Goal: Task Accomplishment & Management: Manage account settings

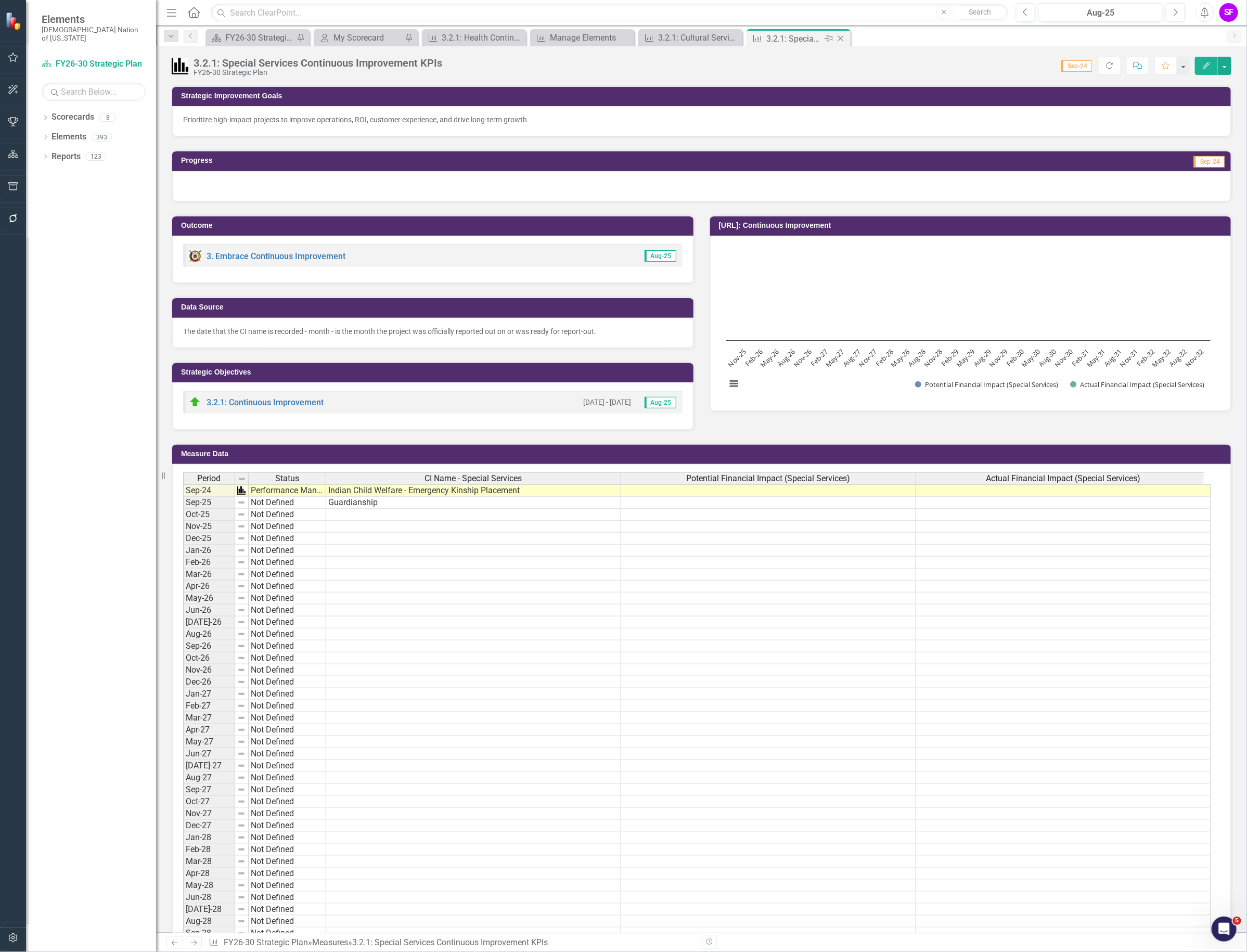
click at [839, 38] on icon "Close" at bounding box center [841, 38] width 10 height 8
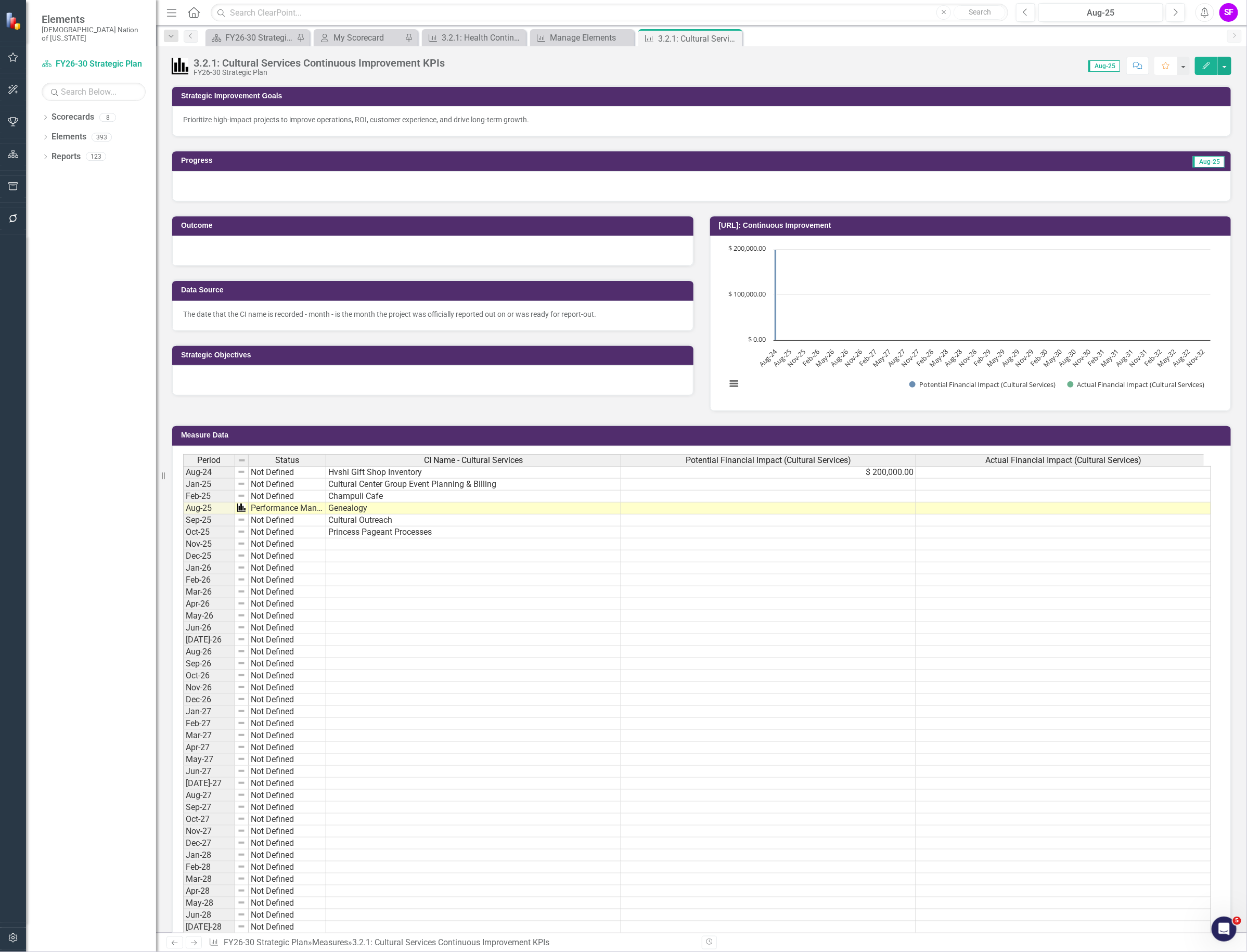
click at [1165, 66] on icon "Favorite" at bounding box center [1166, 65] width 10 height 7
click at [732, 37] on icon "Close" at bounding box center [732, 38] width 10 height 8
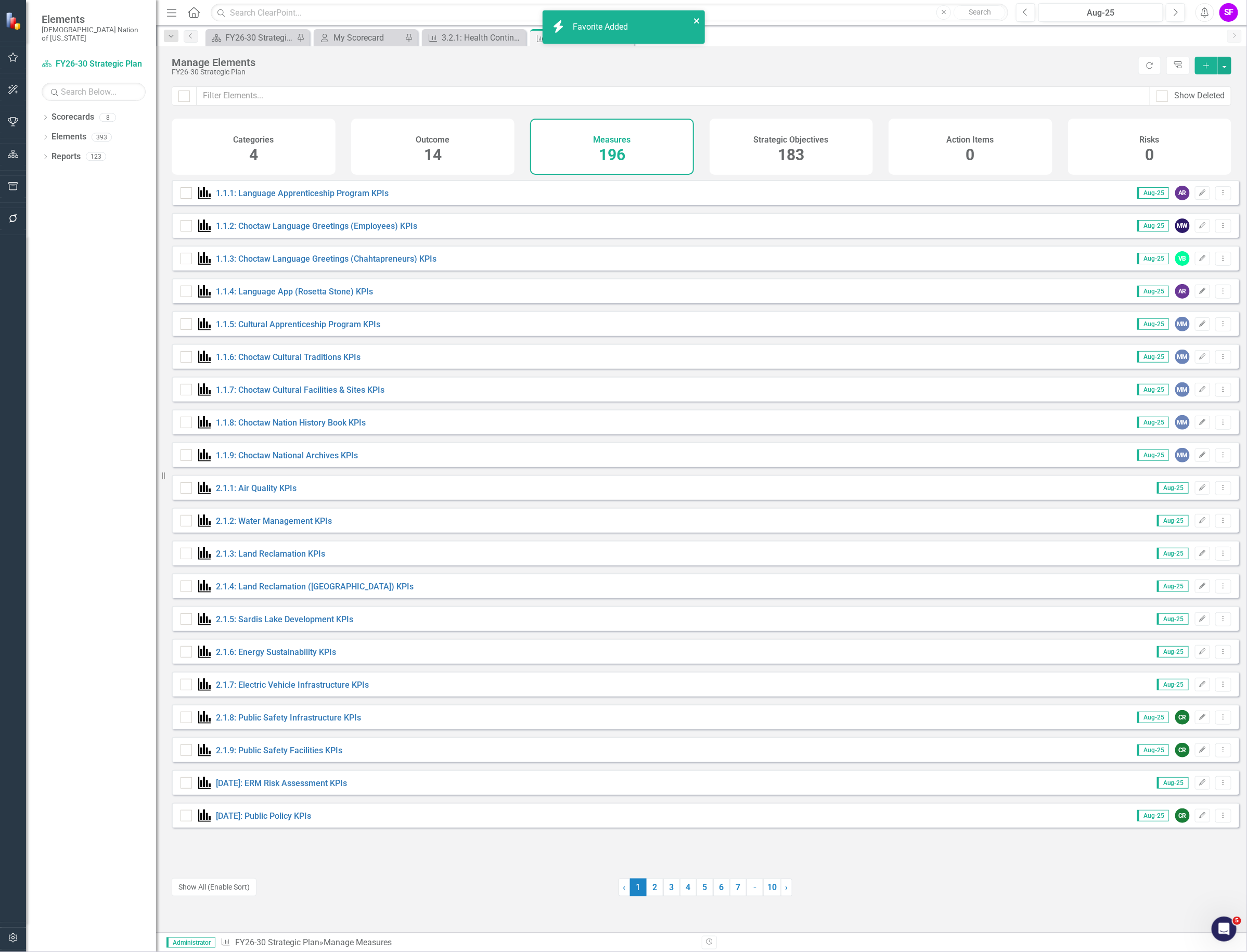
click at [695, 20] on icon "close" at bounding box center [696, 21] width 5 height 5
click at [482, 104] on input "text" at bounding box center [673, 96] width 953 height 19
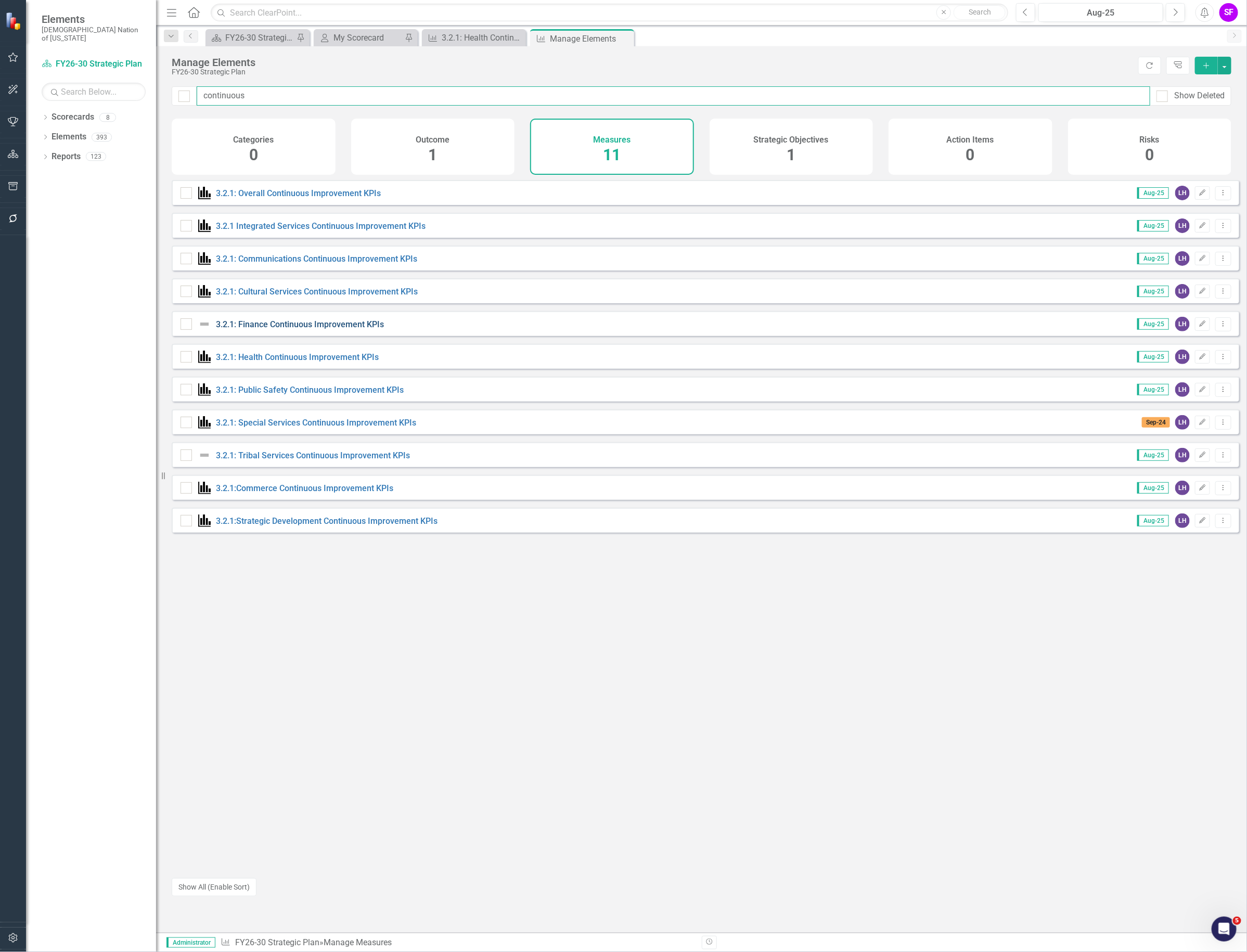
type input "continuous"
click at [289, 329] on link "3.2.1: Finance Continuous Improvement KPIs" at bounding box center [300, 324] width 168 height 10
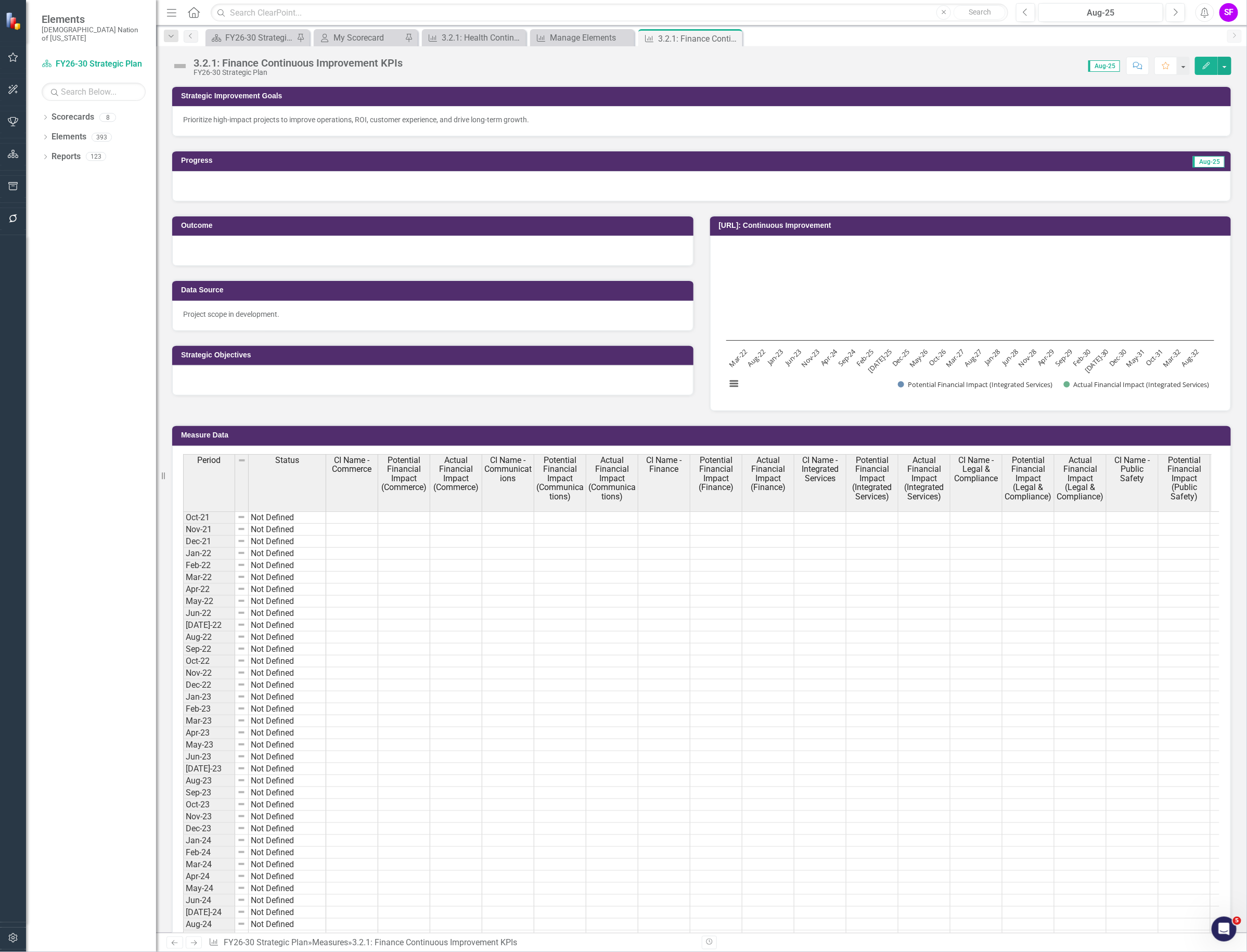
click at [339, 316] on p "Project scope in development." at bounding box center [432, 314] width 499 height 10
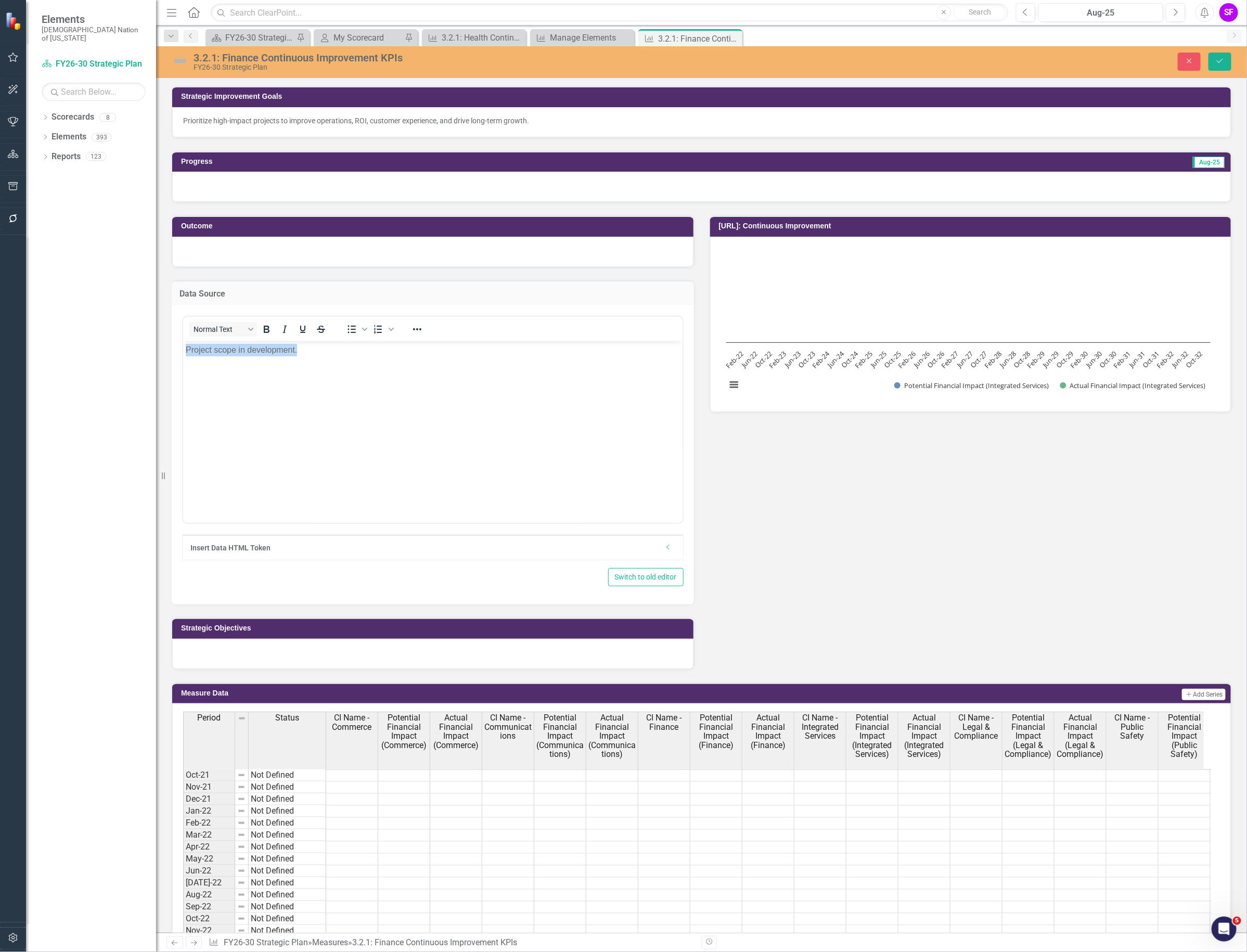
drag, startPoint x: 374, startPoint y: 367, endPoint x: -6, endPoint y: 344, distance: 380.7
click at [182, 344] on html "Project scope in development." at bounding box center [432, 419] width 499 height 156
drag, startPoint x: 1226, startPoint y: 56, endPoint x: 1189, endPoint y: 74, distance: 41.1
click at [1226, 56] on button "Save" at bounding box center [1220, 62] width 23 height 18
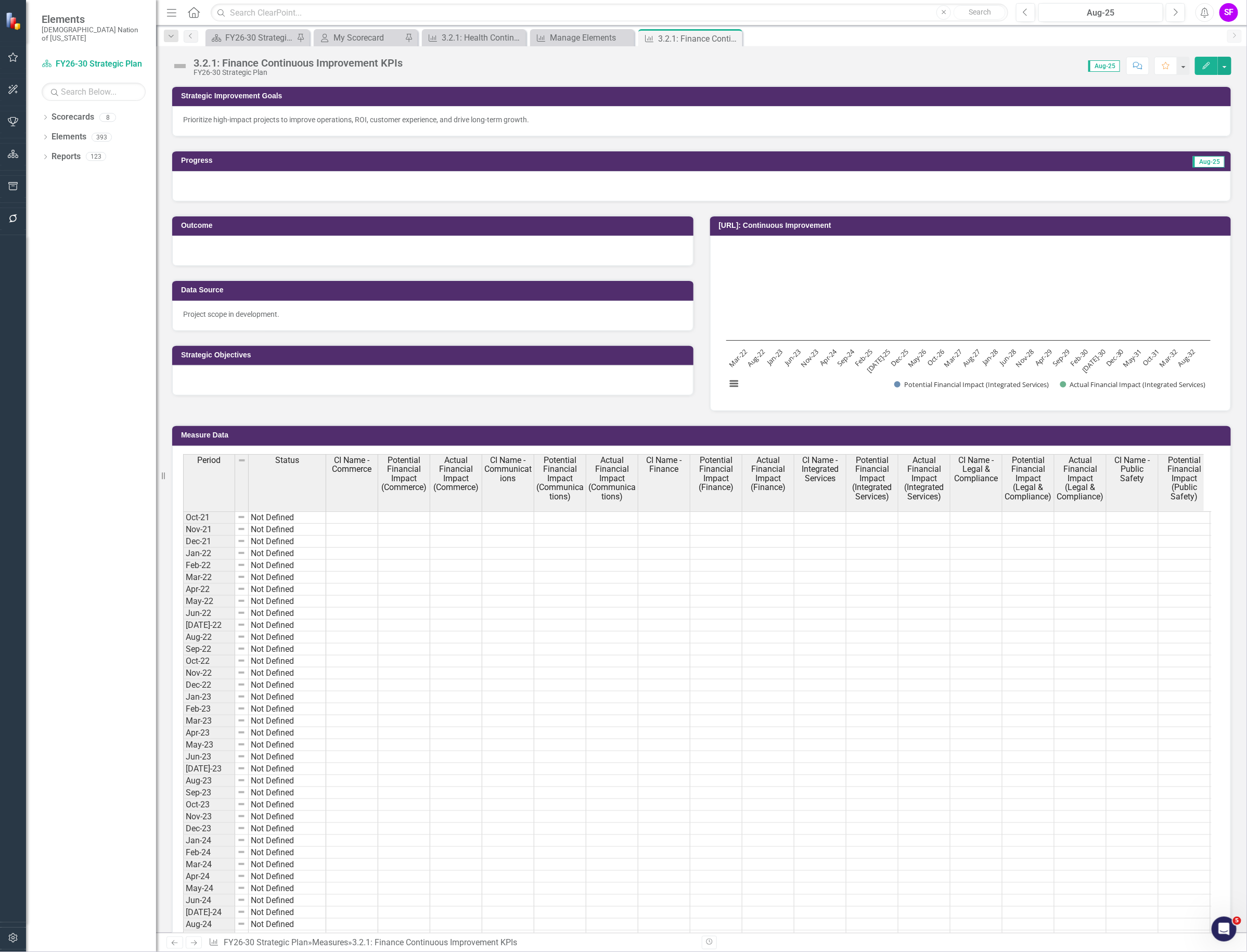
click at [175, 64] on img at bounding box center [180, 66] width 17 height 17
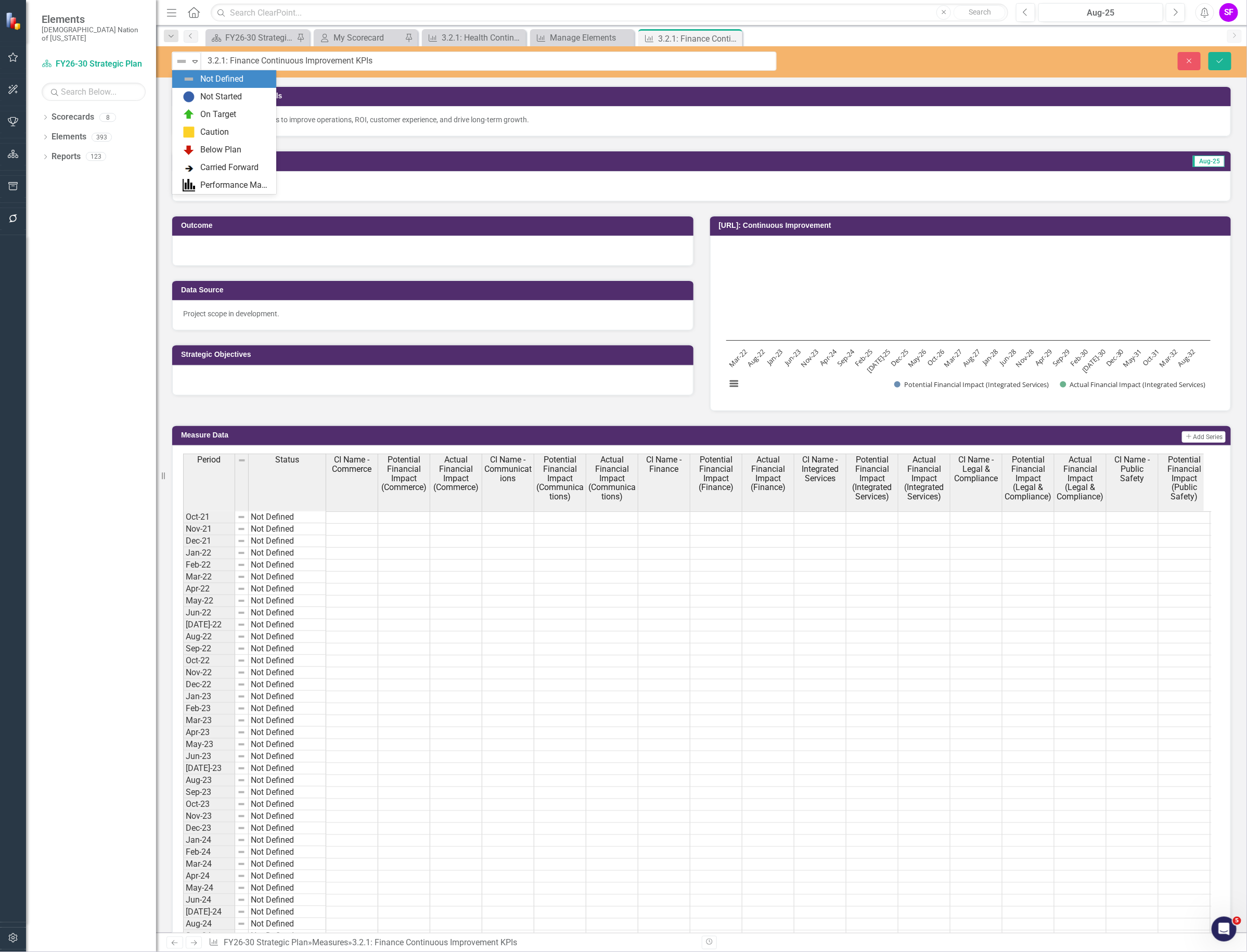
click at [182, 68] on div "Not Defined" at bounding box center [182, 61] width 15 height 15
click at [216, 185] on div "Performance Management" at bounding box center [235, 186] width 70 height 12
click at [1226, 58] on button "Save" at bounding box center [1220, 61] width 23 height 18
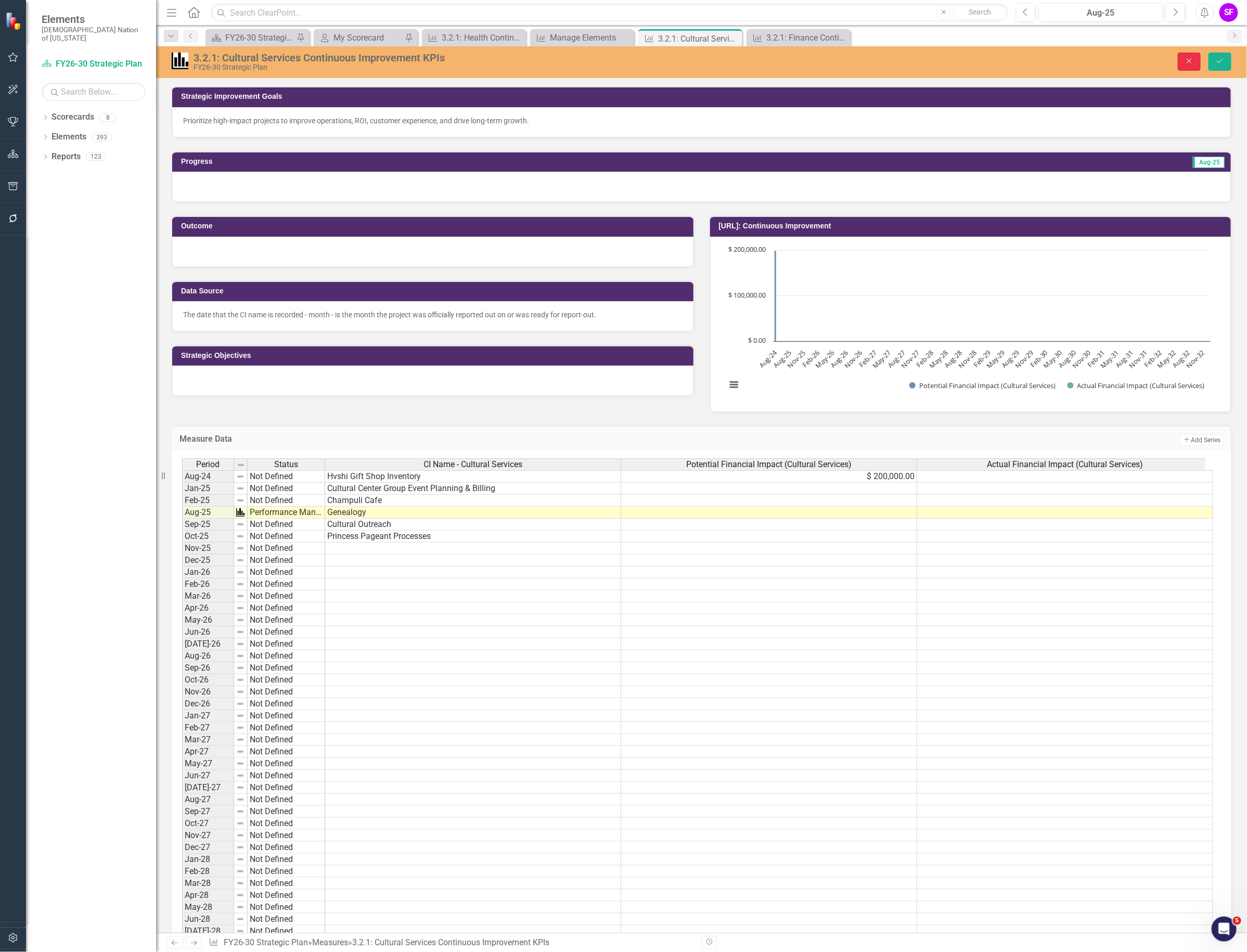
click at [1189, 66] on button "Close" at bounding box center [1190, 62] width 23 height 18
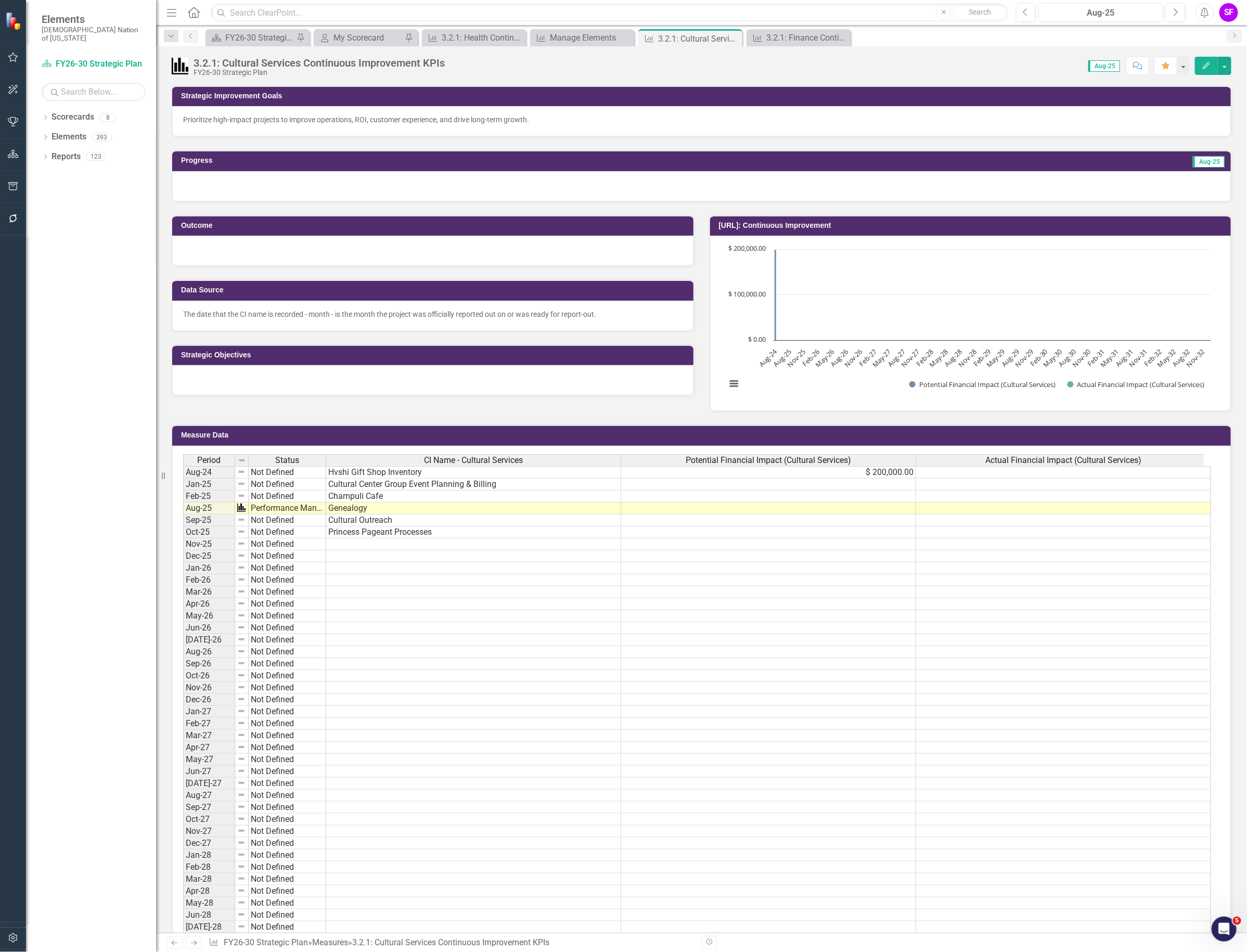
click at [304, 497] on td "Not Defined" at bounding box center [287, 497] width 77 height 12
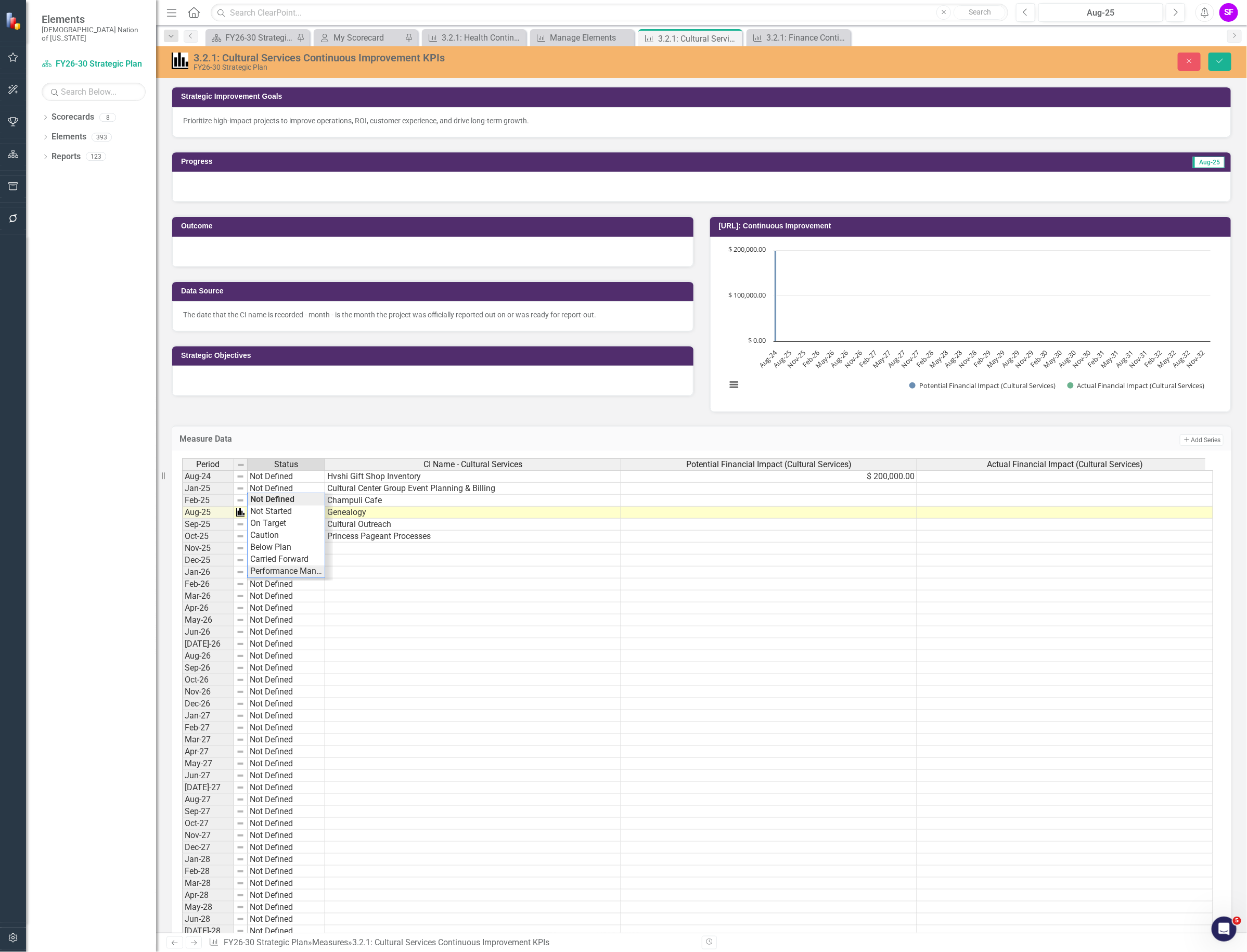
click at [284, 486] on td "Not Defined" at bounding box center [286, 489] width 77 height 12
click at [290, 472] on td "Not Defined" at bounding box center [286, 476] width 77 height 12
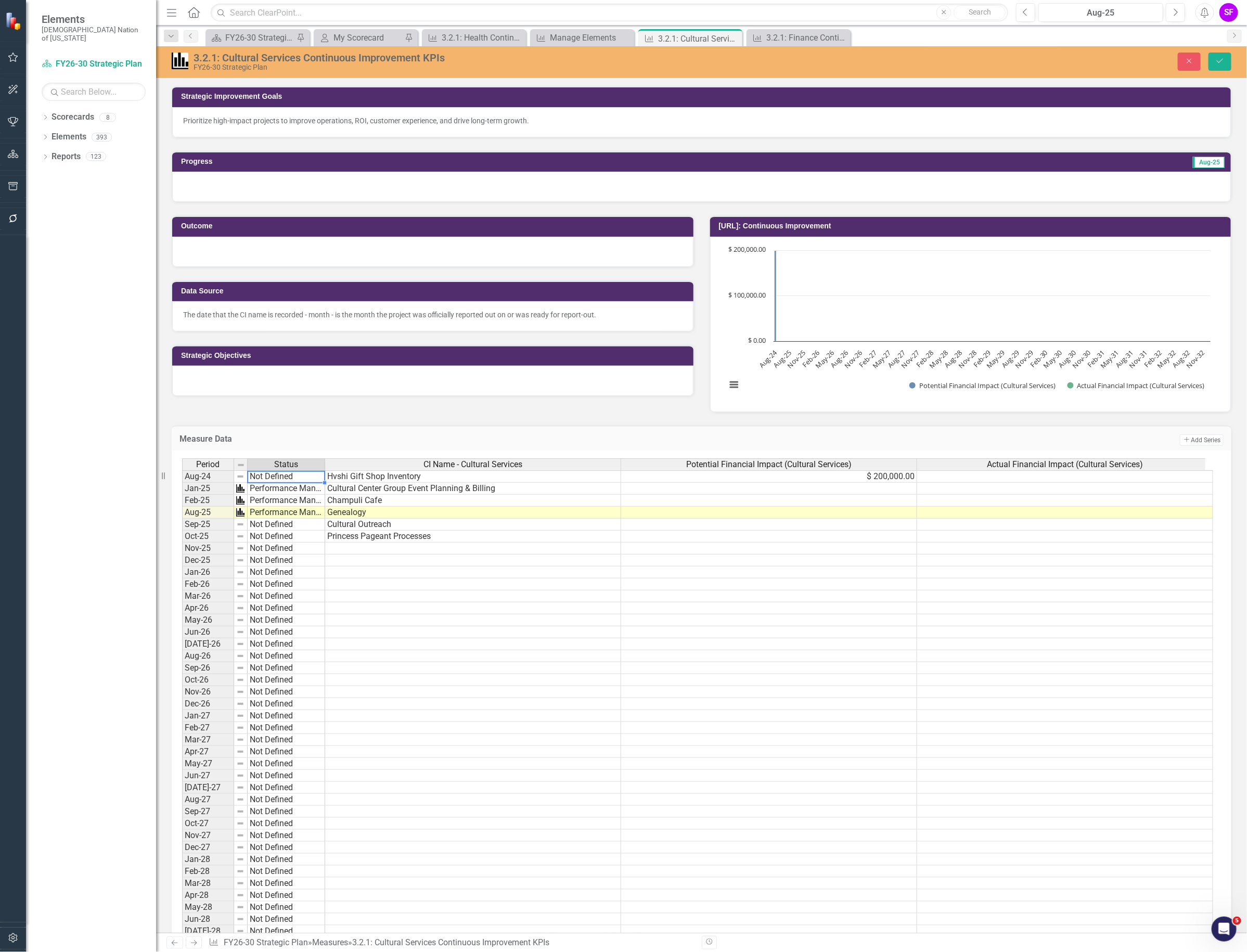
click at [290, 472] on td "Not Defined" at bounding box center [286, 476] width 77 height 12
type textarea "Performance Management"
drag, startPoint x: 792, startPoint y: 511, endPoint x: 780, endPoint y: 506, distance: 13.0
click at [792, 511] on td at bounding box center [769, 513] width 296 height 12
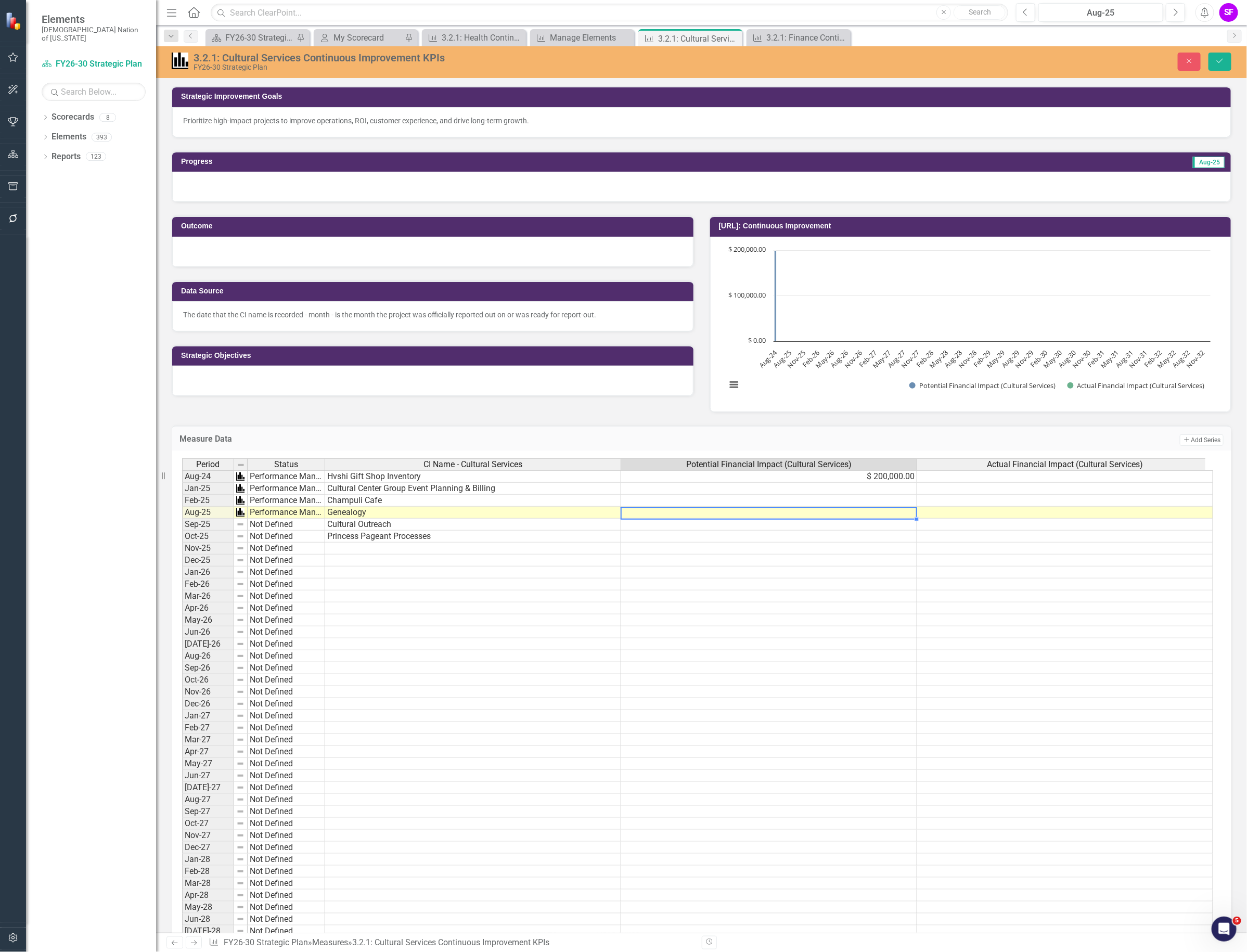
click at [758, 479] on td "$ 200,000.00" at bounding box center [769, 476] width 296 height 12
click at [756, 490] on td at bounding box center [769, 489] width 296 height 12
drag, startPoint x: 1218, startPoint y: 60, endPoint x: 1048, endPoint y: 331, distance: 319.9
click at [1219, 60] on icon "Save" at bounding box center [1220, 61] width 10 height 7
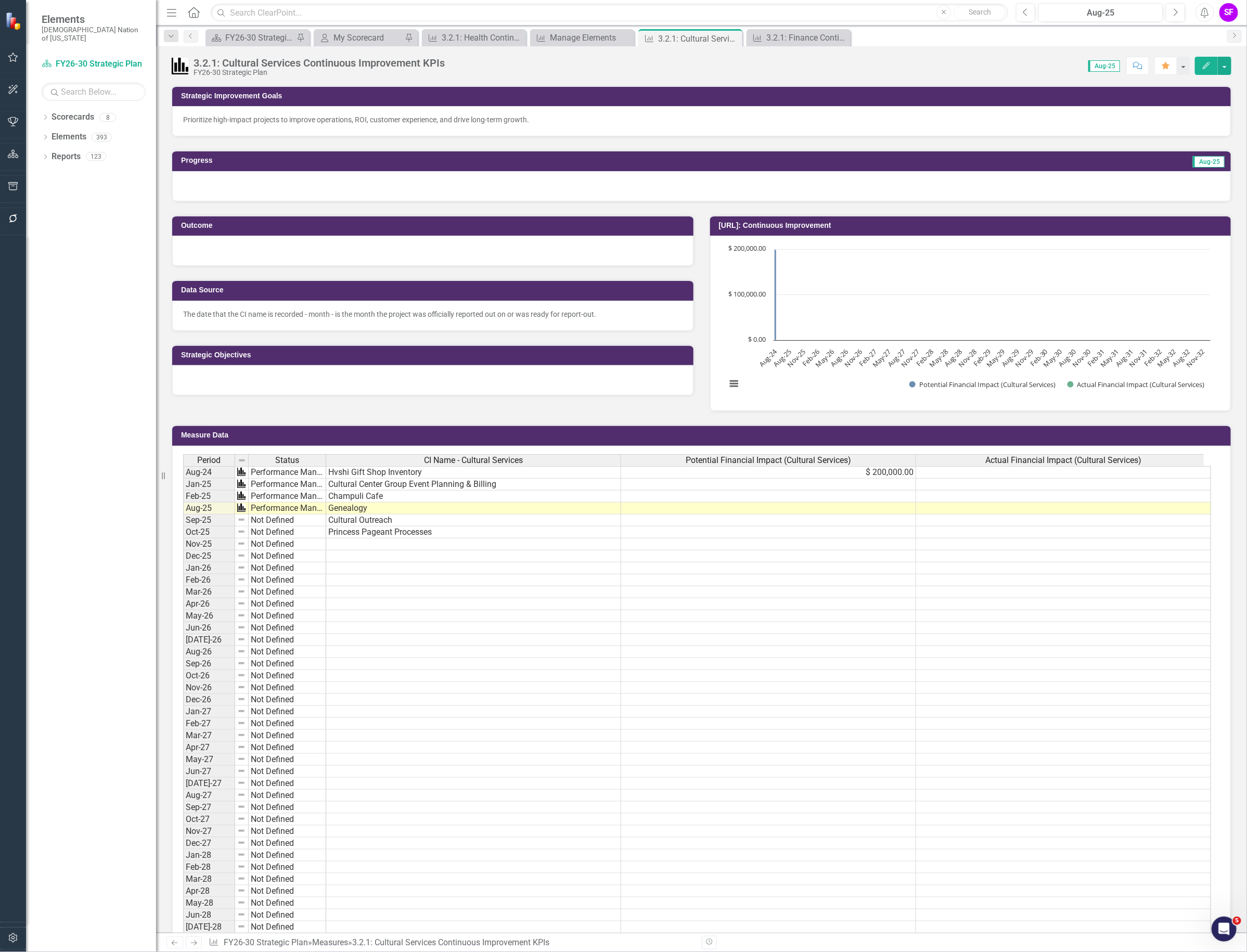
click at [768, 484] on td at bounding box center [768, 484] width 295 height 12
click at [804, 38] on div "3.2.1: Finance Continuous Improvement KPIs" at bounding box center [801, 37] width 69 height 13
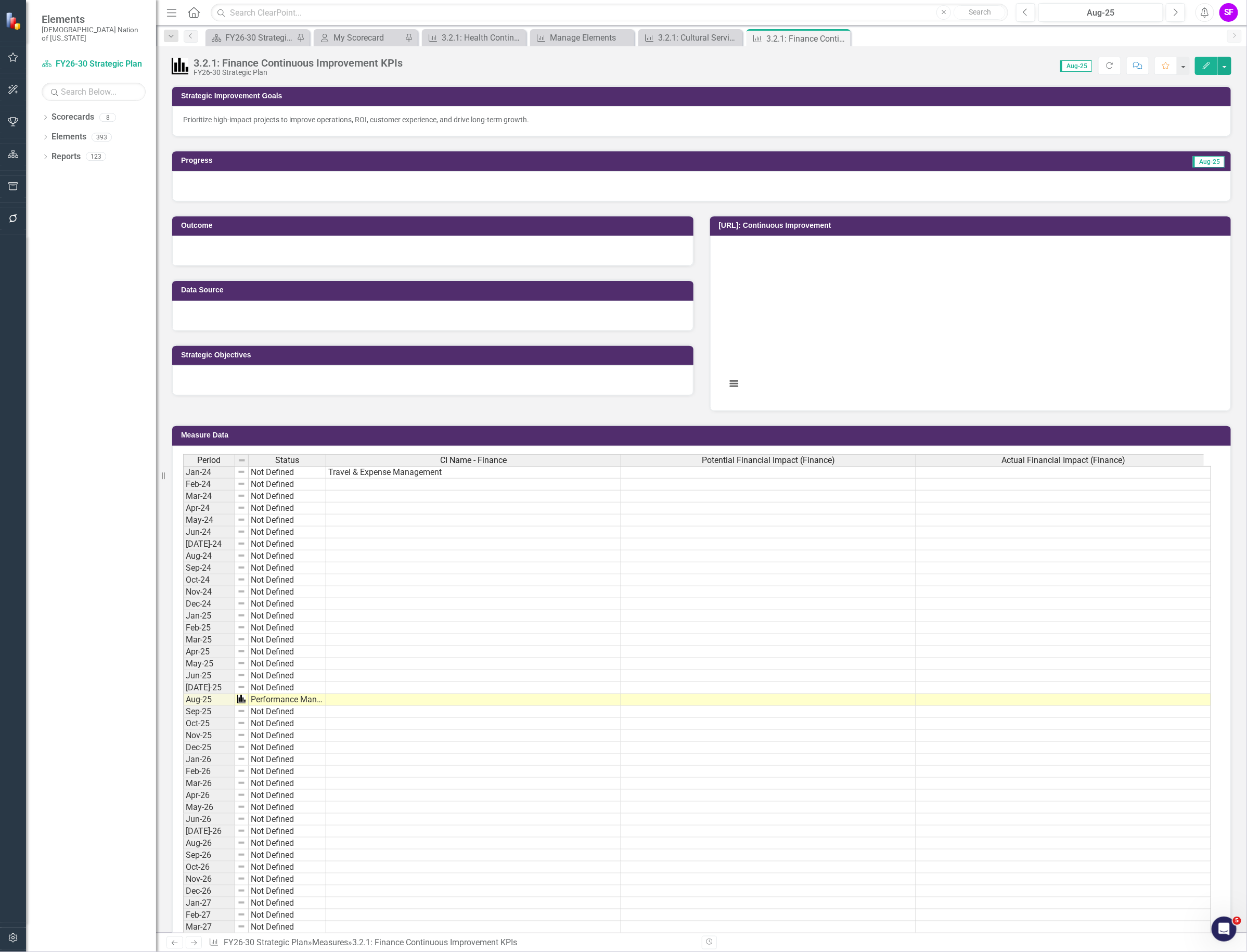
click at [782, 477] on td at bounding box center [768, 472] width 295 height 12
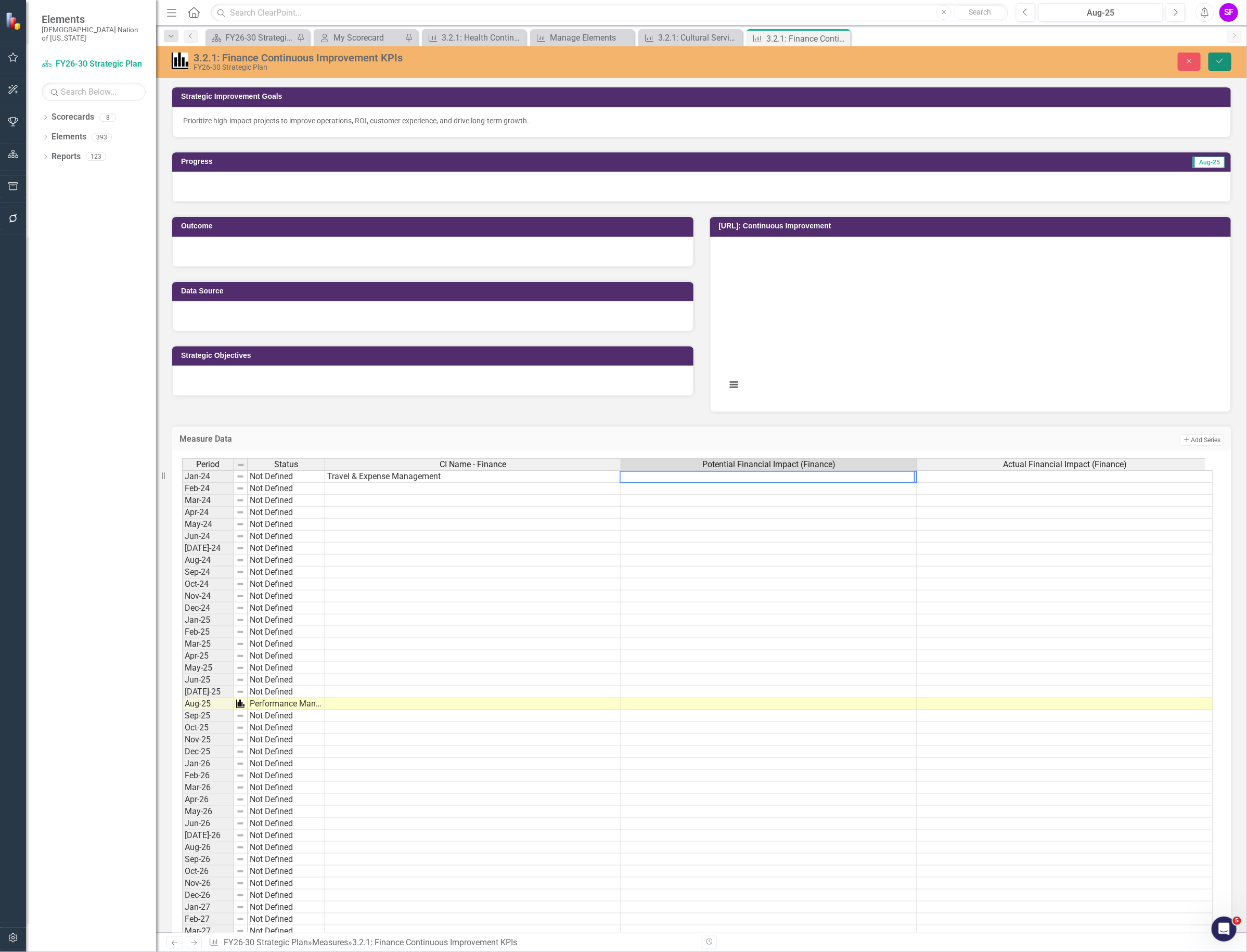
click at [1216, 61] on icon "Save" at bounding box center [1220, 61] width 10 height 7
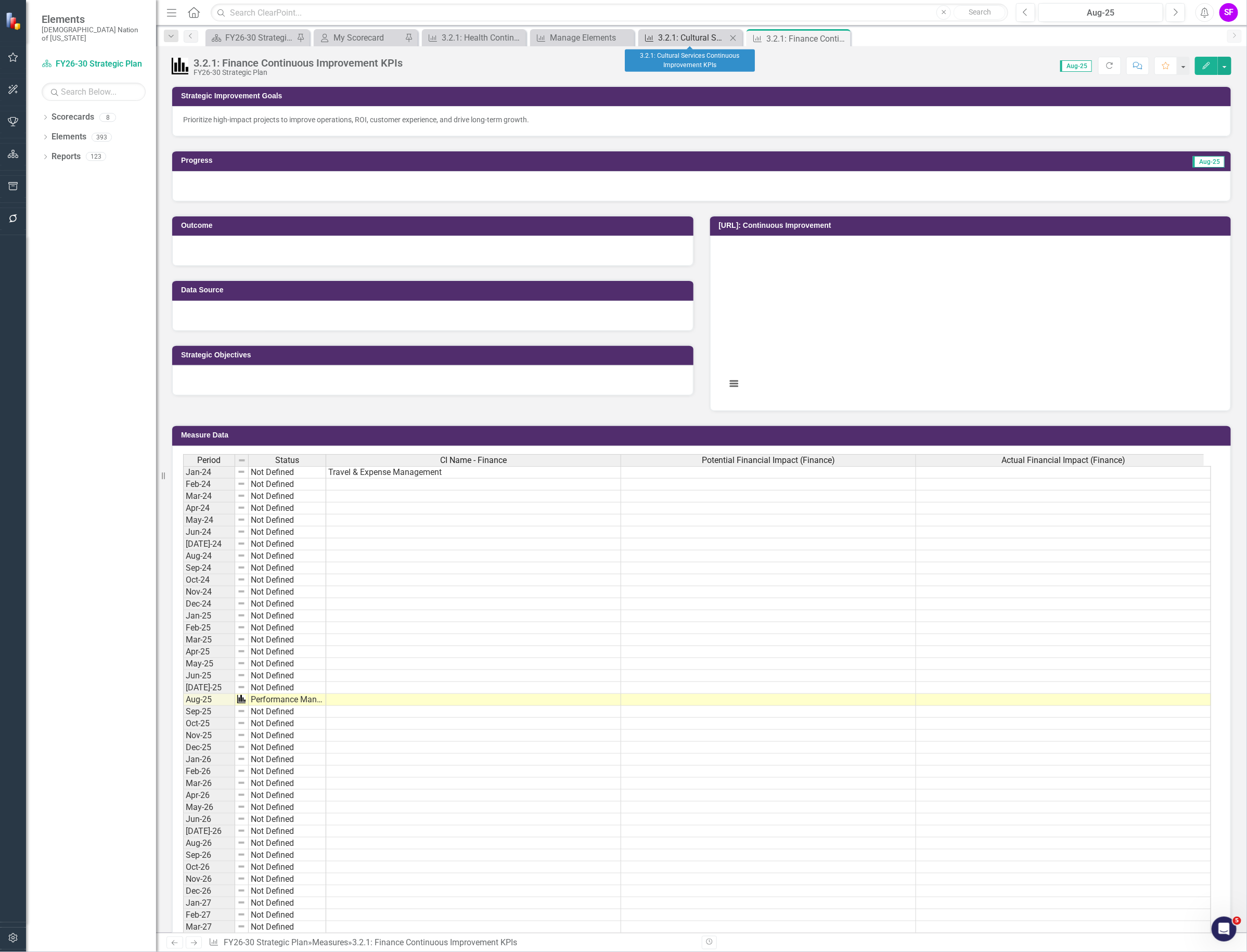
click at [682, 40] on div "3.2.1: Cultural Services Continuous Improvement KPIs" at bounding box center [692, 37] width 69 height 13
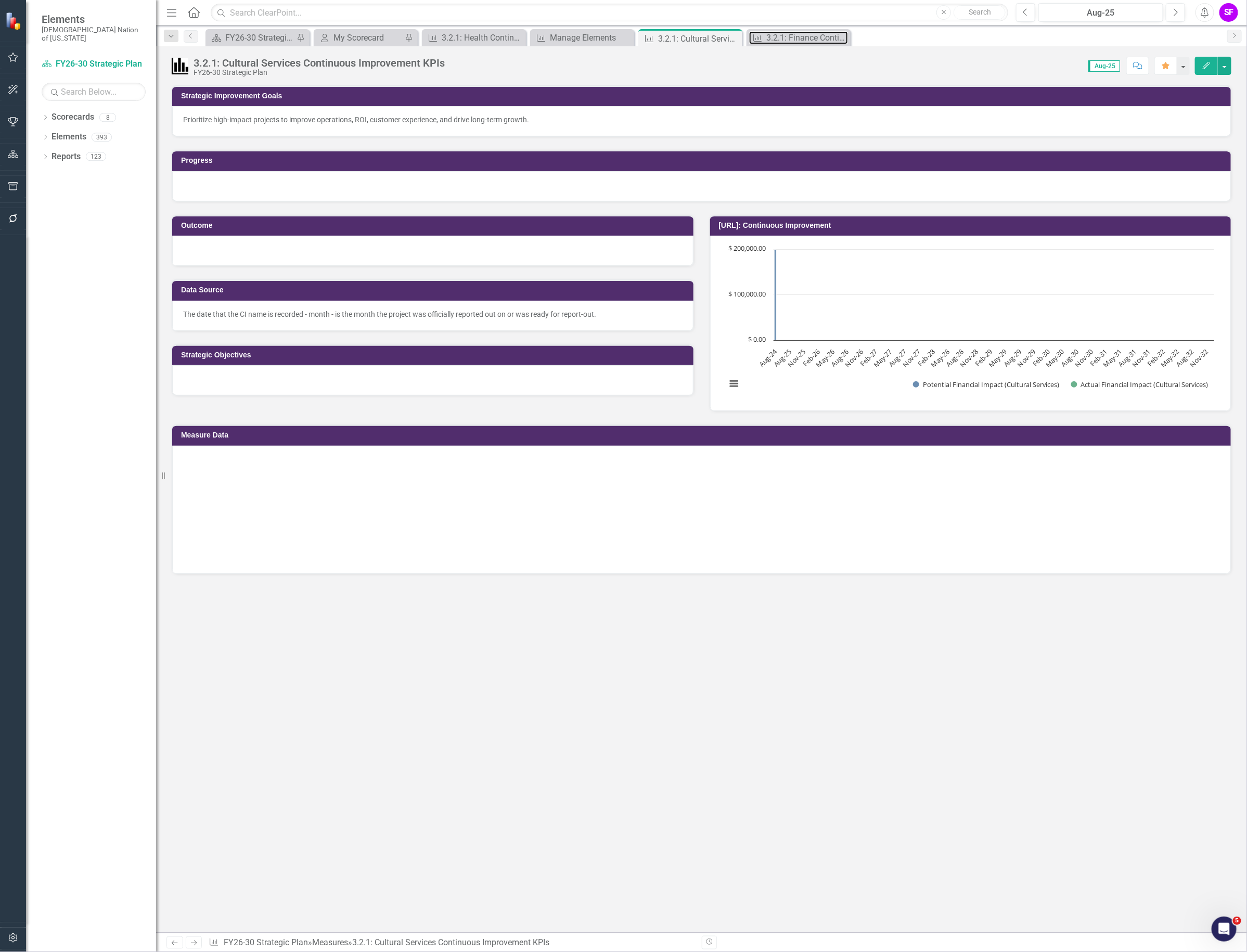
click at [813, 39] on div "3.2.1: Finance Continuous Improvement KPIs" at bounding box center [807, 37] width 82 height 13
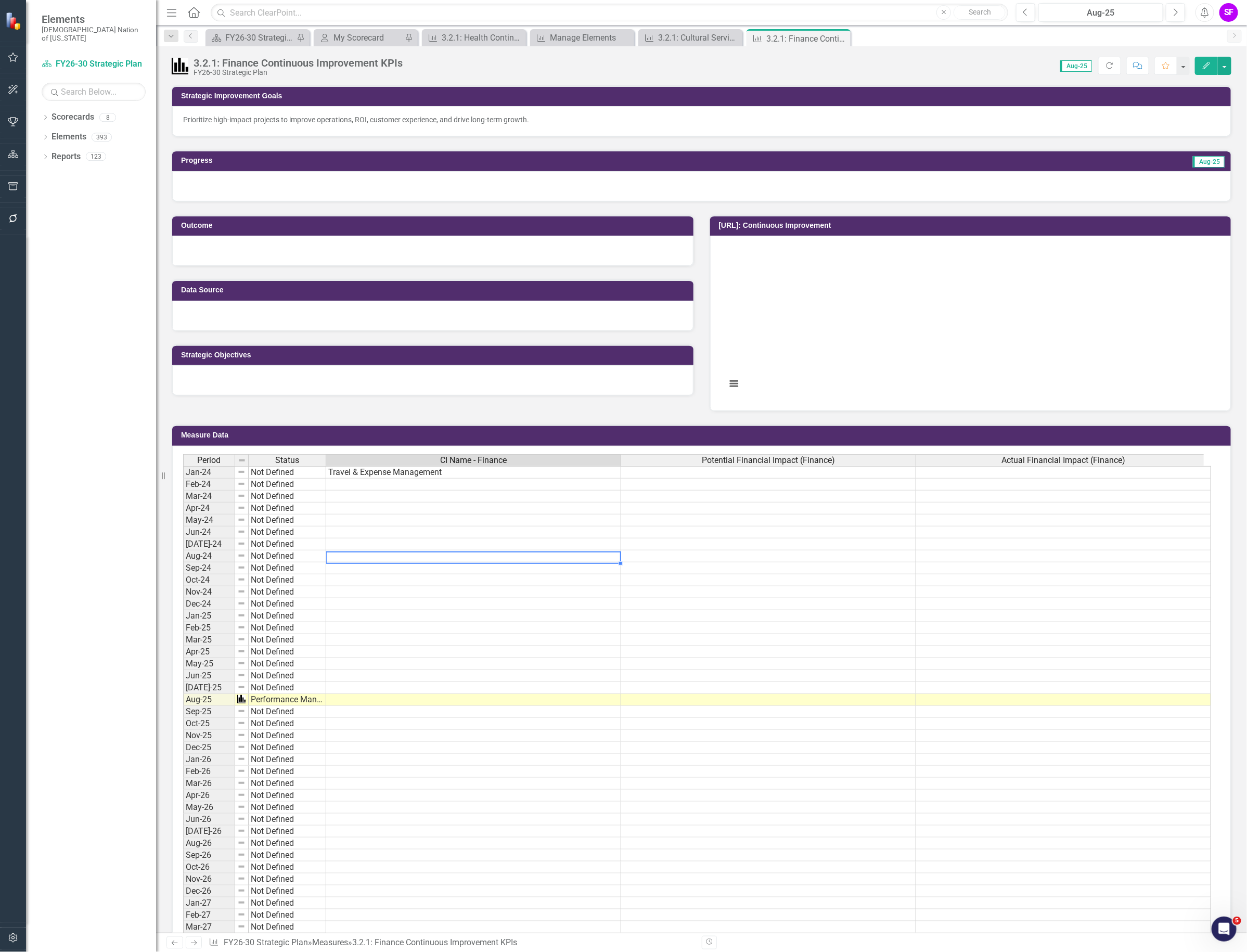
click at [351, 555] on td at bounding box center [473, 557] width 295 height 12
click at [351, 555] on textarea at bounding box center [473, 557] width 296 height 12
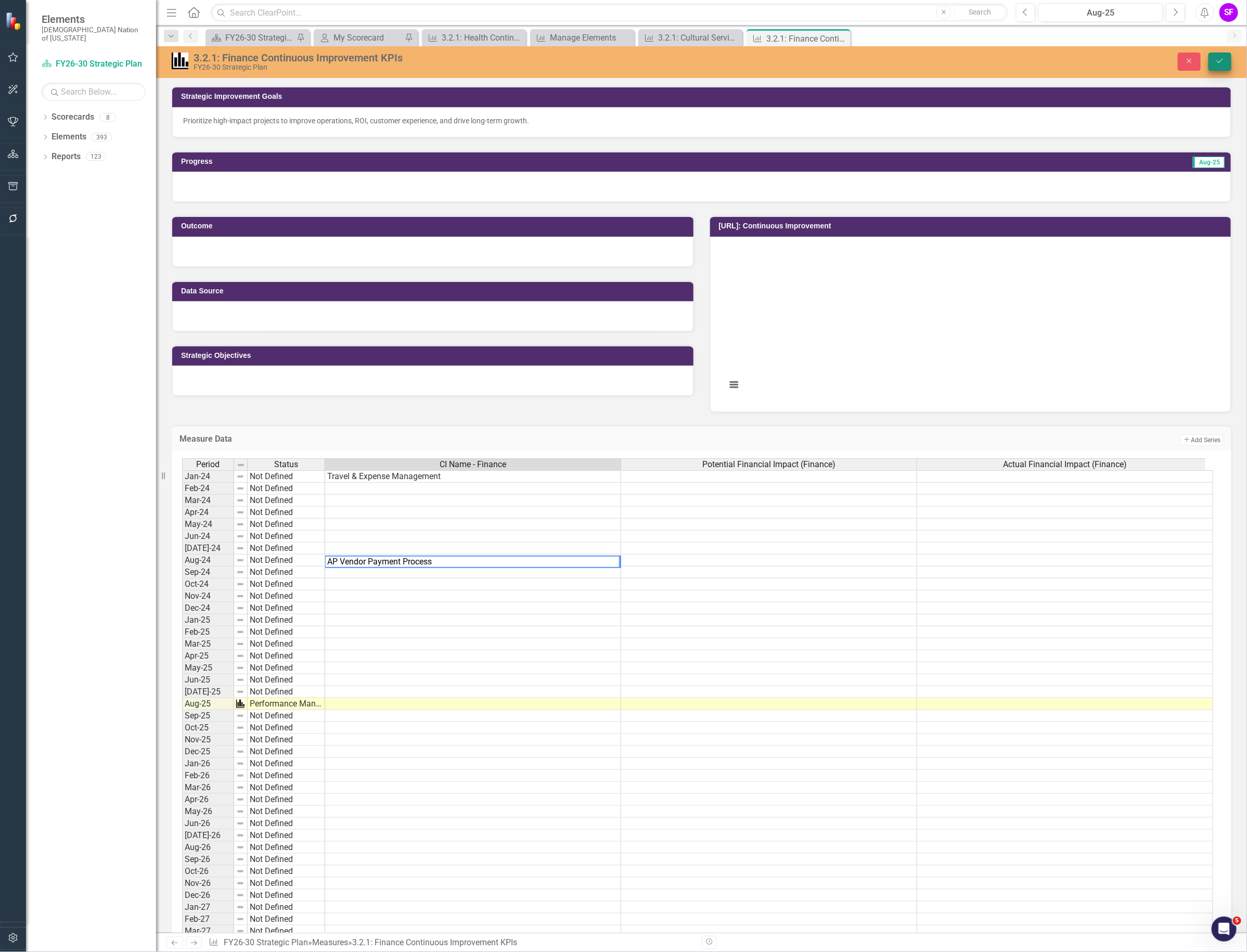
type textarea "AP Vendor Payment Process"
click at [1226, 65] on button "Save" at bounding box center [1220, 62] width 23 height 18
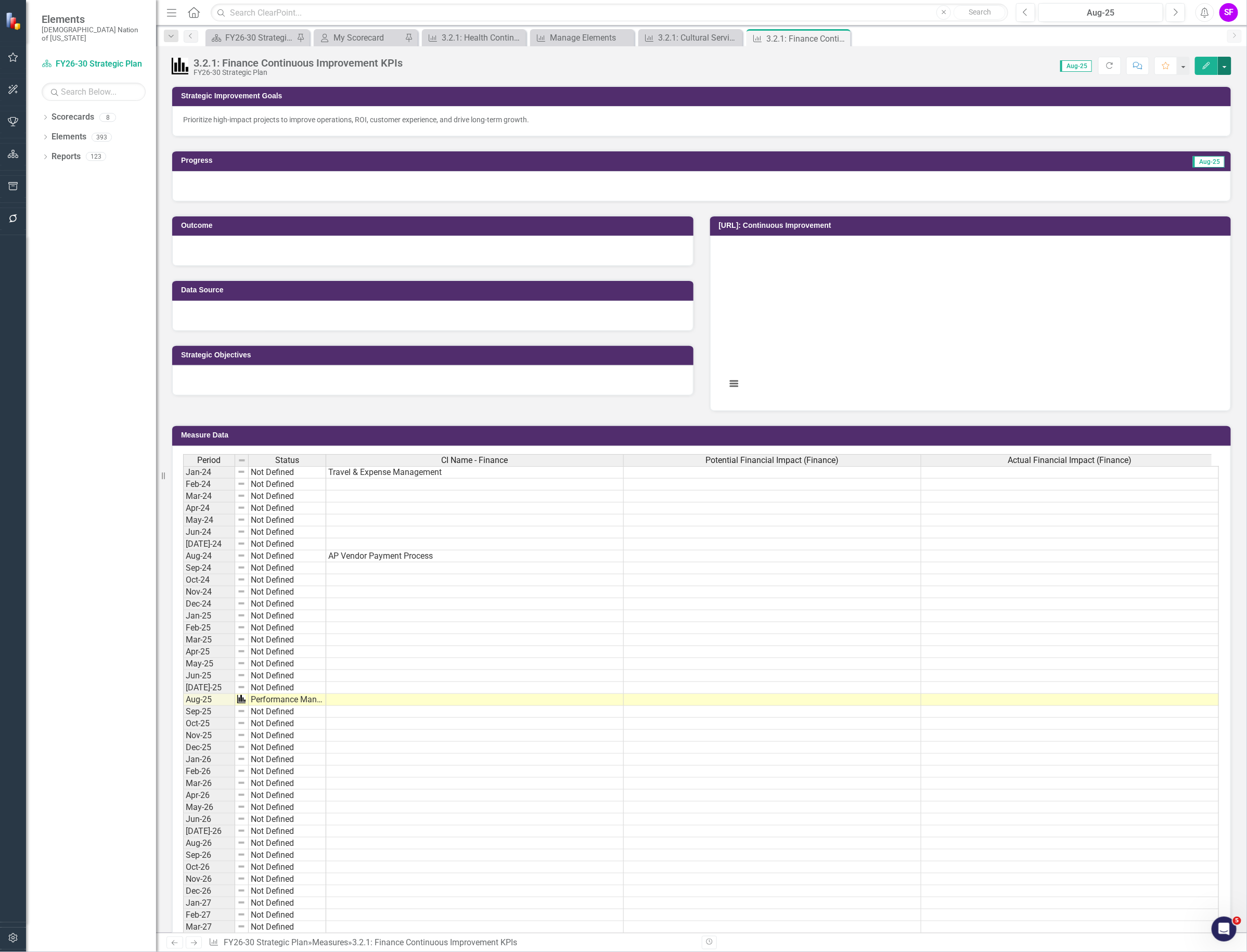
click at [1230, 65] on button "button" at bounding box center [1224, 66] width 14 height 18
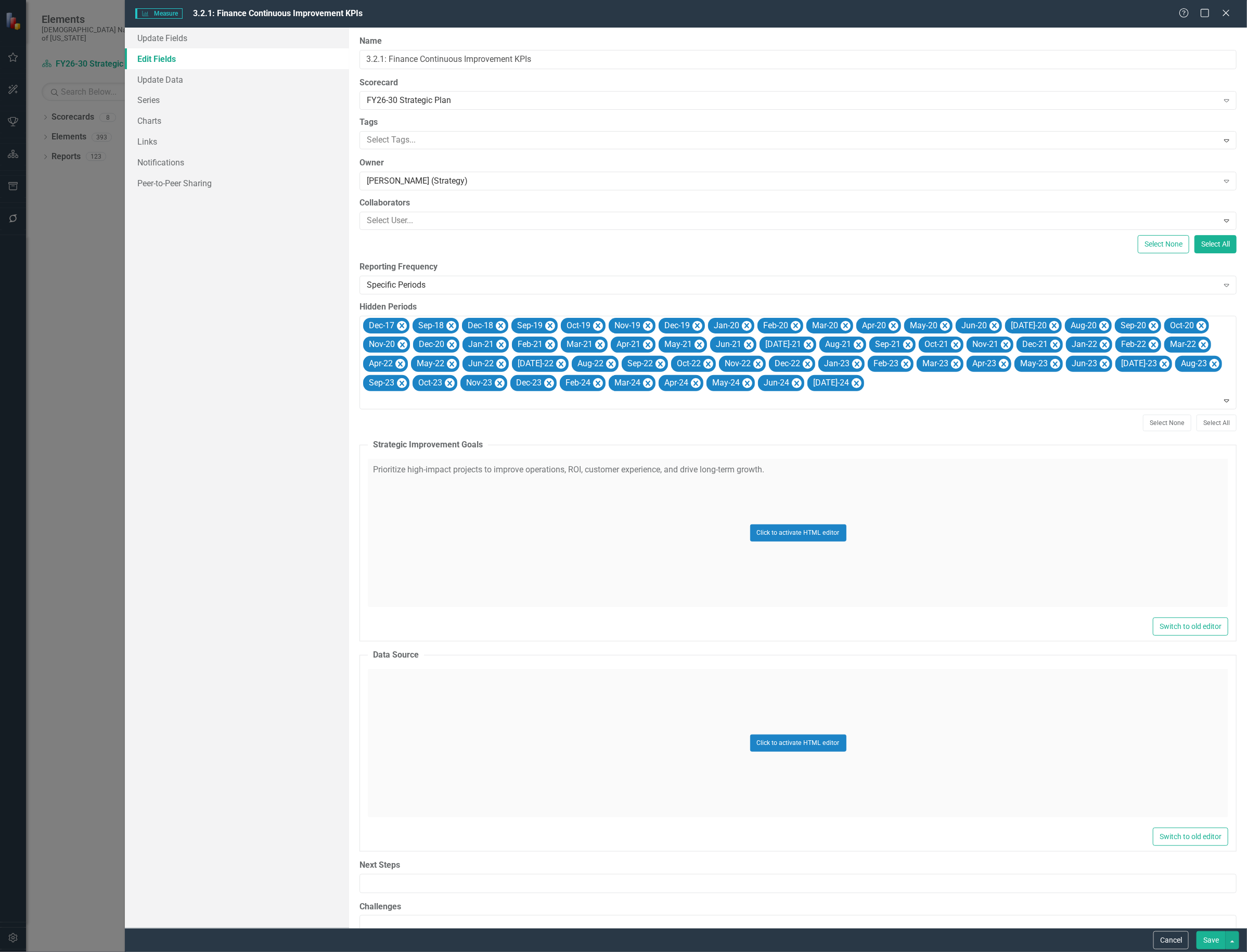
click at [1205, 938] on button "Save" at bounding box center [1211, 940] width 29 height 18
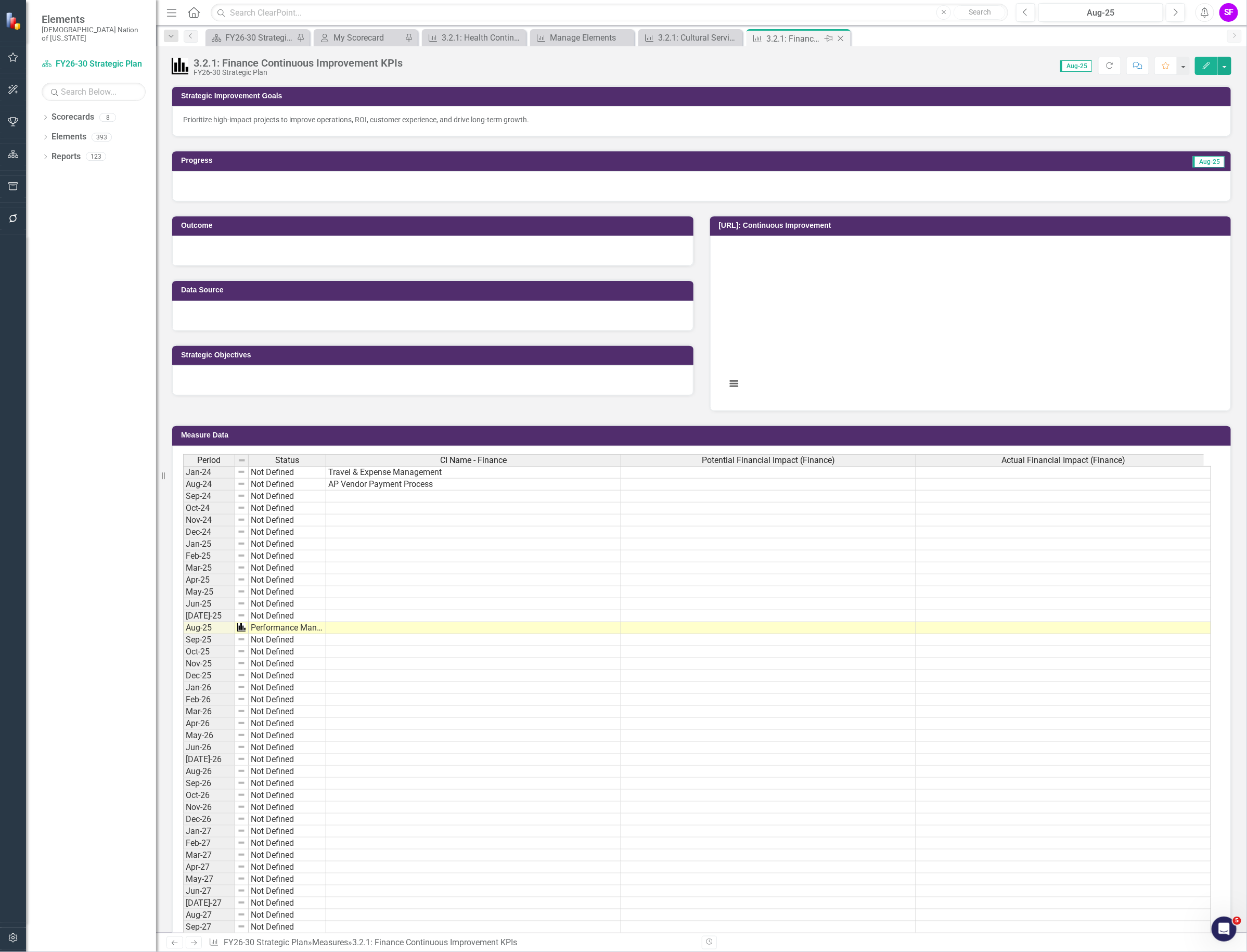
click at [842, 37] on icon at bounding box center [841, 39] width 6 height 6
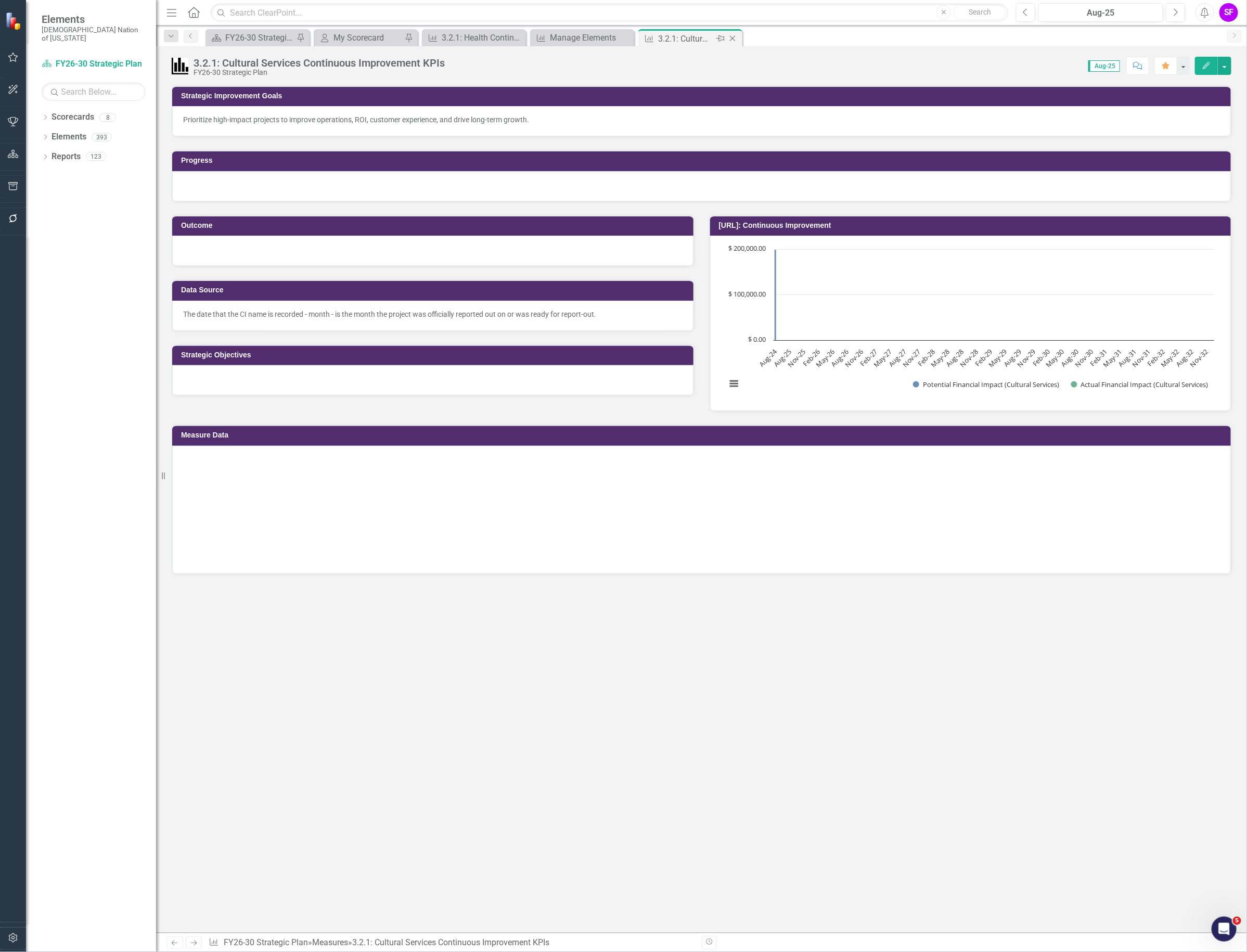
click at [734, 38] on icon "Close" at bounding box center [732, 38] width 10 height 8
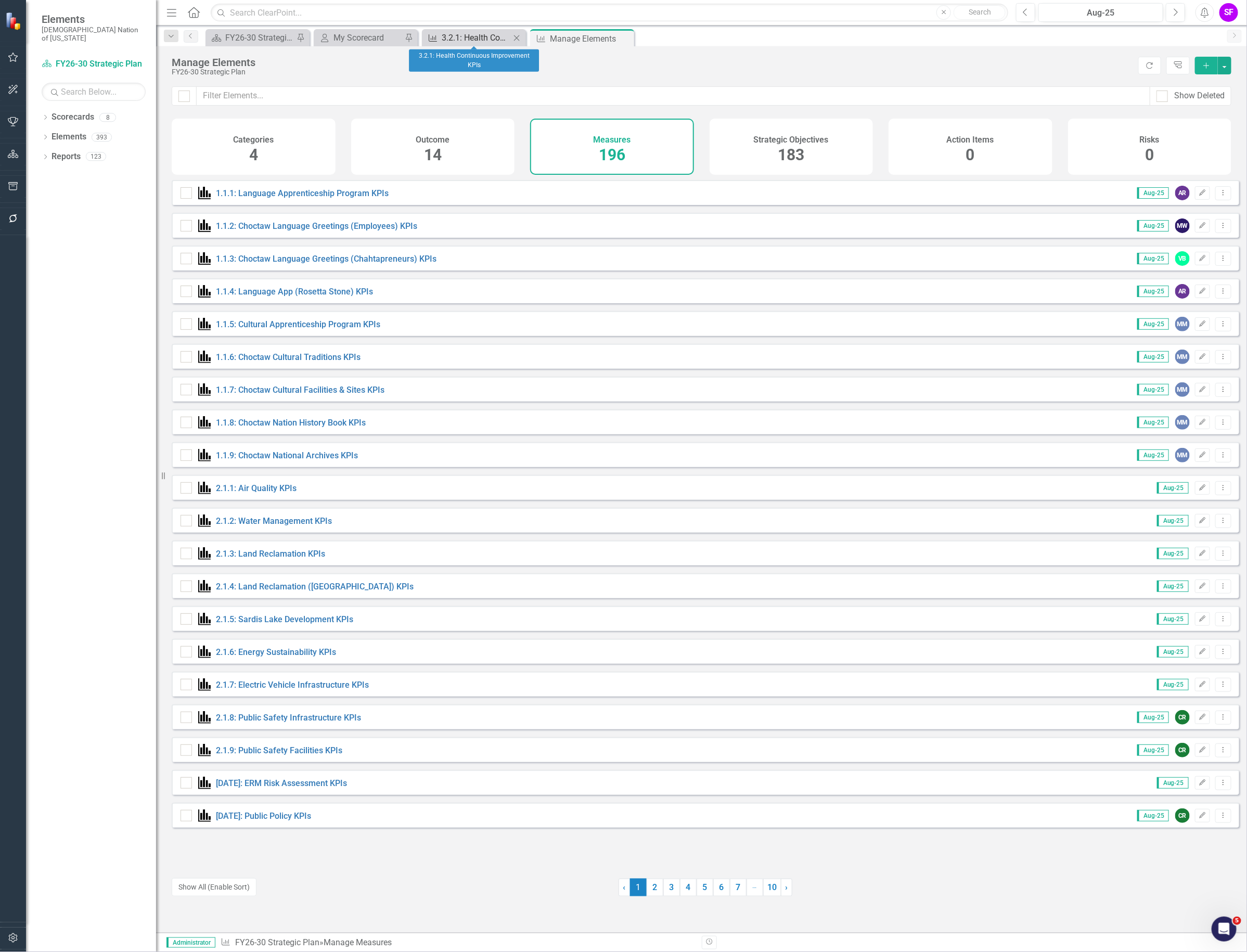
click at [464, 35] on div "3.2.1: Health Continuous Improvement KPIs" at bounding box center [476, 37] width 69 height 13
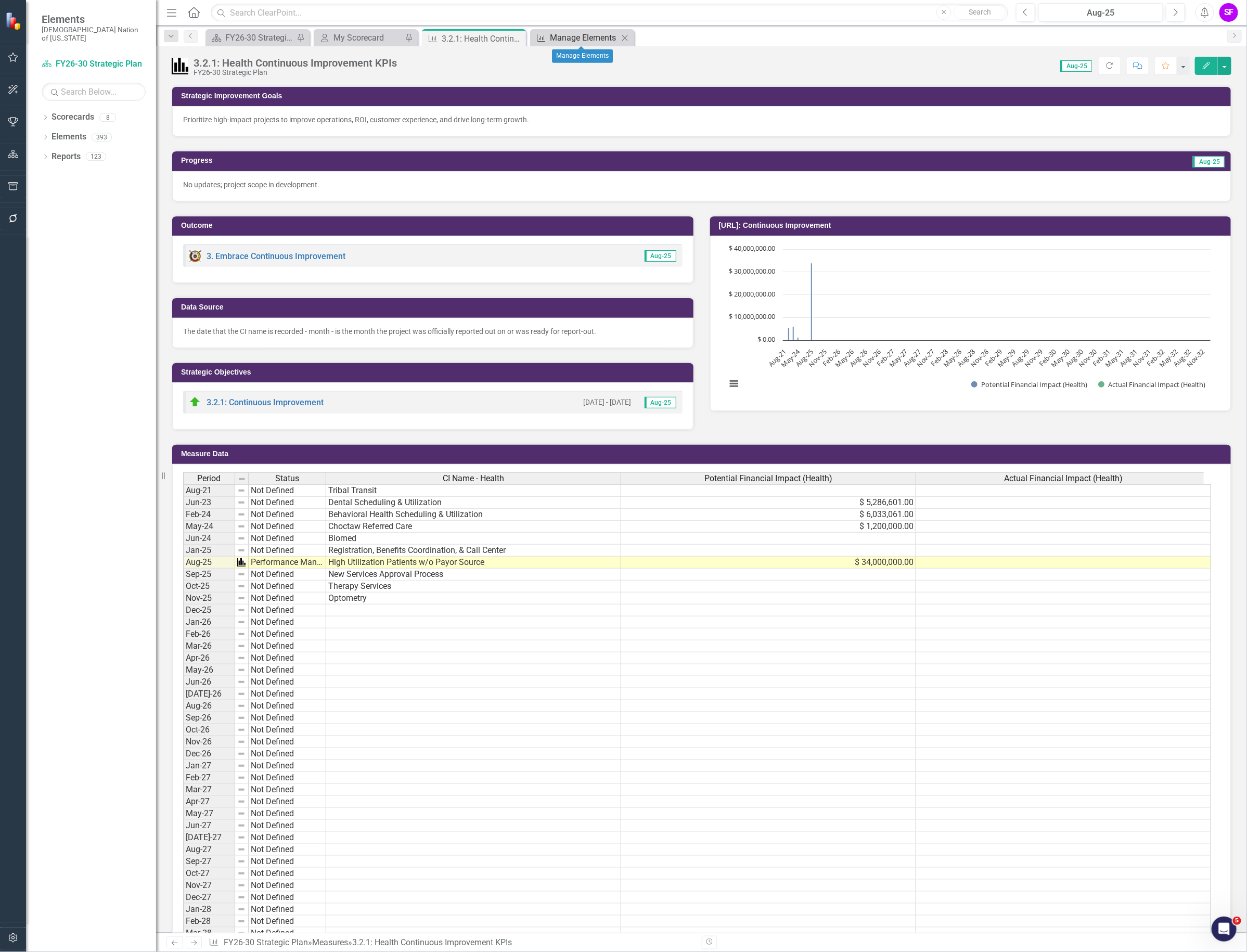
click at [555, 37] on div "Manage Elements" at bounding box center [584, 37] width 69 height 13
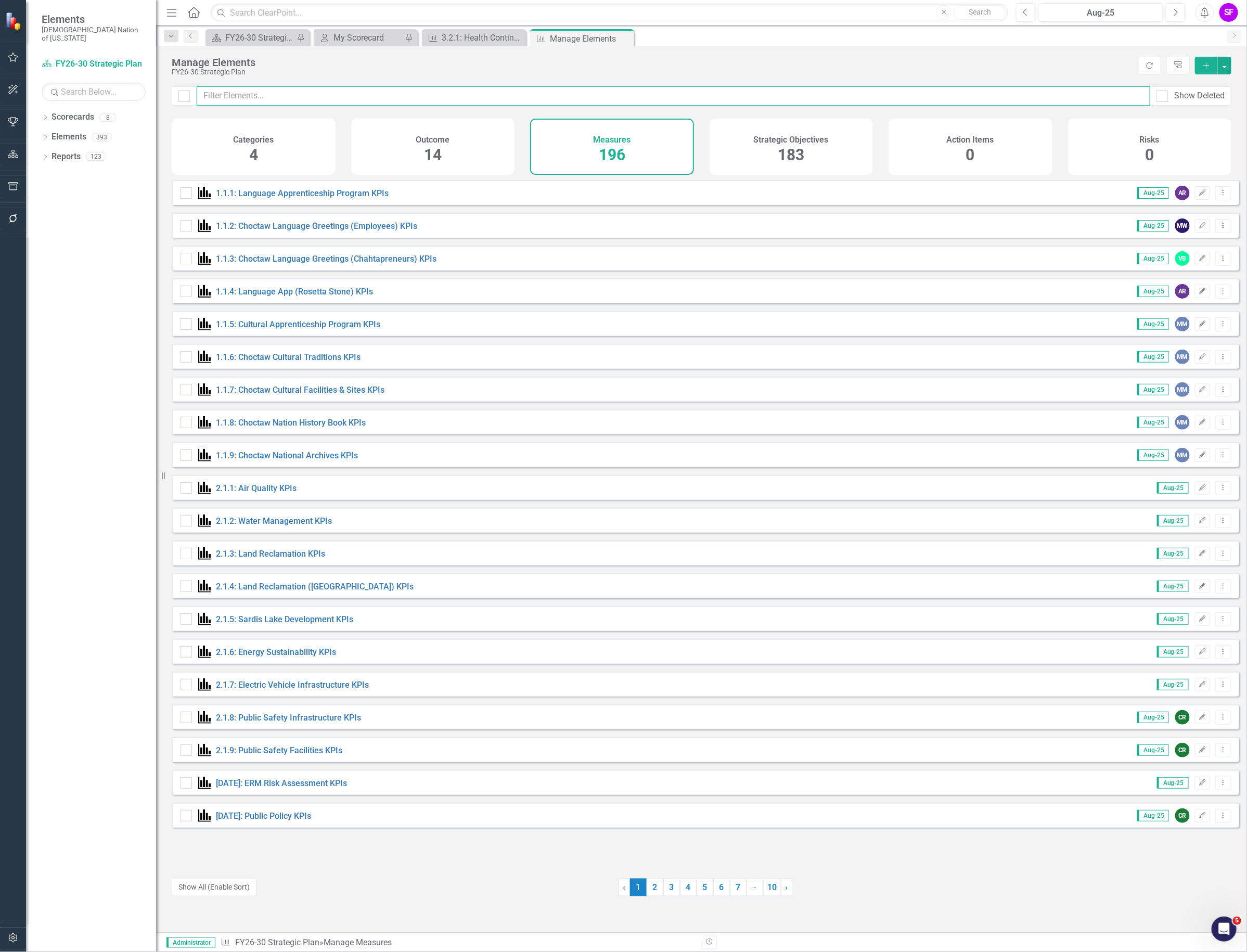
click at [609, 98] on input "text" at bounding box center [673, 96] width 953 height 19
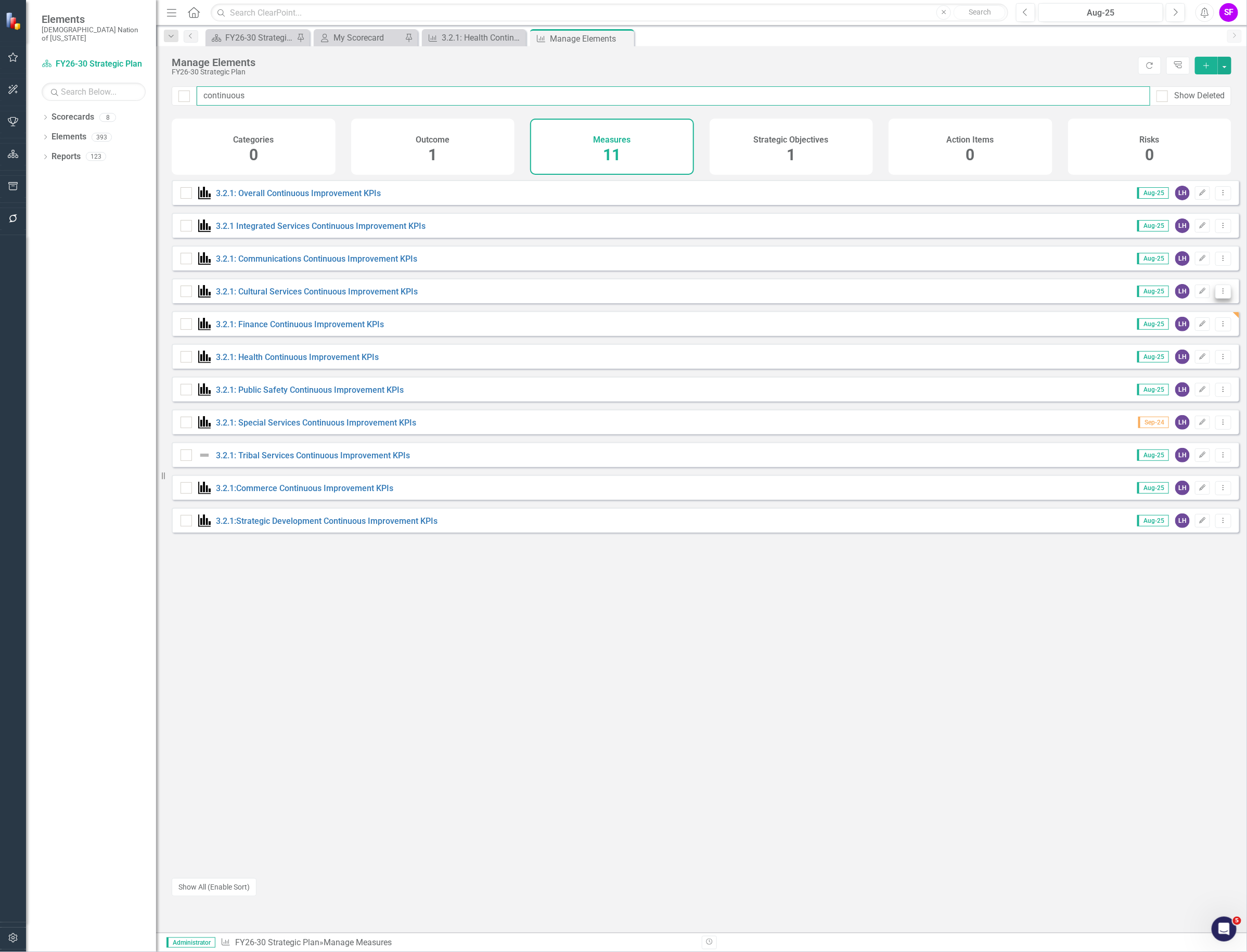
type input "continuous"
click at [1221, 299] on button "Dropdown Menu" at bounding box center [1223, 292] width 16 height 14
click at [1174, 356] on link "Copy Duplicate Measure" at bounding box center [1176, 355] width 93 height 19
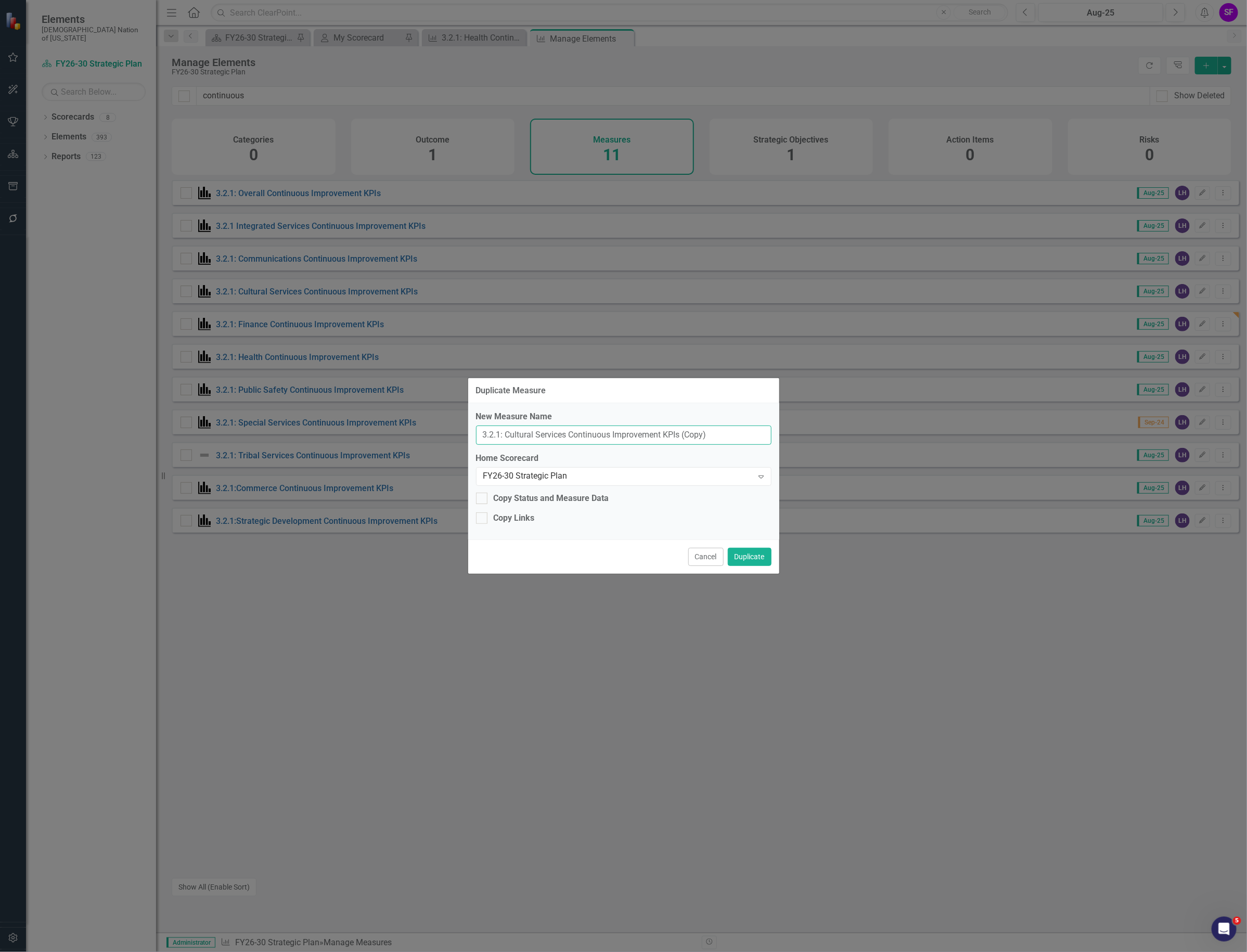
drag, startPoint x: 567, startPoint y: 432, endPoint x: 507, endPoint y: 432, distance: 60.0
click at [507, 432] on input "3.2.1: Cultural Services Continuous Improvement KPIs (Copy)" at bounding box center [624, 435] width 296 height 19
type input "3.2.1: Housing Continuous Improvement KPIs"
click at [485, 495] on div at bounding box center [482, 499] width 12 height 12
click at [483, 495] on input "Copy Status and Measure Data" at bounding box center [479, 496] width 6 height 6
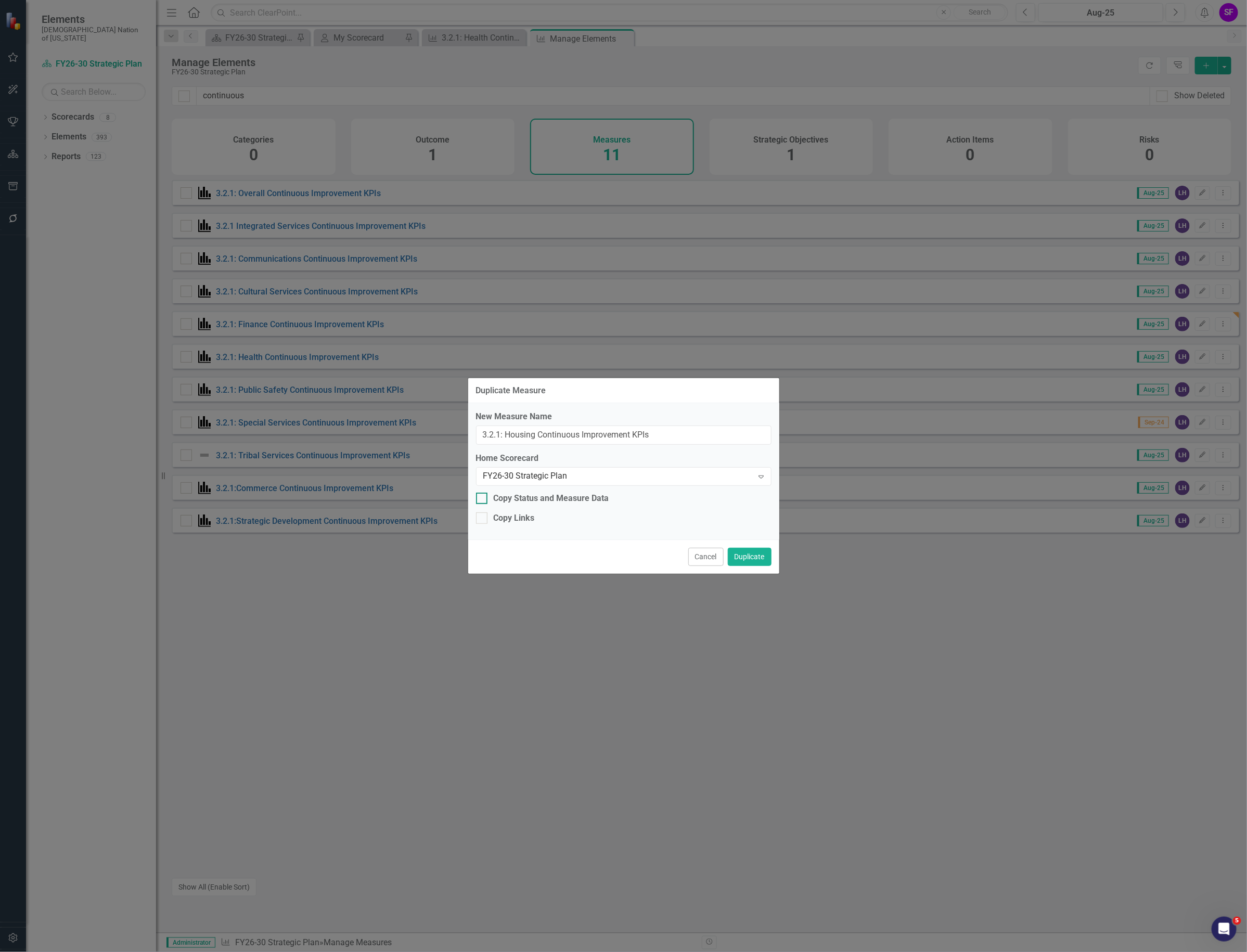
checkbox input "true"
click at [479, 520] on div at bounding box center [482, 519] width 12 height 12
click at [479, 519] on input "Copy Links" at bounding box center [479, 516] width 6 height 6
checkbox input "true"
click at [768, 558] on button "Duplicate" at bounding box center [750, 557] width 44 height 18
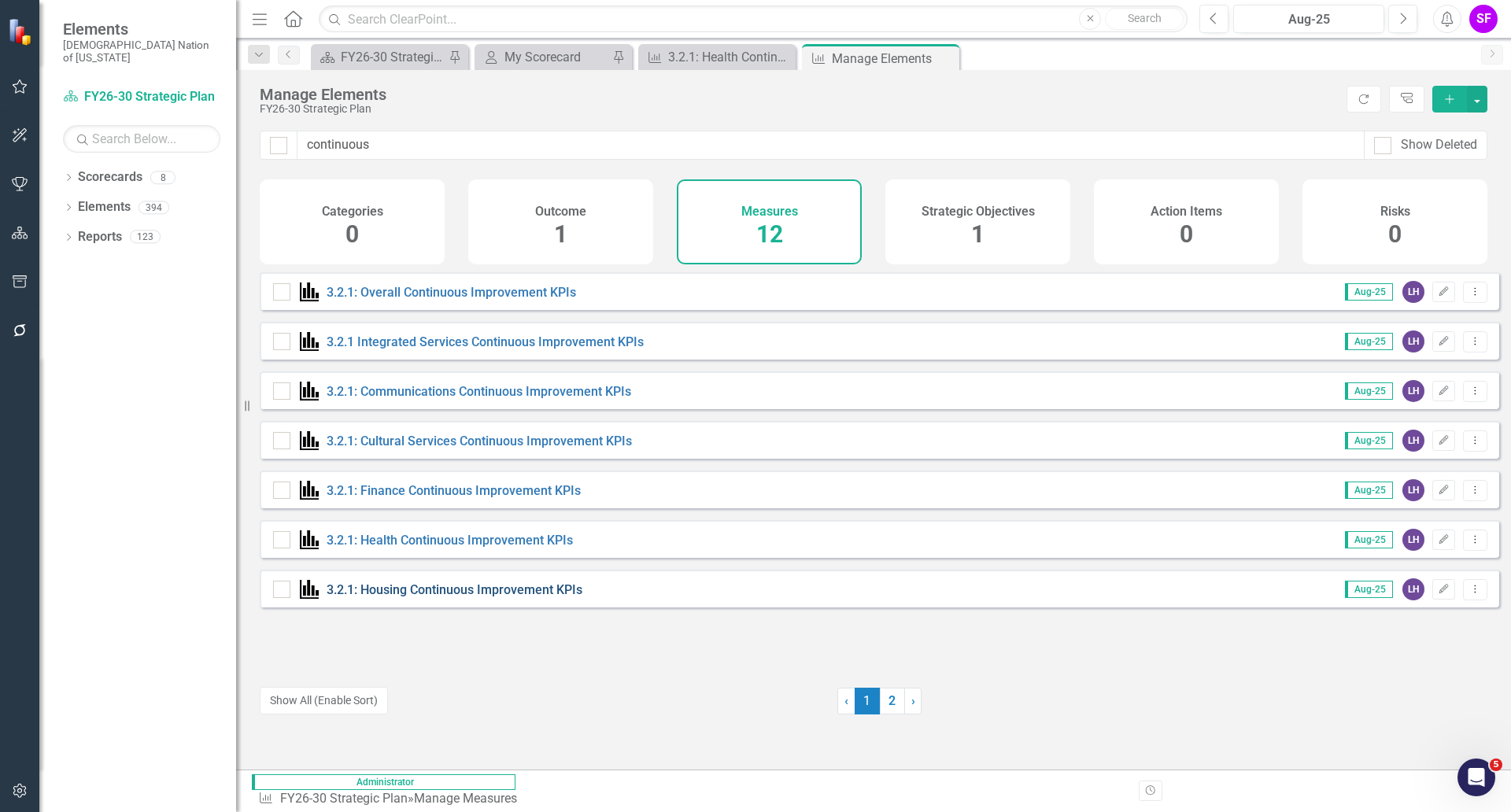
click at [405, 596] on link "3.2.1: Housing Continuous Improvement KPIs" at bounding box center [454, 589] width 255 height 15
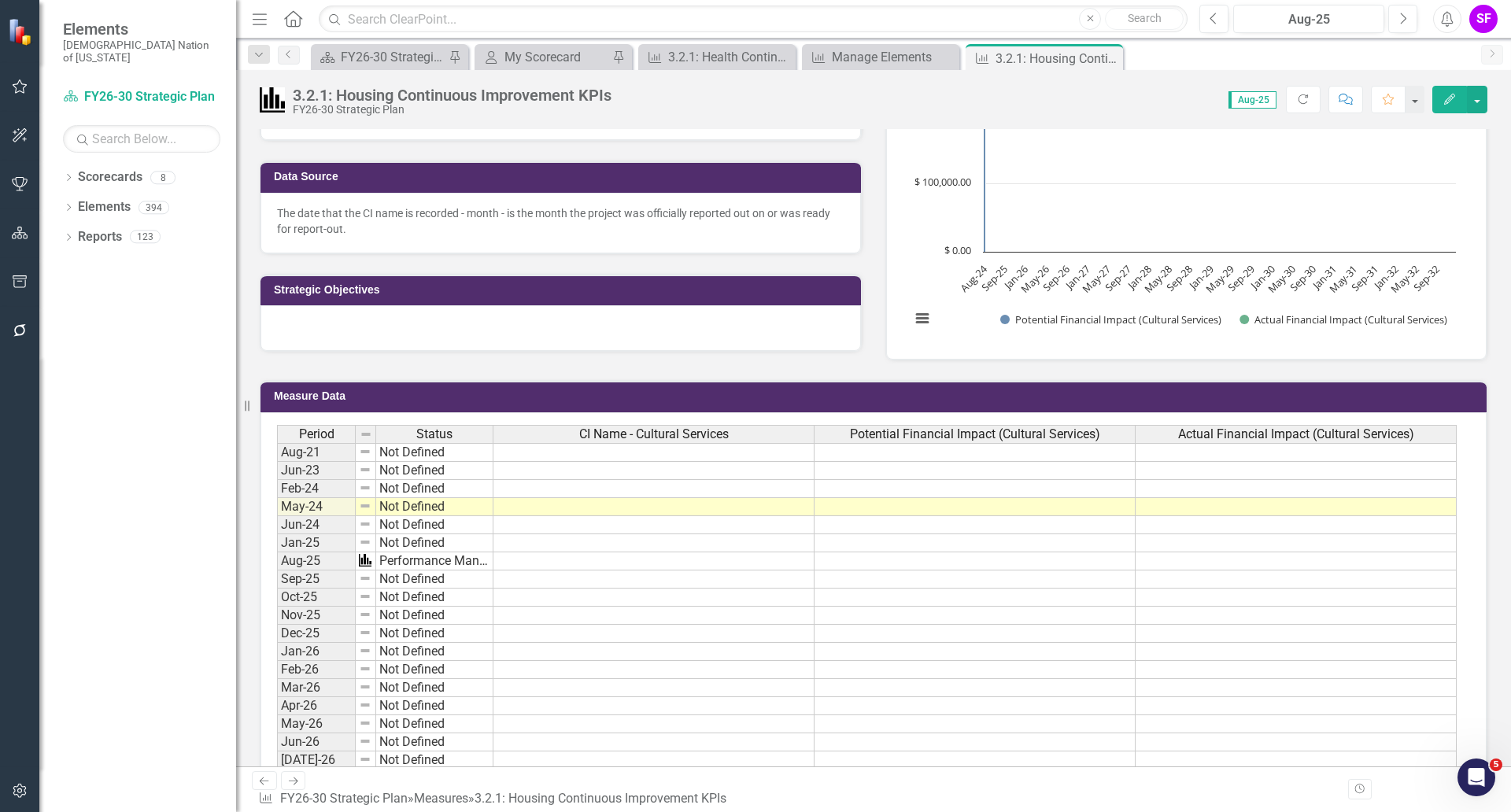
scroll to position [341, 0]
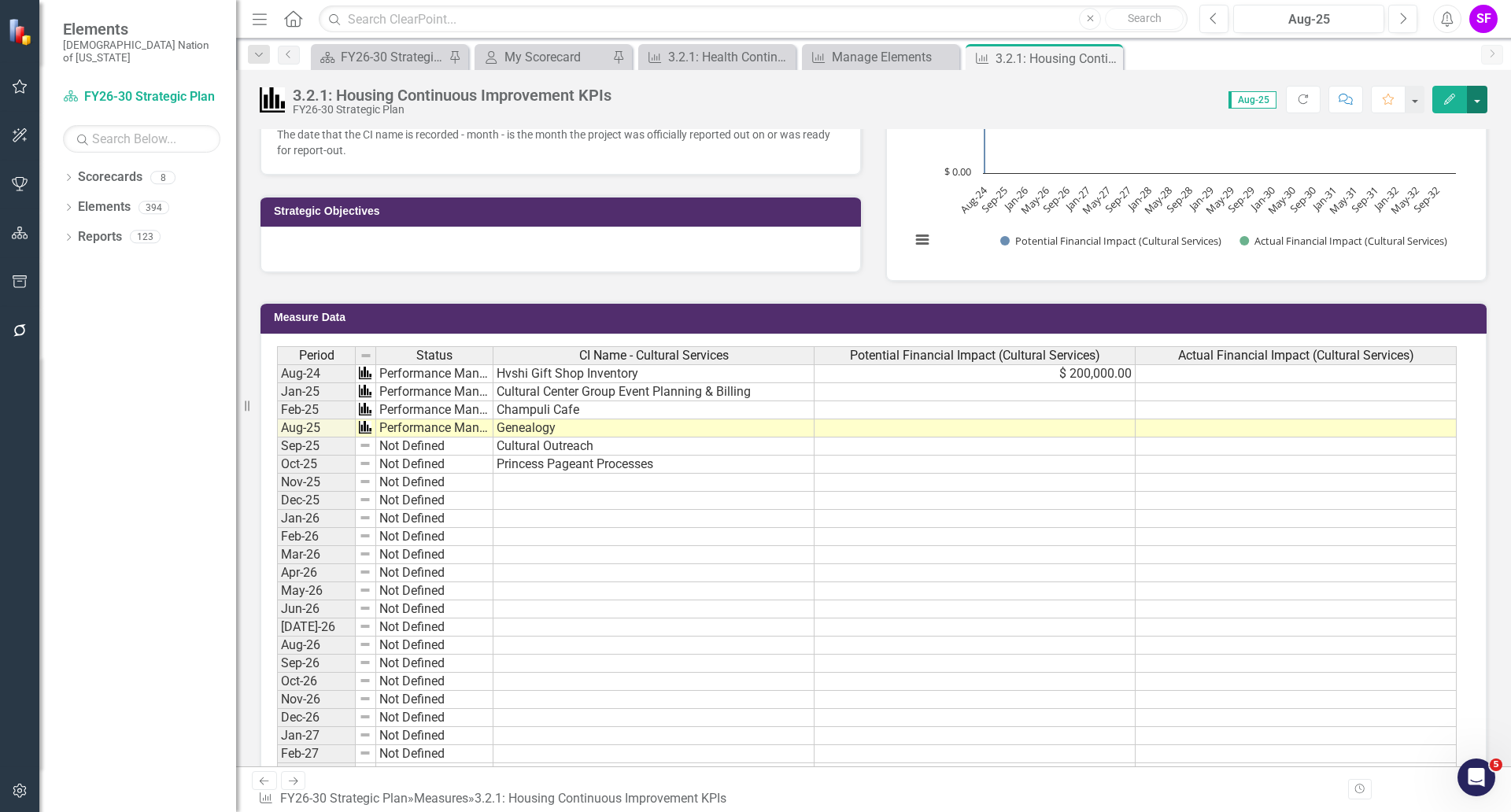
click at [1484, 102] on button "button" at bounding box center [1476, 99] width 20 height 27
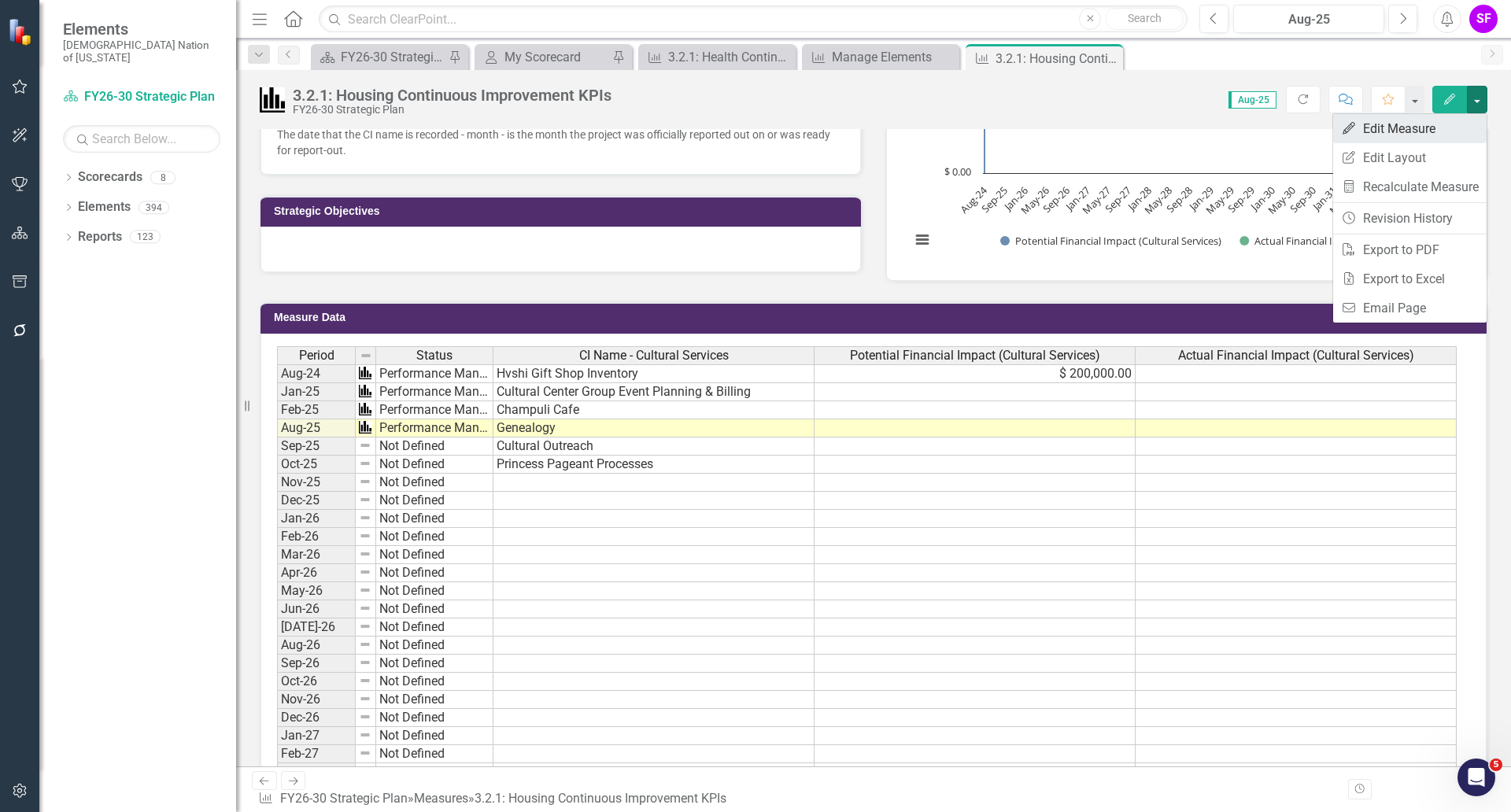
click at [1452, 121] on link "Edit Edit Measure" at bounding box center [1409, 129] width 153 height 29
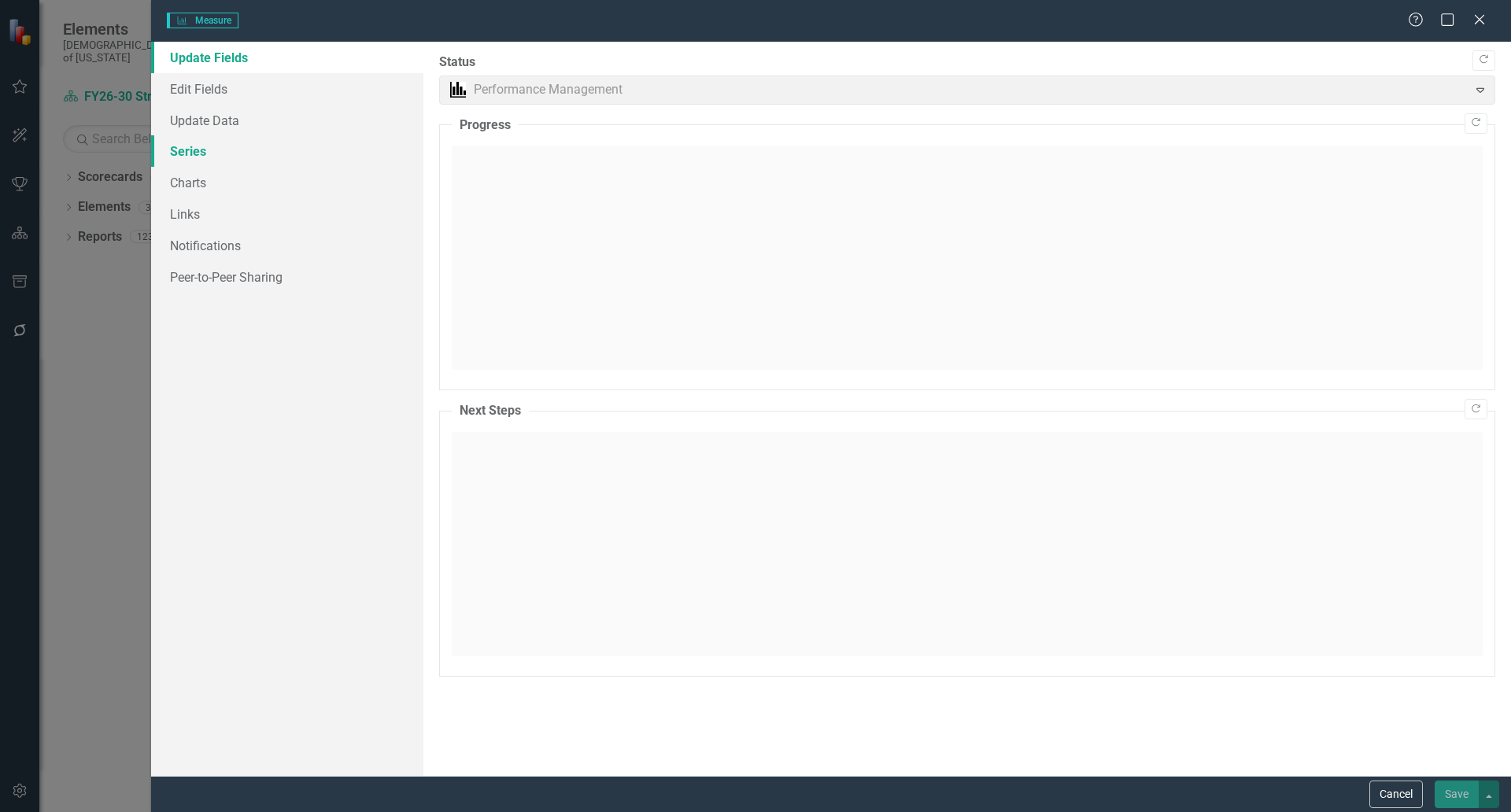
click at [188, 149] on link "Series" at bounding box center [286, 151] width 272 height 31
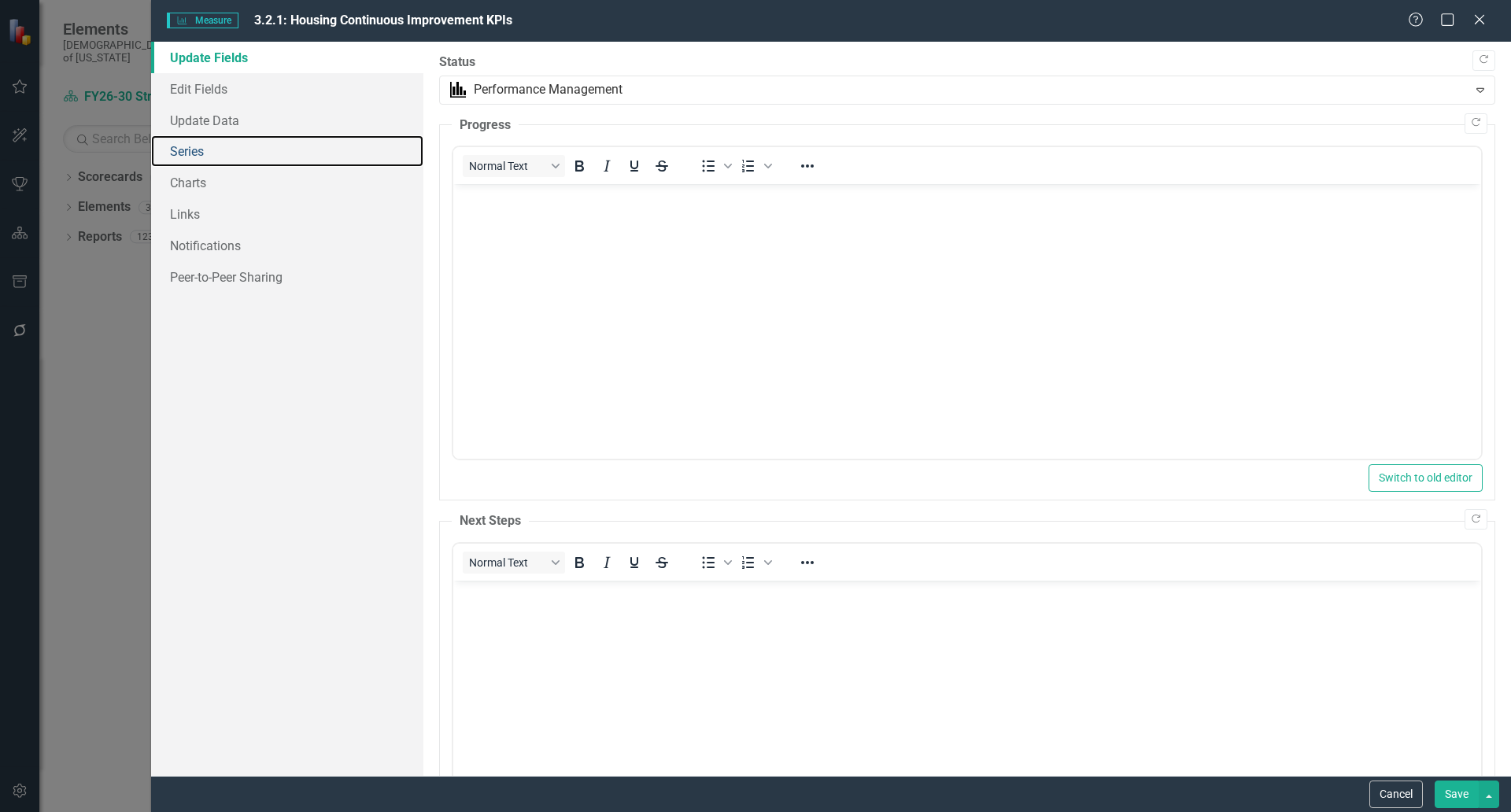
scroll to position [0, 0]
click at [180, 151] on link "Series" at bounding box center [286, 151] width 272 height 31
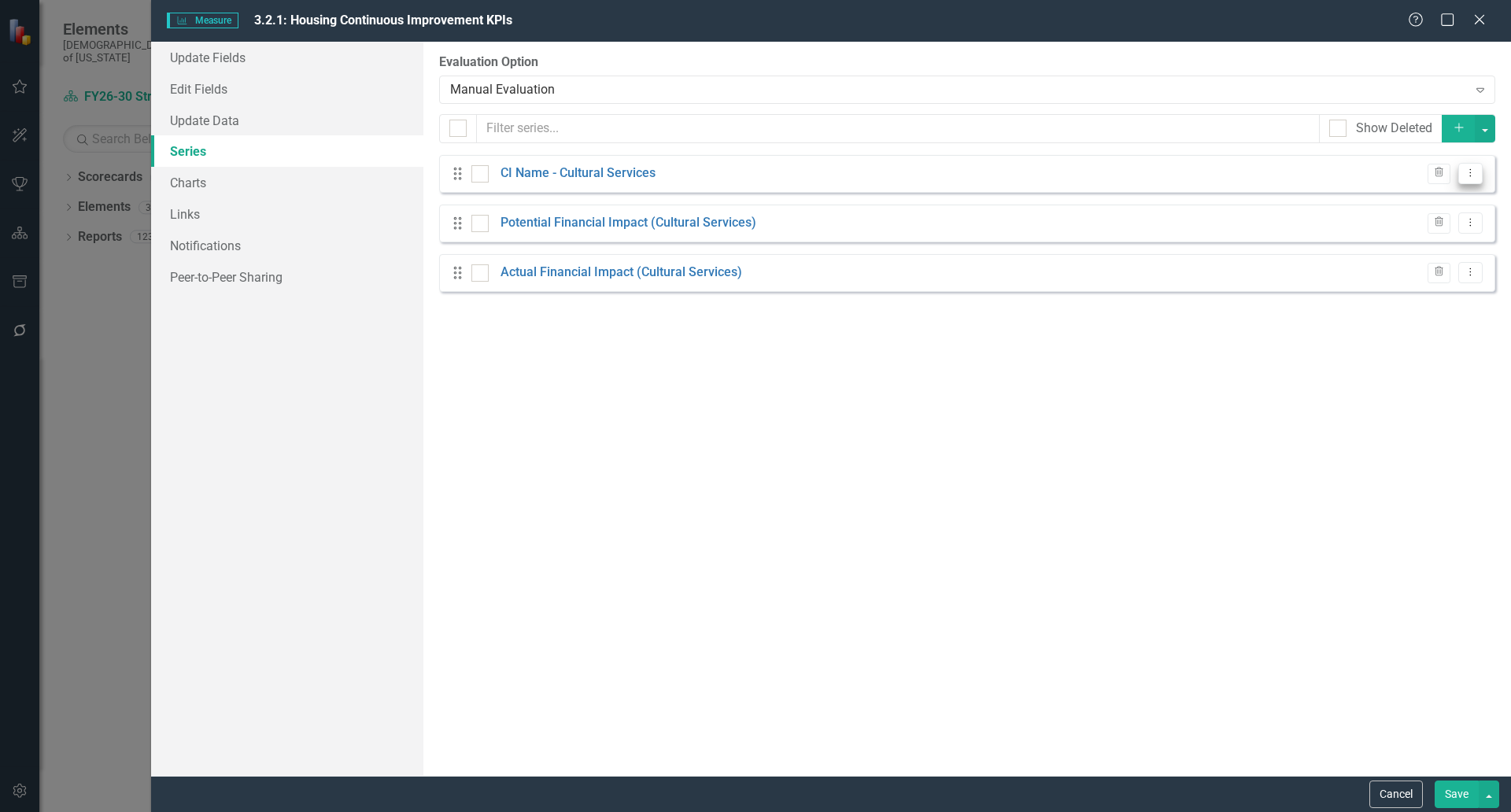
click at [1473, 169] on icon "Dropdown Menu" at bounding box center [1470, 172] width 14 height 10
click at [1454, 204] on link "Edit Edit Measure Series" at bounding box center [1391, 200] width 178 height 29
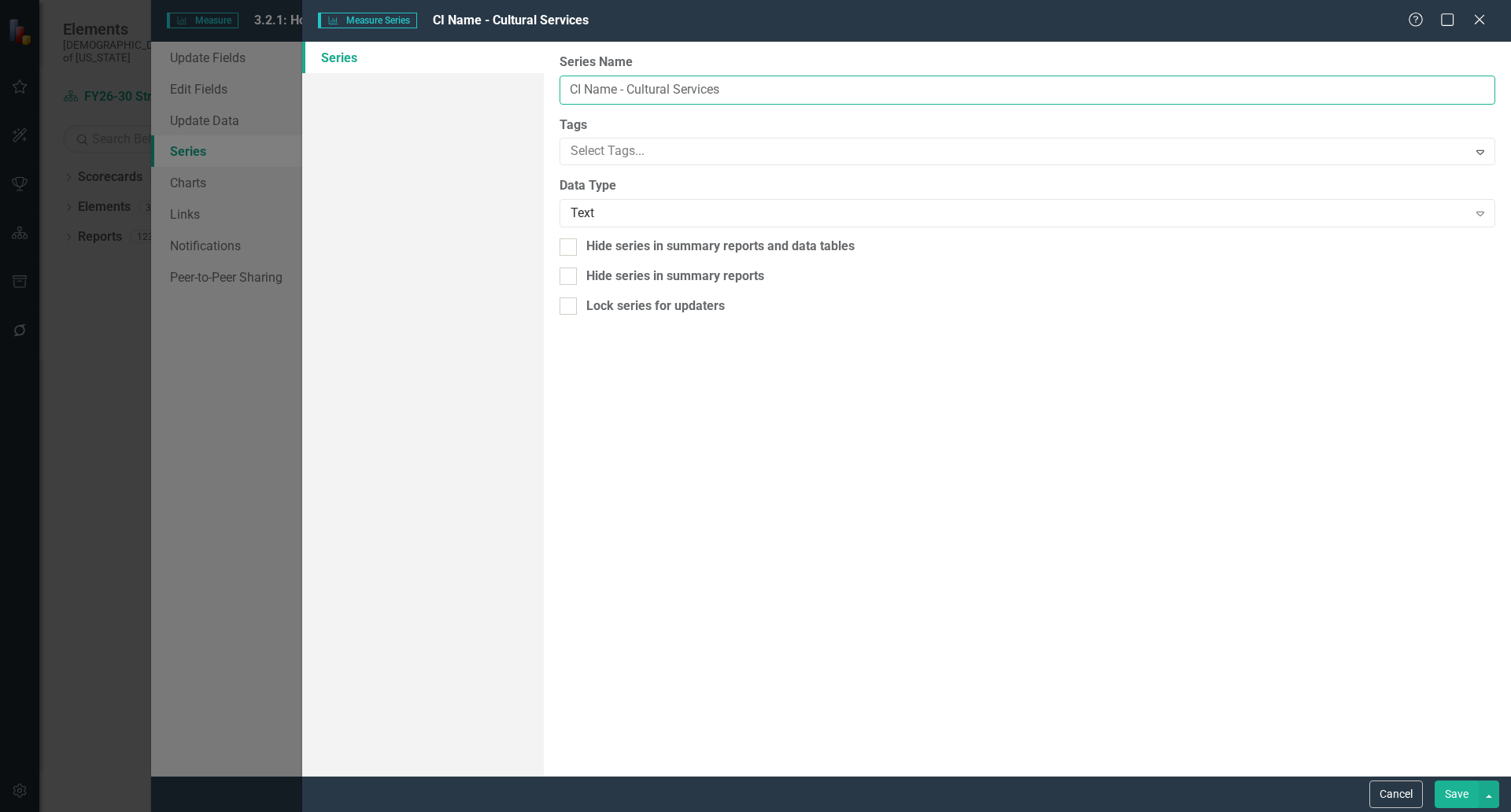
drag, startPoint x: 734, startPoint y: 92, endPoint x: 632, endPoint y: 96, distance: 102.1
click at [632, 96] on input "CI Name - Cultural Services" at bounding box center [1027, 91] width 935 height 29
type input "CI Name - Housing"
click at [1449, 794] on button "Save" at bounding box center [1455, 794] width 44 height 27
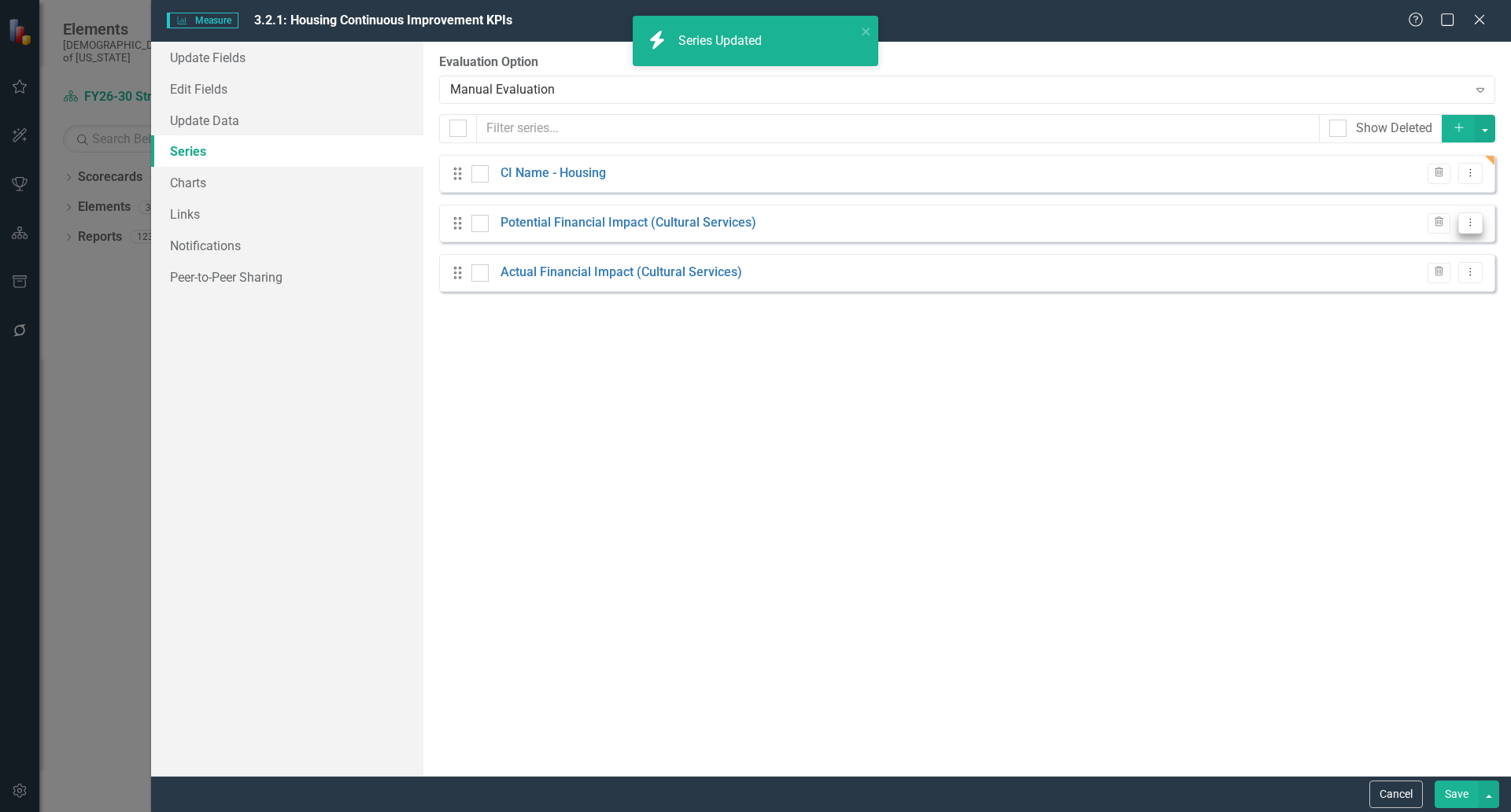
click at [1467, 222] on icon "Dropdown Menu" at bounding box center [1470, 222] width 14 height 10
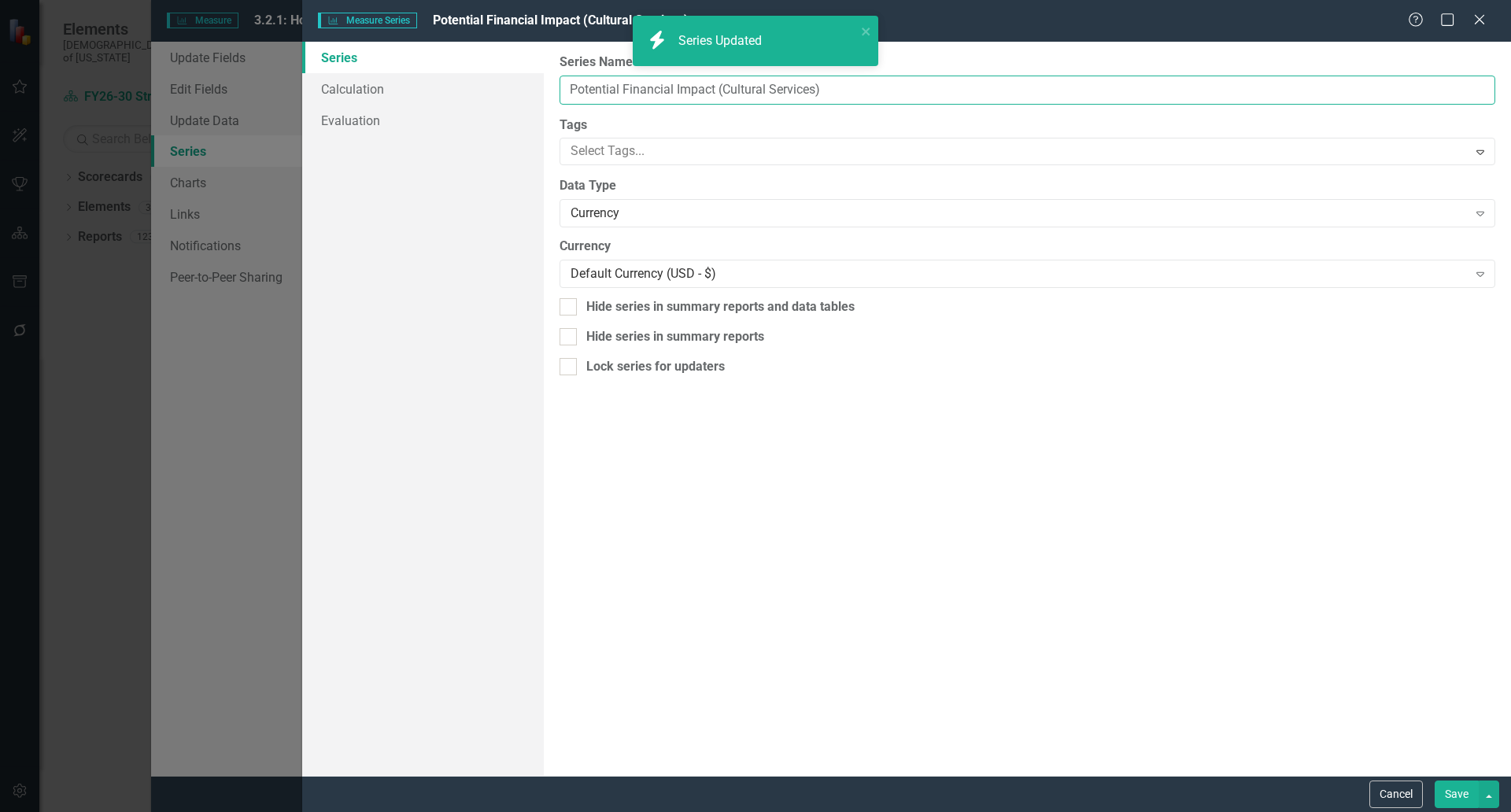
click at [777, 89] on input "Potential Financial Impact (Cultural Services)" at bounding box center [1027, 91] width 935 height 29
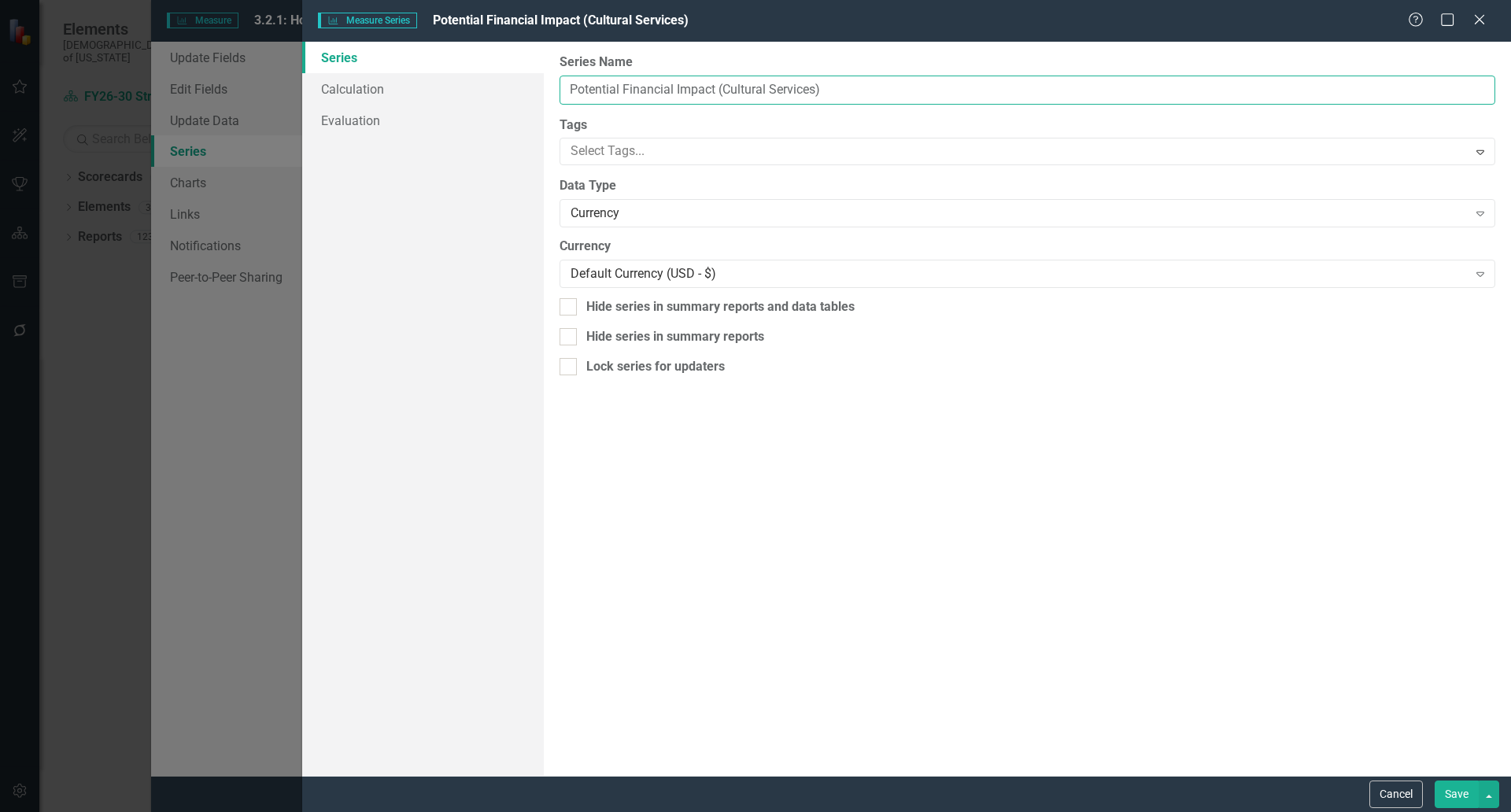
click at [776, 89] on input "Potential Financial Impact (Cultural Services)" at bounding box center [1027, 91] width 935 height 29
click at [775, 89] on input "Potential Financial Impact (Cultural Services)" at bounding box center [1027, 91] width 935 height 29
click at [733, 89] on input "Potential Financial Impact (Cultural Services)" at bounding box center [1027, 91] width 935 height 29
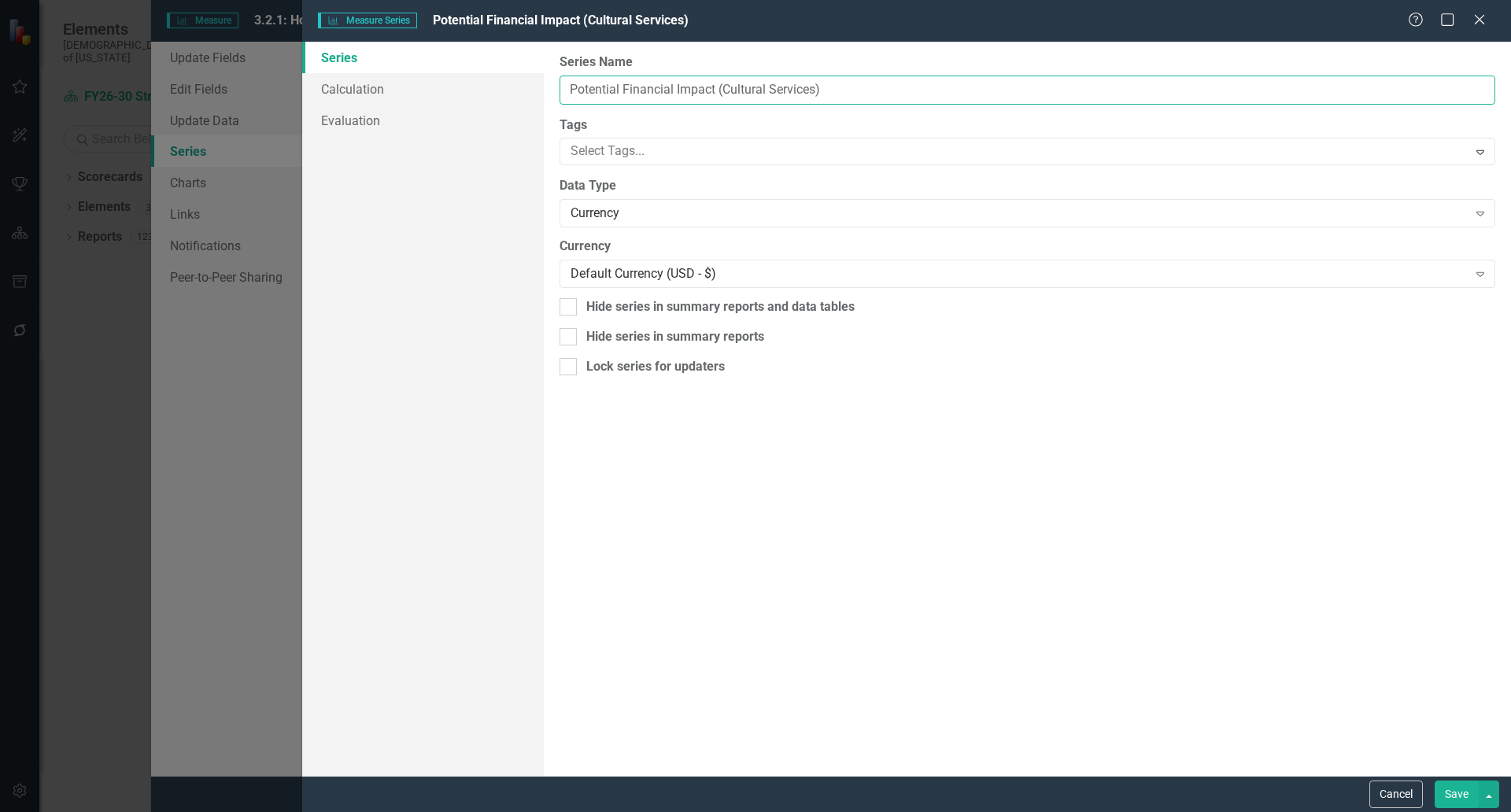
click at [719, 90] on input "Potential Financial Impact (Cultural Services)" at bounding box center [1027, 91] width 935 height 29
drag, startPoint x: 720, startPoint y: 90, endPoint x: 815, endPoint y: 90, distance: 95.0
click at [815, 90] on input "Potential Financial Impact (Cultural Services)" at bounding box center [1027, 91] width 935 height 29
type input "Potential Financial Impact (Housing)"
click at [1444, 781] on button "Save" at bounding box center [1455, 794] width 44 height 27
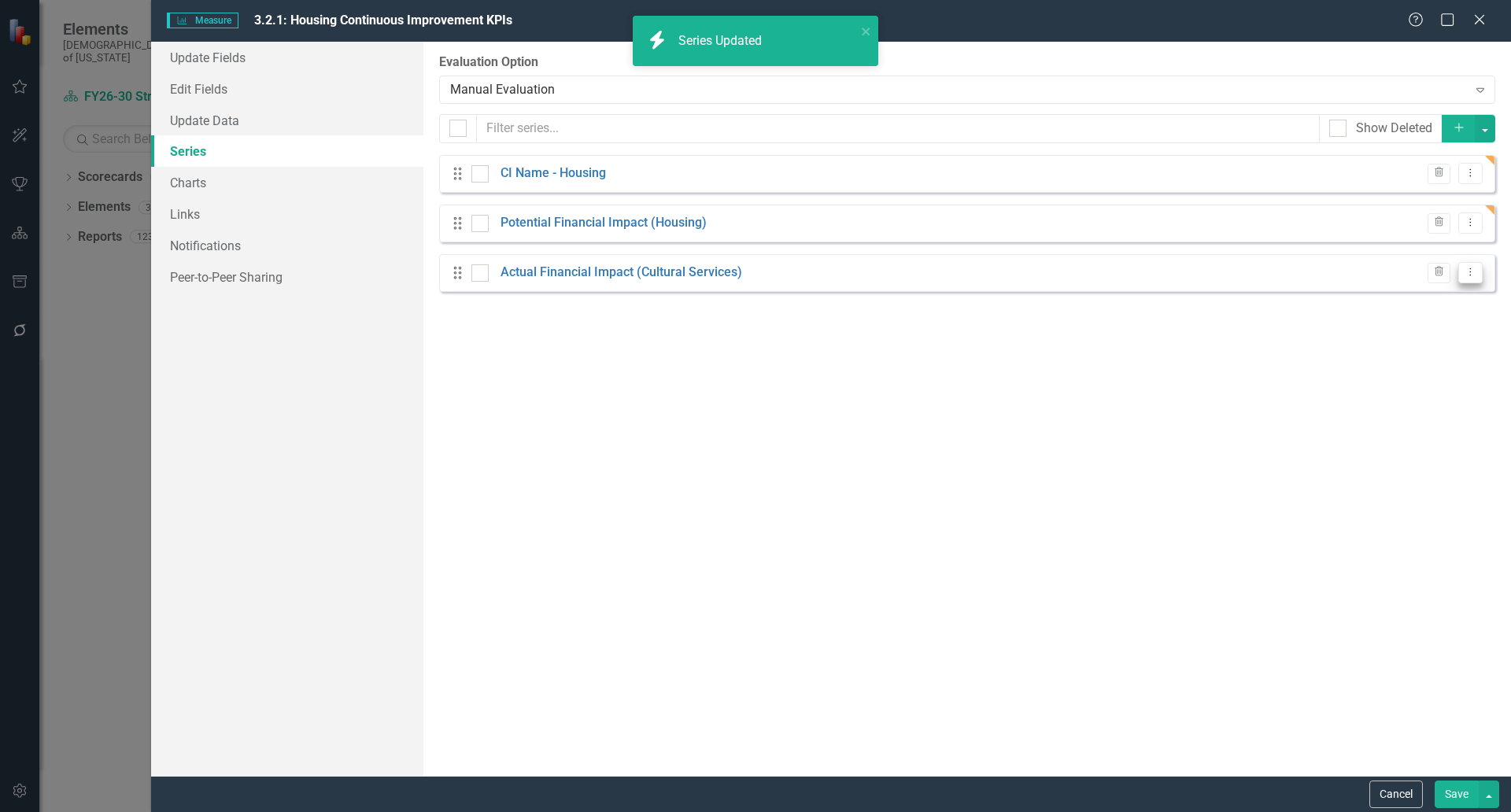
click at [1464, 277] on button "Dropdown Menu" at bounding box center [1470, 273] width 24 height 21
click at [1379, 296] on link "Edit Edit Measure Series" at bounding box center [1391, 299] width 178 height 29
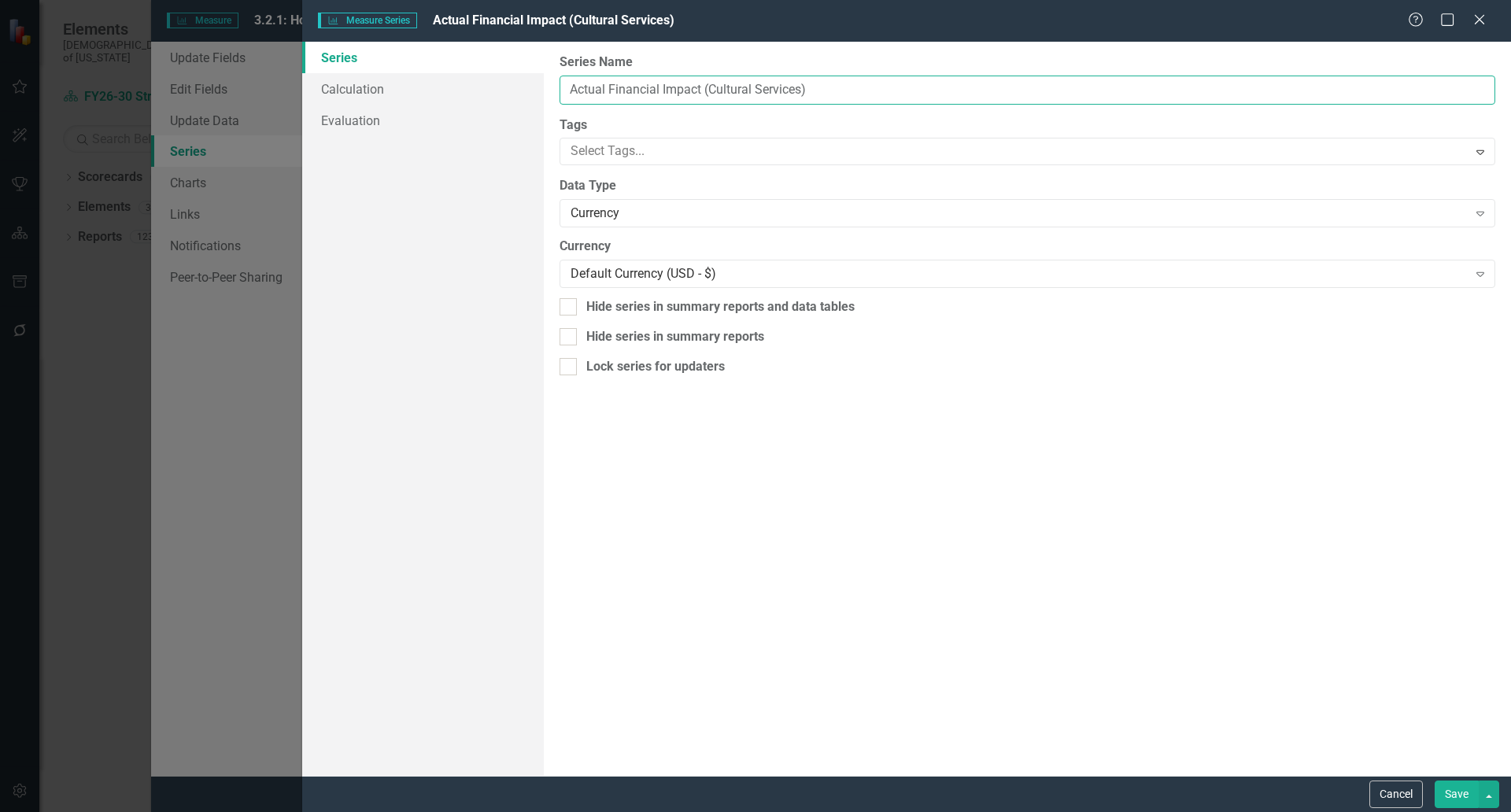
drag, startPoint x: 804, startPoint y: 91, endPoint x: 710, endPoint y: 90, distance: 94.0
click at [710, 90] on input "Actual Financial Impact (Cultural Services)" at bounding box center [1027, 91] width 935 height 29
type input "Actual Financial Impact (Housing)"
click at [1454, 791] on button "Save" at bounding box center [1455, 794] width 44 height 27
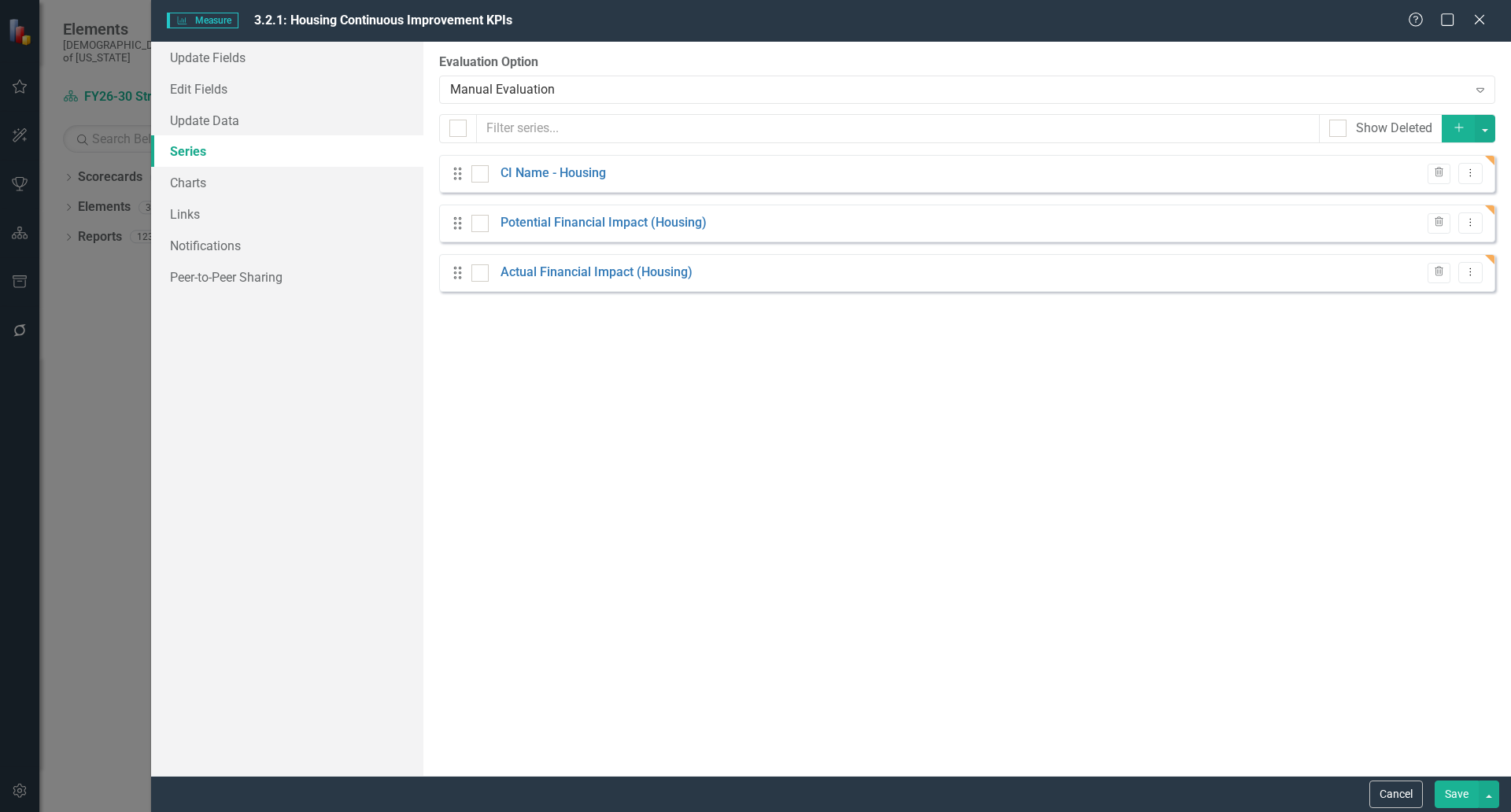
click at [1461, 786] on button "Save" at bounding box center [1455, 794] width 44 height 27
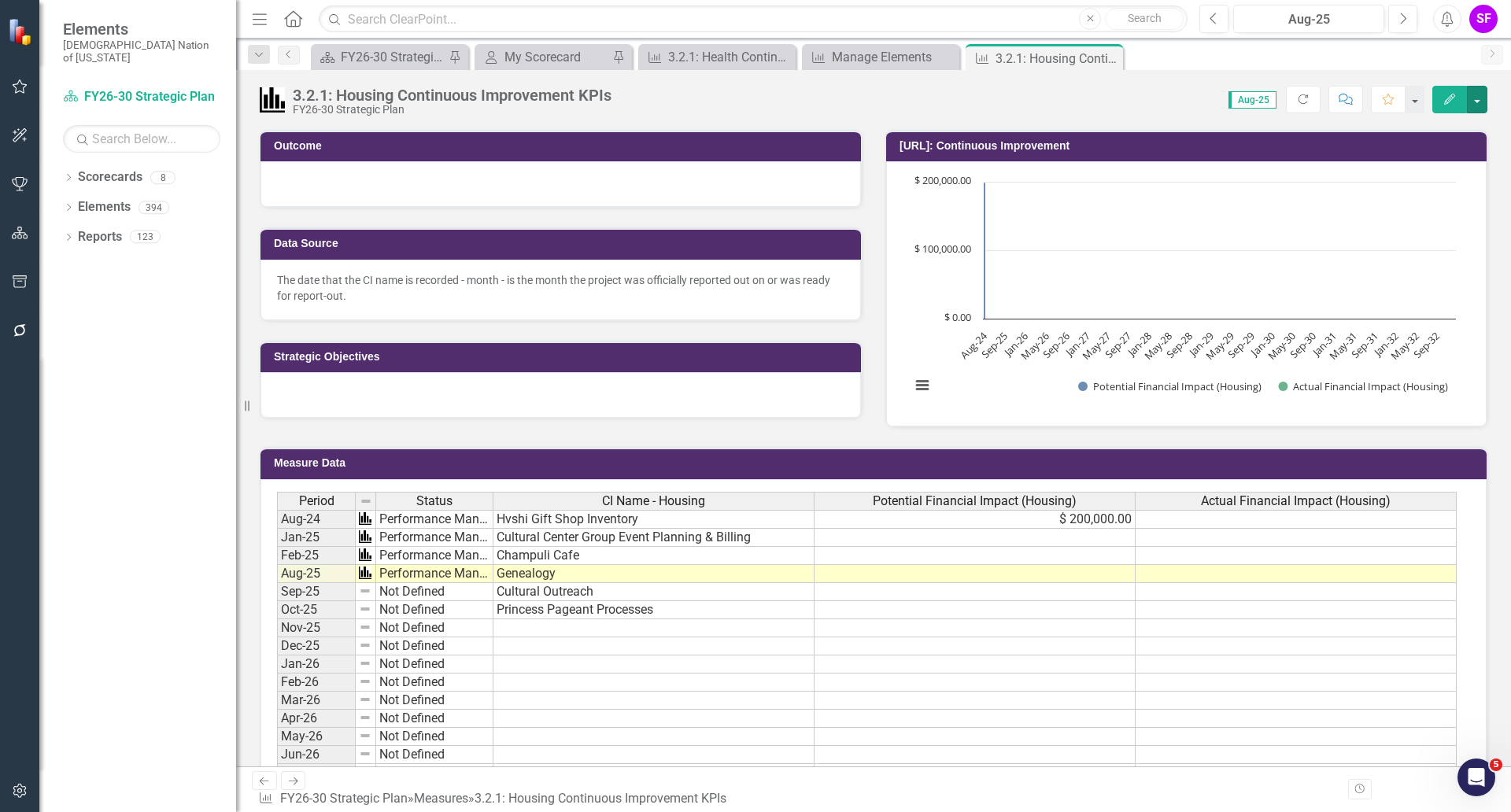
scroll to position [295, 0]
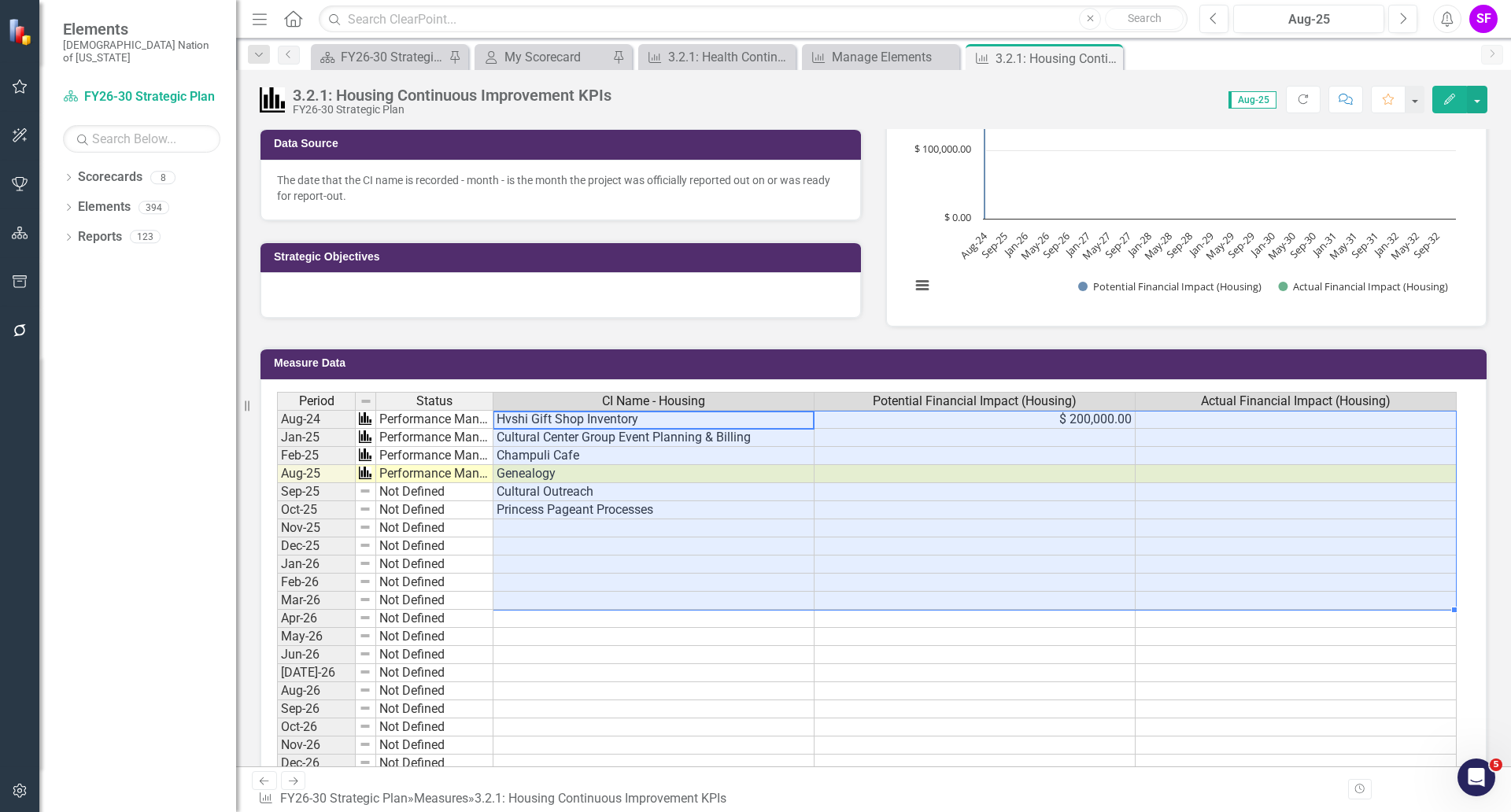
drag, startPoint x: 554, startPoint y: 423, endPoint x: 1199, endPoint y: 591, distance: 666.5
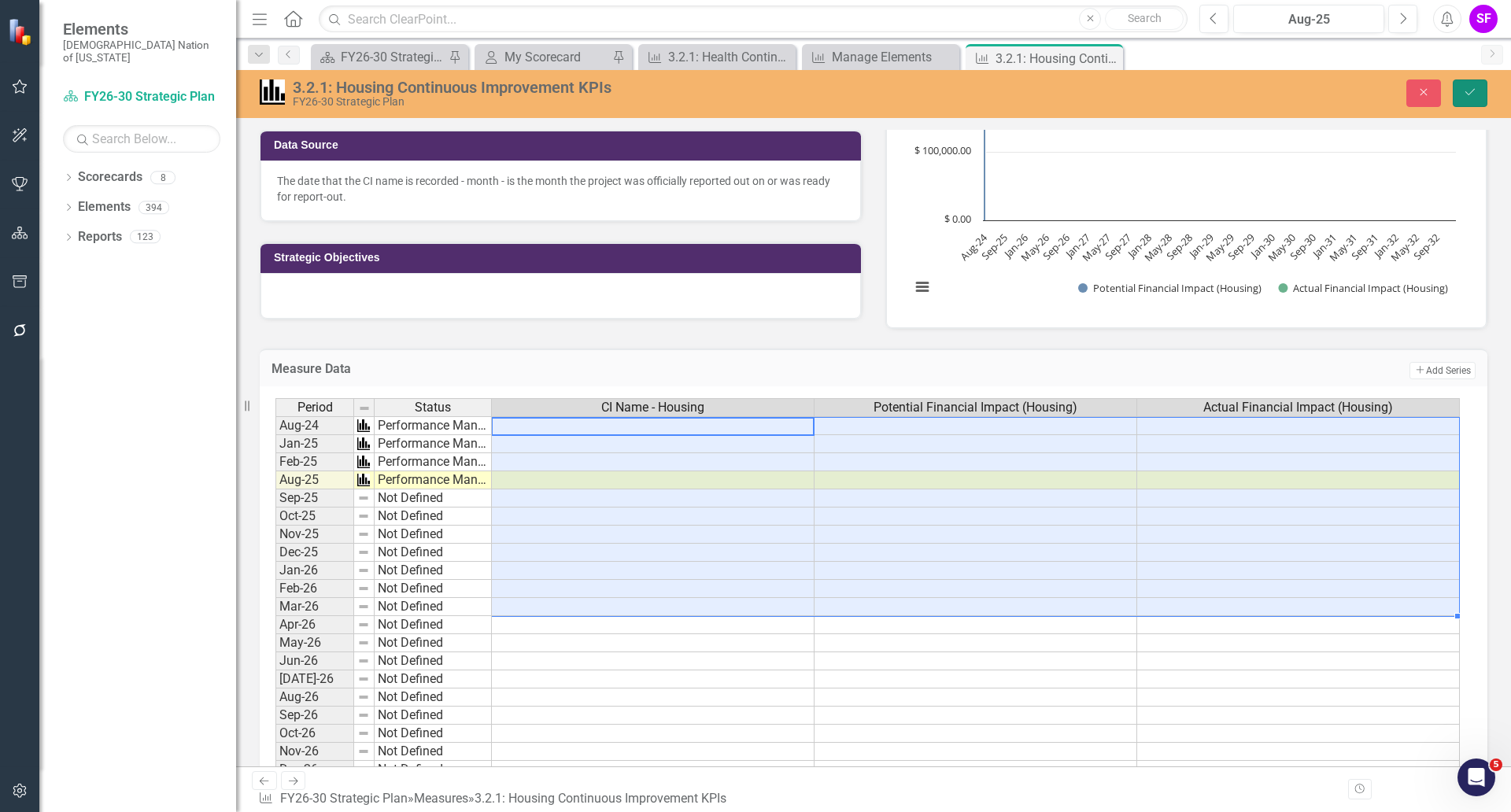
click at [1466, 93] on icon "Save" at bounding box center [1469, 92] width 15 height 11
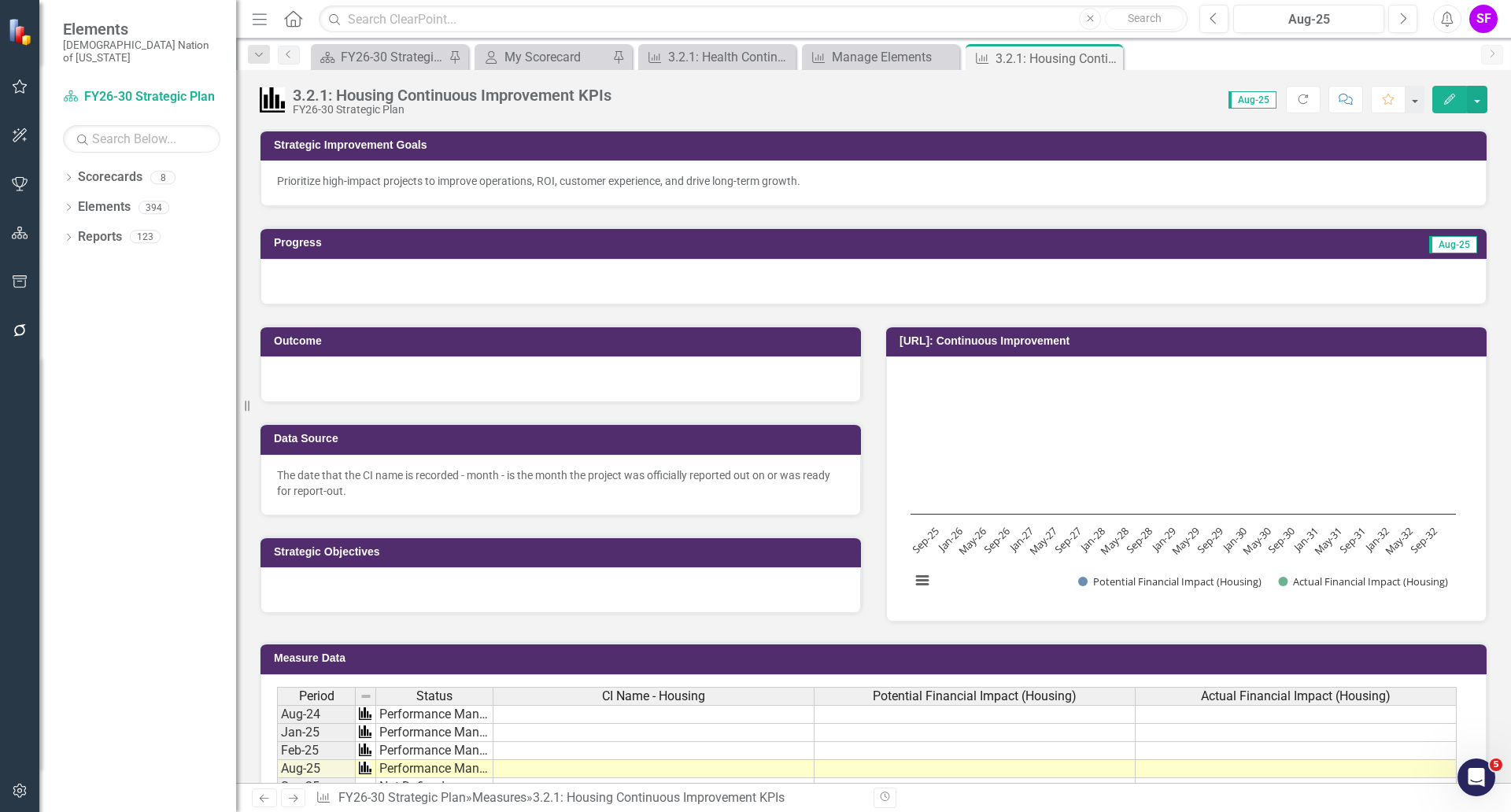
scroll to position [393, 0]
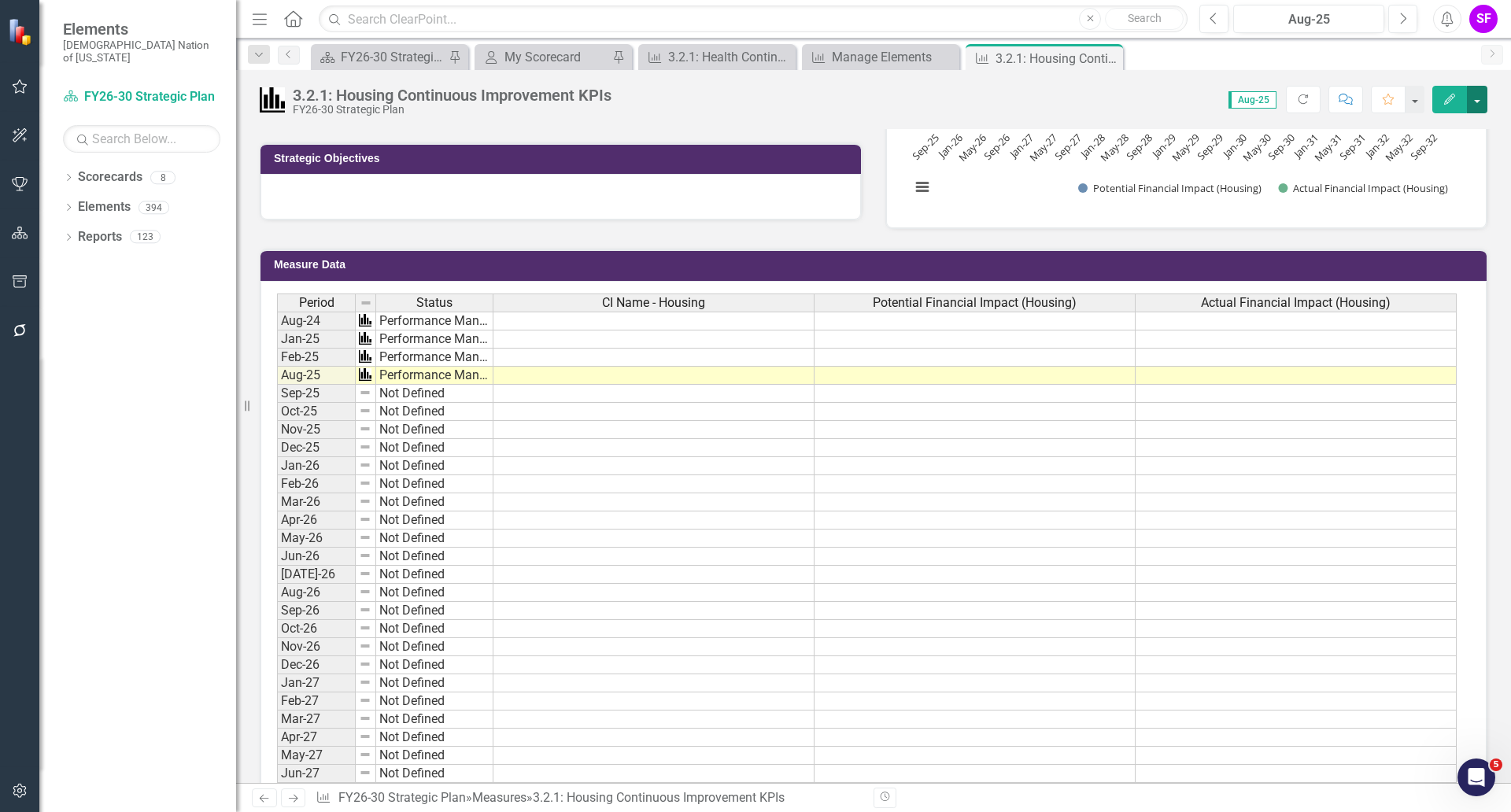
click at [1474, 95] on button "button" at bounding box center [1476, 99] width 20 height 27
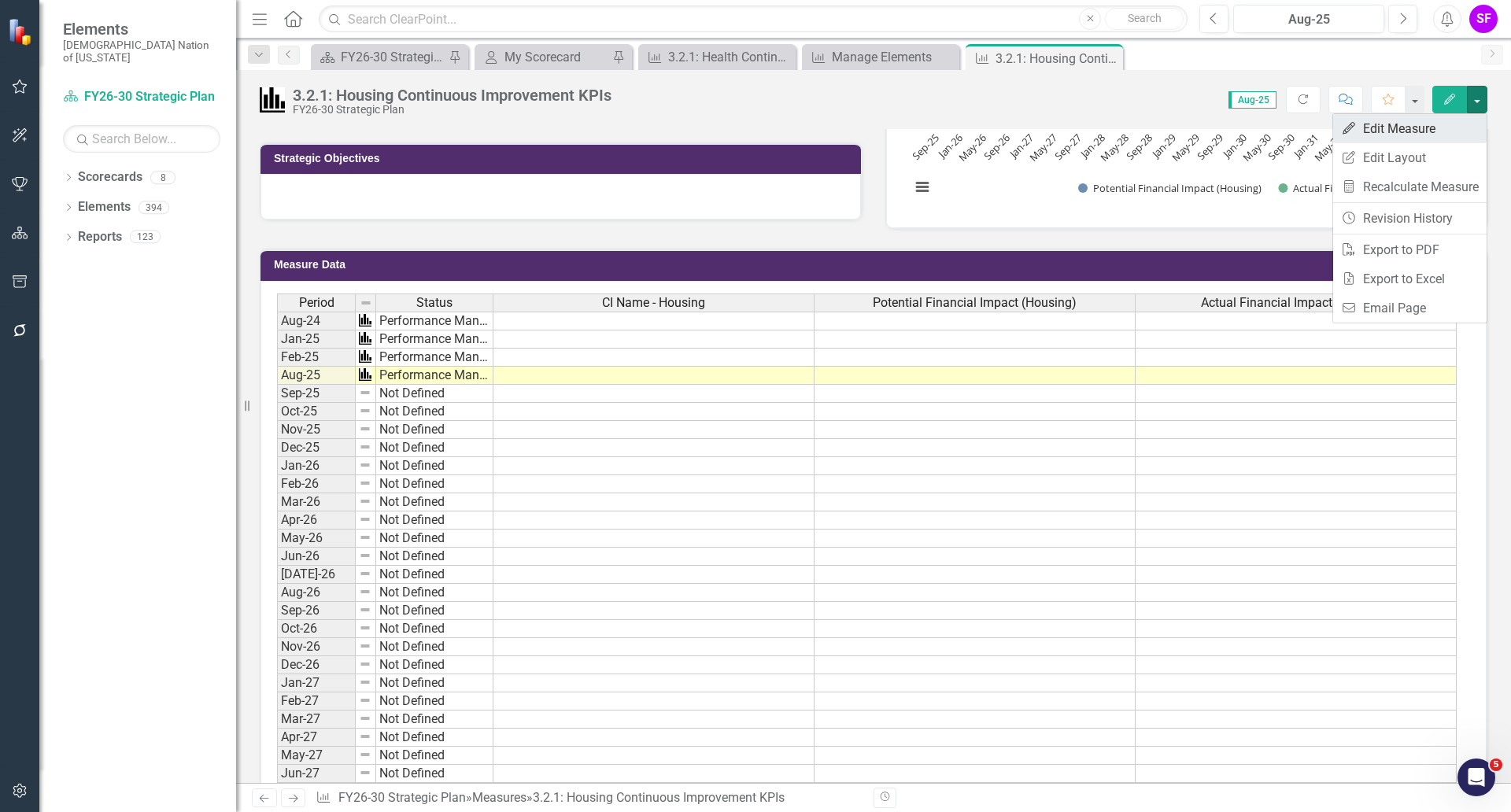
click at [1430, 121] on link "Edit Edit Measure" at bounding box center [1409, 129] width 153 height 29
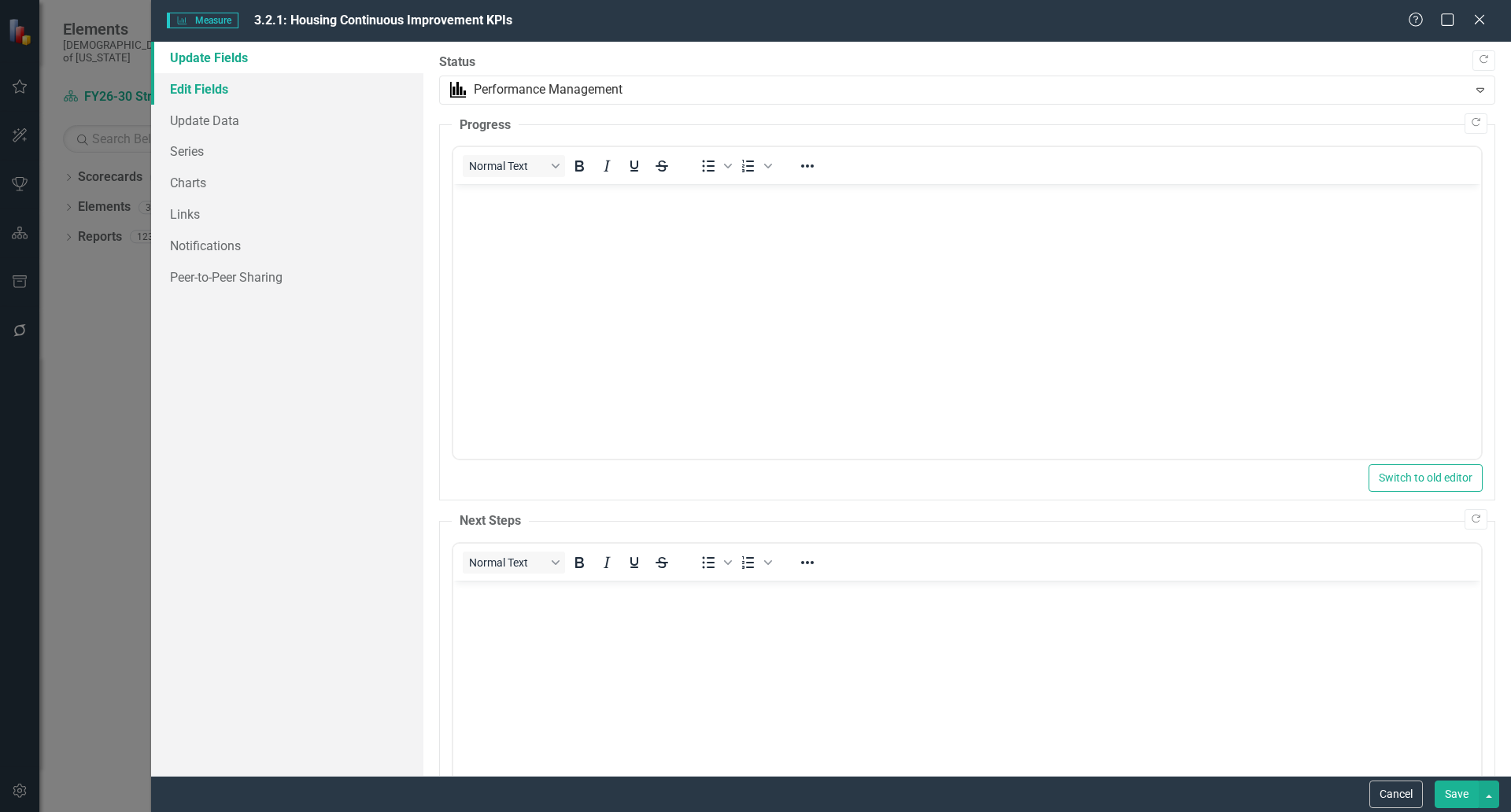
click at [210, 80] on link "Edit Fields" at bounding box center [286, 89] width 272 height 31
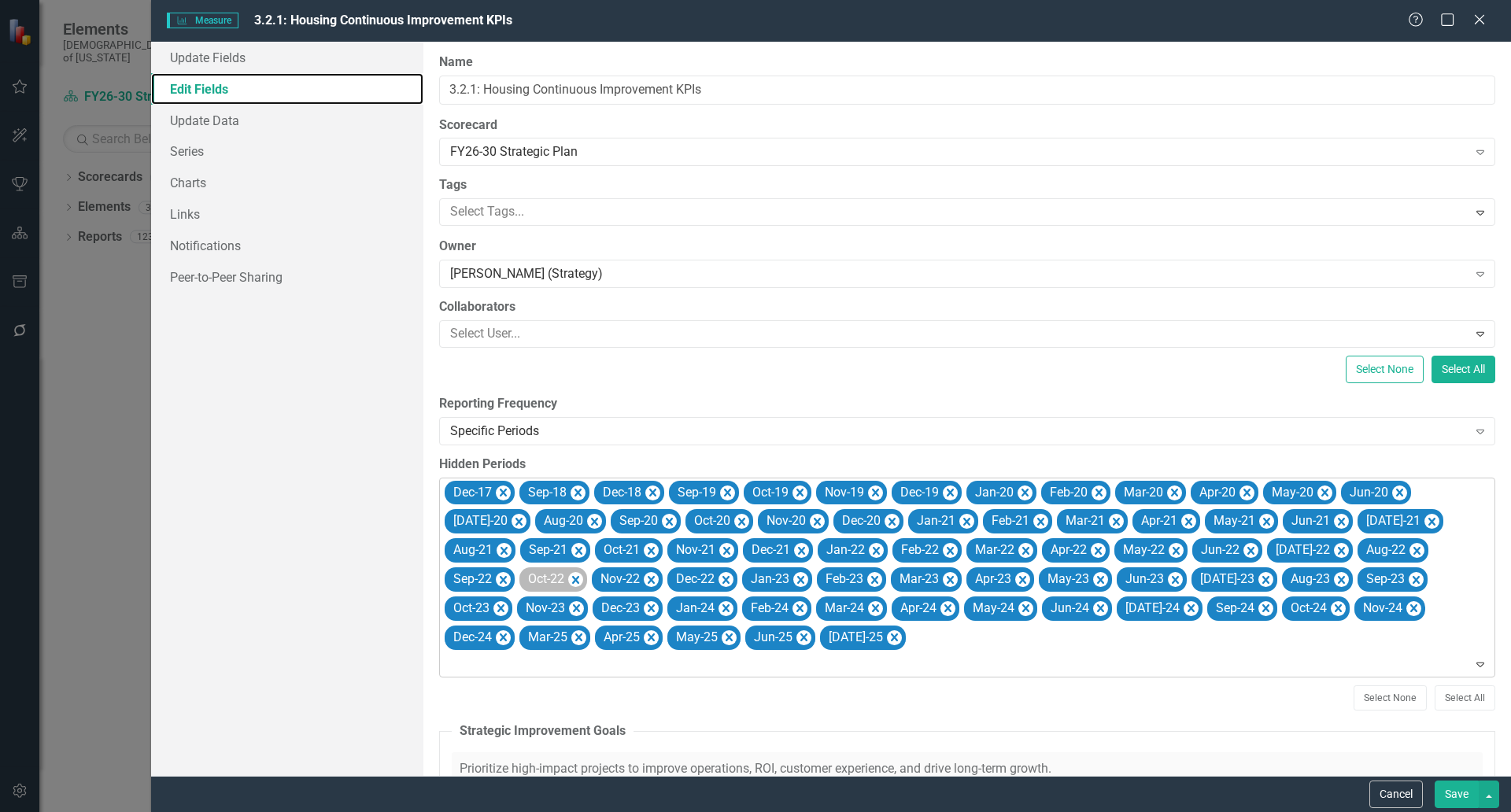
scroll to position [0, 0]
click at [504, 547] on icon "Remove Aug-21" at bounding box center [503, 550] width 15 height 19
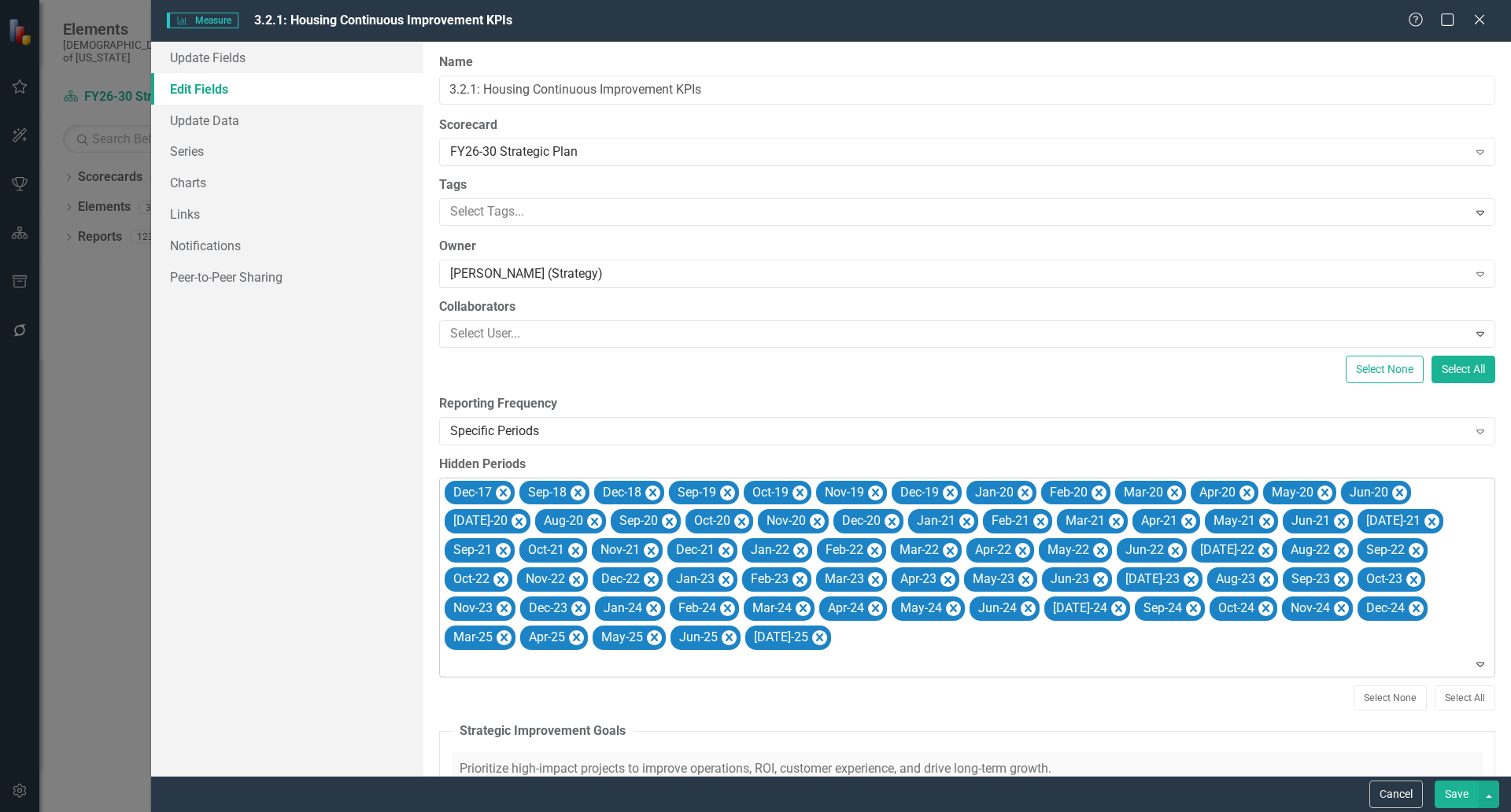
click at [1444, 792] on button "Save" at bounding box center [1455, 794] width 44 height 27
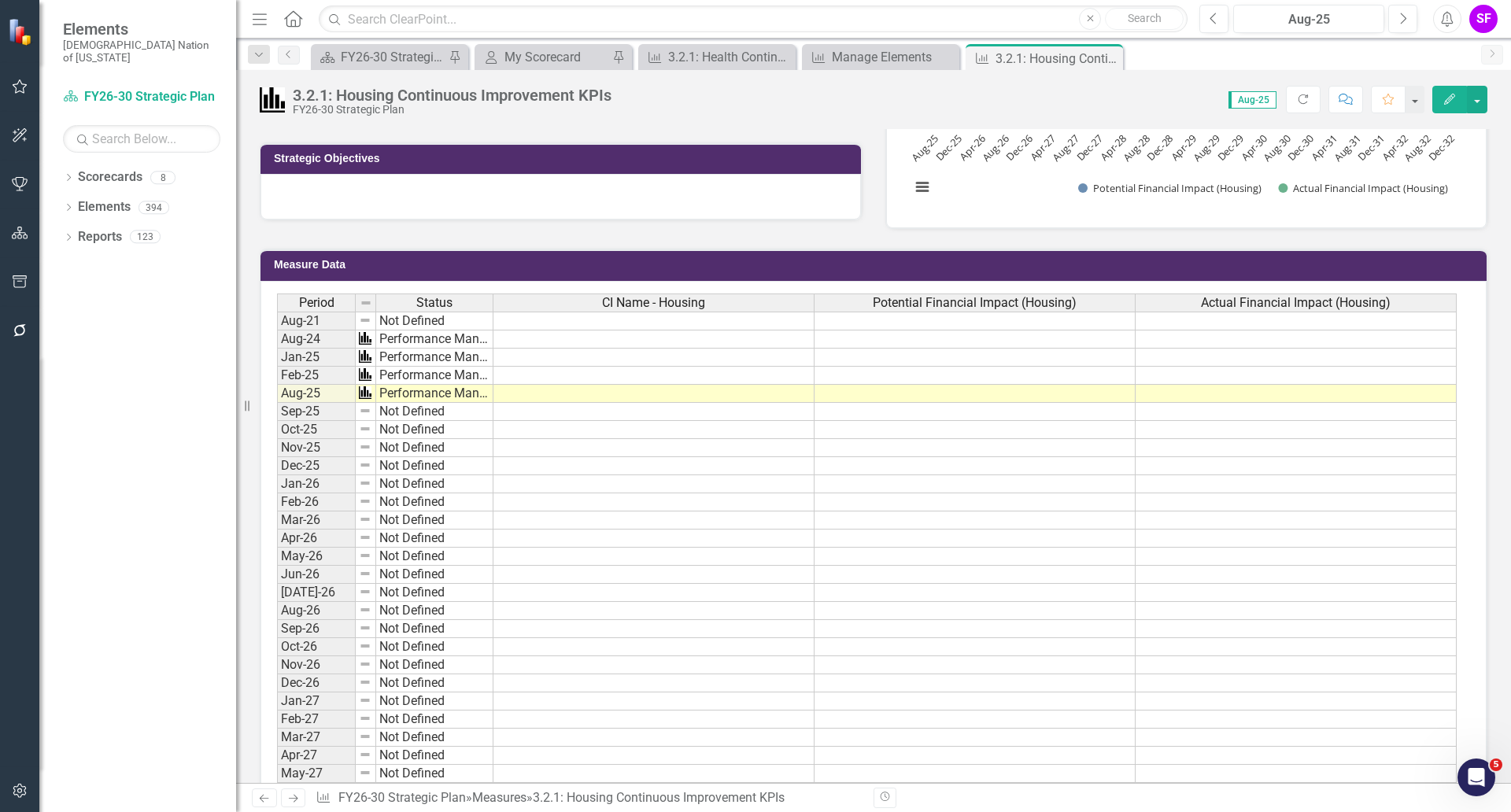
click at [595, 333] on td at bounding box center [654, 339] width 321 height 18
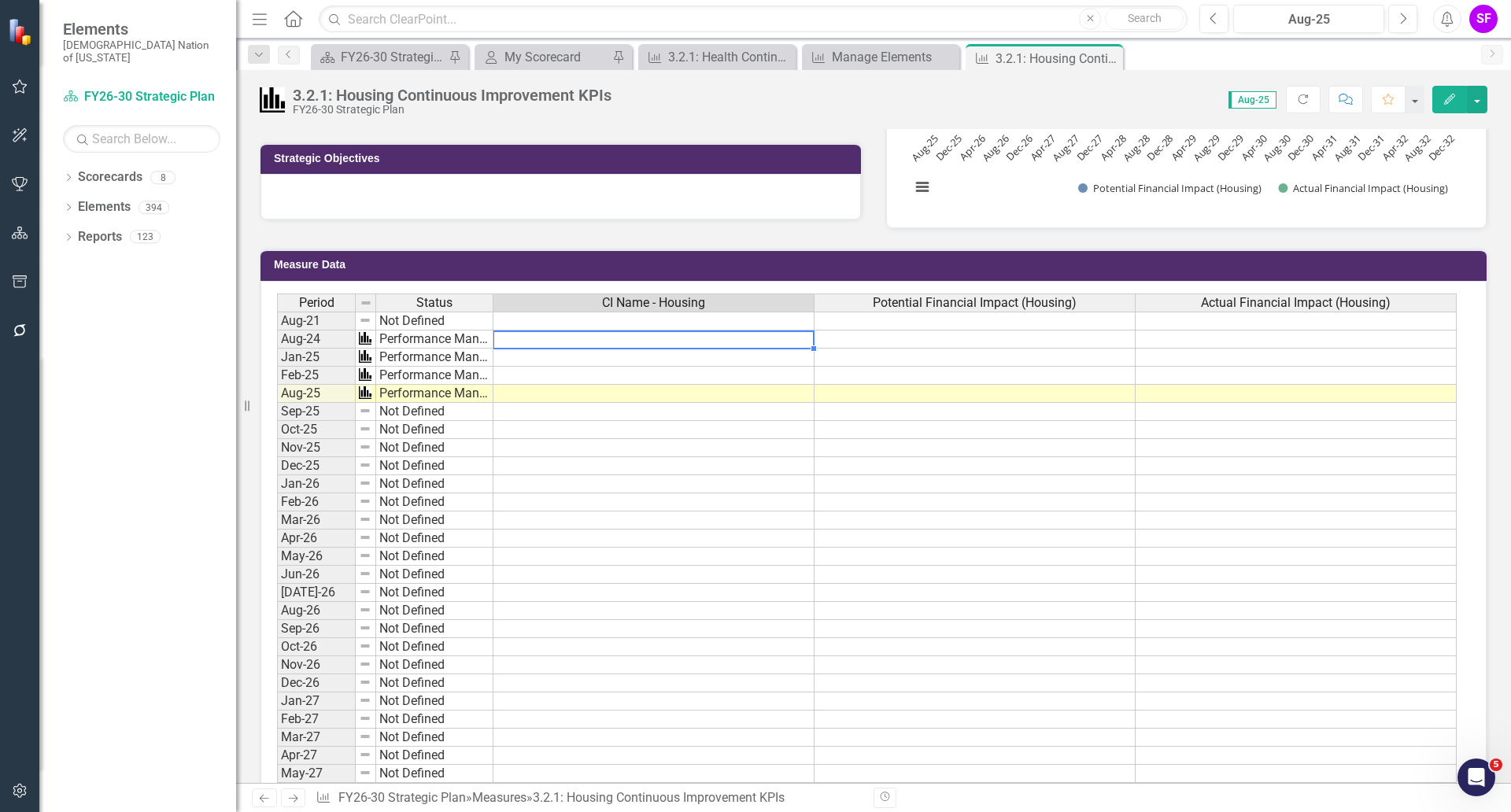
click at [595, 333] on td at bounding box center [654, 339] width 321 height 18
click at [602, 321] on td at bounding box center [654, 320] width 321 height 18
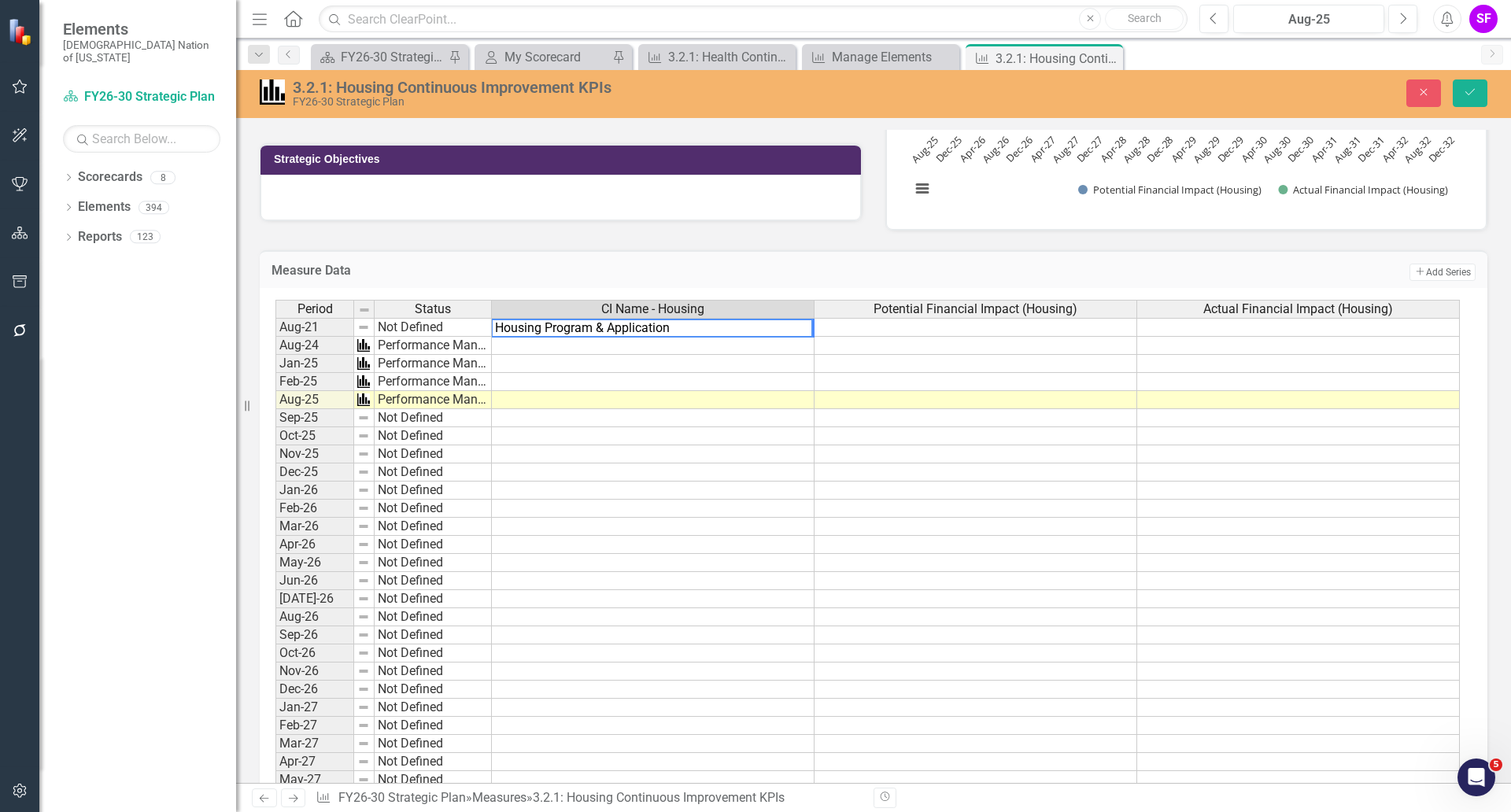
type textarea "Housing Program & Applications"
click at [1475, 93] on icon "Save" at bounding box center [1469, 92] width 15 height 11
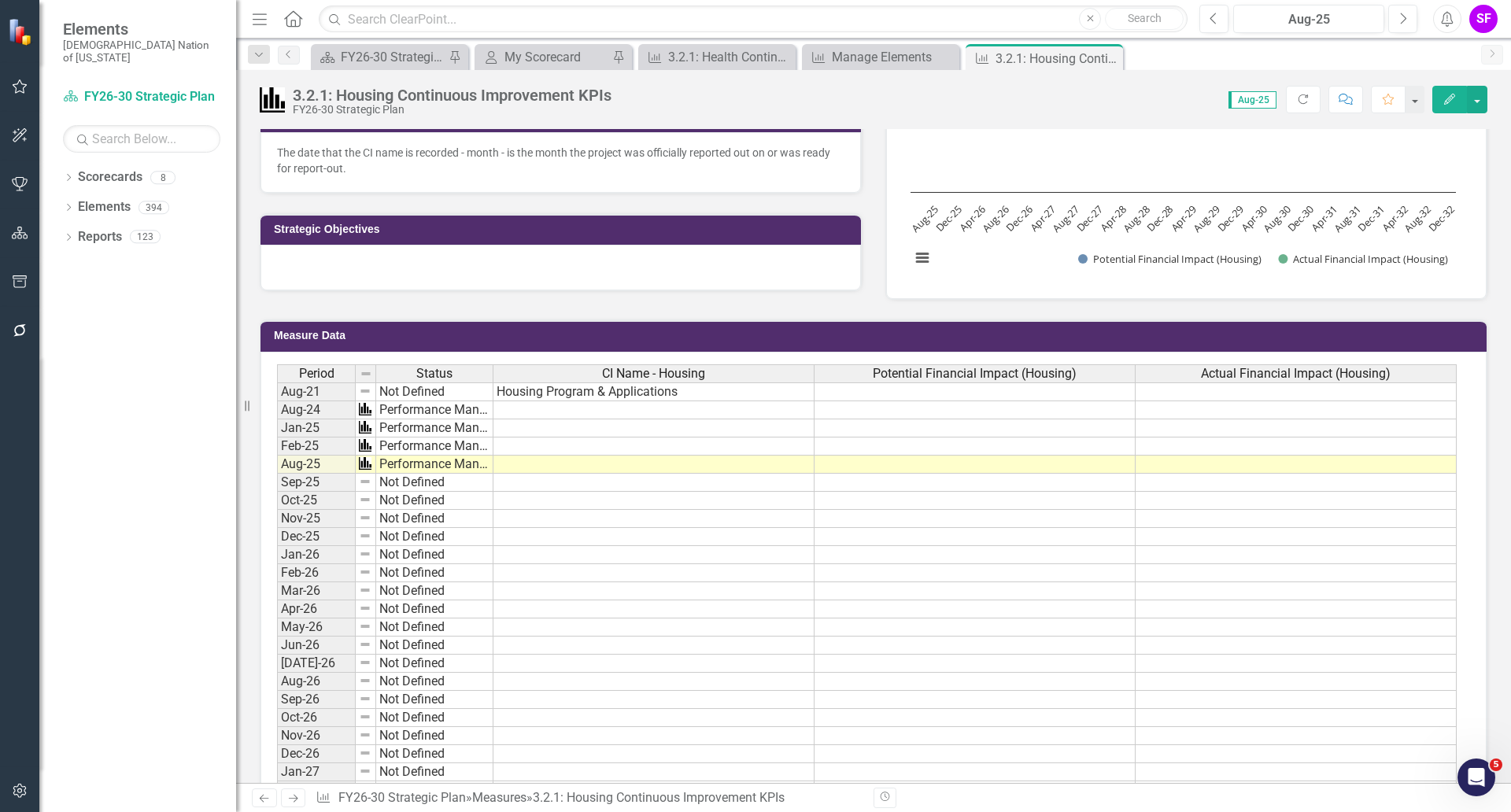
scroll to position [295, 0]
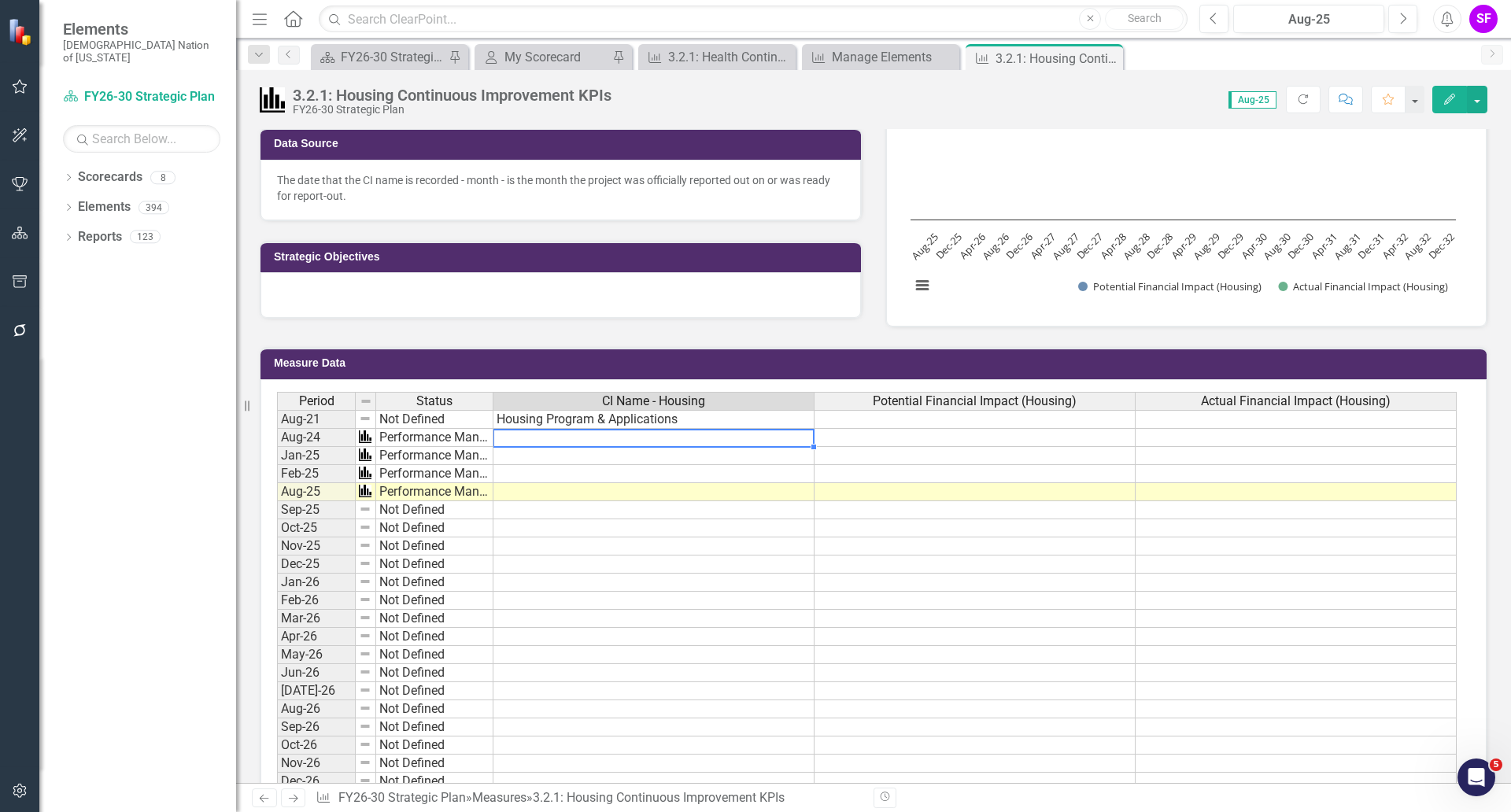
click at [632, 443] on td at bounding box center [654, 437] width 321 height 18
click at [632, 439] on td at bounding box center [654, 437] width 321 height 18
click at [632, 439] on textarea at bounding box center [654, 437] width 321 height 18
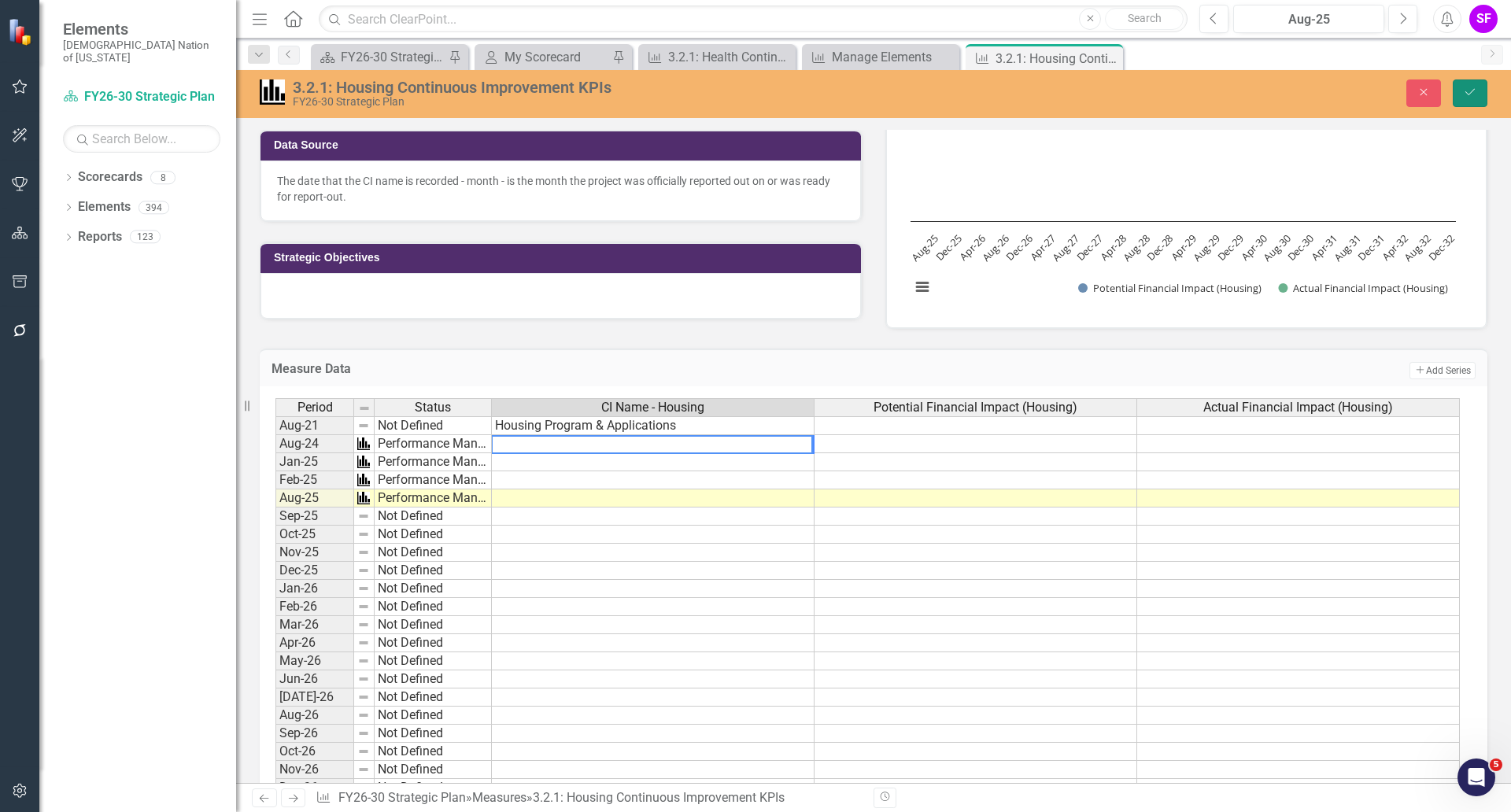
click at [1477, 85] on button "Save" at bounding box center [1470, 93] width 35 height 27
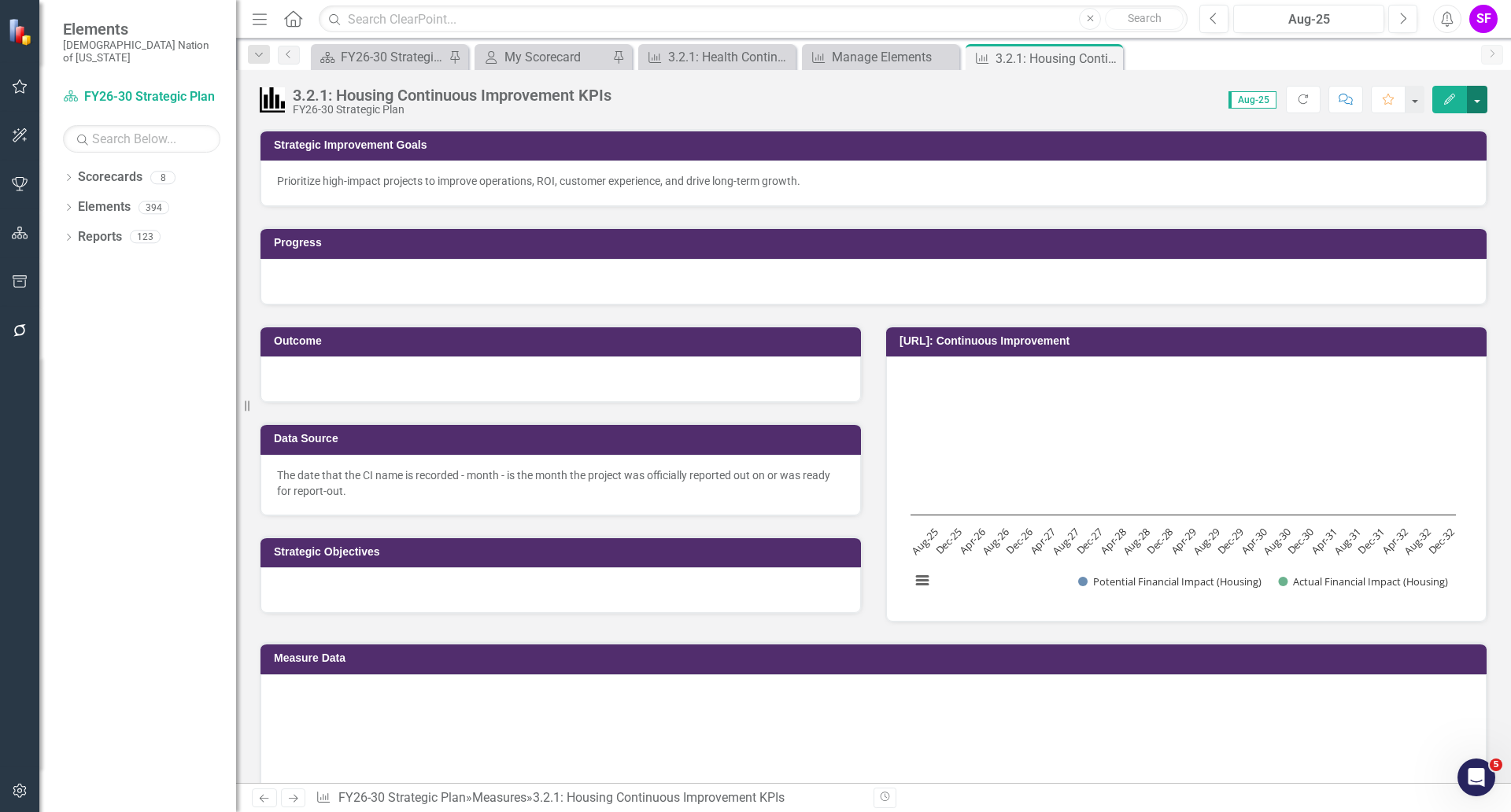
click at [1478, 104] on button "button" at bounding box center [1476, 99] width 20 height 27
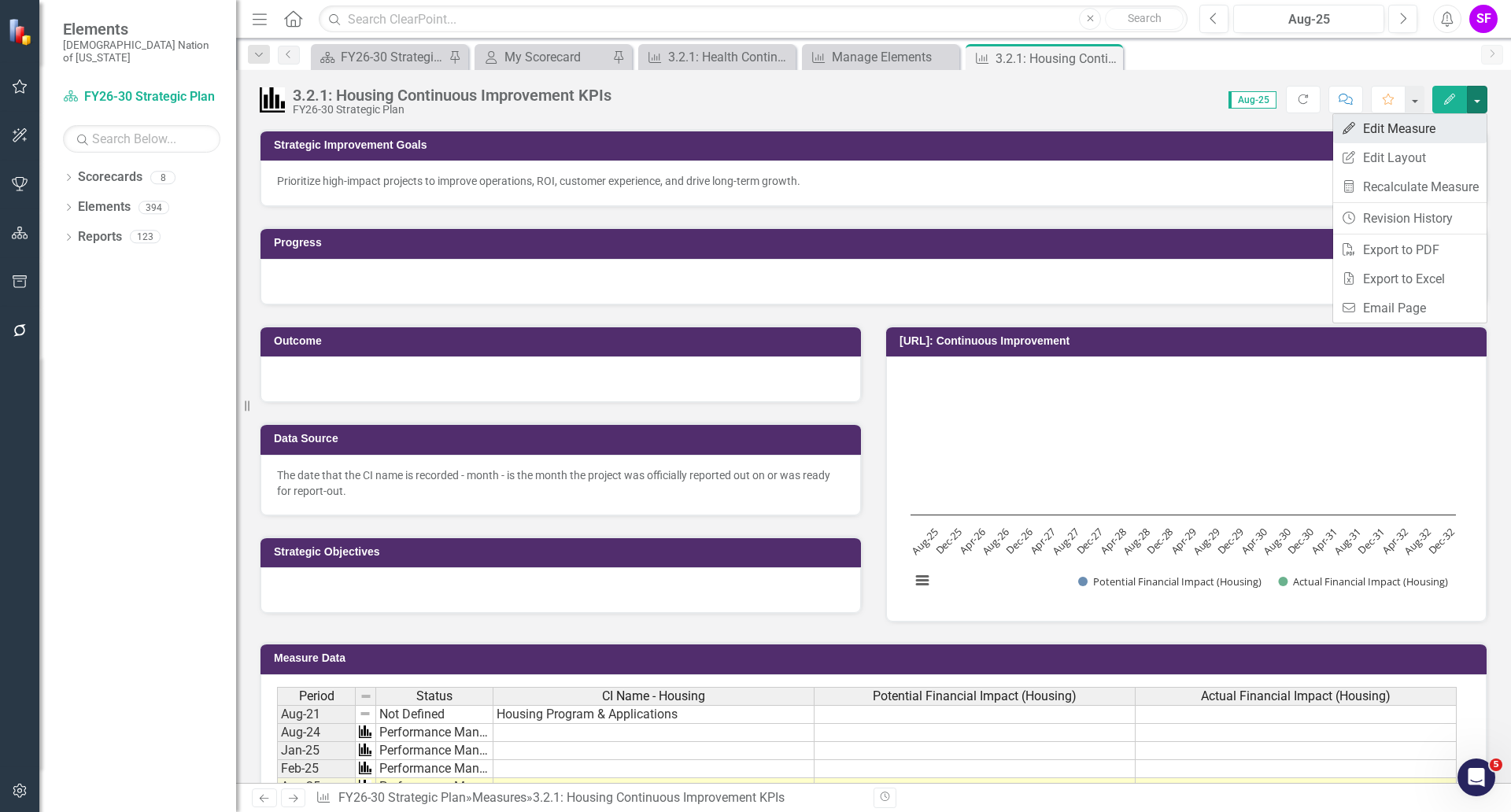
click at [1454, 122] on link "Edit Edit Measure" at bounding box center [1409, 129] width 153 height 29
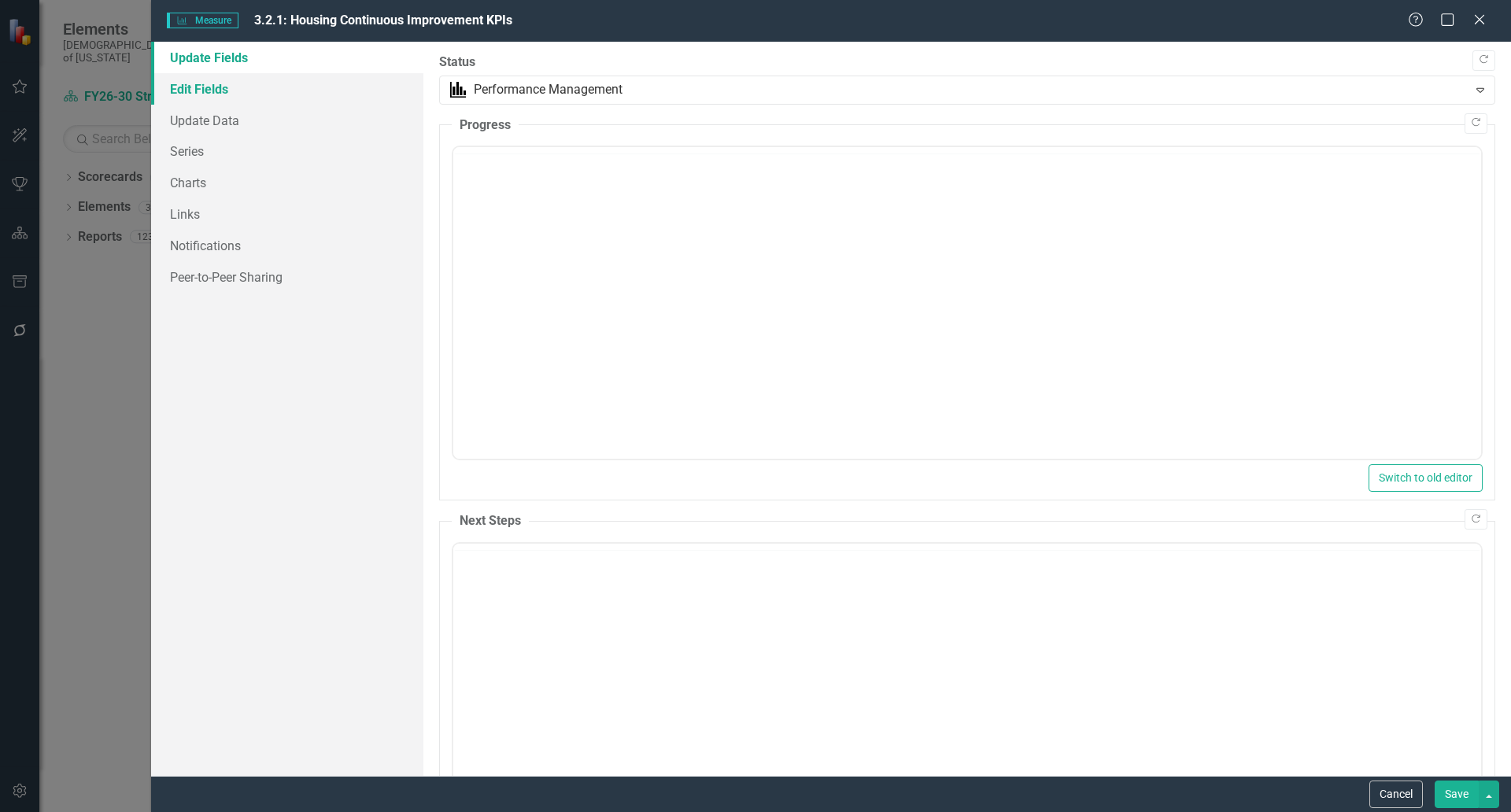
click at [195, 86] on link "Edit Fields" at bounding box center [286, 89] width 272 height 31
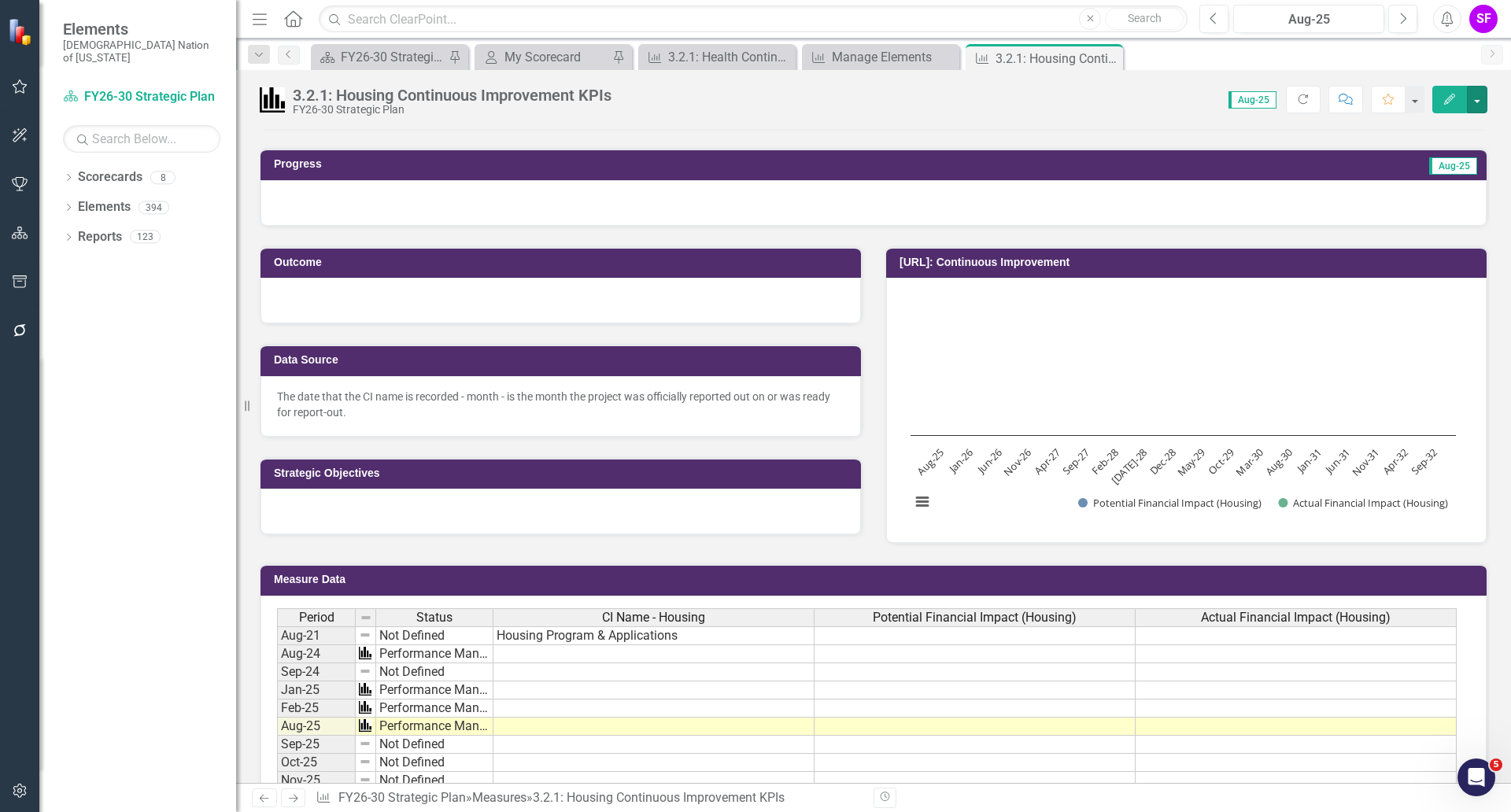
scroll to position [98, 0]
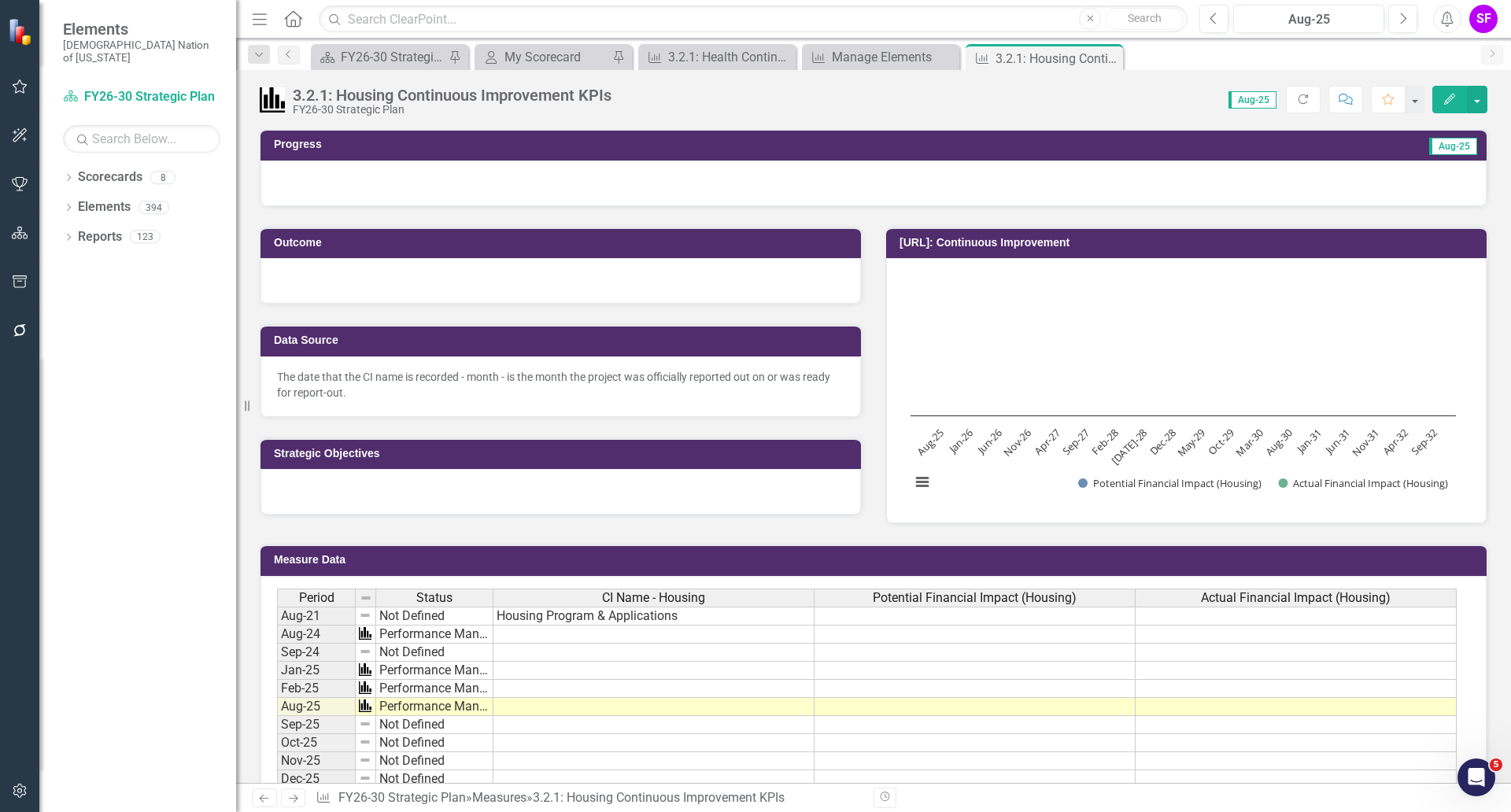
click at [517, 653] on td at bounding box center [654, 652] width 321 height 18
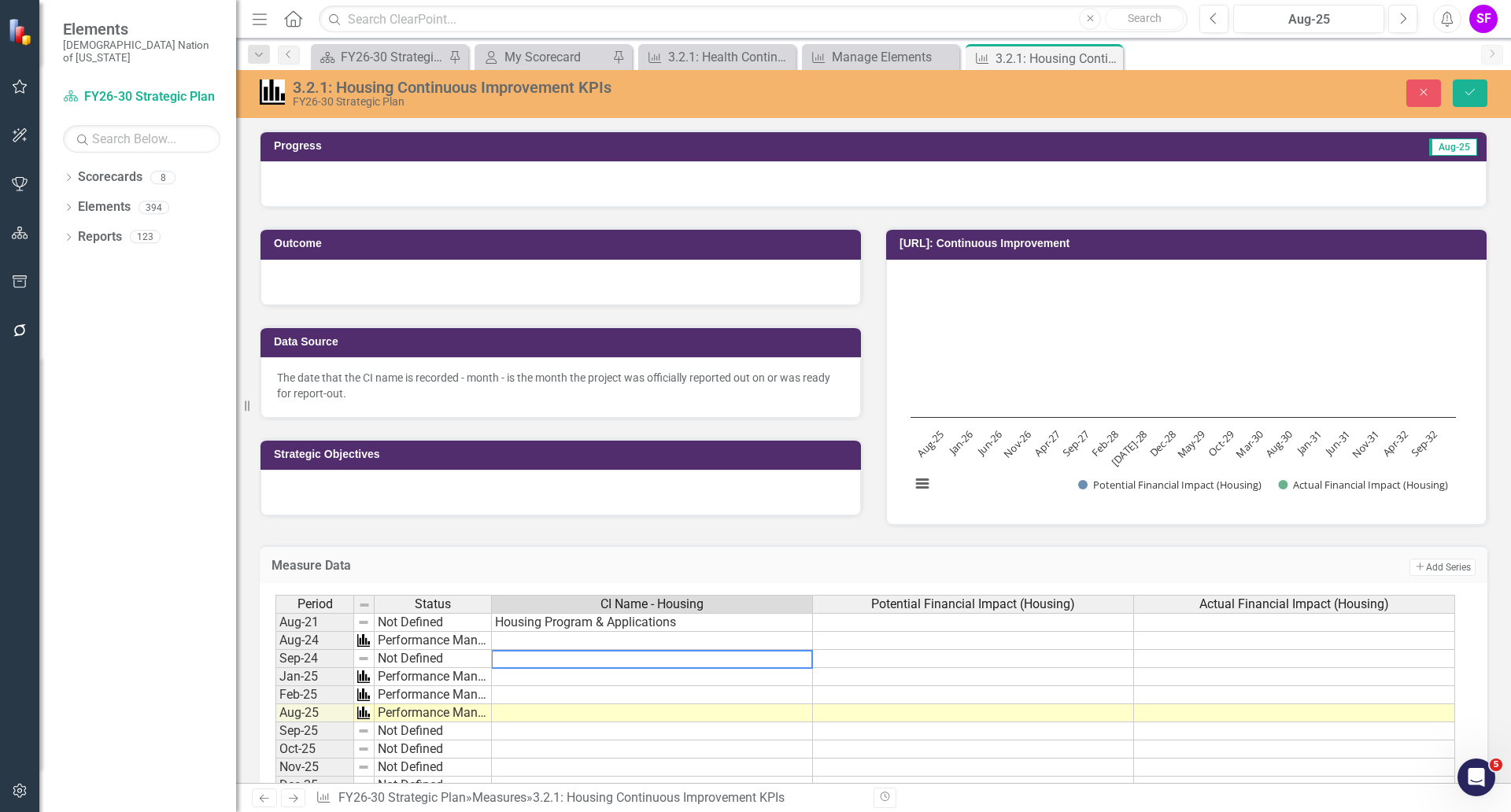
click at [517, 653] on textarea at bounding box center [652, 658] width 321 height 18
click at [580, 657] on textarea "Housing Phone Payment System" at bounding box center [652, 658] width 321 height 18
type textarea "Housing Payment System"
click at [1474, 92] on icon "Save" at bounding box center [1469, 92] width 15 height 11
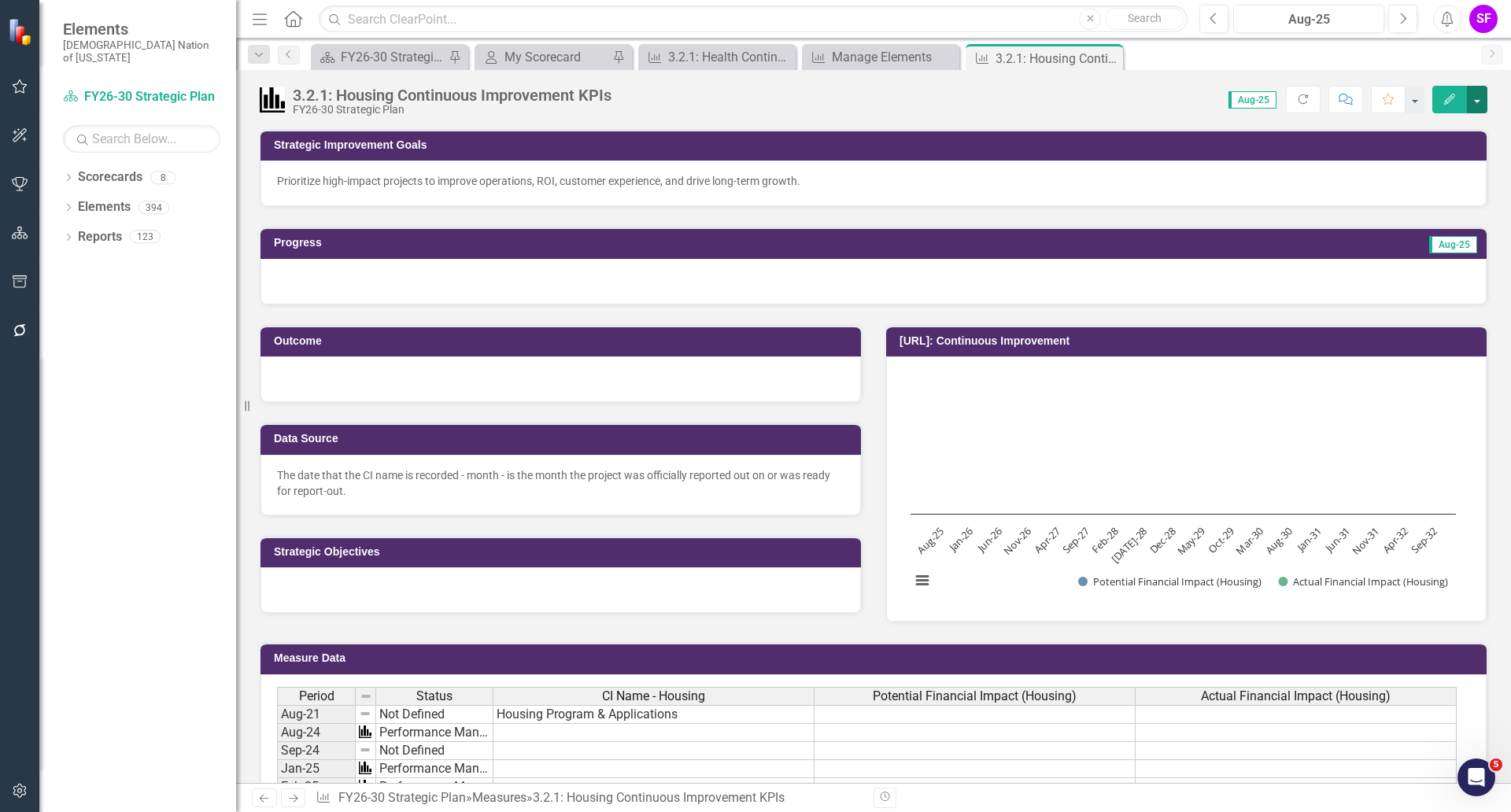
click at [1482, 100] on button "button" at bounding box center [1476, 99] width 20 height 27
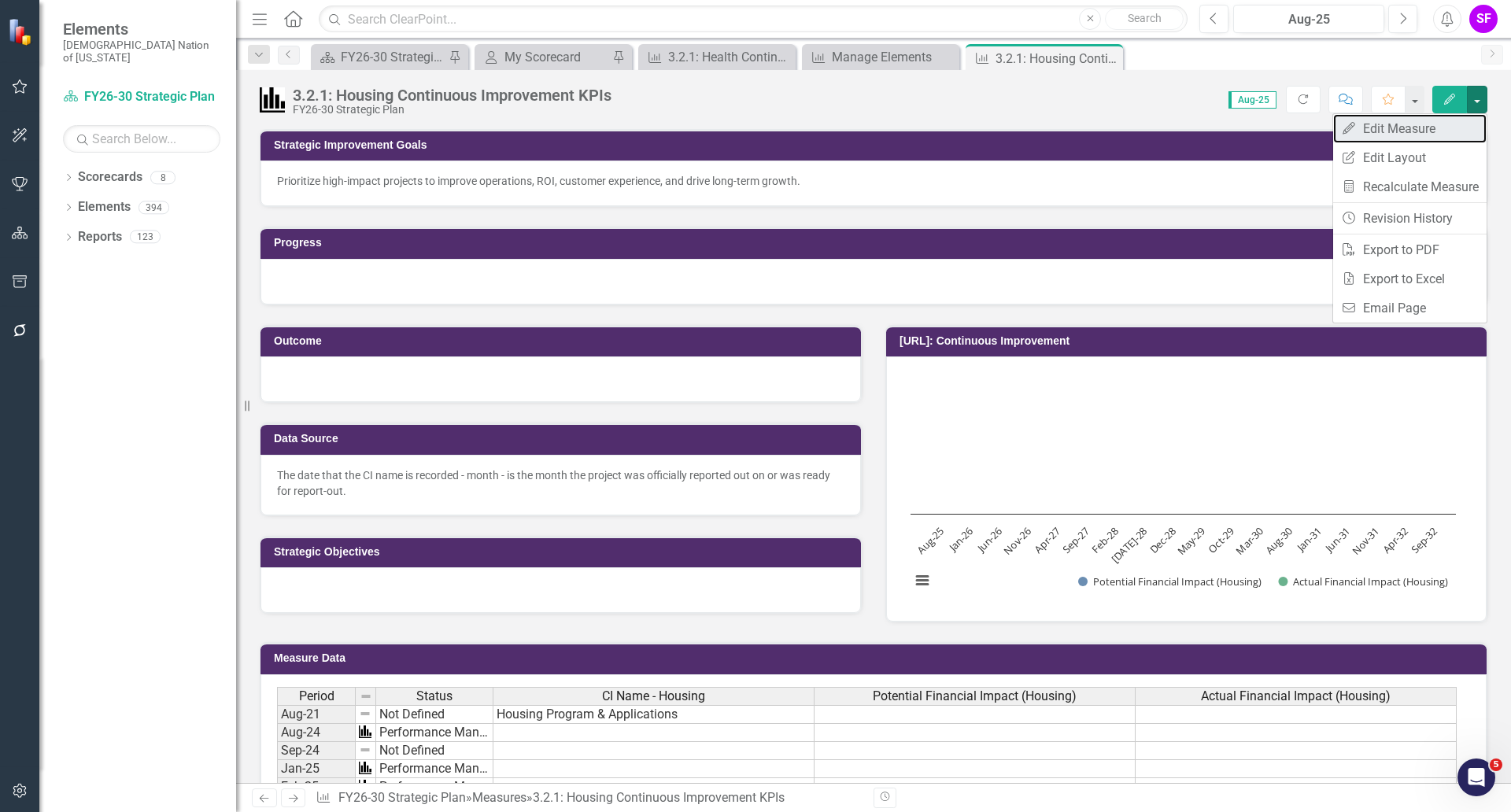
click at [1454, 126] on link "Edit Edit Measure" at bounding box center [1409, 129] width 153 height 29
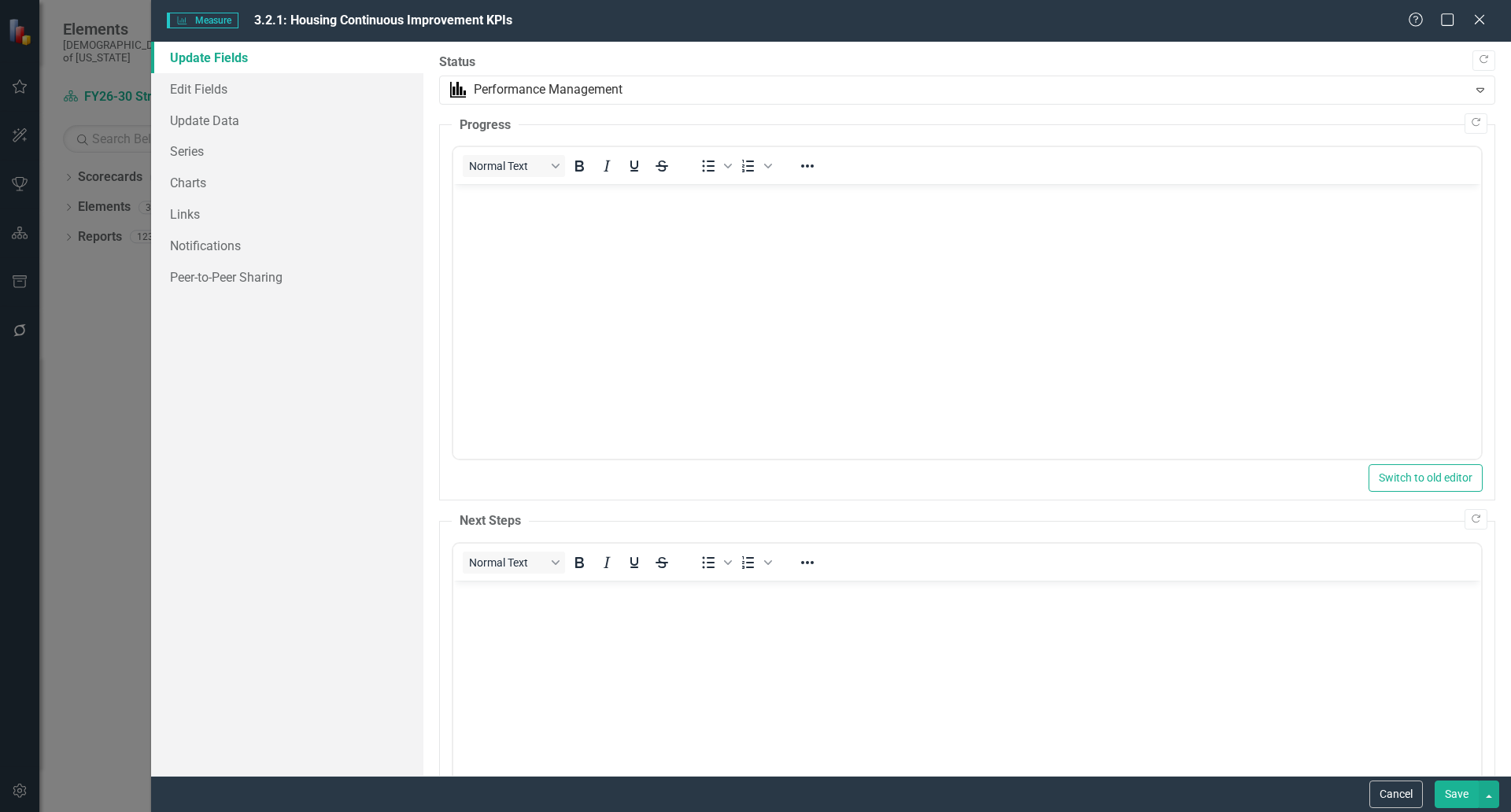
scroll to position [0, 0]
click at [194, 84] on link "Edit Fields" at bounding box center [286, 89] width 272 height 31
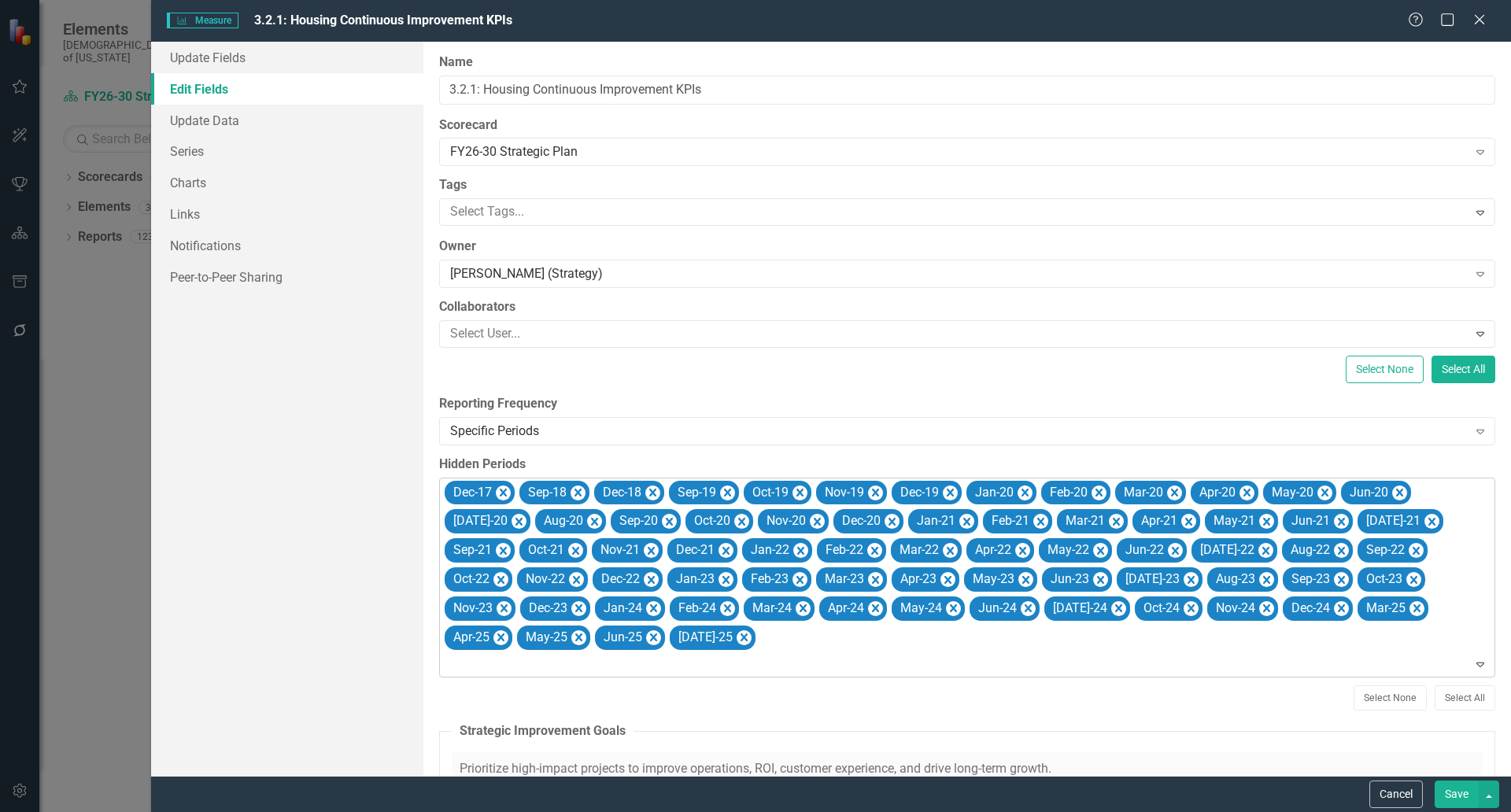
click at [1275, 656] on div at bounding box center [968, 664] width 1049 height 21
click at [1476, 662] on icon at bounding box center [1480, 664] width 8 height 5
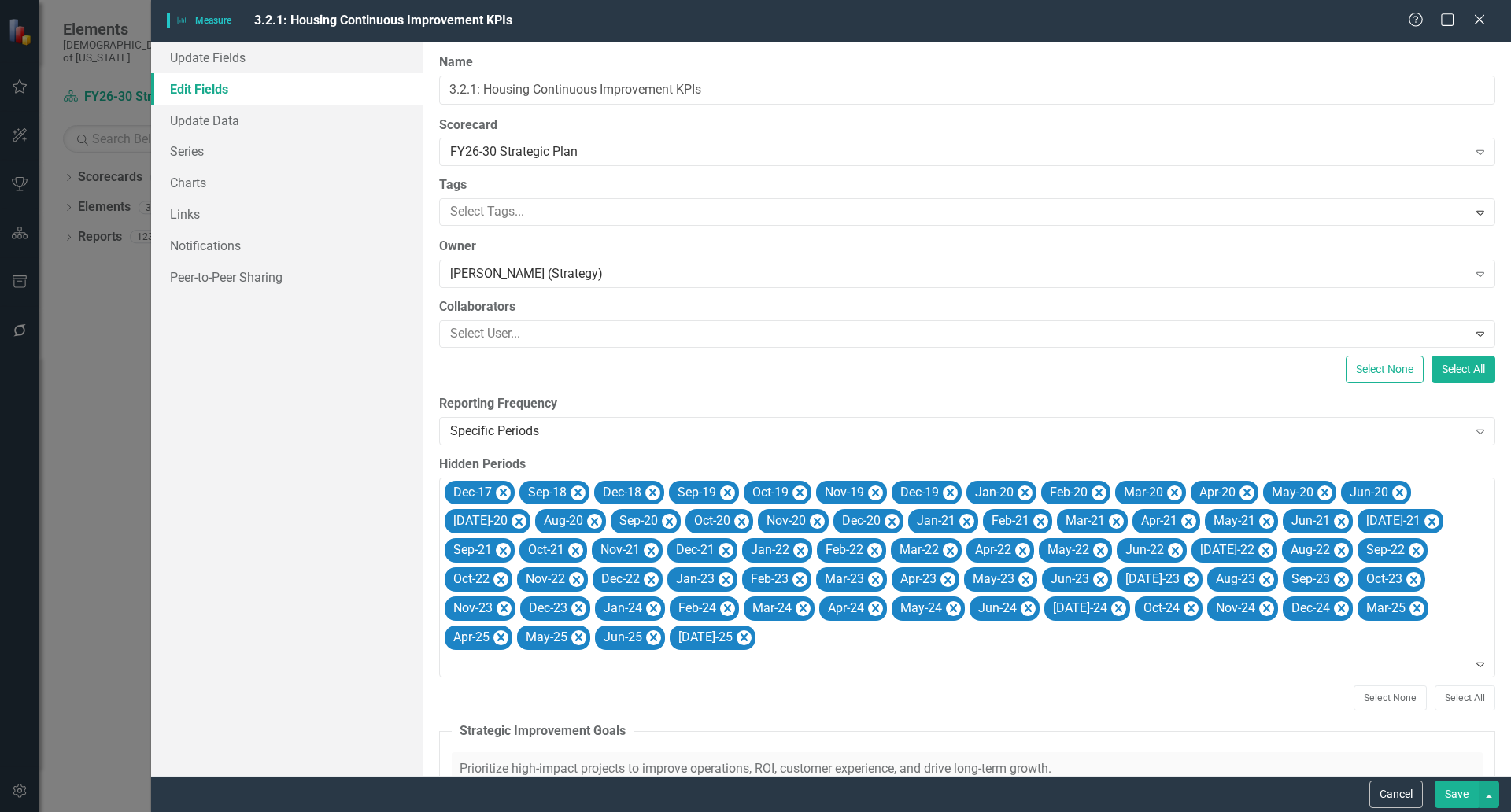
click at [465, 811] on div "Aug-21" at bounding box center [758, 825] width 1486 height 18
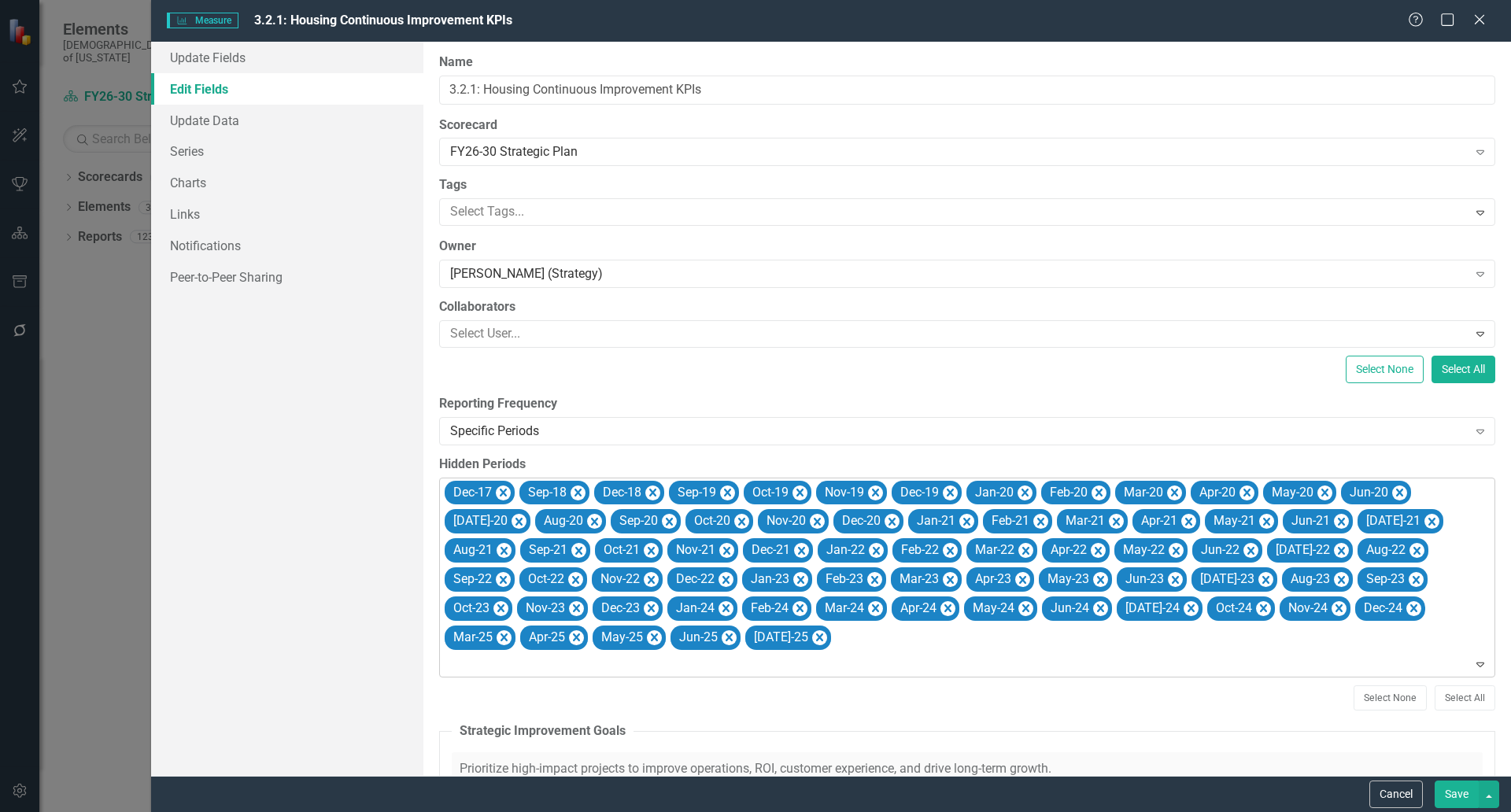
drag, startPoint x: 1446, startPoint y: 793, endPoint x: 740, endPoint y: 486, distance: 769.9
click at [1446, 792] on button "Save" at bounding box center [1455, 794] width 44 height 27
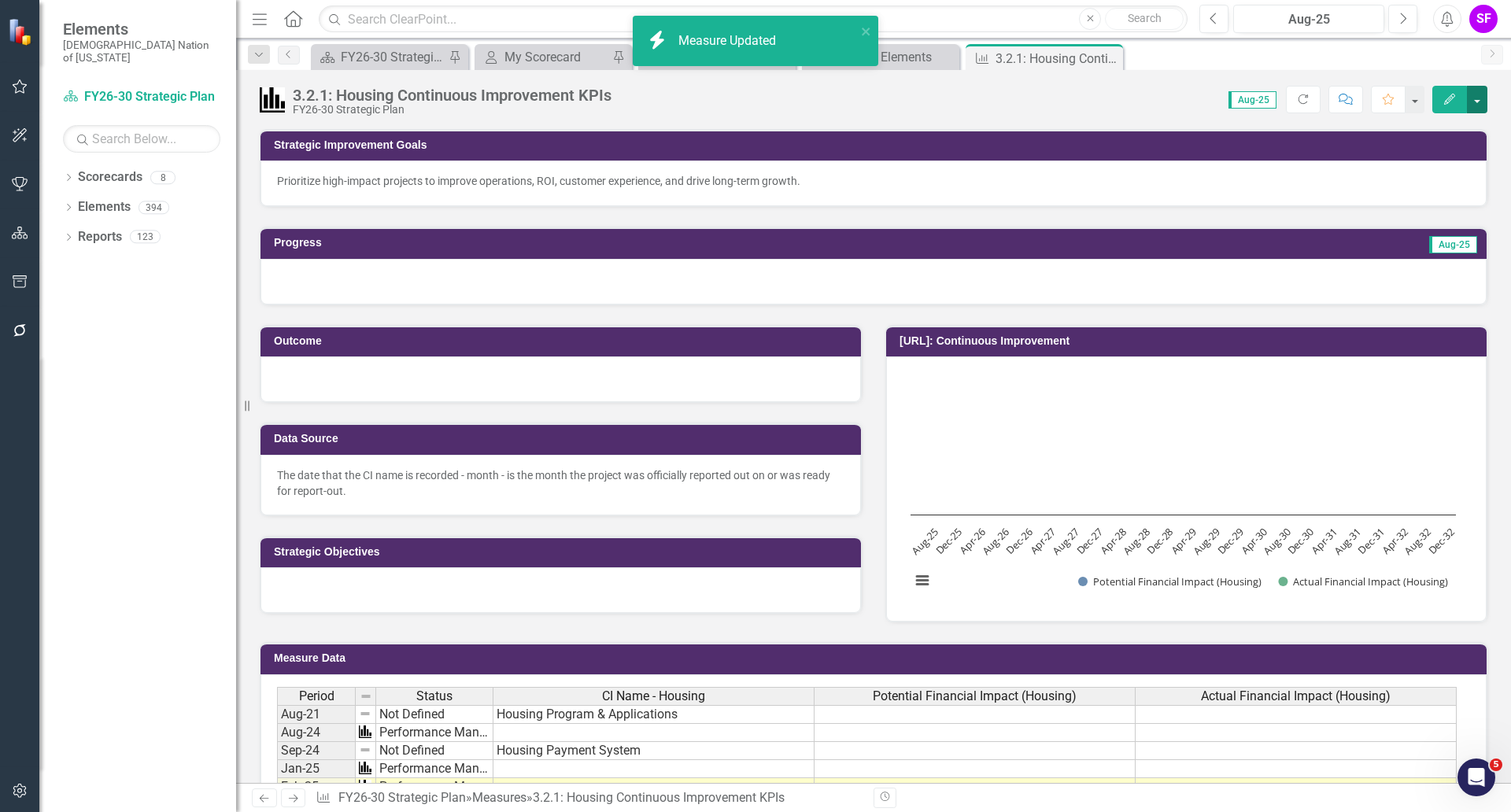
click at [1482, 94] on button "button" at bounding box center [1476, 99] width 20 height 27
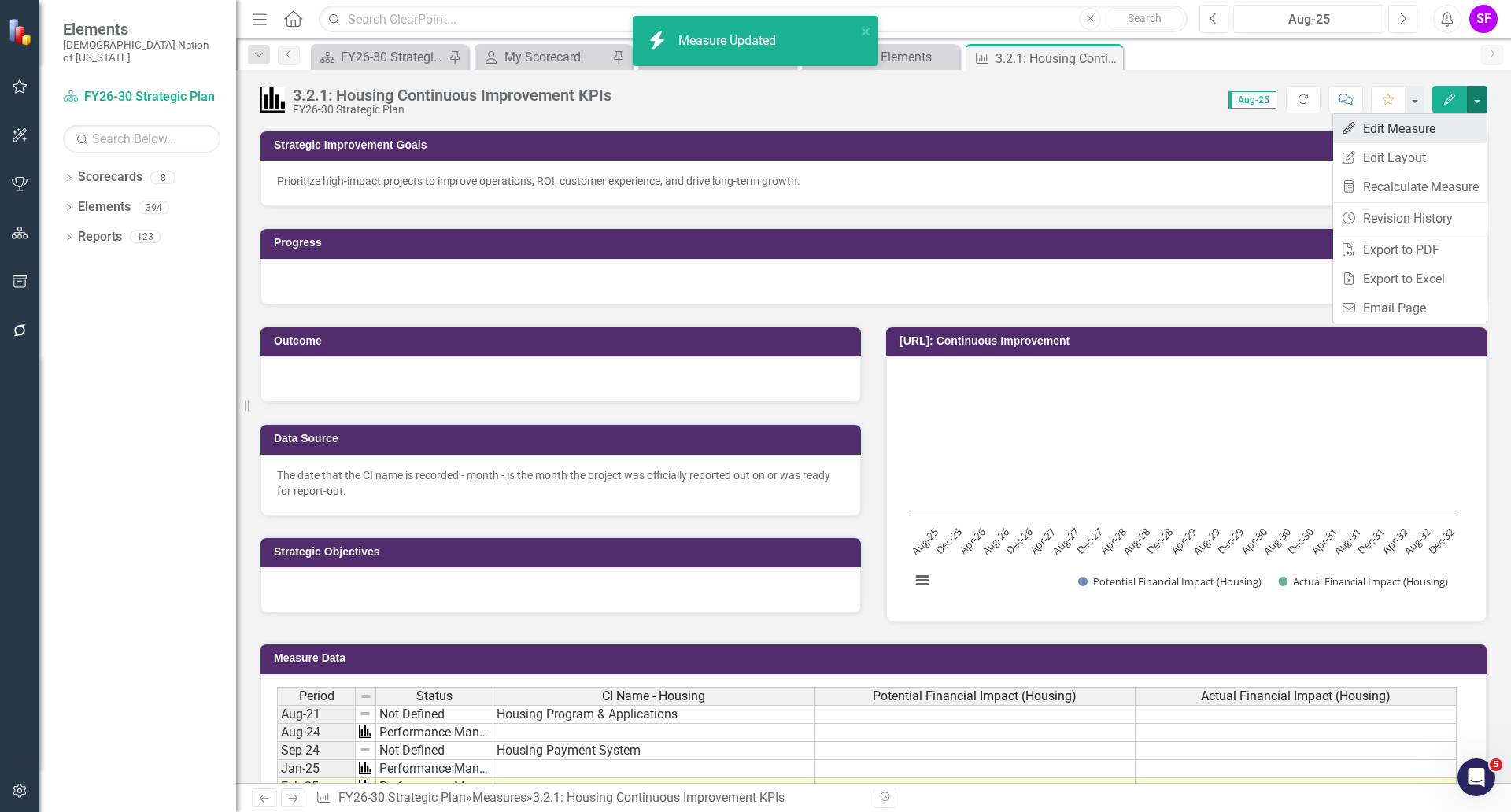
click at [1455, 123] on link "Edit Edit Measure" at bounding box center [1409, 129] width 153 height 29
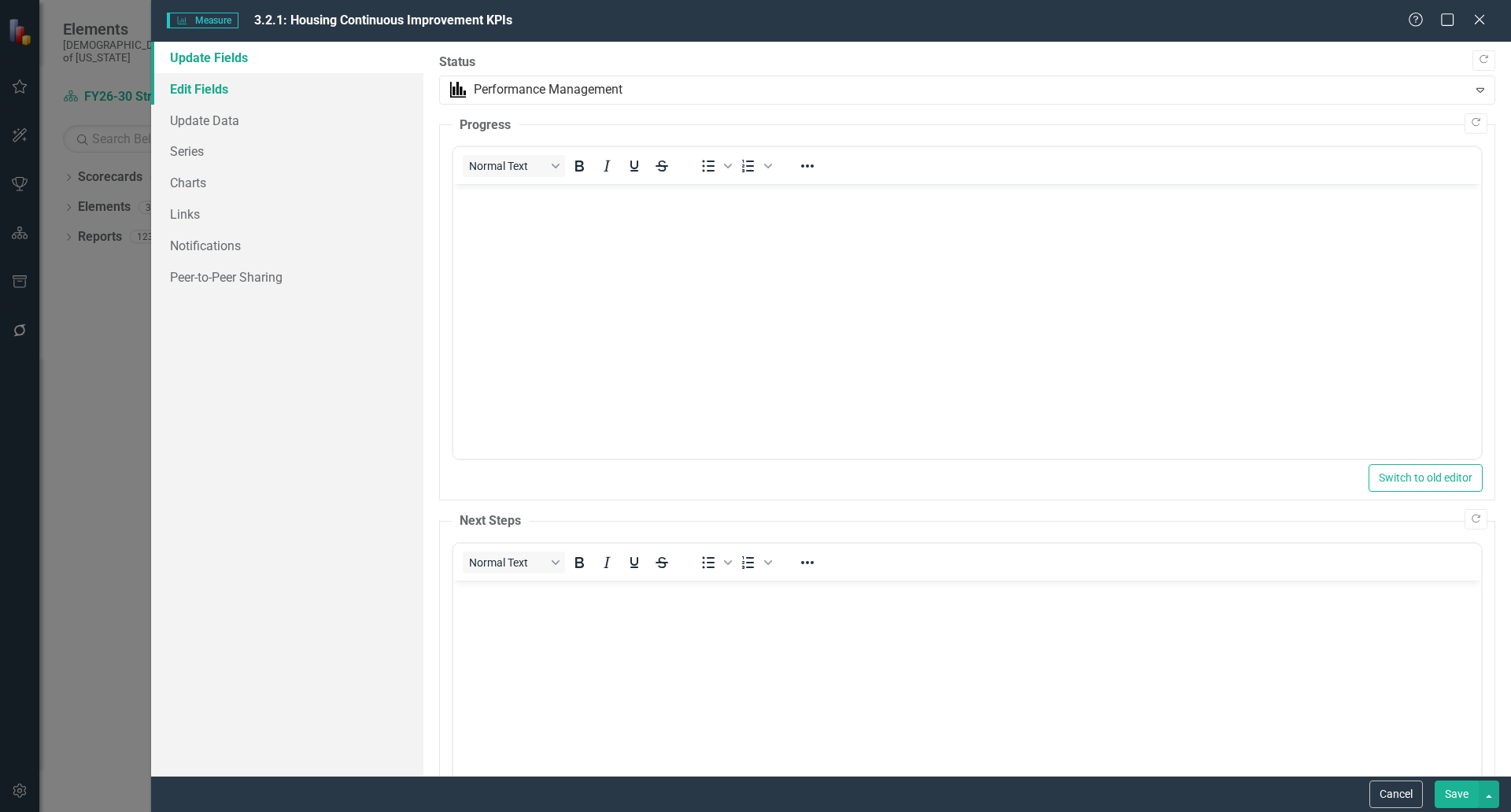
click at [190, 87] on link "Edit Fields" at bounding box center [286, 89] width 272 height 31
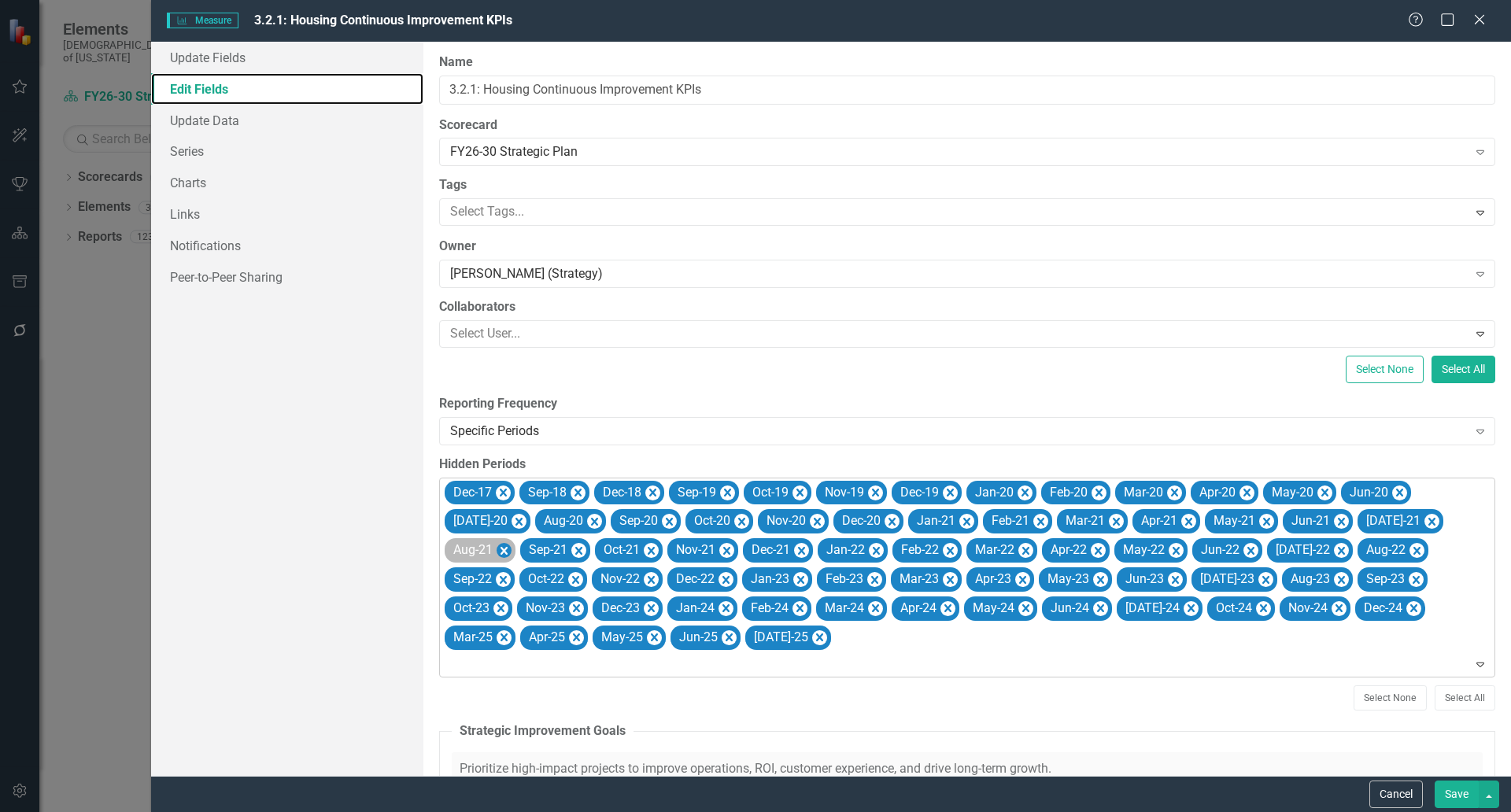
click at [510, 546] on icon "Remove Aug-21" at bounding box center [503, 550] width 15 height 19
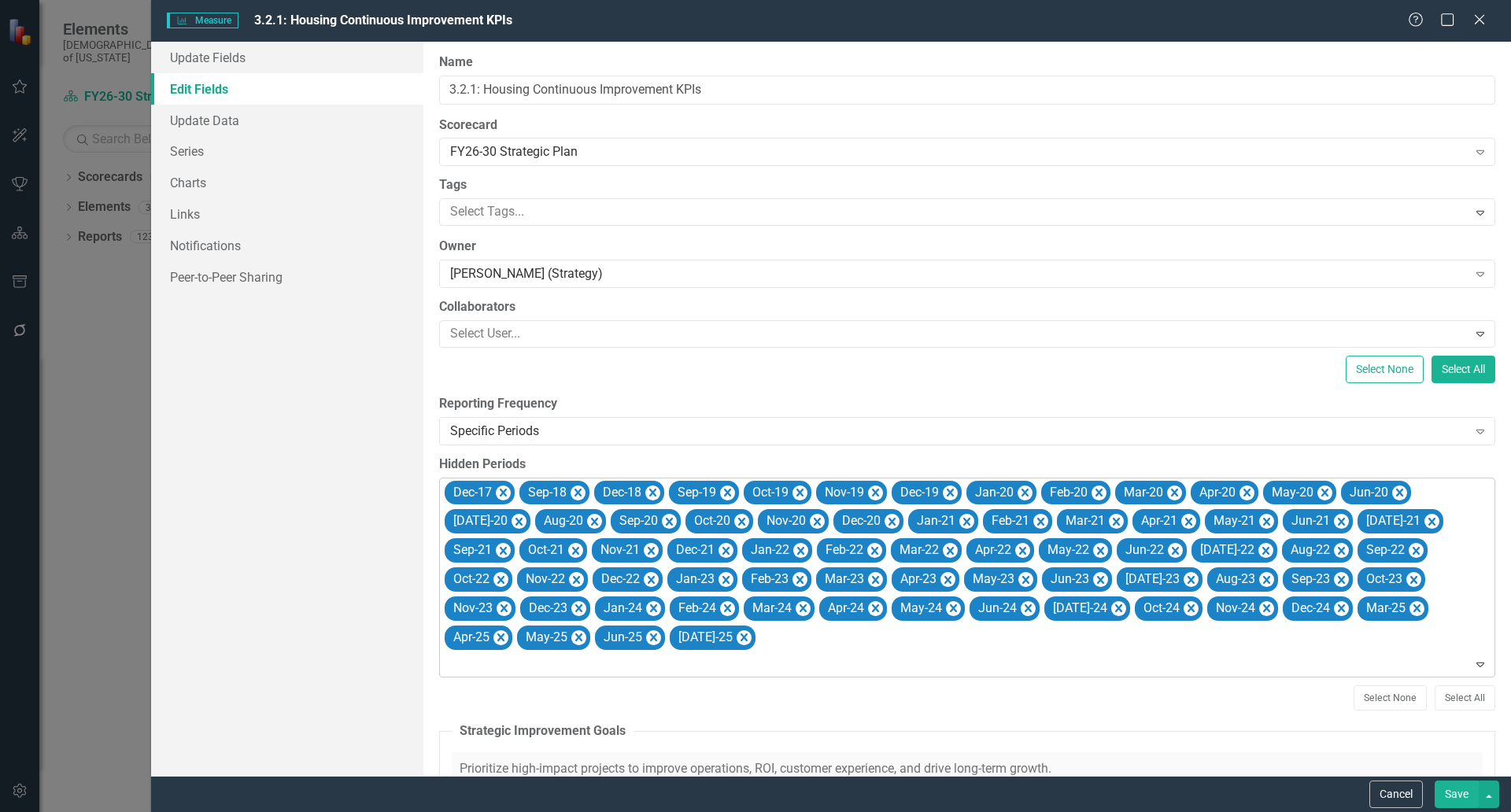
click at [1452, 789] on button "Save" at bounding box center [1455, 794] width 44 height 27
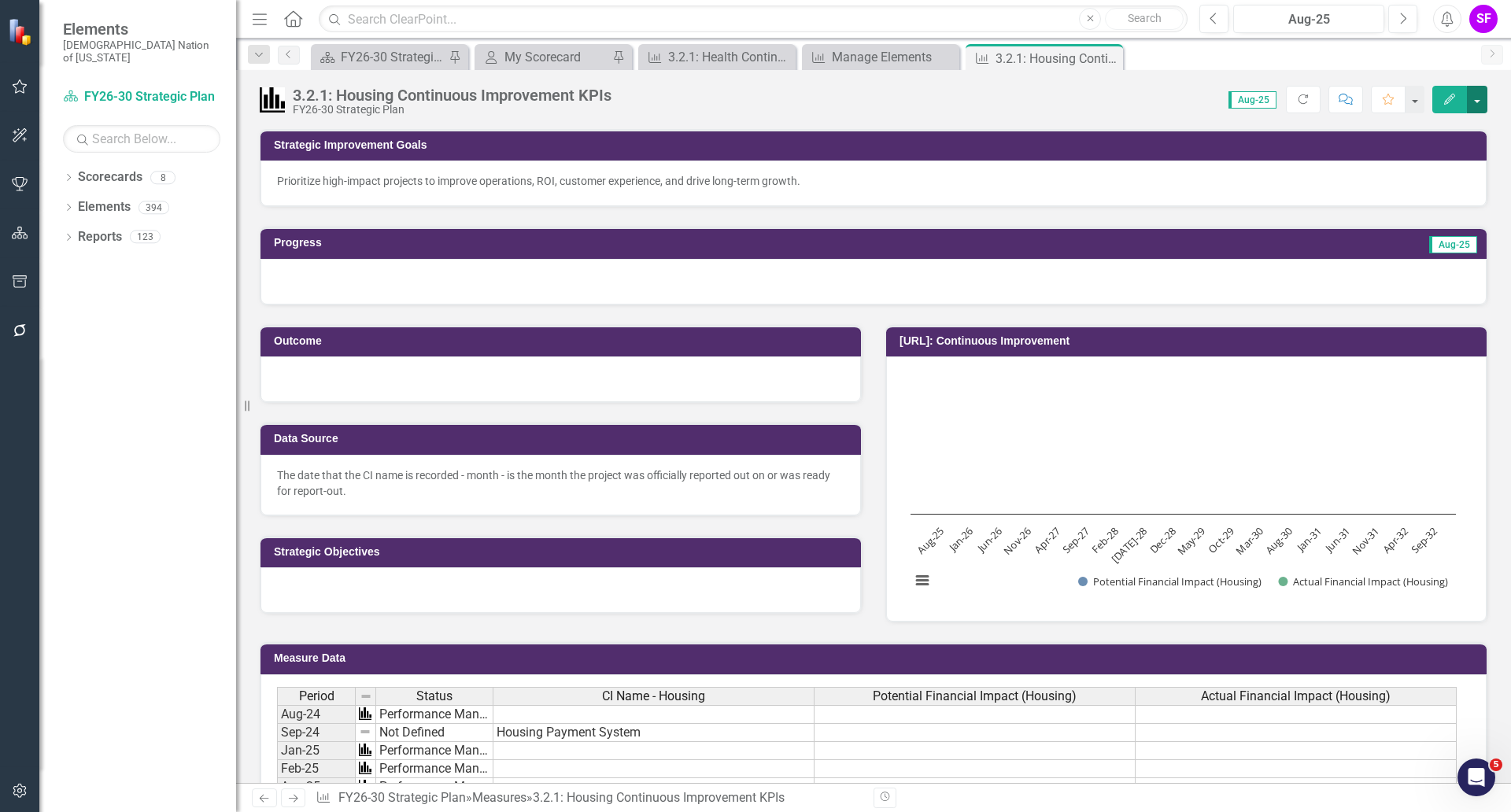
click at [1476, 91] on button "button" at bounding box center [1476, 99] width 20 height 27
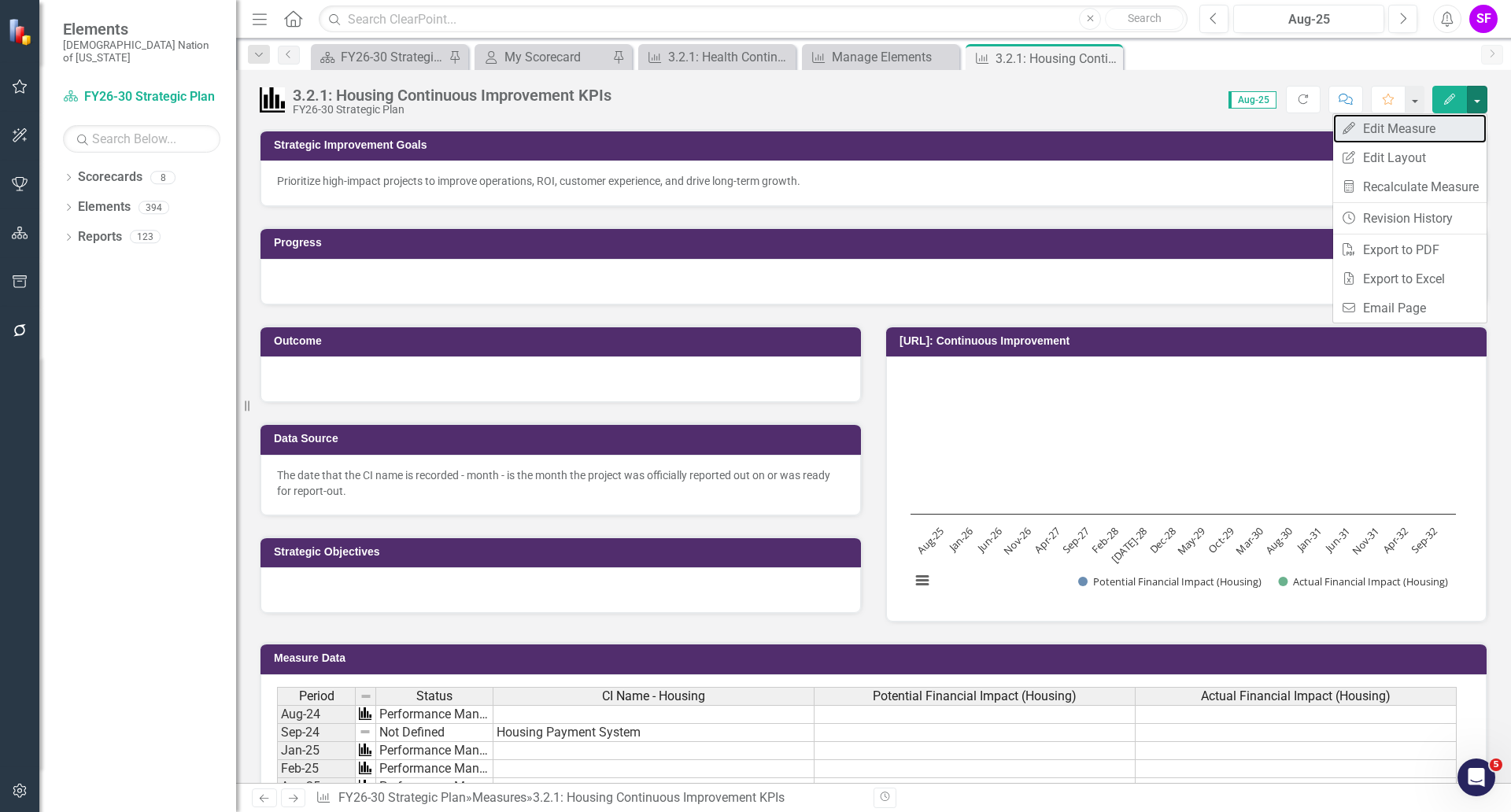
click at [1440, 124] on link "Edit Edit Measure" at bounding box center [1409, 129] width 153 height 29
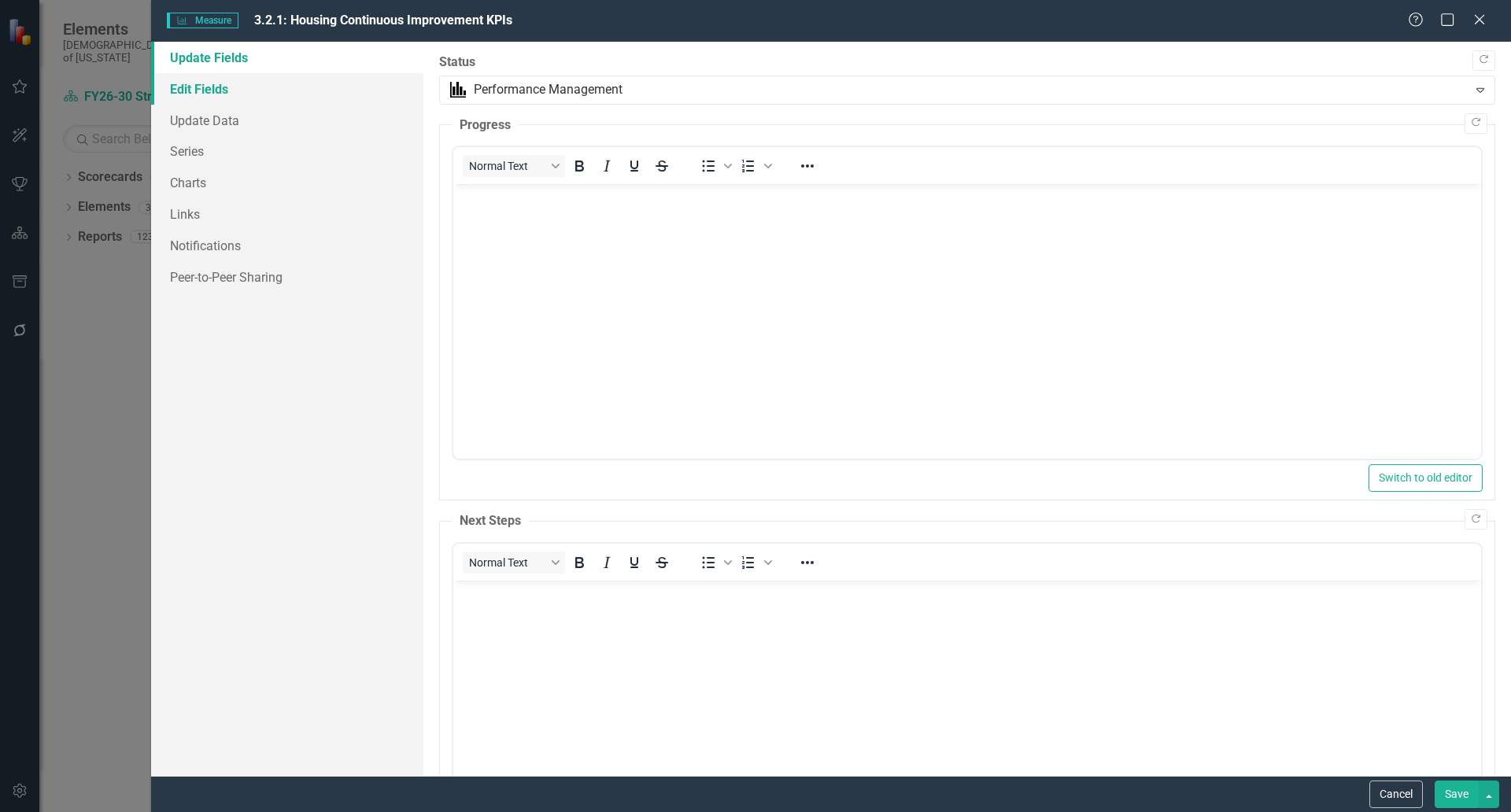
click at [206, 89] on link "Edit Fields" at bounding box center [286, 89] width 272 height 31
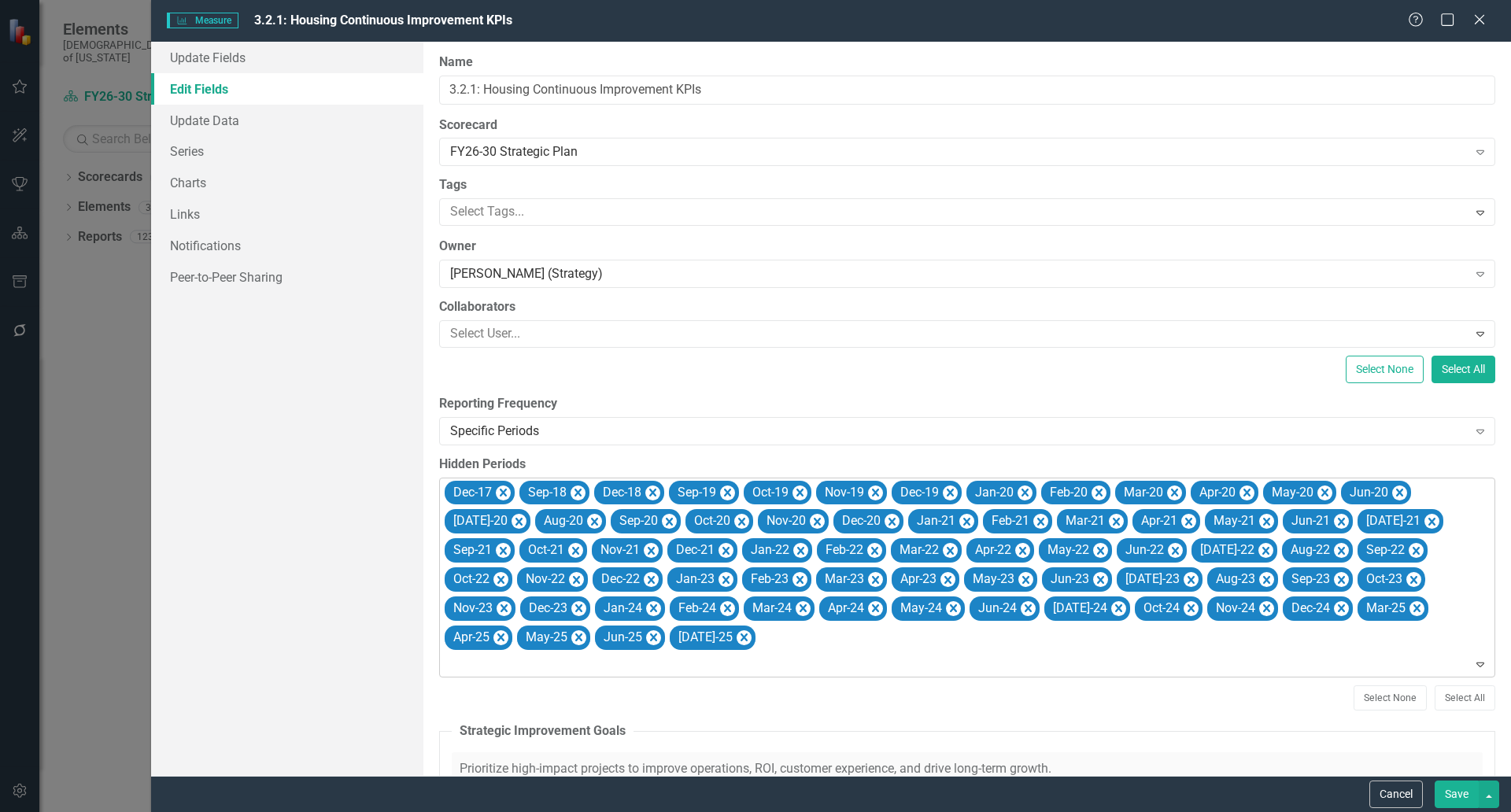
click at [910, 644] on div "Dec-17 Sep-18 Dec-18 Sep-19 Oct-19 Nov-19 Dec-19 Jan-20 Feb-20 Mar-20 Apr-20 Ma…" at bounding box center [968, 577] width 1052 height 199
click at [921, 674] on div at bounding box center [968, 664] width 1049 height 21
click at [1472, 662] on icon "Expand" at bounding box center [1480, 663] width 16 height 13
click at [1476, 662] on icon at bounding box center [1480, 664] width 8 height 5
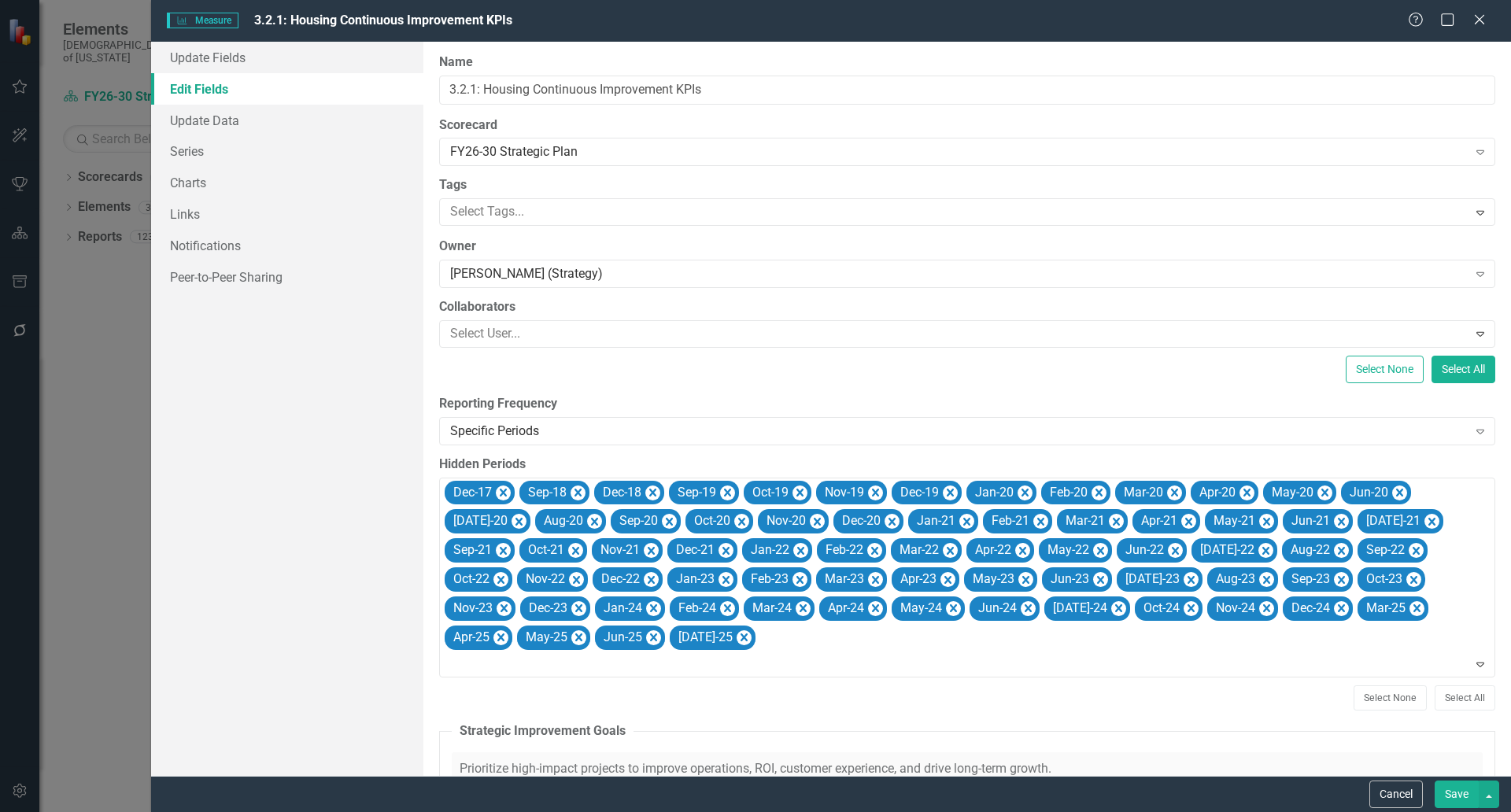
scroll to position [6, 0]
click at [1458, 795] on button "Save" at bounding box center [1455, 794] width 44 height 27
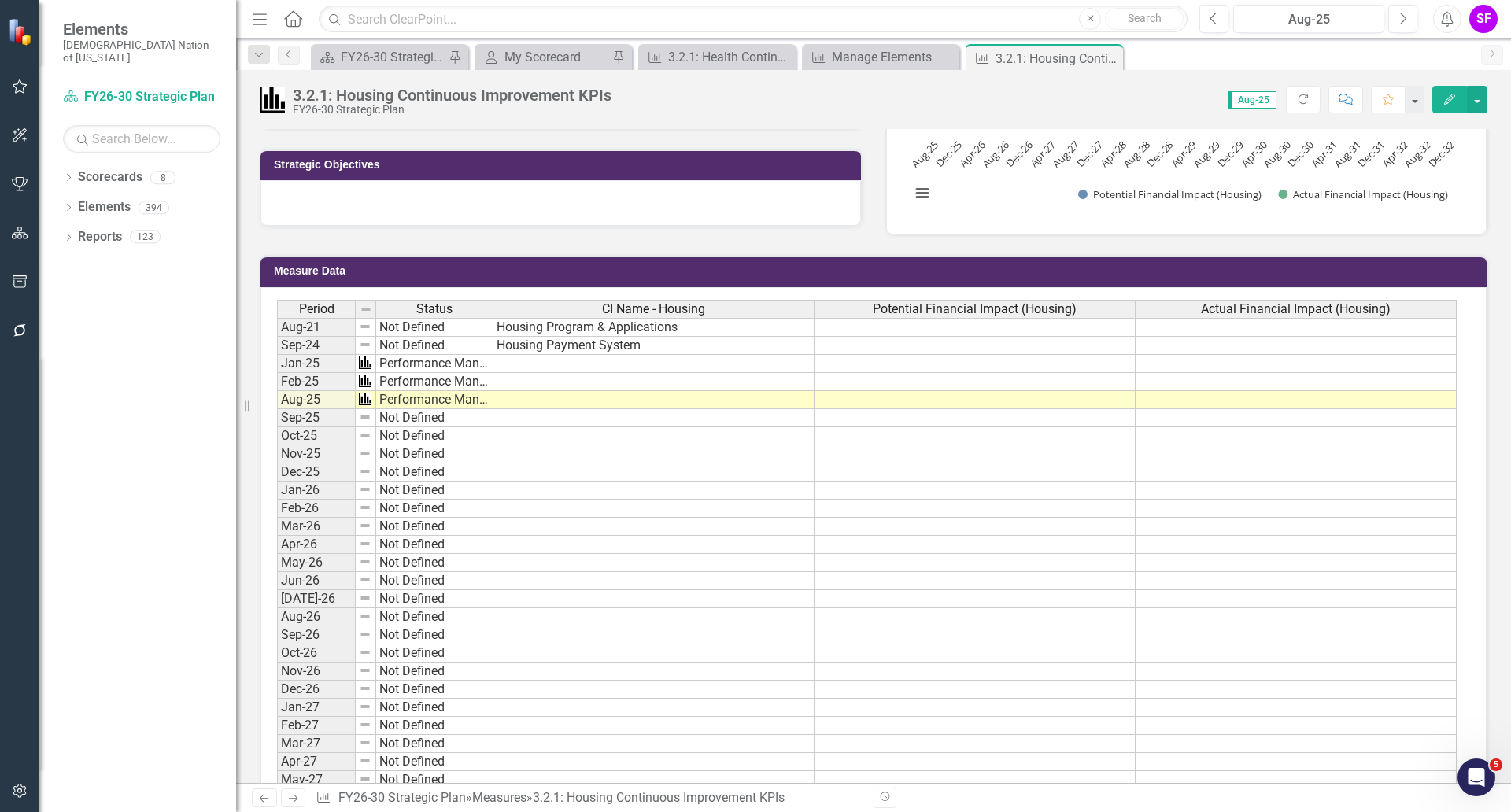
scroll to position [393, 0]
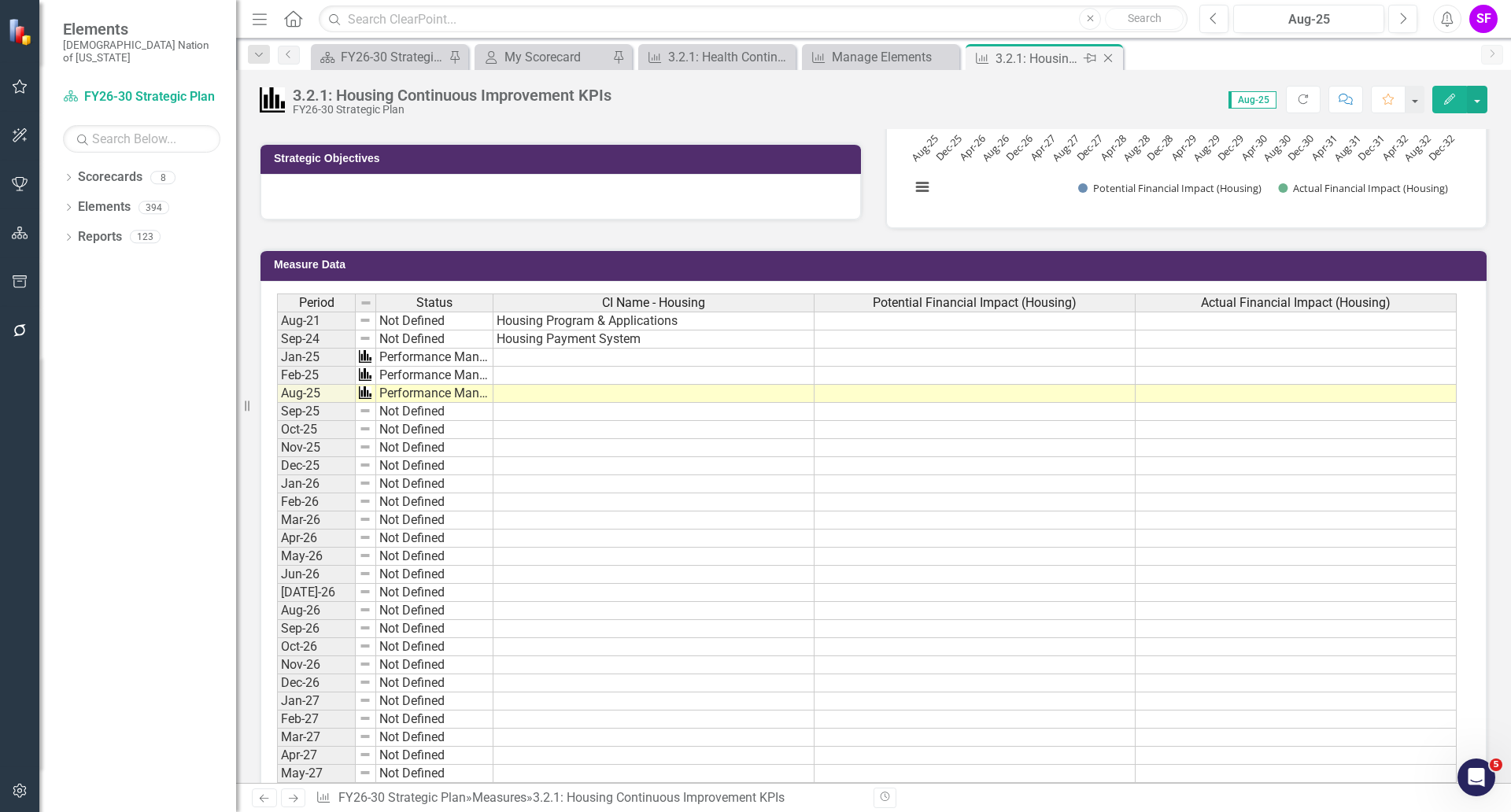
click at [1109, 55] on icon "Close" at bounding box center [1108, 57] width 16 height 13
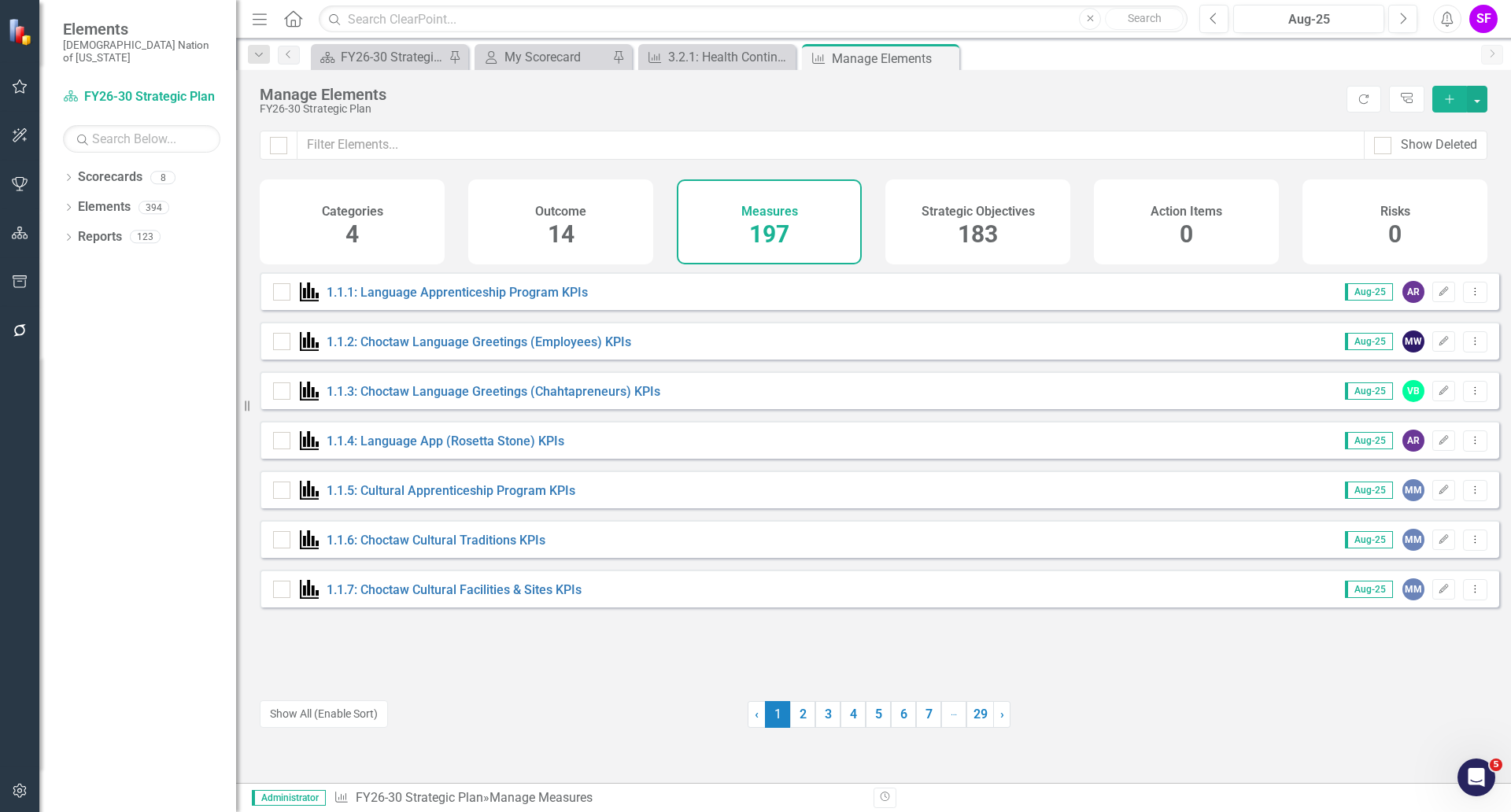
click at [994, 212] on h4 "Strategic Objectives" at bounding box center [978, 211] width 113 height 15
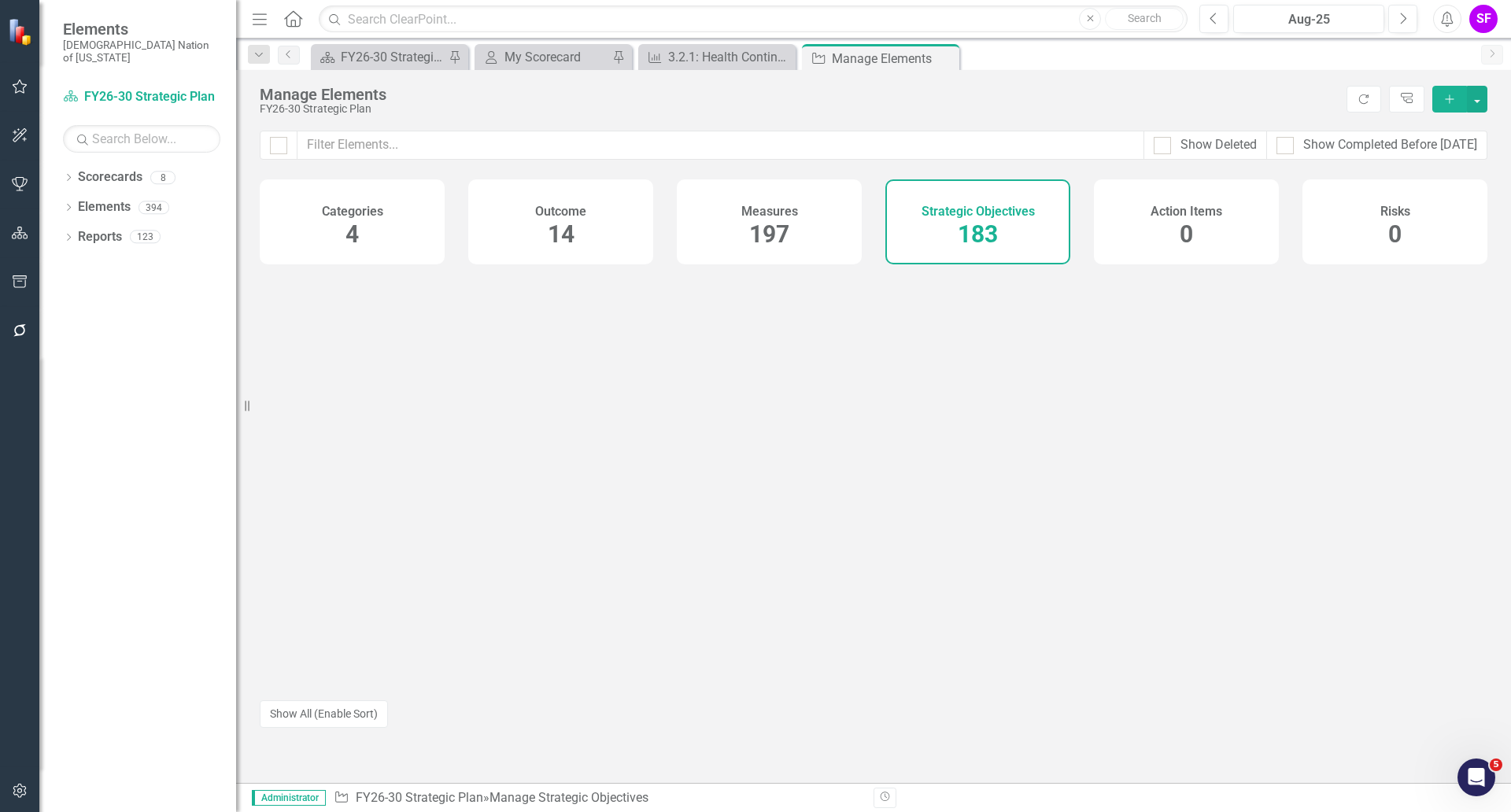
click at [789, 212] on h4 "Measures" at bounding box center [770, 211] width 57 height 15
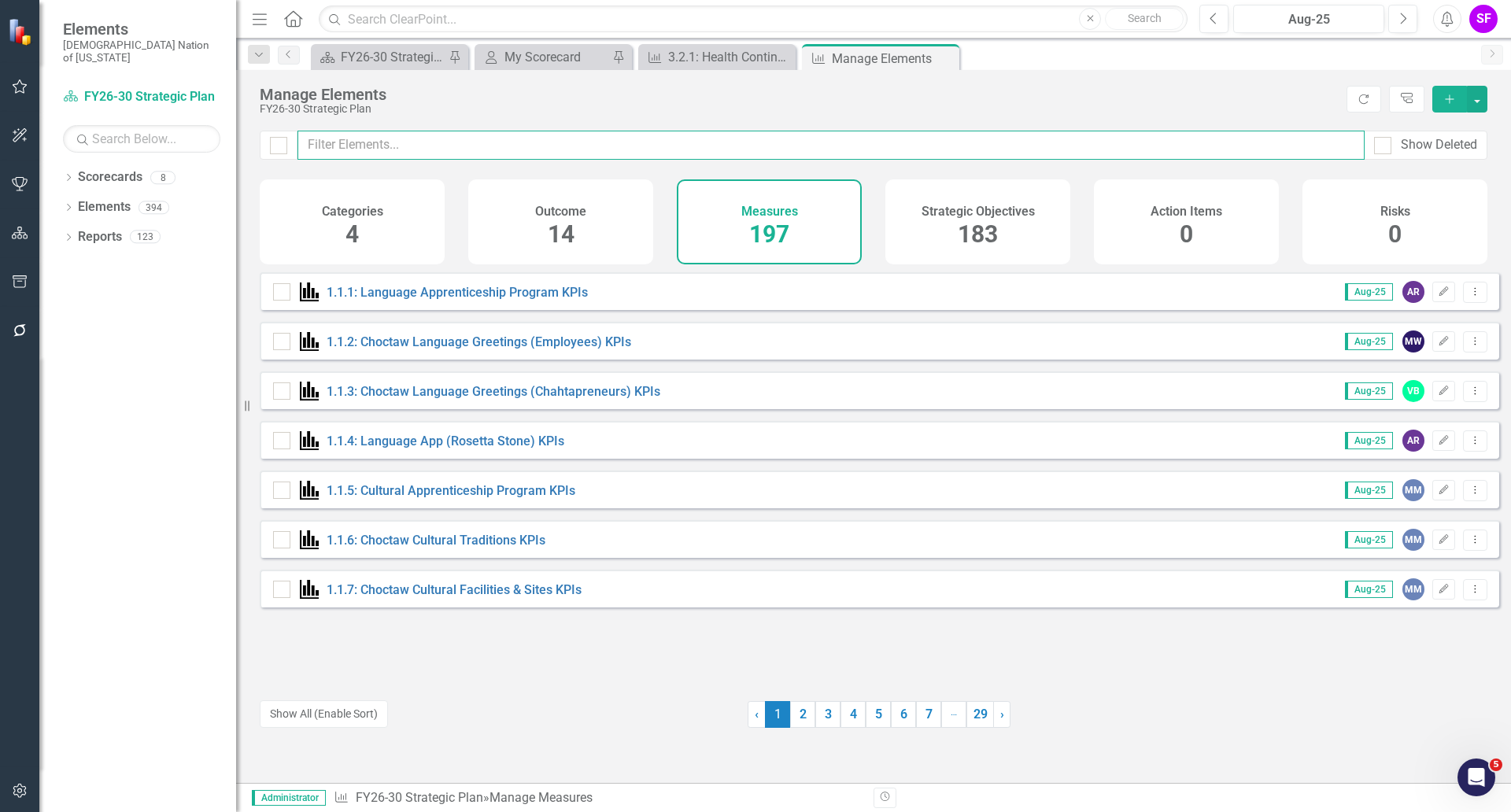
click at [789, 131] on input "text" at bounding box center [830, 145] width 1067 height 29
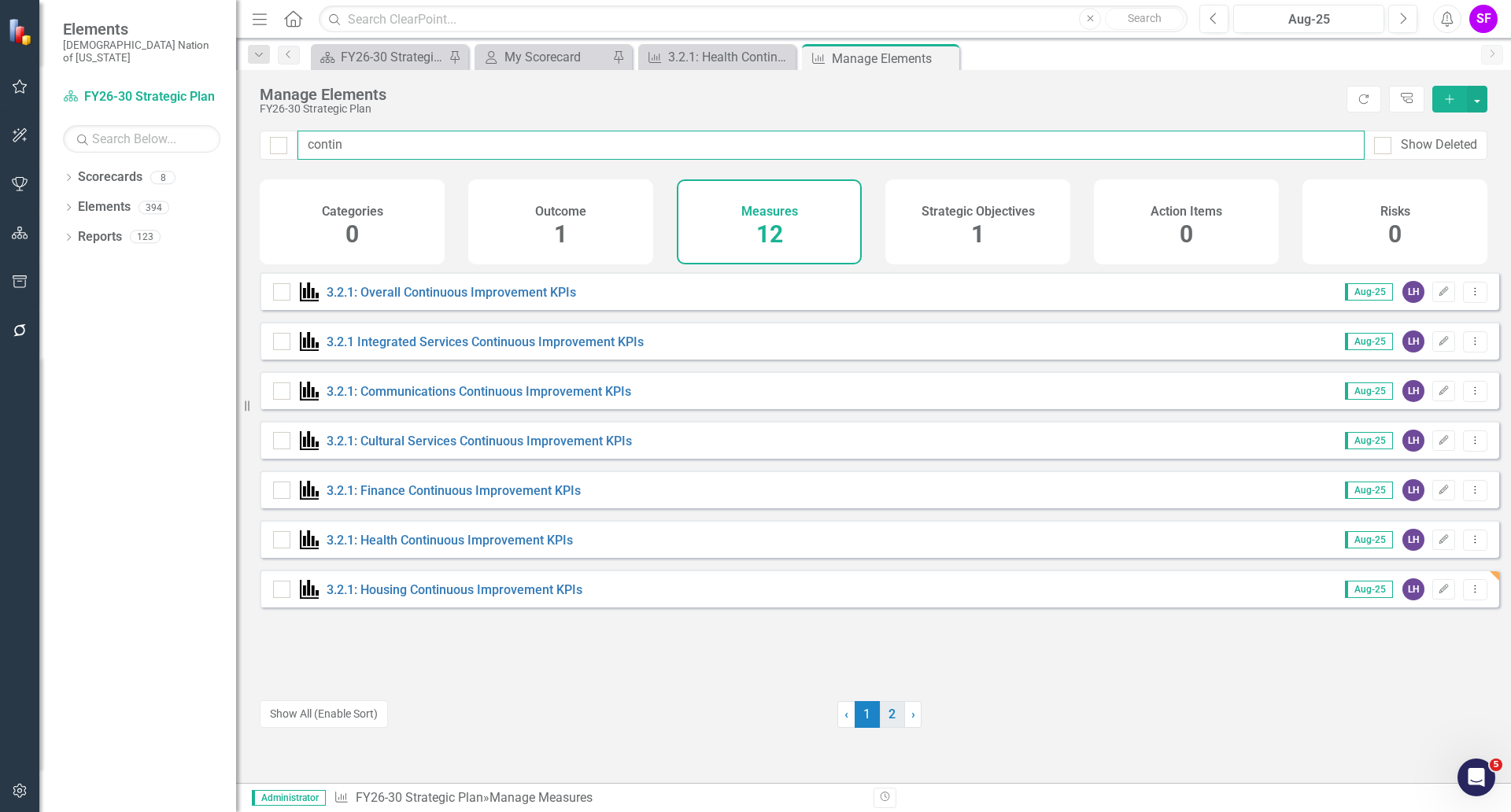
type input "contin"
click at [888, 715] on link "2" at bounding box center [892, 714] width 25 height 26
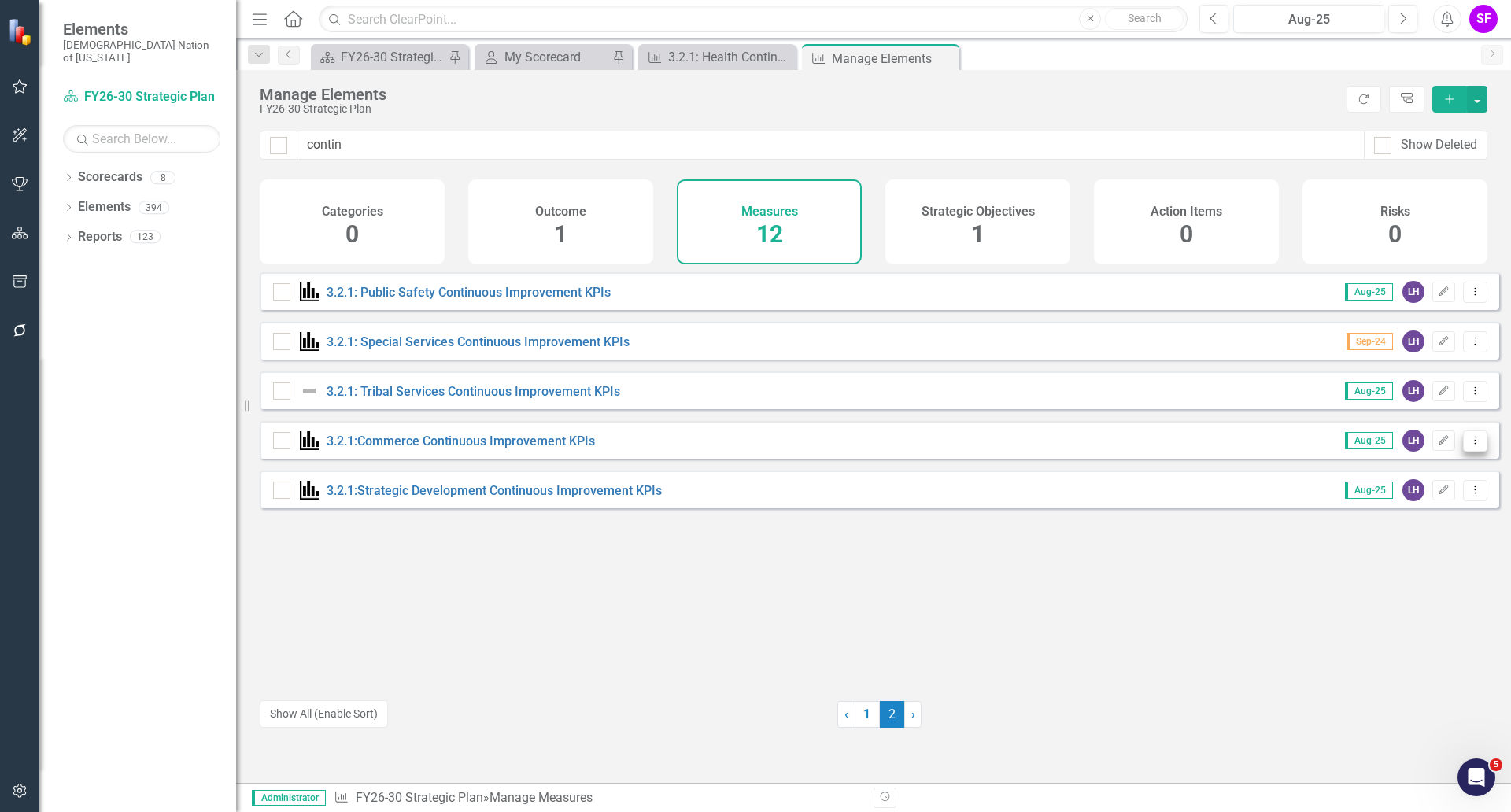
click at [1462, 452] on button "Dropdown Menu" at bounding box center [1474, 441] width 24 height 21
click at [1420, 541] on link "Copy Duplicate Measure" at bounding box center [1403, 536] width 141 height 29
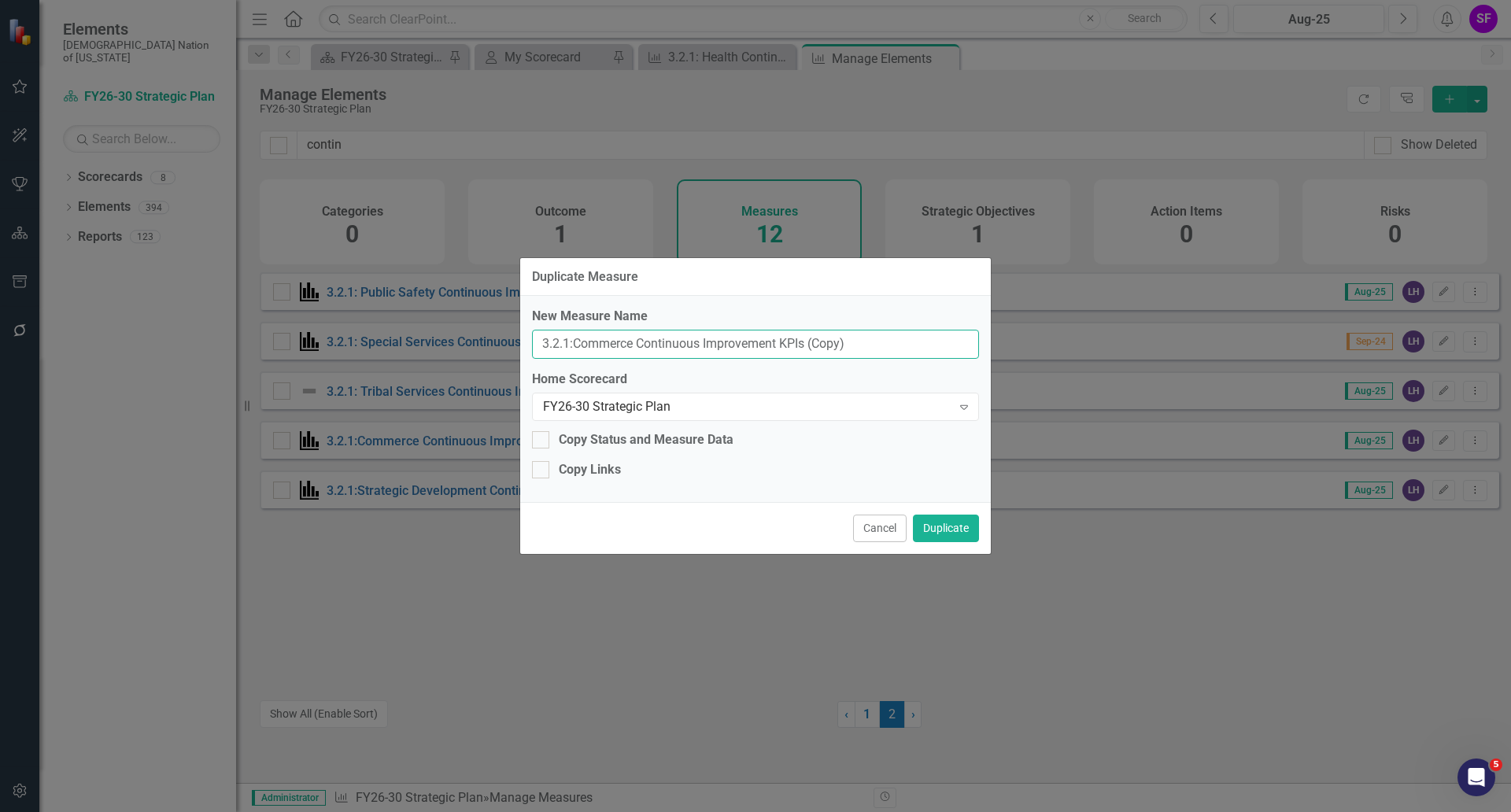
click at [865, 343] on input "3.2.1:Commerce Continuous Improvement KPIs (Copy)" at bounding box center [755, 344] width 447 height 29
drag, startPoint x: 633, startPoint y: 348, endPoint x: 573, endPoint y: 351, distance: 60.1
click at [573, 351] on input "3.2.1:Commerce Continuous Improvement KPIs (Copy)" at bounding box center [755, 344] width 447 height 29
drag, startPoint x: 868, startPoint y: 344, endPoint x: 910, endPoint y: 343, distance: 42.0
click at [910, 343] on input "3.2.1: Gaming & Hospitality Continuous Improvement KPIs (Copy)" at bounding box center [755, 344] width 447 height 29
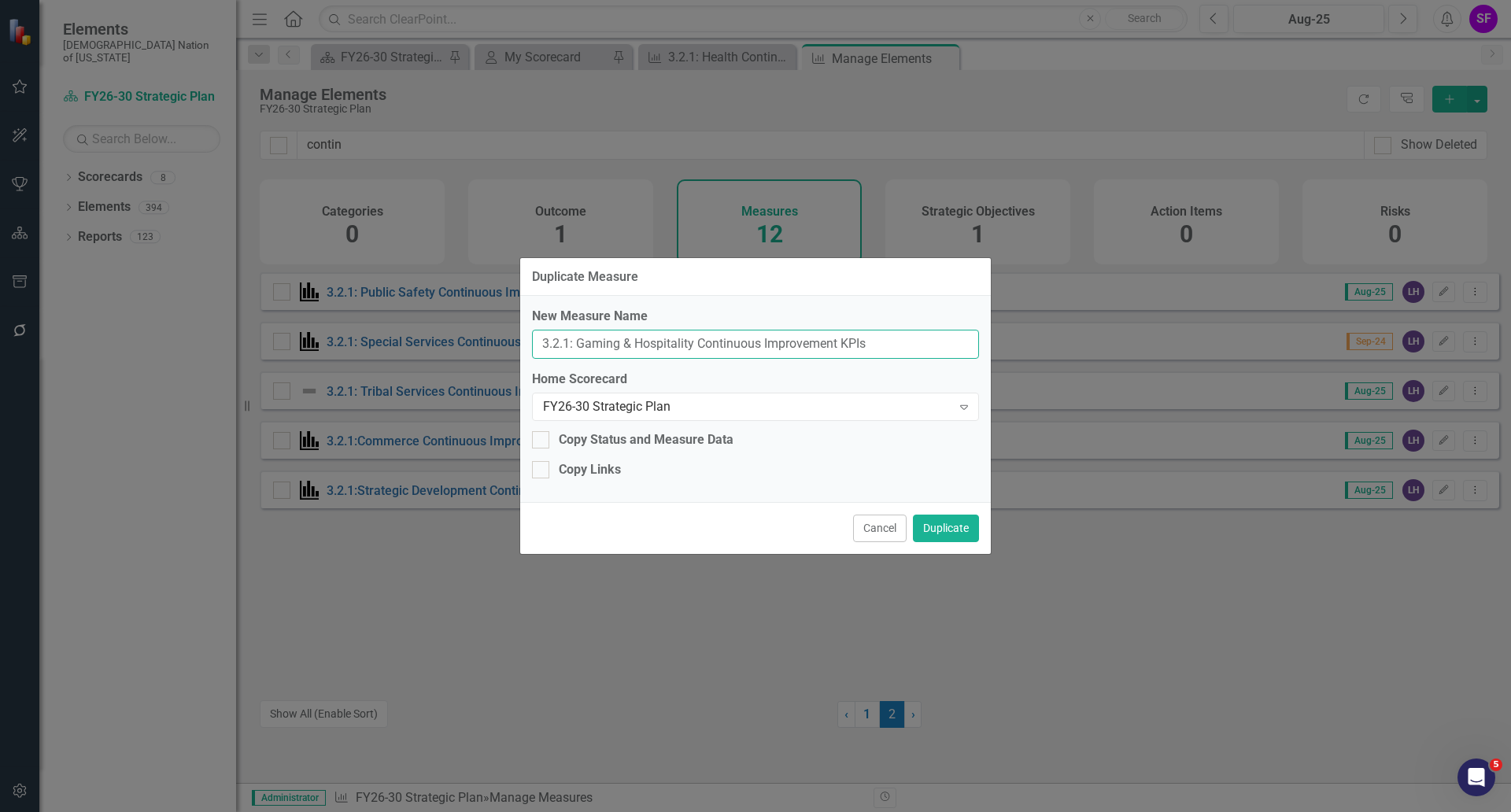
type input "3.2.1: Gaming & Hospitality Continuous Improvement KPIs"
click at [711, 426] on div "New Measure Name 3.2.1: Gaming & Hospitality Continuous Improvement KPIs Home S…" at bounding box center [755, 399] width 471 height 206
click at [709, 443] on div "Copy Status and Measure Data" at bounding box center [645, 440] width 174 height 18
click at [542, 441] on input "Copy Status and Measure Data" at bounding box center [537, 436] width 10 height 10
checkbox input "true"
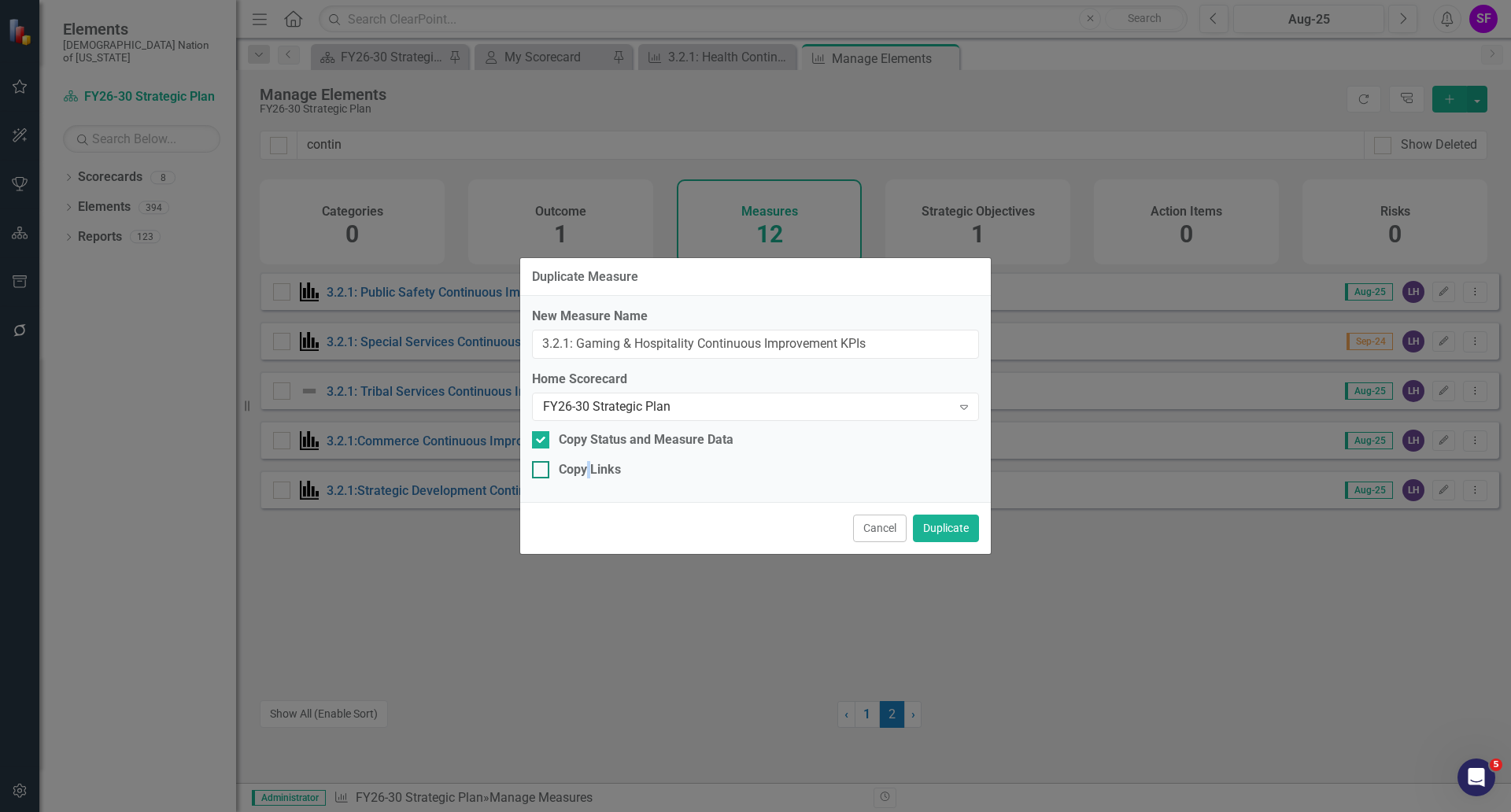
click at [587, 466] on div "Copy Links" at bounding box center [589, 469] width 62 height 18
click at [564, 470] on div "Copy Links" at bounding box center [589, 469] width 62 height 18
click at [542, 470] on input "Copy Links" at bounding box center [537, 465] width 10 height 10
checkbox input "true"
click at [956, 521] on button "Duplicate" at bounding box center [946, 528] width 66 height 27
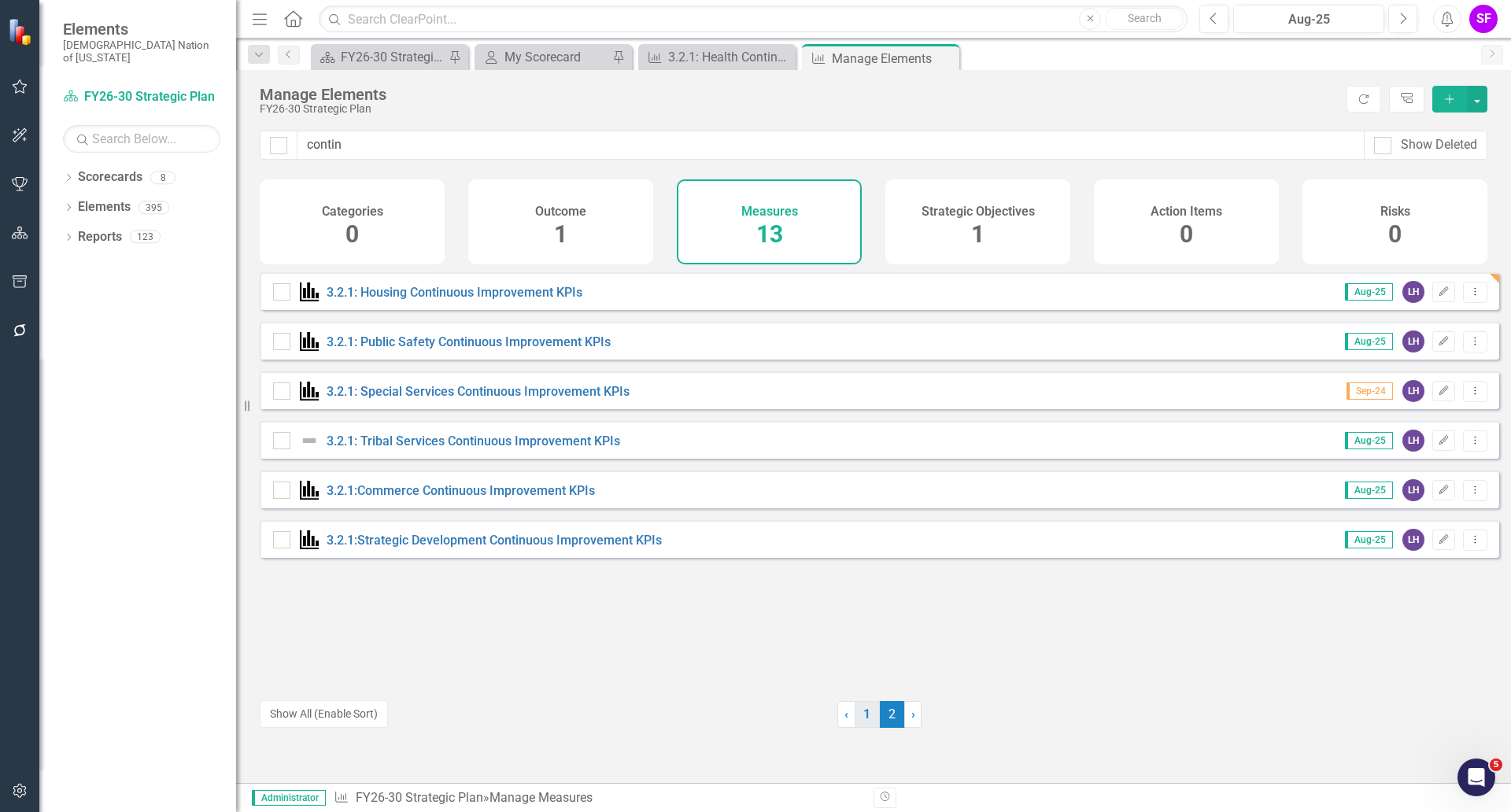
click at [860, 706] on link "1" at bounding box center [867, 714] width 25 height 26
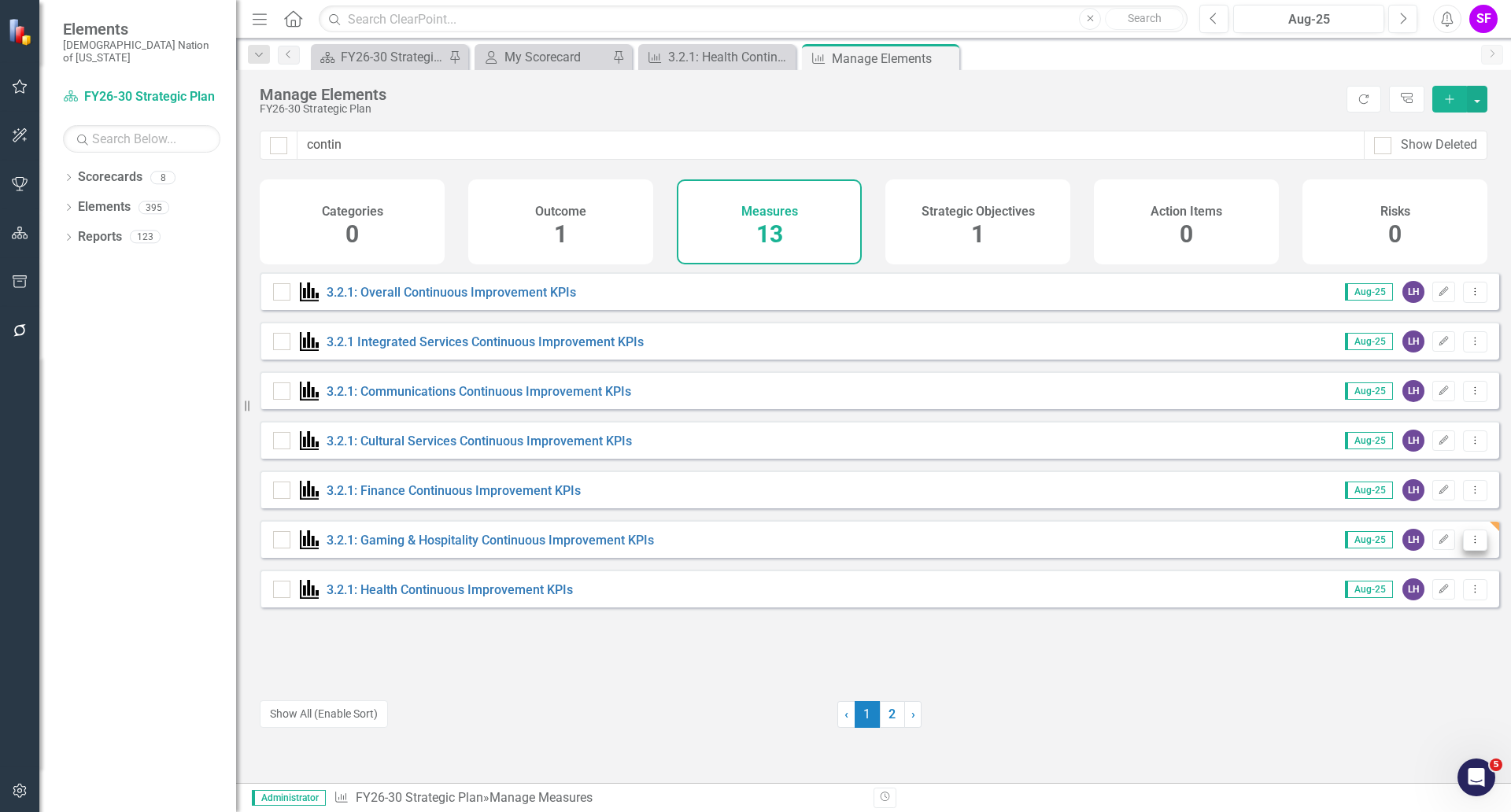
click at [1468, 544] on icon "Dropdown Menu" at bounding box center [1475, 538] width 14 height 10
click at [1425, 575] on link "Edit Edit Measure" at bounding box center [1403, 577] width 141 height 29
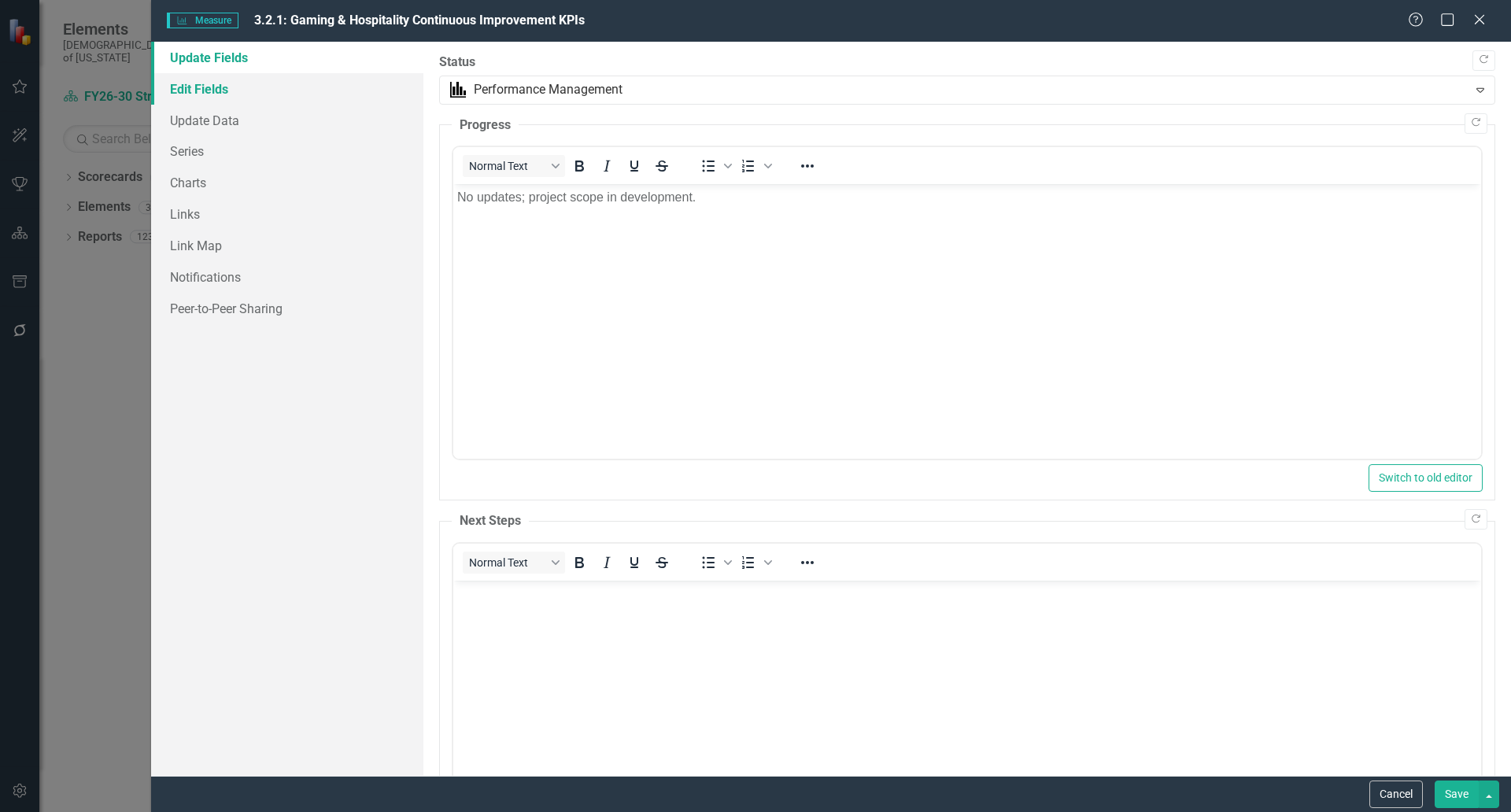
click at [231, 84] on link "Edit Fields" at bounding box center [286, 89] width 272 height 31
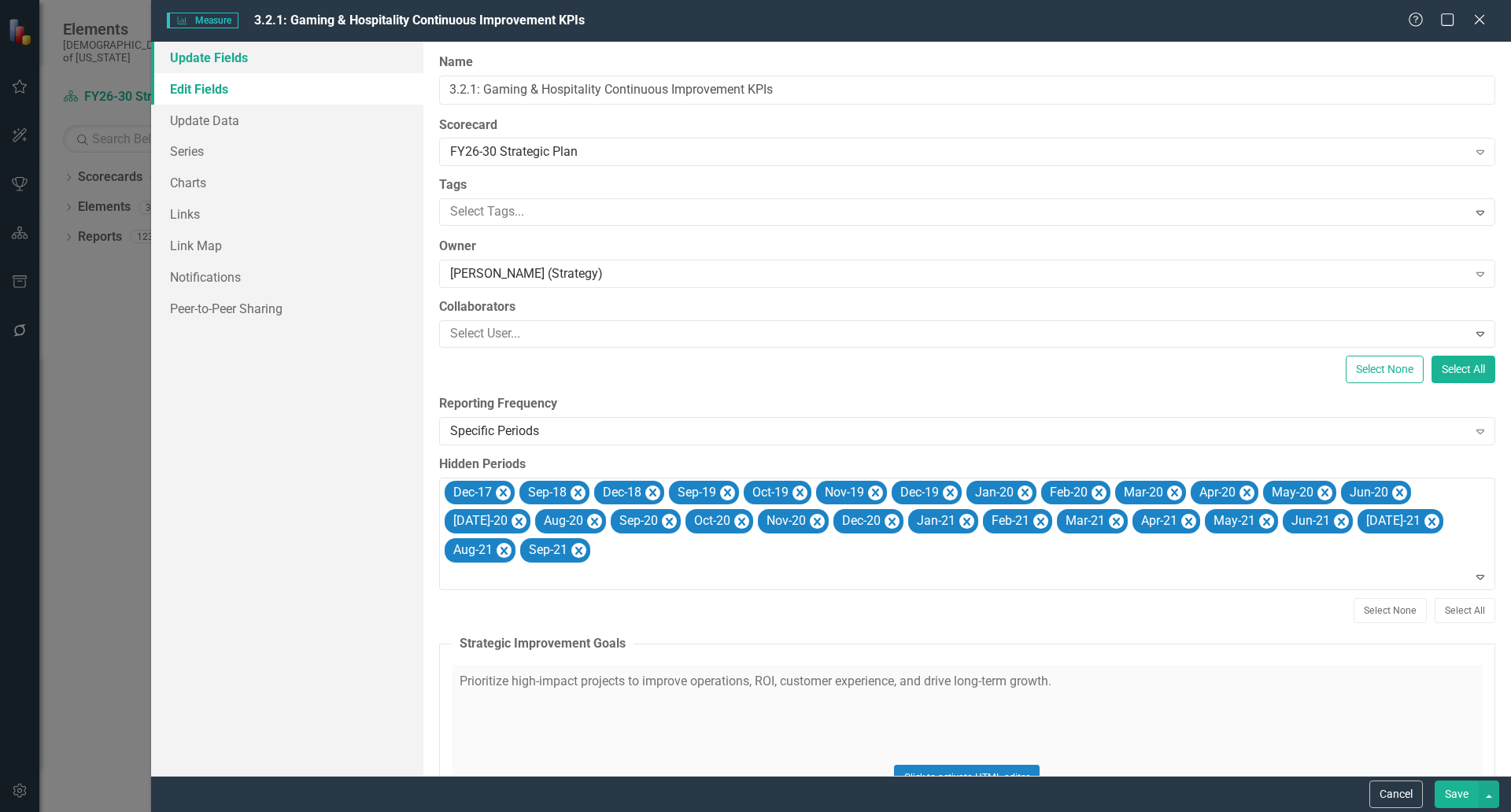
click at [233, 55] on link "Update Fields" at bounding box center [286, 57] width 272 height 31
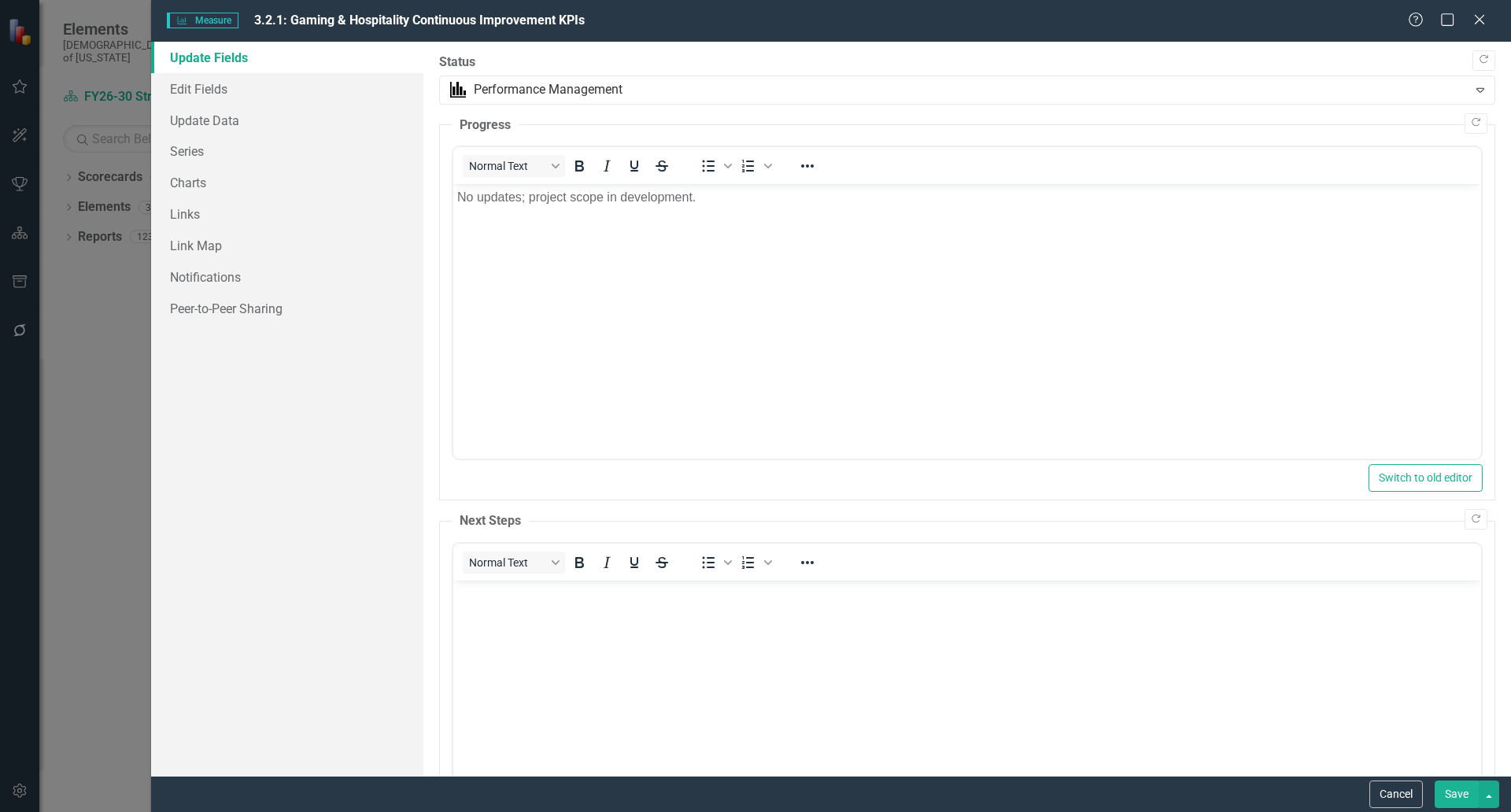
click at [1446, 796] on button "Save" at bounding box center [1455, 794] width 44 height 27
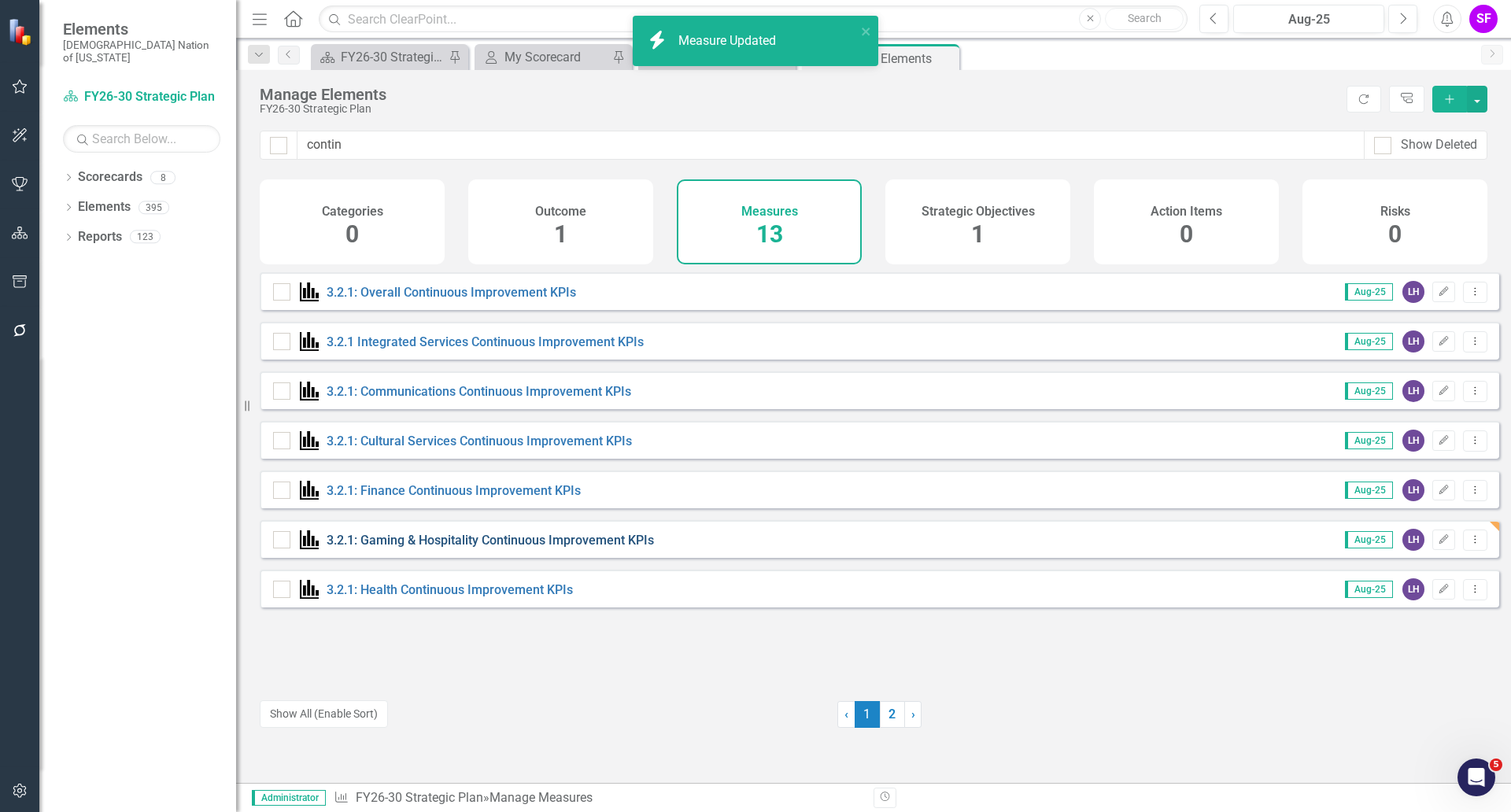
click at [456, 547] on link "3.2.1: Gaming & Hospitality Continuous Improvement KPIs" at bounding box center [490, 539] width 327 height 15
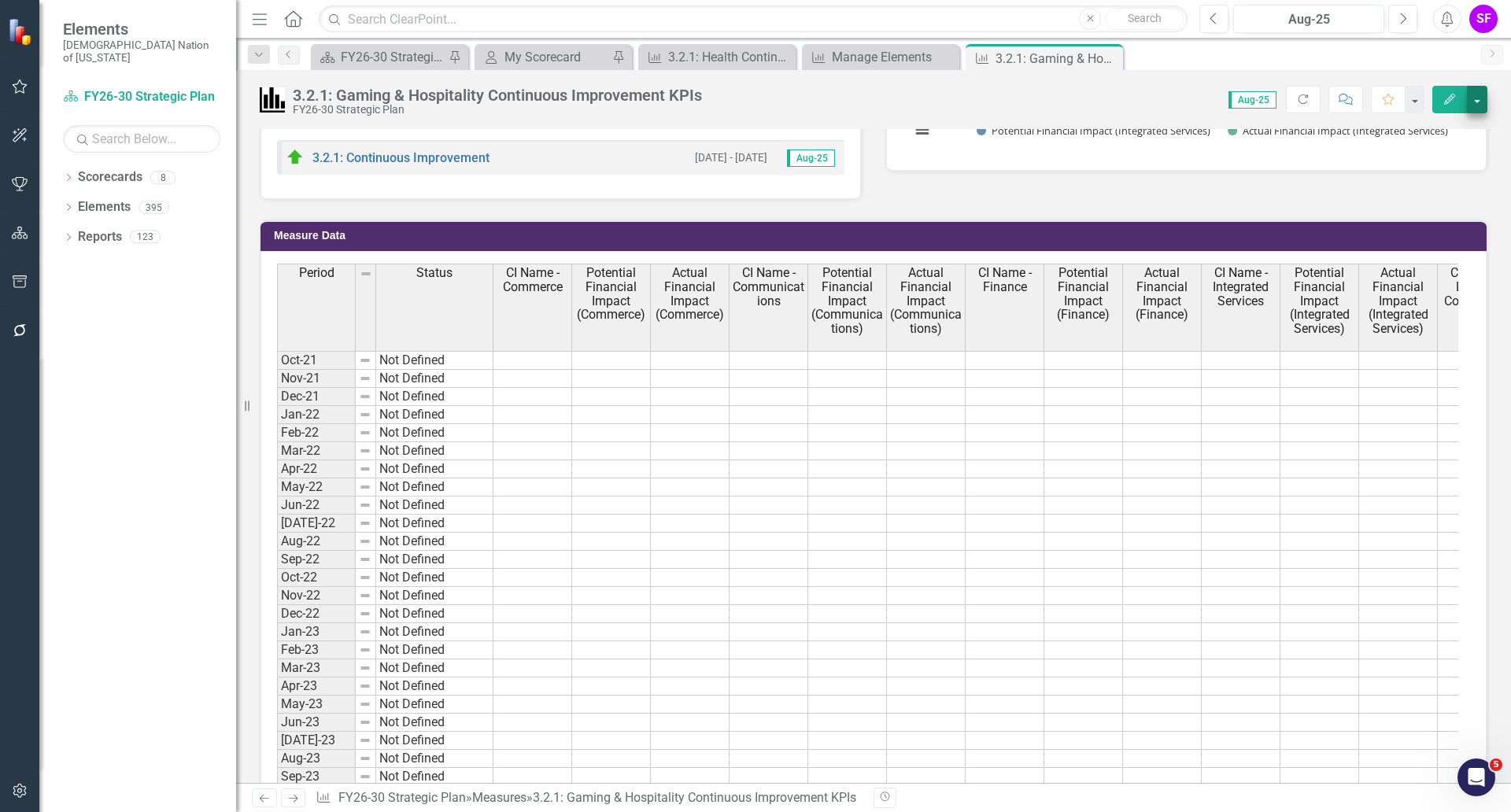
scroll to position [393, 0]
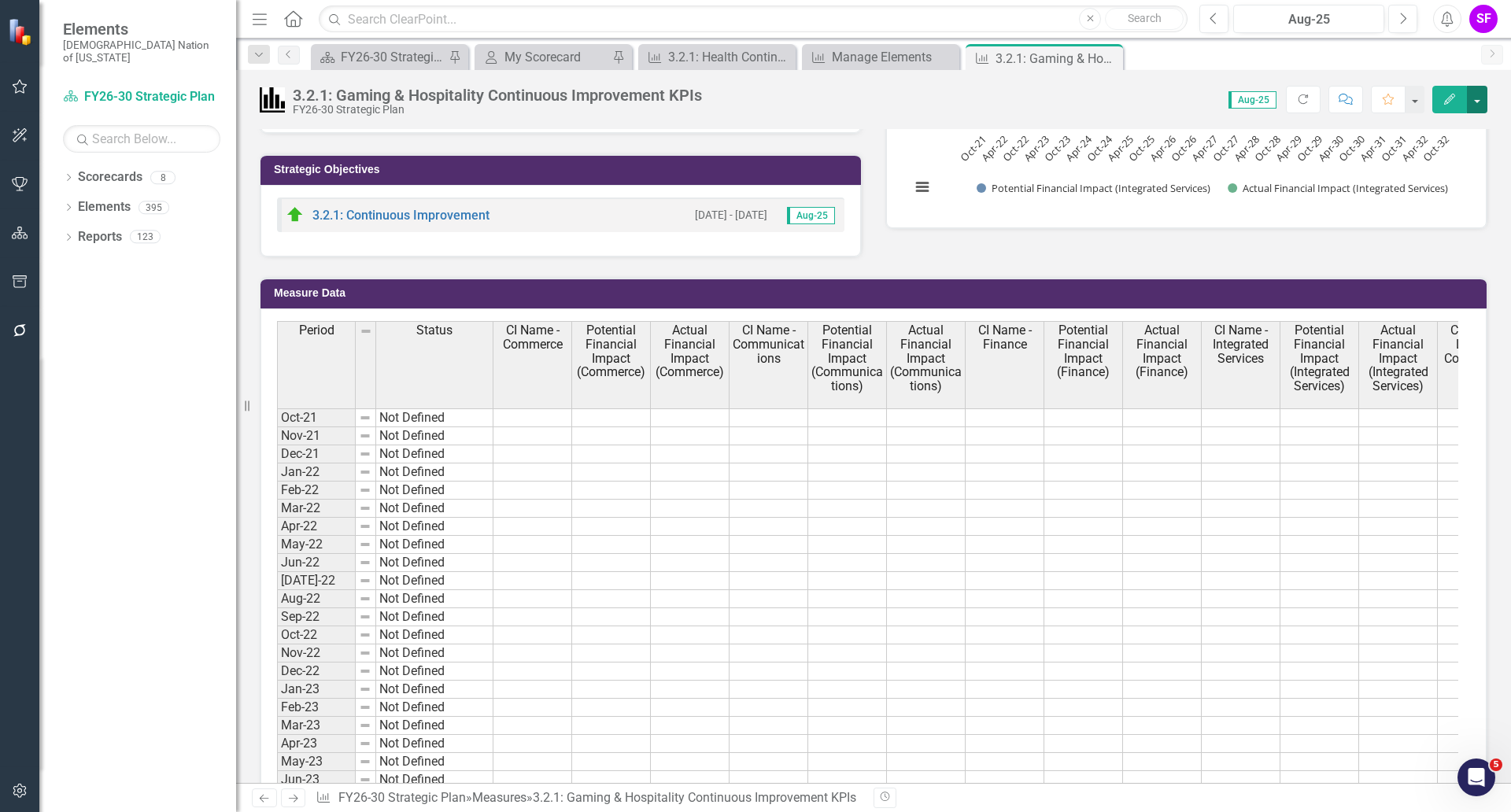
click at [1479, 98] on button "button" at bounding box center [1476, 99] width 20 height 27
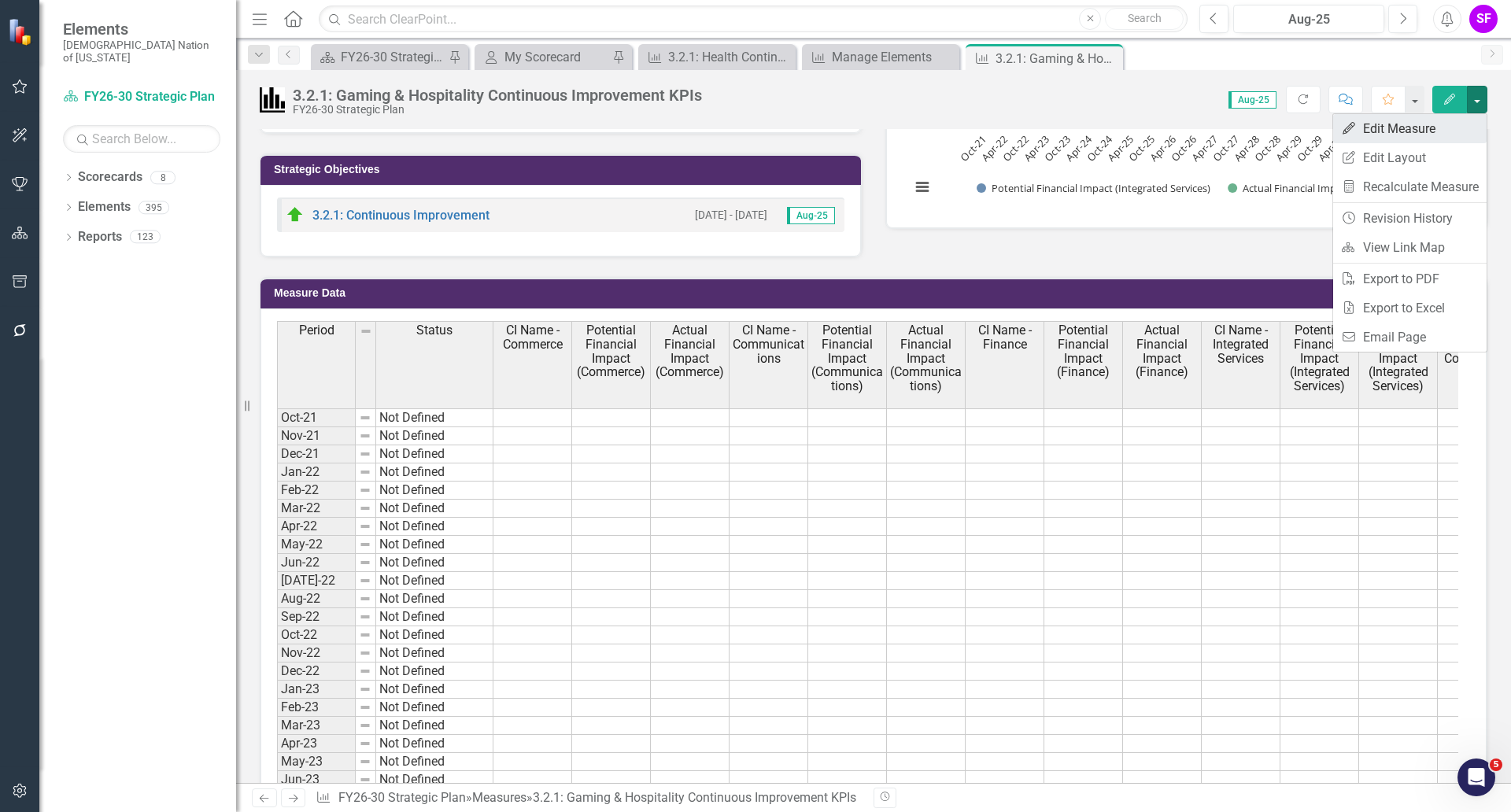
click at [1417, 129] on link "Edit Edit Measure" at bounding box center [1409, 129] width 153 height 29
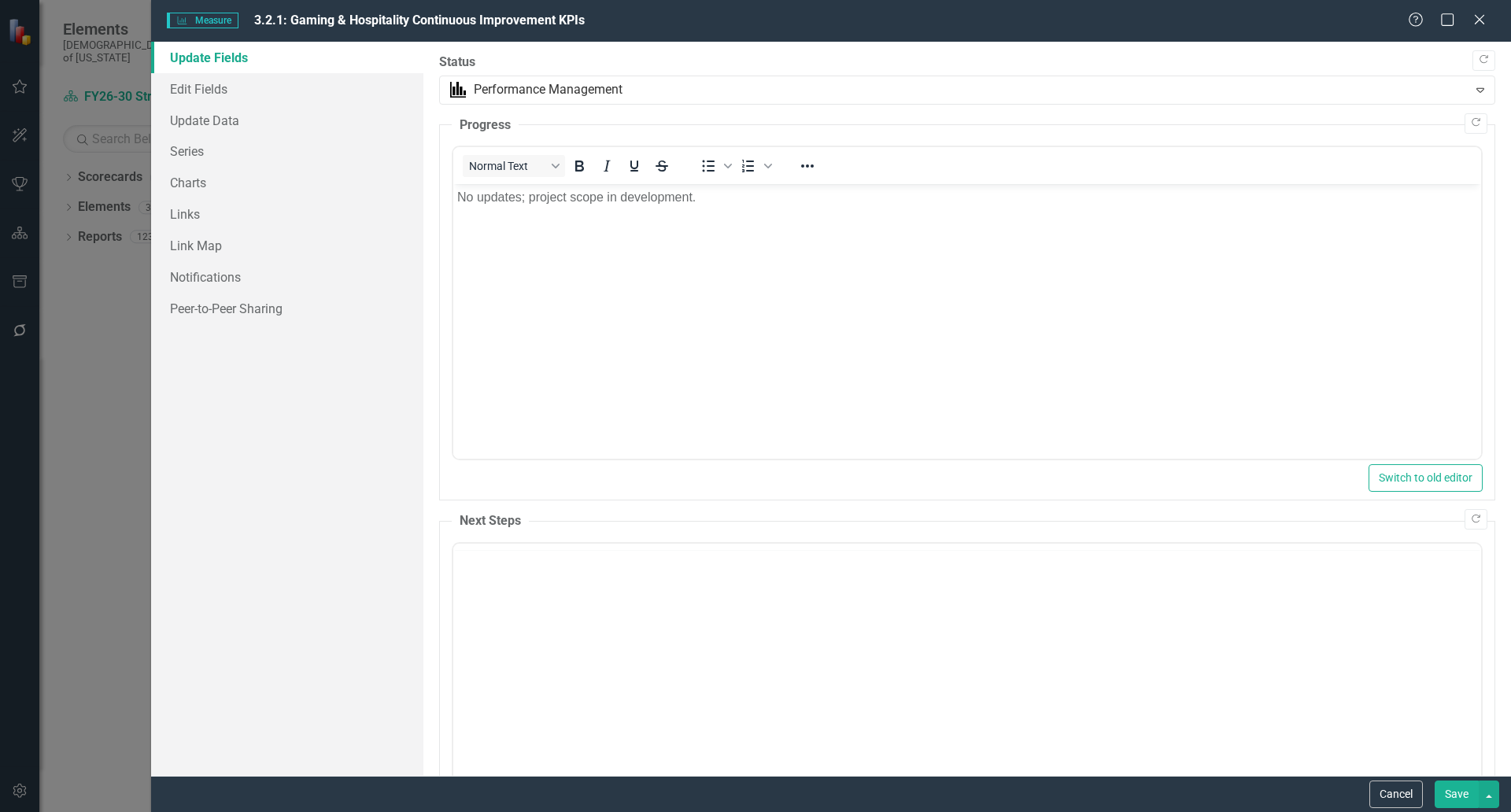
scroll to position [0, 0]
click at [232, 84] on link "Edit Fields" at bounding box center [286, 89] width 272 height 31
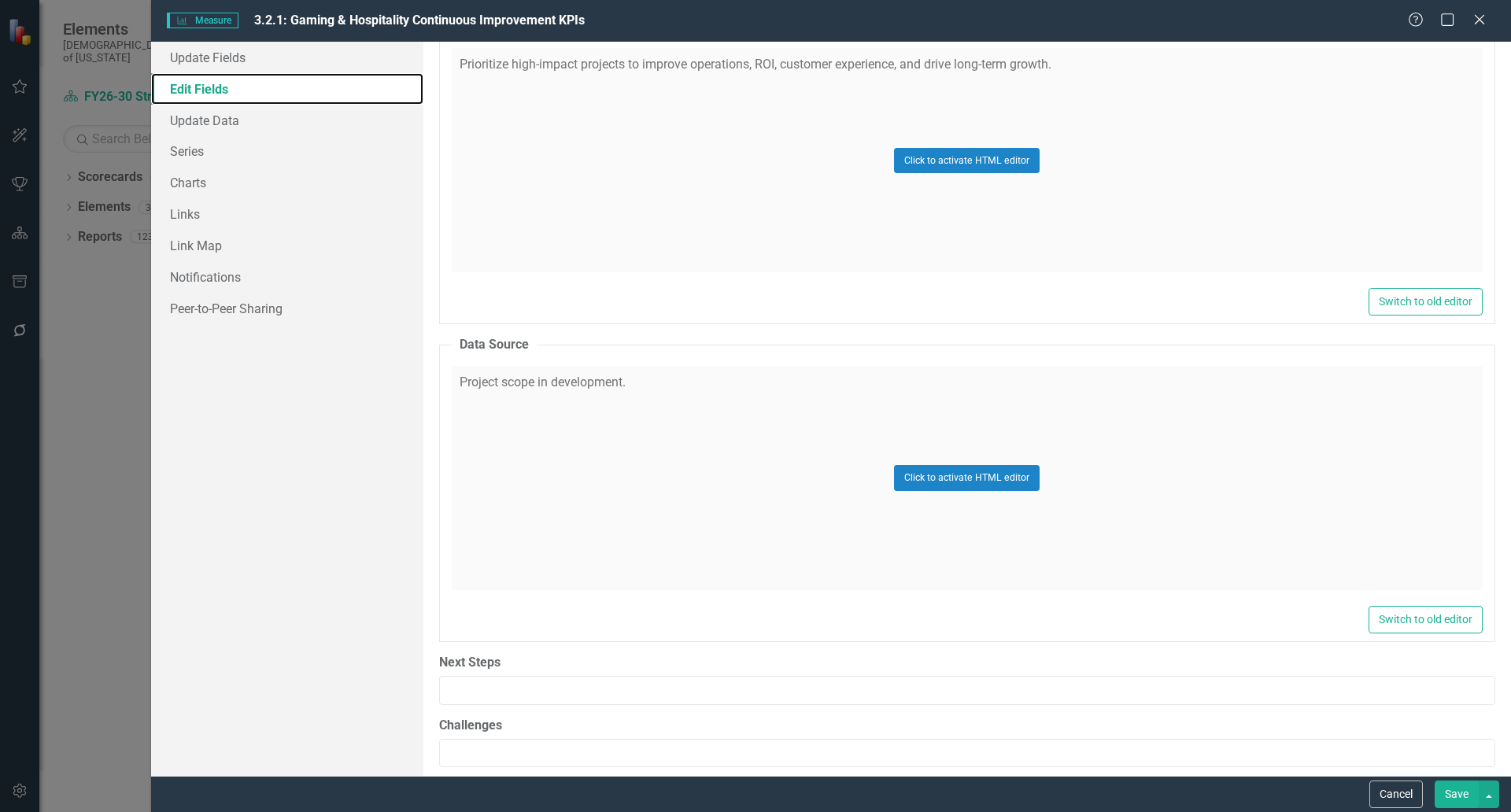
scroll to position [632, 0]
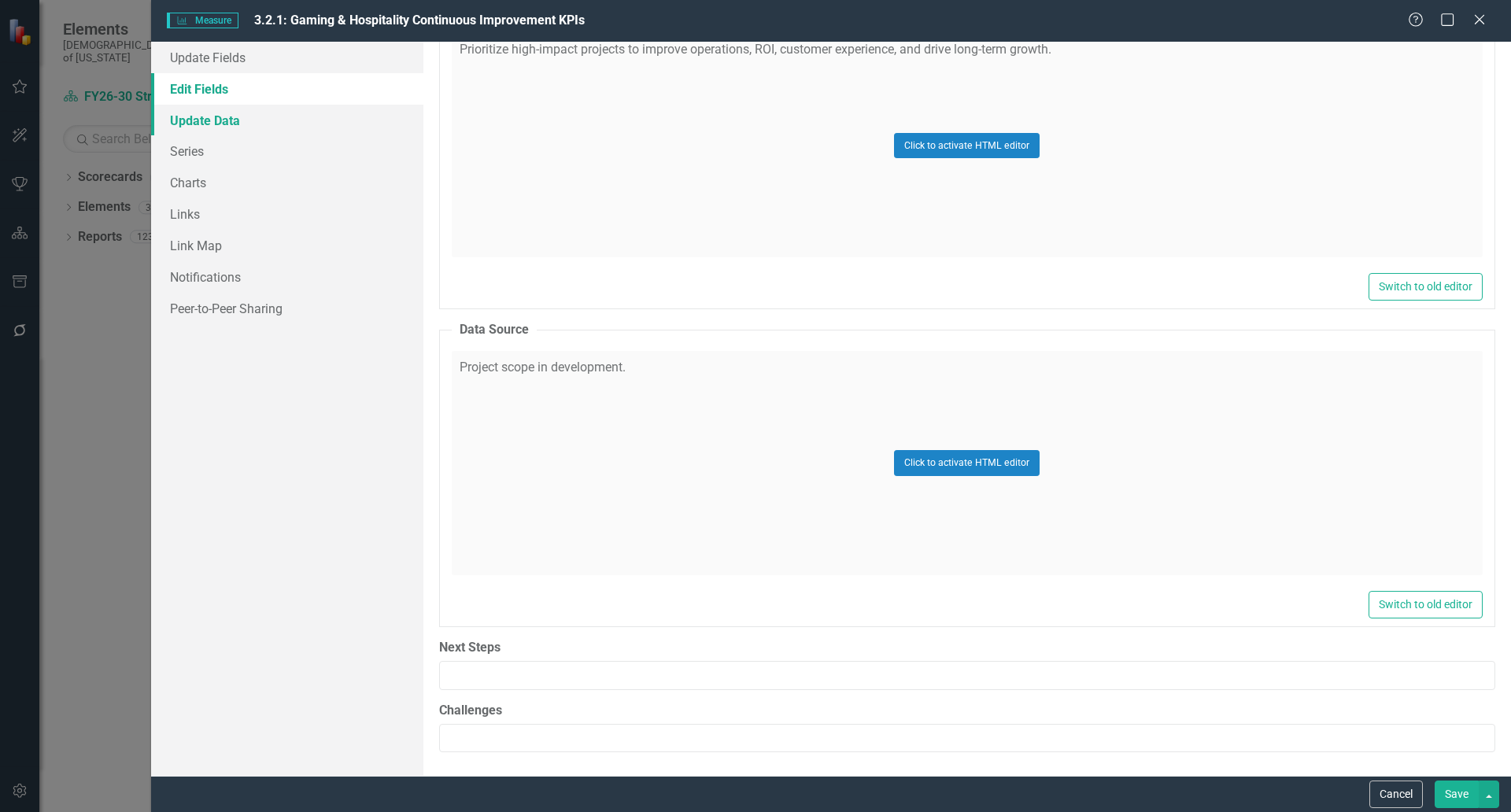
click at [233, 121] on link "Update Data" at bounding box center [286, 120] width 272 height 31
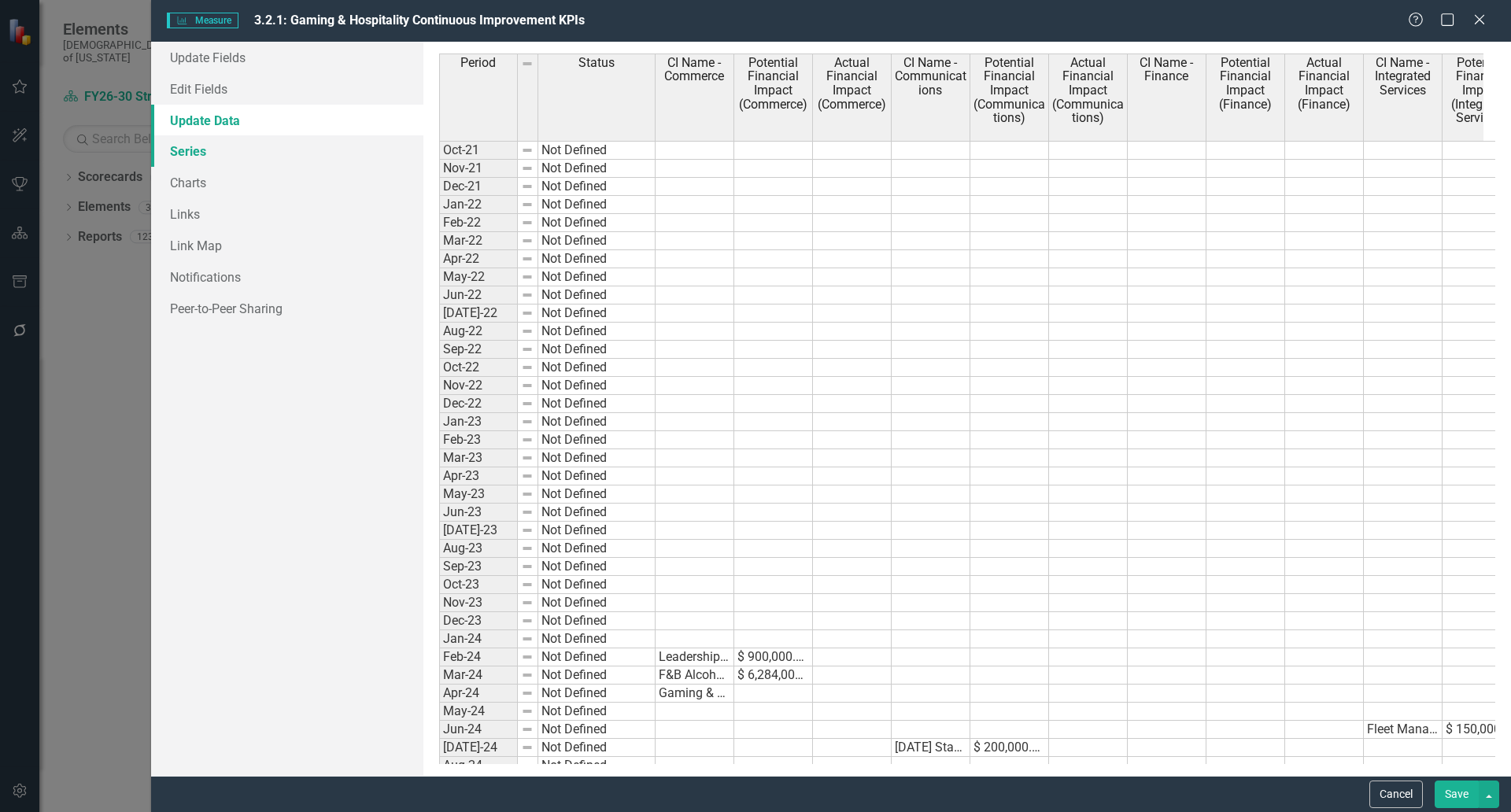
click at [189, 151] on link "Series" at bounding box center [286, 151] width 272 height 31
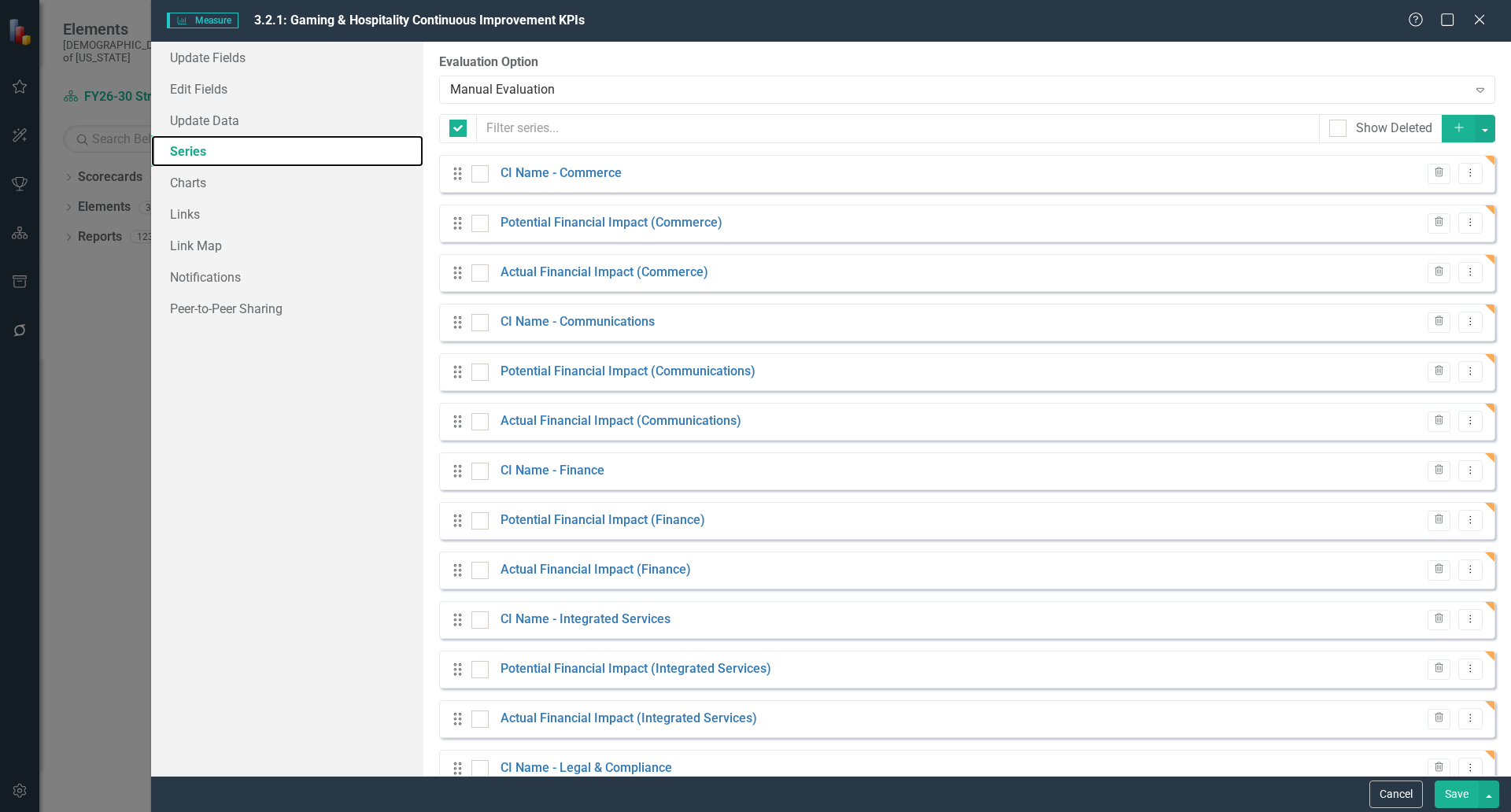
checkbox input "false"
click at [482, 324] on div at bounding box center [480, 322] width 18 height 18
click at [481, 324] on input "checkbox" at bounding box center [476, 318] width 10 height 10
checkbox input "true"
click at [478, 363] on input "checkbox" at bounding box center [476, 368] width 10 height 10
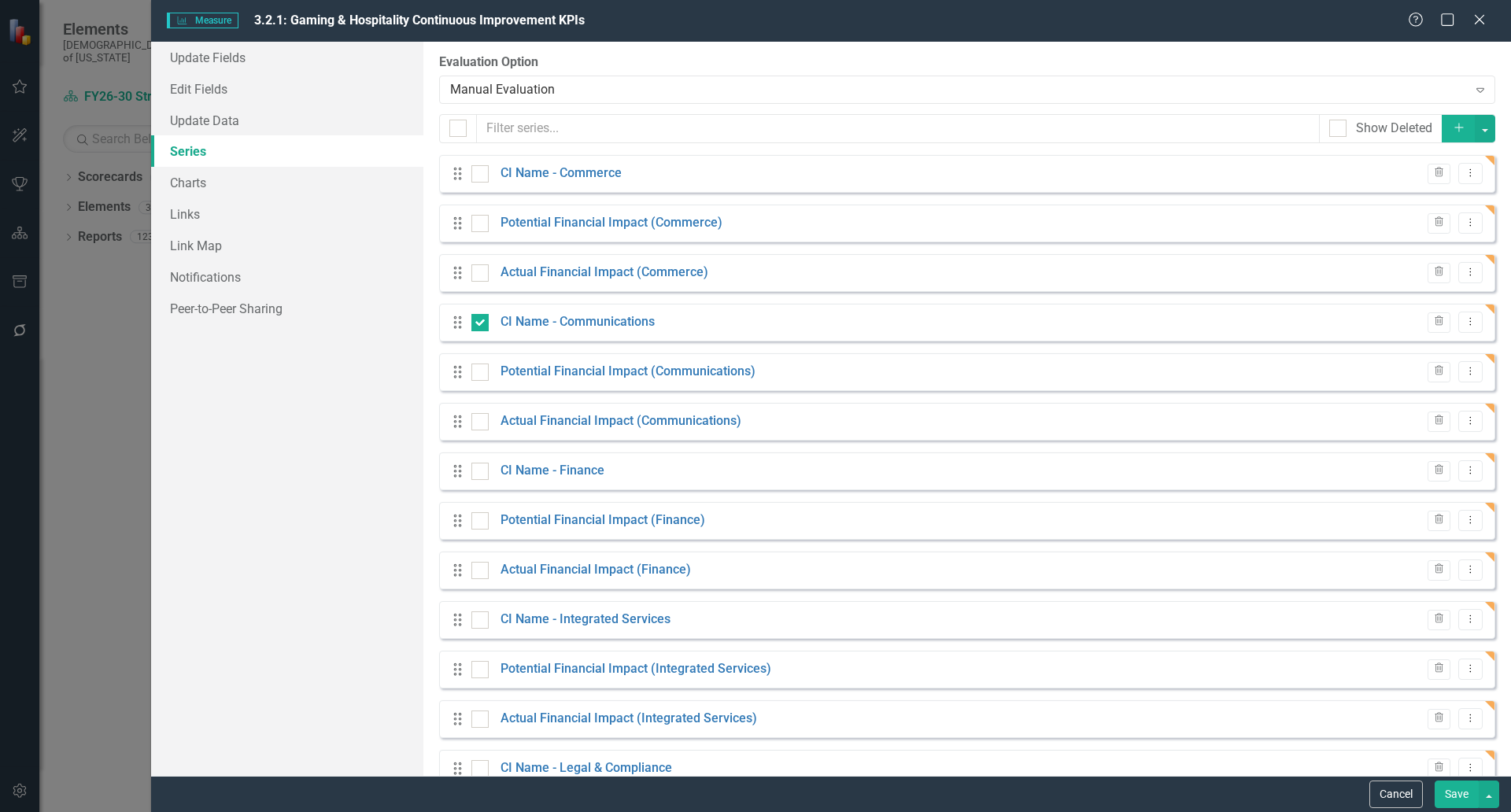
checkbox input "true"
click at [475, 422] on input "checkbox" at bounding box center [476, 418] width 10 height 10
checkbox input "true"
click at [481, 481] on div "Drag CI Name - Finance Trash Dropdown Menu" at bounding box center [967, 470] width 1056 height 38
click at [474, 467] on input "checkbox" at bounding box center [476, 467] width 10 height 10
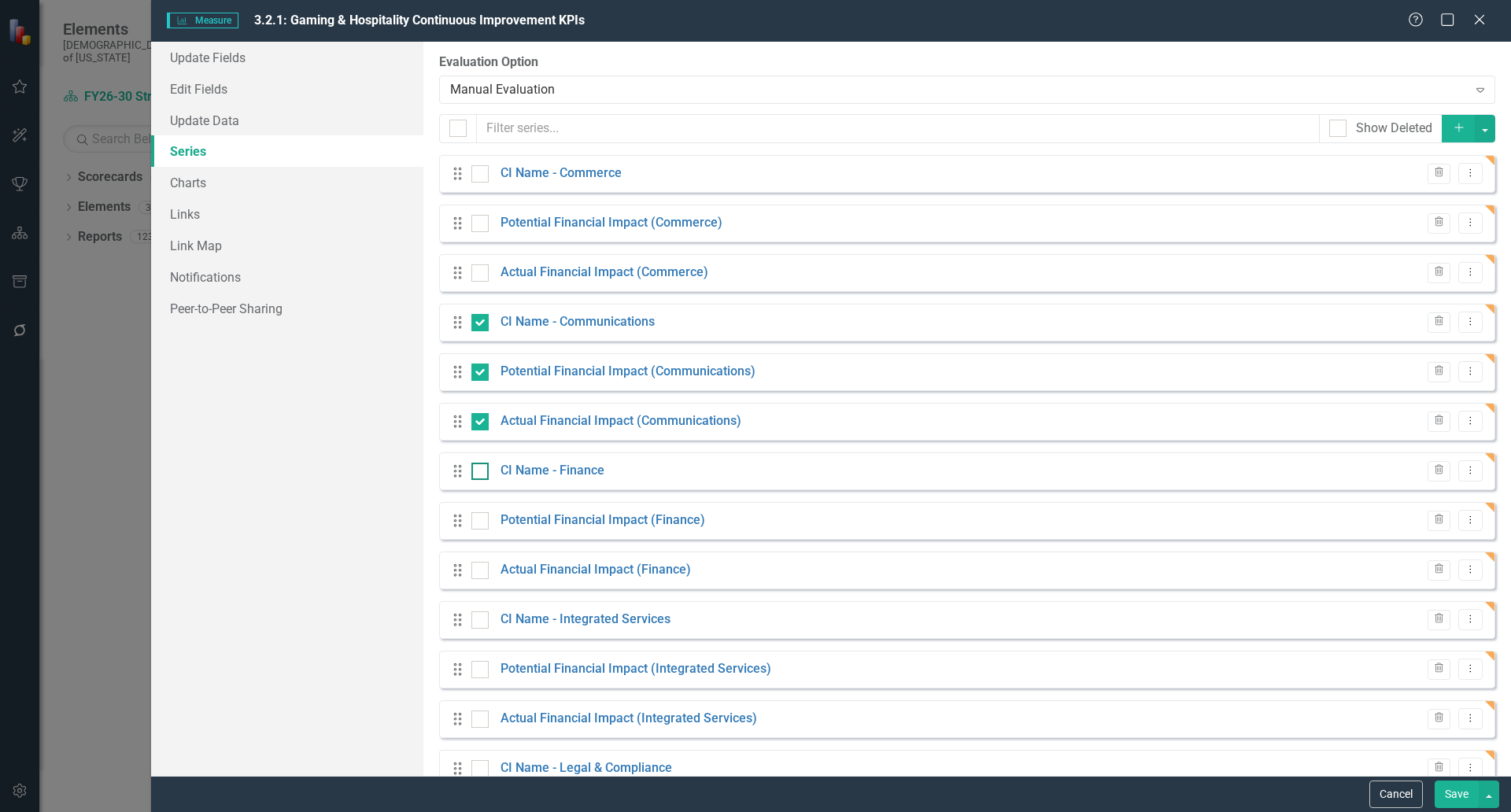
checkbox input "true"
click at [476, 518] on input "checkbox" at bounding box center [476, 517] width 10 height 10
checkbox input "true"
click at [483, 571] on div at bounding box center [480, 571] width 18 height 18
click at [481, 571] on input "checkbox" at bounding box center [476, 567] width 10 height 10
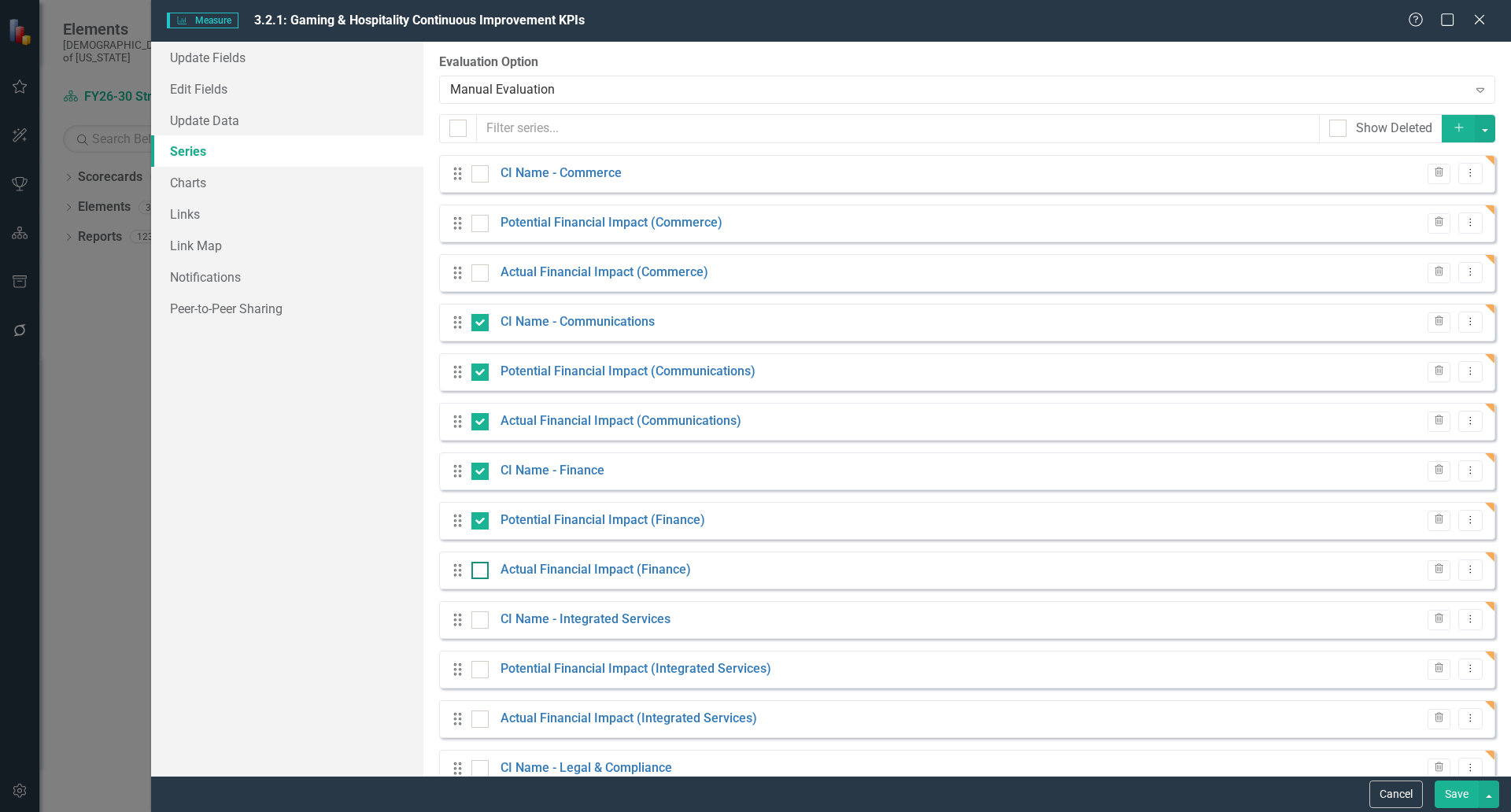
checkbox input "true"
click at [481, 626] on div at bounding box center [480, 620] width 18 height 18
click at [481, 621] on input "checkbox" at bounding box center [476, 616] width 10 height 10
checkbox input "true"
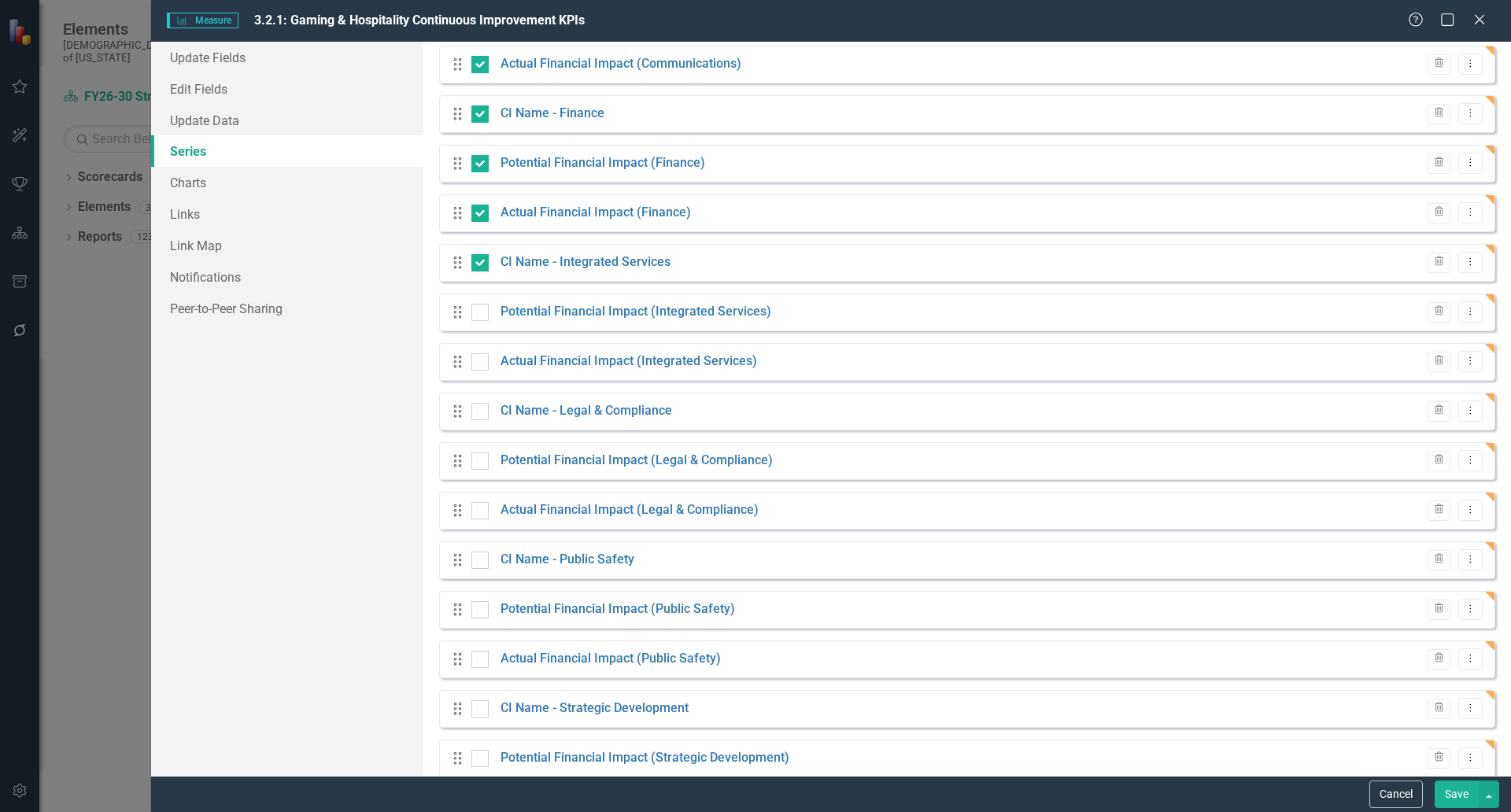
scroll to position [492, 0]
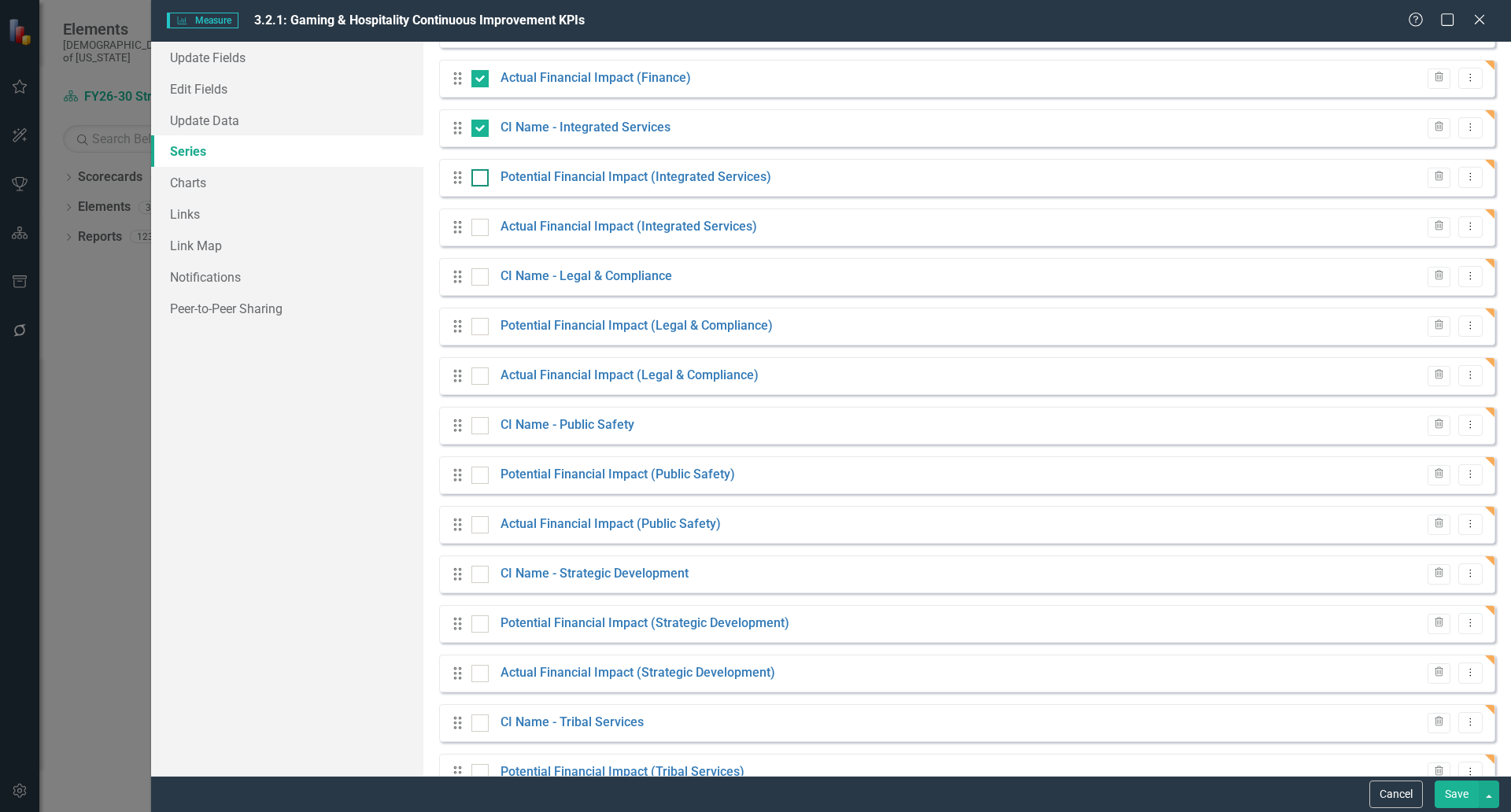
click at [481, 181] on div at bounding box center [480, 178] width 18 height 18
click at [481, 179] on input "checkbox" at bounding box center [476, 174] width 10 height 10
checkbox input "true"
click at [476, 227] on input "checkbox" at bounding box center [476, 224] width 10 height 10
checkbox input "true"
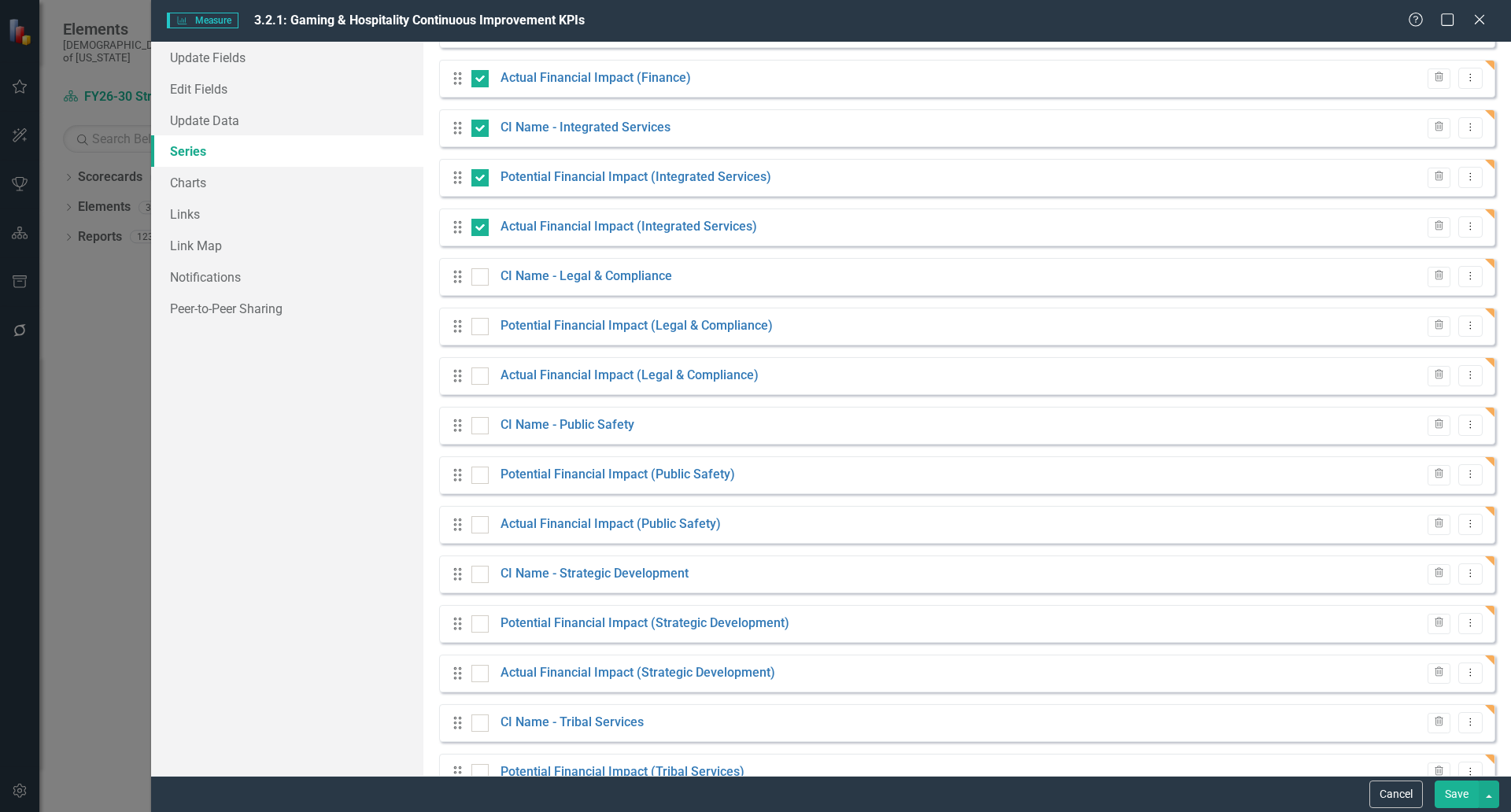
click at [484, 285] on div "Drag CI Name - Legal & Compliance Trash Dropdown Menu" at bounding box center [967, 277] width 1056 height 38
click at [476, 284] on div at bounding box center [480, 277] width 18 height 18
click at [476, 278] on input "checkbox" at bounding box center [476, 273] width 10 height 10
checkbox input "true"
click at [476, 321] on input "checkbox" at bounding box center [476, 322] width 10 height 10
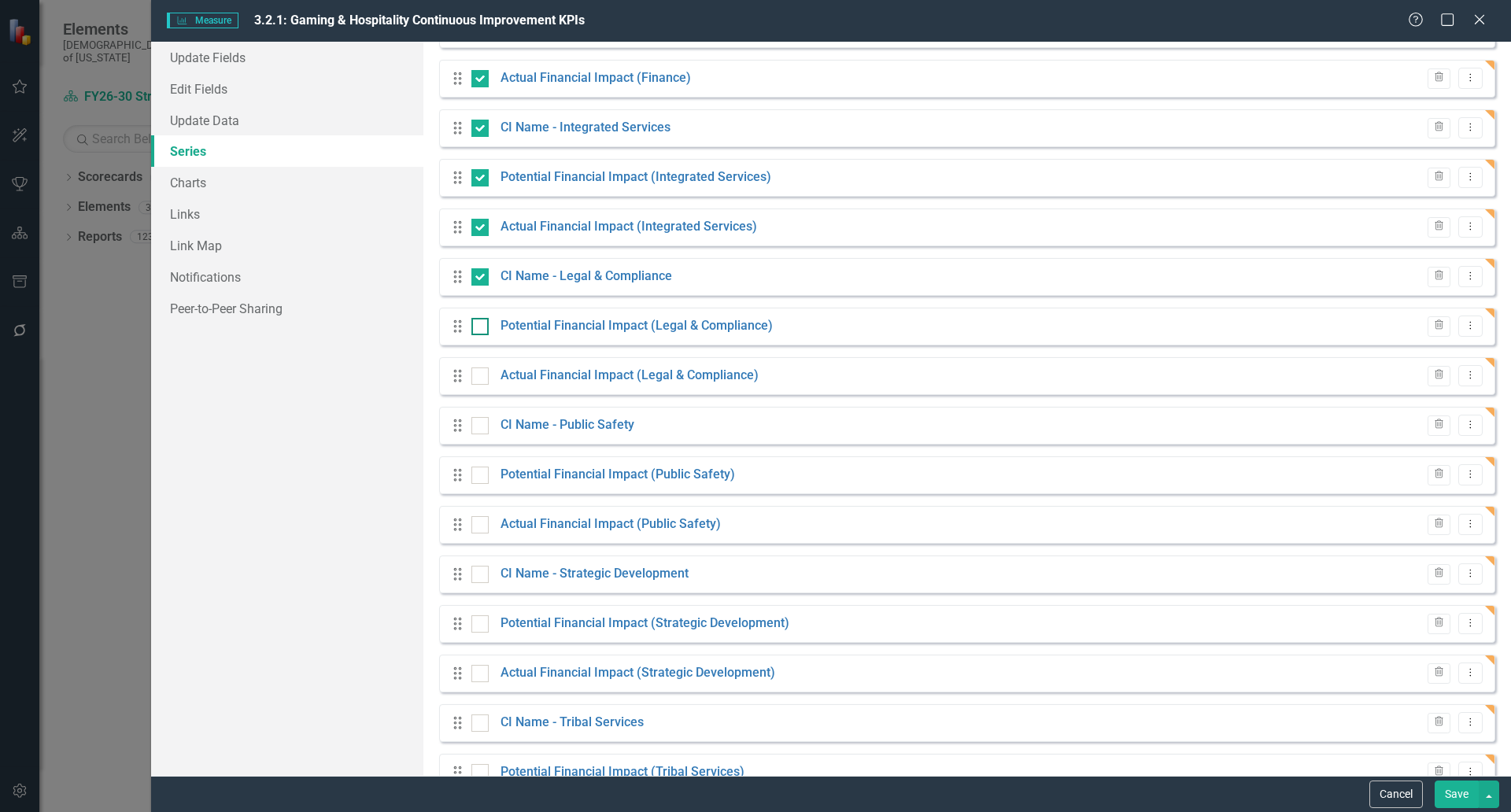
checkbox input "true"
click at [486, 384] on div at bounding box center [480, 376] width 18 height 18
click at [481, 378] on input "checkbox" at bounding box center [476, 372] width 10 height 10
checkbox input "true"
click at [473, 421] on input "checkbox" at bounding box center [476, 422] width 10 height 10
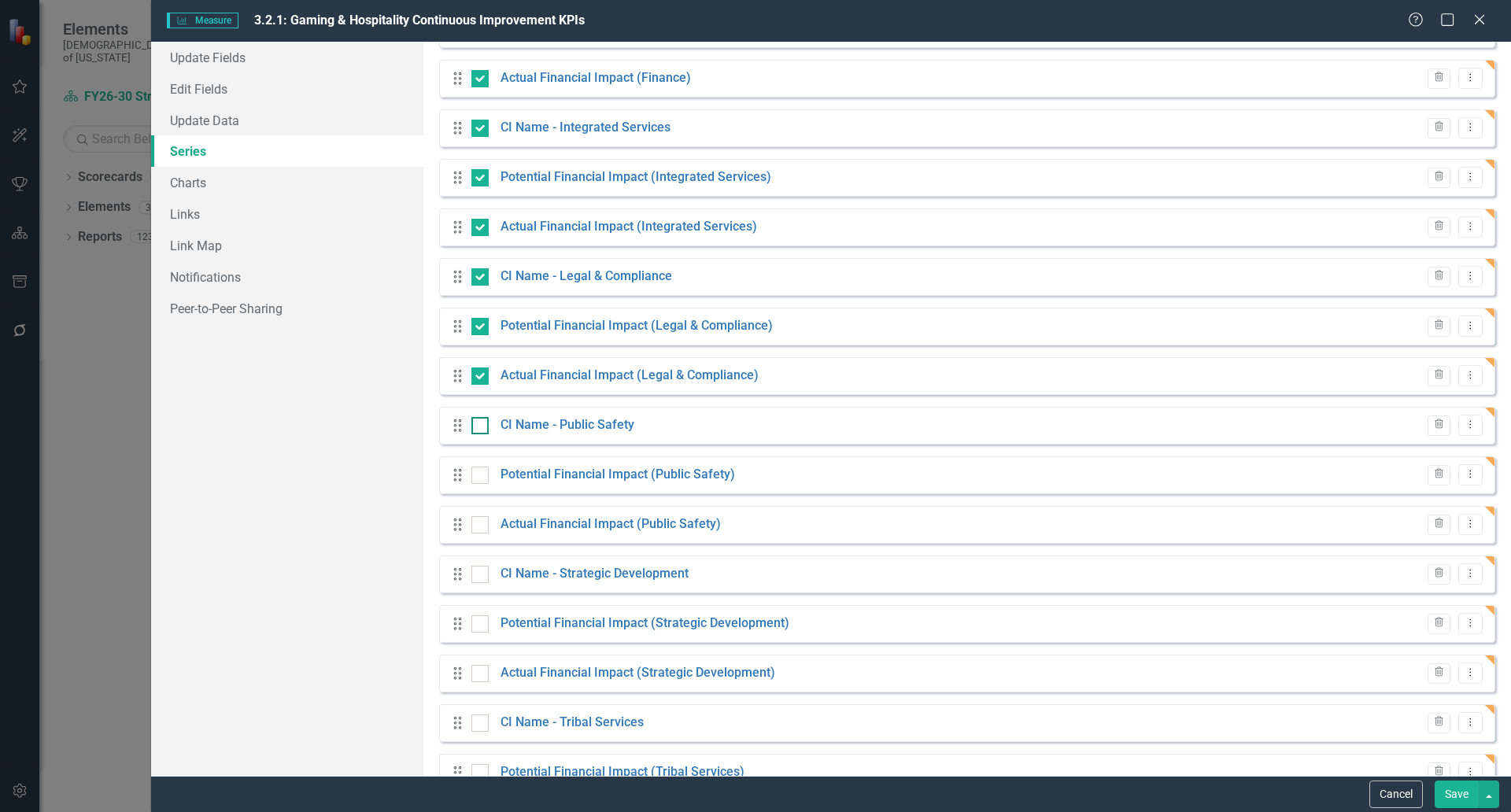
checkbox input "true"
click at [480, 485] on div "Drag Potential Financial Impact (Public Safety) Trash Dropdown Menu" at bounding box center [967, 474] width 1056 height 38
click at [480, 474] on input "checkbox" at bounding box center [476, 471] width 10 height 10
checkbox input "true"
click at [480, 523] on input "checkbox" at bounding box center [476, 521] width 10 height 10
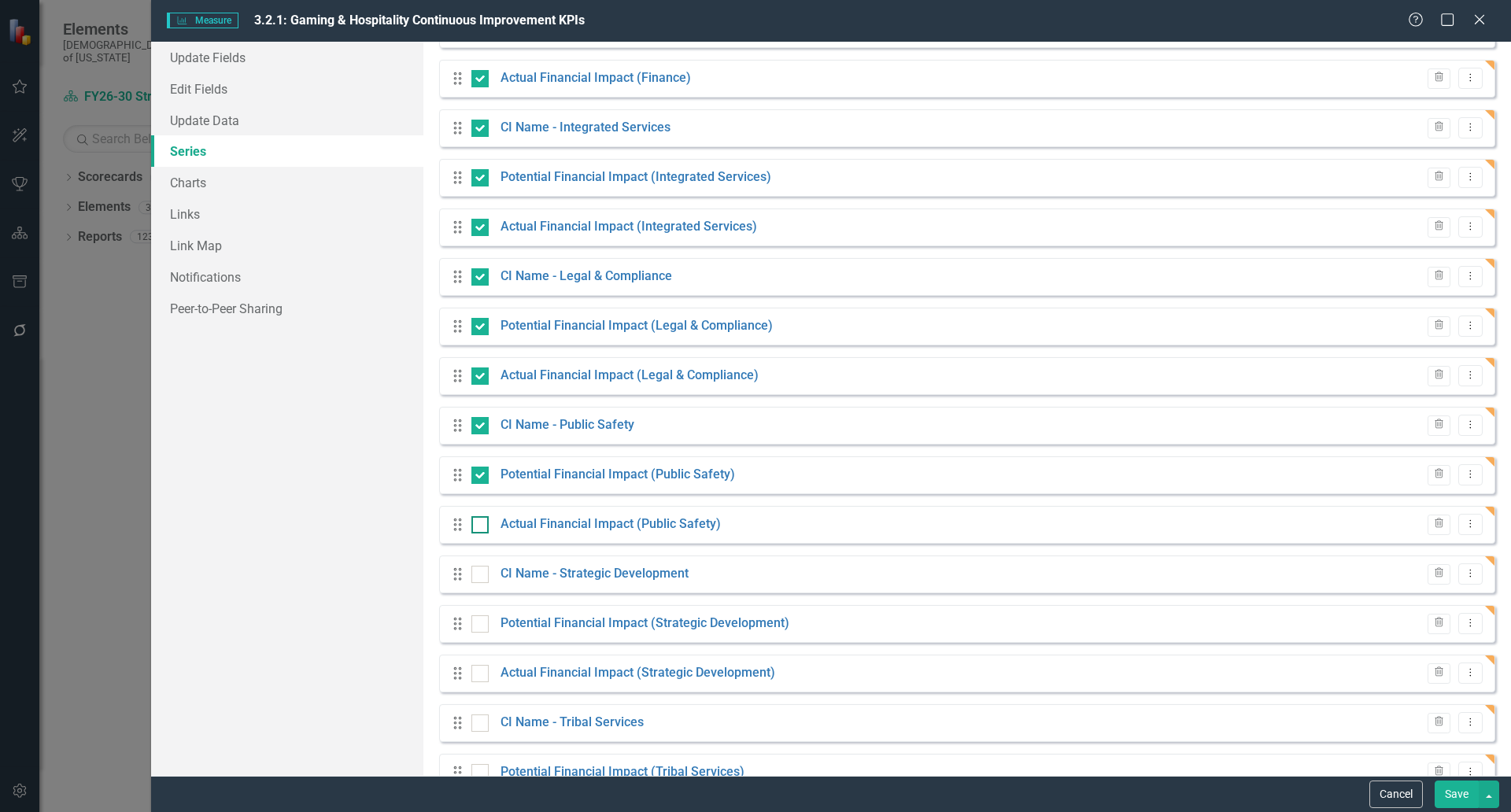
checkbox input "true"
click at [475, 585] on div "Drag CI Name - Strategic Development Trash Dropdown Menu" at bounding box center [967, 573] width 1056 height 38
click at [480, 579] on div at bounding box center [480, 574] width 18 height 18
click at [480, 575] on input "checkbox" at bounding box center [476, 571] width 10 height 10
checkbox input "true"
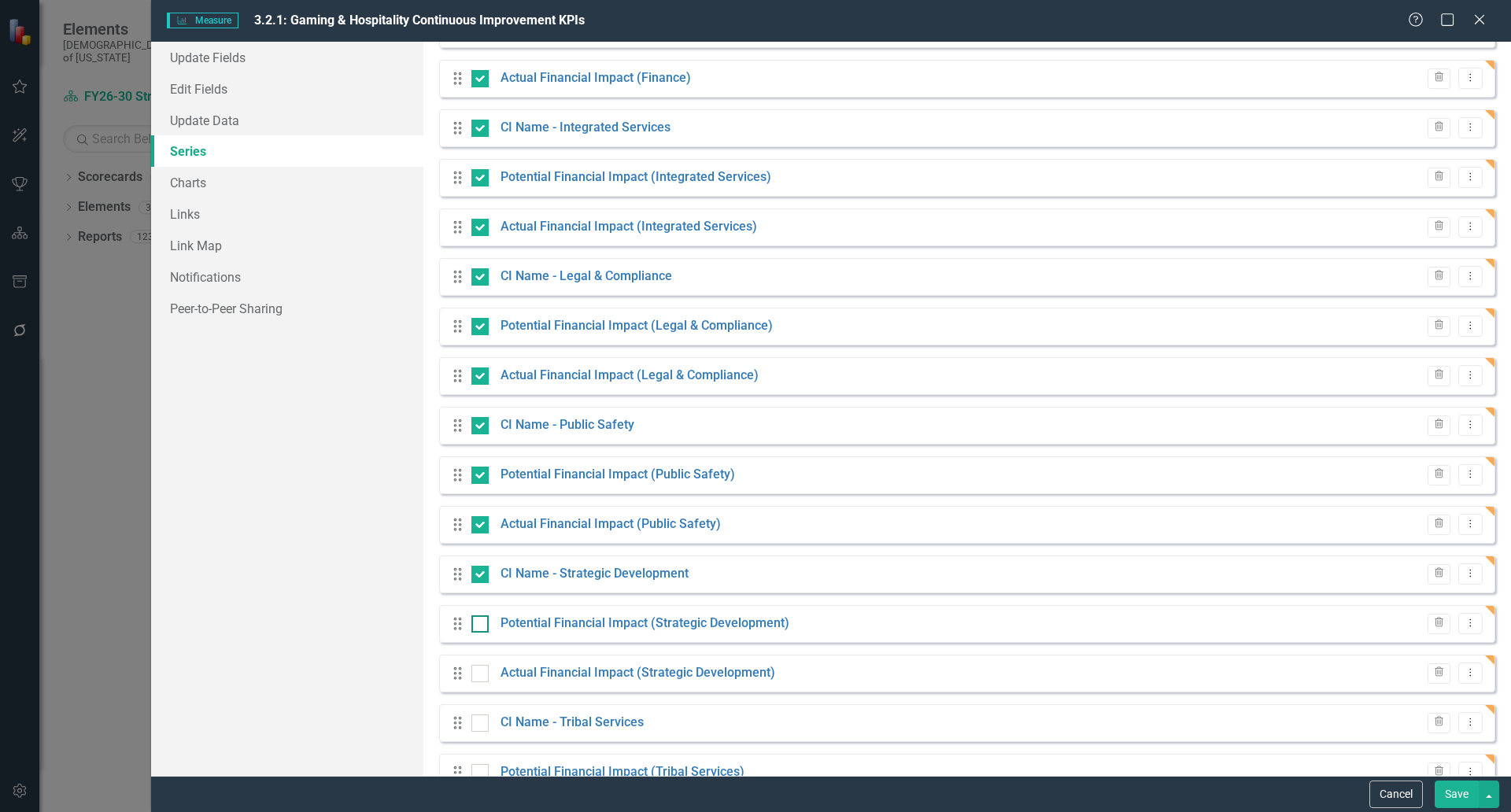
click at [488, 624] on div at bounding box center [480, 624] width 18 height 18
click at [481, 624] on input "checkbox" at bounding box center [476, 620] width 10 height 10
checkbox input "true"
click at [487, 676] on div at bounding box center [480, 673] width 18 height 18
click at [481, 675] on input "checkbox" at bounding box center [476, 669] width 10 height 10
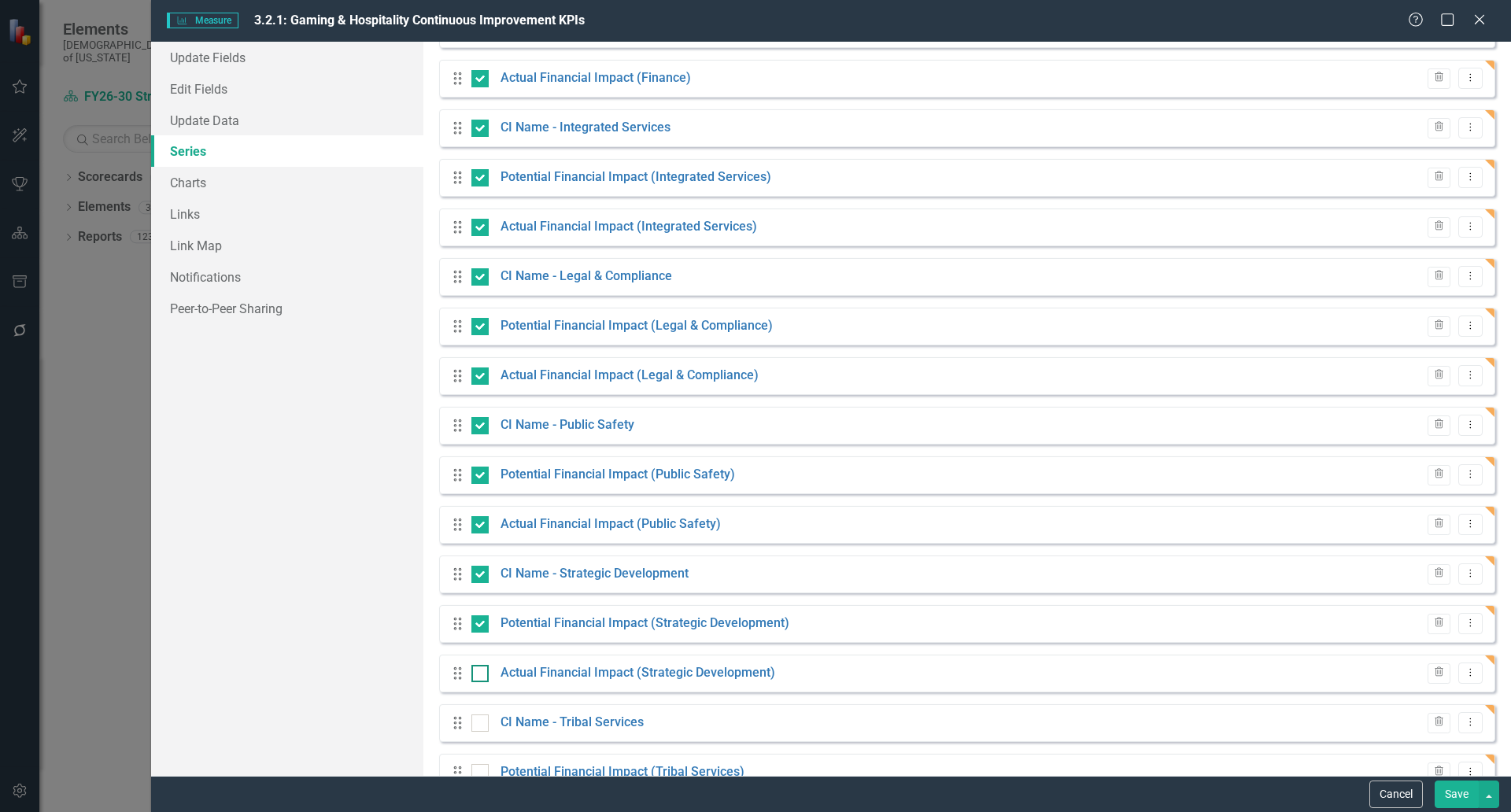
checkbox input "true"
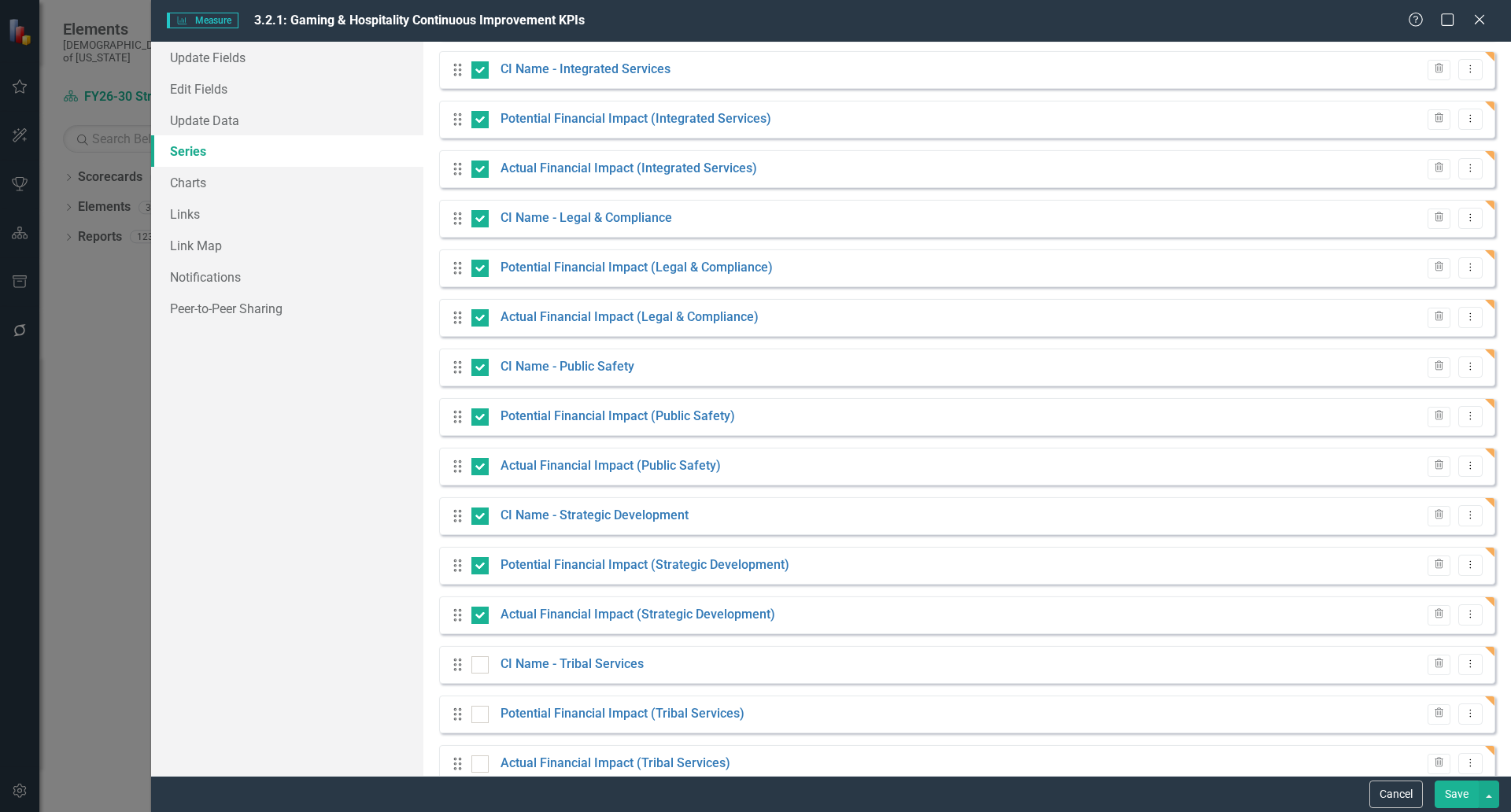
scroll to position [580, 0]
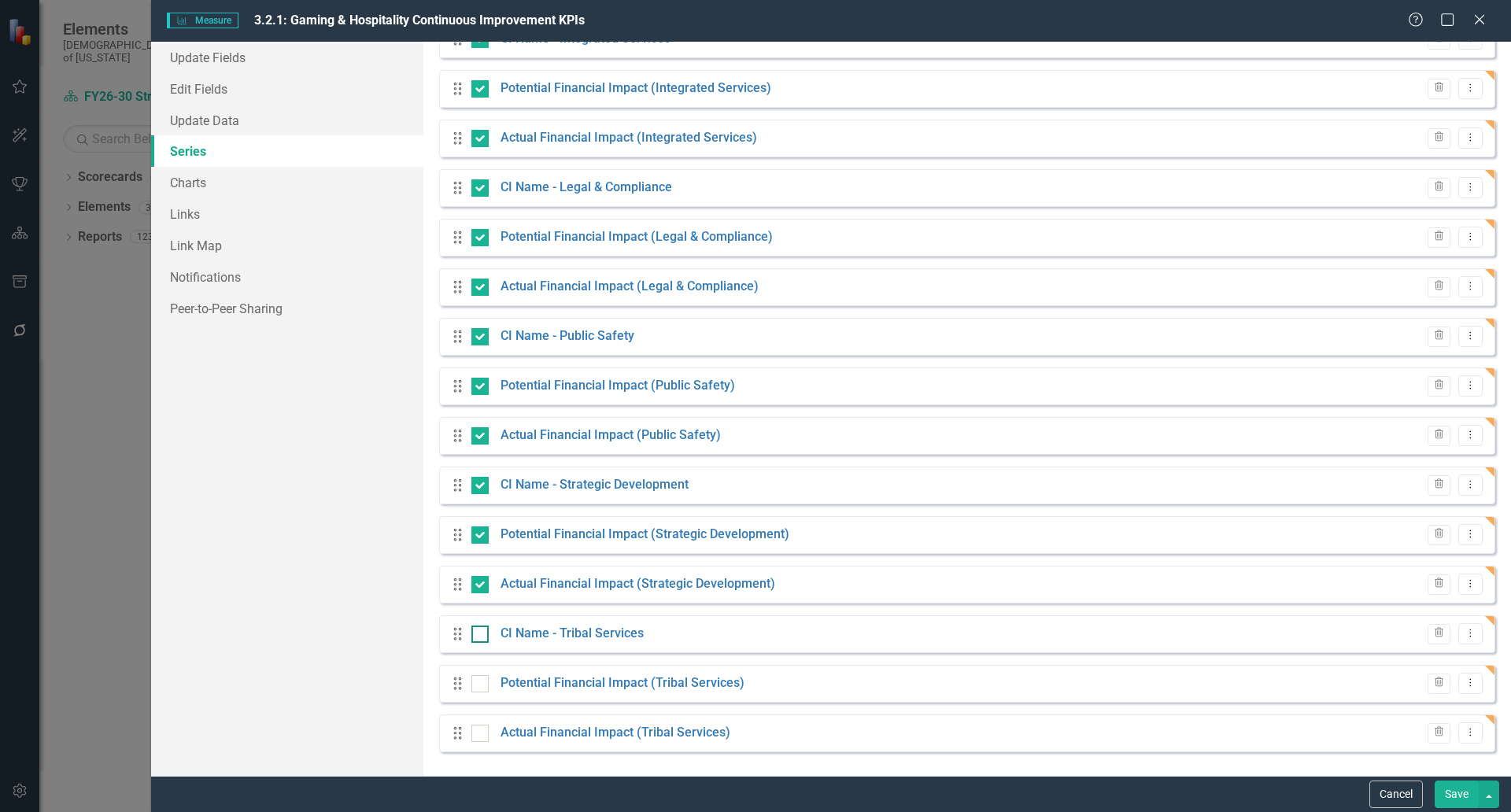
click at [480, 642] on div at bounding box center [480, 634] width 18 height 18
click at [480, 636] on input "checkbox" at bounding box center [476, 630] width 10 height 10
checkbox input "true"
click at [476, 676] on input "checkbox" at bounding box center [476, 680] width 10 height 10
checkbox input "true"
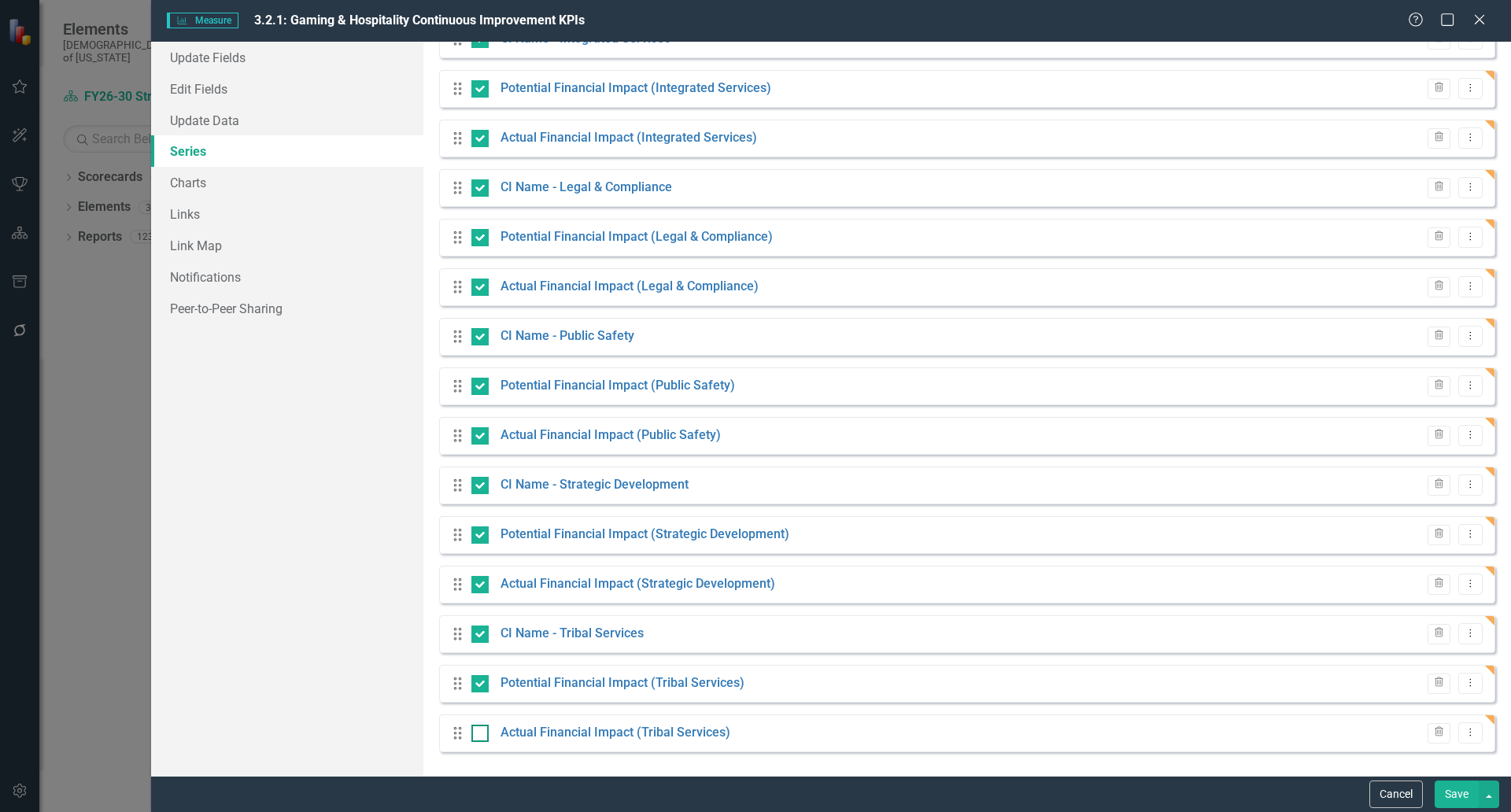
click at [479, 734] on input "checkbox" at bounding box center [476, 729] width 10 height 10
checkbox input "true"
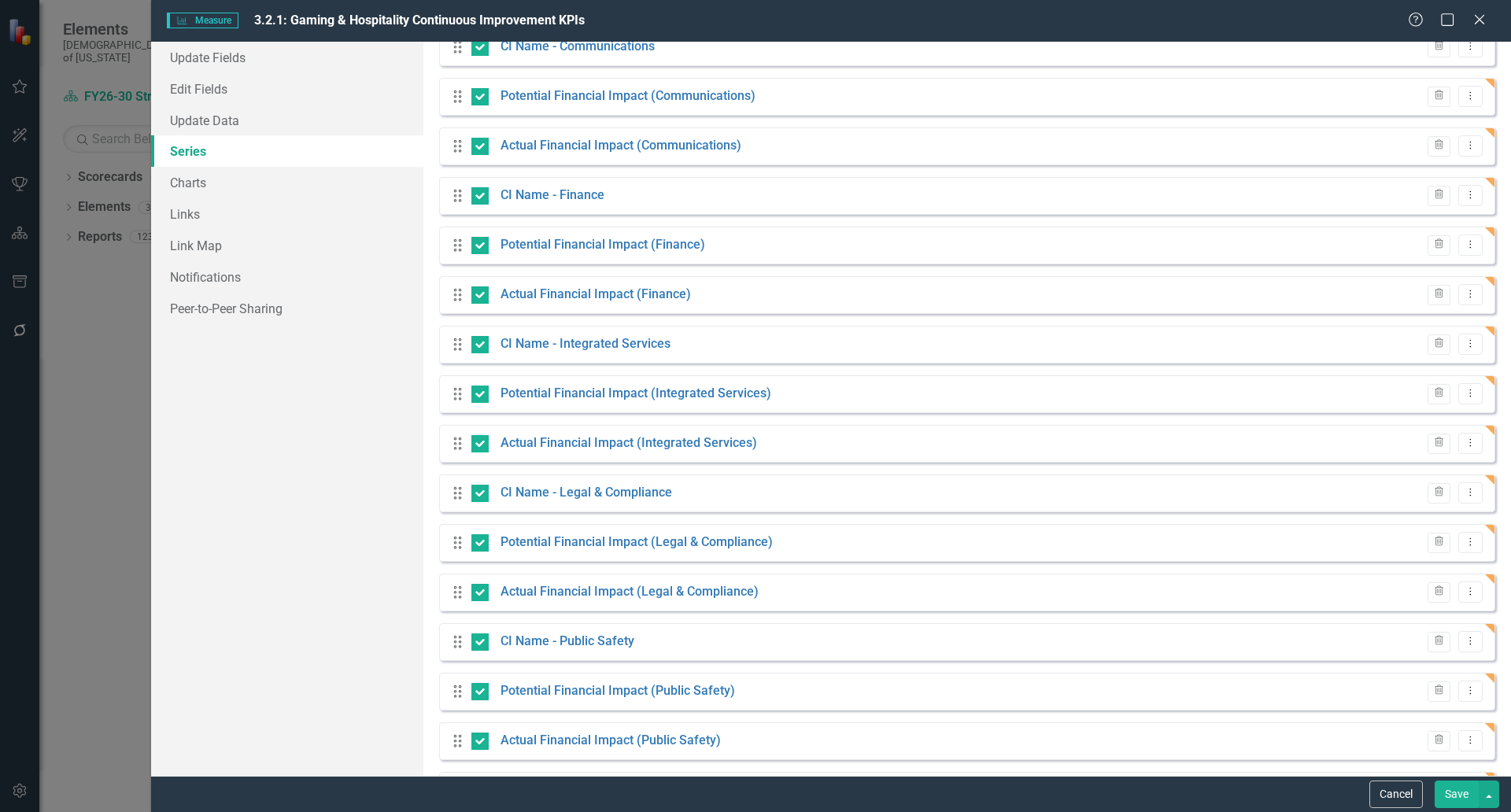
scroll to position [0, 0]
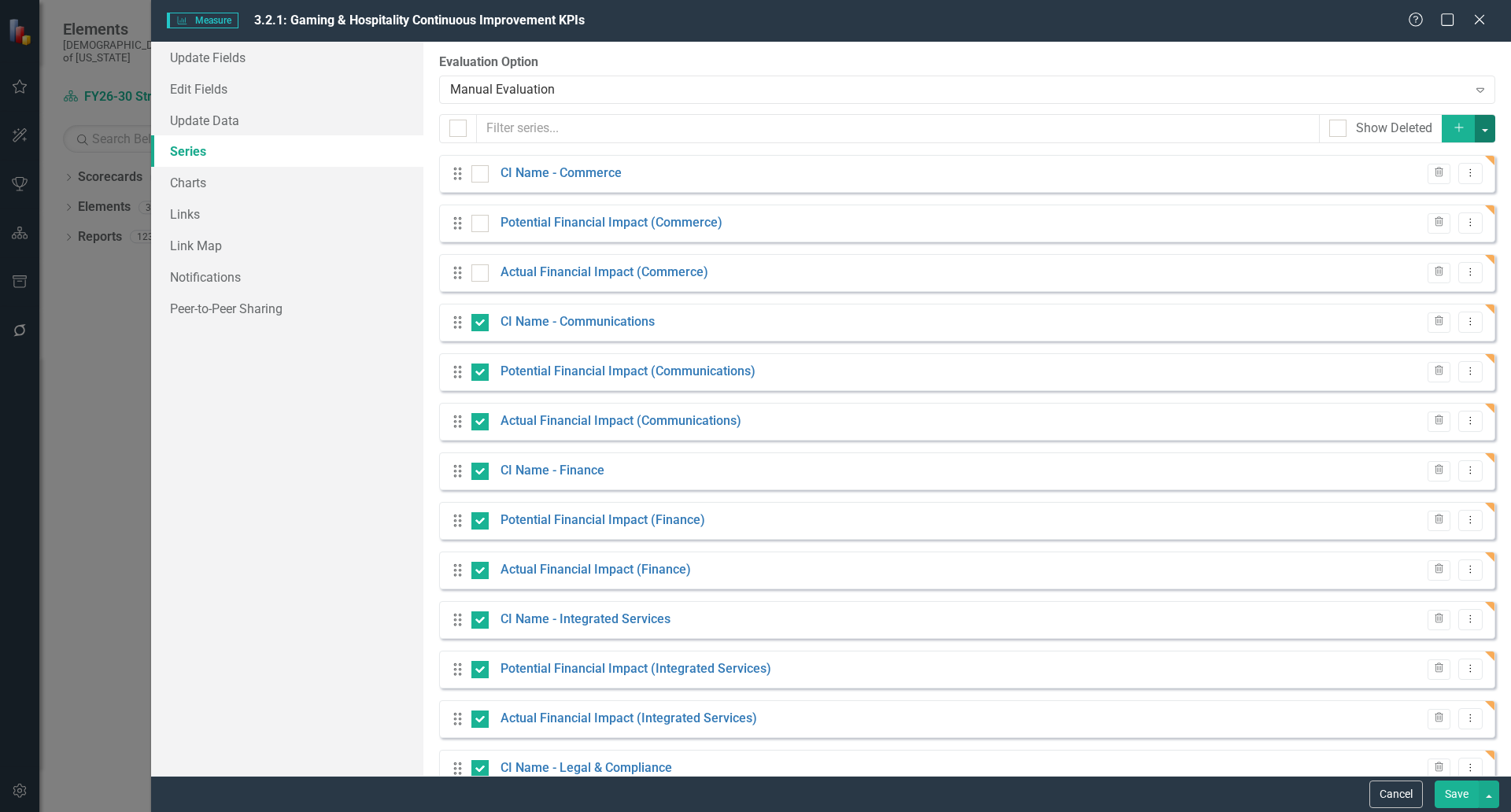
click at [1479, 126] on button "button" at bounding box center [1485, 129] width 20 height 27
click at [1421, 238] on link "Trash Delete Multiple" at bounding box center [1420, 245] width 125 height 29
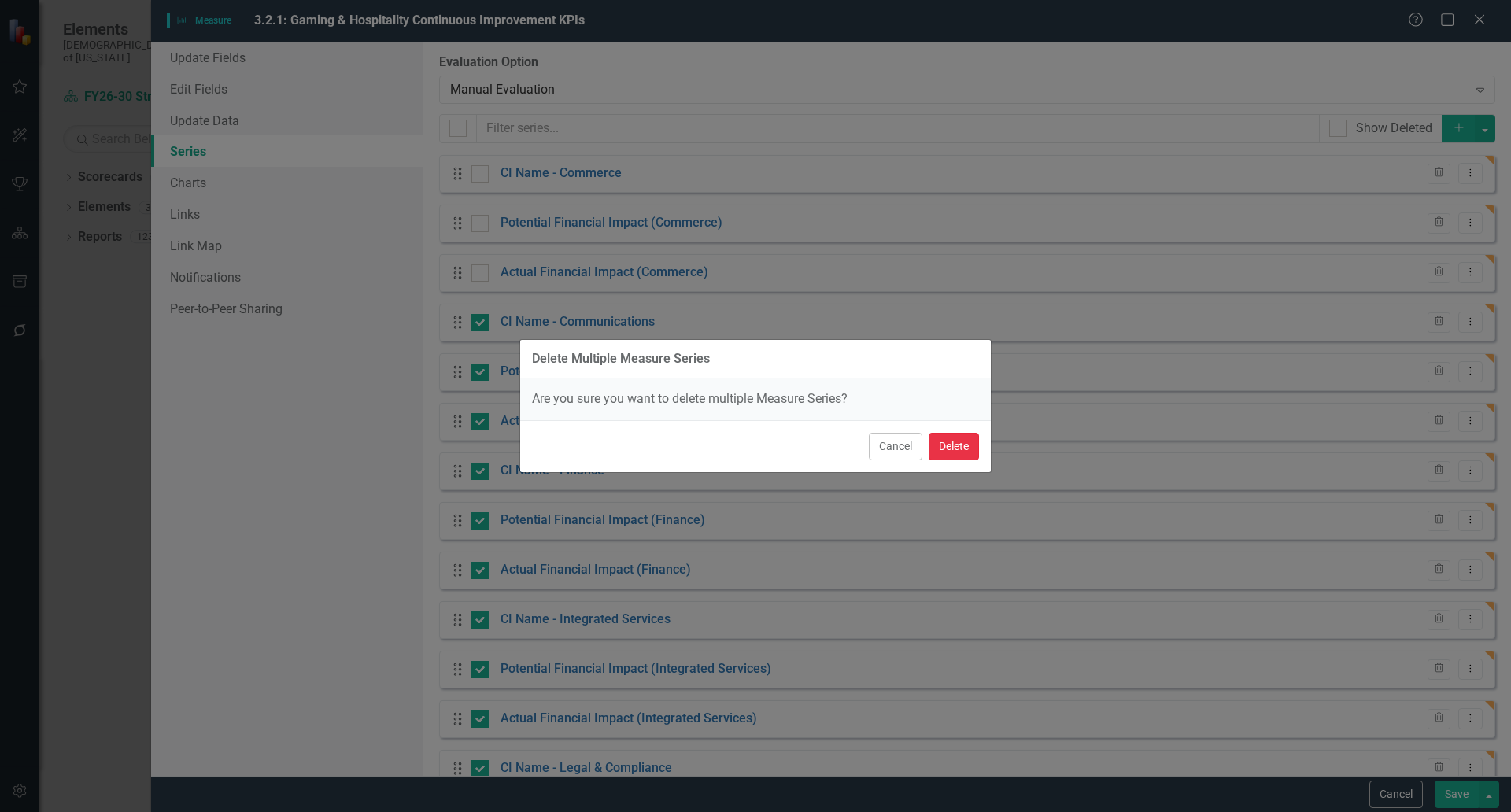
click at [961, 439] on button "Delete" at bounding box center [954, 446] width 51 height 27
checkbox input "false"
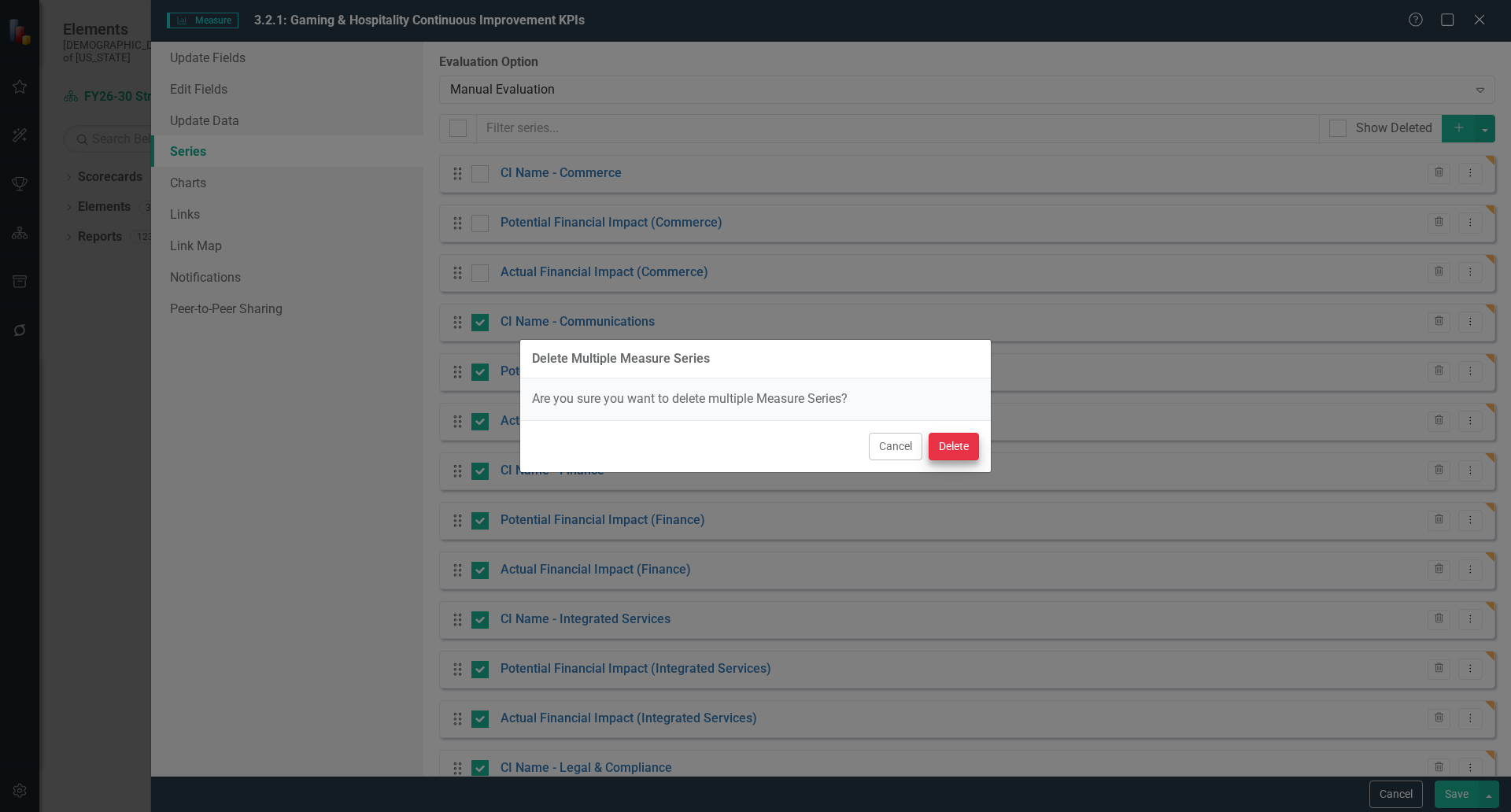
checkbox input "false"
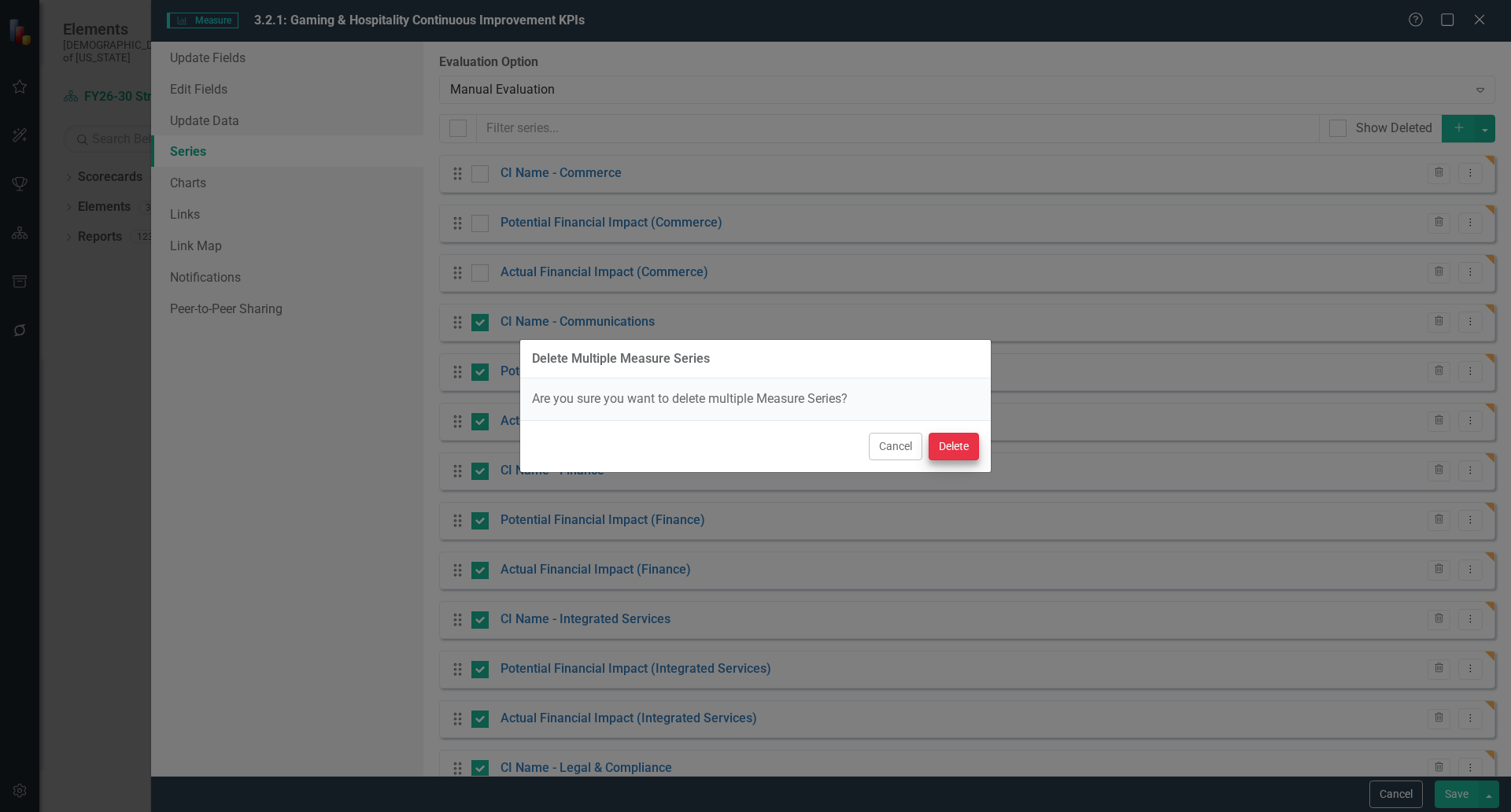
checkbox input "false"
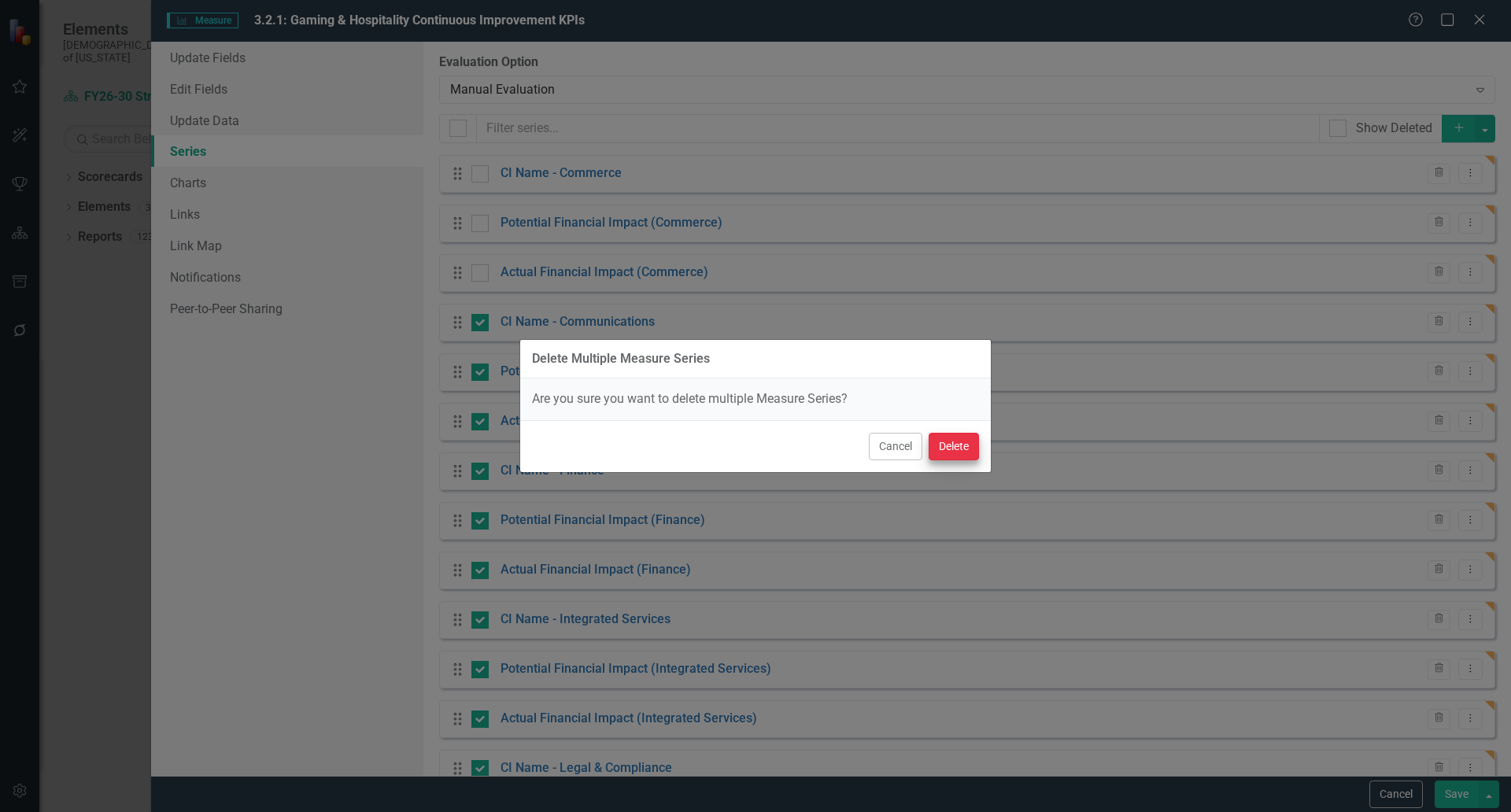
checkbox input "false"
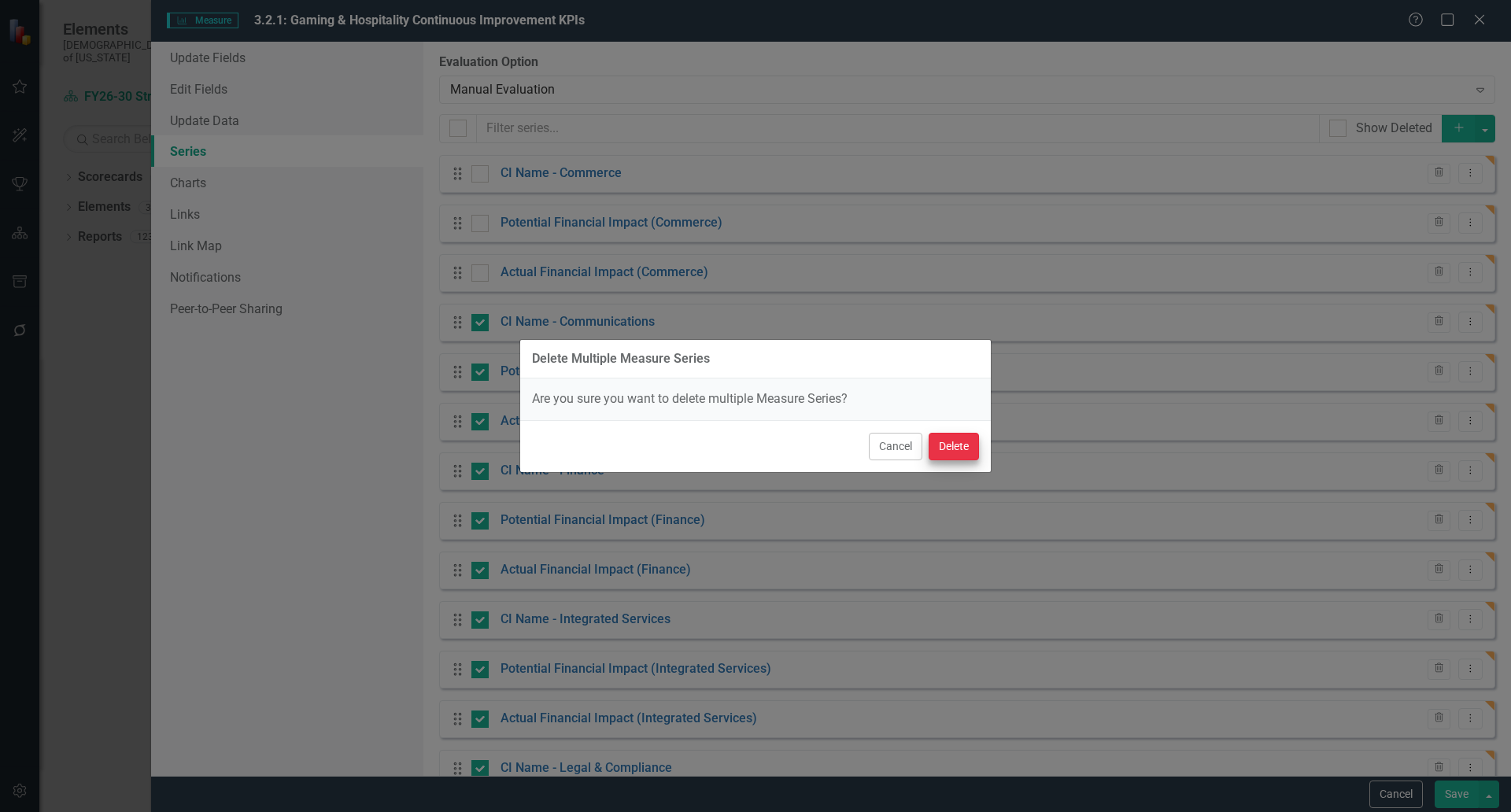
checkbox input "false"
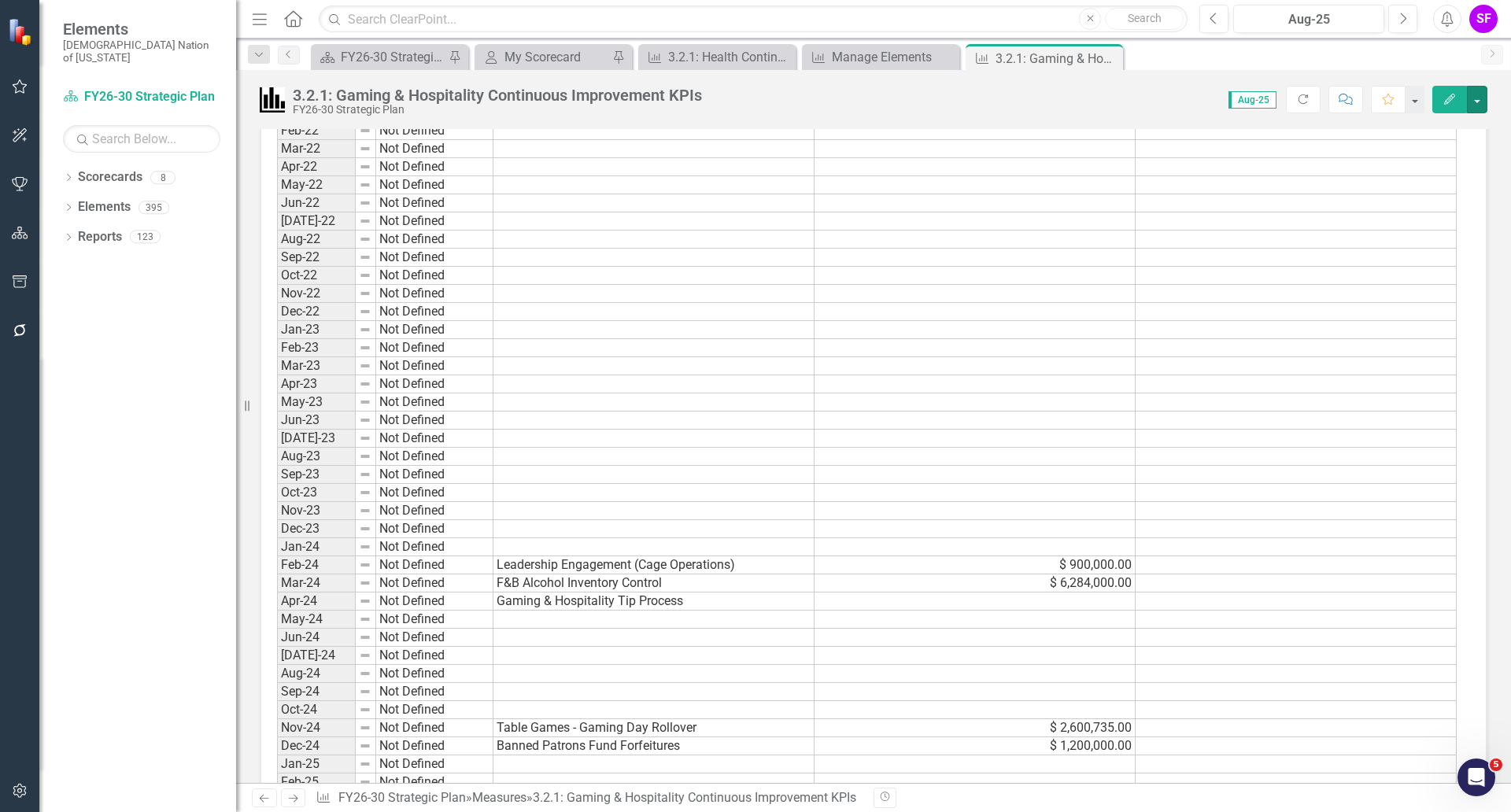
scroll to position [787, 0]
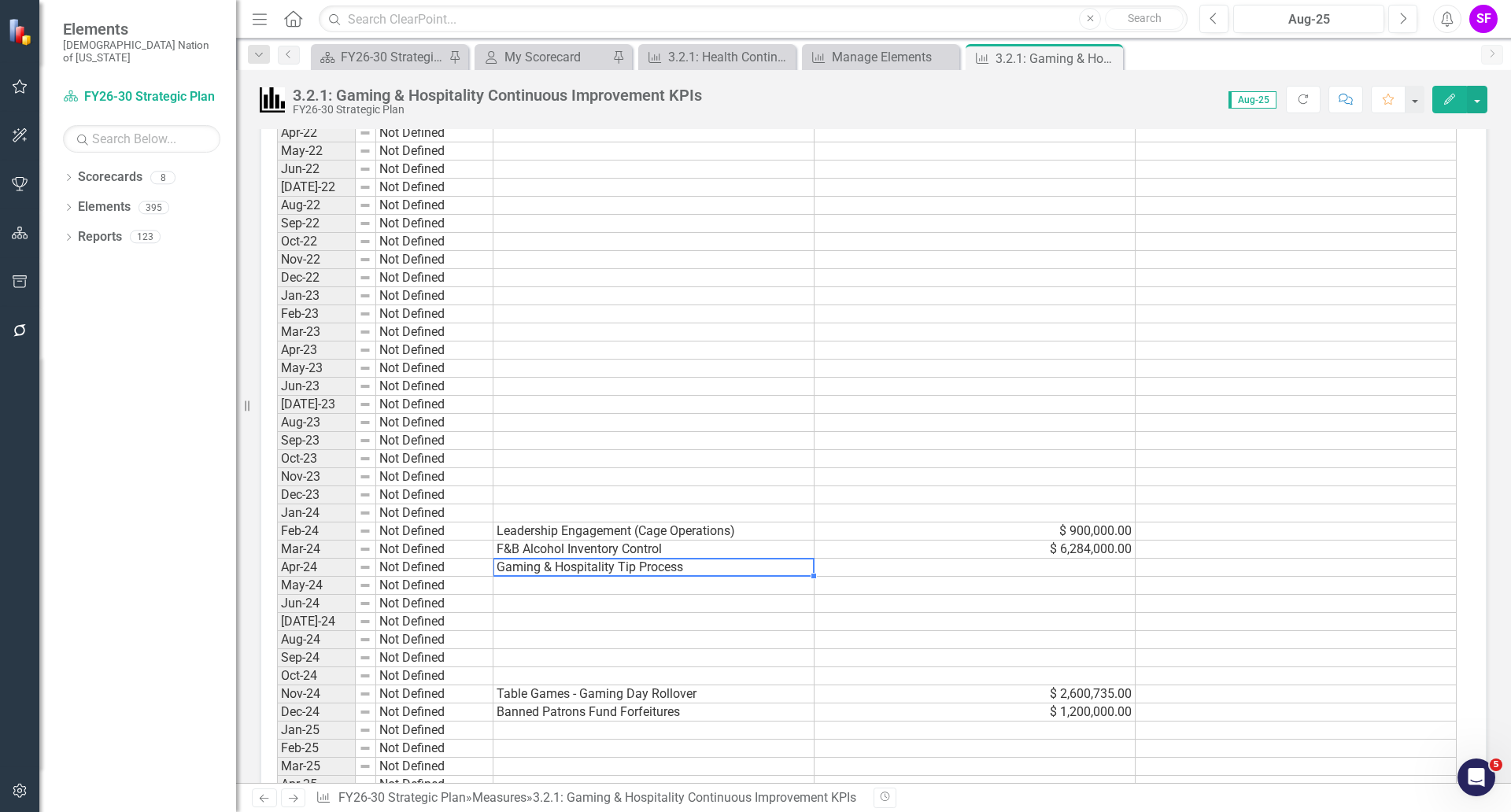
click at [630, 563] on td "Gaming & Hospitality Tip Process" at bounding box center [654, 567] width 321 height 18
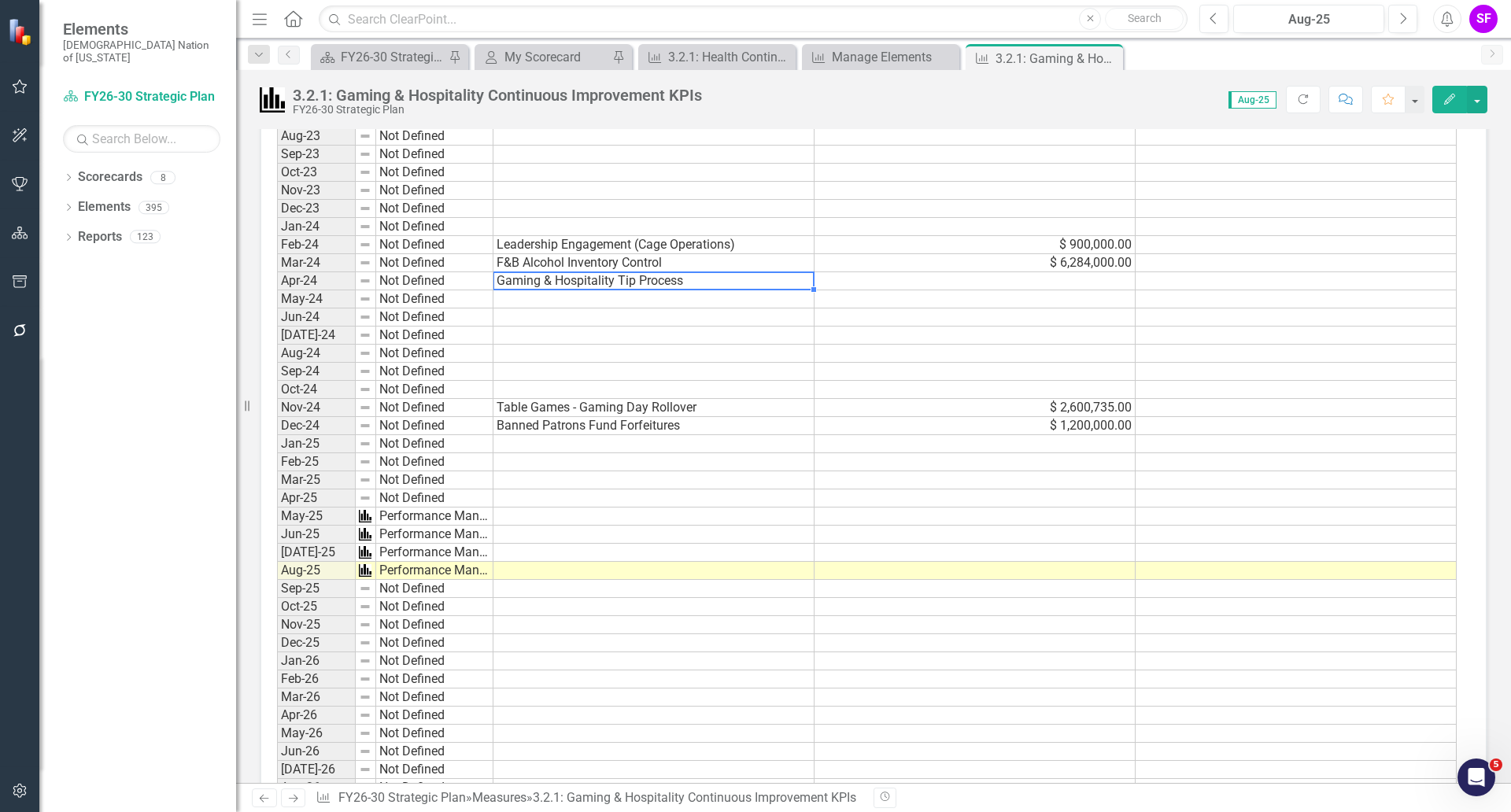
scroll to position [1082, 0]
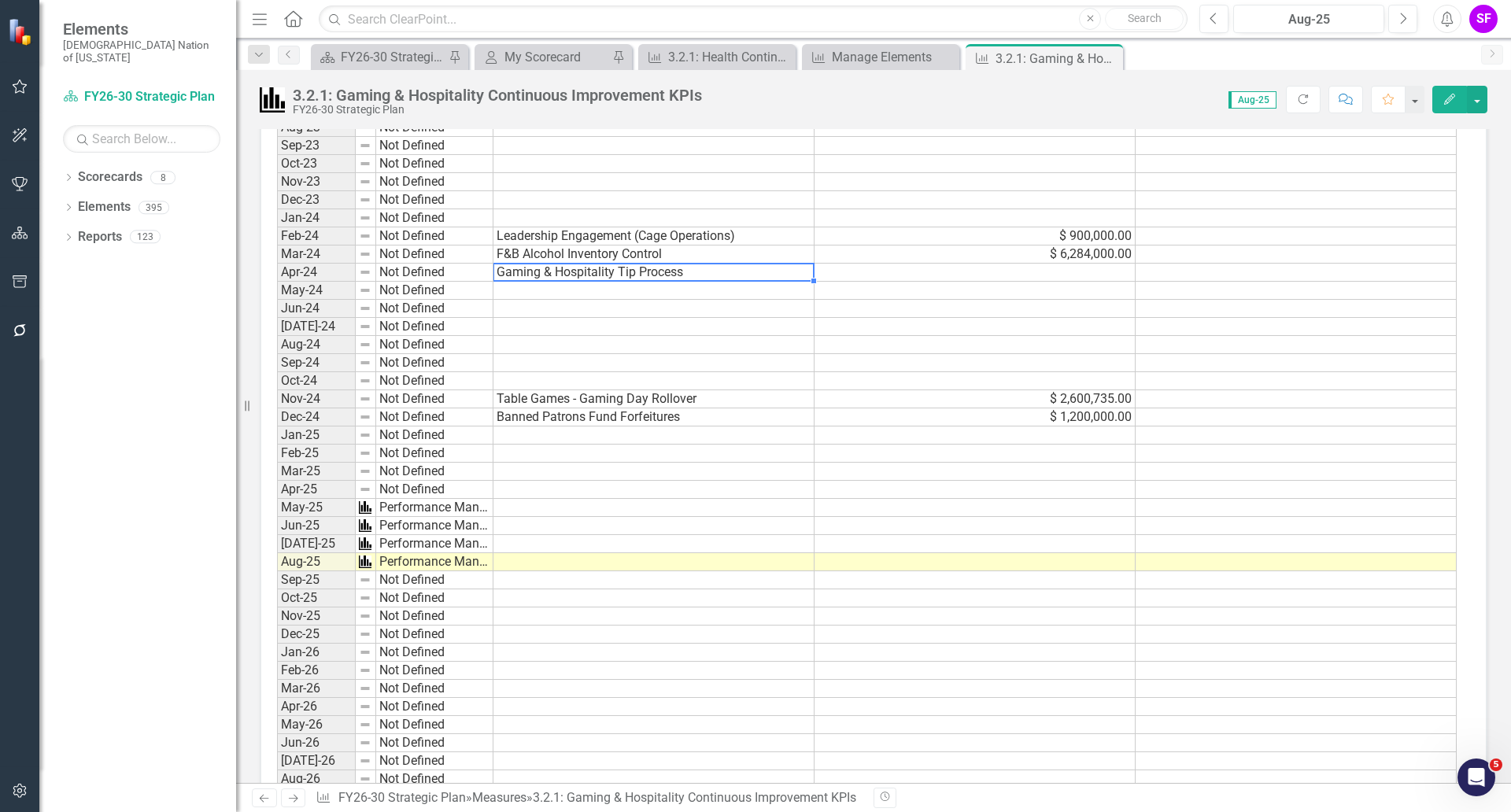
click at [533, 494] on td at bounding box center [654, 489] width 321 height 18
click at [538, 491] on td at bounding box center [654, 489] width 321 height 18
click at [538, 491] on textarea at bounding box center [654, 489] width 321 height 18
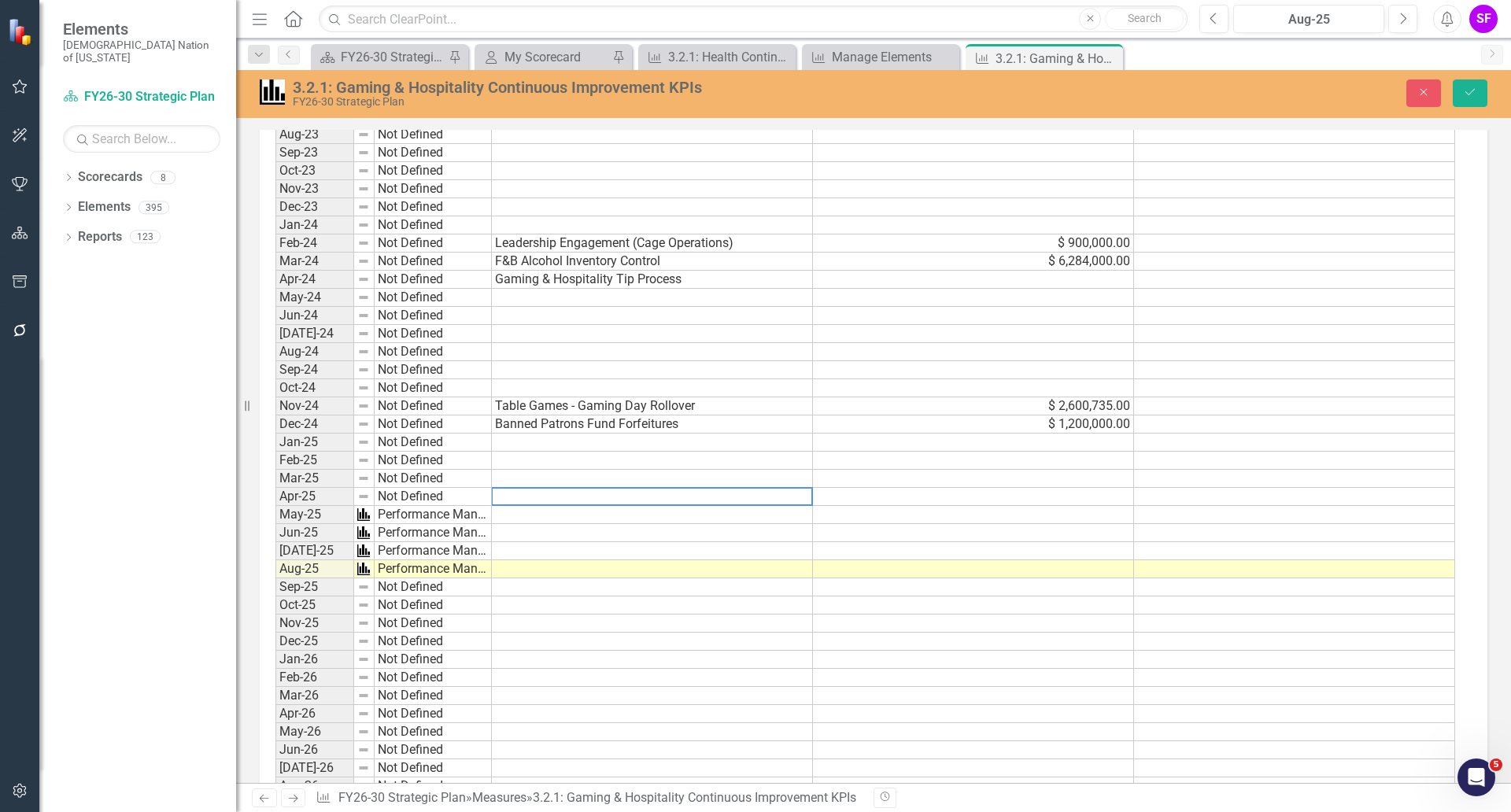
scroll to position [1088, 0]
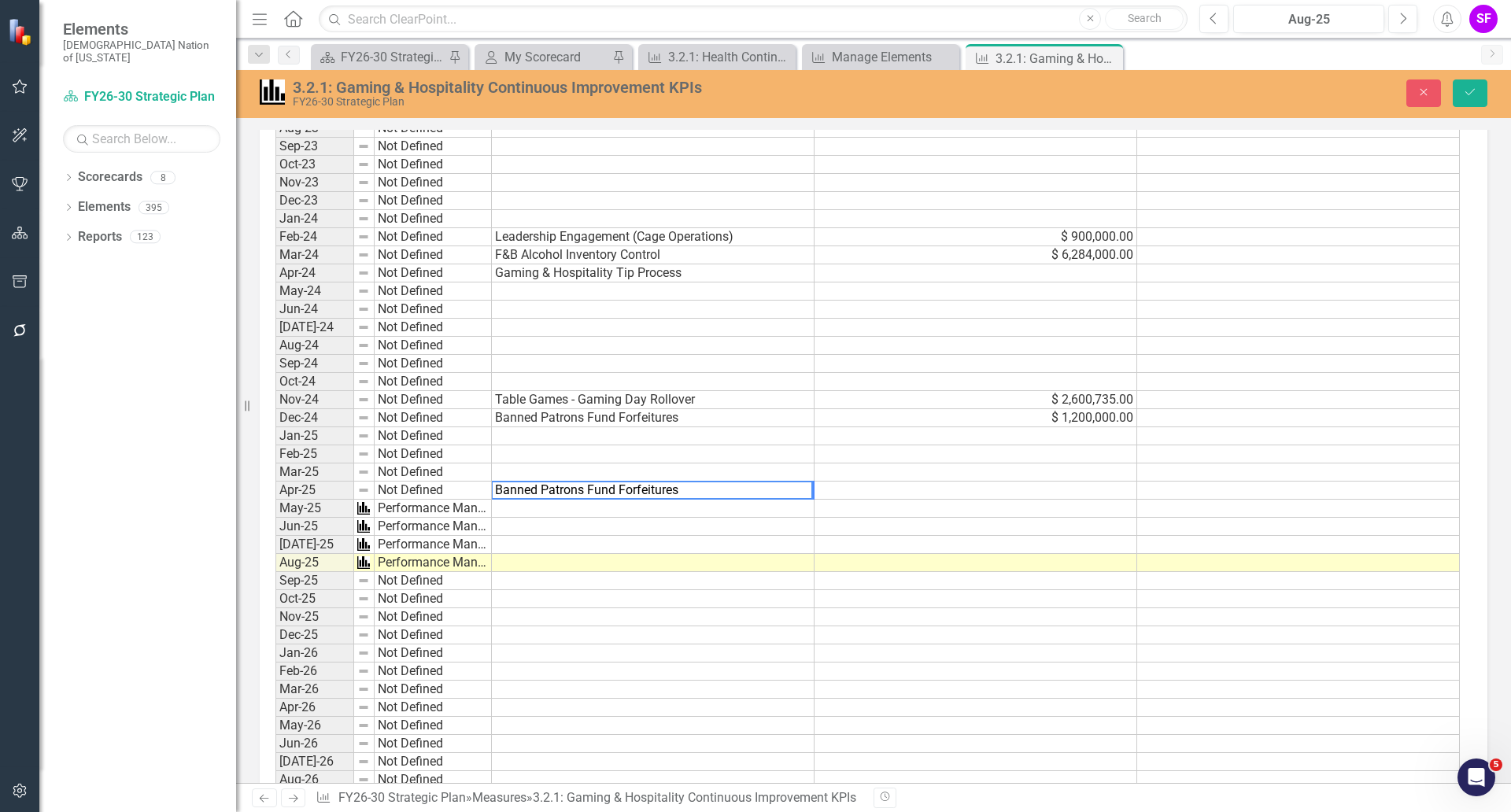
type textarea "Banned Patrons Fund Forfeitures"
click at [910, 484] on td at bounding box center [975, 490] width 322 height 18
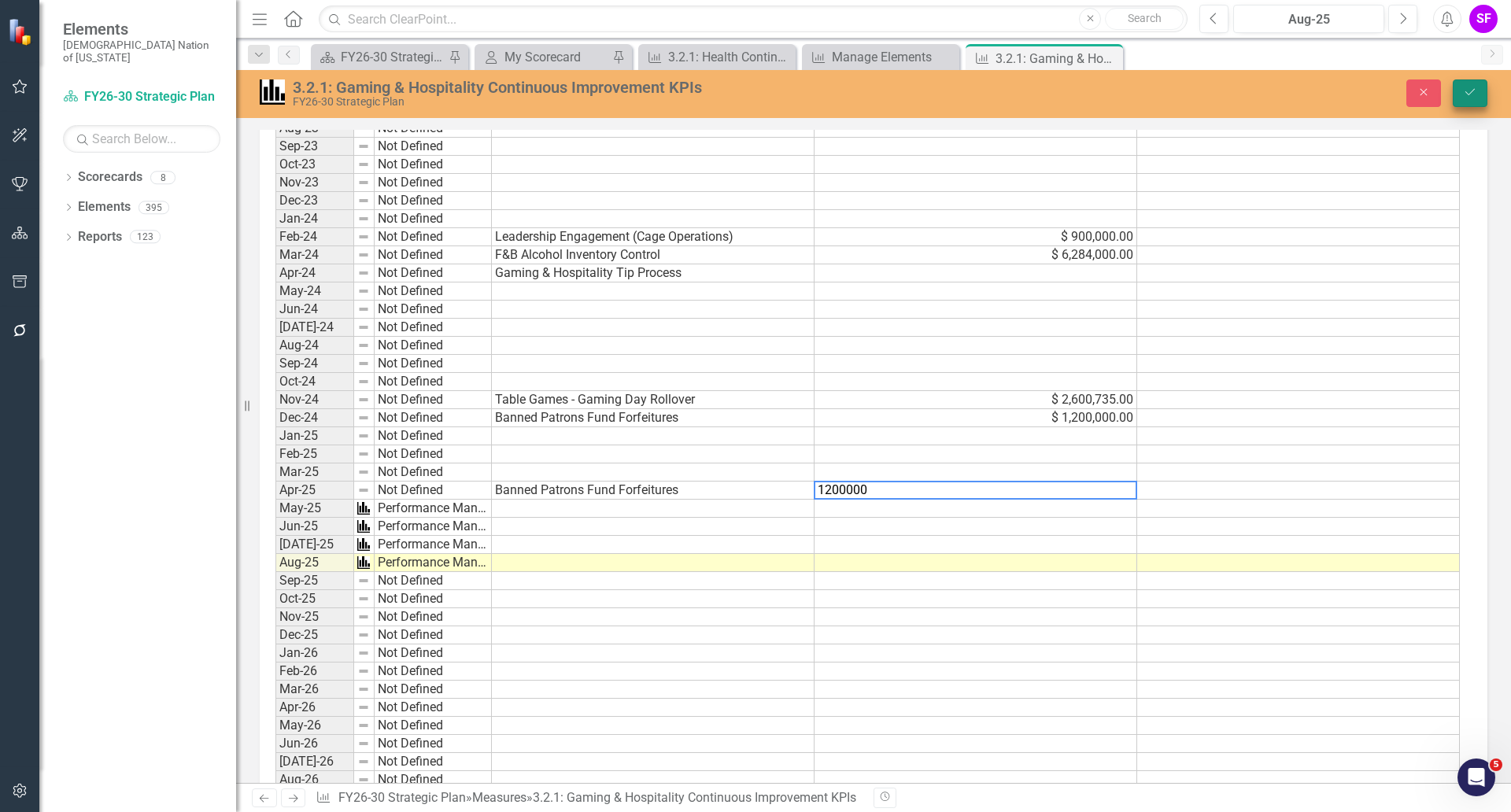
type textarea "1200000"
click at [1484, 88] on button "Save" at bounding box center [1470, 93] width 35 height 27
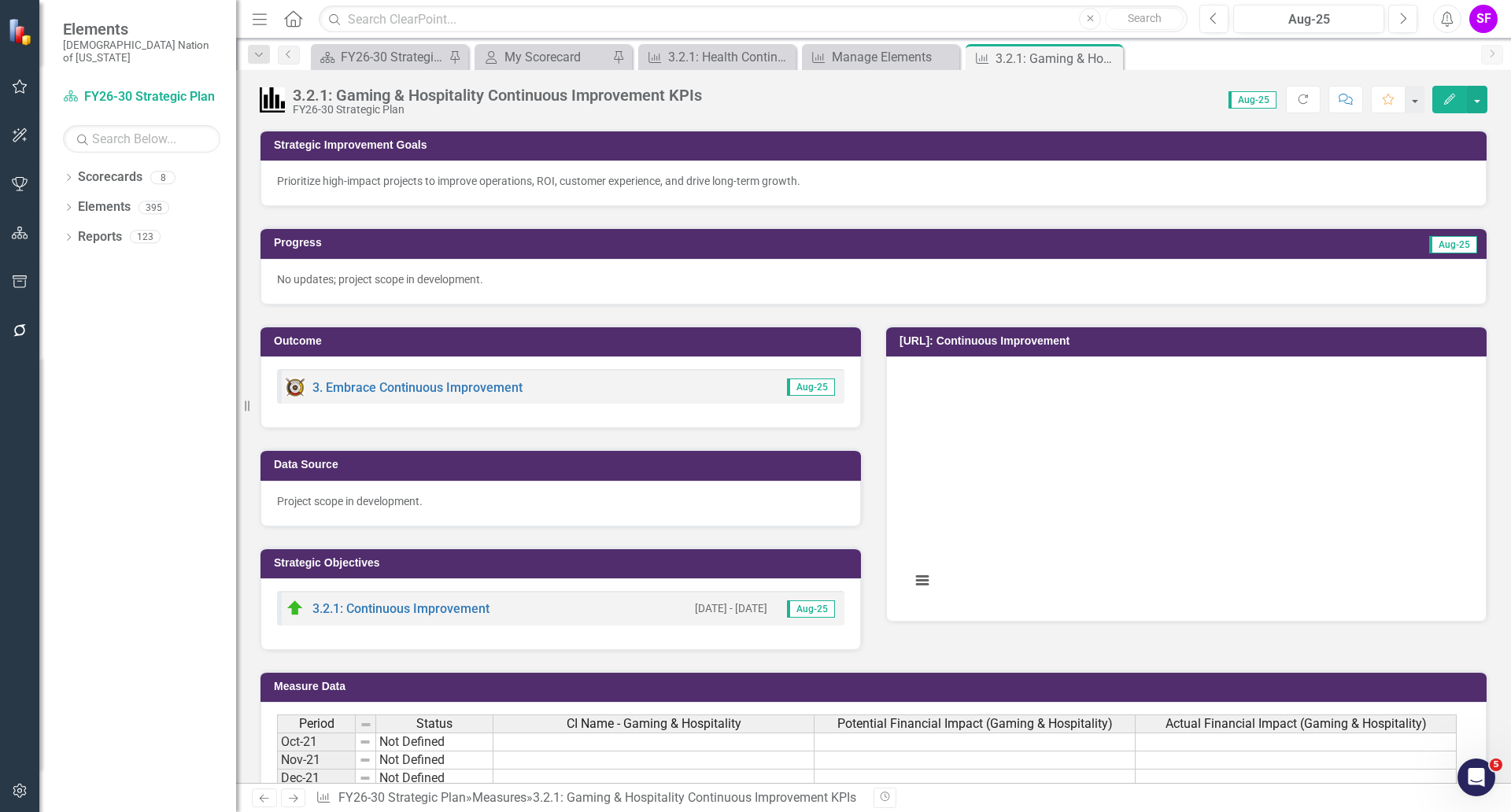
scroll to position [885, 0]
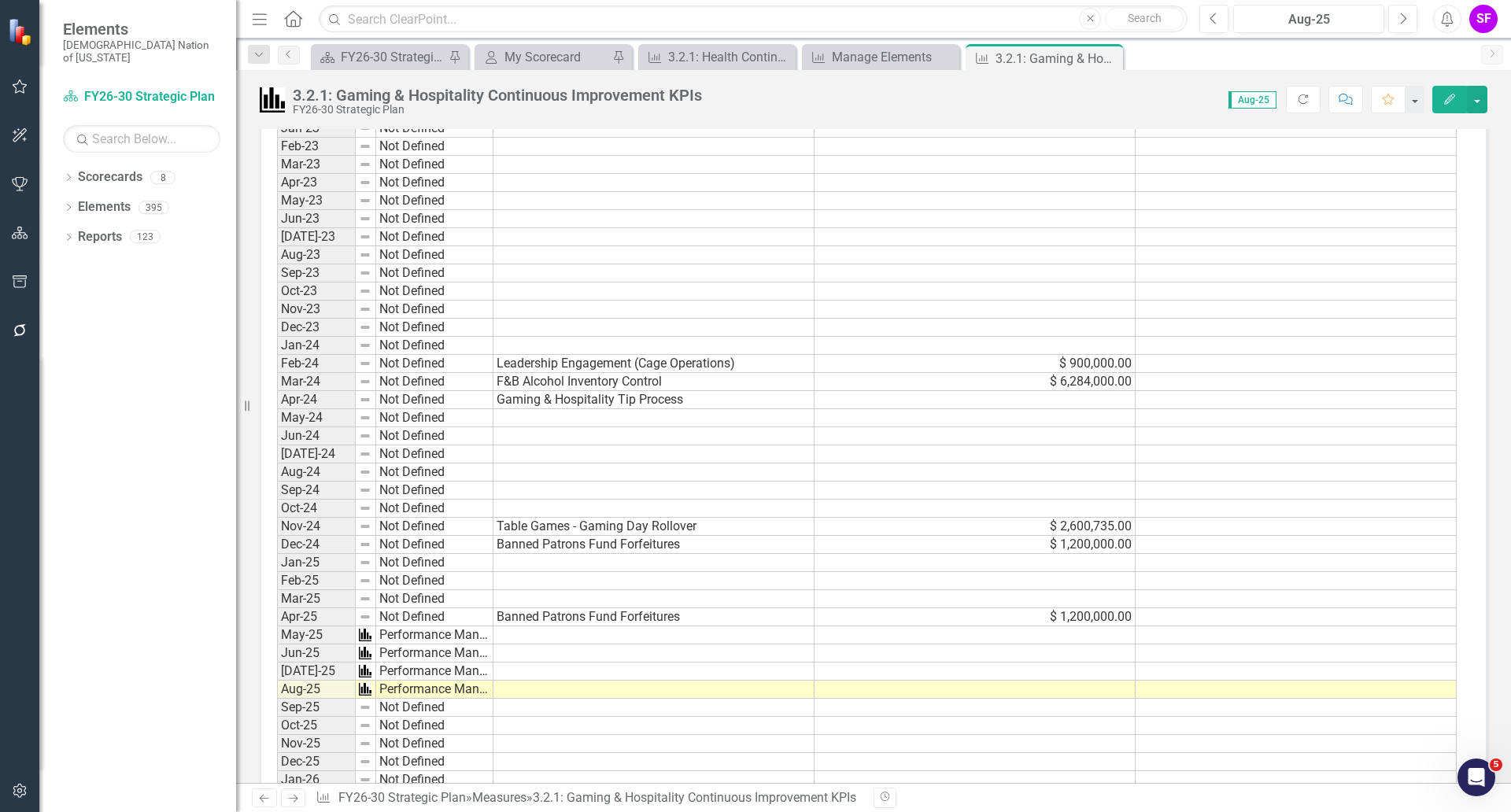
click at [592, 546] on td "Banned Patrons Fund Forfeitures" at bounding box center [654, 544] width 321 height 18
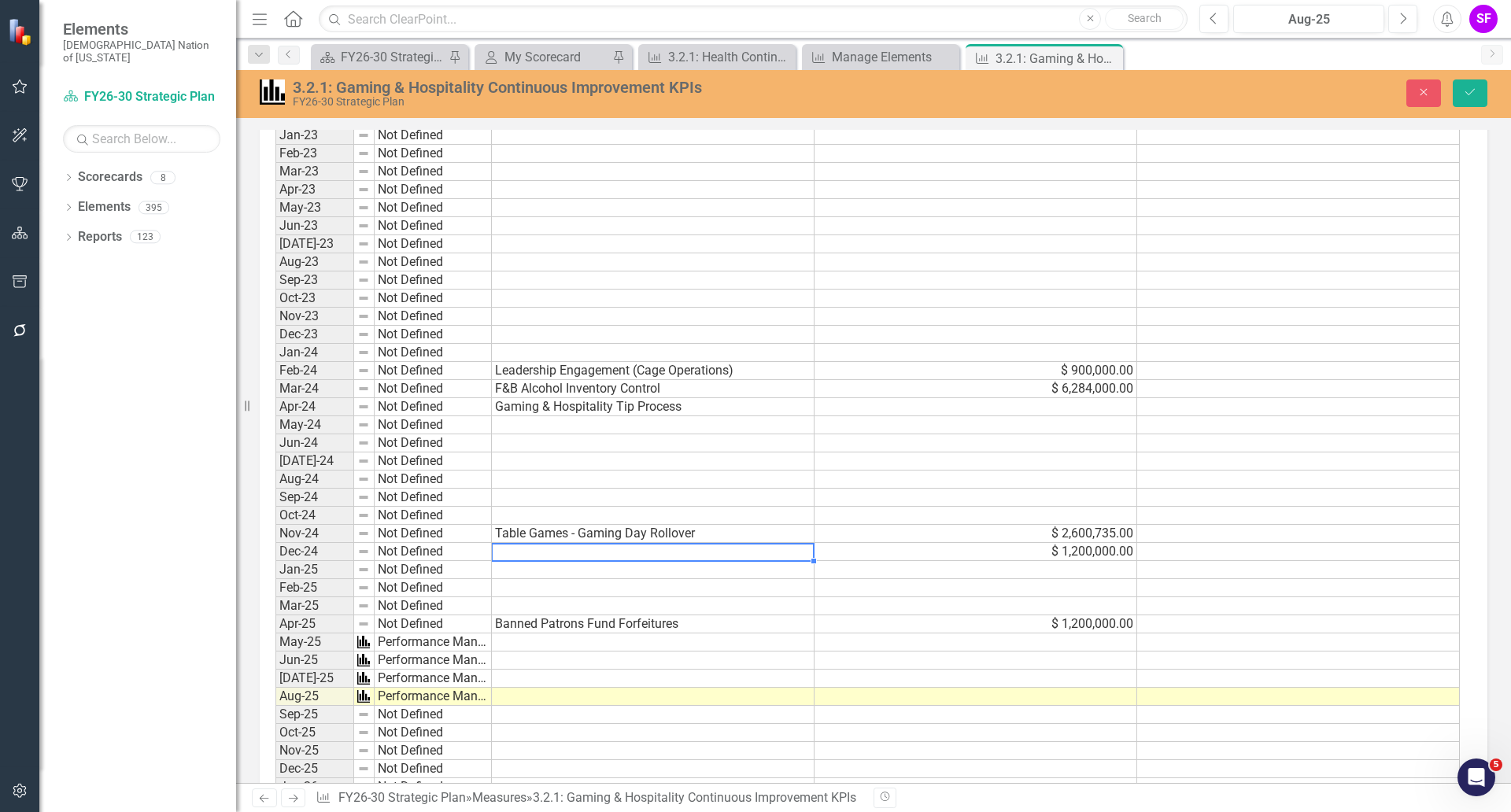
click at [1020, 547] on td "$ 1,200,000.00" at bounding box center [975, 551] width 322 height 18
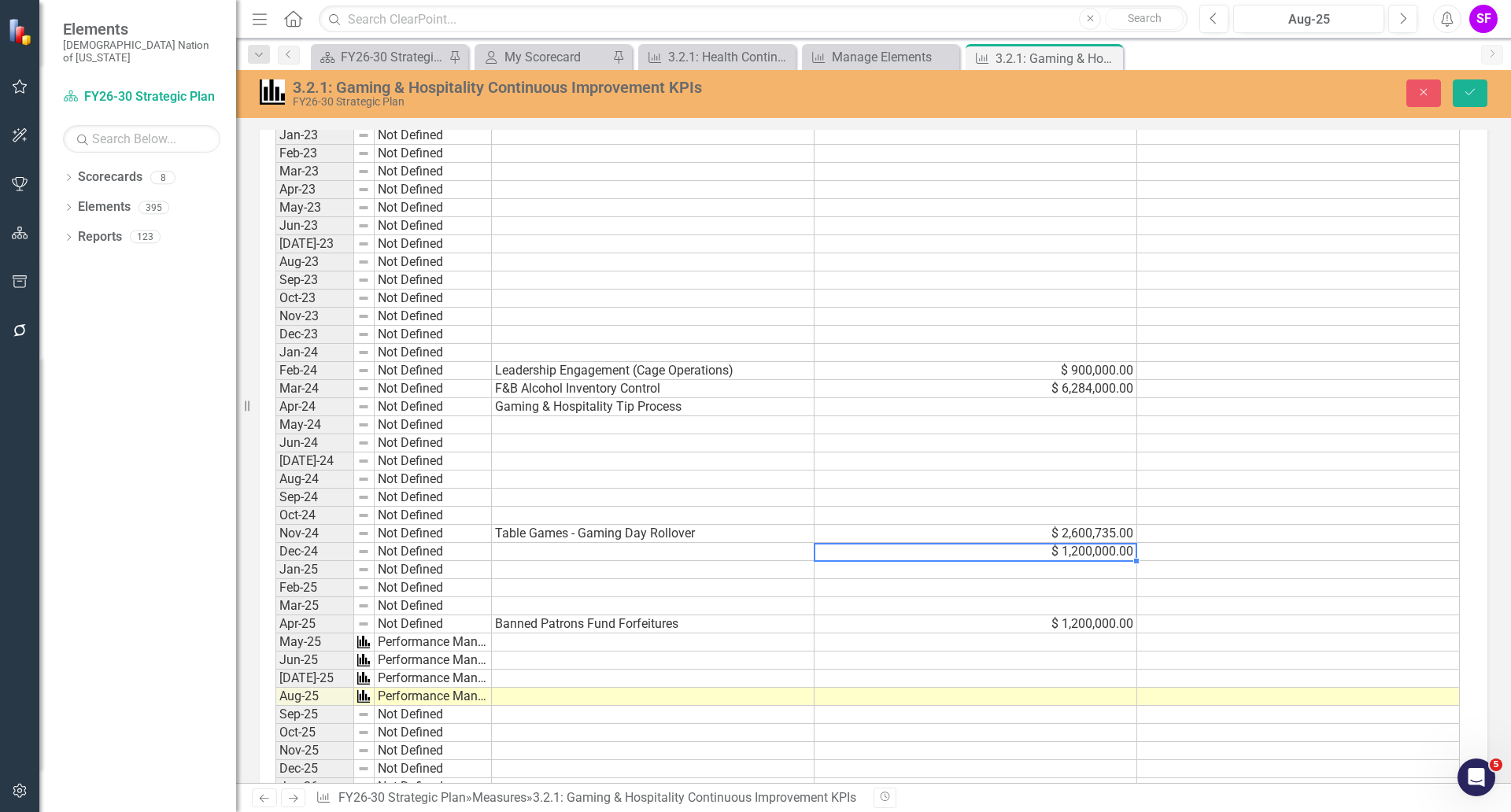
scroll to position [891, 0]
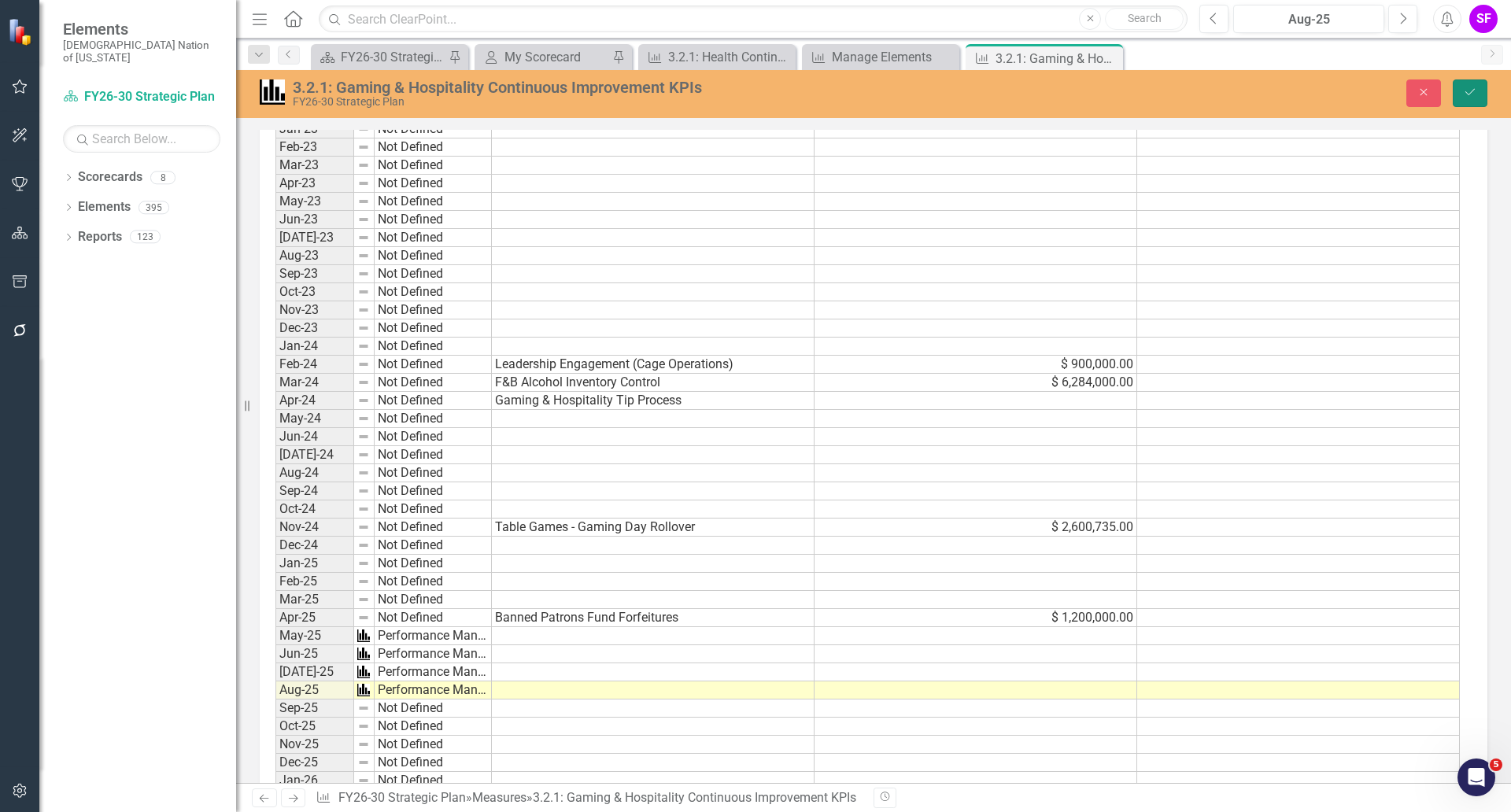
drag, startPoint x: 1479, startPoint y: 90, endPoint x: 1350, endPoint y: 166, distance: 149.7
click at [1479, 90] on button "Save" at bounding box center [1470, 93] width 35 height 27
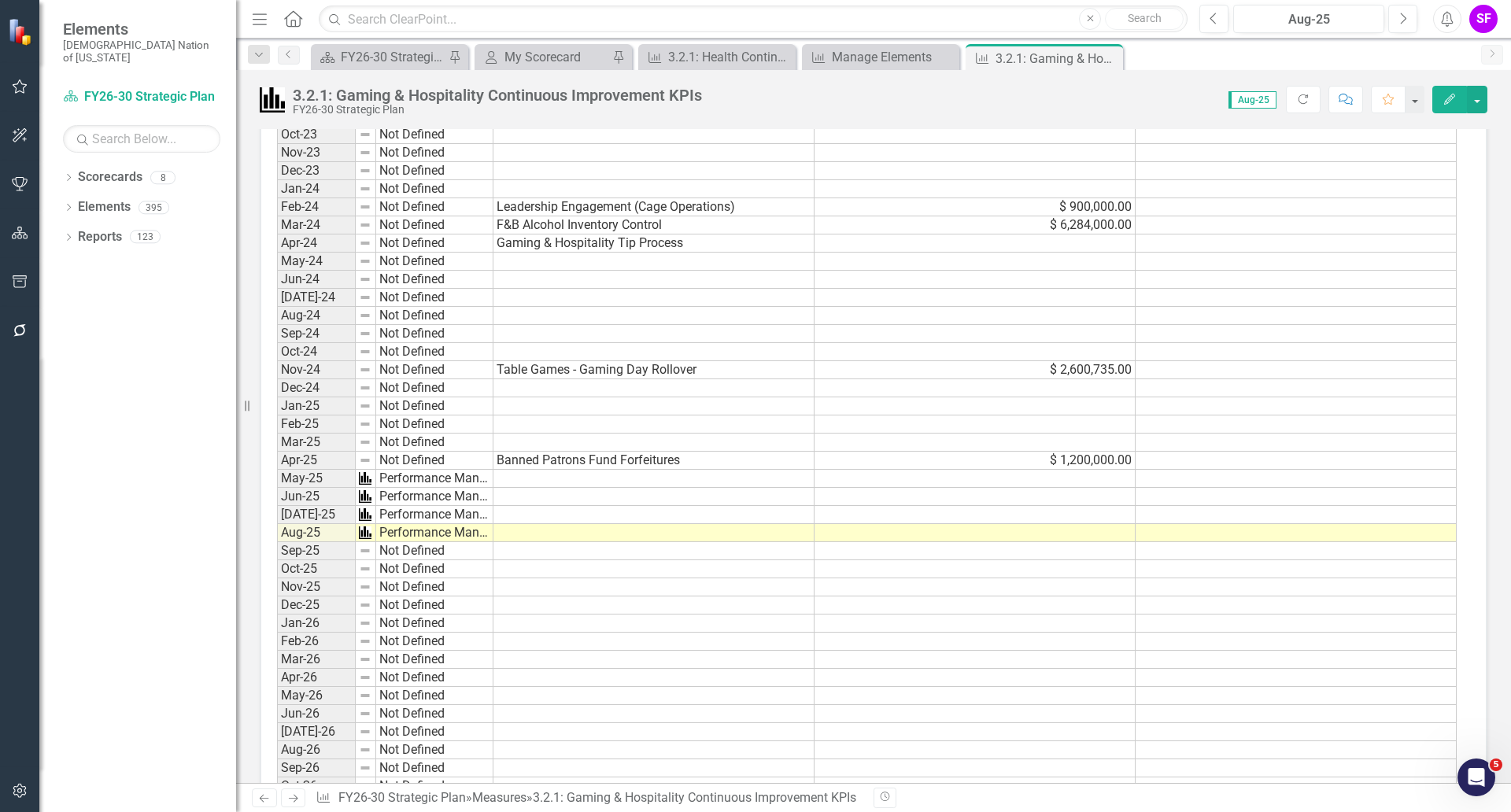
scroll to position [1082, 0]
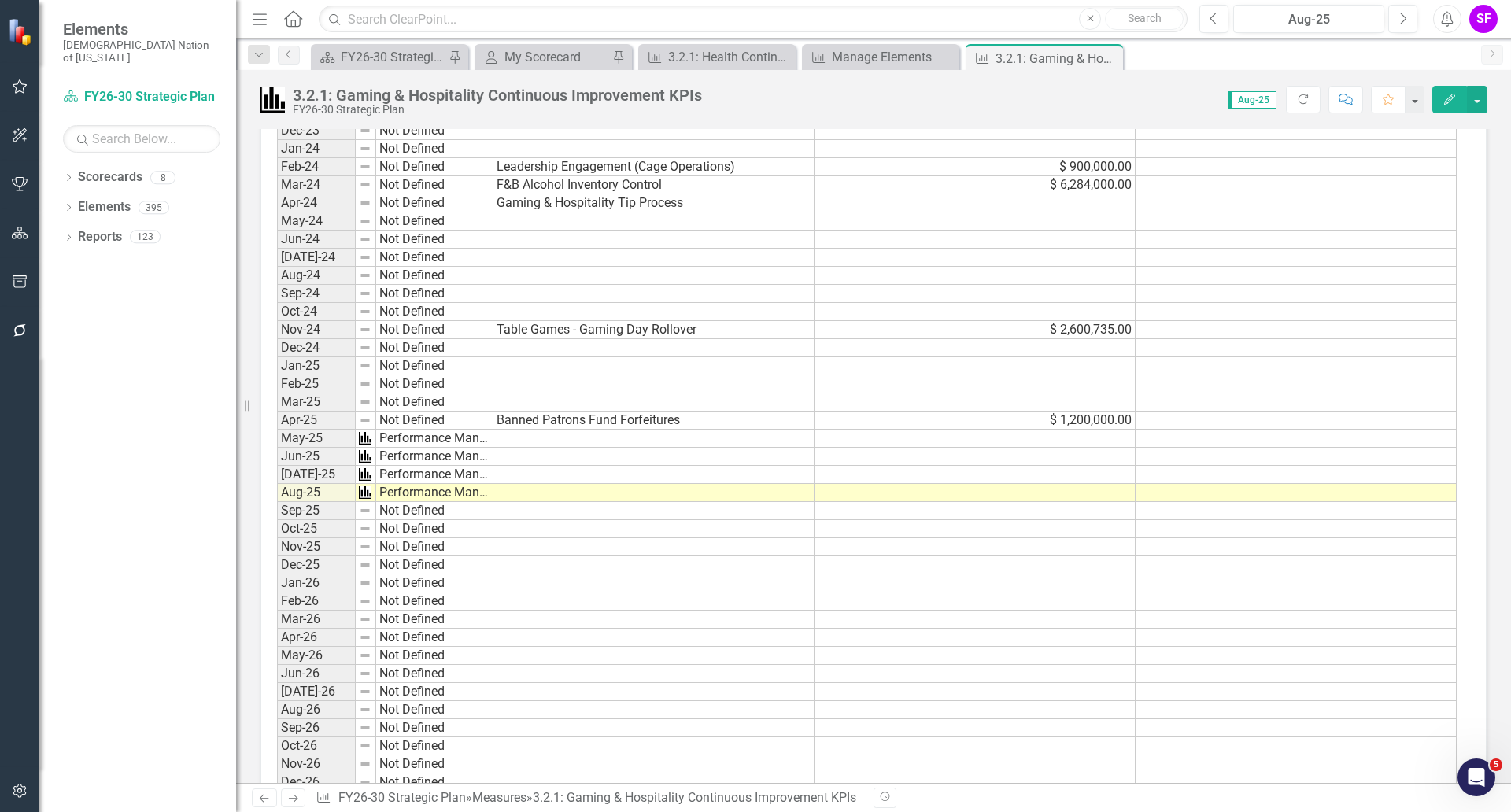
click at [570, 513] on td at bounding box center [654, 510] width 321 height 18
click at [574, 509] on td at bounding box center [654, 510] width 321 height 18
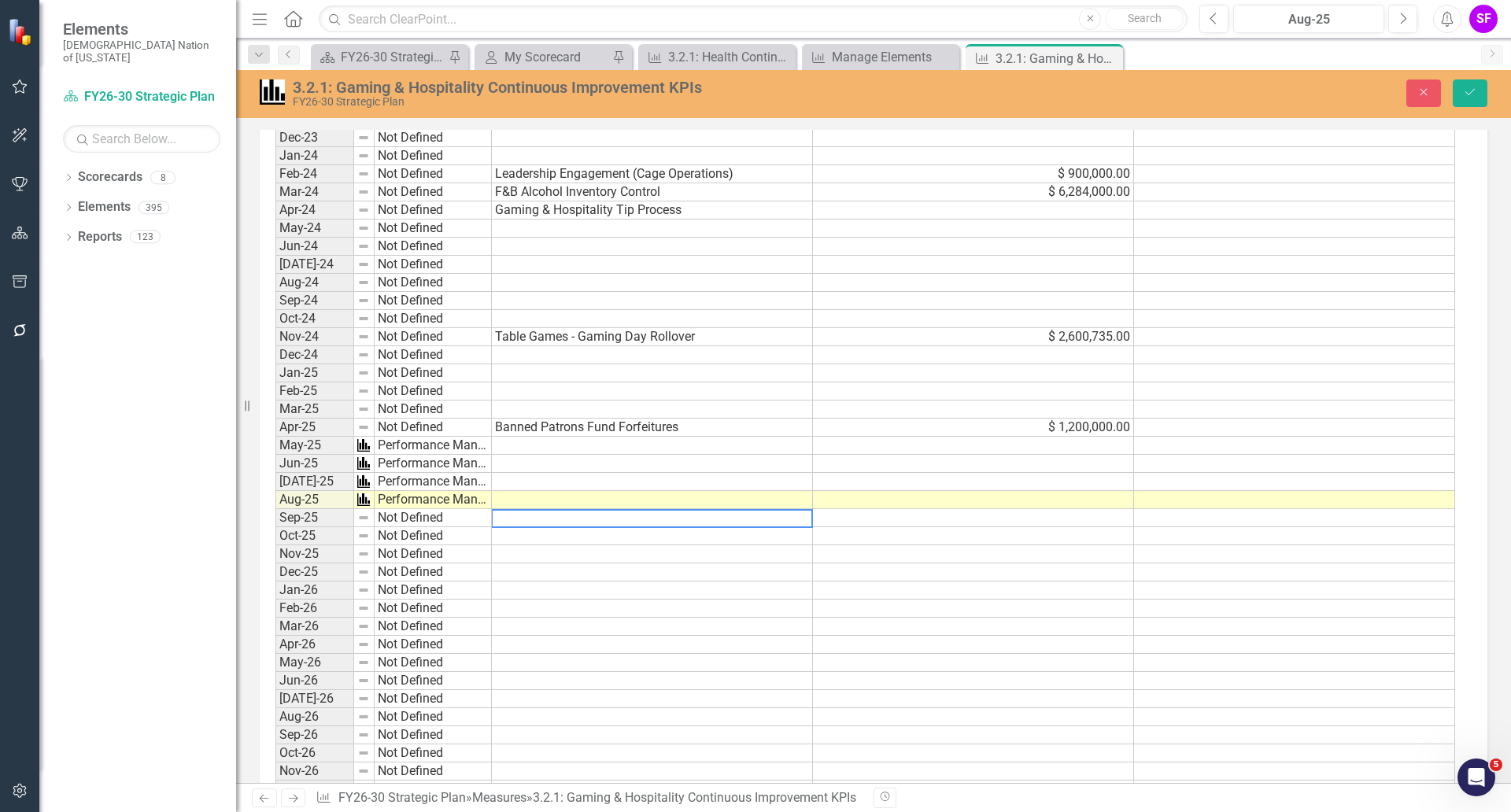
click at [574, 509] on textarea at bounding box center [652, 518] width 321 height 18
type textarea "a"
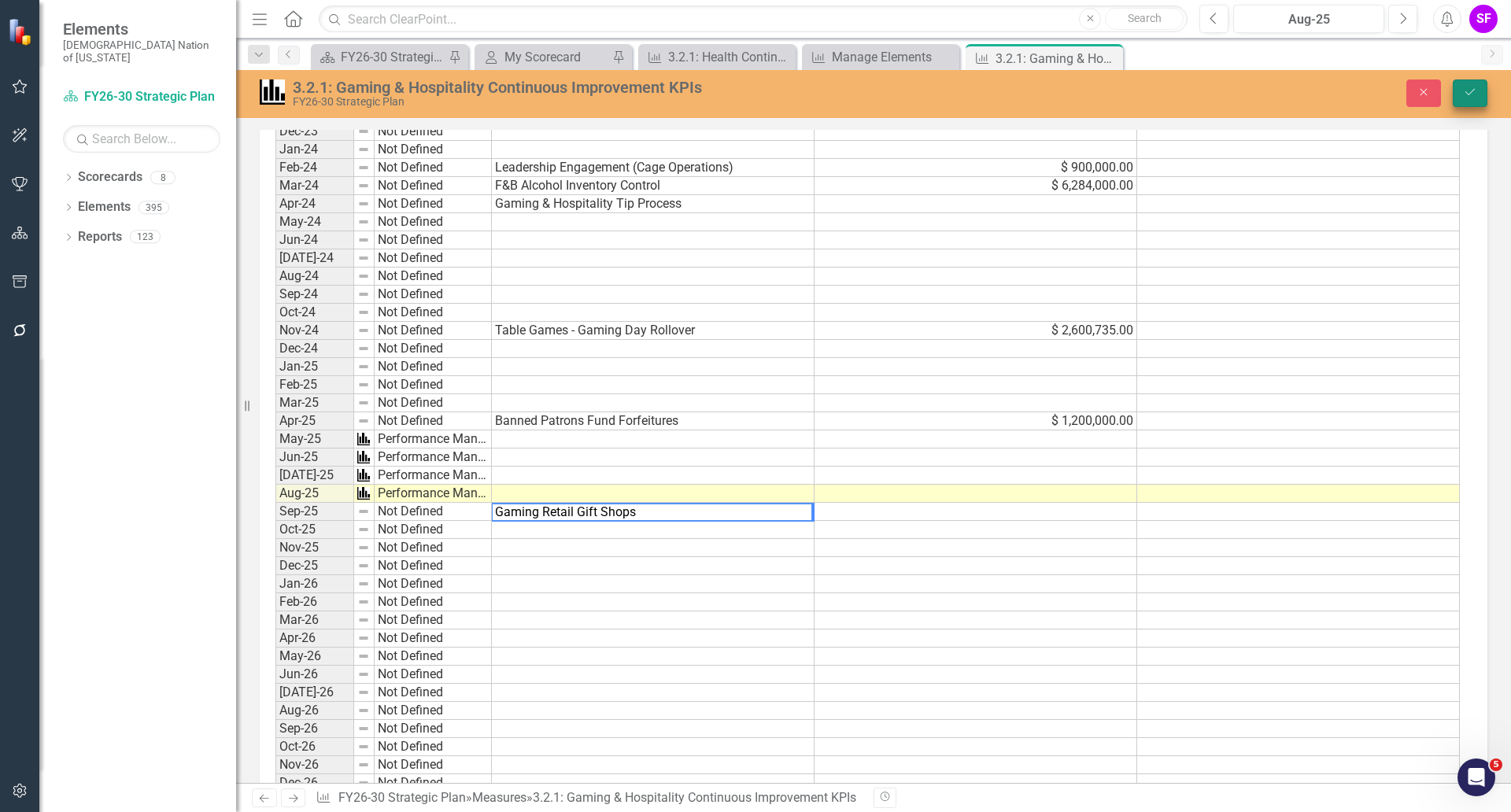
type textarea "Gaming Retail Gift Shops"
click at [1478, 94] on button "Save" at bounding box center [1470, 93] width 35 height 27
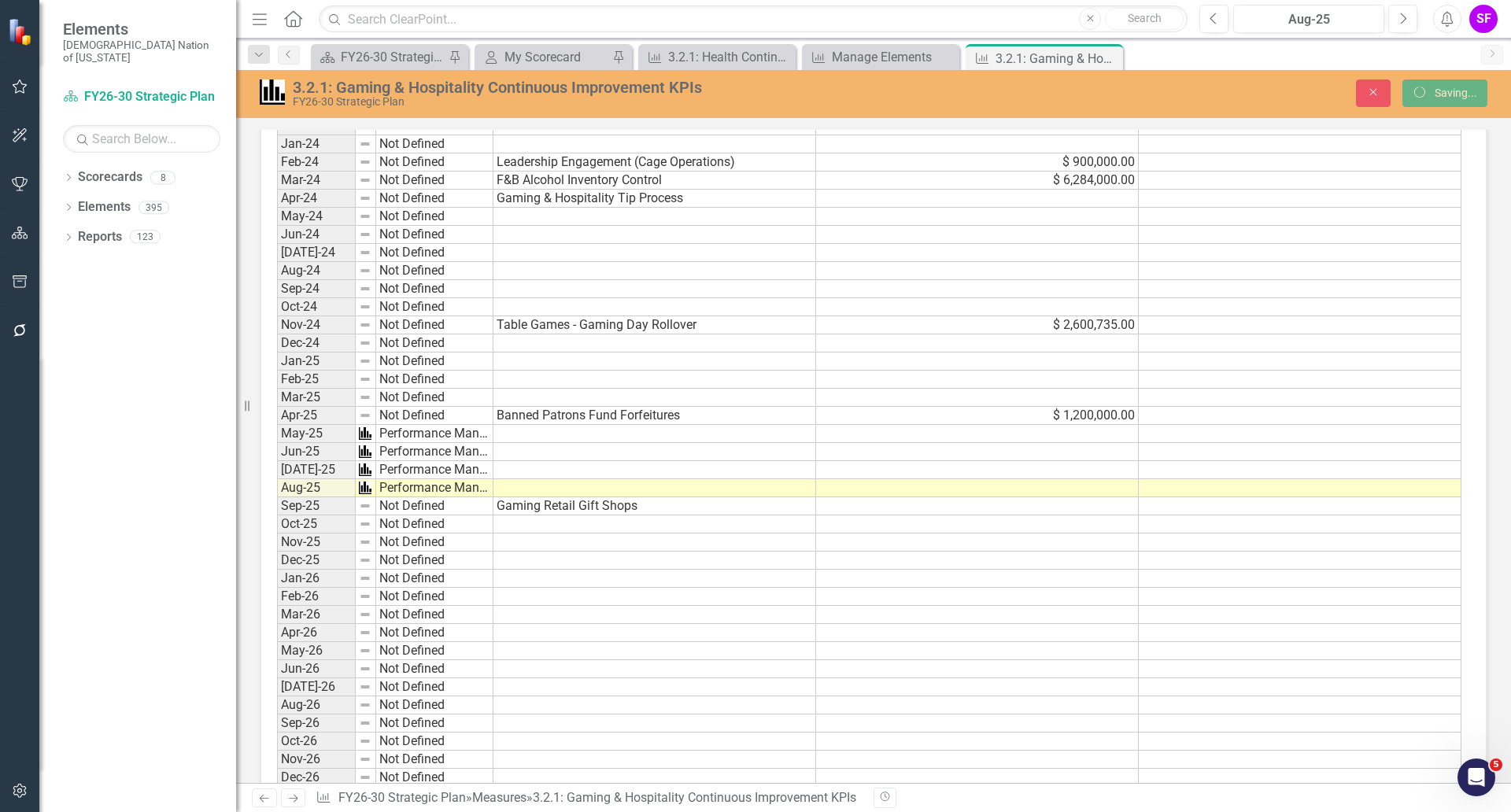
scroll to position [1082, 0]
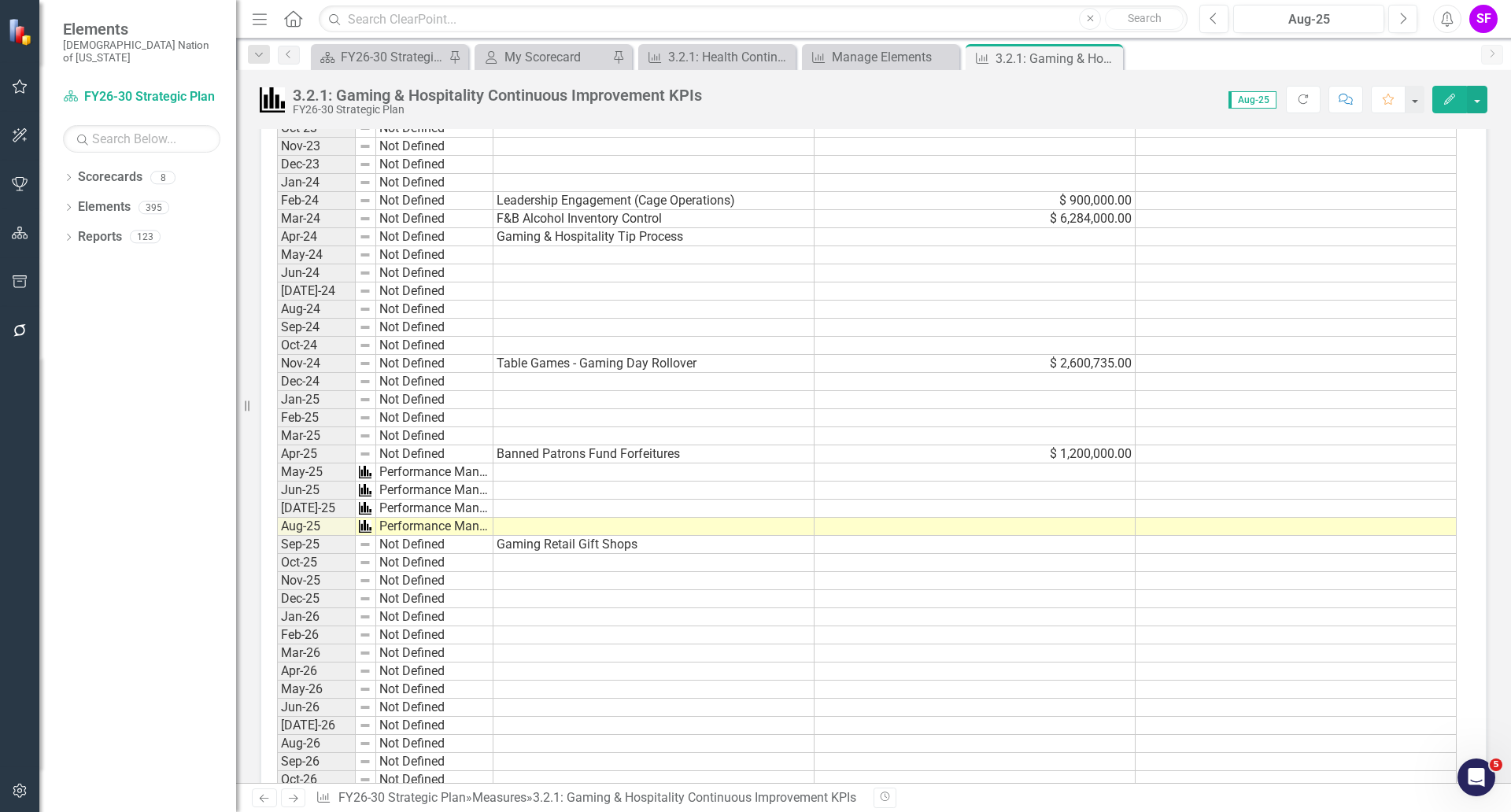
scroll to position [1082, 0]
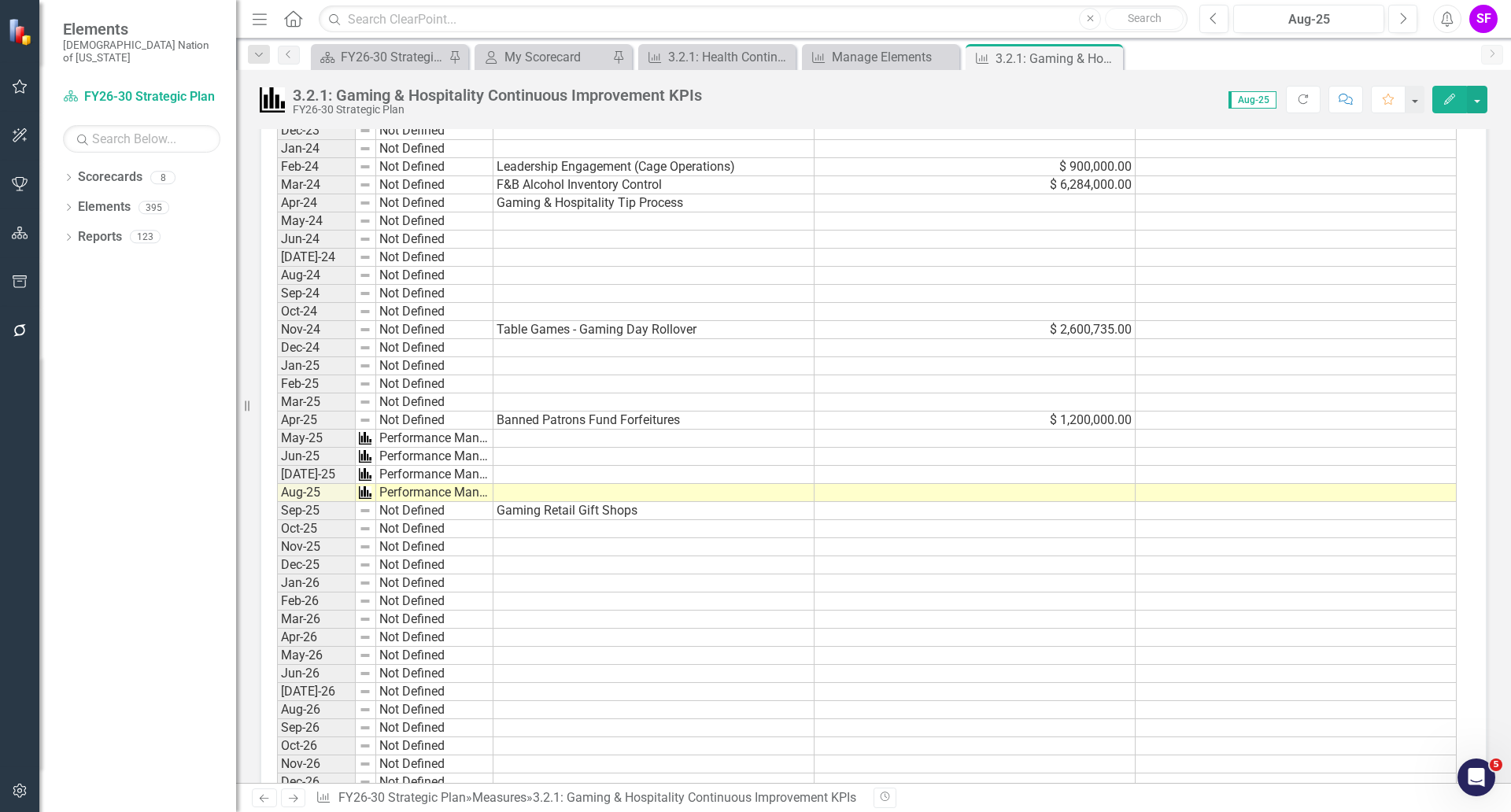
click at [540, 280] on td at bounding box center [654, 276] width 321 height 18
click at [540, 280] on textarea at bounding box center [654, 276] width 321 height 18
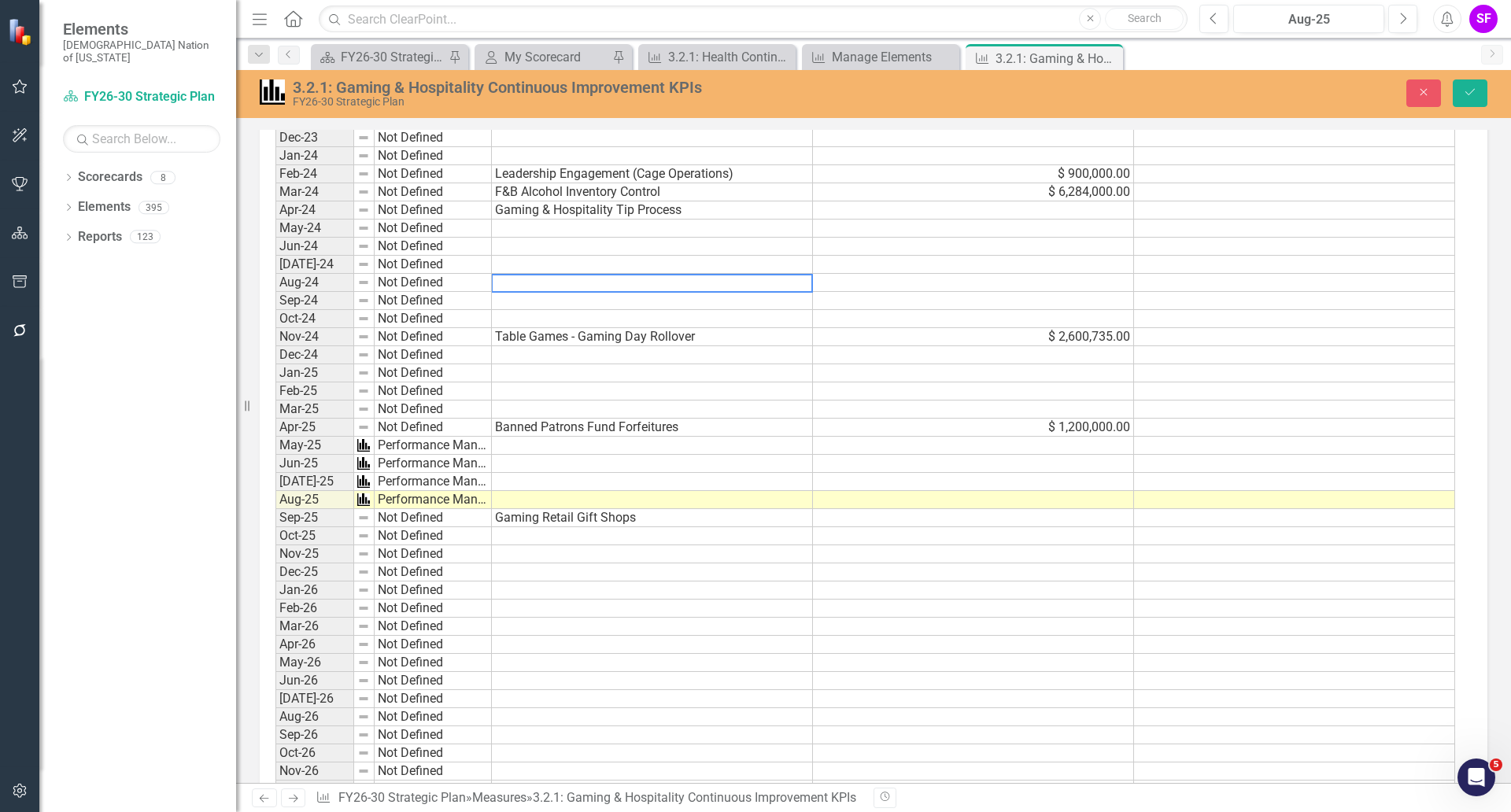
scroll to position [1088, 0]
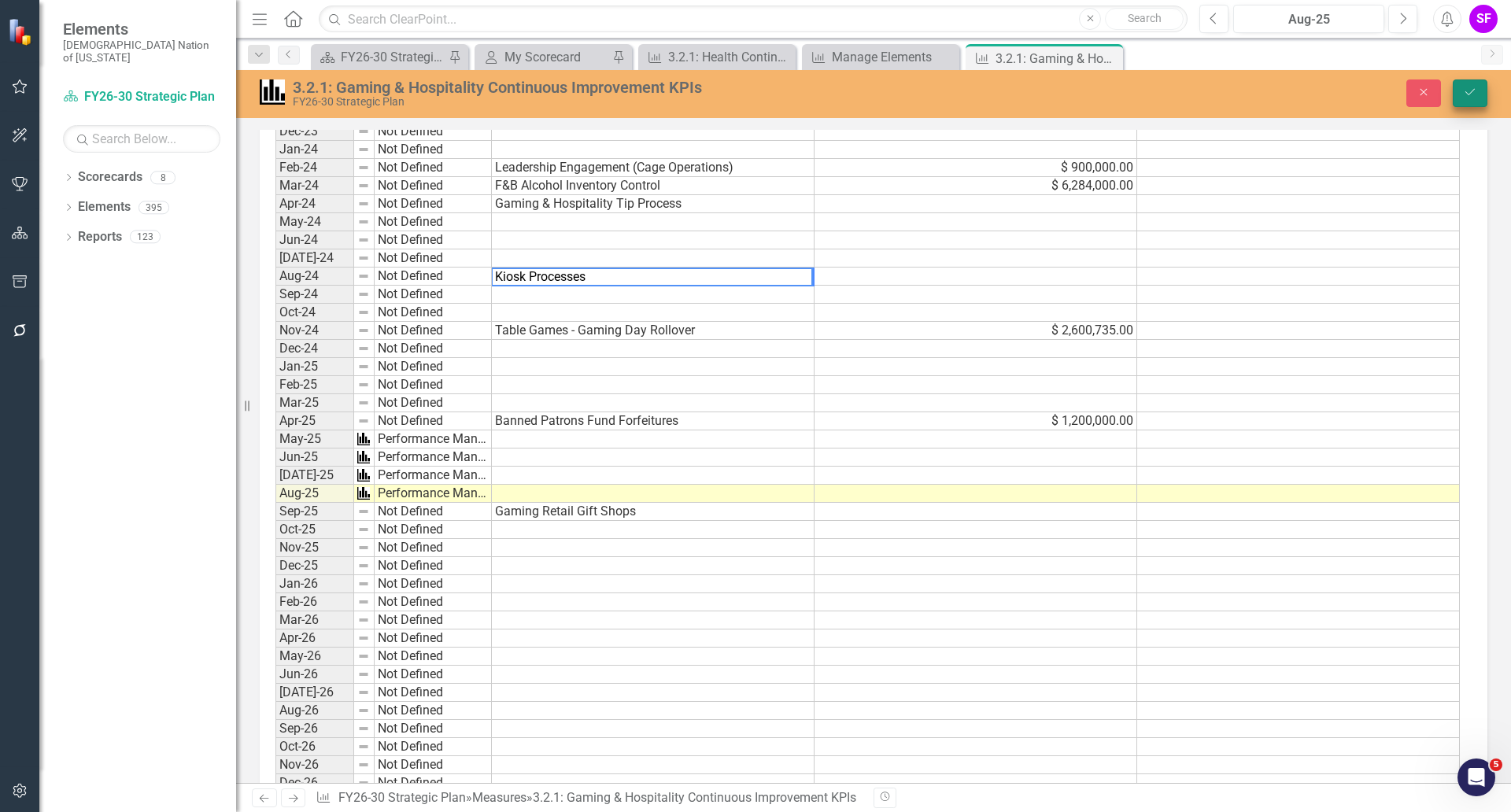
type textarea "Kiosk Processes"
click at [1467, 104] on button "Save" at bounding box center [1470, 93] width 35 height 27
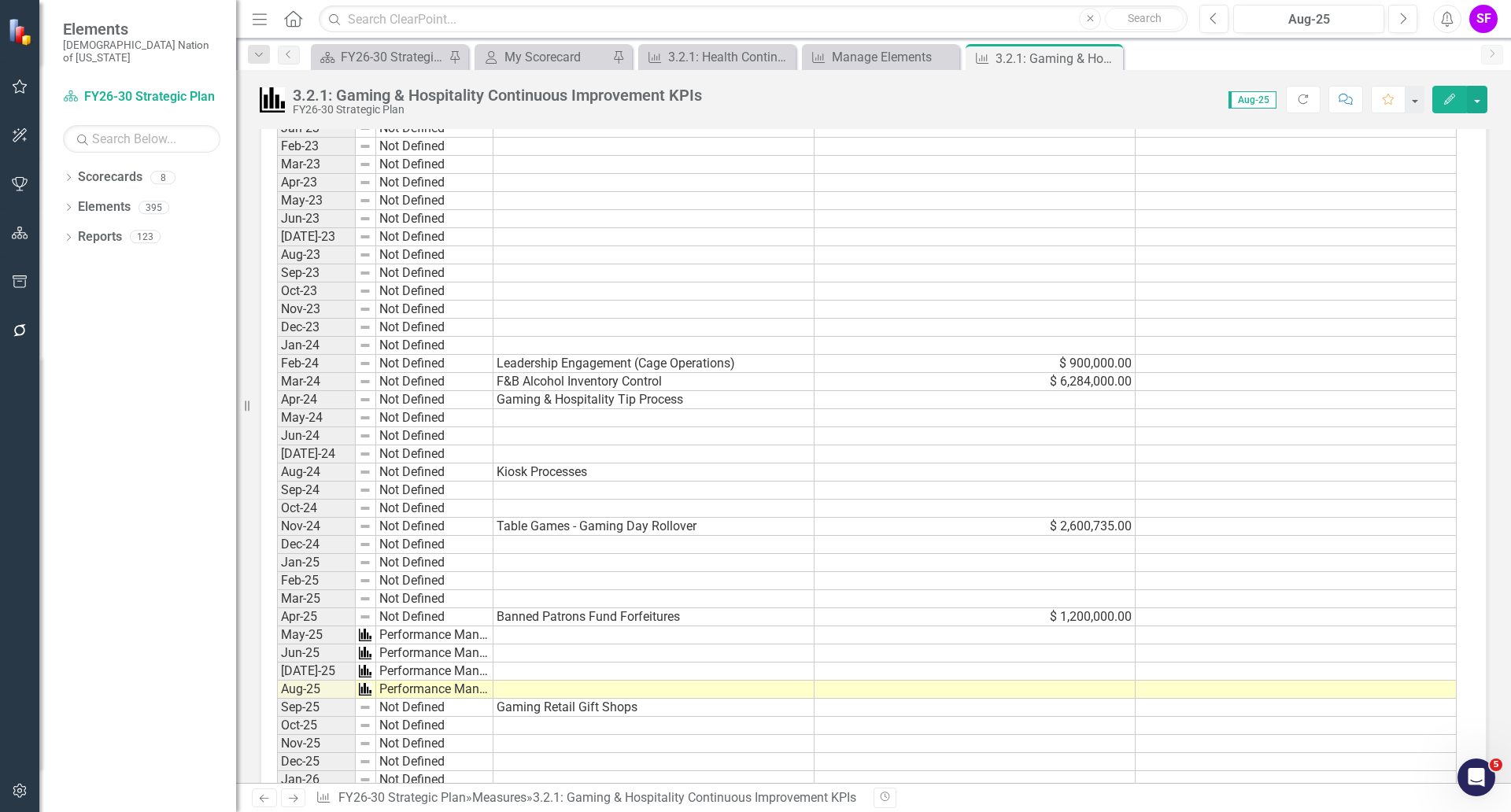
scroll to position [787, 0]
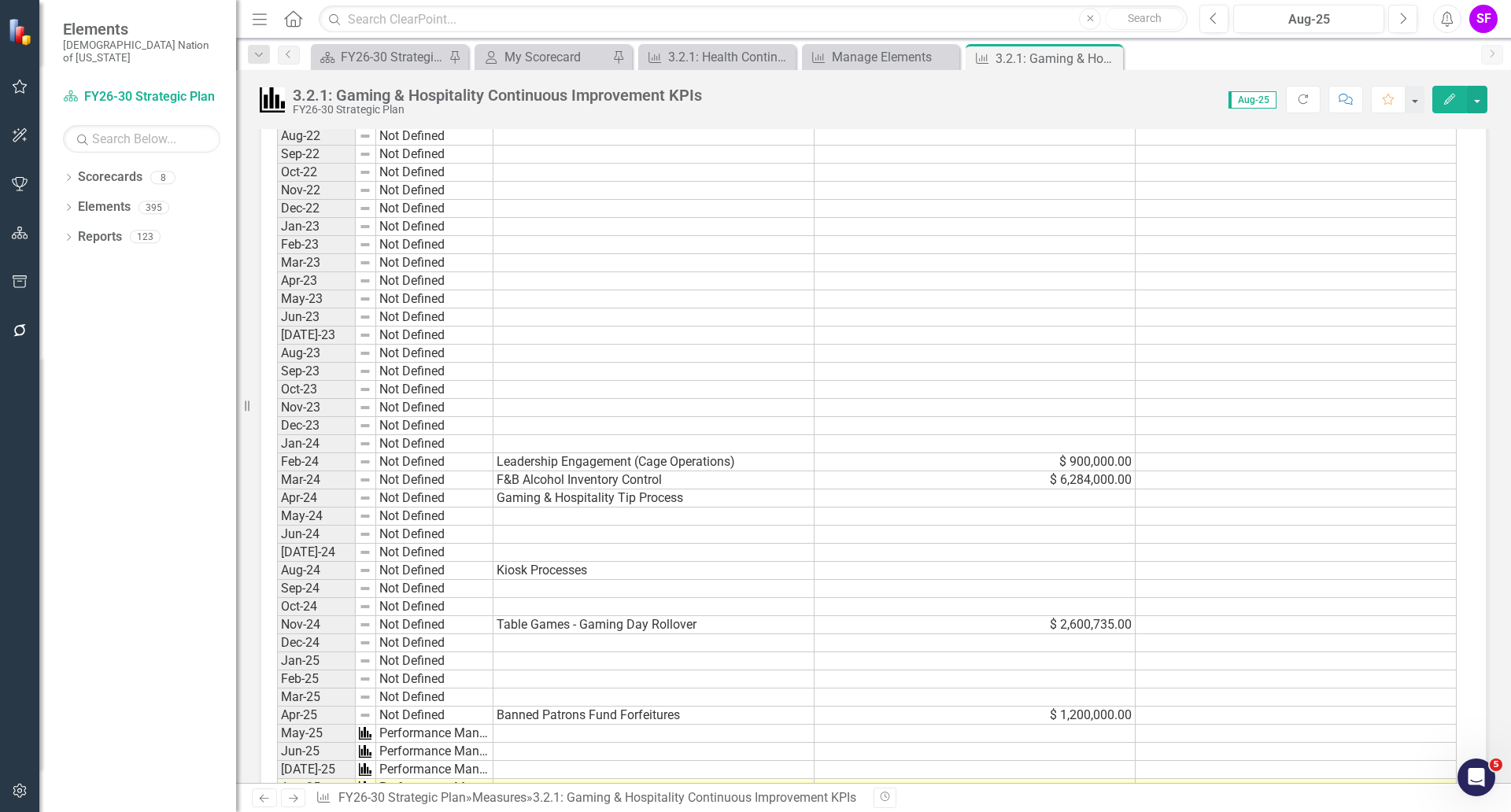
click at [554, 626] on td "Table Games - Gaming Day Rollover" at bounding box center [654, 624] width 321 height 18
click at [611, 474] on td "F&B Alcohol Inventory Control" at bounding box center [654, 480] width 321 height 18
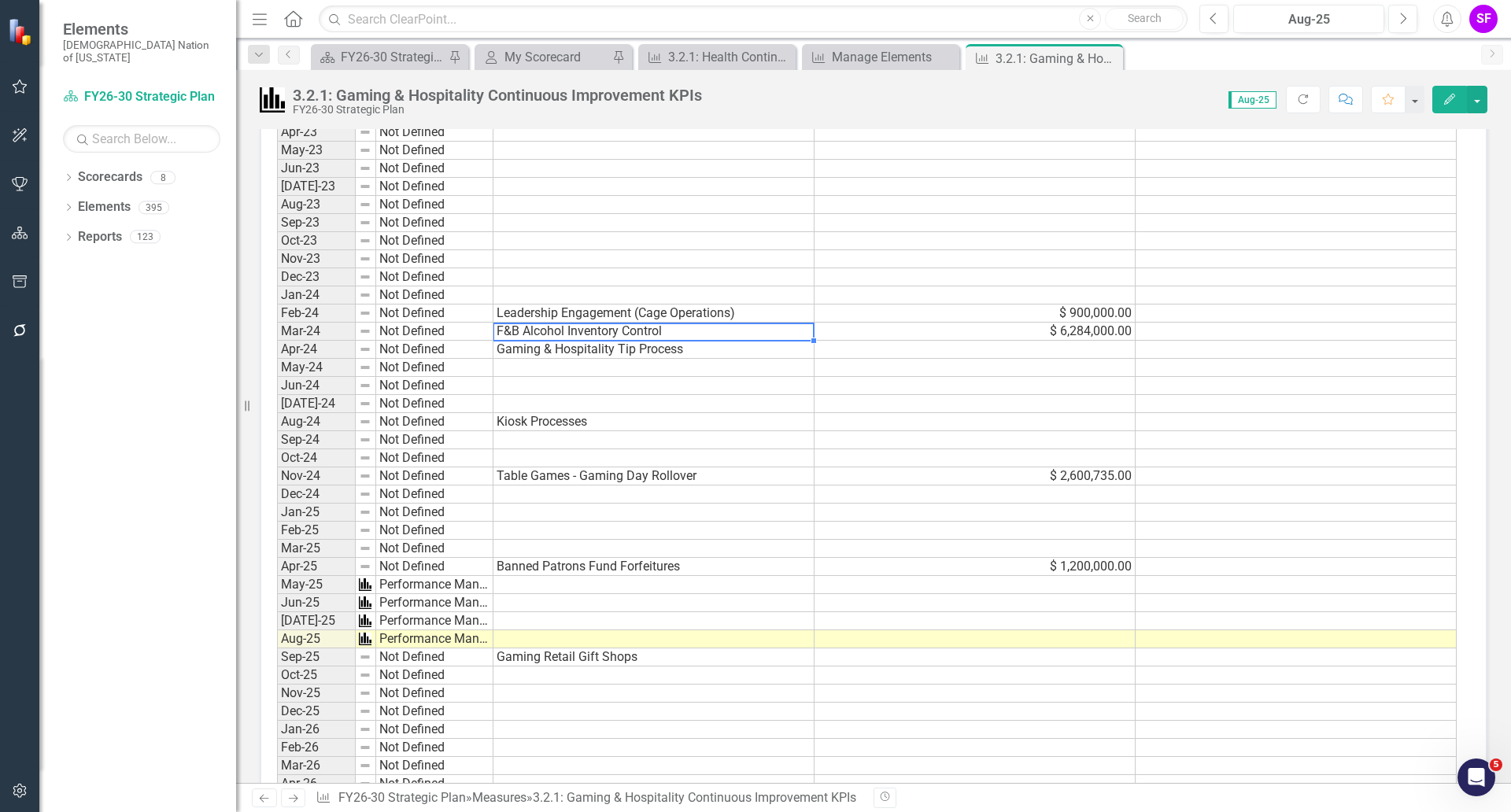
scroll to position [983, 0]
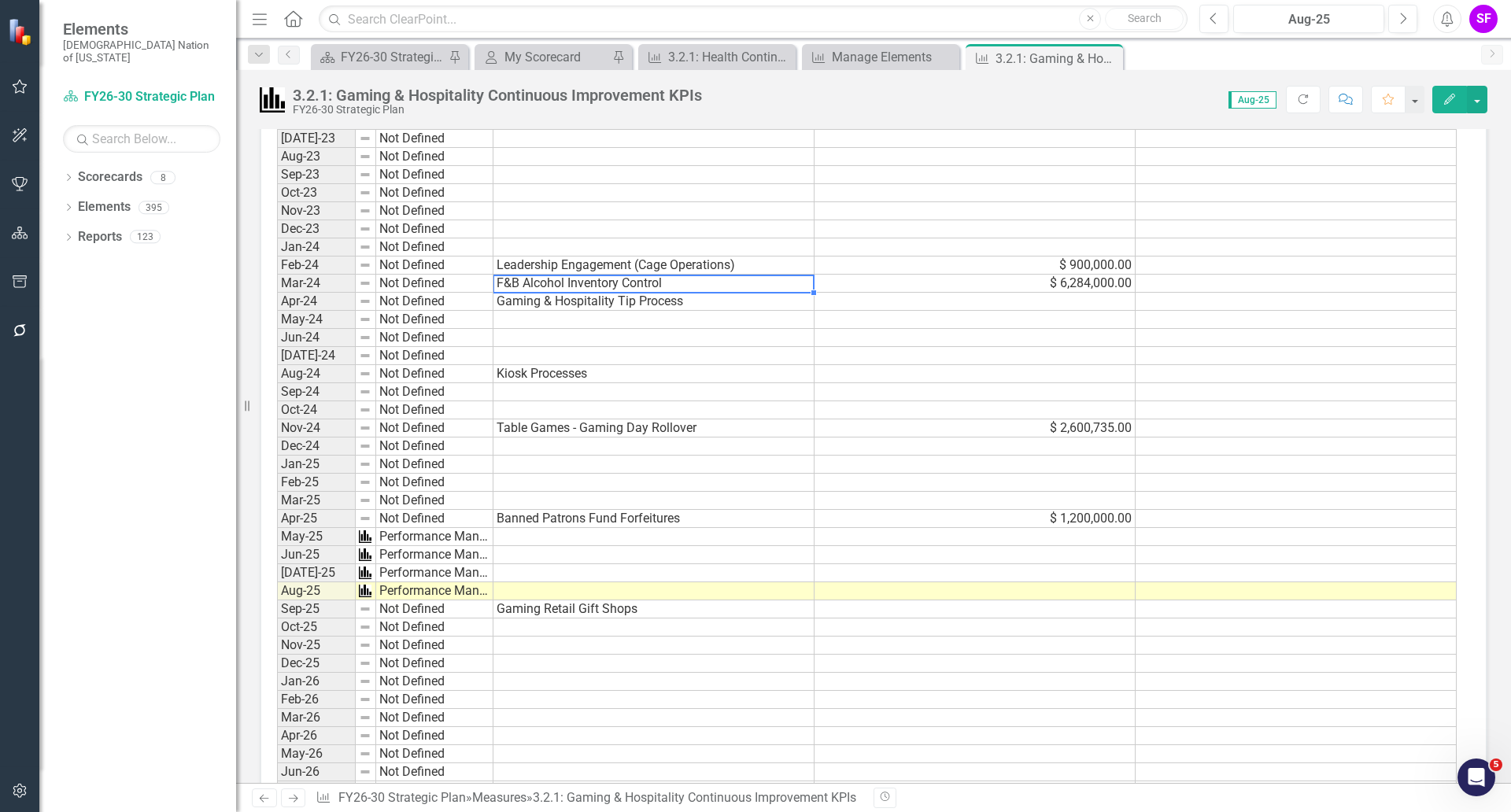
click at [667, 621] on td at bounding box center [654, 627] width 321 height 18
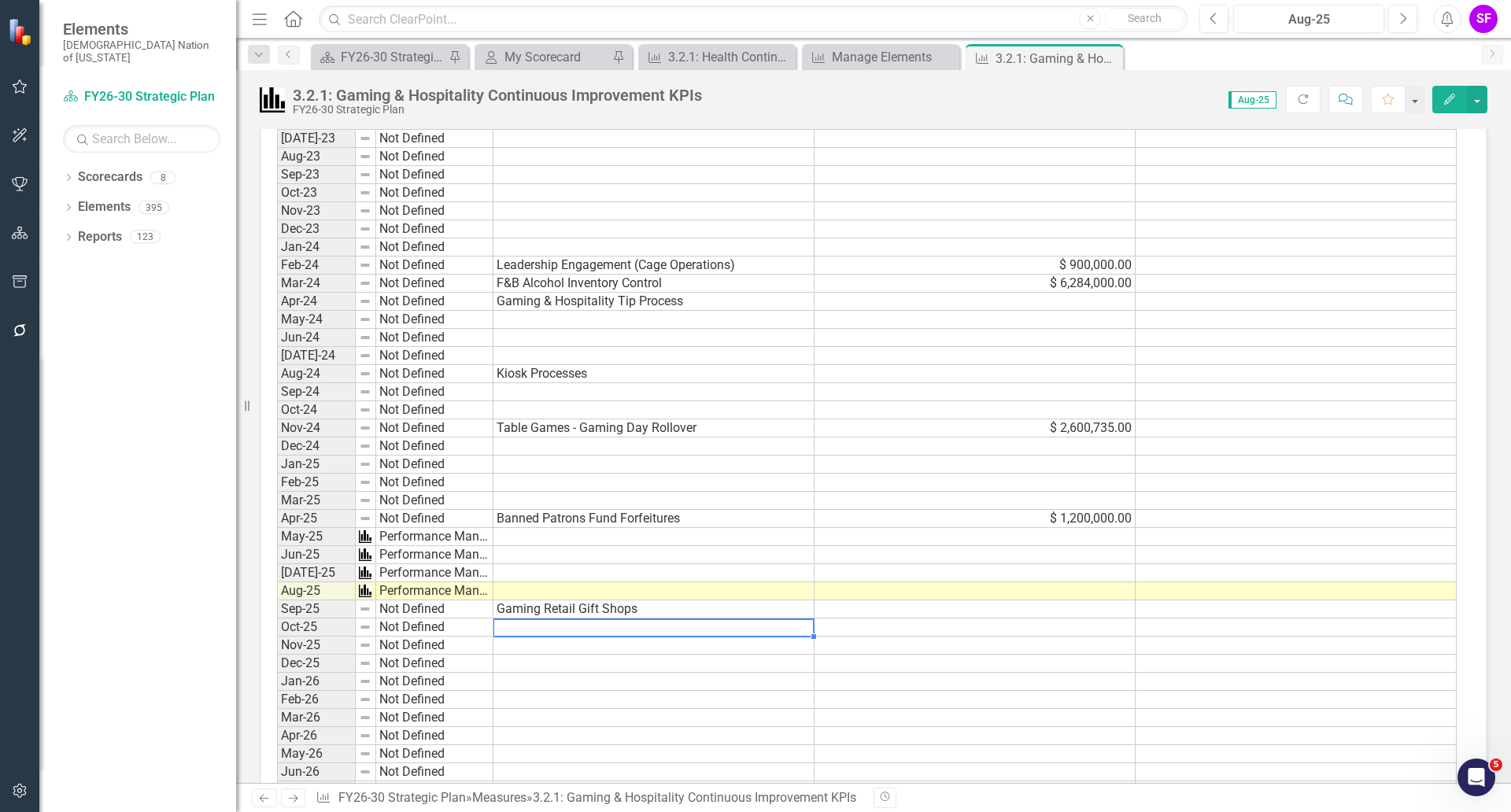
click at [667, 621] on td at bounding box center [654, 627] width 321 height 18
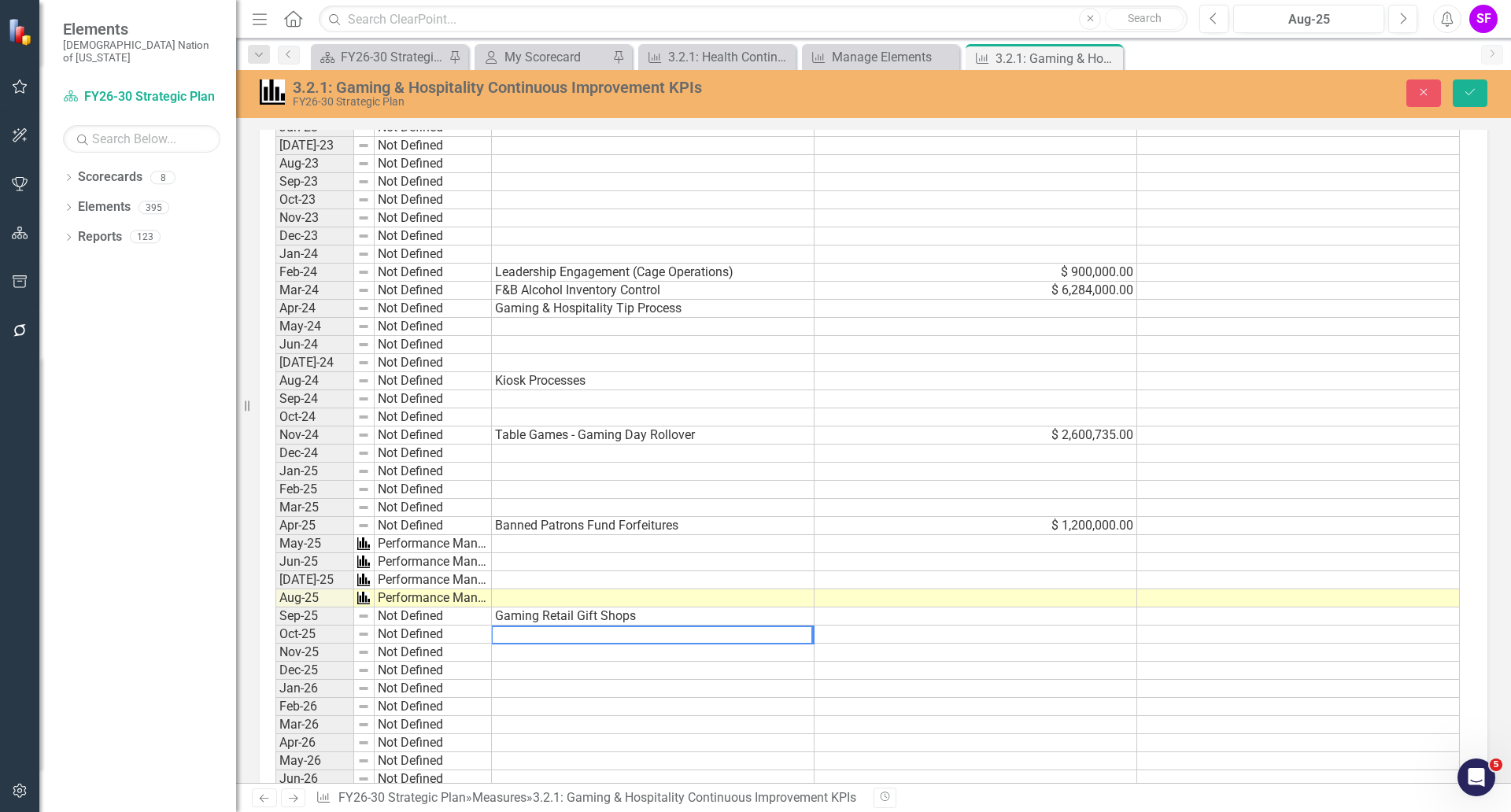
scroll to position [989, 0]
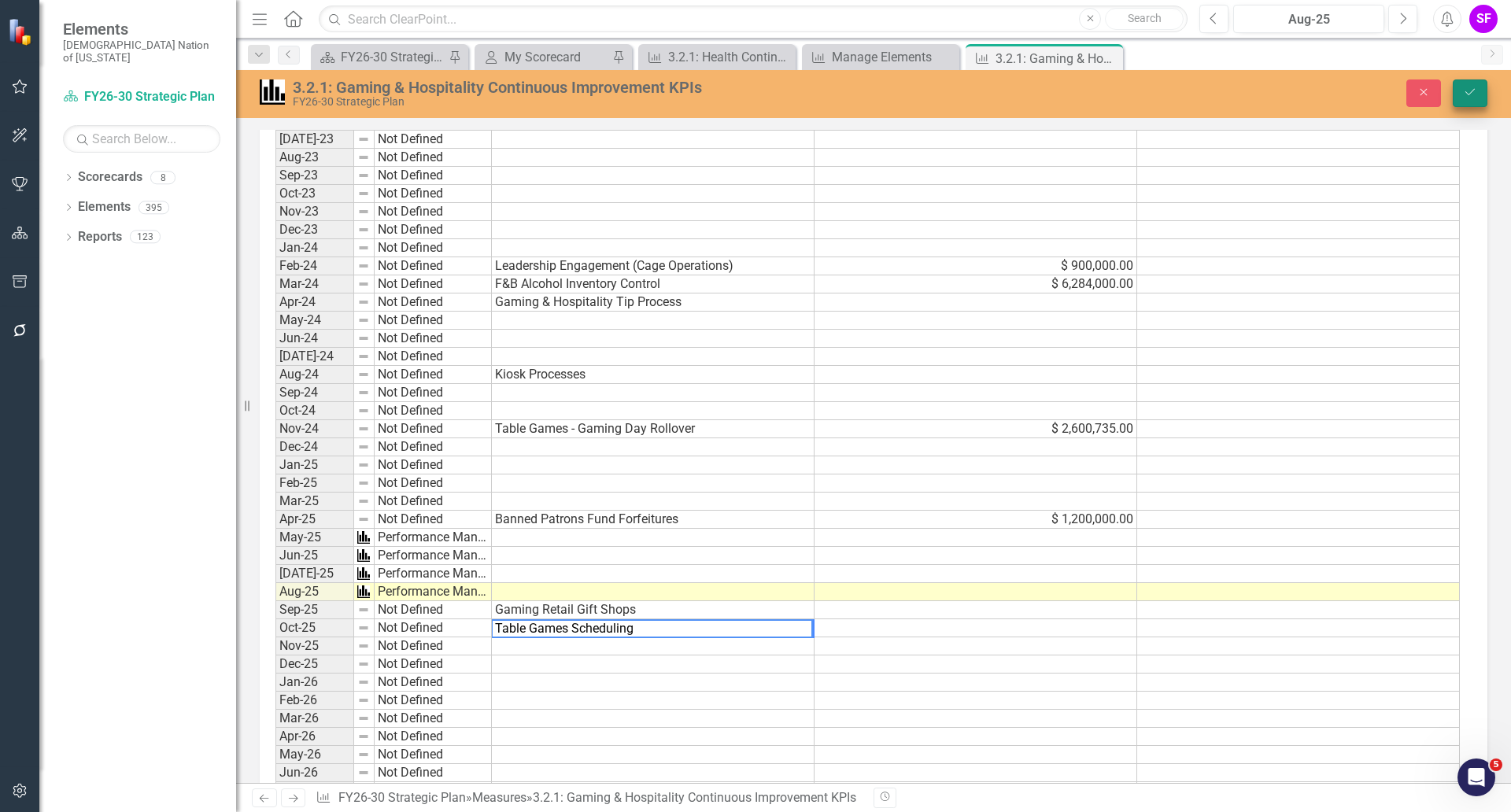
type textarea "Table Games Scheduling"
drag, startPoint x: 1480, startPoint y: 89, endPoint x: 1396, endPoint y: 212, distance: 148.9
click at [1480, 88] on button "Save" at bounding box center [1470, 93] width 35 height 27
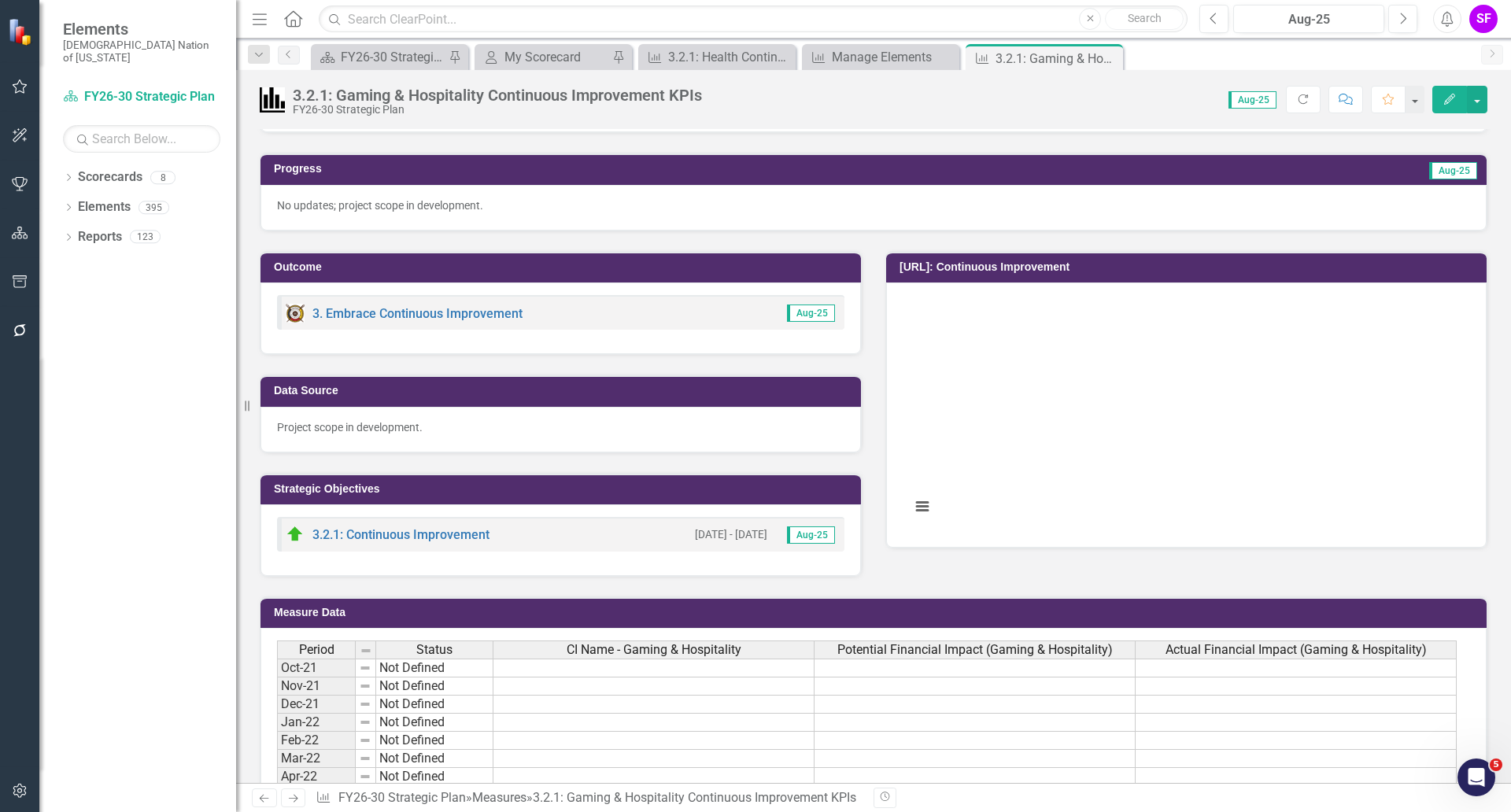
scroll to position [89, 0]
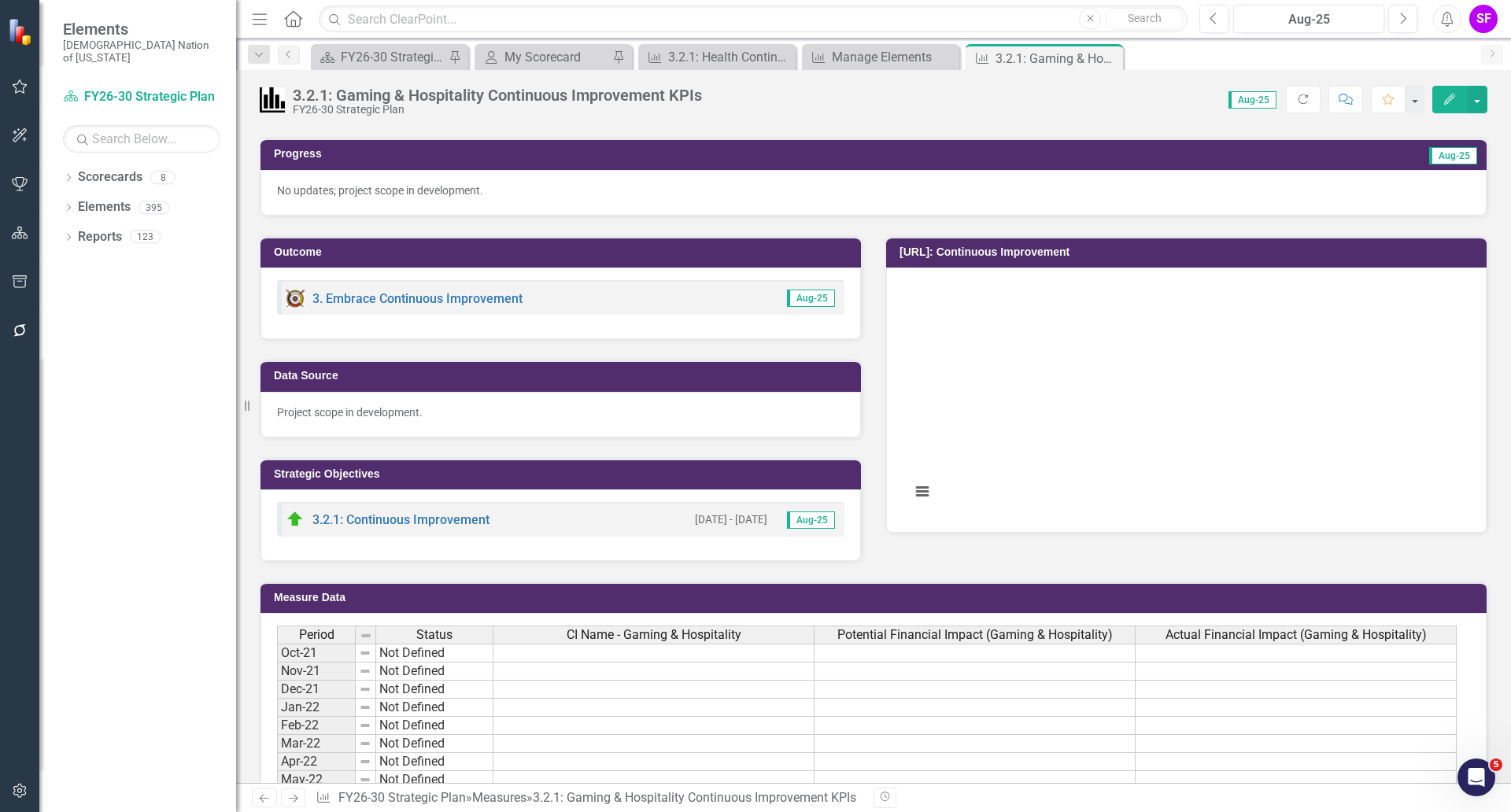
click at [619, 390] on div "Data Source" at bounding box center [560, 375] width 600 height 30
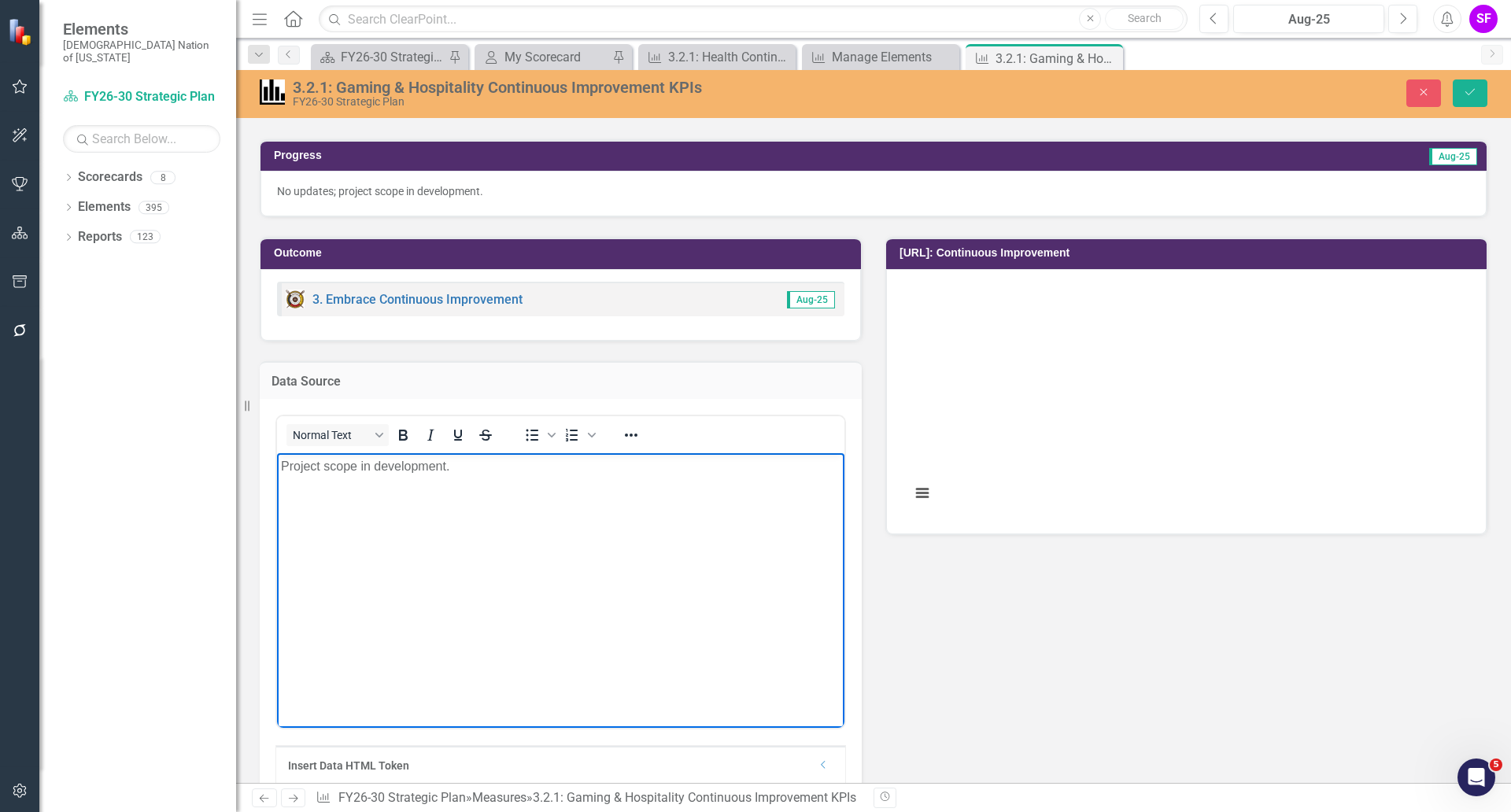
scroll to position [0, 0]
click at [547, 495] on body "Project scope in development." at bounding box center [560, 571] width 567 height 236
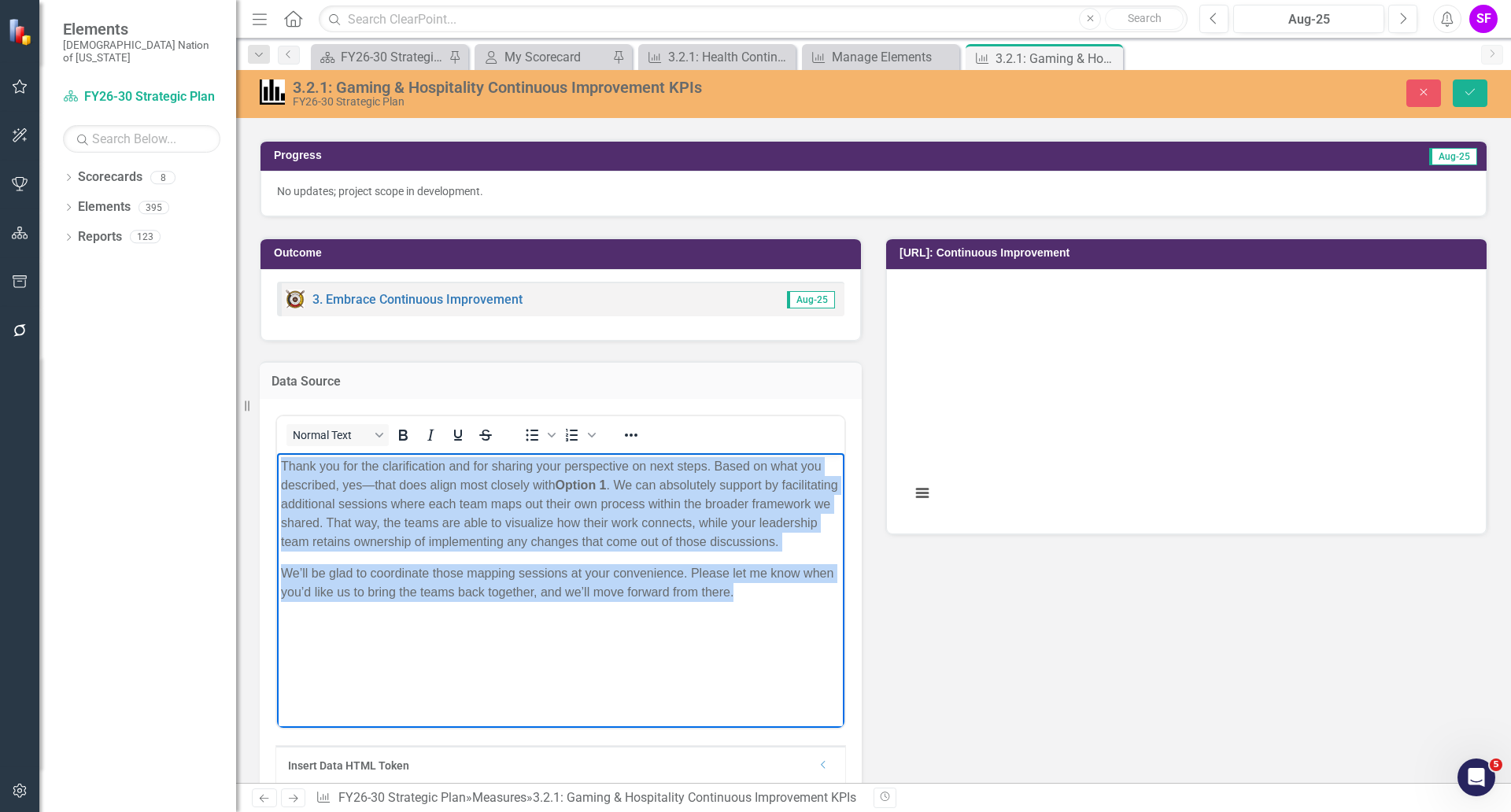
drag, startPoint x: 791, startPoint y: 614, endPoint x: 71, endPoint y: 316, distance: 779.2
click at [277, 453] on html "Thank you for the clarification and for sharing your perspective on next steps.…" at bounding box center [560, 571] width 567 height 236
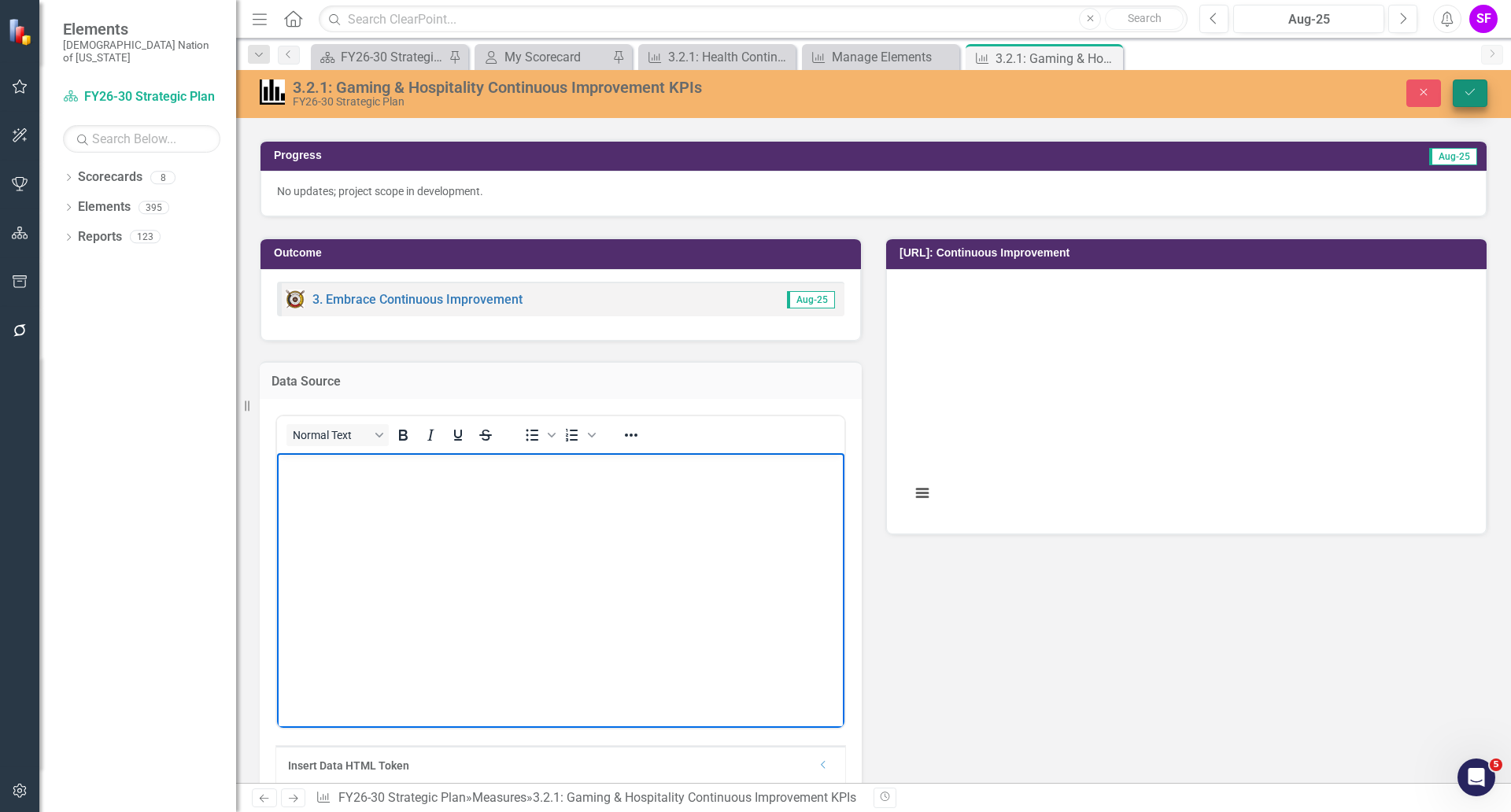
click at [1466, 93] on icon "Save" at bounding box center [1469, 92] width 15 height 11
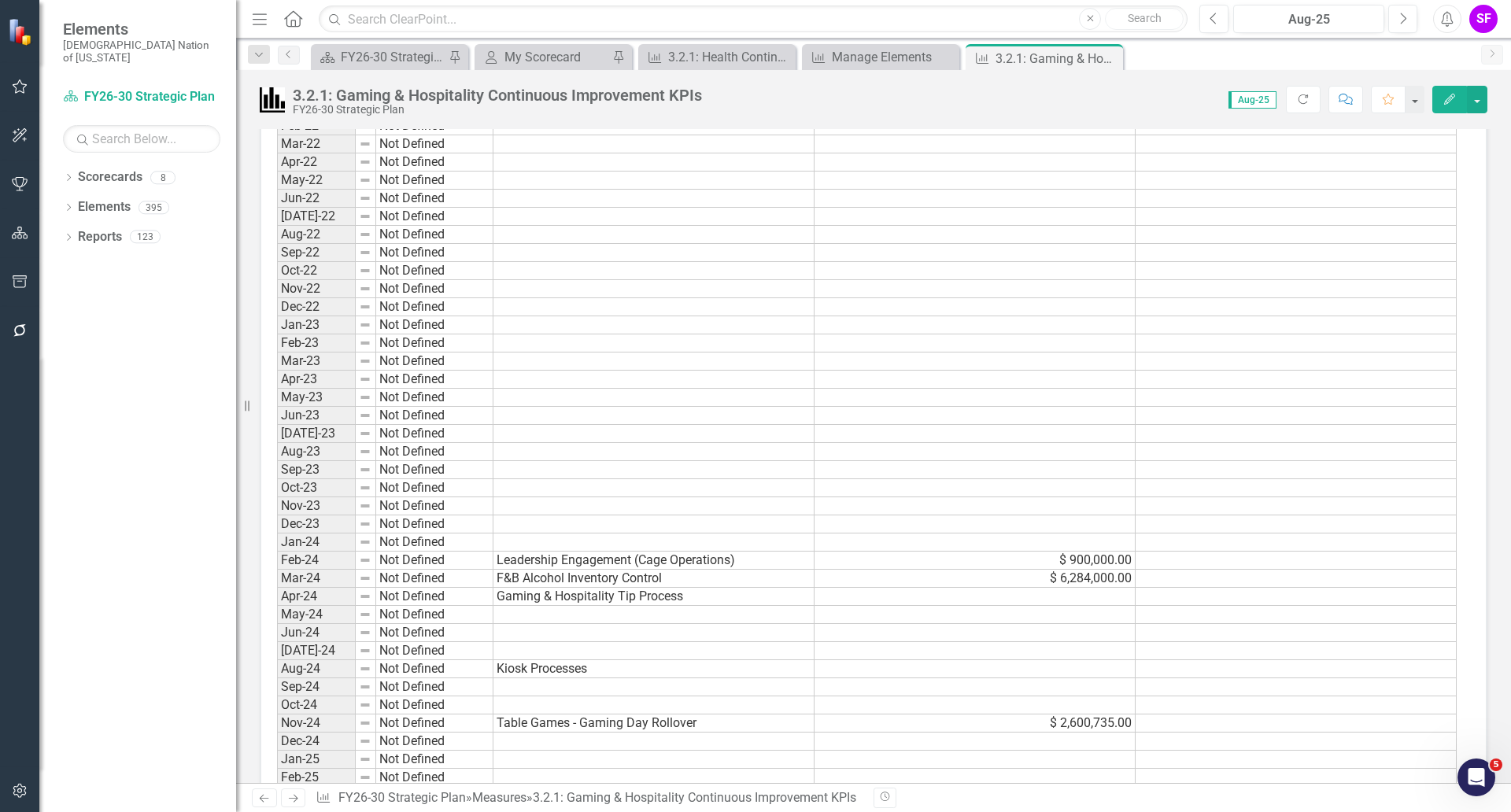
scroll to position [590, 0]
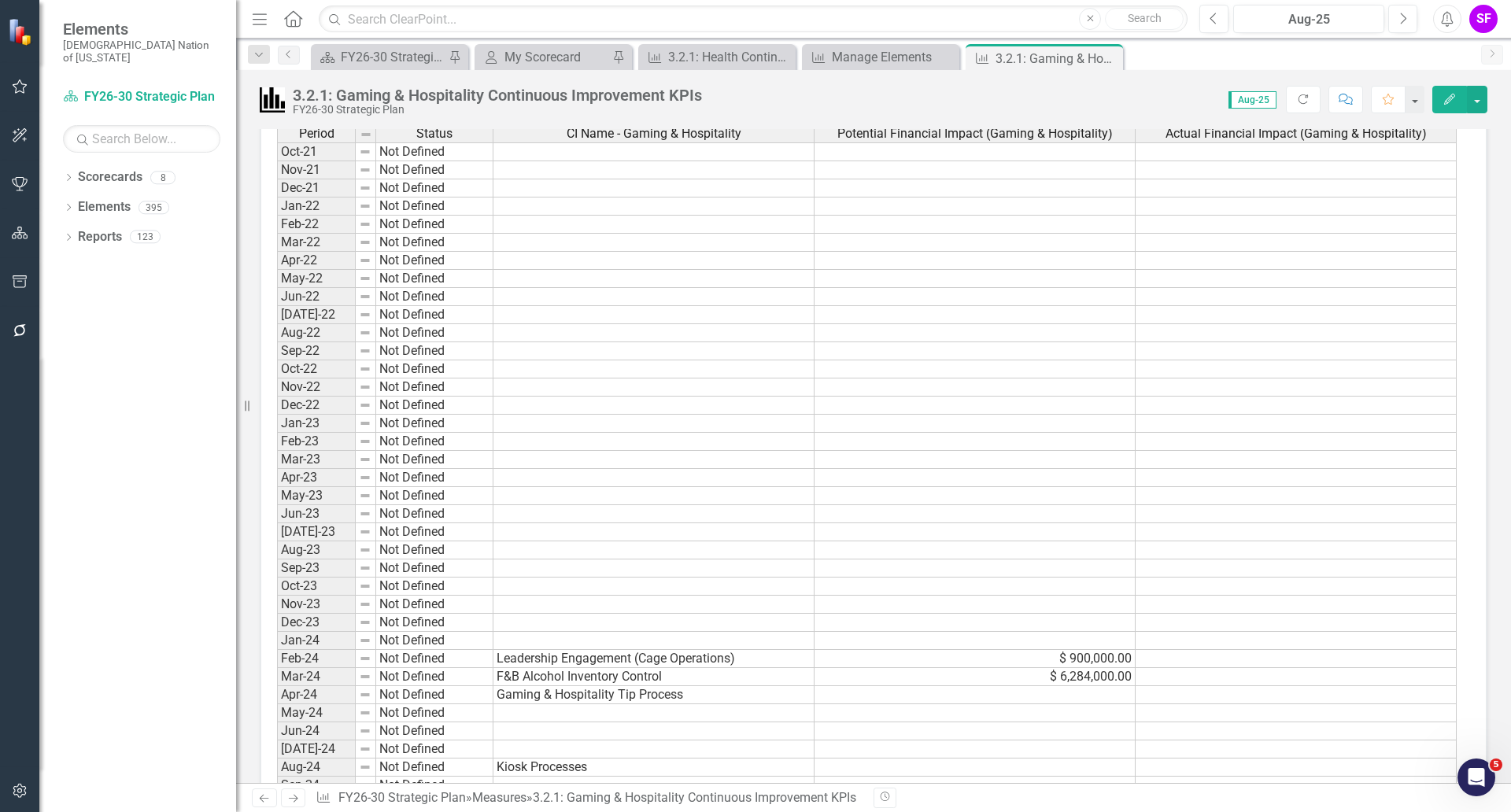
click at [694, 673] on td "F&B Alcohol Inventory Control" at bounding box center [654, 677] width 321 height 18
click at [888, 58] on div "Manage Elements" at bounding box center [884, 56] width 104 height 19
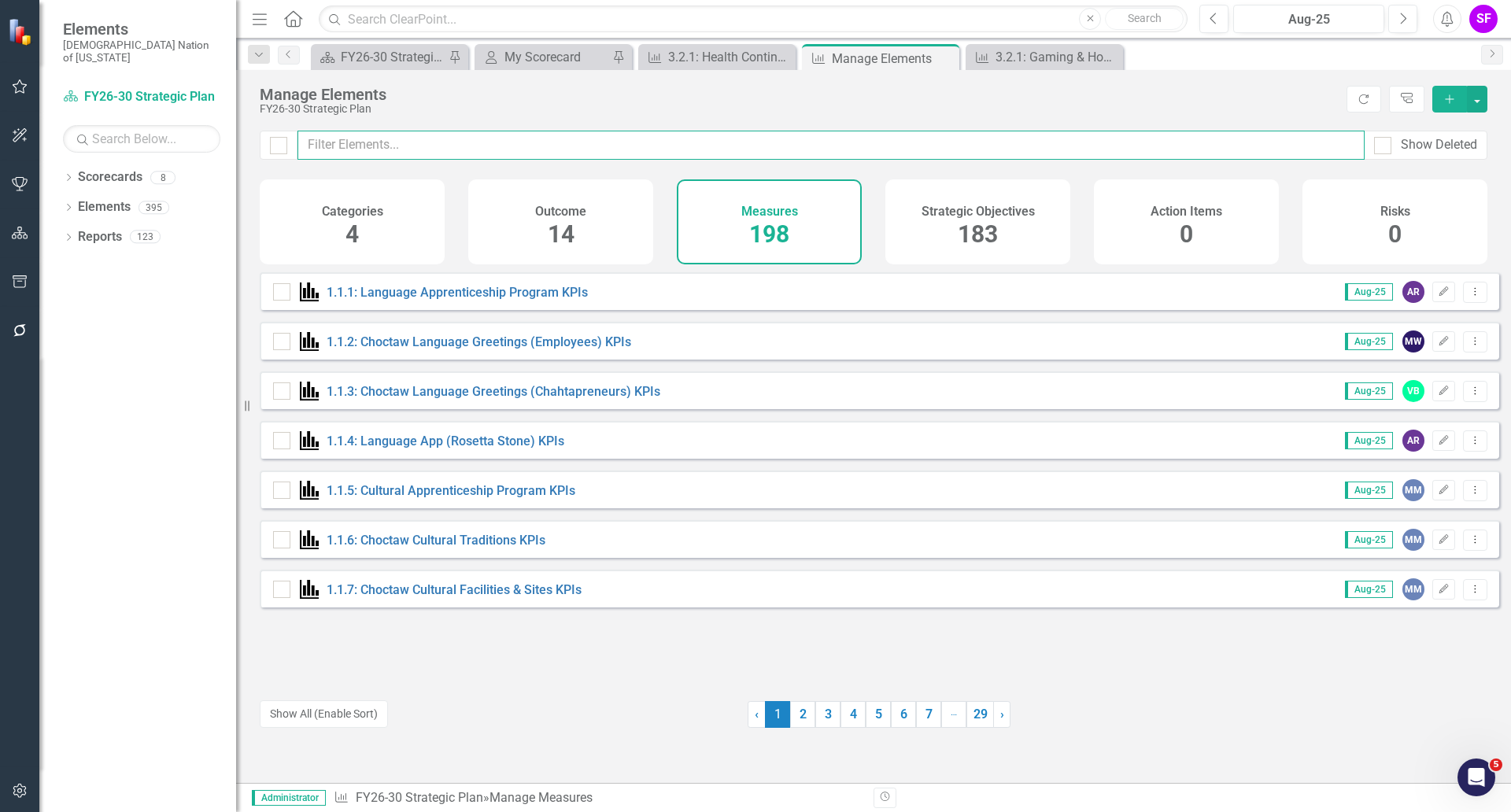
click at [725, 143] on input "text" at bounding box center [830, 145] width 1067 height 29
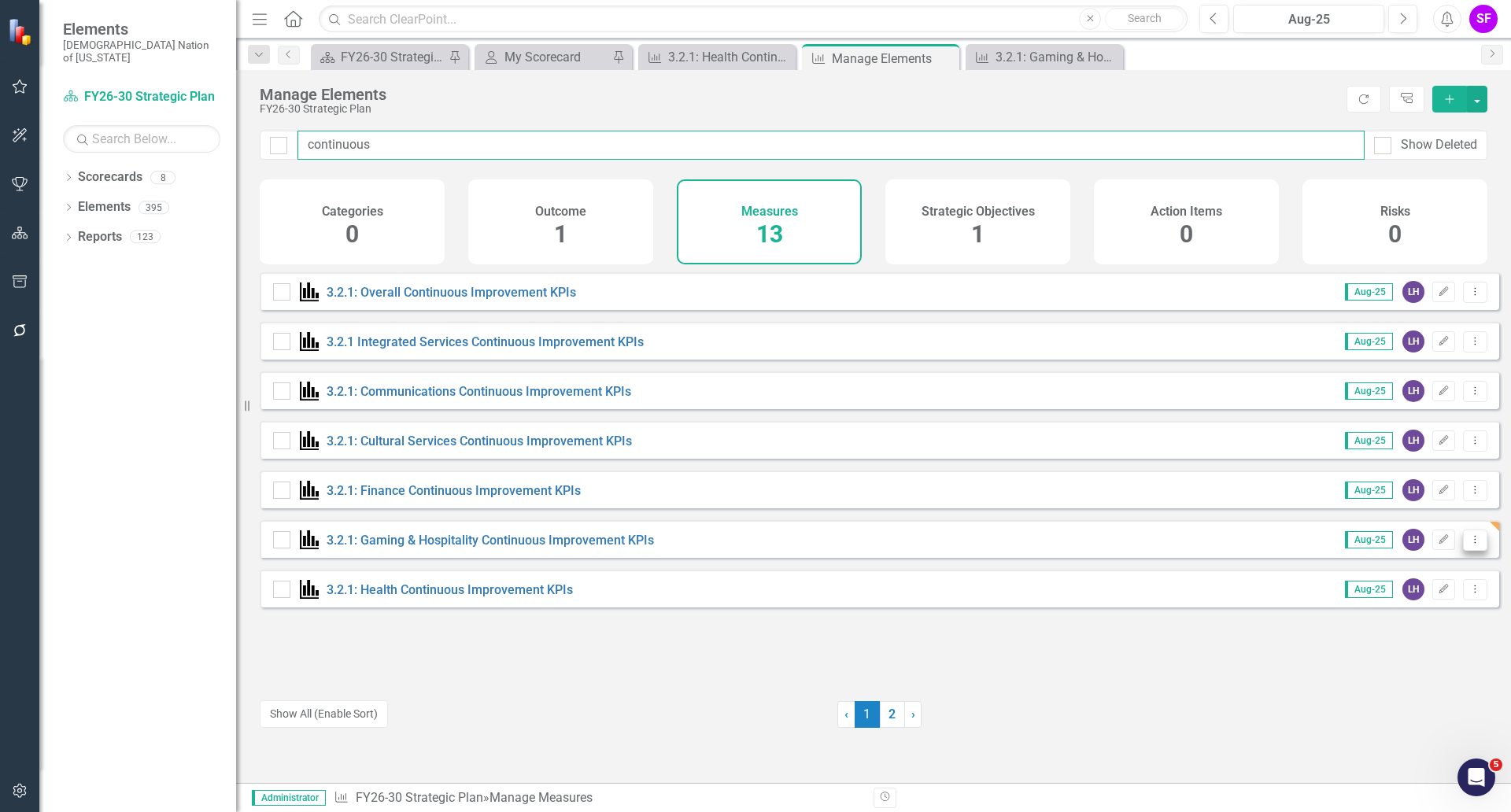
type input "continuous"
click at [1469, 544] on icon "Dropdown Menu" at bounding box center [1475, 538] width 14 height 10
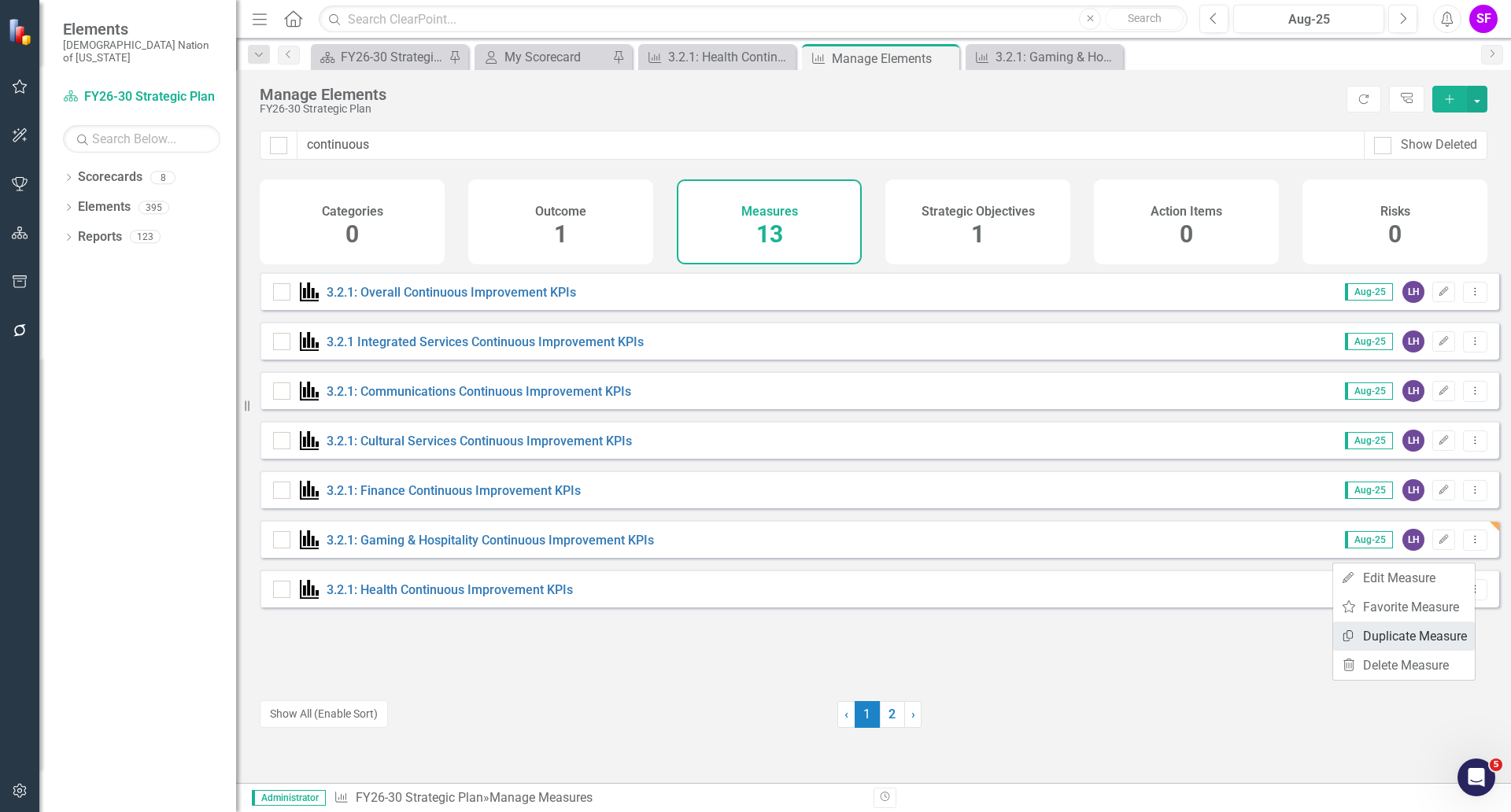
click at [1421, 636] on link "Copy Duplicate Measure" at bounding box center [1403, 636] width 141 height 29
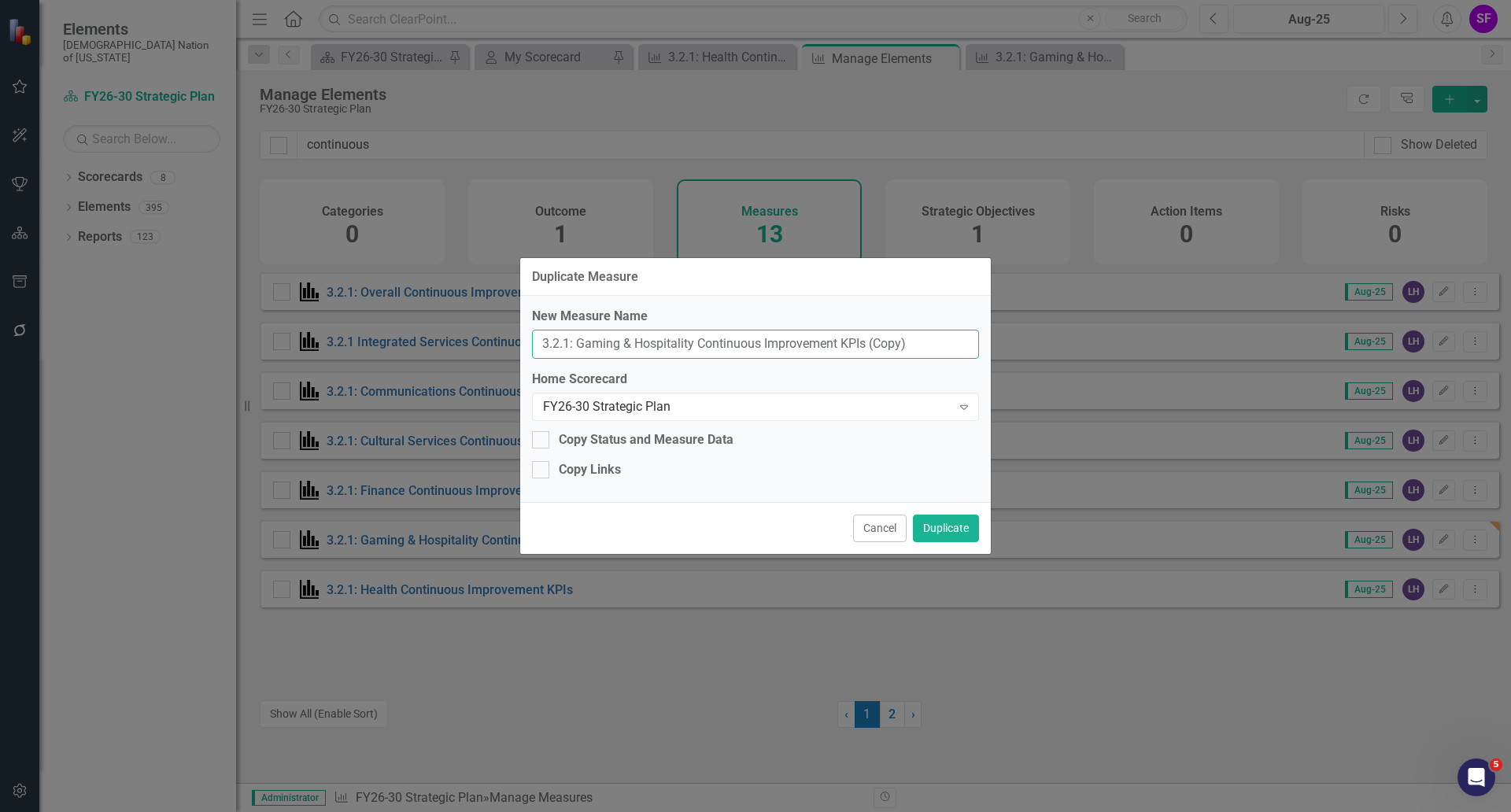
drag, startPoint x: 697, startPoint y: 341, endPoint x: 576, endPoint y: 346, distance: 121.1
click at [576, 346] on input "3.2.1: Gaming & Hospitality Continuous Improvement KPIs (Copy)" at bounding box center [755, 344] width 447 height 29
click at [855, 345] on input "3.2.1: Food & Beverage Continuous Improvement KPIs (Copy)" at bounding box center [755, 344] width 447 height 29
drag, startPoint x: 848, startPoint y: 345, endPoint x: 886, endPoint y: 346, distance: 38.0
click at [886, 346] on input "3.2.1: Food & Beverage Continuous Improvement KPIs (Copy)" at bounding box center [755, 344] width 447 height 29
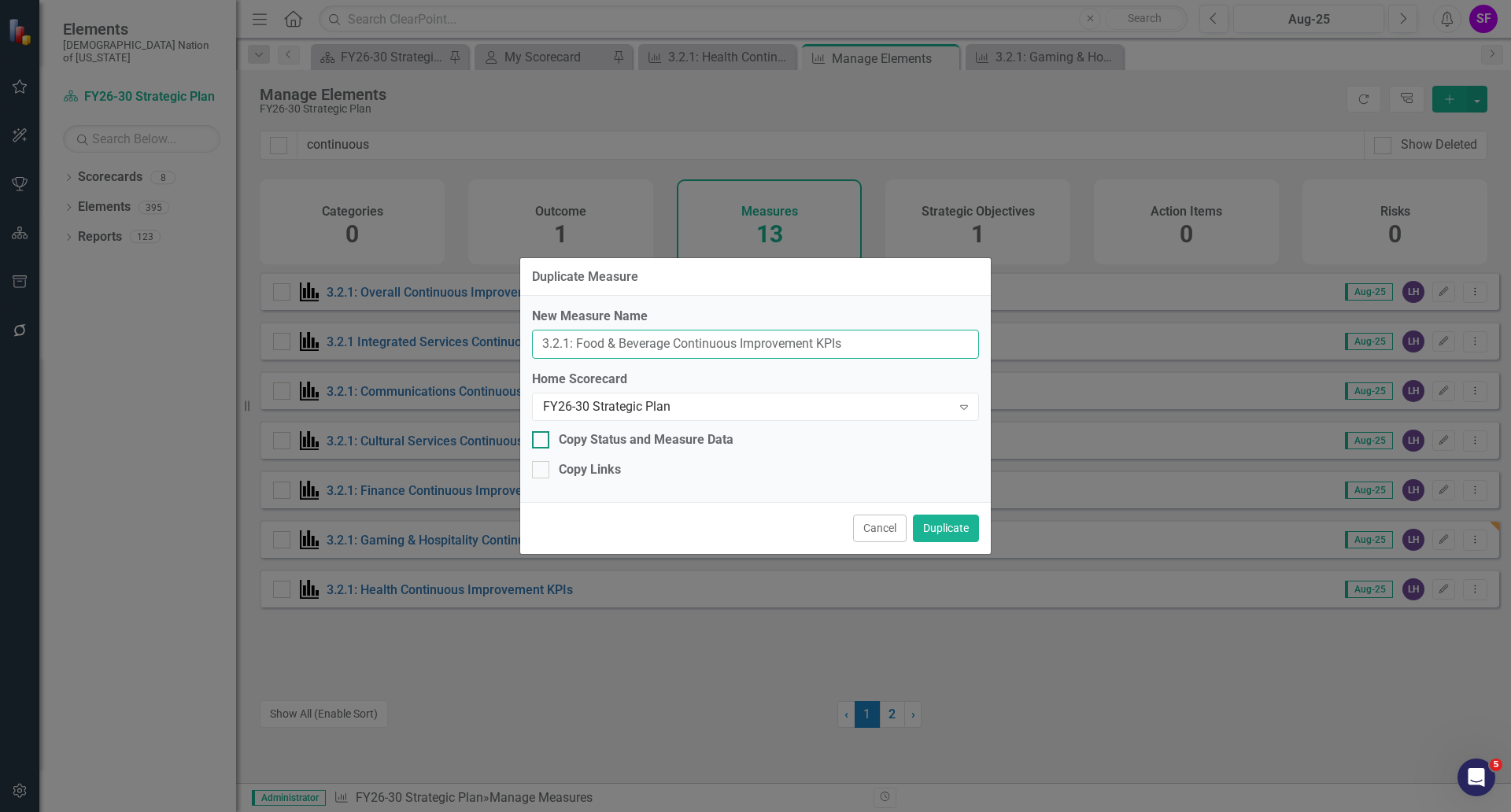
type input "3.2.1: Food & Beverage Continuous Improvement KPIs"
click at [654, 438] on div "Copy Status and Measure Data" at bounding box center [645, 440] width 174 height 18
click at [542, 438] on input "Copy Status and Measure Data" at bounding box center [537, 436] width 10 height 10
checkbox input "true"
click at [604, 466] on div "Copy Links" at bounding box center [589, 469] width 62 height 18
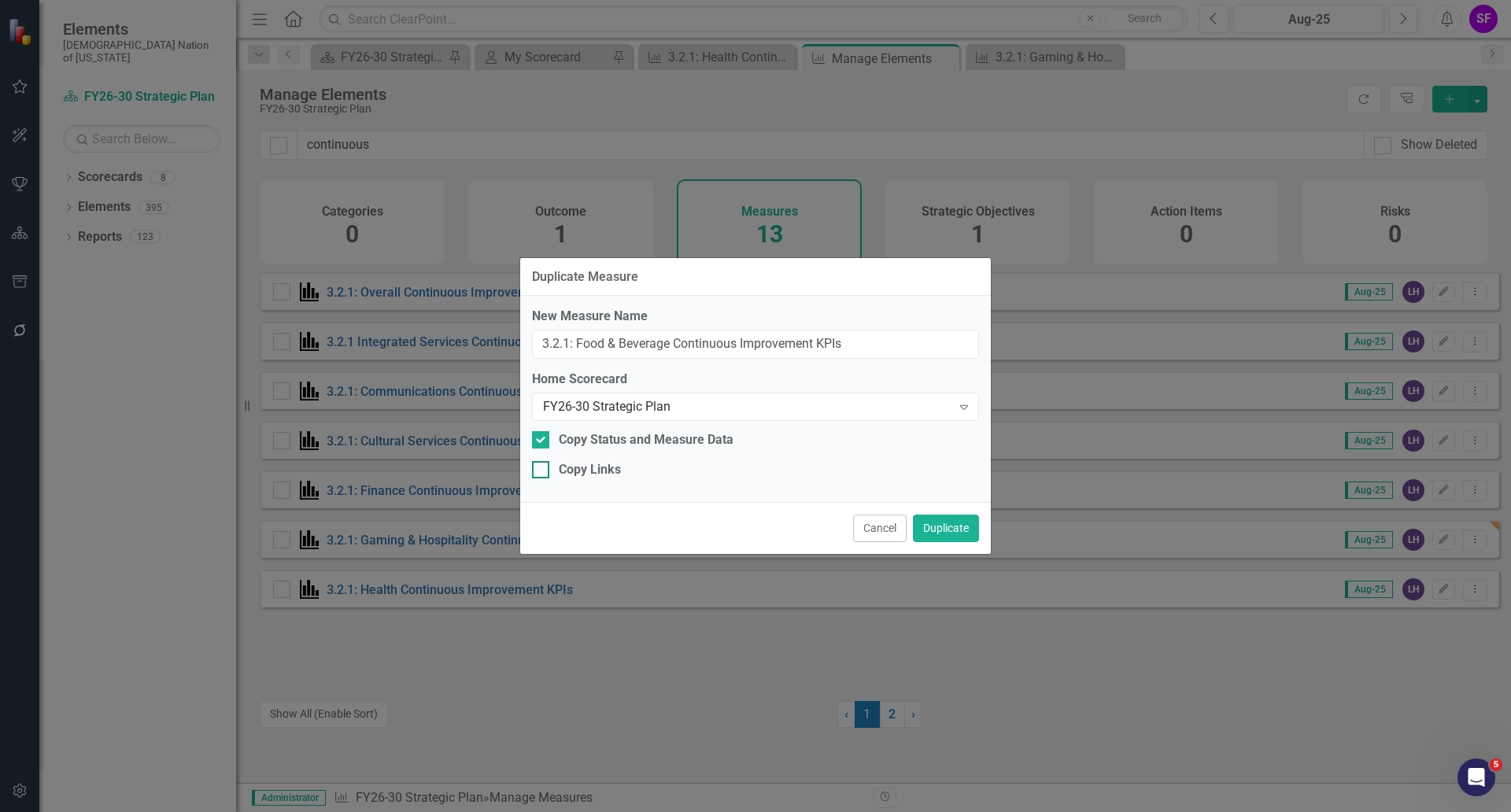
click at [542, 466] on input "Copy Links" at bounding box center [537, 465] width 10 height 10
checkbox input "true"
click at [939, 530] on button "Duplicate" at bounding box center [946, 528] width 66 height 27
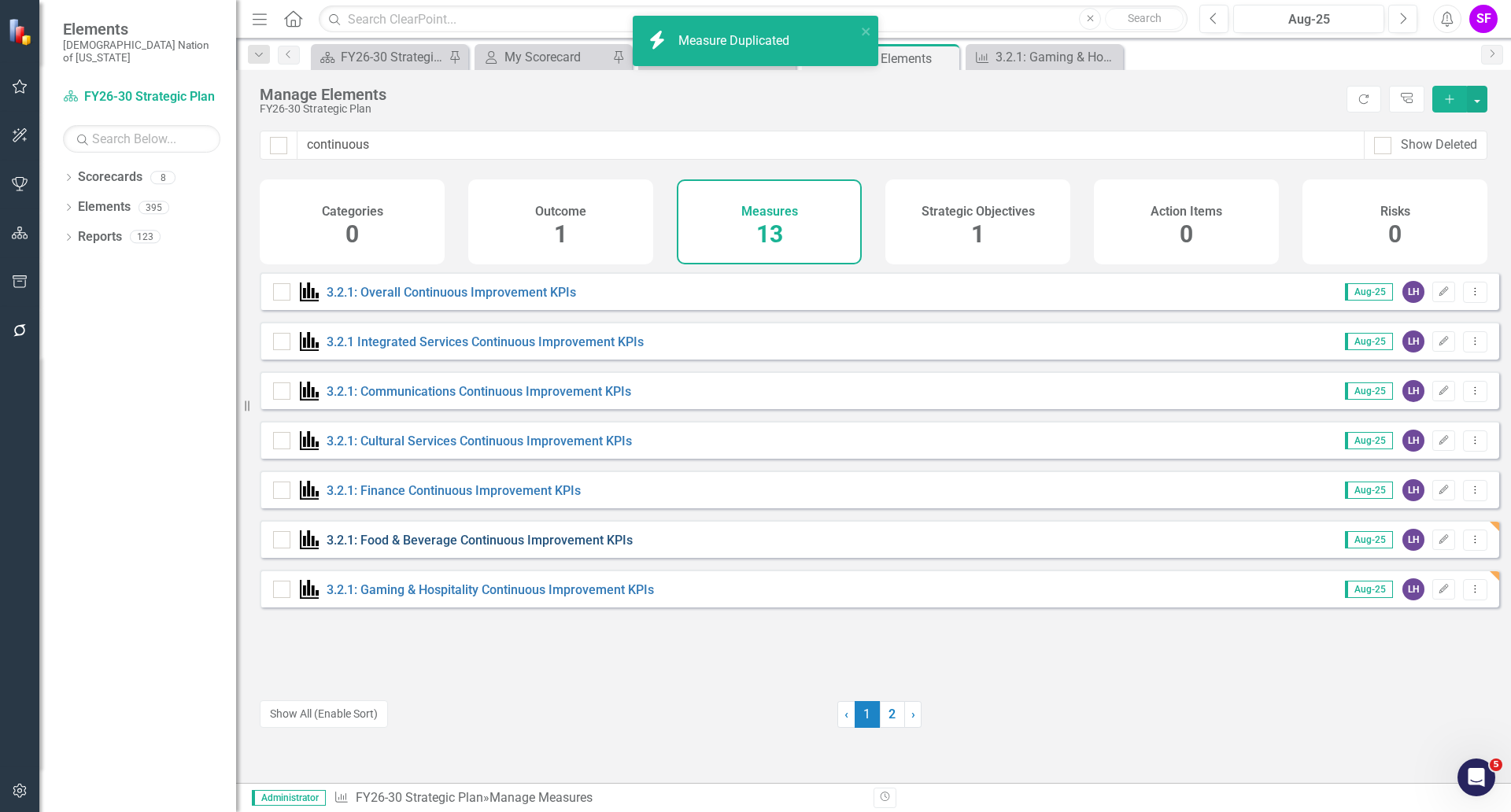
click at [475, 547] on link "3.2.1: Food & Beverage Continuous Improvement KPIs" at bounding box center [479, 539] width 306 height 15
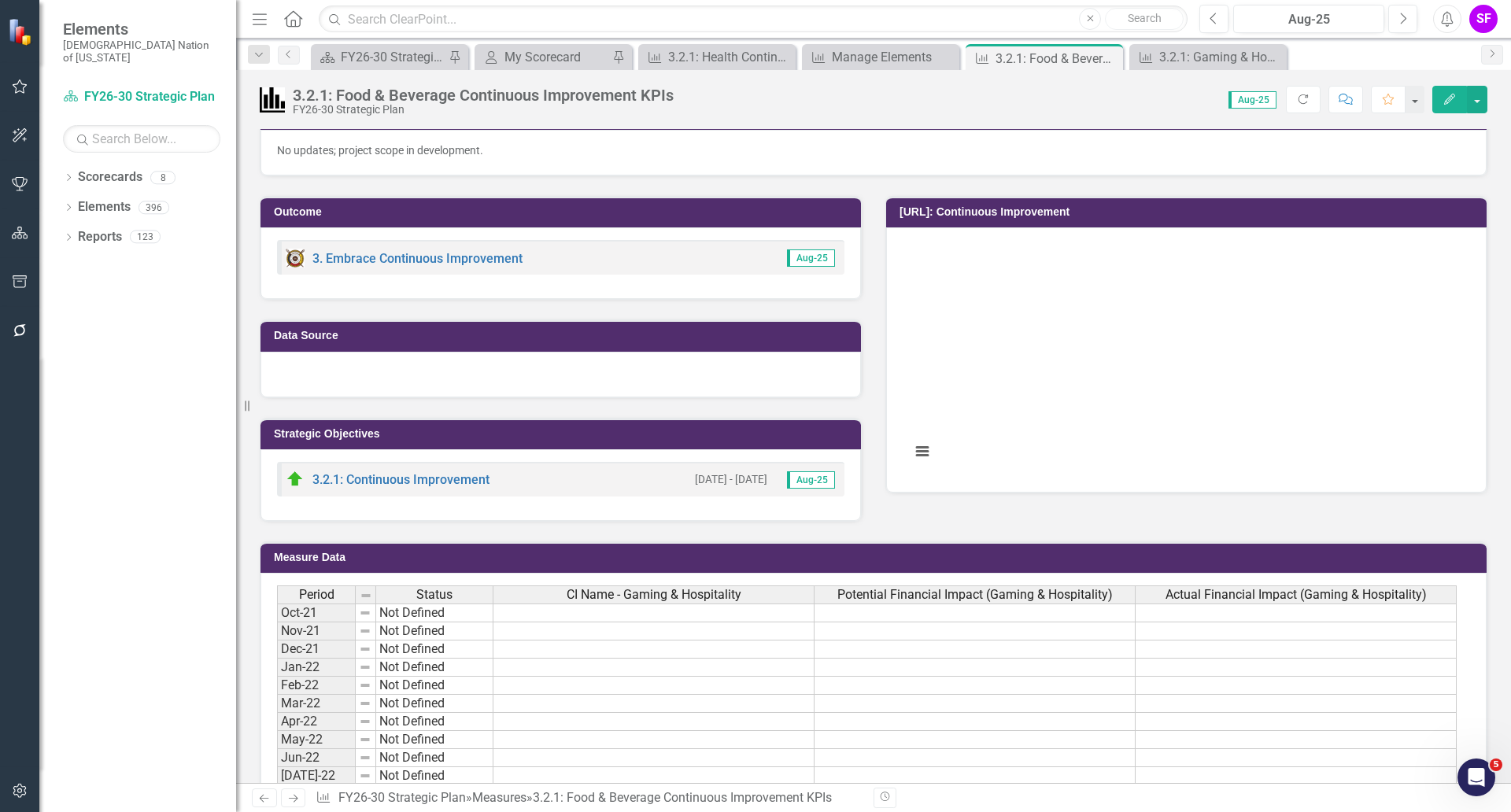
scroll to position [522, 0]
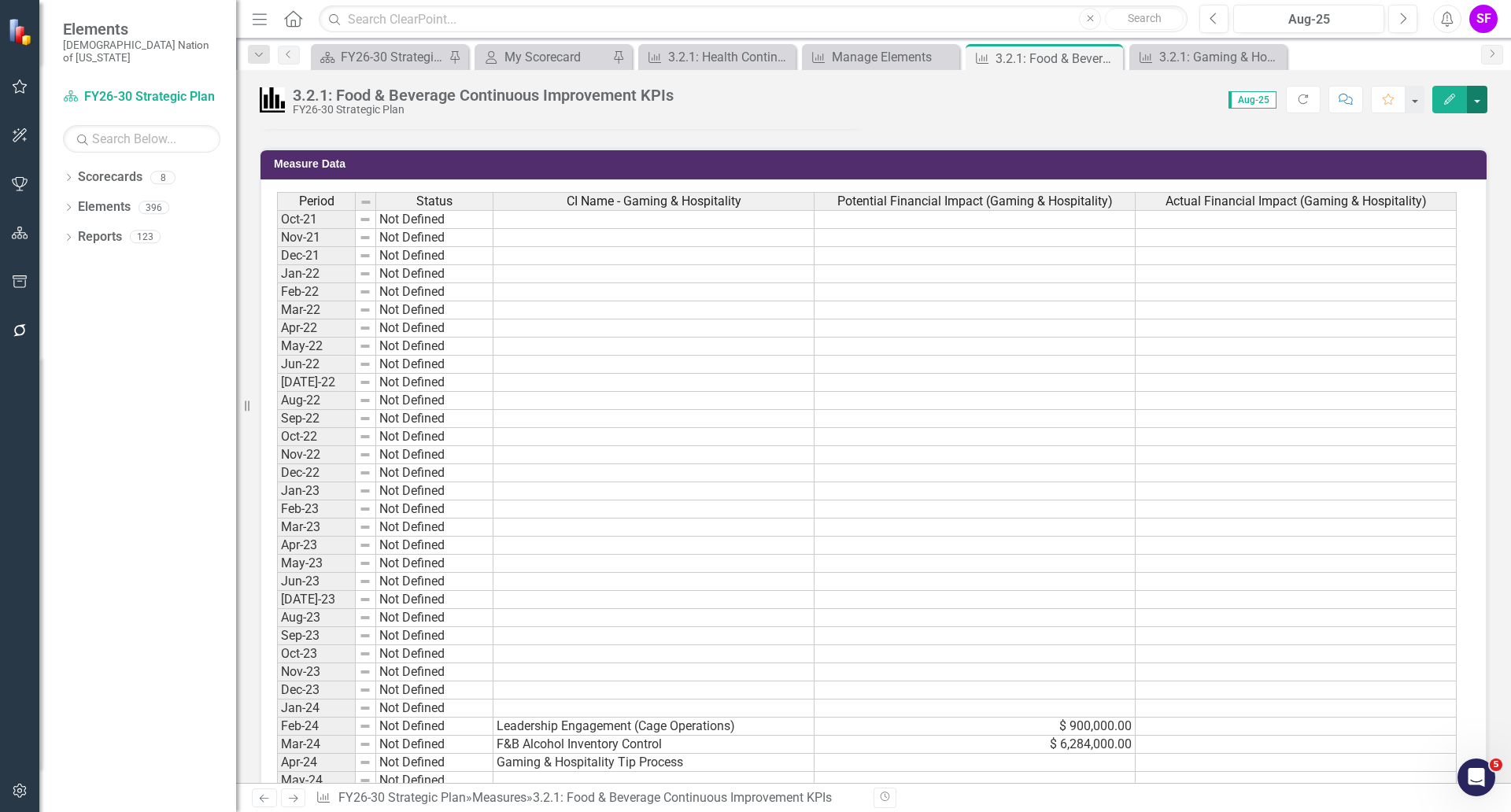
click at [1476, 102] on button "button" at bounding box center [1476, 99] width 20 height 27
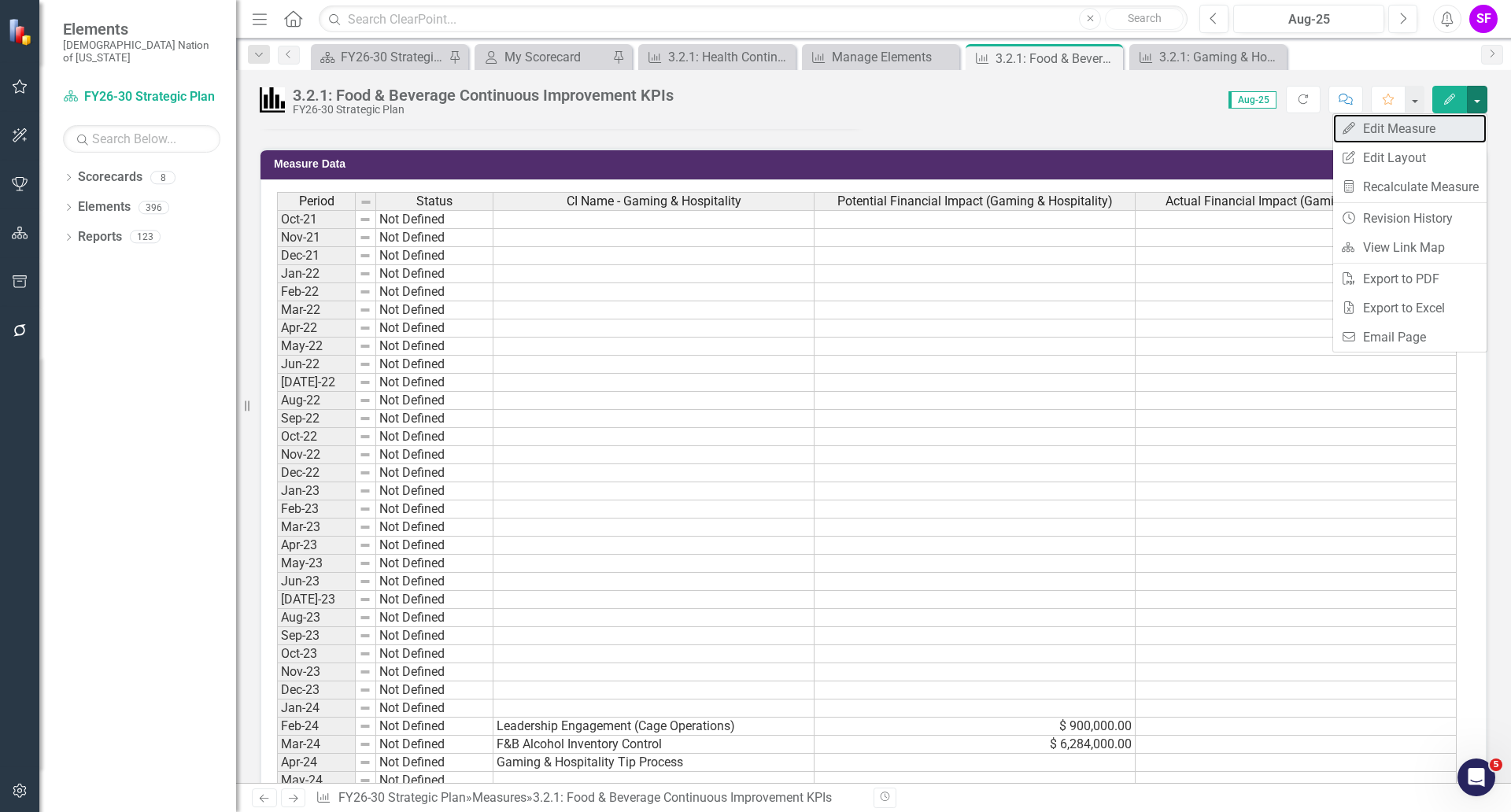
click at [1454, 129] on link "Edit Edit Measure" at bounding box center [1409, 129] width 153 height 29
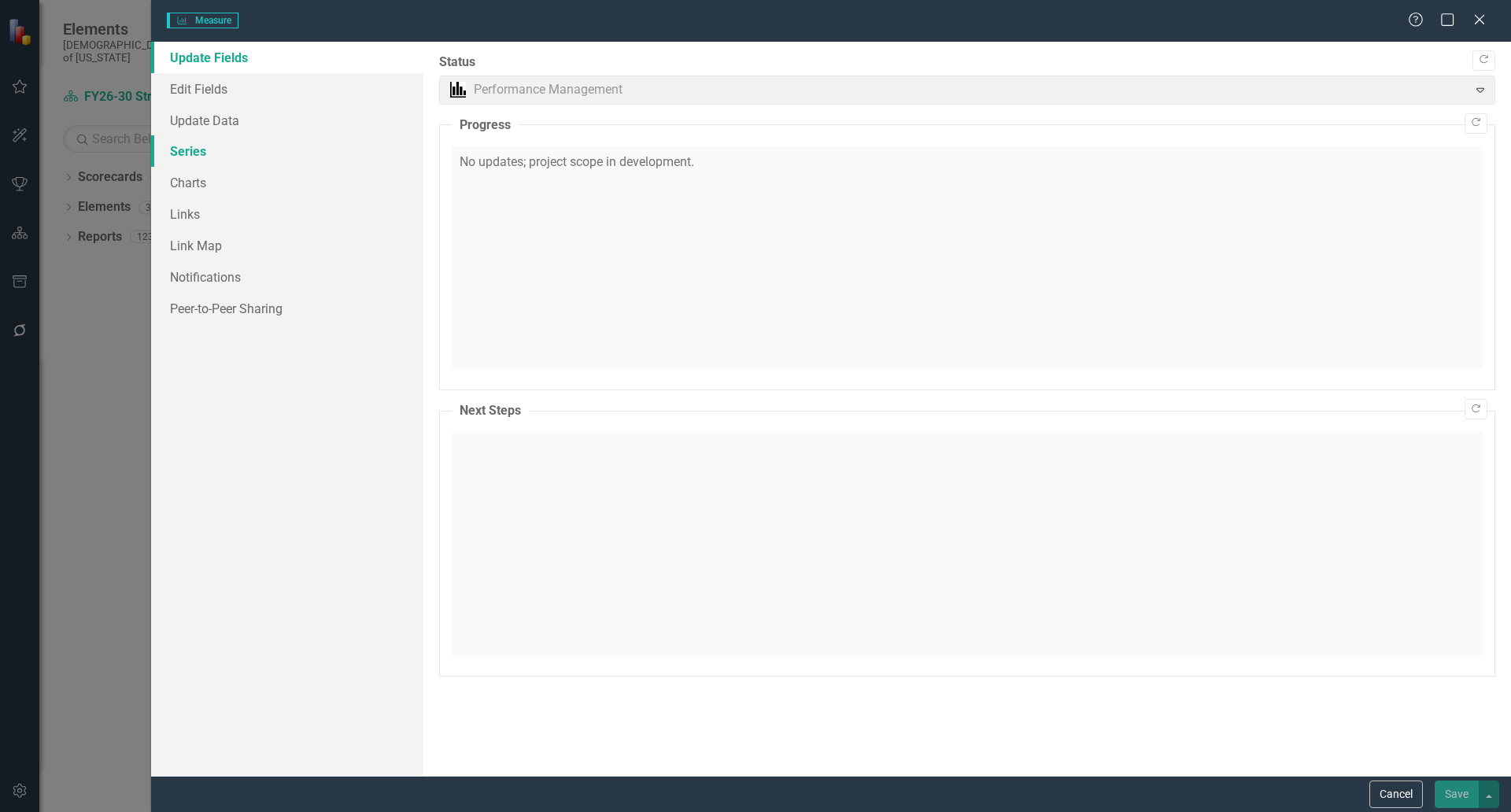
click at [187, 147] on link "Series" at bounding box center [286, 151] width 272 height 31
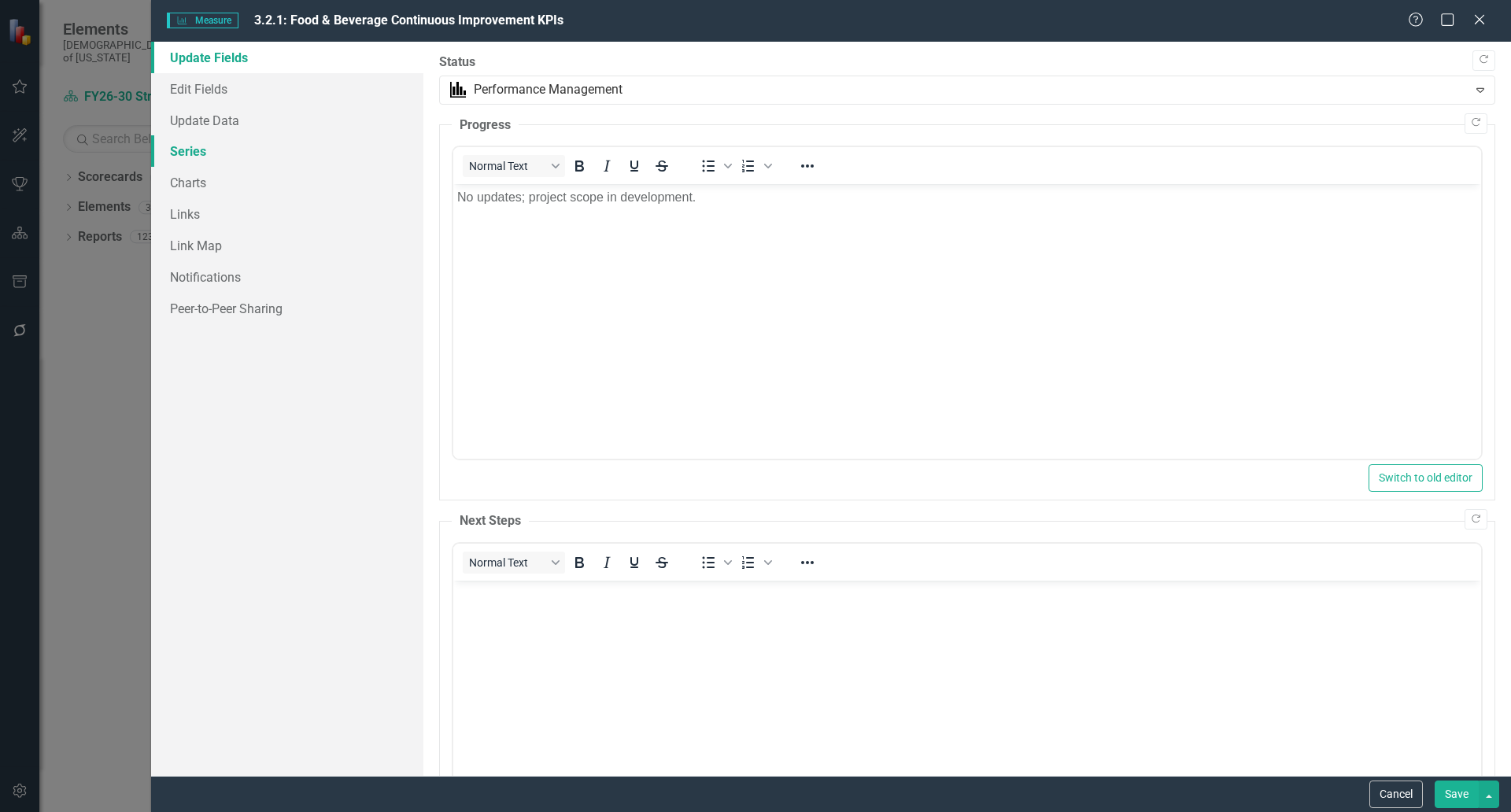
scroll to position [0, 0]
click at [190, 148] on link "Series" at bounding box center [286, 151] width 272 height 31
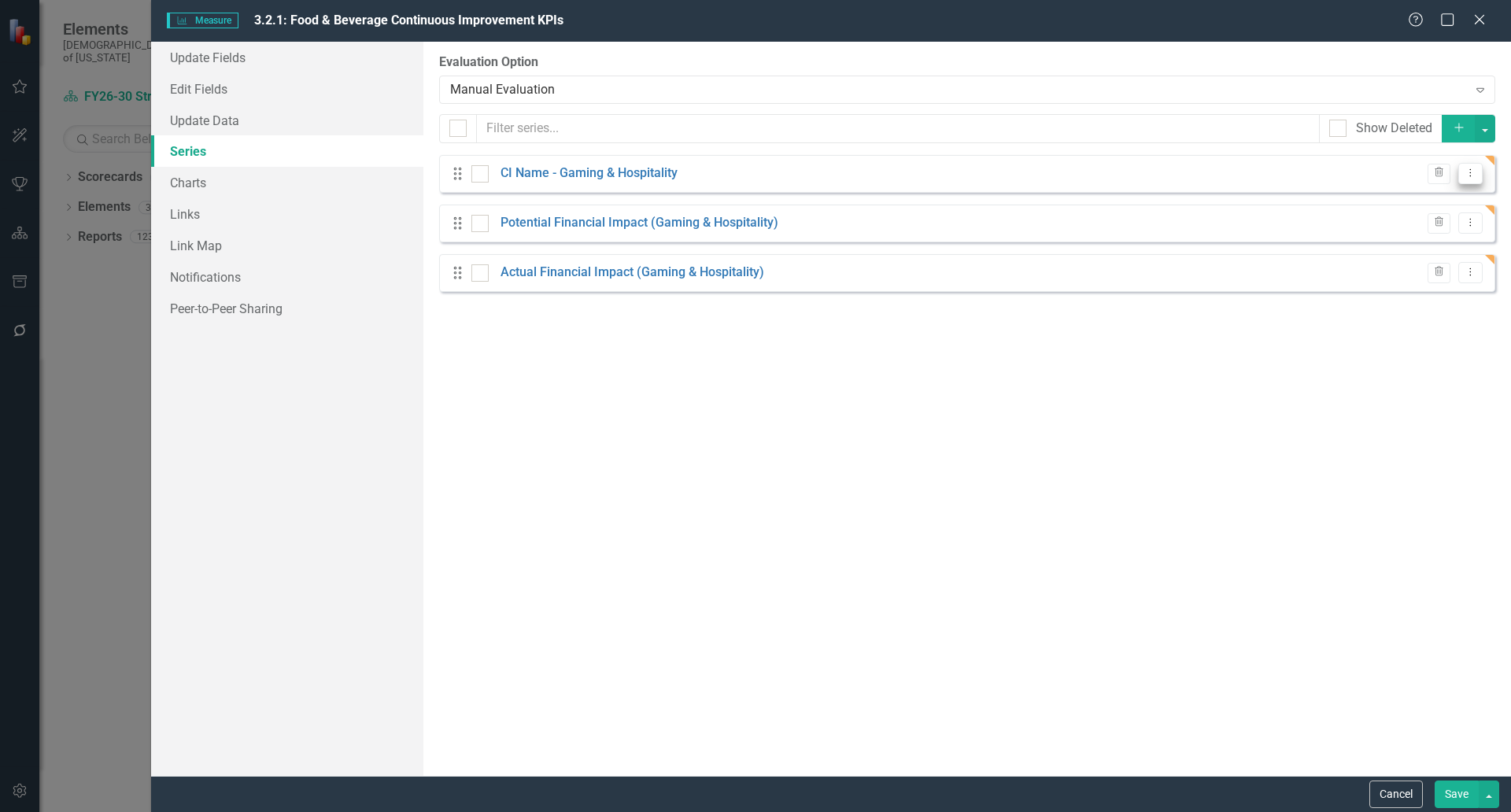
click at [1472, 175] on icon "Dropdown Menu" at bounding box center [1470, 172] width 14 height 10
click at [1429, 199] on link "Edit Edit Measure Series" at bounding box center [1391, 200] width 178 height 29
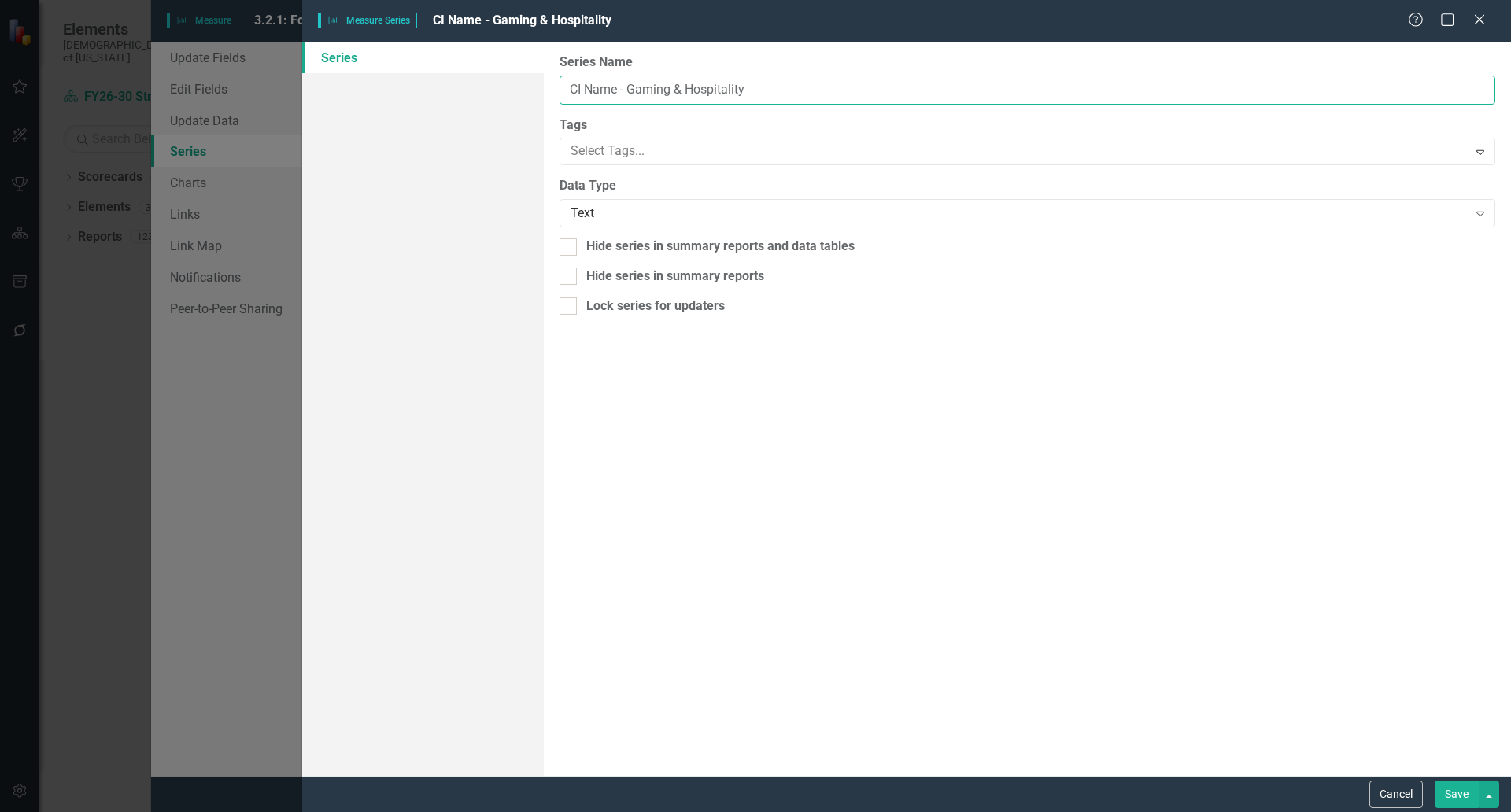
click at [718, 88] on input "CI Name - Gaming & Hospitality" at bounding box center [1027, 91] width 935 height 29
click at [731, 88] on input "CI Name - Gaming & Hospitality" at bounding box center [1027, 91] width 935 height 29
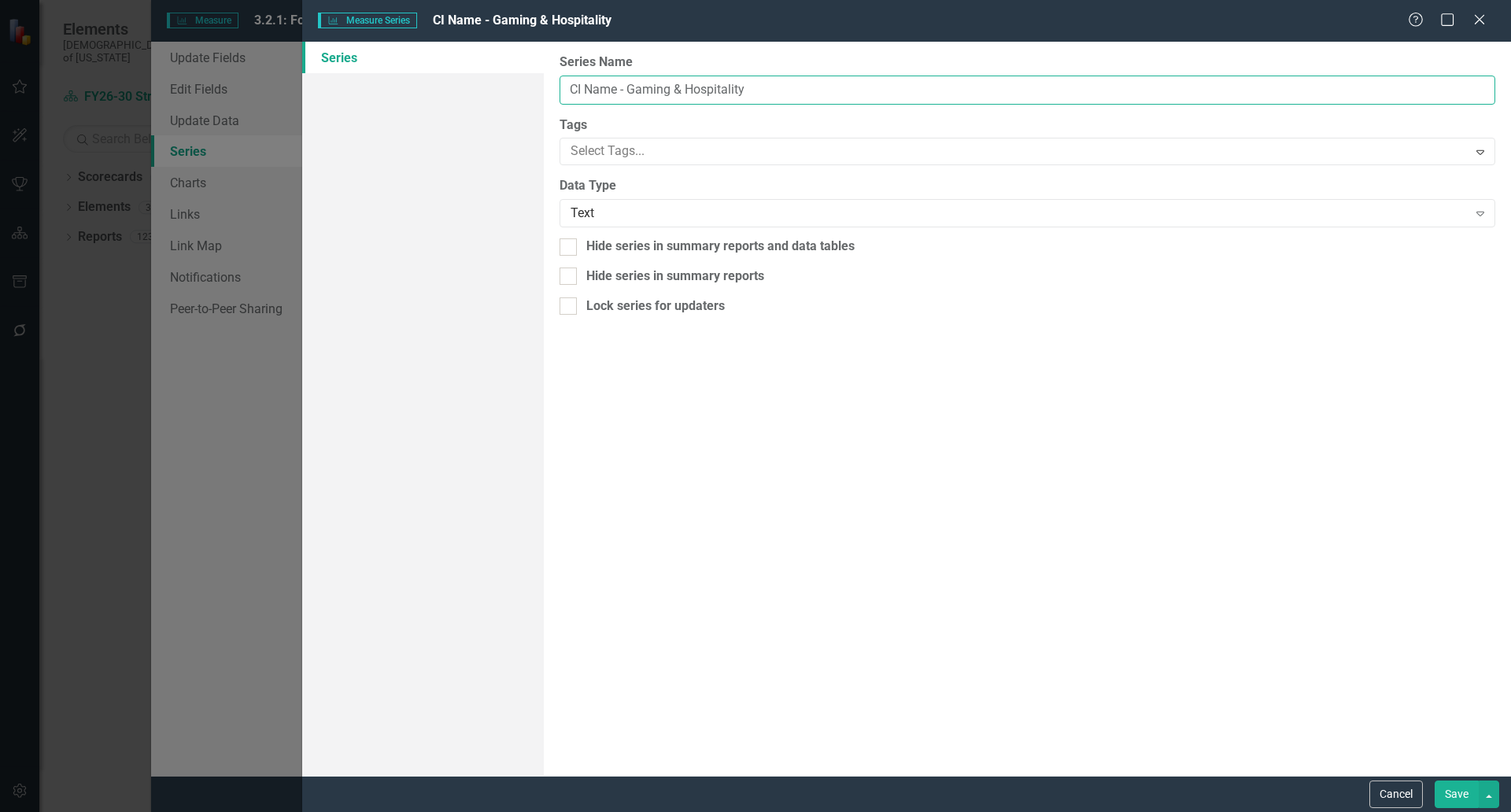
click at [763, 87] on input "CI Name - Gaming & Hospitality" at bounding box center [1027, 91] width 935 height 29
drag, startPoint x: 763, startPoint y: 87, endPoint x: 623, endPoint y: 93, distance: 140.1
click at [623, 93] on input "CI Name - Gaming & Hospitality" at bounding box center [1027, 91] width 935 height 29
type input "CI Name"
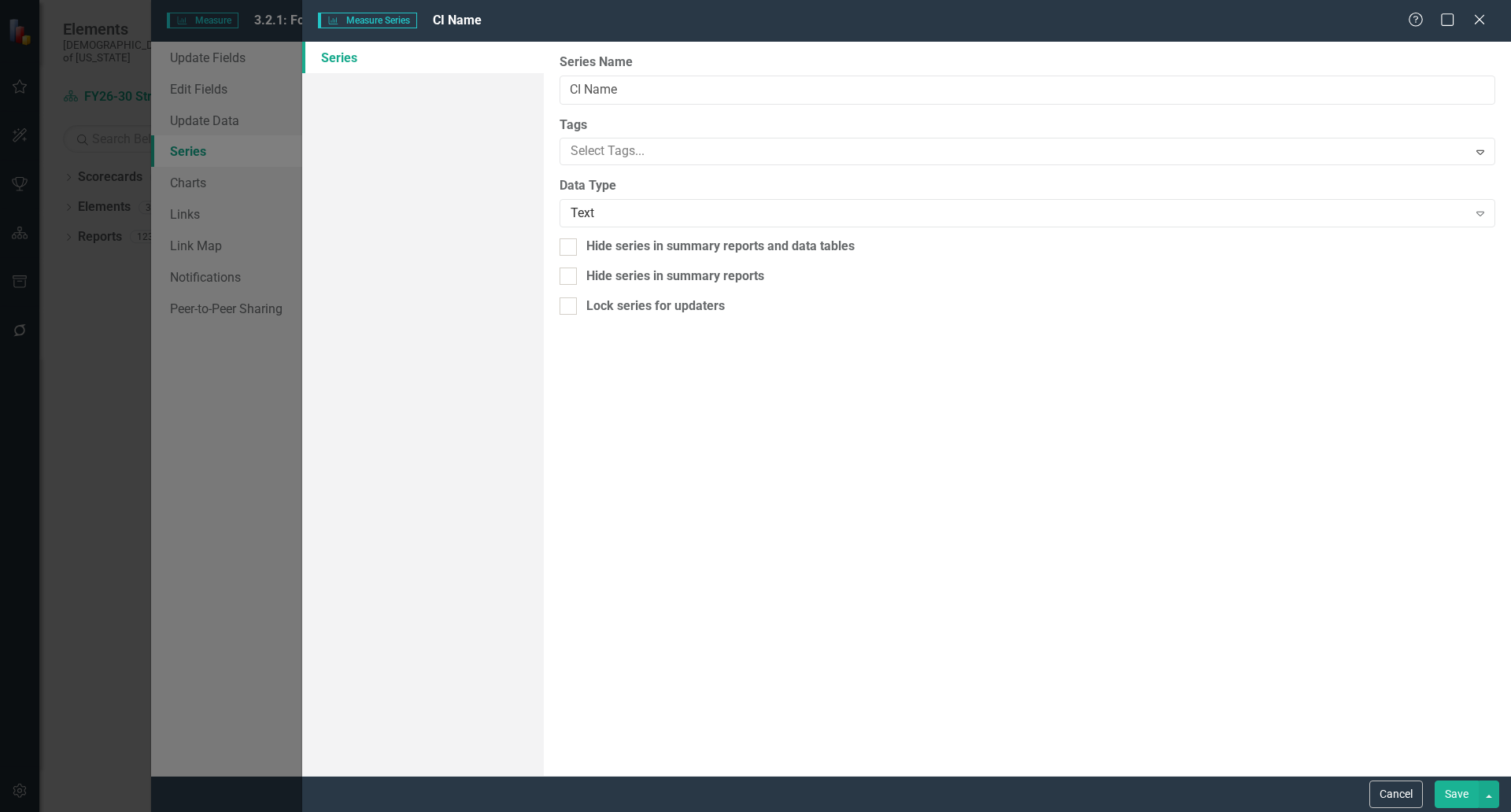
click at [1464, 787] on button "Save" at bounding box center [1455, 794] width 44 height 27
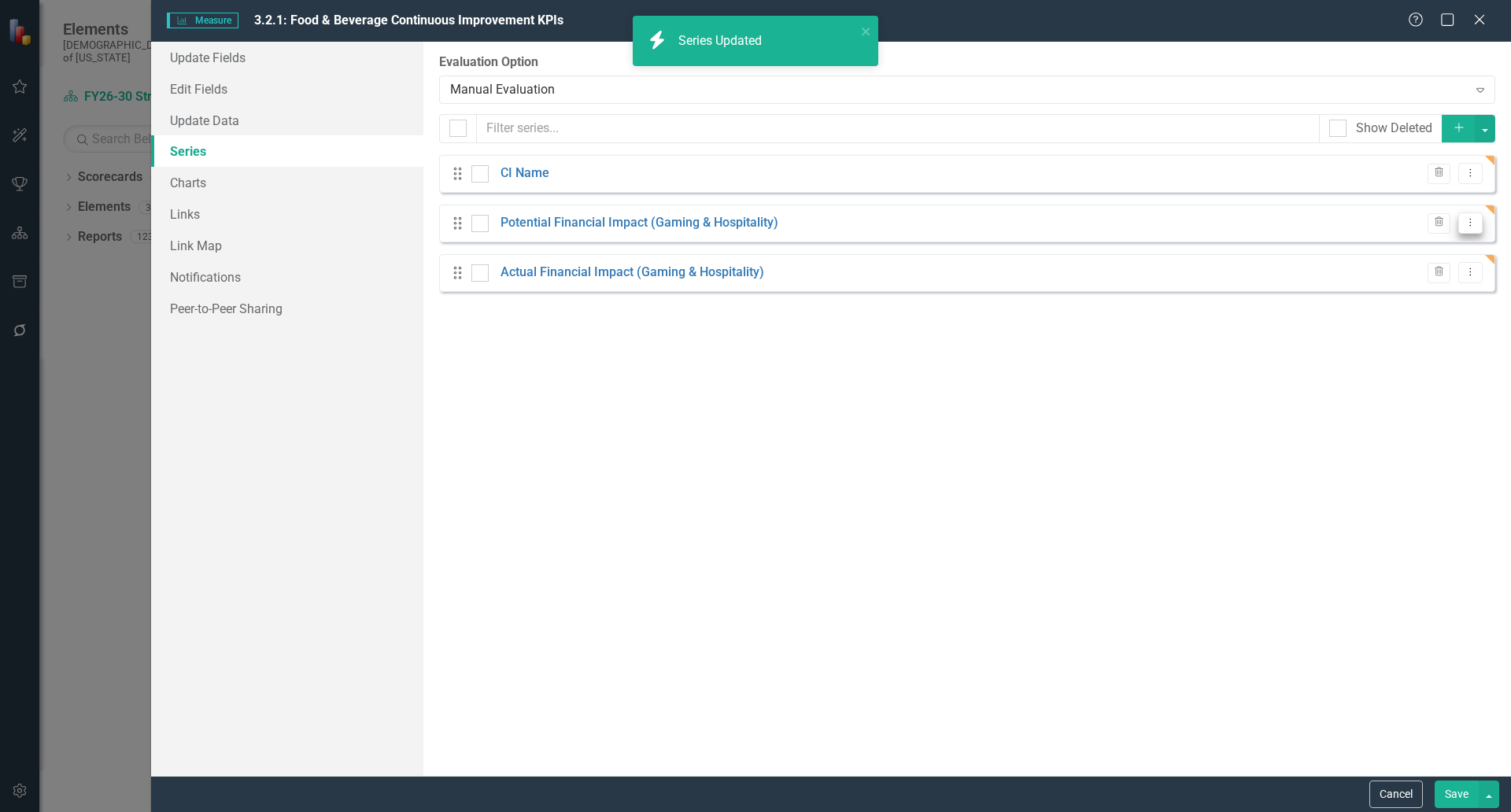
click at [1471, 217] on icon "Dropdown Menu" at bounding box center [1470, 222] width 14 height 10
click at [1321, 251] on icon "Edit" at bounding box center [1318, 248] width 15 height 11
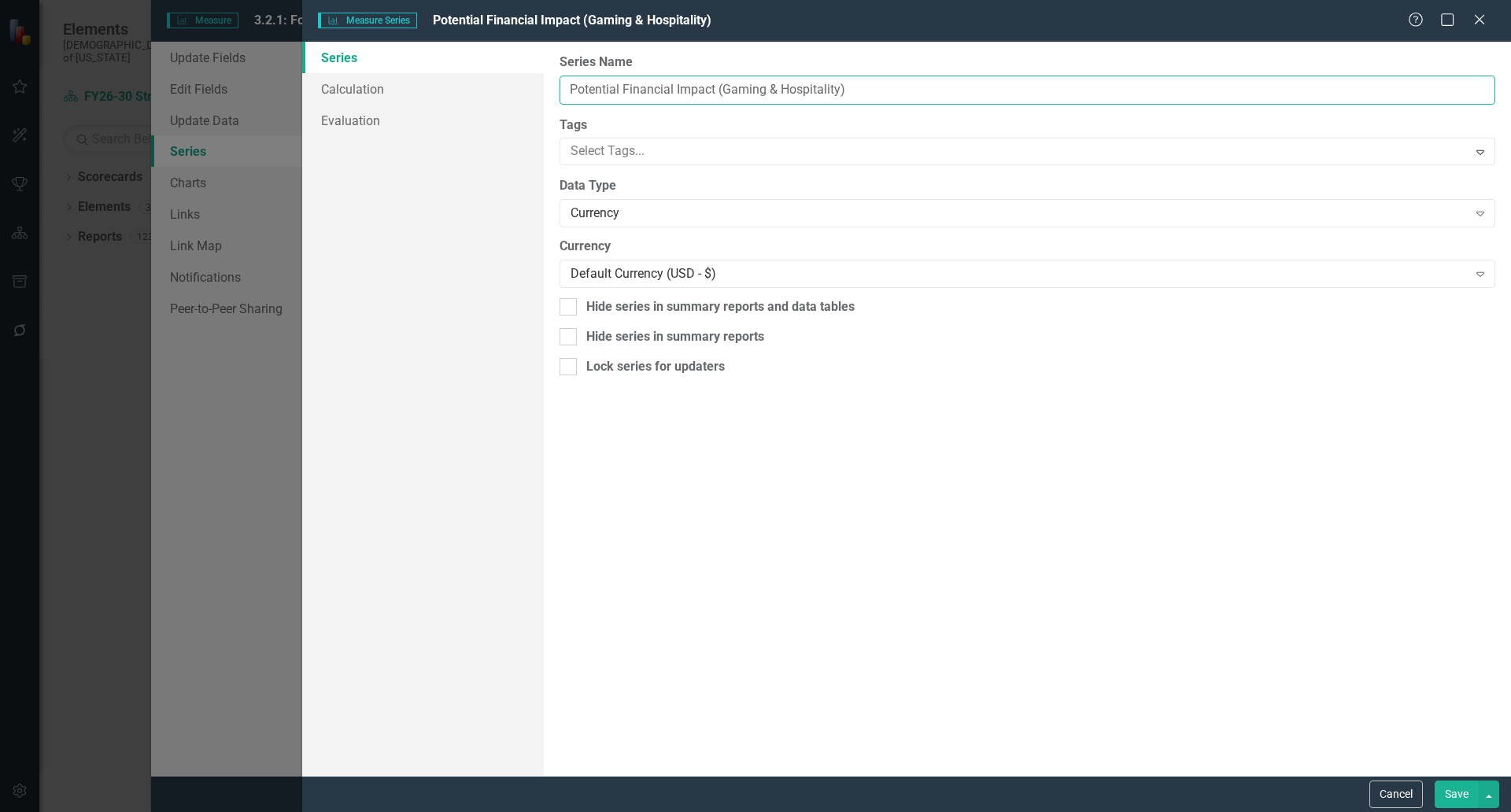
click at [756, 88] on input "Potential Financial Impact (Gaming & Hospitality)" at bounding box center [1027, 91] width 935 height 29
click at [828, 88] on input "Potential Financial Impact (Gaming & Hospitality)" at bounding box center [1027, 91] width 935 height 29
click at [865, 89] on input "Potential Financial Impact (Gaming & Hospitality)" at bounding box center [1027, 91] width 935 height 29
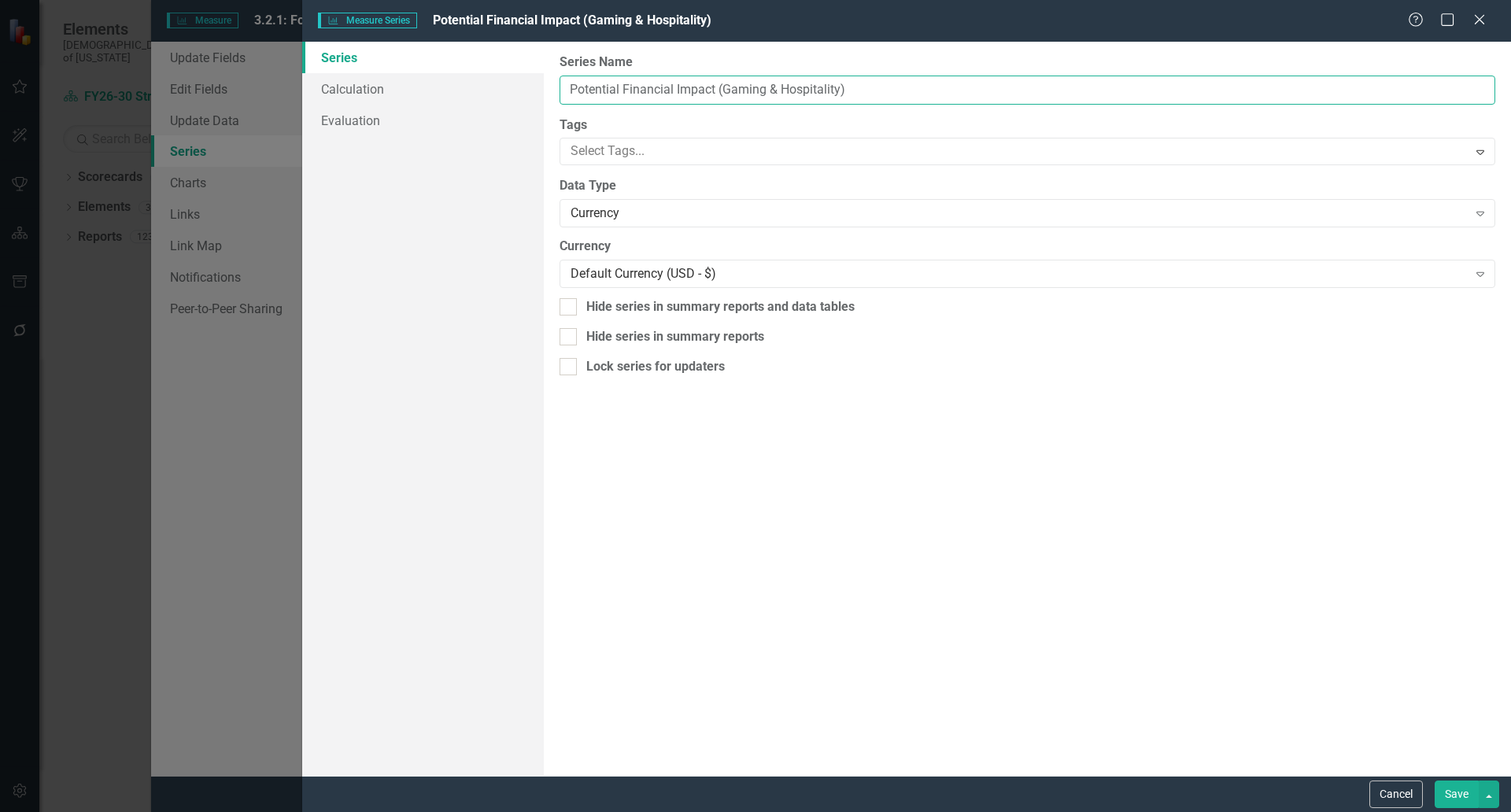
drag, startPoint x: 733, startPoint y: 88, endPoint x: 718, endPoint y: 91, distance: 15.3
click at [718, 91] on input "Potential Financial Impact (Gaming & Hospitality)" at bounding box center [1027, 91] width 935 height 29
type input "Potential Financial Impact"
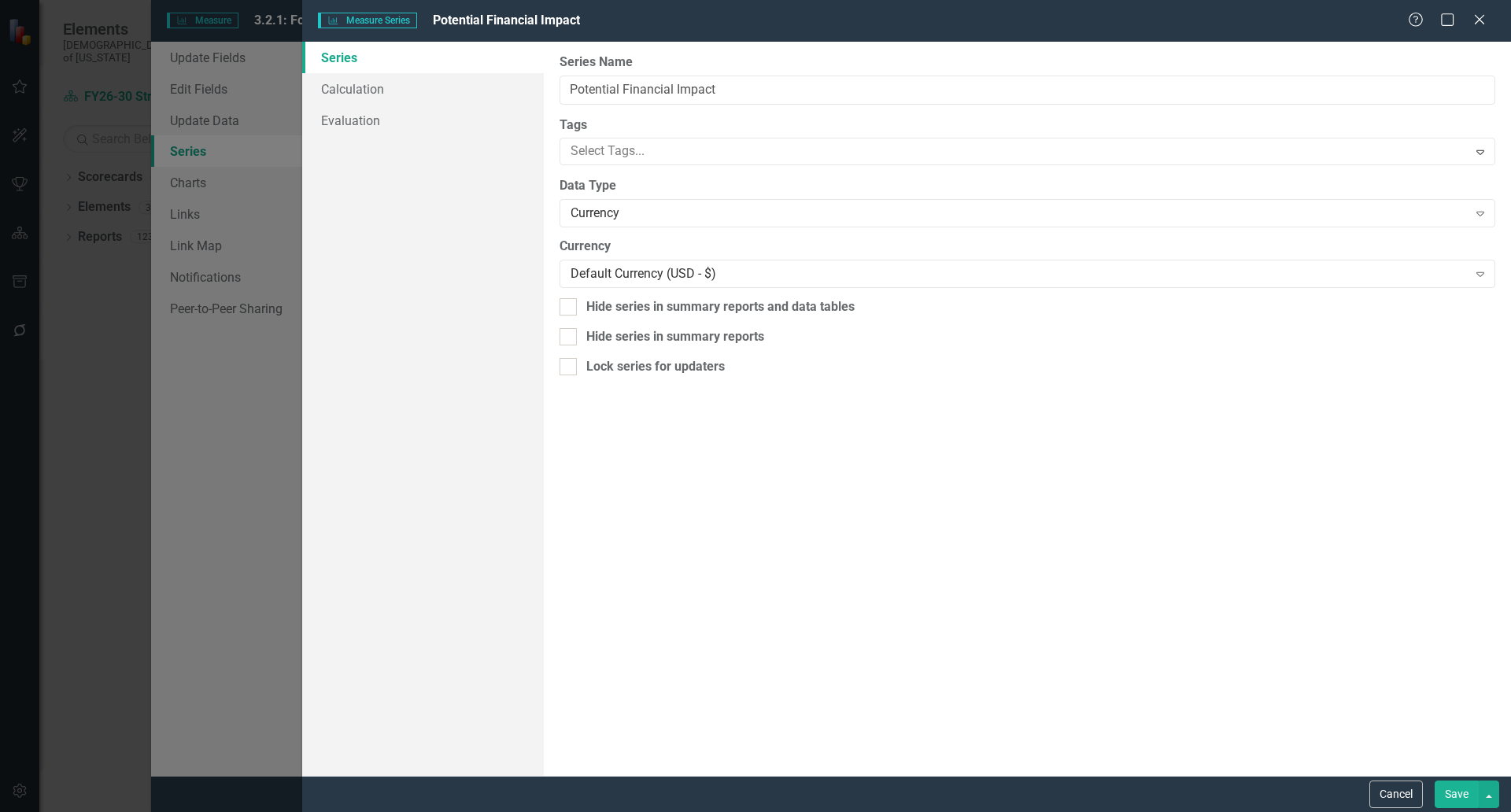
click at [1451, 787] on button "Save" at bounding box center [1455, 794] width 44 height 27
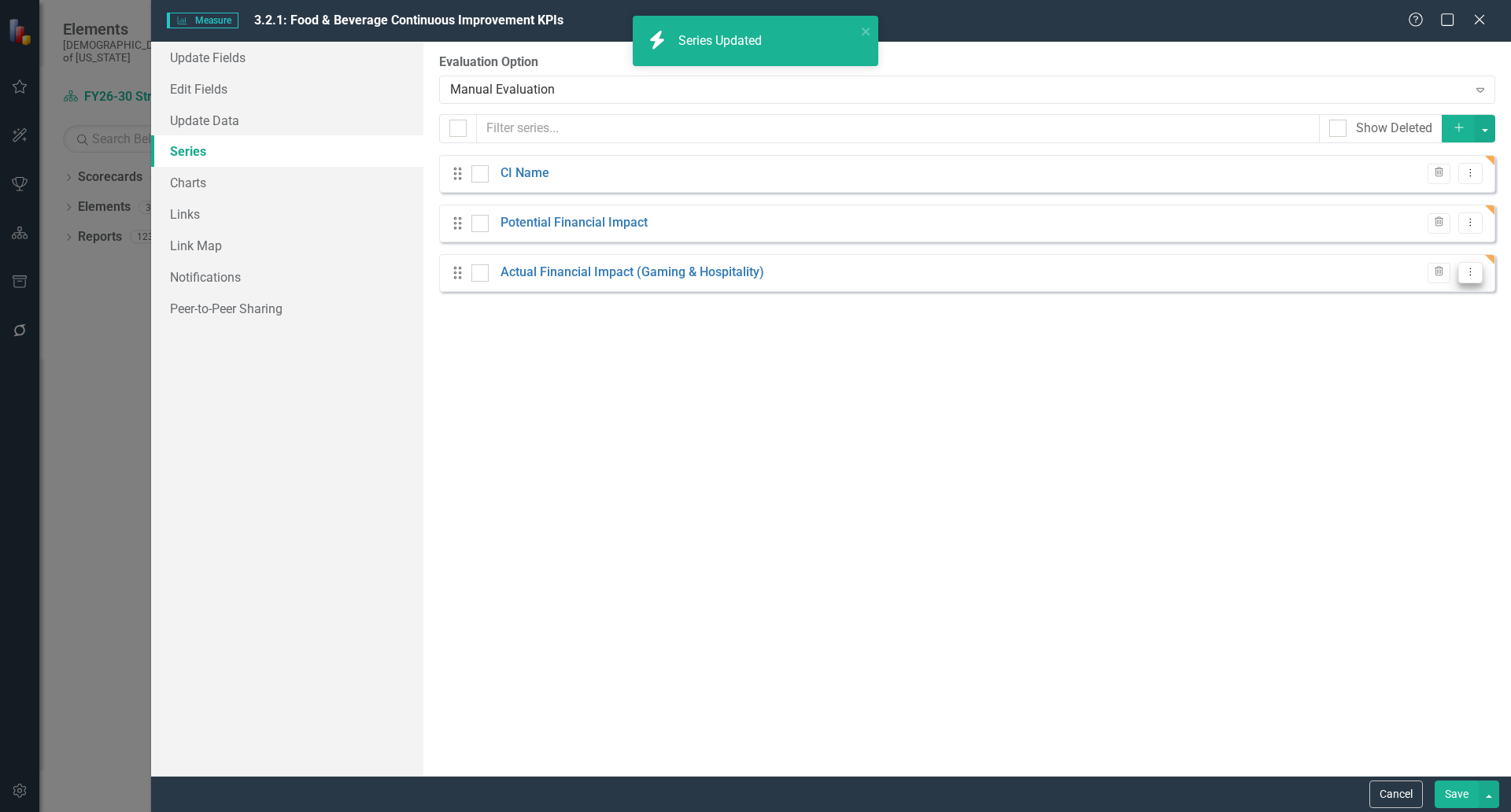
click at [1472, 278] on button "Dropdown Menu" at bounding box center [1470, 273] width 24 height 21
click at [1434, 299] on link "Edit Edit Measure Series" at bounding box center [1391, 299] width 178 height 29
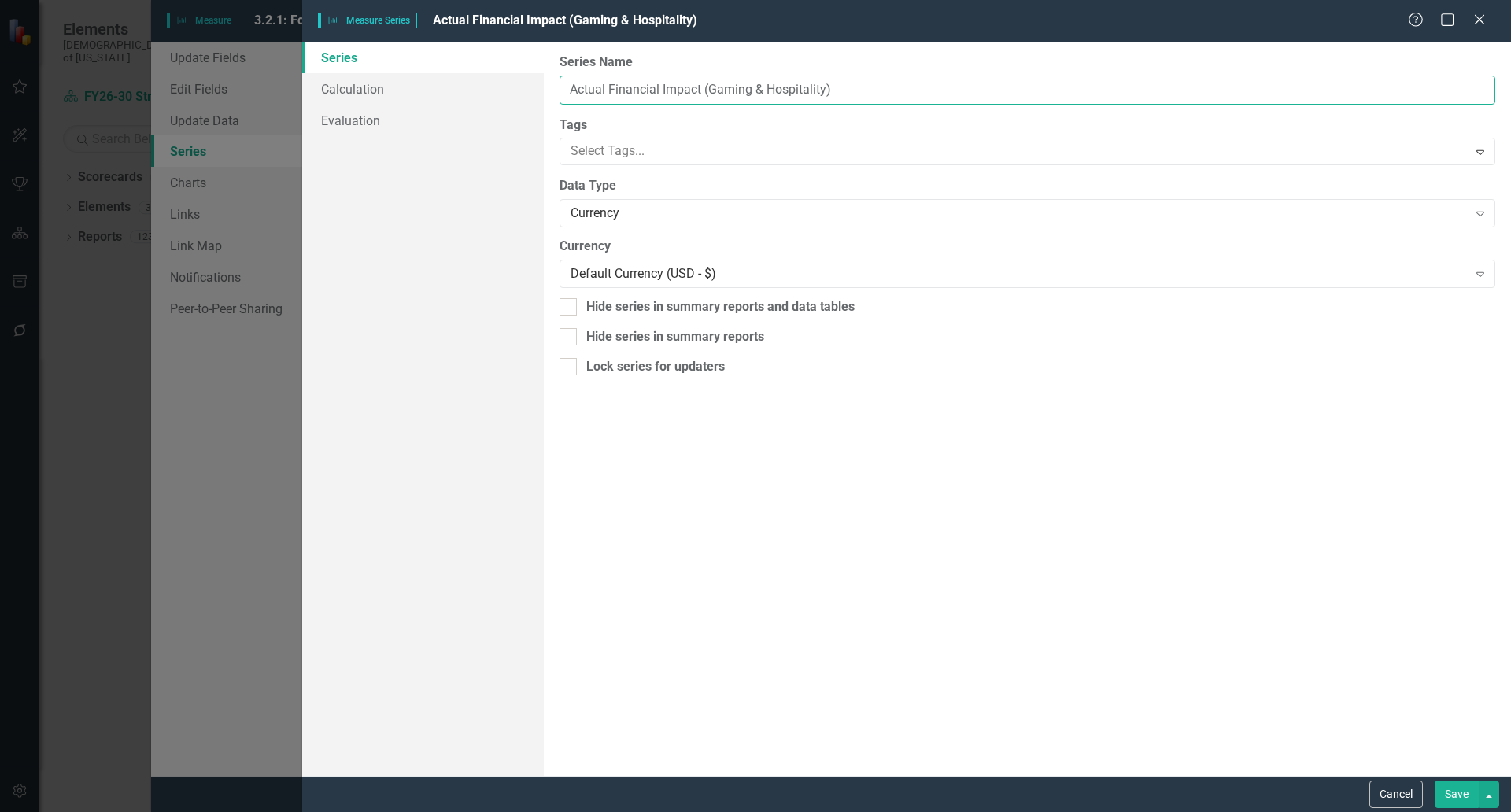
click at [781, 80] on input "Actual Financial Impact (Gaming & Hospitality)" at bounding box center [1027, 91] width 935 height 29
click at [787, 86] on input "Actual Financial Impact (Gaming & Hospitality)" at bounding box center [1027, 91] width 935 height 29
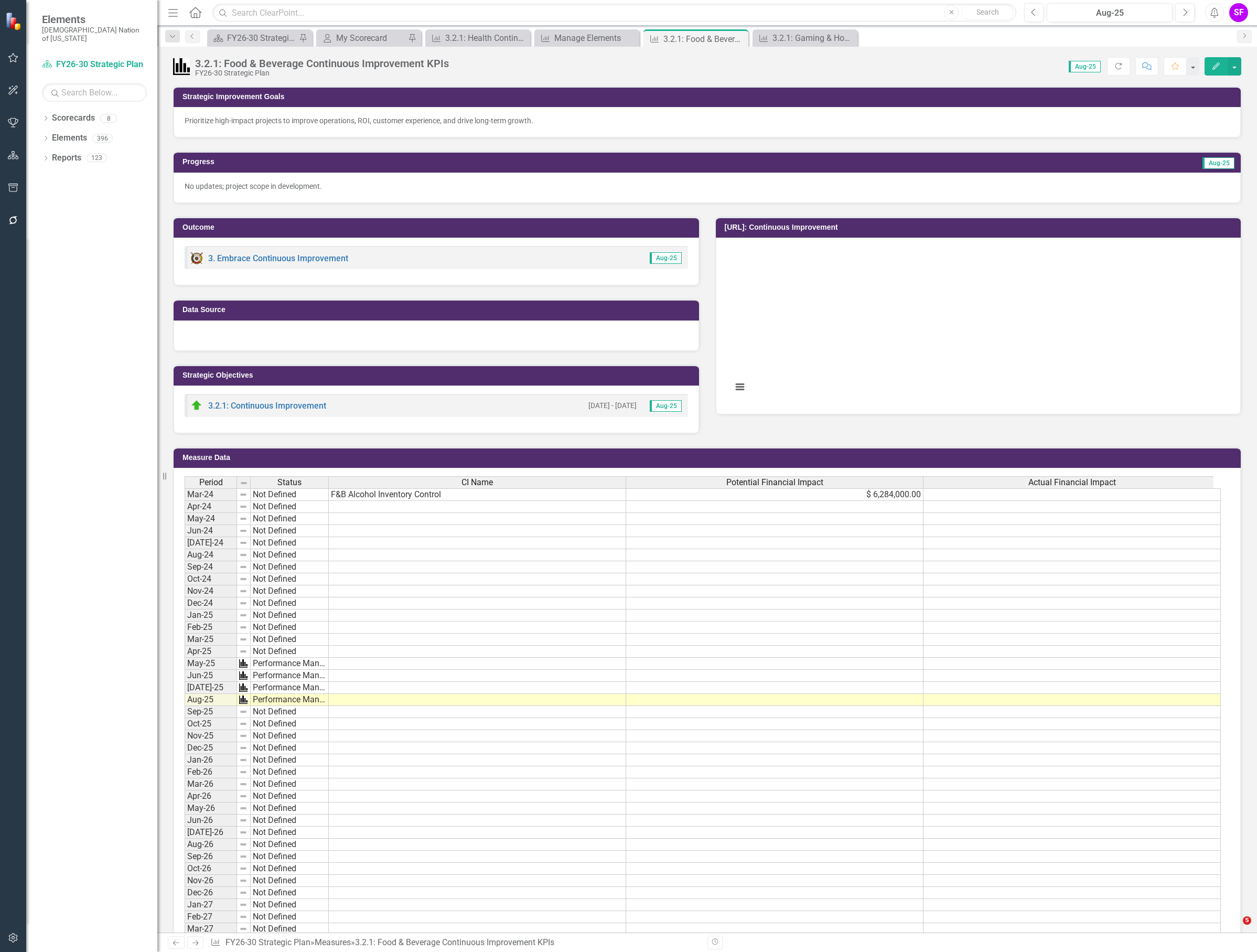
click at [0, 0] on icon "Close" at bounding box center [0, 0] width 0 height 0
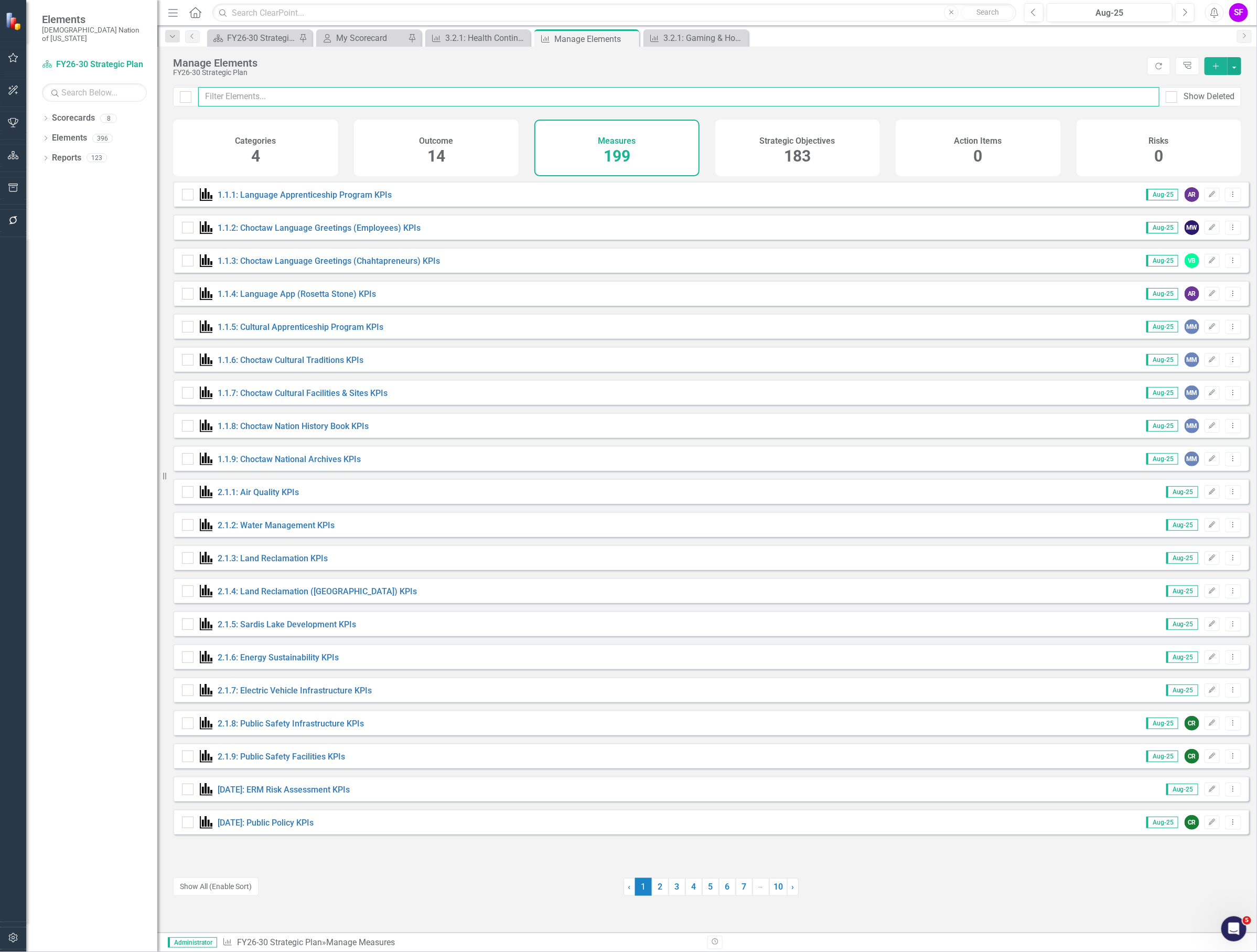
click at [392, 105] on input "text" at bounding box center [678, 97] width 961 height 19
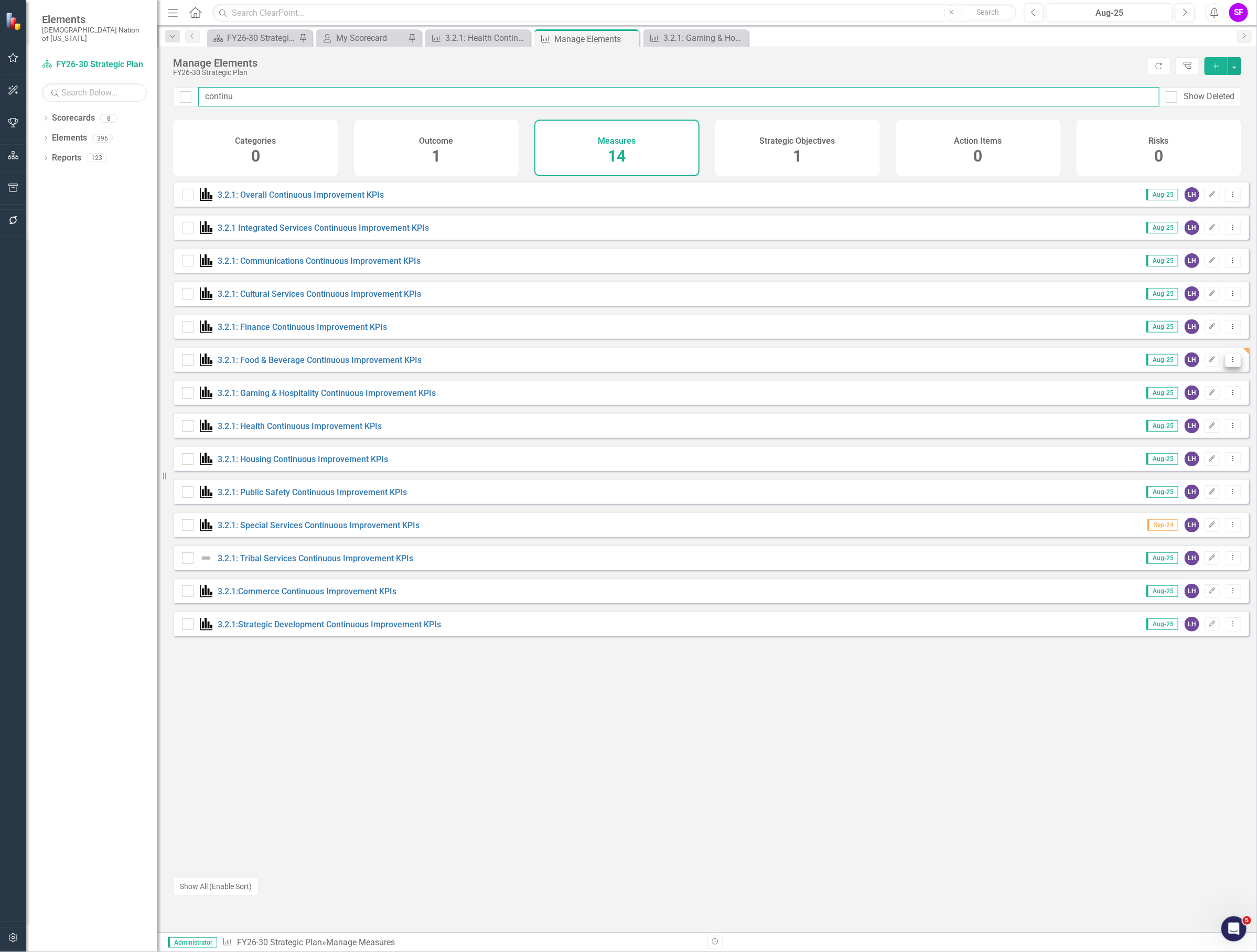
type input "continu"
click at [1225, 362] on button "Dropdown Menu" at bounding box center [1233, 360] width 16 height 14
click at [1212, 421] on link "Copy Duplicate Measure" at bounding box center [1185, 424] width 94 height 19
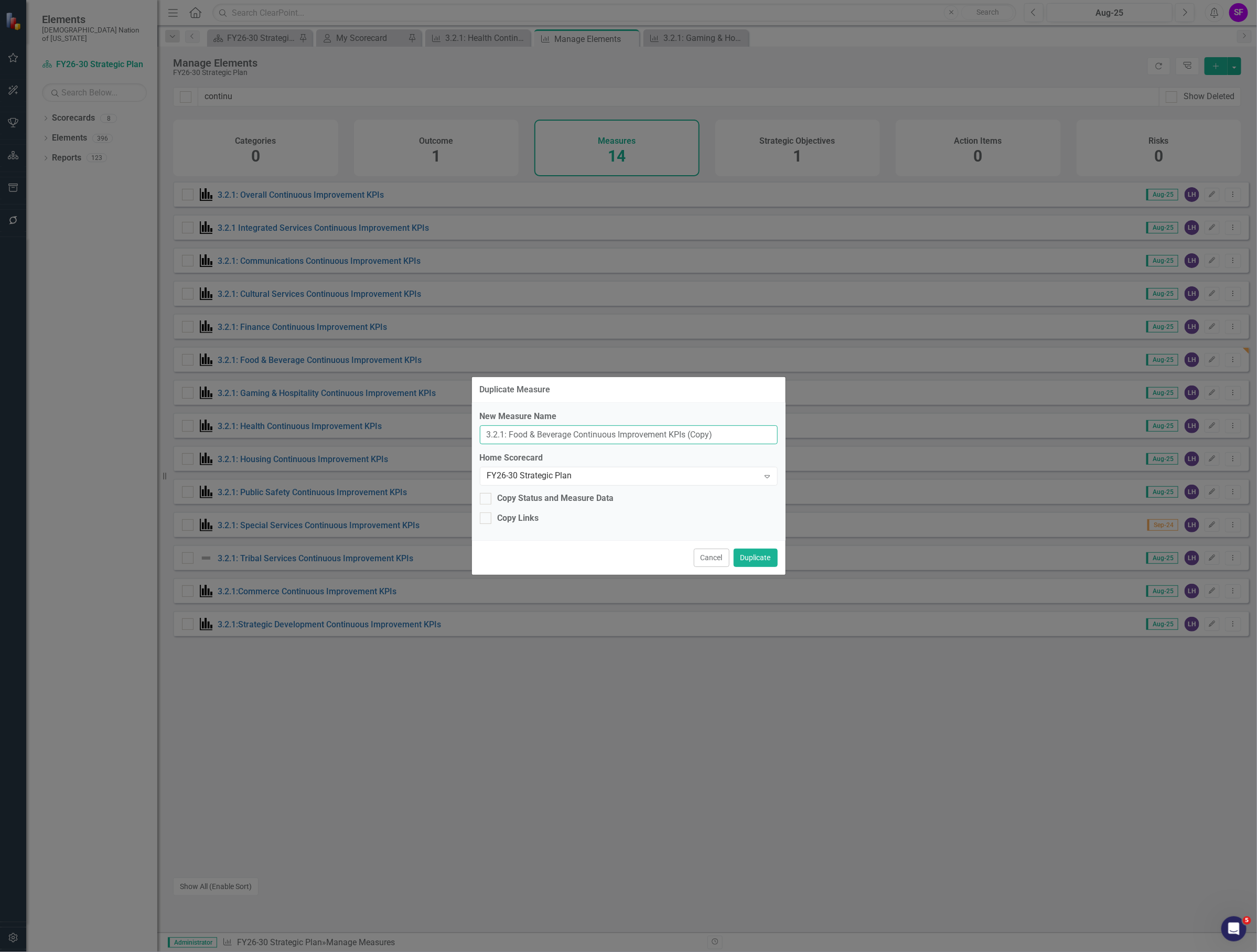
drag, startPoint x: 571, startPoint y: 432, endPoint x: 509, endPoint y: 435, distance: 62.1
click at [509, 435] on input "3.2.1: Food & Beverage Continuous Improvement KPIs (Copy)" at bounding box center [628, 435] width 298 height 19
drag, startPoint x: 690, startPoint y: 435, endPoint x: 814, endPoint y: 450, distance: 124.9
click at [801, 449] on div "Duplicate Measure New Measure Name 3.2.1: Retail Operations Continuous Improvem…" at bounding box center [628, 476] width 1257 height 952
type input "3.2.1: Retail Operations Continuous Improvement KPIs"
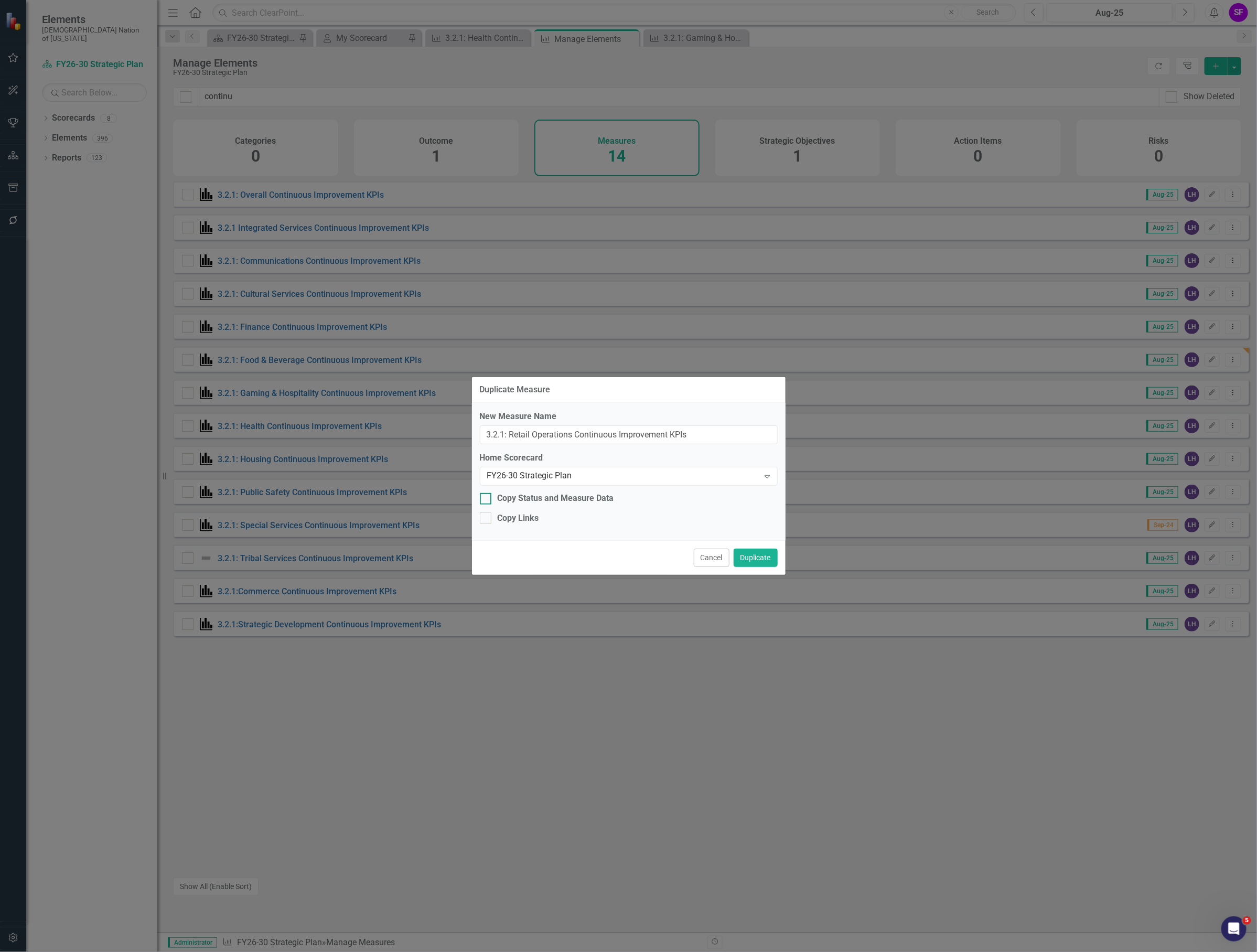
click at [561, 495] on div "Copy Status and Measure Data" at bounding box center [555, 498] width 116 height 12
click at [487, 495] on input "Copy Status and Measure Data" at bounding box center [483, 496] width 6 height 6
checkbox input "true"
click at [508, 517] on div "Copy Links" at bounding box center [518, 518] width 42 height 12
click at [487, 517] on input "Copy Links" at bounding box center [483, 516] width 6 height 6
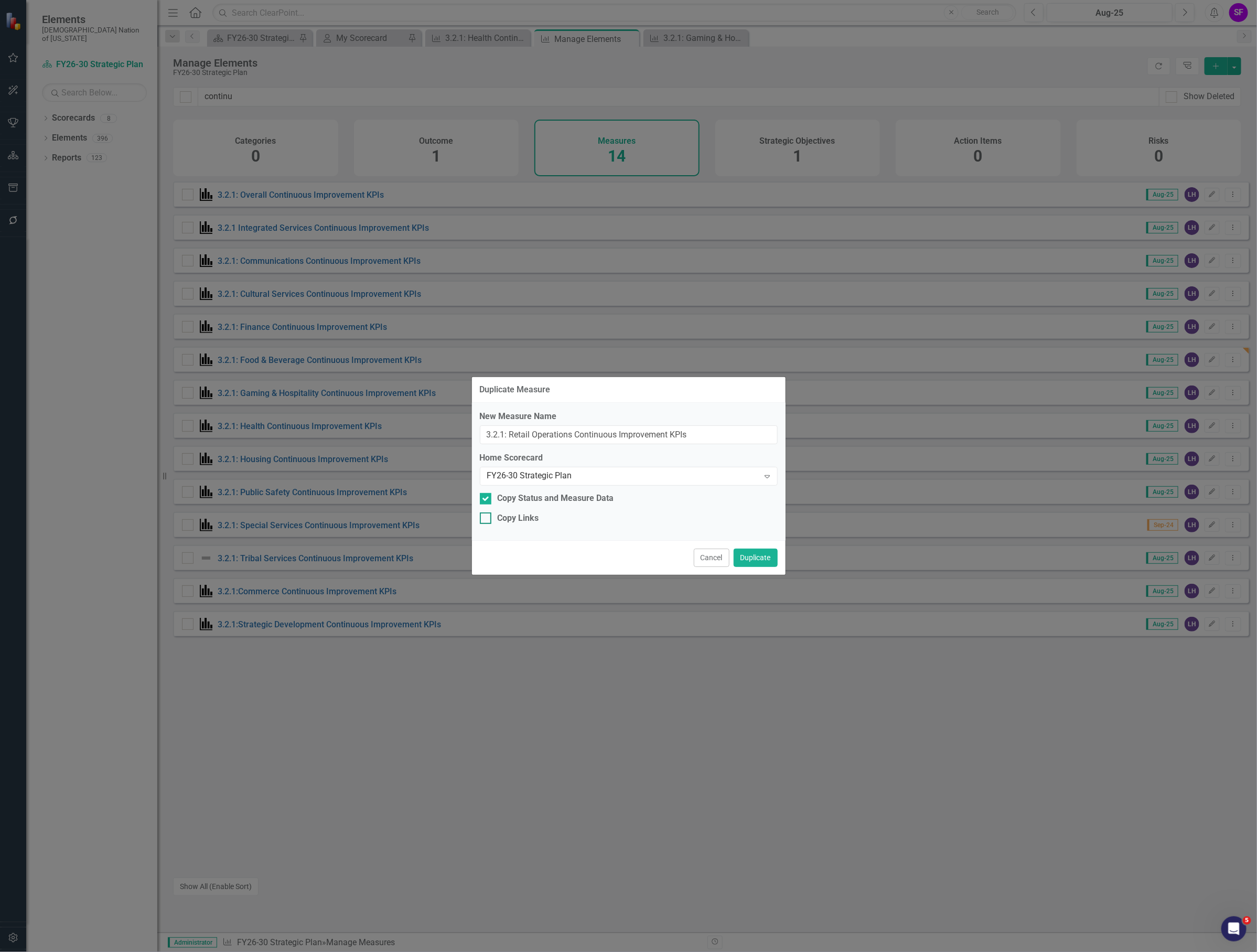
checkbox input "true"
click at [754, 558] on button "Duplicate" at bounding box center [756, 558] width 44 height 18
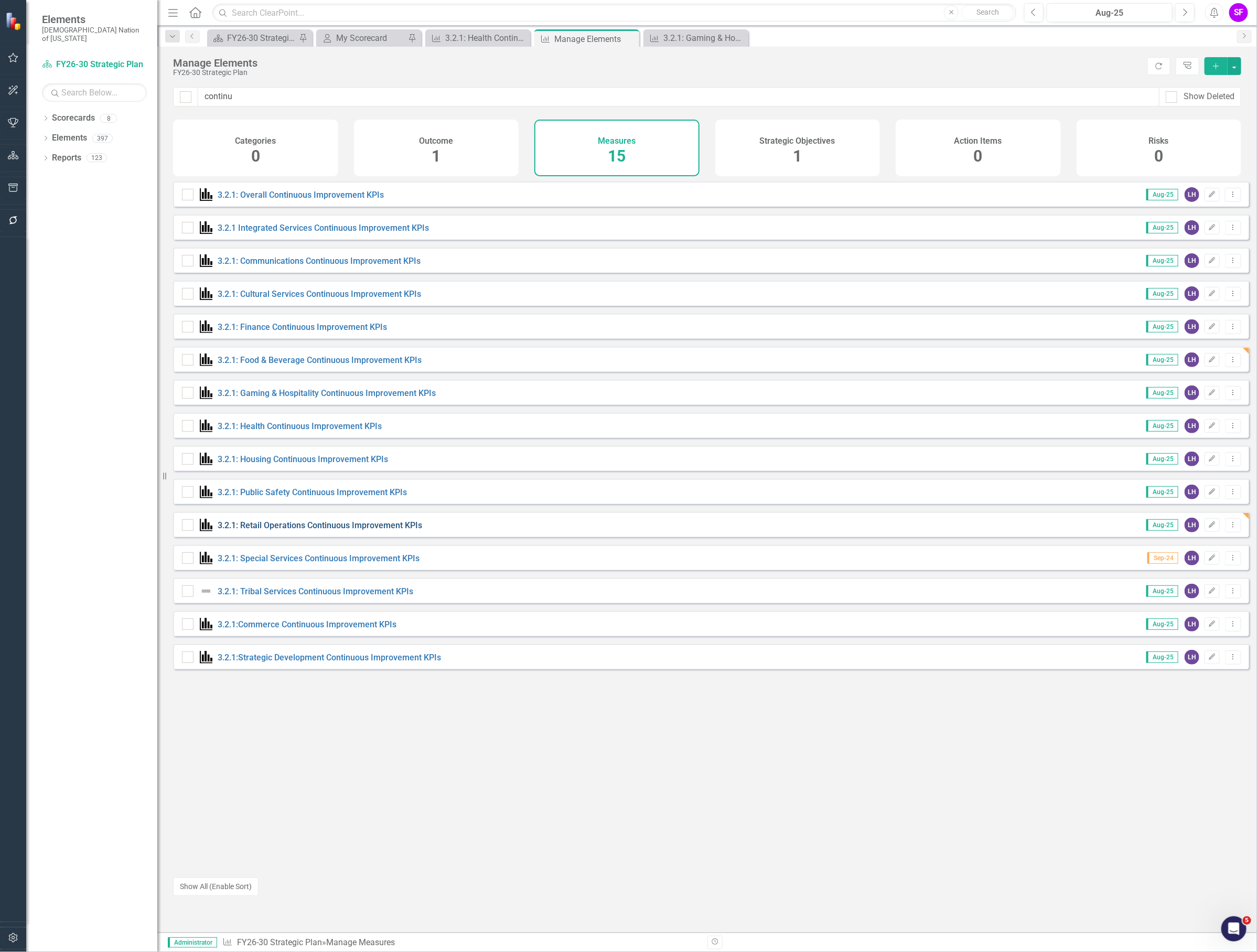
click at [293, 531] on link "3.2.1: Retail Operations Continuous Improvement KPIs" at bounding box center [319, 525] width 205 height 10
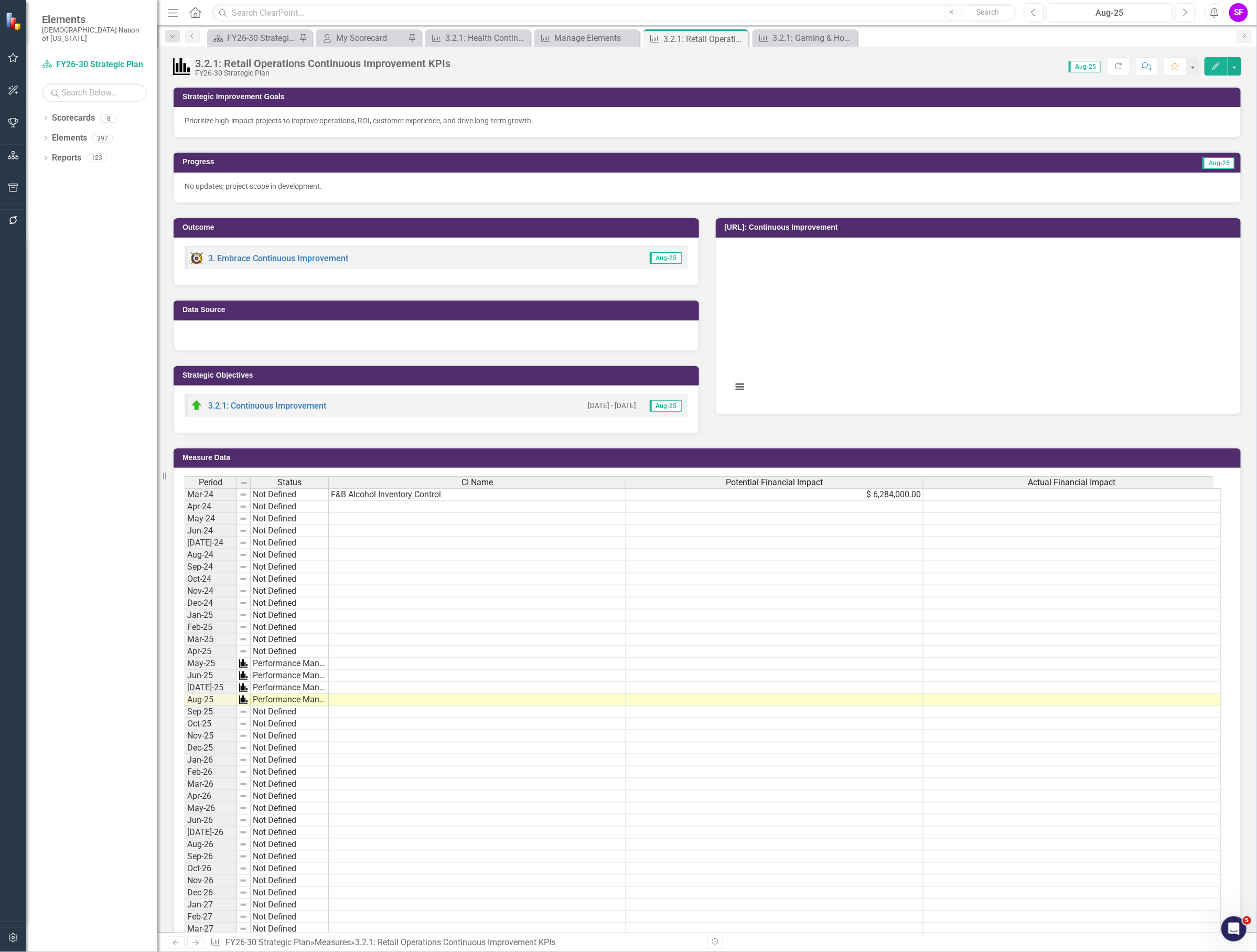
click at [459, 492] on td "F&B Alcohol Inventory Control" at bounding box center [477, 494] width 297 height 12
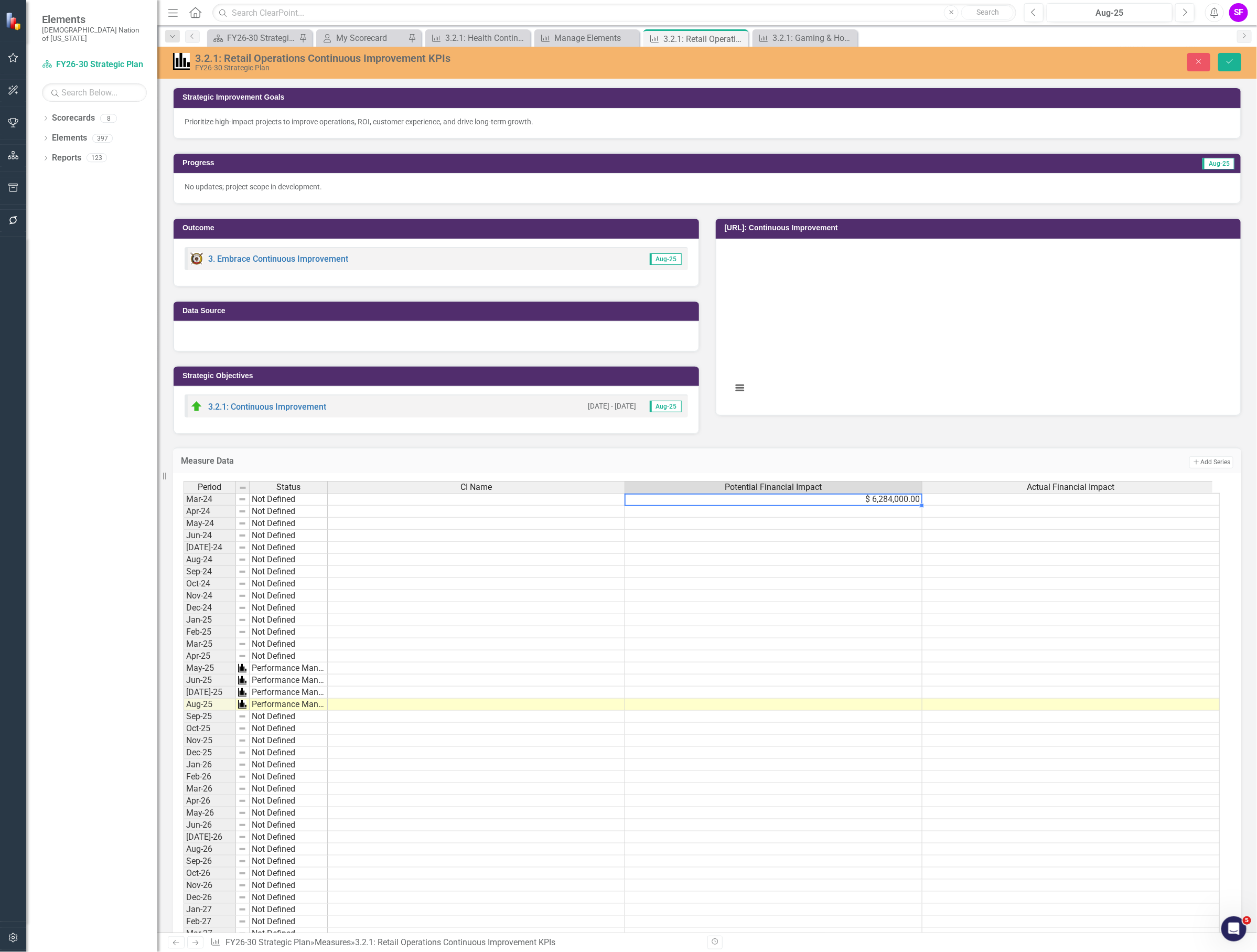
click at [776, 499] on td "$ 6,284,000.00" at bounding box center [774, 499] width 297 height 12
click at [1230, 64] on icon "Save" at bounding box center [1230, 61] width 10 height 7
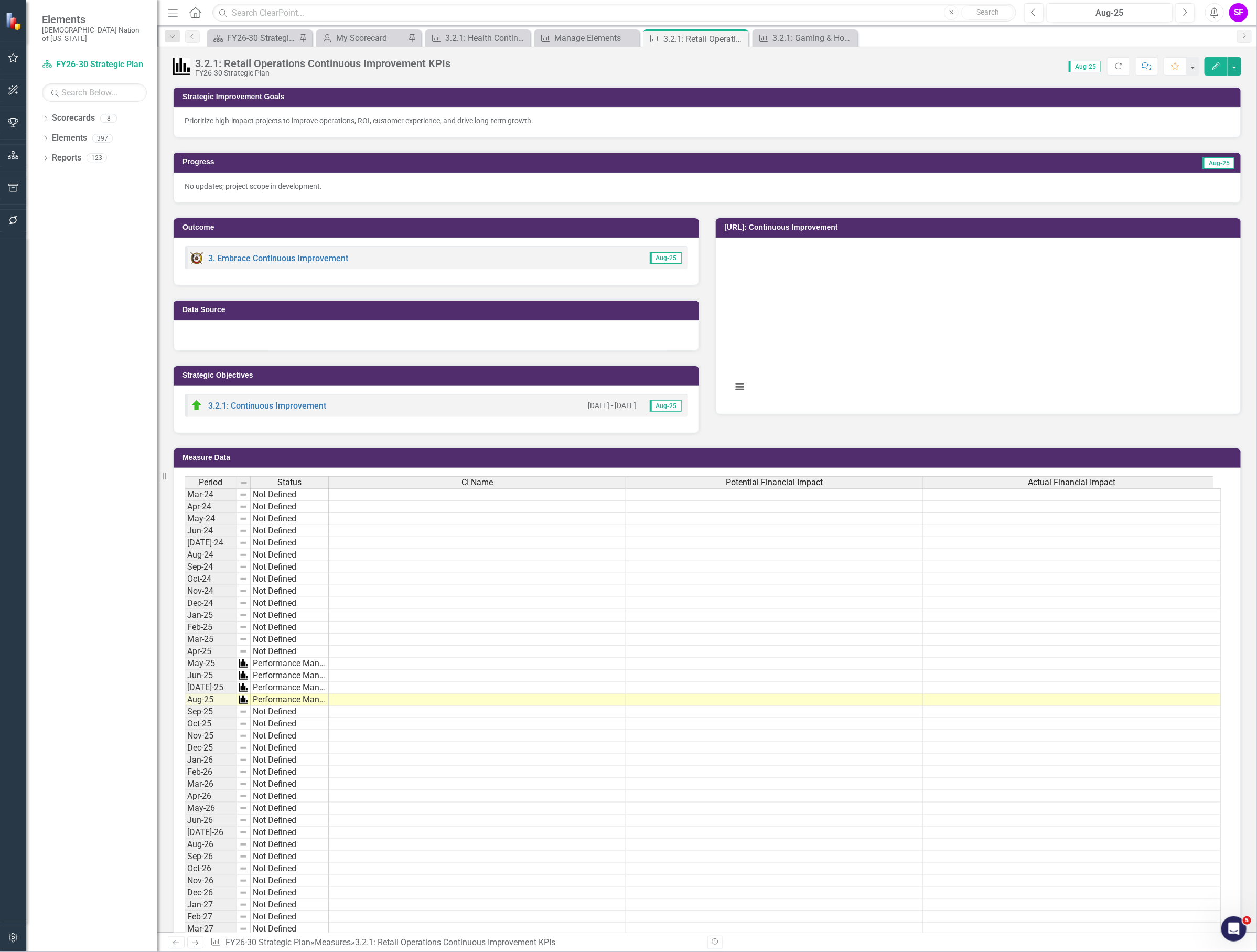
click at [369, 666] on td at bounding box center [477, 664] width 297 height 12
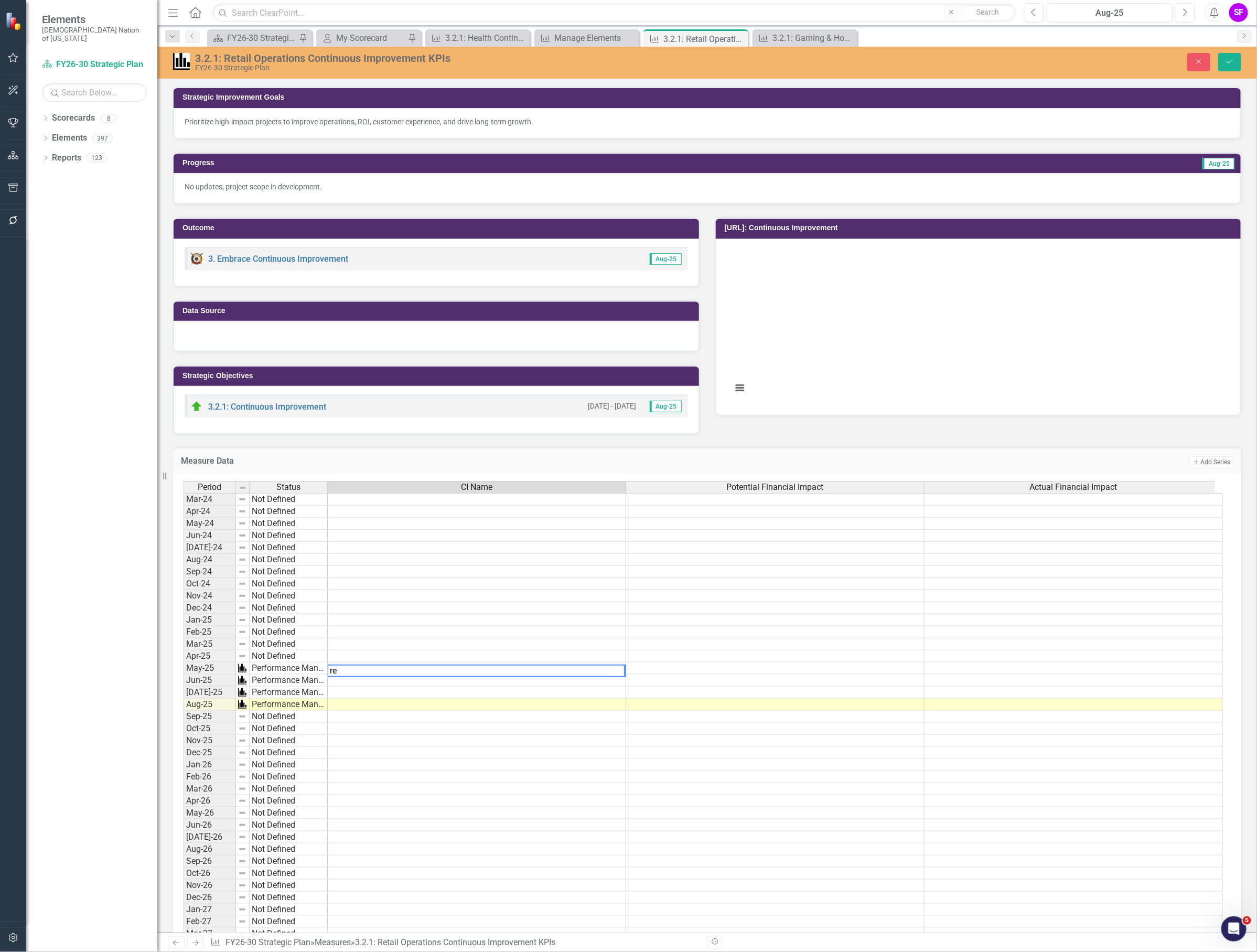
type textarea "r"
type textarea "Retail Operations Warerhouse"
click at [1236, 61] on button "Save" at bounding box center [1230, 62] width 23 height 18
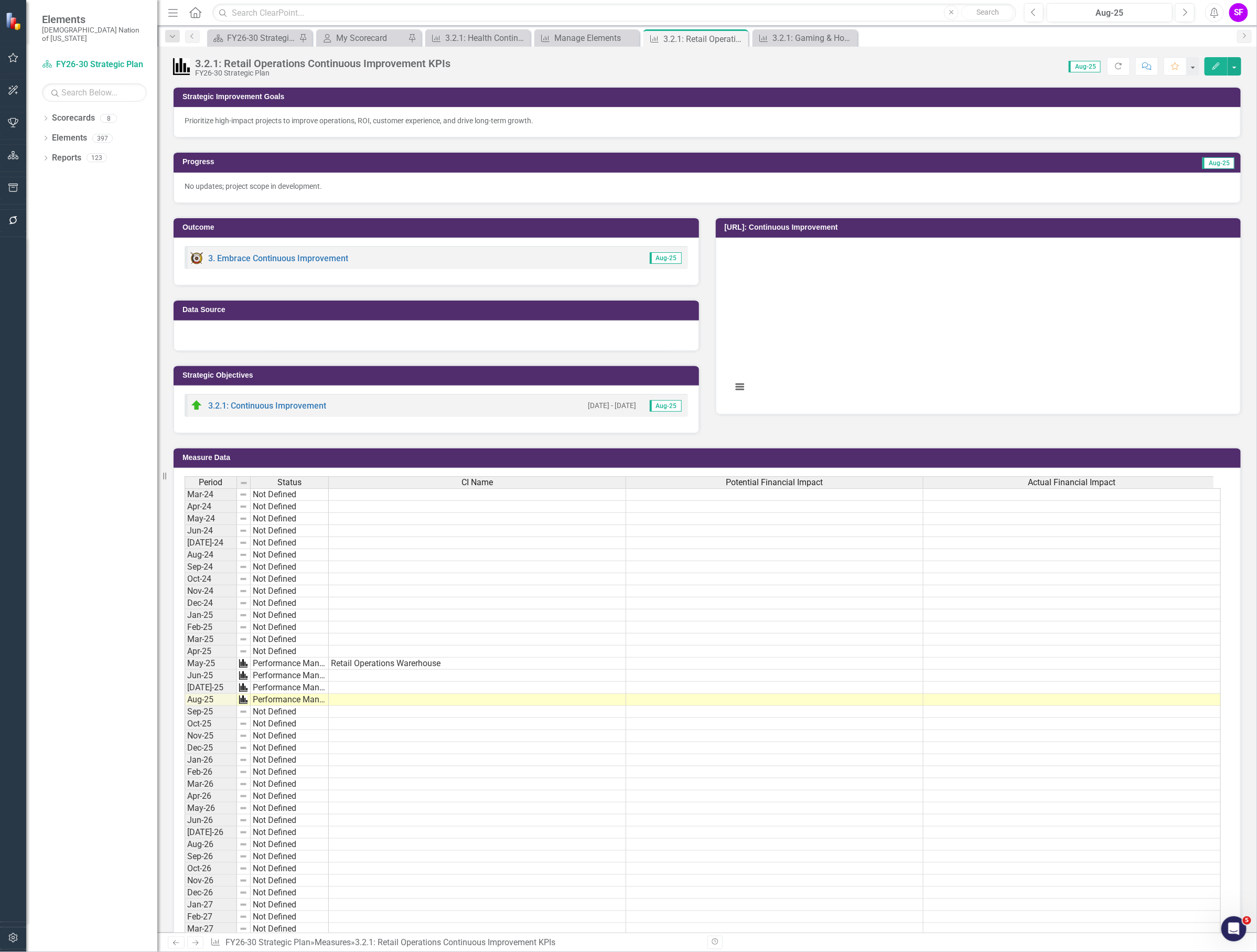
click at [672, 664] on td at bounding box center [775, 664] width 297 height 12
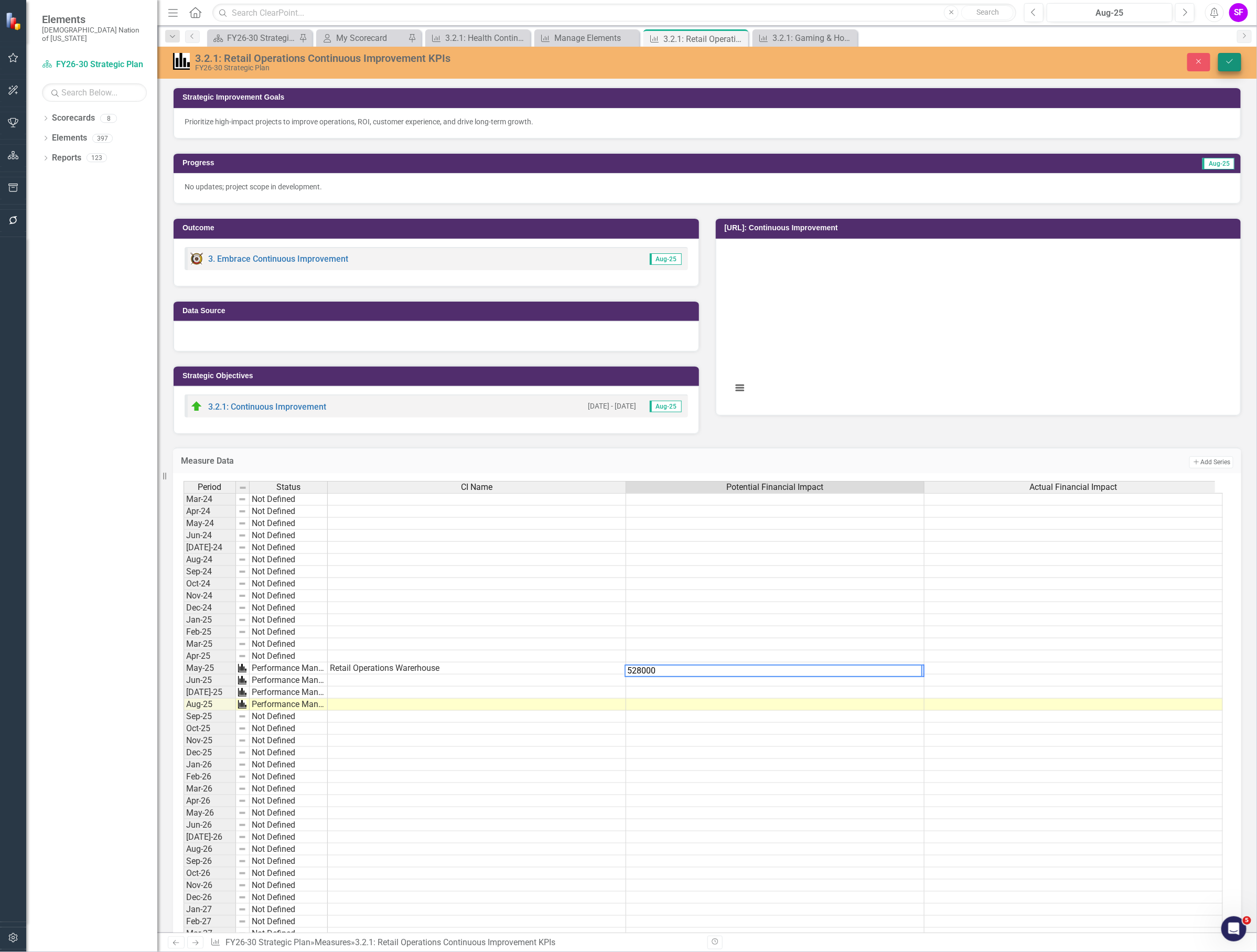
type textarea "528000"
click at [1239, 56] on button "Save" at bounding box center [1230, 62] width 23 height 18
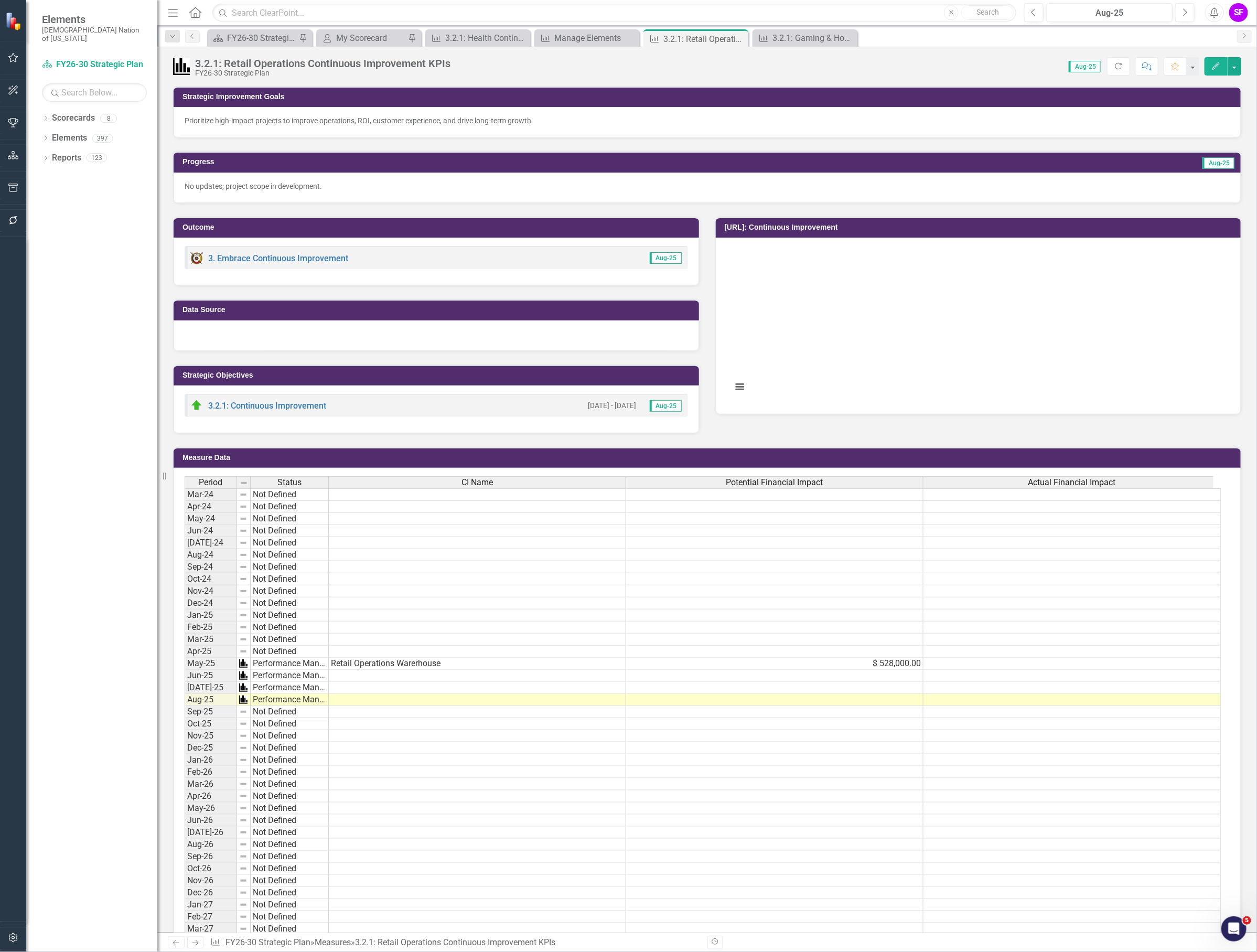
click at [442, 666] on td "Retail Operations Warerhouse" at bounding box center [477, 664] width 297 height 12
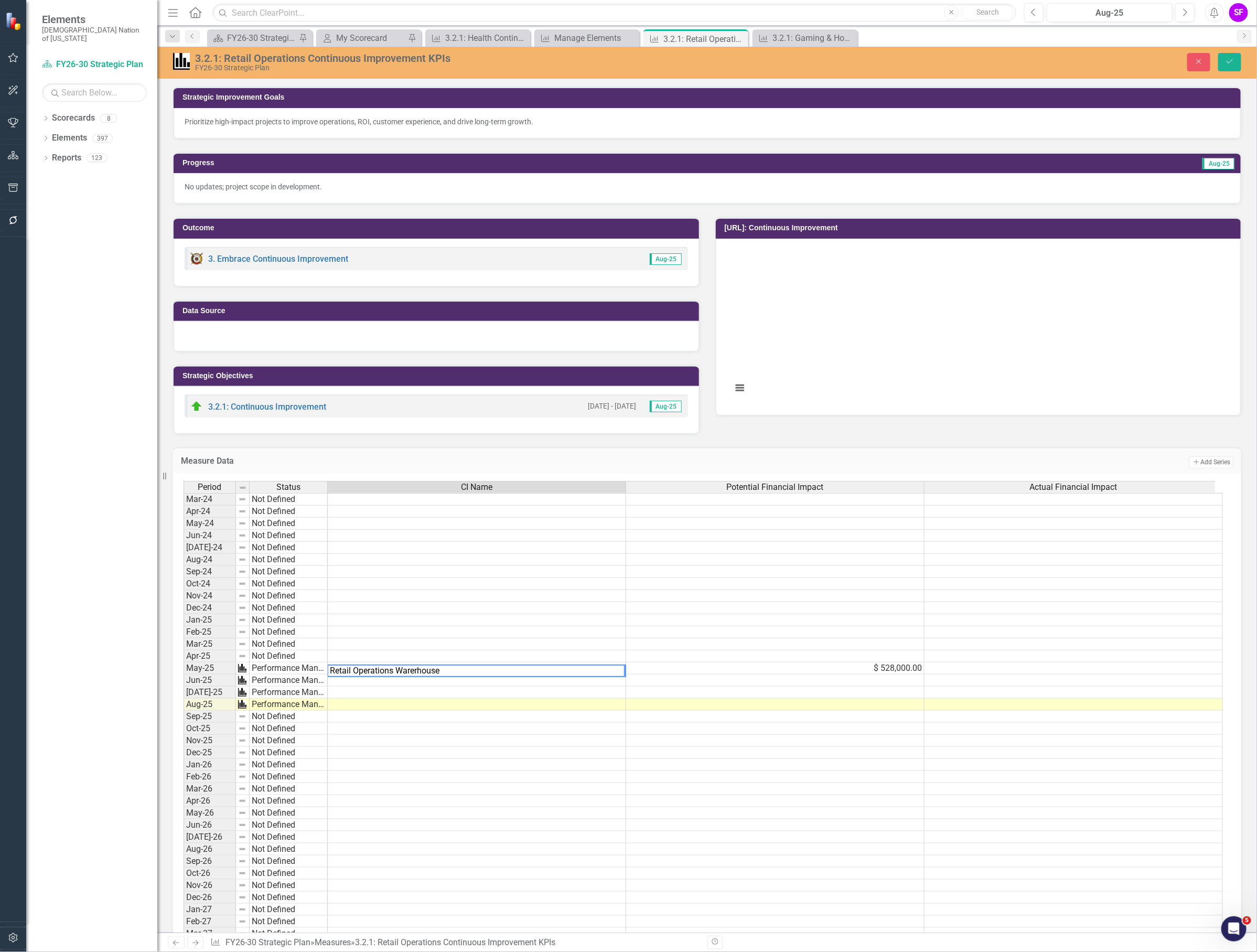
click at [419, 670] on textarea "Retail Operations Warerhouse" at bounding box center [476, 670] width 298 height 12
type textarea "Retail Operations Warehouse"
click at [1228, 66] on button "Save" at bounding box center [1230, 62] width 23 height 18
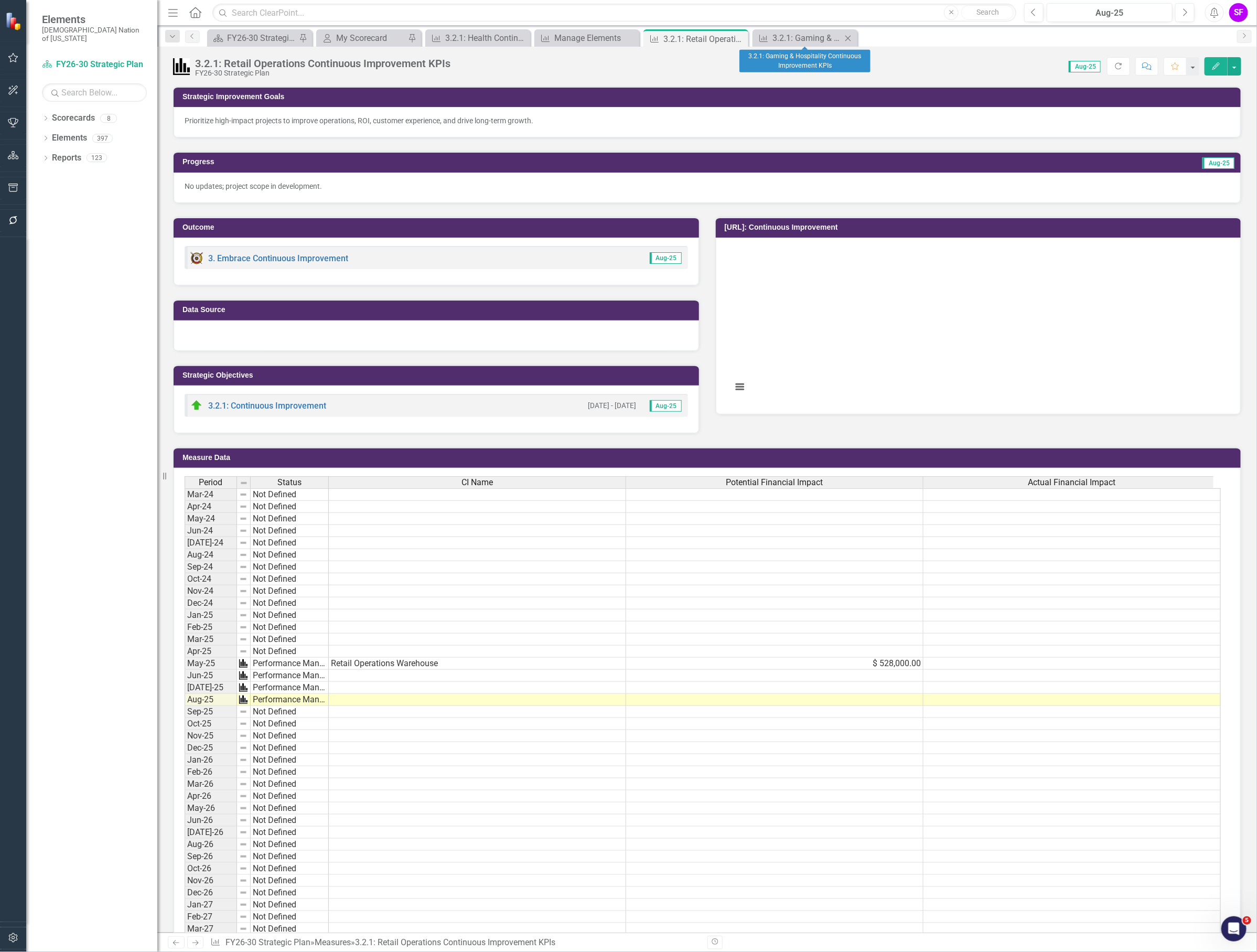
click at [791, 45] on div "Measure 3.2.1: Gaming & Hospitality Continuous Improvement KPIs Close" at bounding box center [805, 38] width 105 height 18
click at [358, 712] on td at bounding box center [477, 712] width 297 height 12
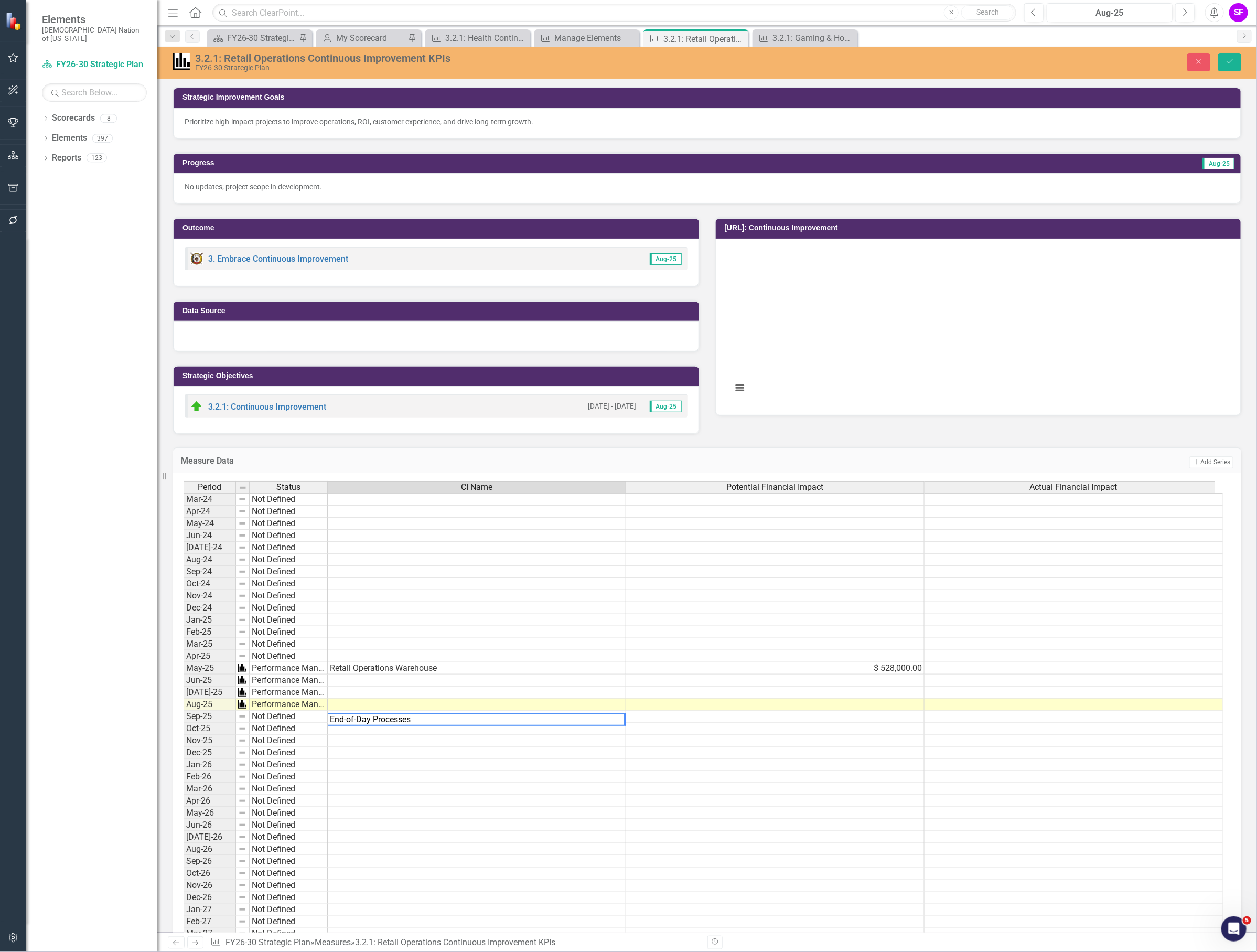
type textarea "End-of-Day Processes"
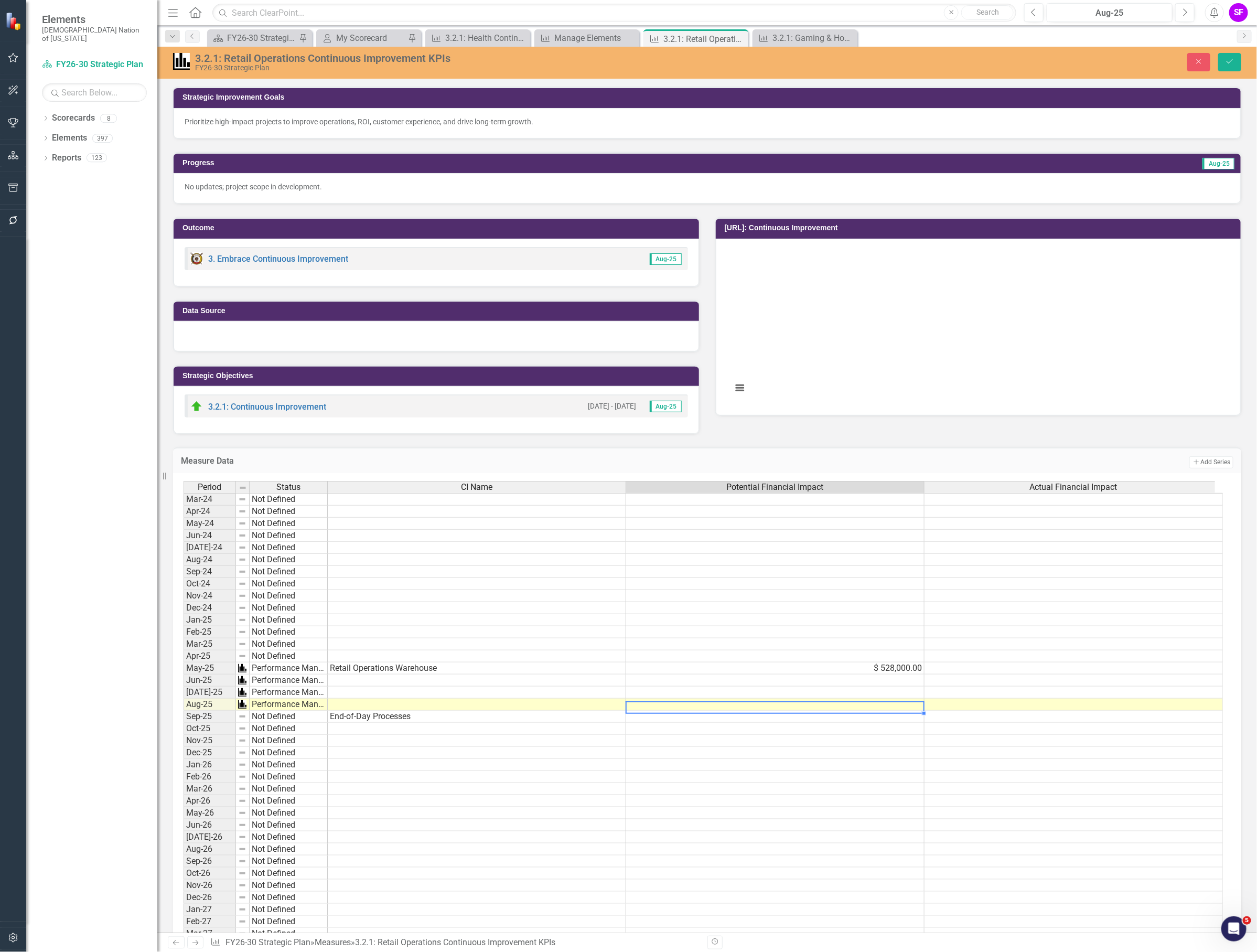
click at [719, 714] on td at bounding box center [775, 716] width 299 height 12
click at [717, 717] on td at bounding box center [775, 716] width 299 height 12
click at [716, 717] on textarea at bounding box center [775, 719] width 299 height 12
type textarea "2"
type textarea "200000"
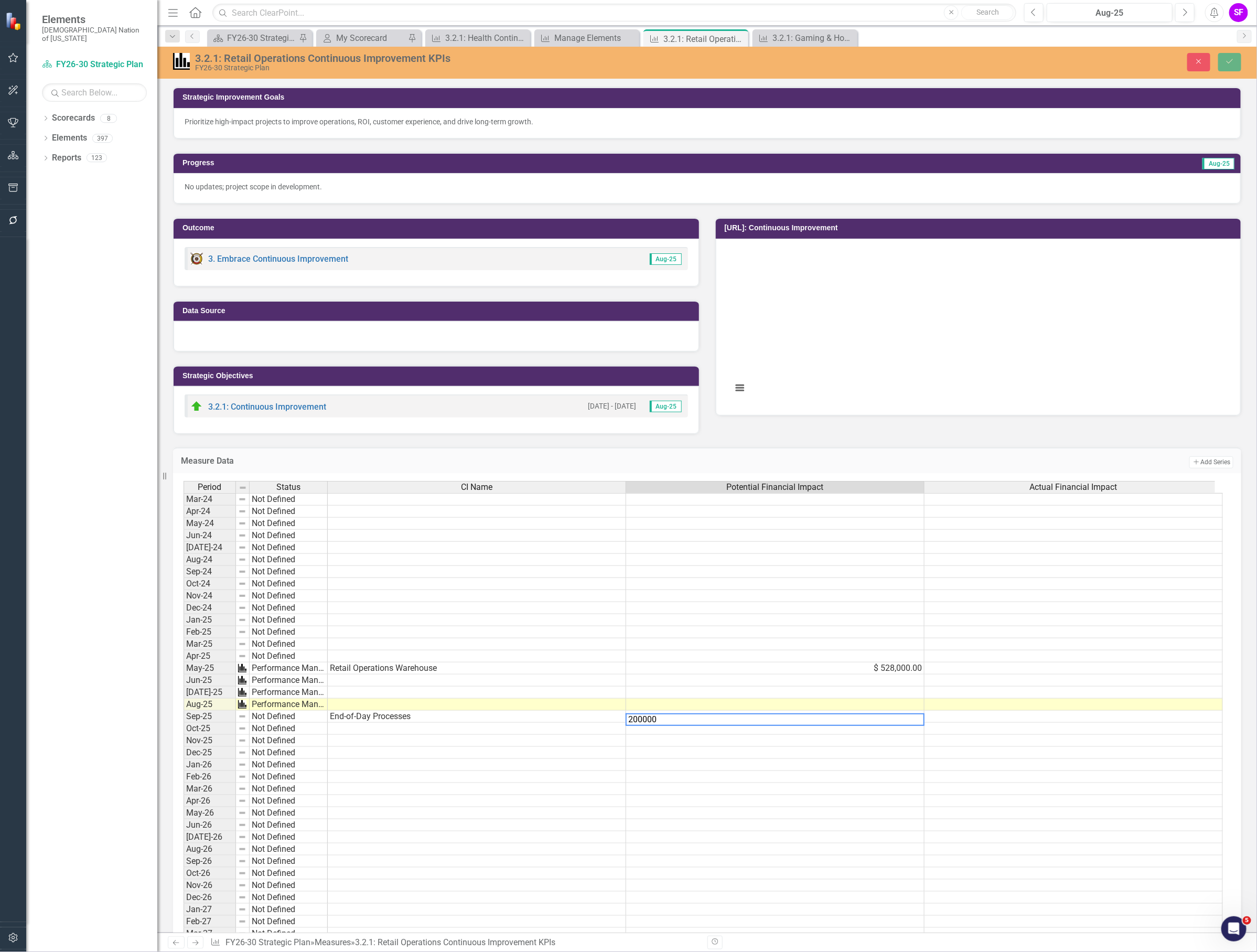
drag, startPoint x: 1082, startPoint y: 116, endPoint x: 765, endPoint y: 697, distance: 661.9
click at [1231, 62] on icon "Save" at bounding box center [1230, 61] width 10 height 7
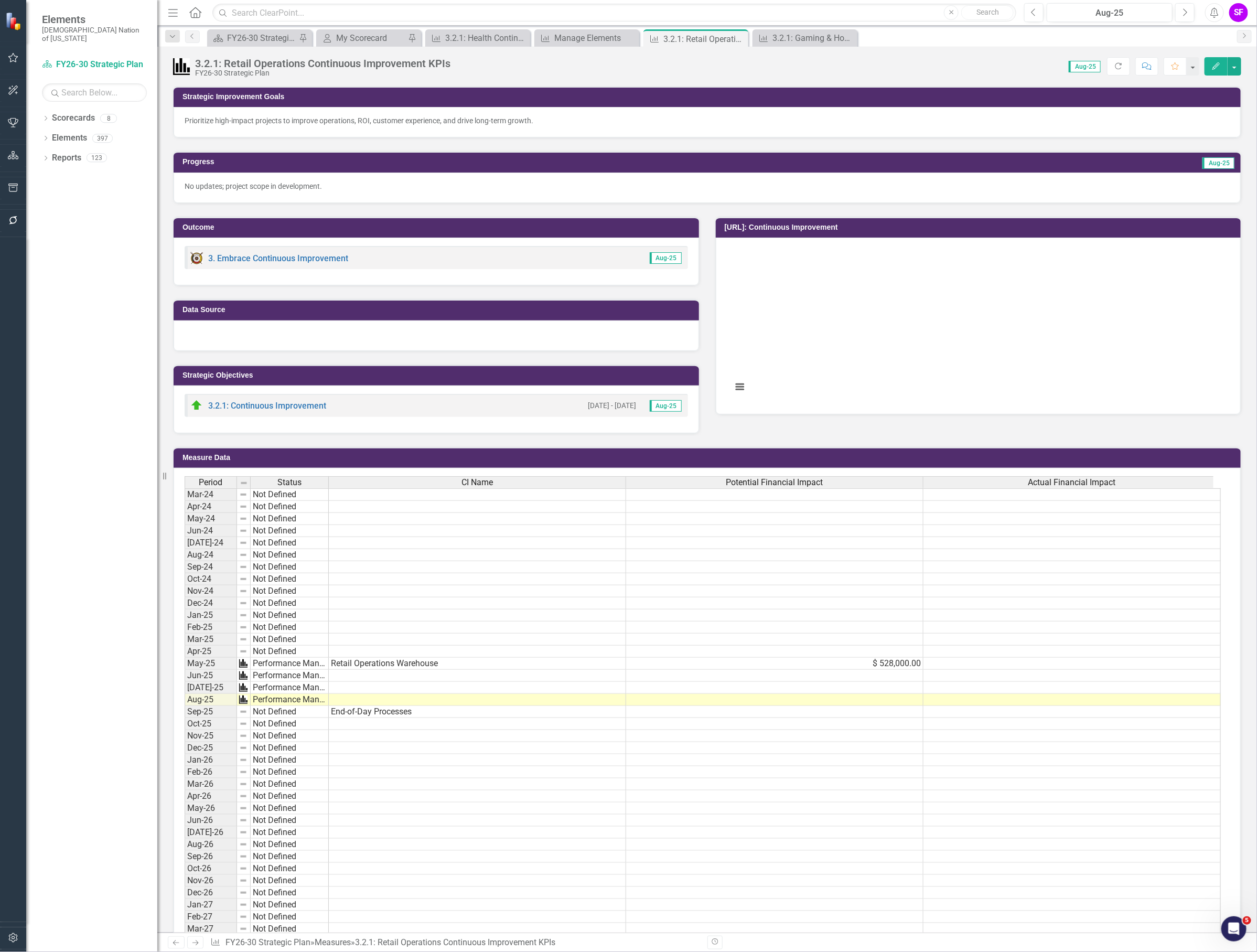
click at [748, 716] on td at bounding box center [775, 712] width 297 height 12
click at [1240, 66] on button "button" at bounding box center [1234, 66] width 14 height 18
click at [1212, 84] on link "Edit Edit Measure" at bounding box center [1189, 86] width 102 height 19
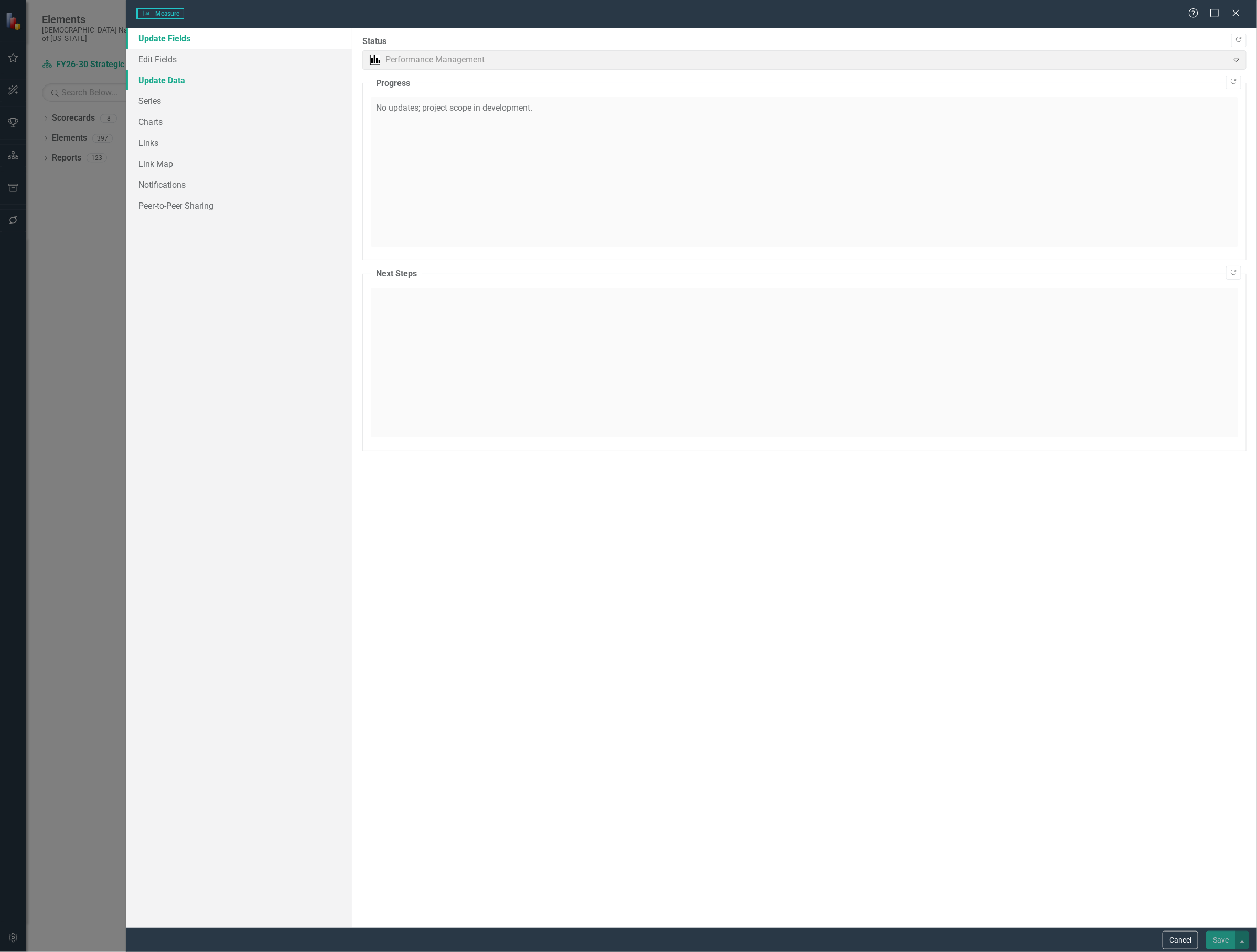
click at [162, 82] on link "Update Data" at bounding box center [239, 80] width 226 height 21
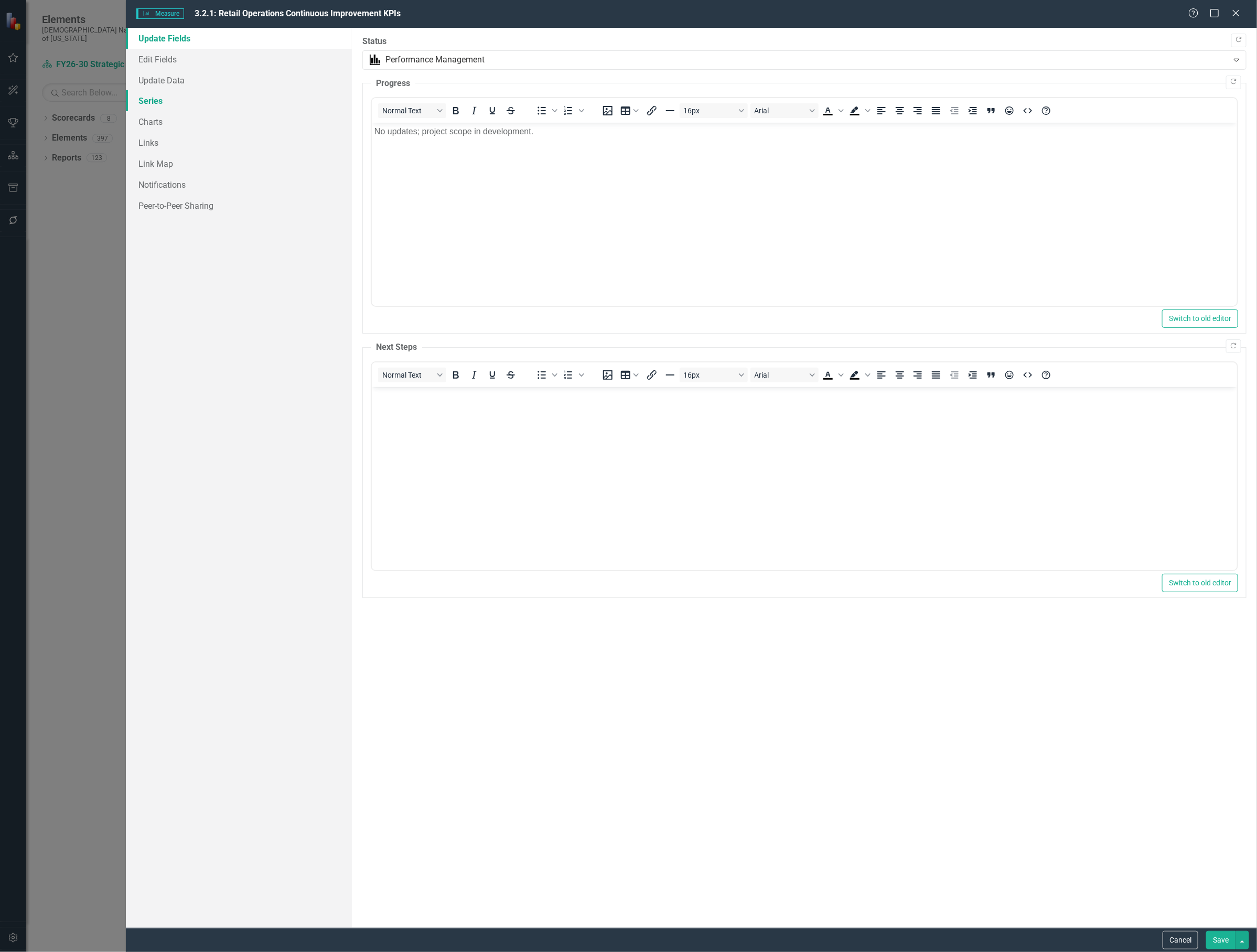
click at [156, 96] on link "Series" at bounding box center [239, 101] width 226 height 21
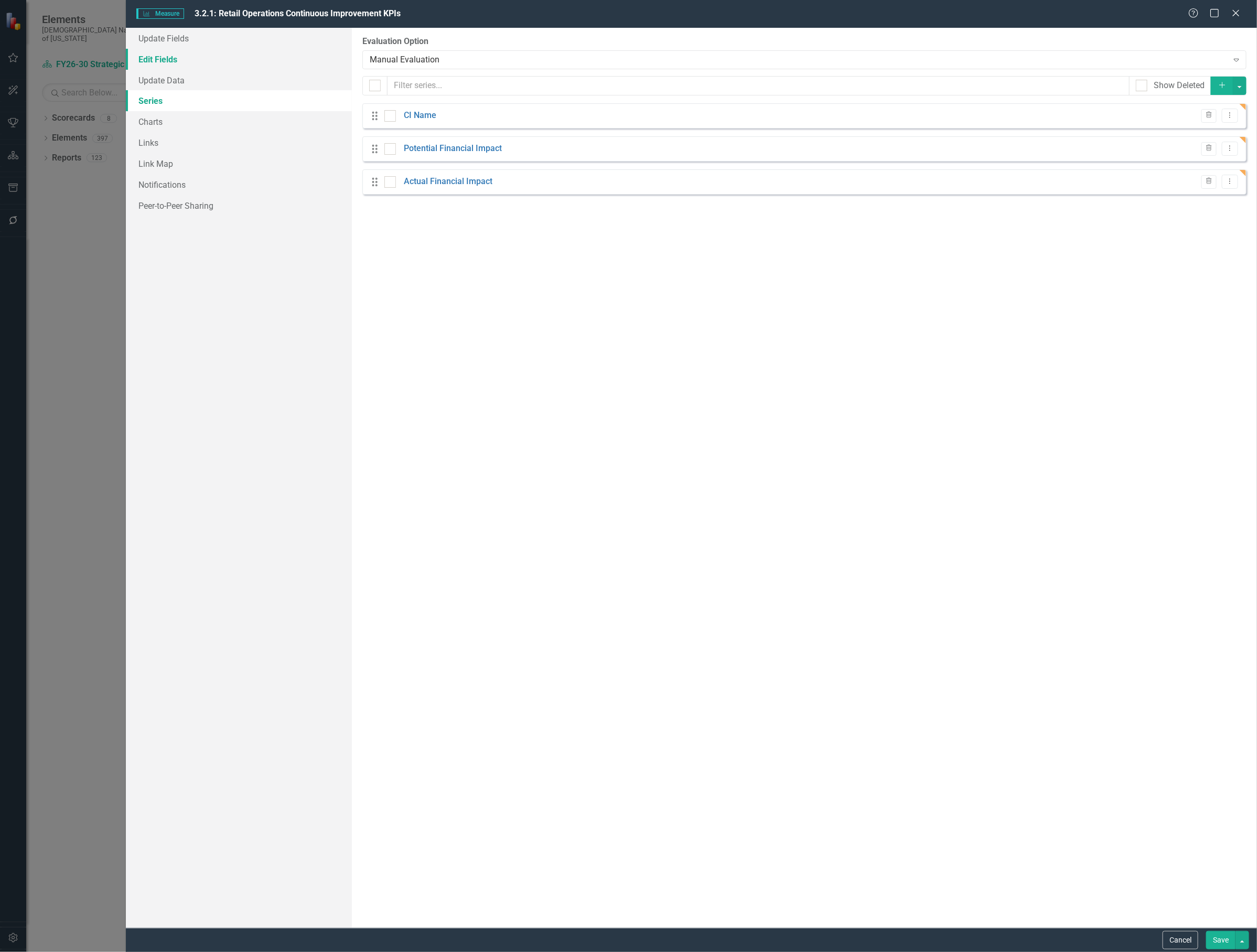
click at [190, 56] on link "Edit Fields" at bounding box center [239, 59] width 226 height 21
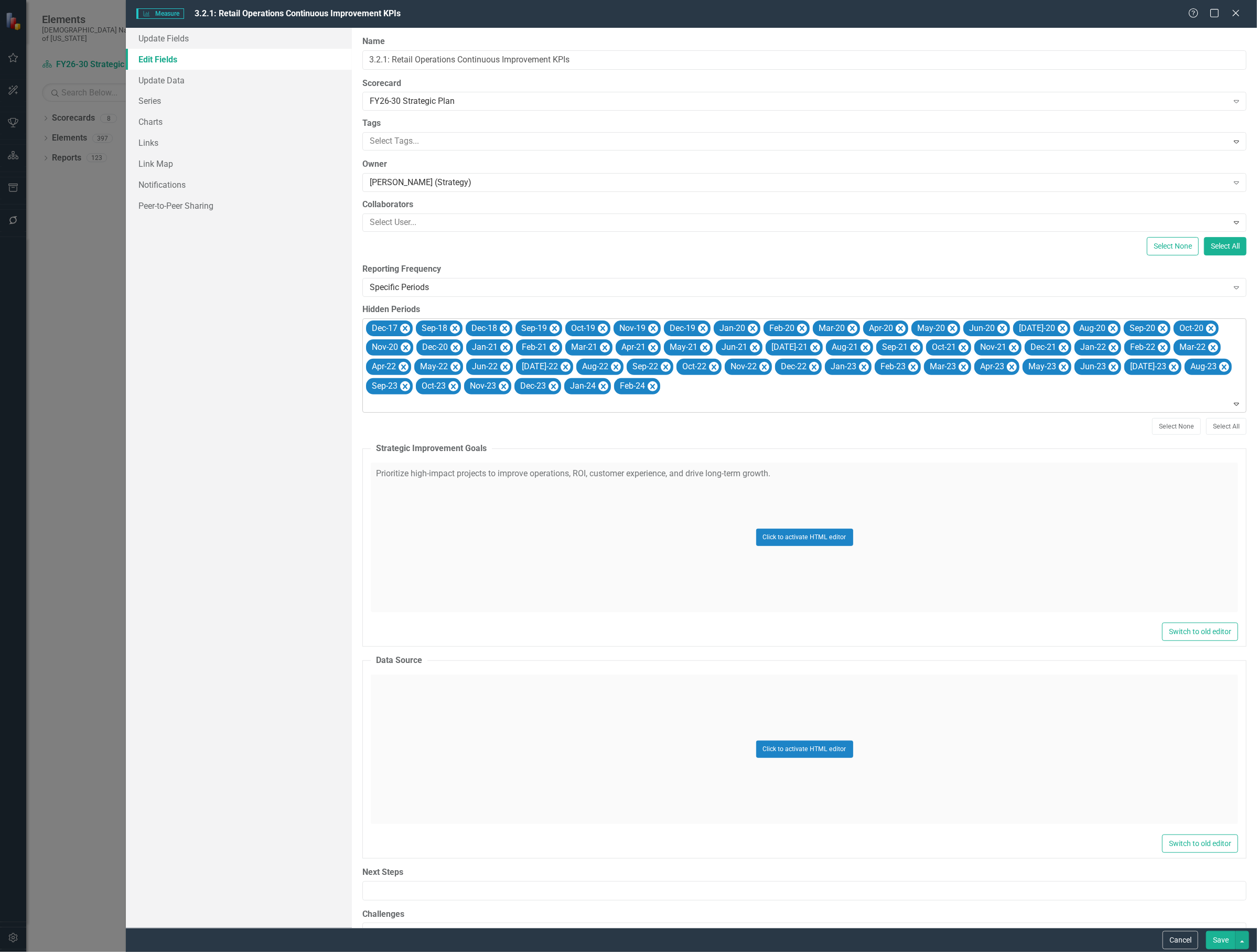
click at [725, 402] on div at bounding box center [805, 404] width 879 height 14
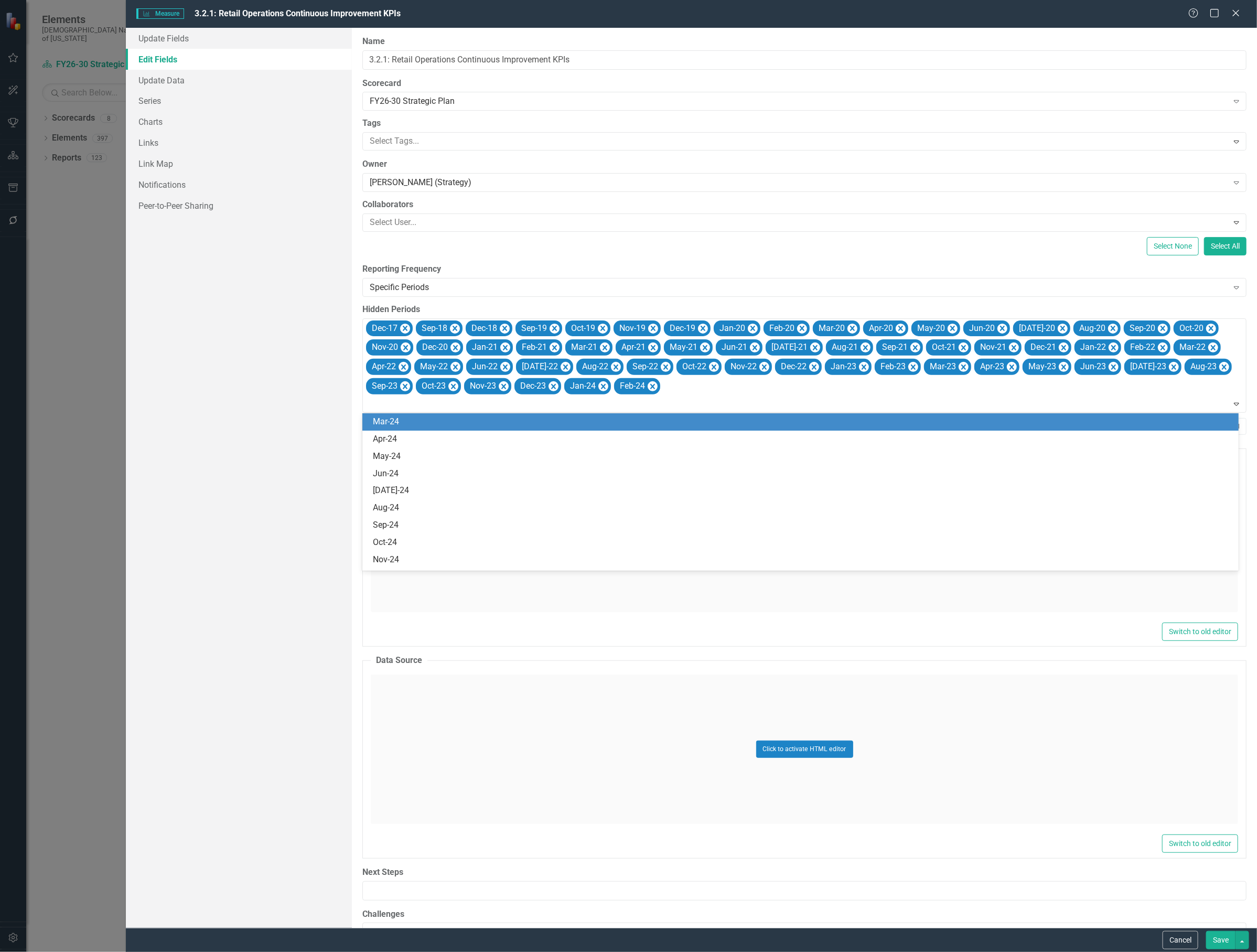
click at [666, 423] on div "Mar-24" at bounding box center [803, 421] width 860 height 12
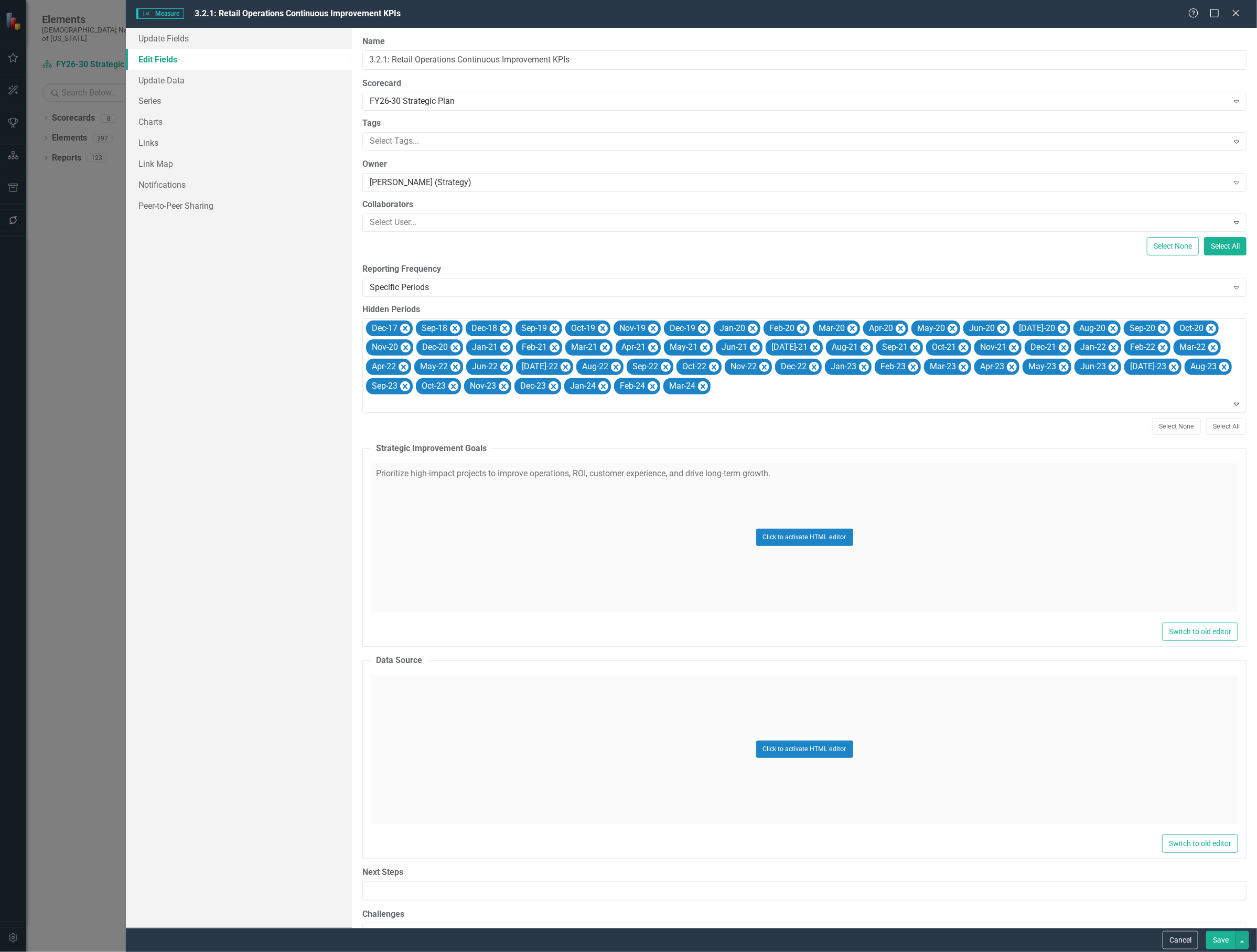
click at [691, 416] on div "ClearPoint Can Do More! How ClearPoint Can Help Close Enterprise plans can auto…" at bounding box center [804, 478] width 905 height 900
click at [701, 403] on div at bounding box center [805, 404] width 879 height 14
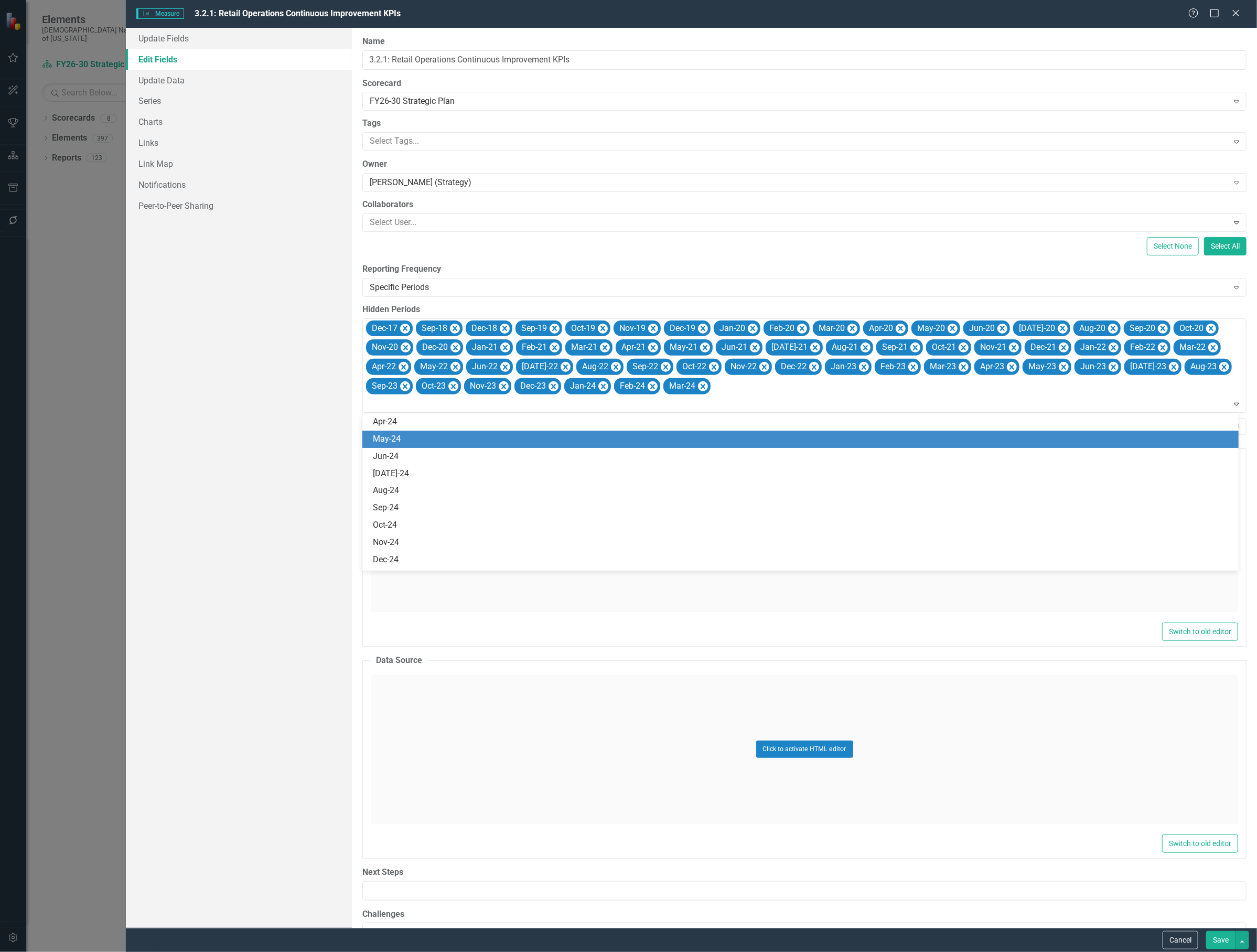
click at [673, 423] on div "Apr-24" at bounding box center [803, 421] width 860 height 12
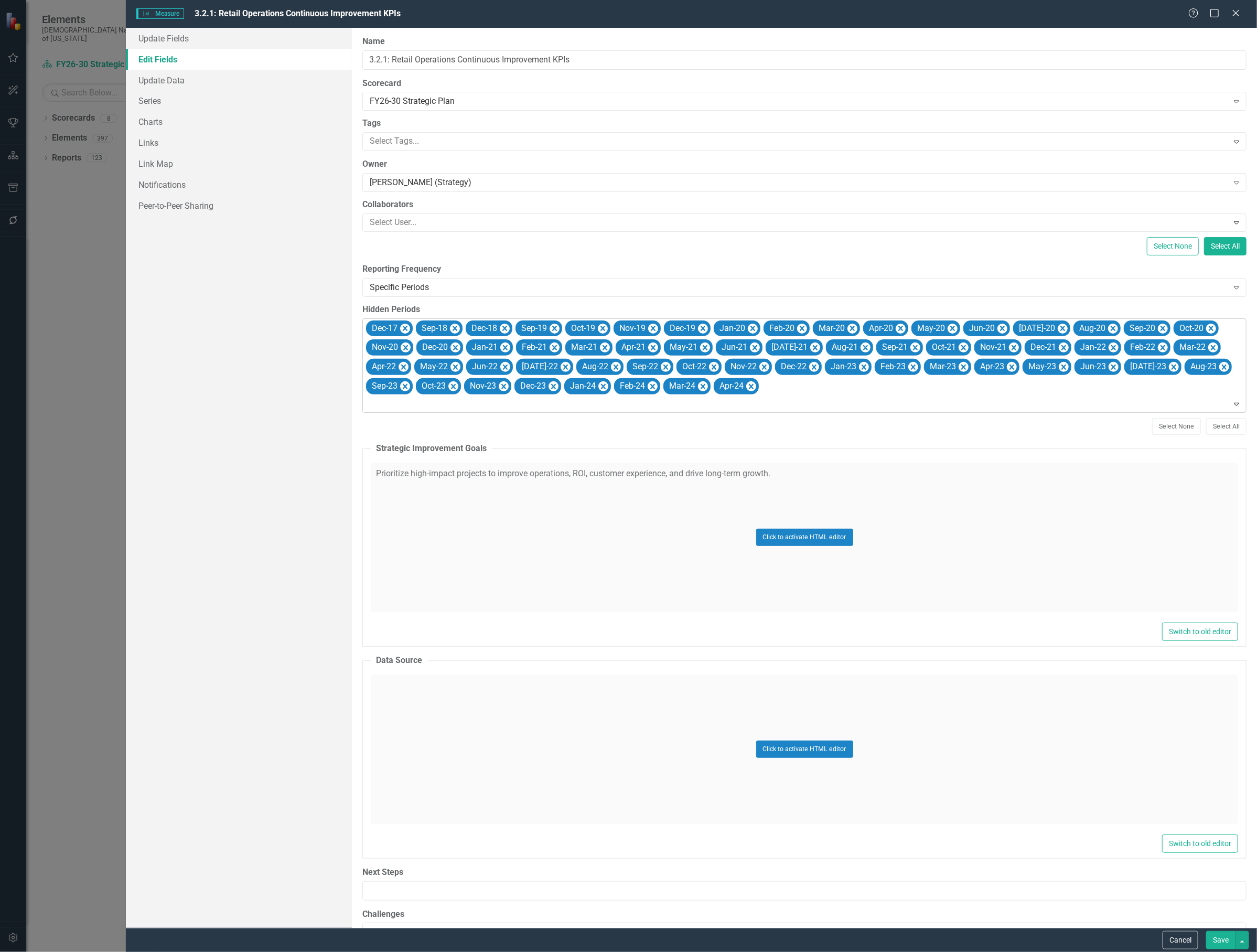
click at [669, 408] on div at bounding box center [805, 404] width 879 height 14
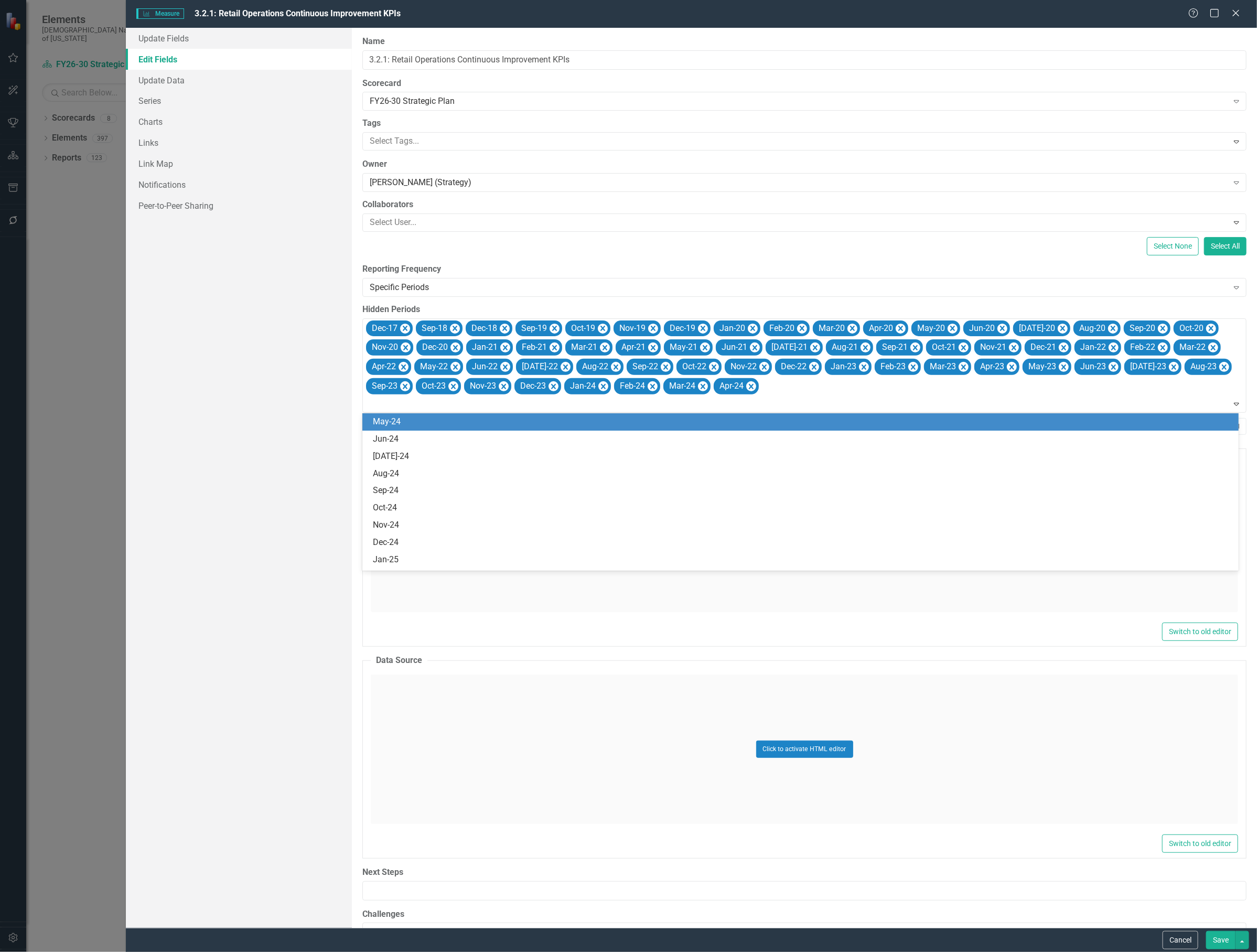
click at [661, 428] on div "May-24" at bounding box center [801, 421] width 877 height 18
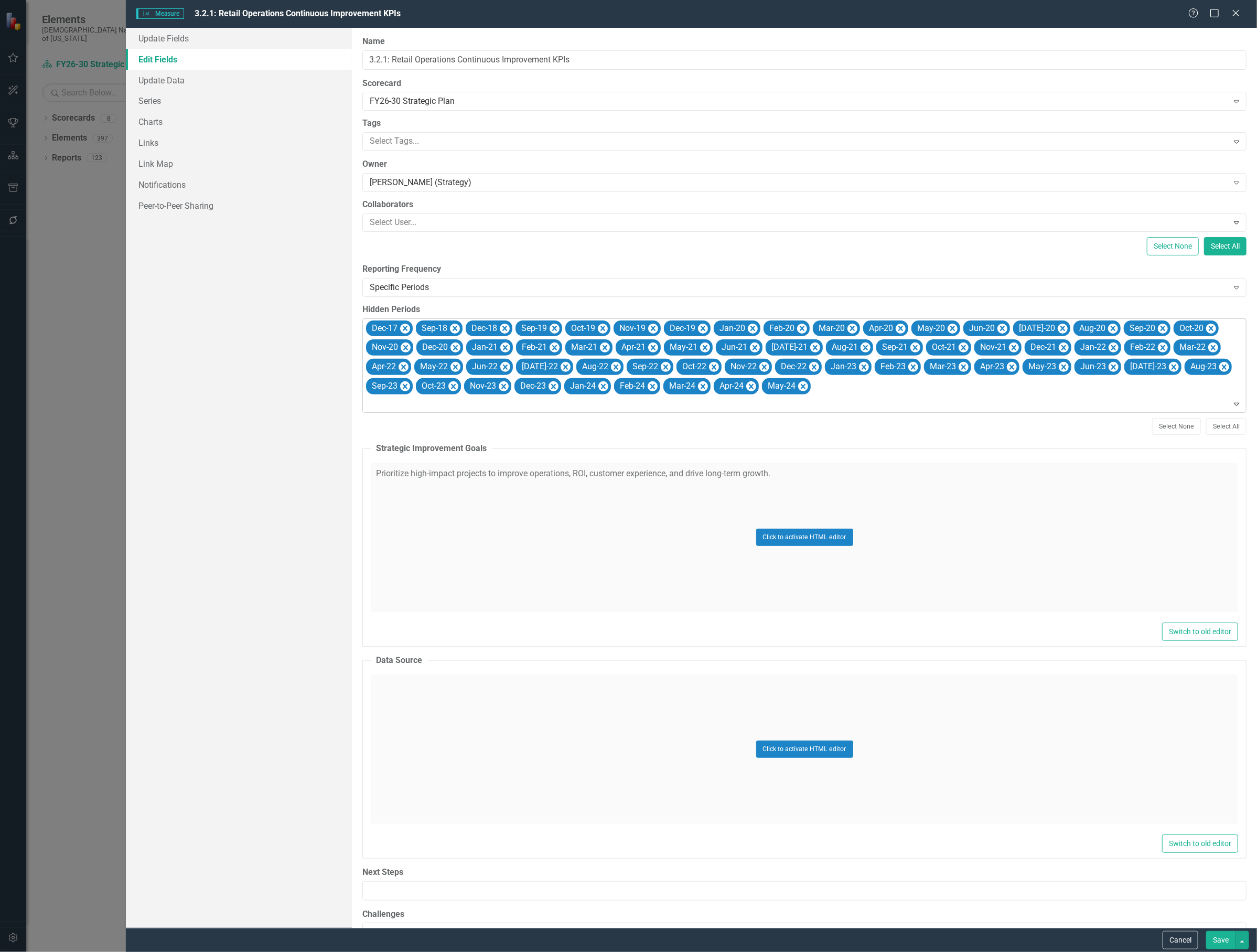
click at [661, 408] on div at bounding box center [805, 404] width 879 height 14
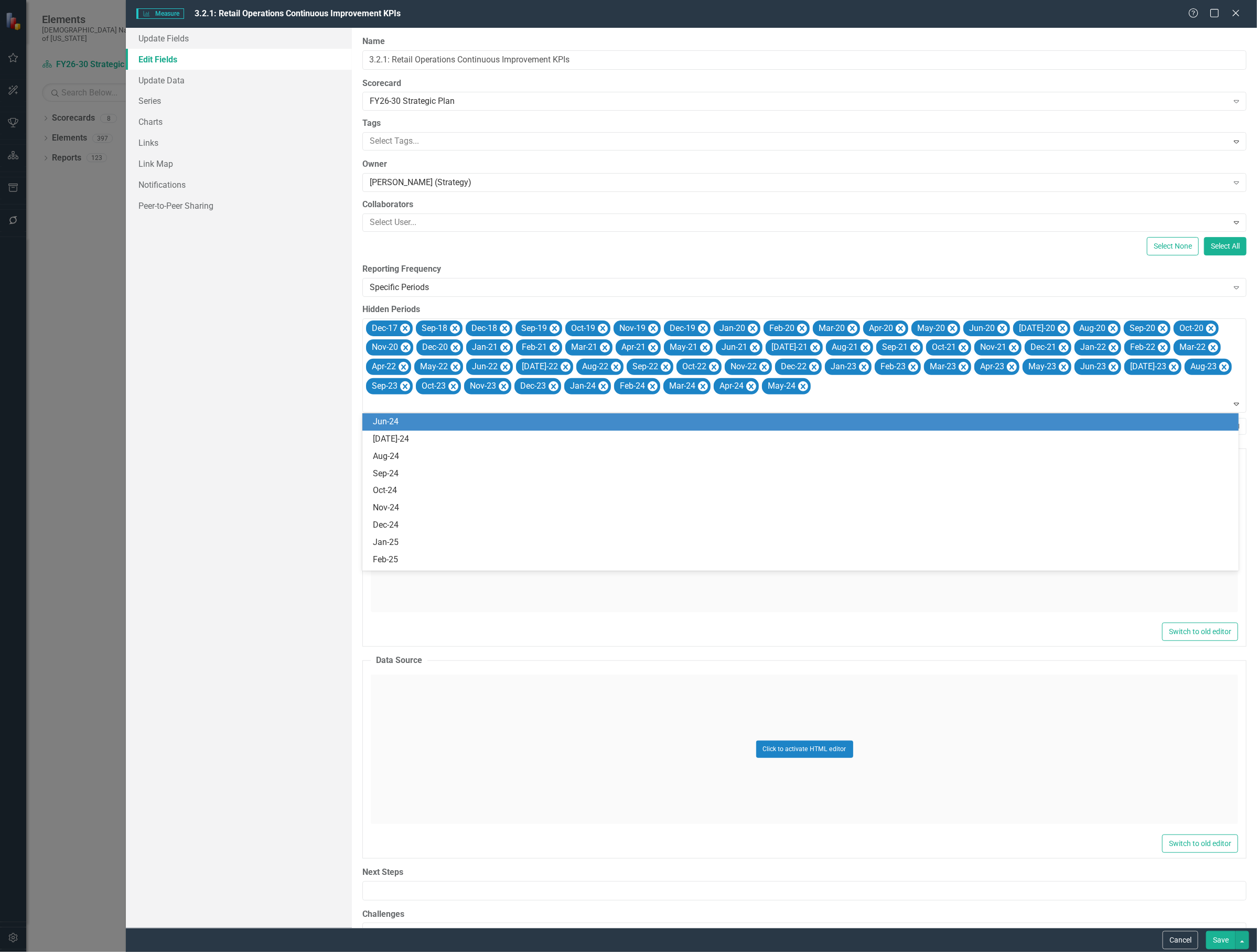
click at [657, 420] on div "Jun-24" at bounding box center [803, 421] width 860 height 12
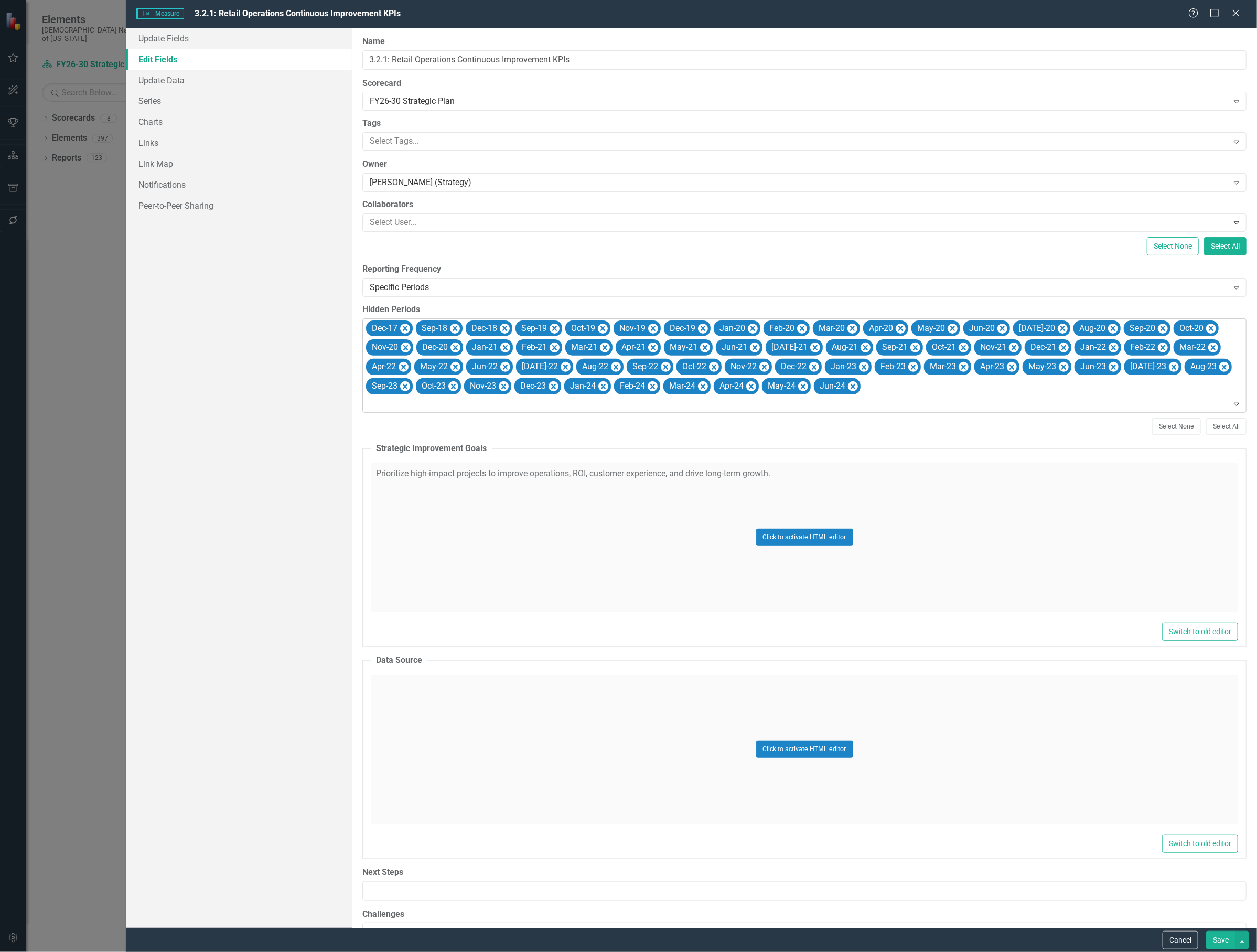
click at [660, 405] on div at bounding box center [805, 404] width 879 height 14
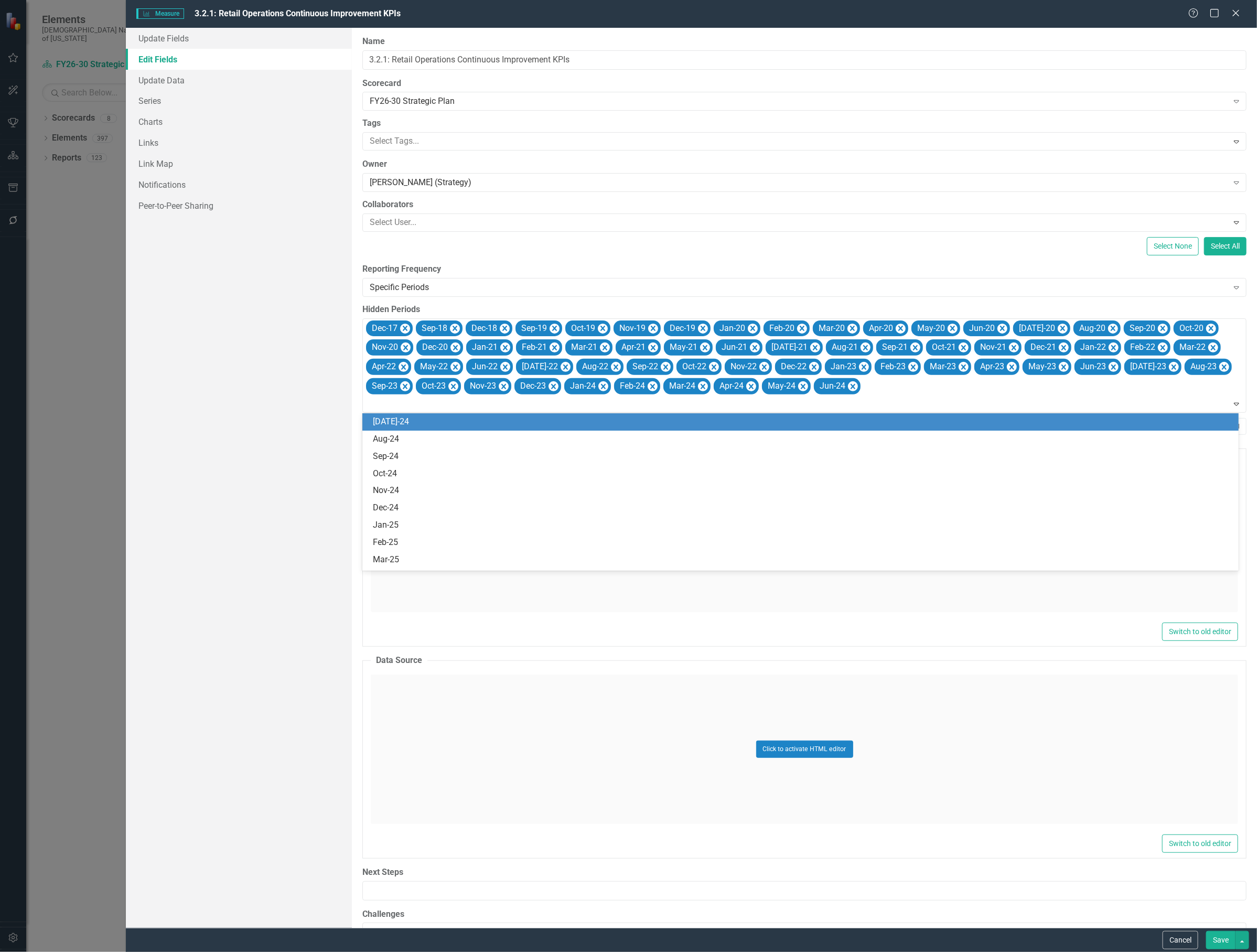
click at [653, 420] on div "[DATE]-24" at bounding box center [803, 421] width 860 height 12
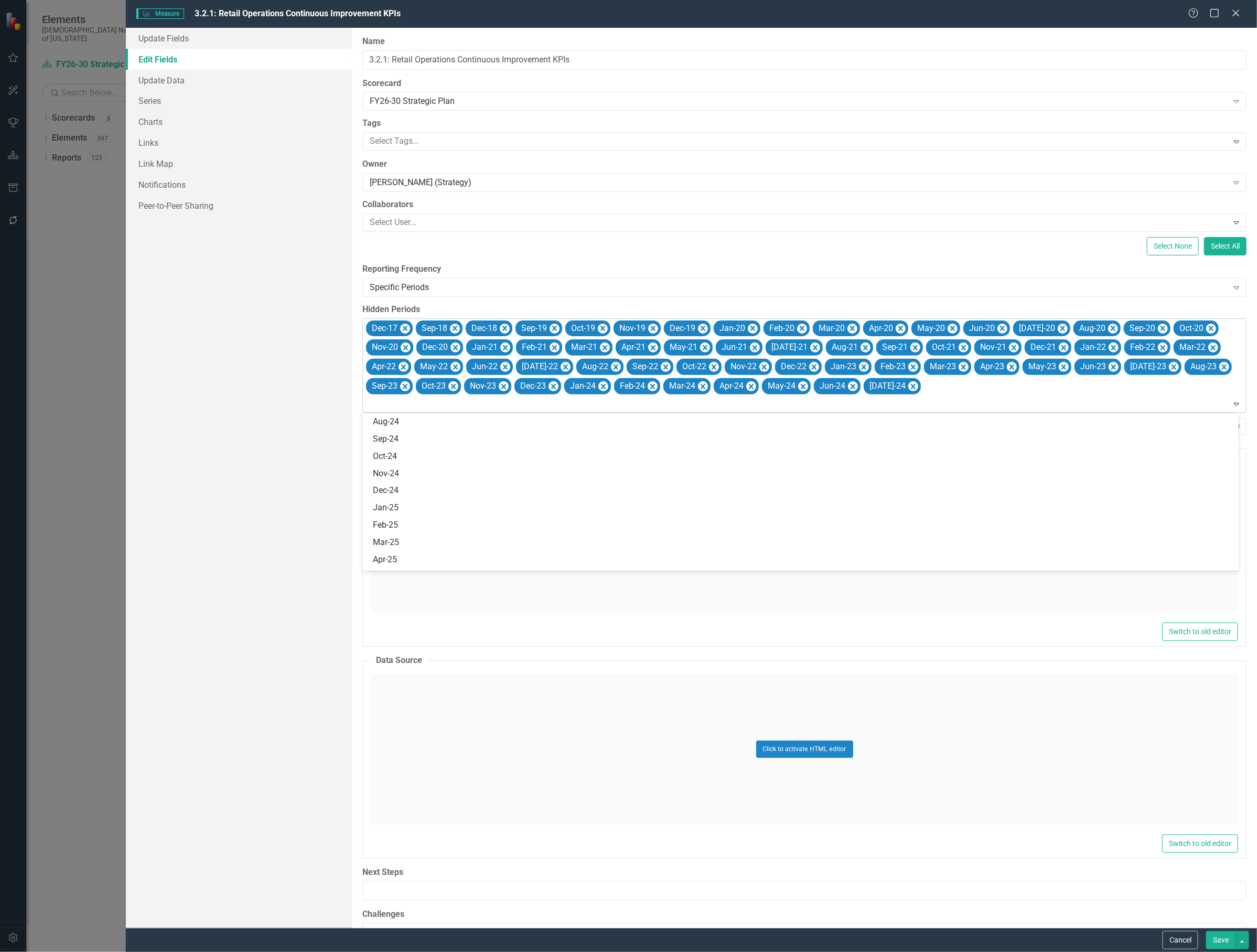
click at [654, 408] on div at bounding box center [805, 404] width 879 height 14
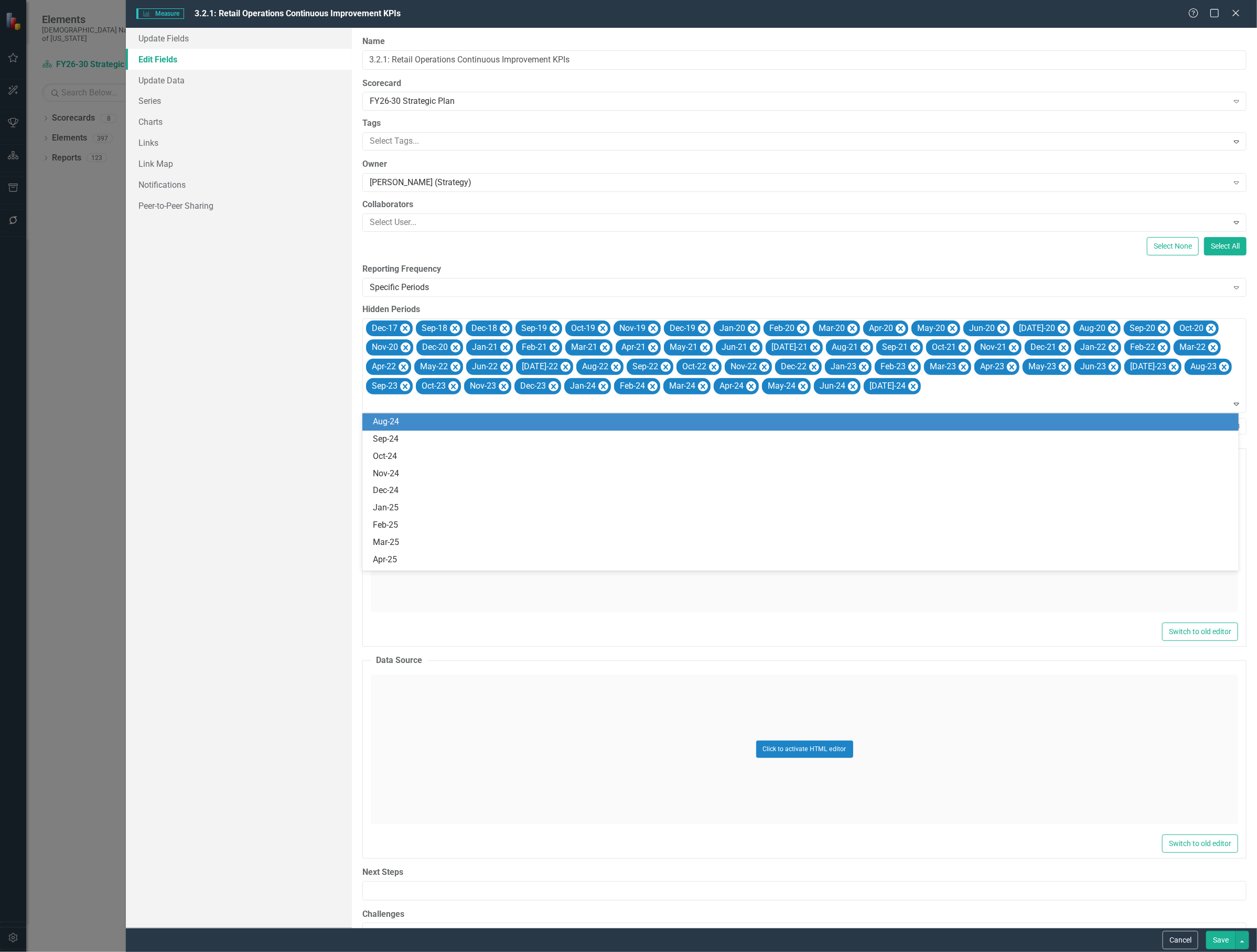
click at [648, 421] on div "Aug-24" at bounding box center [803, 421] width 860 height 12
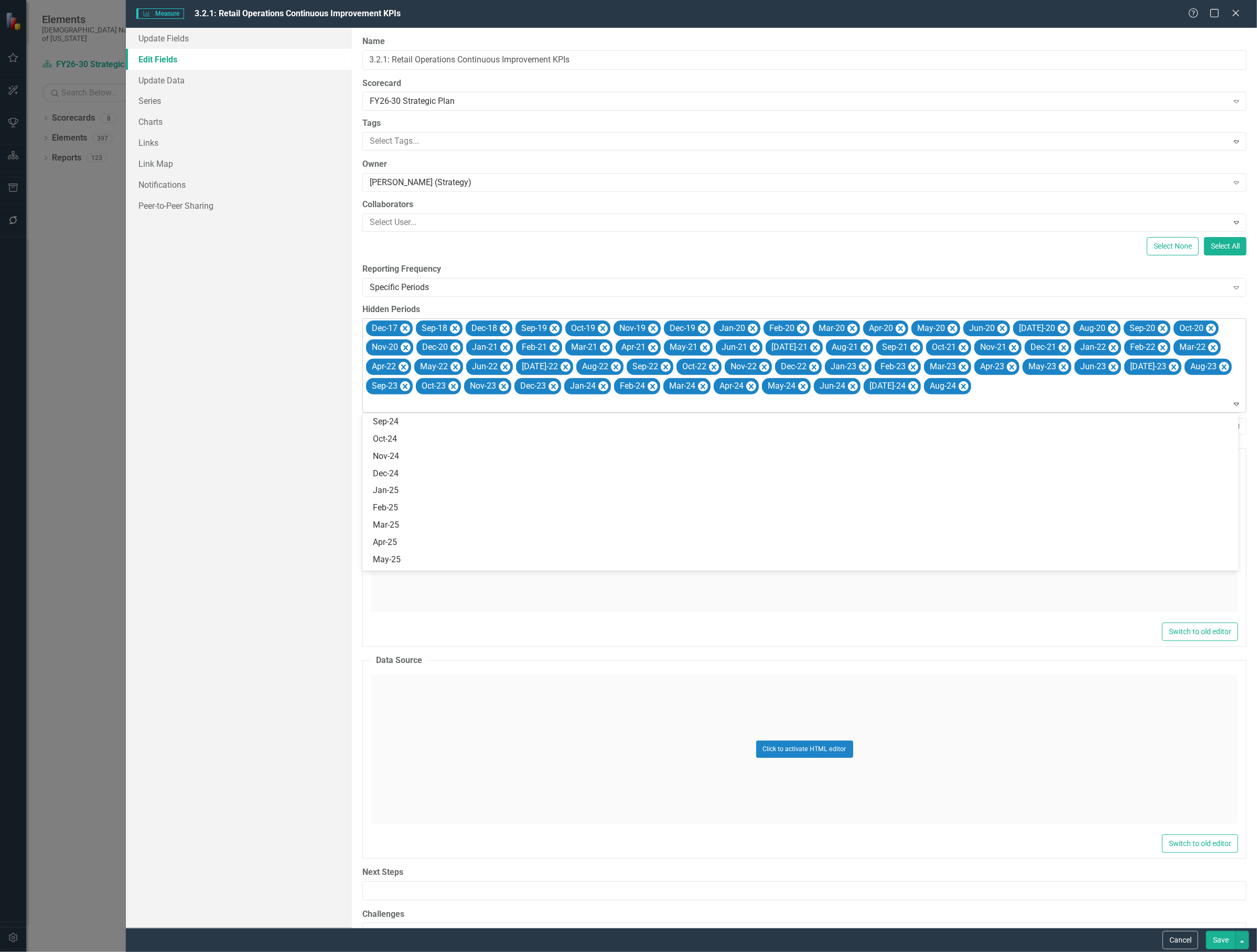
click at [651, 405] on div at bounding box center [805, 404] width 879 height 14
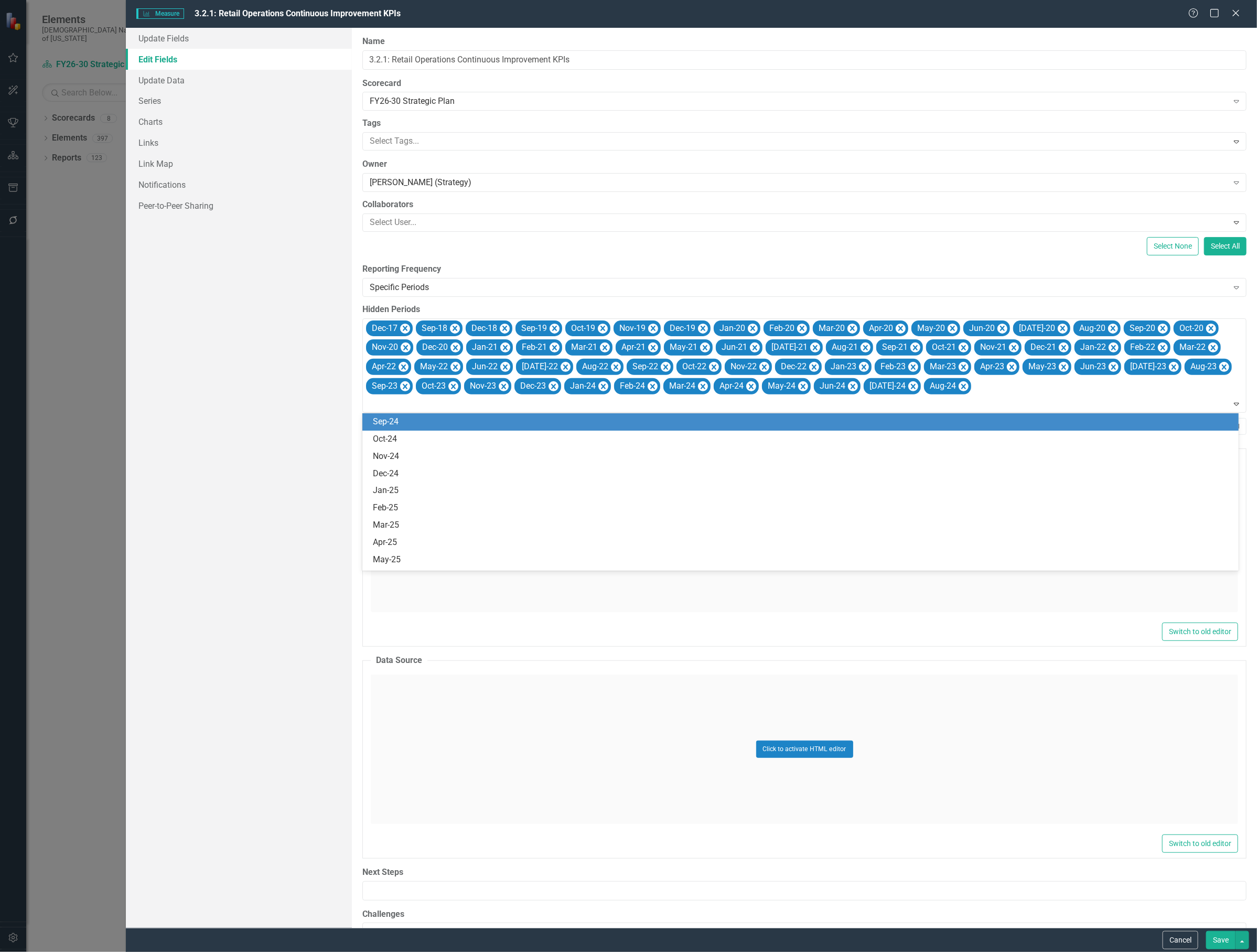
click at [642, 418] on div "Sep-24" at bounding box center [803, 421] width 860 height 12
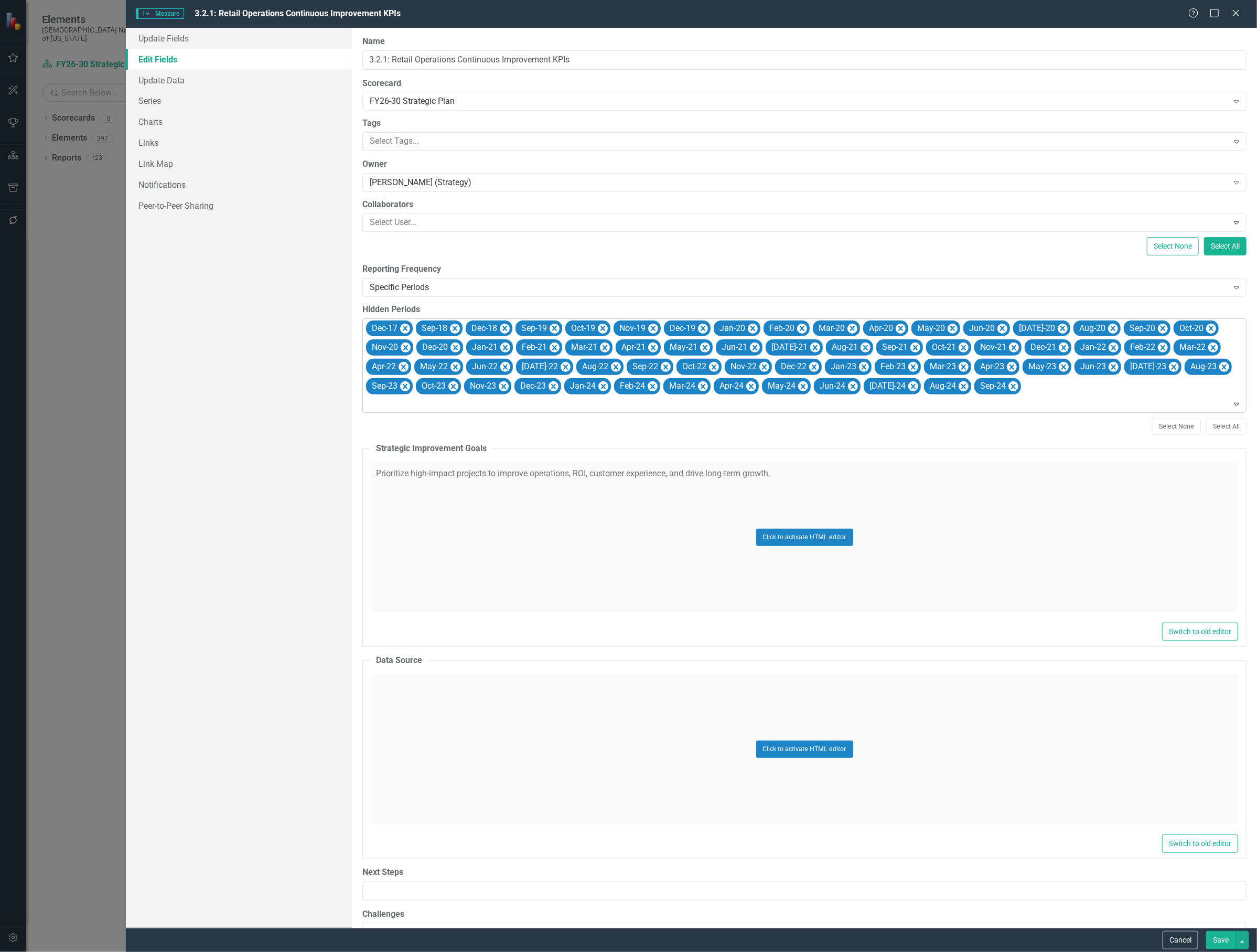
click at [645, 403] on div at bounding box center [805, 404] width 879 height 14
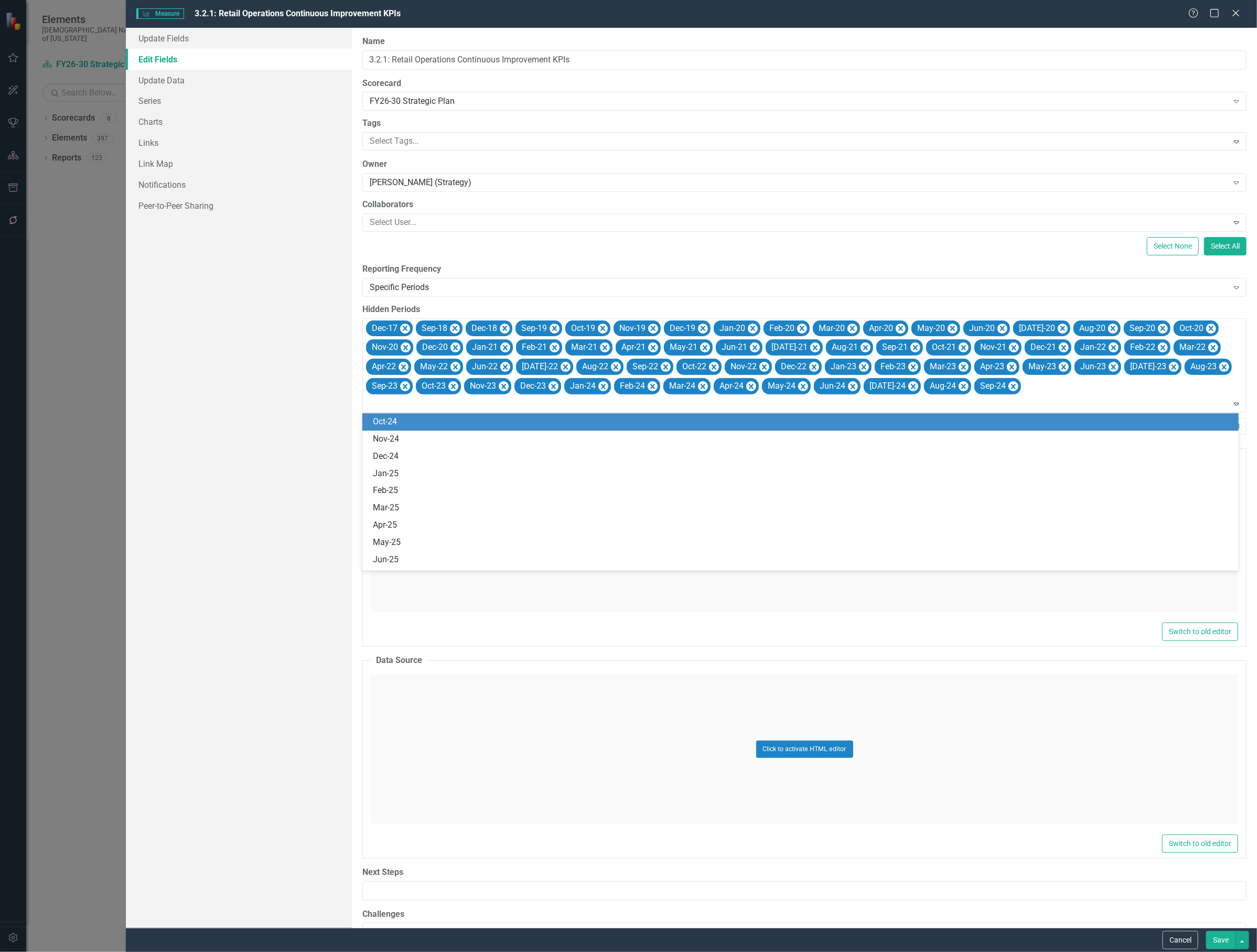
click at [631, 420] on div "Oct-24" at bounding box center [803, 421] width 860 height 12
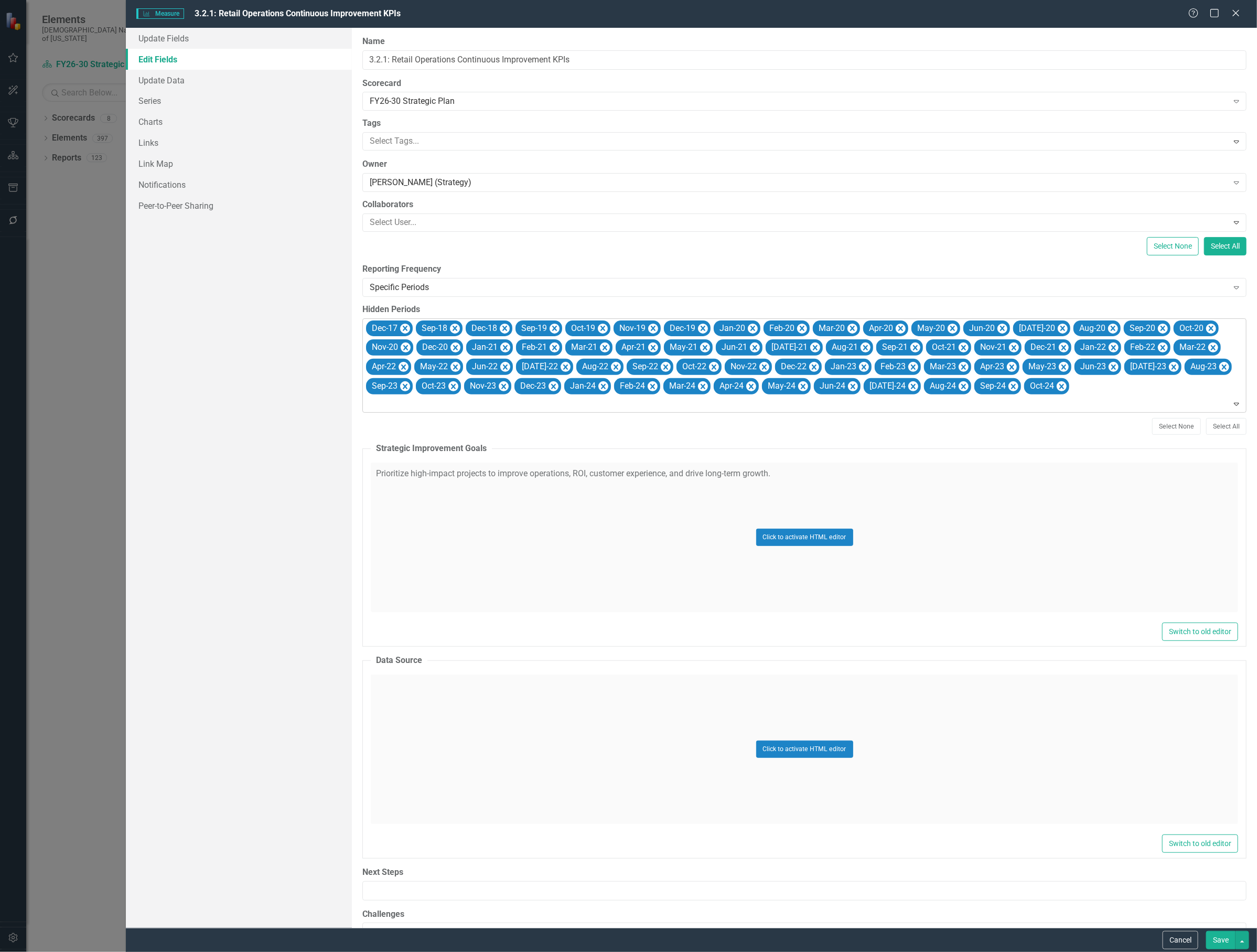
click at [632, 408] on div at bounding box center [805, 404] width 879 height 14
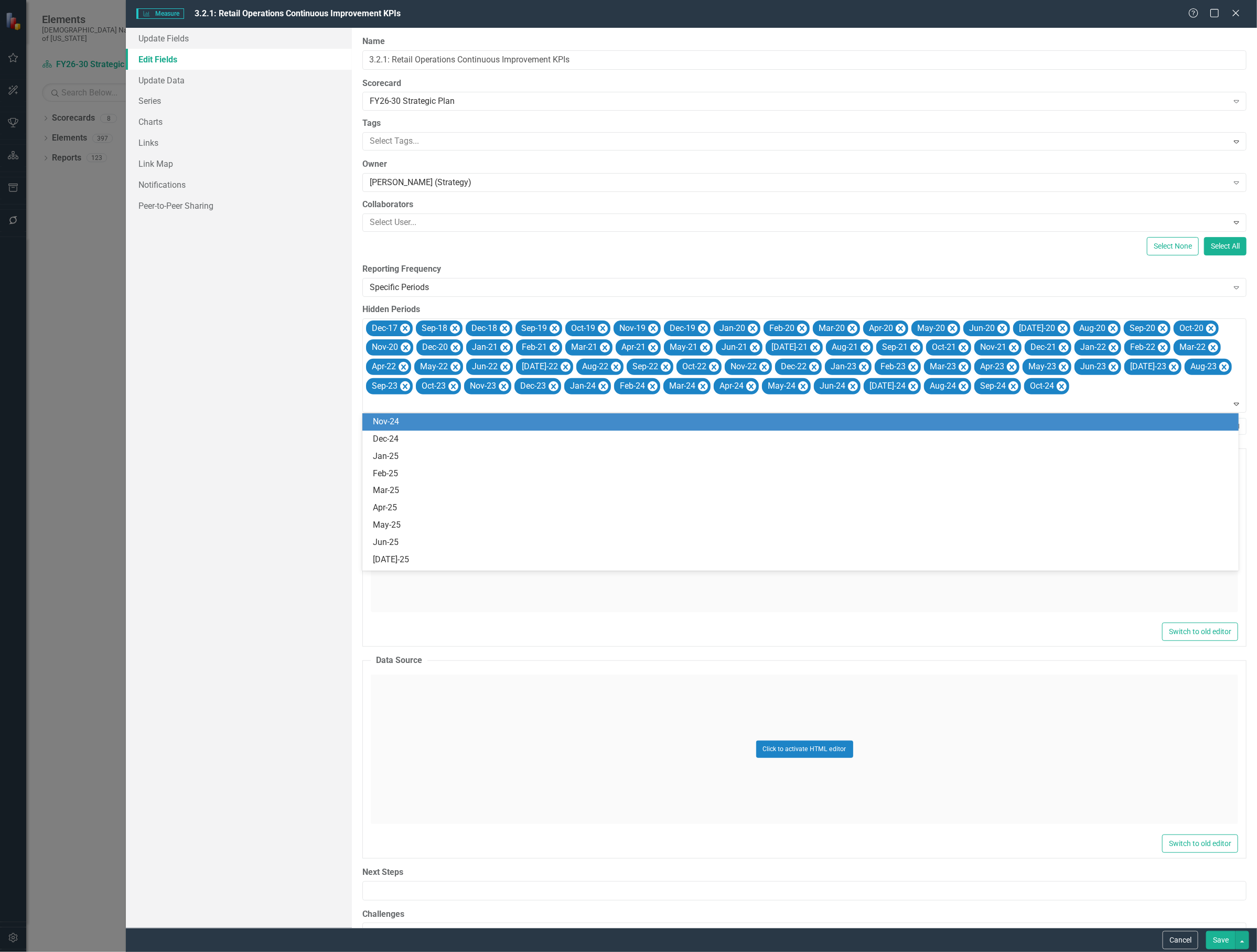
click at [626, 423] on div "Nov-24" at bounding box center [803, 421] width 860 height 12
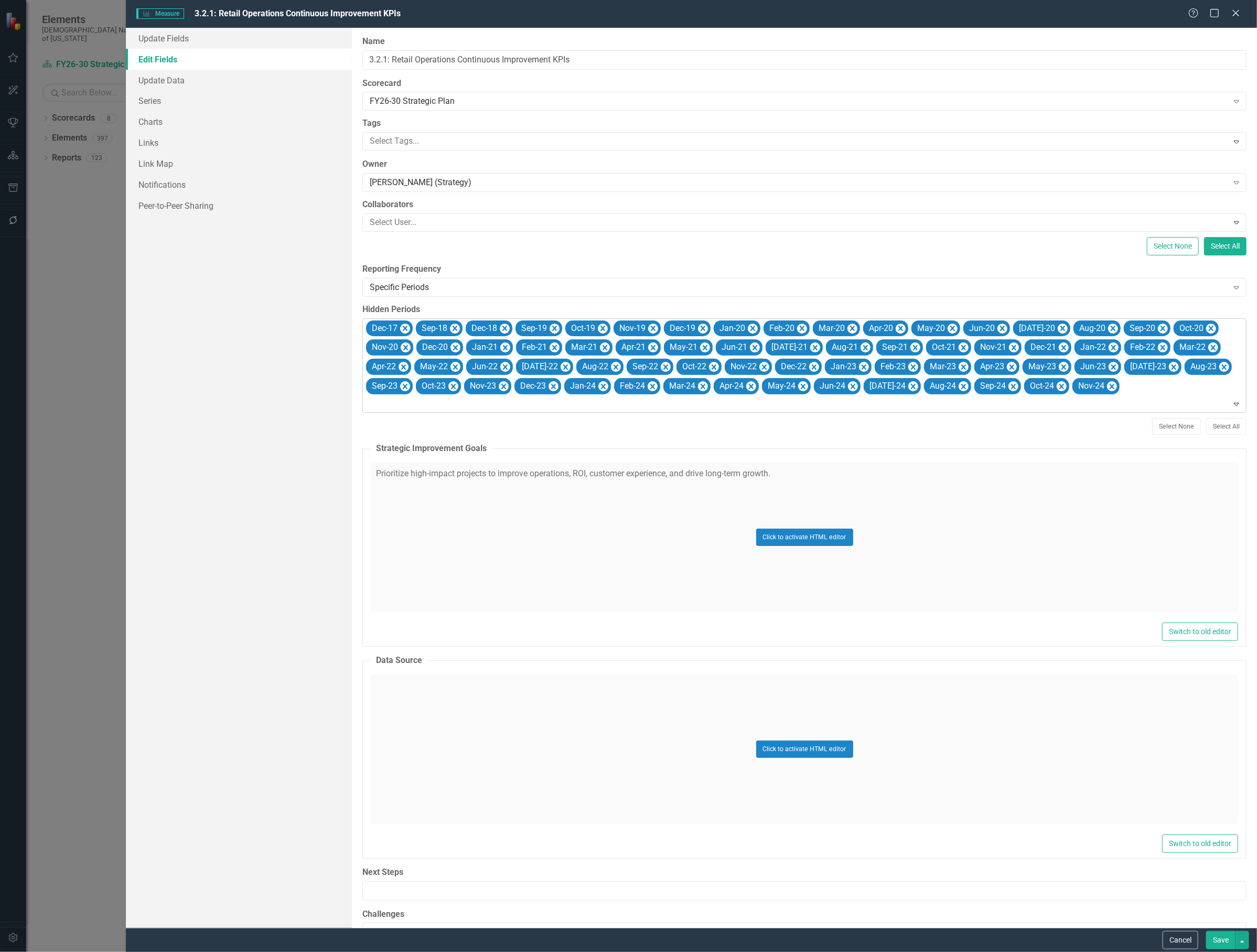
click at [627, 405] on div at bounding box center [805, 404] width 879 height 14
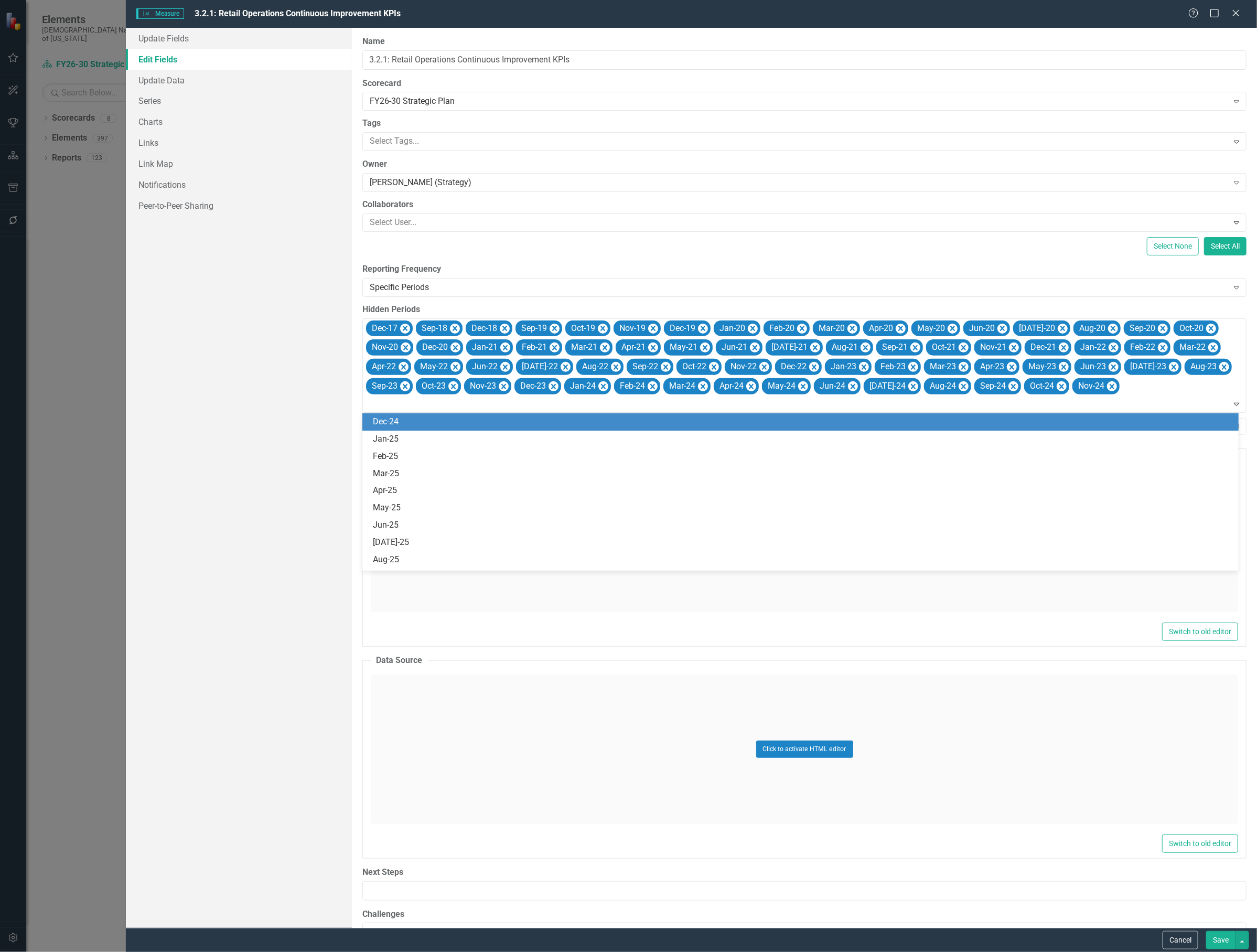
click at [619, 425] on div "Dec-24" at bounding box center [803, 421] width 860 height 12
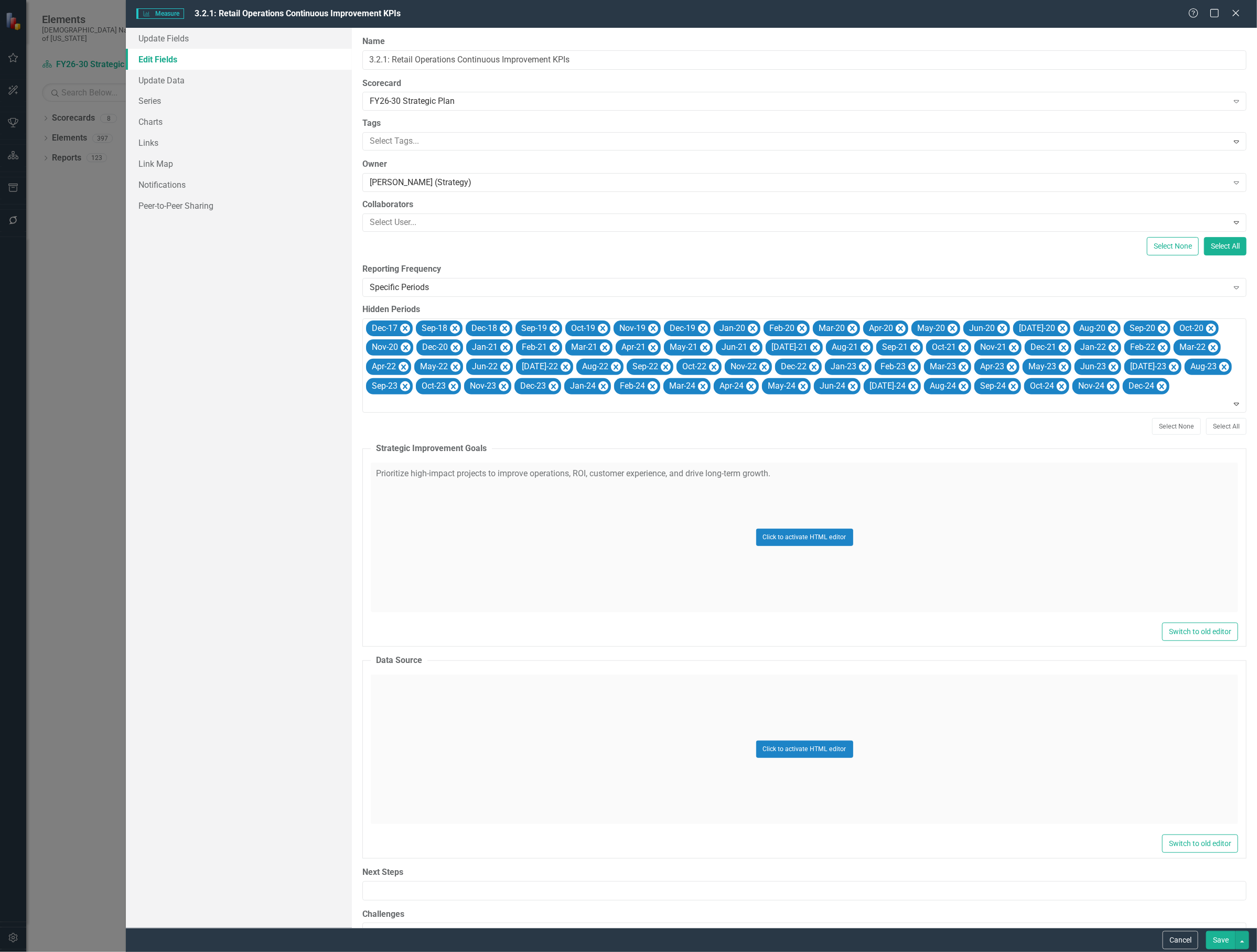
click at [1212, 946] on button "Save" at bounding box center [1221, 940] width 29 height 18
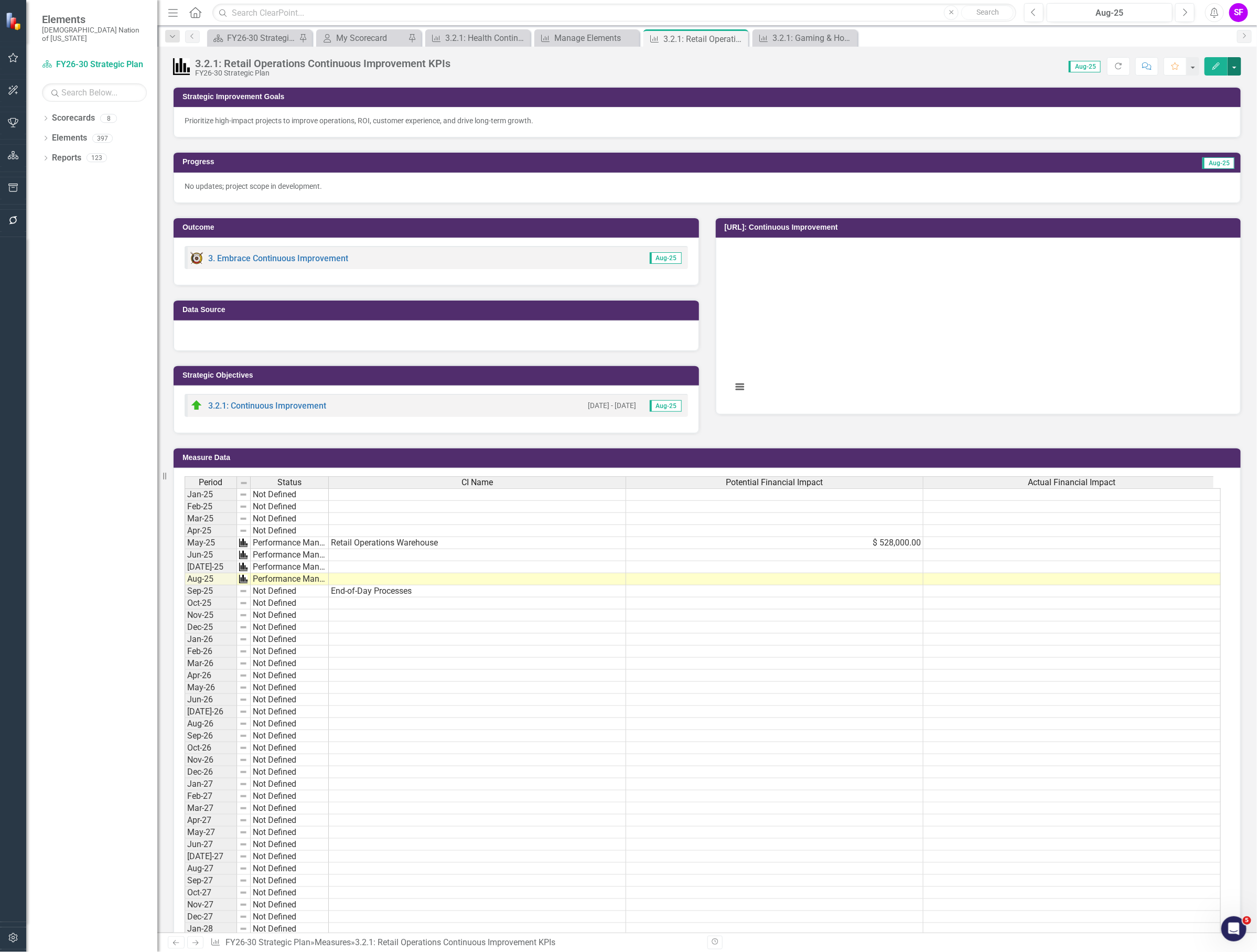
click at [1236, 69] on button "button" at bounding box center [1234, 66] width 14 height 18
click at [1215, 90] on link "Edit Edit Measure" at bounding box center [1189, 86] width 102 height 19
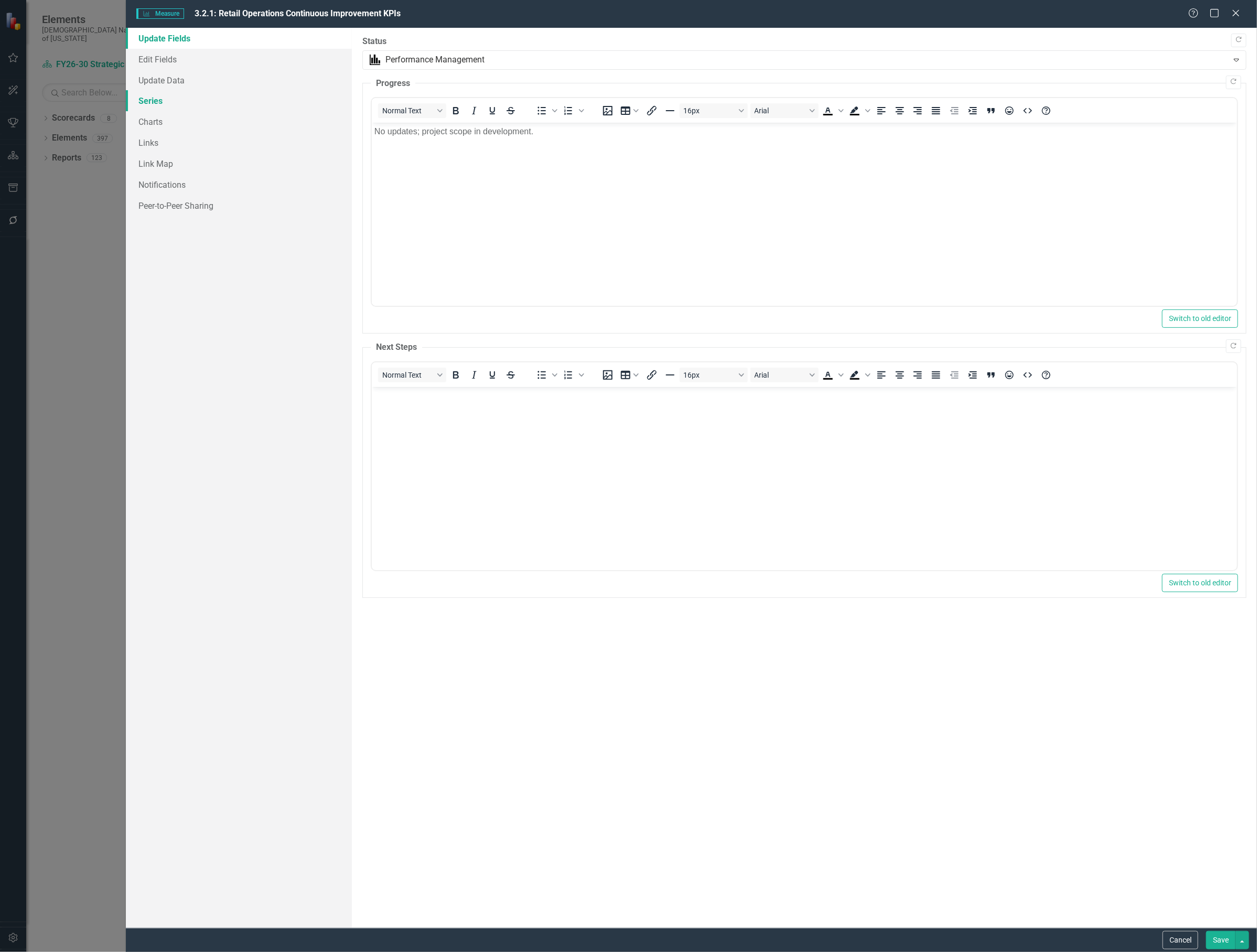
click at [158, 101] on link "Series" at bounding box center [239, 101] width 226 height 21
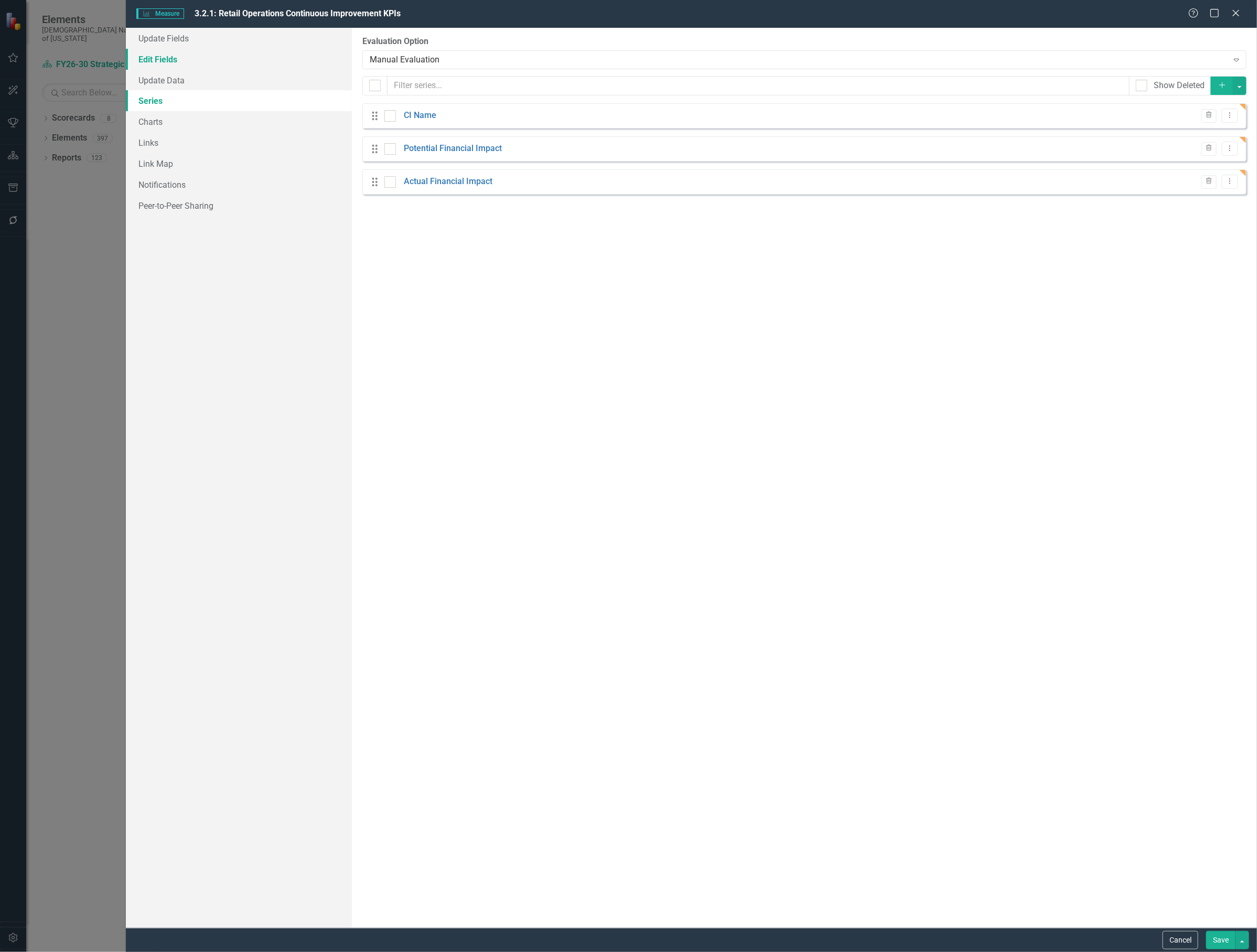
click at [162, 58] on link "Edit Fields" at bounding box center [239, 59] width 226 height 21
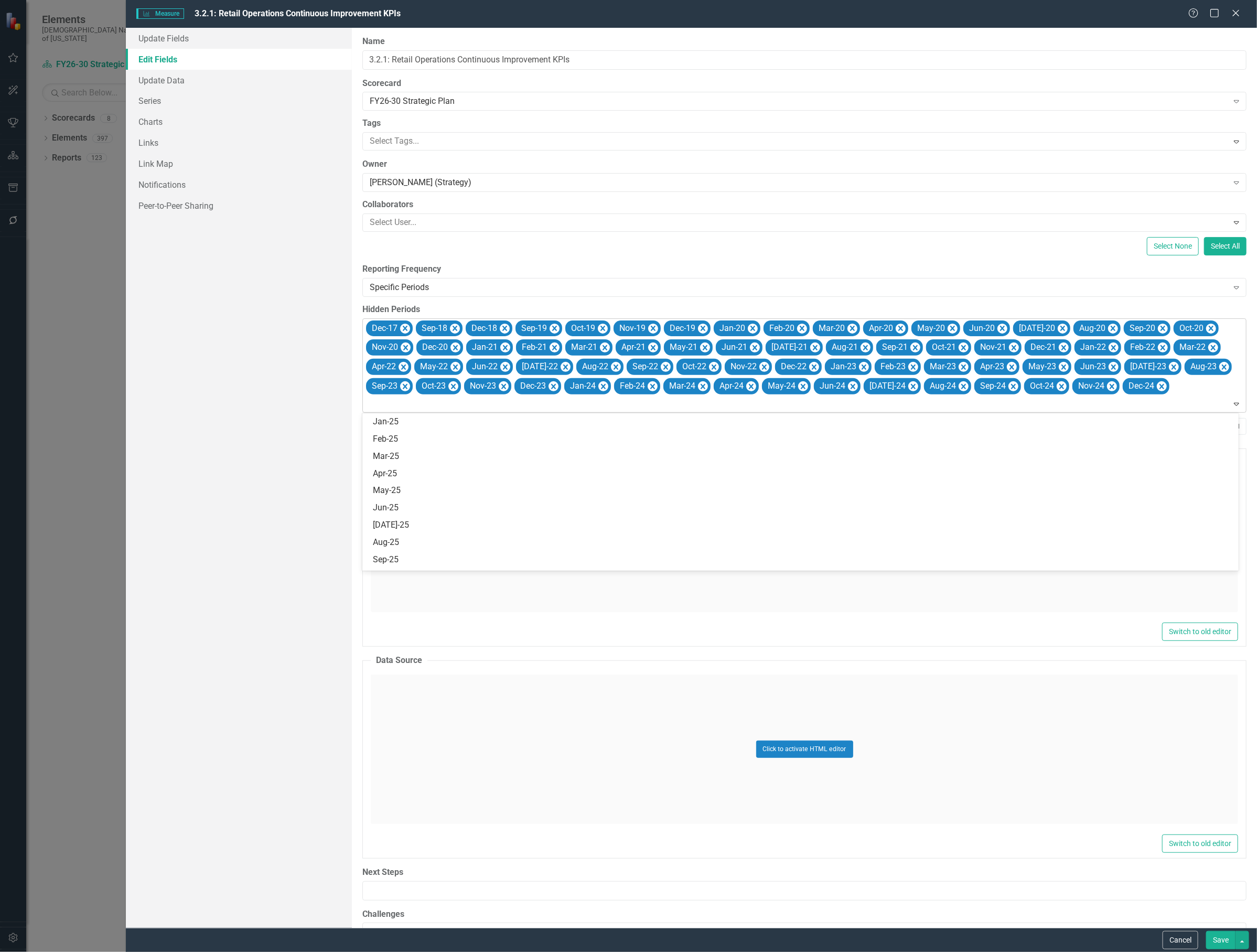
click at [481, 399] on div at bounding box center [805, 404] width 879 height 14
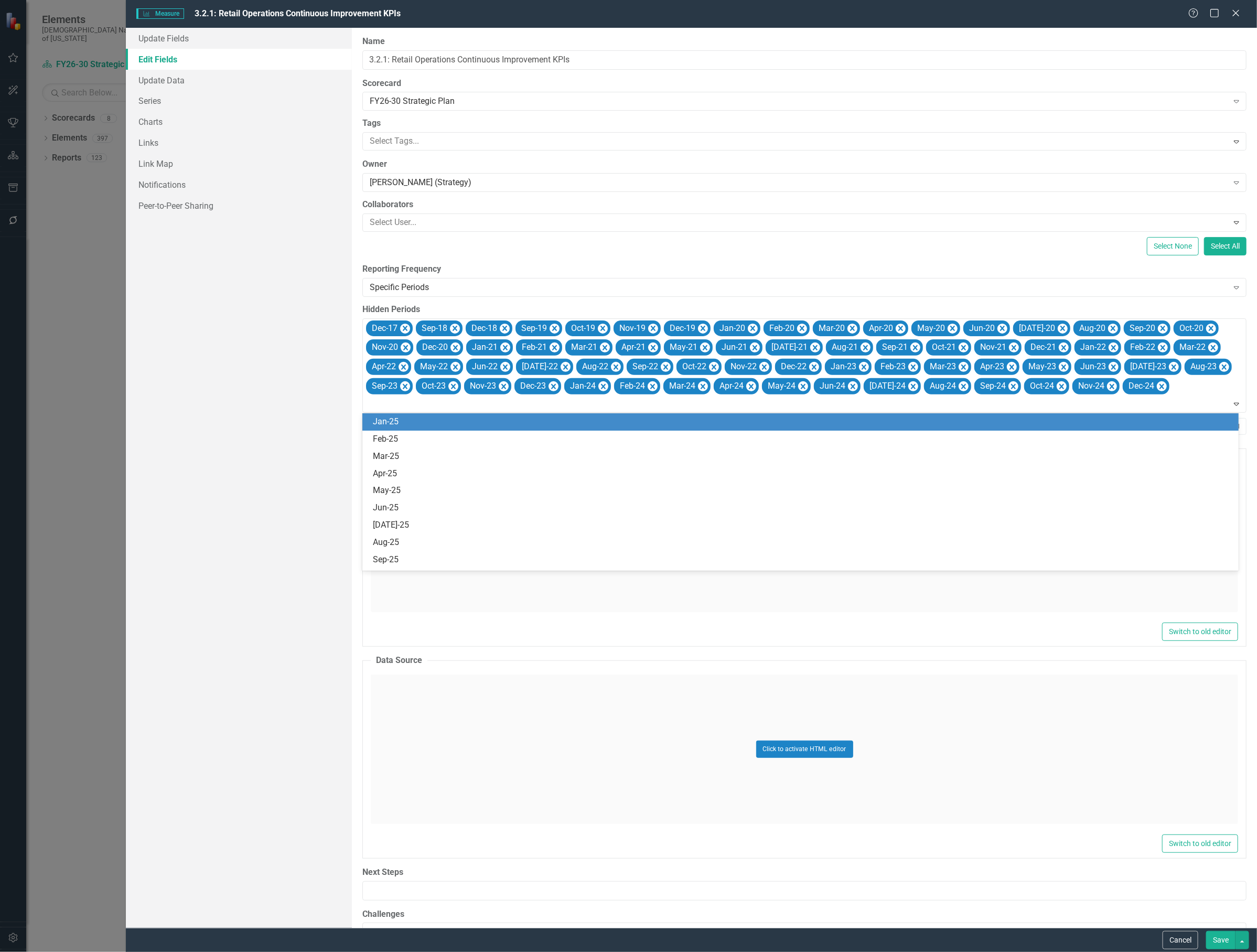
click at [460, 427] on div "Jan-25" at bounding box center [803, 421] width 860 height 12
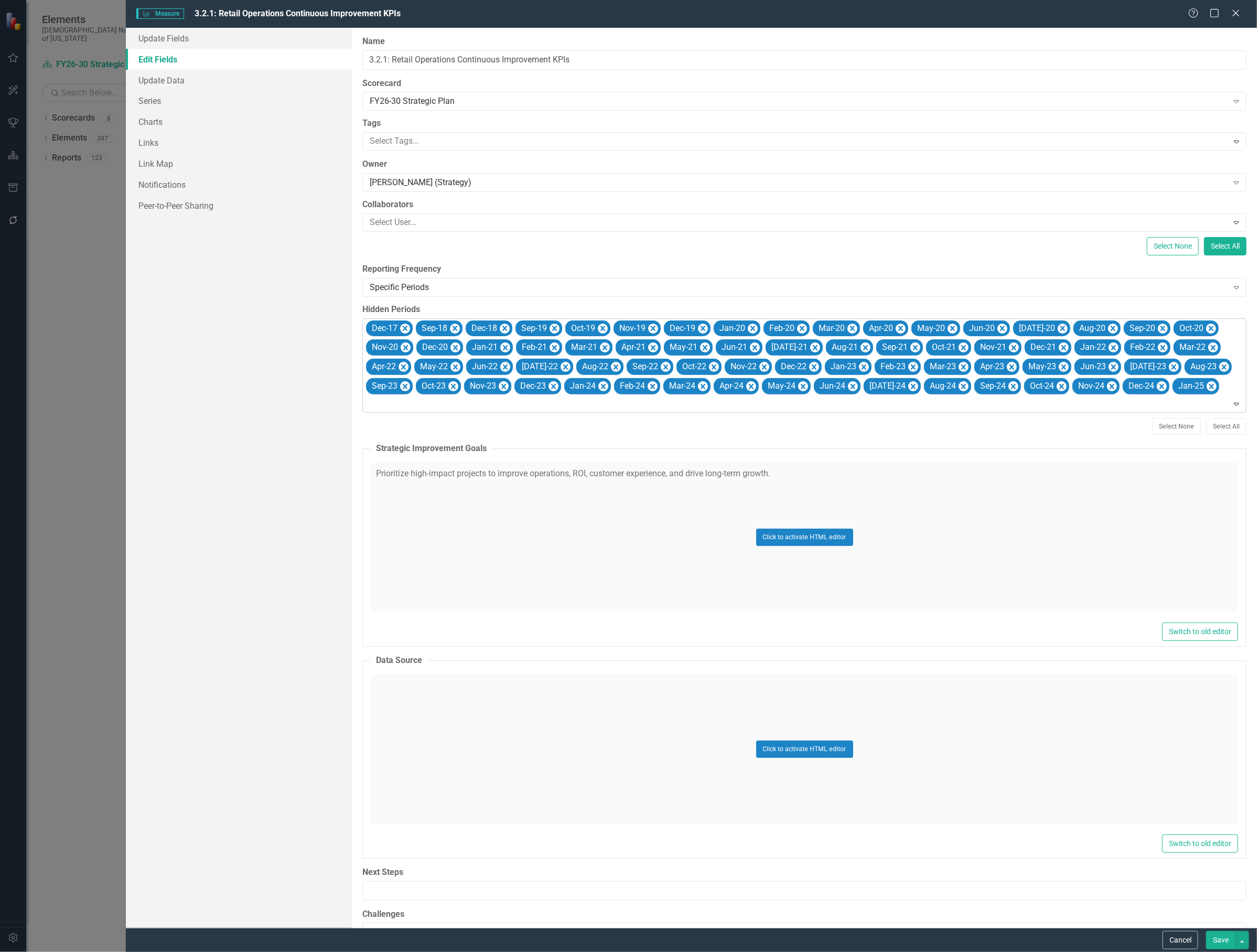
click at [447, 404] on div at bounding box center [805, 404] width 879 height 14
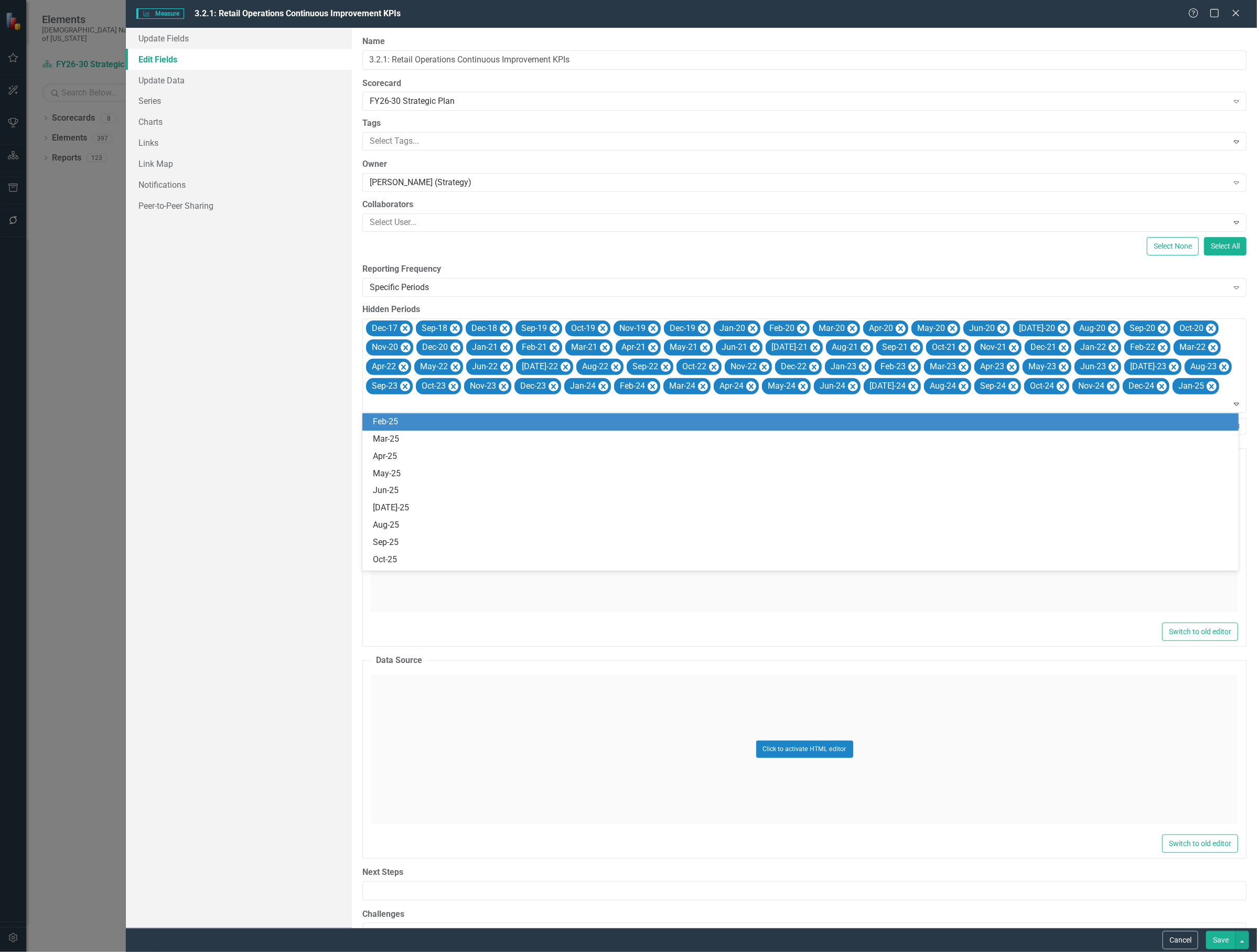
click at [433, 420] on div "Feb-25" at bounding box center [803, 421] width 860 height 12
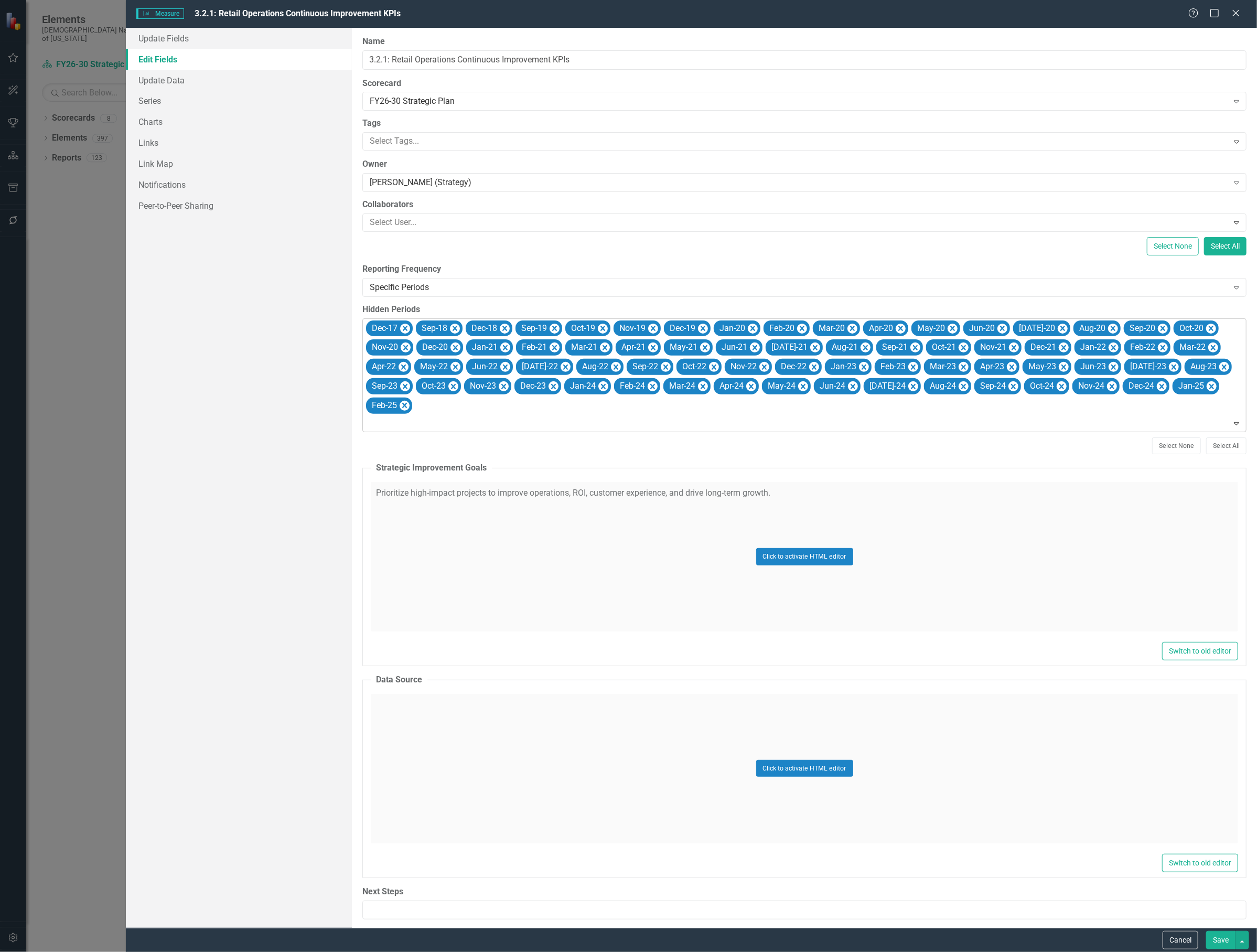
click at [435, 410] on div "Dec-17 Sep-18 Dec-18 Sep-19 Oct-19 Nov-19 Dec-19 Jan-20 Feb-20 Mar-20 Apr-20 Ma…" at bounding box center [805, 375] width 882 height 113
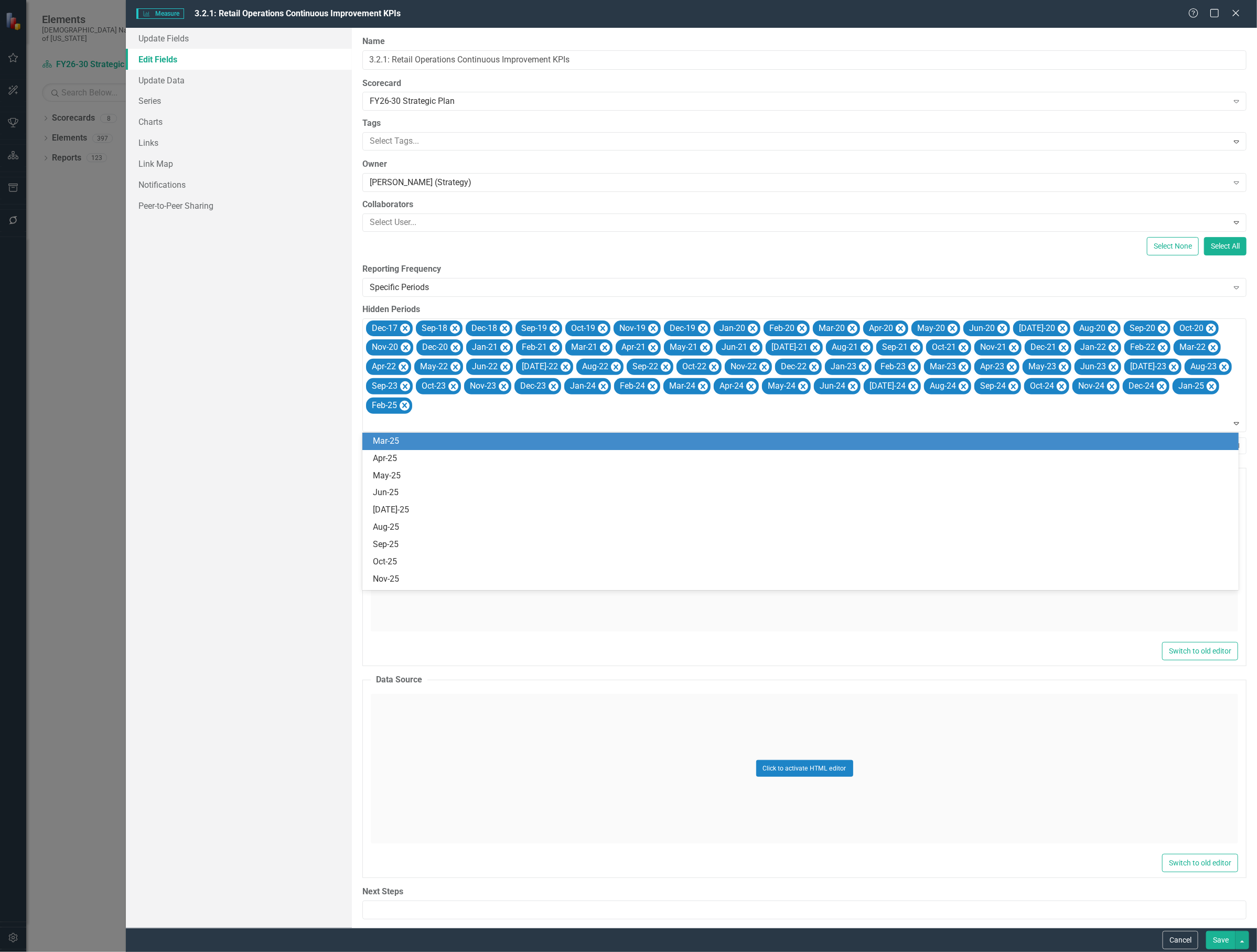
click at [422, 438] on div "Mar-25" at bounding box center [803, 441] width 860 height 12
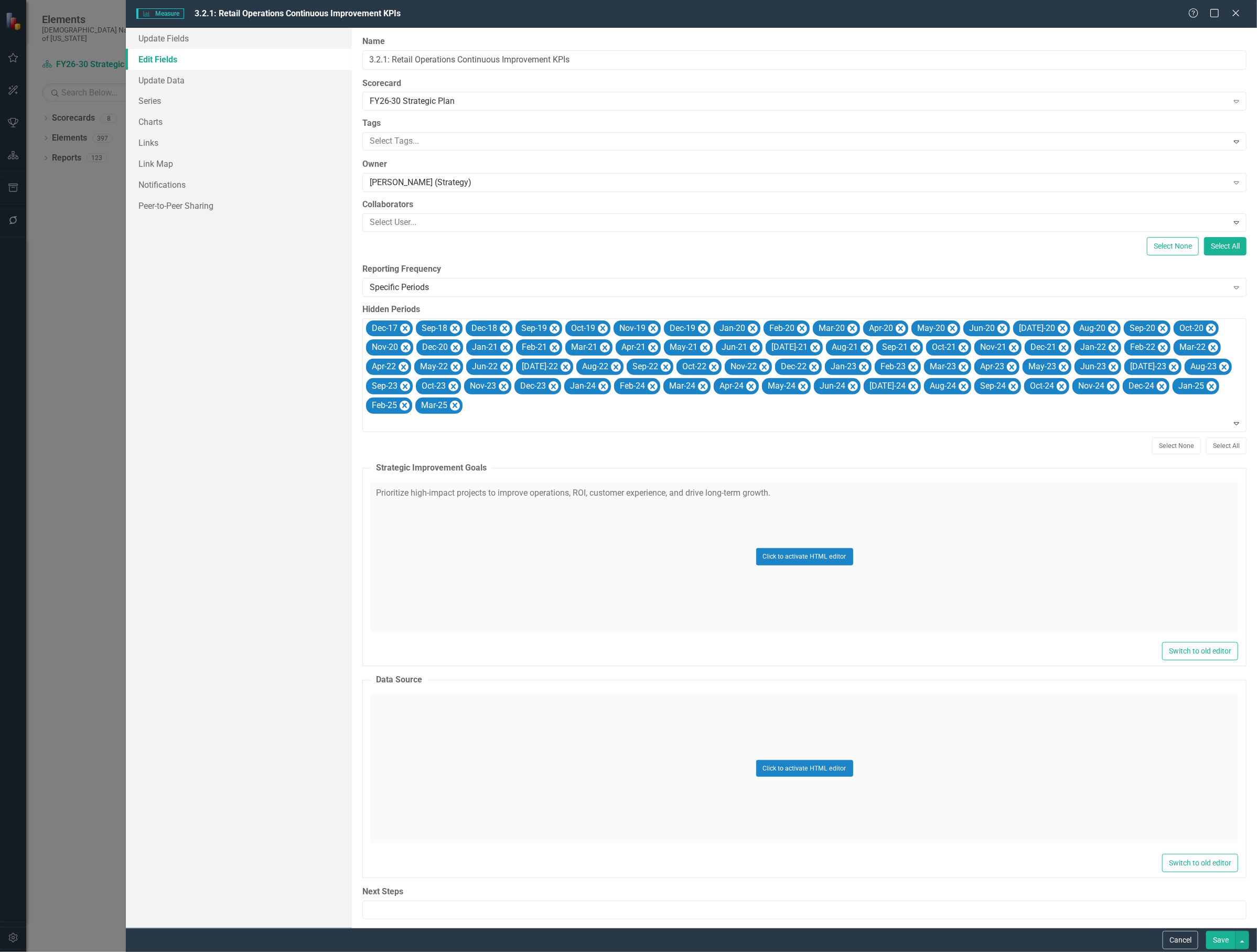
click at [1217, 942] on button "Save" at bounding box center [1221, 940] width 29 height 18
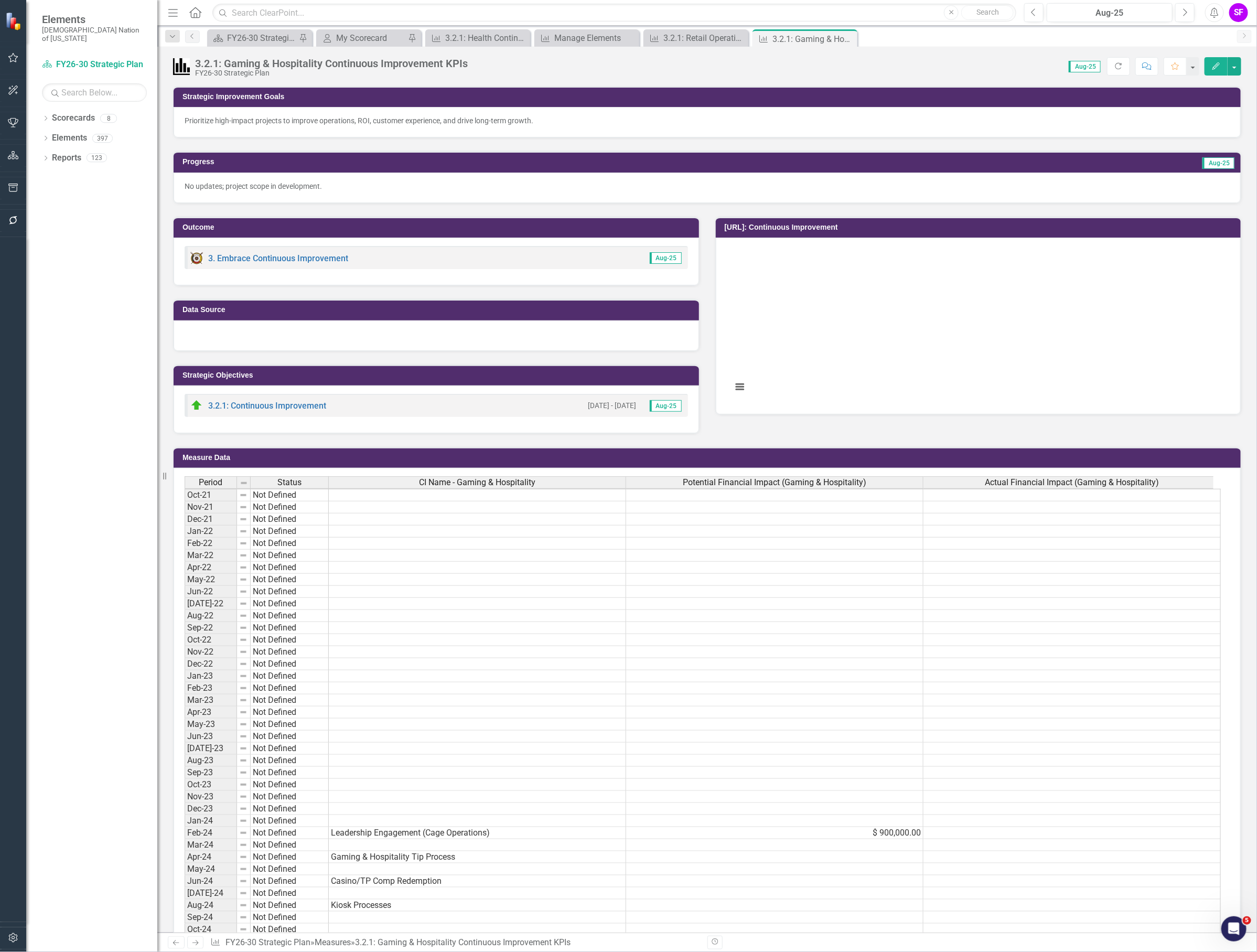
scroll to position [18, 0]
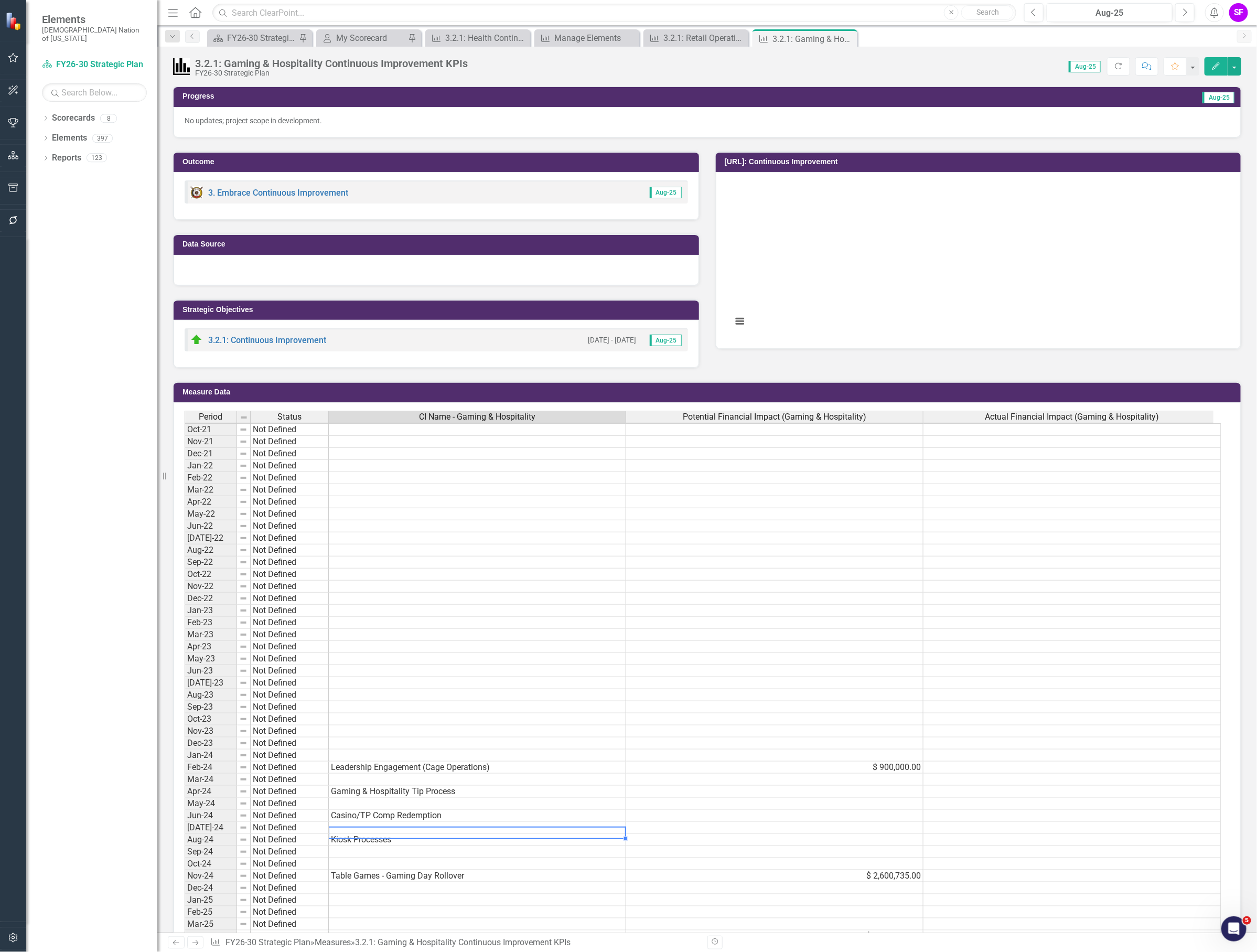
click at [349, 822] on td at bounding box center [477, 828] width 297 height 12
click at [349, 822] on td at bounding box center [477, 828] width 297 height 12
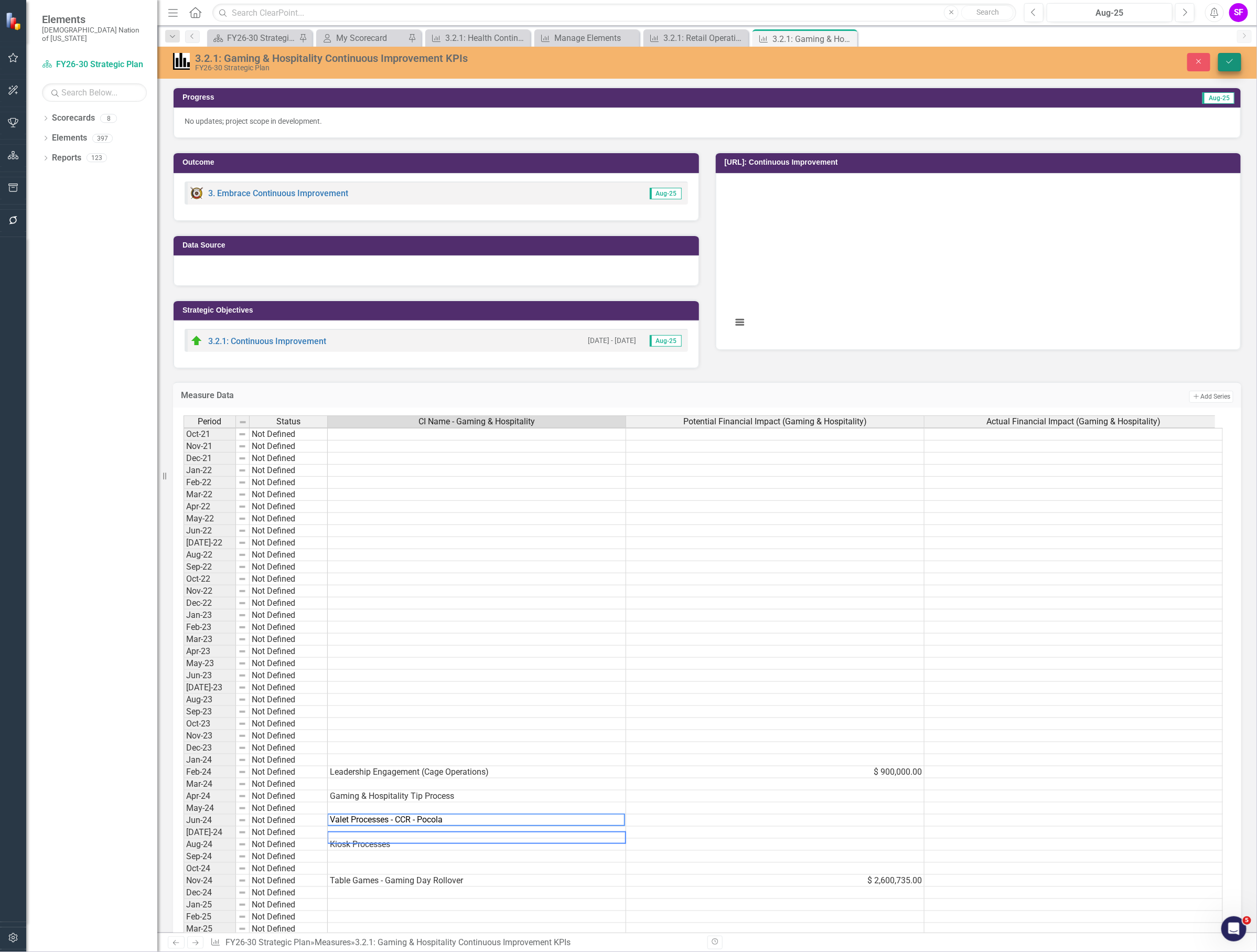
type textarea "Valet Processes - CCR - Pocola"
click at [1235, 67] on button "Save" at bounding box center [1230, 62] width 23 height 18
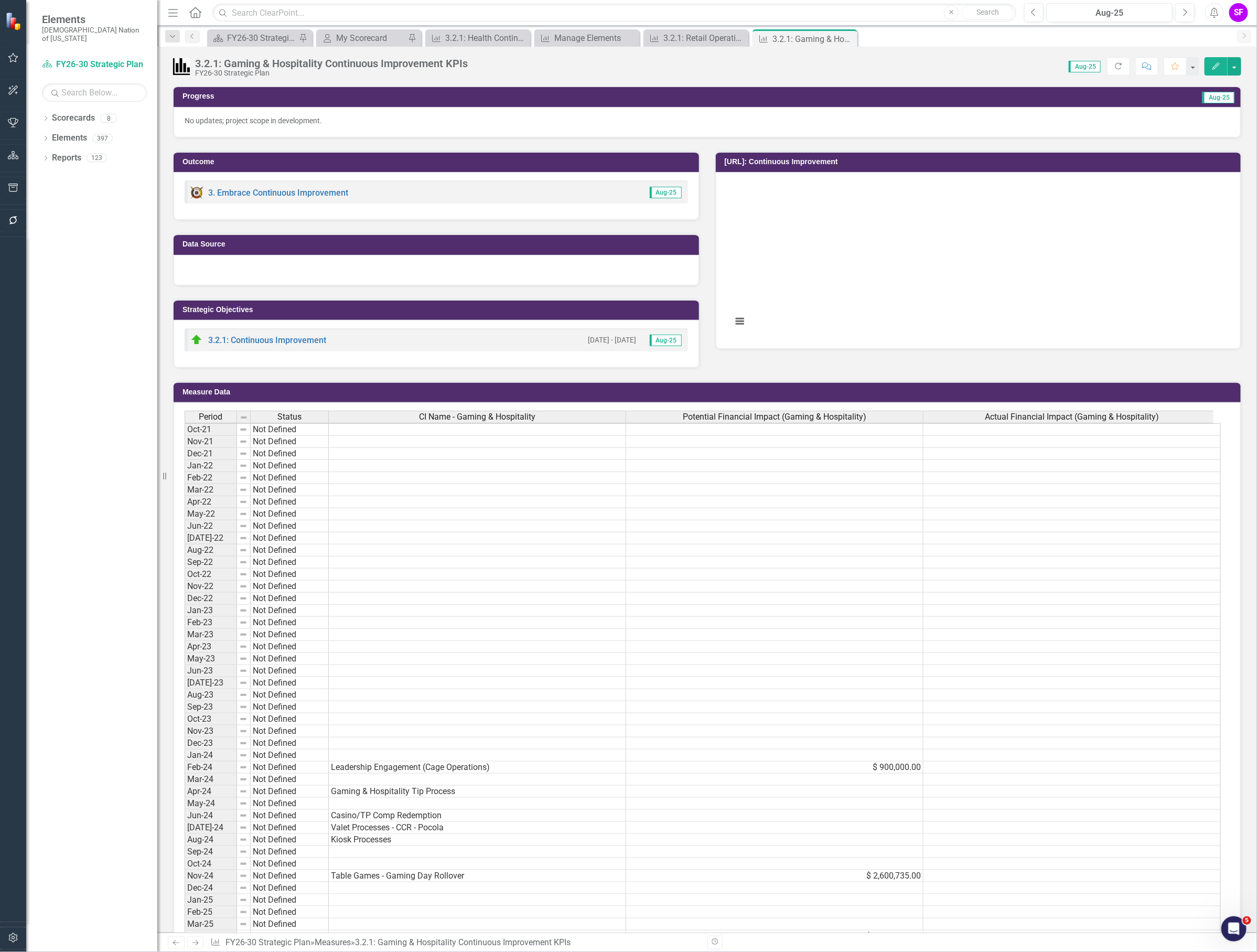
scroll to position [131, 0]
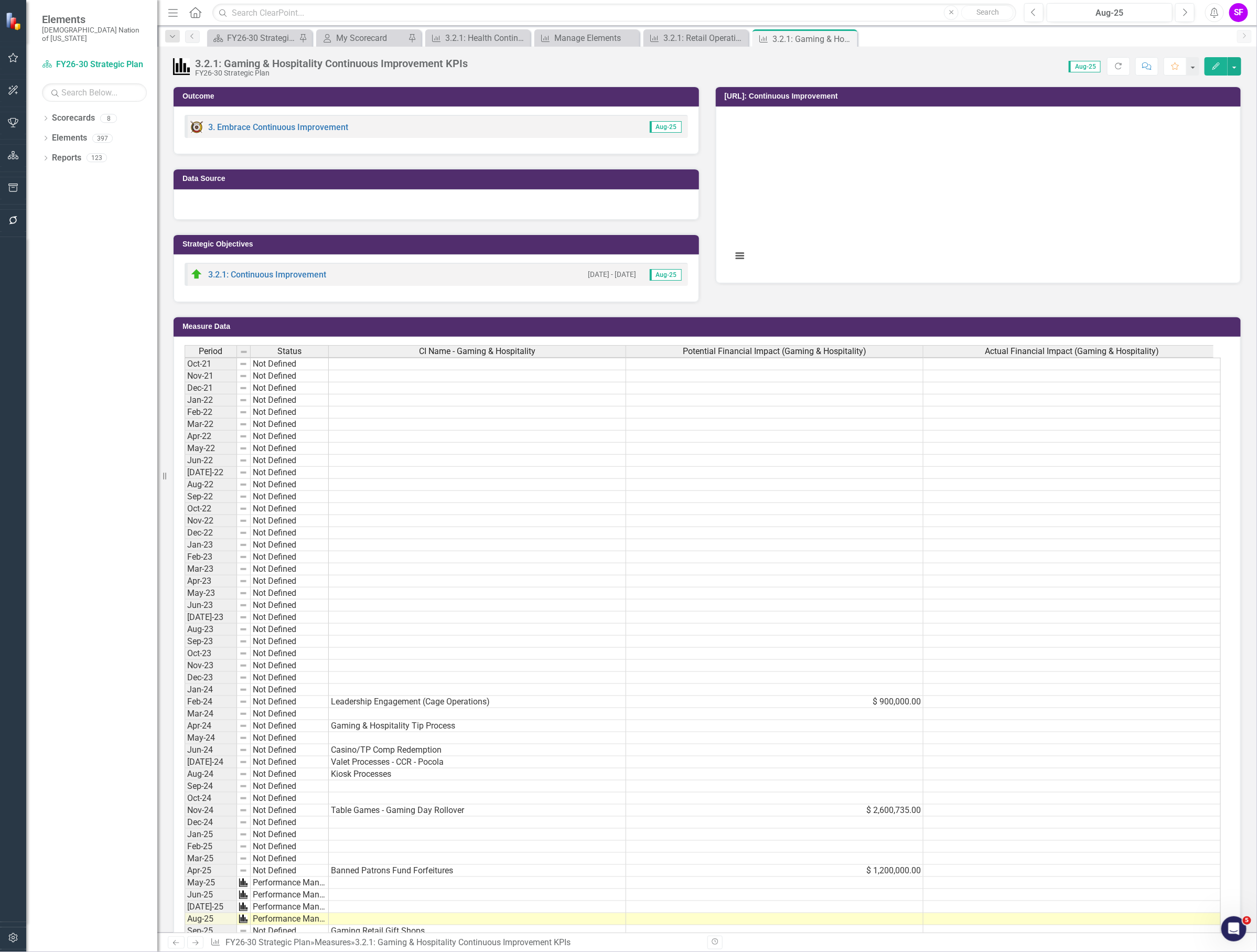
drag, startPoint x: 351, startPoint y: 800, endPoint x: 360, endPoint y: 787, distance: 15.8
click at [351, 805] on td "Table Games - Gaming Day Rollover" at bounding box center [477, 810] width 297 height 12
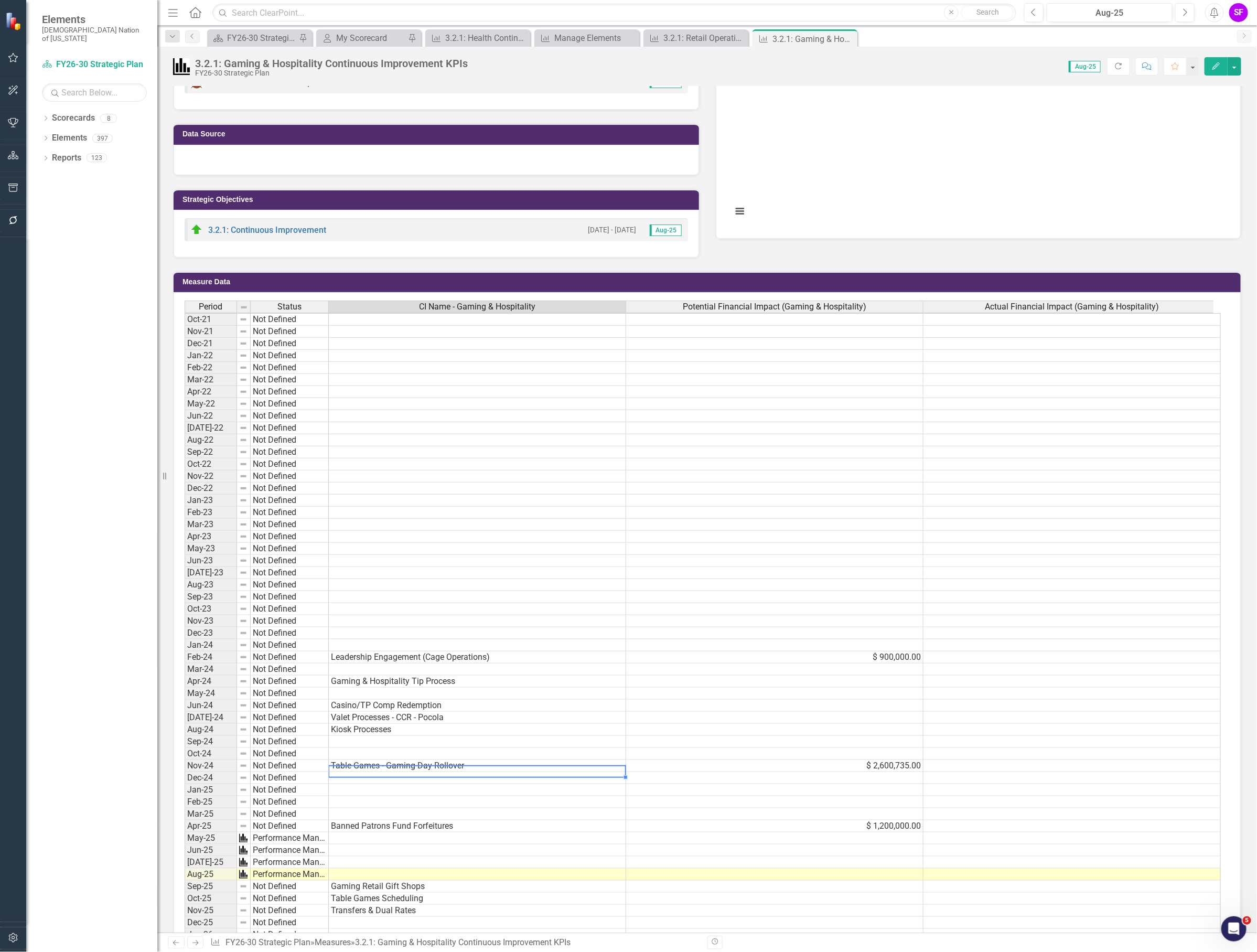
scroll to position [197, 0]
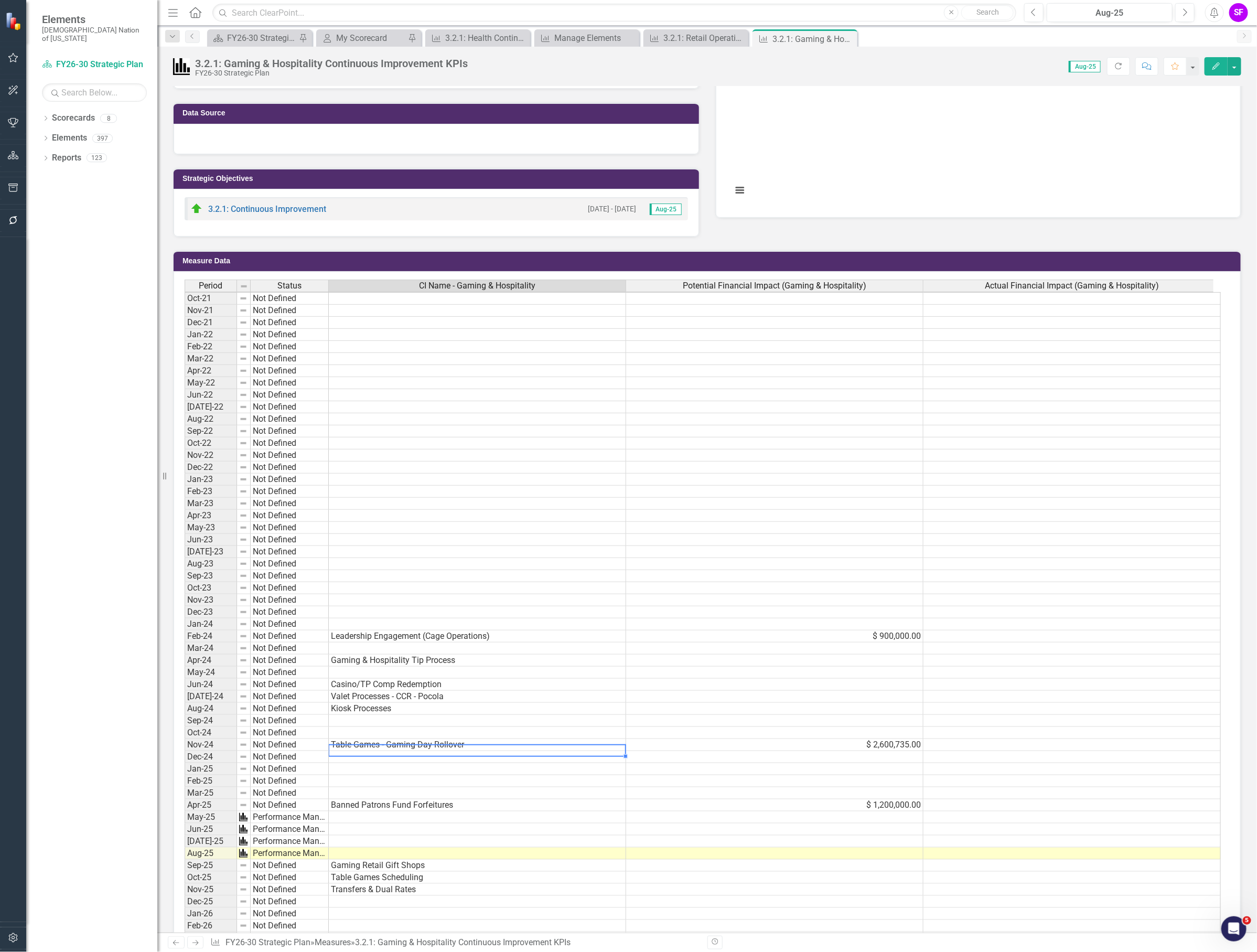
click at [365, 727] on td at bounding box center [477, 733] width 297 height 12
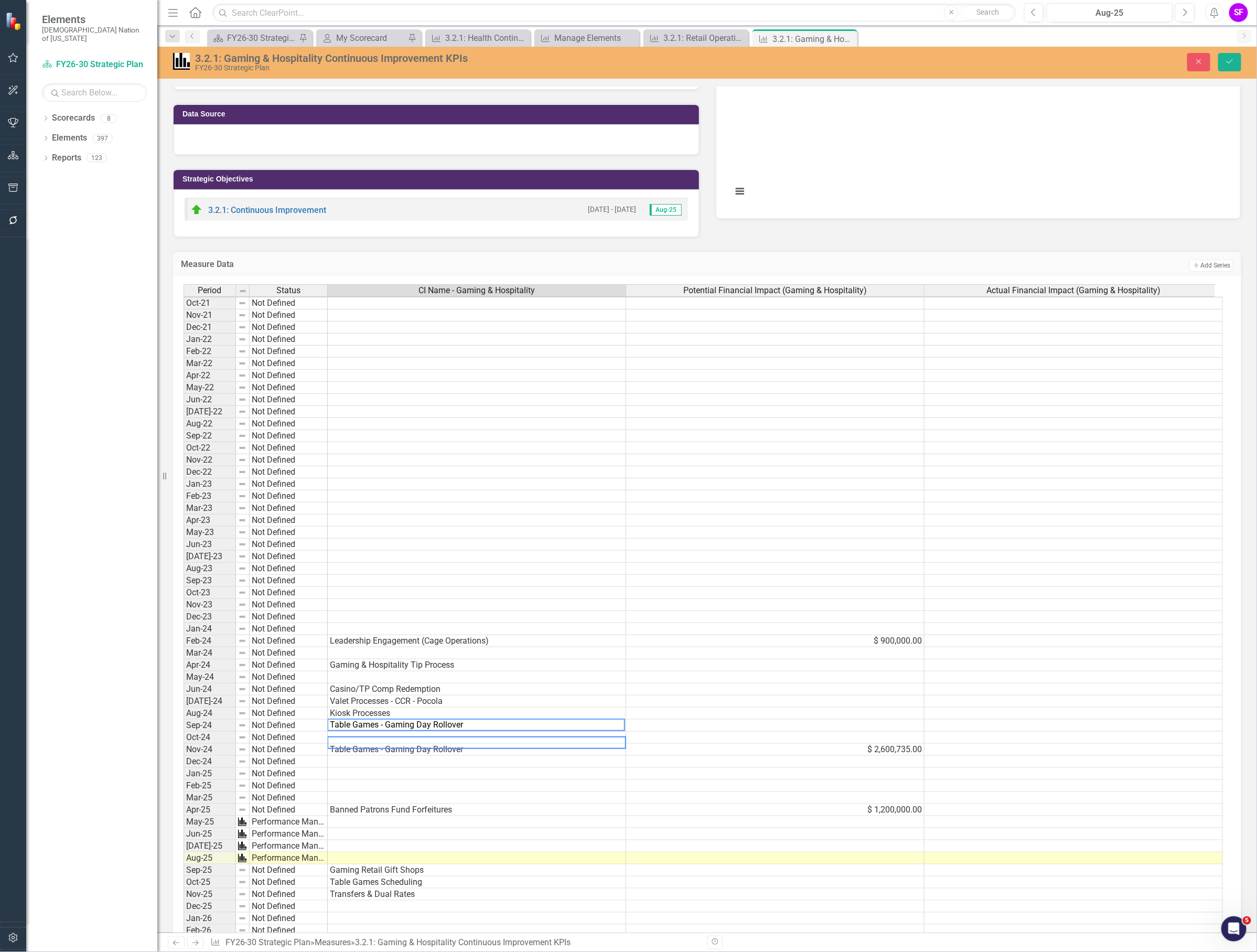
type textarea "Table Games - Gaming Day Rollover"
click at [776, 732] on td at bounding box center [775, 738] width 299 height 12
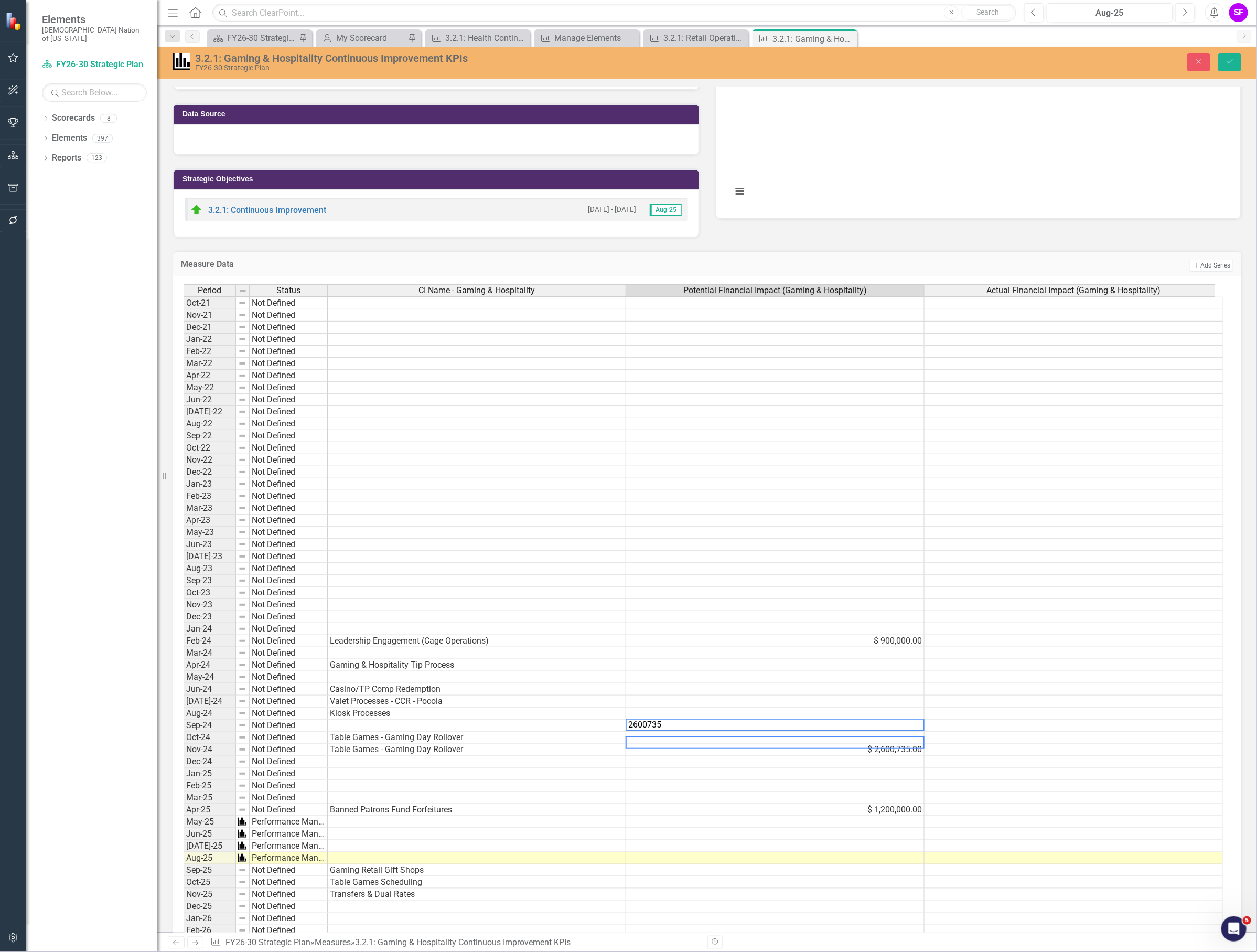
click at [579, 744] on td "Table Games - Gaming Day Rollover" at bounding box center [477, 749] width 299 height 12
type textarea "Table Games - Gaming Day Rollover"
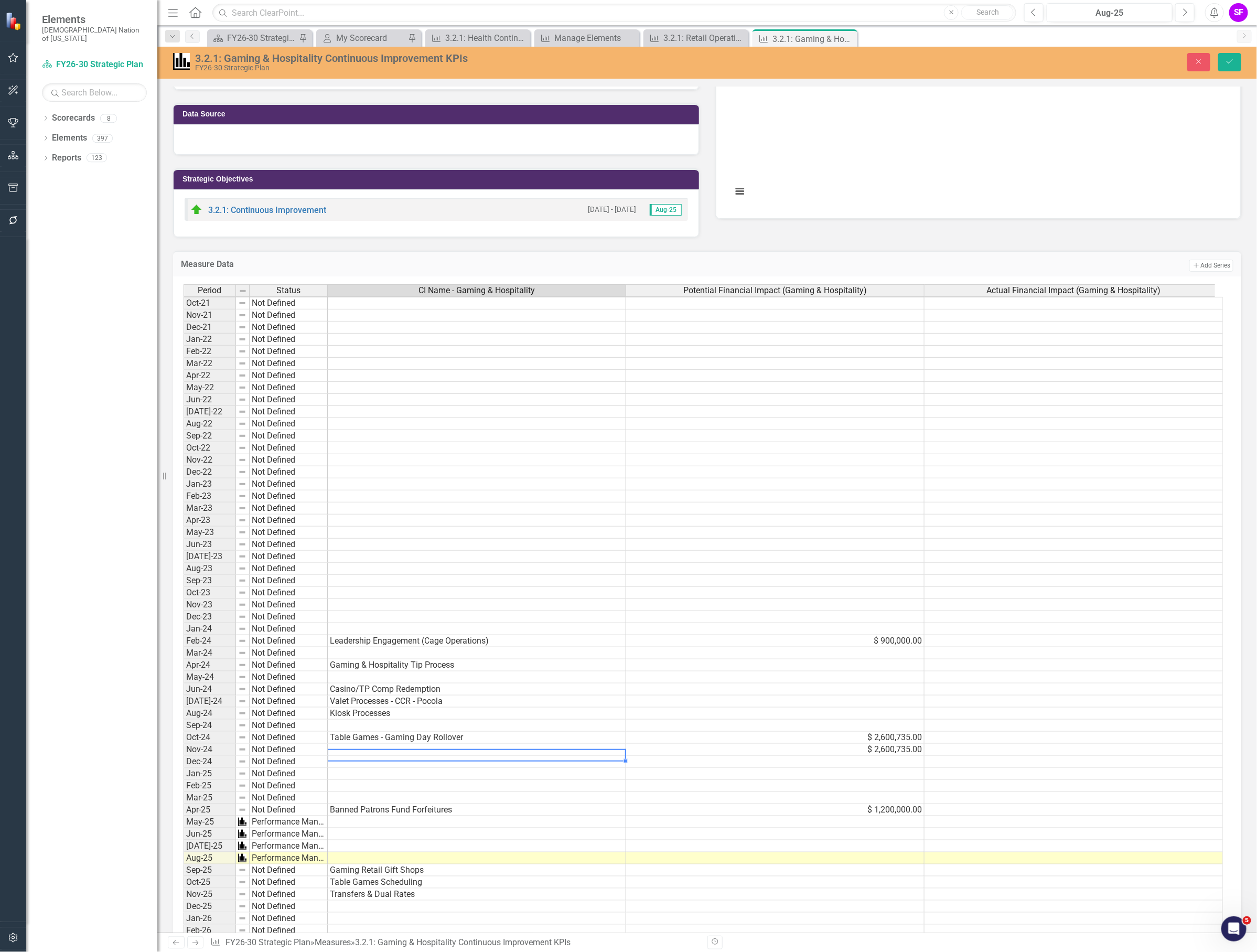
drag, startPoint x: 866, startPoint y: 733, endPoint x: 869, endPoint y: 758, distance: 25.2
click at [867, 744] on td "$ 2,600,735.00" at bounding box center [775, 749] width 299 height 12
click at [1238, 66] on button "Save" at bounding box center [1230, 62] width 23 height 18
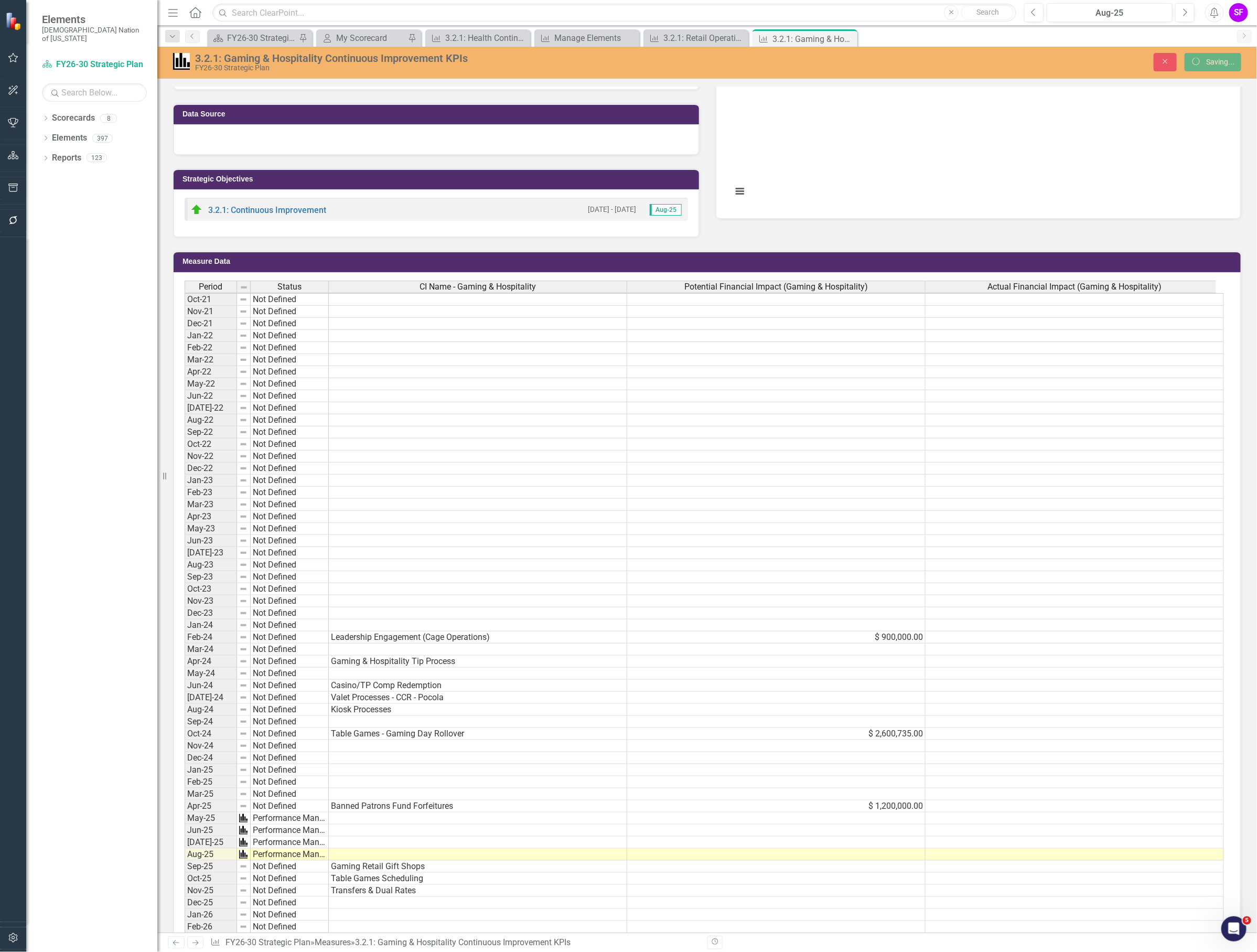
click at [416, 740] on td at bounding box center [478, 746] width 299 height 12
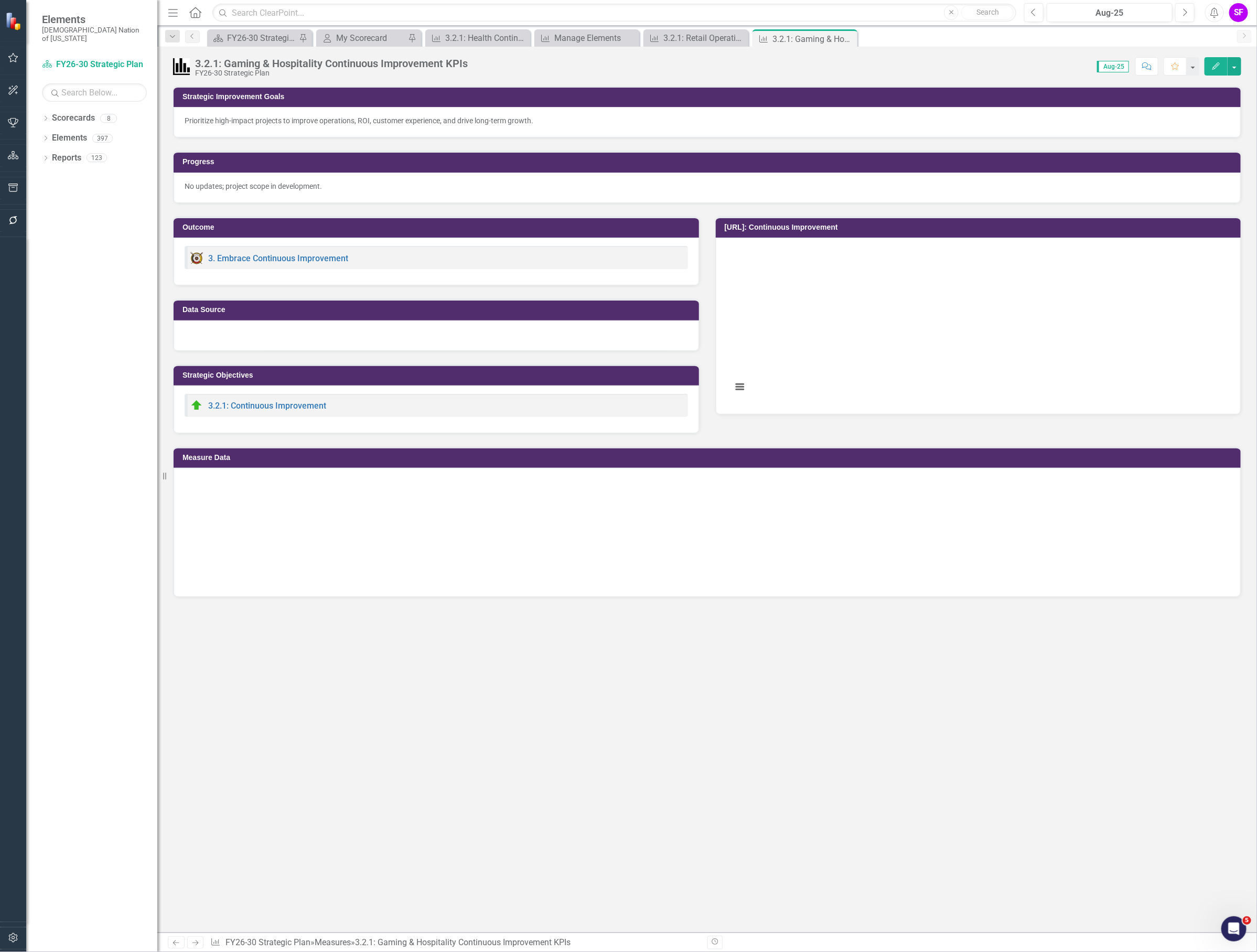
click at [413, 735] on div "Strategic Improvement Goals Prioritize high-impact projects to improve operatio…" at bounding box center [707, 509] width 1100 height 847
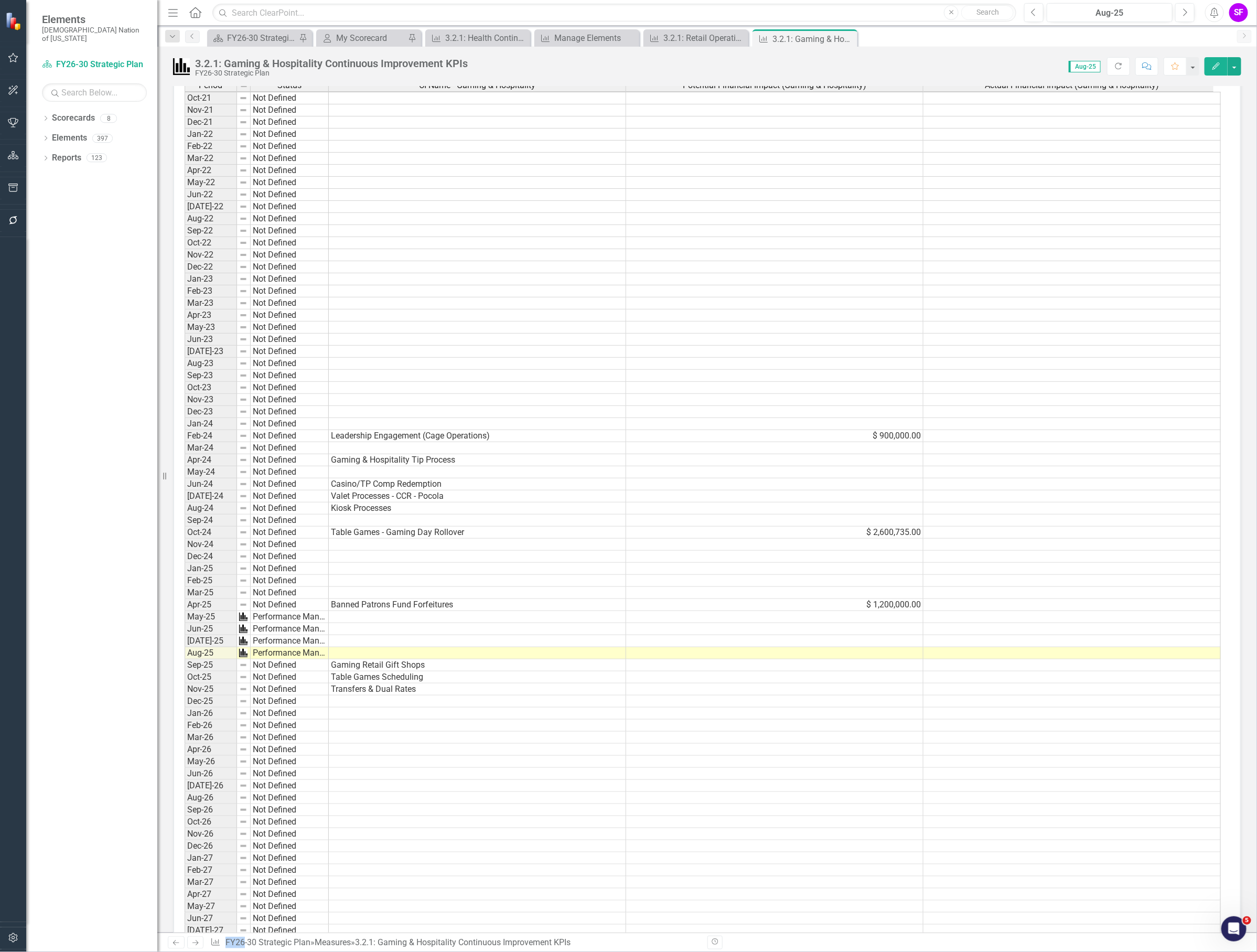
scroll to position [525, 0]
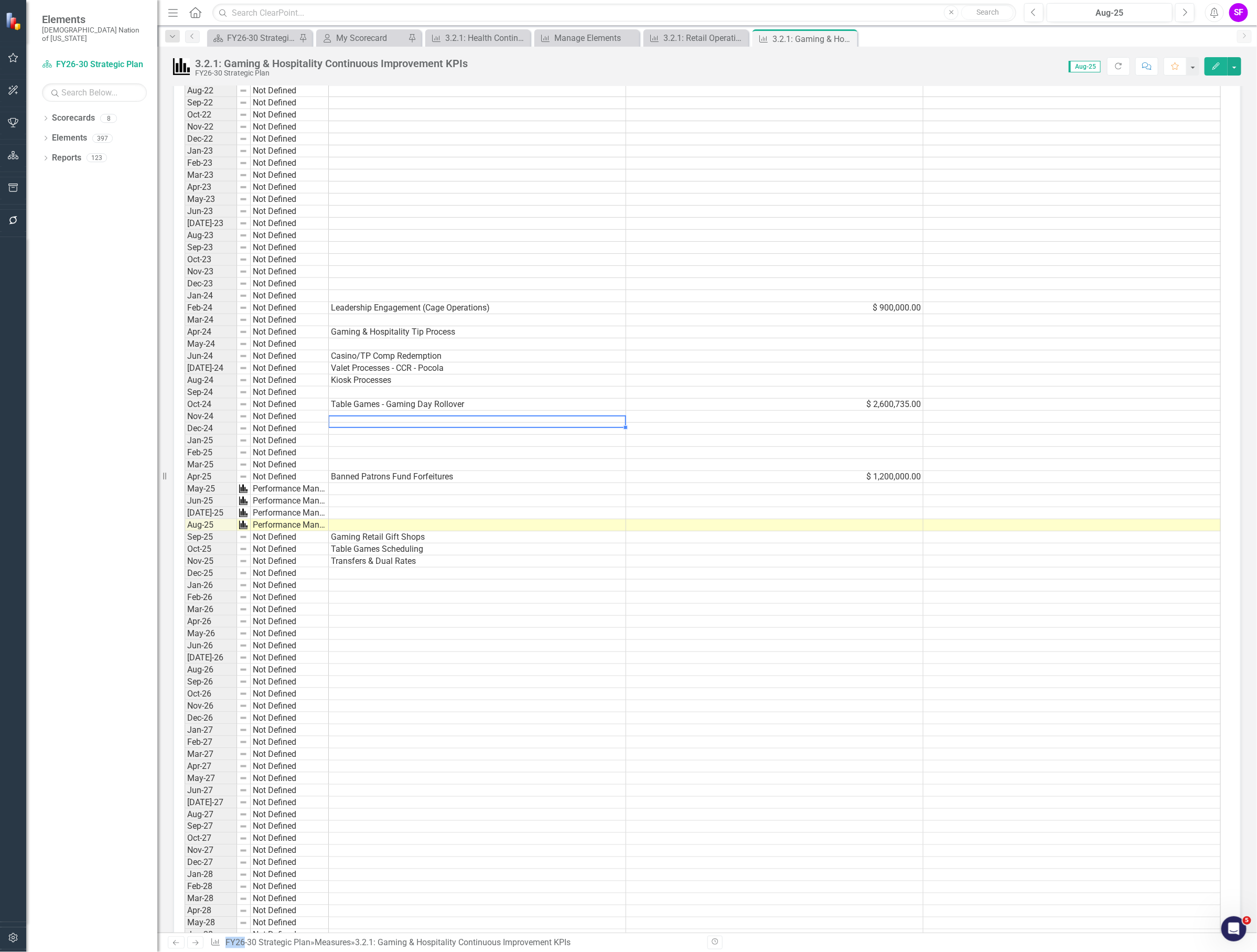
click at [384, 423] on td at bounding box center [477, 416] width 297 height 12
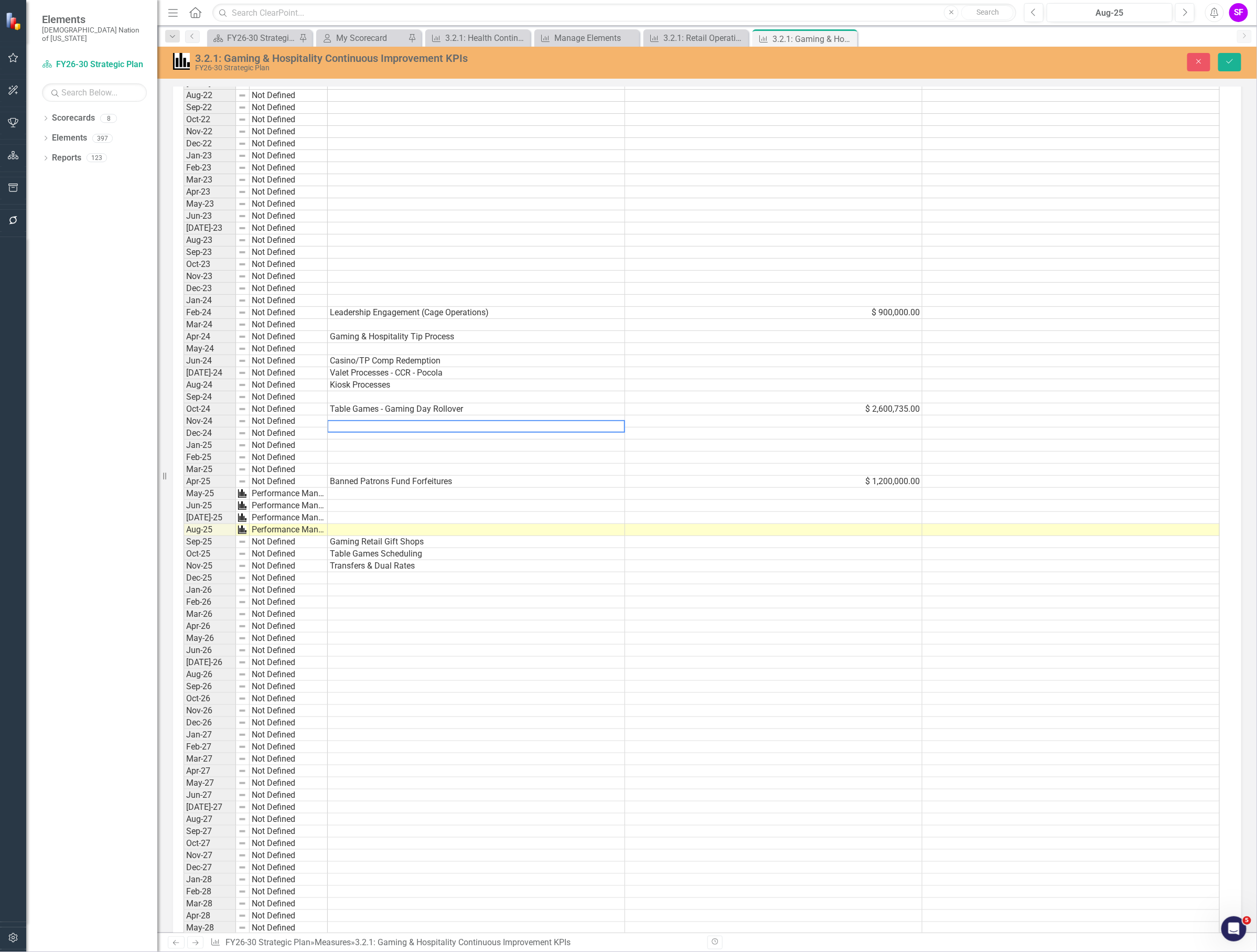
scroll to position [528, 0]
type textarea "Leadership Engagement (Cage)"
click at [687, 419] on td at bounding box center [775, 418] width 299 height 12
type textarea "900000"
click at [1223, 67] on button "Save" at bounding box center [1230, 62] width 23 height 18
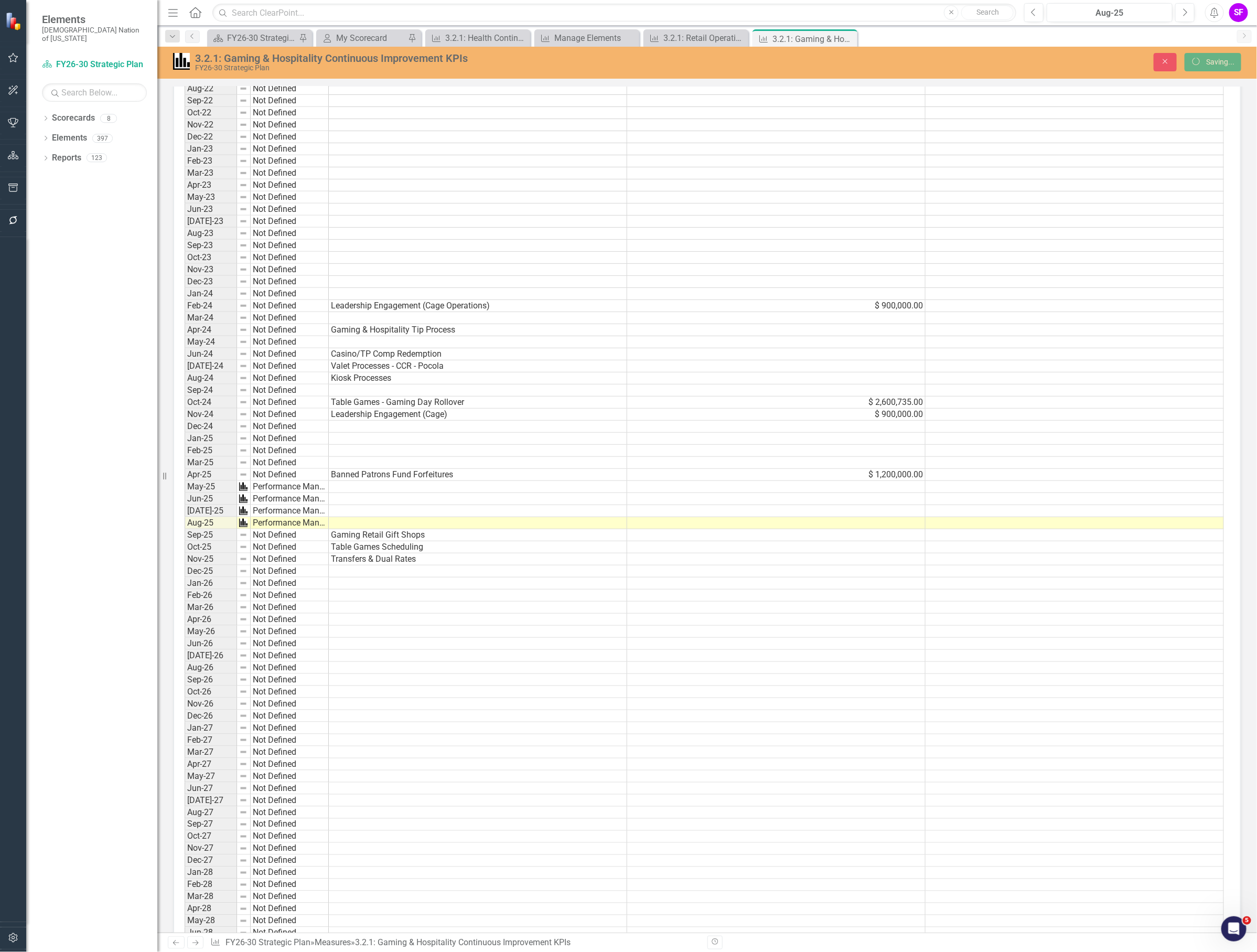
scroll to position [525, 0]
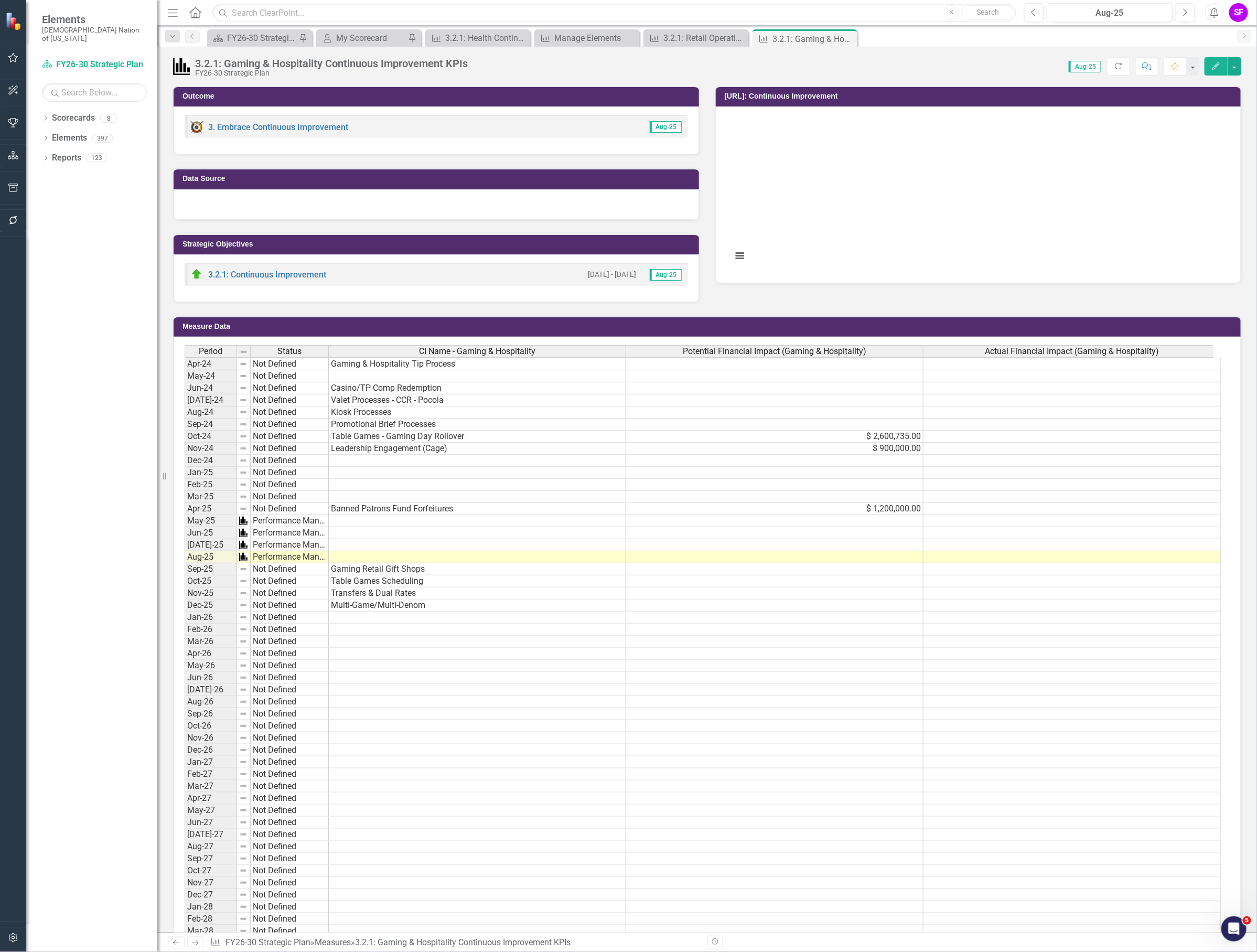
scroll to position [14, 0]
drag, startPoint x: 1239, startPoint y: 61, endPoint x: 1232, endPoint y: 69, distance: 10.6
click at [1240, 61] on button "button" at bounding box center [1234, 66] width 14 height 18
click at [1219, 79] on link "Edit Edit Measure" at bounding box center [1189, 86] width 102 height 19
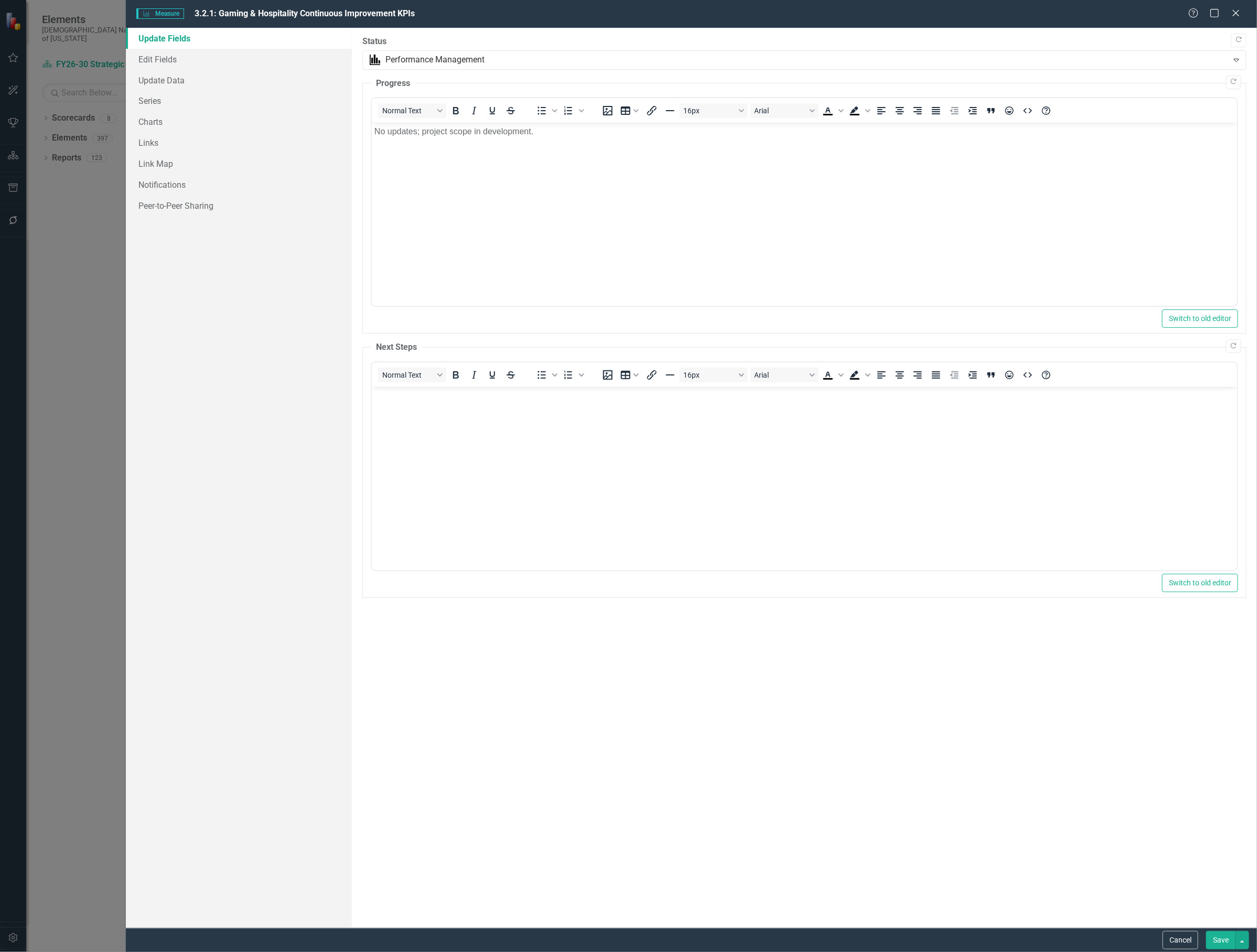
scroll to position [0, 0]
click at [162, 62] on link "Edit Fields" at bounding box center [239, 59] width 226 height 21
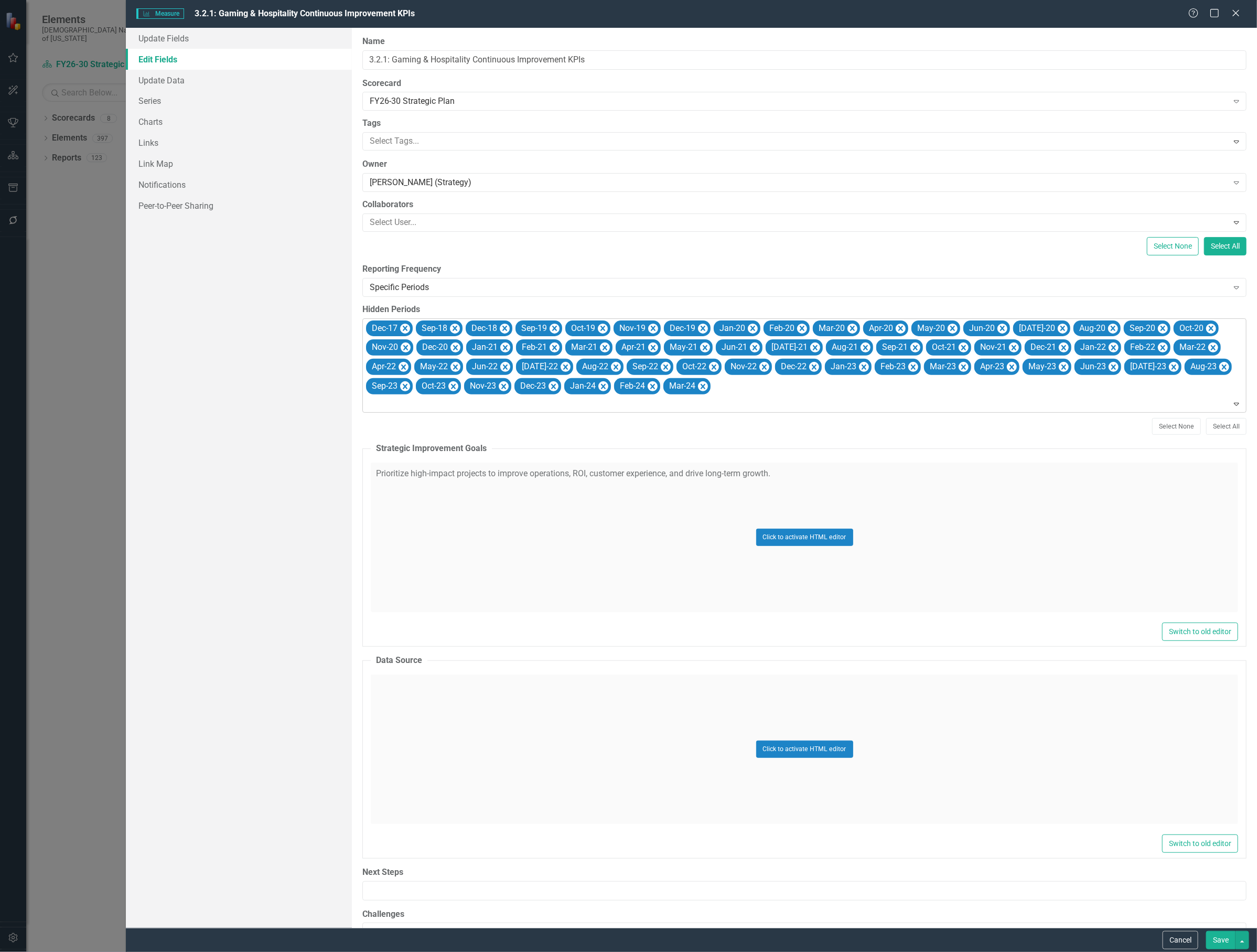
click at [696, 404] on div at bounding box center [805, 404] width 879 height 14
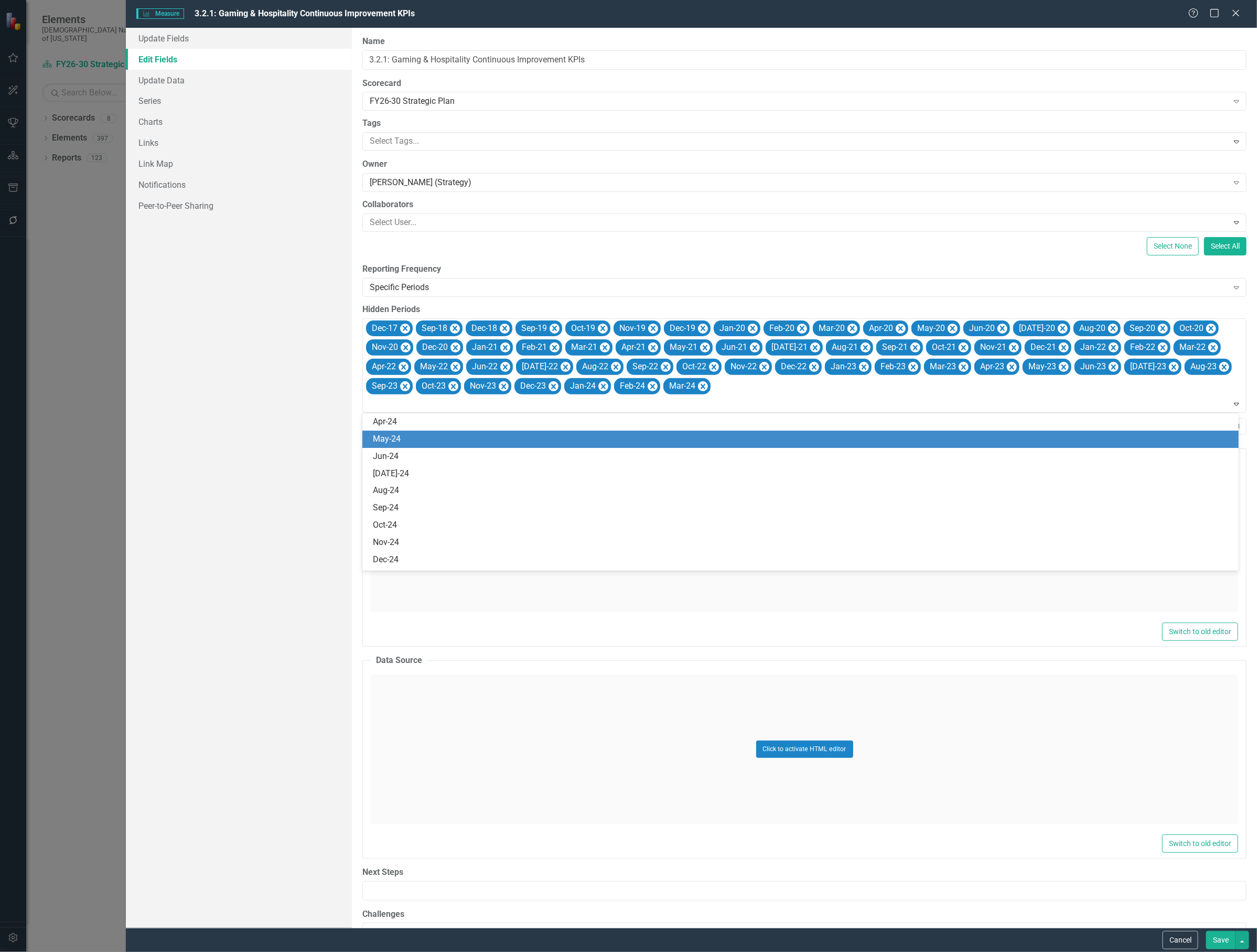
click at [517, 435] on div "May-24" at bounding box center [803, 439] width 860 height 12
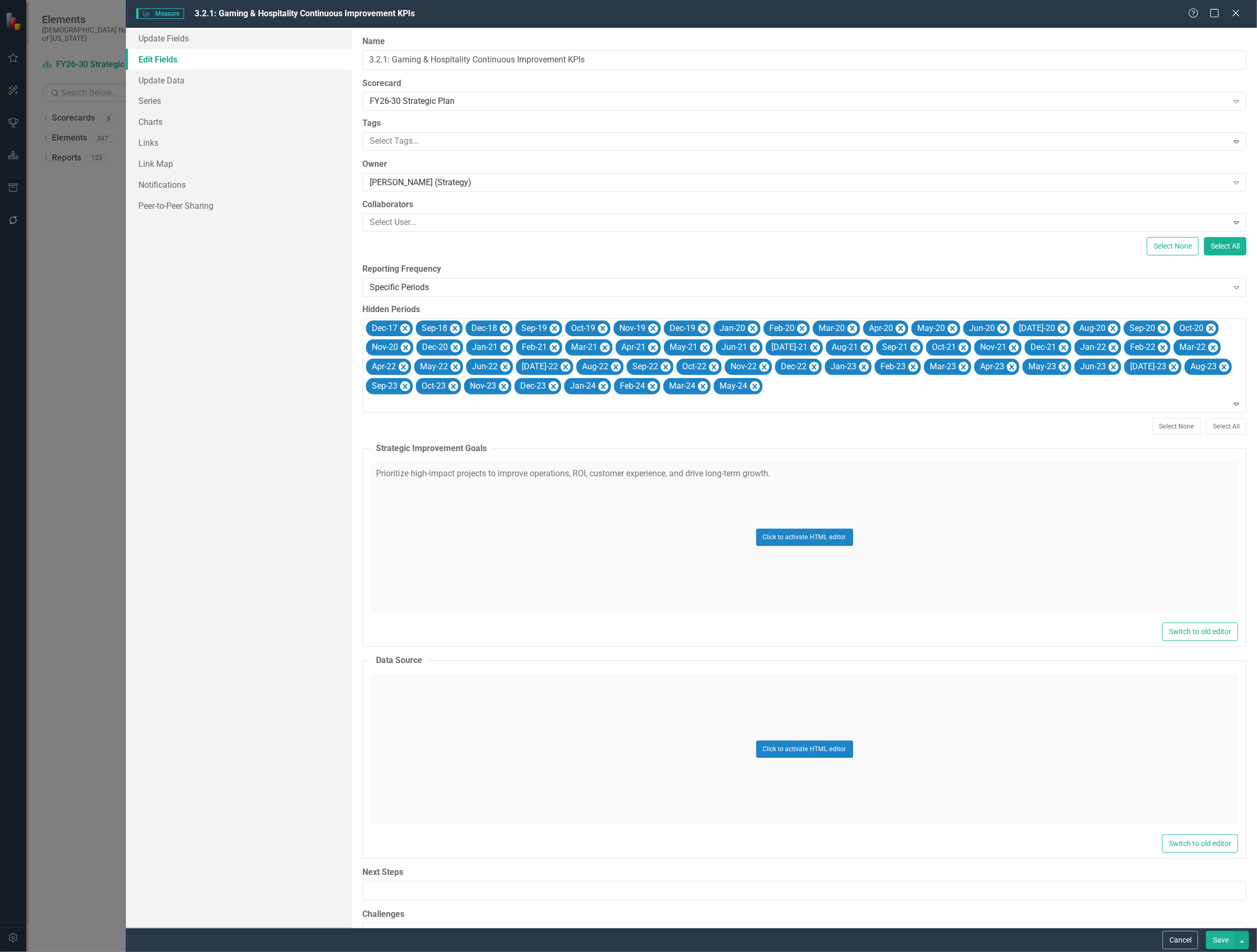
click at [1213, 936] on button "Save" at bounding box center [1221, 940] width 29 height 18
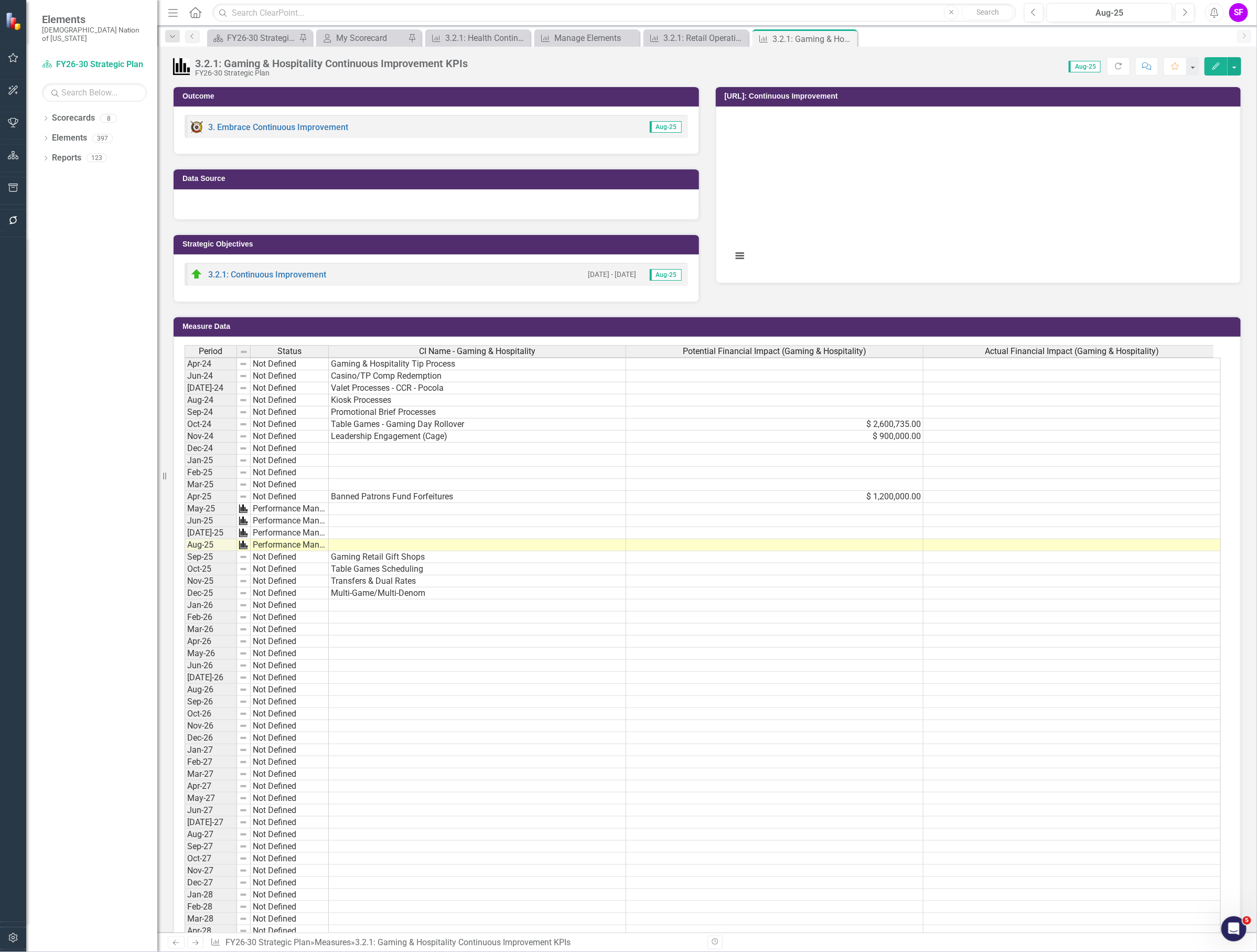
click at [1242, 63] on div "3.2.1: Gaming & Hospitality Continuous Improvement KPIs FY26-30 Strategic Plan …" at bounding box center [707, 62] width 1100 height 31
click at [1239, 66] on button "button" at bounding box center [1234, 66] width 14 height 18
click at [1205, 86] on link "Edit Edit Measure" at bounding box center [1189, 86] width 102 height 19
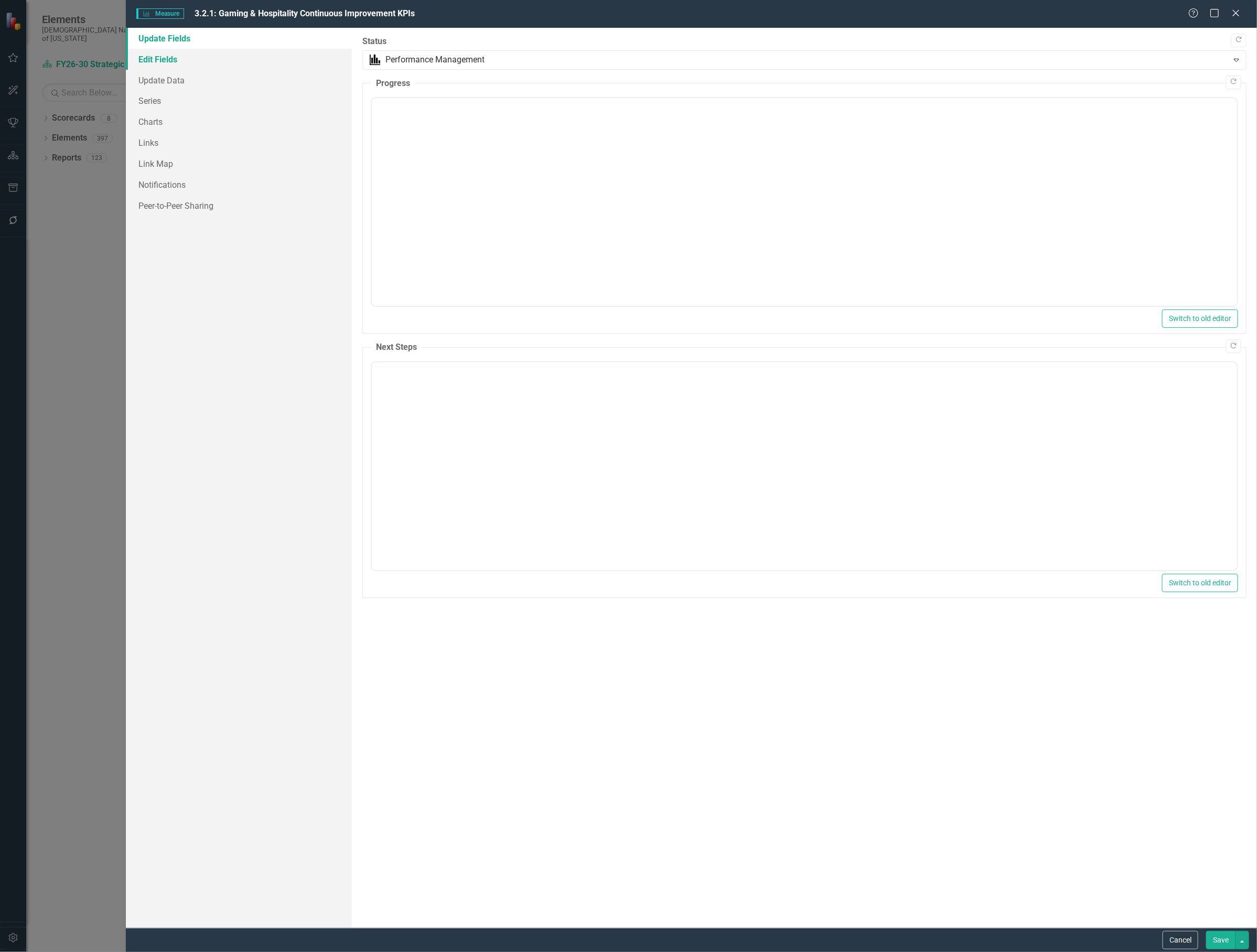
click at [167, 58] on link "Edit Fields" at bounding box center [239, 59] width 226 height 21
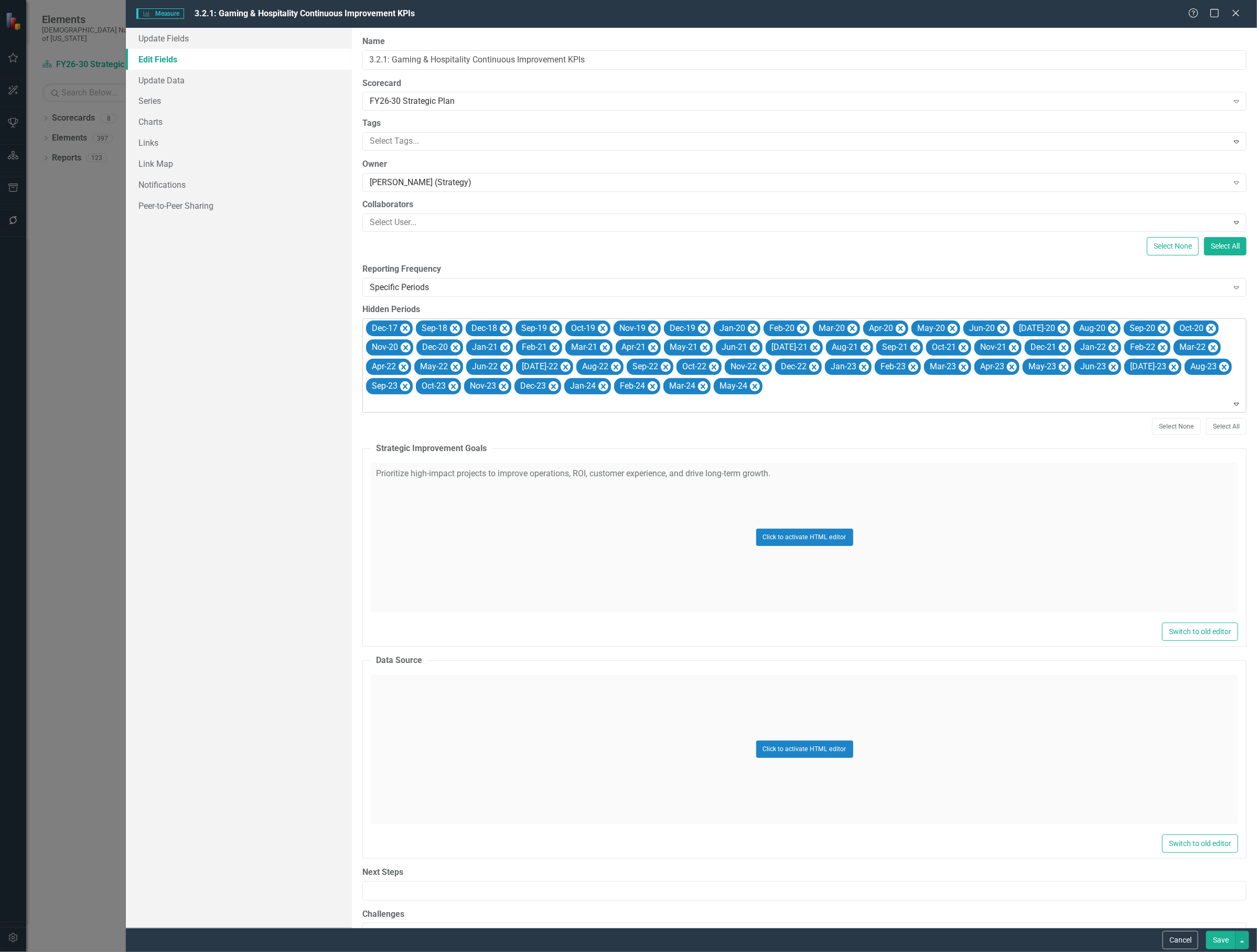
click at [481, 405] on div at bounding box center [805, 404] width 879 height 14
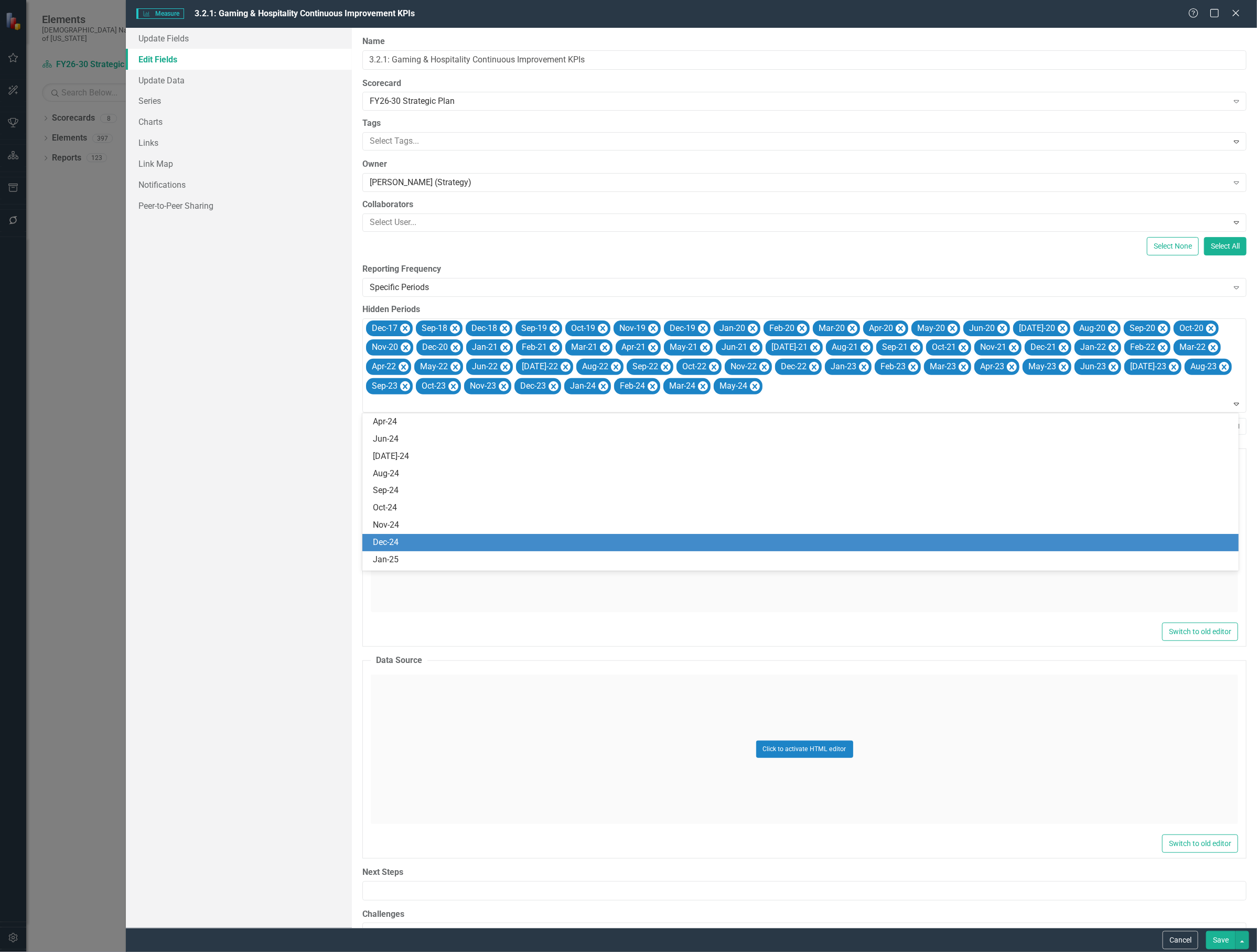
click at [388, 536] on div "Dec-24" at bounding box center [801, 542] width 877 height 18
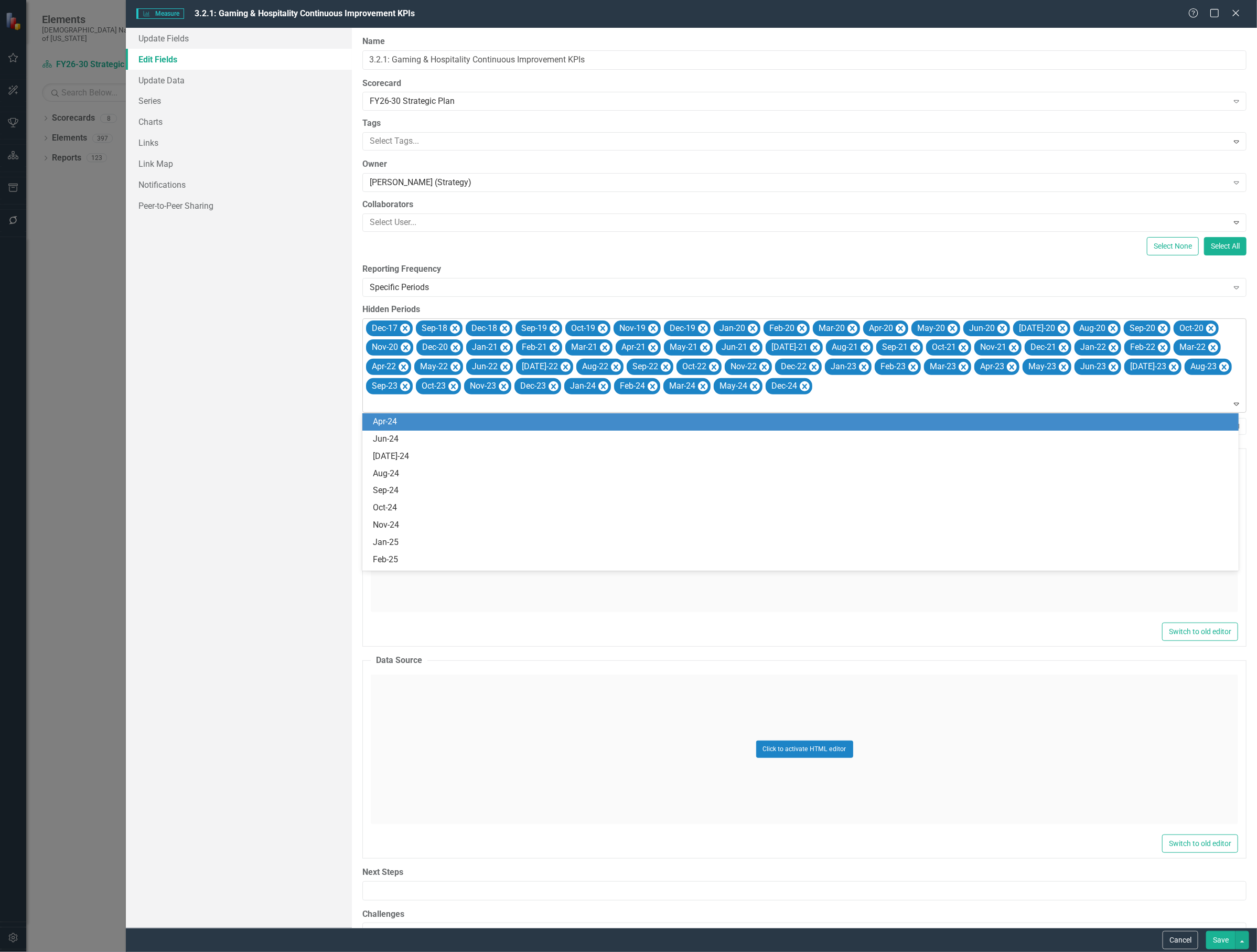
click at [402, 409] on div at bounding box center [805, 404] width 879 height 14
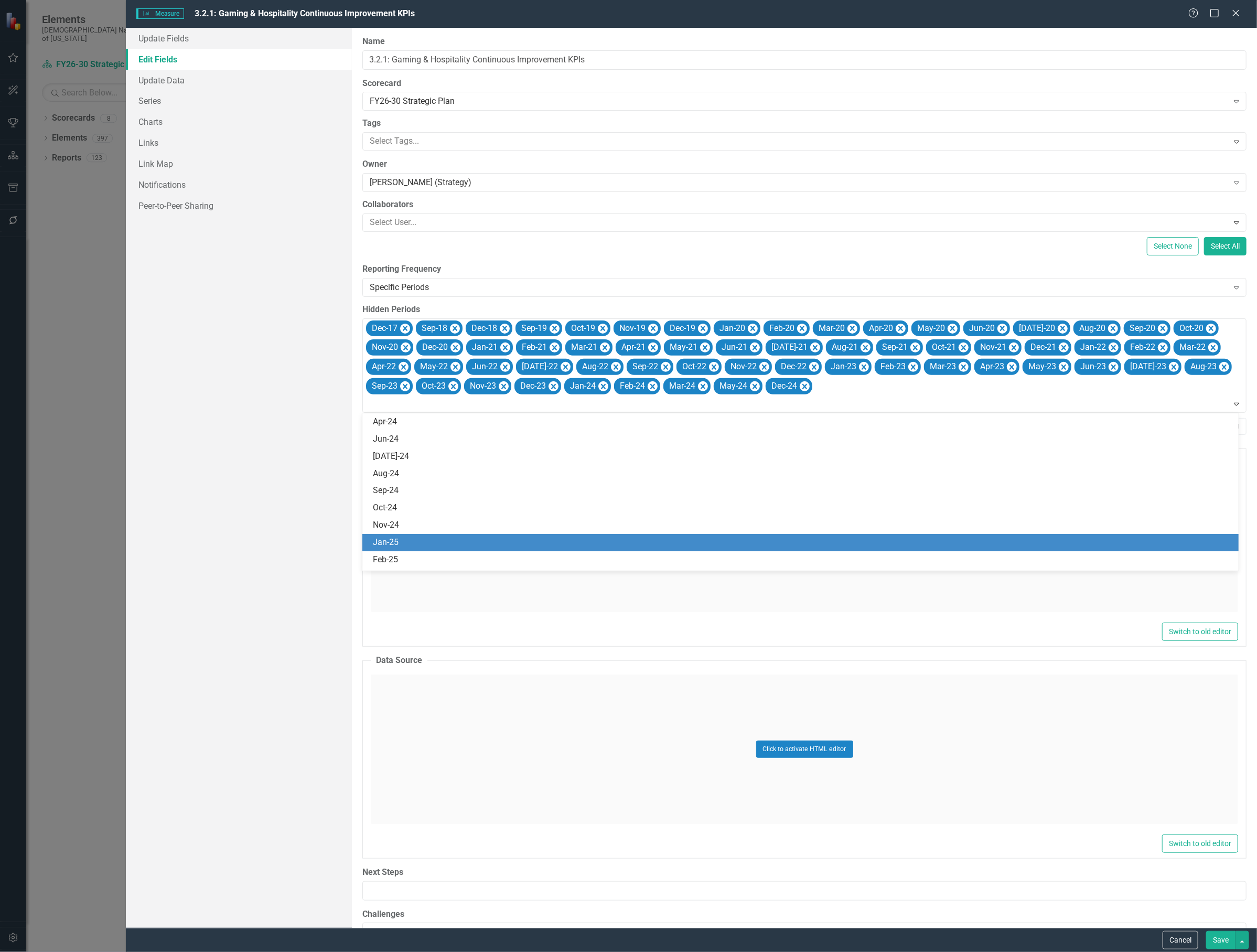
click at [393, 538] on div "Jan-25" at bounding box center [803, 542] width 860 height 12
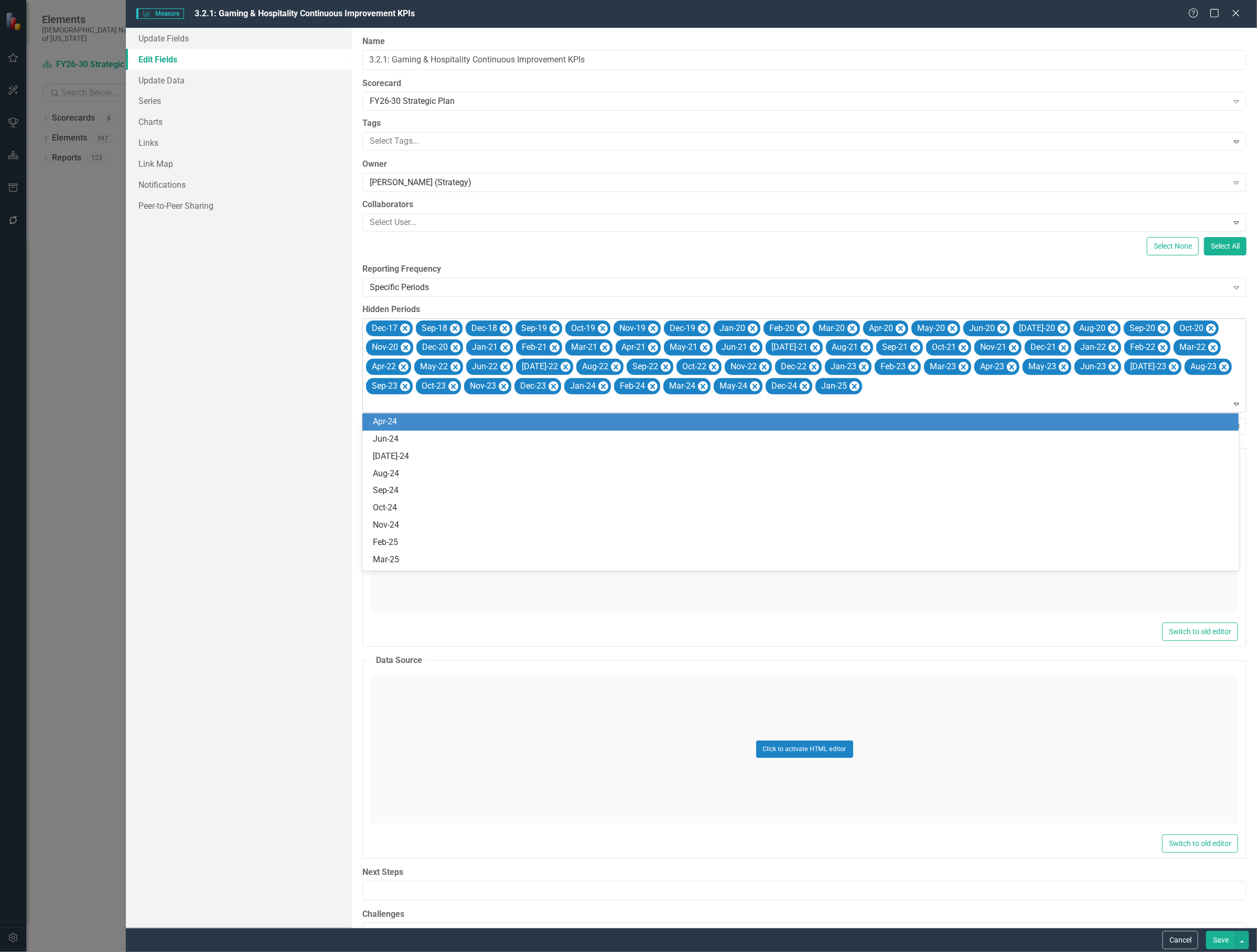
click at [419, 407] on div at bounding box center [805, 404] width 879 height 14
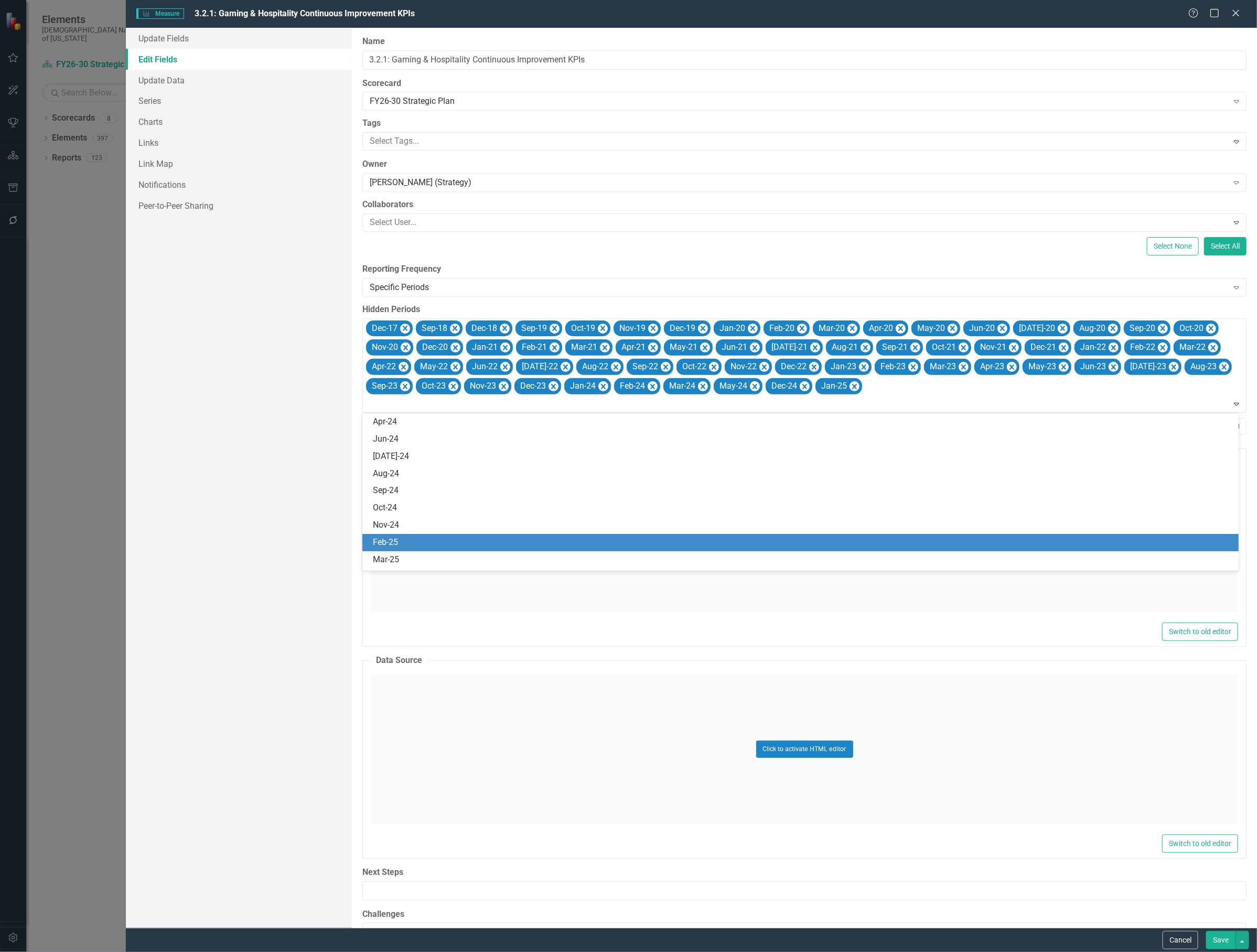
click at [399, 535] on div "Feb-25" at bounding box center [801, 542] width 877 height 18
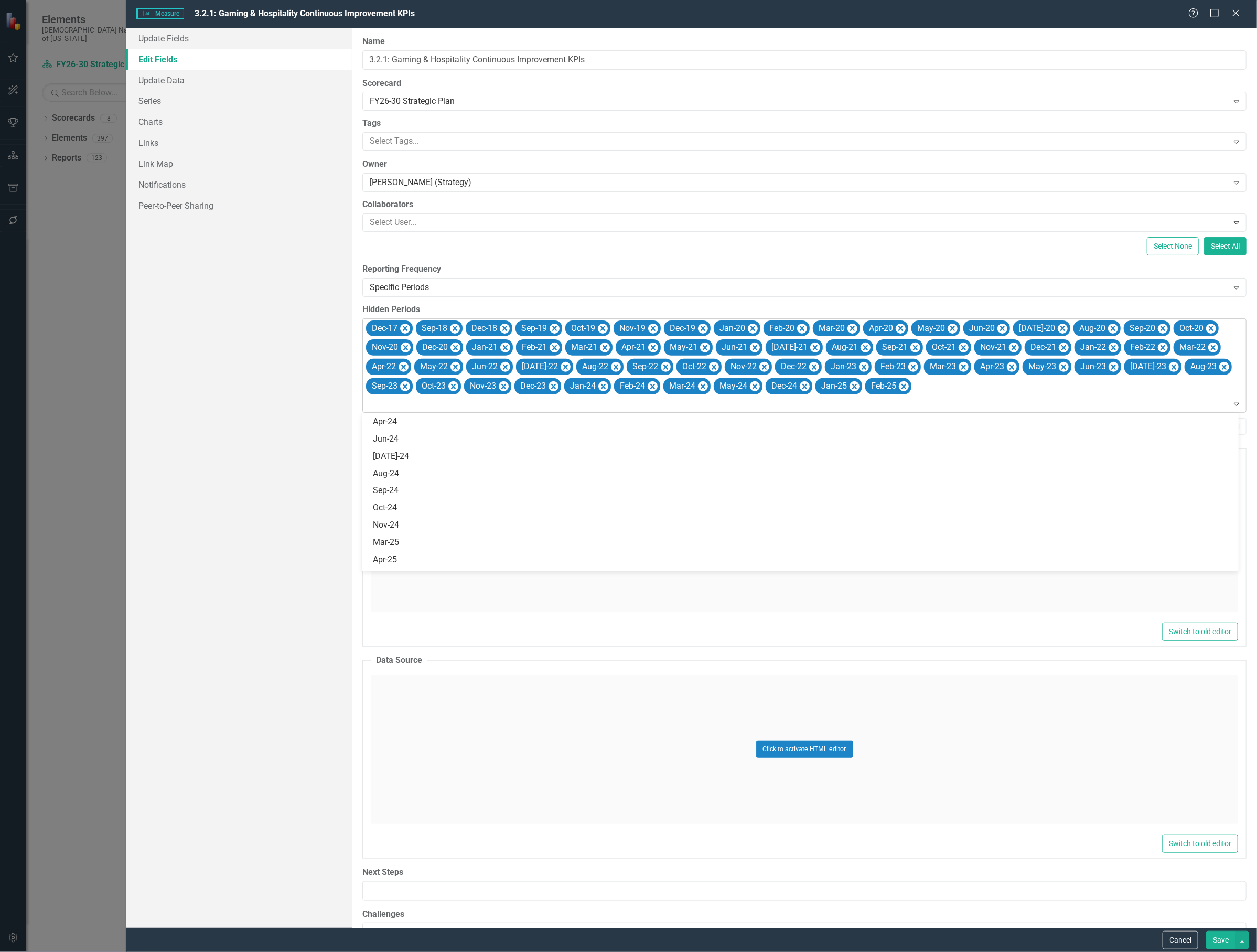
click at [404, 399] on div at bounding box center [805, 404] width 879 height 14
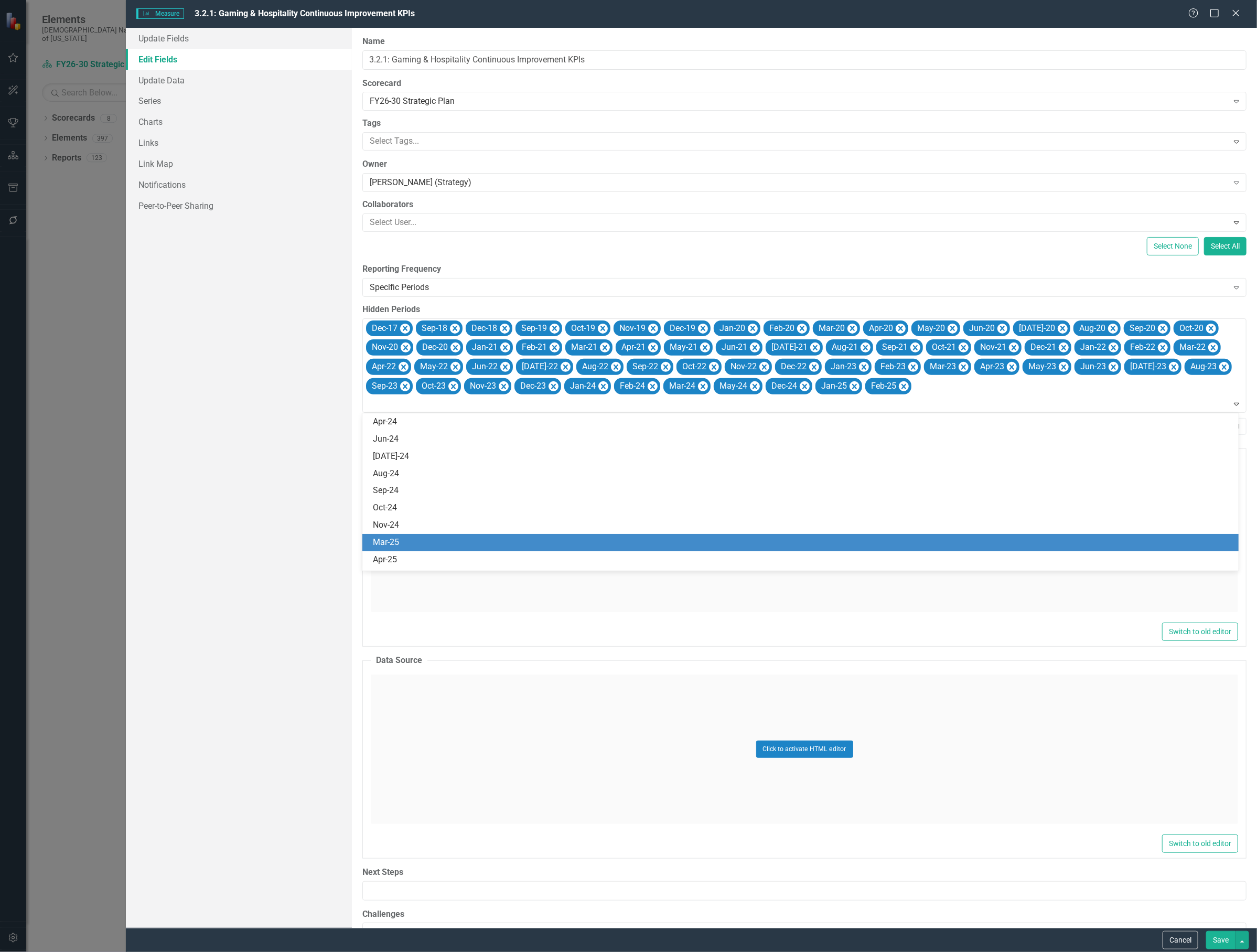
click at [397, 538] on div "Mar-25" at bounding box center [803, 542] width 860 height 12
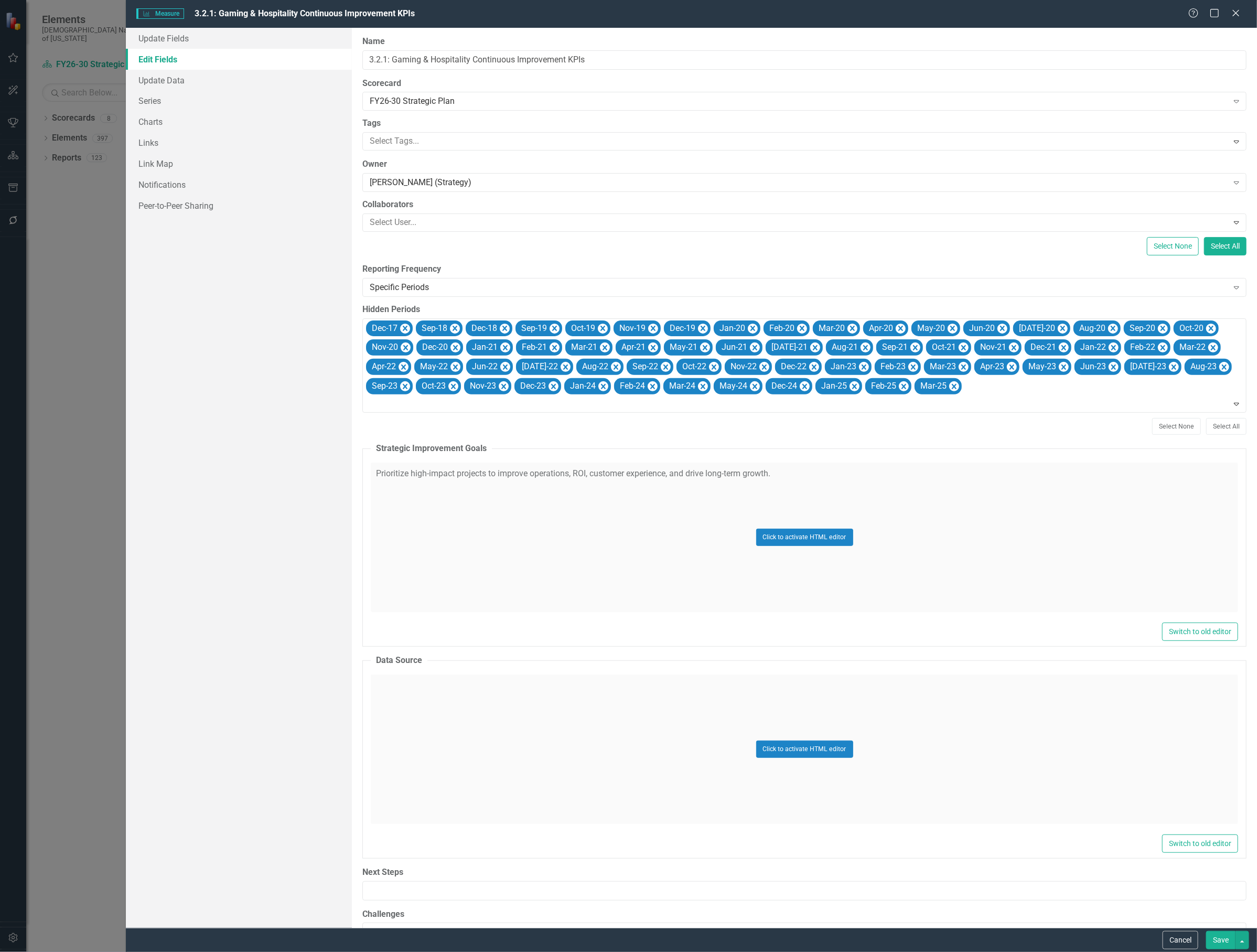
click at [1222, 942] on button "Save" at bounding box center [1221, 940] width 29 height 18
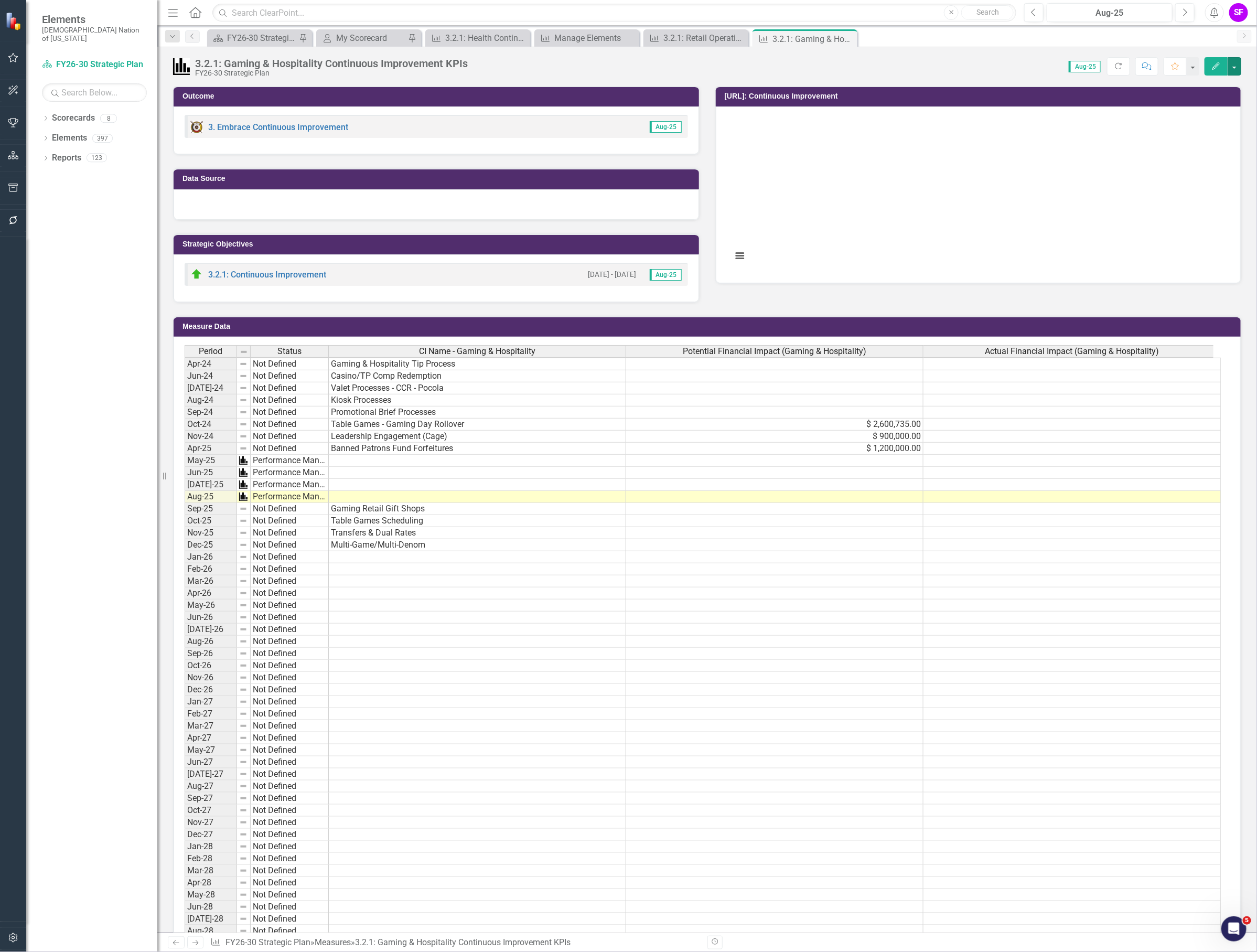
scroll to position [13, 0]
click at [1236, 69] on button "button" at bounding box center [1234, 66] width 14 height 18
click at [1209, 86] on link "Edit Edit Measure" at bounding box center [1189, 86] width 102 height 19
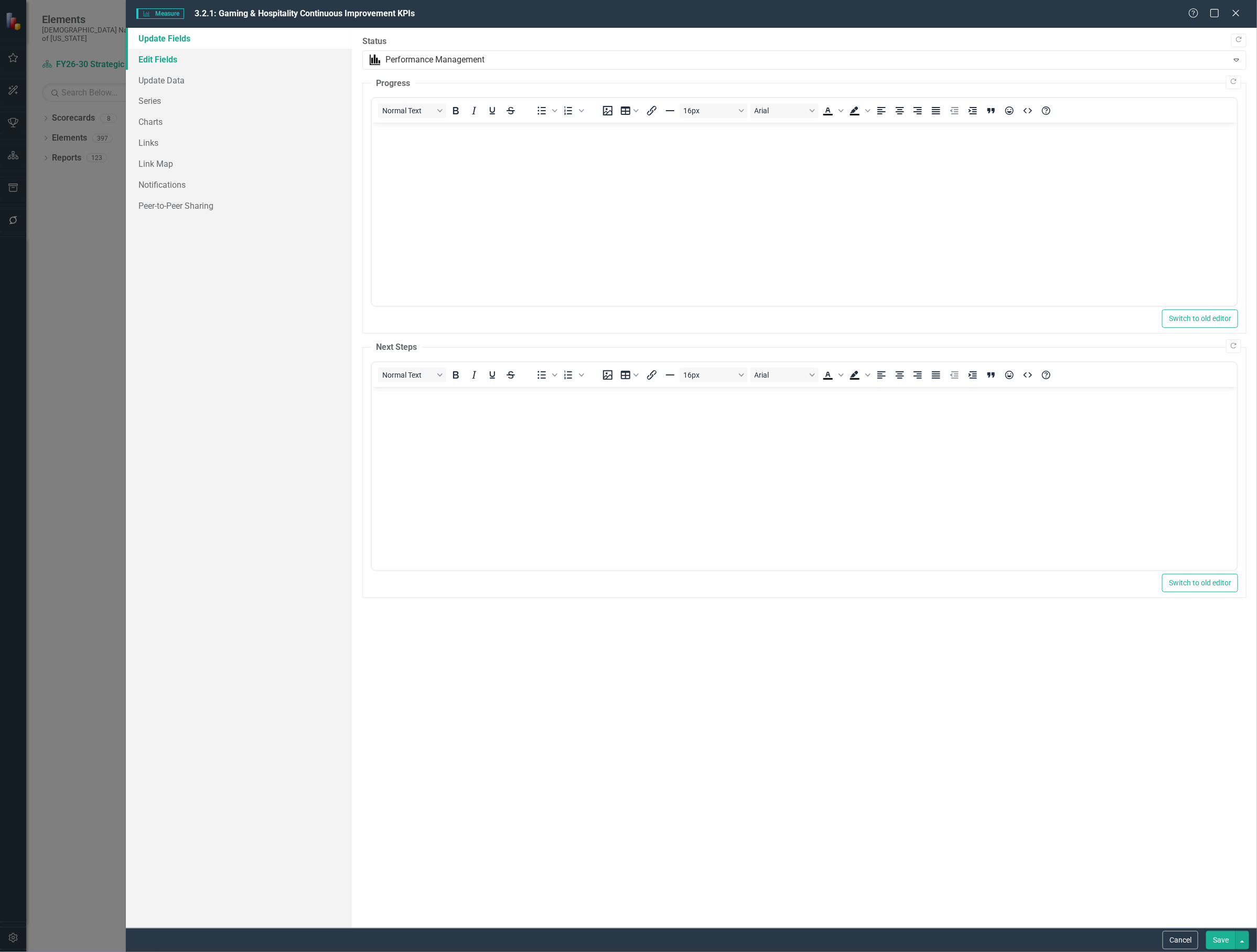
click at [140, 58] on link "Edit Fields" at bounding box center [239, 59] width 226 height 21
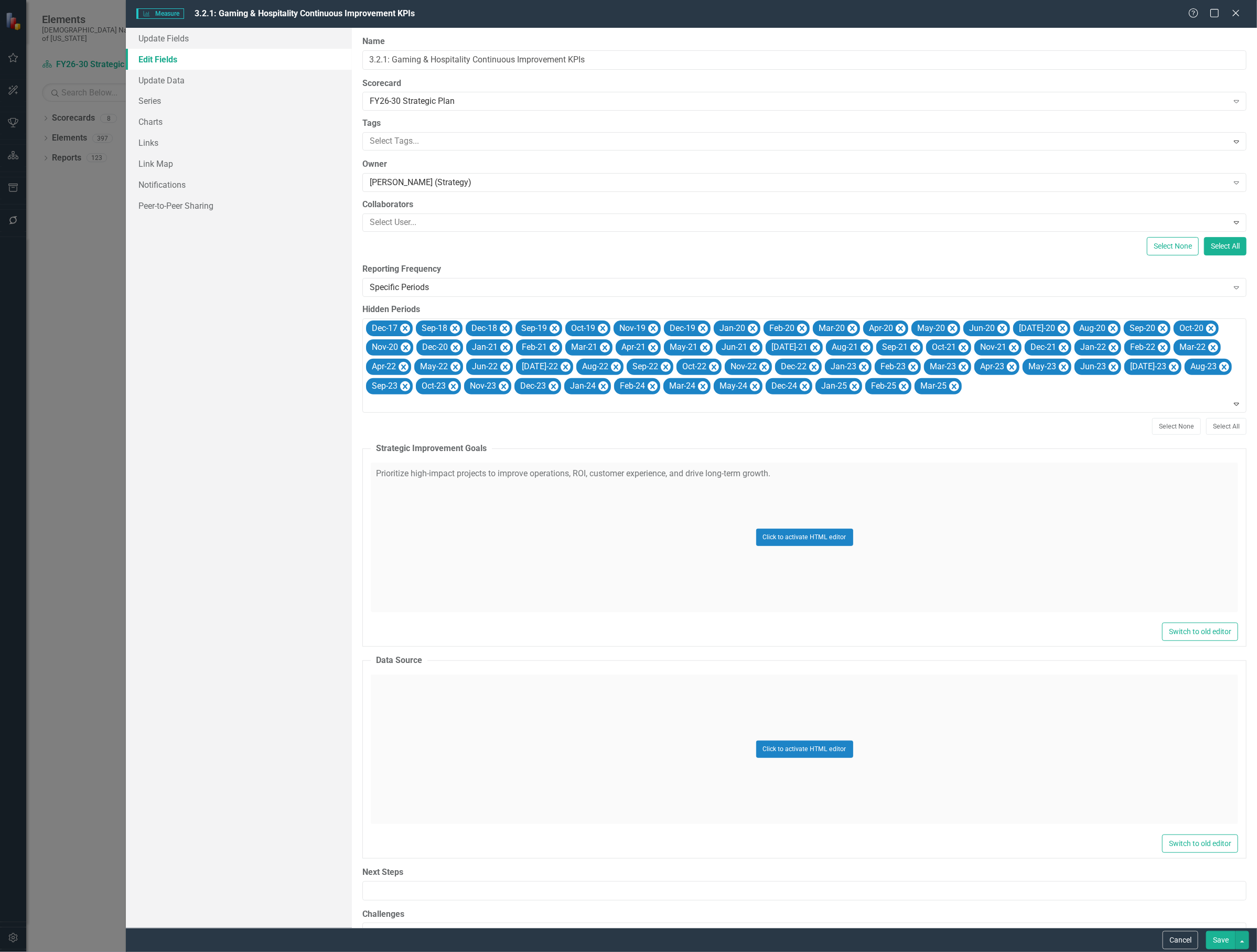
scroll to position [0, 0]
click at [634, 404] on div at bounding box center [805, 404] width 879 height 14
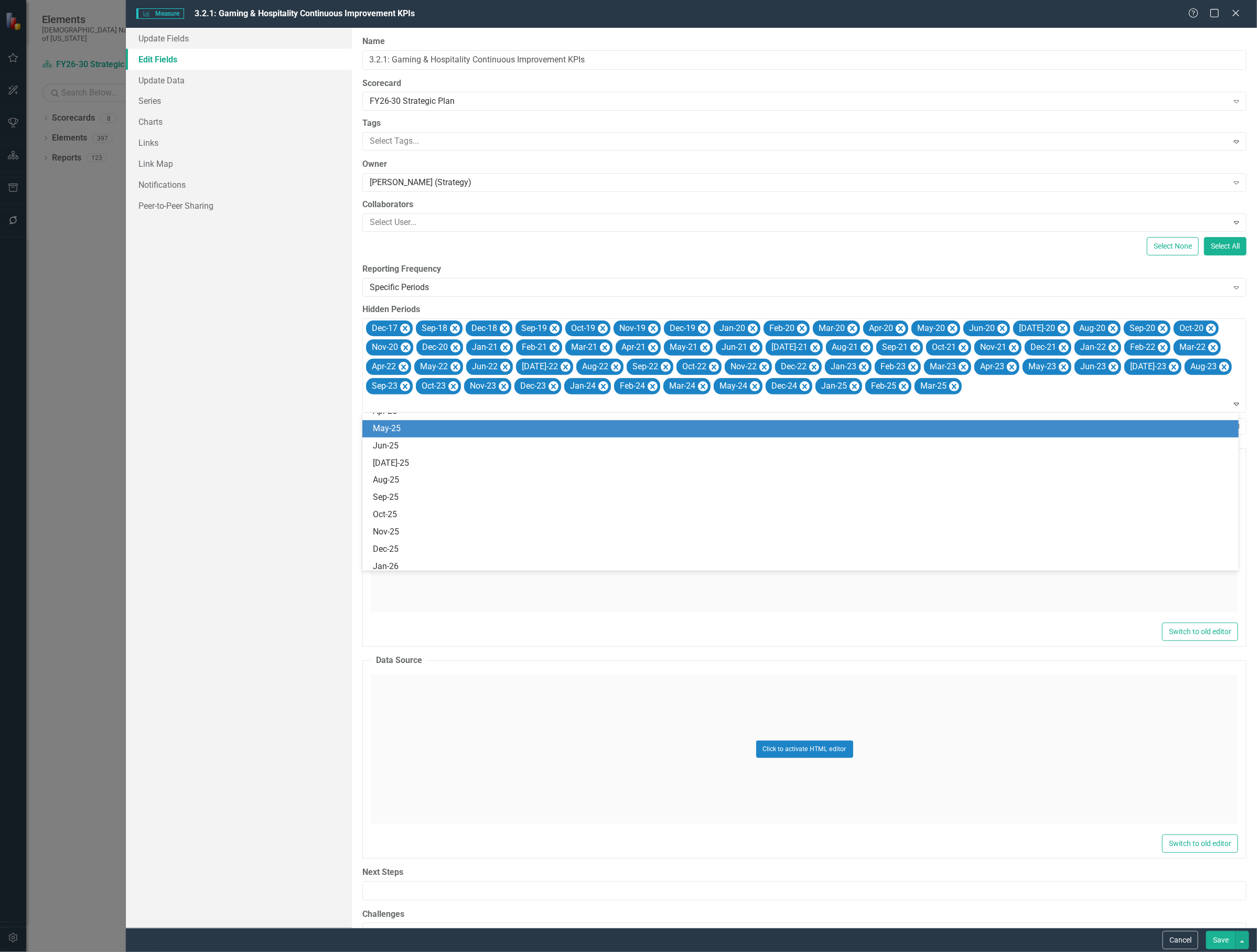
click at [405, 433] on div "May-25" at bounding box center [803, 429] width 860 height 12
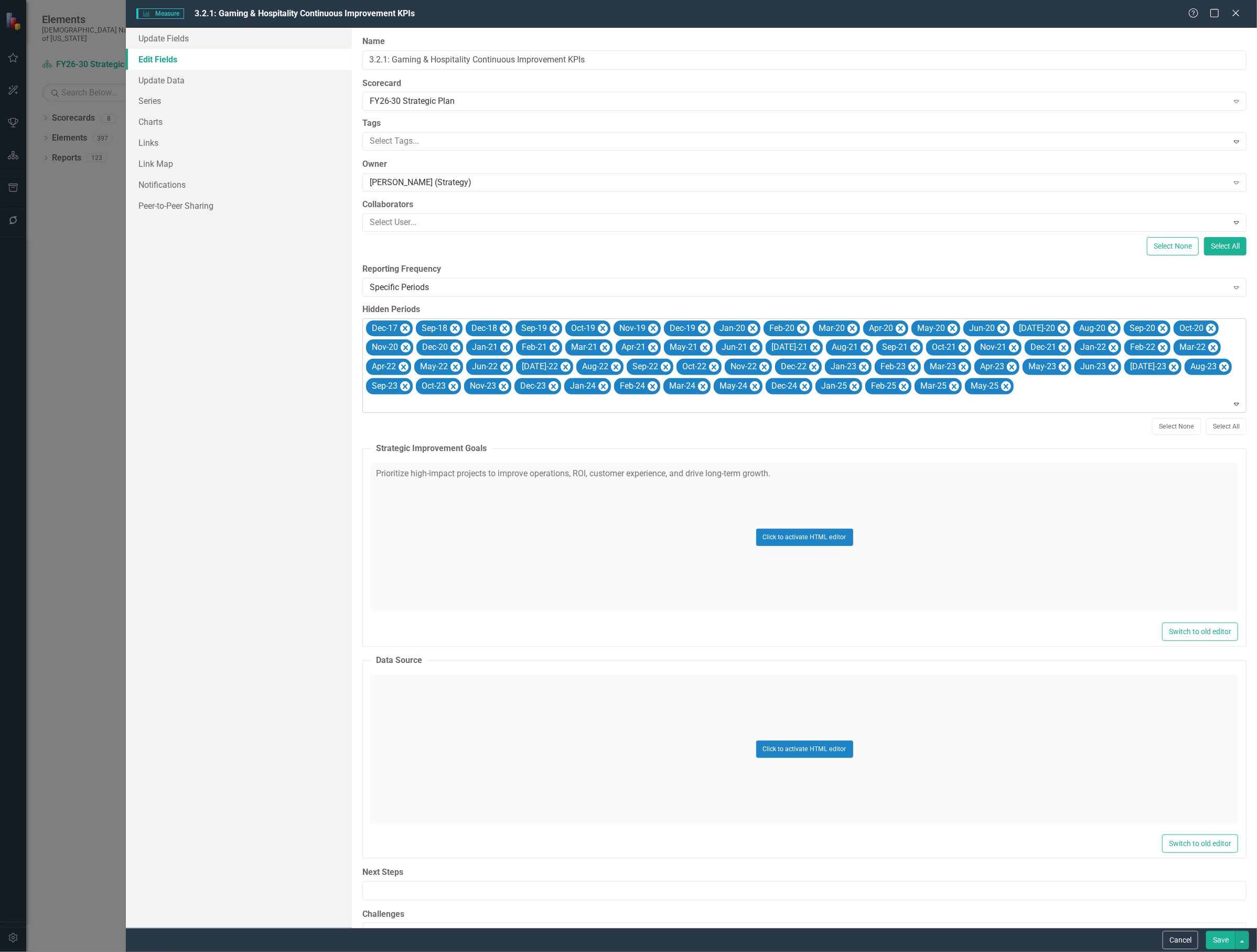
click at [402, 410] on div at bounding box center [805, 404] width 879 height 14
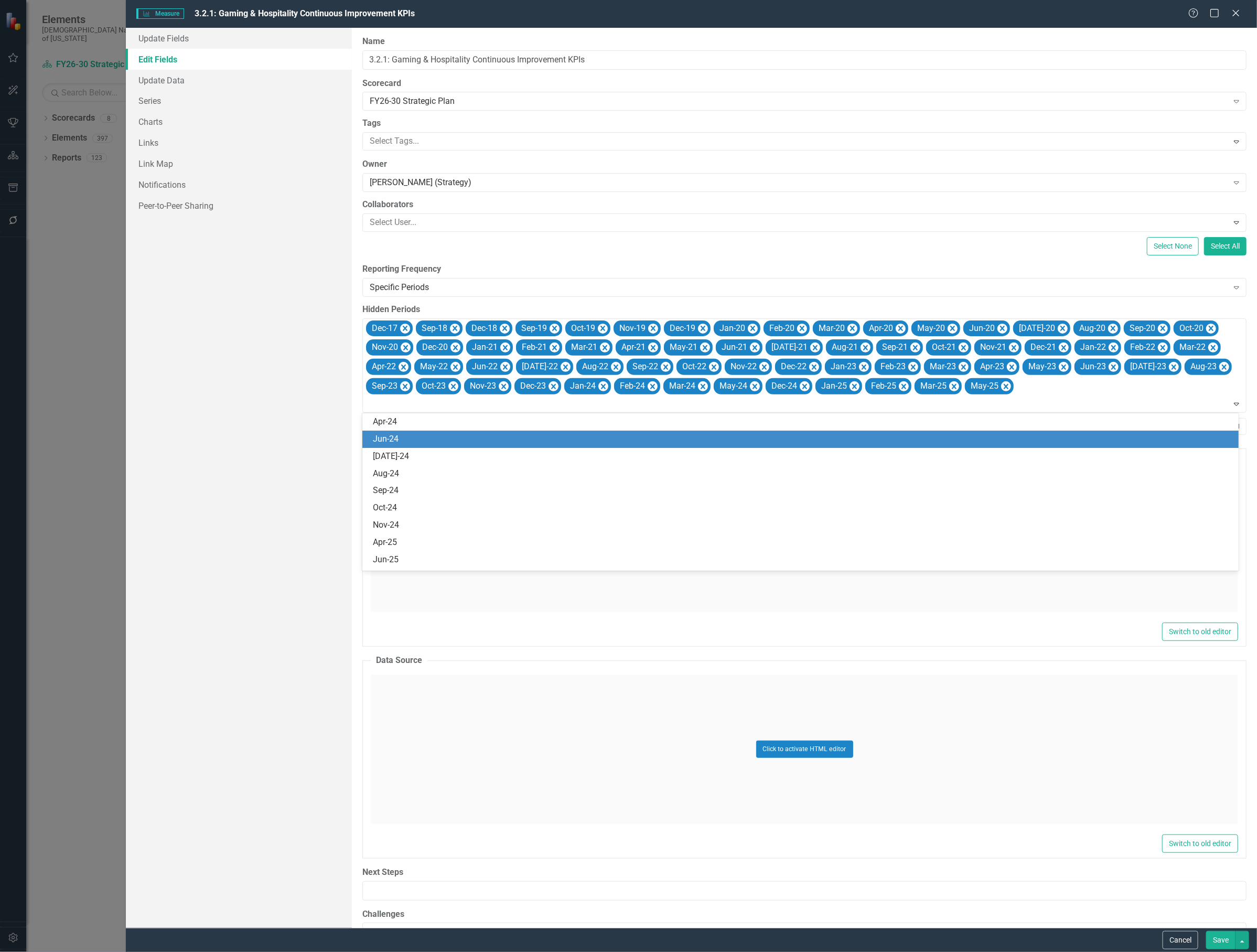
click at [399, 434] on div "Jun-24" at bounding box center [803, 439] width 860 height 12
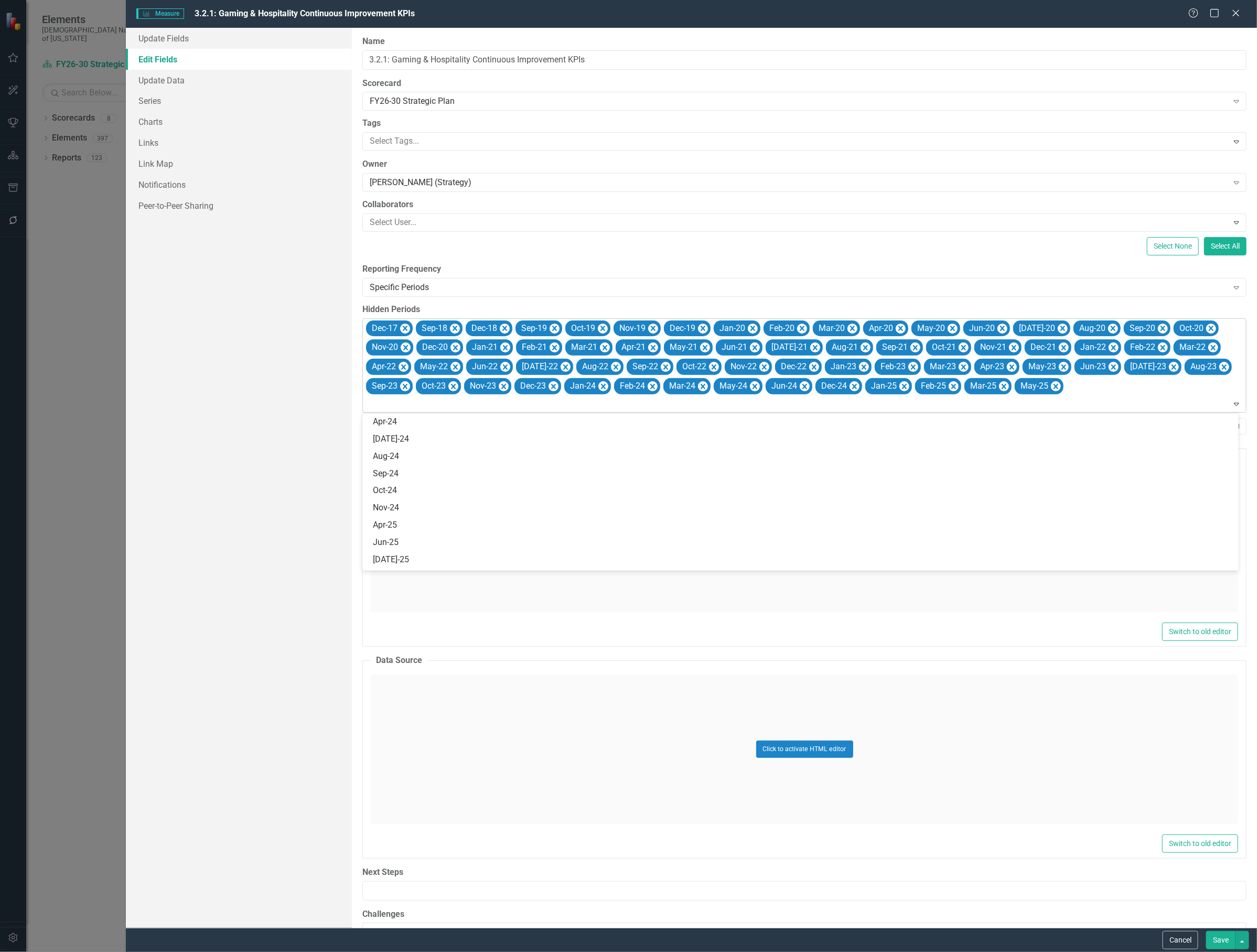
click at [408, 412] on div "Dec-17 Sep-18 Dec-18 Sep-19 Oct-19 Nov-19 Dec-19 Jan-20 Feb-20 Mar-20 Apr-20 Ma…" at bounding box center [805, 366] width 882 height 94
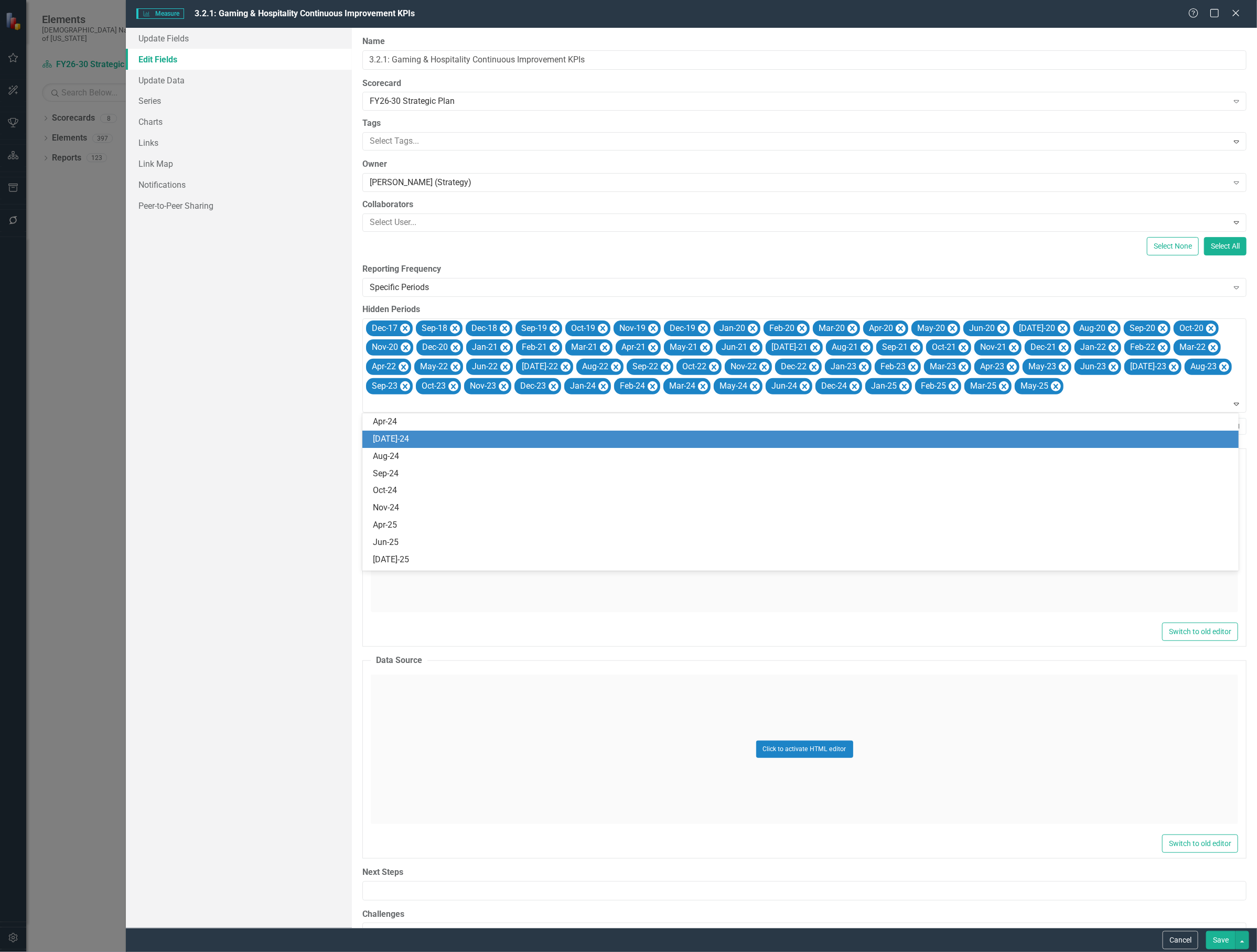
click at [403, 431] on div "[DATE]-24" at bounding box center [801, 439] width 877 height 18
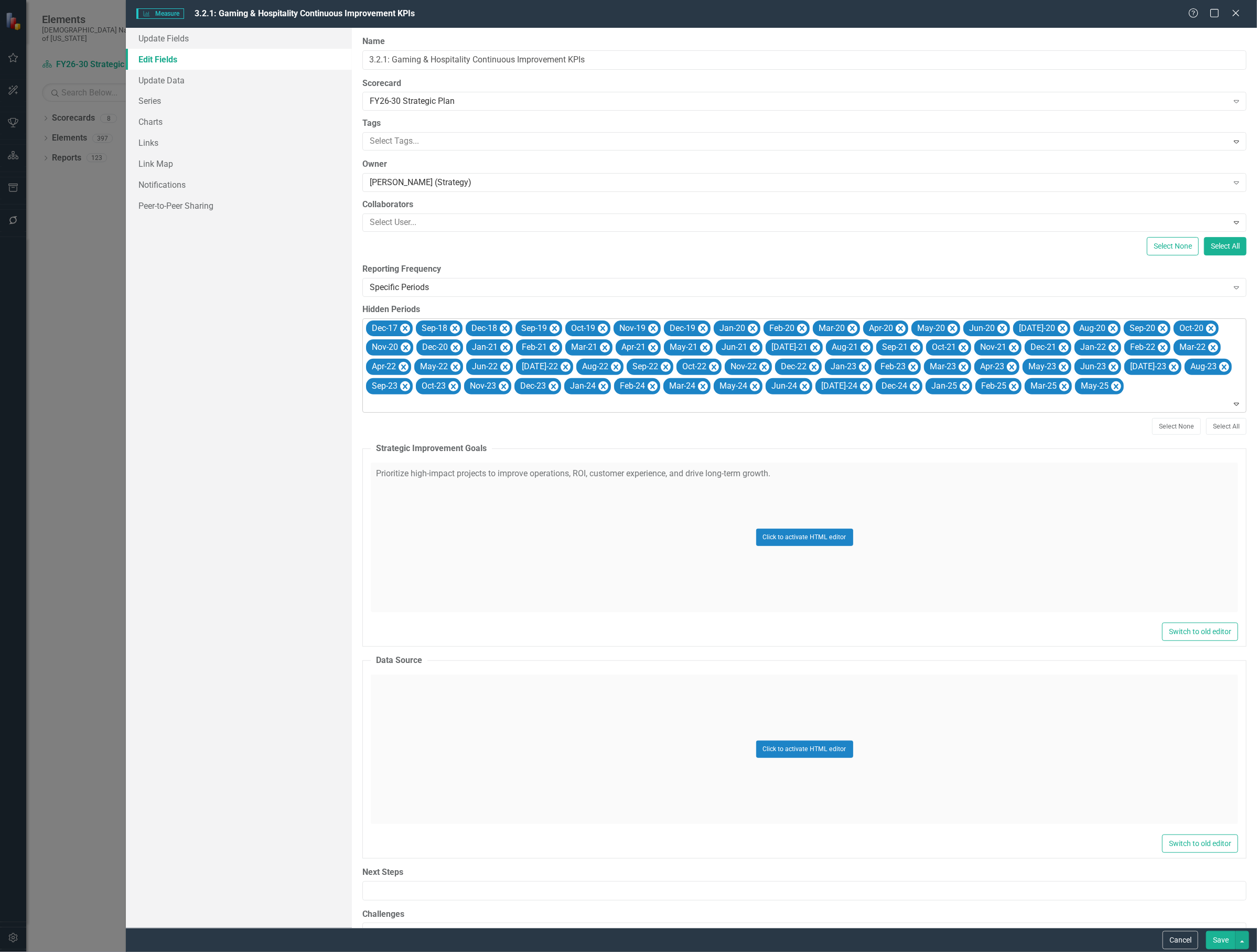
click at [405, 409] on div at bounding box center [805, 404] width 879 height 14
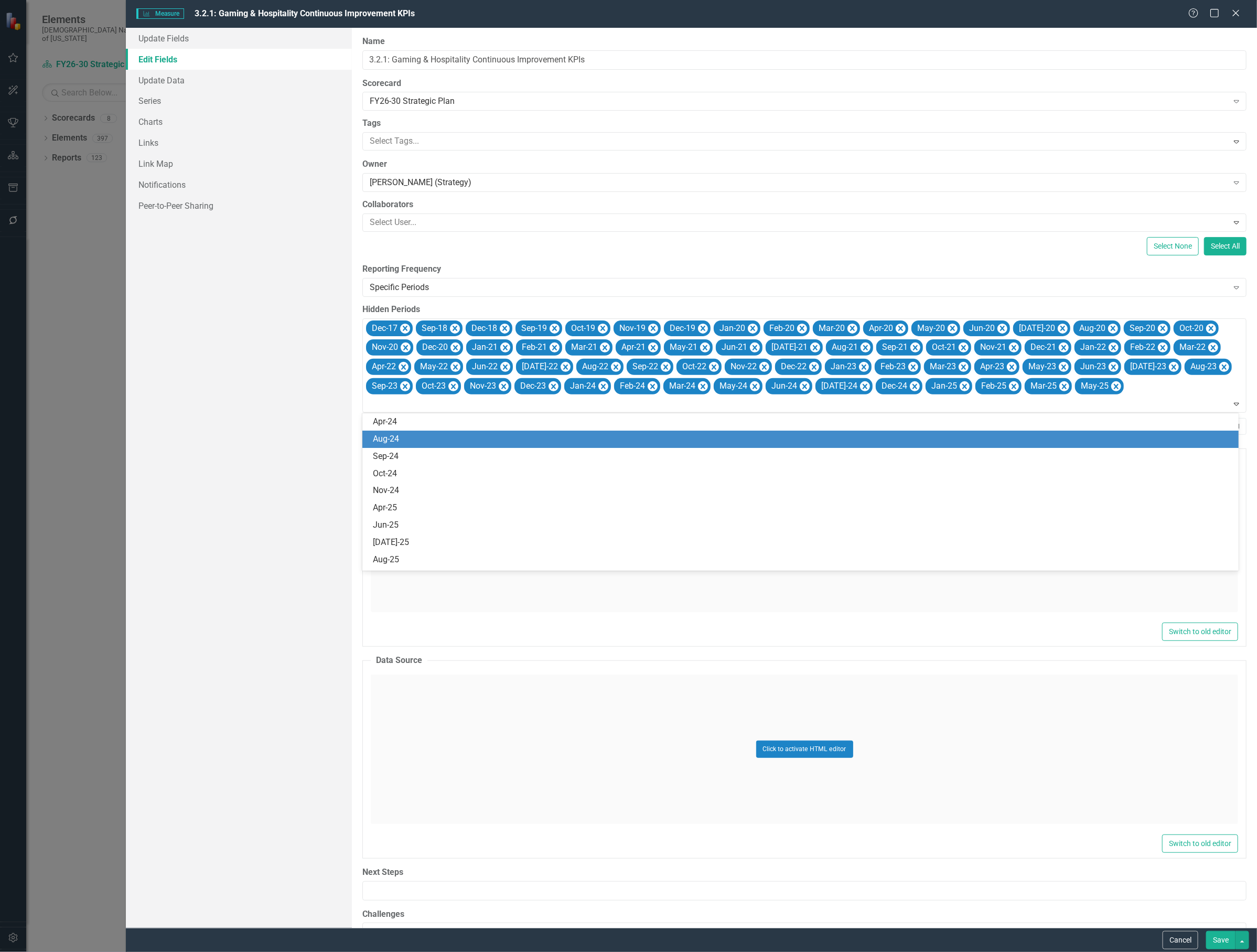
click at [401, 436] on div "Aug-24" at bounding box center [803, 439] width 860 height 12
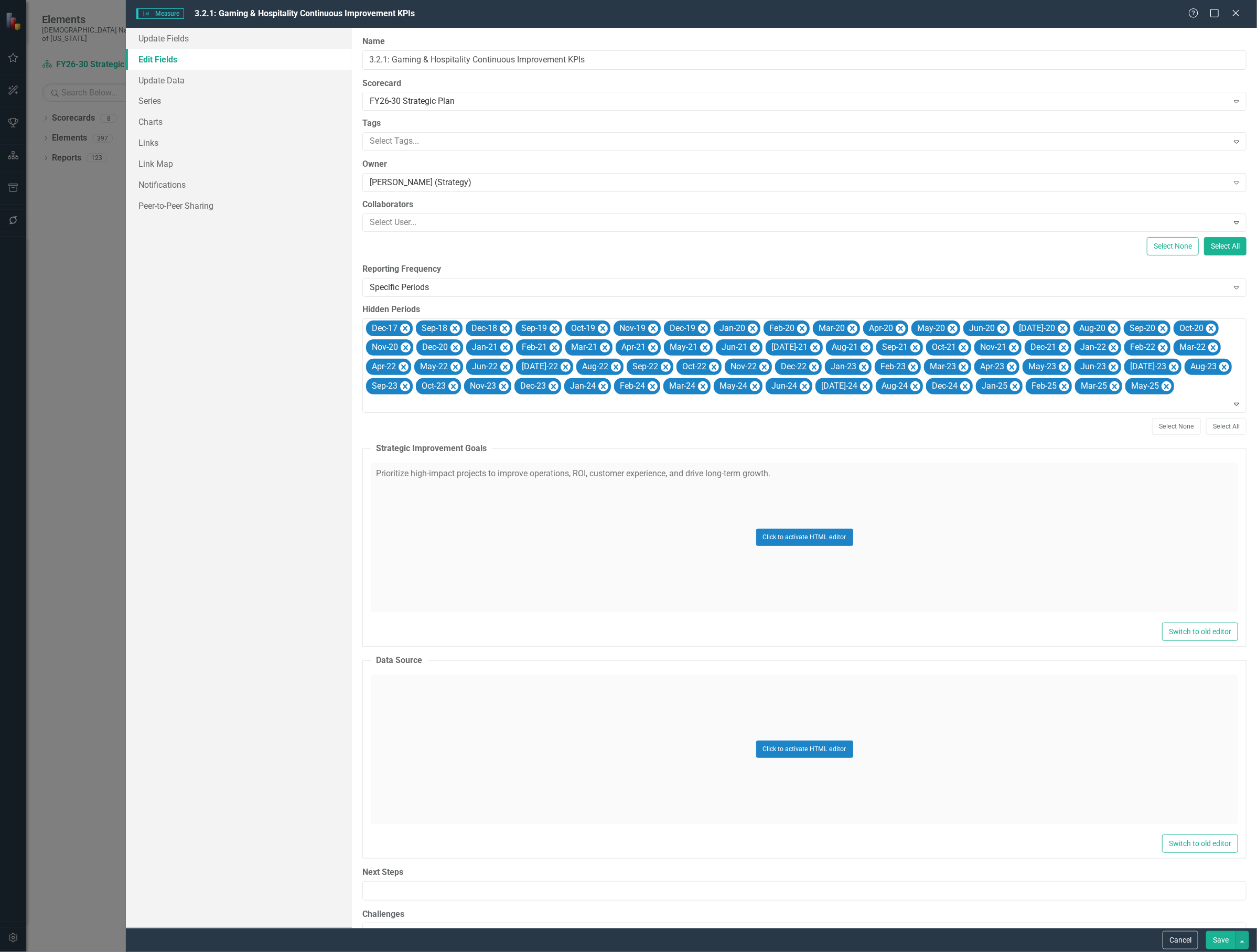
click at [1222, 940] on button "Save" at bounding box center [1221, 940] width 29 height 18
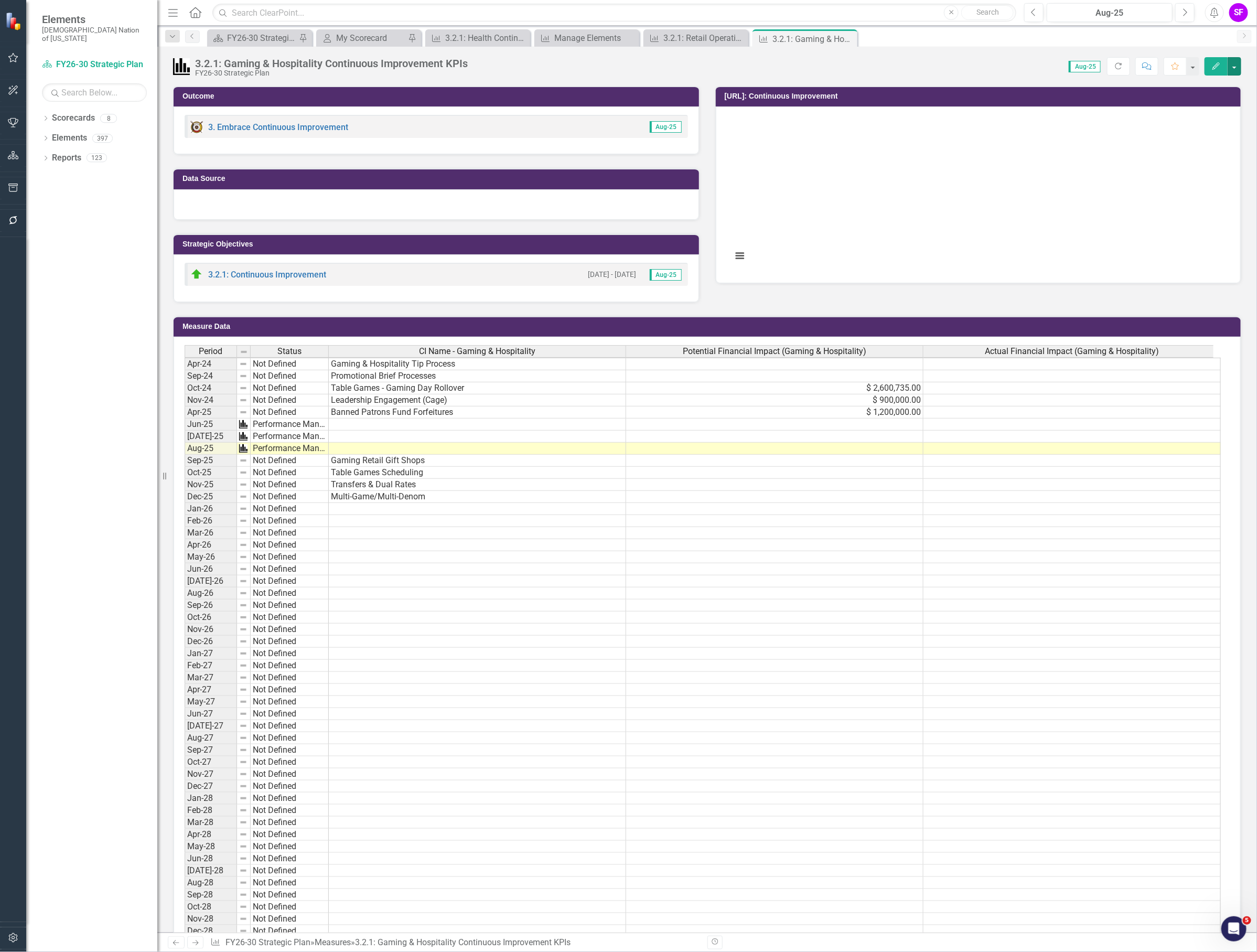
scroll to position [12, 0]
click at [1228, 61] on button "button" at bounding box center [1234, 66] width 14 height 18
click at [1201, 88] on link "Edit Edit Measure" at bounding box center [1189, 86] width 102 height 19
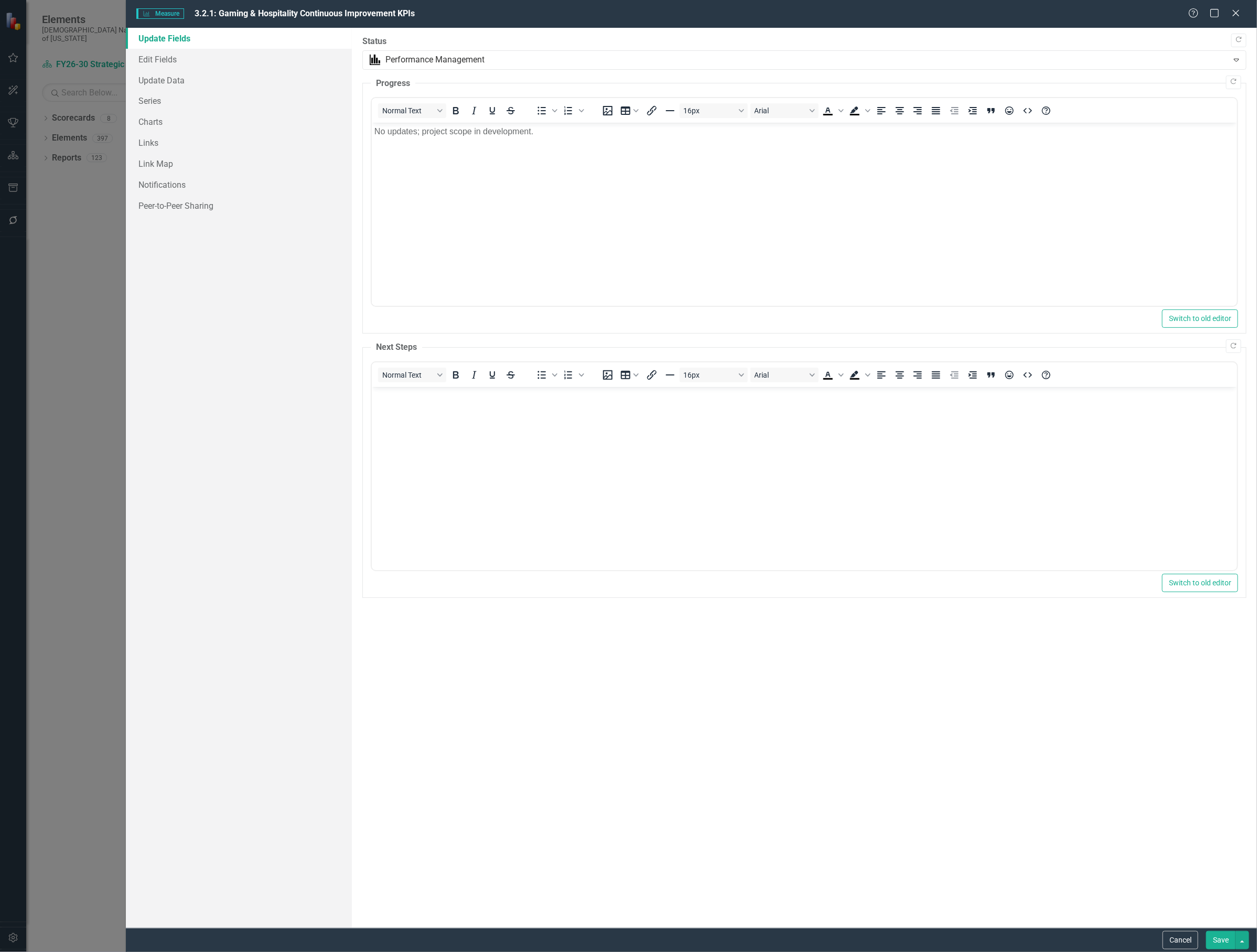
scroll to position [0, 0]
click at [224, 61] on link "Edit Fields" at bounding box center [239, 59] width 226 height 21
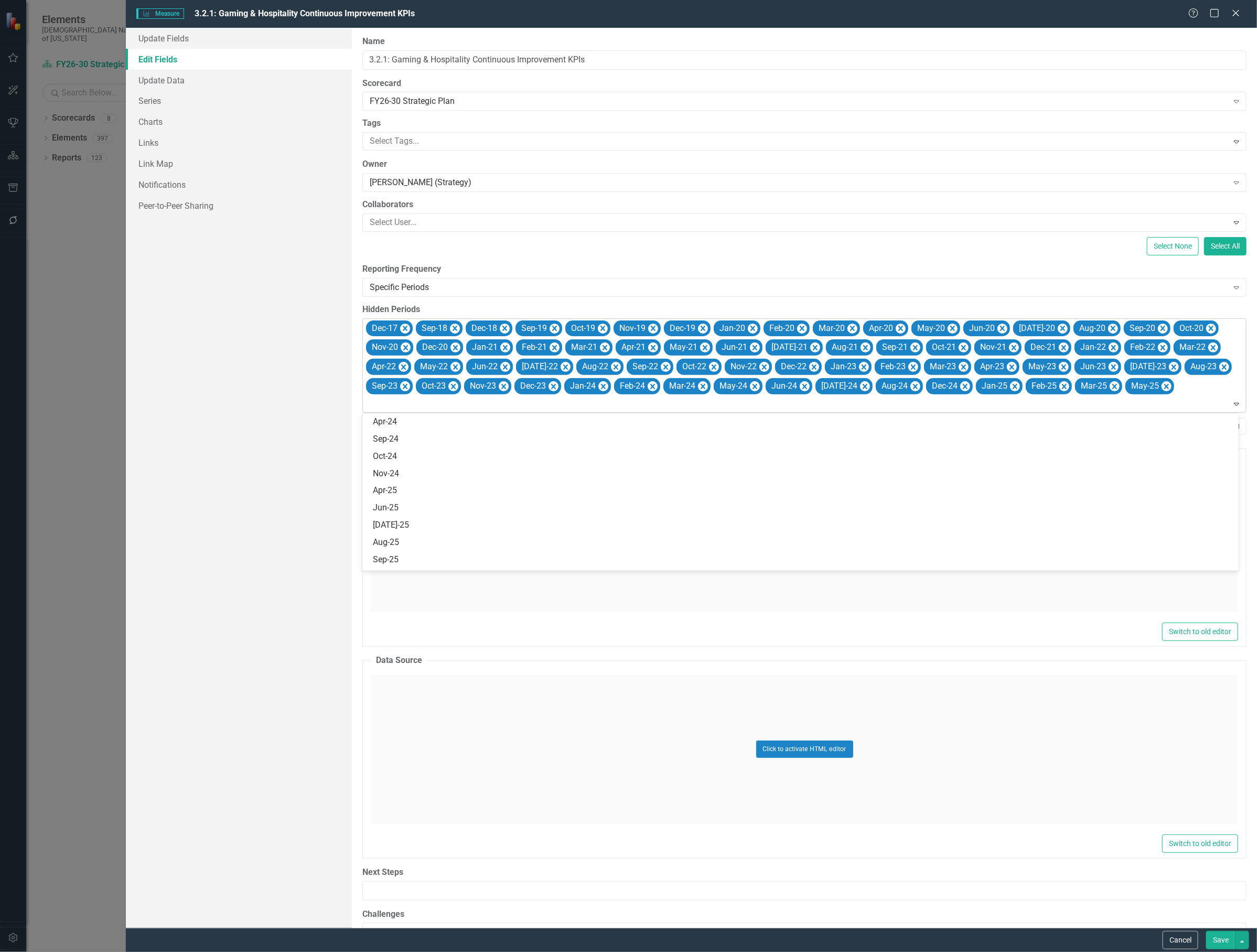
click at [1039, 409] on div at bounding box center [805, 404] width 879 height 14
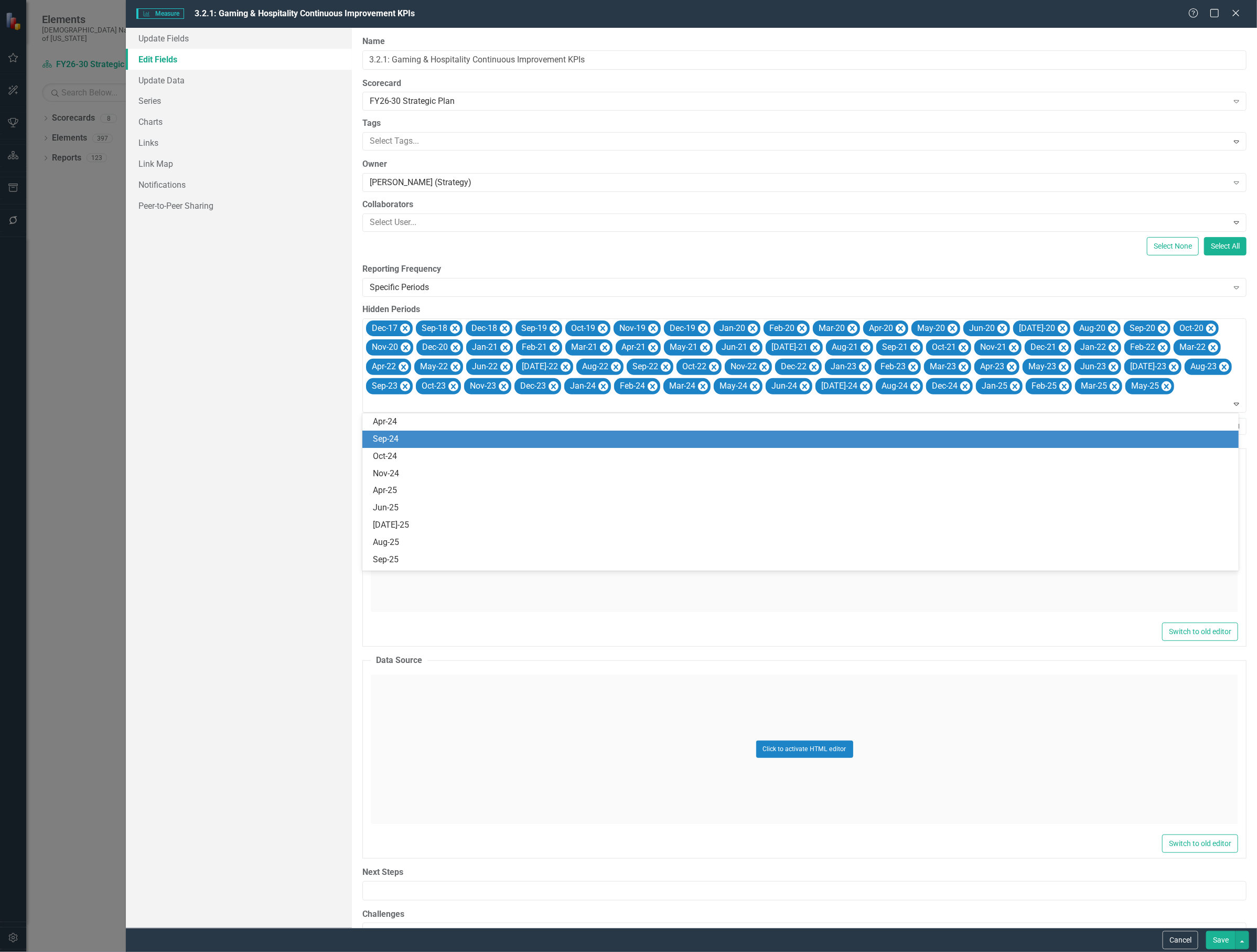
scroll to position [66, 0]
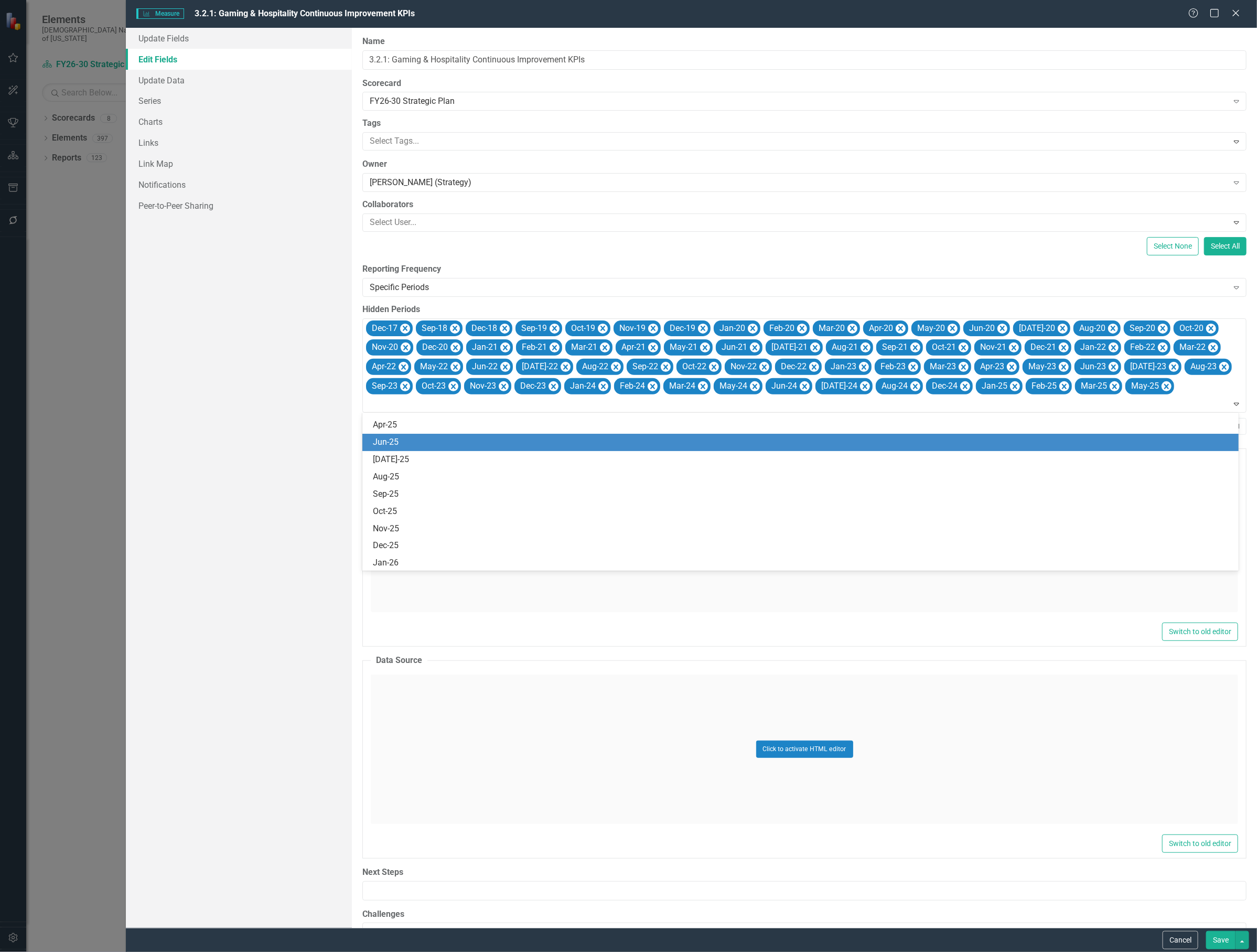
click at [433, 445] on div "Jun-25" at bounding box center [803, 442] width 860 height 12
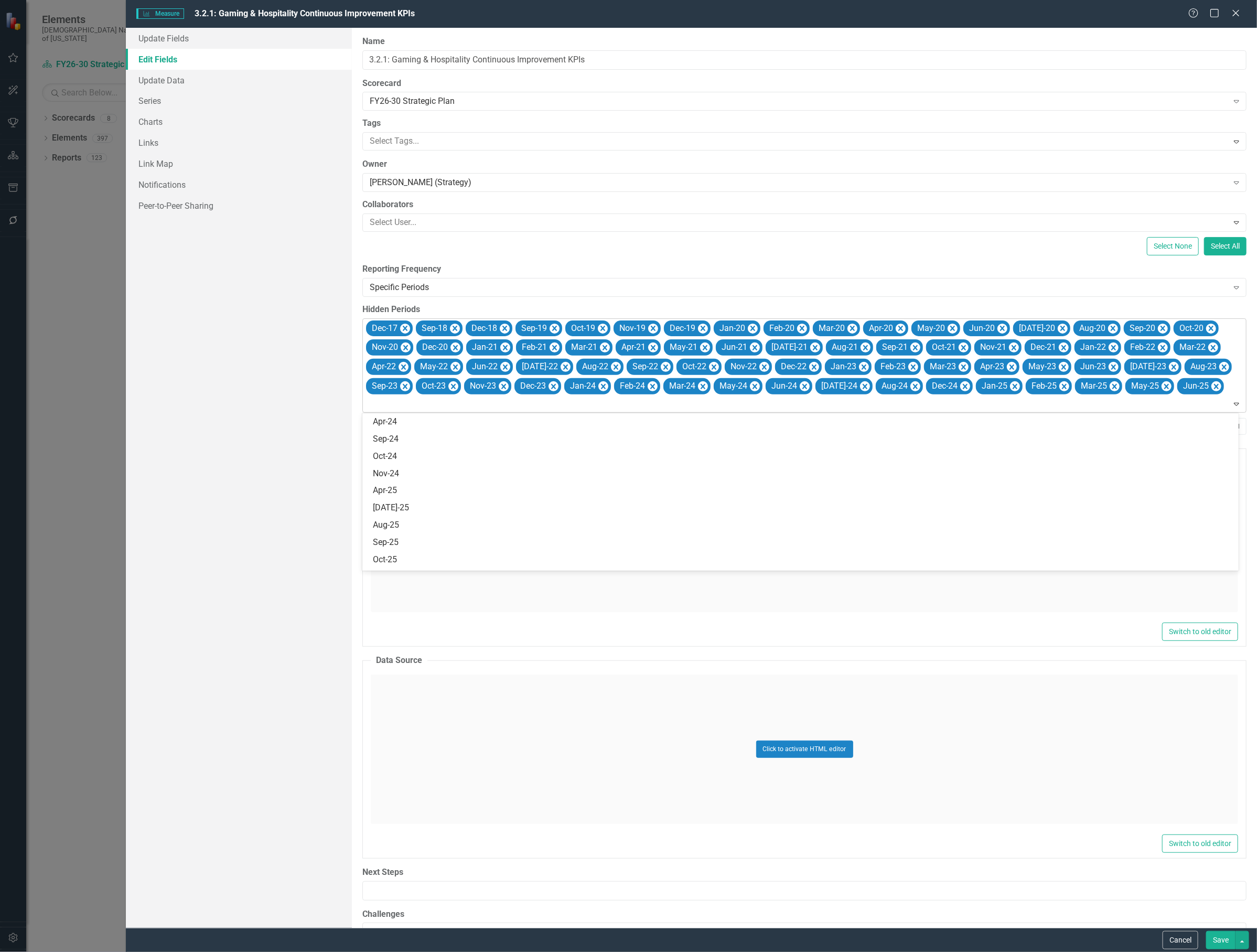
click at [421, 407] on div at bounding box center [805, 404] width 879 height 14
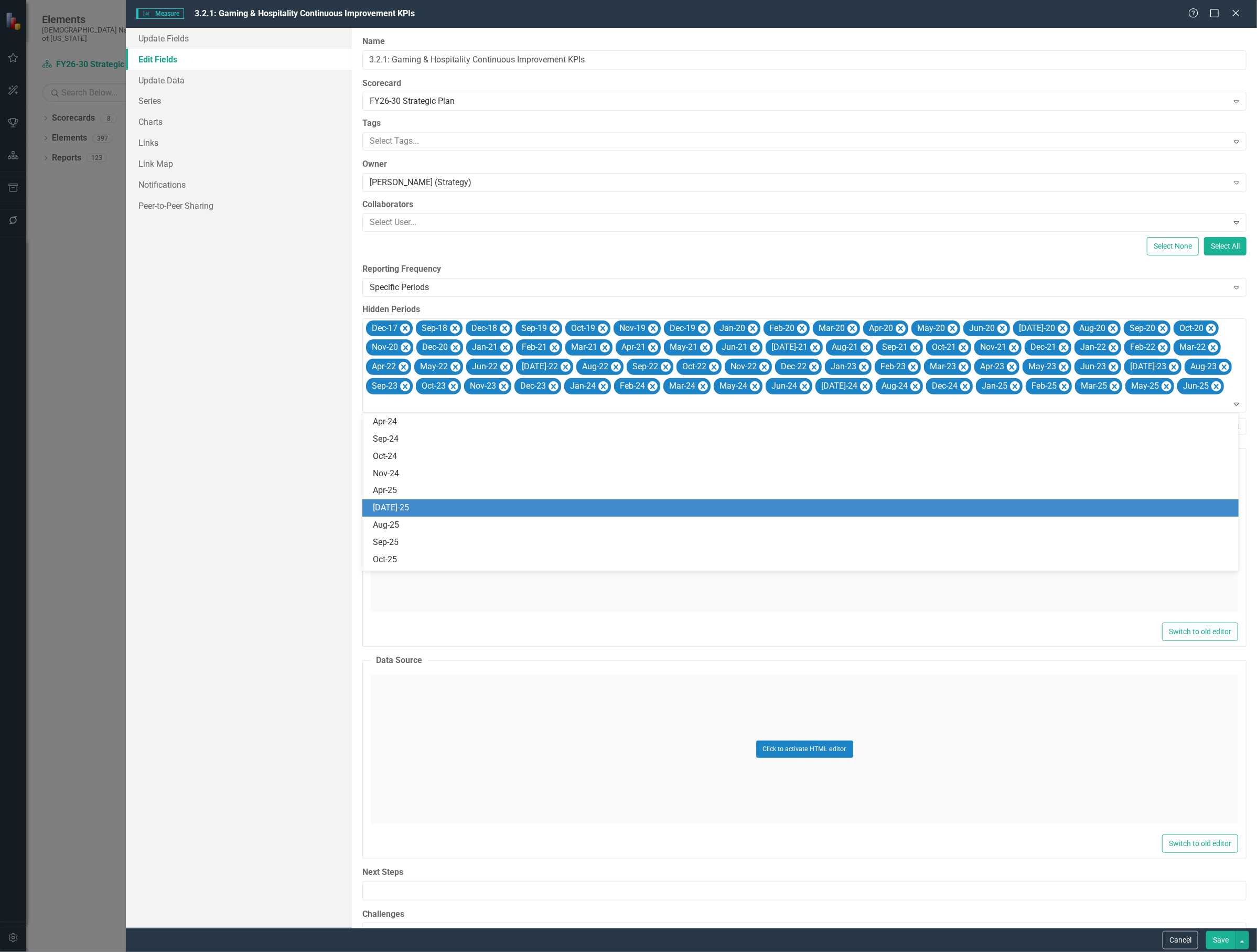
click at [409, 507] on div "Jul-25" at bounding box center [803, 508] width 860 height 12
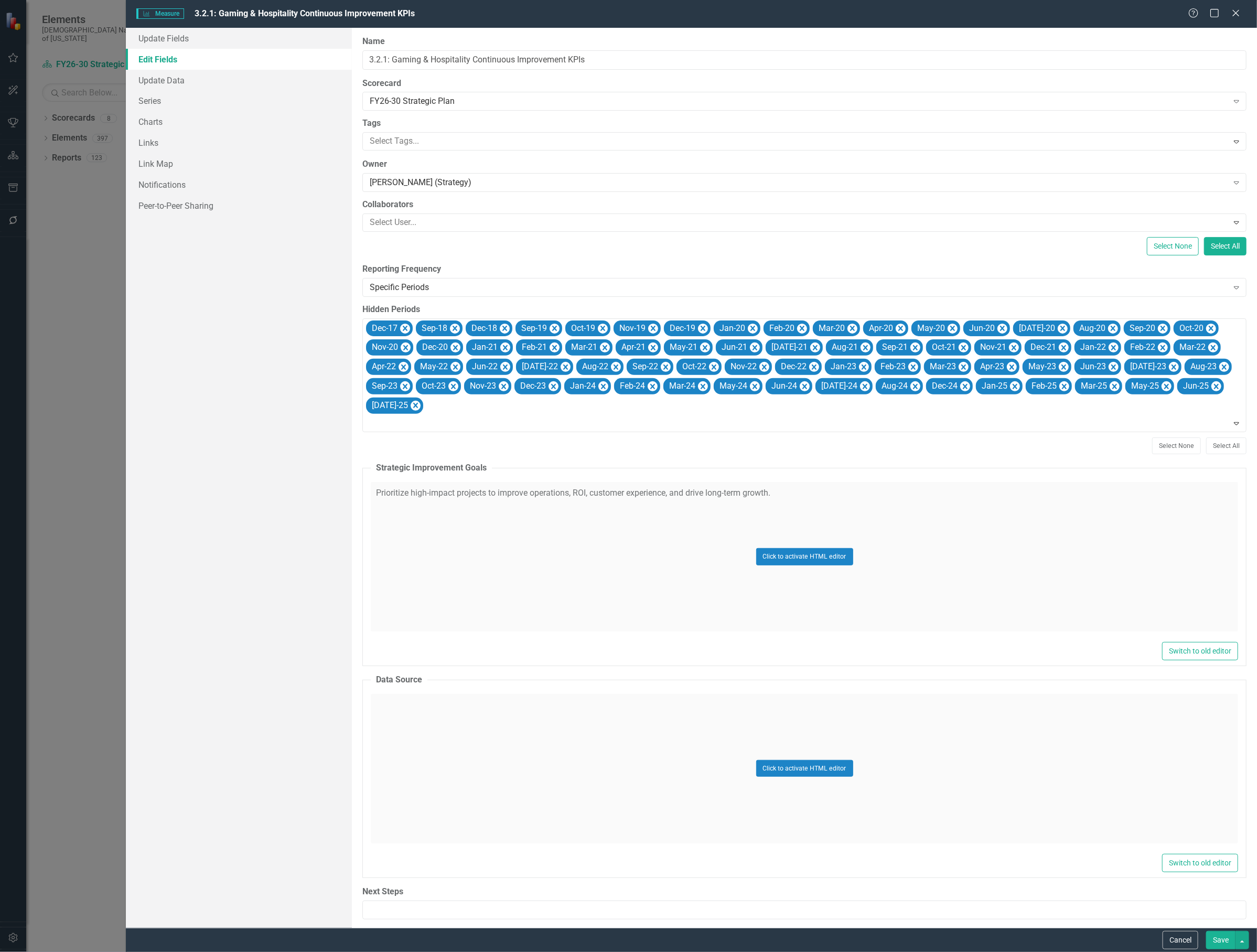
click at [1217, 940] on button "Save" at bounding box center [1221, 940] width 29 height 18
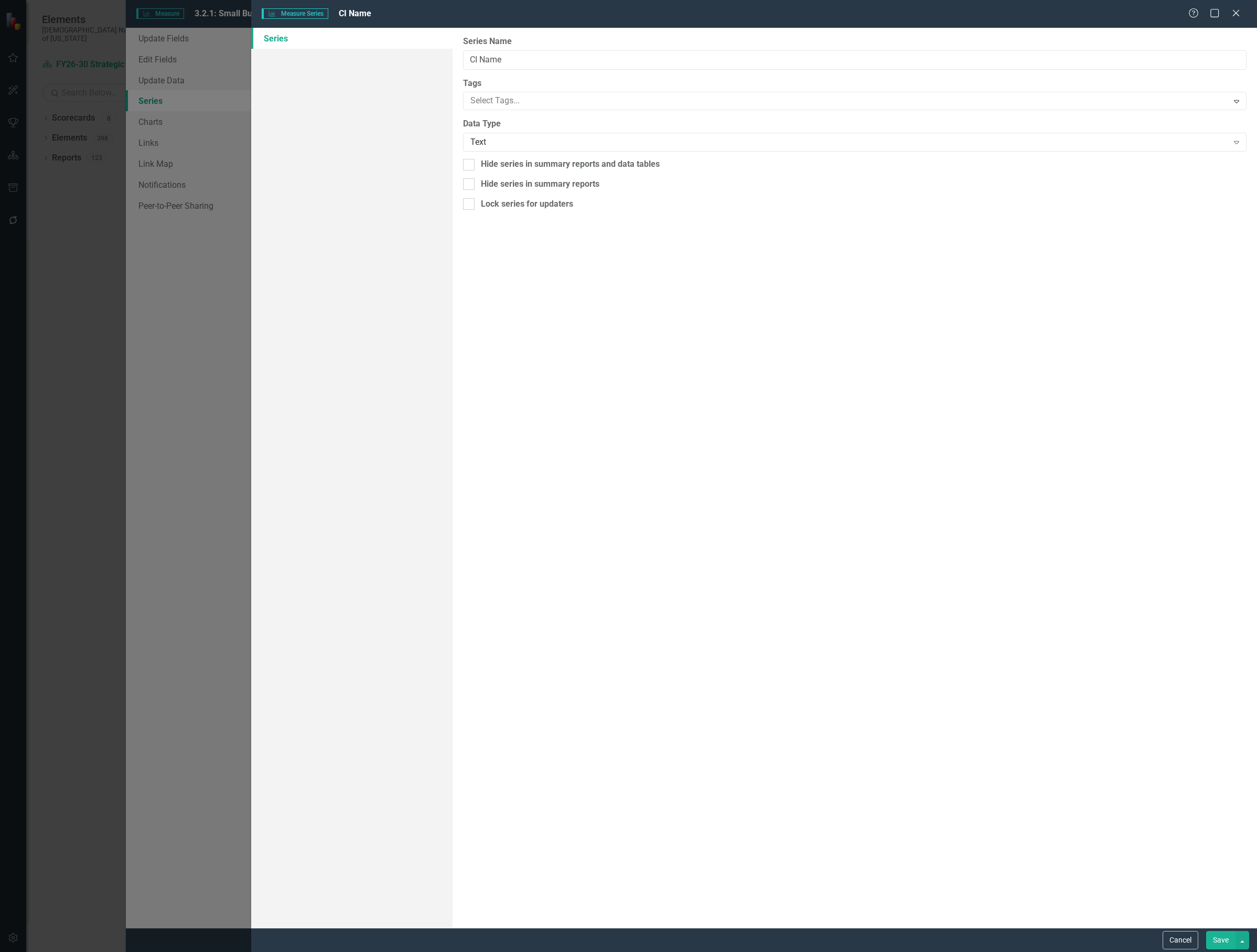
click at [1219, 936] on button "Save" at bounding box center [1221, 940] width 29 height 18
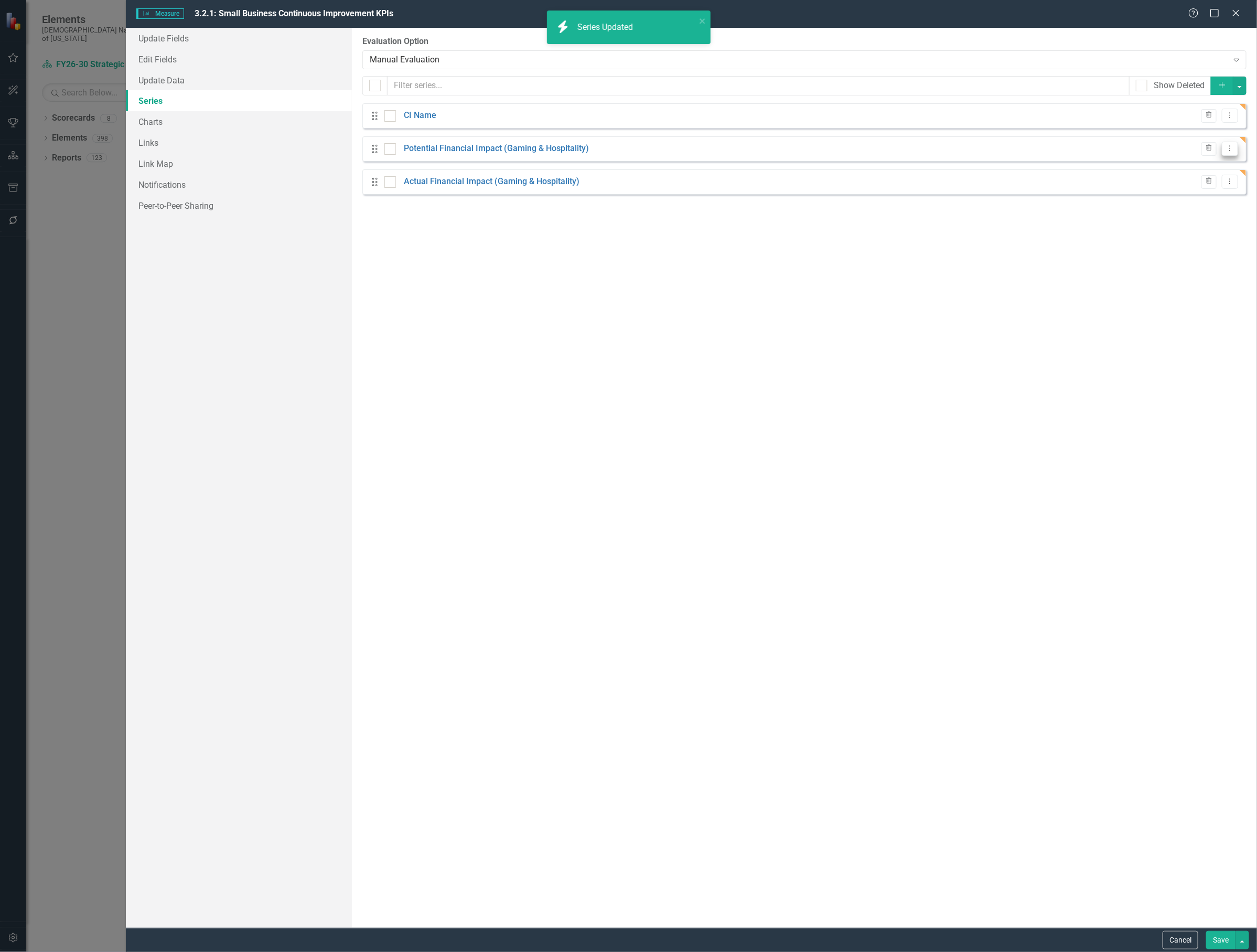
click at [1230, 148] on icon "Dropdown Menu" at bounding box center [1230, 148] width 9 height 6
click at [1194, 171] on link "Edit Edit Measure Series" at bounding box center [1178, 167] width 119 height 19
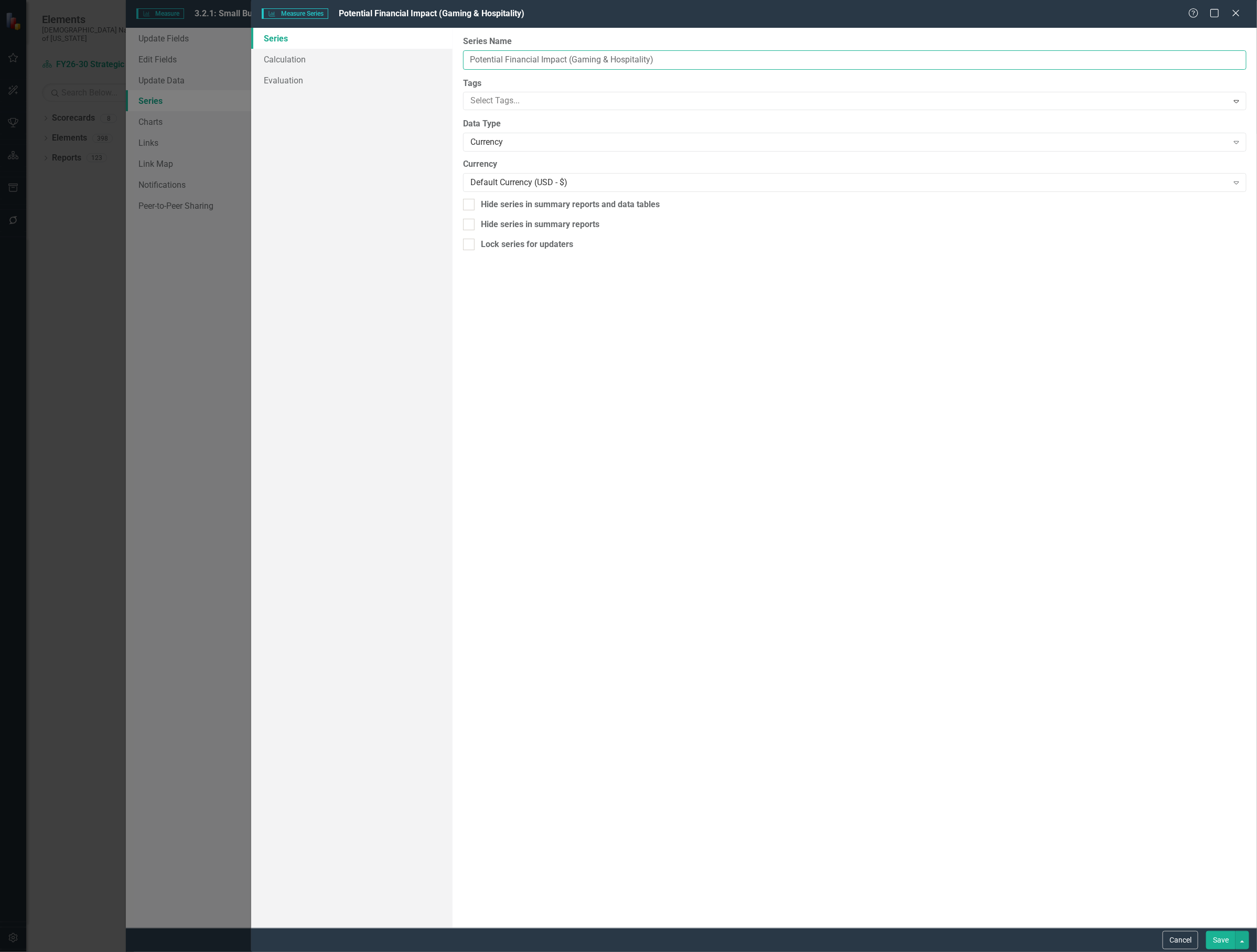
drag, startPoint x: 575, startPoint y: 58, endPoint x: 674, endPoint y: 59, distance: 99.0
click at [674, 59] on input "Potential Financial Impact (Gaming & Hospitality)" at bounding box center [854, 60] width 784 height 19
type input "Potential Financial Impact"
click at [1228, 949] on div "Cancel Save" at bounding box center [754, 940] width 1006 height 24
click at [1227, 944] on button "Save" at bounding box center [1221, 940] width 29 height 18
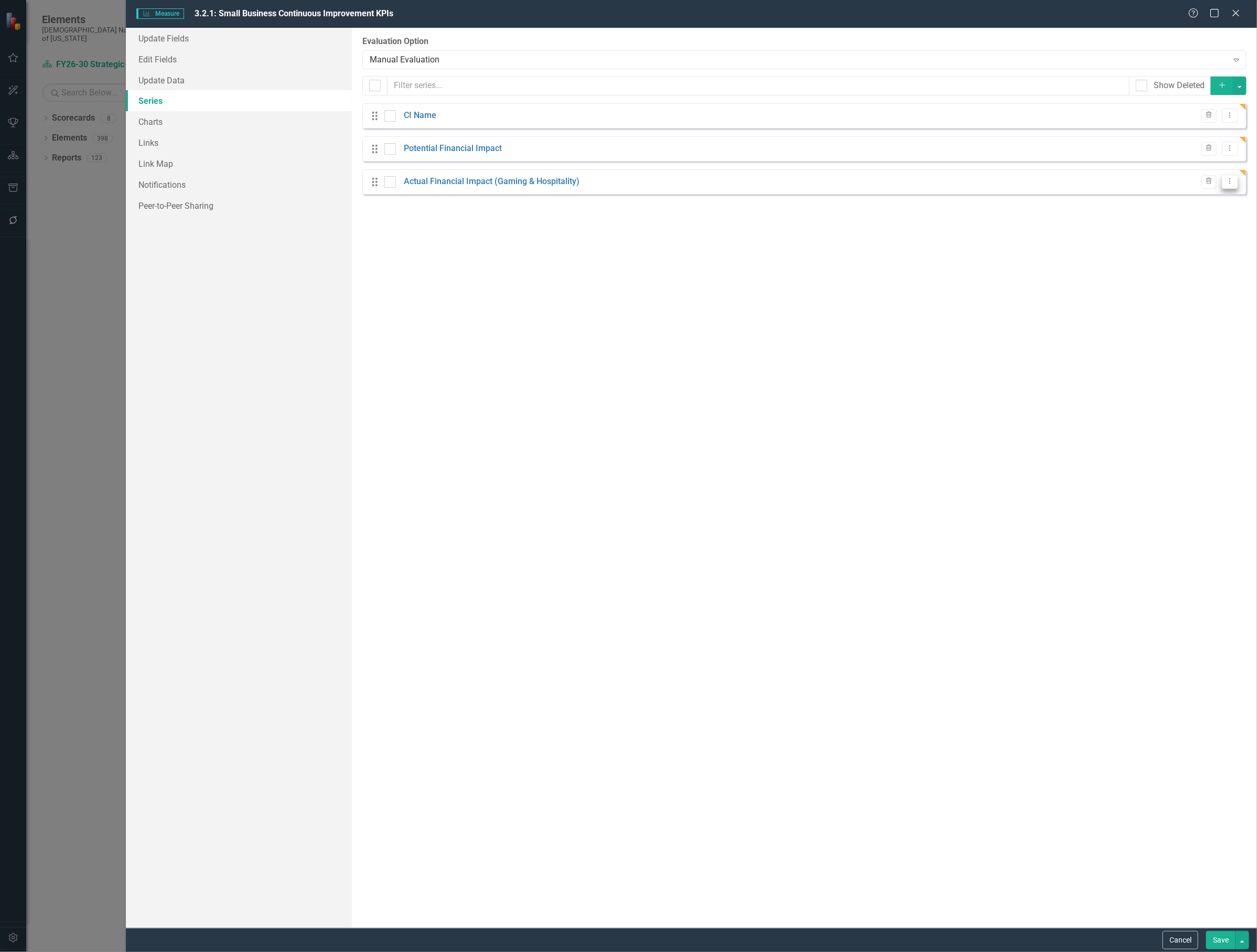
click at [1236, 184] on button "Dropdown Menu" at bounding box center [1230, 182] width 16 height 14
click at [1210, 195] on link "Edit Edit Measure Series" at bounding box center [1178, 199] width 119 height 19
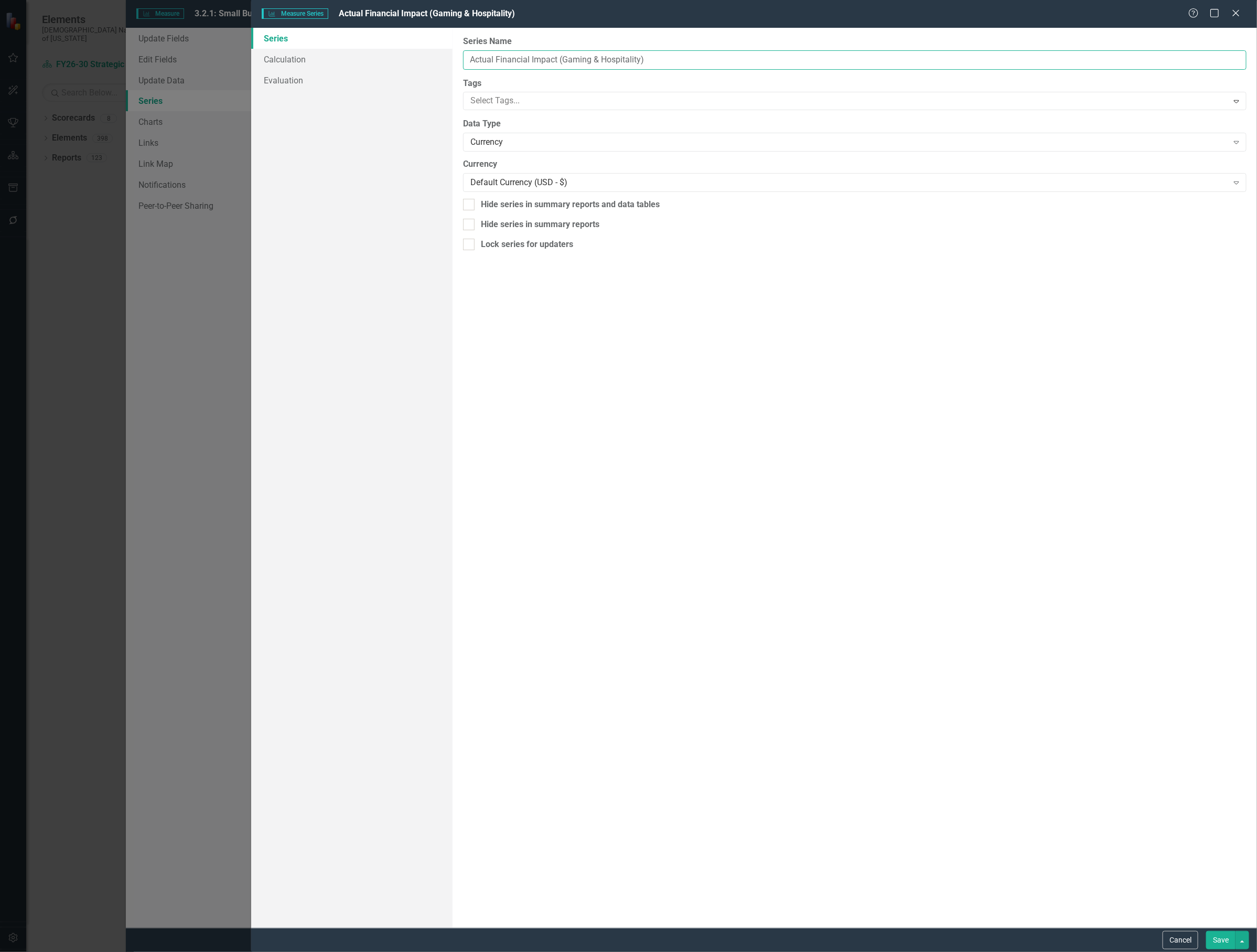
drag, startPoint x: 653, startPoint y: 55, endPoint x: 560, endPoint y: 69, distance: 94.0
click at [560, 69] on input "Actual Financial Impact (Gaming & Hospitality)" at bounding box center [854, 60] width 784 height 19
type input "Actual Financial Impact"
click at [1212, 940] on button "Save" at bounding box center [1221, 940] width 29 height 18
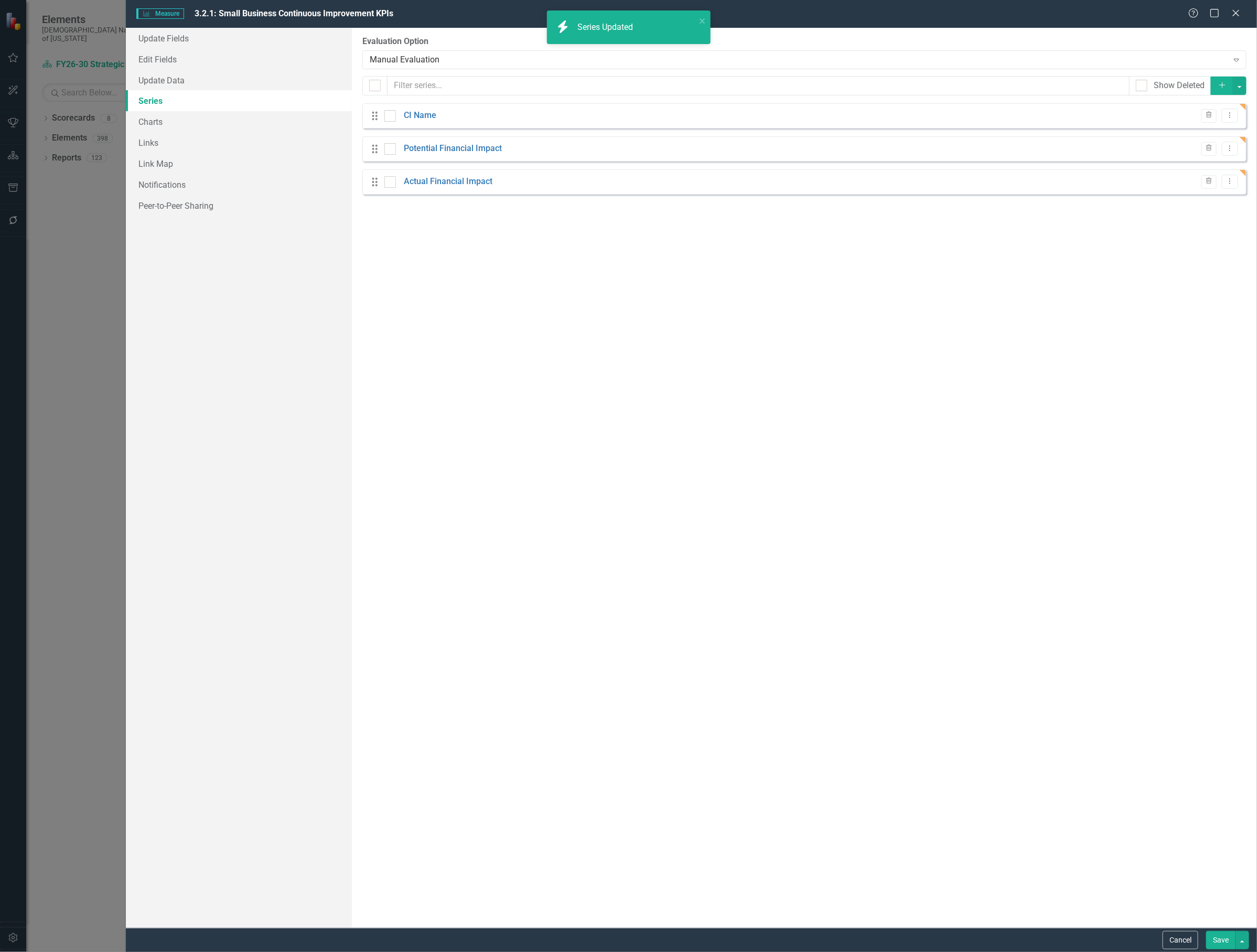
click at [1221, 940] on button "Save" at bounding box center [1221, 940] width 29 height 18
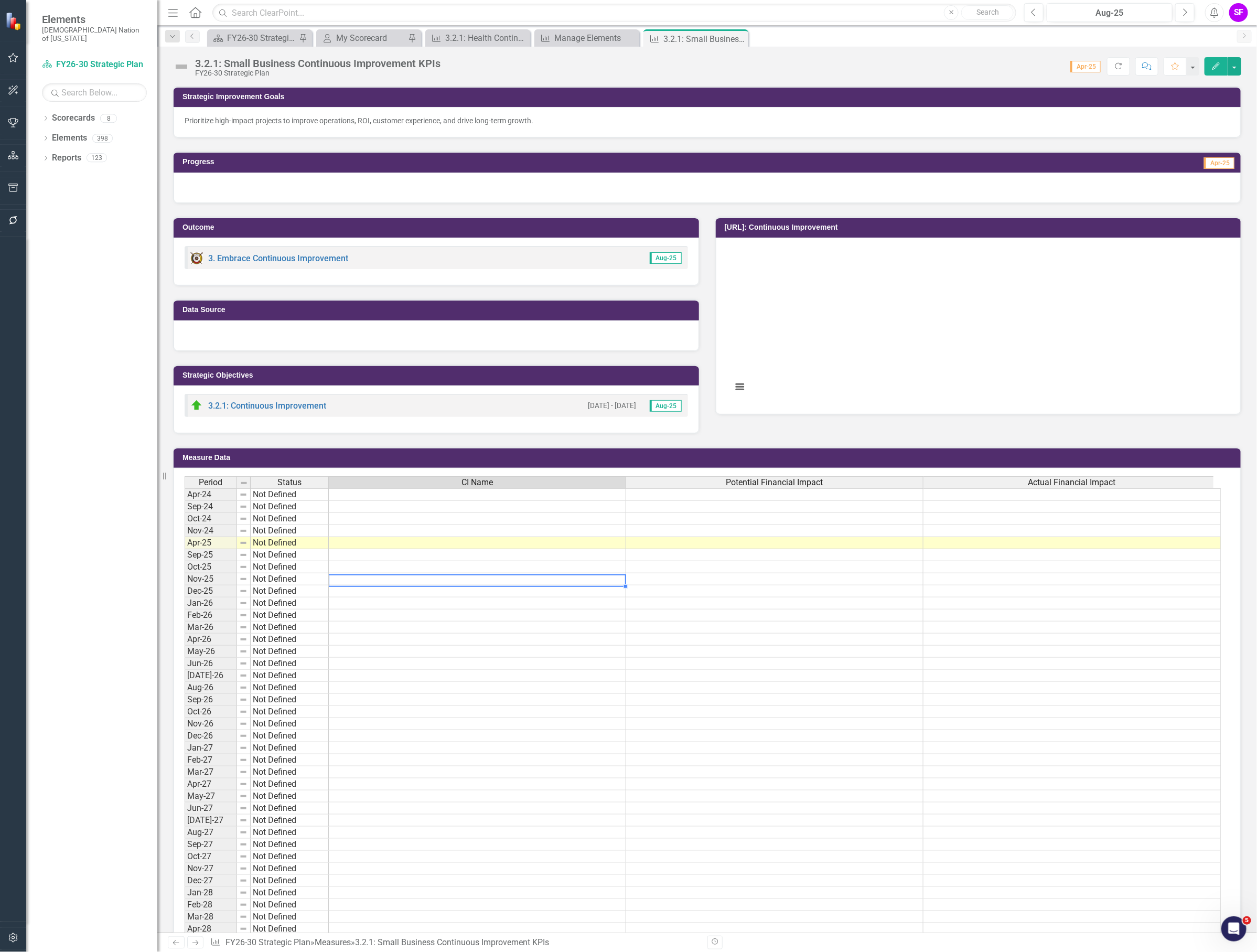
click at [342, 579] on td at bounding box center [477, 579] width 297 height 12
click at [340, 558] on td at bounding box center [477, 555] width 297 height 12
click at [339, 567] on td at bounding box center [477, 567] width 297 height 12
click at [347, 556] on td at bounding box center [477, 555] width 297 height 12
click at [1236, 66] on button "button" at bounding box center [1234, 66] width 14 height 18
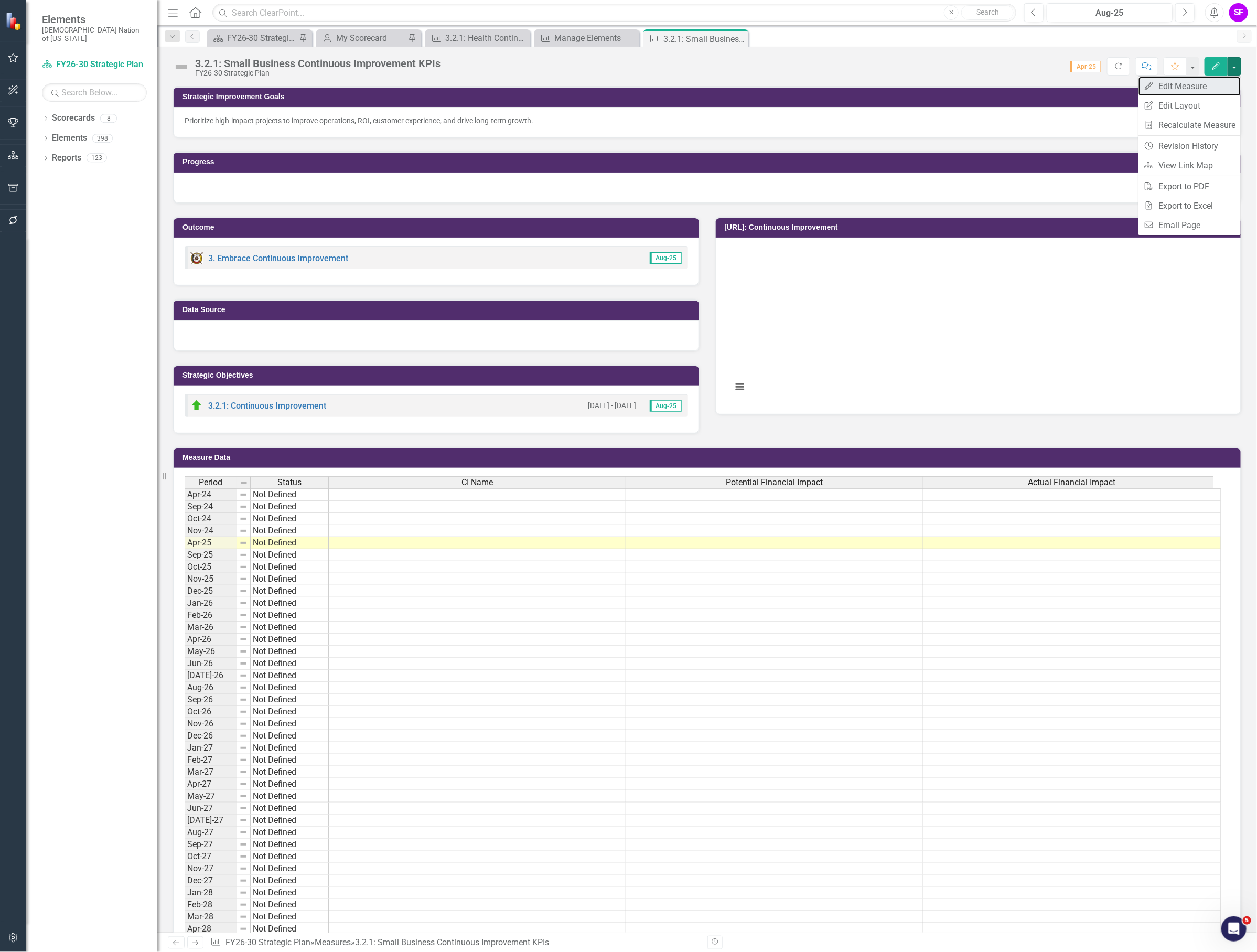
click at [1223, 79] on link "Edit Edit Measure" at bounding box center [1189, 86] width 102 height 19
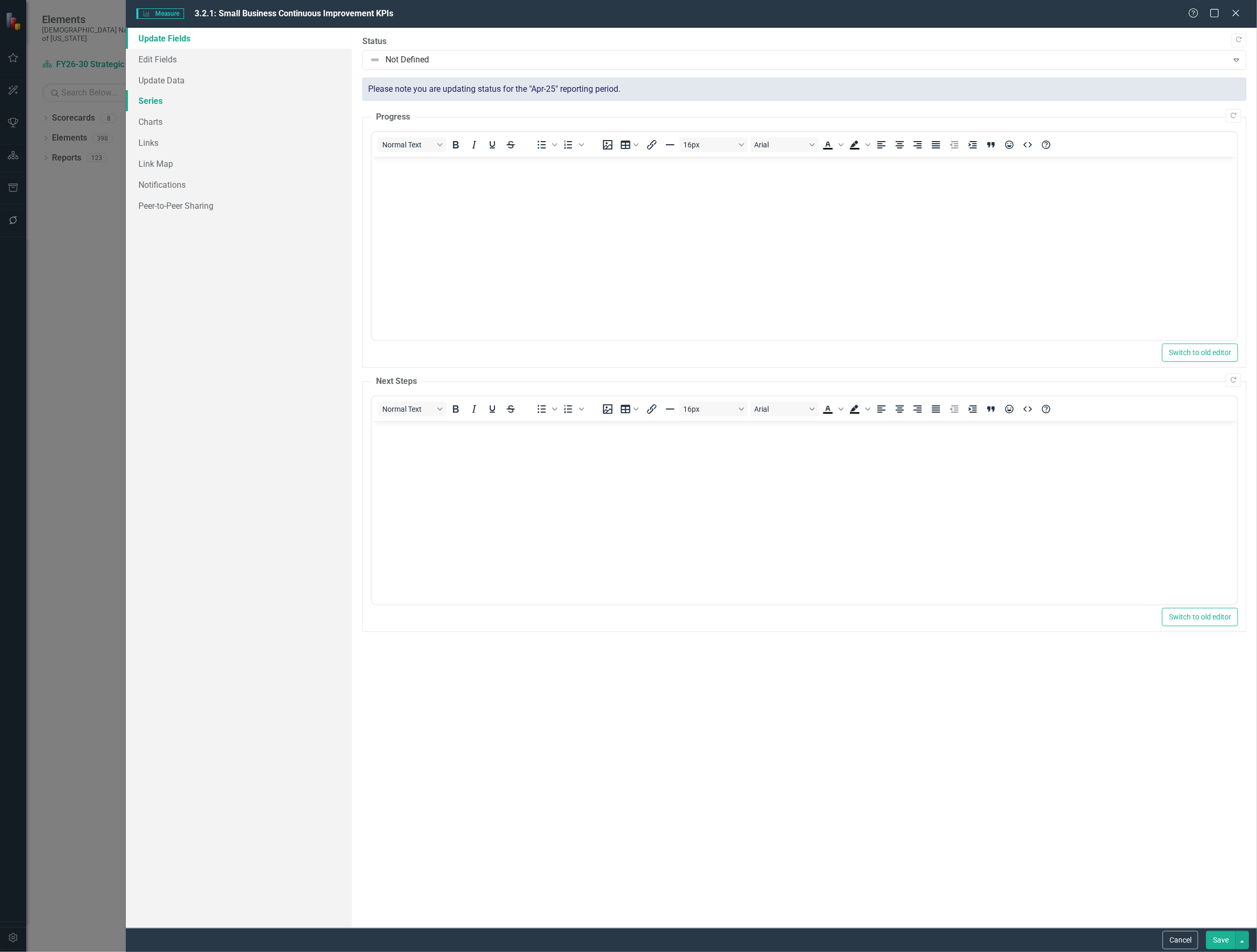
click at [161, 95] on link "Series" at bounding box center [239, 101] width 226 height 21
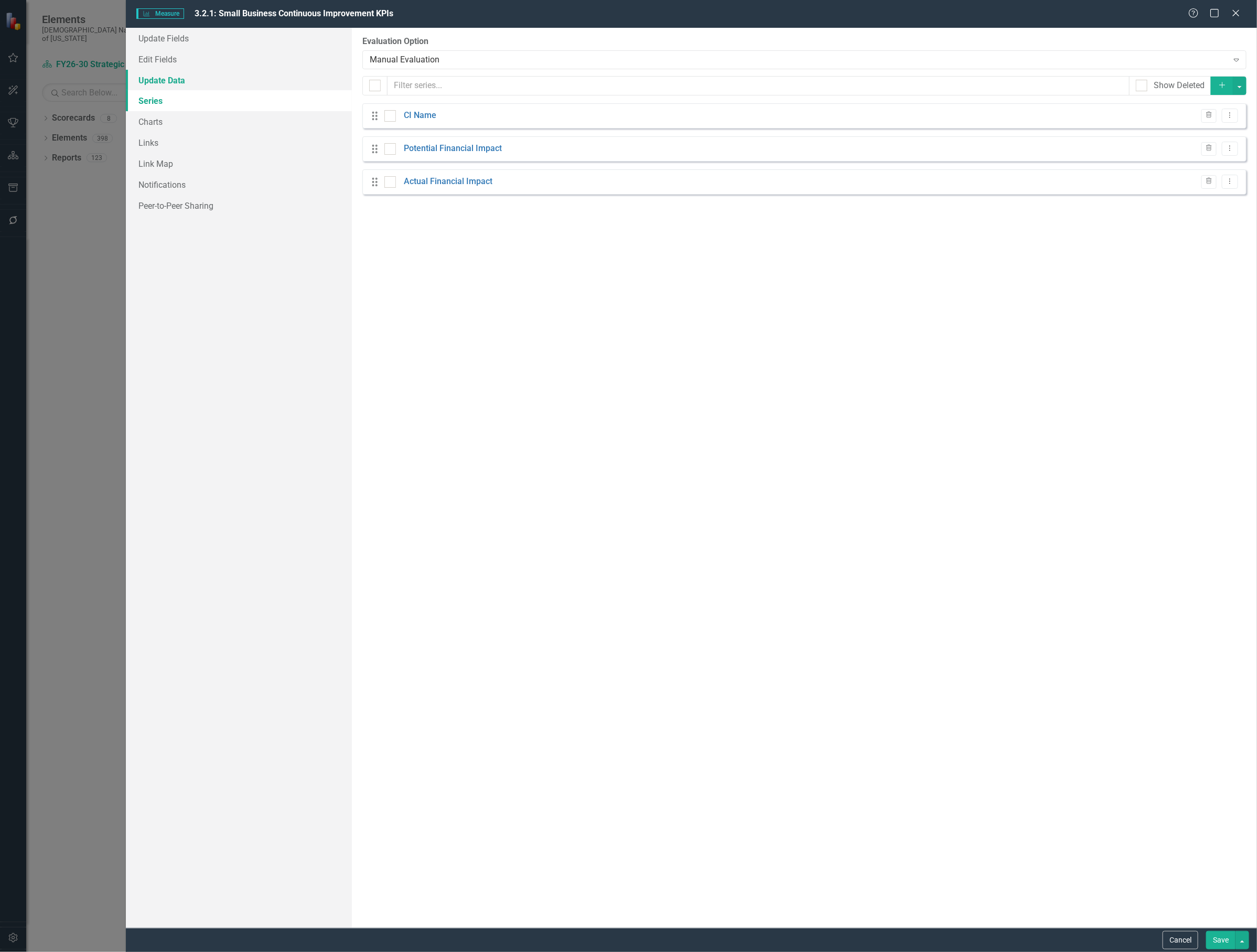
click at [166, 71] on link "Update Data" at bounding box center [239, 80] width 226 height 21
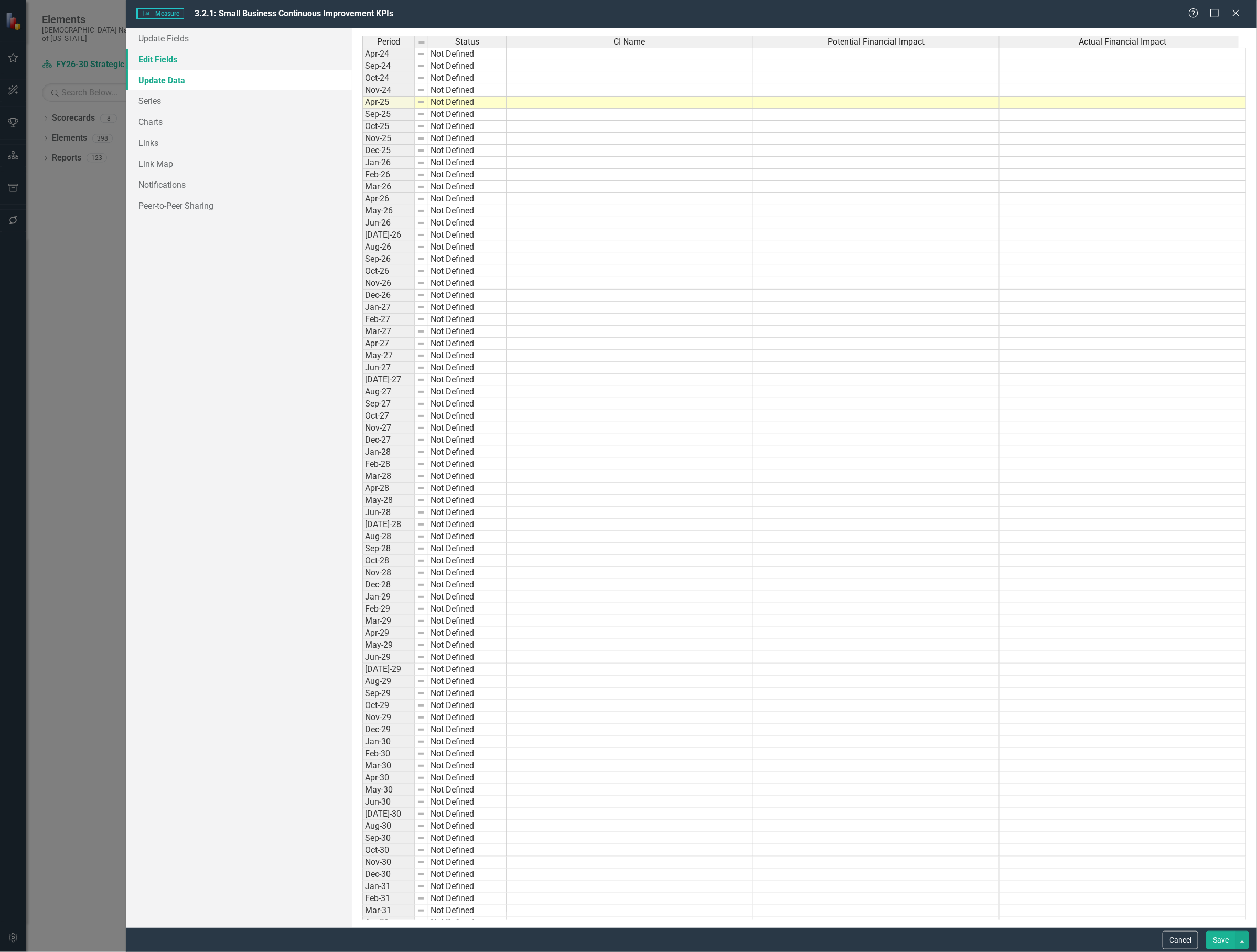
click at [173, 56] on link "Edit Fields" at bounding box center [239, 59] width 226 height 21
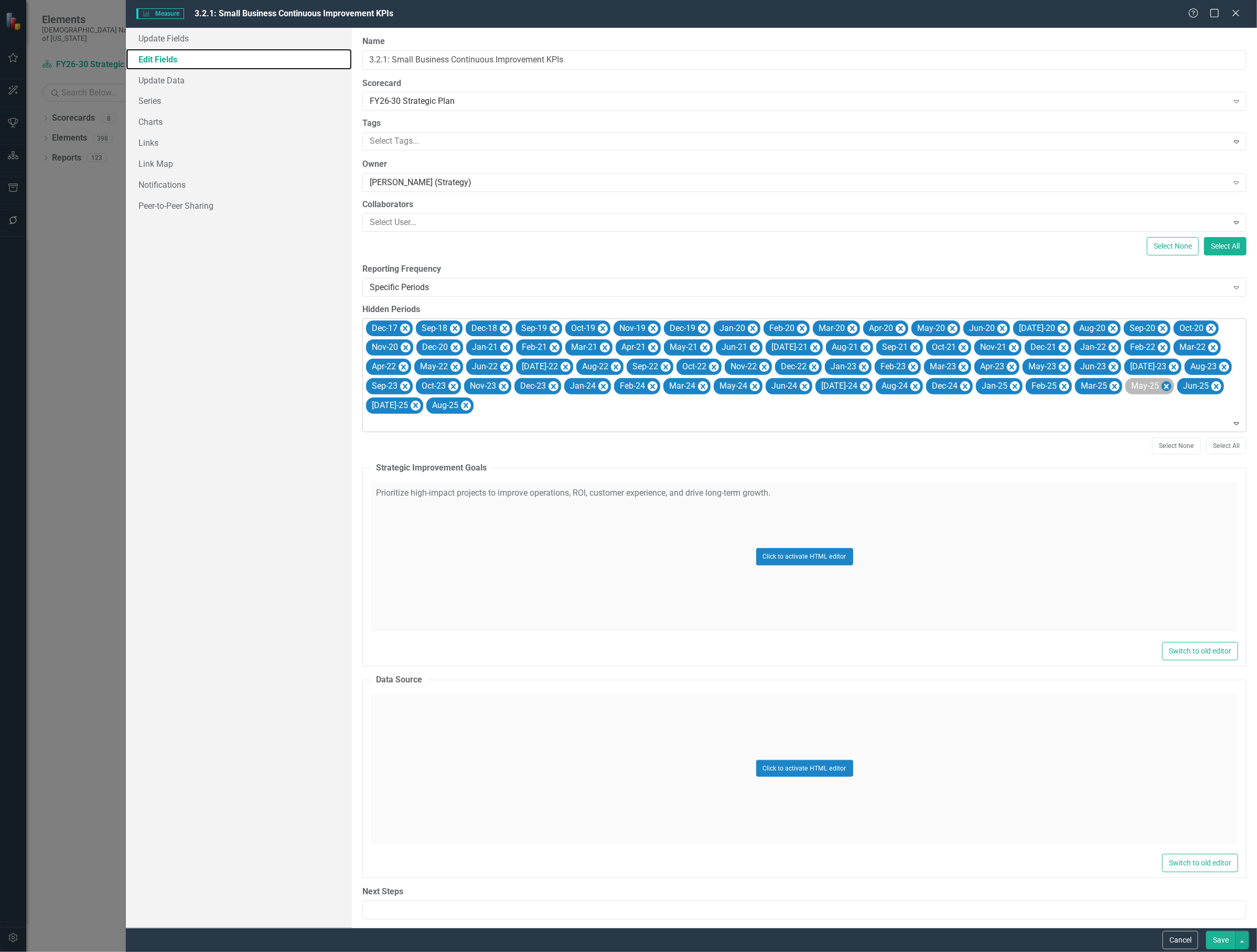
click at [1162, 388] on icon "Remove May-25" at bounding box center [1166, 386] width 10 height 13
click at [1162, 386] on icon "Remove Jun-25" at bounding box center [1164, 386] width 5 height 5
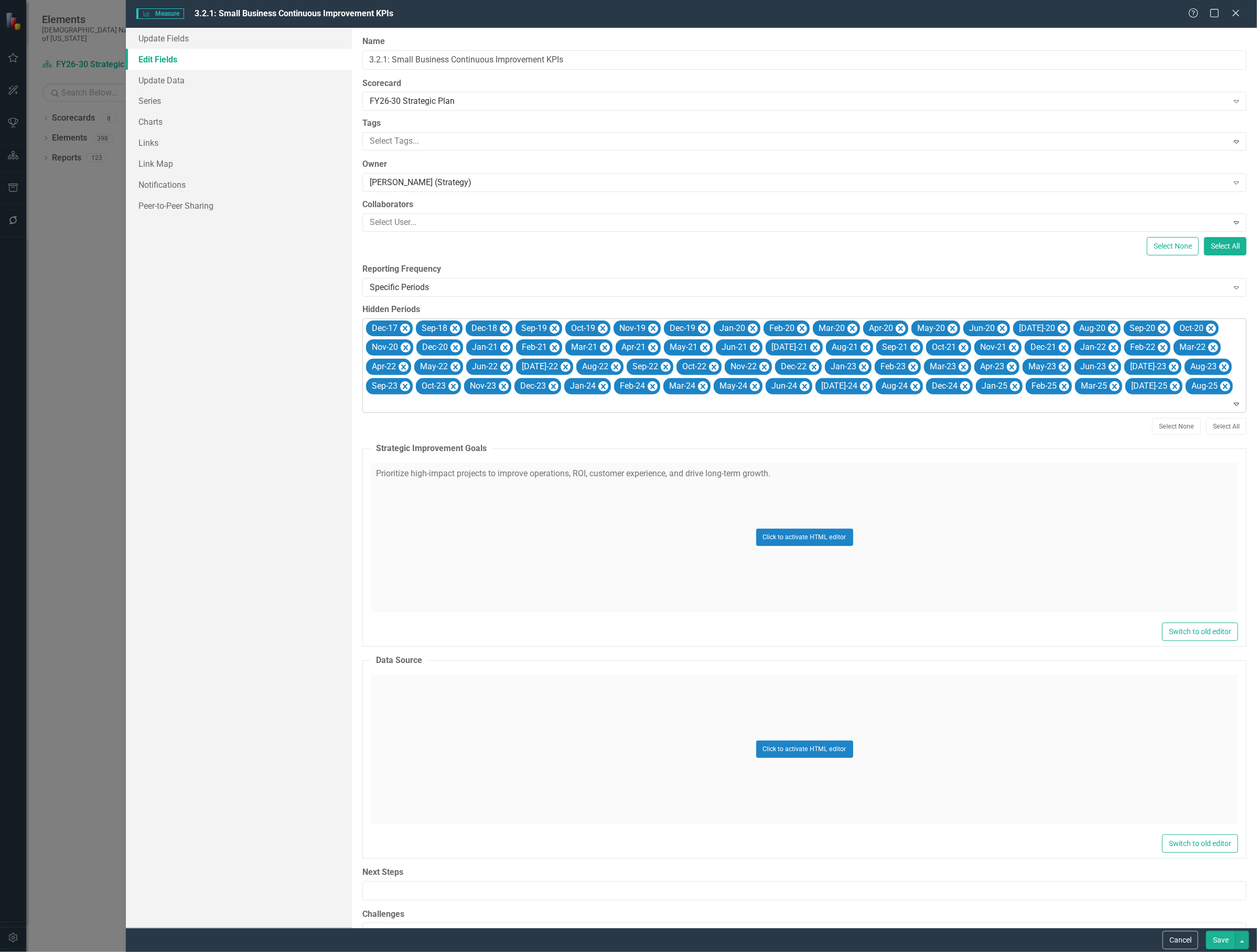
click at [1170, 386] on icon "Remove Jul-25" at bounding box center [1175, 386] width 10 height 13
click at [1163, 386] on icon "Remove Aug-25" at bounding box center [1165, 386] width 5 height 5
click at [1223, 933] on button "Save" at bounding box center [1221, 940] width 29 height 18
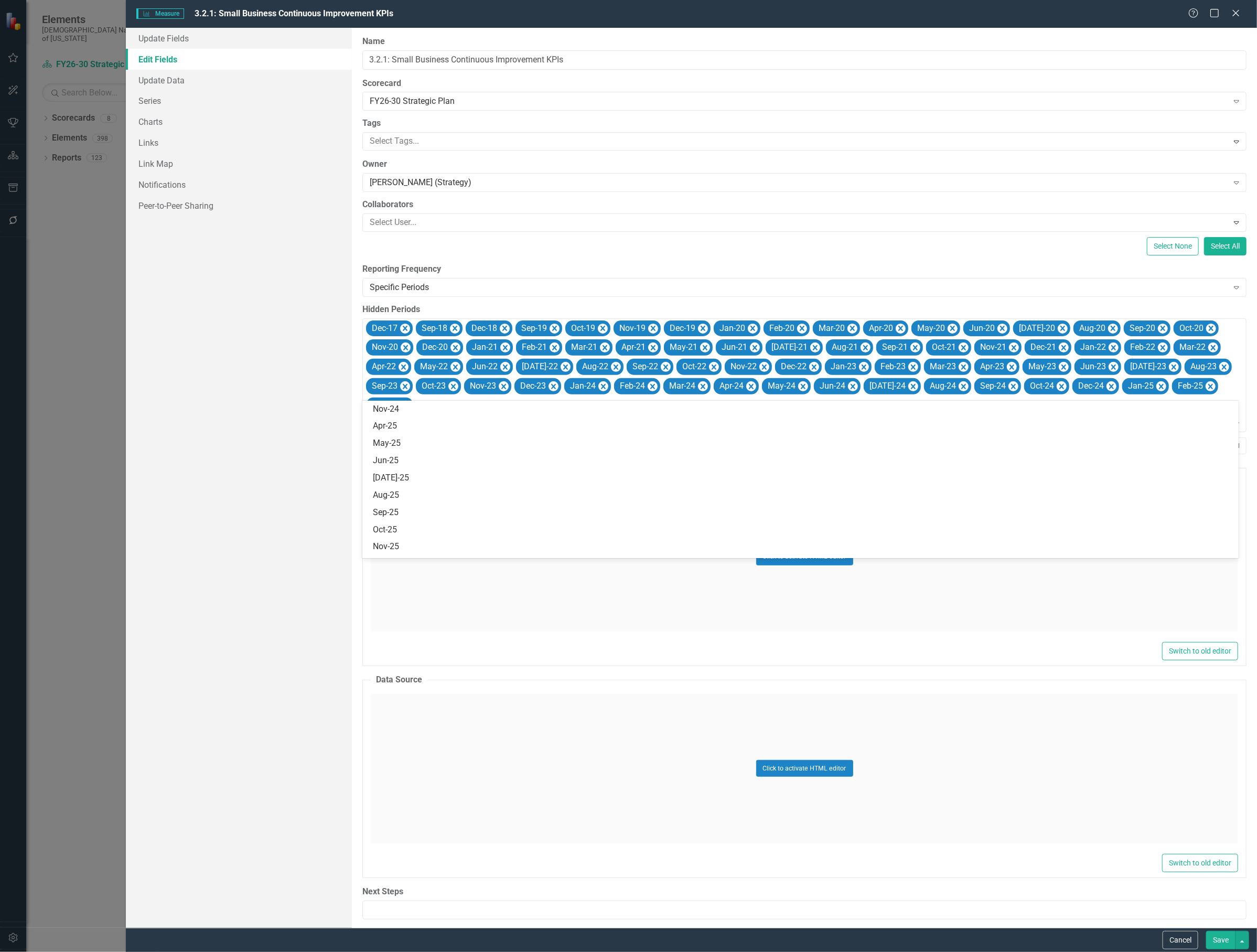
scroll to position [32, 0]
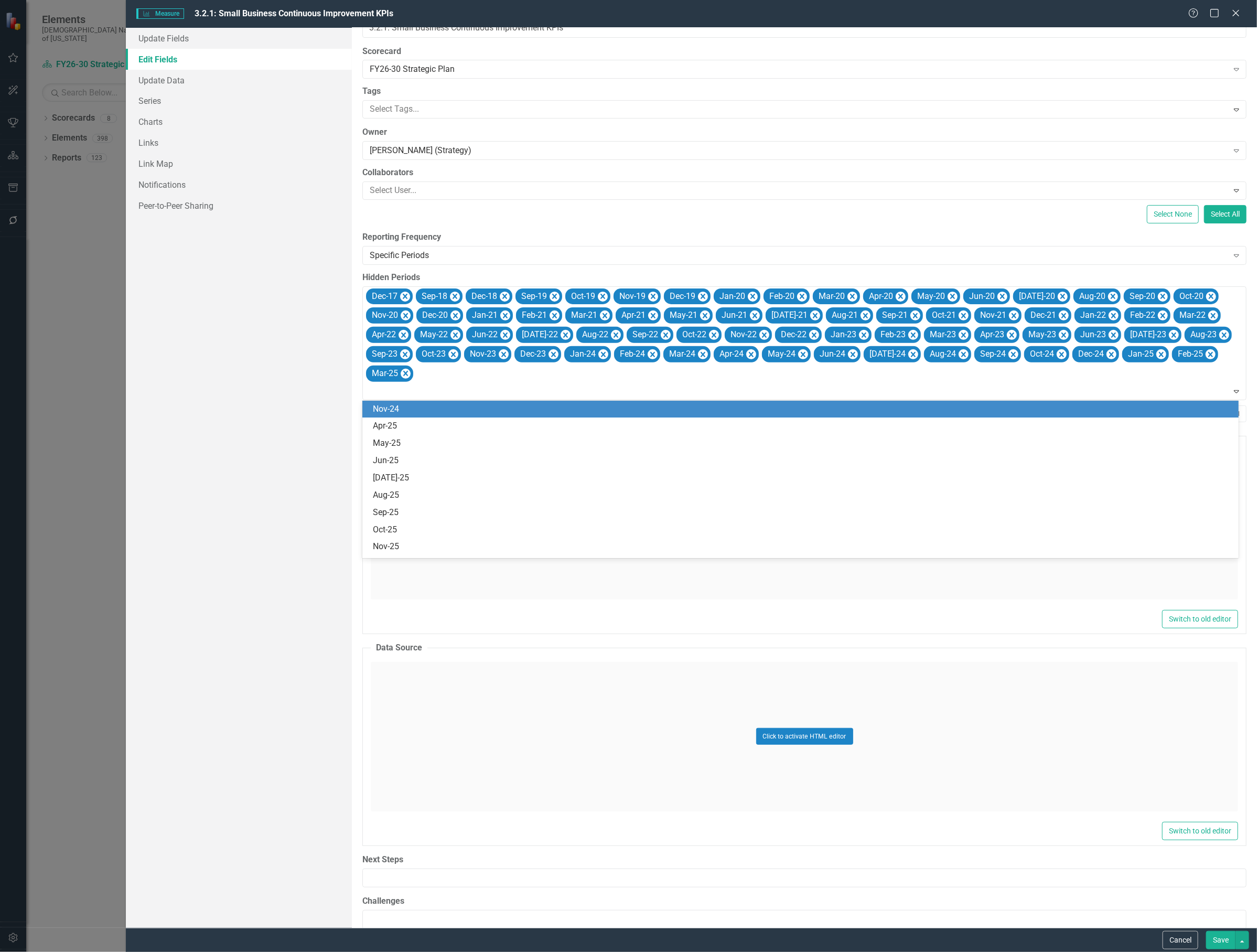
click at [421, 405] on div "Nov-24" at bounding box center [803, 409] width 860 height 12
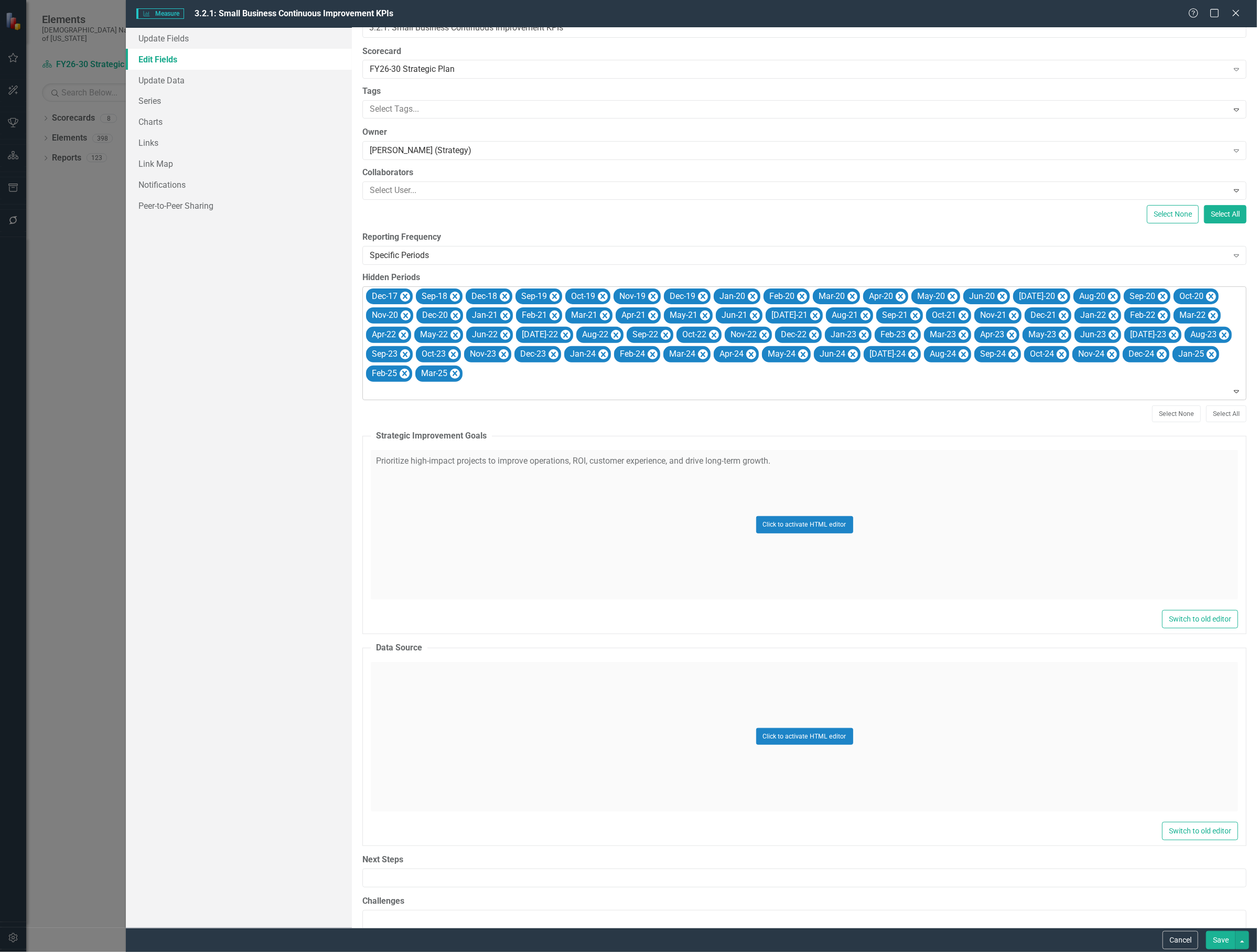
click at [425, 397] on div at bounding box center [805, 392] width 879 height 14
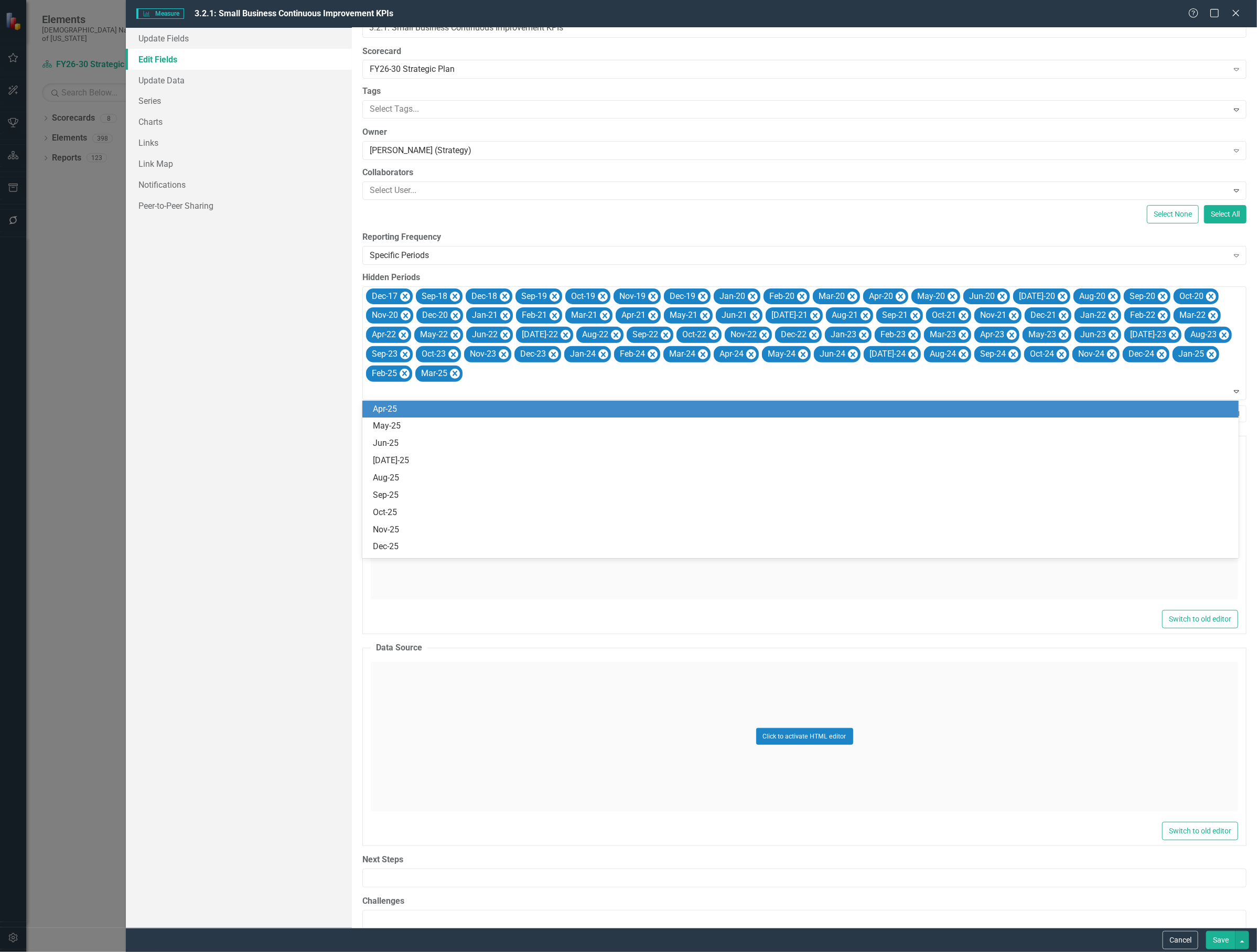
click at [425, 407] on div "Apr-25" at bounding box center [803, 409] width 860 height 12
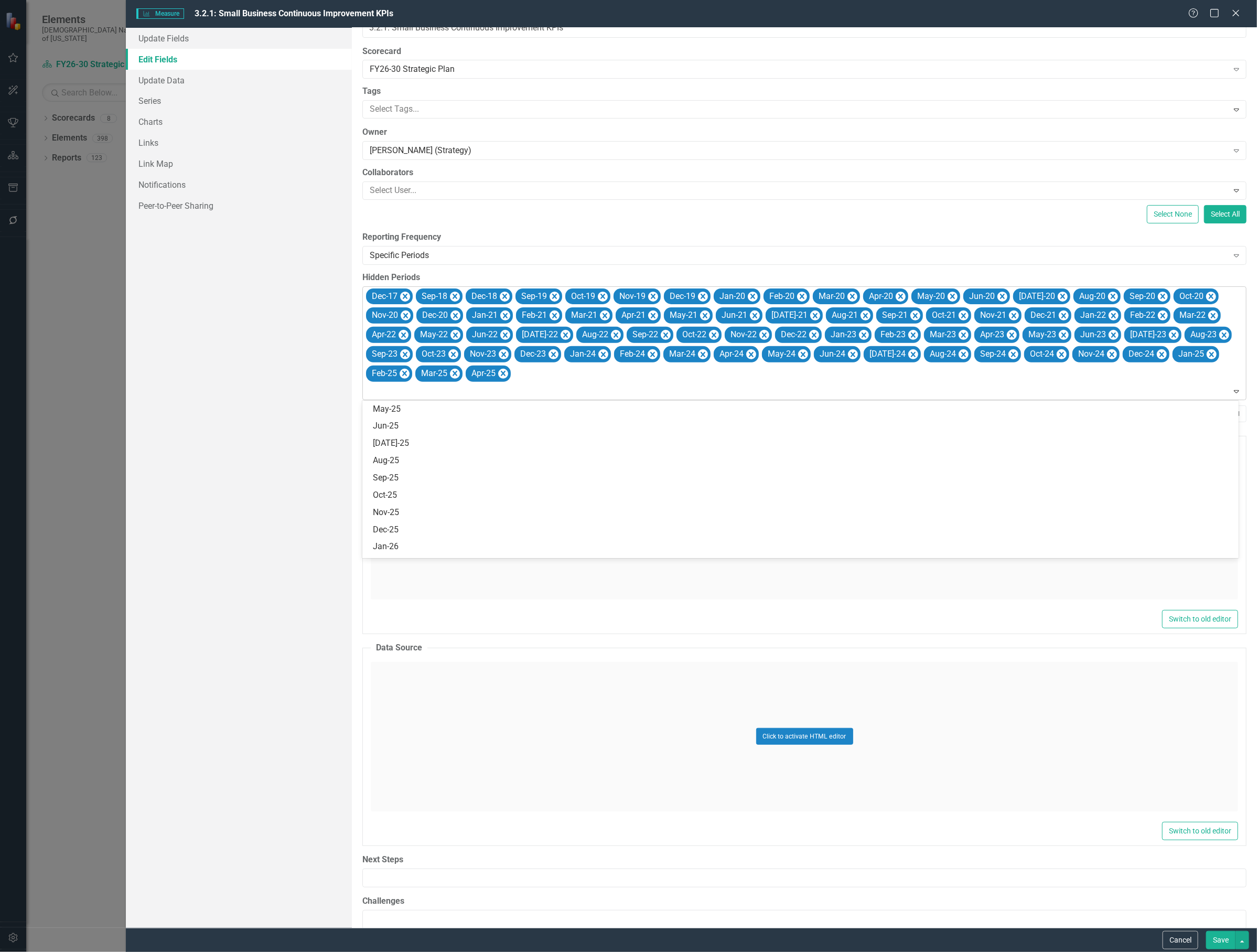
click at [437, 397] on div at bounding box center [805, 392] width 879 height 14
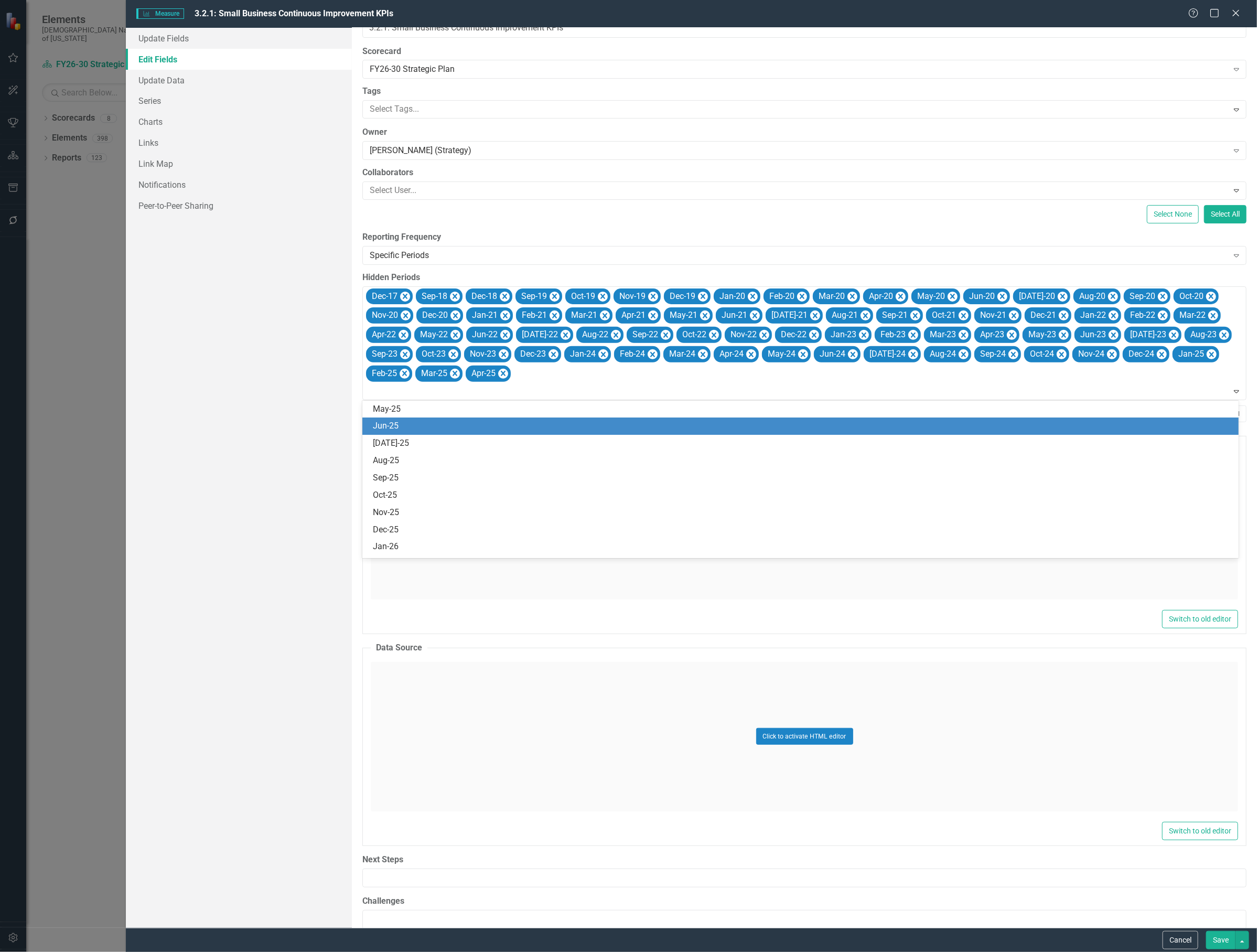
click at [427, 426] on div "Jun-25" at bounding box center [803, 426] width 860 height 12
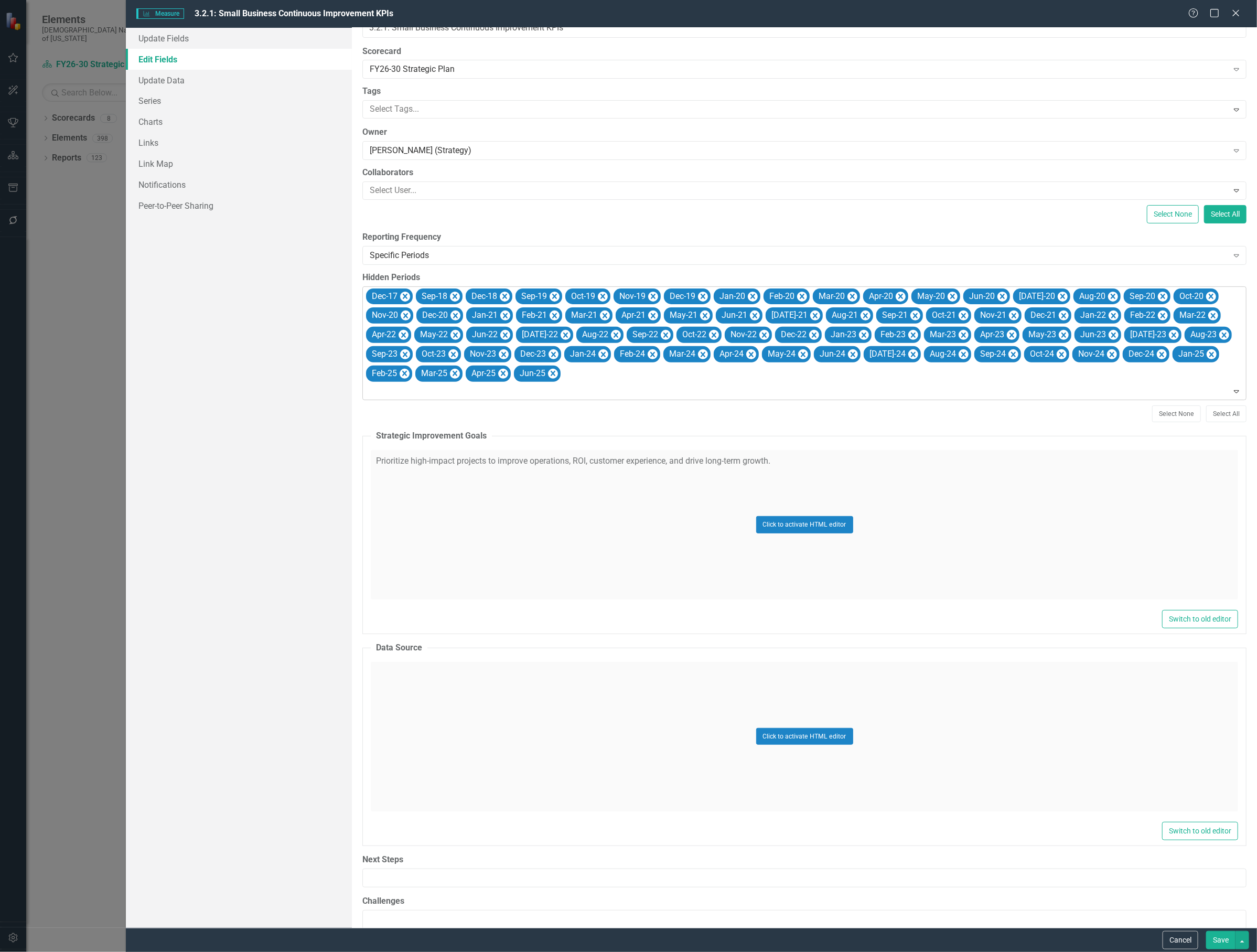
click at [426, 395] on div at bounding box center [805, 392] width 879 height 14
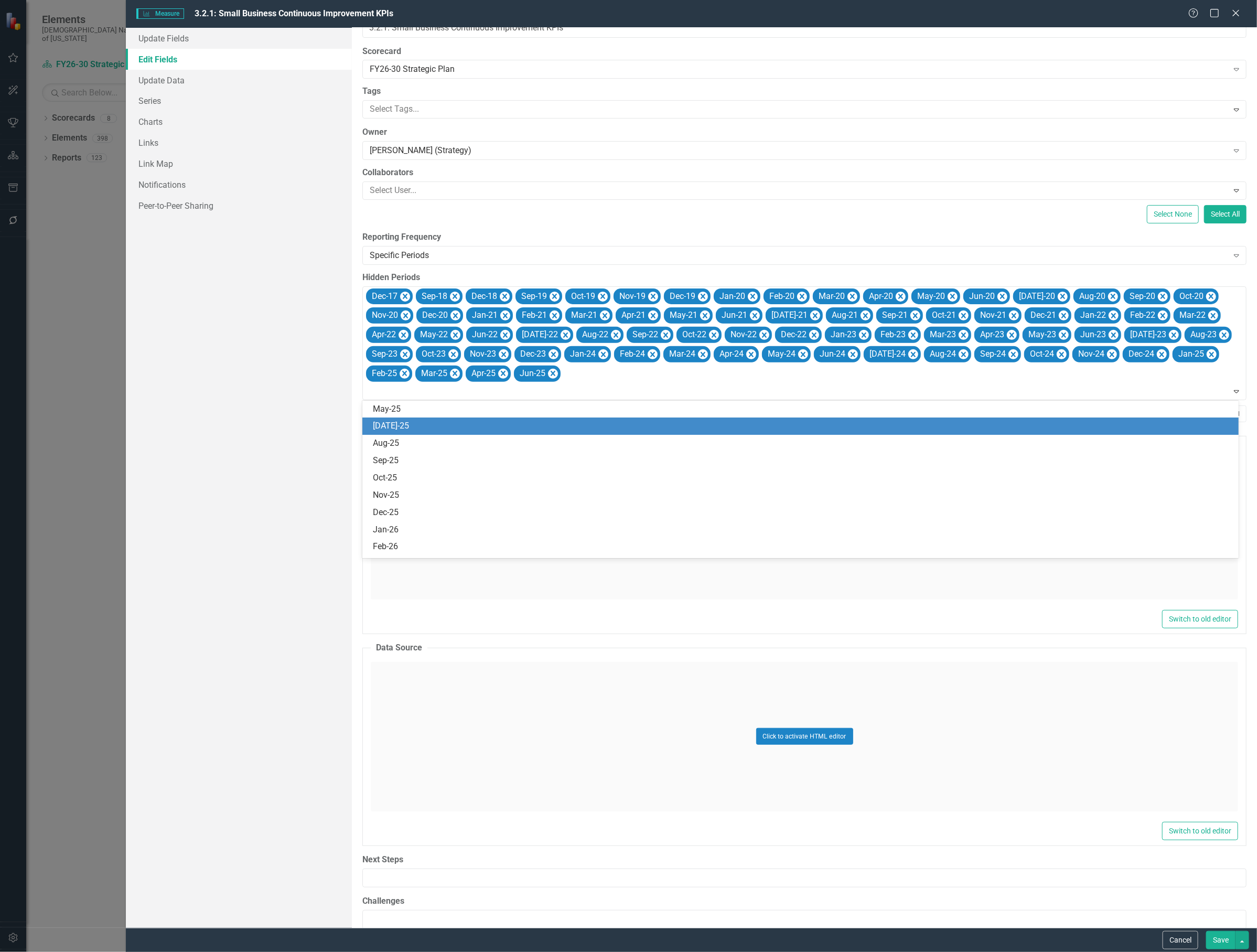
click at [419, 424] on div "[DATE]-25" at bounding box center [803, 426] width 860 height 12
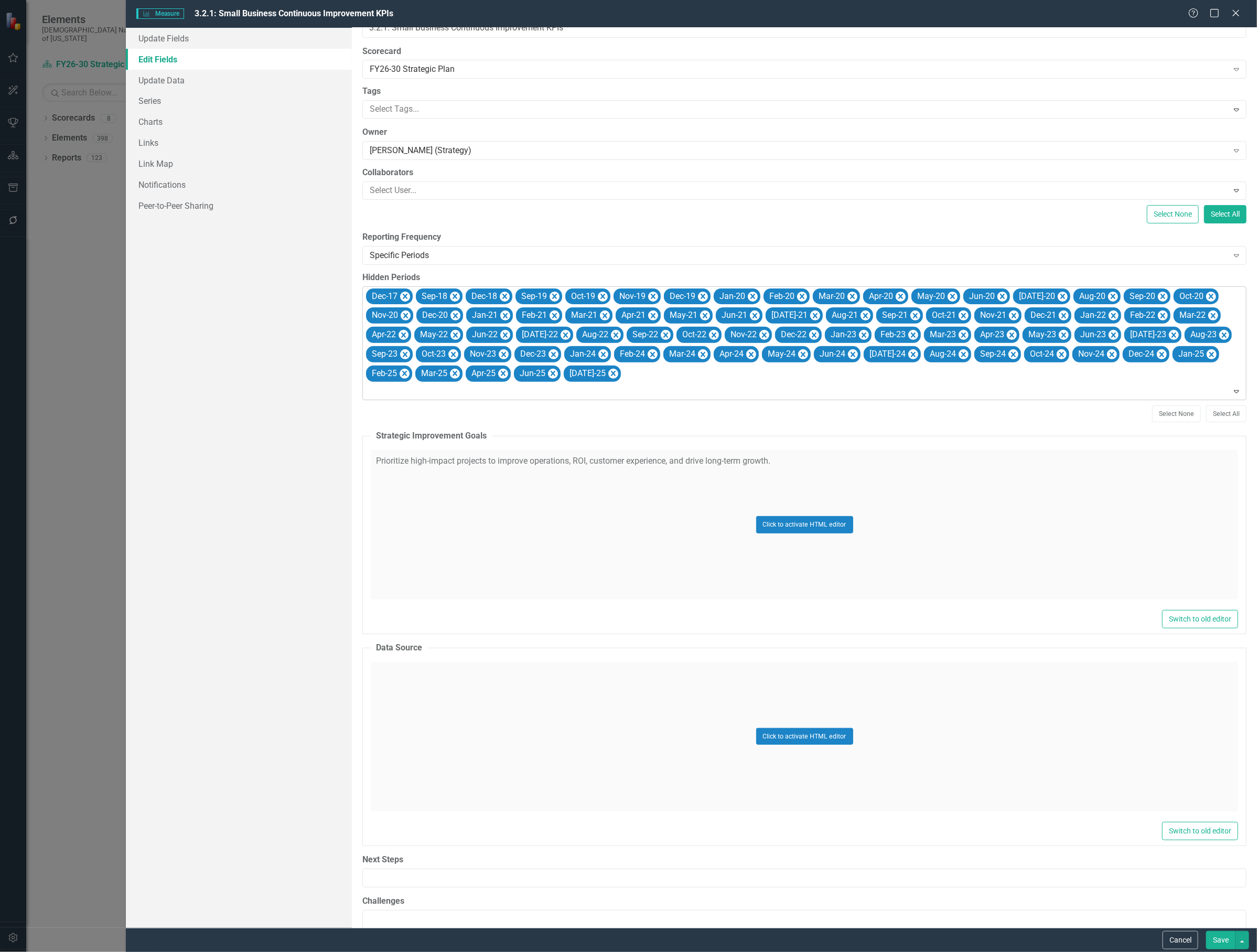
click at [420, 399] on div at bounding box center [805, 392] width 879 height 14
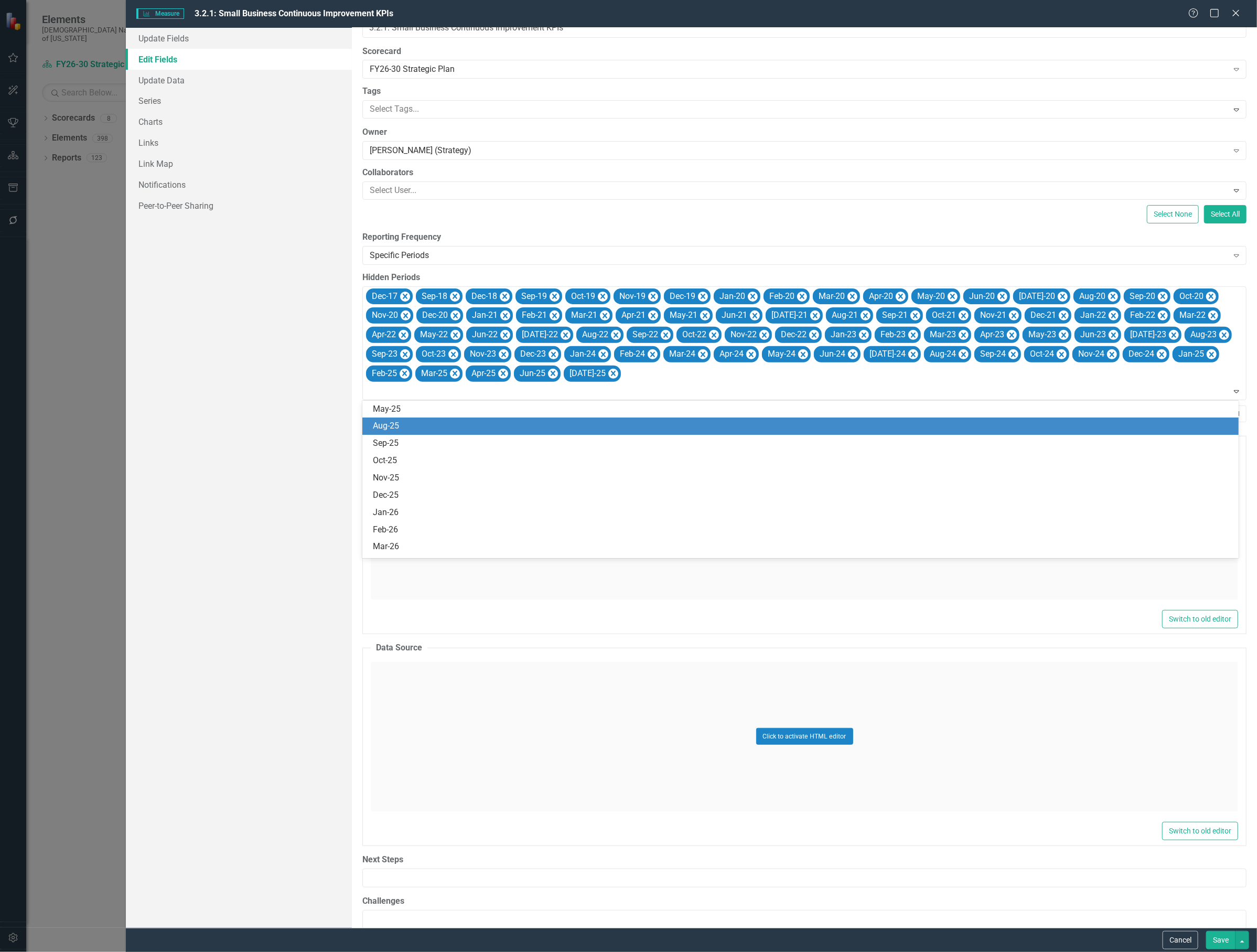
click at [416, 425] on div "Aug-25" at bounding box center [803, 426] width 860 height 12
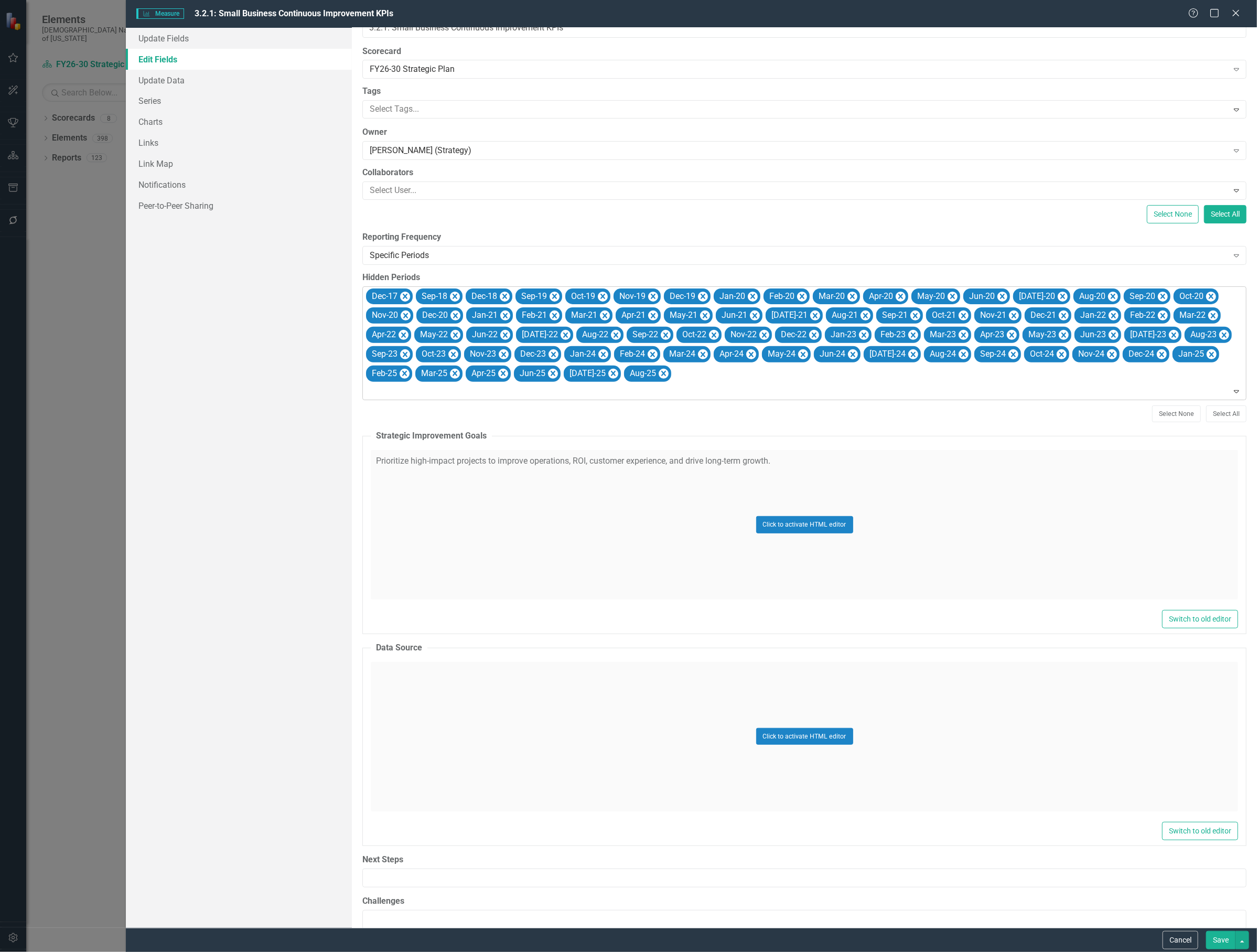
click at [421, 394] on div at bounding box center [805, 392] width 879 height 14
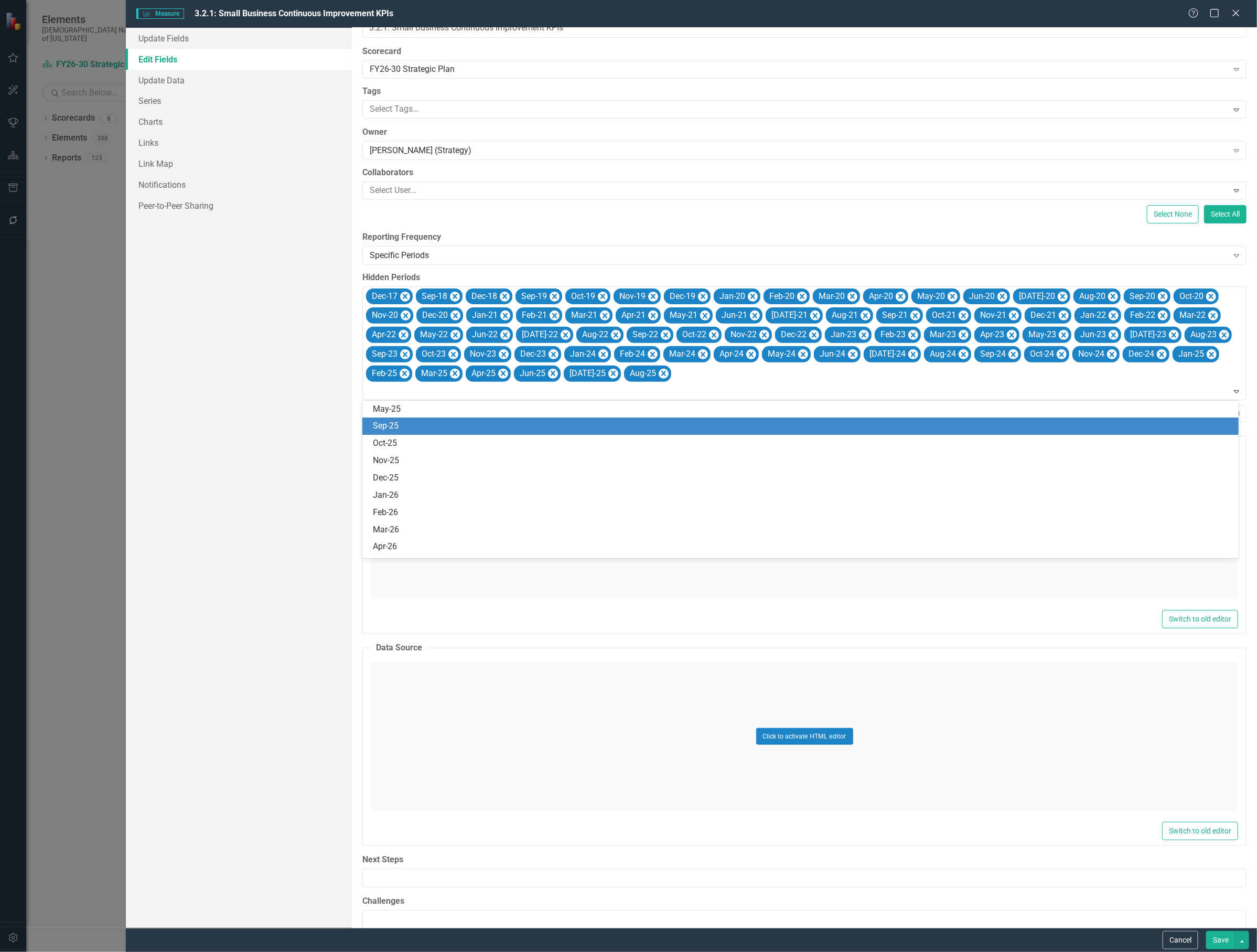
click at [413, 430] on div "Sep-25" at bounding box center [803, 426] width 860 height 12
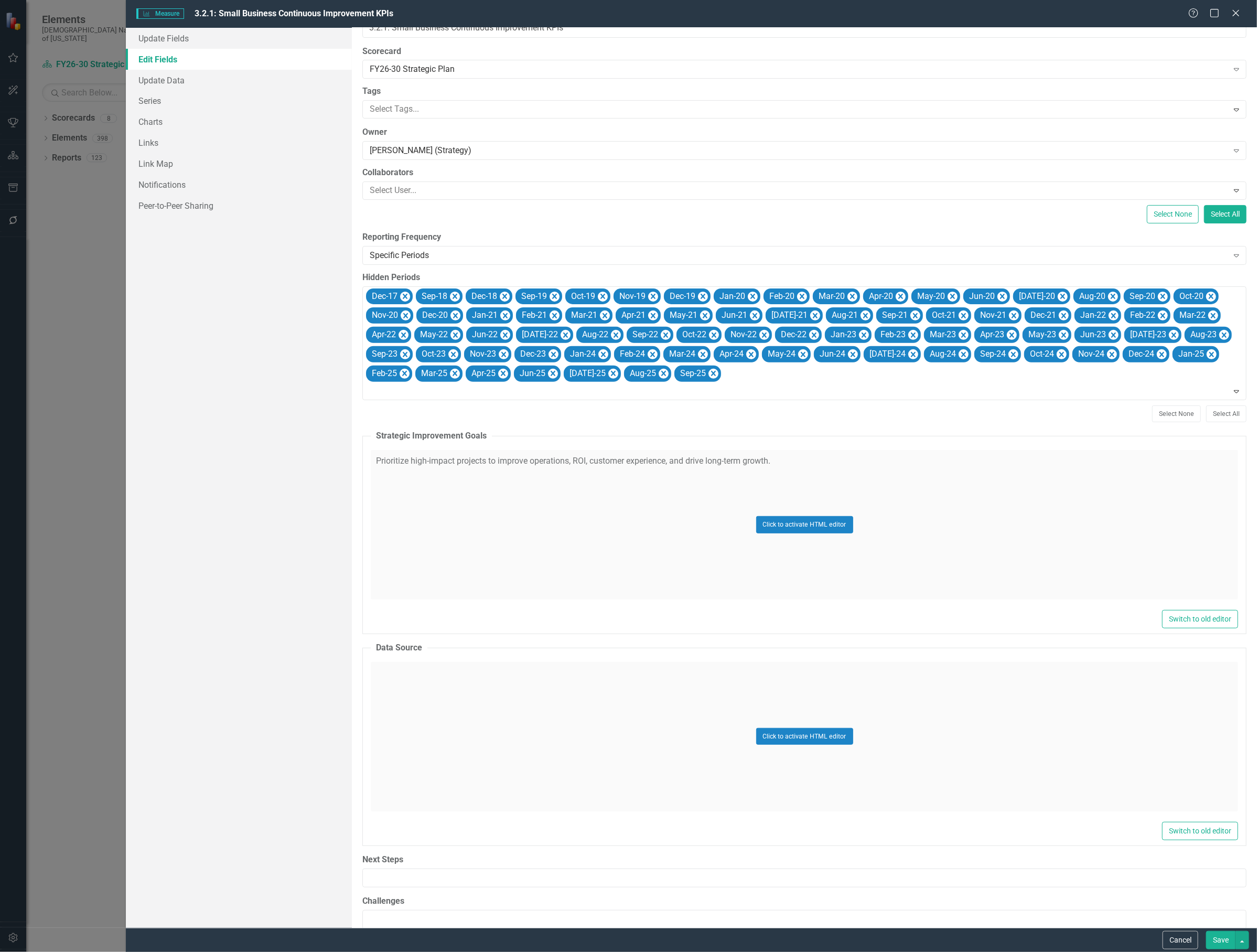
click at [1220, 934] on button "Save" at bounding box center [1221, 940] width 29 height 18
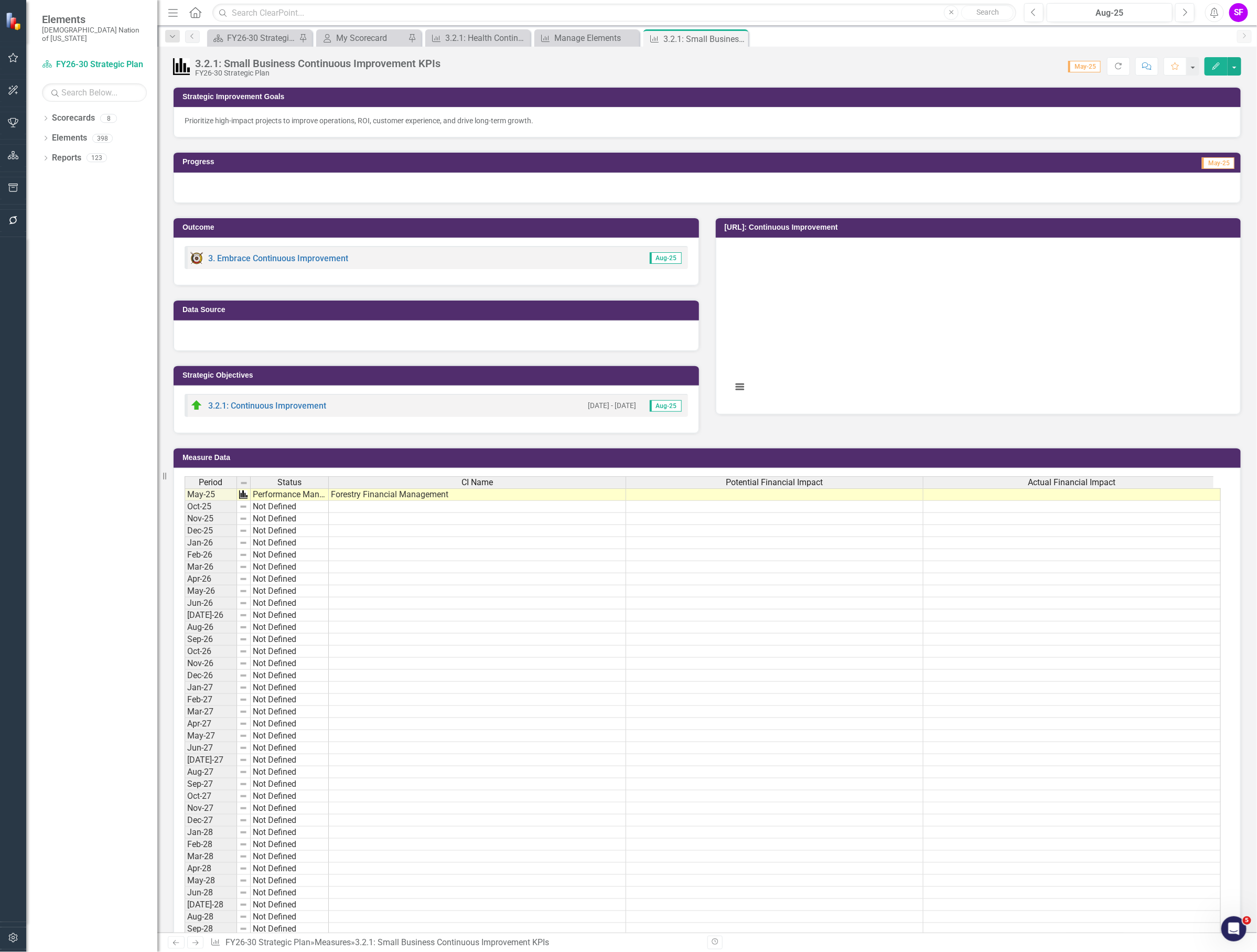
click at [382, 510] on td at bounding box center [477, 507] width 297 height 12
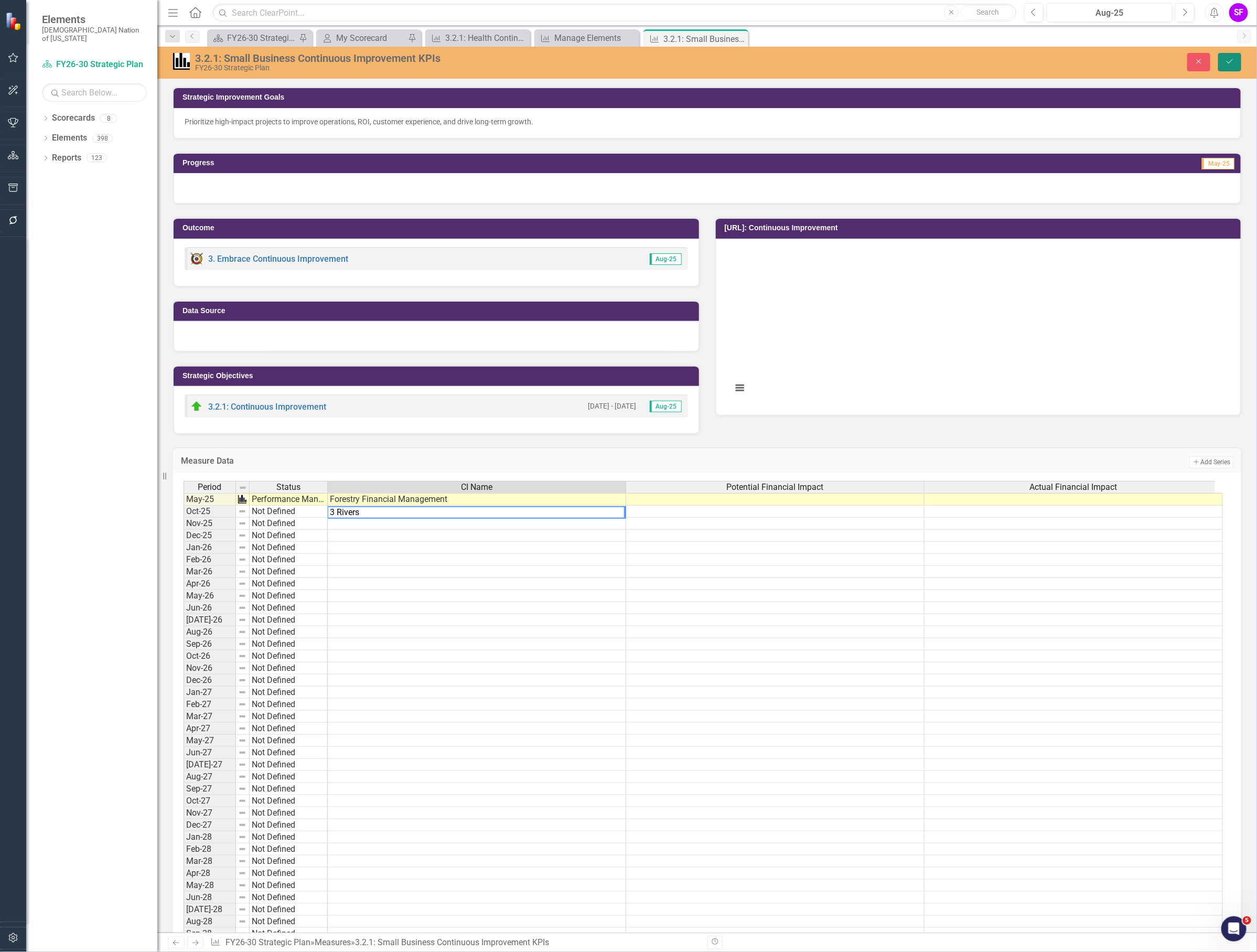
click at [1223, 58] on button "Save" at bounding box center [1230, 62] width 23 height 18
type textarea "3 Rivers"
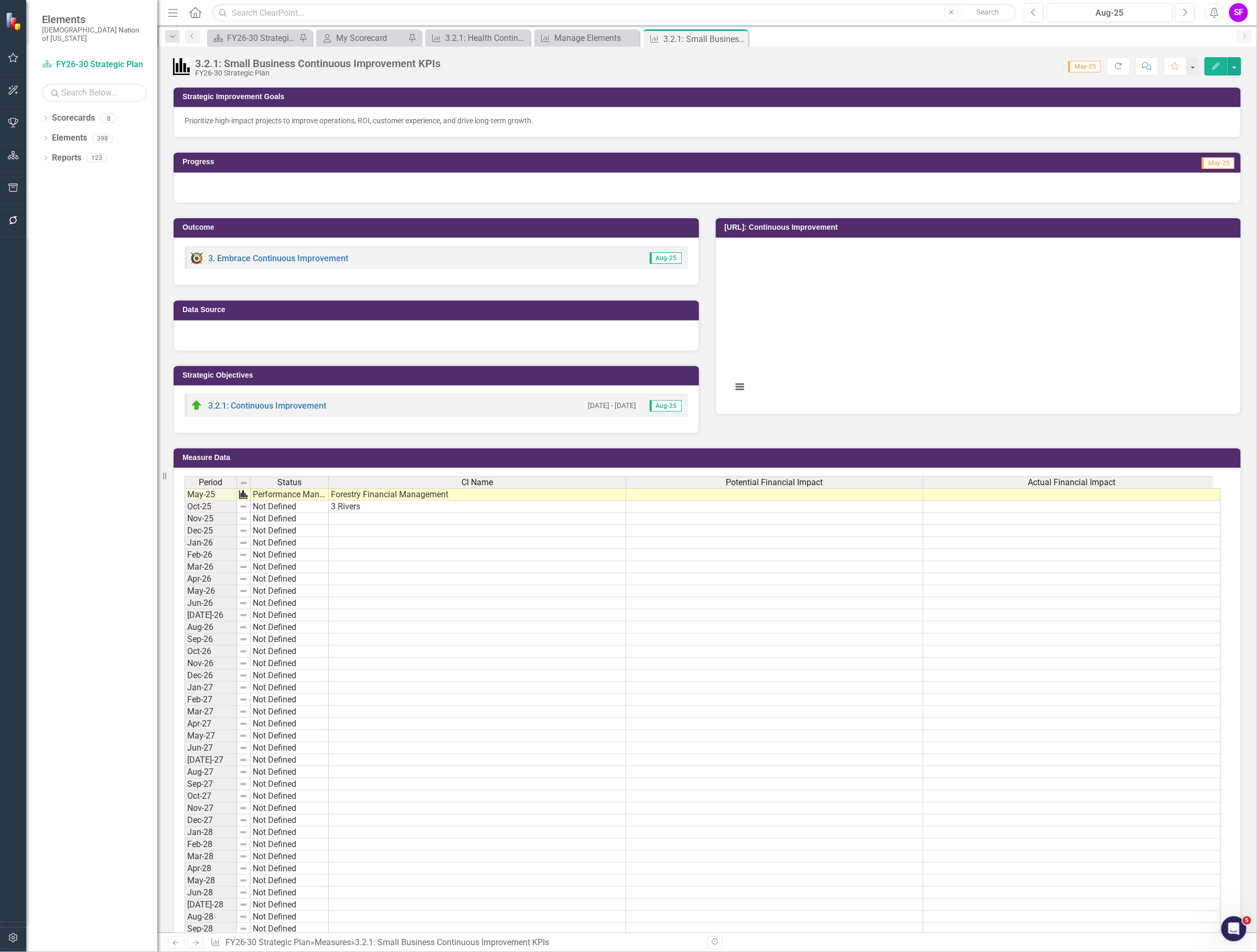
click at [274, 510] on td "Not Defined" at bounding box center [290, 507] width 78 height 12
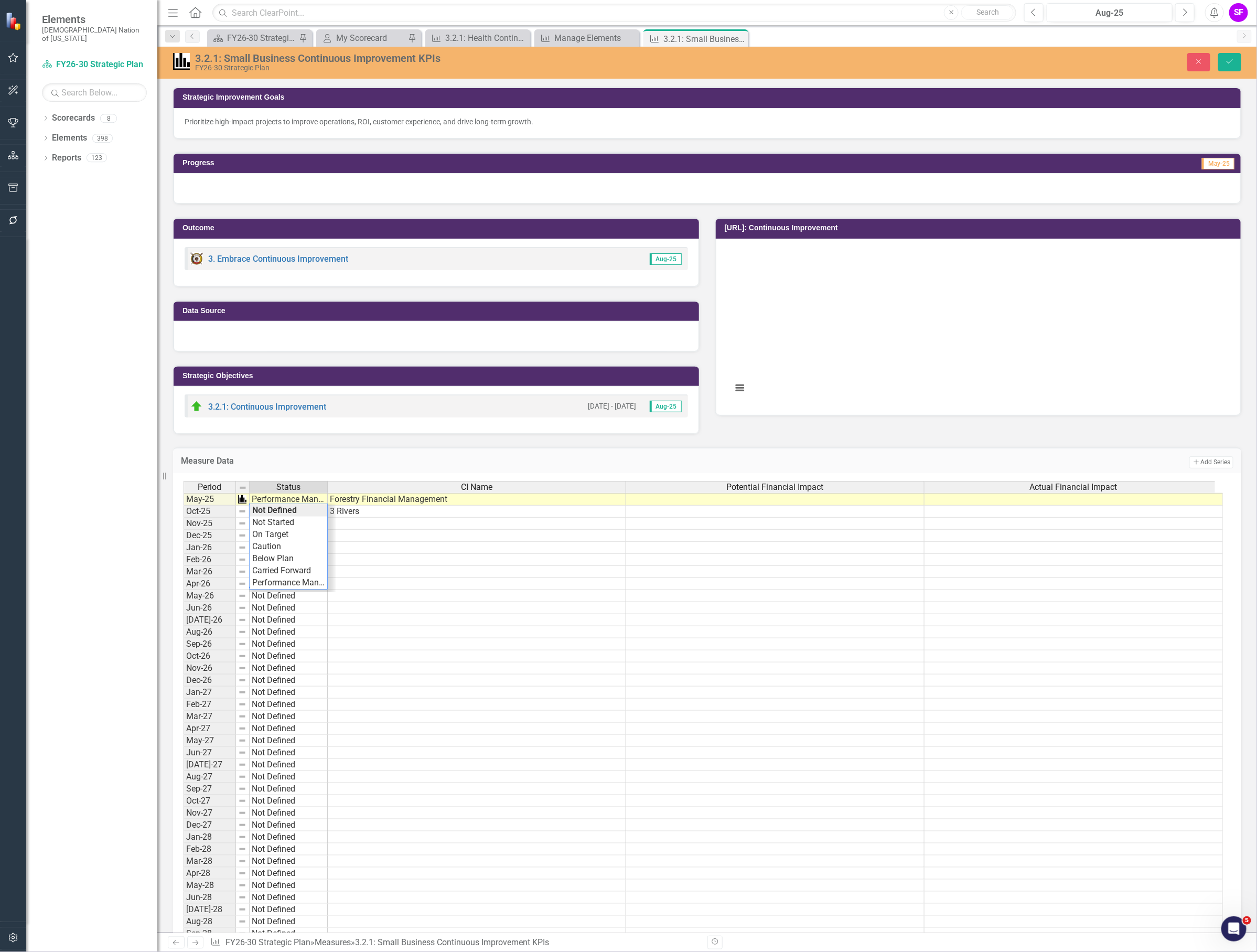
click at [271, 579] on td "Performance Management" at bounding box center [288, 582] width 78 height 12
type textarea "Performance Management"
drag, startPoint x: 1238, startPoint y: 54, endPoint x: 1232, endPoint y: 64, distance: 11.7
click at [1238, 54] on button "Save" at bounding box center [1230, 62] width 23 height 18
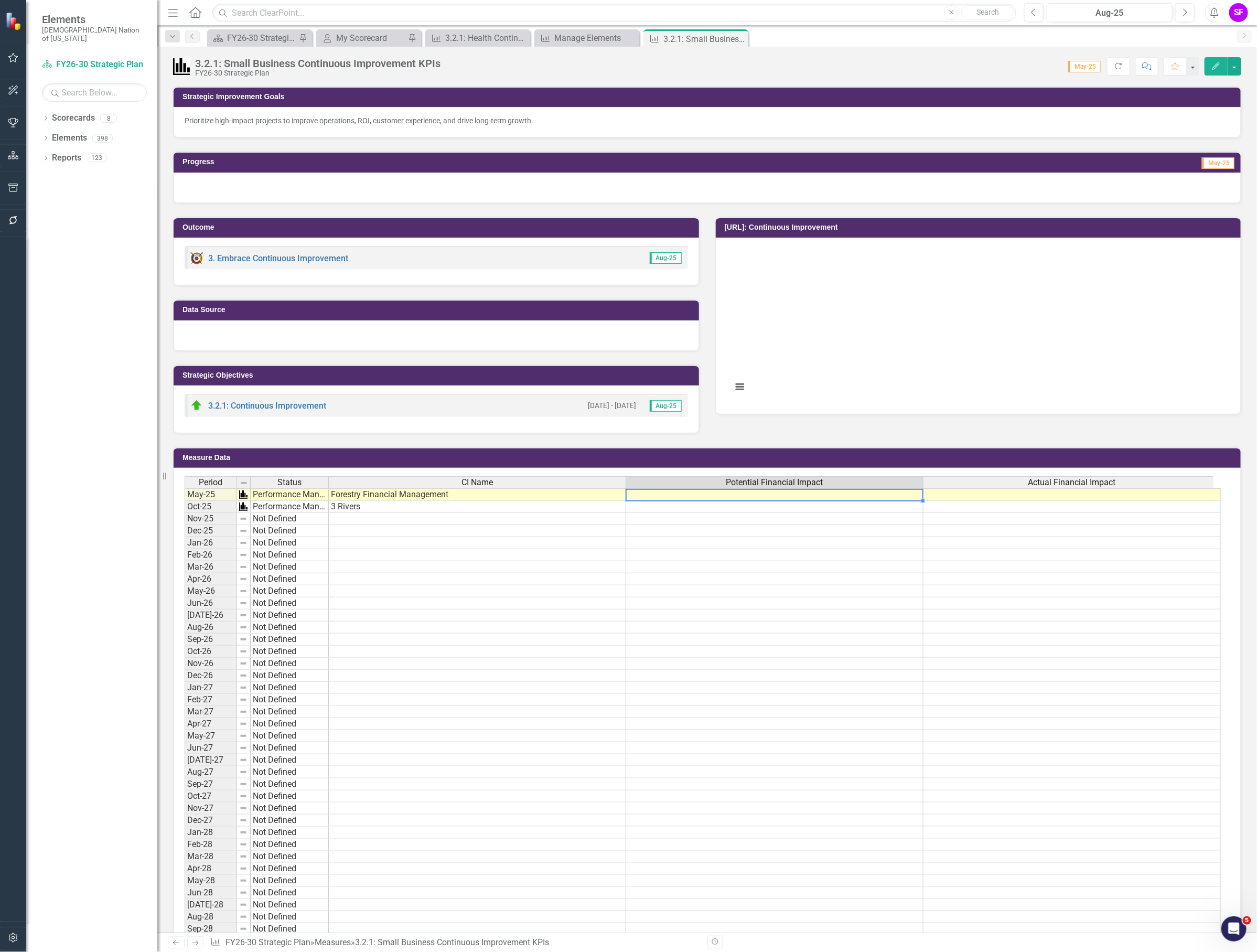
click at [727, 494] on td at bounding box center [775, 494] width 297 height 12
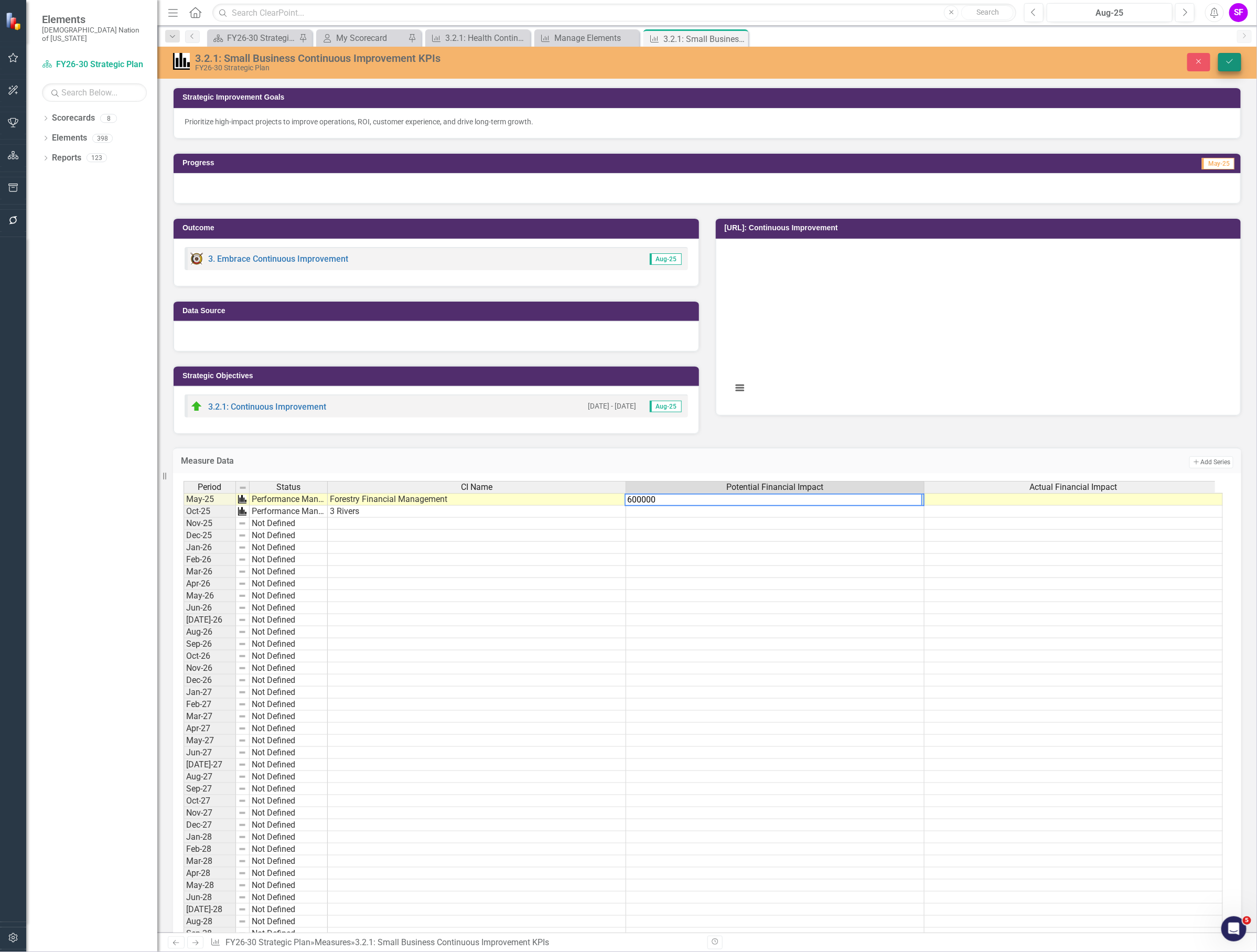
type textarea "600000"
click at [1227, 45] on div "Scorecard FY26-30 Strategic Plan Pin My Scorecard My Scorecard Pin Measure 3.2.…" at bounding box center [718, 38] width 1027 height 17
click at [1230, 58] on icon "Save" at bounding box center [1230, 61] width 10 height 7
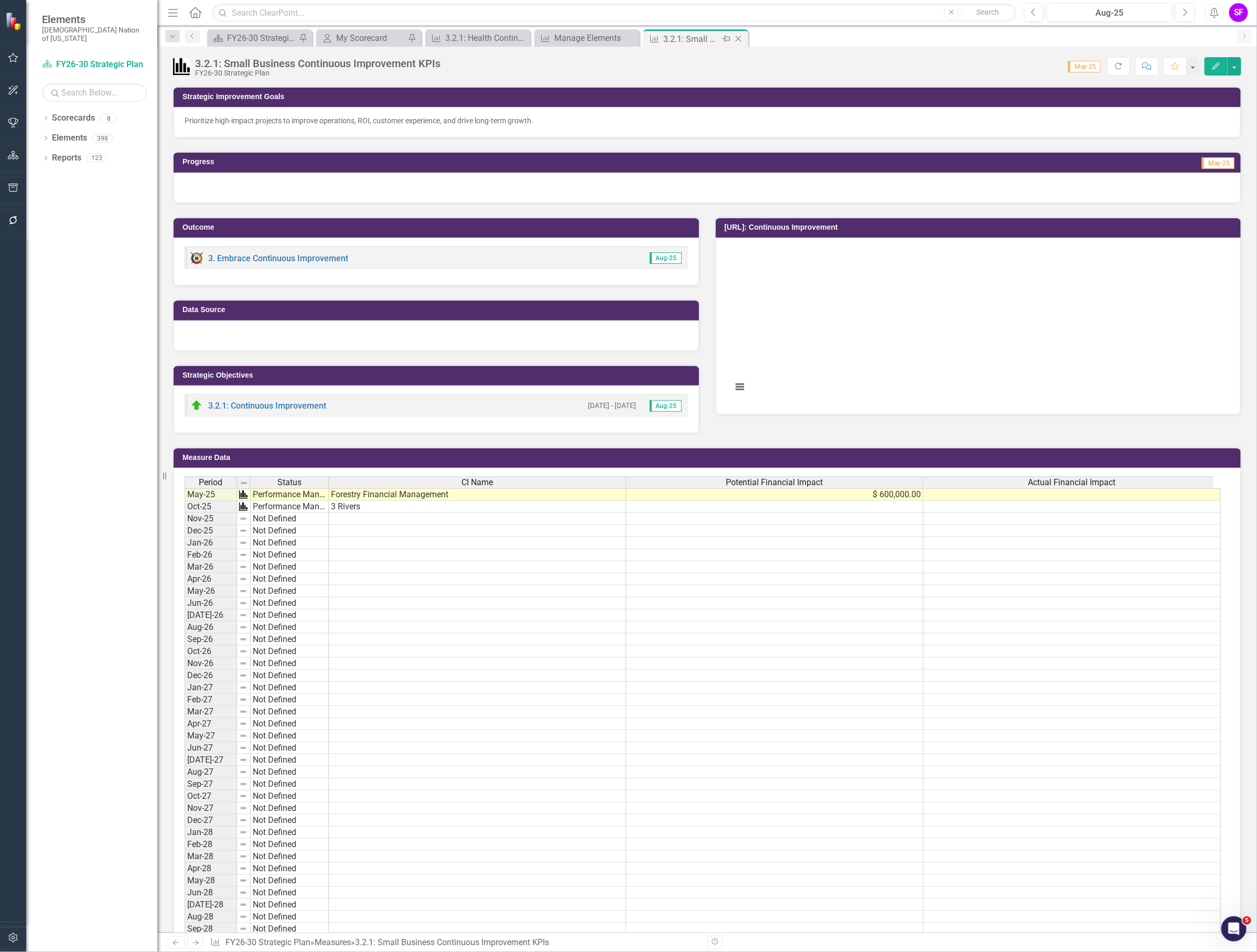
click at [741, 35] on icon "Close" at bounding box center [738, 38] width 10 height 8
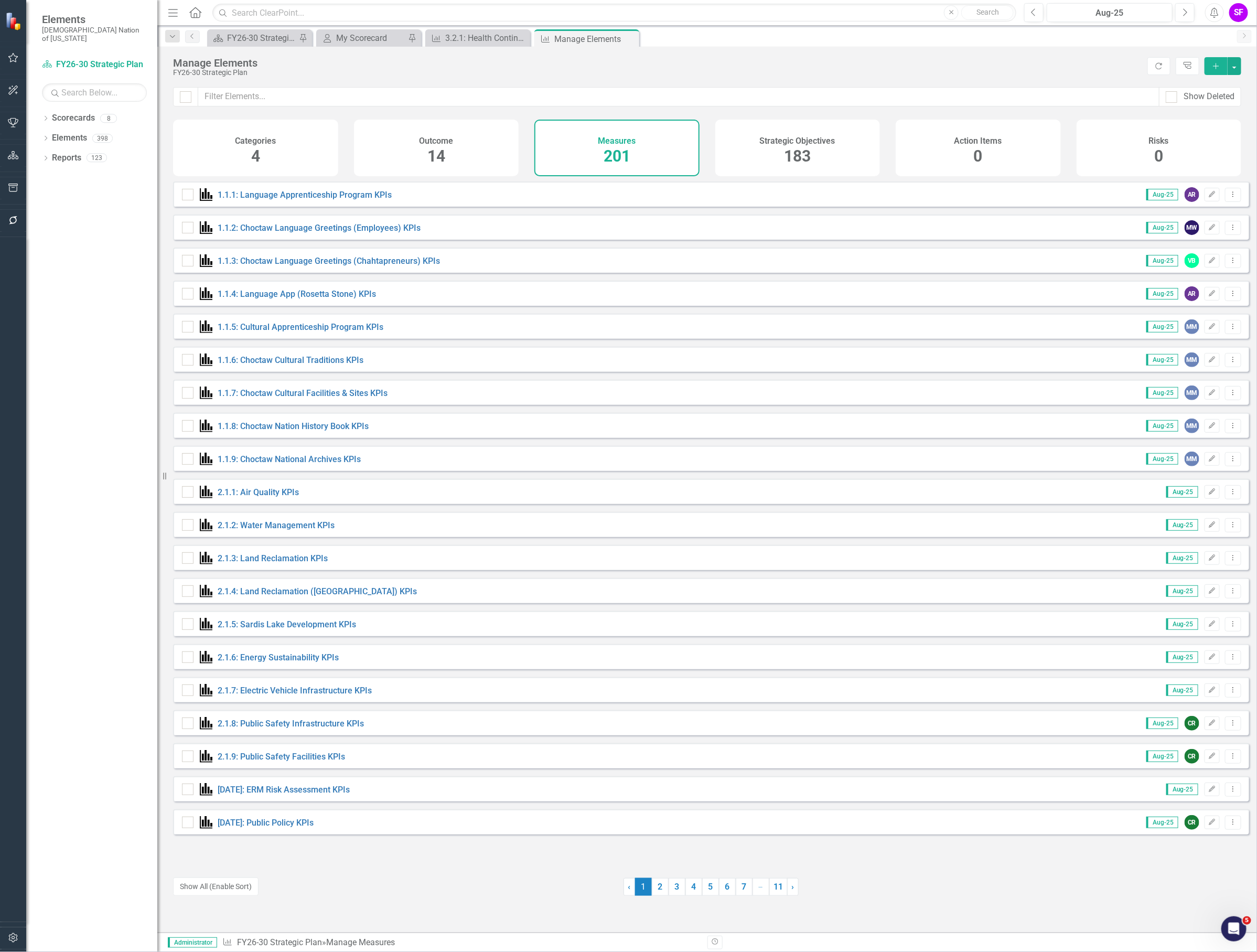
click at [782, 140] on h4 "Strategic Objectives" at bounding box center [797, 141] width 75 height 10
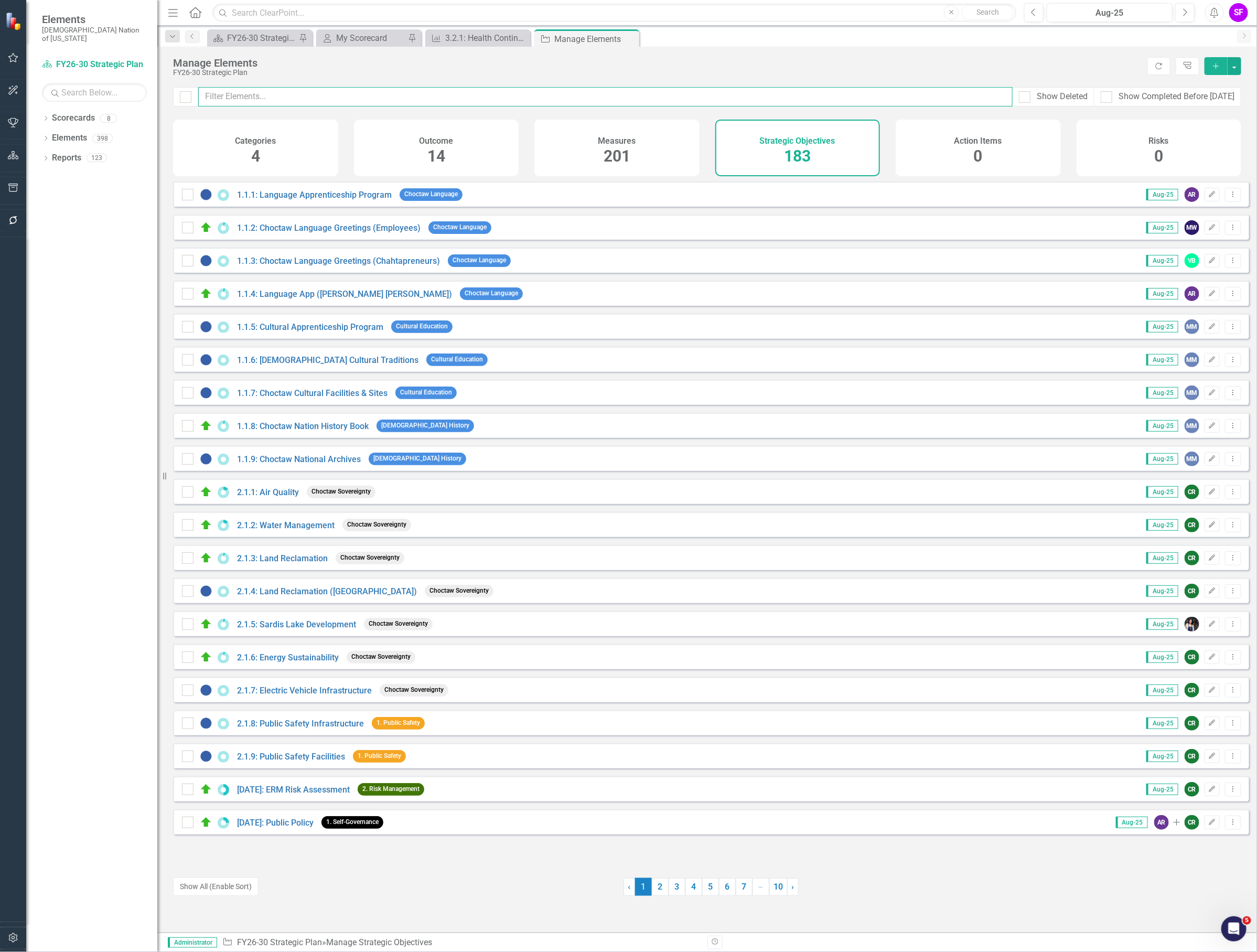
click at [740, 97] on input "text" at bounding box center [605, 97] width 814 height 19
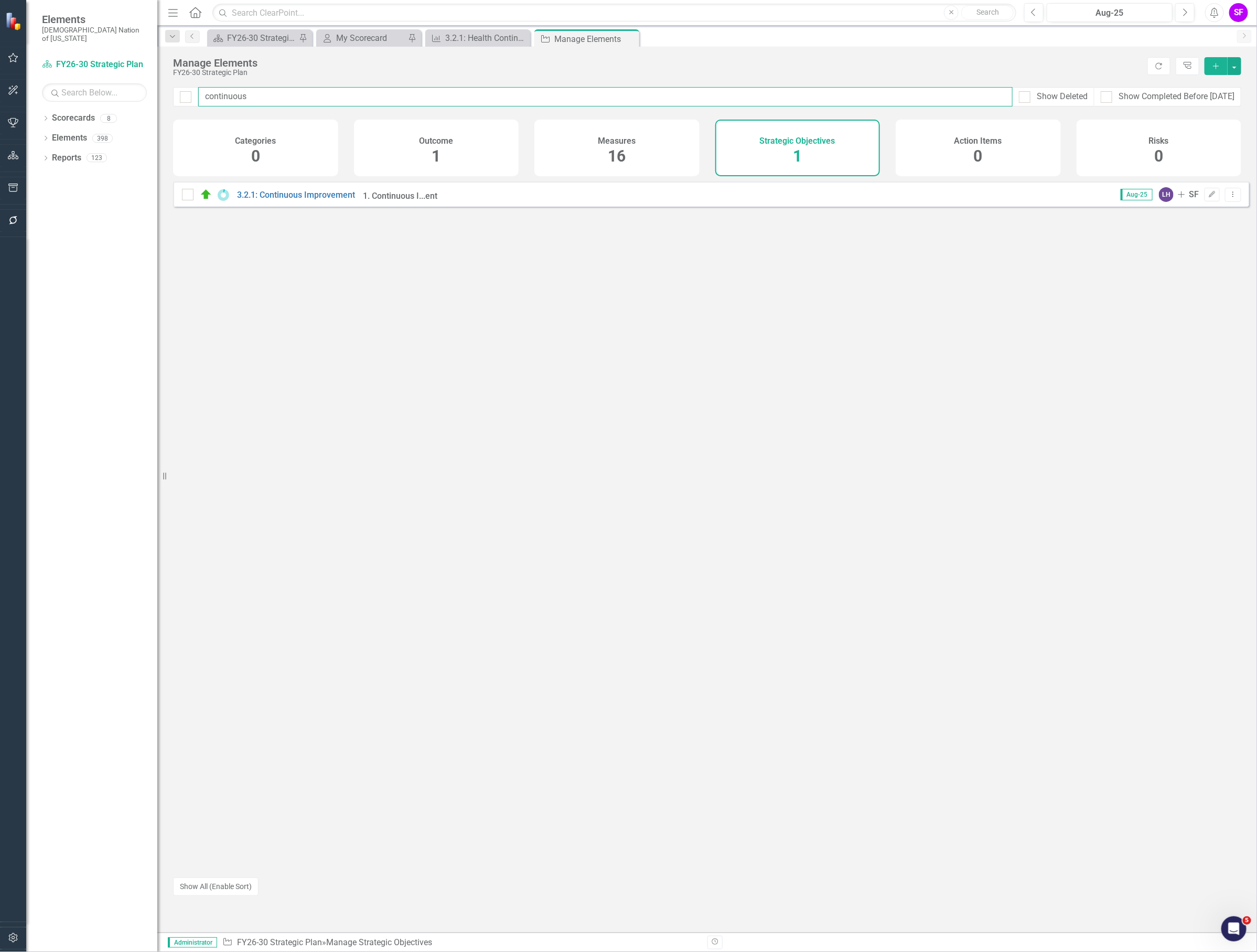
type input "continuous"
click at [604, 145] on h4 "Measures" at bounding box center [617, 141] width 38 height 10
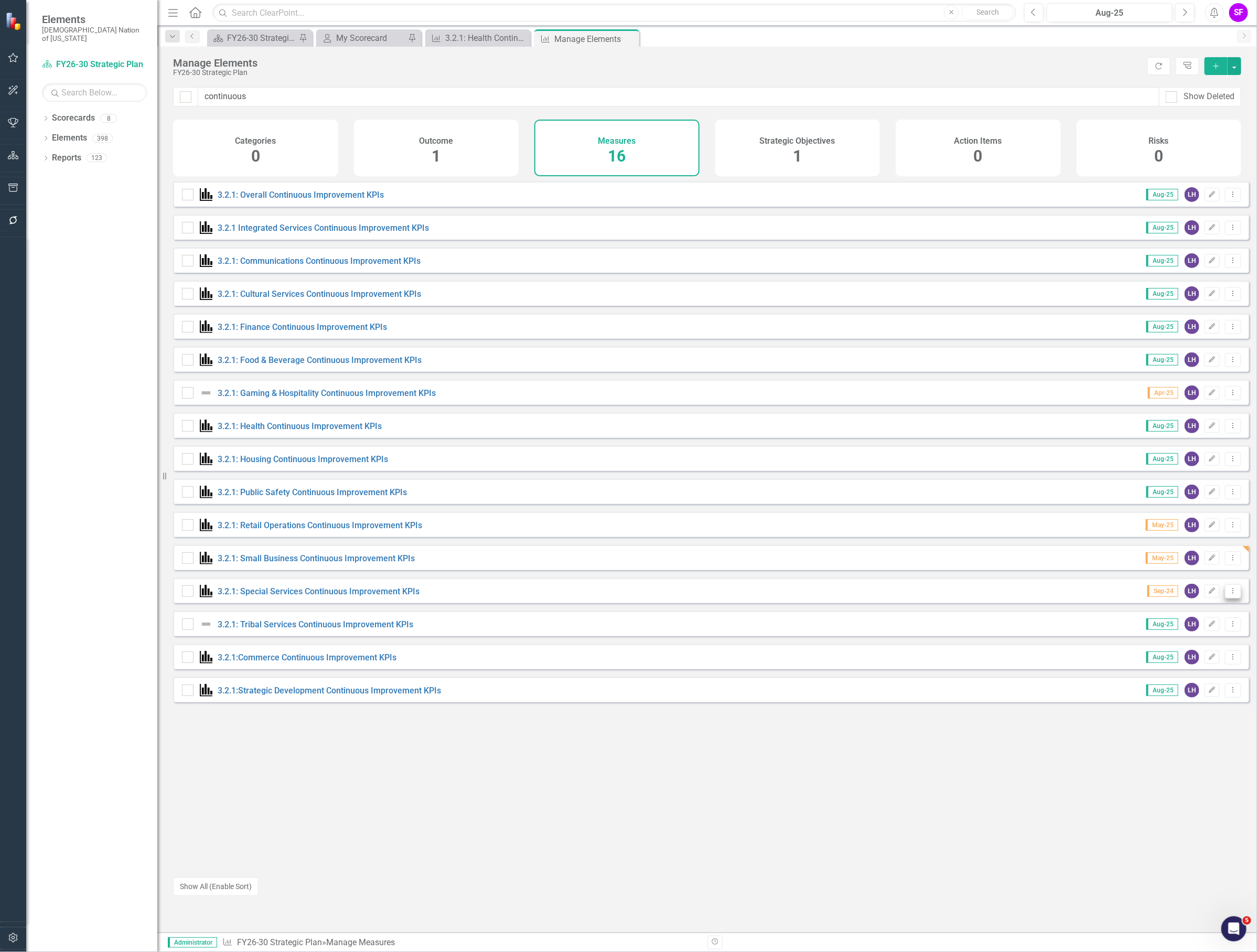
click at [1228, 594] on icon "Dropdown Menu" at bounding box center [1233, 591] width 9 height 6
click at [1187, 654] on link "Copy Duplicate Measure" at bounding box center [1185, 655] width 94 height 19
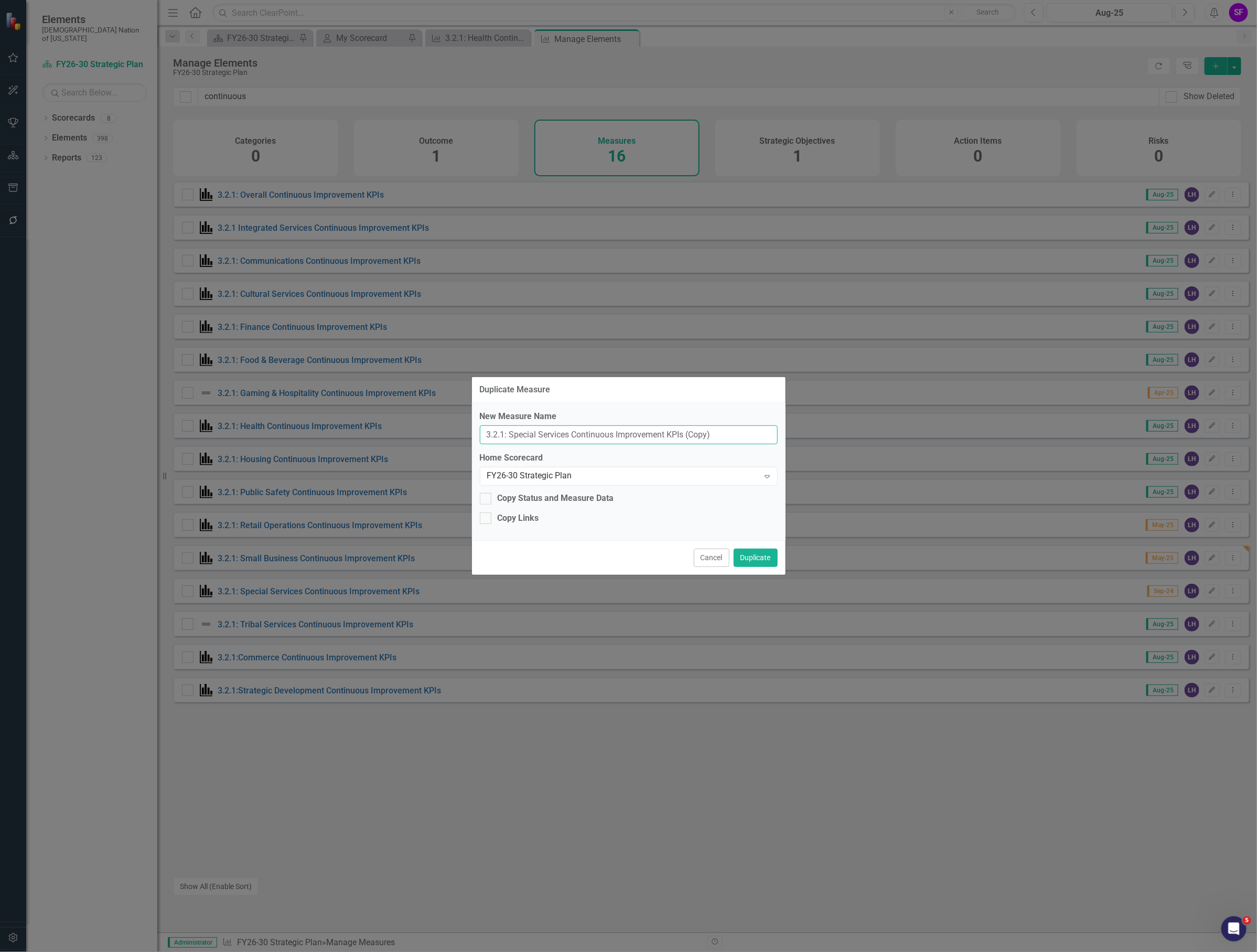
drag, startPoint x: 573, startPoint y: 436, endPoint x: 511, endPoint y: 438, distance: 62.0
click at [511, 438] on input "3.2.1: Special Services Continuous Improvement KPIs (Copy)" at bounding box center [628, 435] width 298 height 19
drag, startPoint x: 665, startPoint y: 435, endPoint x: 703, endPoint y: 434, distance: 38.0
click at [703, 434] on input "3.2.1: Outreach Continuous Improvement KPIs (Copy)" at bounding box center [628, 435] width 298 height 19
type input "3.2.1: Outreach Continuous Improvement KPIs"
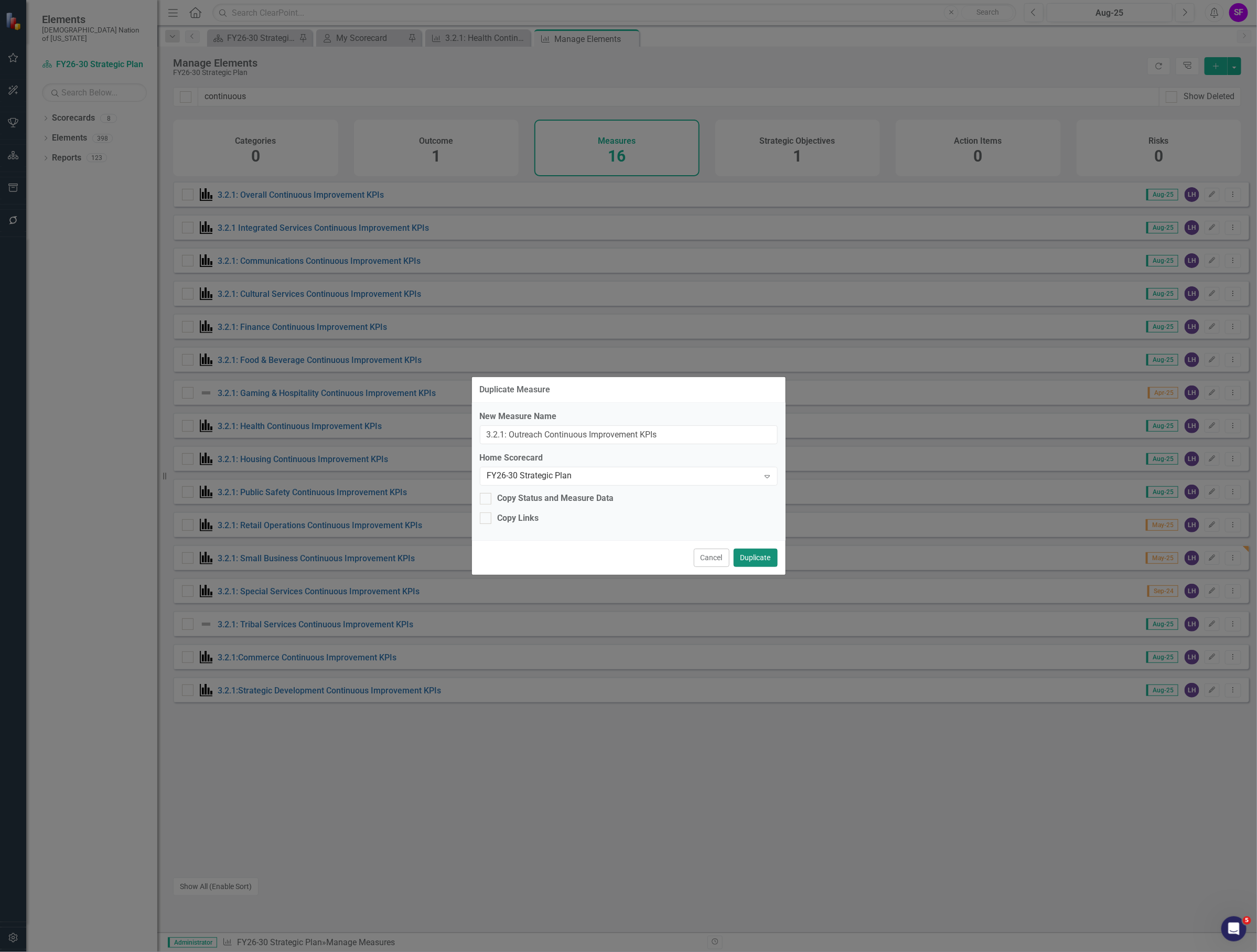
click at [756, 555] on button "Duplicate" at bounding box center [756, 558] width 44 height 18
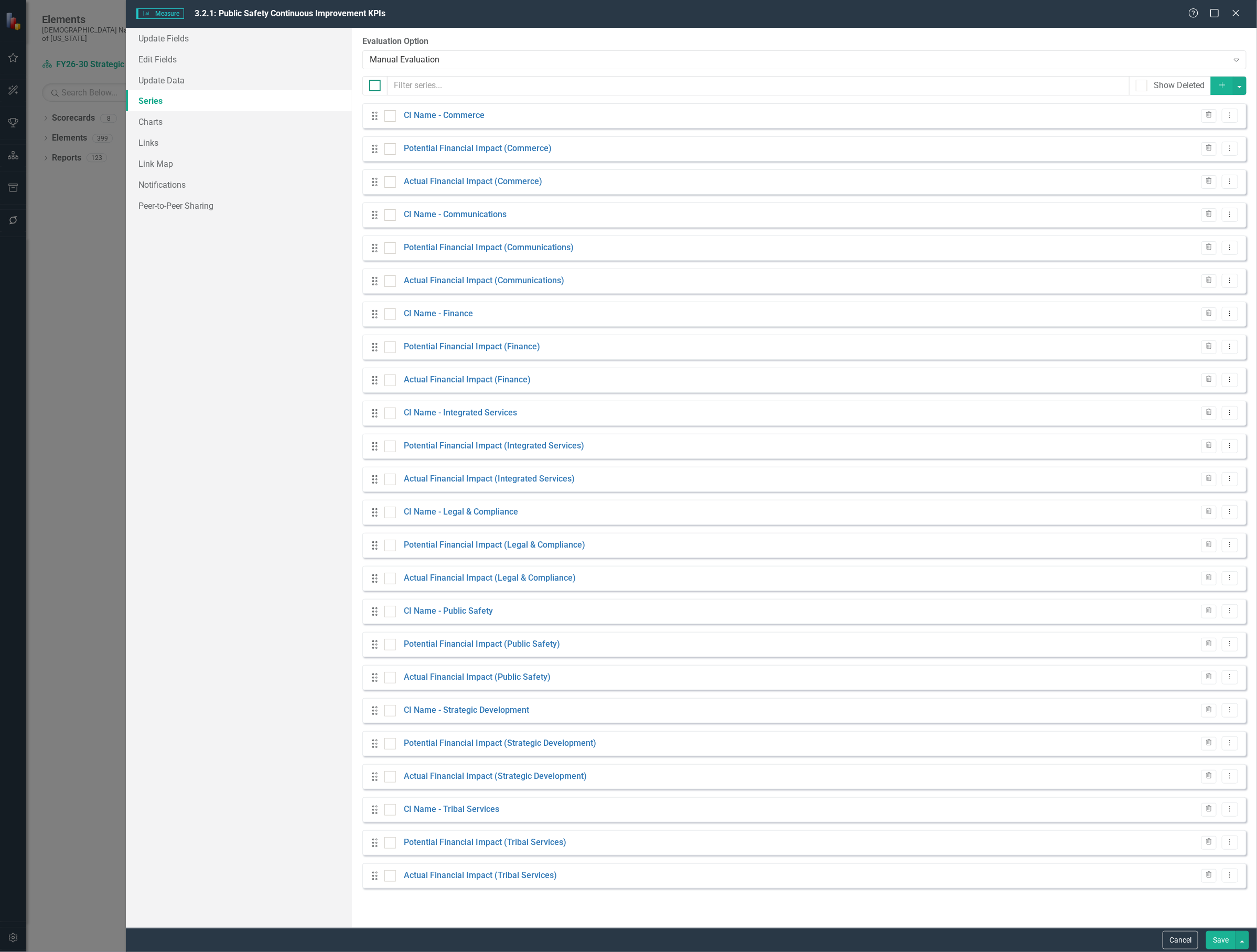
click at [371, 84] on input "checkbox" at bounding box center [373, 83] width 6 height 6
checkbox input "true"
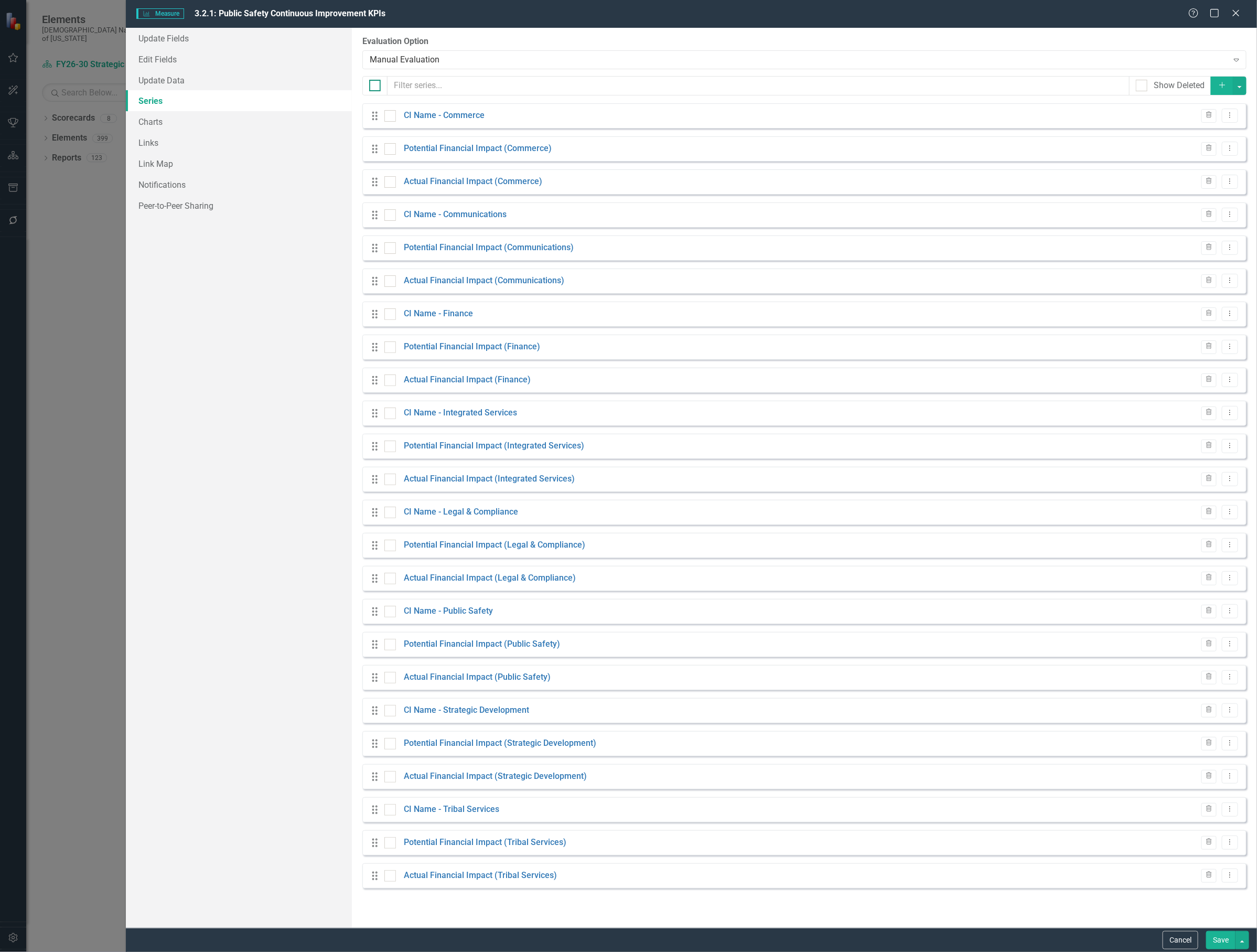
checkbox input "true"
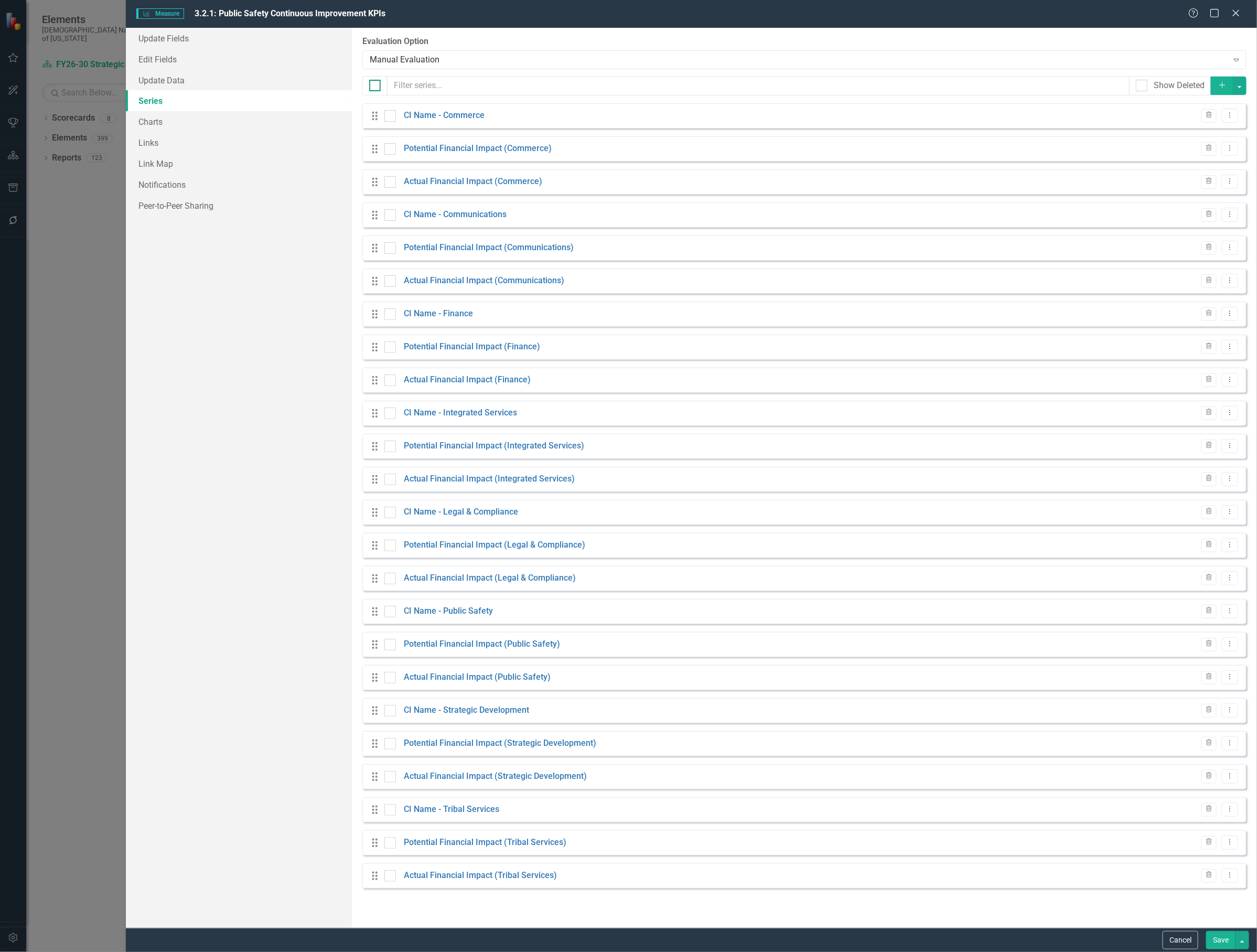
checkbox input "true"
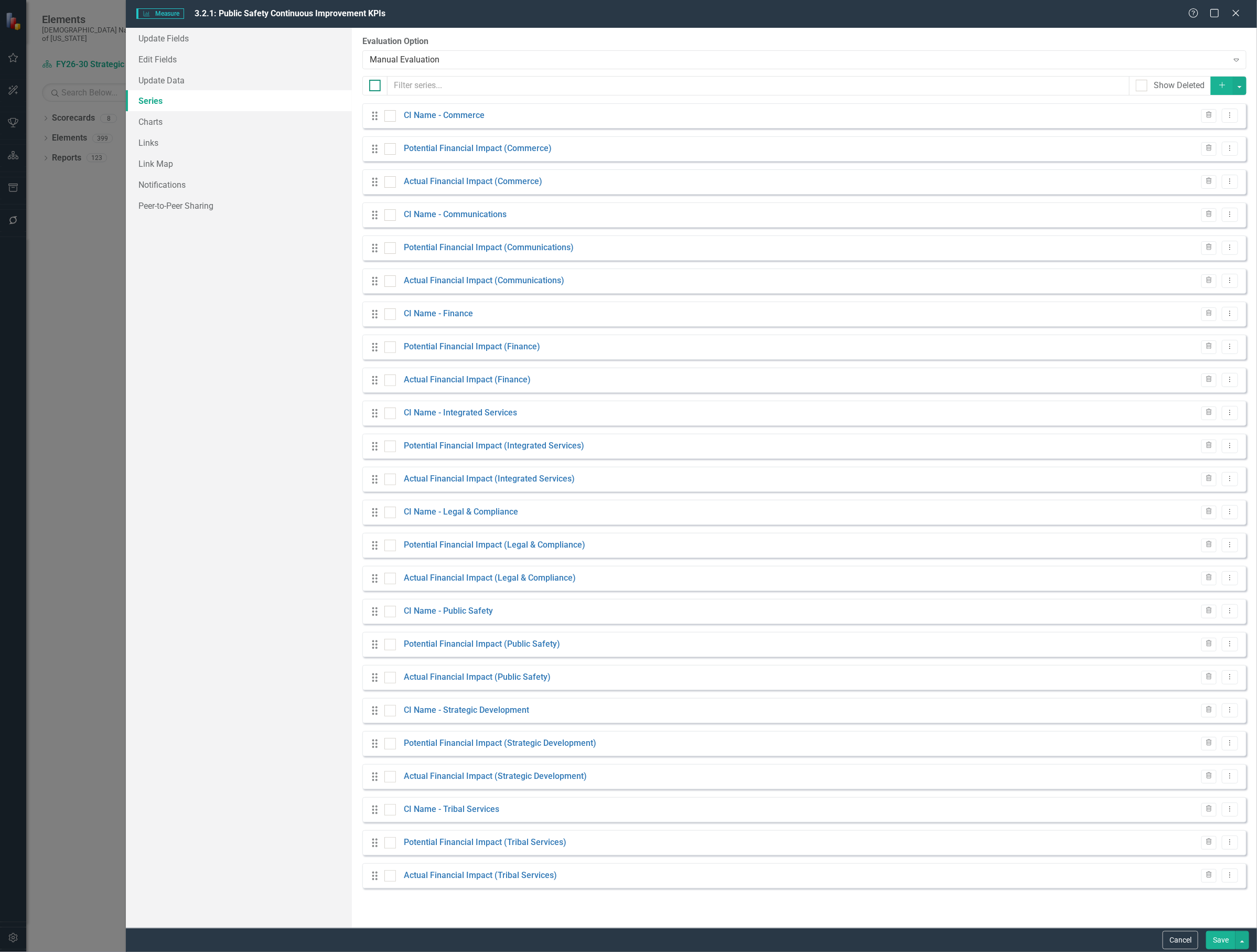
checkbox input "true"
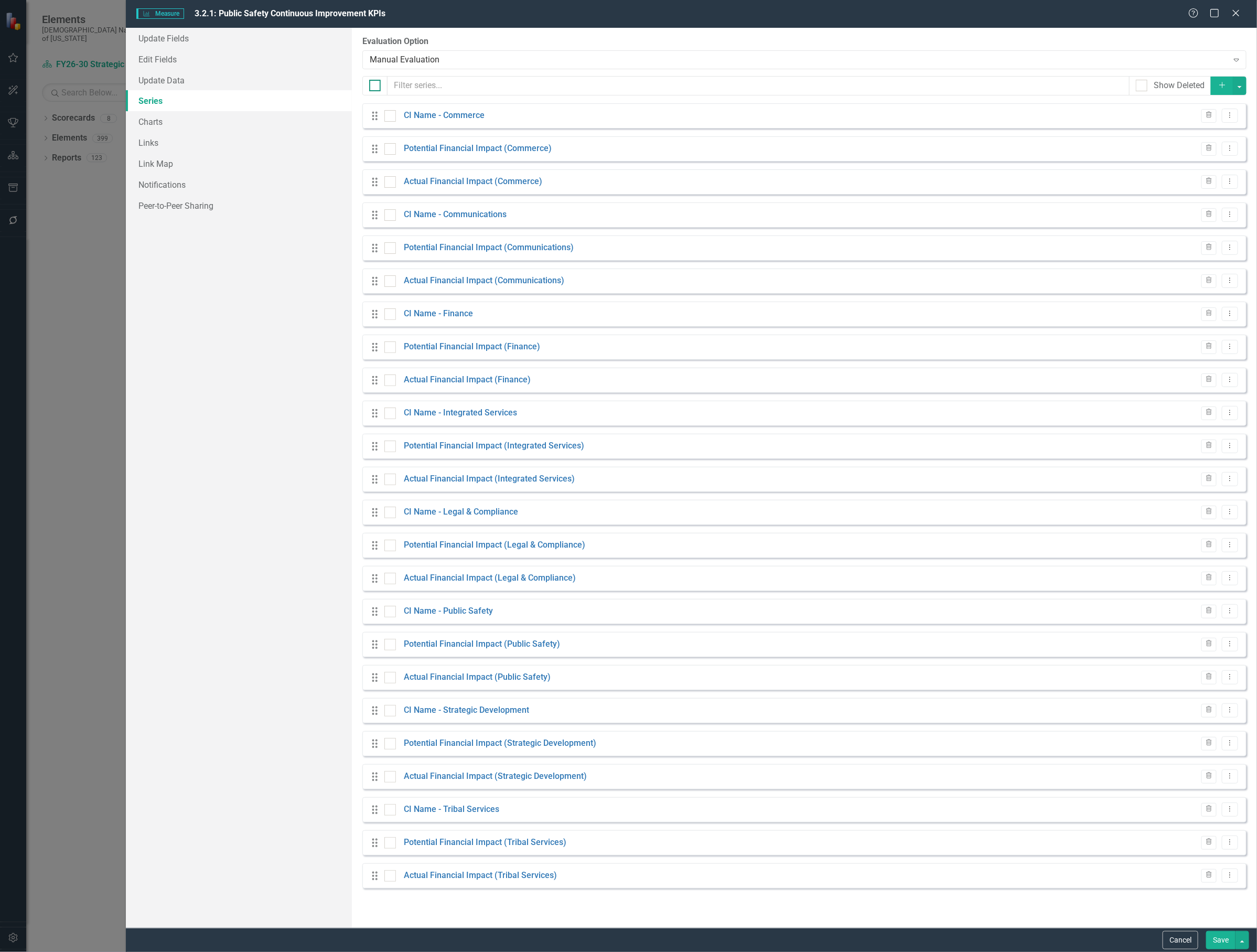
checkbox input "true"
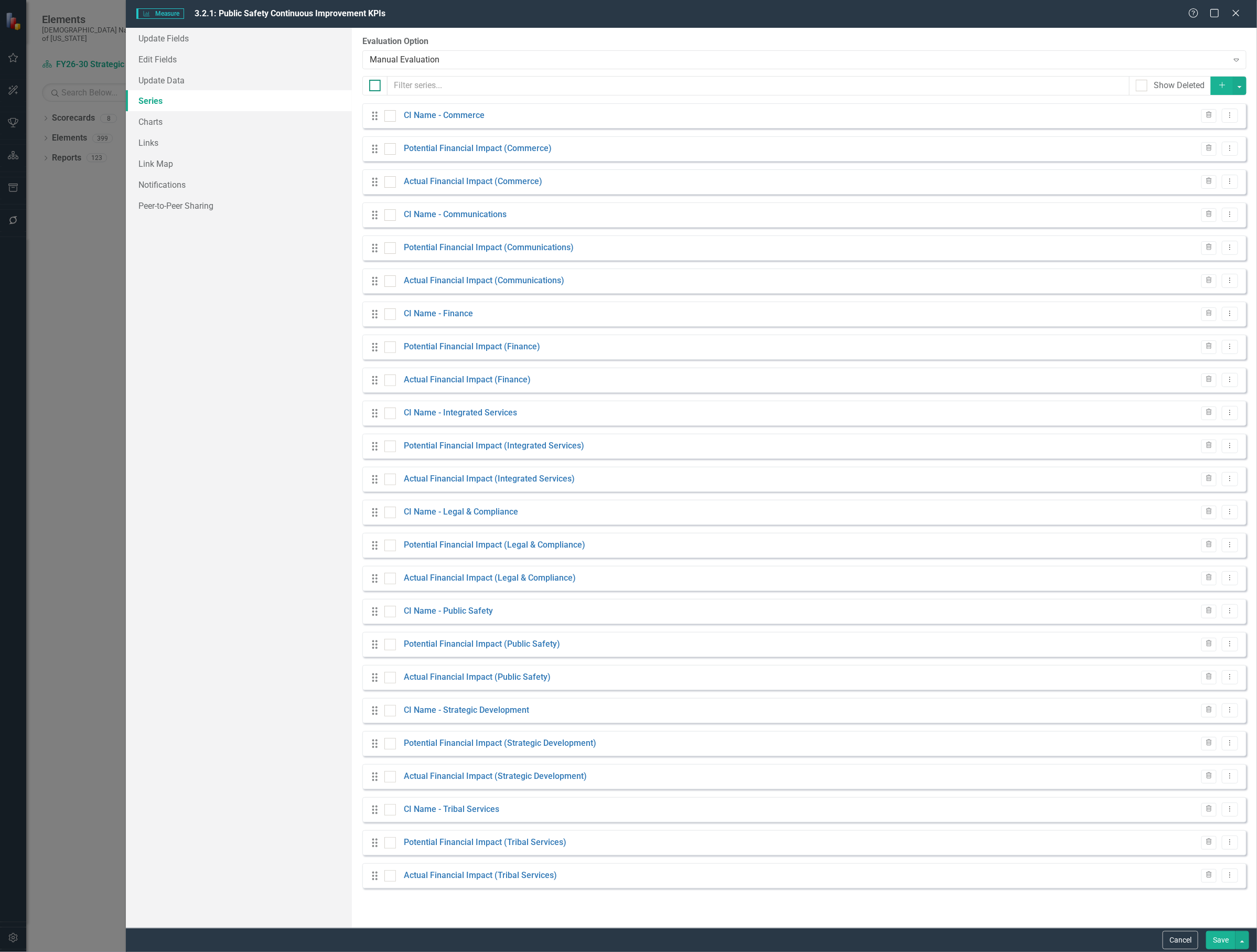
checkbox input "true"
click at [392, 614] on div at bounding box center [390, 612] width 12 height 12
click at [392, 612] on input "checkbox" at bounding box center [388, 609] width 6 height 6
checkbox input "false"
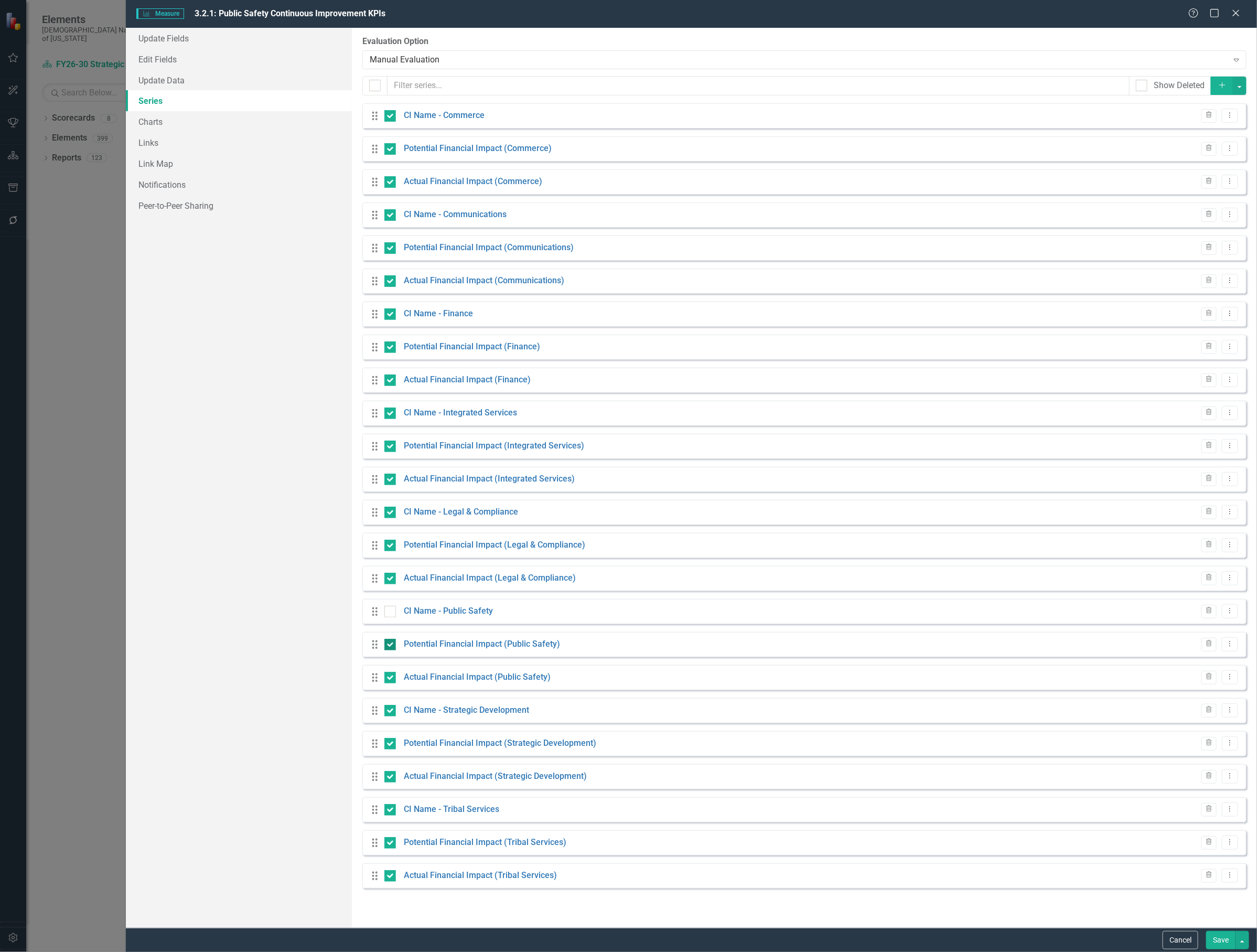
click at [388, 648] on div at bounding box center [390, 645] width 12 height 12
click at [388, 645] on input "checkbox" at bounding box center [388, 642] width 6 height 6
checkbox input "false"
click at [389, 679] on div at bounding box center [390, 678] width 12 height 12
click at [389, 679] on input "checkbox" at bounding box center [388, 675] width 6 height 6
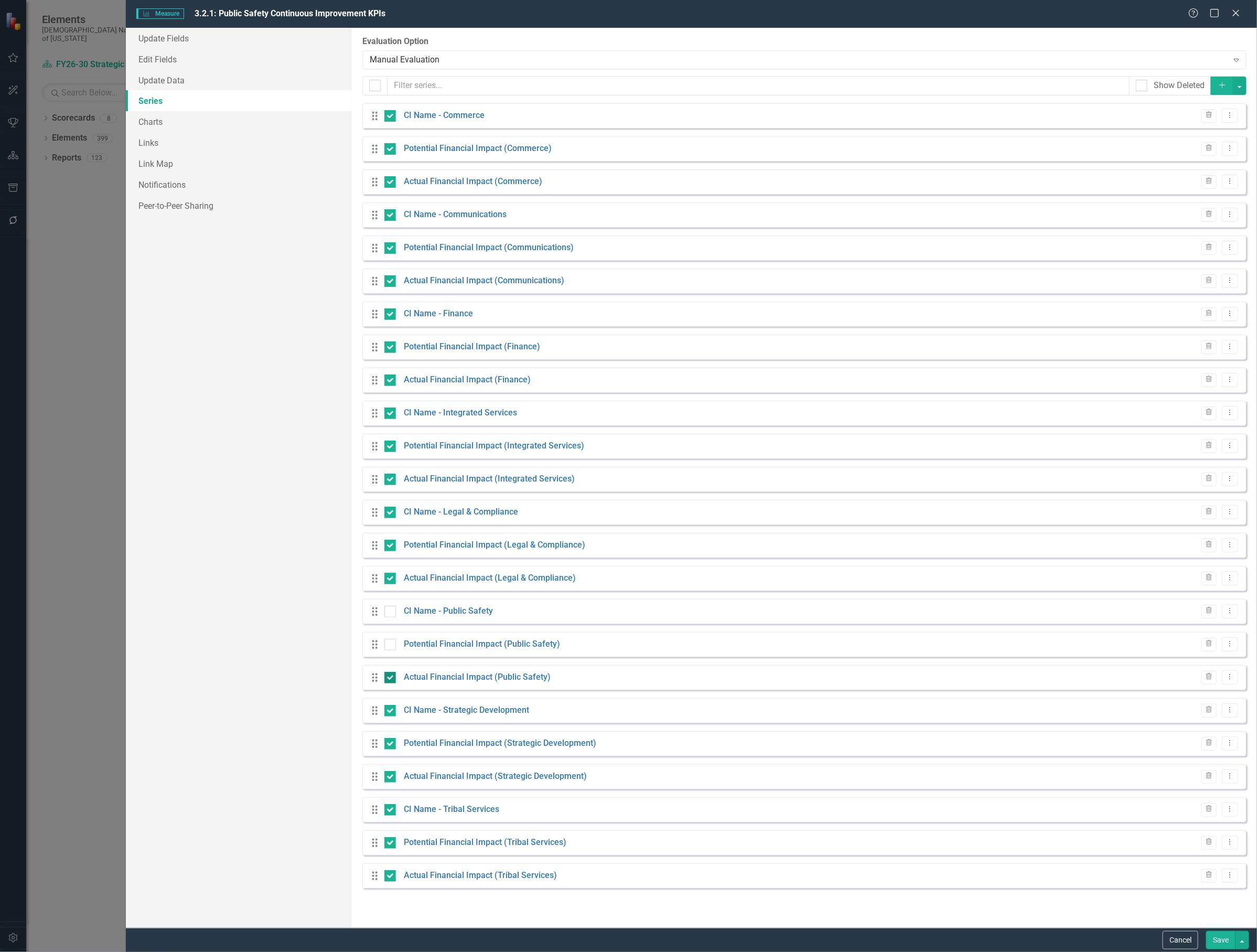
checkbox input "false"
click at [1241, 90] on button "button" at bounding box center [1239, 86] width 14 height 18
click at [1223, 159] on link "Trash Delete Multiple" at bounding box center [1204, 164] width 83 height 19
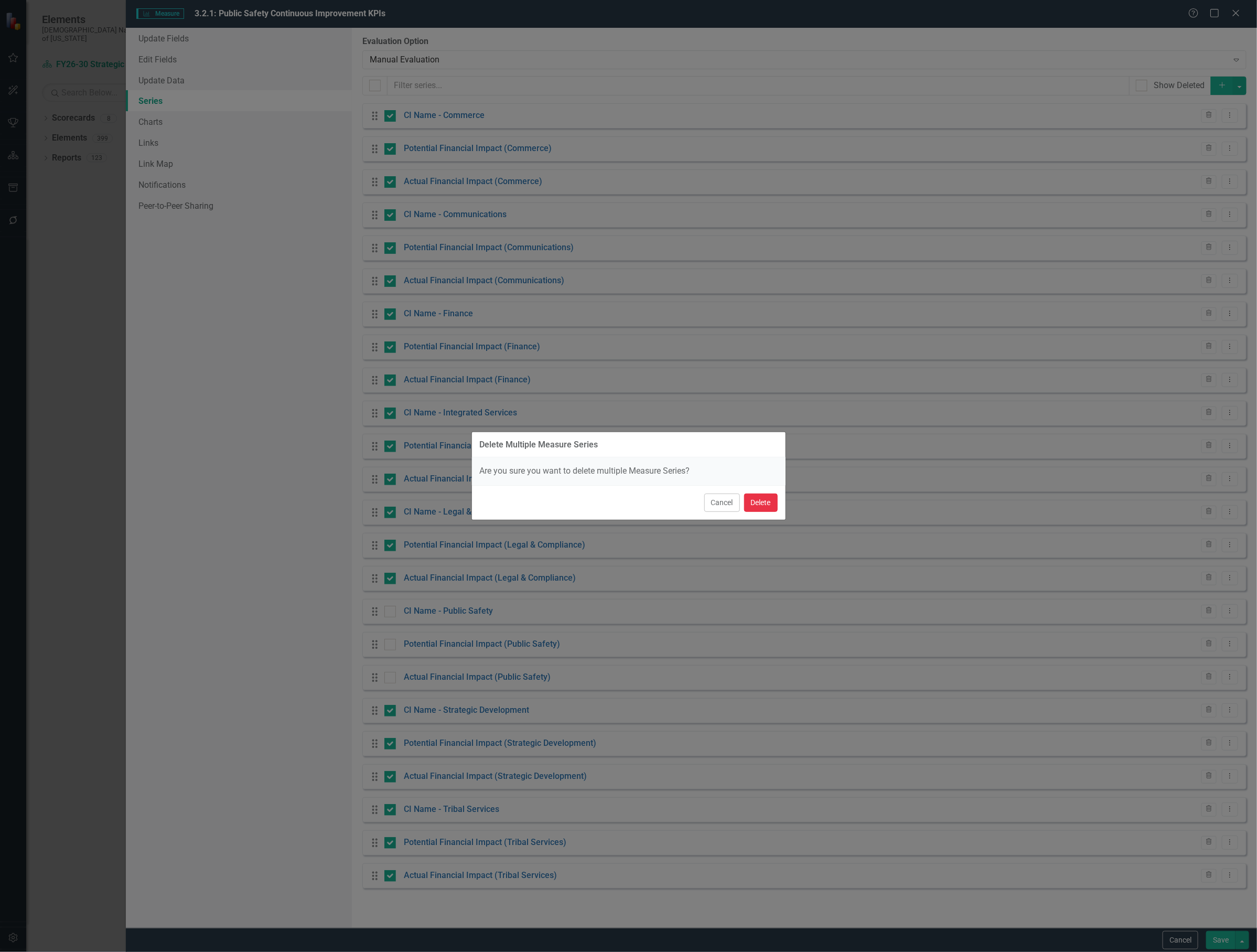
click at [773, 505] on button "Delete" at bounding box center [761, 503] width 34 height 18
checkbox input "false"
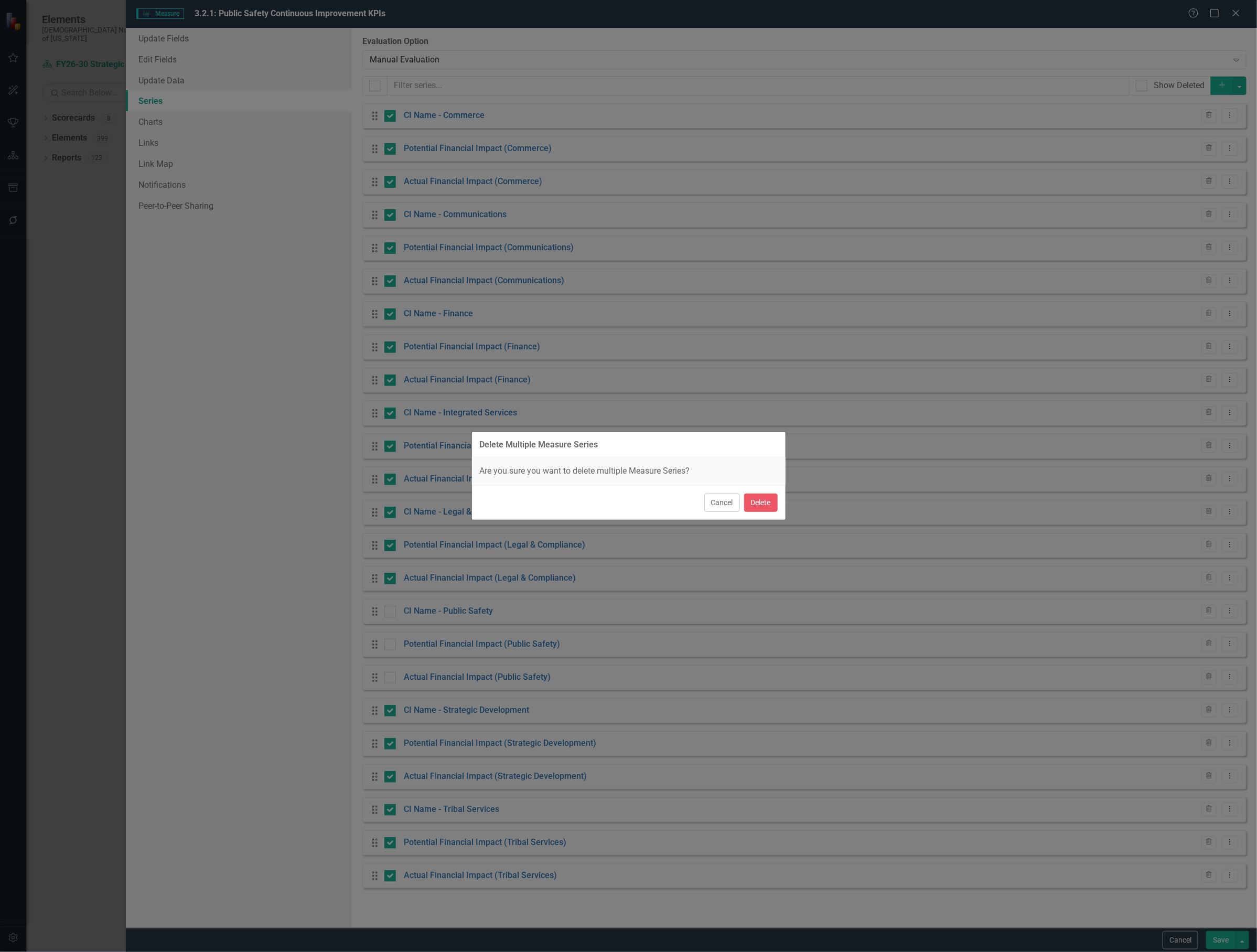
checkbox input "false"
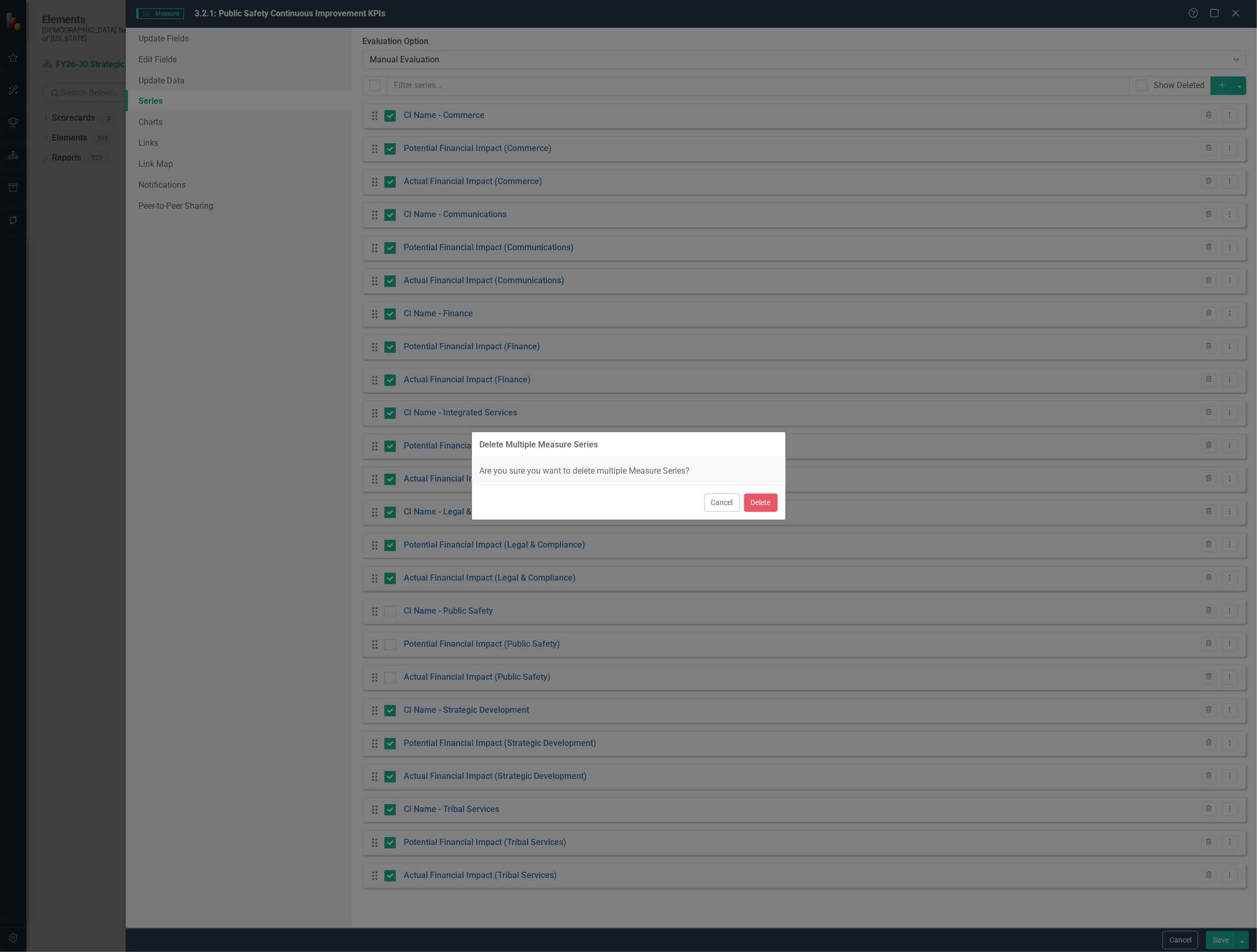
checkbox input "false"
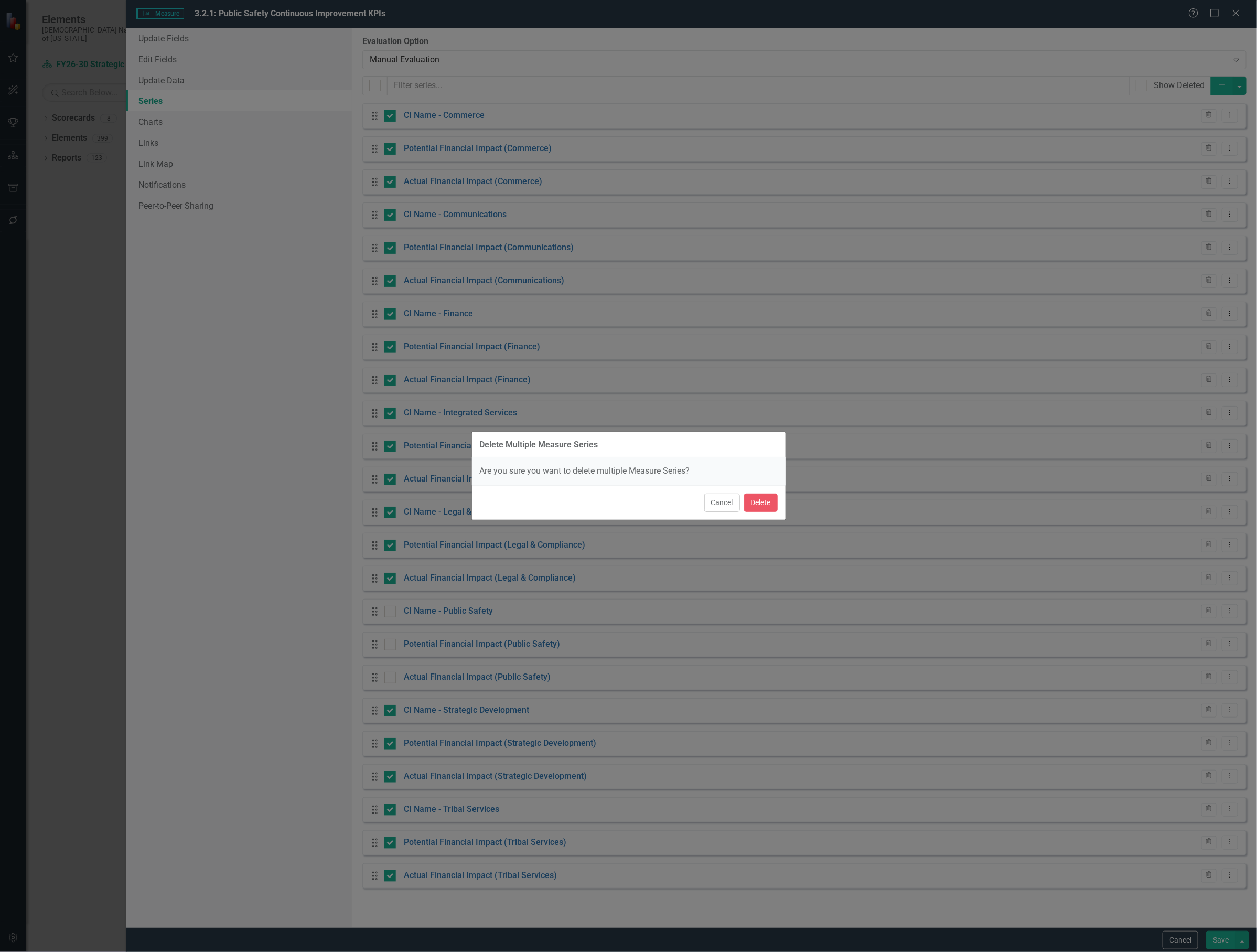
checkbox input "false"
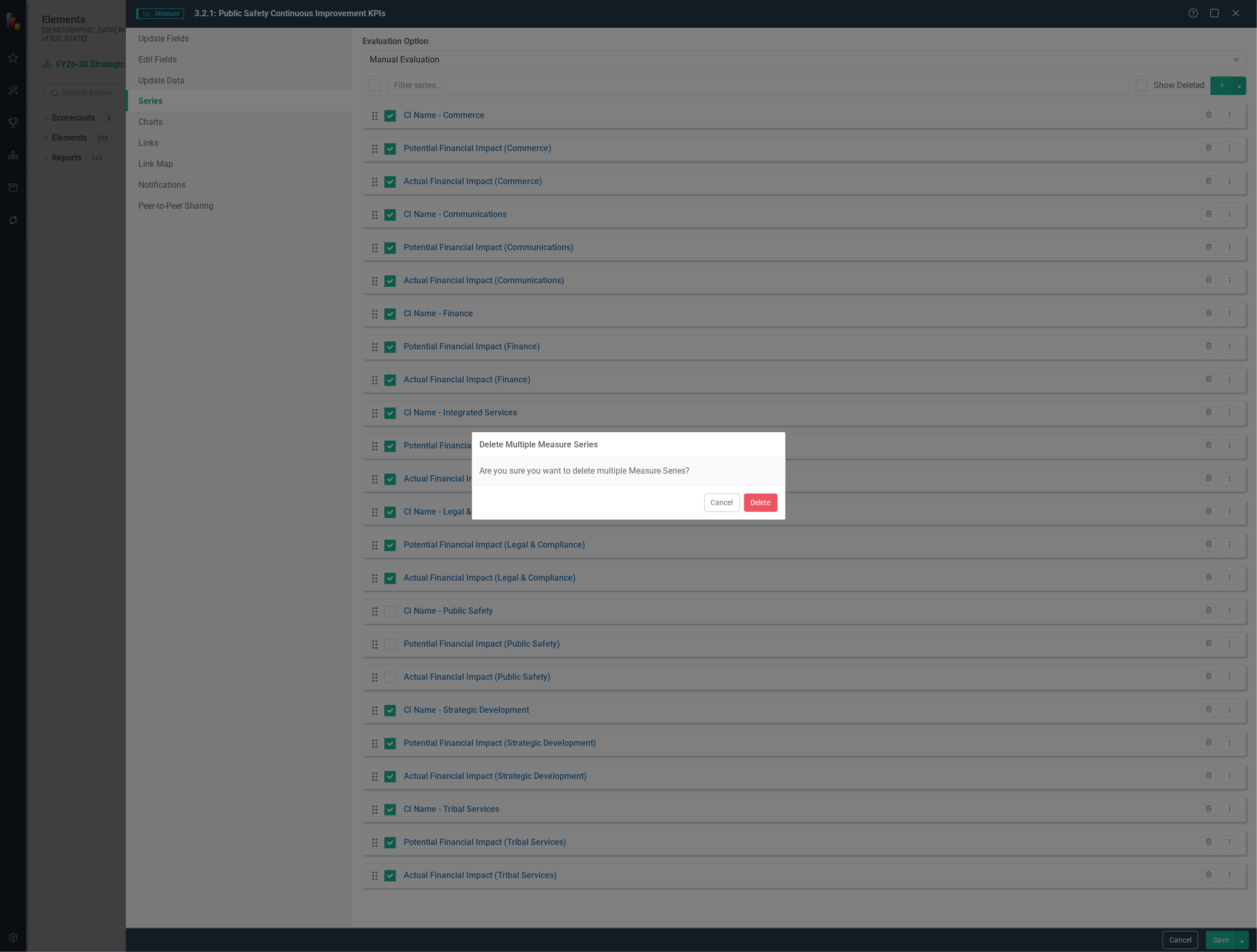
checkbox input "false"
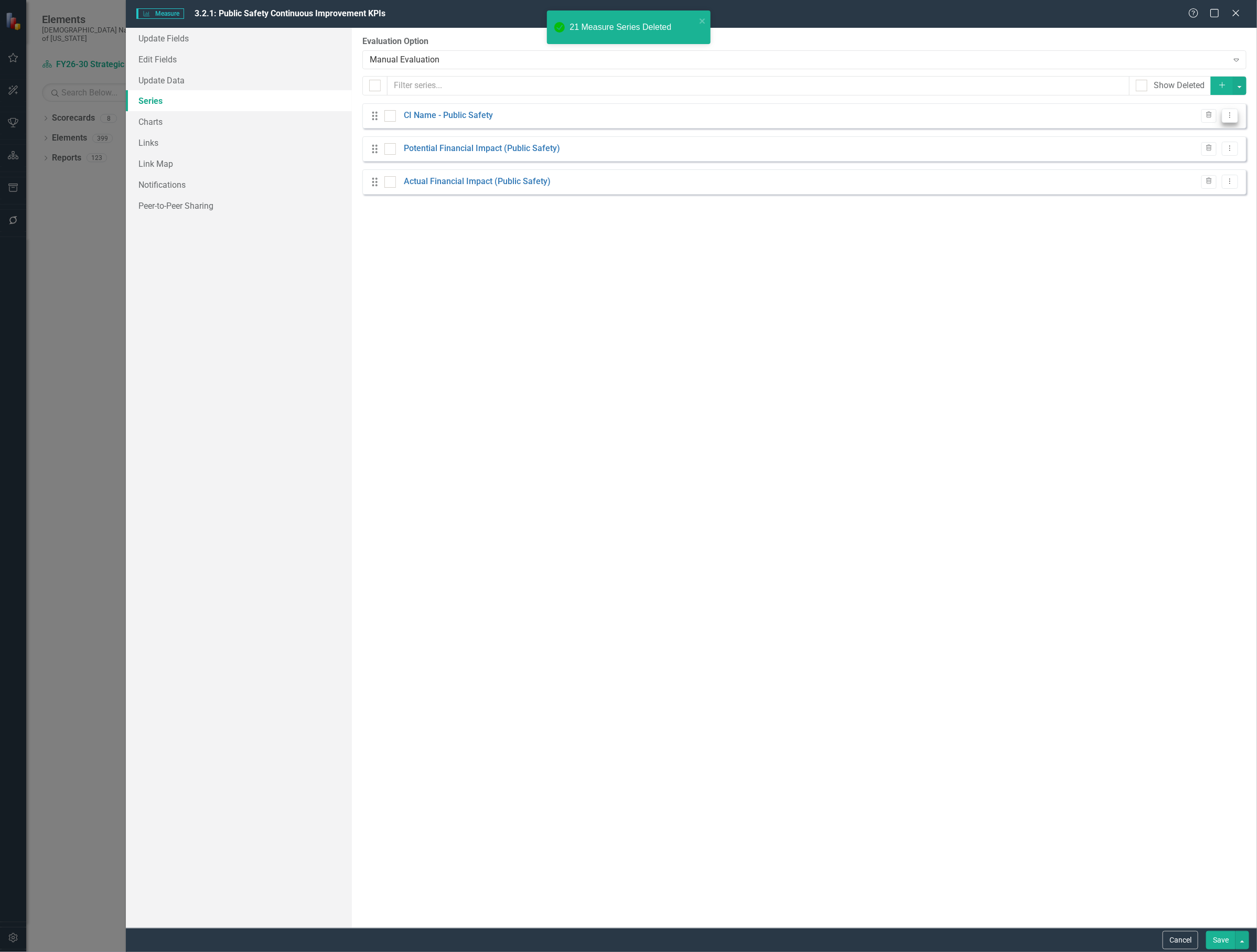
click at [1230, 112] on icon "Dropdown Menu" at bounding box center [1230, 115] width 9 height 6
click at [1200, 134] on link "Edit Edit Measure Series" at bounding box center [1178, 134] width 119 height 19
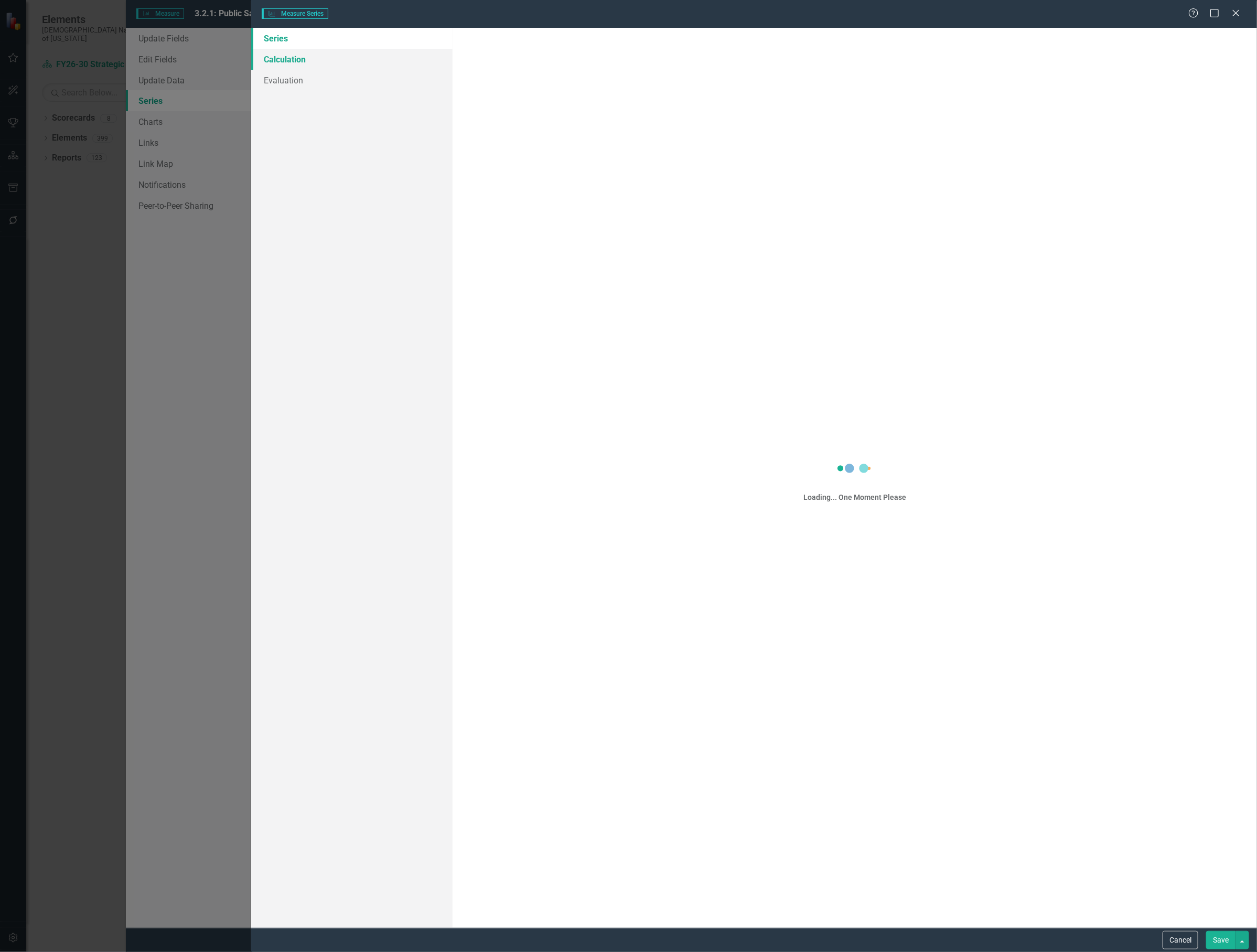
click at [314, 54] on link "Calculation" at bounding box center [352, 59] width 201 height 21
click at [301, 40] on link "Series" at bounding box center [352, 38] width 201 height 21
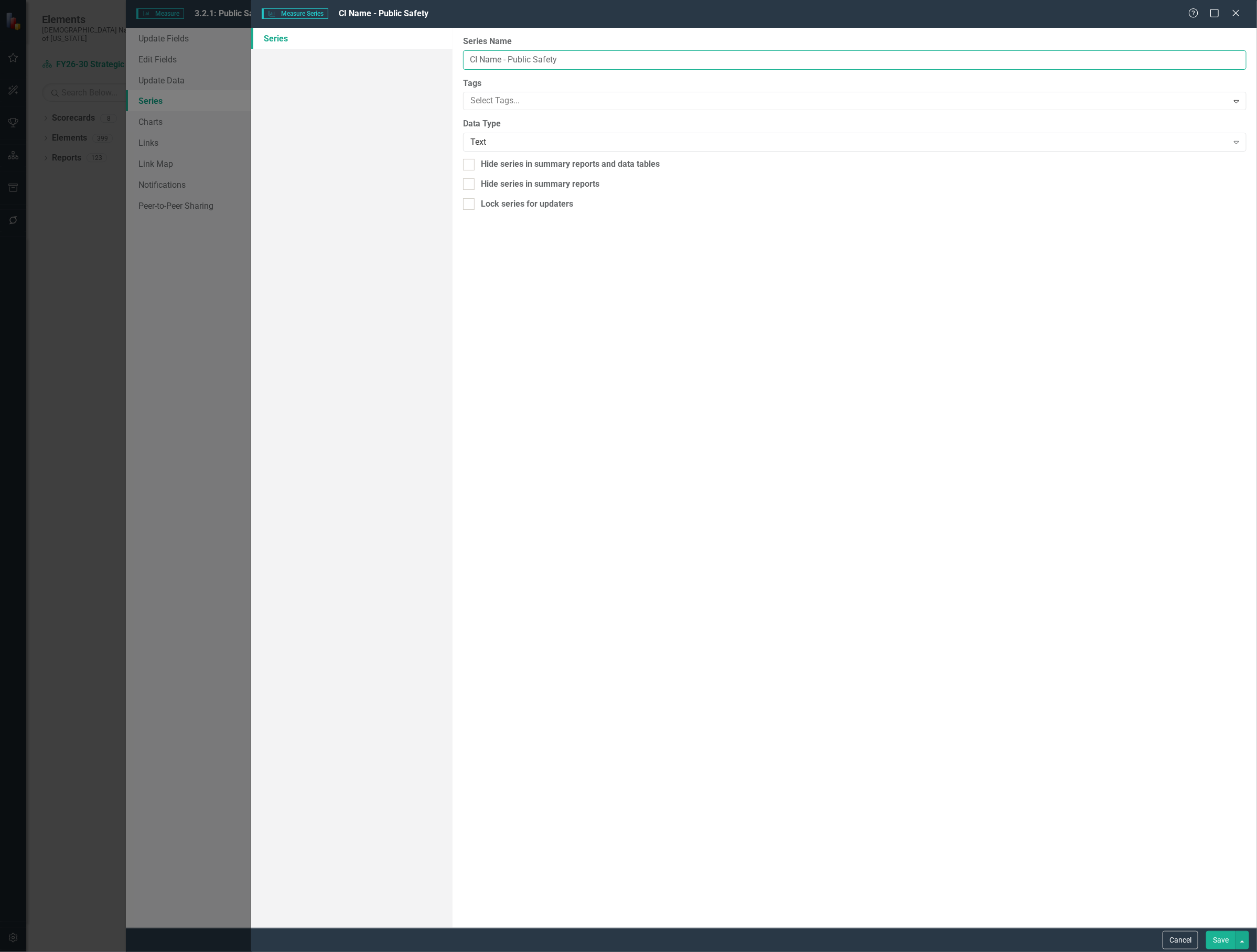
drag, startPoint x: 534, startPoint y: 59, endPoint x: 693, endPoint y: 58, distance: 159.0
click at [688, 59] on input "CI Name - Public Safety" at bounding box center [854, 60] width 784 height 19
type input "CI Name"
click at [1226, 935] on button "Save" at bounding box center [1221, 940] width 29 height 18
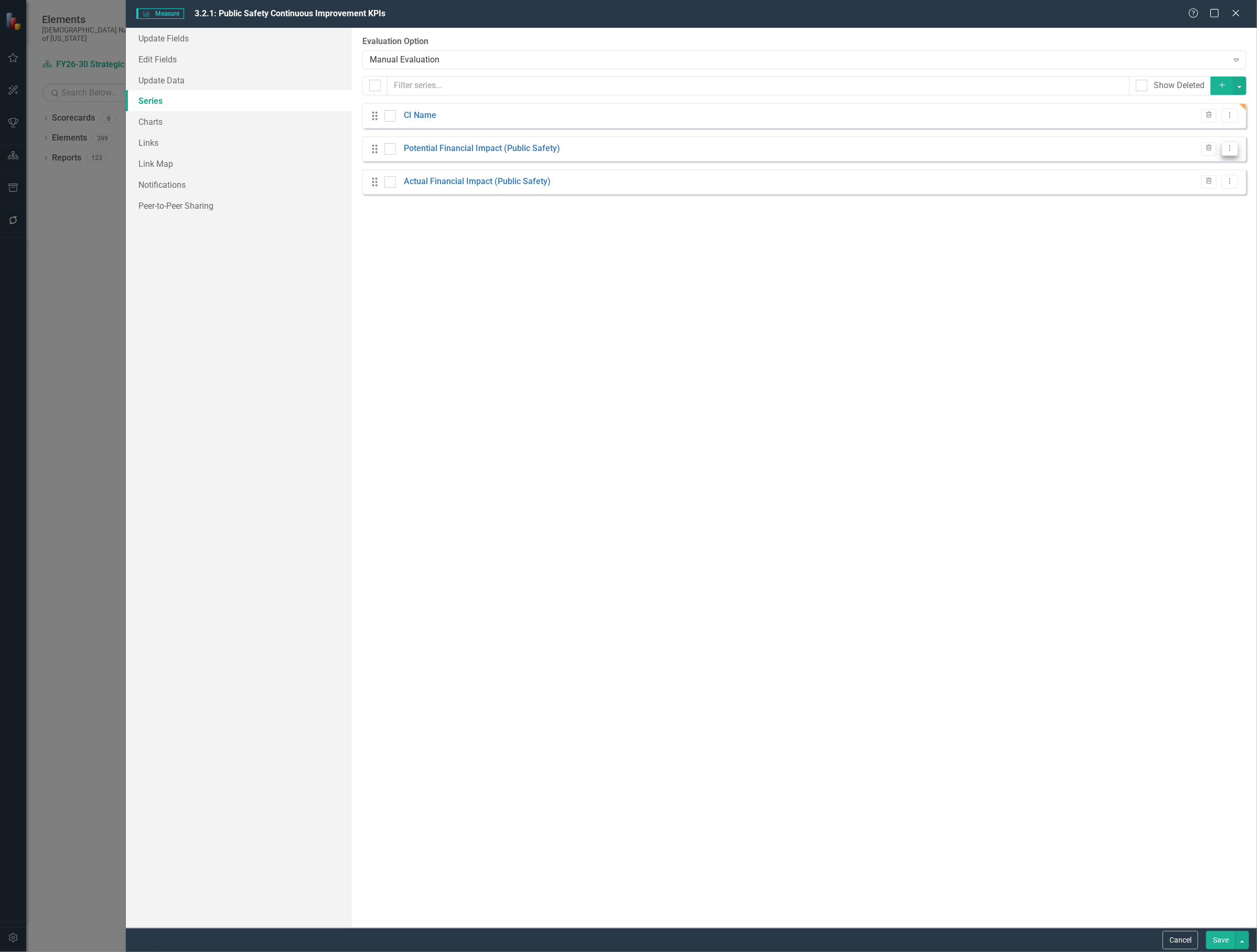
click at [1230, 143] on button "Dropdown Menu" at bounding box center [1230, 149] width 16 height 14
click at [1195, 166] on link "Edit Edit Measure Series" at bounding box center [1178, 167] width 119 height 19
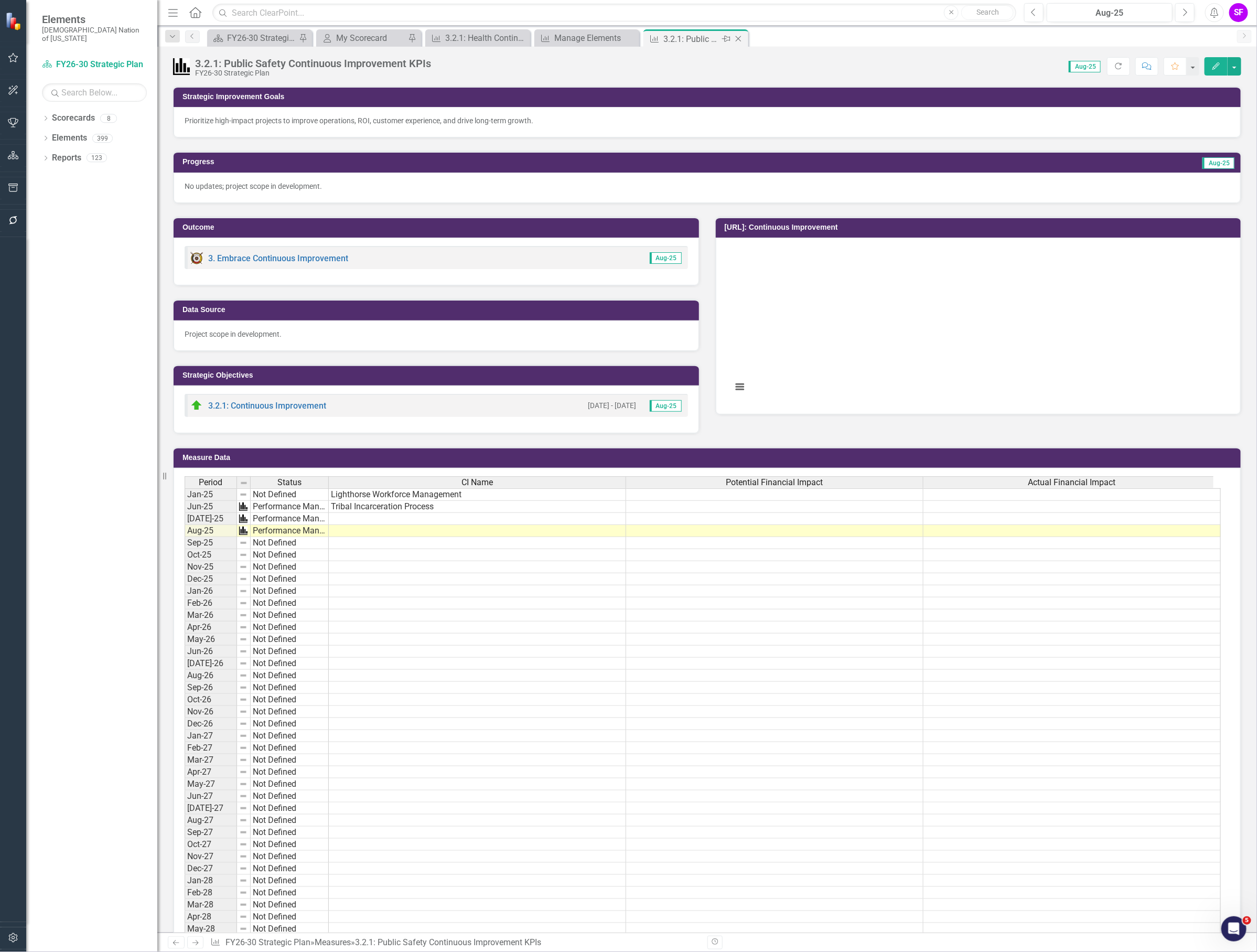
click at [740, 38] on icon "Close" at bounding box center [738, 38] width 10 height 8
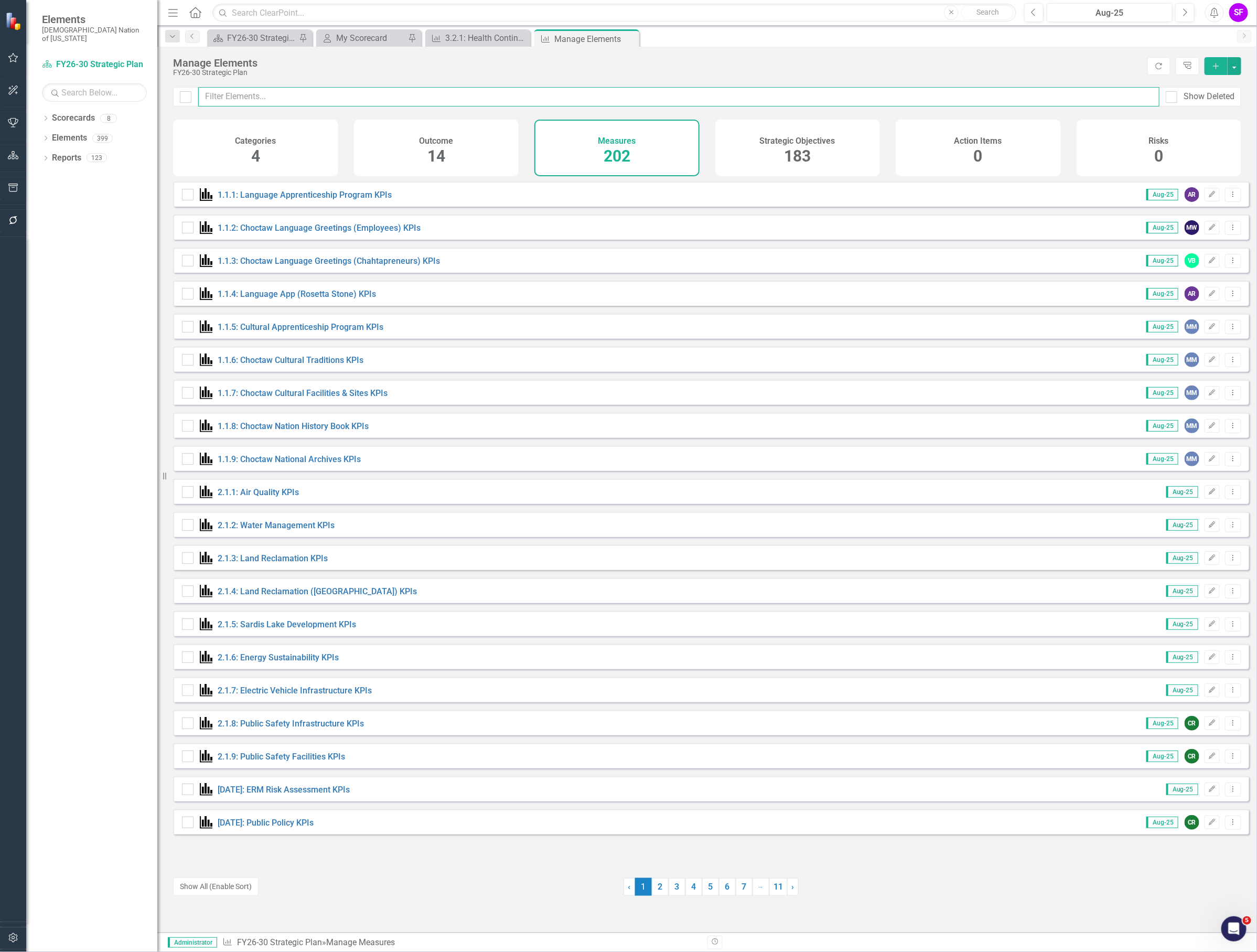
click at [682, 94] on input "text" at bounding box center [678, 97] width 961 height 19
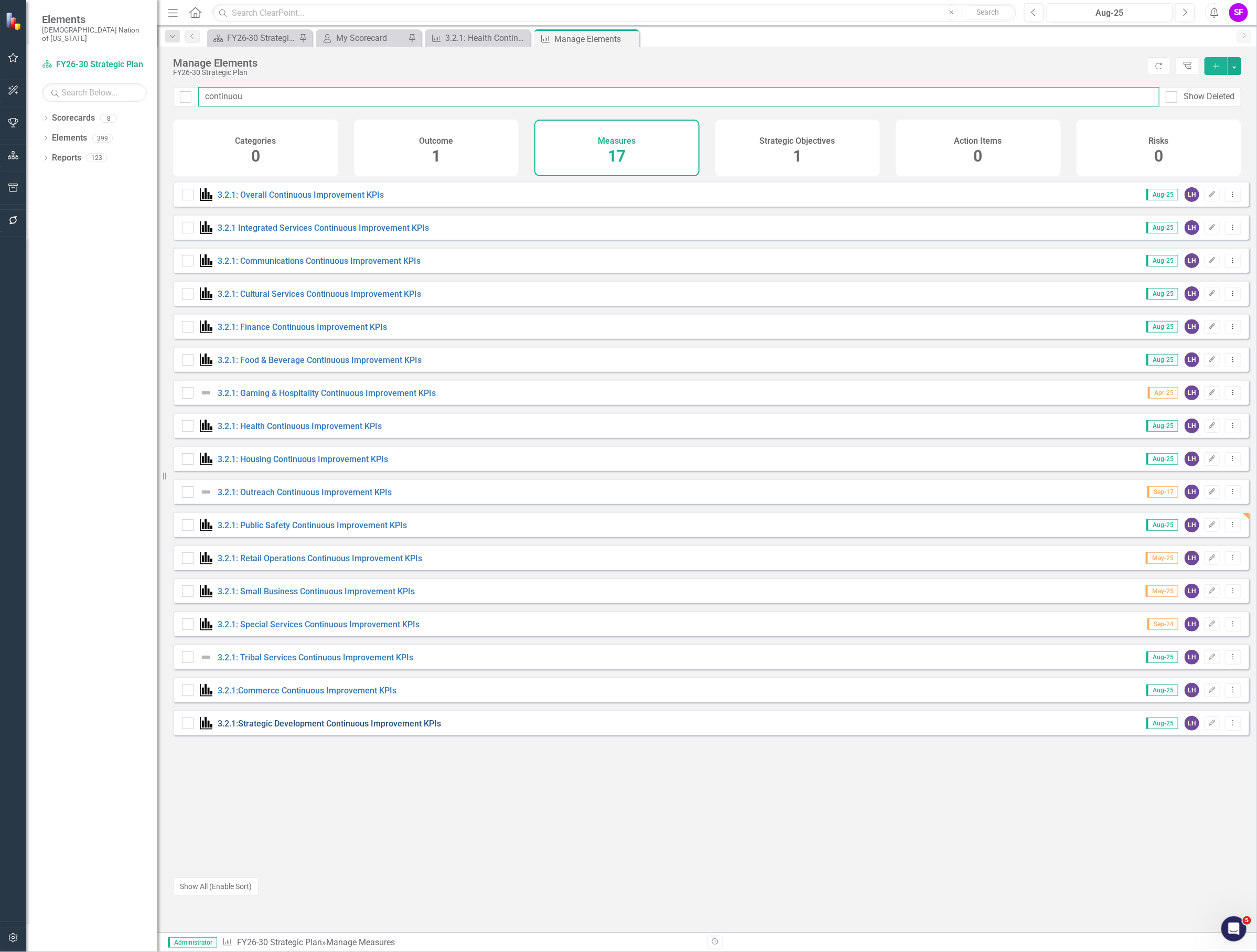
type input "continuou"
click at [392, 729] on link "3.2.1:Strategic Development Continuous Improvement KPIs" at bounding box center [329, 723] width 223 height 10
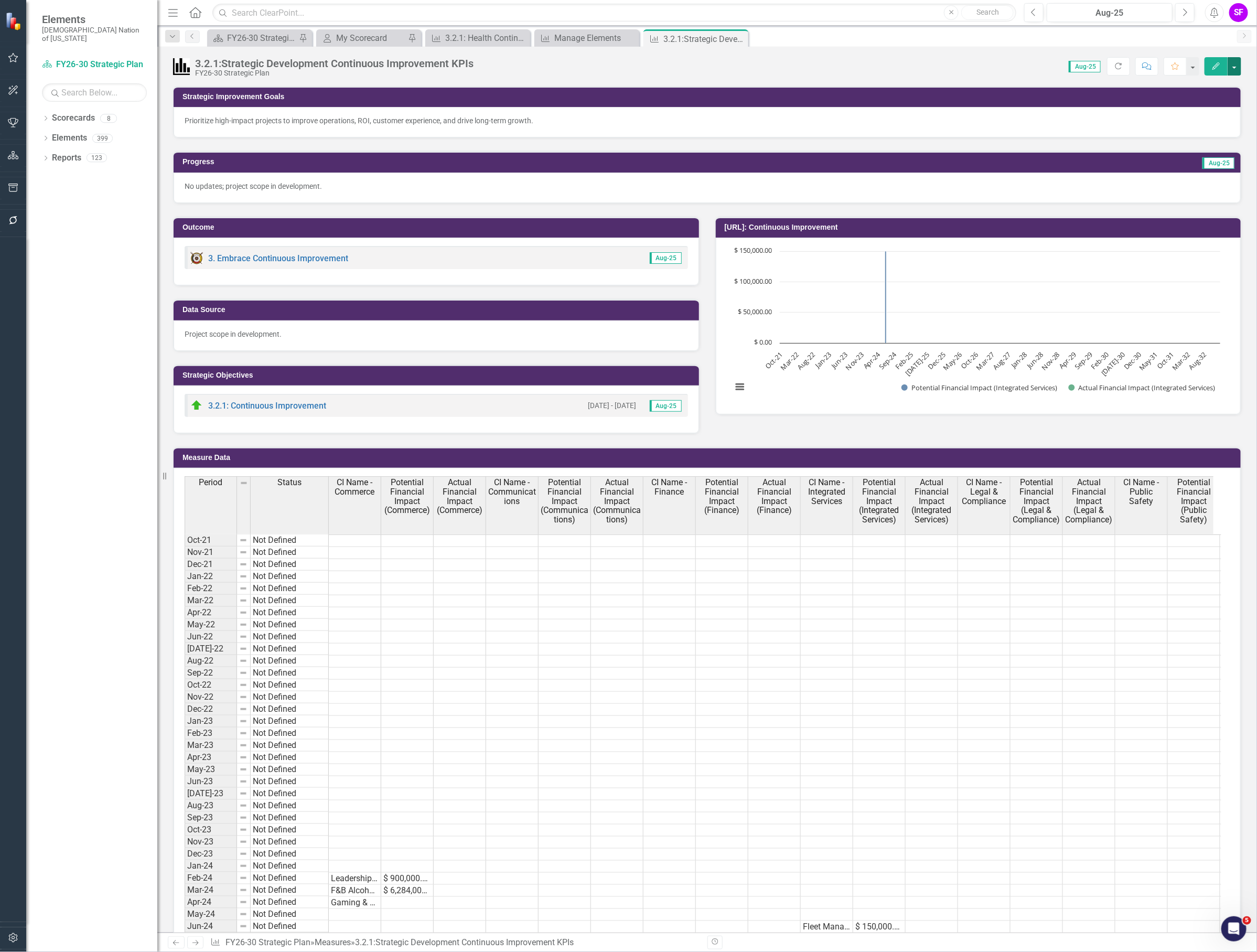
click at [1239, 69] on button "button" at bounding box center [1234, 66] width 14 height 18
click at [1202, 89] on link "Edit Edit Measure" at bounding box center [1189, 86] width 102 height 19
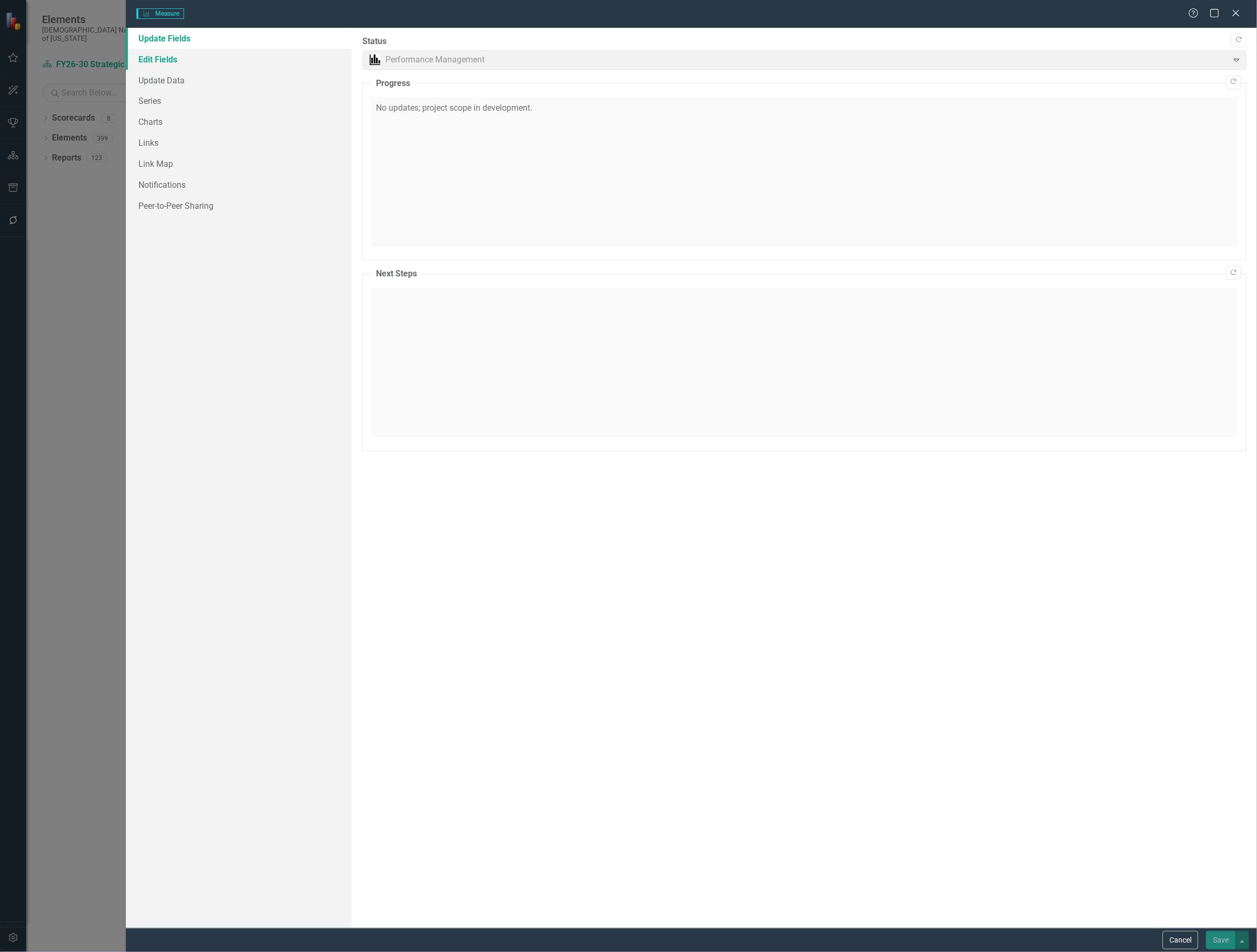
click at [152, 58] on link "Edit Fields" at bounding box center [239, 59] width 226 height 21
click at [151, 91] on link "Series" at bounding box center [239, 101] width 226 height 21
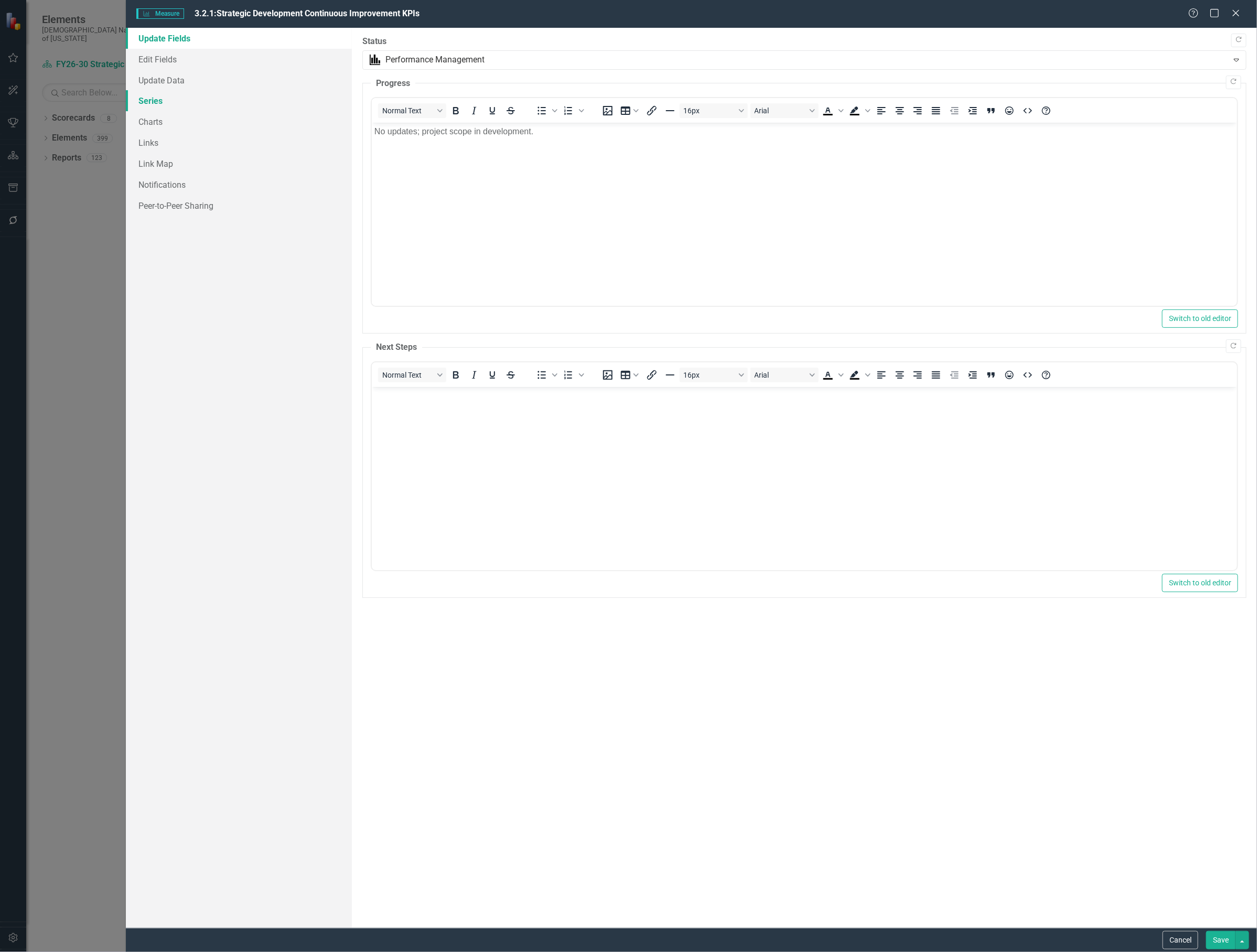
click at [151, 97] on link "Series" at bounding box center [239, 101] width 226 height 21
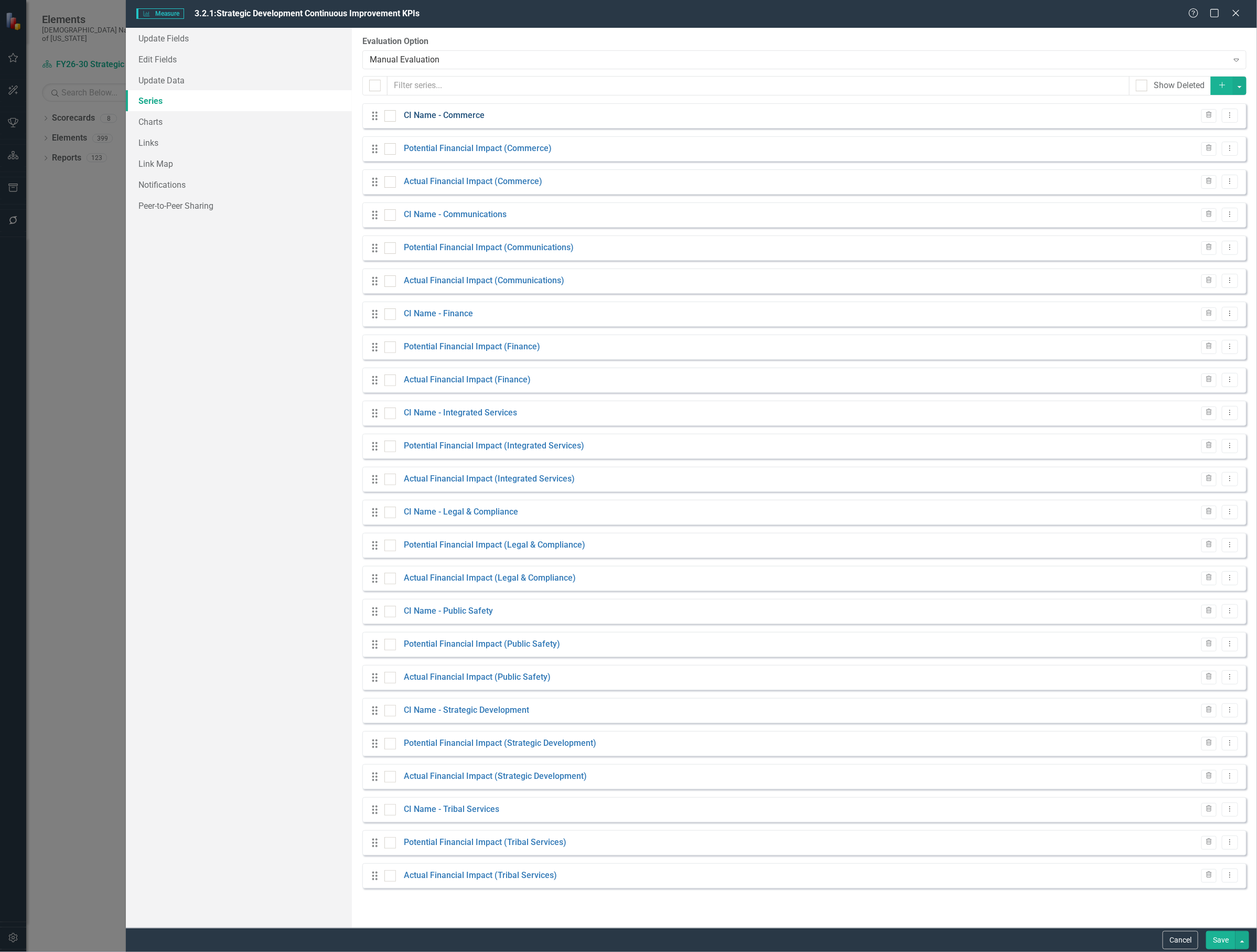
click at [373, 84] on input "checkbox" at bounding box center [373, 83] width 6 height 6
checkbox input "true"
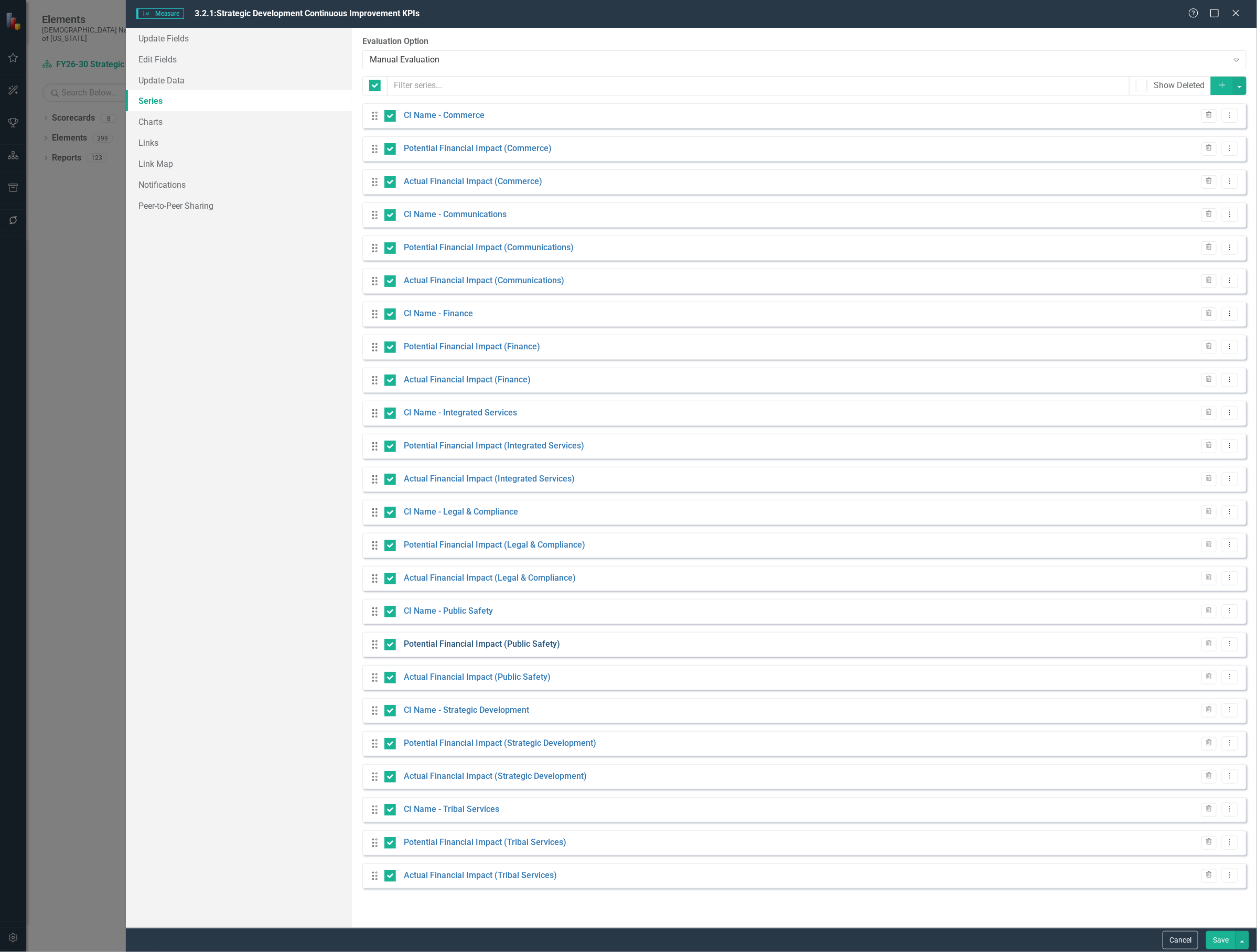
checkbox input "true"
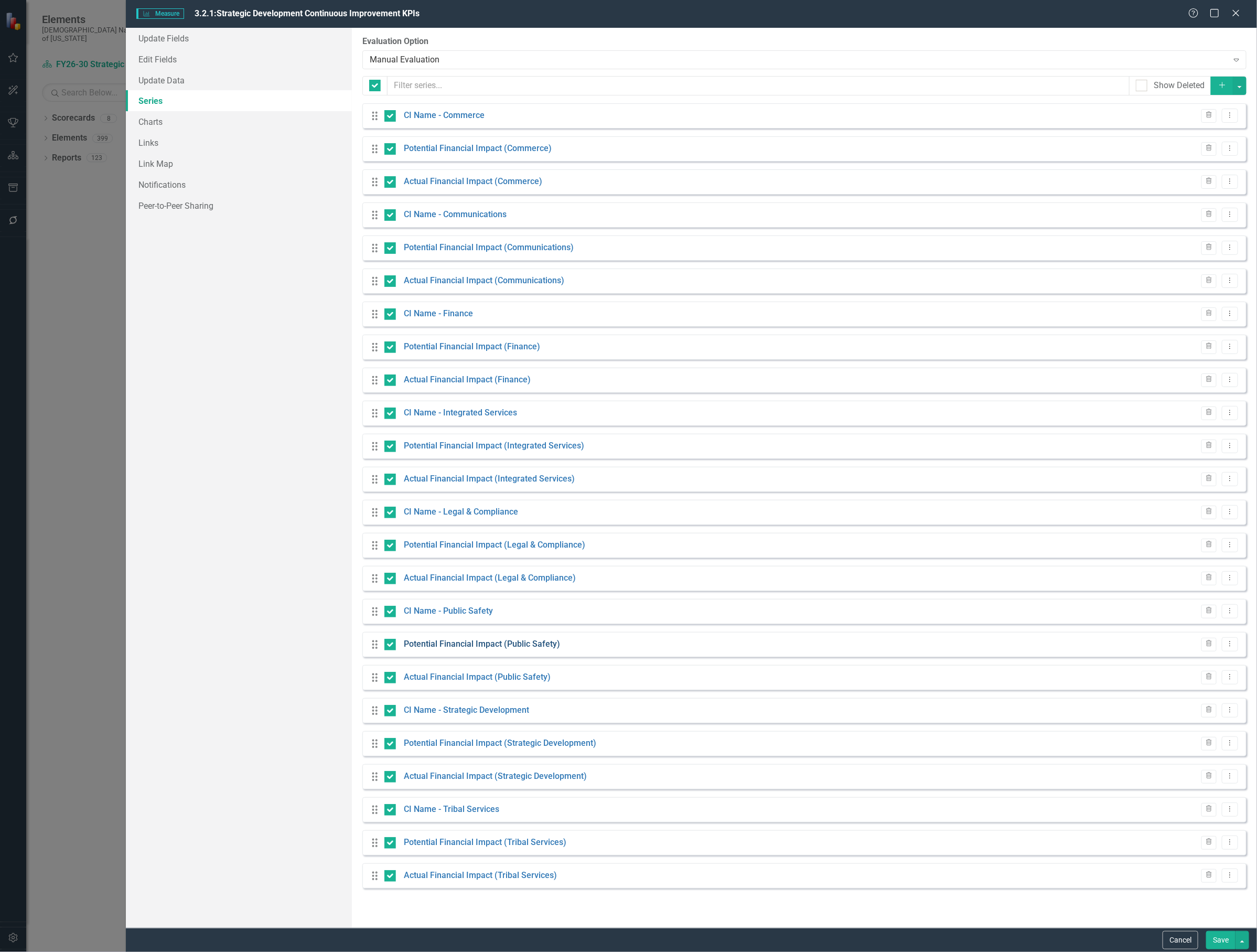
checkbox input "true"
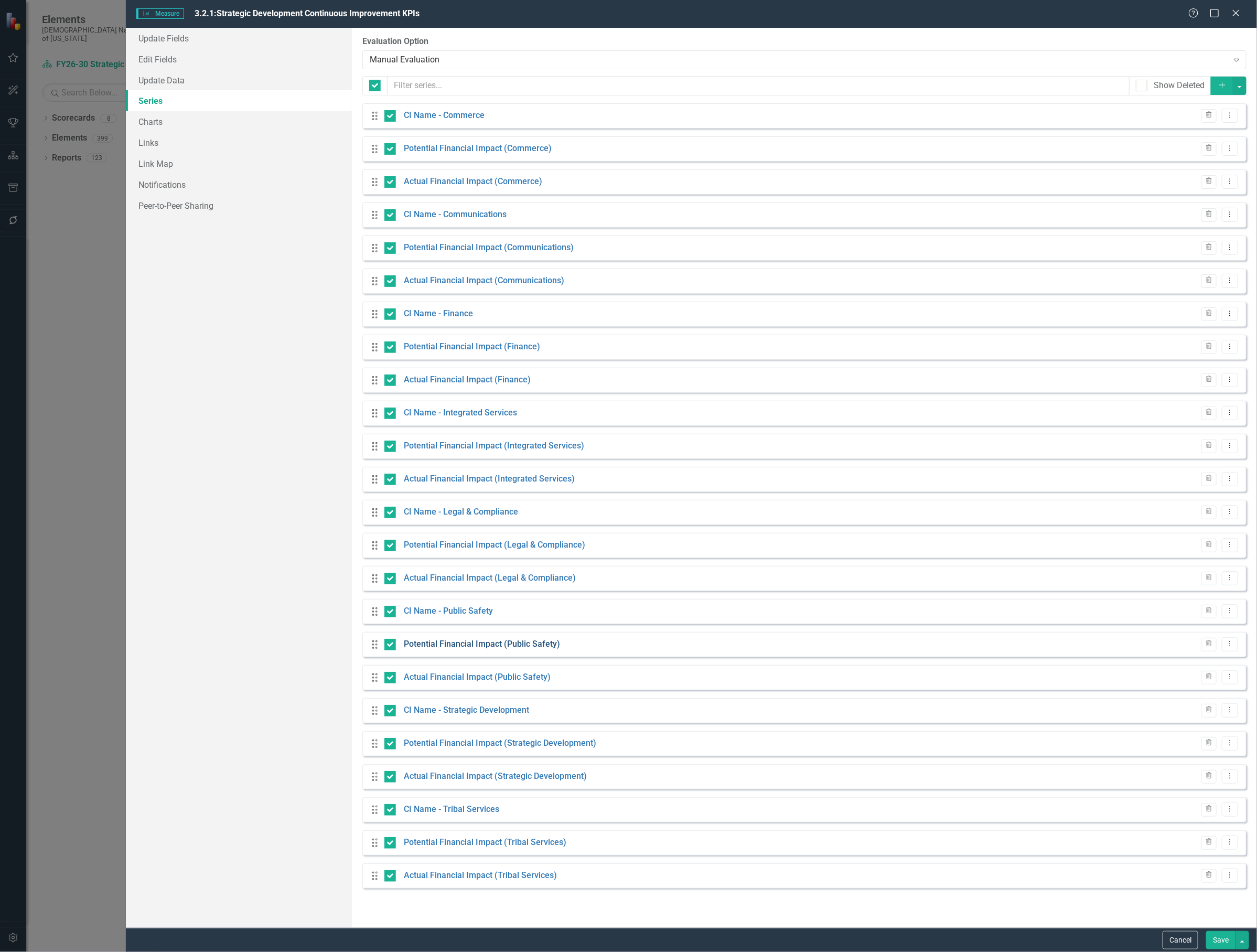
checkbox input "true"
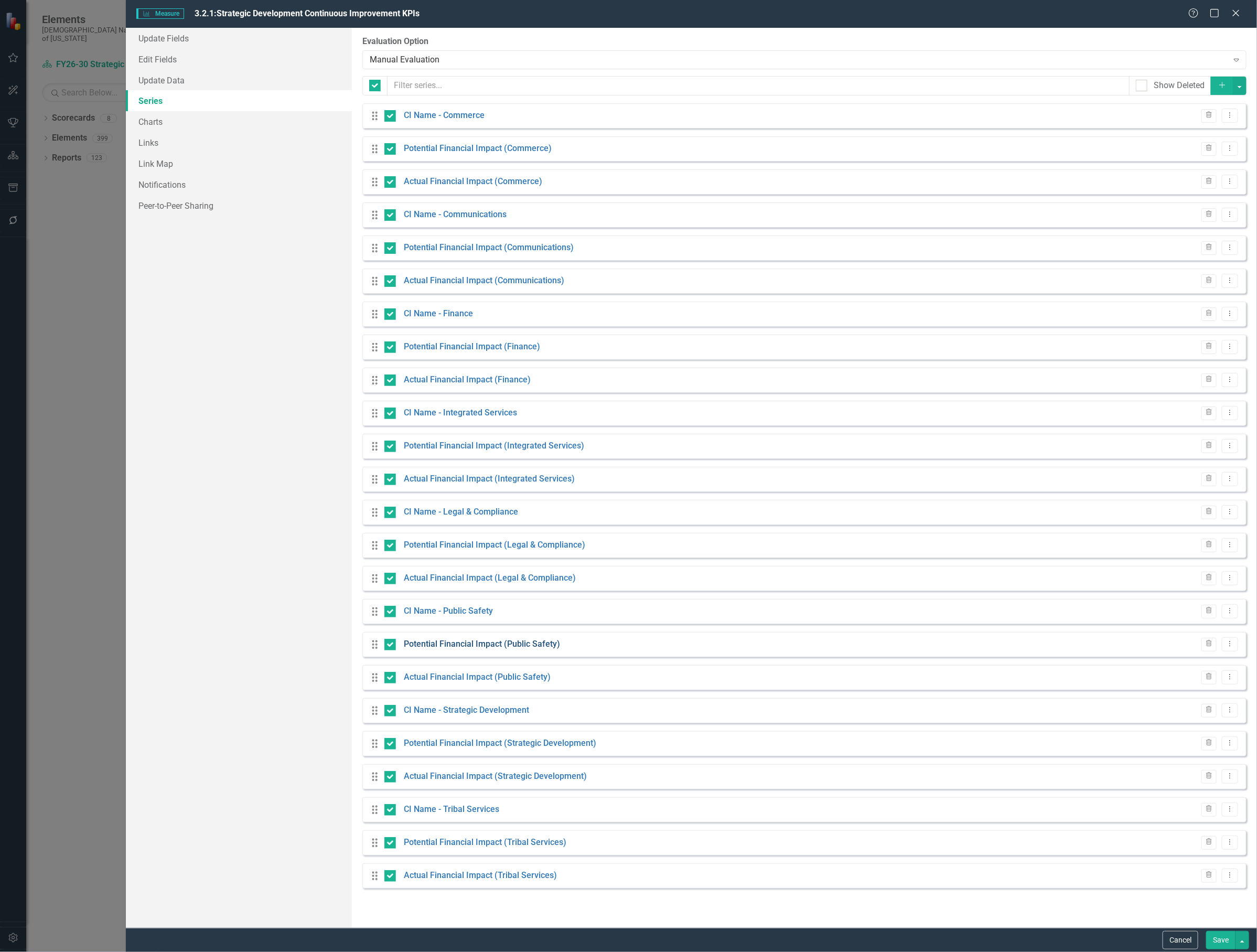
checkbox input "true"
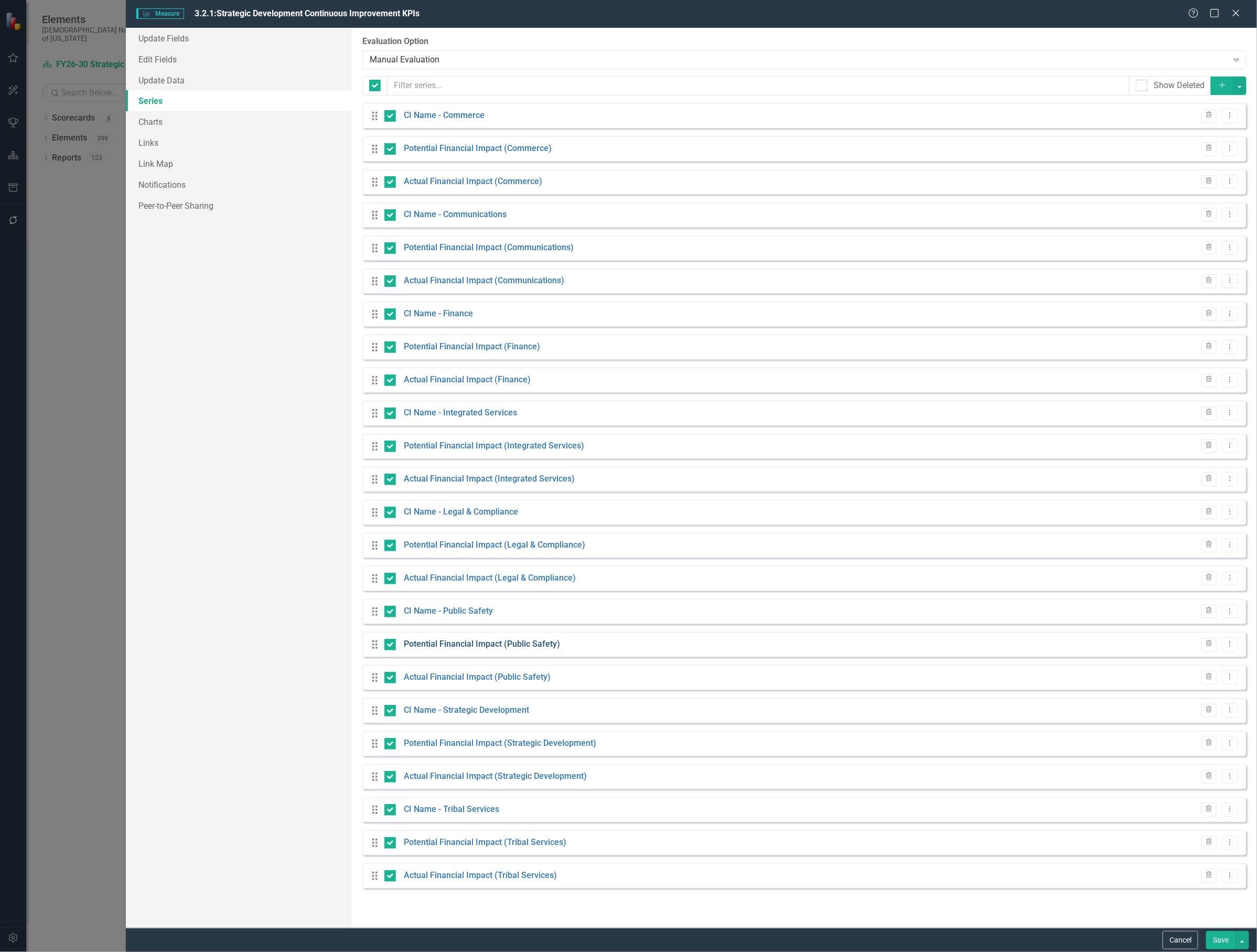
checkbox input "true"
click at [397, 712] on div "CI Name - Strategic Development" at bounding box center [456, 710] width 145 height 12
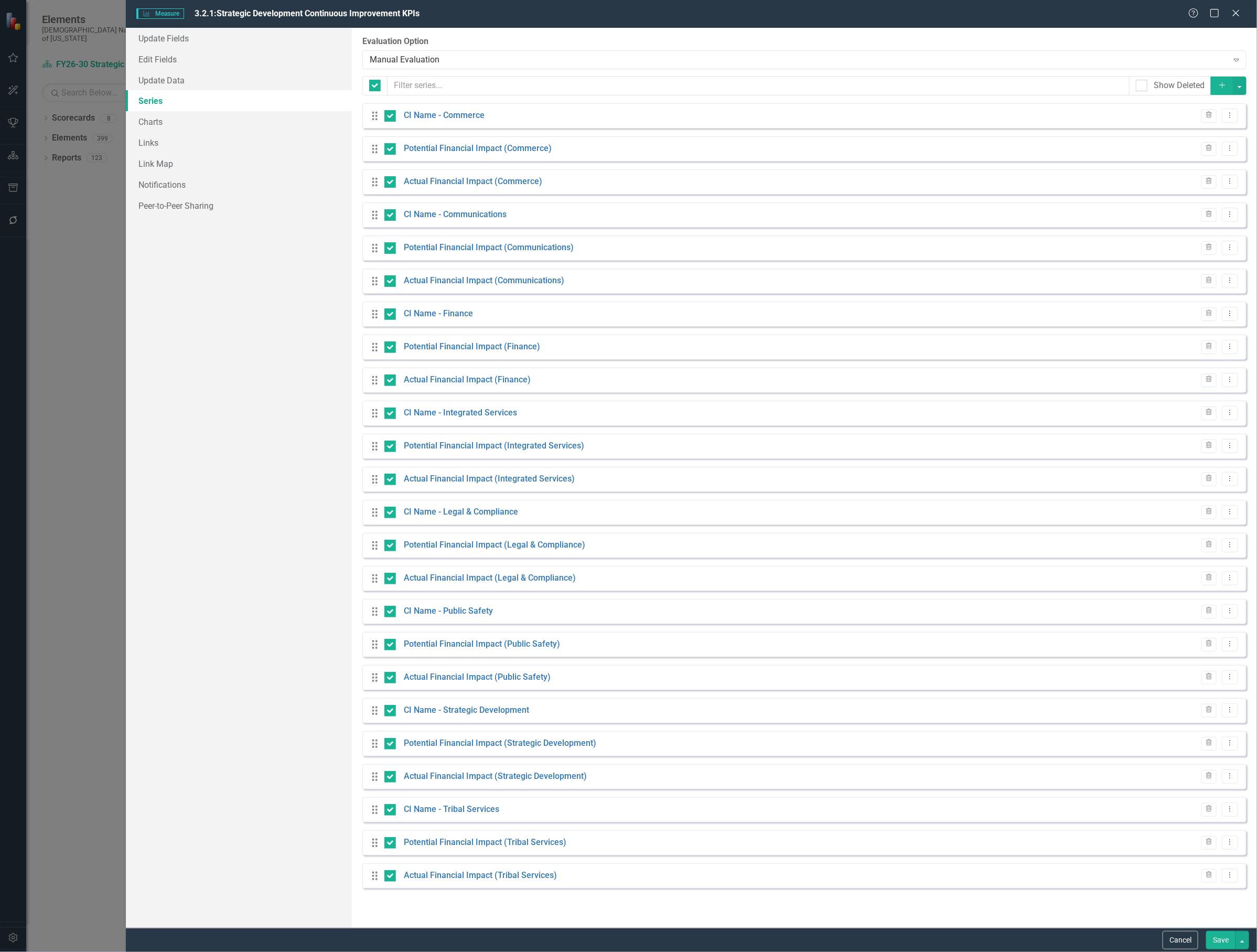
click at [391, 712] on div at bounding box center [390, 710] width 12 height 12
click at [391, 712] on input "checkbox" at bounding box center [388, 708] width 6 height 6
checkbox input "false"
click at [386, 746] on div at bounding box center [390, 744] width 12 height 12
click at [386, 745] on input "checkbox" at bounding box center [388, 741] width 6 height 6
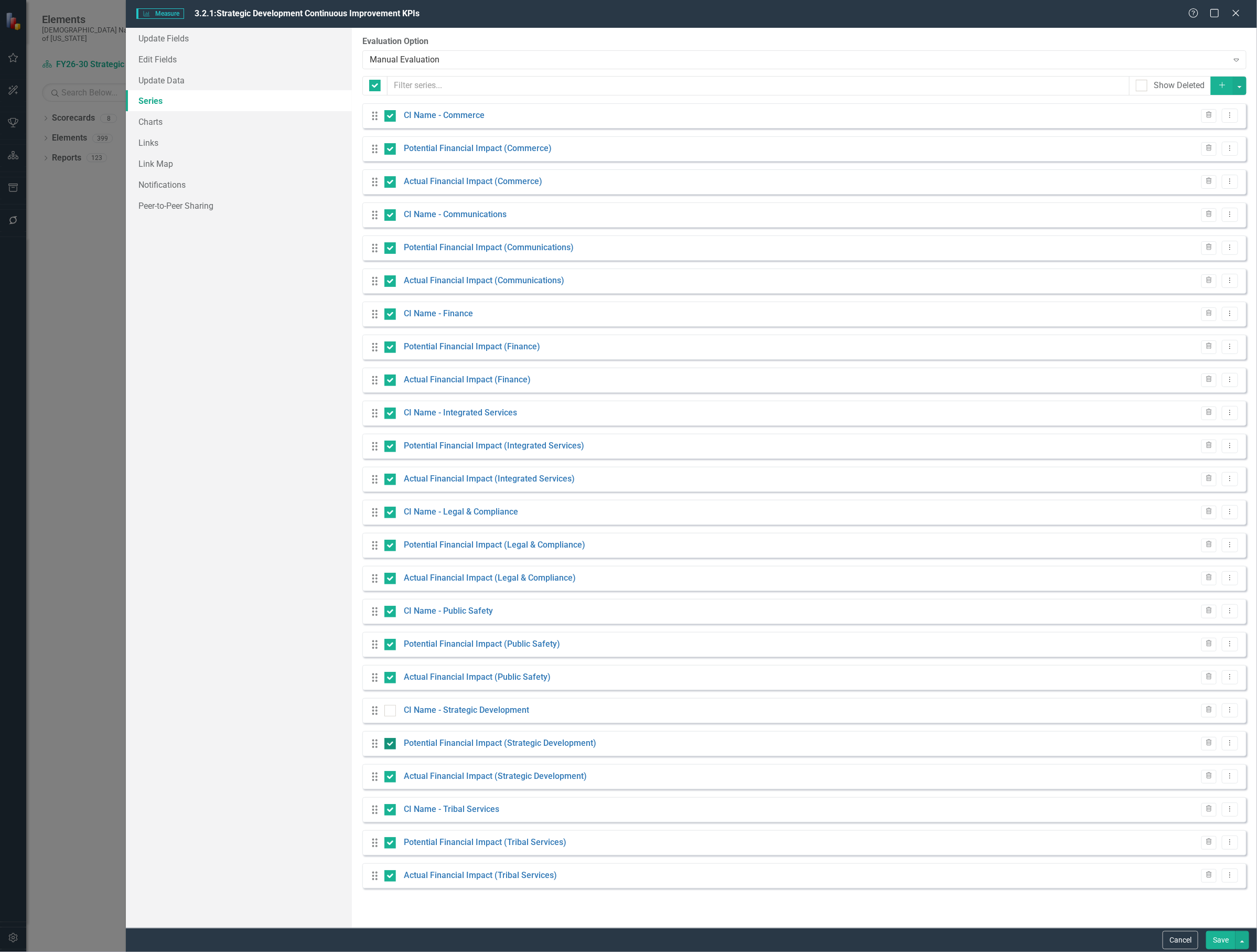
checkbox input "false"
click at [392, 782] on div at bounding box center [390, 777] width 12 height 12
click at [392, 778] on input "checkbox" at bounding box center [388, 774] width 6 height 6
checkbox input "false"
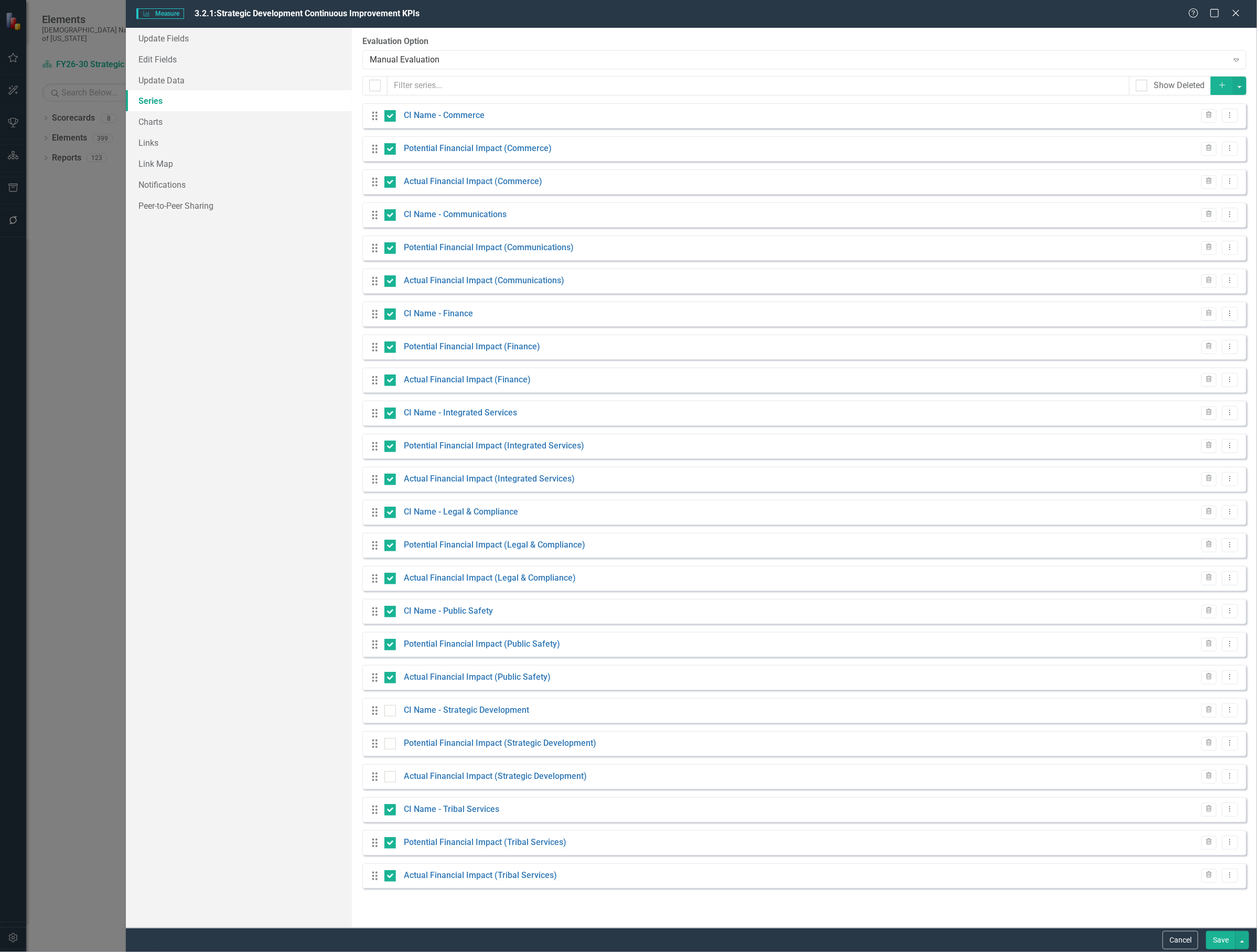
click at [1223, 945] on button "Save" at bounding box center [1221, 940] width 29 height 18
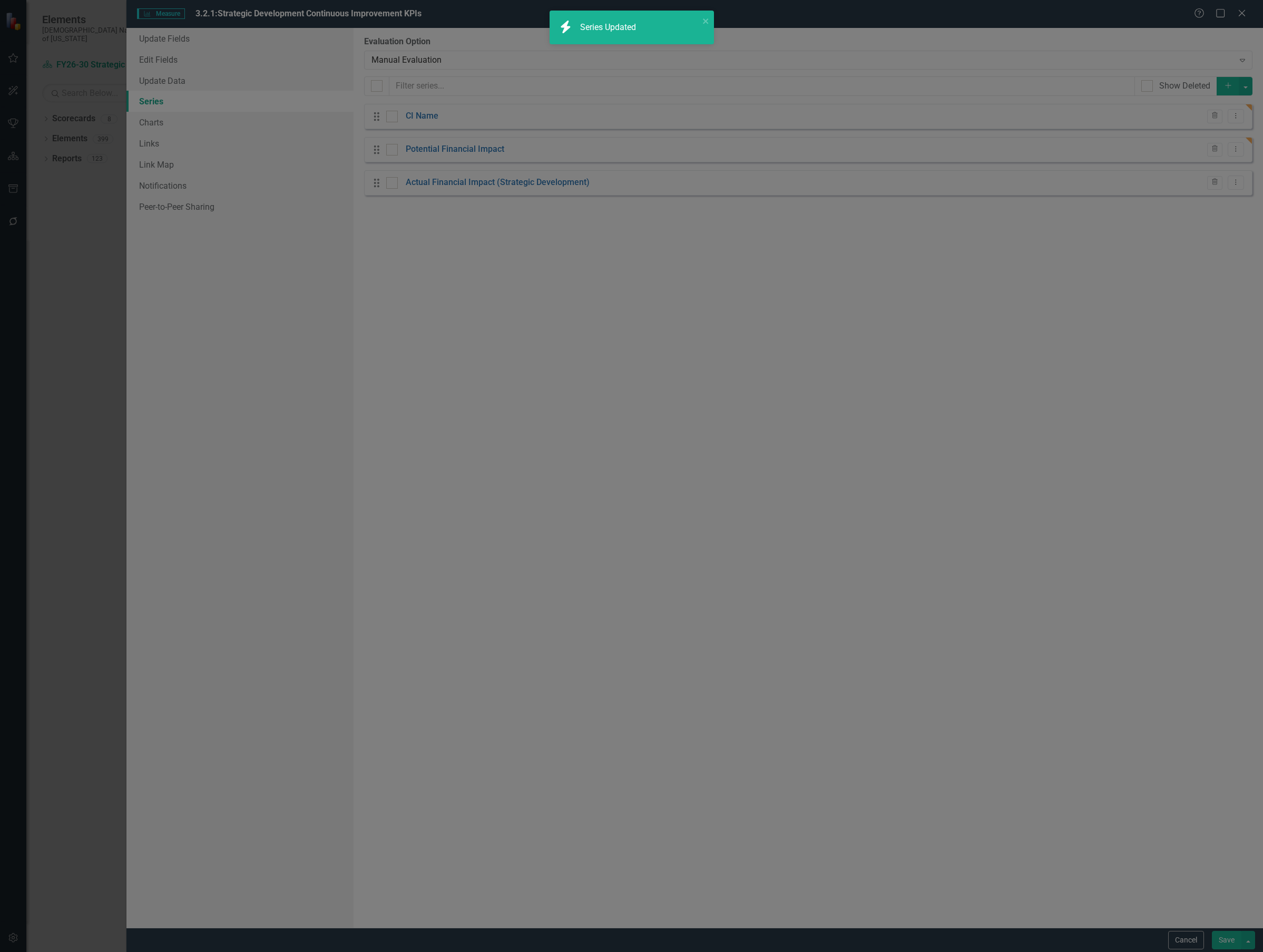
click at [1232, 946] on button "Save" at bounding box center [1226, 940] width 29 height 18
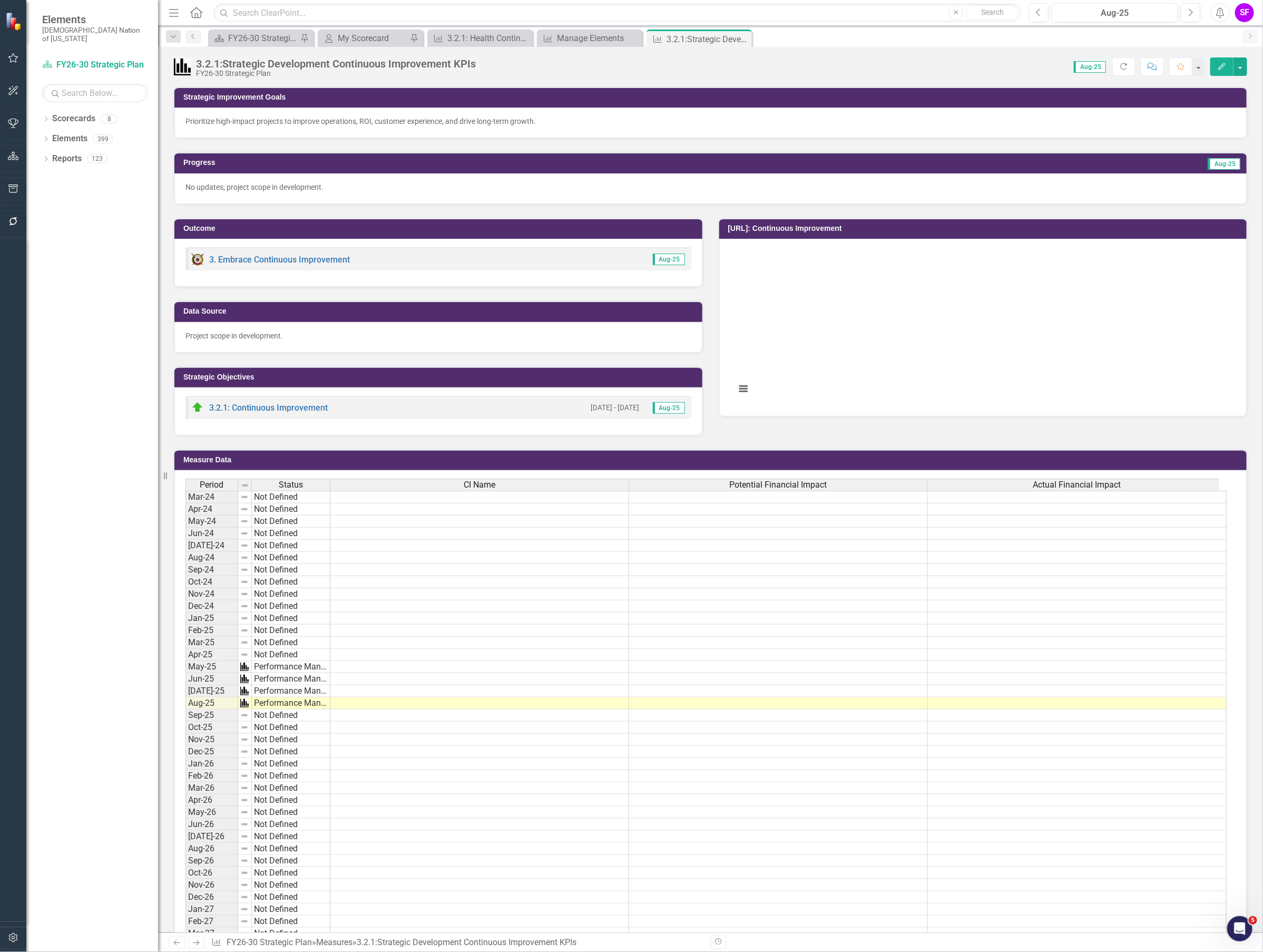
click at [385, 500] on td at bounding box center [479, 497] width 299 height 12
click at [385, 500] on textarea at bounding box center [479, 497] width 299 height 12
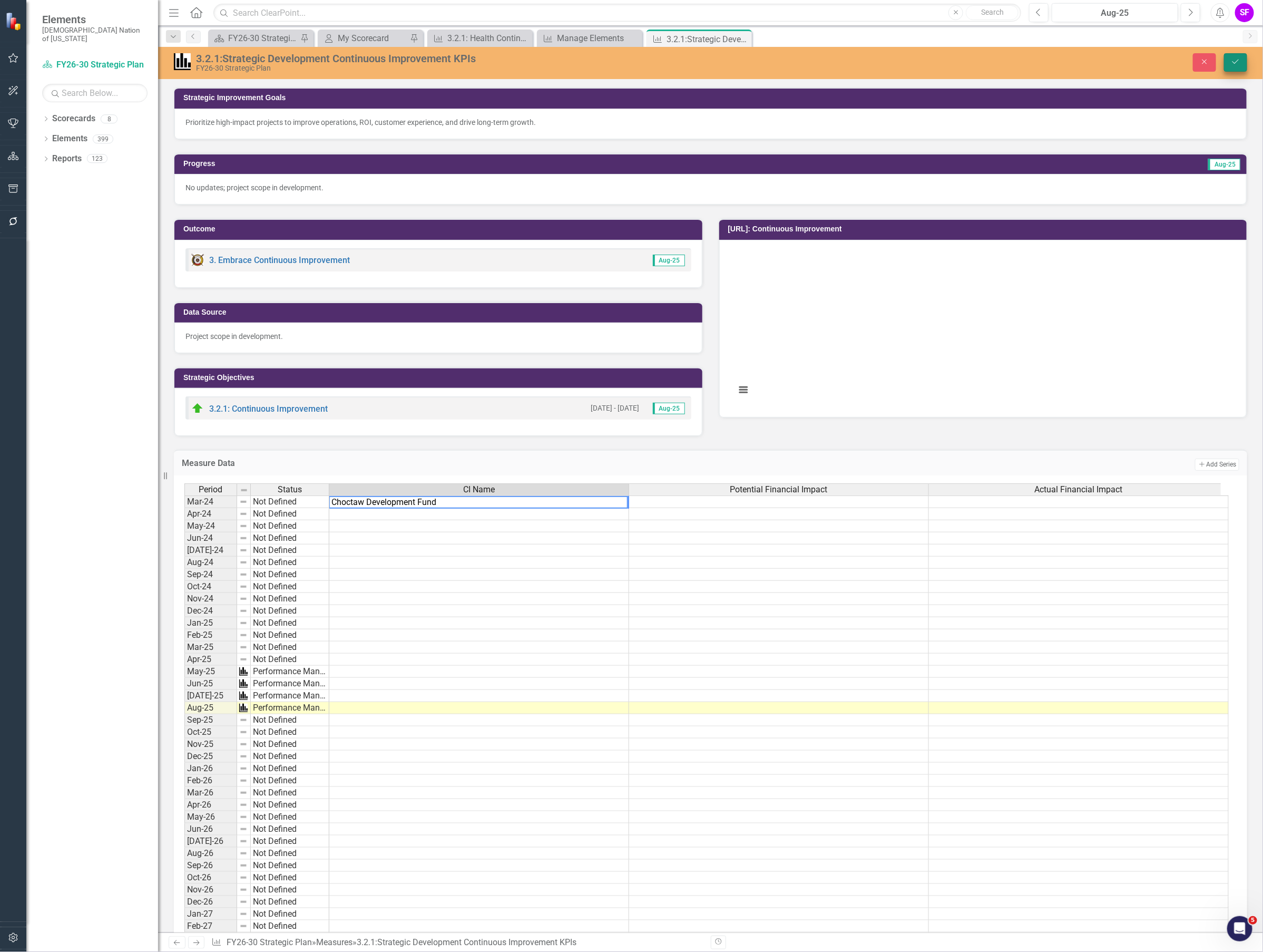
type textarea "Choctaw Development Fund"
drag, startPoint x: 1241, startPoint y: 64, endPoint x: 164, endPoint y: 384, distance: 1123.5
click at [1241, 64] on button "Save" at bounding box center [1236, 63] width 23 height 18
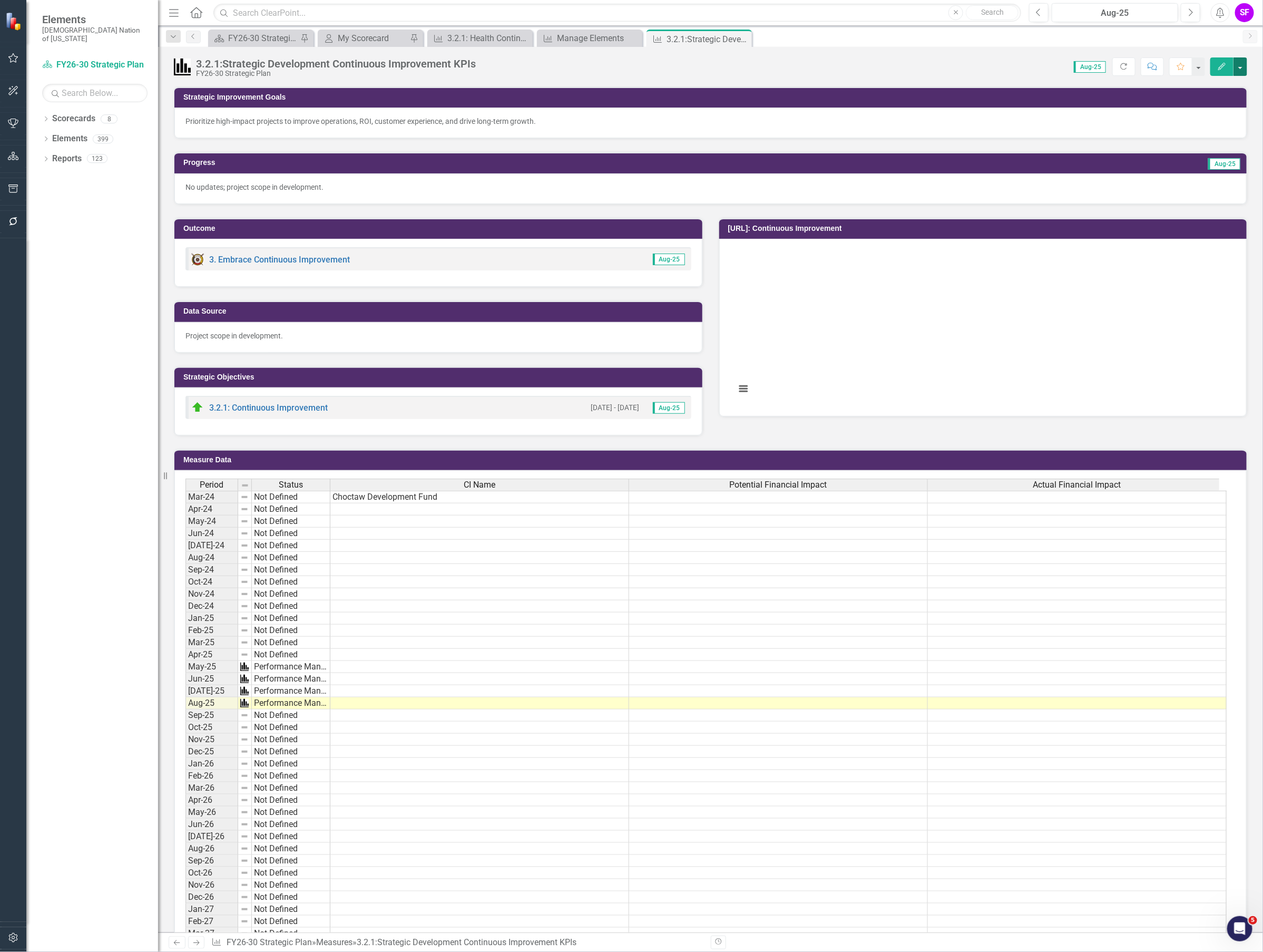
click at [1237, 67] on button "button" at bounding box center [1240, 67] width 14 height 18
click at [1223, 87] on link "Edit Edit Measure" at bounding box center [1195, 87] width 102 height 20
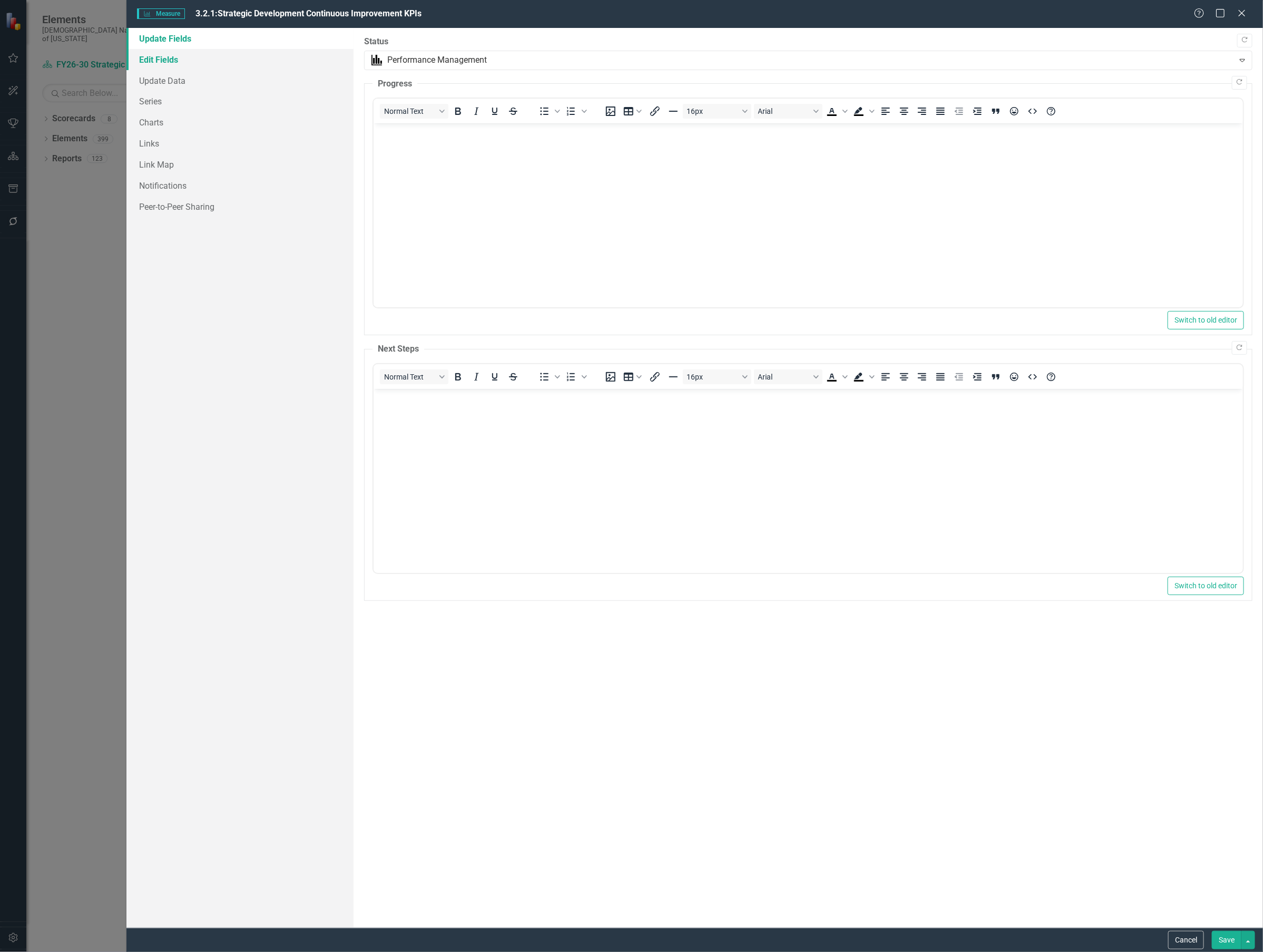
click at [174, 61] on link "Edit Fields" at bounding box center [240, 59] width 227 height 21
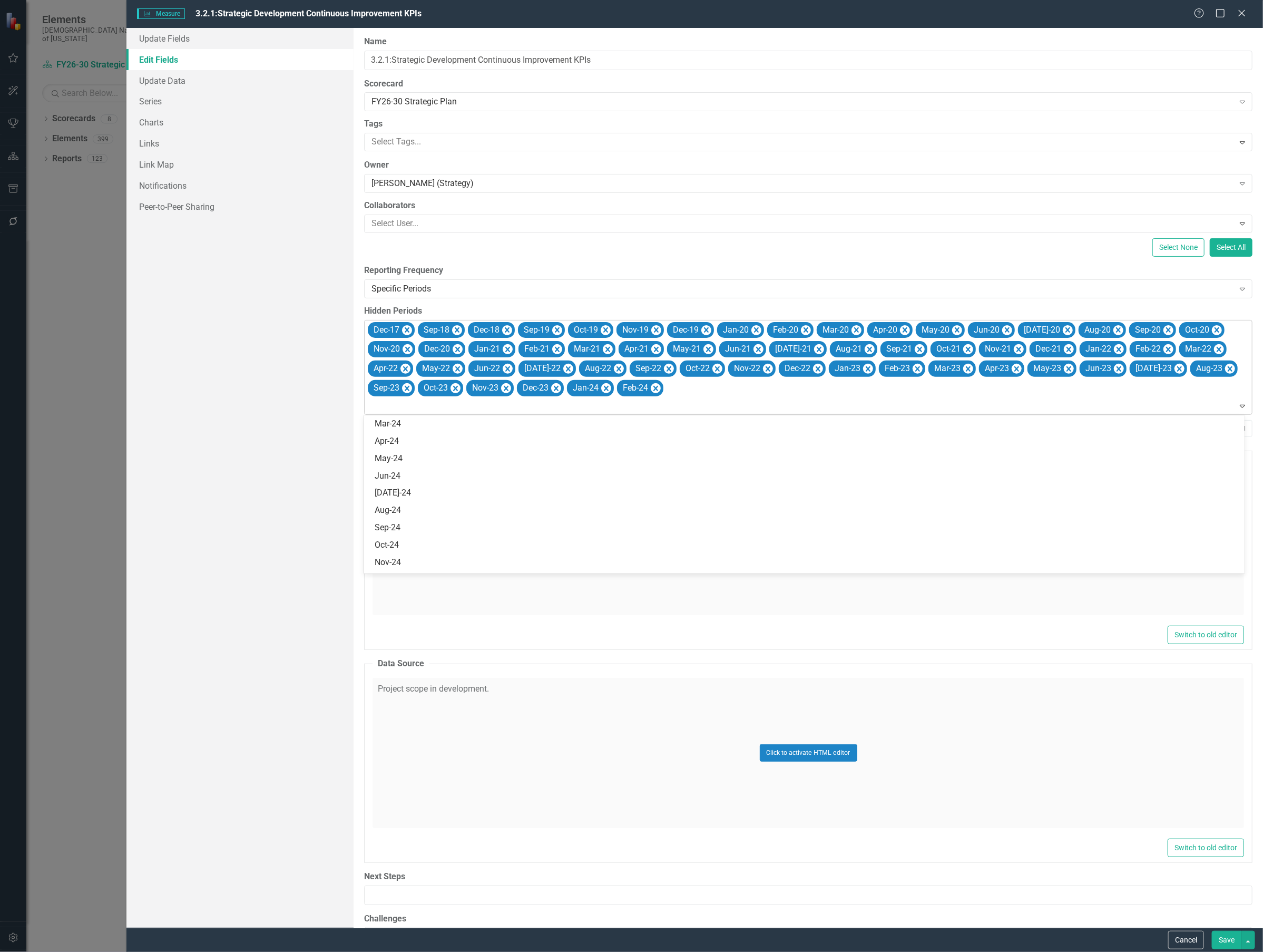
click at [603, 406] on div at bounding box center [809, 406] width 883 height 14
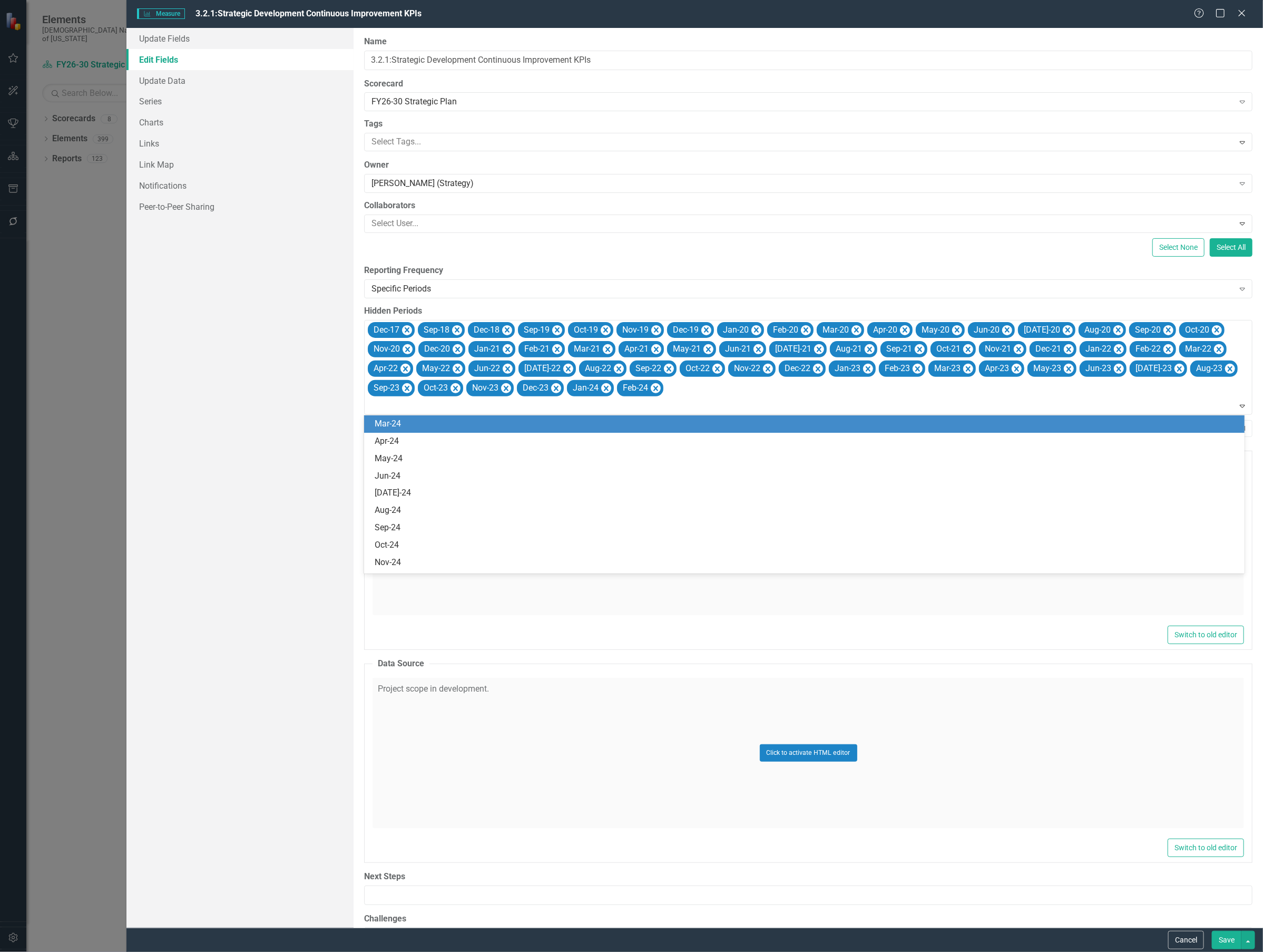
click at [470, 422] on div "Mar-24" at bounding box center [806, 423] width 864 height 12
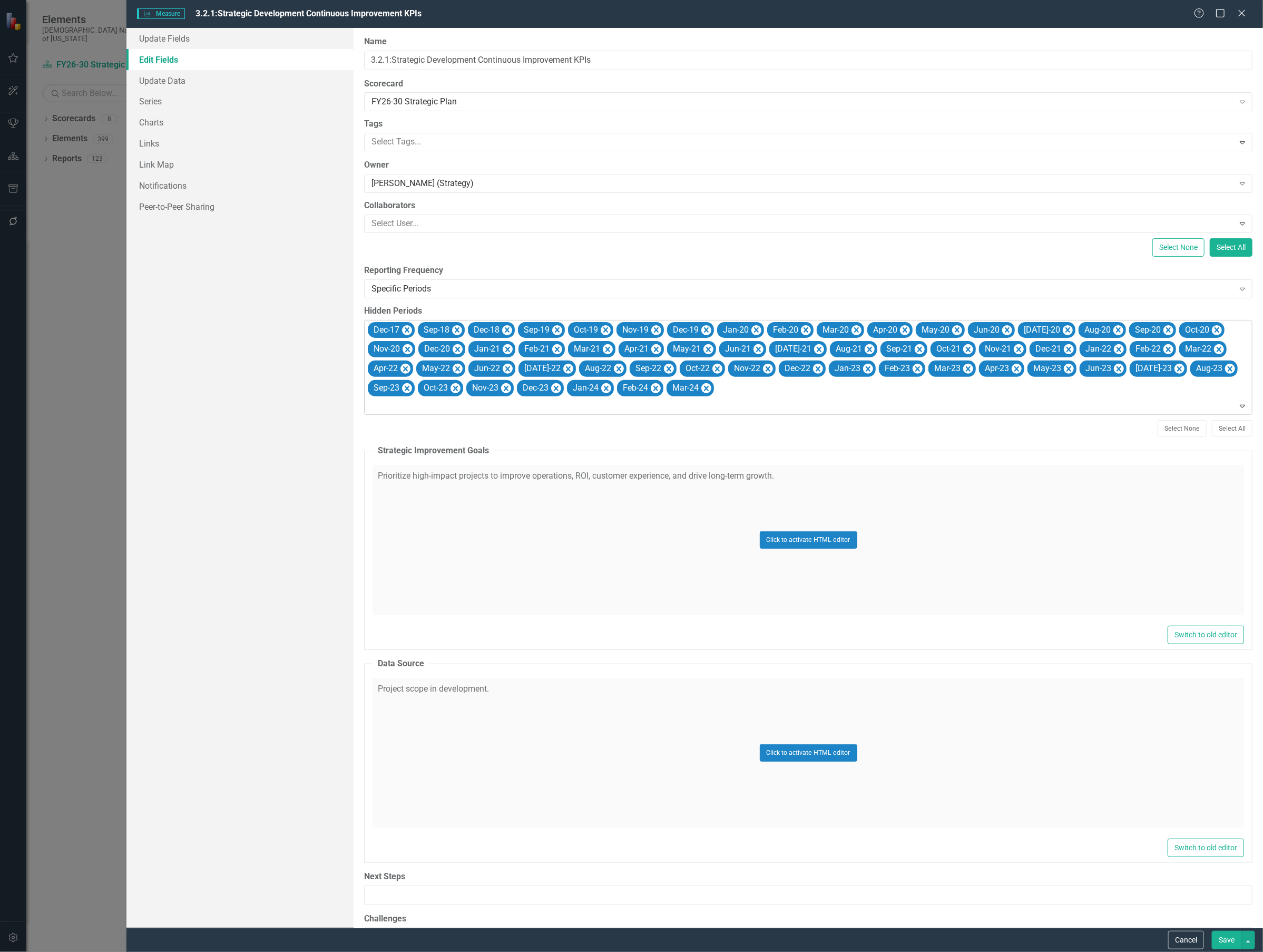
click at [448, 407] on div at bounding box center [809, 406] width 883 height 14
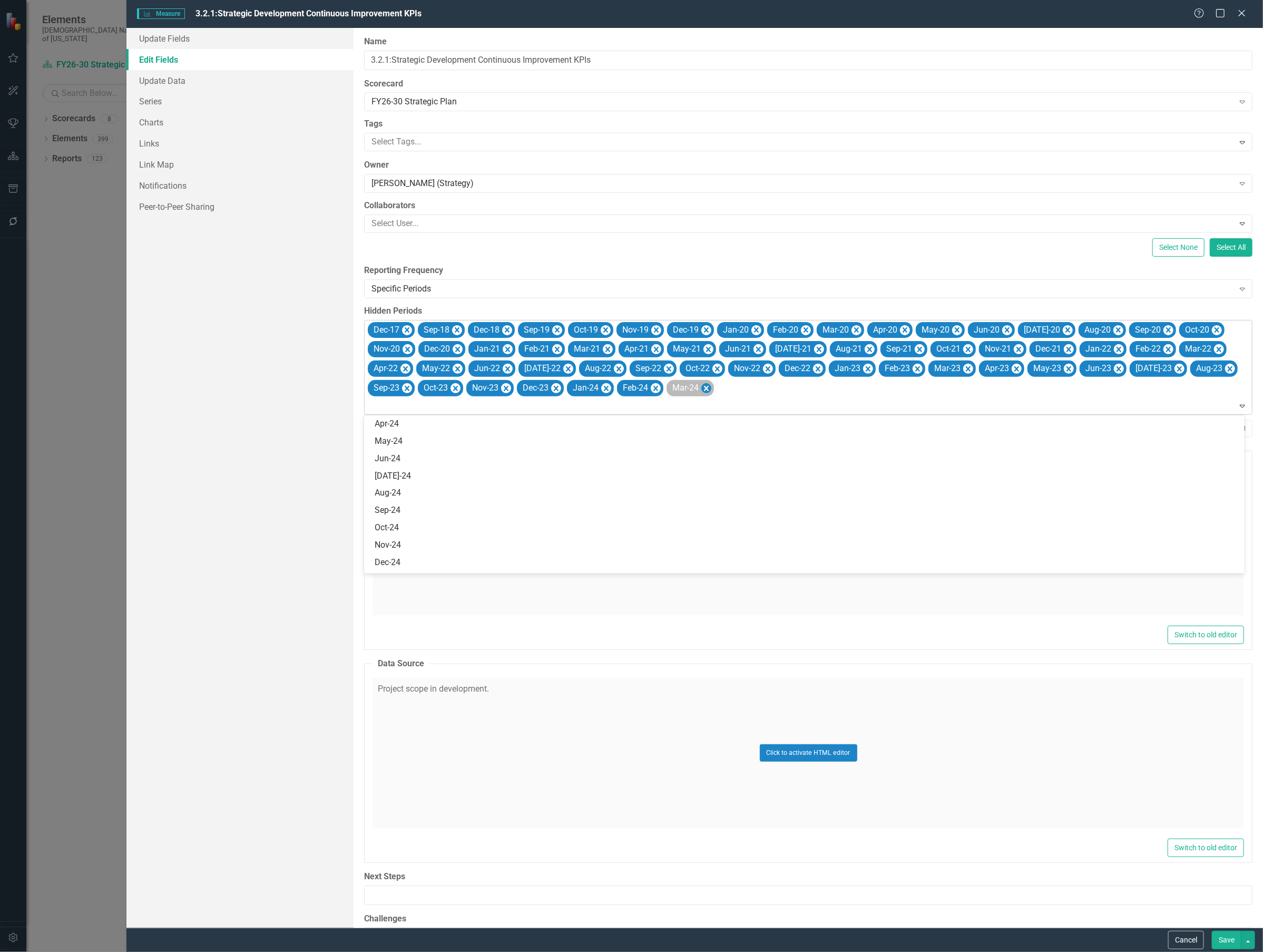
click at [708, 392] on icon "Remove Mar-24" at bounding box center [706, 388] width 10 height 13
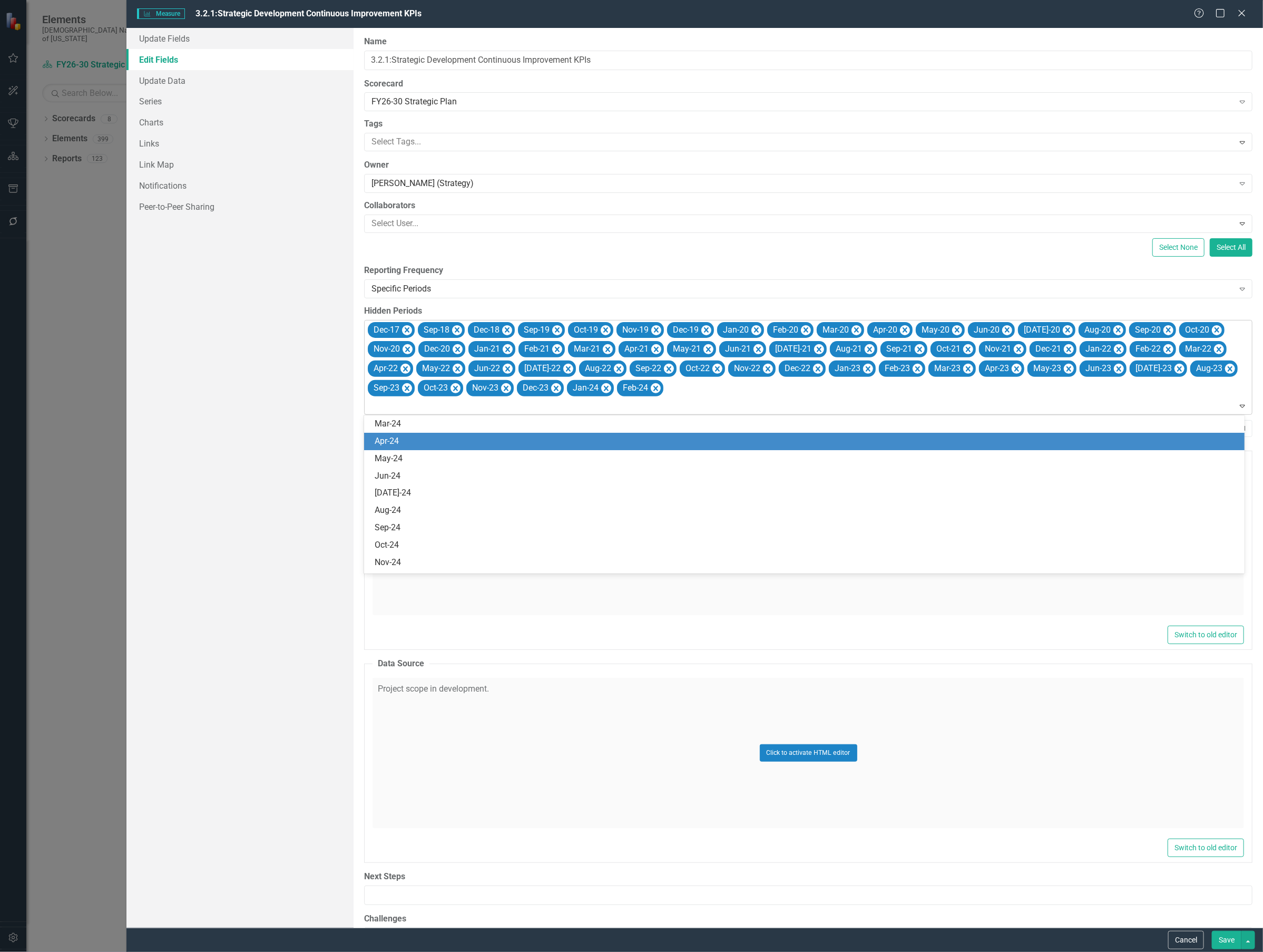
click at [417, 437] on div "Apr-24" at bounding box center [806, 441] width 864 height 12
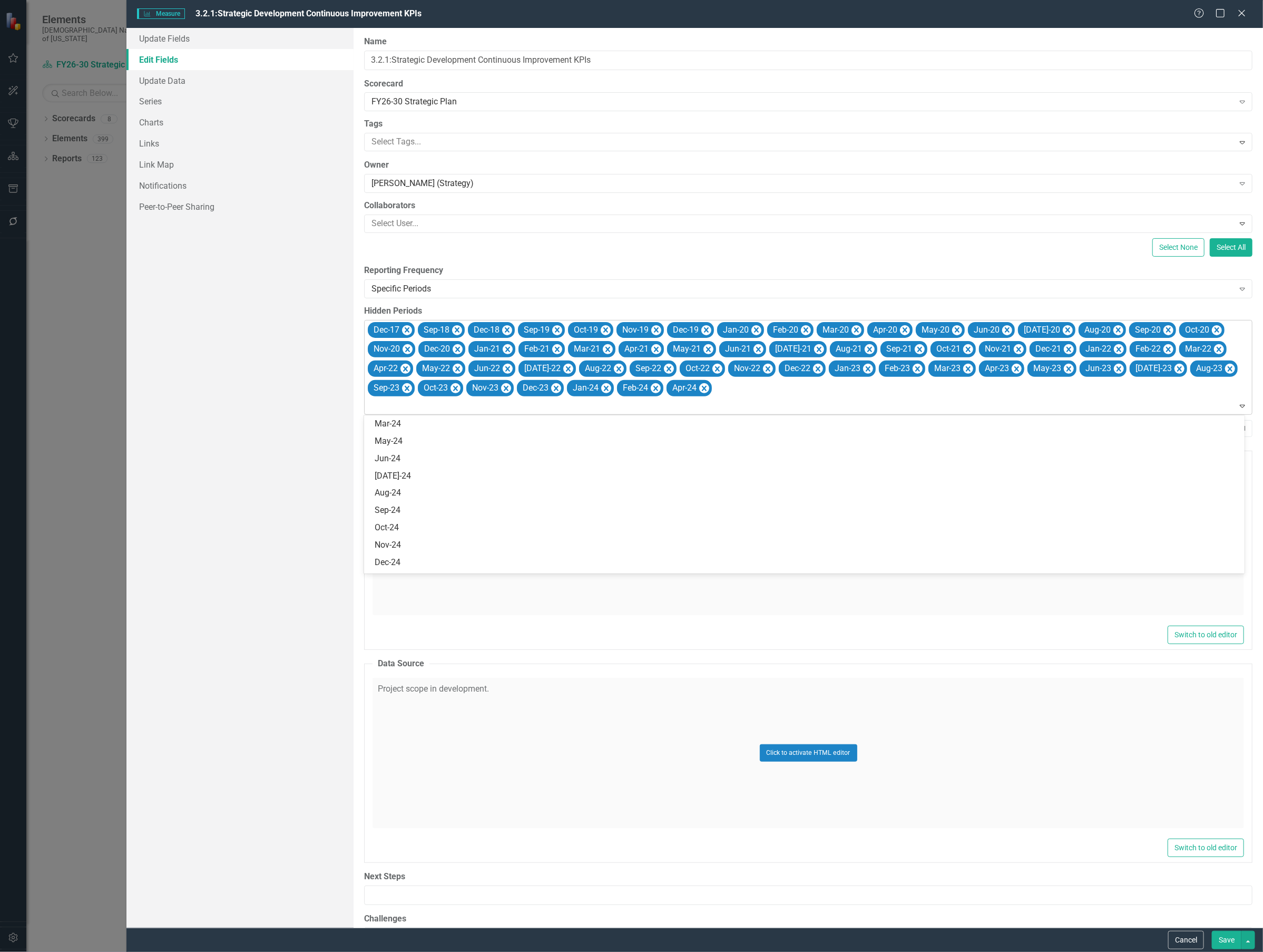
click at [409, 414] on div "Dec-17 Sep-18 Dec-18 Sep-19 Oct-19 Nov-19 Dec-19 Jan-20 Feb-20 Mar-20 Apr-20 Ma…" at bounding box center [809, 367] width 886 height 94
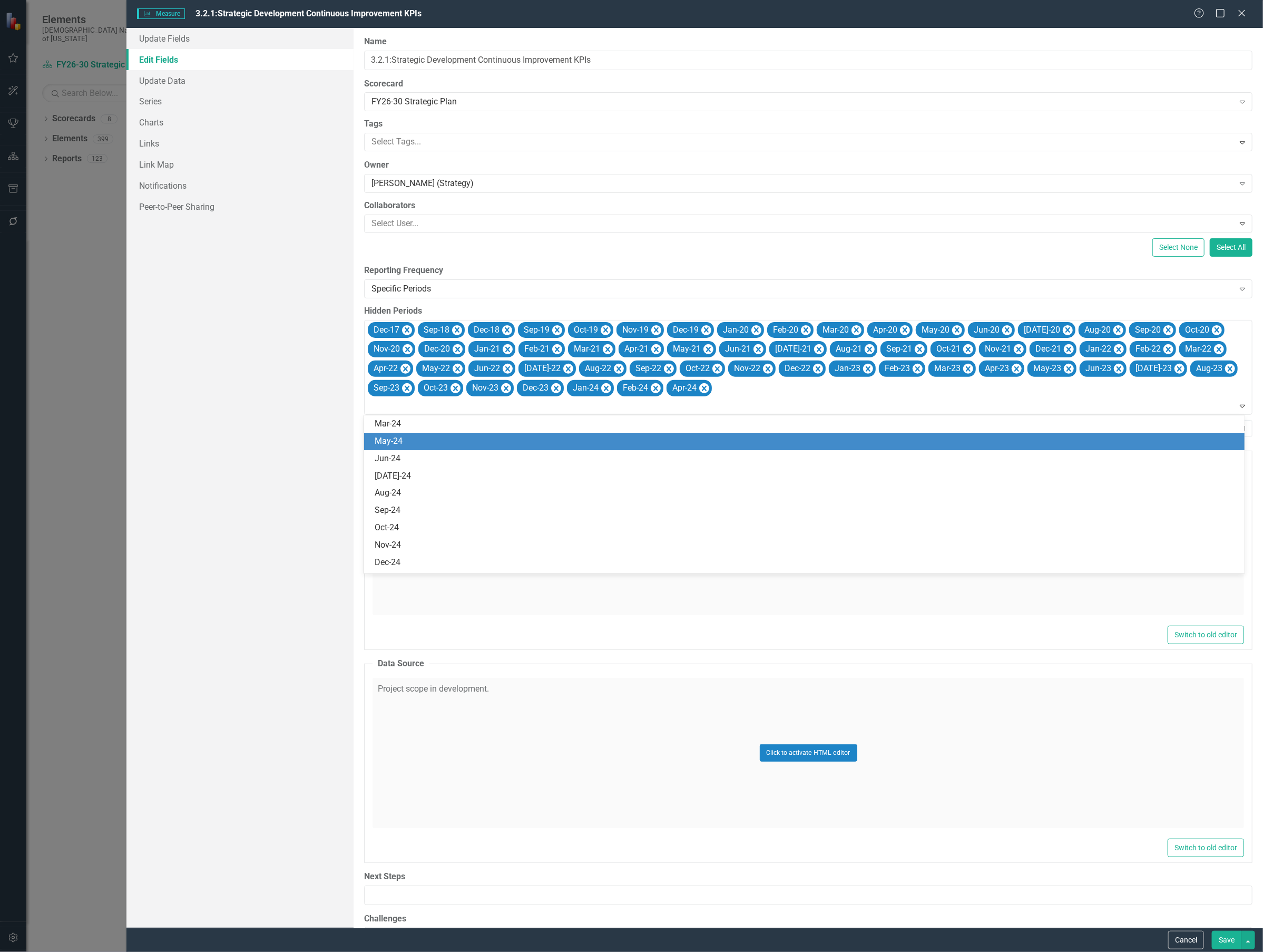
click at [404, 441] on div "May-24" at bounding box center [806, 441] width 864 height 12
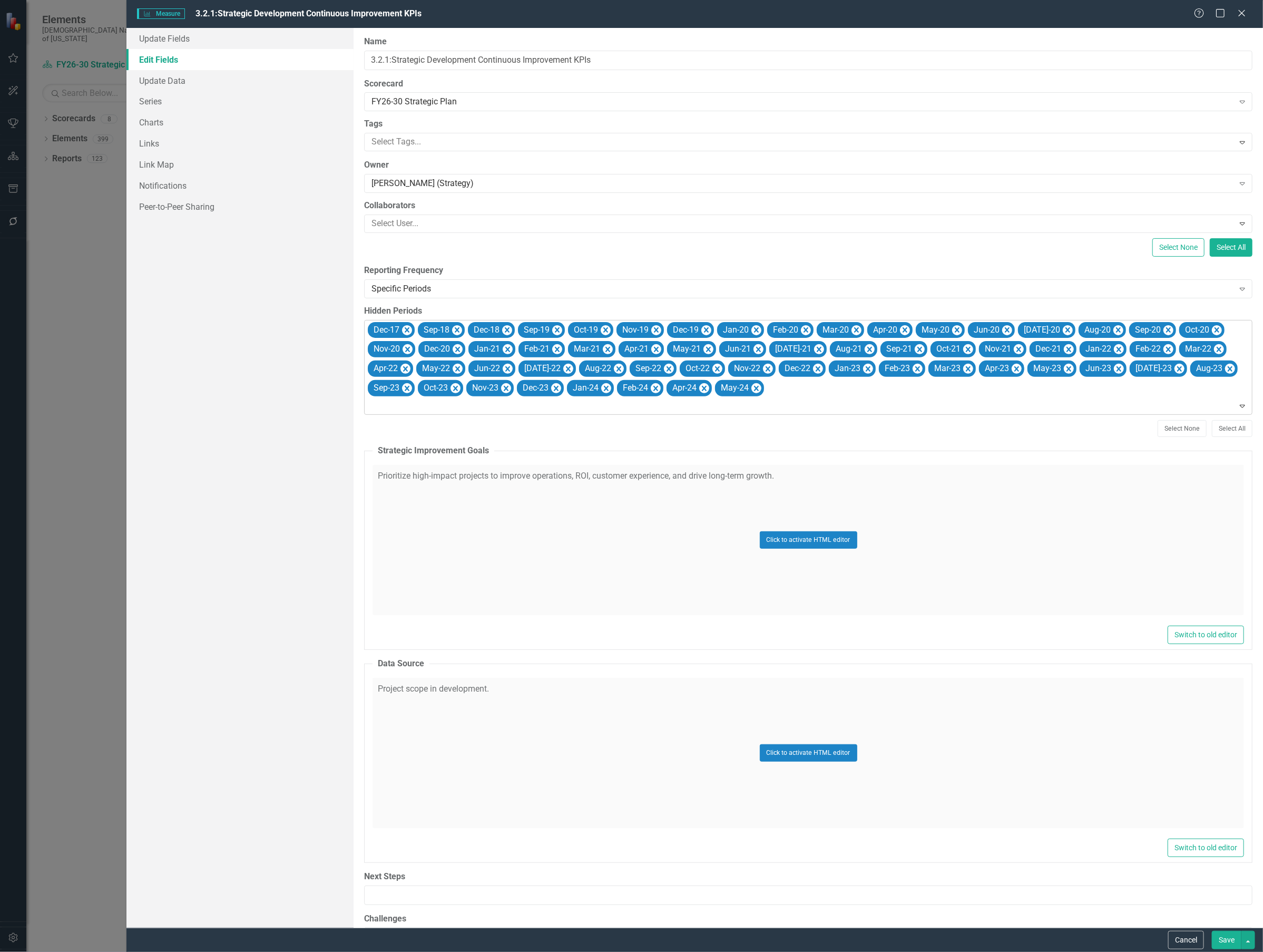
click at [404, 407] on div at bounding box center [809, 406] width 883 height 14
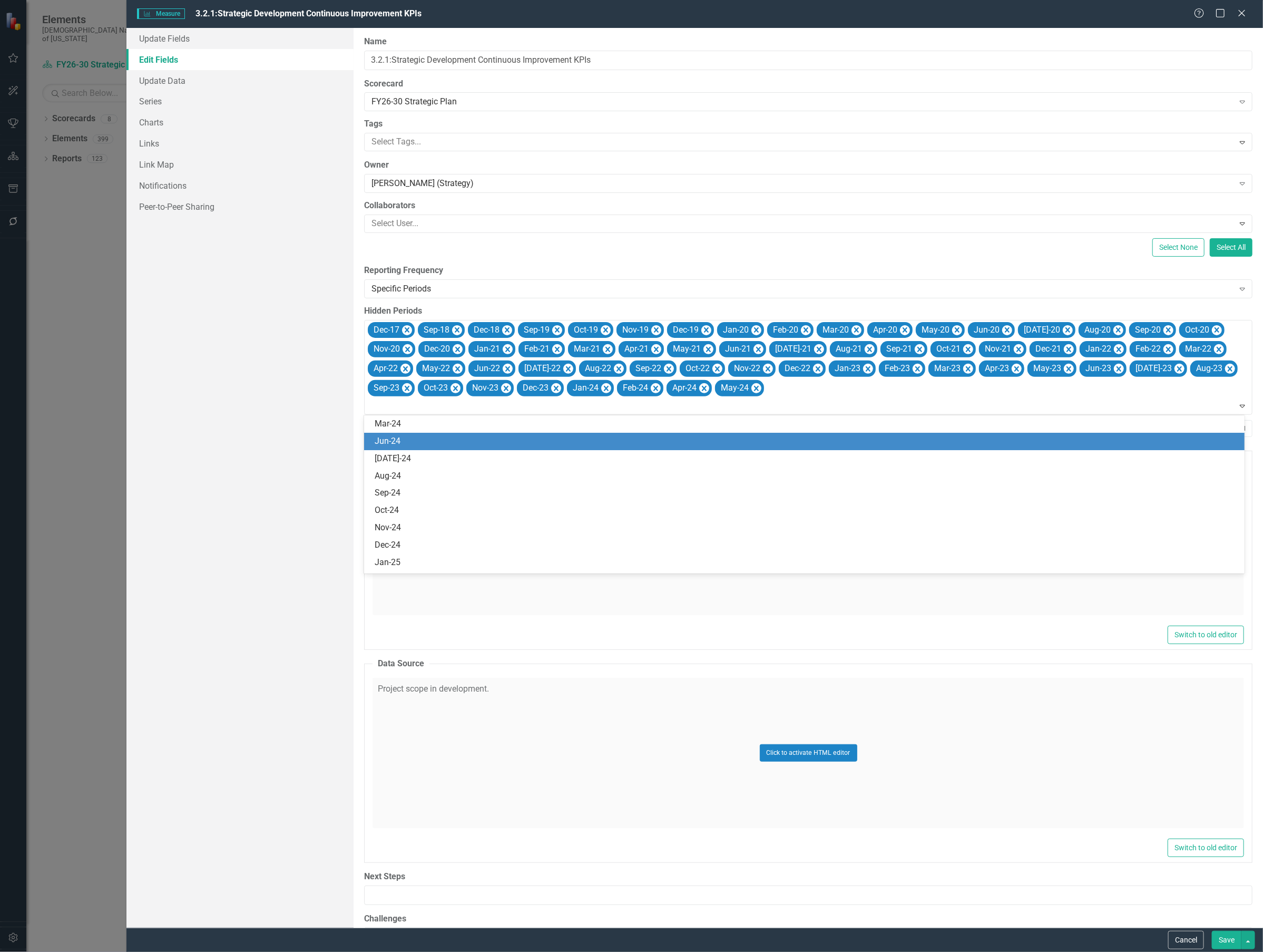
click at [403, 435] on div "Jun-24" at bounding box center [806, 441] width 864 height 12
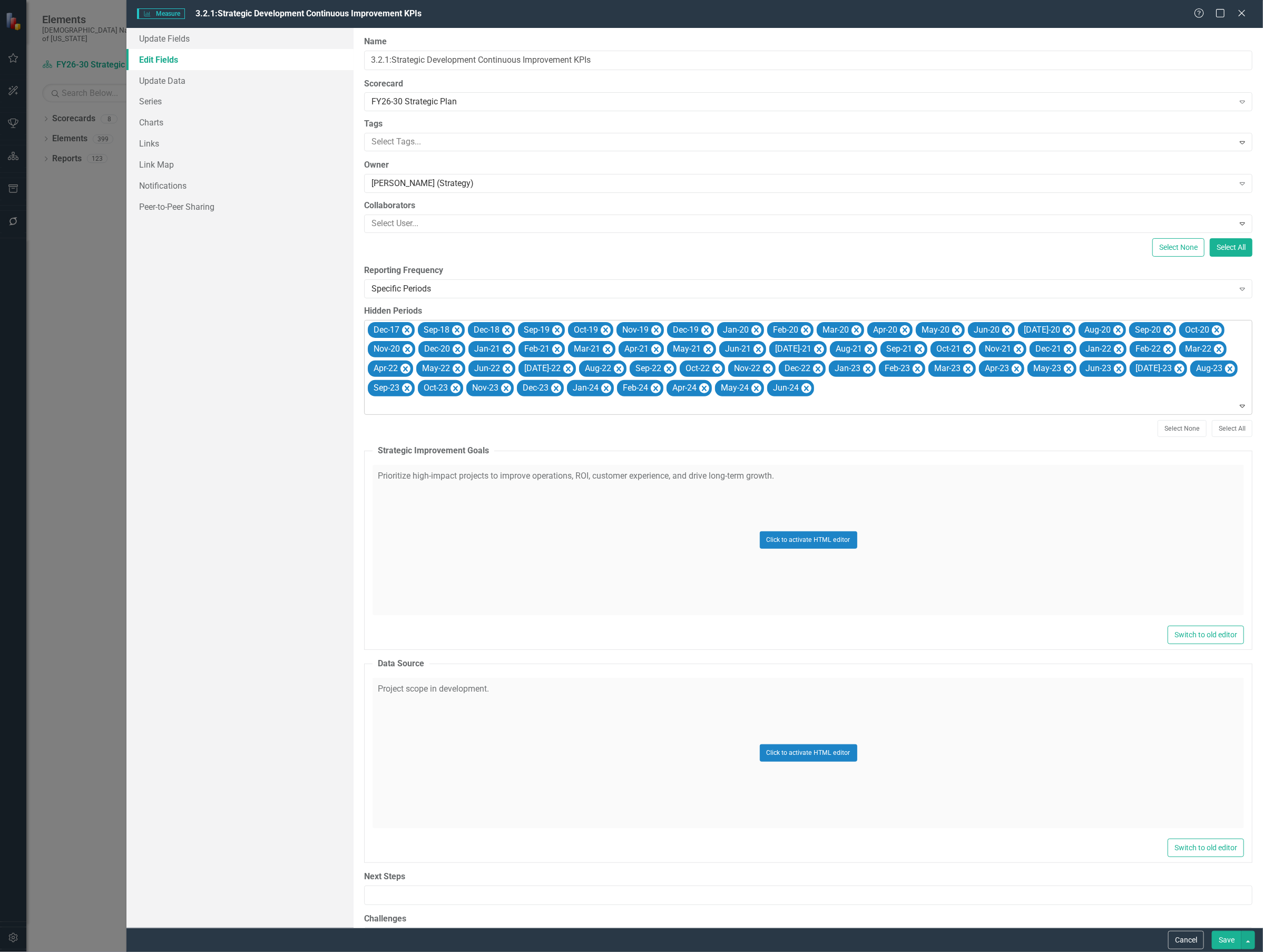
click at [402, 410] on div at bounding box center [809, 406] width 883 height 14
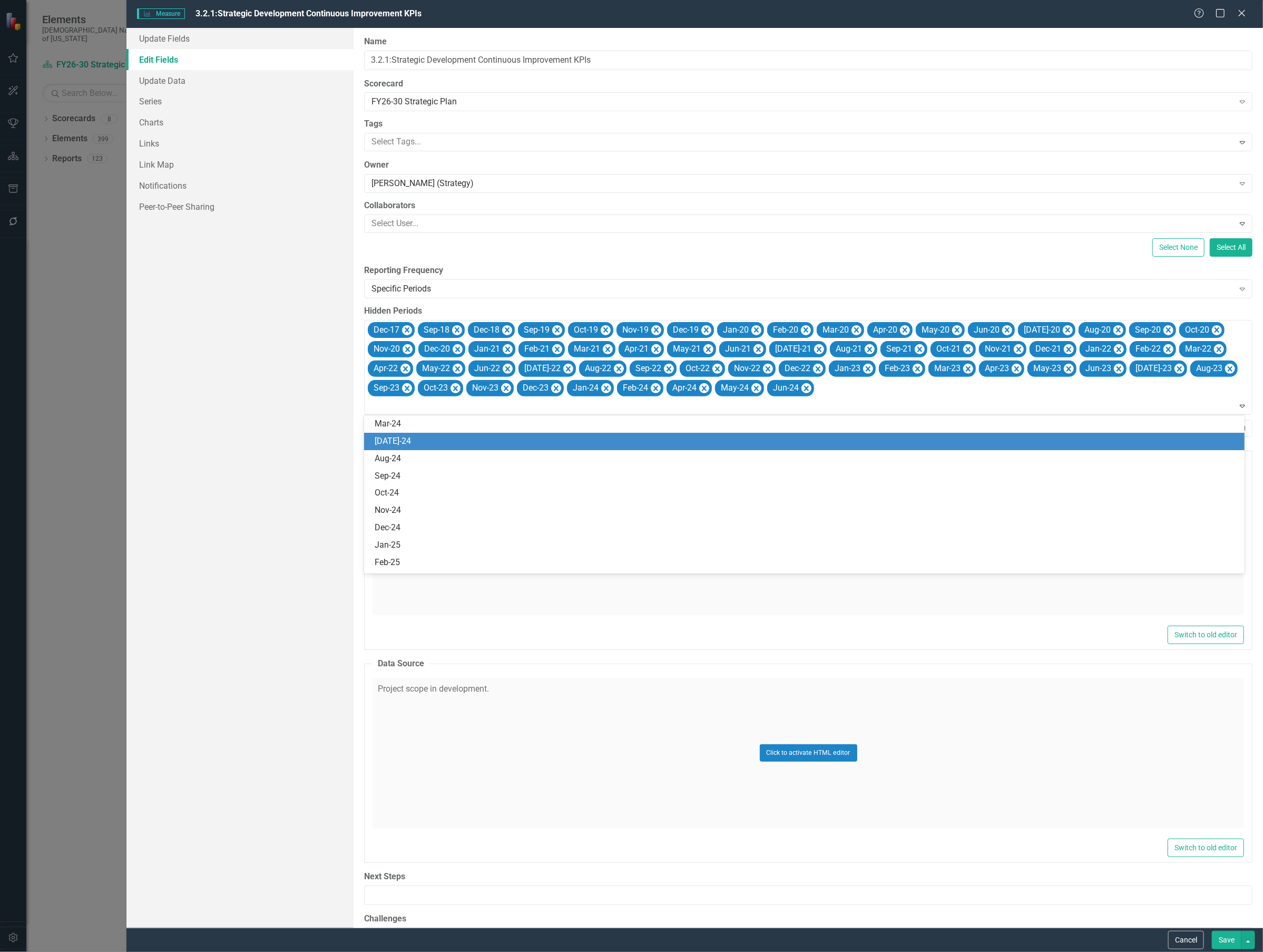
click at [404, 437] on div "[DATE]-24" at bounding box center [806, 441] width 864 height 12
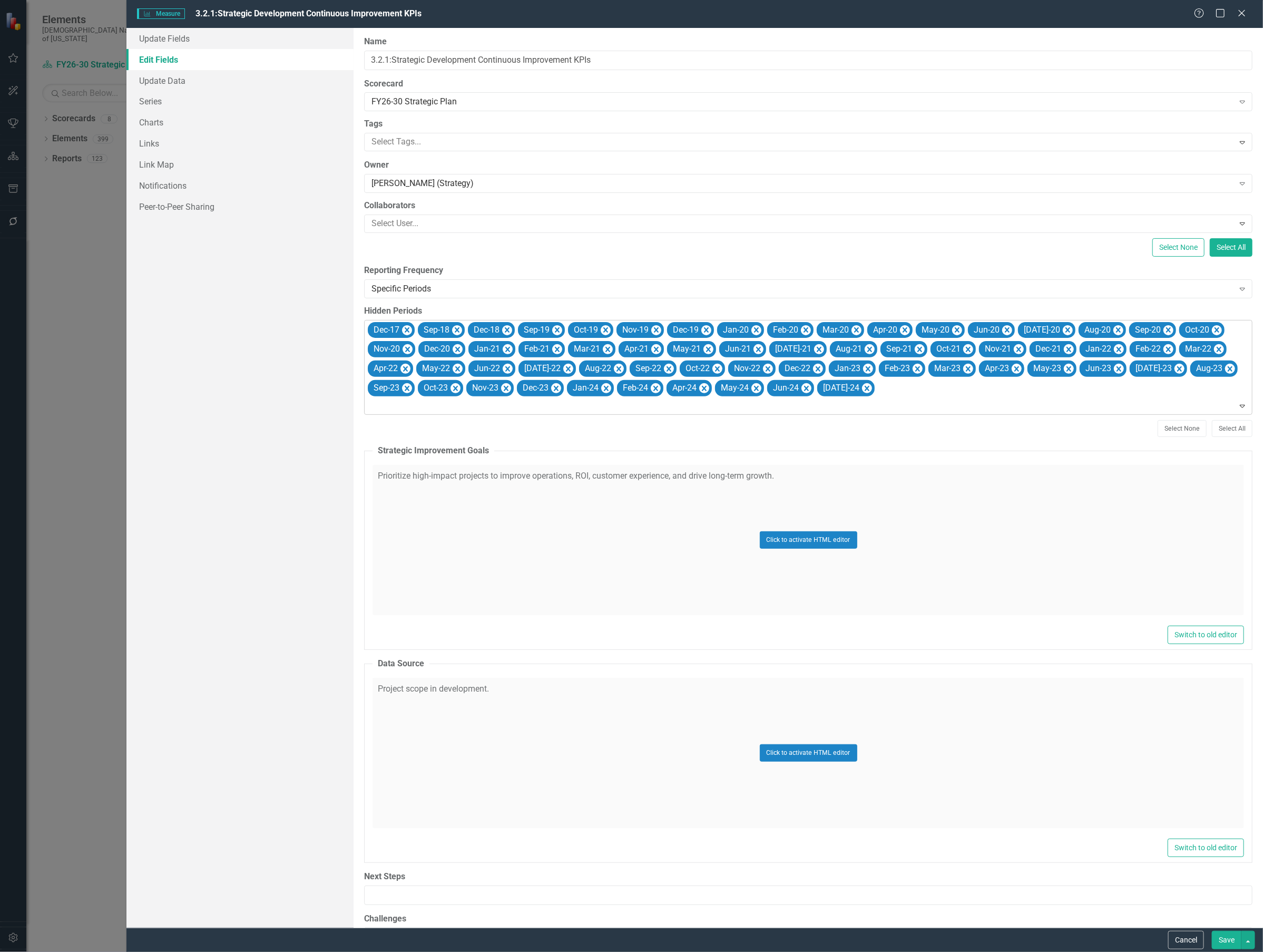
click at [404, 406] on div at bounding box center [809, 406] width 883 height 14
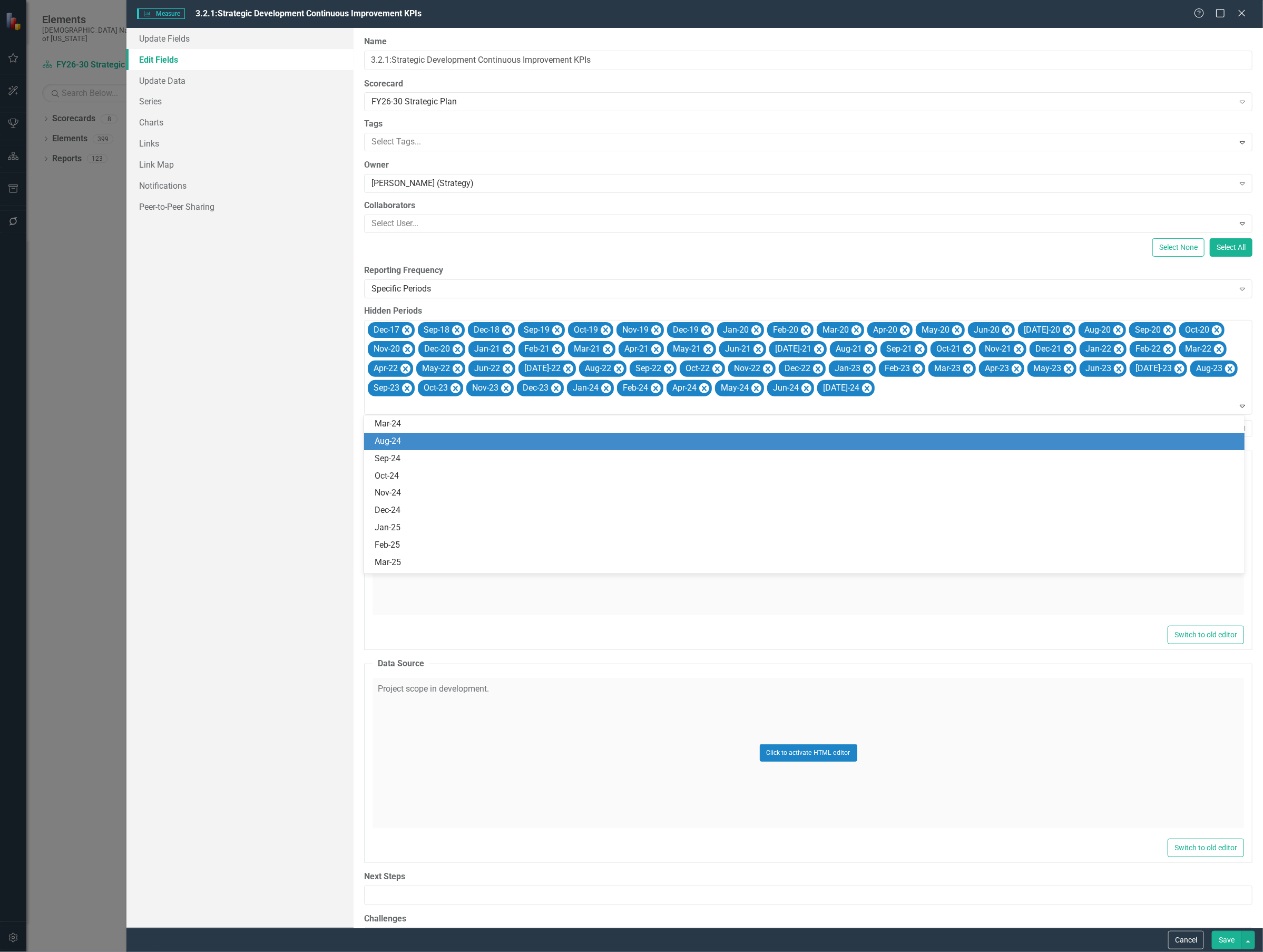
click at [404, 435] on div "Aug-24" at bounding box center [806, 441] width 864 height 12
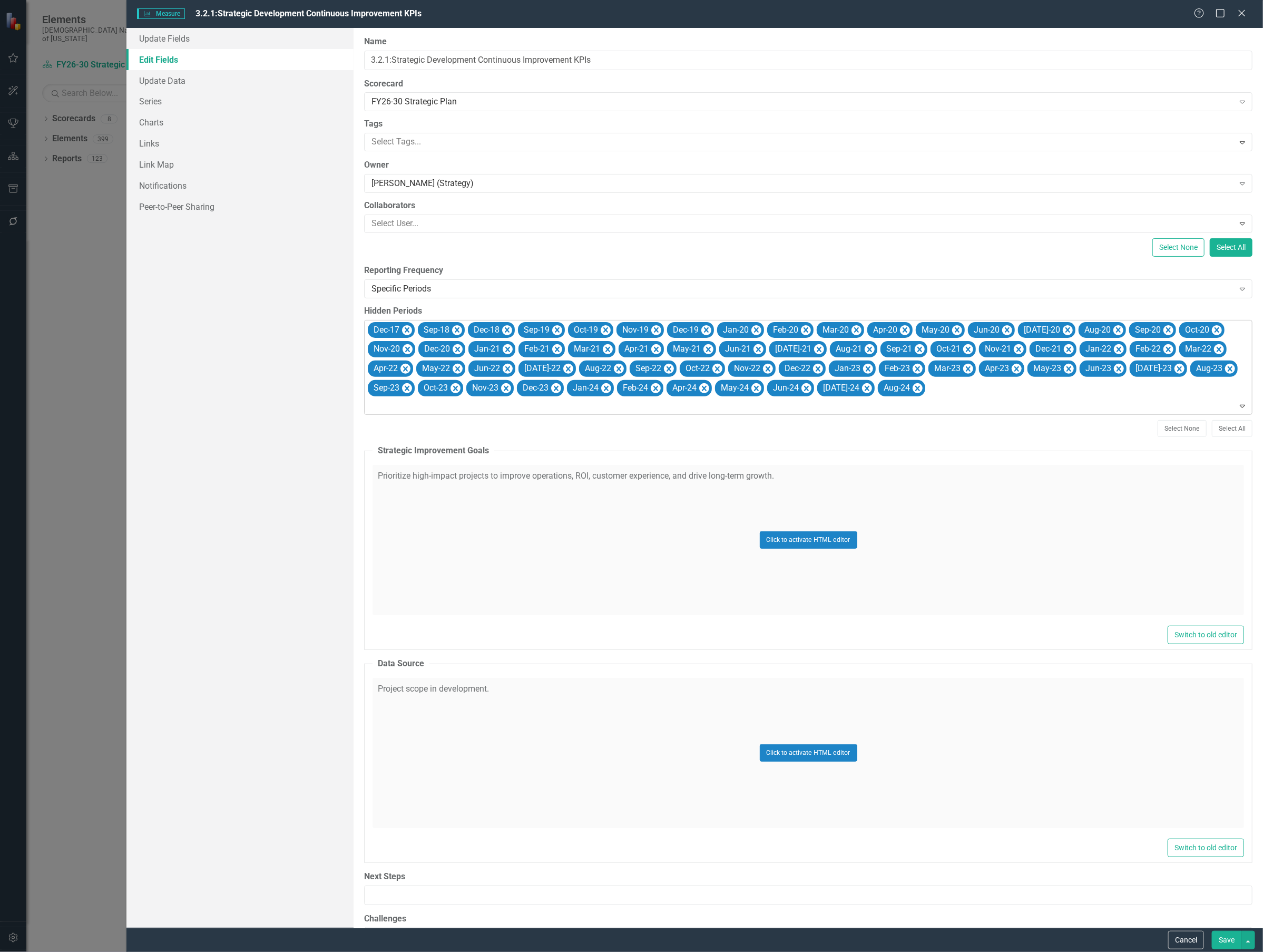
click at [401, 405] on div at bounding box center [809, 406] width 883 height 14
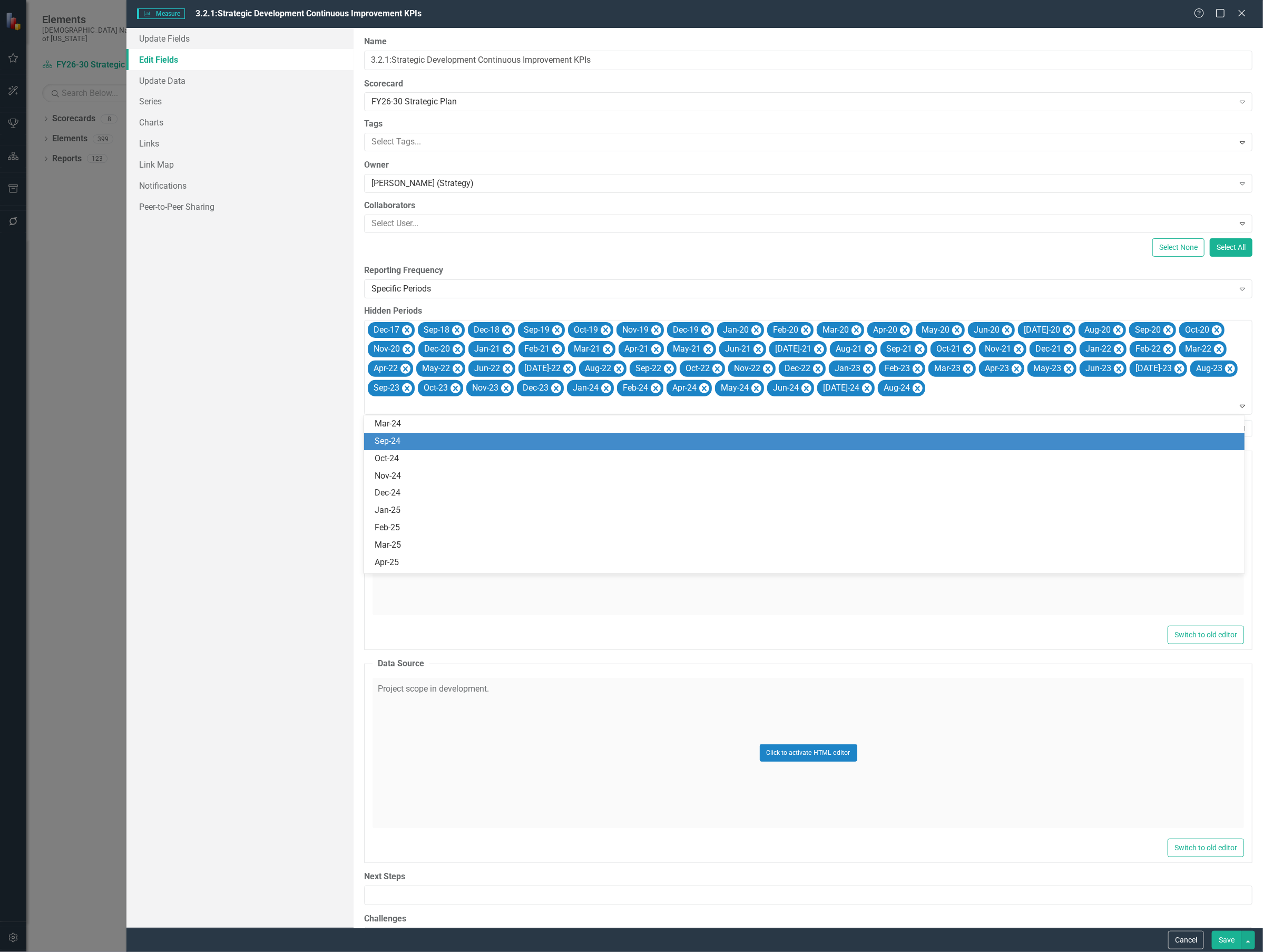
click at [399, 433] on div "Sep-24" at bounding box center [804, 441] width 881 height 18
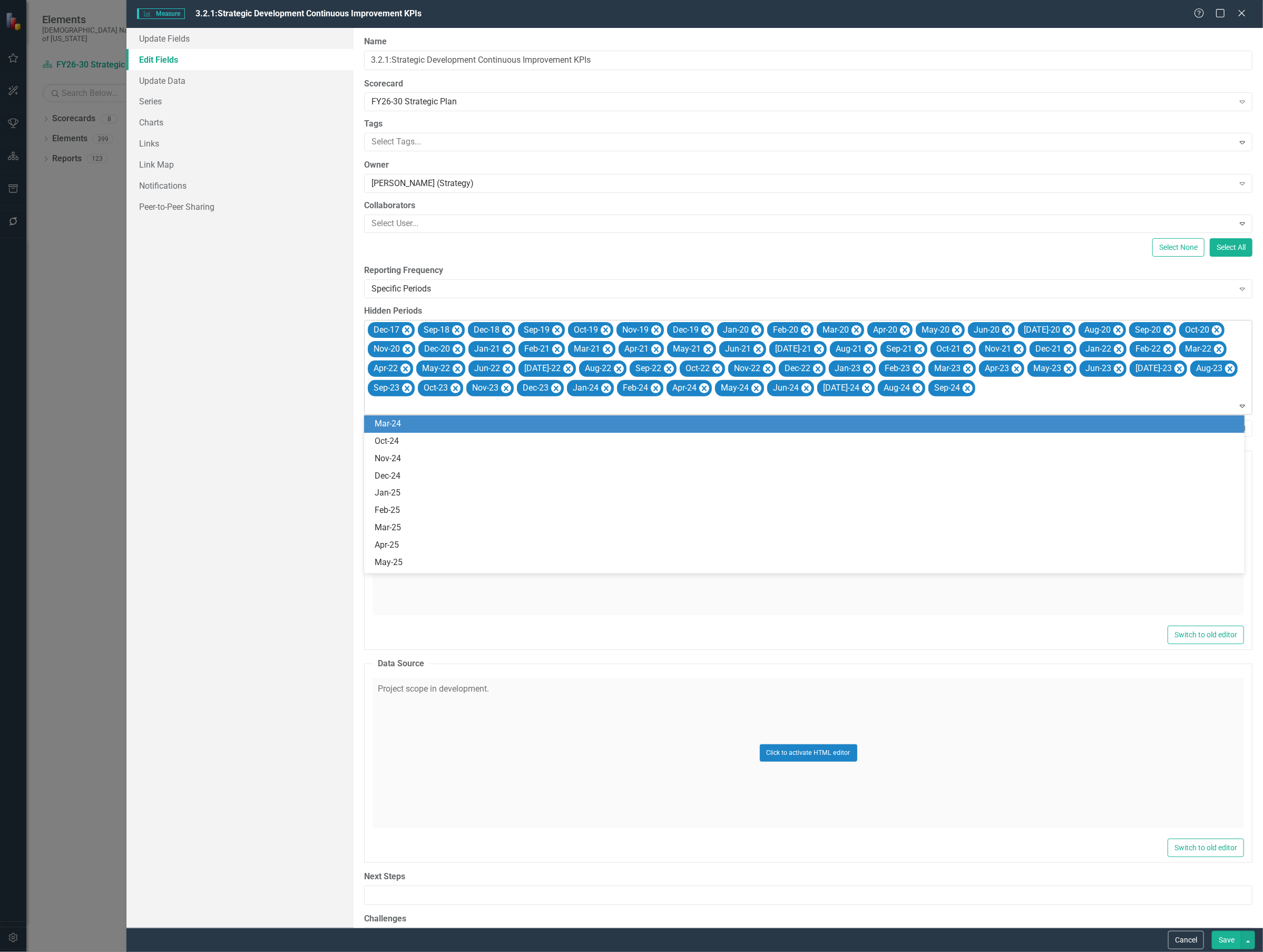
click at [399, 404] on div at bounding box center [809, 406] width 883 height 14
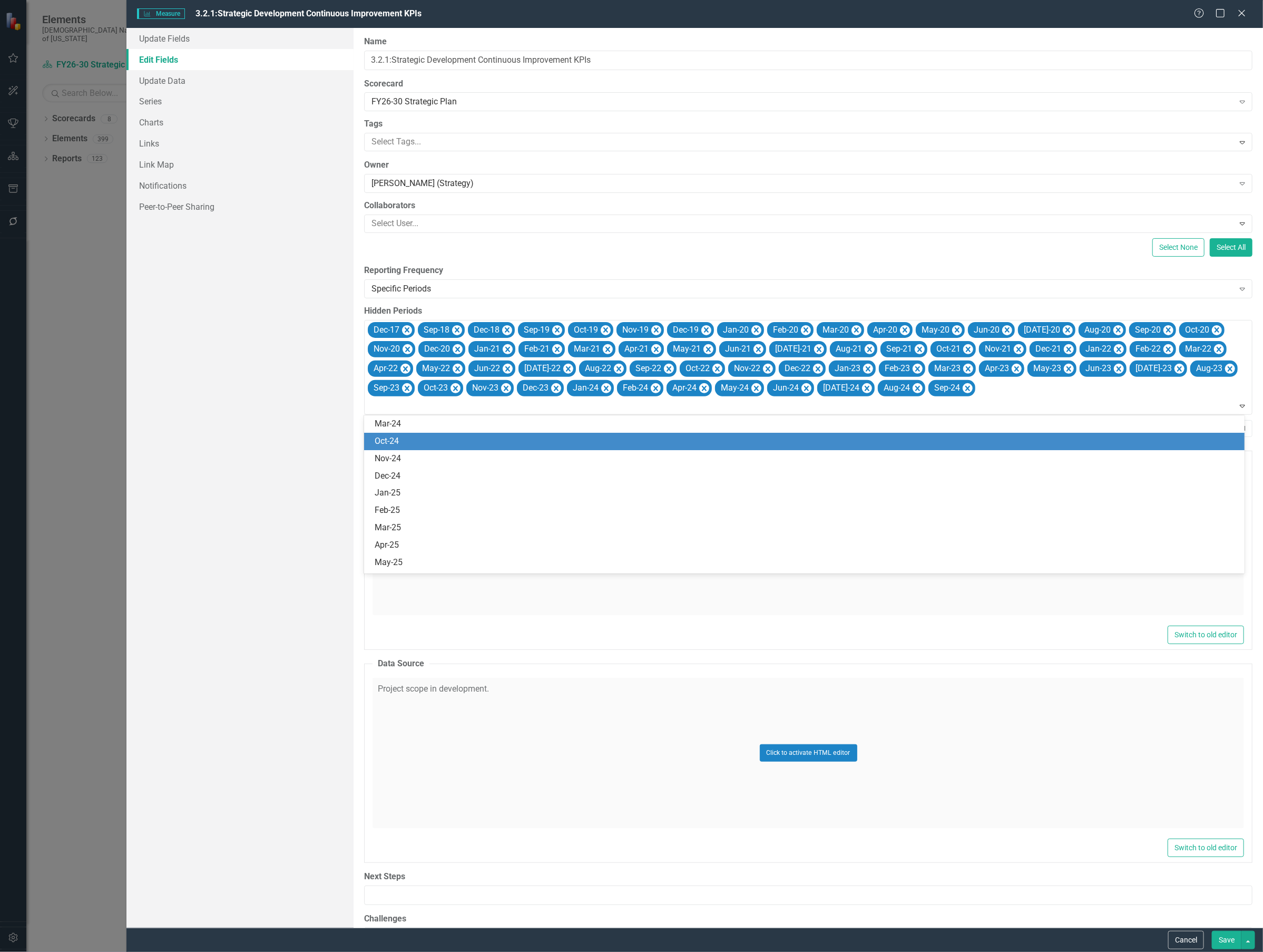
click at [398, 442] on div "Oct-24" at bounding box center [806, 441] width 864 height 12
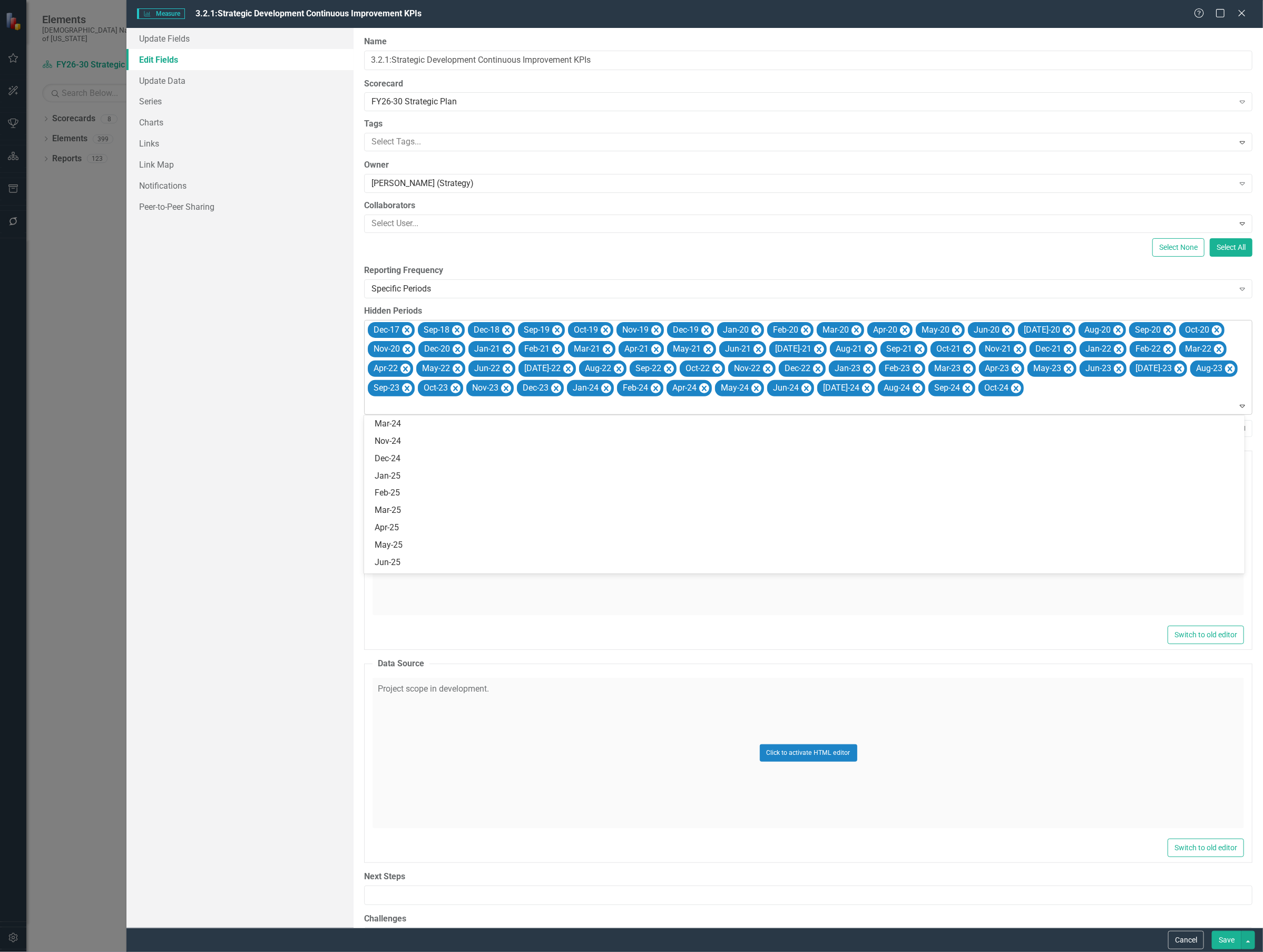
click at [404, 408] on div at bounding box center [809, 406] width 883 height 14
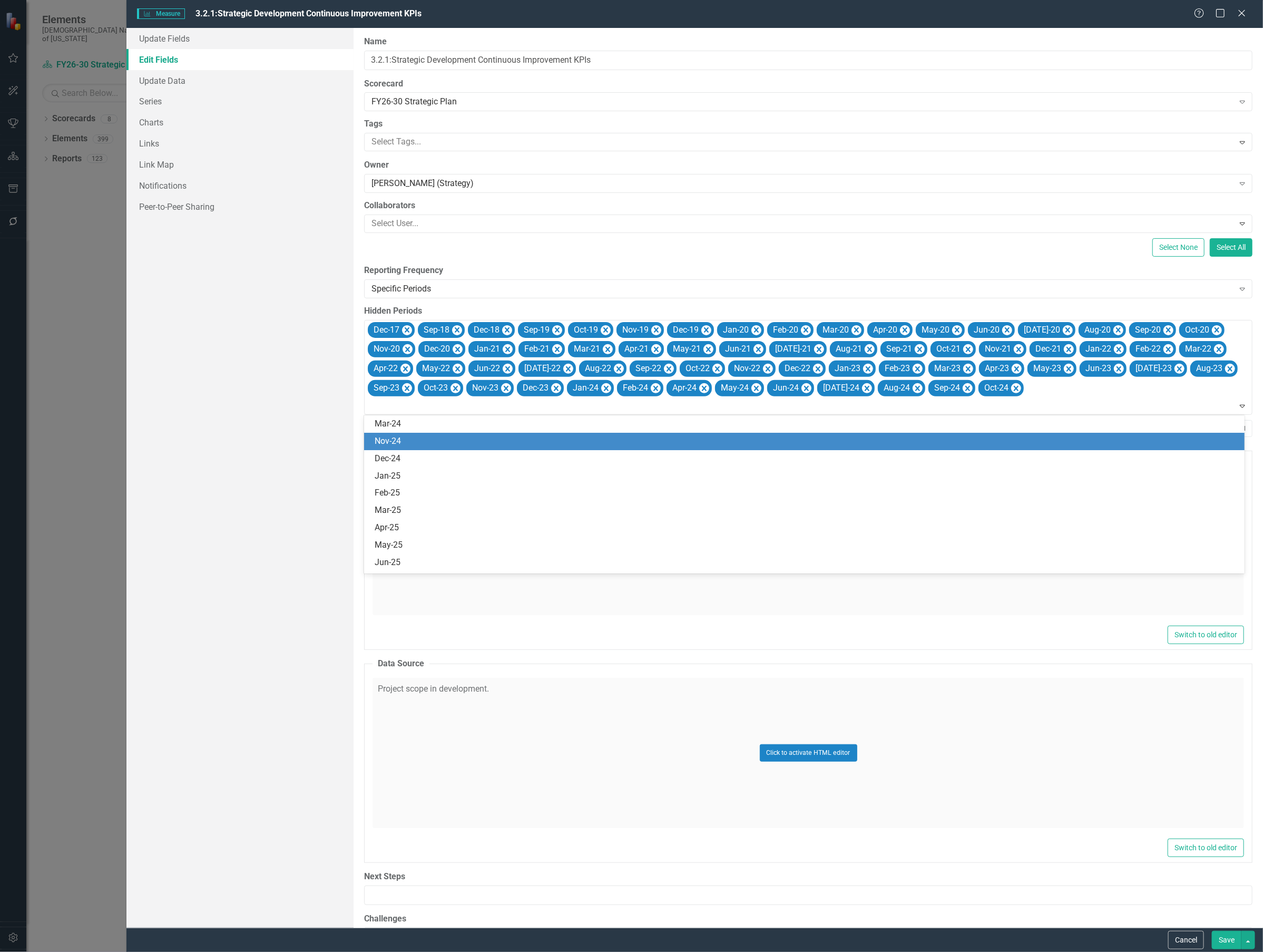
click at [404, 440] on div "Nov-24" at bounding box center [806, 441] width 864 height 12
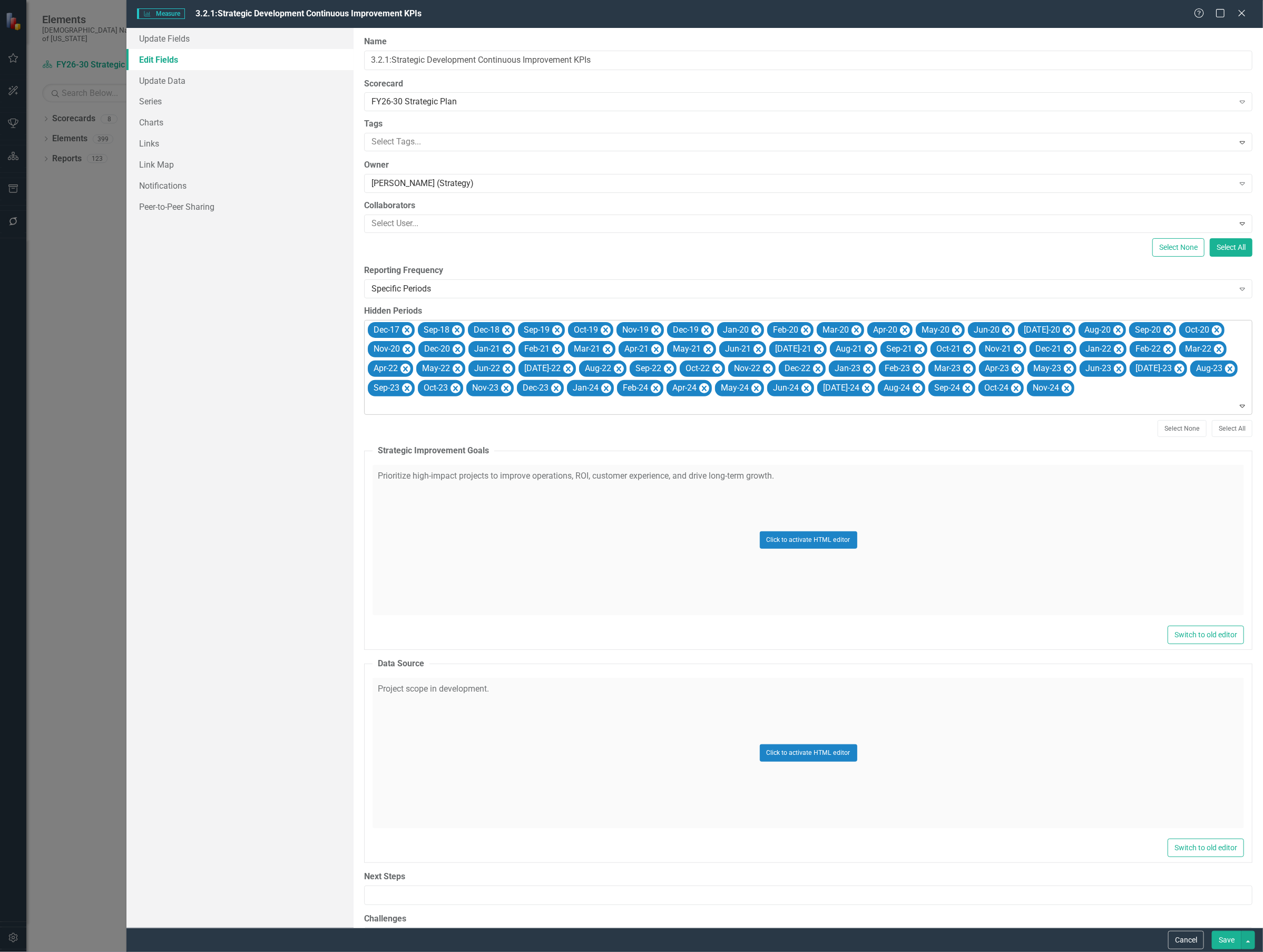
click at [406, 412] on div at bounding box center [809, 406] width 883 height 14
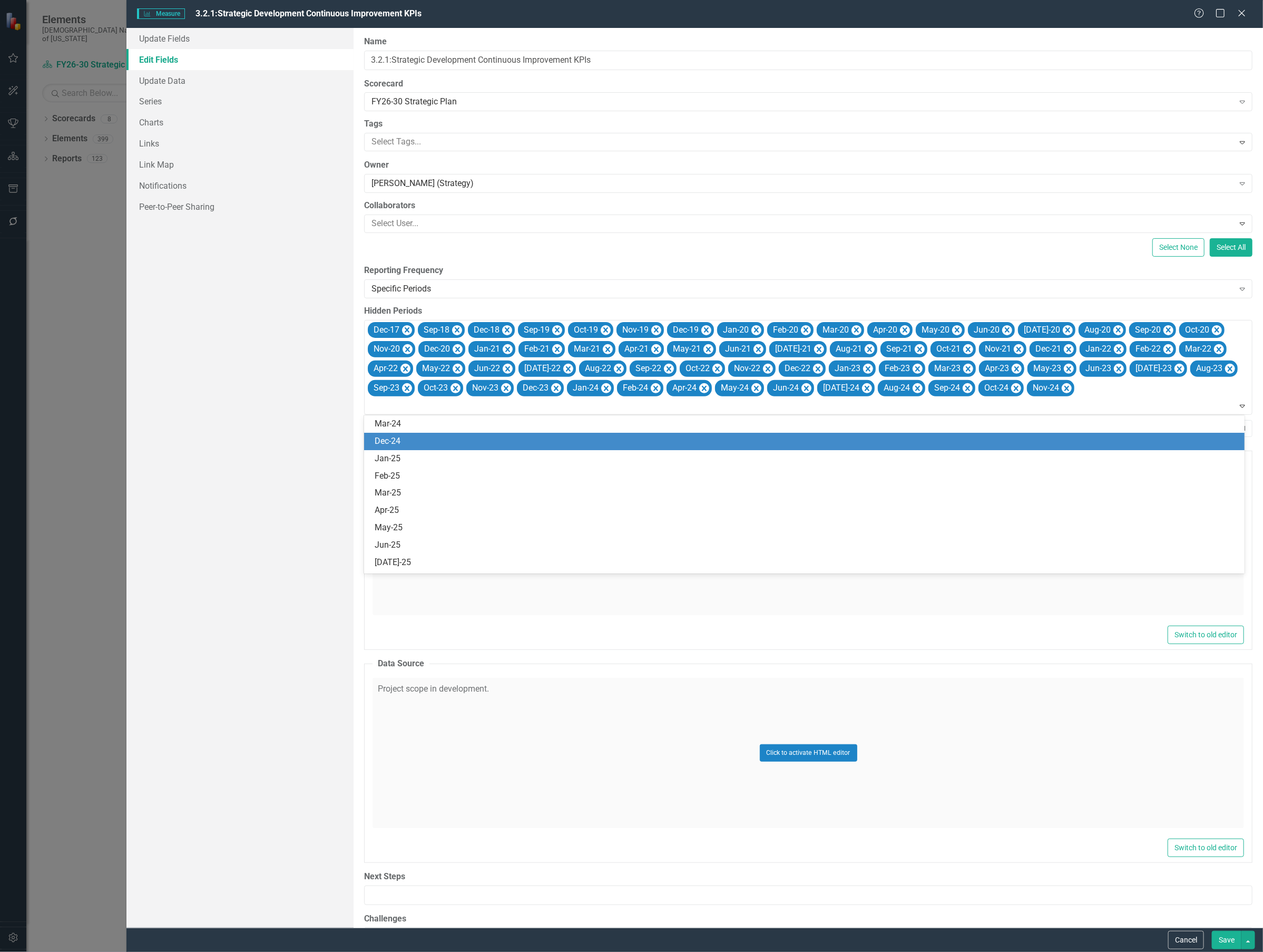
click at [406, 433] on div "Dec-24" at bounding box center [804, 441] width 881 height 18
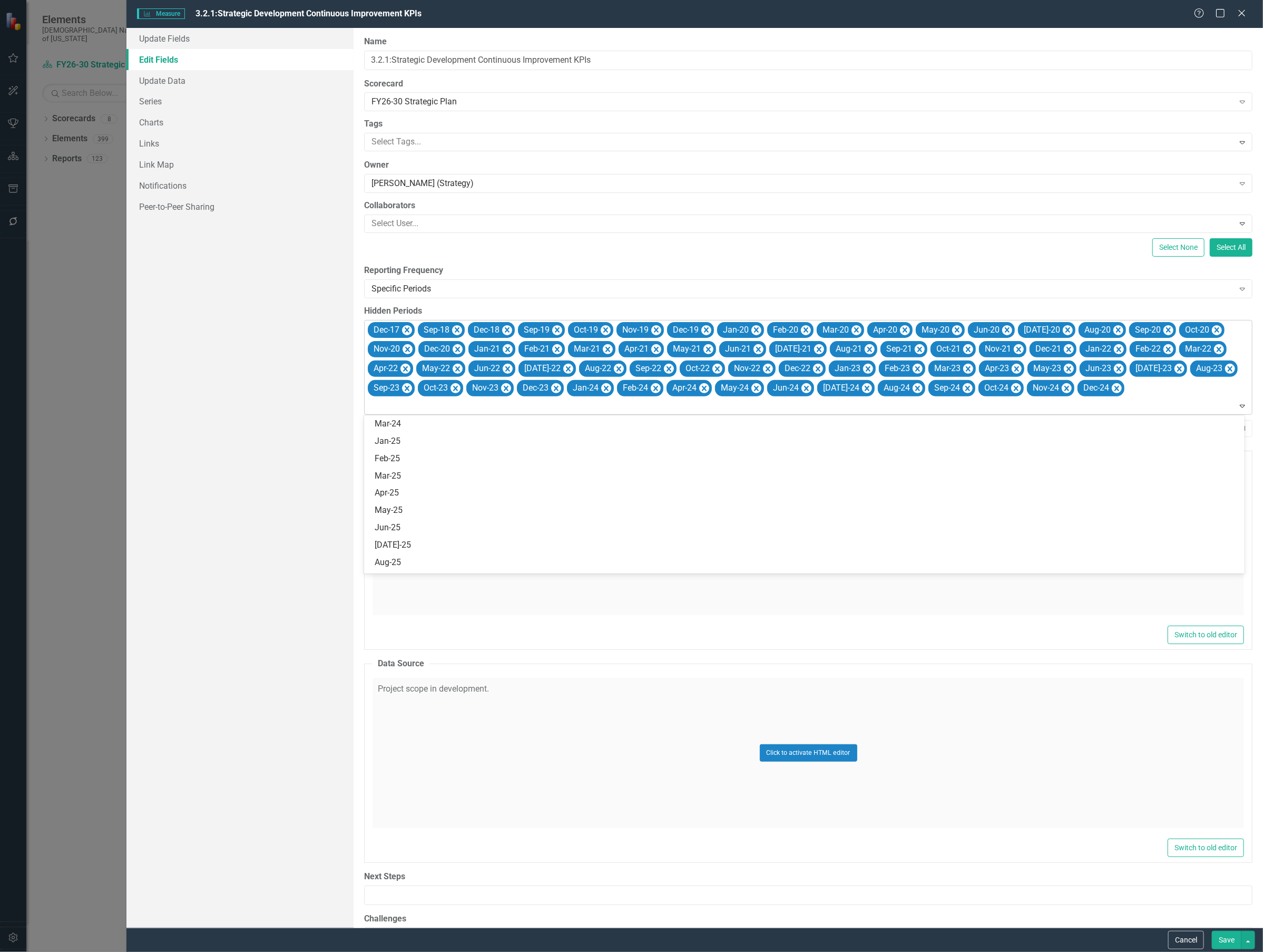
click at [406, 411] on div at bounding box center [809, 406] width 883 height 14
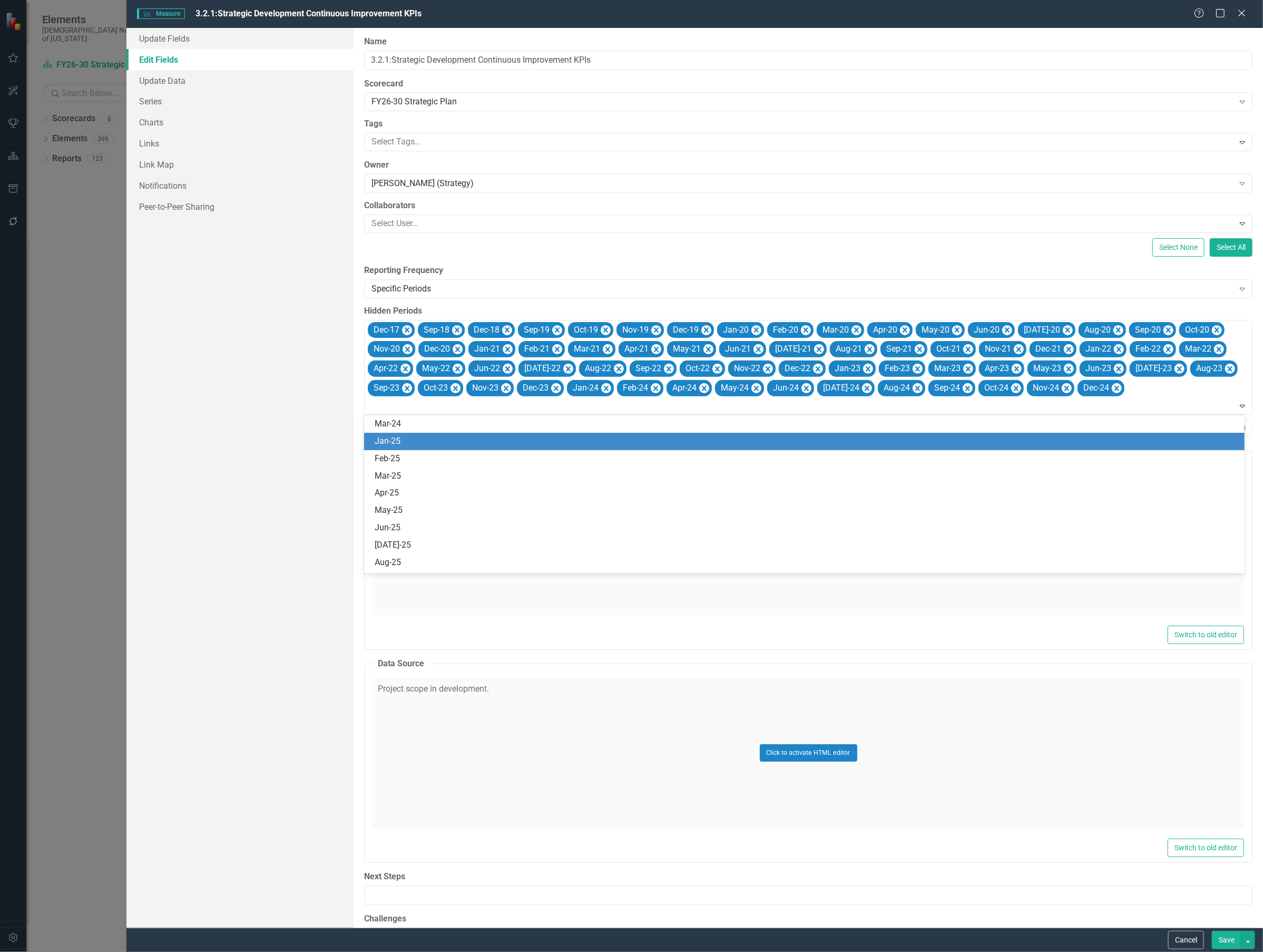
click at [404, 444] on div "Jan-25" at bounding box center [806, 441] width 864 height 12
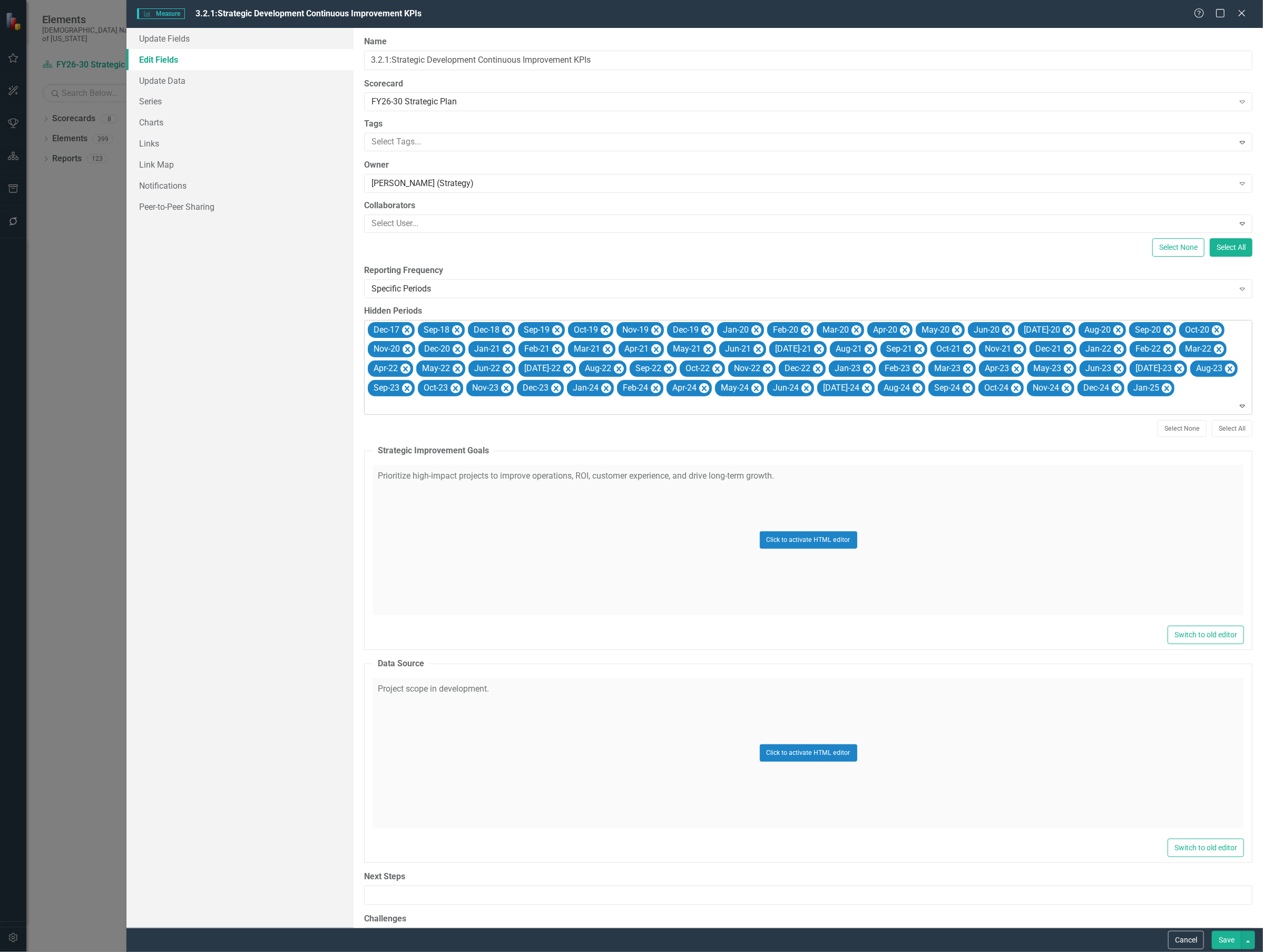
click at [406, 410] on div at bounding box center [809, 406] width 883 height 14
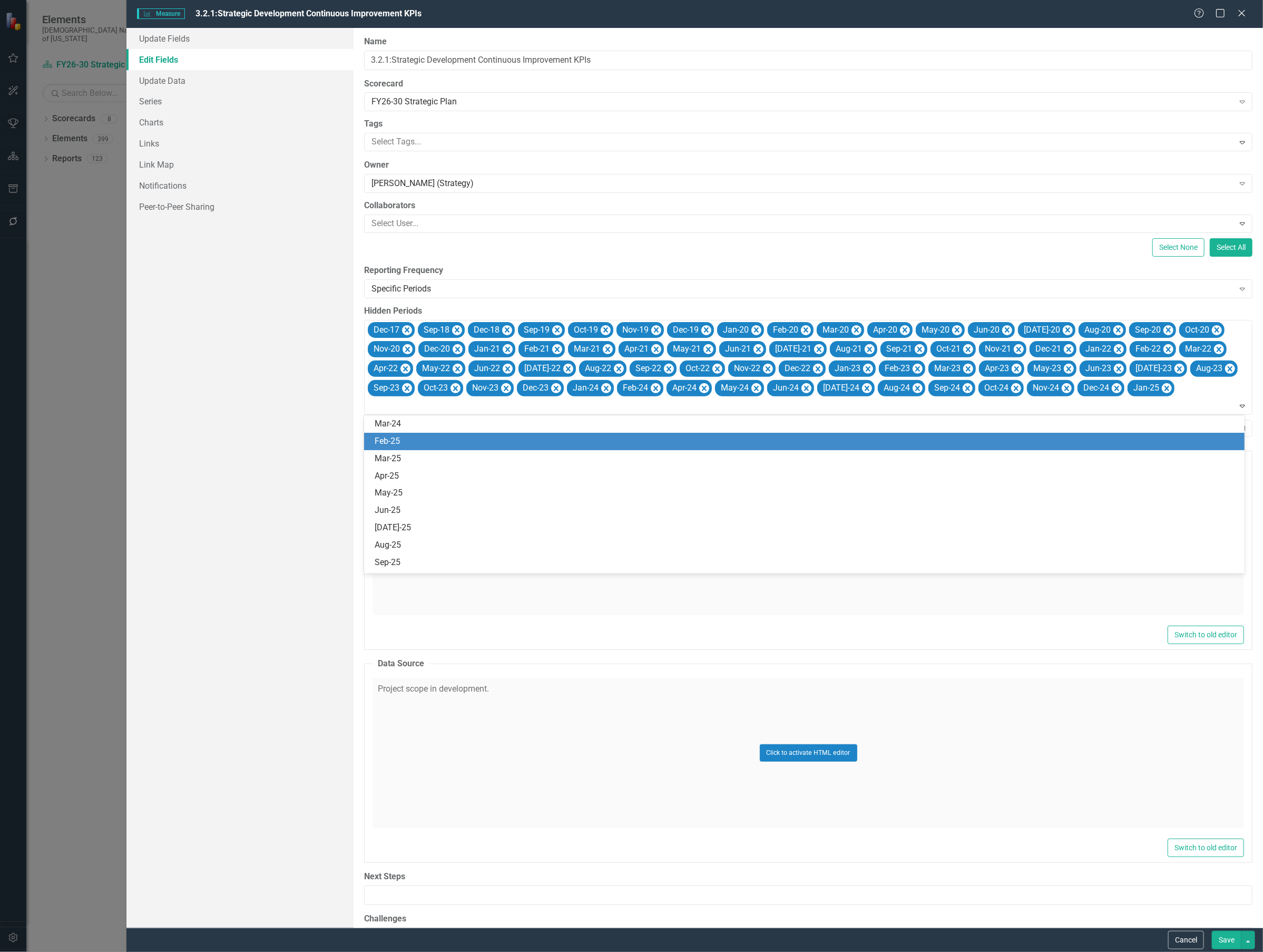
click at [404, 433] on div "Feb-25" at bounding box center [804, 441] width 881 height 18
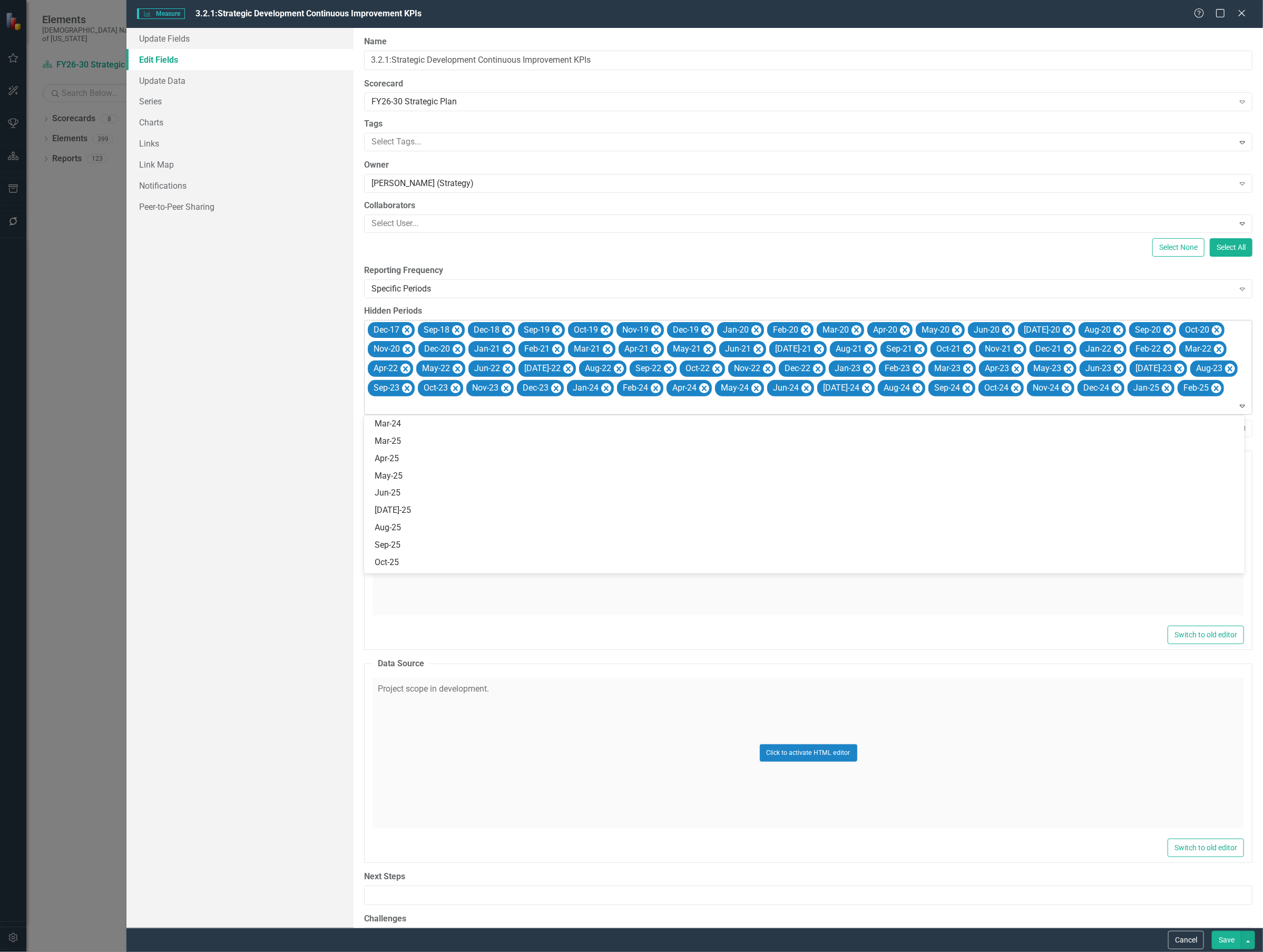
click at [401, 406] on div at bounding box center [809, 406] width 883 height 14
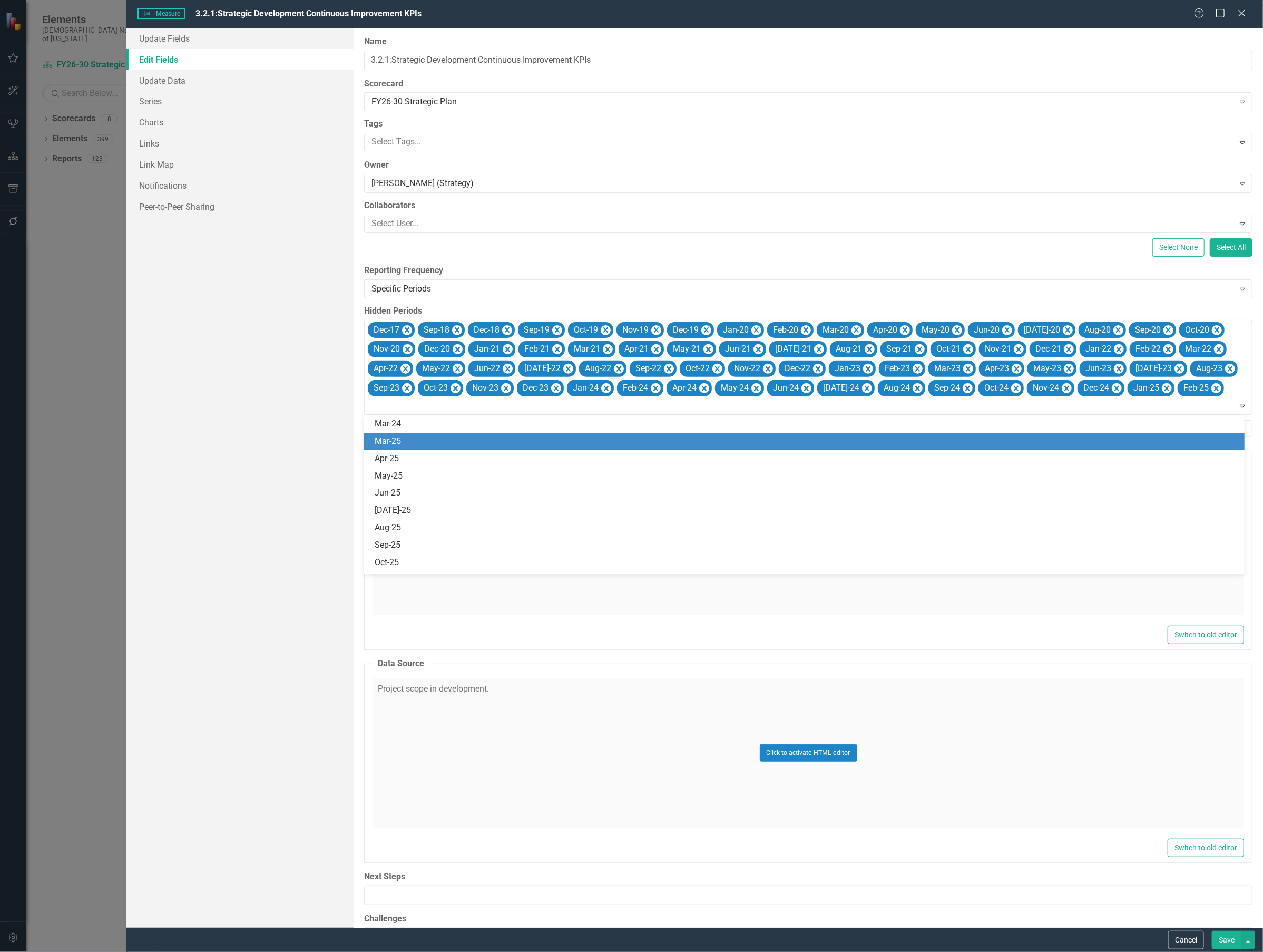
click at [399, 446] on div "Mar-25" at bounding box center [806, 441] width 864 height 12
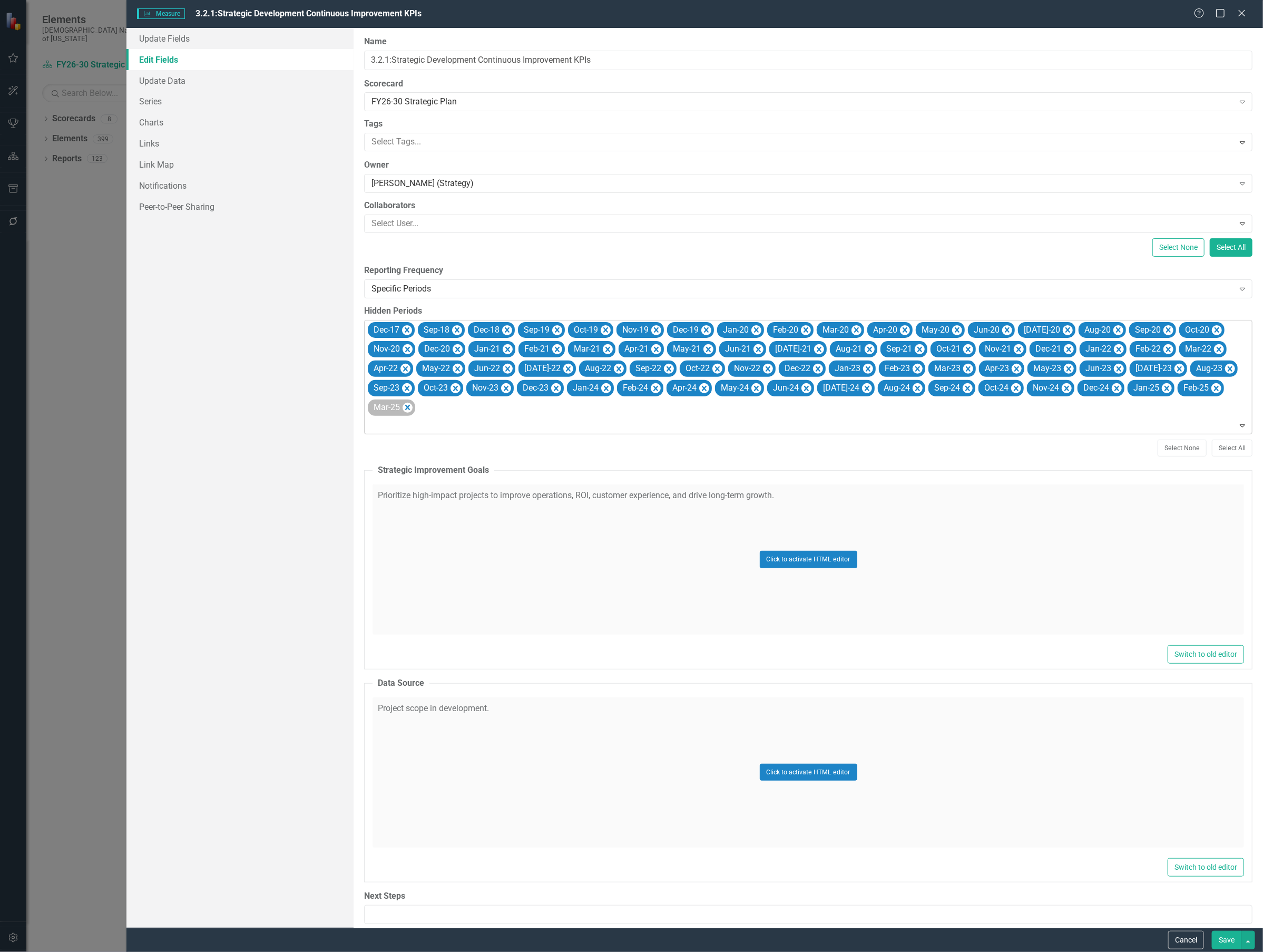
click at [401, 414] on div "Mar-25" at bounding box center [386, 407] width 31 height 15
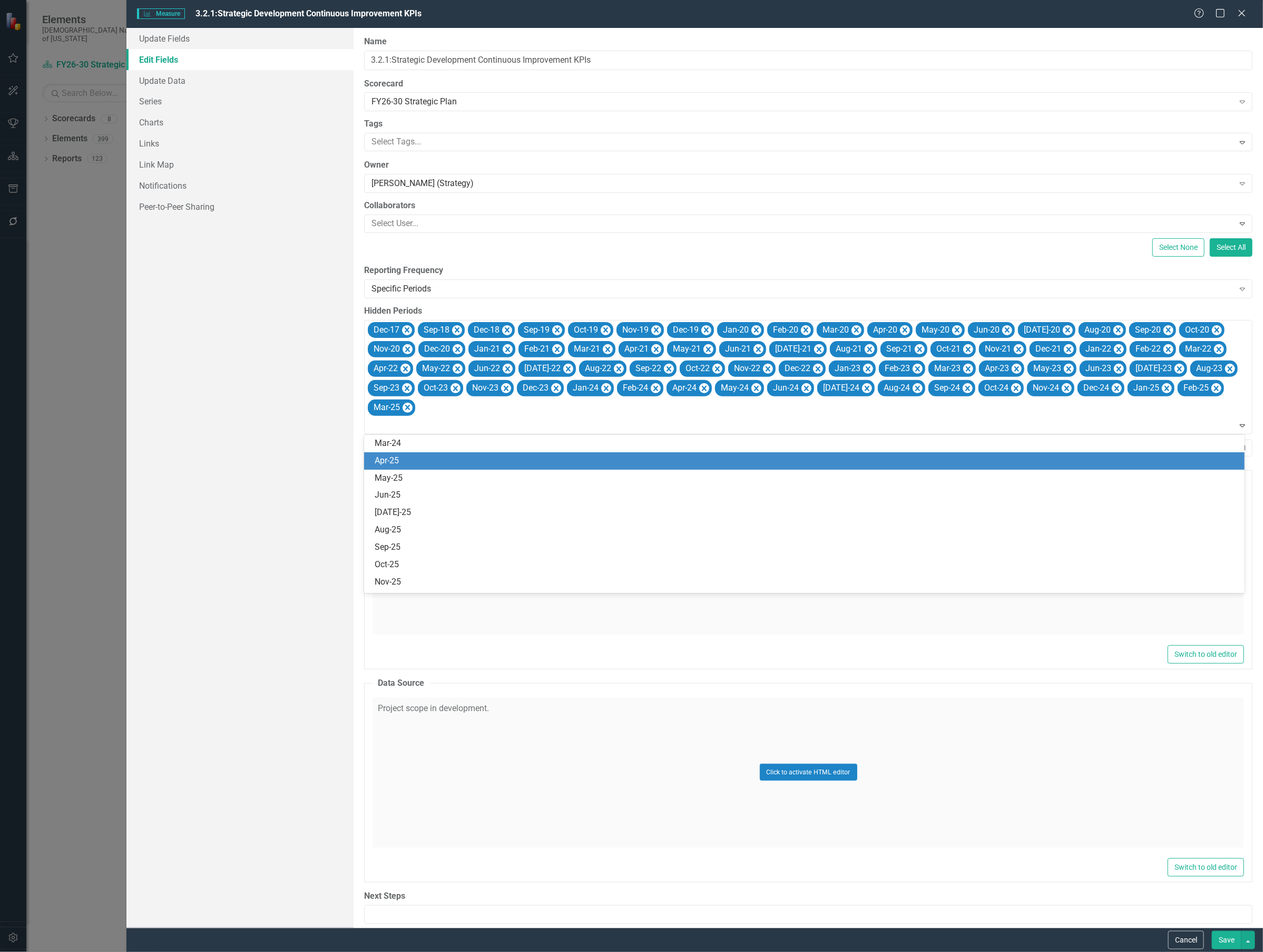
click at [398, 465] on div "Apr-25" at bounding box center [806, 461] width 864 height 12
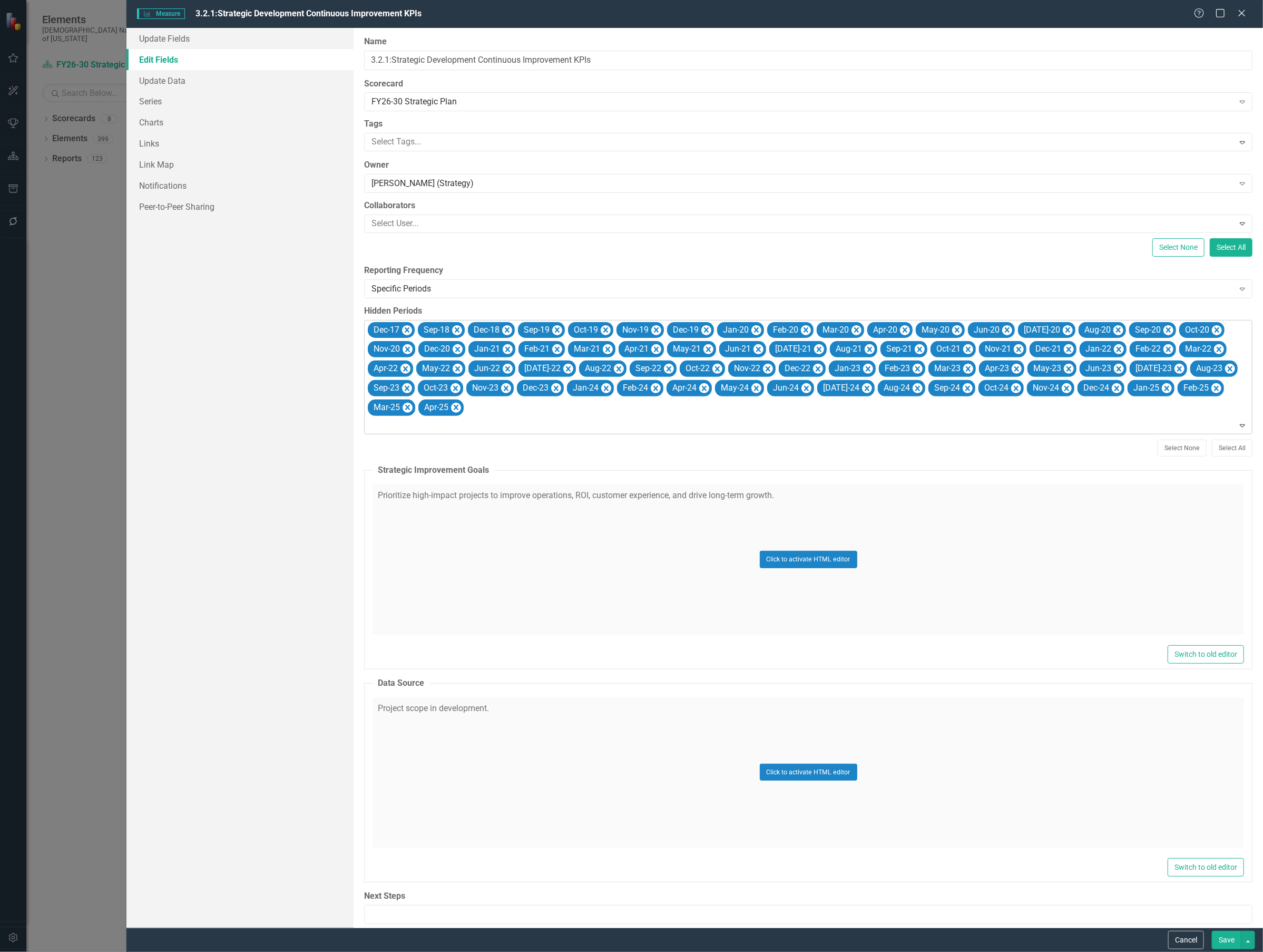
click at [393, 433] on div at bounding box center [809, 425] width 883 height 14
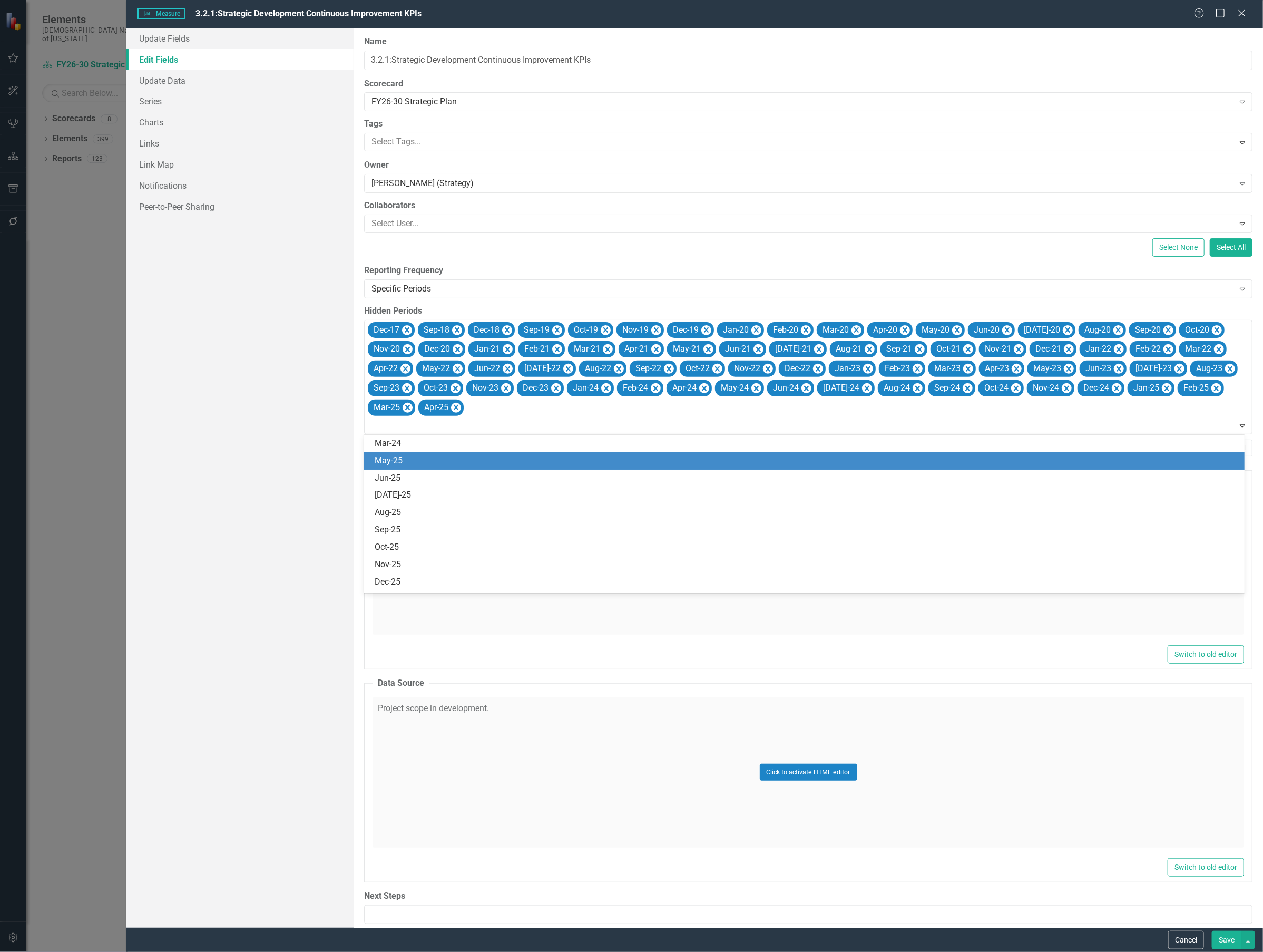
click at [393, 465] on div "May-25" at bounding box center [806, 461] width 864 height 12
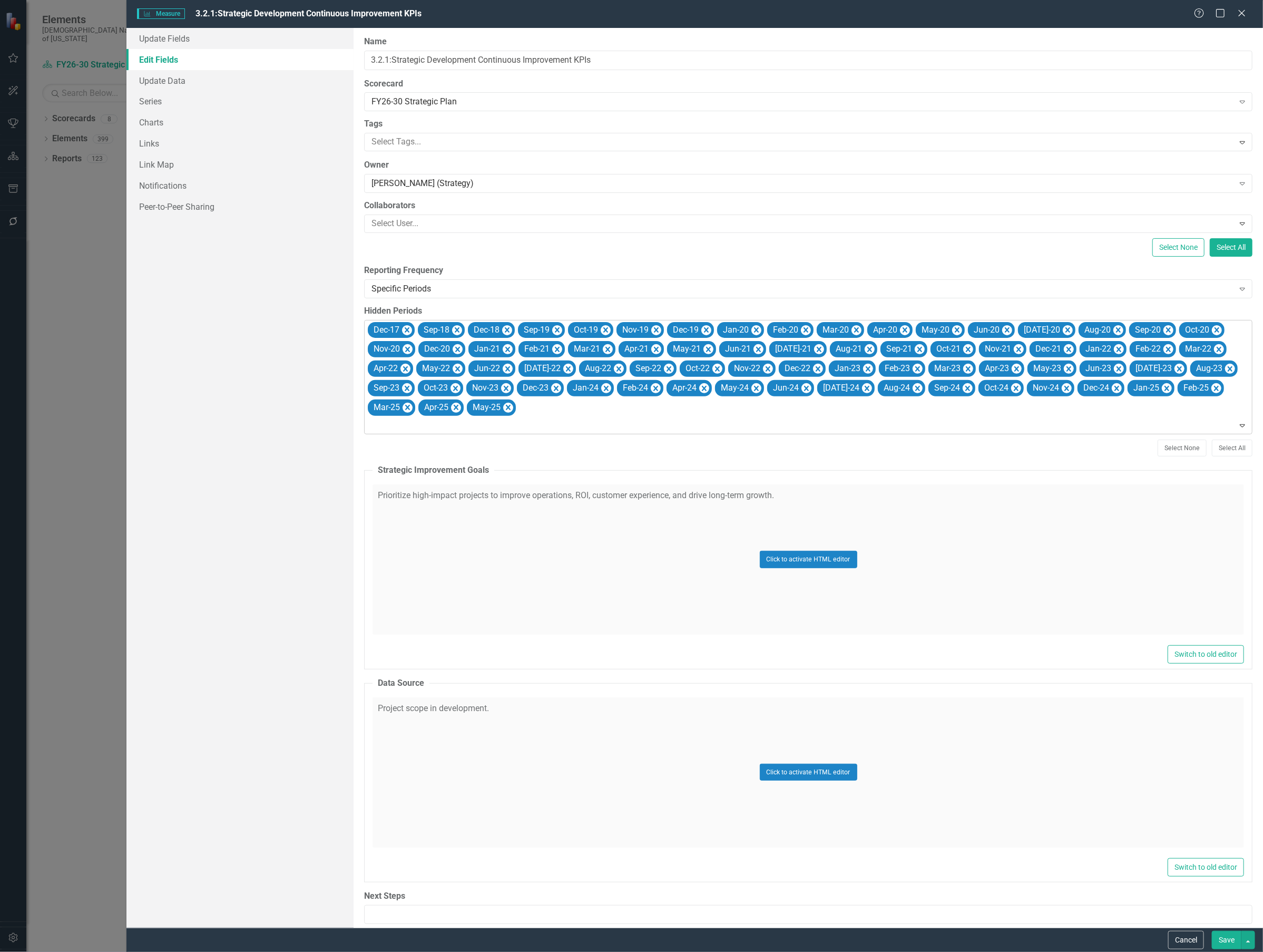
click at [394, 431] on div at bounding box center [809, 425] width 883 height 14
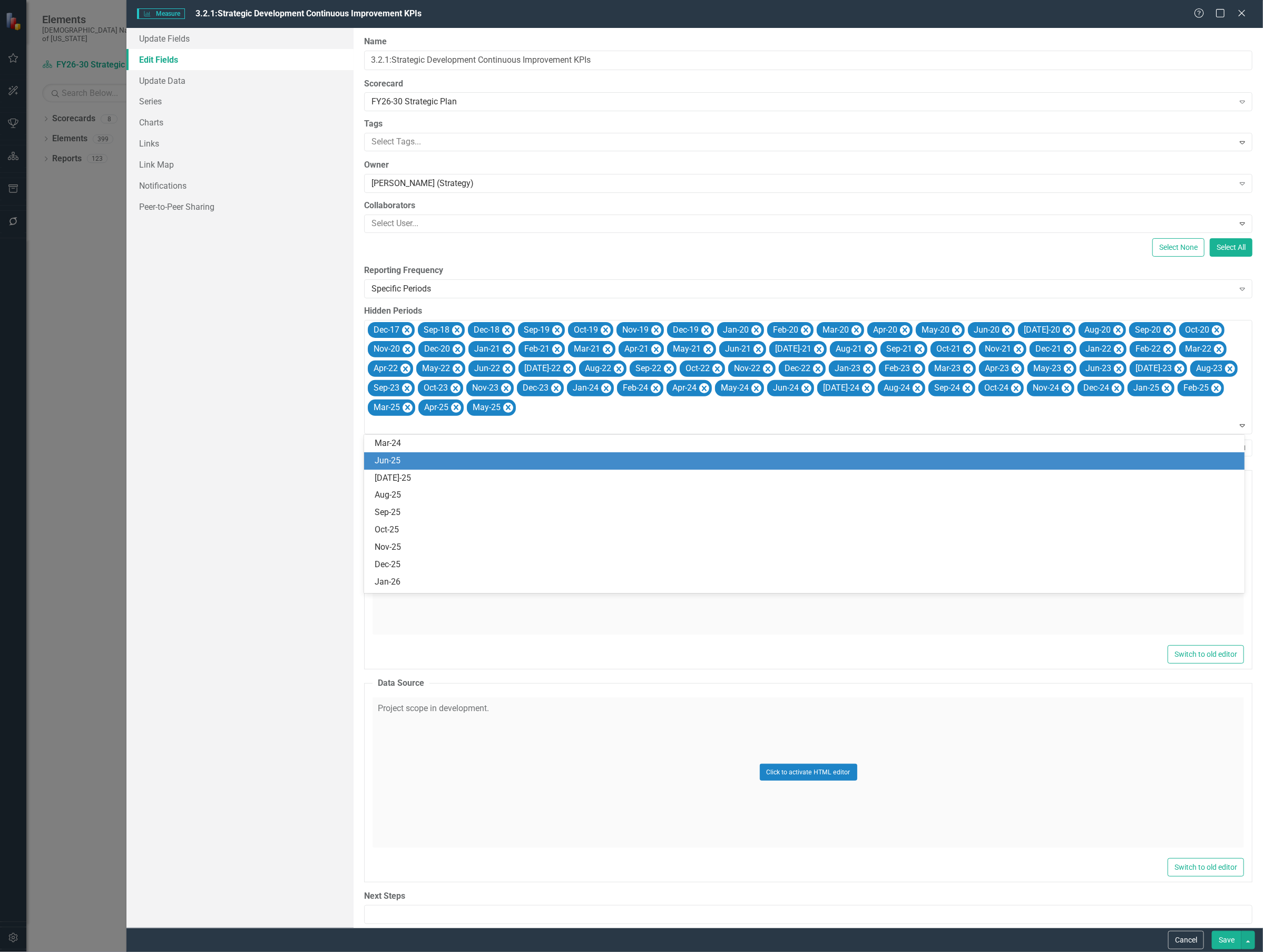
click at [267, 431] on div "Update Fields Edit Fields Update Data Series Charts Links Link Map Notification…" at bounding box center [240, 478] width 227 height 900
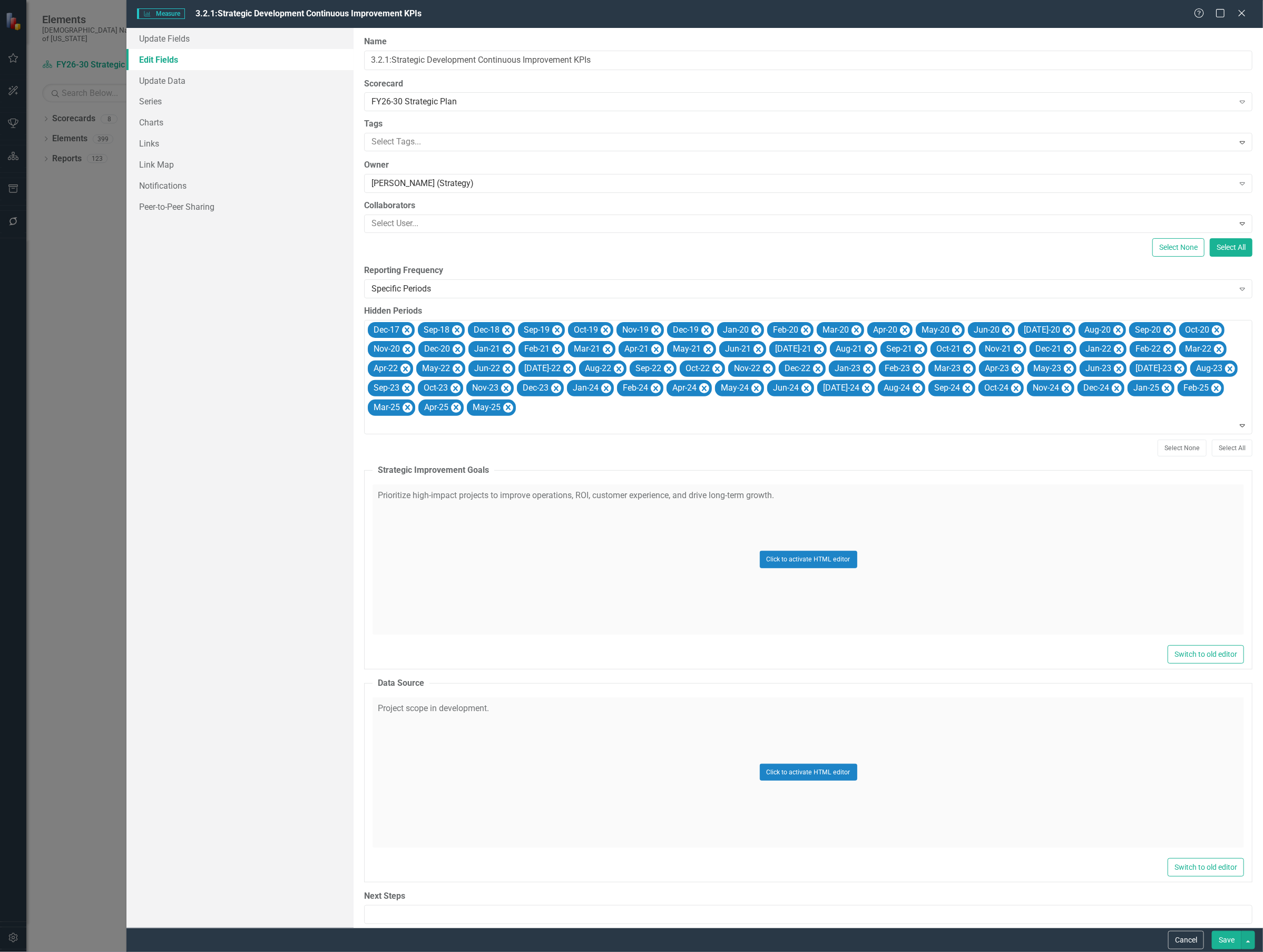
click at [1218, 933] on button "Save" at bounding box center [1226, 940] width 29 height 18
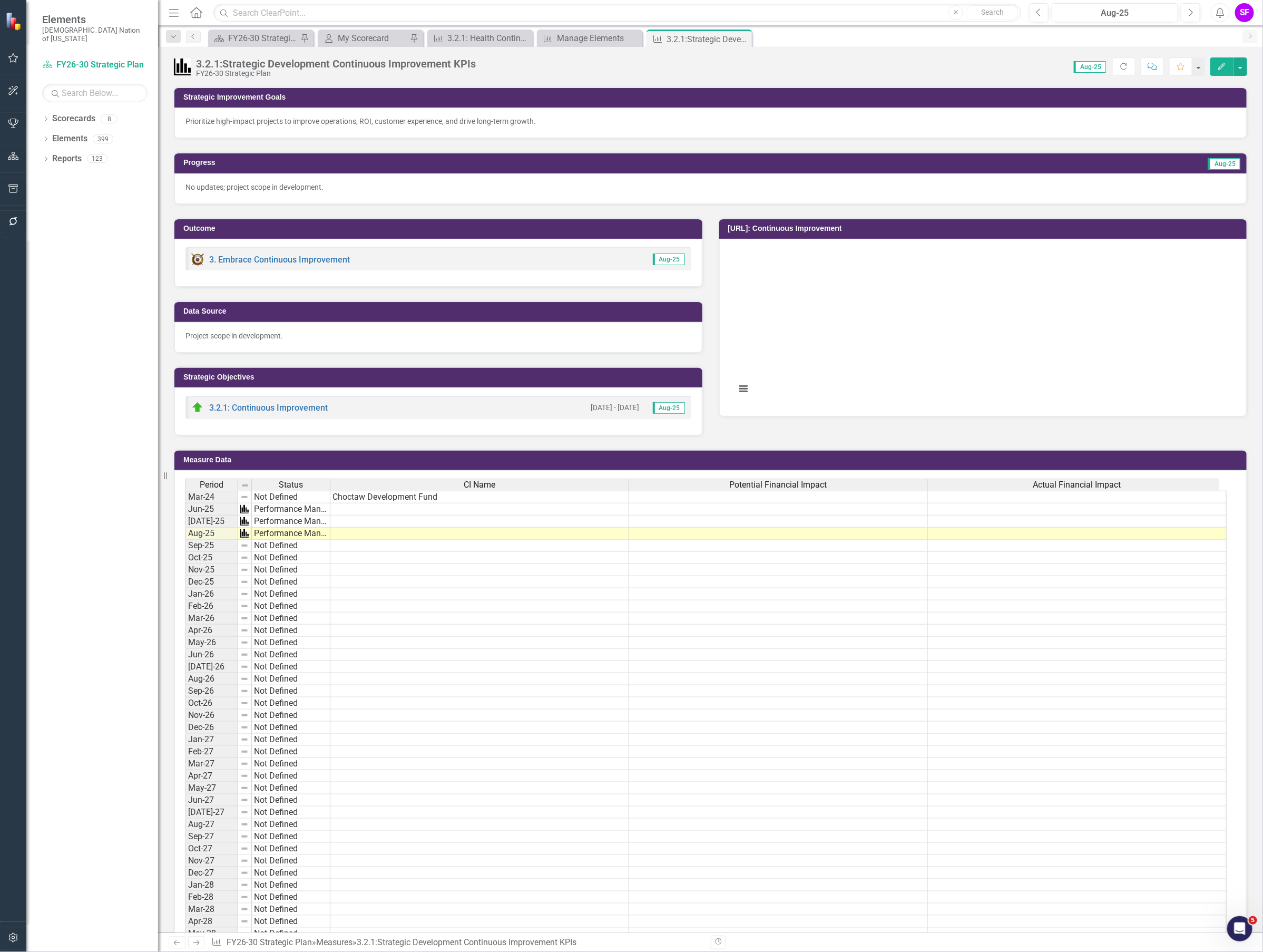
click at [366, 509] on td at bounding box center [479, 509] width 299 height 12
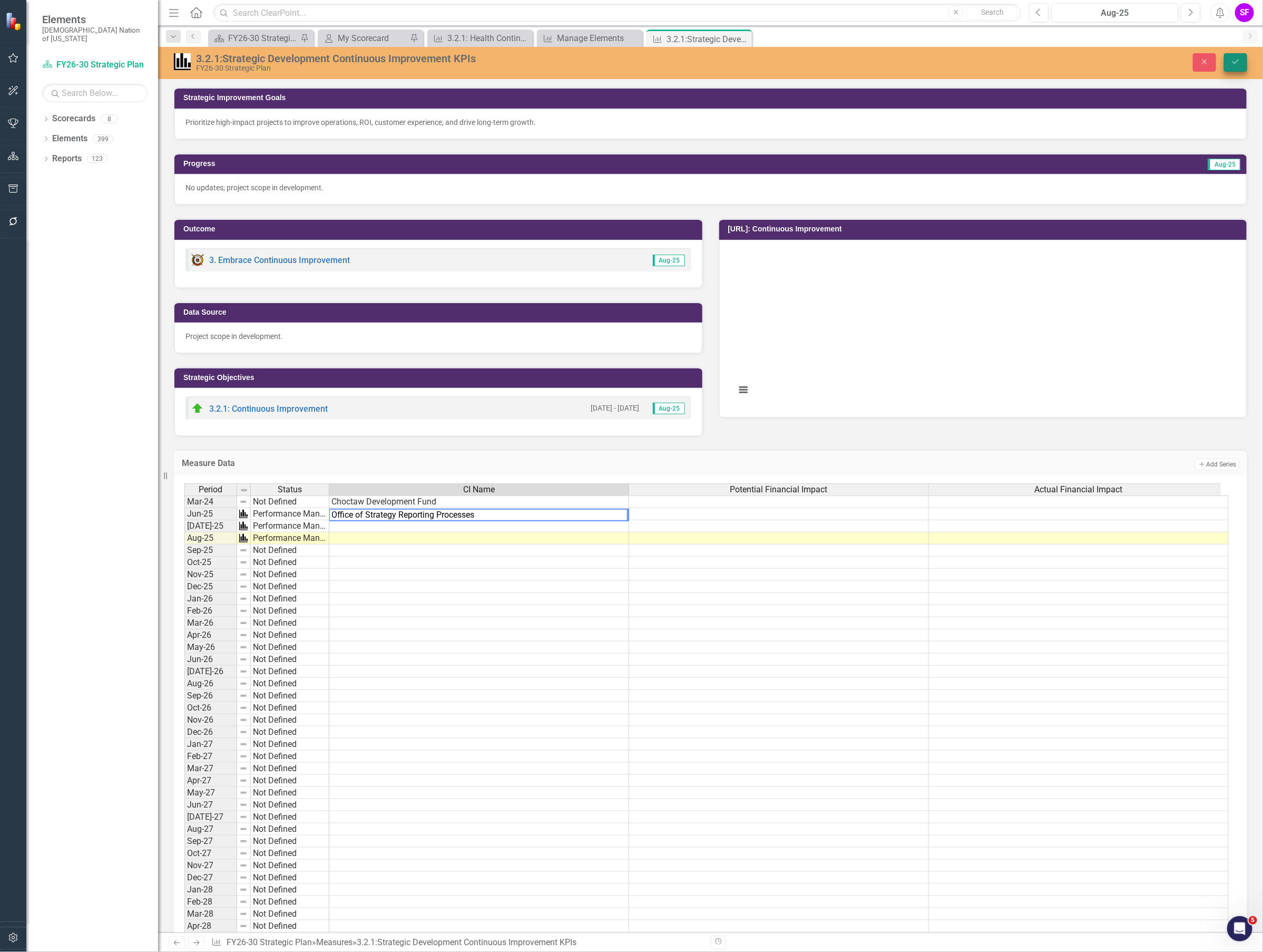
type textarea "Office of Strategy Reporting Processes"
click at [1232, 66] on button "Save" at bounding box center [1236, 63] width 23 height 18
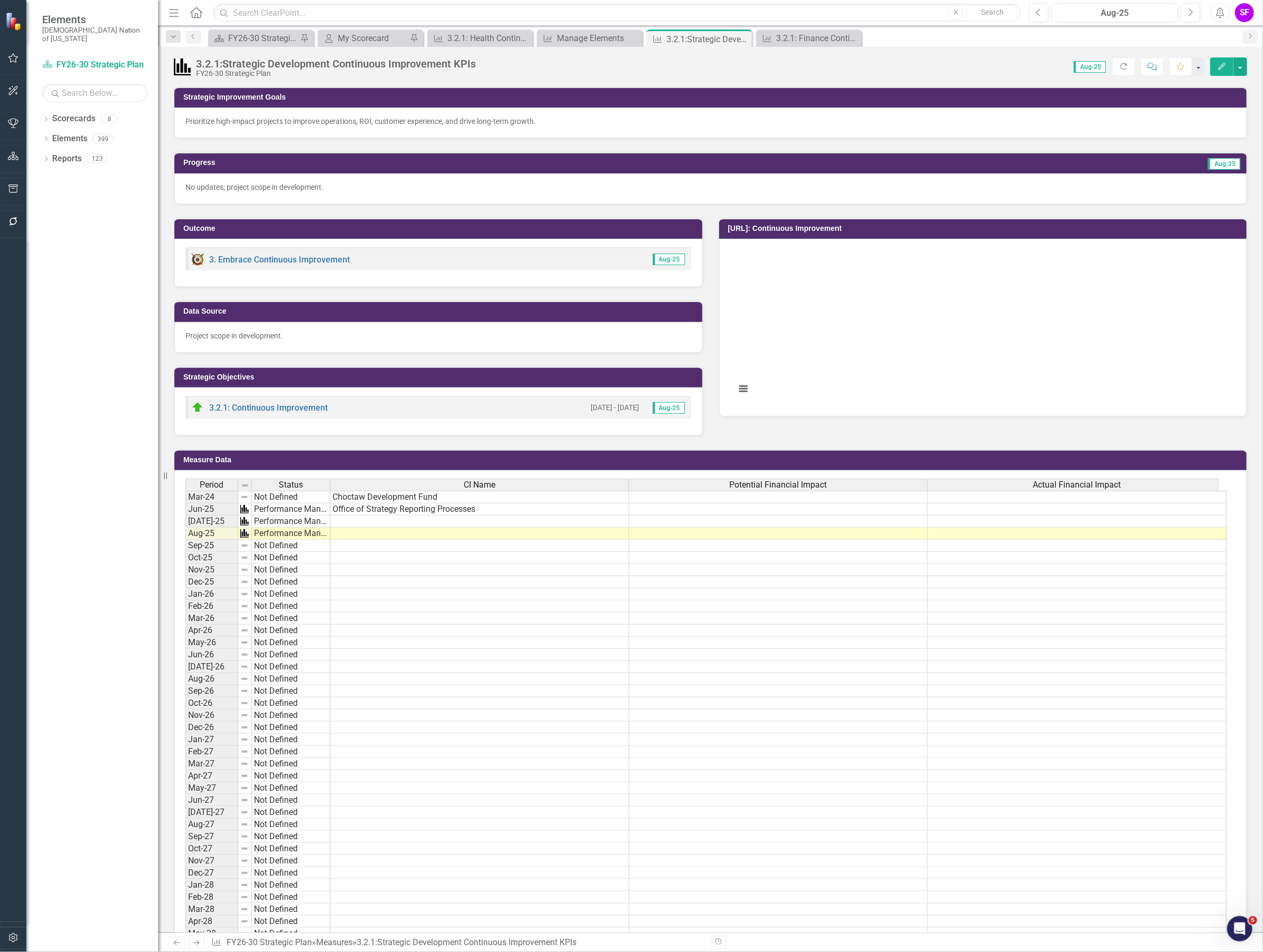
click at [386, 523] on td at bounding box center [479, 521] width 299 height 12
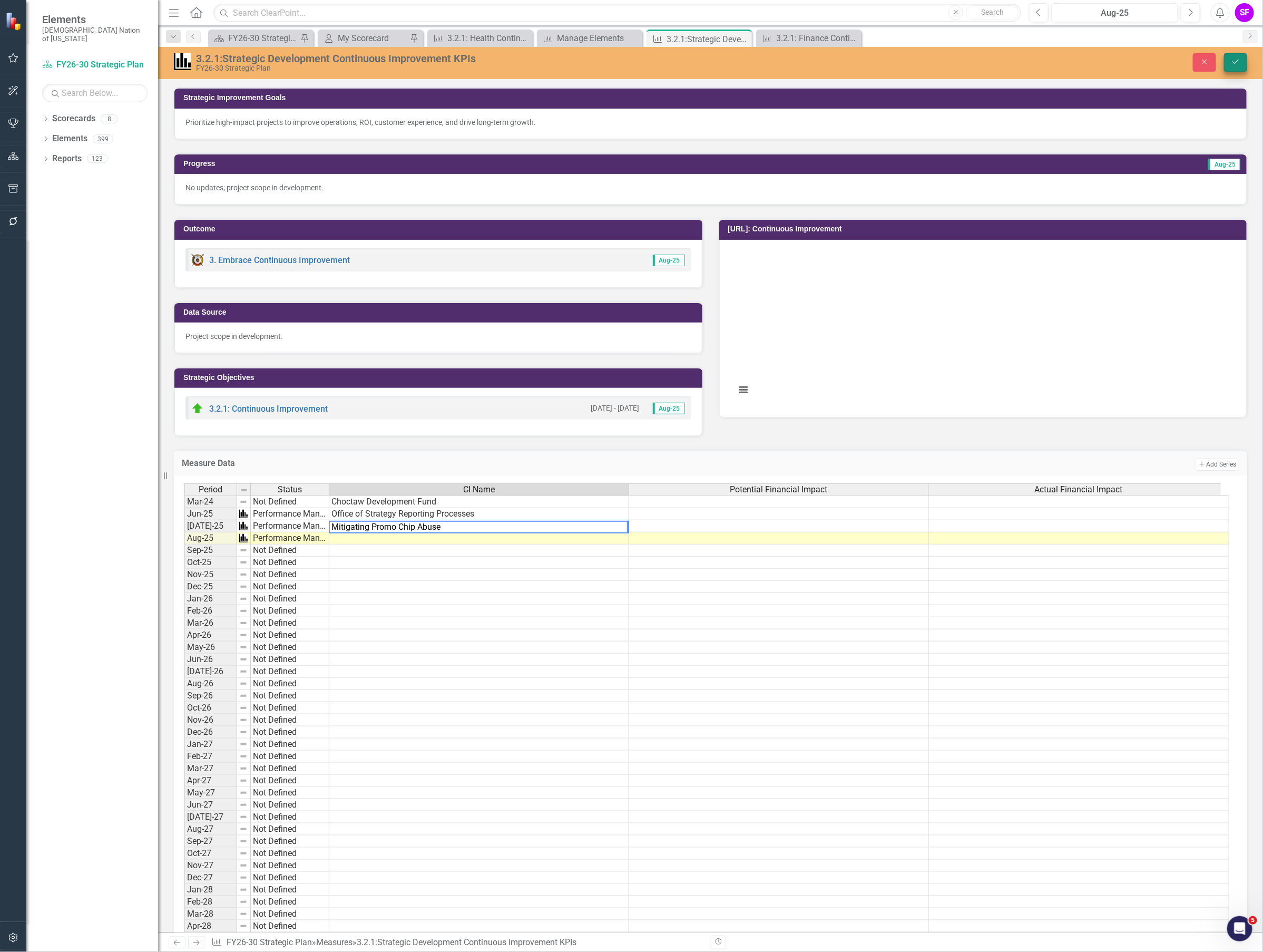
type textarea "Mitigating Promo Chip Abuse"
click at [1236, 55] on button "Save" at bounding box center [1236, 63] width 23 height 18
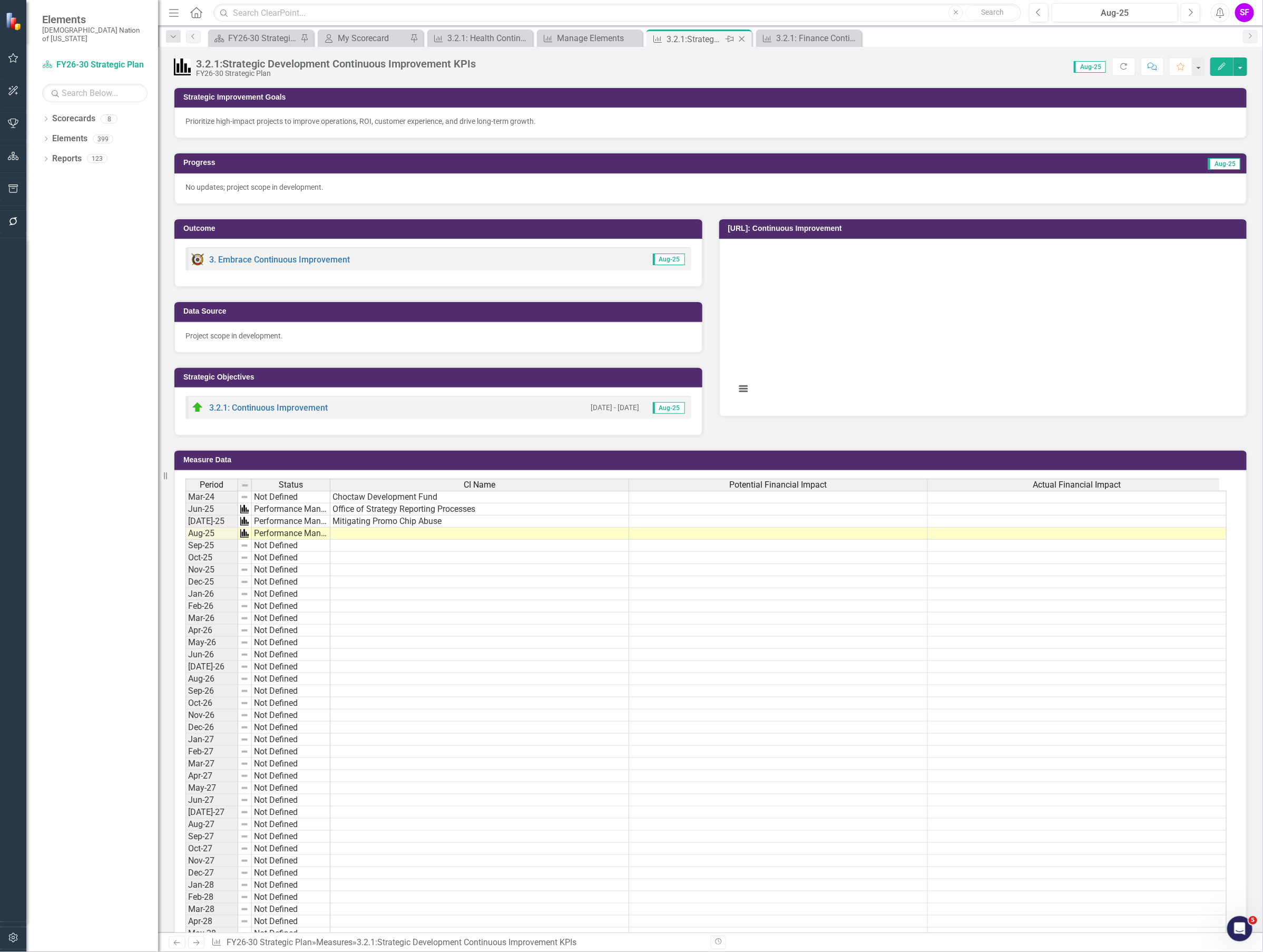
click at [743, 40] on icon "Close" at bounding box center [742, 38] width 10 height 8
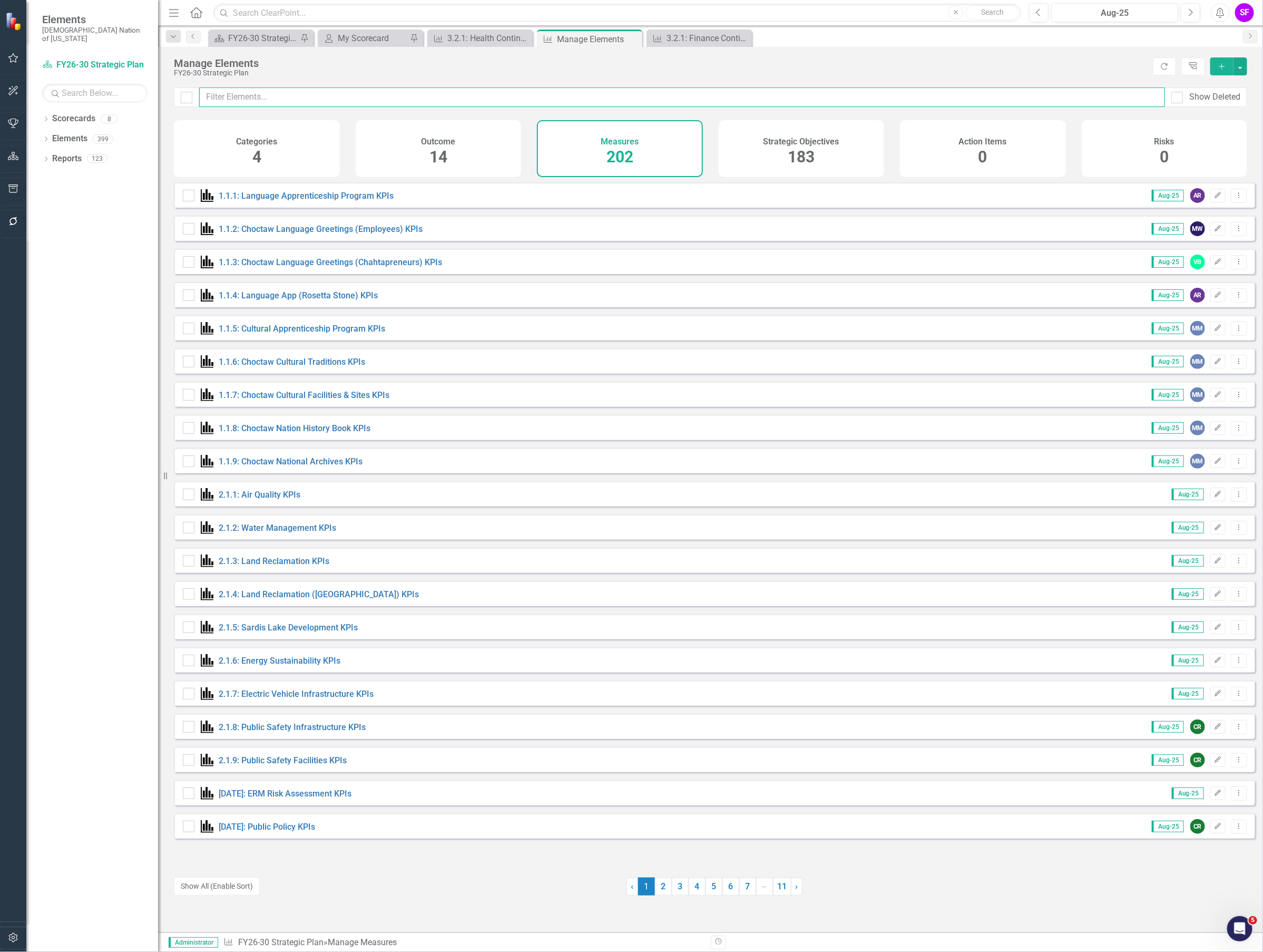
click at [473, 103] on input "text" at bounding box center [682, 97] width 966 height 20
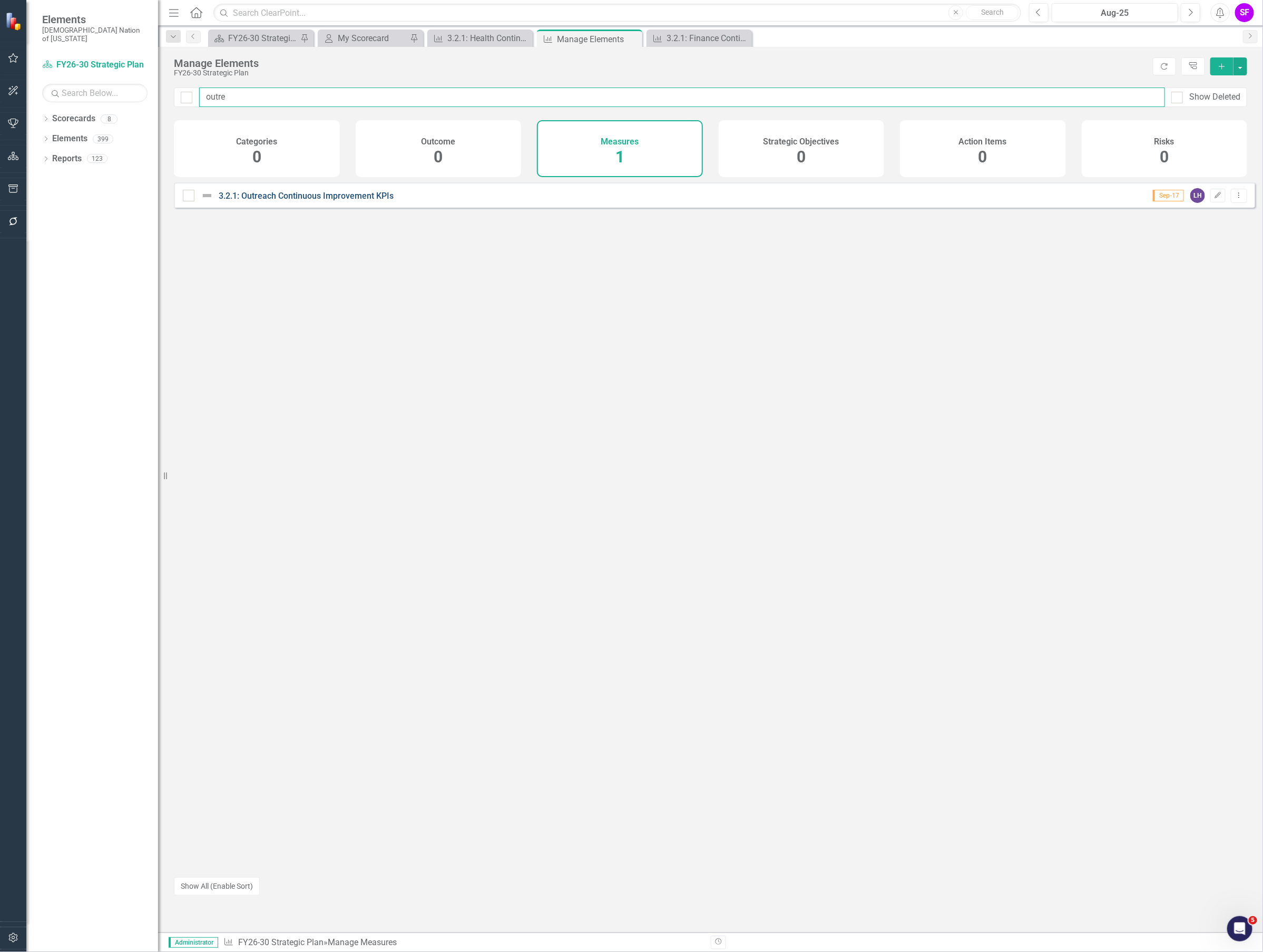
type input "outre"
click at [374, 201] on link "3.2.1: Outreach Continuous Improvement KPIs" at bounding box center [306, 195] width 175 height 10
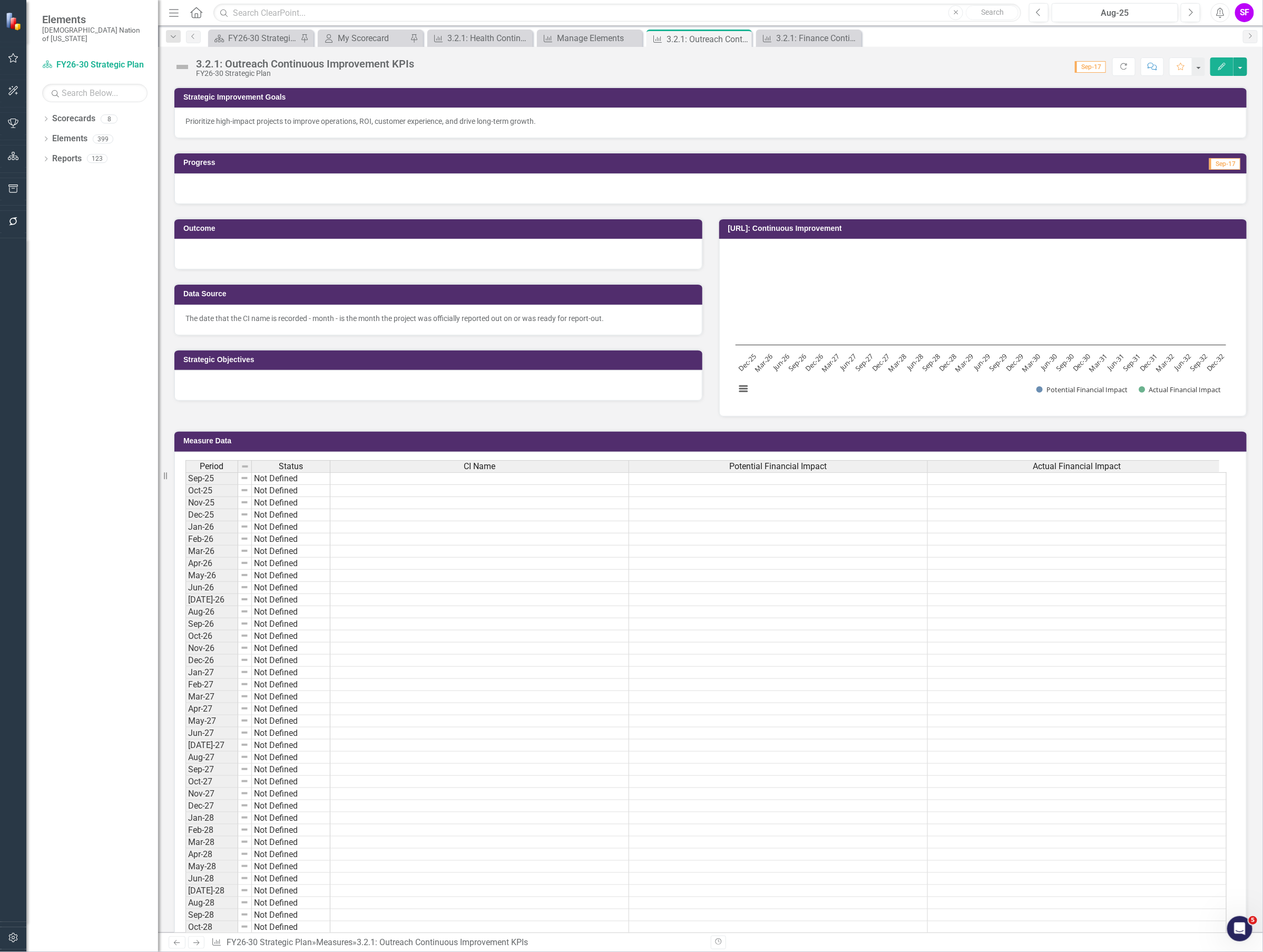
click at [454, 474] on td at bounding box center [479, 478] width 299 height 12
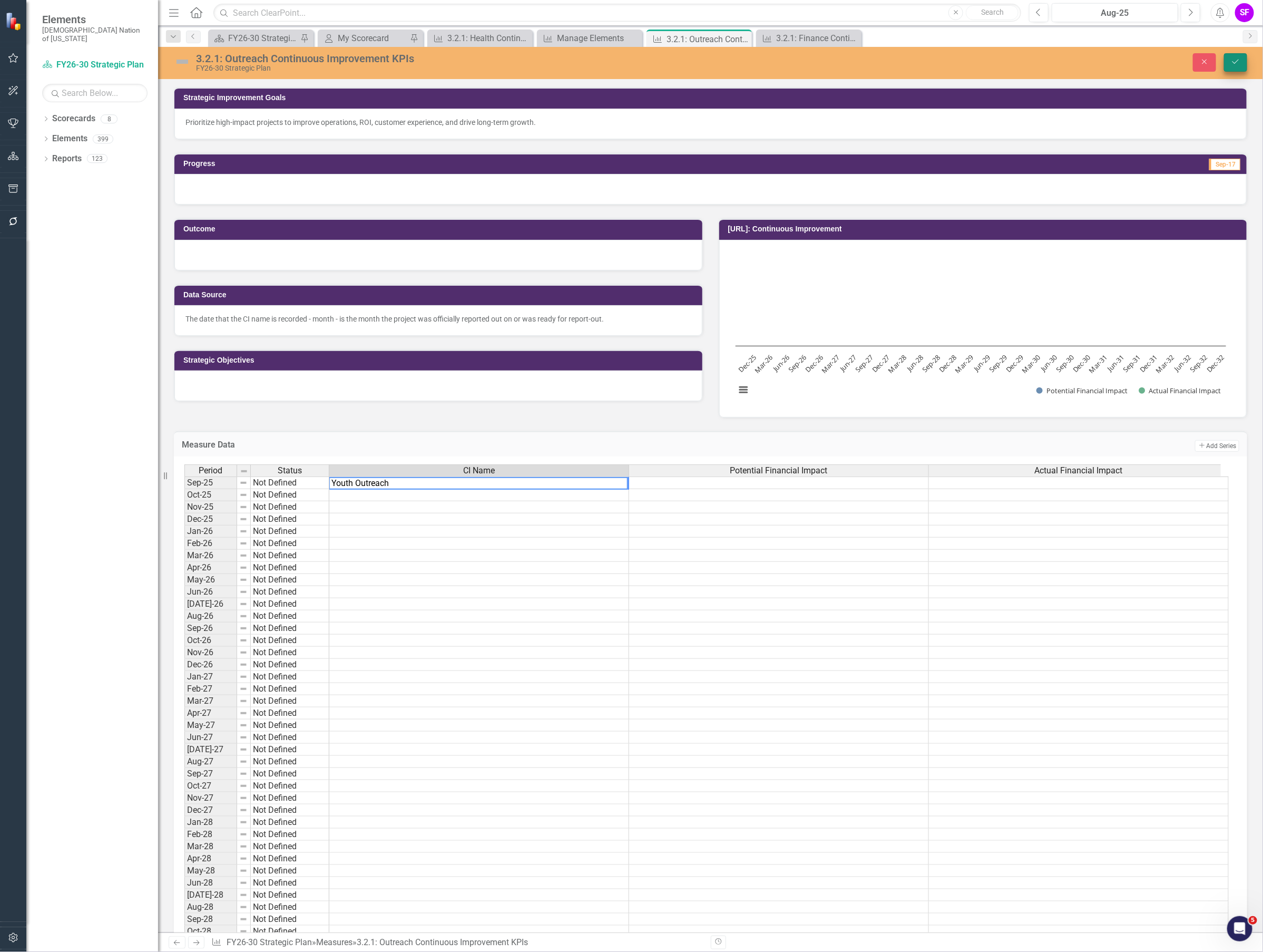
type textarea "Youth Outreach"
click at [1237, 66] on button "Save" at bounding box center [1236, 63] width 23 height 18
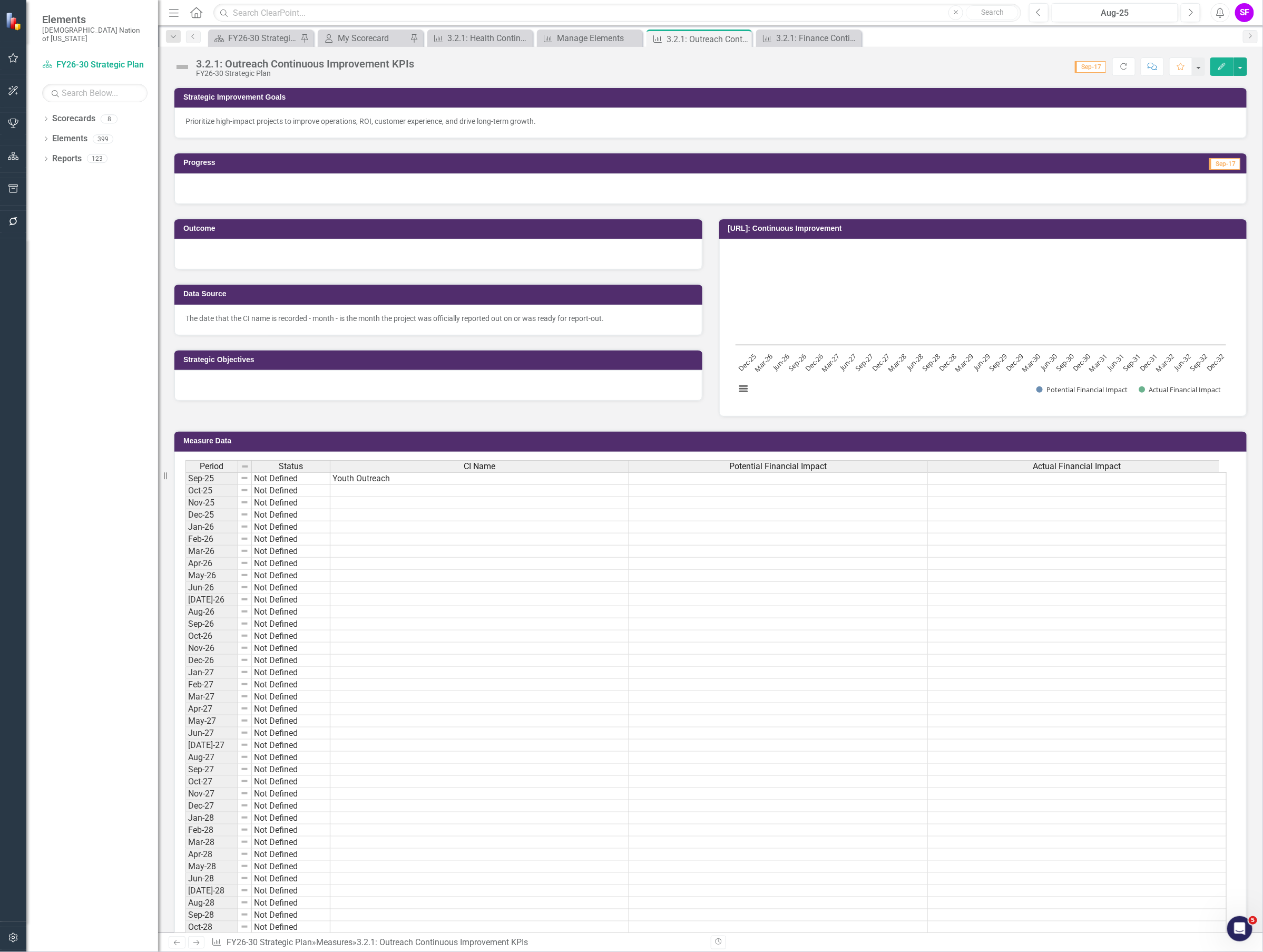
drag, startPoint x: 741, startPoint y: 37, endPoint x: 762, endPoint y: 41, distance: 21.4
click at [0, 0] on icon "Close" at bounding box center [0, 0] width 0 height 0
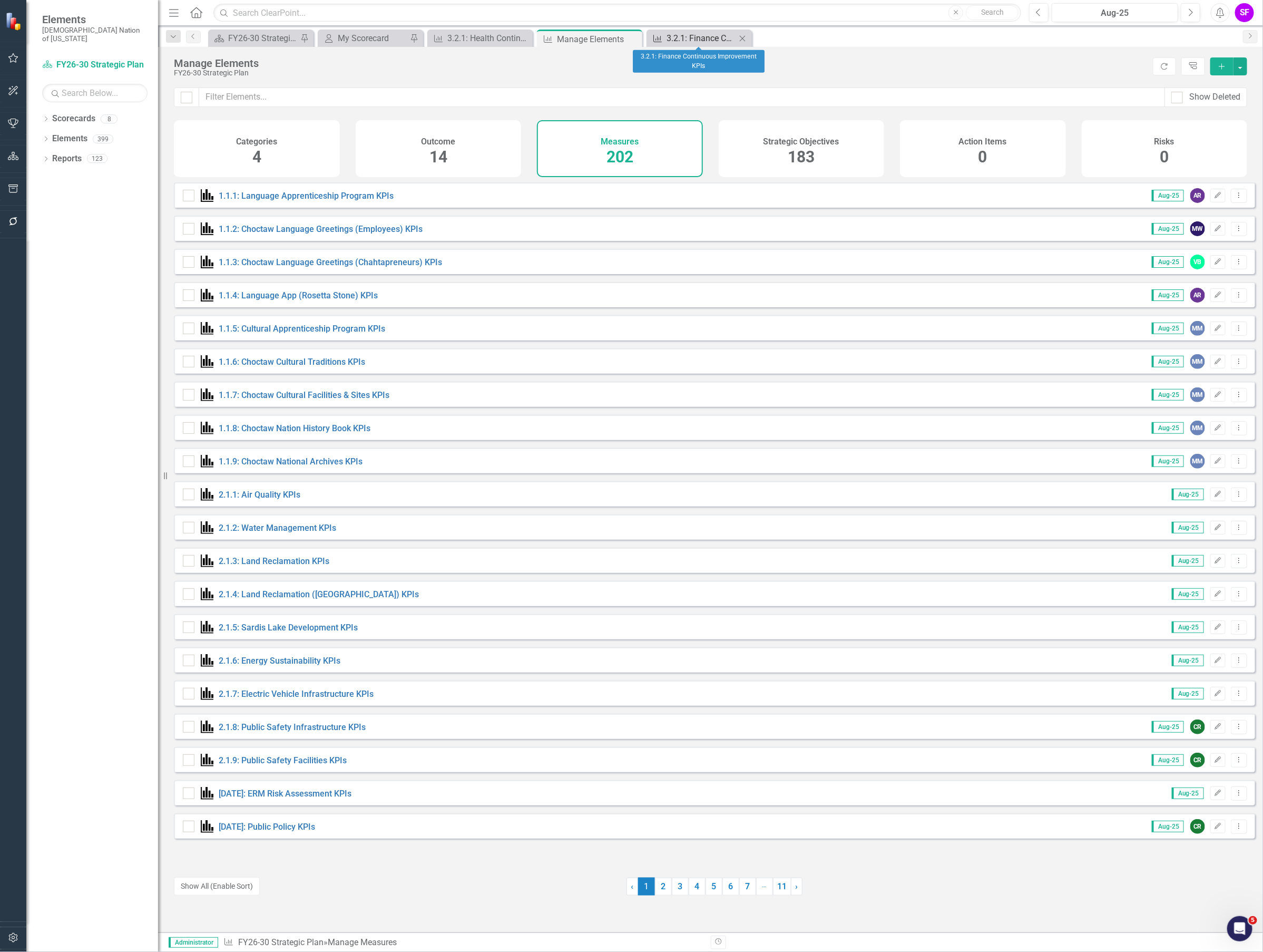
click at [705, 38] on div "3.2.1: Finance Continuous Improvement KPIs" at bounding box center [701, 38] width 70 height 13
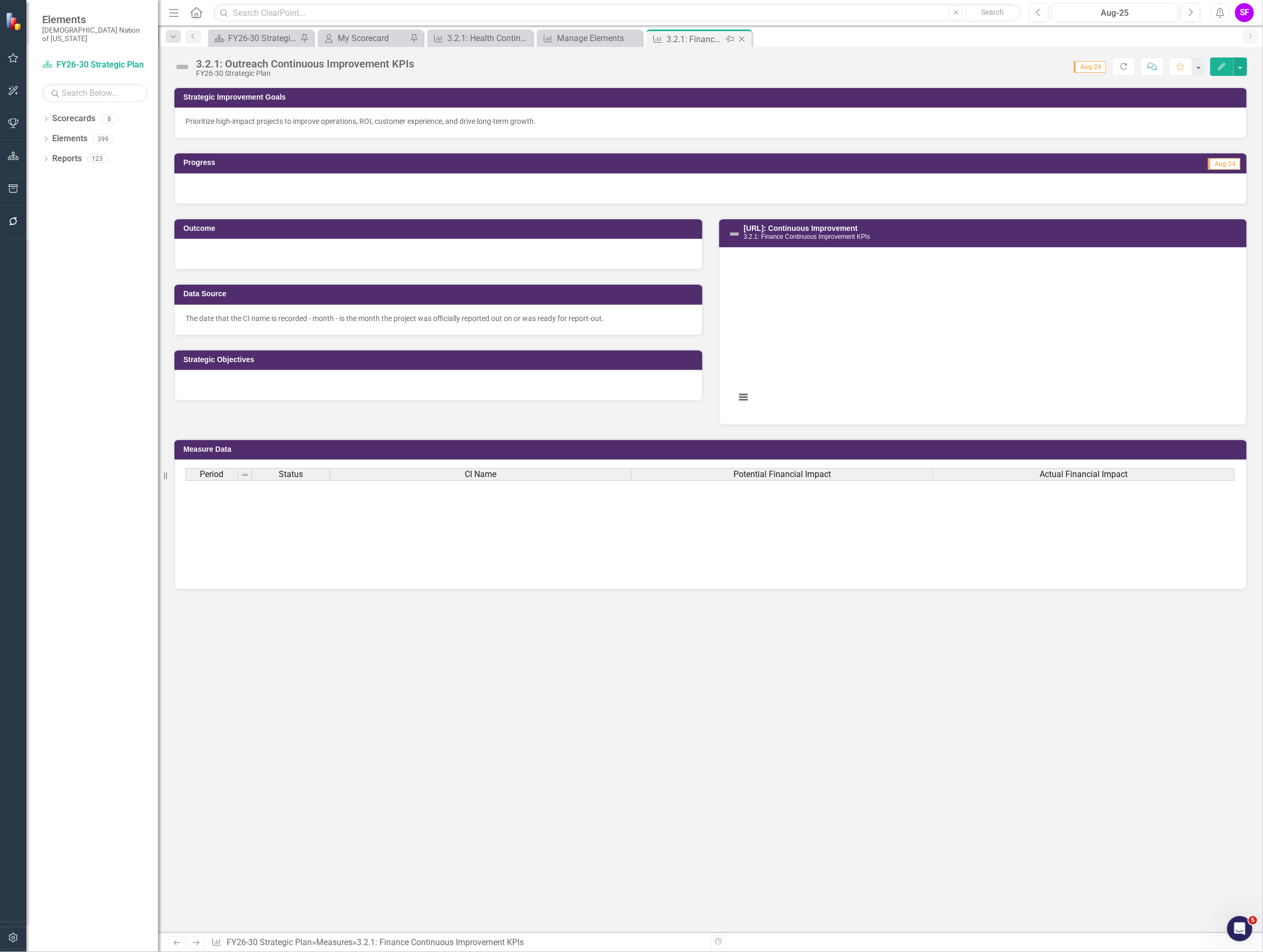
click at [741, 37] on icon "Close" at bounding box center [742, 38] width 10 height 8
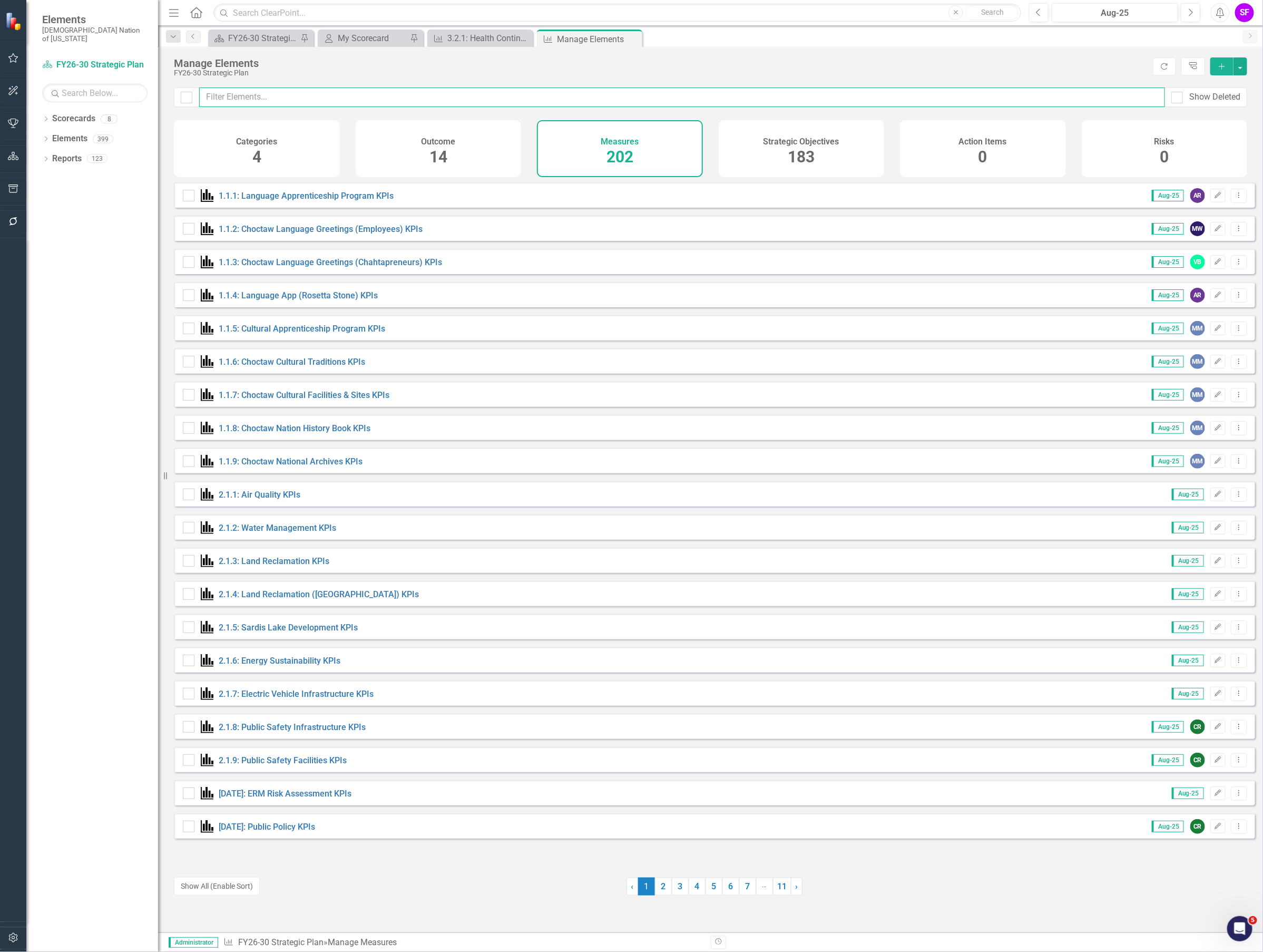
click at [490, 93] on input "text" at bounding box center [682, 97] width 966 height 20
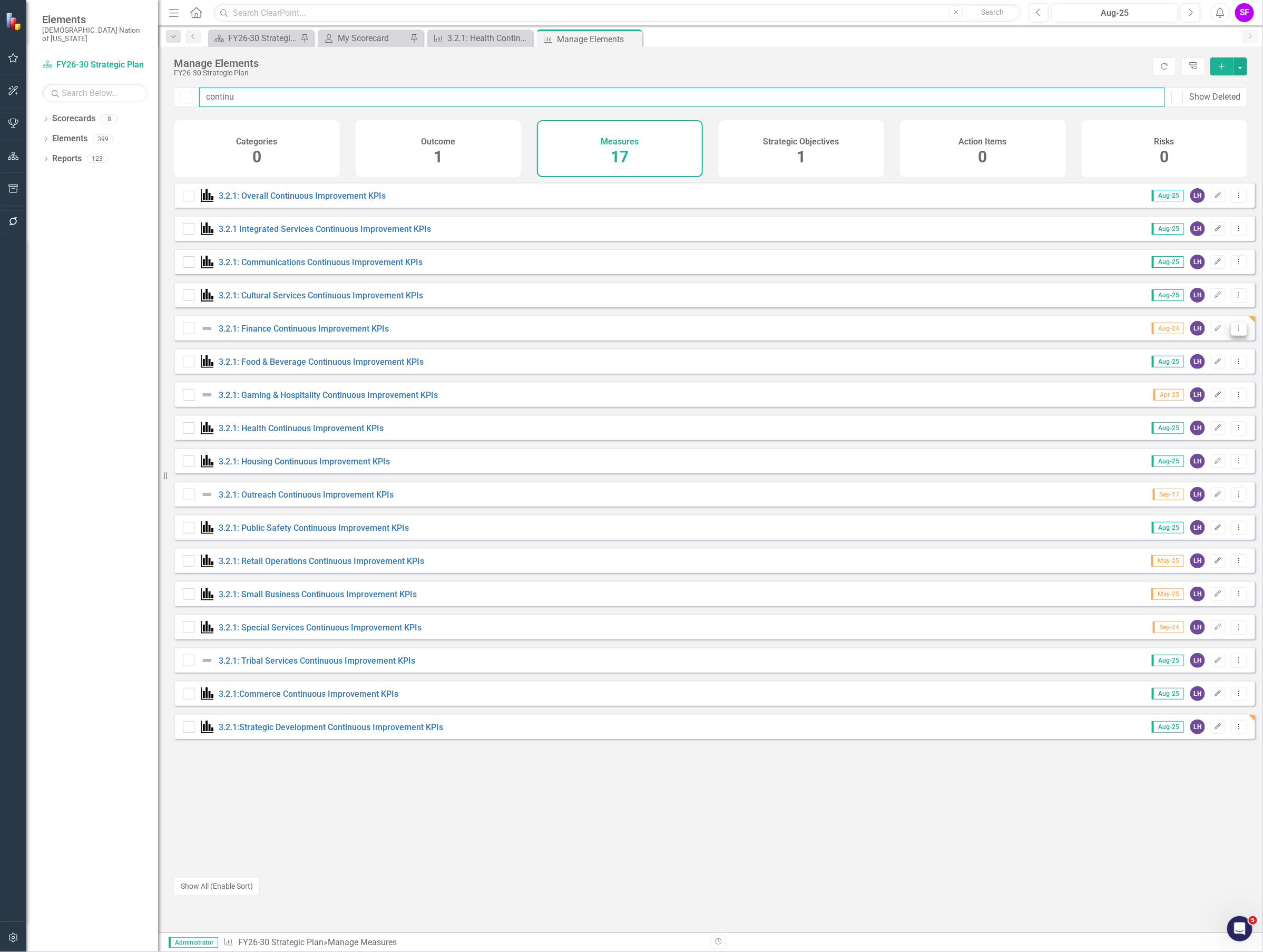
type input "continu"
click at [1237, 335] on button "Dropdown Menu" at bounding box center [1239, 329] width 16 height 14
click at [1202, 389] on link "Copy Duplicate Measure" at bounding box center [1191, 393] width 95 height 20
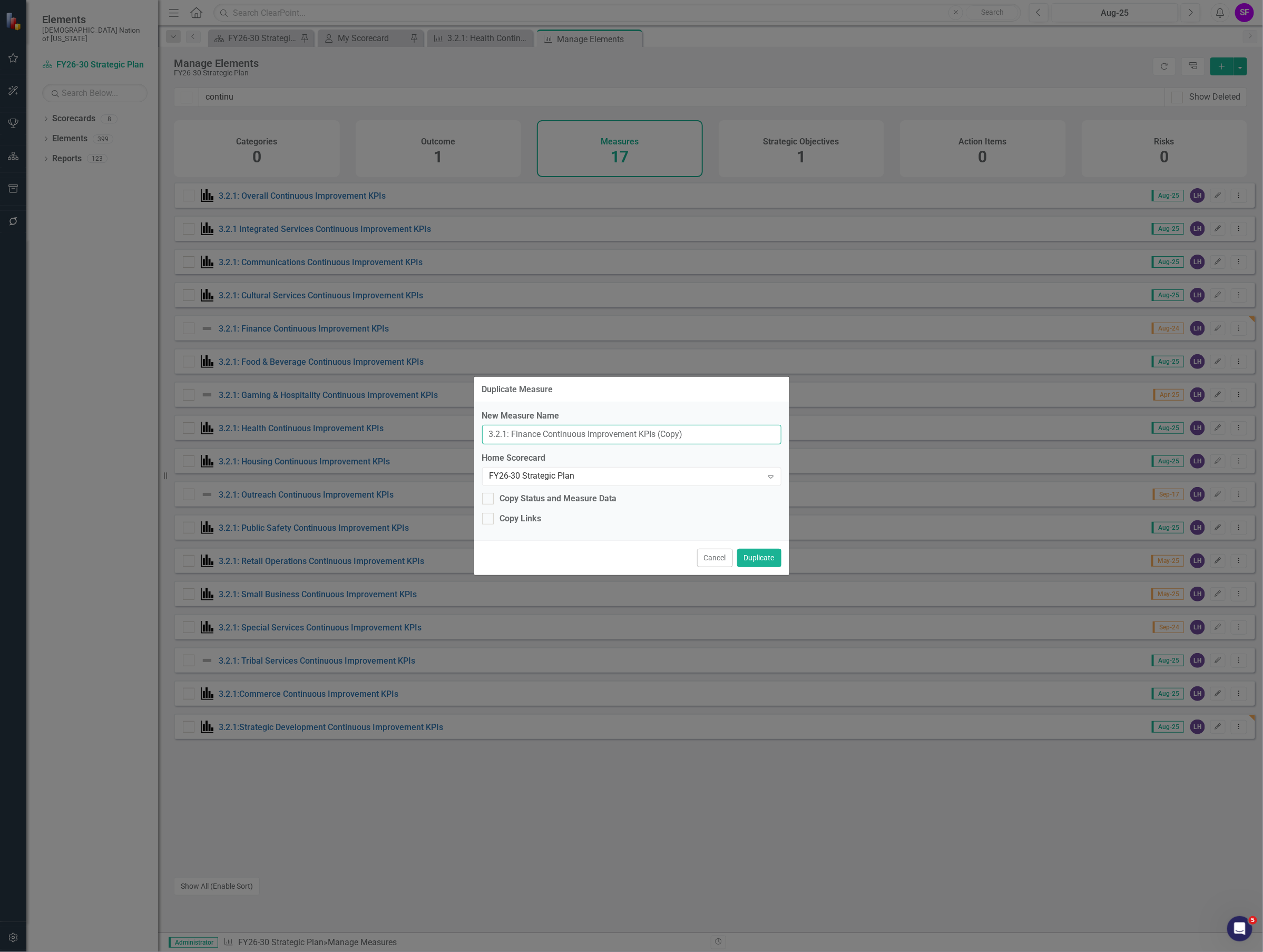
drag, startPoint x: 540, startPoint y: 433, endPoint x: 510, endPoint y: 433, distance: 30.0
click at [510, 433] on input "3.2.1: Finance Continuous Improvement KPIs (Copy)" at bounding box center [632, 435] width 299 height 20
drag, startPoint x: 511, startPoint y: 435, endPoint x: 558, endPoint y: 437, distance: 47.0
click at [511, 435] on input "3.2.1:Education Continuous Improvement KPIs (Copy)" at bounding box center [632, 435] width 299 height 20
drag, startPoint x: 718, startPoint y: 433, endPoint x: 665, endPoint y: 440, distance: 53.5
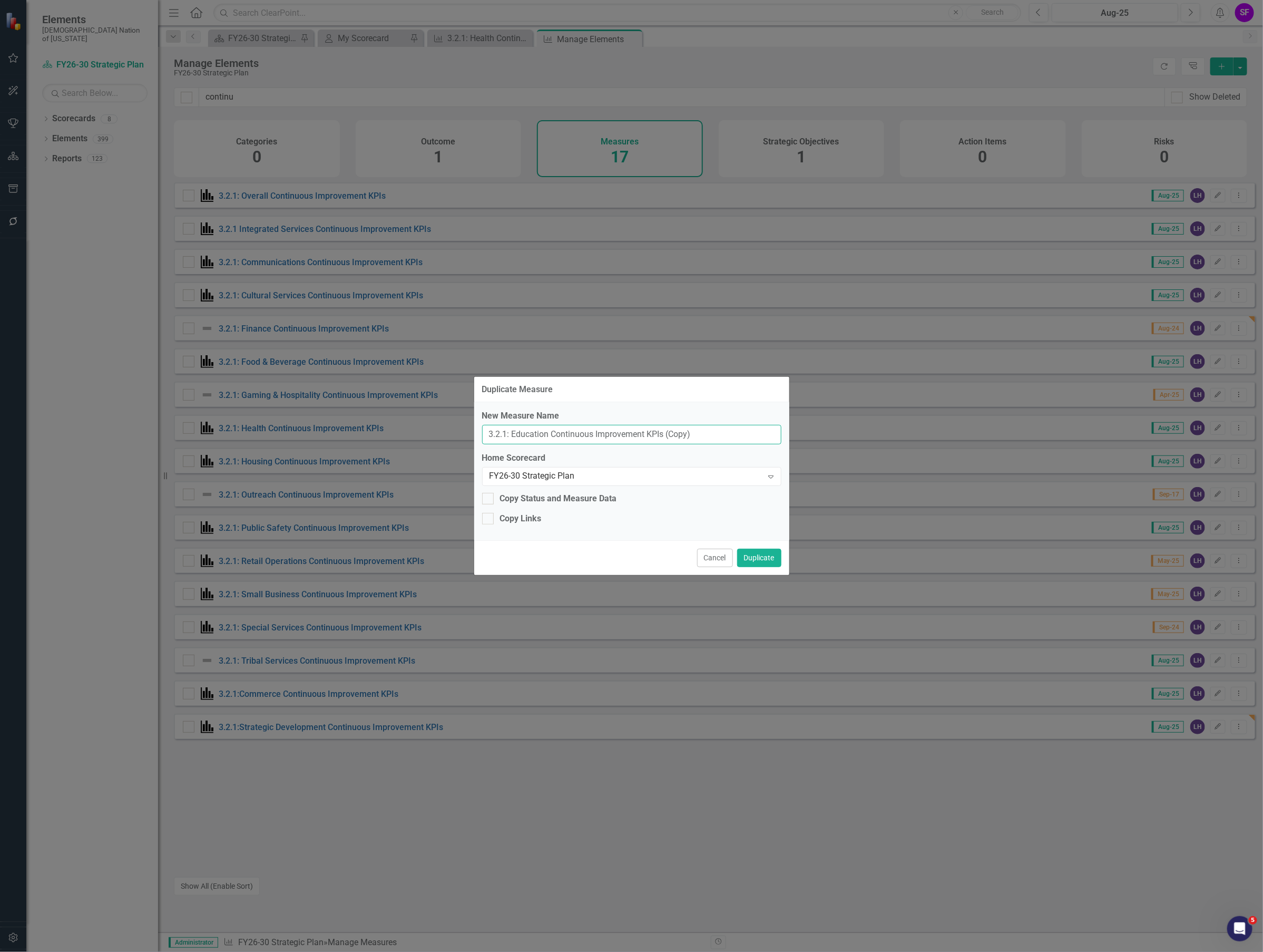
click at [665, 440] on input "3.2.1: Education Continuous Improvement KPIs (Copy)" at bounding box center [632, 435] width 299 height 20
type input "3.2.1: Education Continuous Improvement KPIs"
click at [770, 557] on button "Duplicate" at bounding box center [759, 558] width 44 height 18
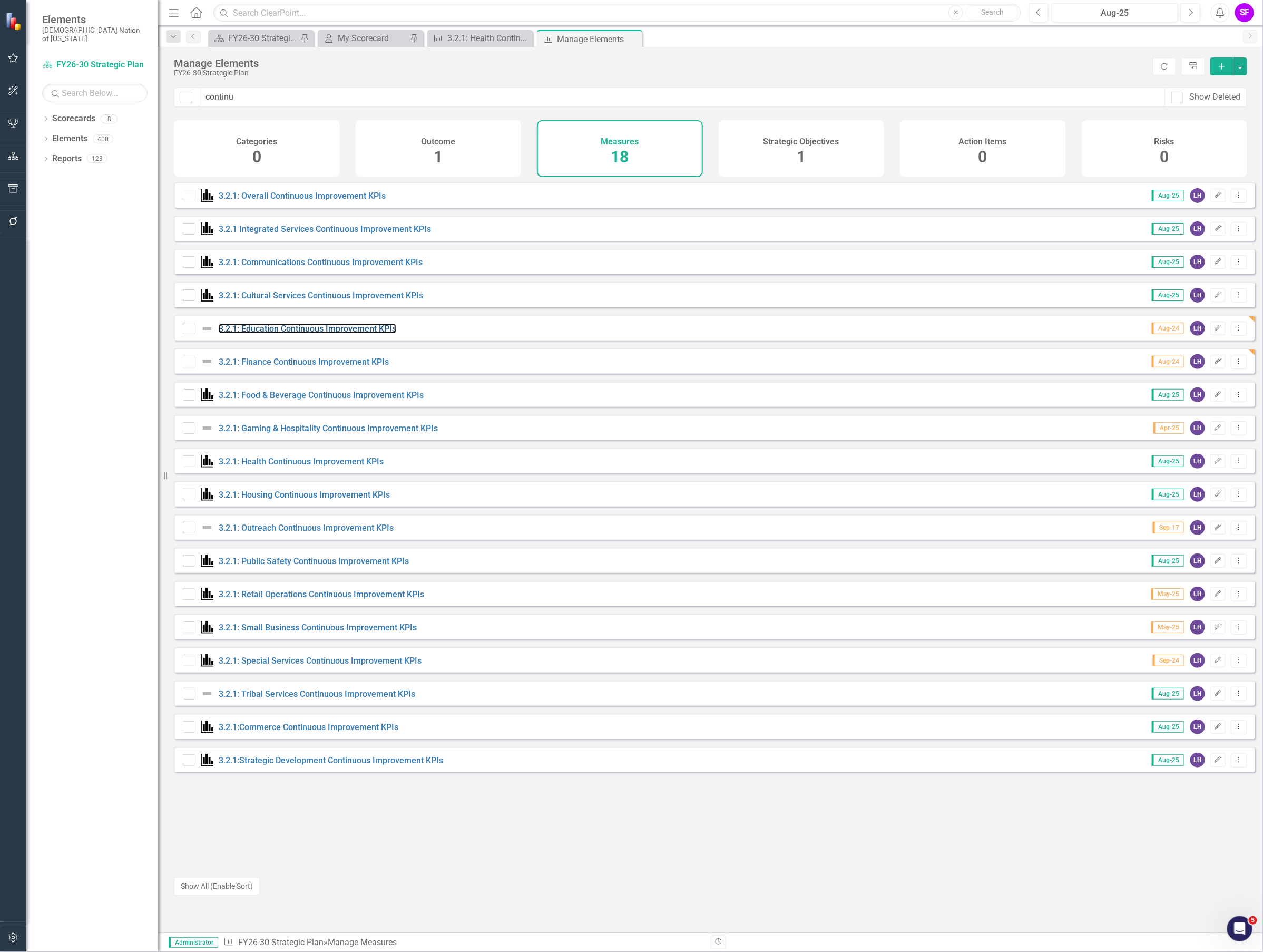
drag, startPoint x: 350, startPoint y: 339, endPoint x: 45, endPoint y: 338, distance: 305.0
click at [350, 333] on link "3.2.1: Education Continuous Improvement KPIs" at bounding box center [307, 328] width 177 height 10
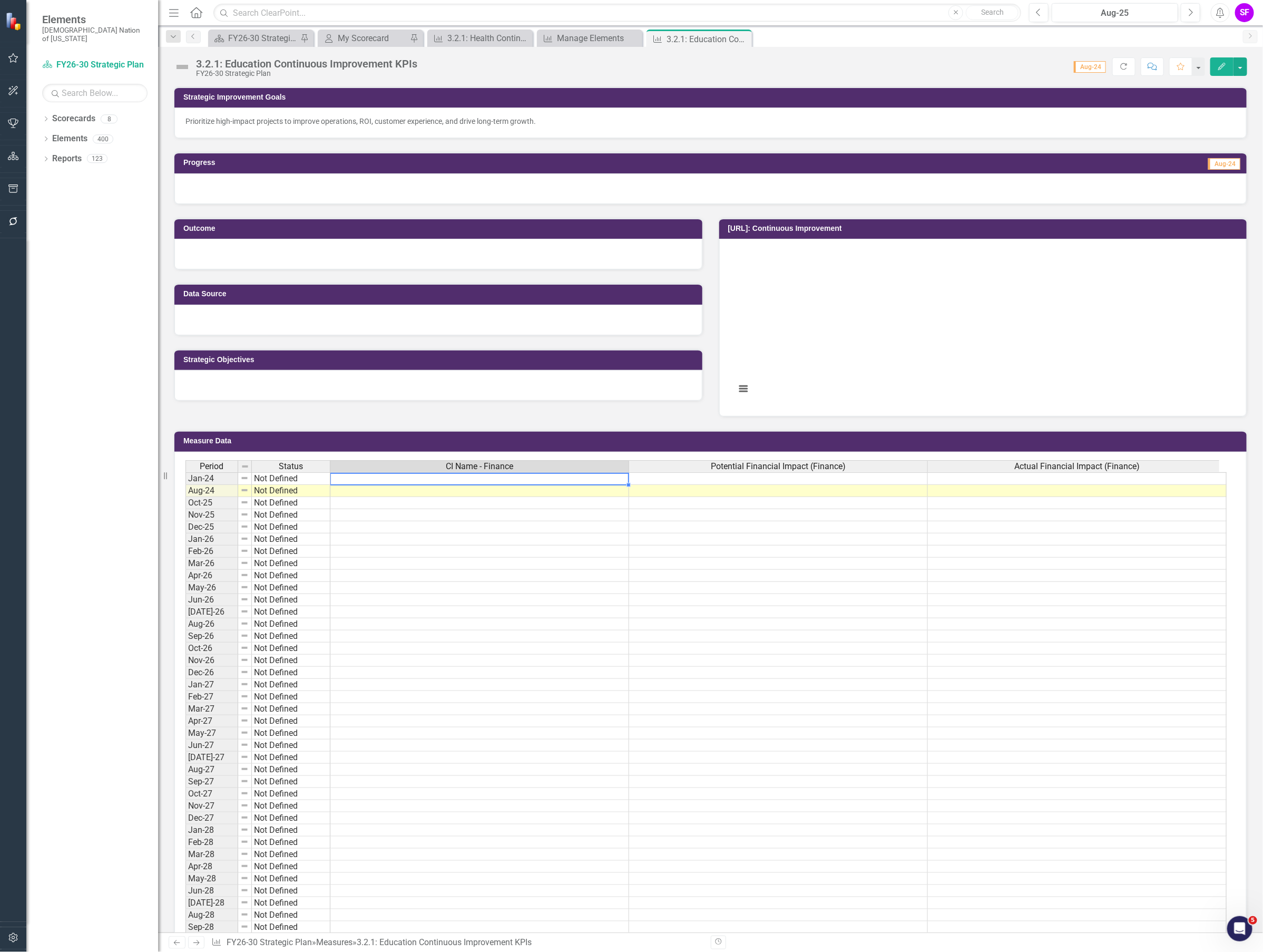
drag, startPoint x: 389, startPoint y: 480, endPoint x: 442, endPoint y: 476, distance: 53.2
click at [389, 480] on td at bounding box center [479, 478] width 299 height 12
click at [1240, 70] on button "button" at bounding box center [1240, 67] width 14 height 18
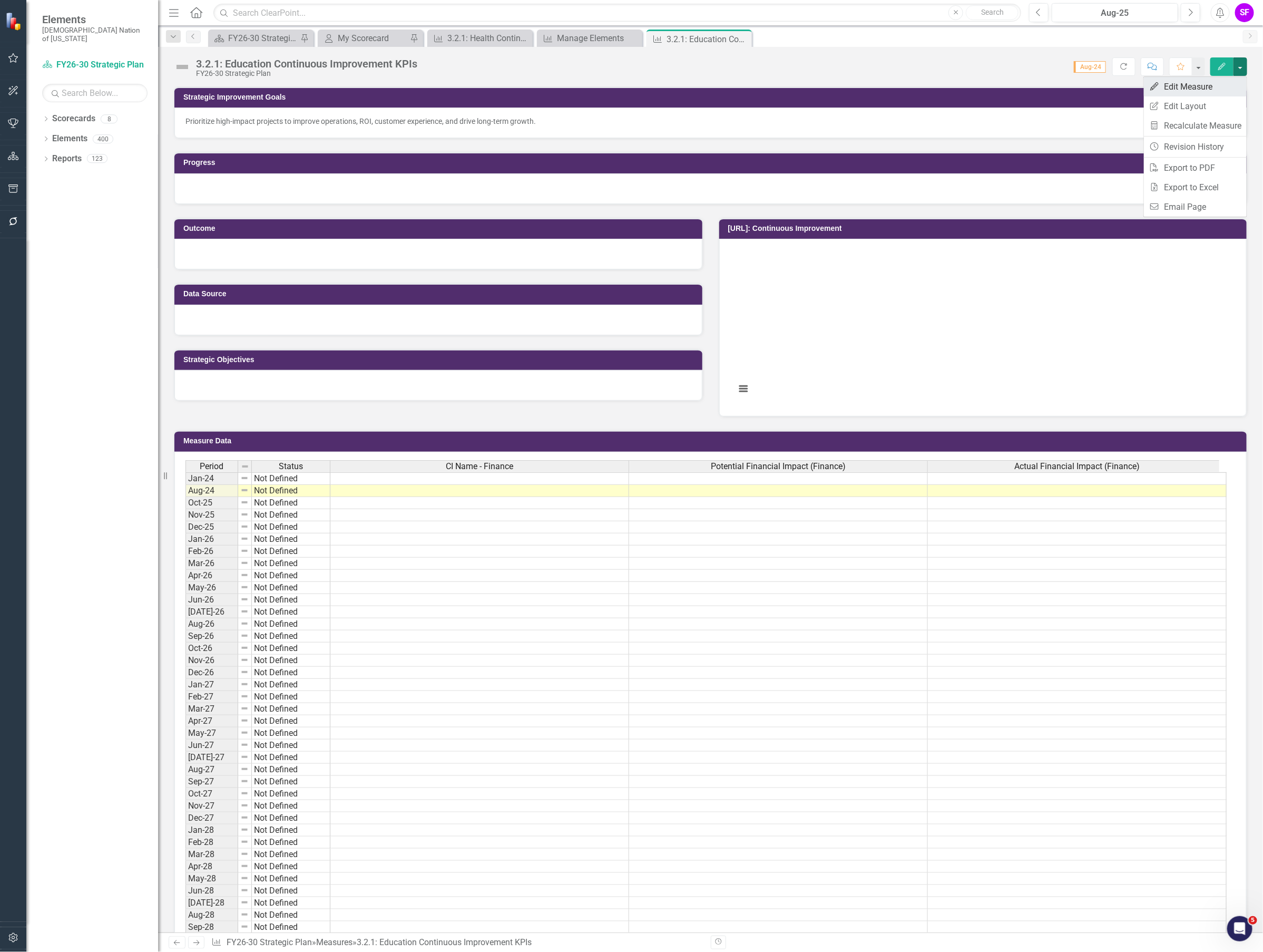
click at [1218, 90] on link "Edit Edit Measure" at bounding box center [1195, 87] width 102 height 20
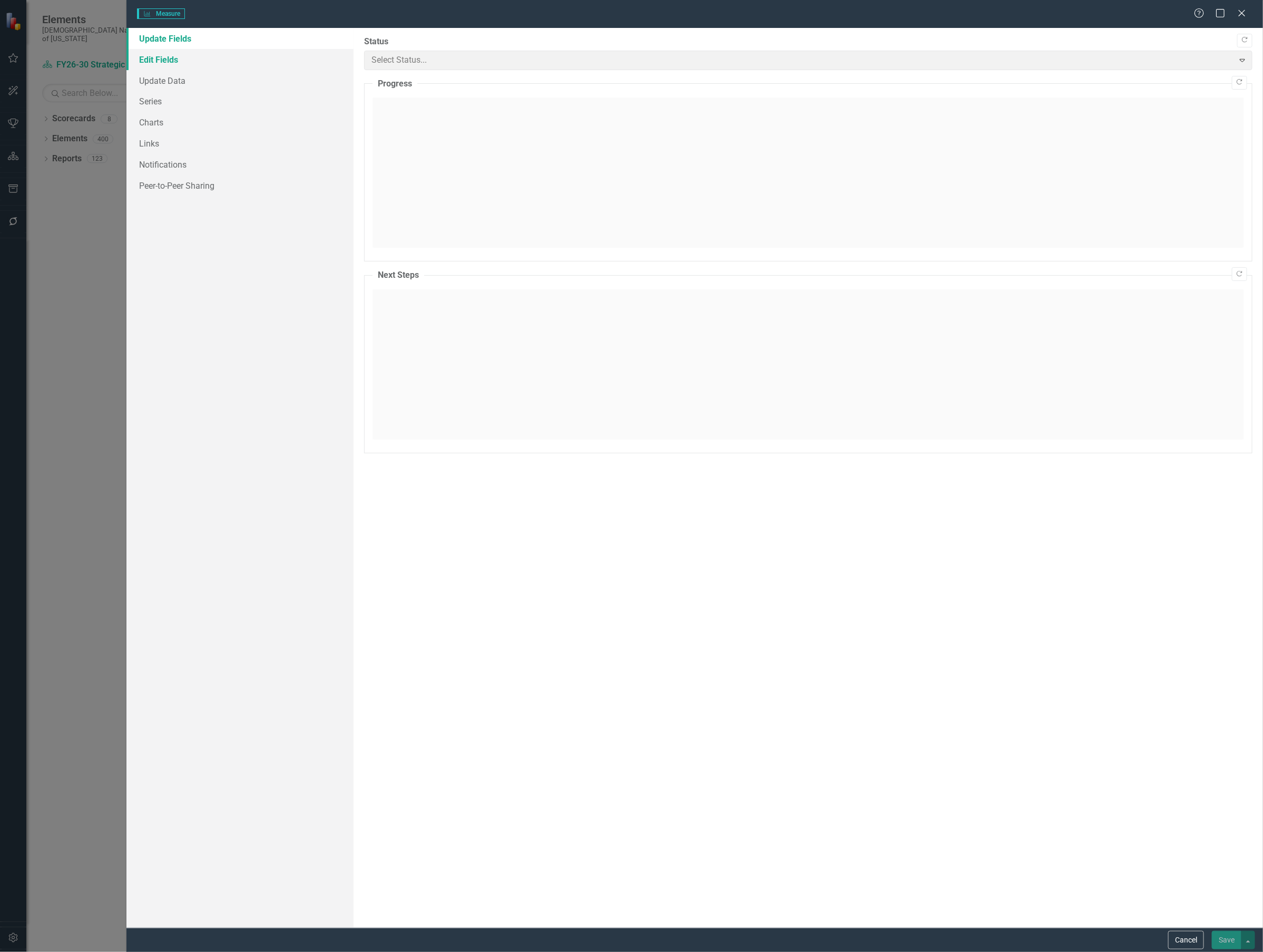
click at [205, 56] on link "Edit Fields" at bounding box center [240, 59] width 227 height 21
click at [172, 61] on link "Edit Fields" at bounding box center [240, 59] width 227 height 21
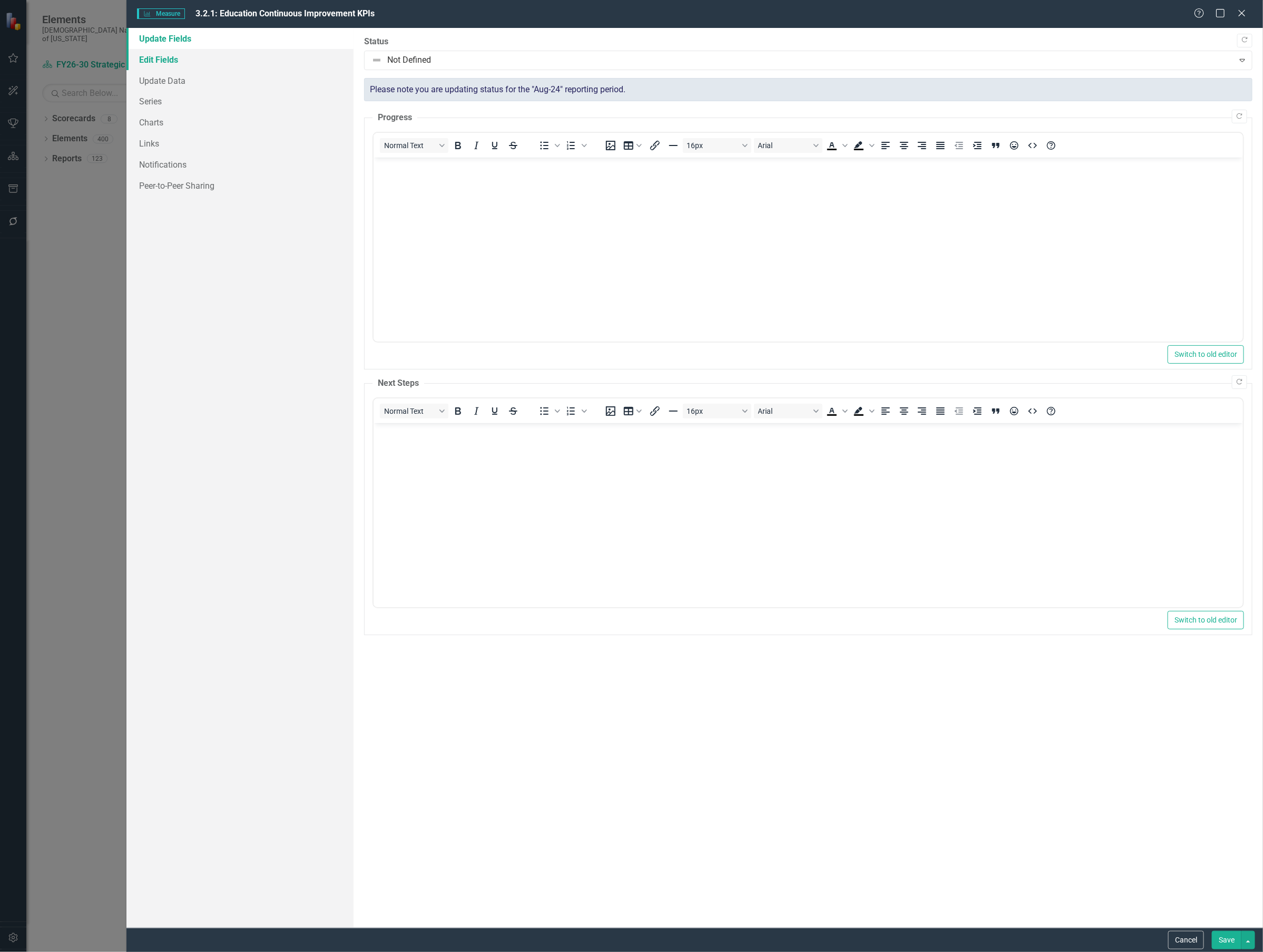
click at [162, 58] on link "Edit Fields" at bounding box center [240, 59] width 227 height 21
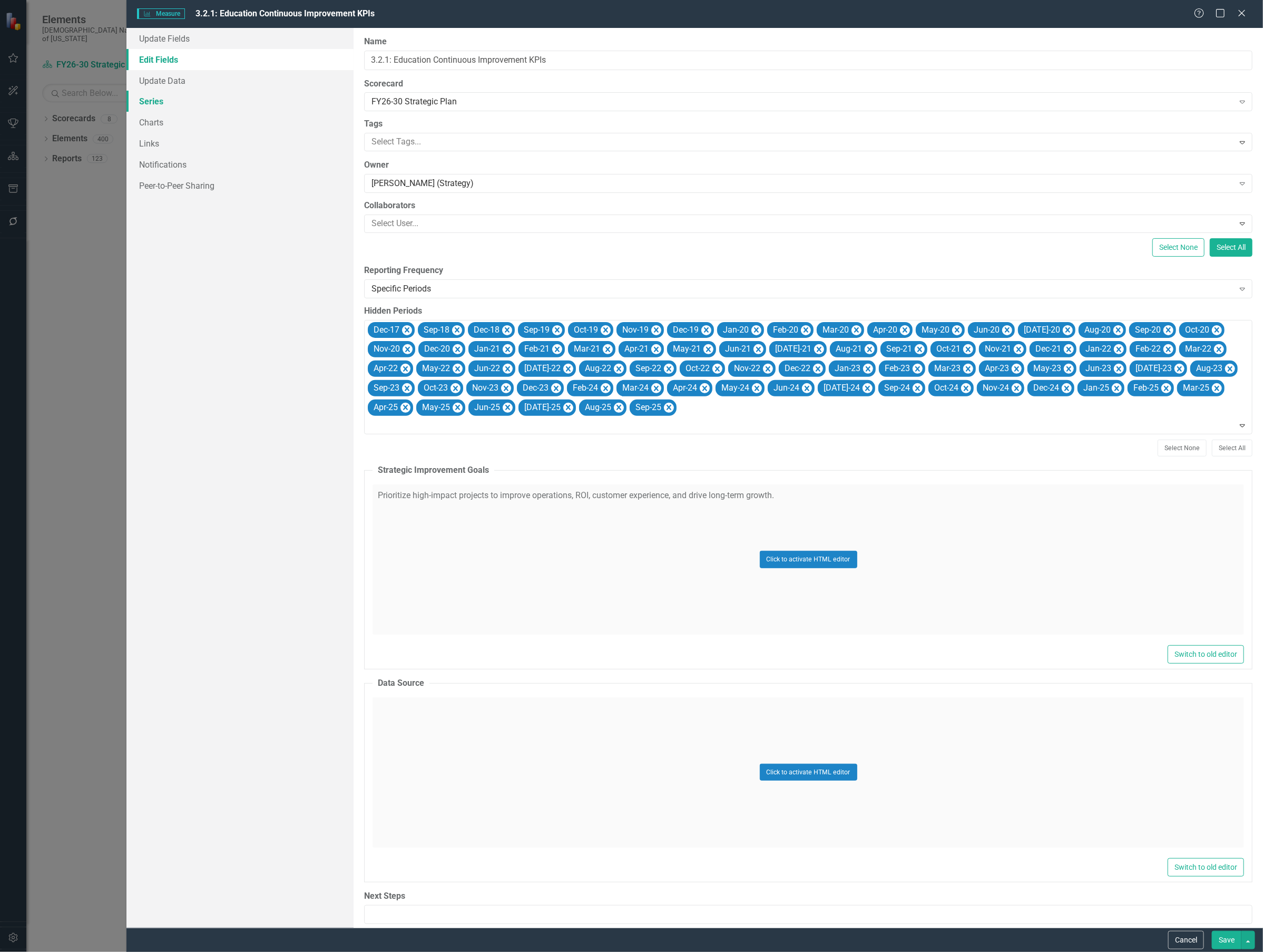
click at [155, 100] on link "Series" at bounding box center [240, 101] width 227 height 21
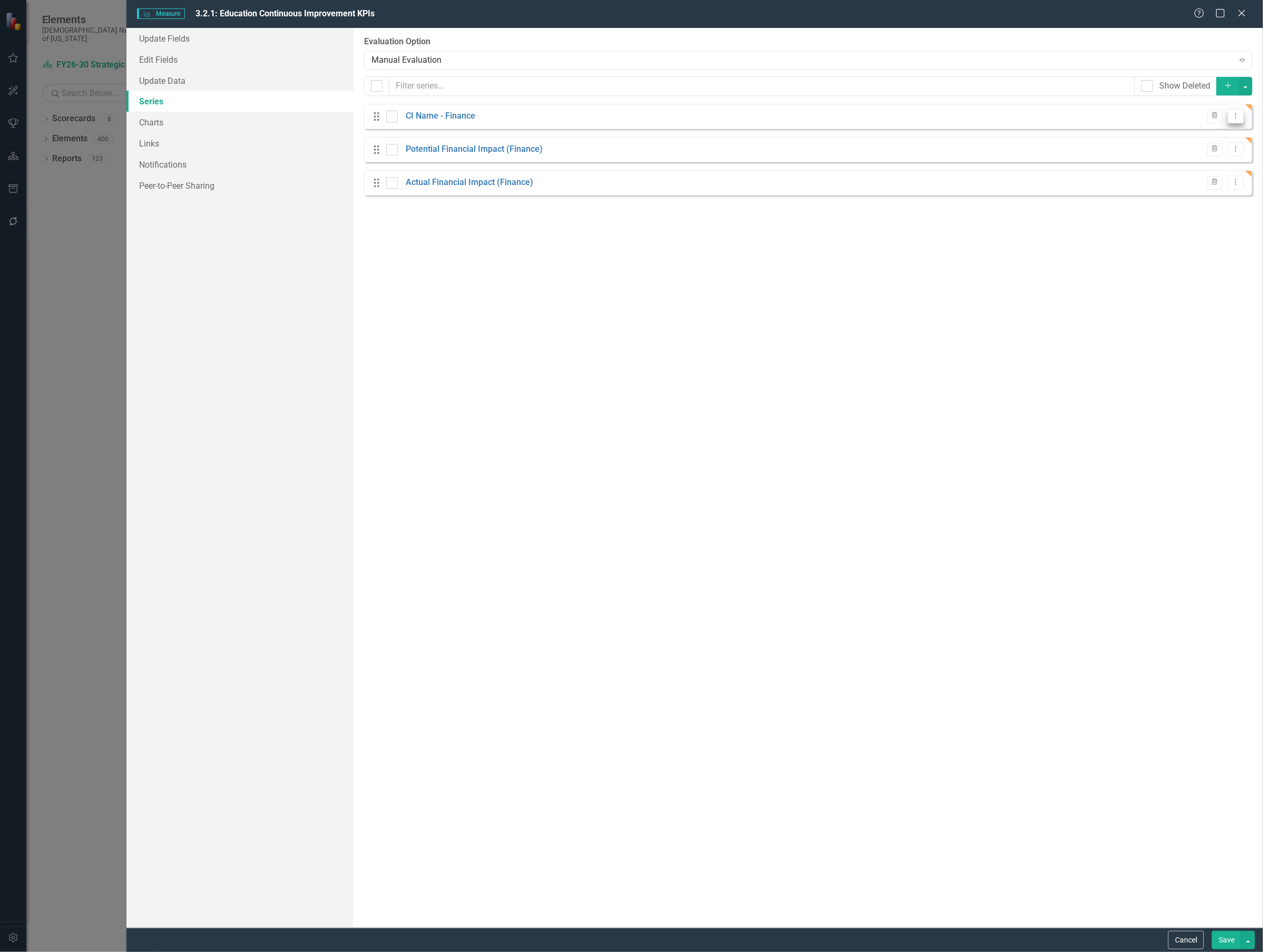
click at [1237, 117] on icon "Dropdown Menu" at bounding box center [1236, 115] width 9 height 7
click at [1218, 132] on link "Edit Edit Measure Series" at bounding box center [1183, 134] width 119 height 20
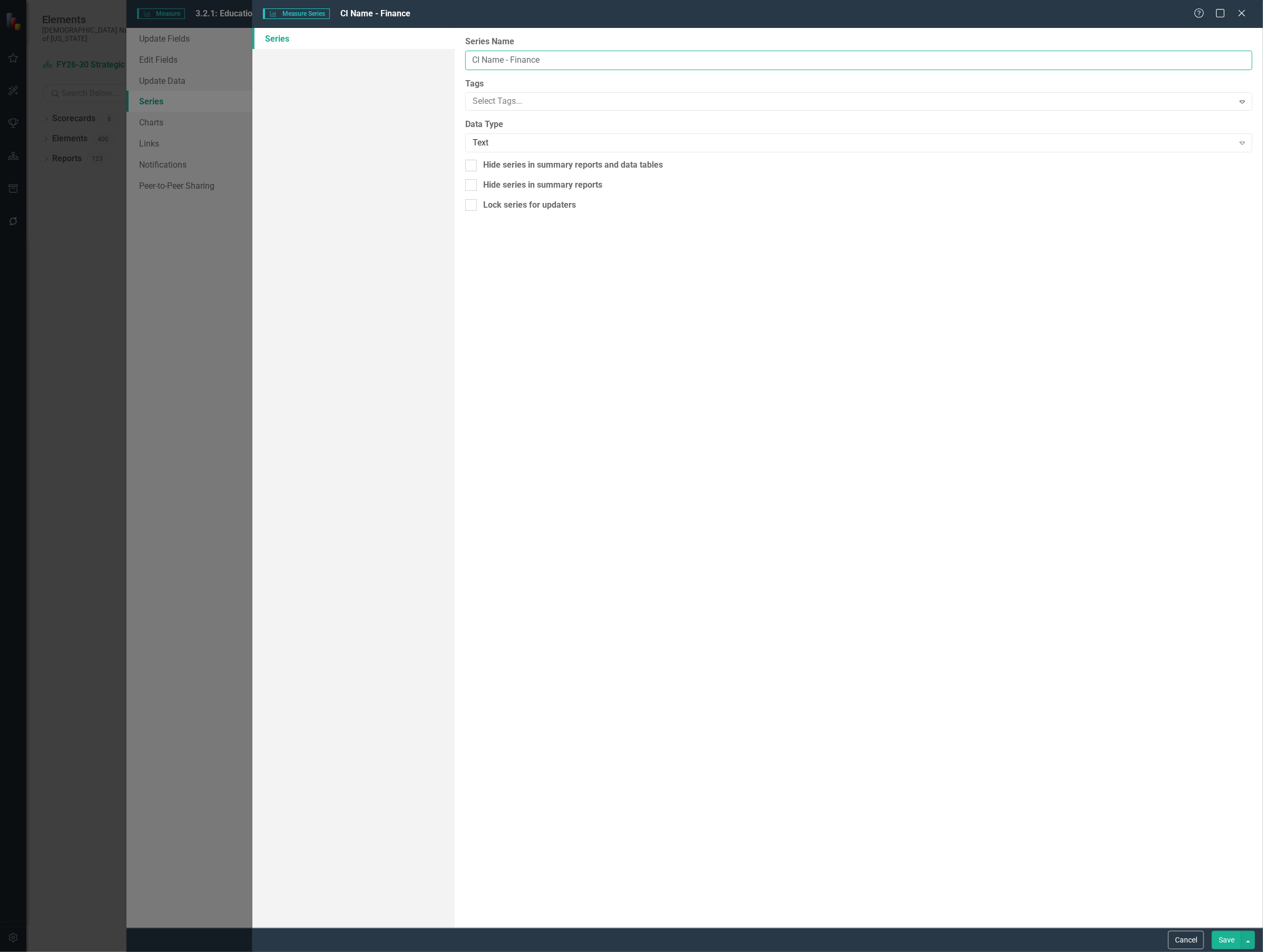
drag, startPoint x: 543, startPoint y: 59, endPoint x: 504, endPoint y: 61, distance: 39.1
click at [504, 61] on input "CI Name - Finance" at bounding box center [859, 61] width 787 height 20
type input "CI Name"
click at [1221, 940] on button "Save" at bounding box center [1226, 940] width 29 height 18
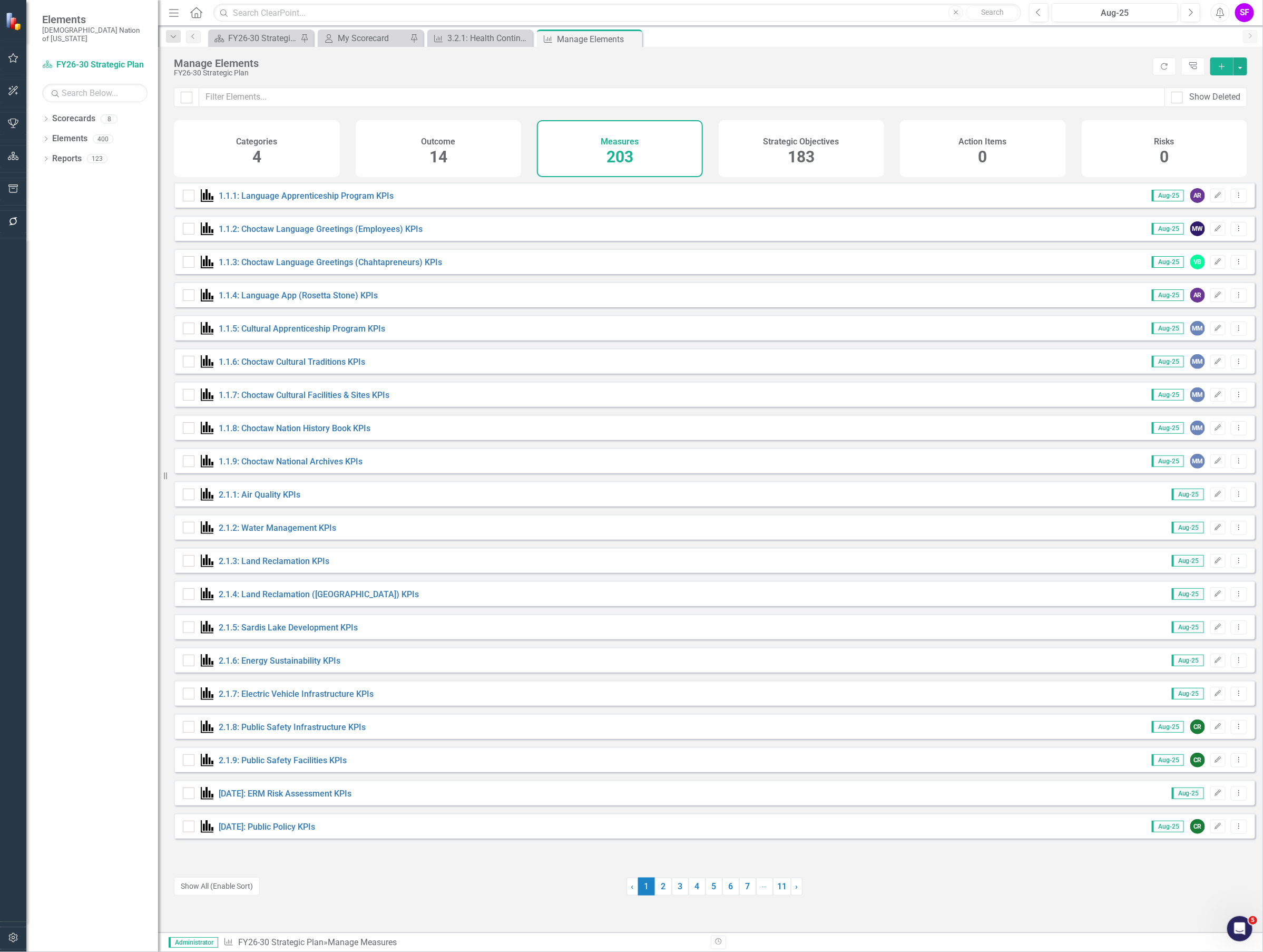
click at [570, 96] on input "text" at bounding box center [681, 97] width 966 height 20
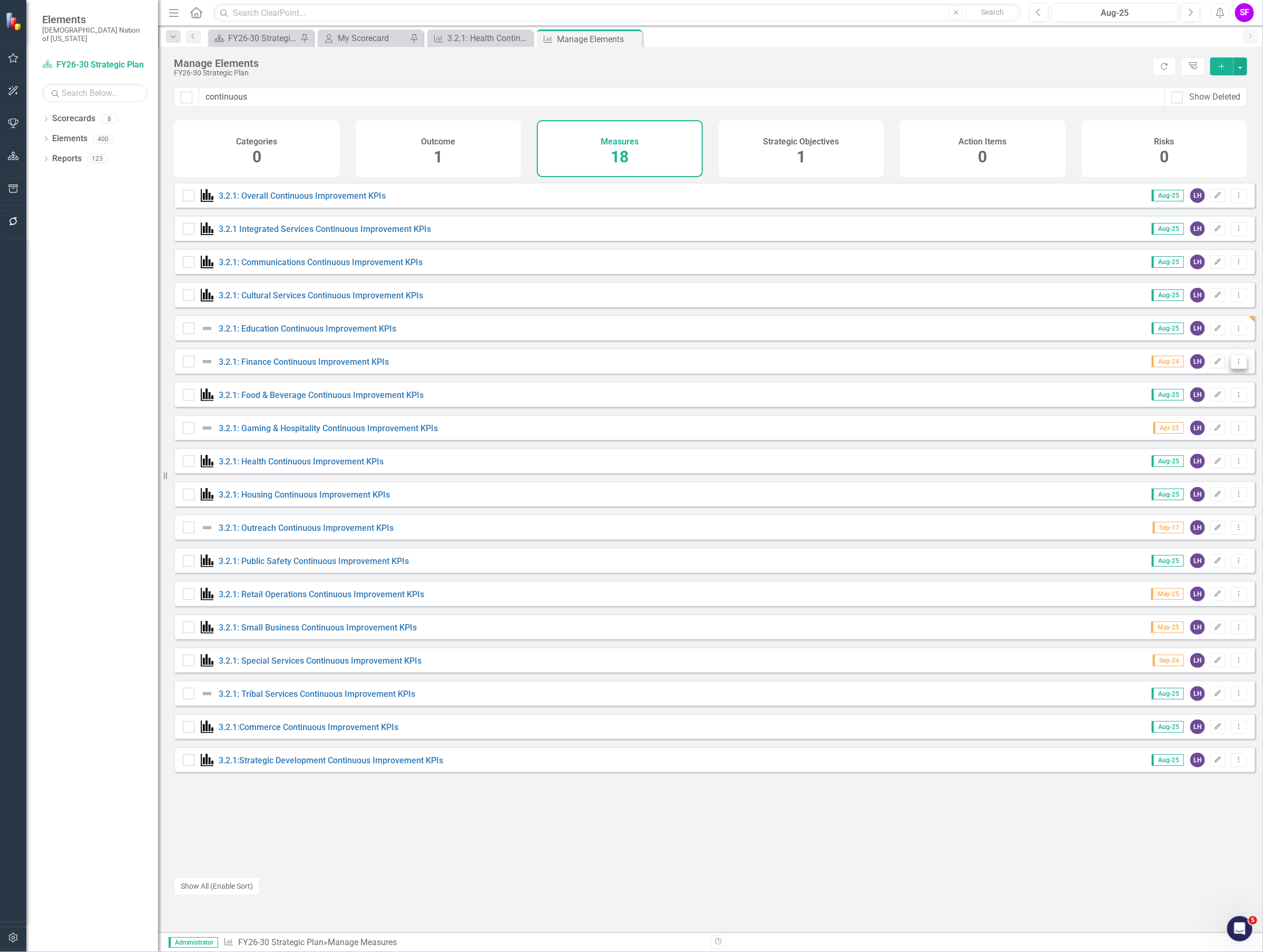
type input "continuous"
click at [1234, 369] on button "Dropdown Menu" at bounding box center [1239, 362] width 16 height 14
click at [1208, 424] on link "Copy Duplicate Measure" at bounding box center [1191, 426] width 95 height 20
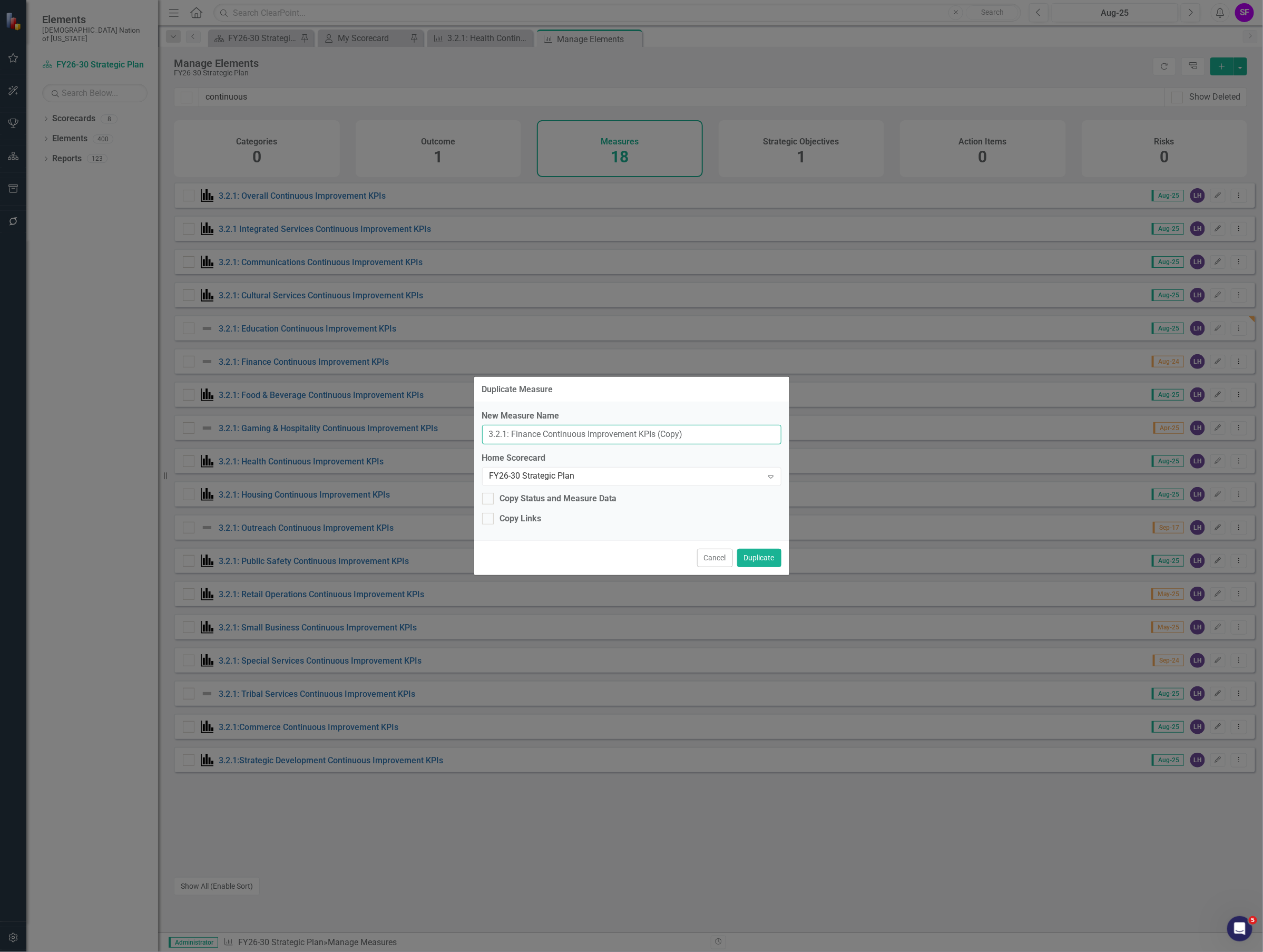
drag, startPoint x: 538, startPoint y: 431, endPoint x: 514, endPoint y: 431, distance: 24.0
click at [514, 431] on input "3.2.1: Finance Continuous Improvement KPIs (Copy)" at bounding box center [632, 435] width 299 height 20
drag, startPoint x: 731, startPoint y: 436, endPoint x: 705, endPoint y: 439, distance: 26.2
click at [705, 439] on input "3.2.1: Legal & Compliance Continuous Improvement KPIs (Copy)" at bounding box center [632, 435] width 299 height 20
type input "3.2.1: Legal & Compliance Continuous Improvement KPIs"
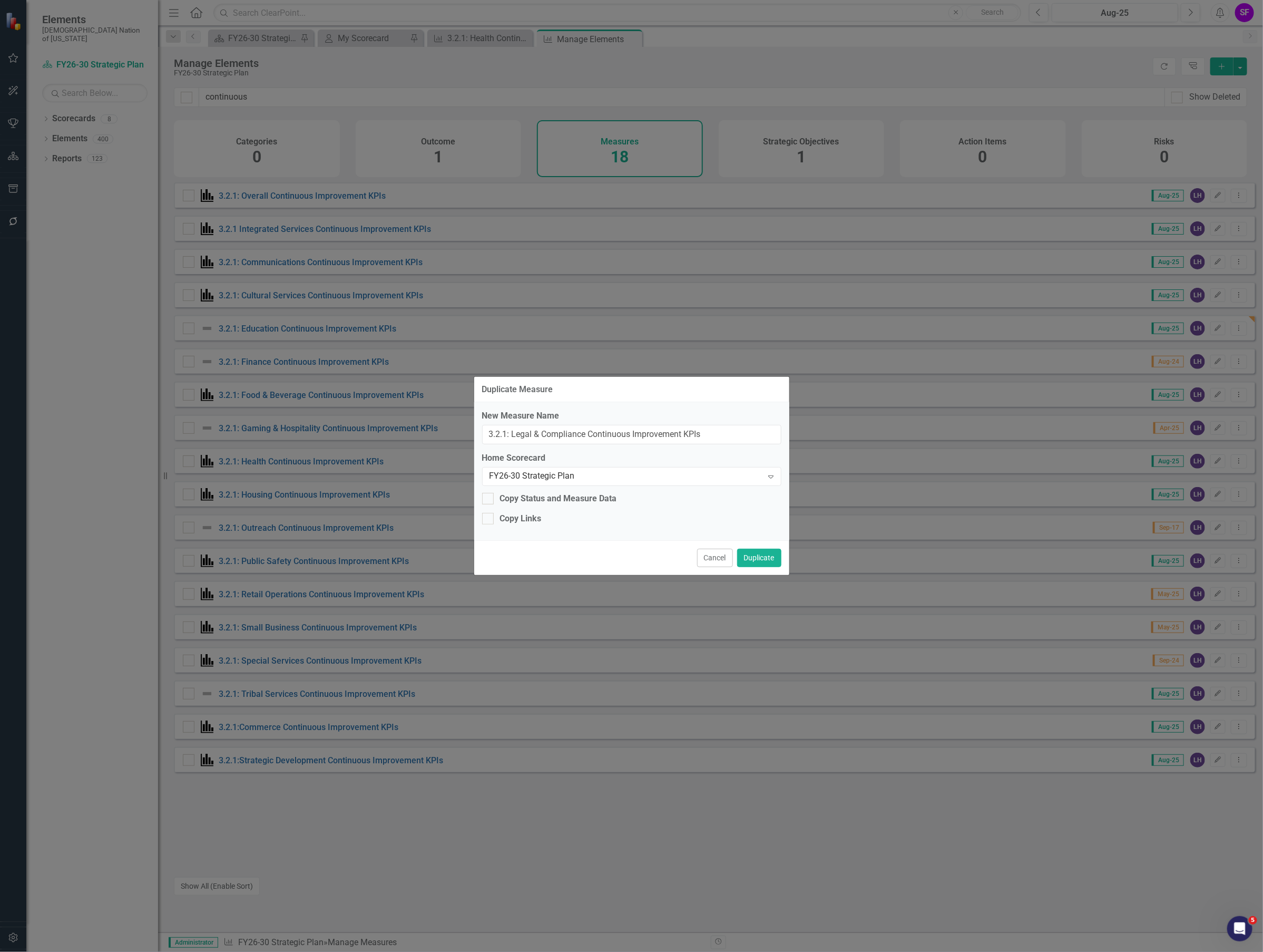
click at [762, 568] on div "Cancel Duplicate" at bounding box center [632, 557] width 315 height 35
click at [583, 499] on div "Copy Status and Measure Data" at bounding box center [558, 499] width 117 height 12
click at [489, 499] on input "Copy Status and Measure Data" at bounding box center [485, 496] width 7 height 7
click at [548, 500] on div "Copy Status and Measure Data" at bounding box center [558, 499] width 117 height 12
click at [489, 500] on input "Copy Status and Measure Data" at bounding box center [485, 496] width 7 height 7
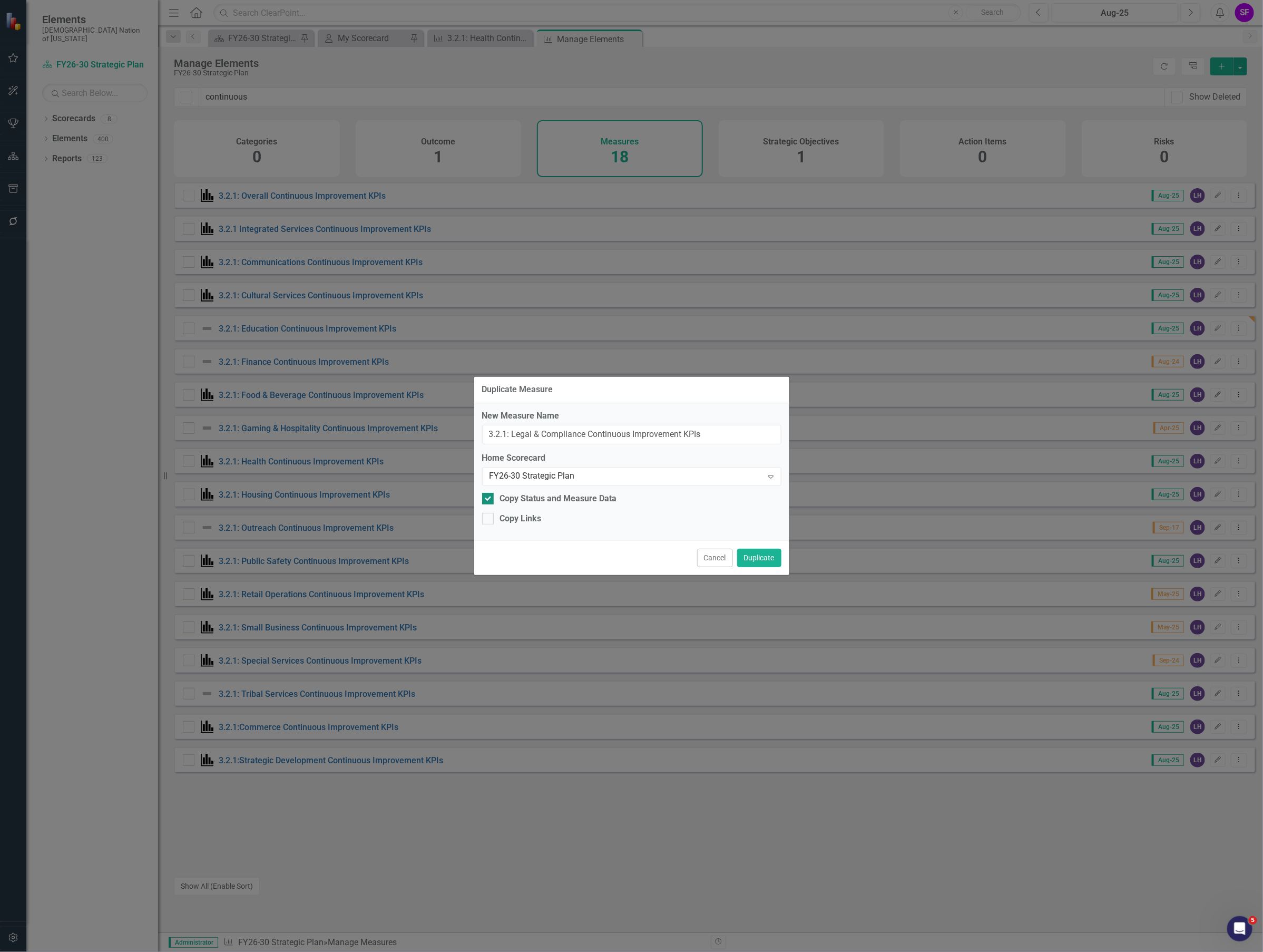
checkbox input "false"
drag, startPoint x: 532, startPoint y: 510, endPoint x: 536, endPoint y: 517, distance: 8.1
click at [532, 511] on div "New Measure Name 3.2.1: Legal & Compliance Continuous Improvement KPIs Home Sco…" at bounding box center [632, 471] width 315 height 138
click at [536, 517] on div "Copy Links" at bounding box center [521, 519] width 42 height 12
click at [489, 517] on input "Copy Links" at bounding box center [485, 516] width 7 height 7
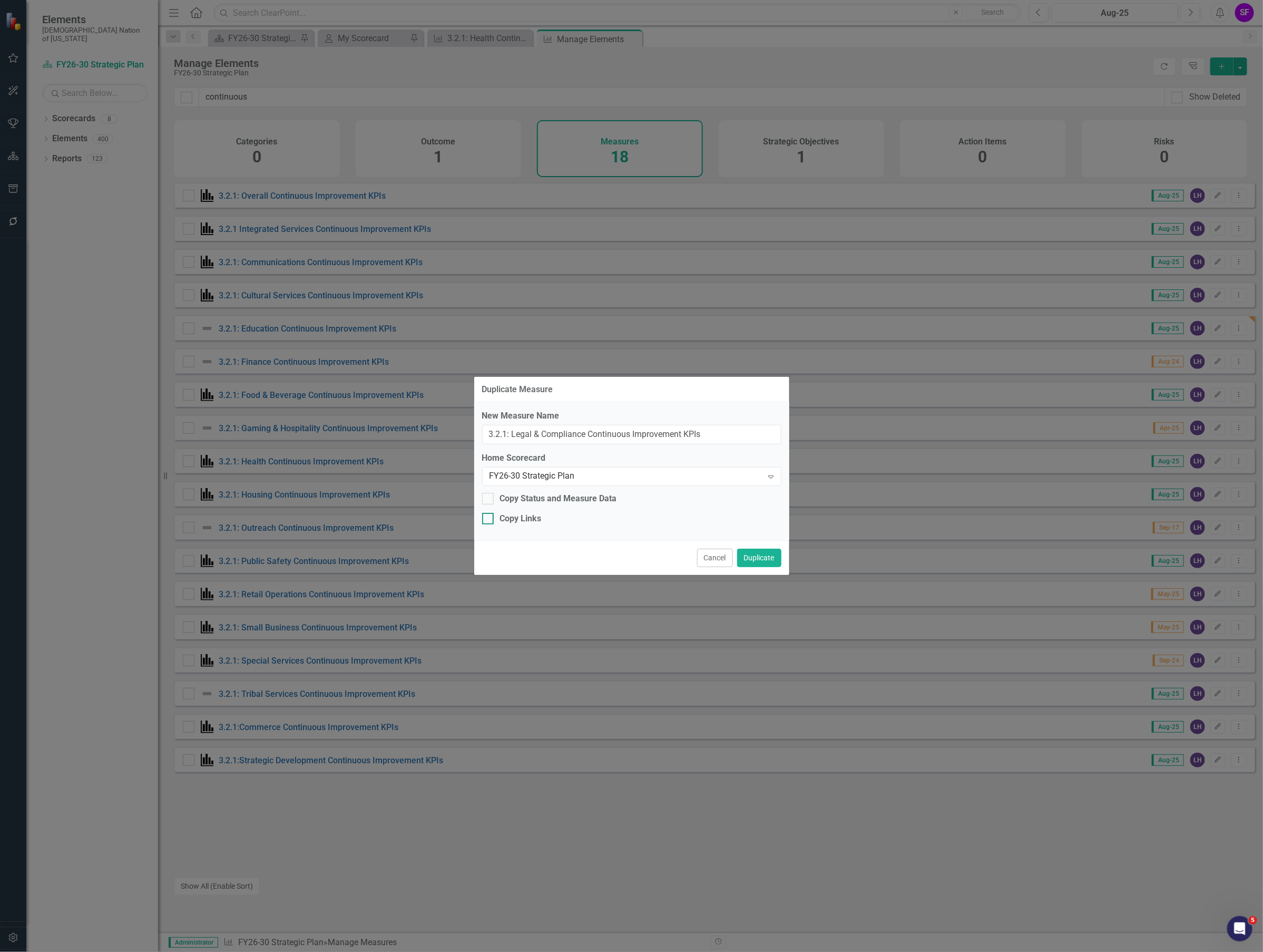
checkbox input "true"
click at [764, 559] on button "Duplicate" at bounding box center [759, 558] width 44 height 18
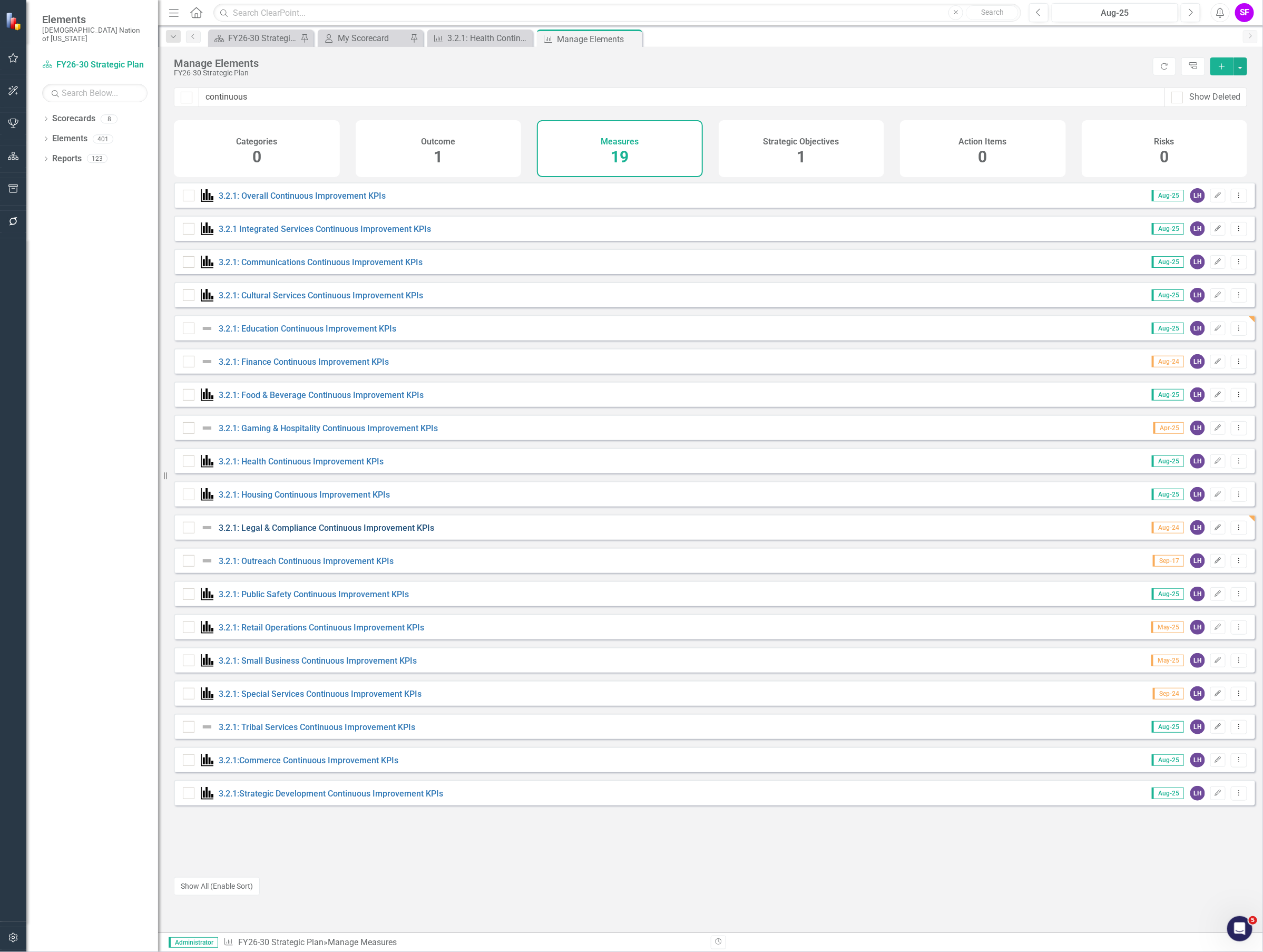
click at [316, 533] on link "3.2.1: Legal & Compliance Continuous Improvement KPIs" at bounding box center [326, 527] width 215 height 10
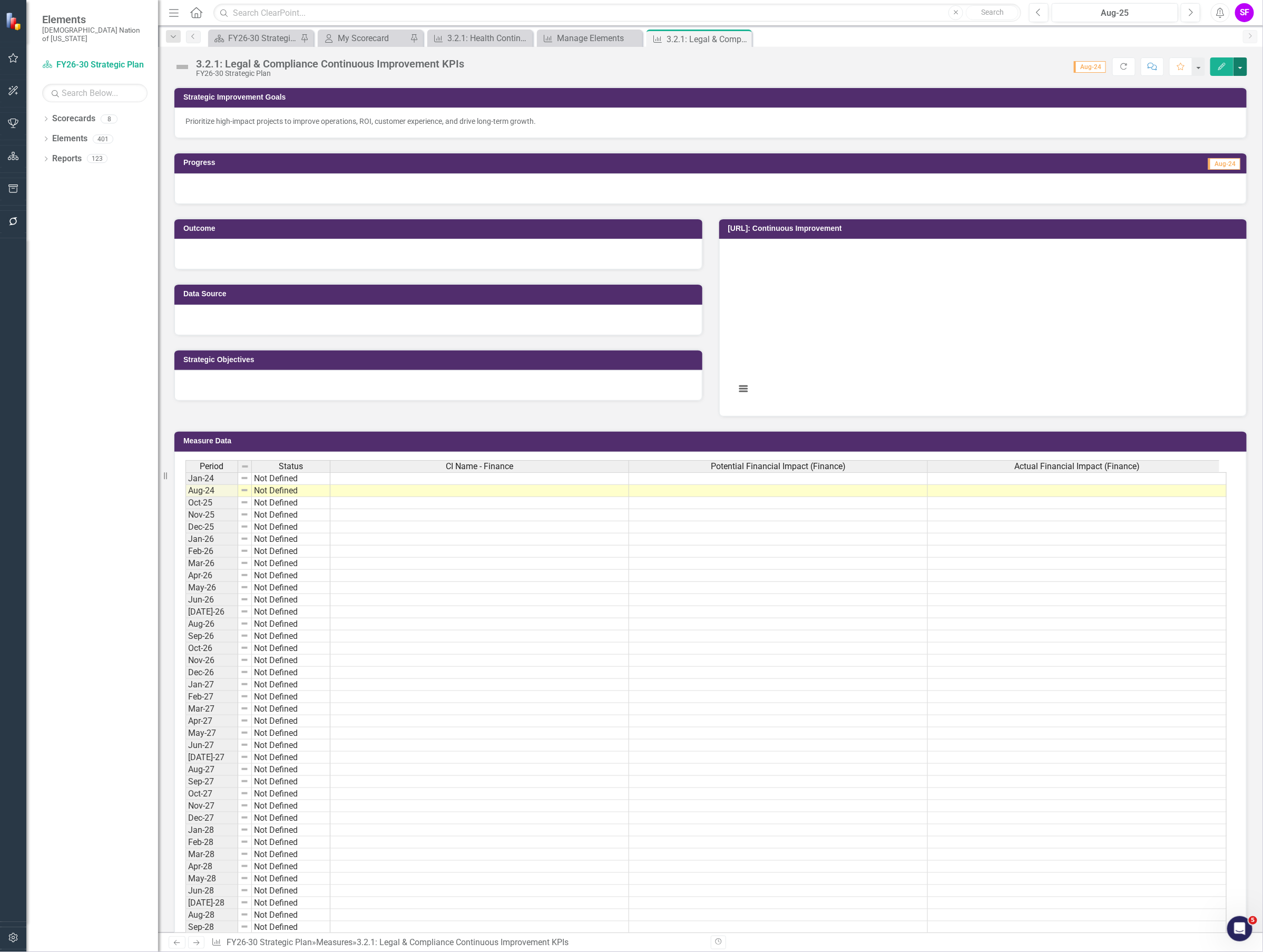
click at [1244, 69] on button "button" at bounding box center [1240, 67] width 14 height 18
click at [1232, 85] on link "Edit Edit Measure" at bounding box center [1195, 87] width 102 height 20
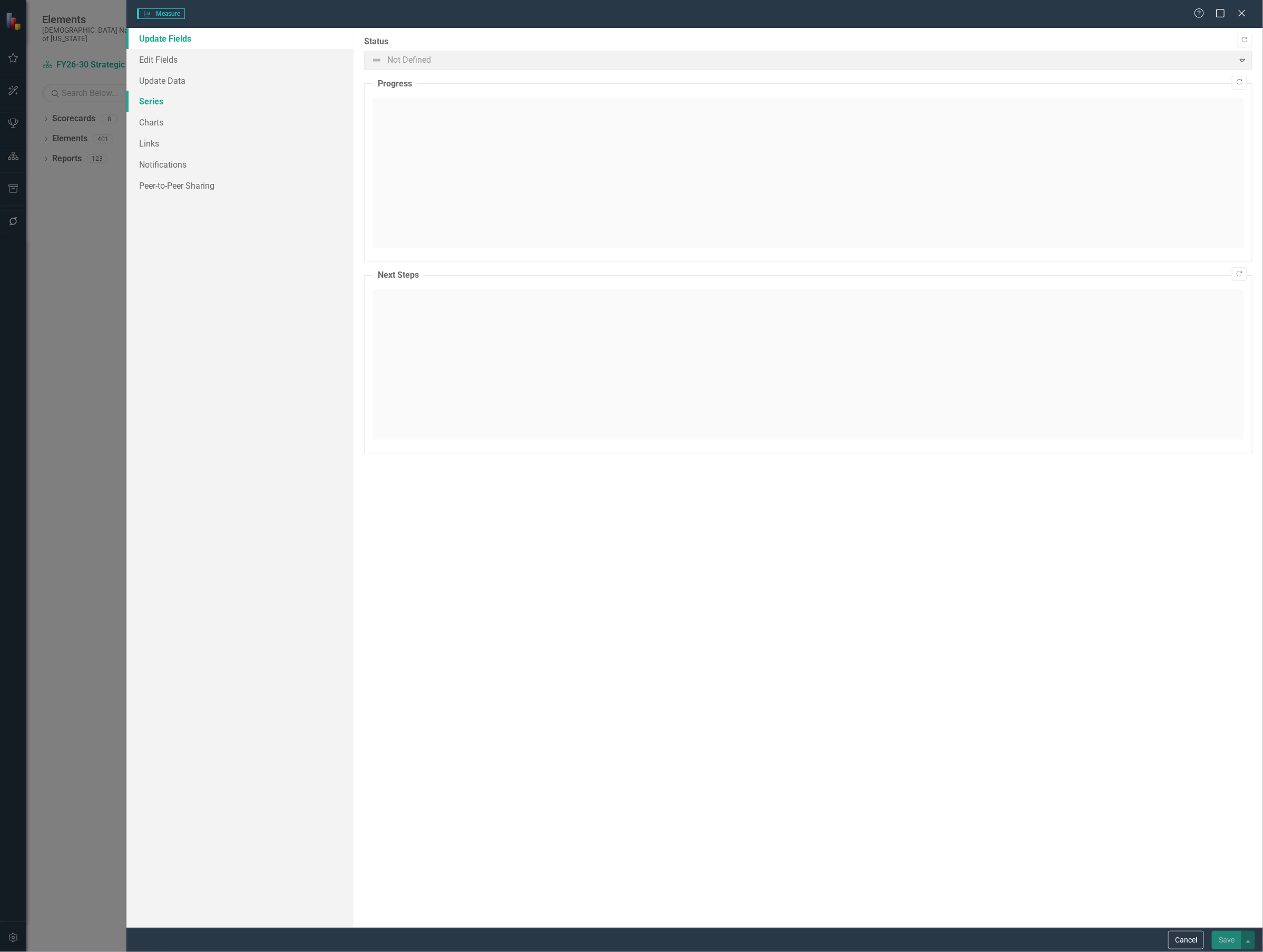
click at [163, 102] on link "Series" at bounding box center [240, 101] width 227 height 21
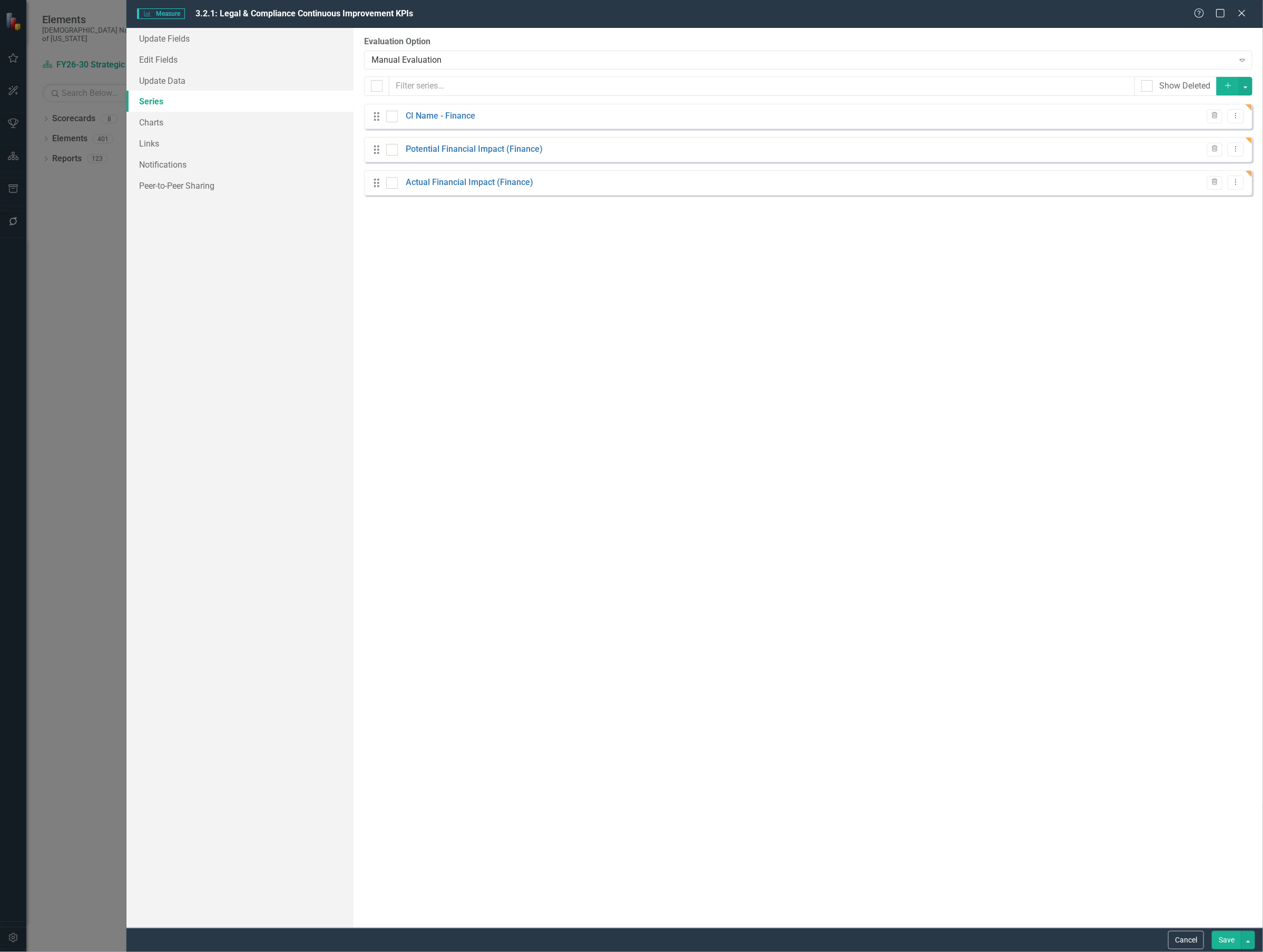
checkbox input "false"
click at [1241, 114] on button "Dropdown Menu" at bounding box center [1236, 116] width 16 height 14
click at [1193, 136] on link "Edit Edit Measure Series" at bounding box center [1183, 134] width 119 height 20
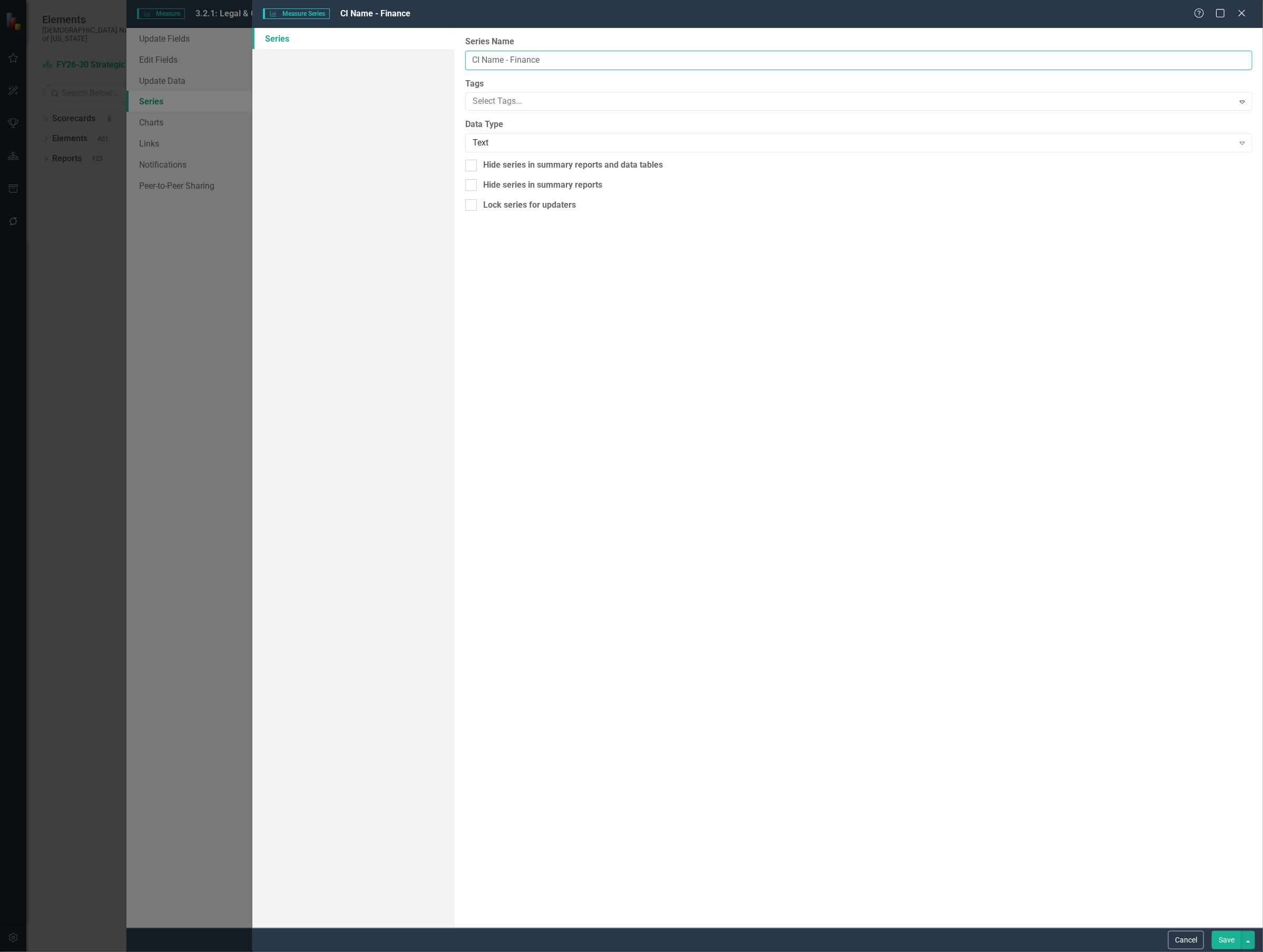
drag, startPoint x: 504, startPoint y: 59, endPoint x: 748, endPoint y: 65, distance: 244.1
click at [738, 61] on input "CI Name - Finance" at bounding box center [859, 61] width 787 height 20
type input "CI Name"
click at [1225, 936] on button "Save" at bounding box center [1226, 940] width 29 height 18
click at [1232, 147] on icon "Dropdown Menu" at bounding box center [1236, 149] width 9 height 7
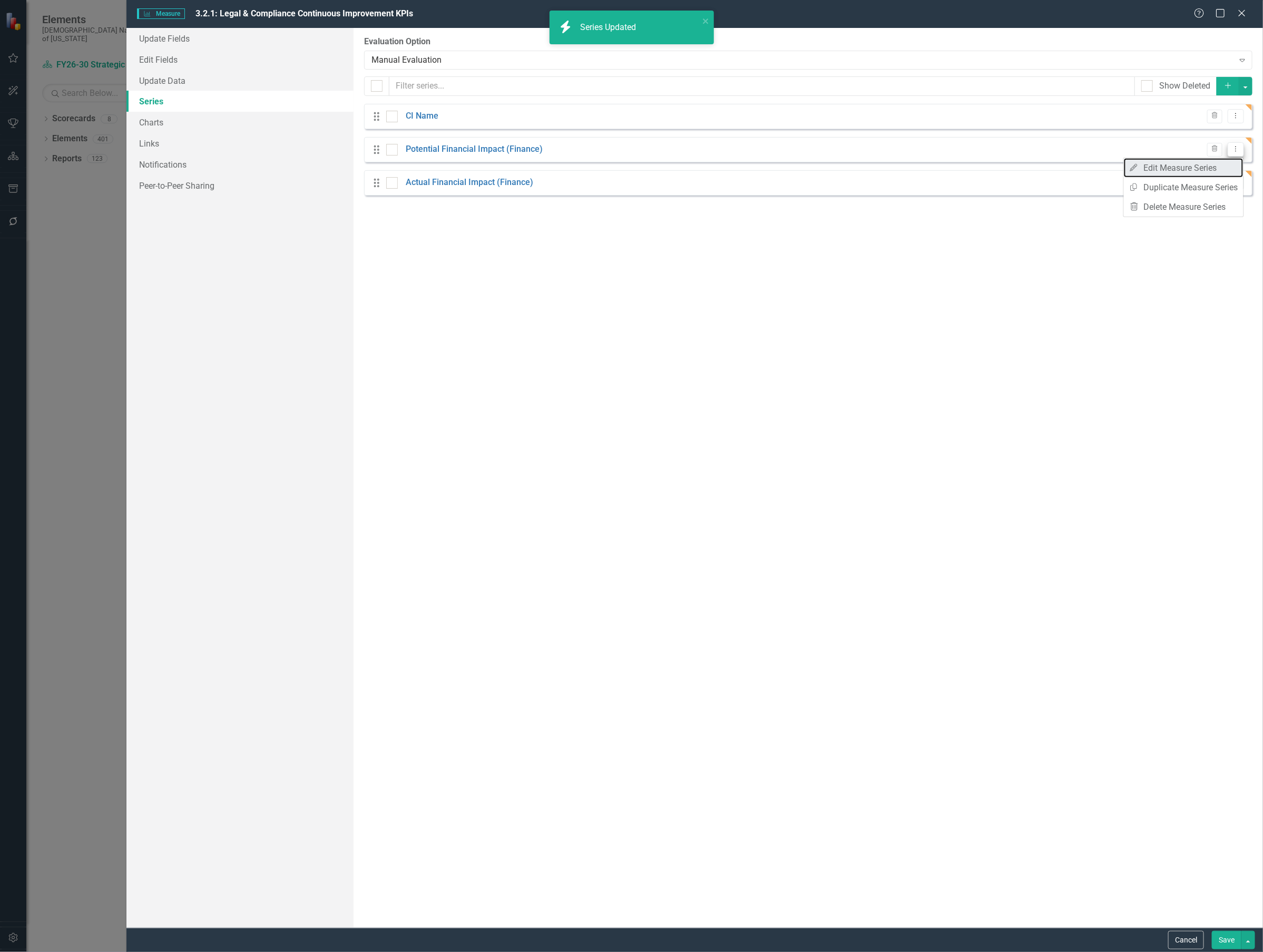
click at [1200, 166] on link "Edit Edit Measure Series" at bounding box center [1183, 168] width 119 height 20
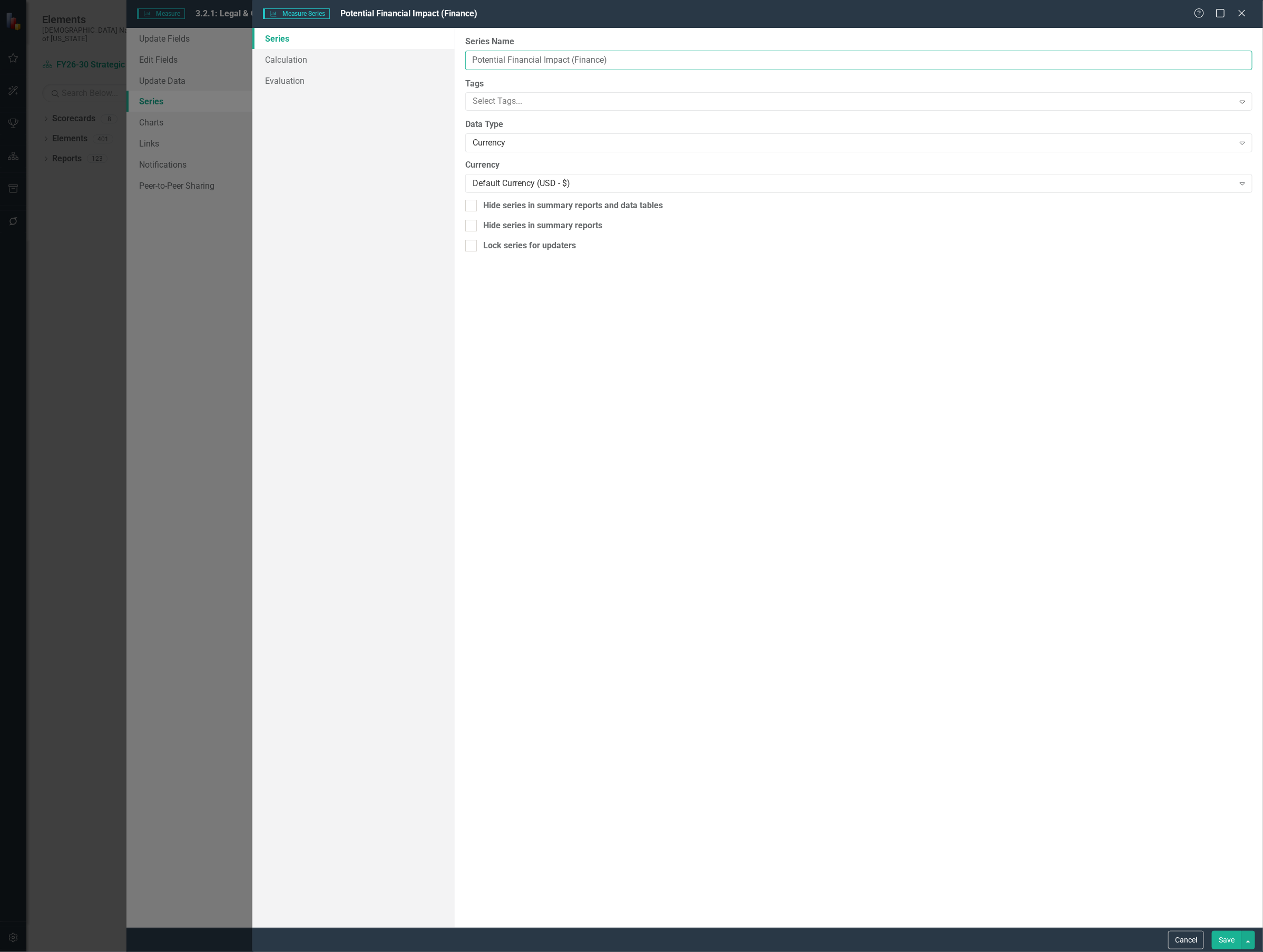
drag, startPoint x: 570, startPoint y: 57, endPoint x: 792, endPoint y: 91, distance: 224.6
click at [755, 75] on div "From this page, you can edit the name, type, and visibility options of your ser…" at bounding box center [859, 478] width 808 height 900
type input "Potential Financial Impact"
click at [1223, 934] on button "Save" at bounding box center [1226, 940] width 29 height 18
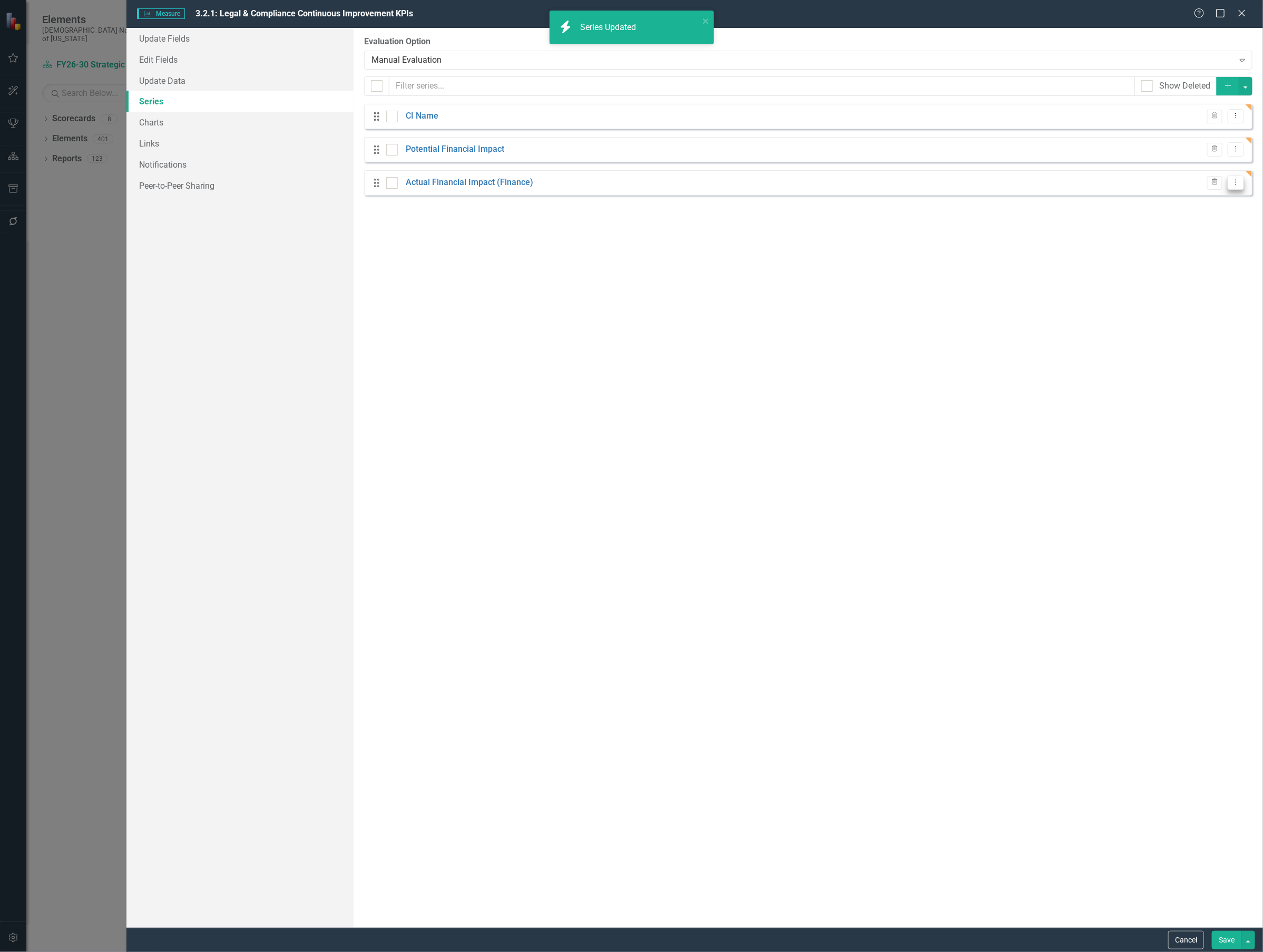
click at [1236, 186] on button "Dropdown Menu" at bounding box center [1236, 183] width 16 height 14
click at [1215, 199] on link "Edit Edit Measure Series" at bounding box center [1183, 200] width 119 height 20
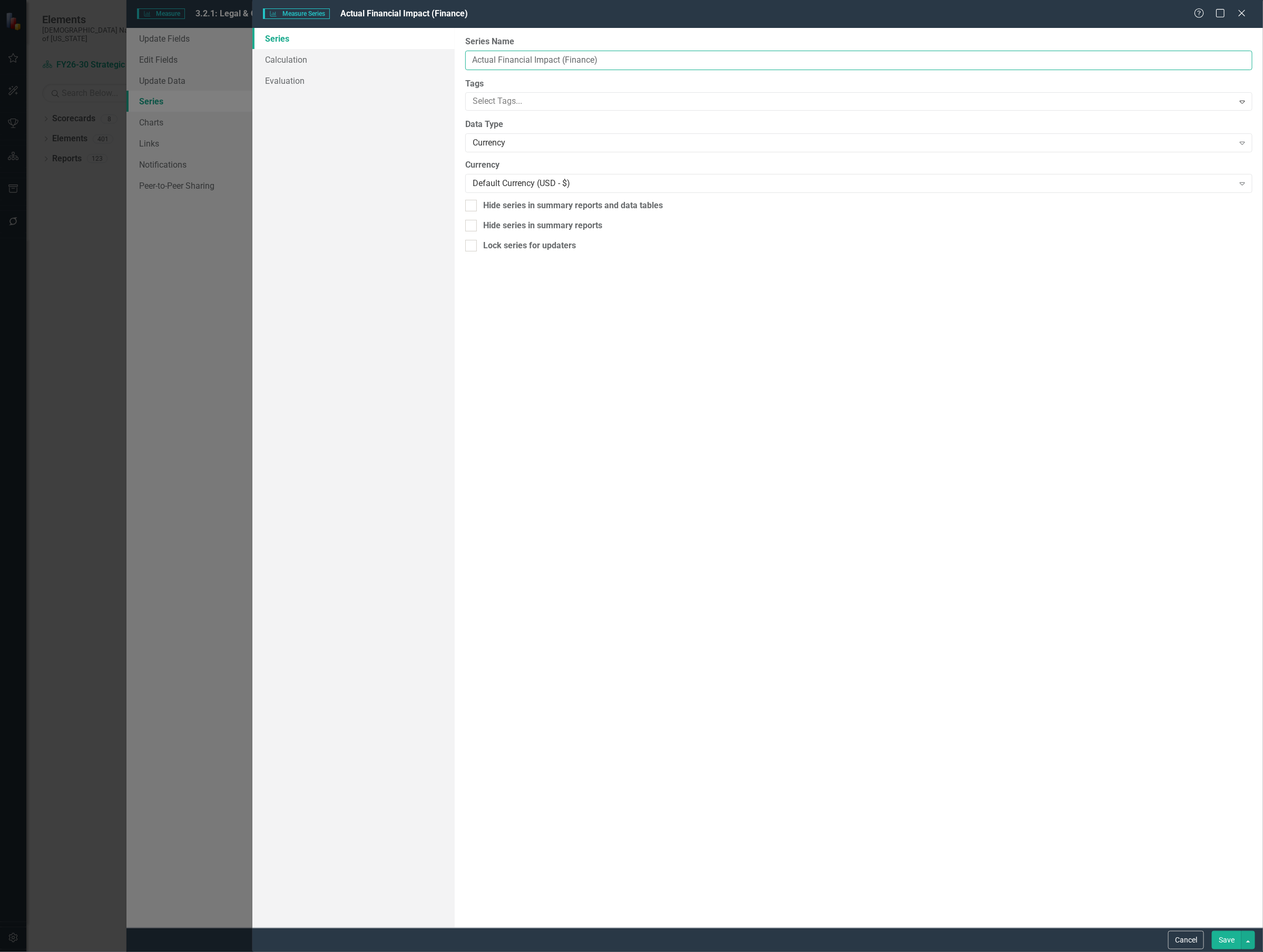
drag, startPoint x: 561, startPoint y: 59, endPoint x: 778, endPoint y: 61, distance: 217.0
click at [778, 61] on input "Actual Financial Impact (Finance)" at bounding box center [859, 61] width 787 height 20
type input "Actual Financial Impact"
click at [1230, 933] on button "Save" at bounding box center [1226, 940] width 29 height 18
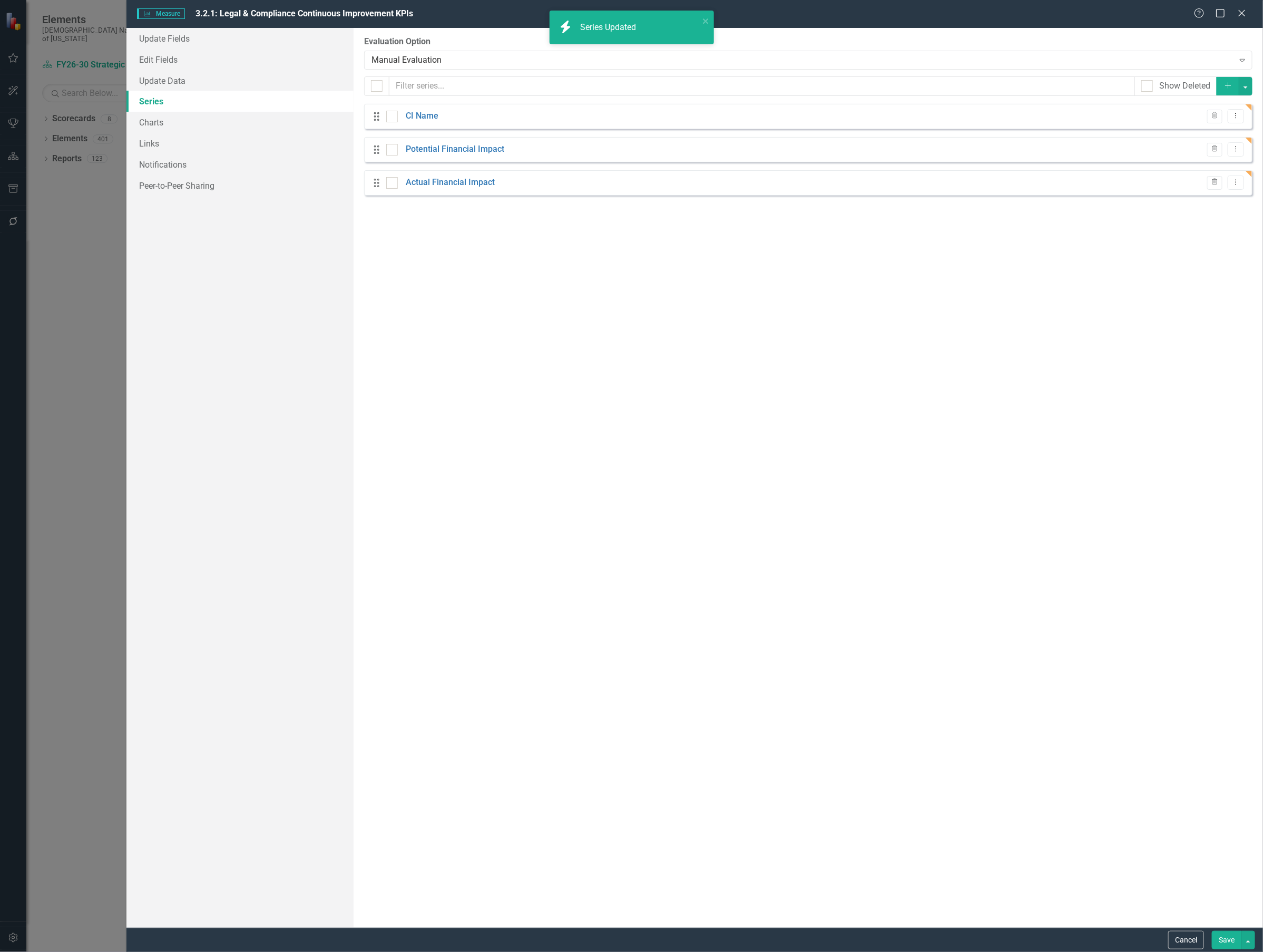
click button "Save"
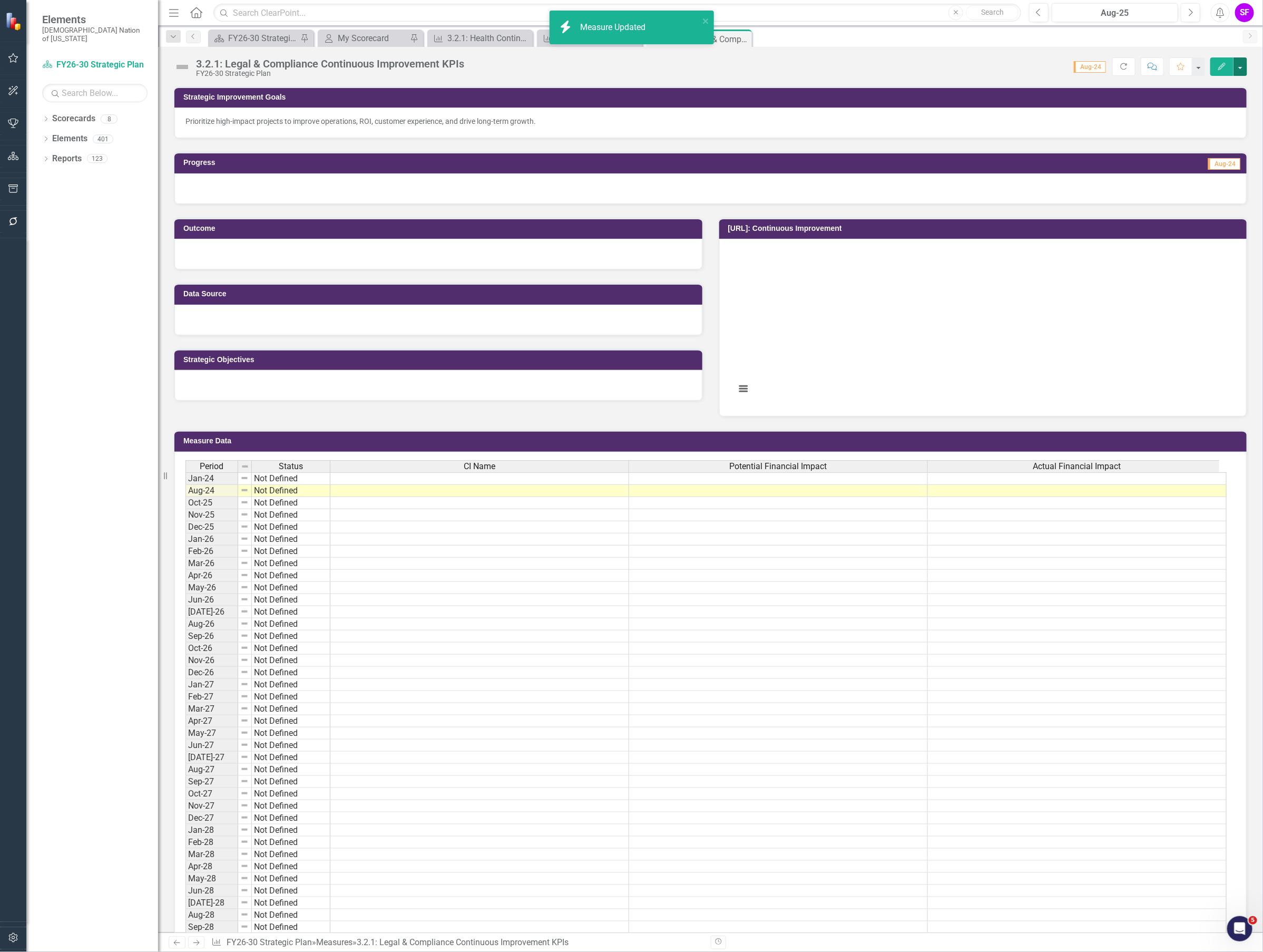
click button "button"
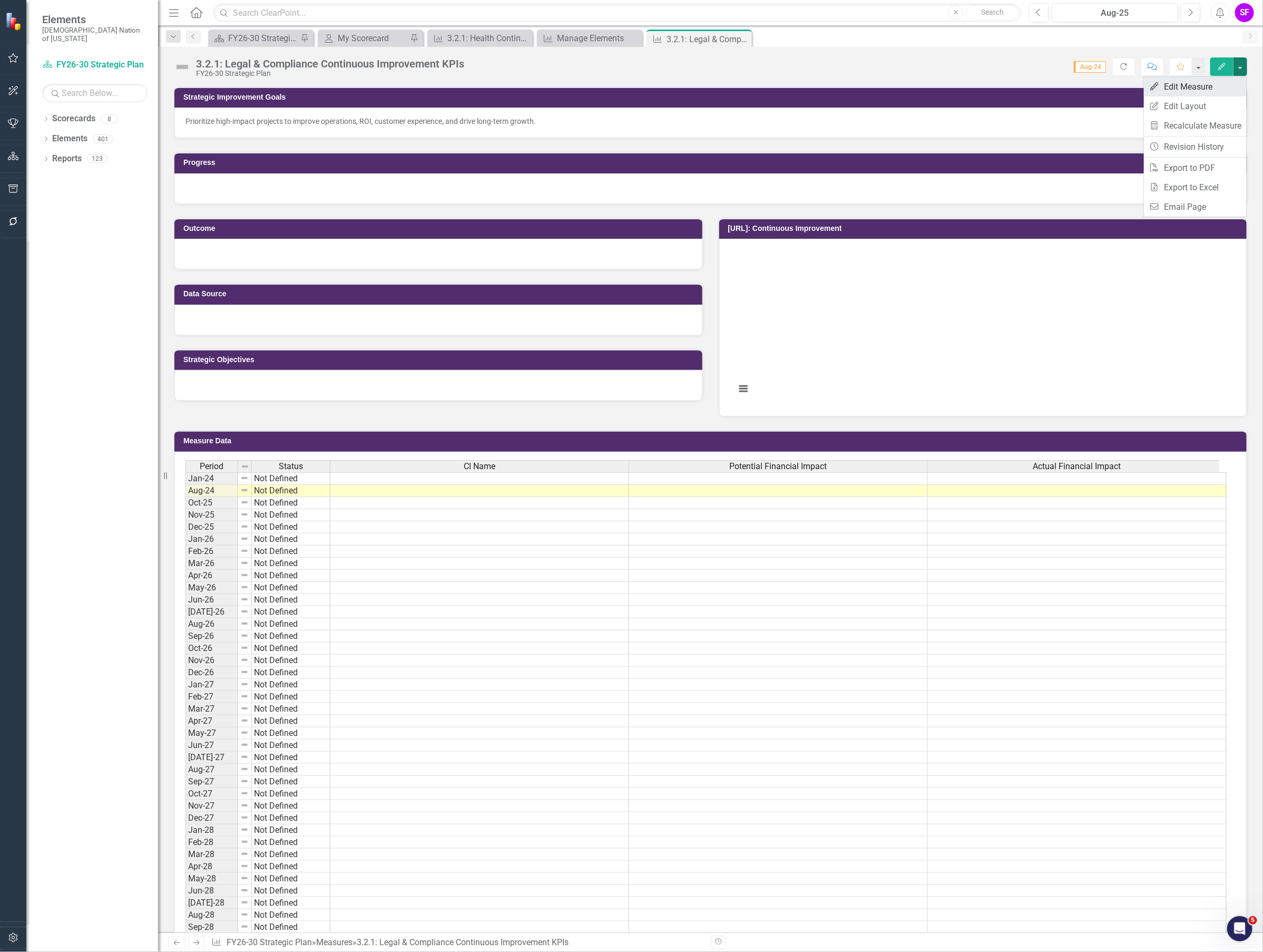
click link "Edit Edit Measure"
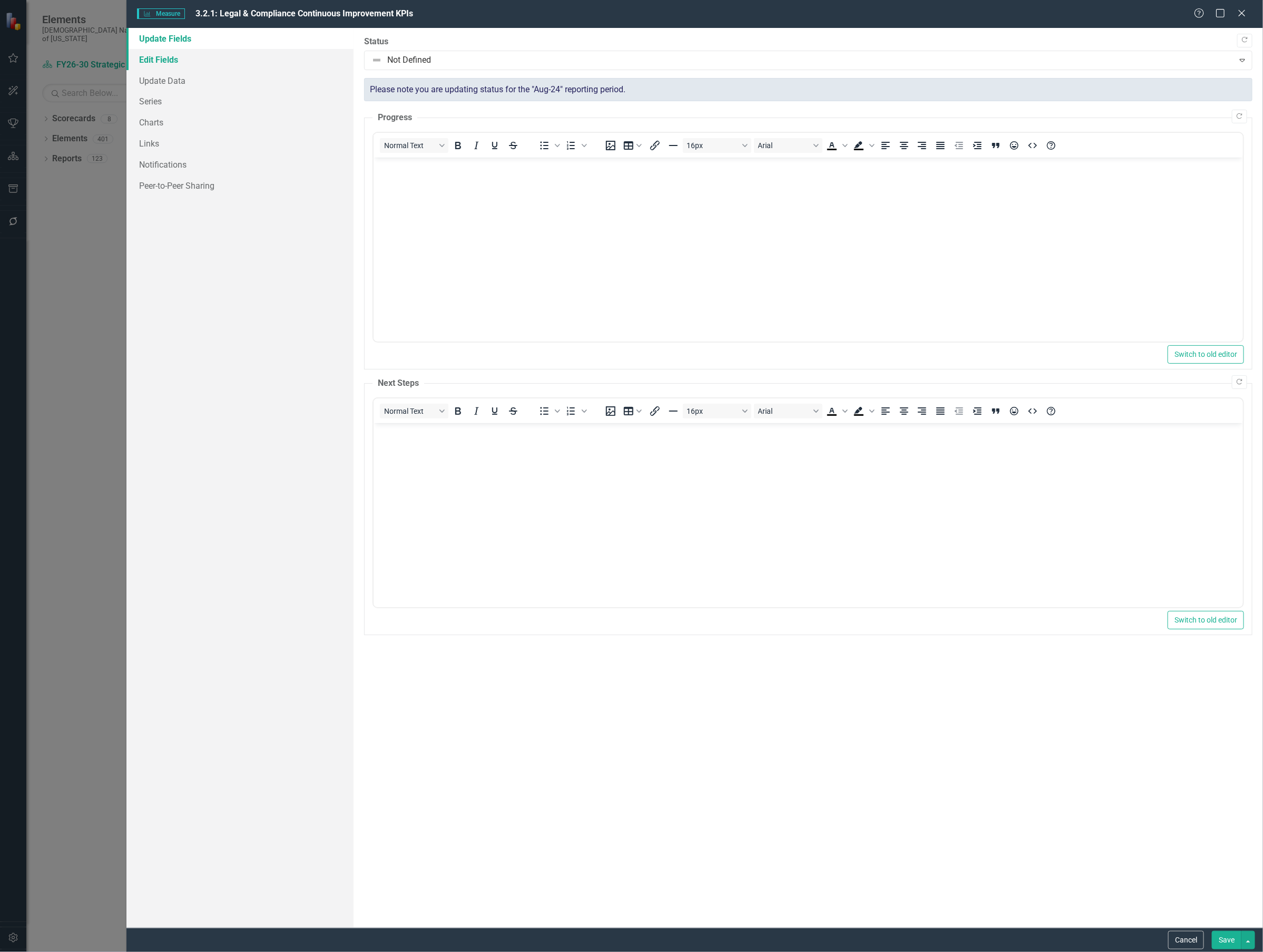
click link "Edit Fields"
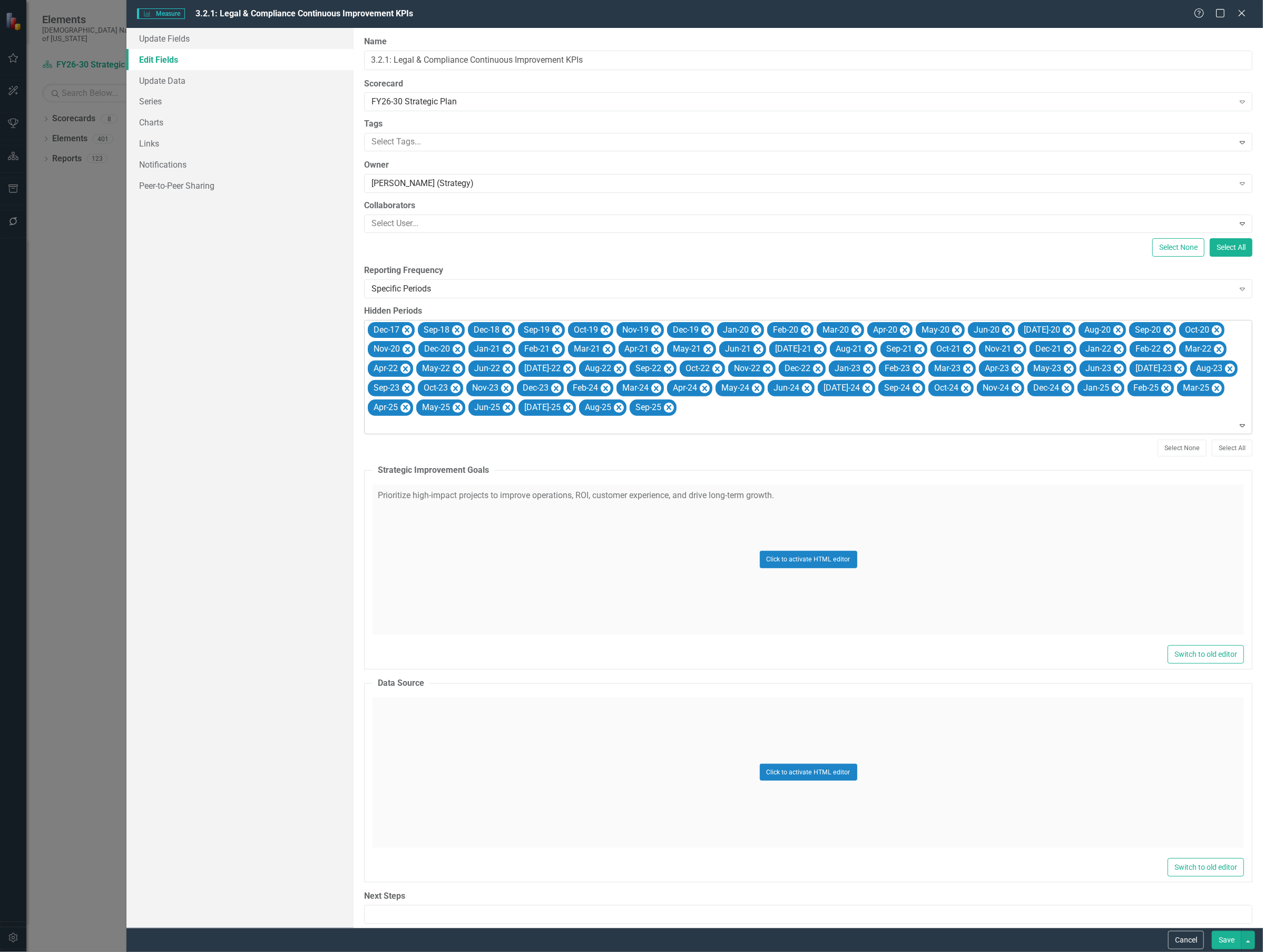
click div
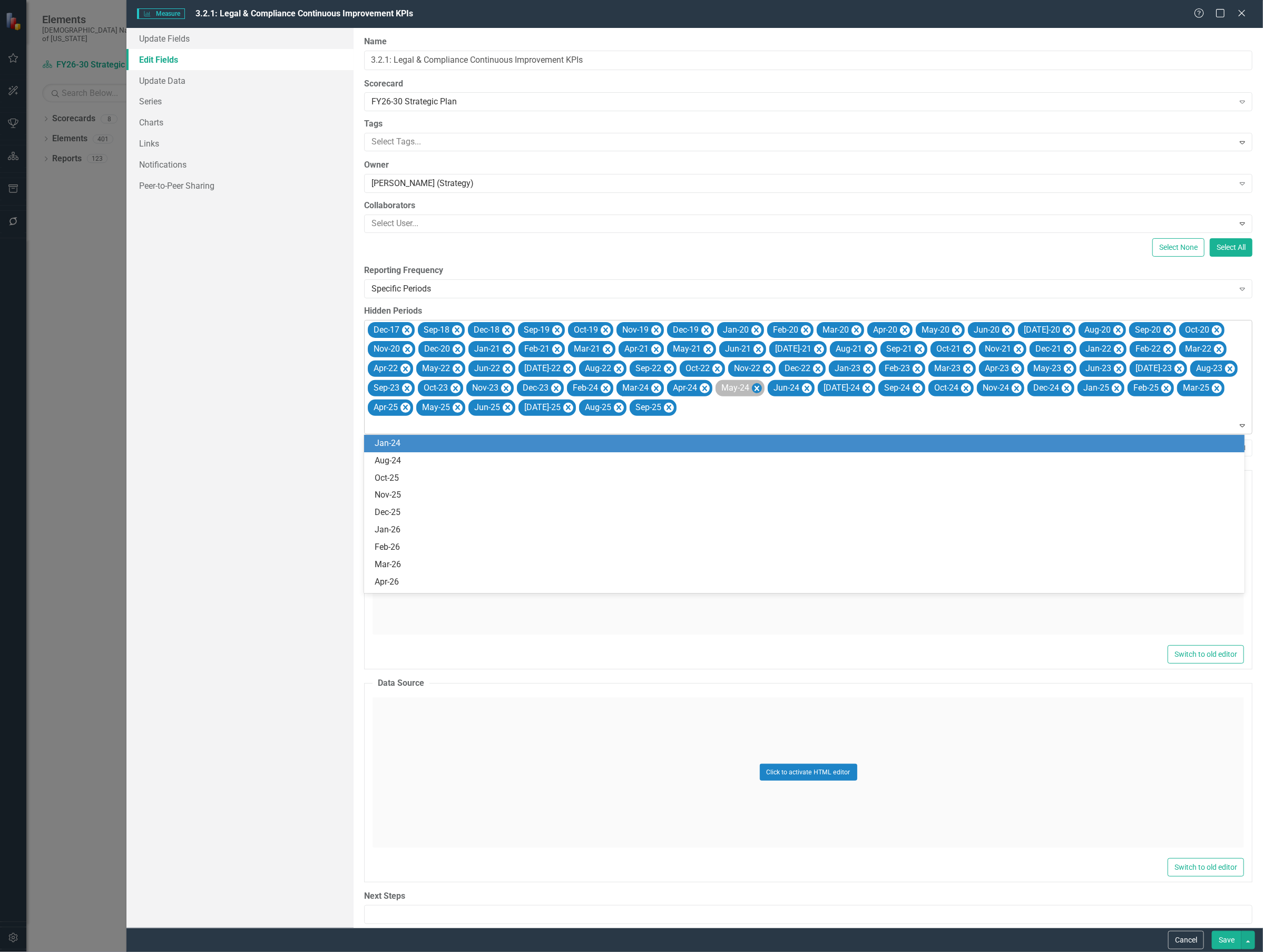
click icon "Remove May-24"
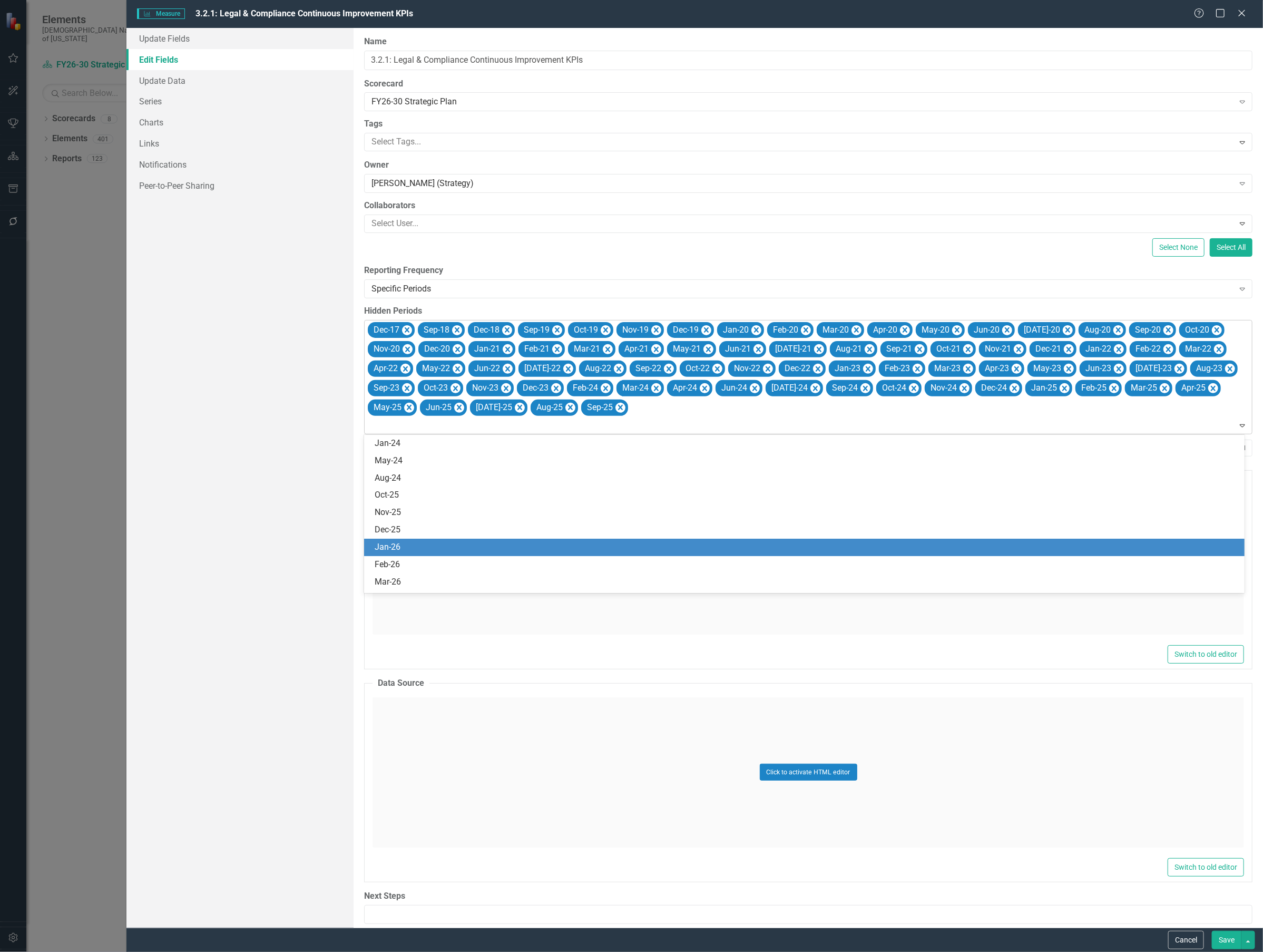
click button "Save"
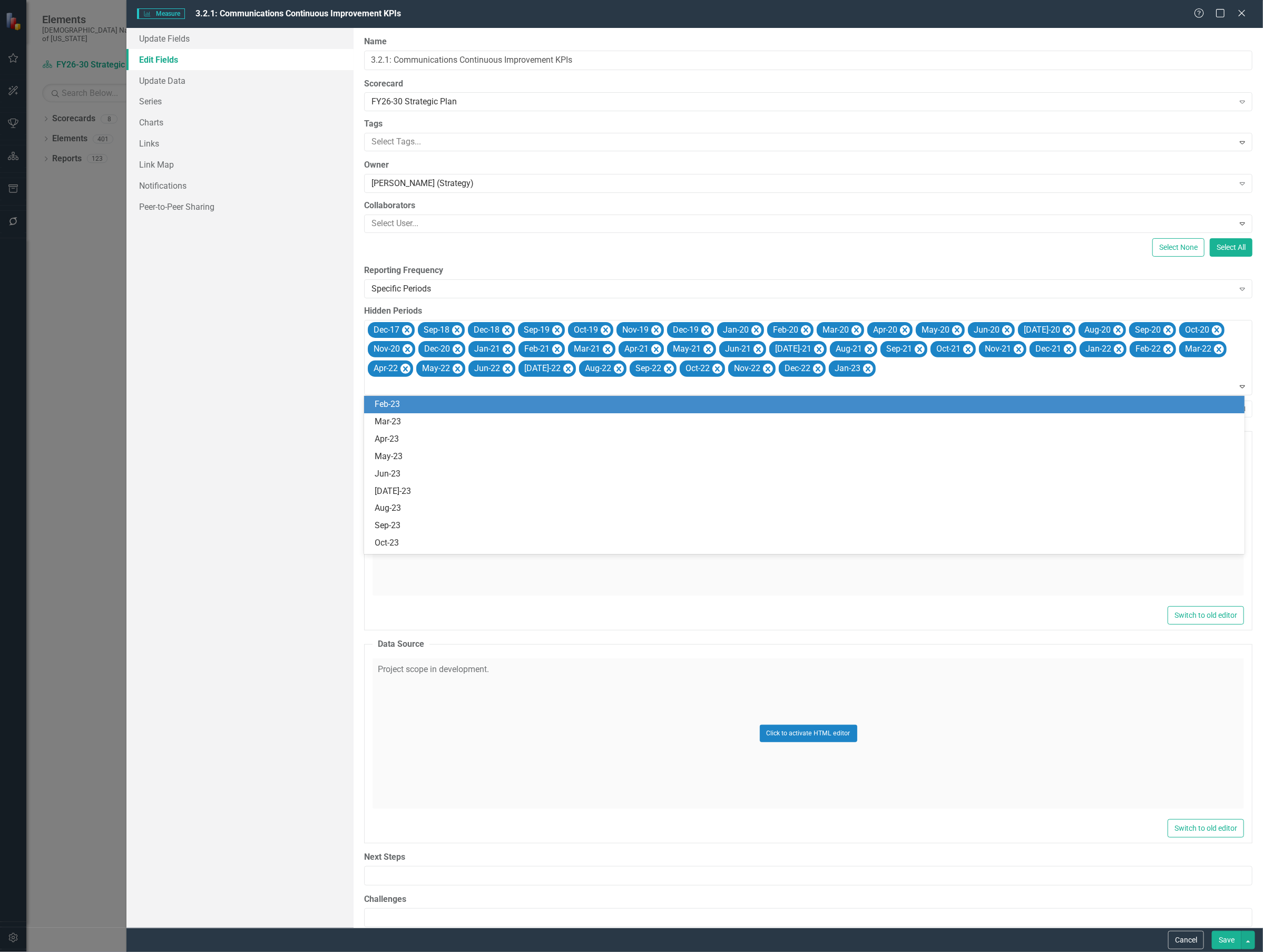
click at [399, 399] on div "Feb-23" at bounding box center [806, 405] width 864 height 12
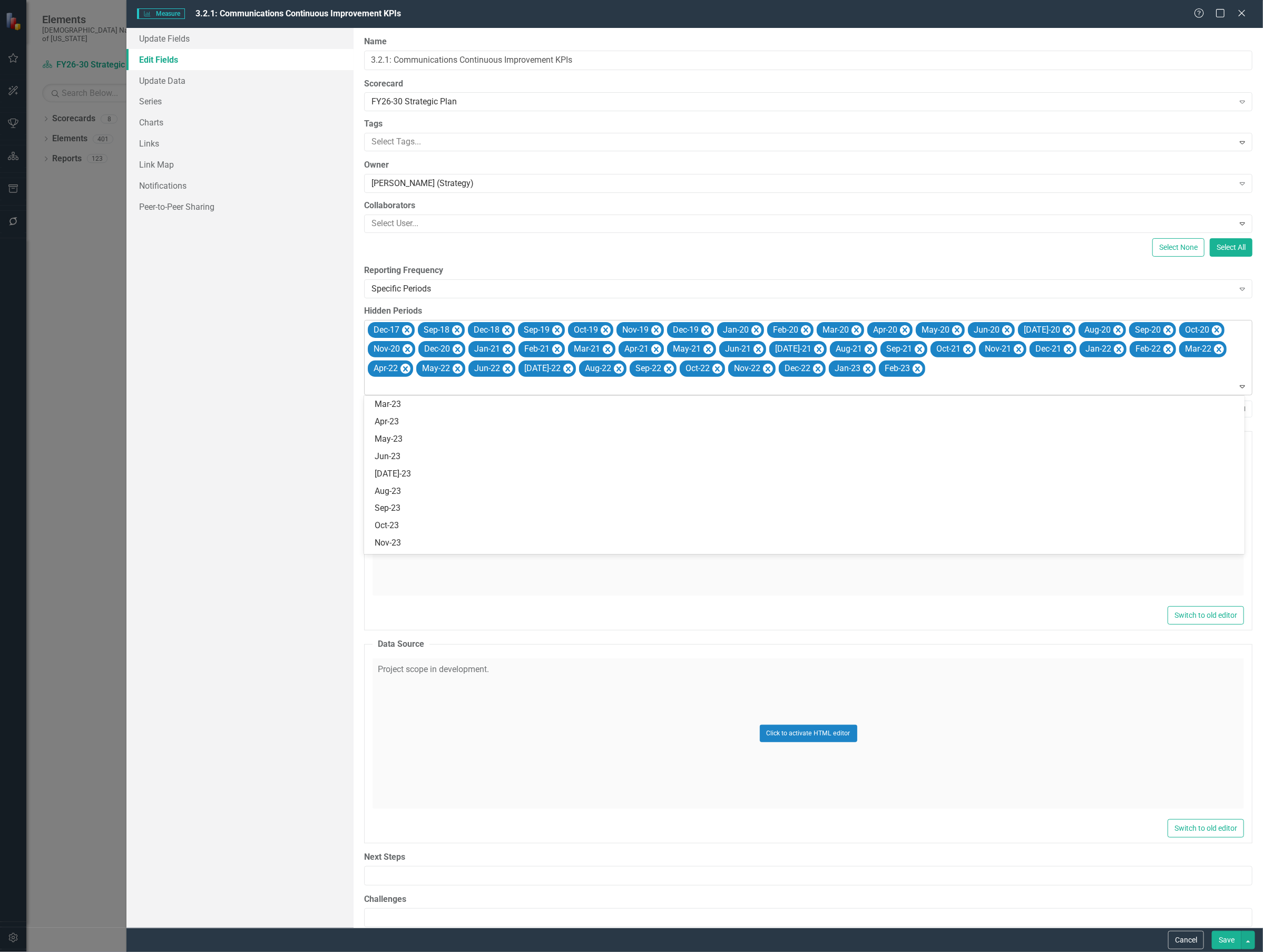
click at [399, 383] on div at bounding box center [809, 387] width 883 height 14
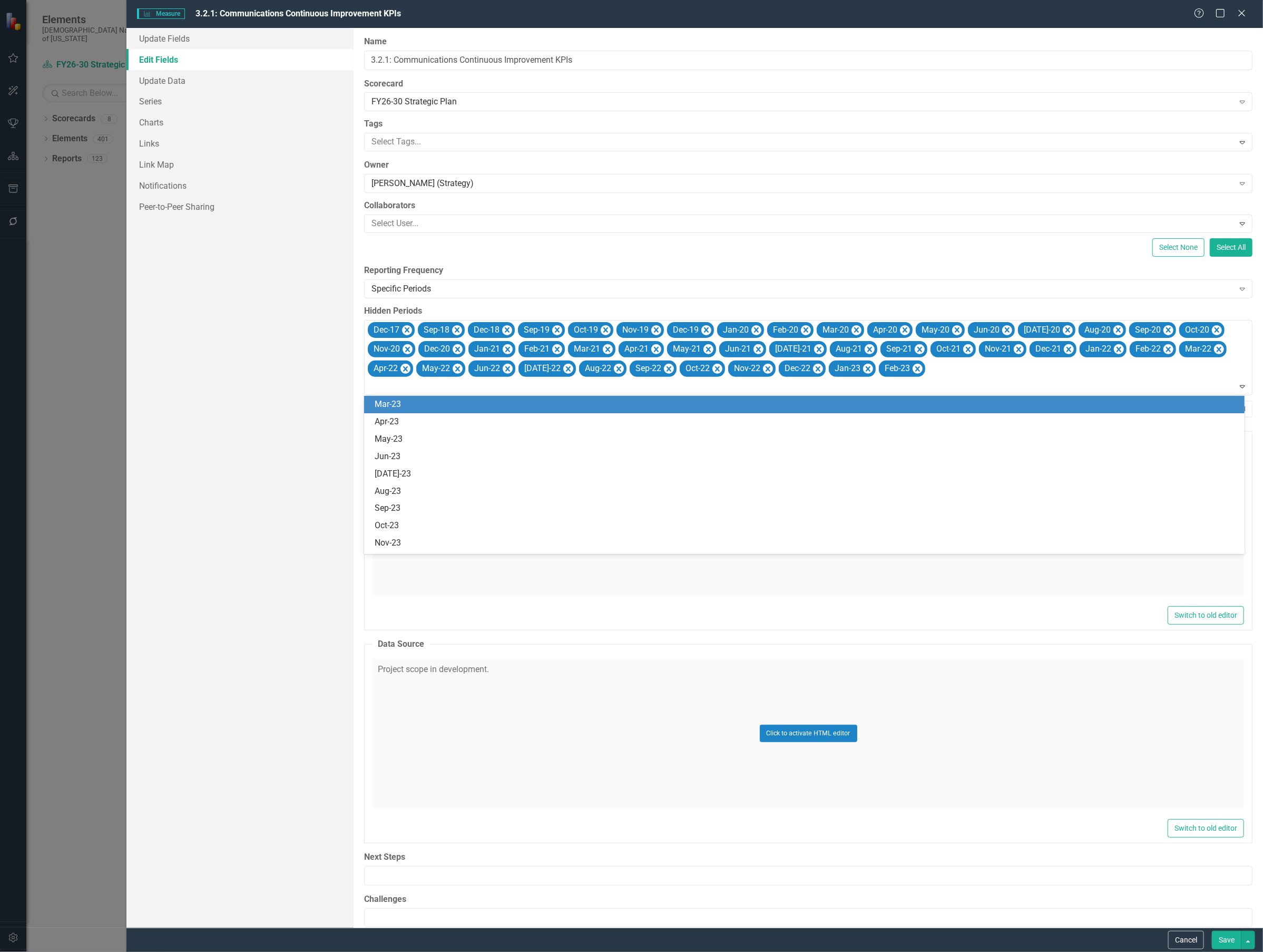
click at [401, 404] on div "Mar-23" at bounding box center [806, 405] width 864 height 12
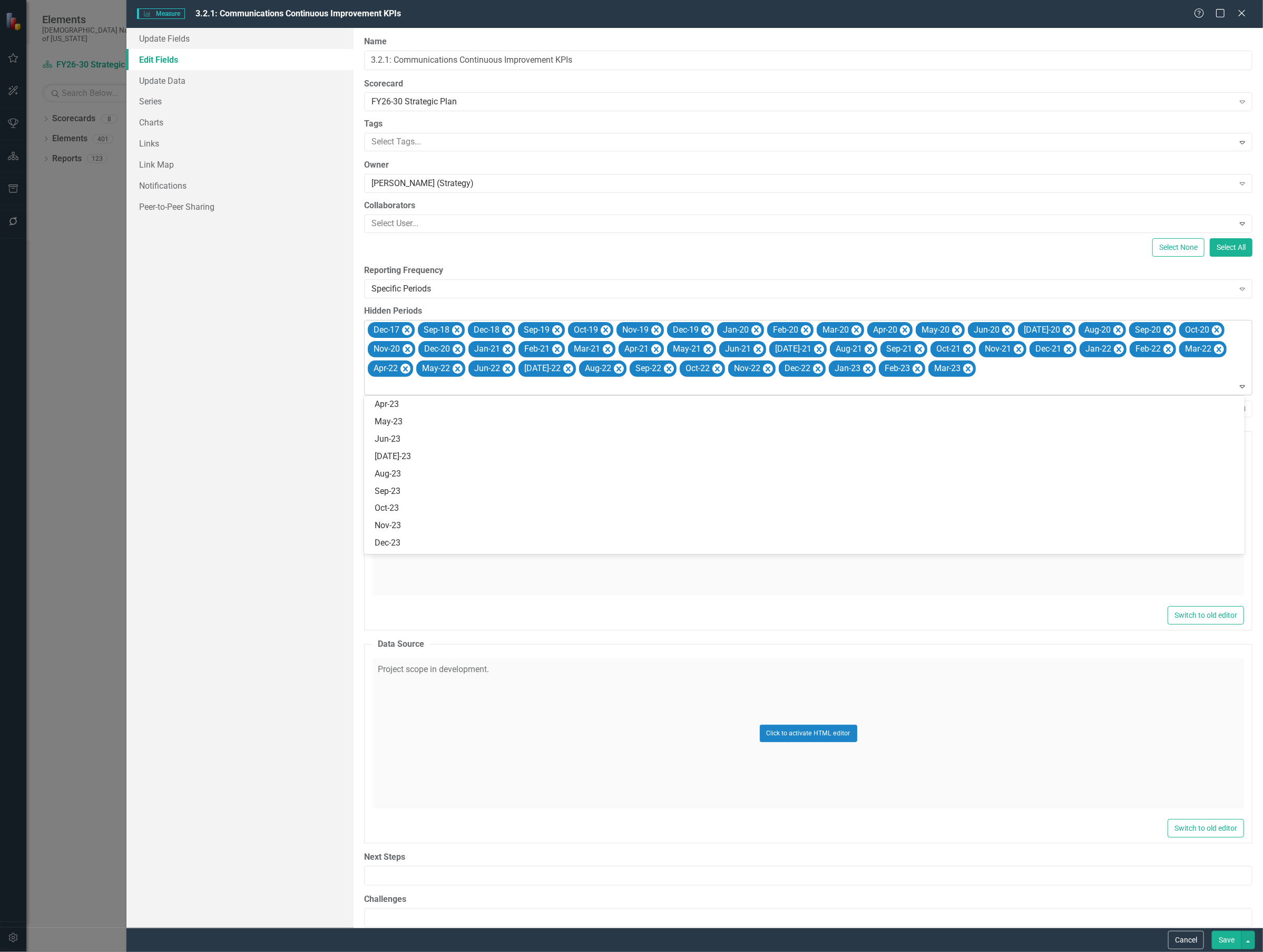
drag, startPoint x: 398, startPoint y: 386, endPoint x: 399, endPoint y: 394, distance: 8.1
click at [399, 386] on div at bounding box center [809, 387] width 883 height 14
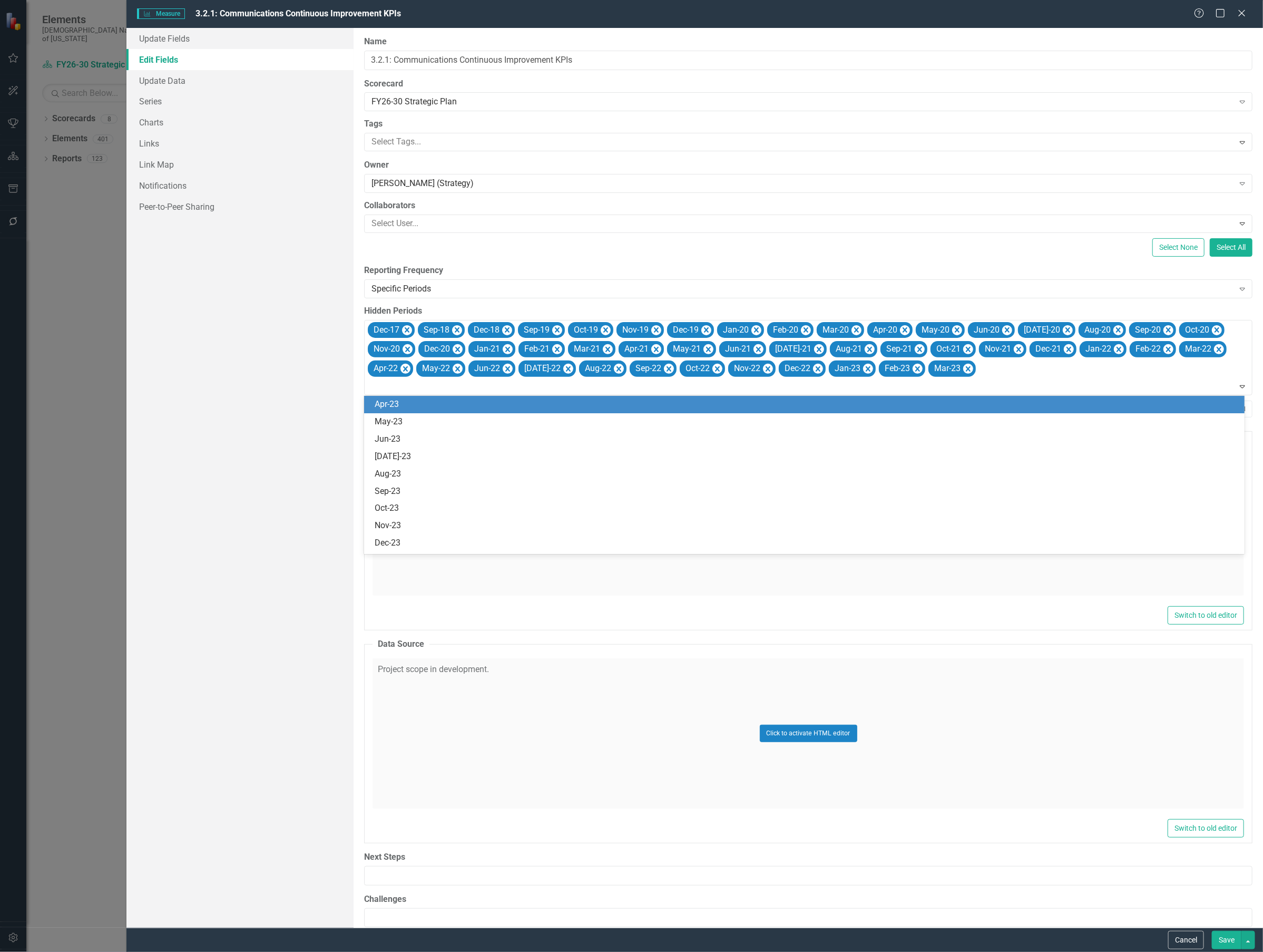
click at [397, 401] on div "Apr-23" at bounding box center [806, 405] width 864 height 12
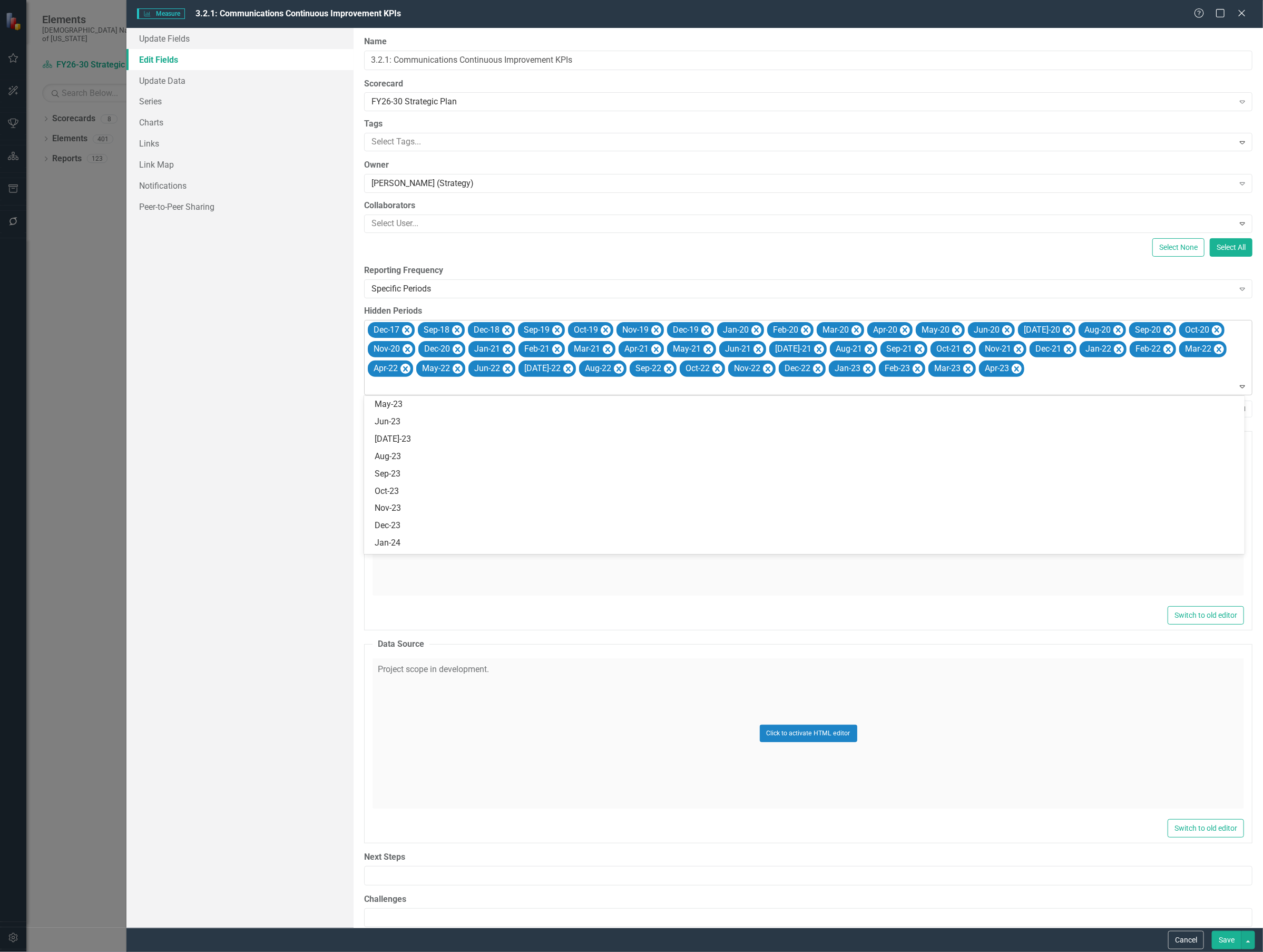
click at [398, 385] on div at bounding box center [809, 387] width 883 height 14
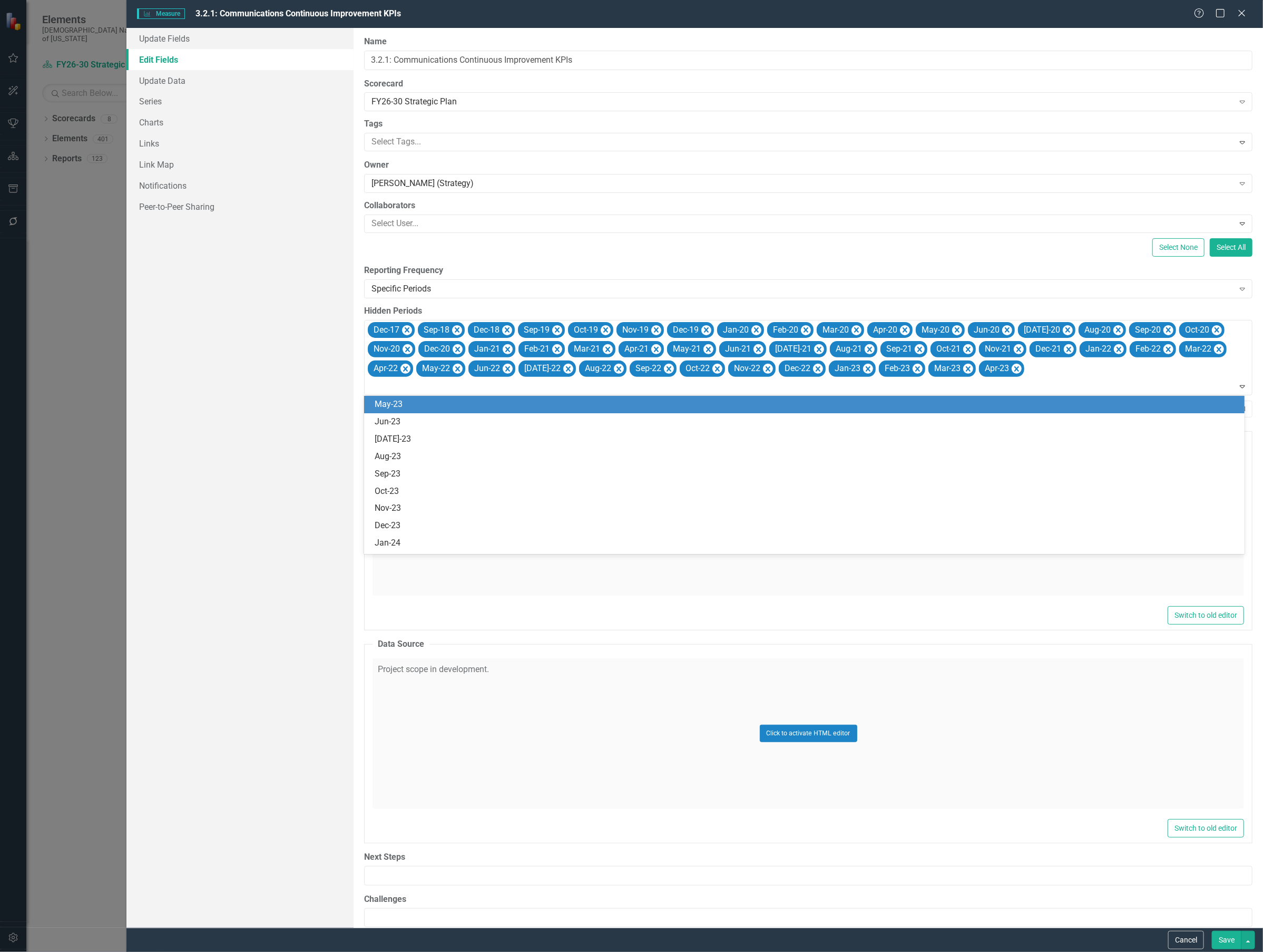
click at [399, 401] on div "May-23" at bounding box center [806, 405] width 864 height 12
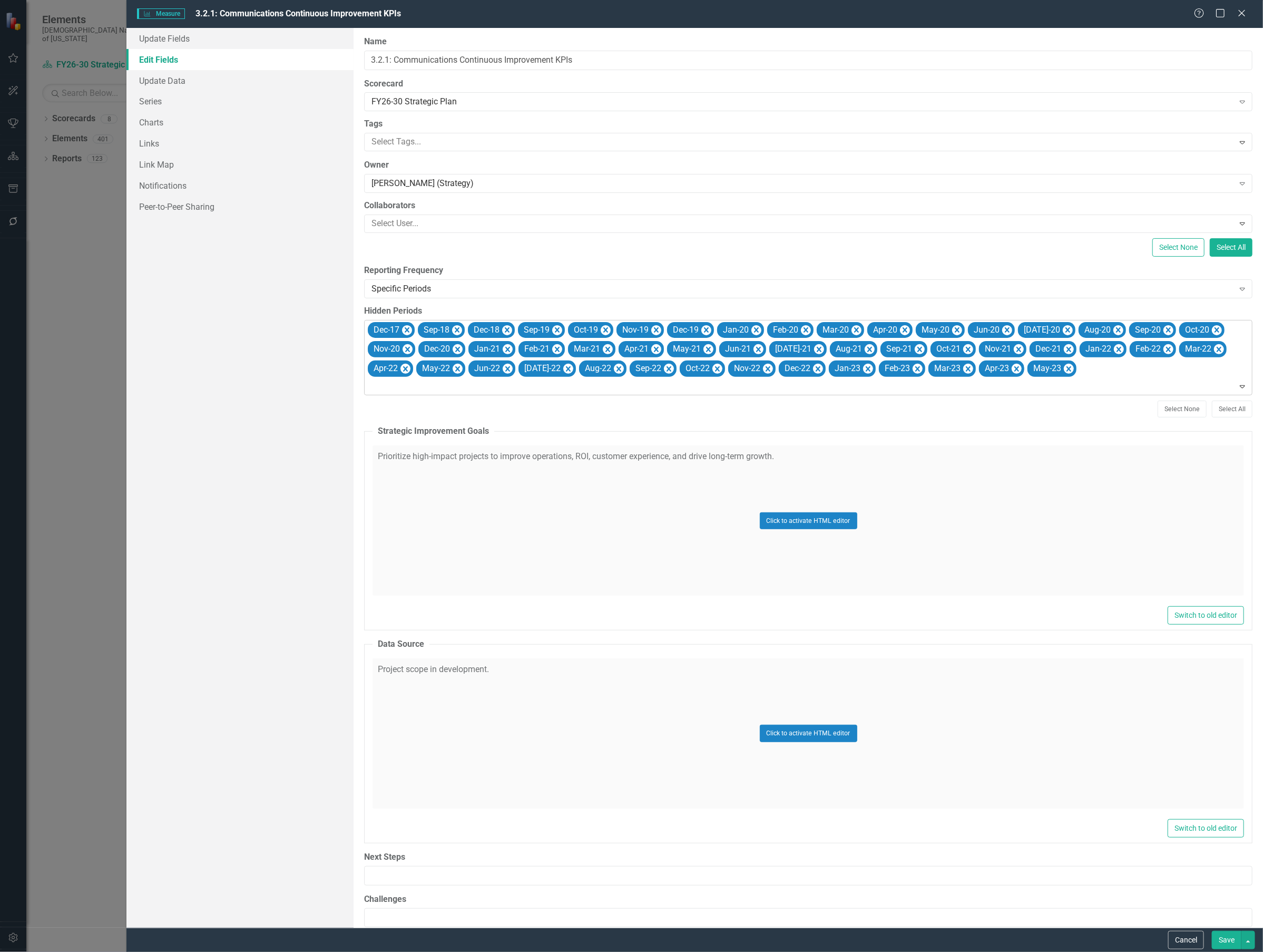
click at [399, 385] on div at bounding box center [809, 387] width 883 height 14
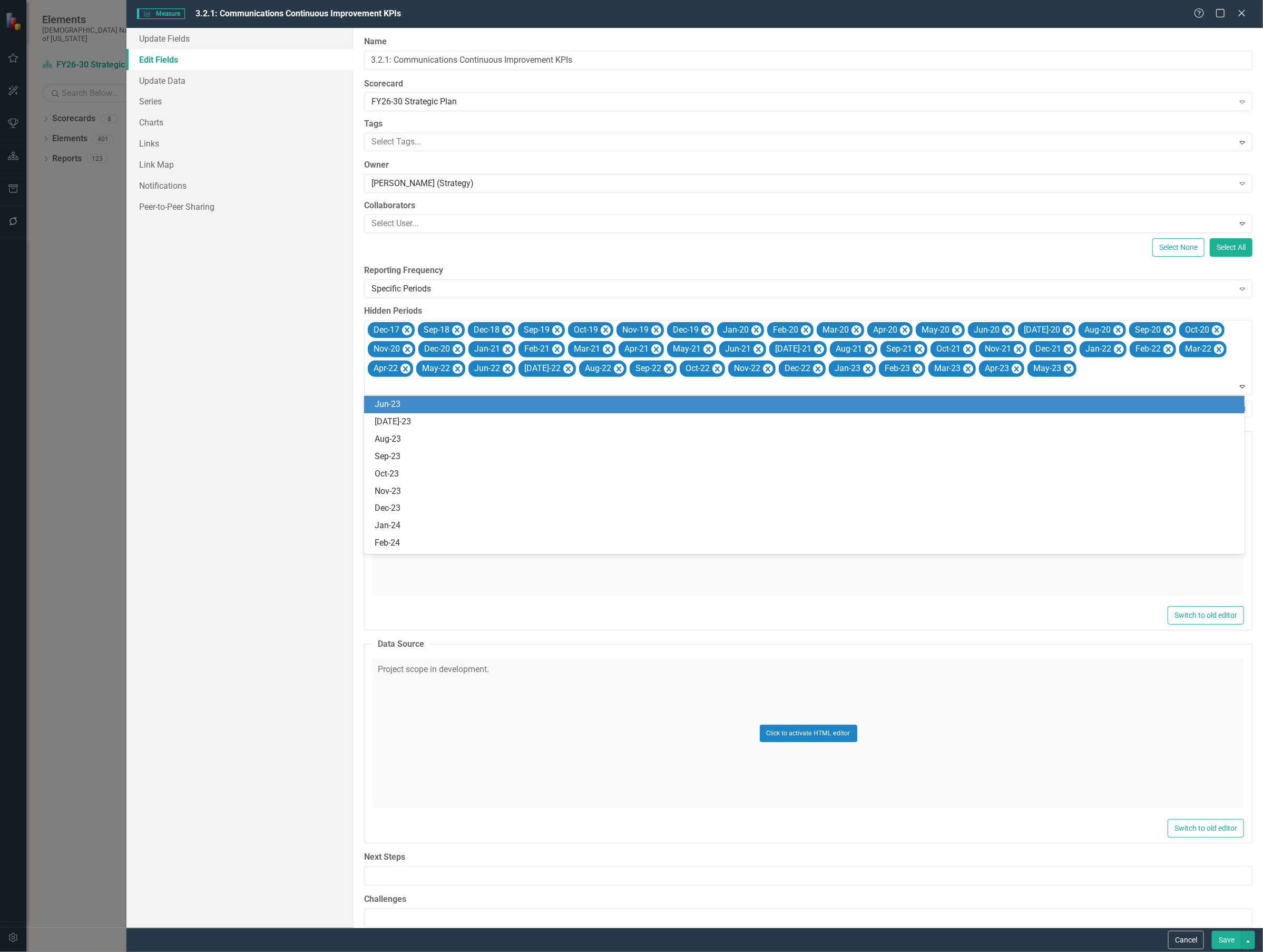
click at [399, 398] on div "Jun-23" at bounding box center [804, 405] width 881 height 18
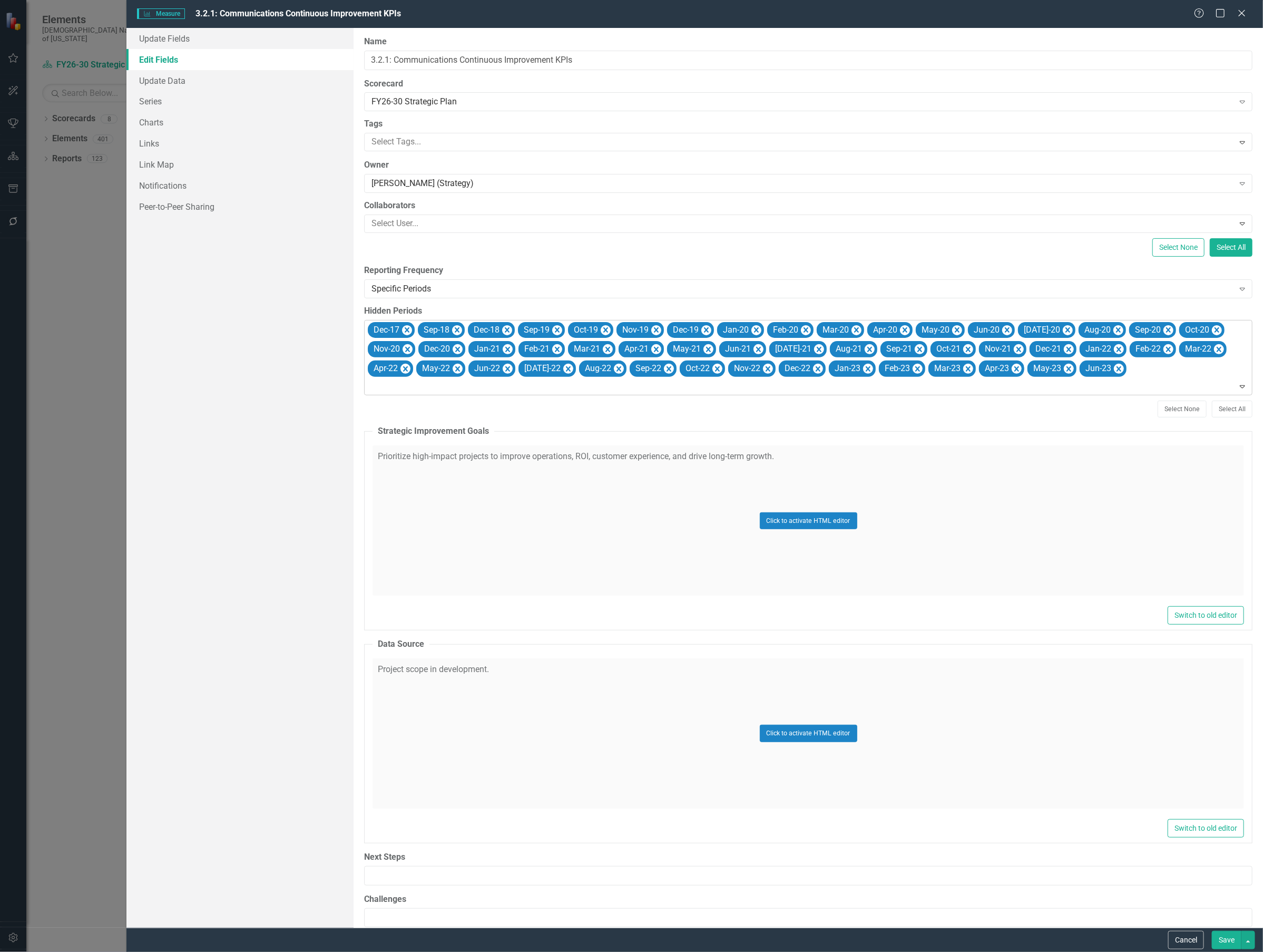
click at [401, 386] on div at bounding box center [809, 387] width 883 height 14
click at [401, 401] on div "[DATE]-23" at bounding box center [806, 405] width 864 height 12
click at [403, 388] on div at bounding box center [809, 387] width 883 height 14
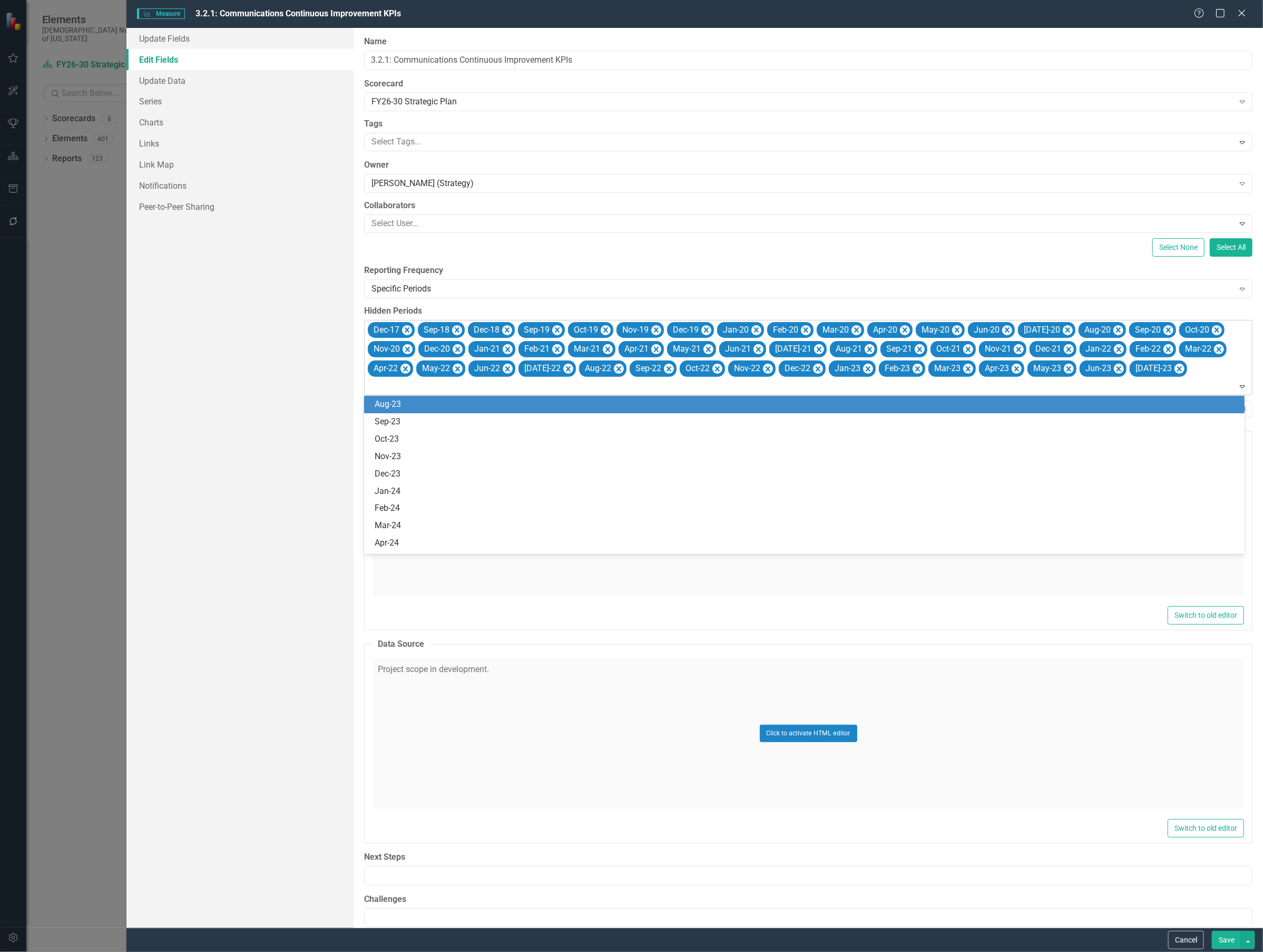
click at [402, 403] on div "Aug-23" at bounding box center [806, 405] width 864 height 12
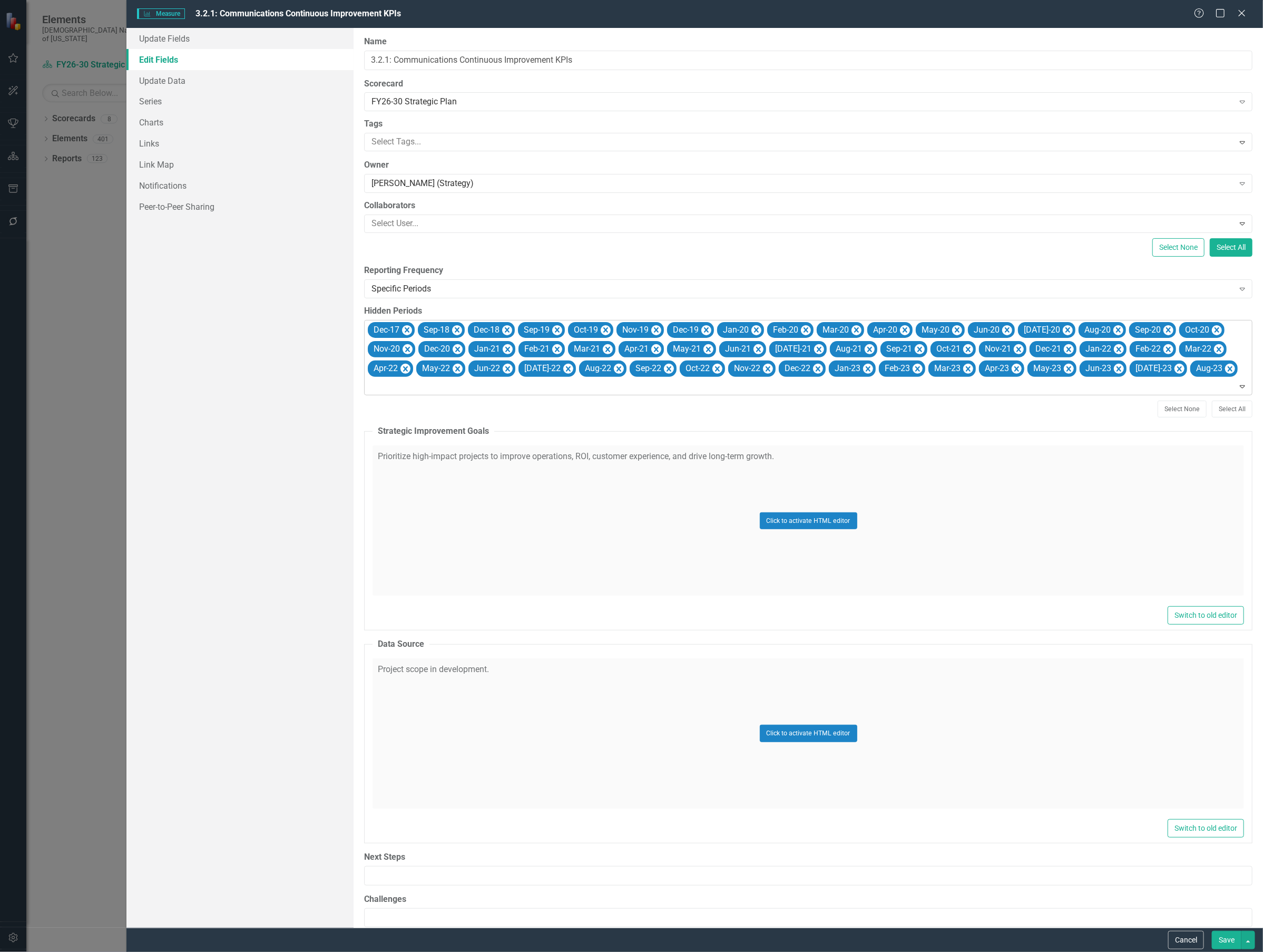
click at [402, 388] on div at bounding box center [809, 387] width 883 height 14
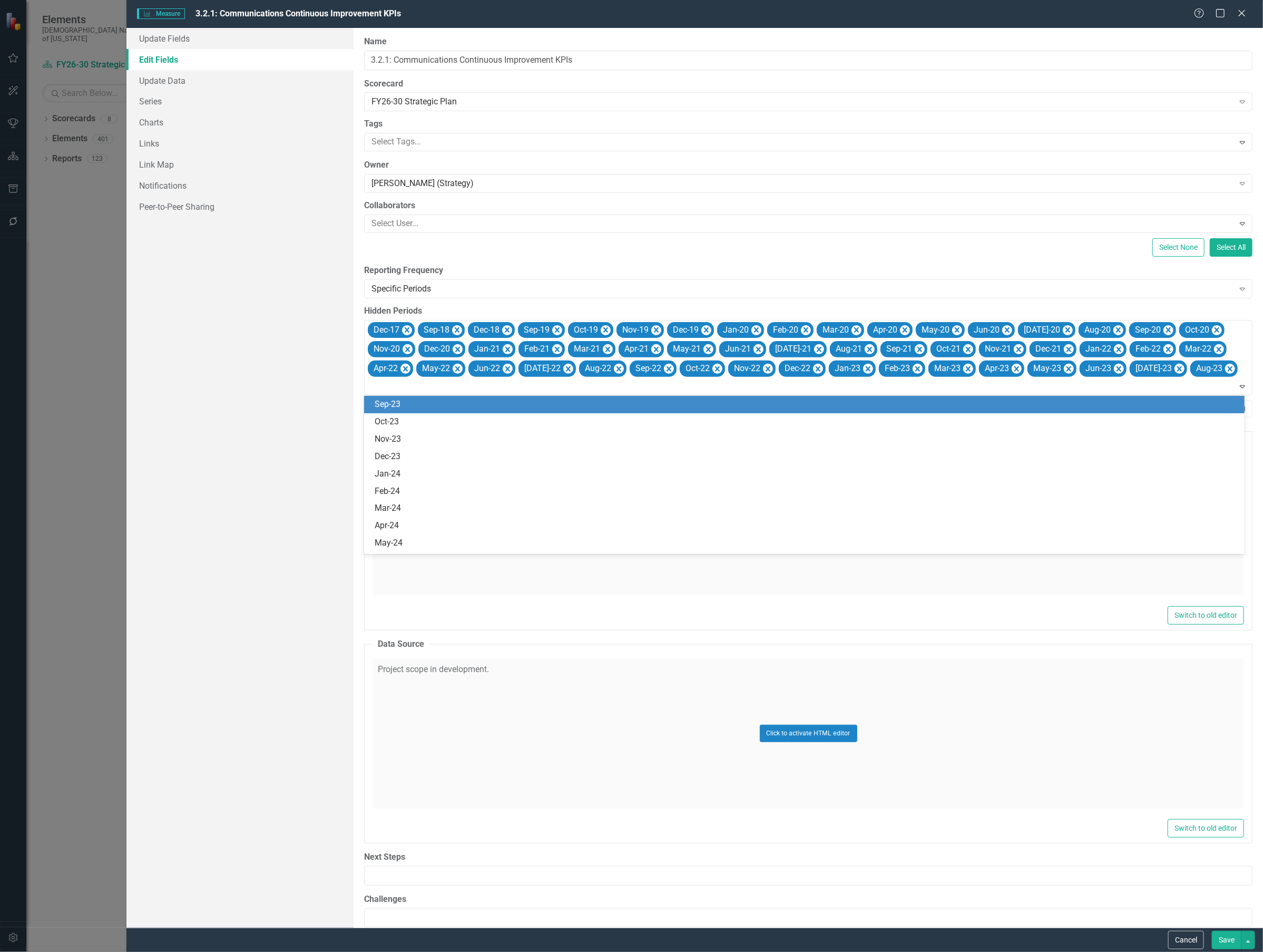
click at [399, 401] on div "Sep-23" at bounding box center [806, 405] width 864 height 12
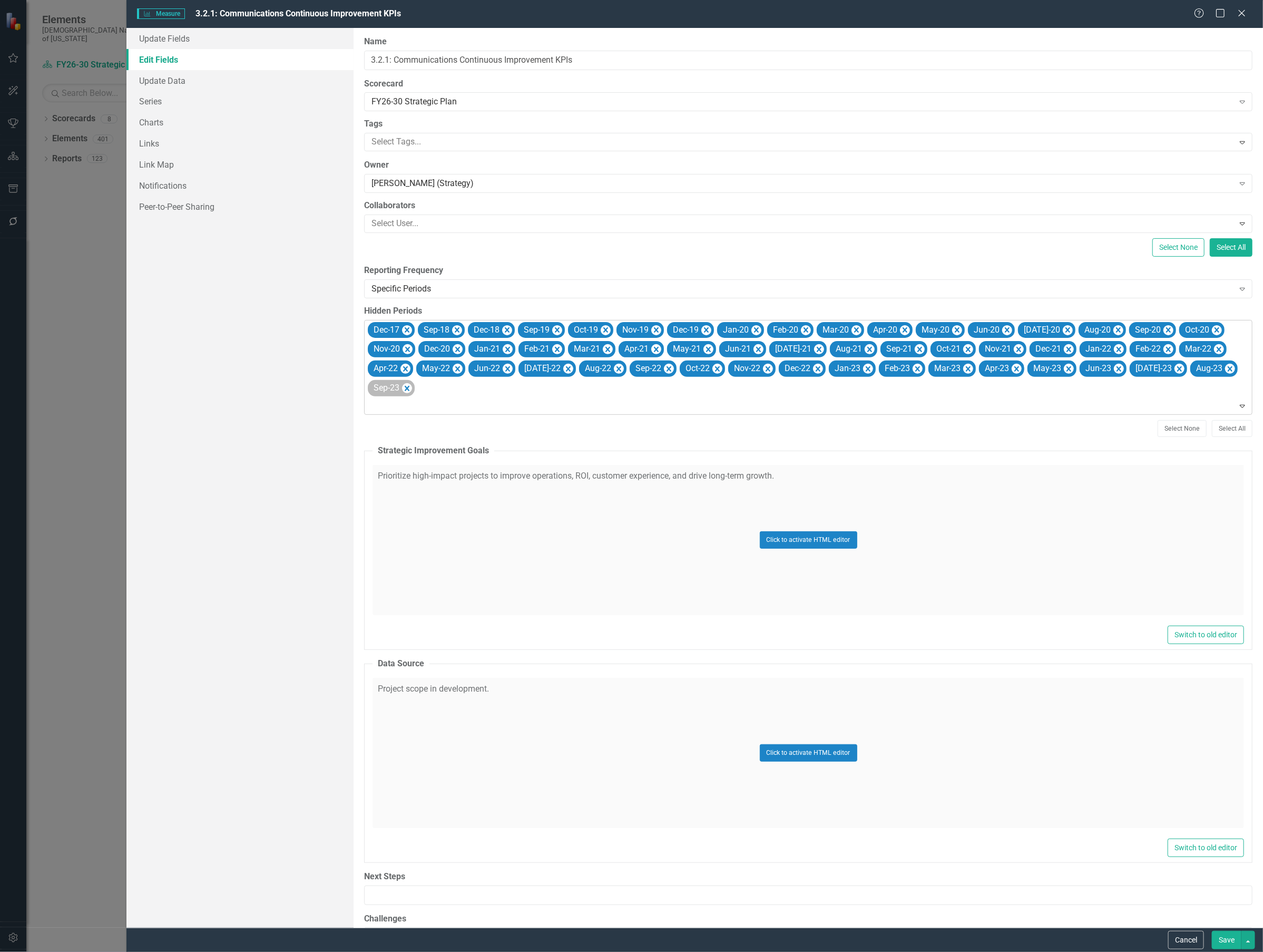
click at [401, 385] on div "Sep-23" at bounding box center [386, 388] width 31 height 15
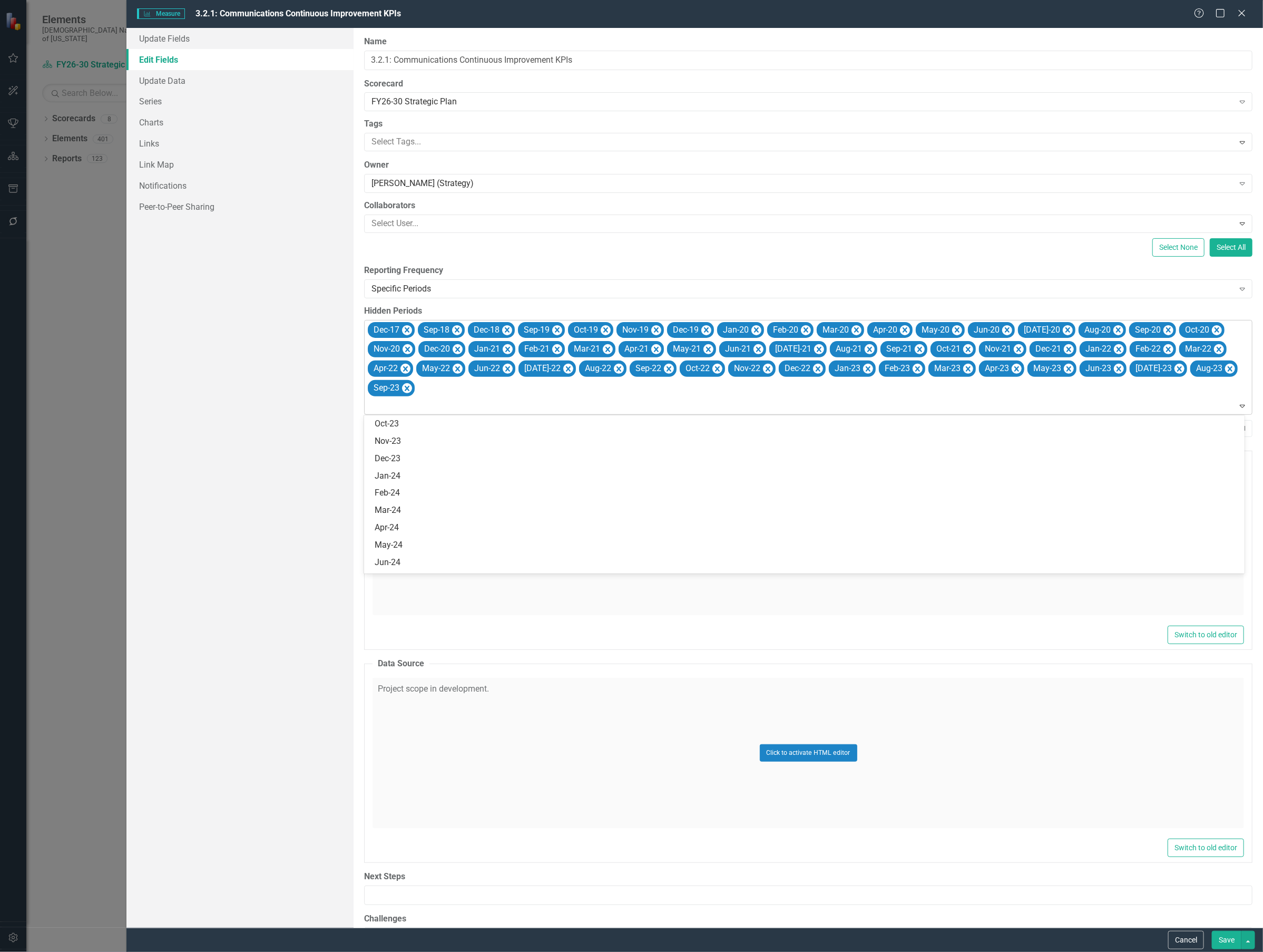
click at [393, 414] on div "Dec-17 Sep-18 Dec-18 Sep-19 Oct-19 Nov-19 Dec-19 Jan-20 Feb-20 Mar-20 Apr-20 Ma…" at bounding box center [809, 367] width 886 height 94
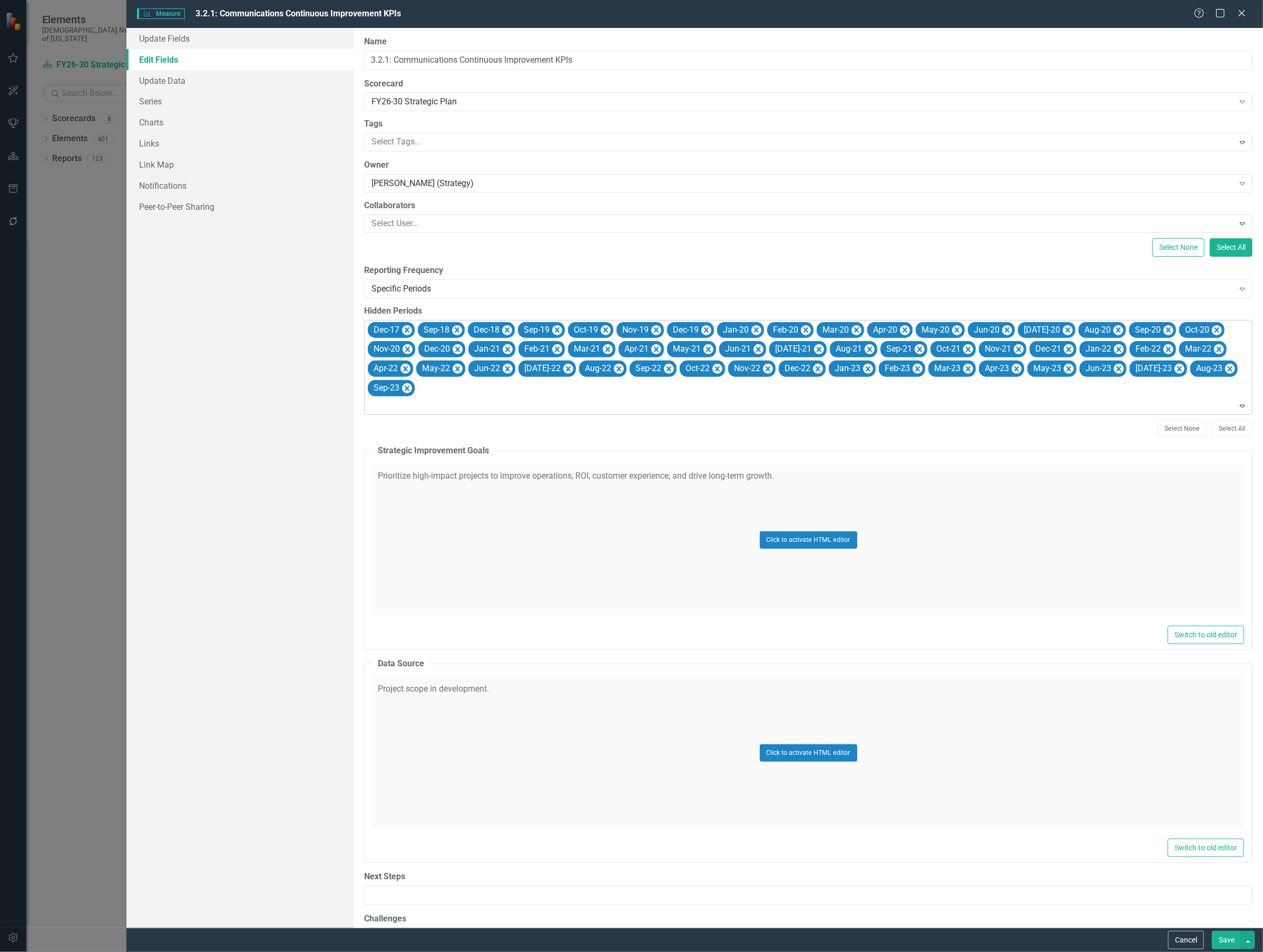
click at [396, 407] on div at bounding box center [809, 406] width 883 height 14
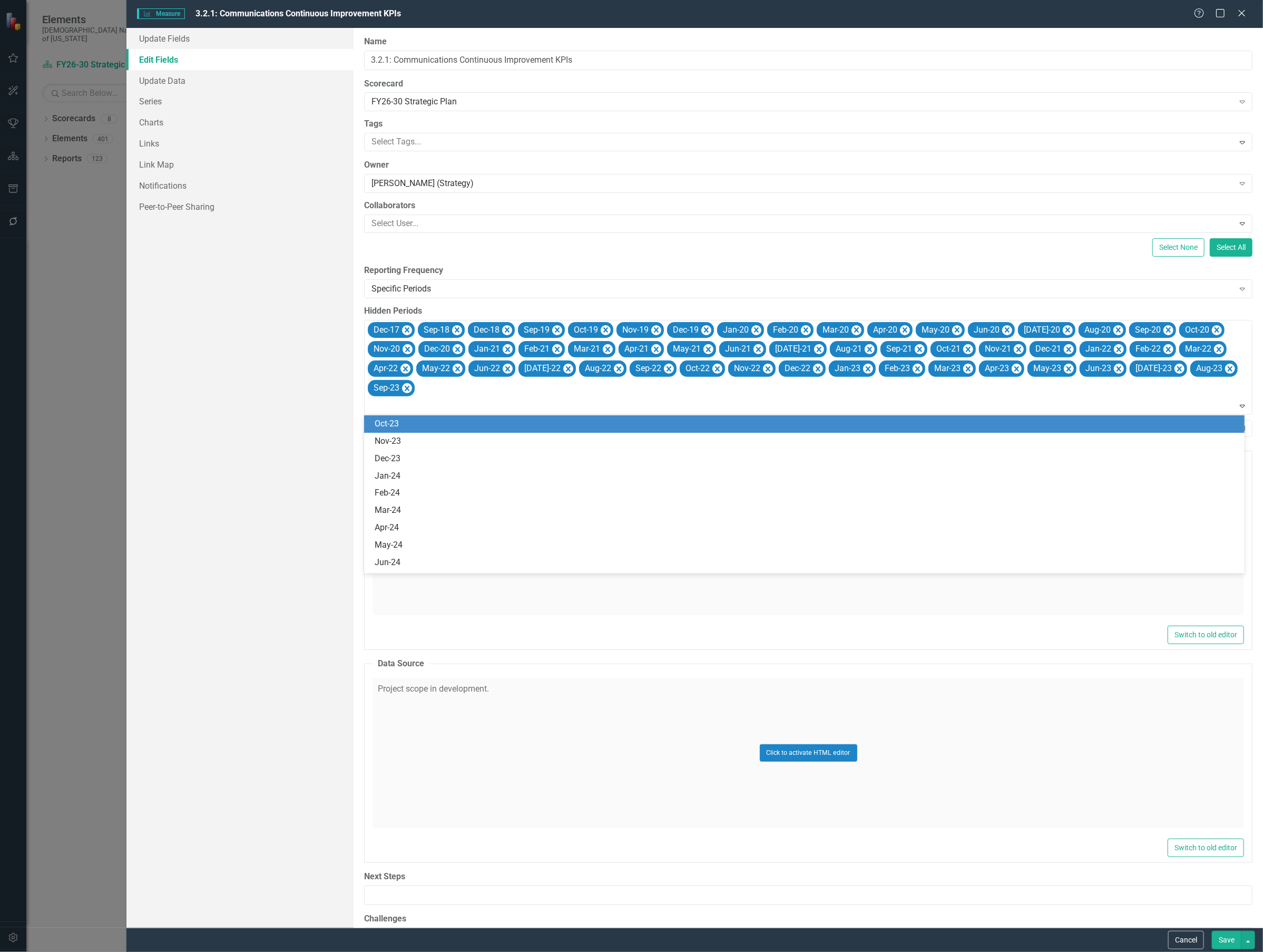
click at [395, 421] on div "Oct-23" at bounding box center [806, 423] width 864 height 12
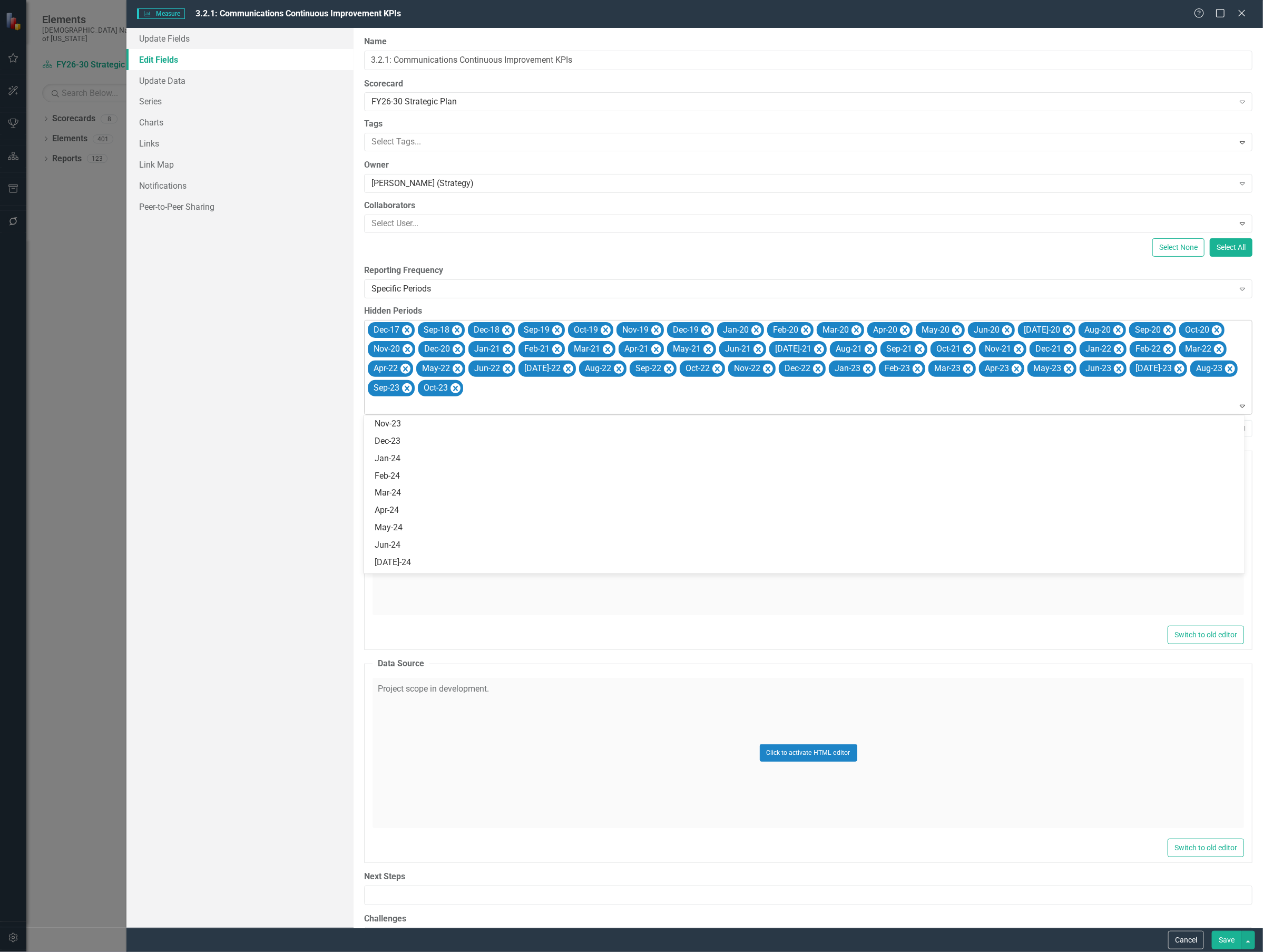
click at [393, 404] on div at bounding box center [809, 406] width 883 height 14
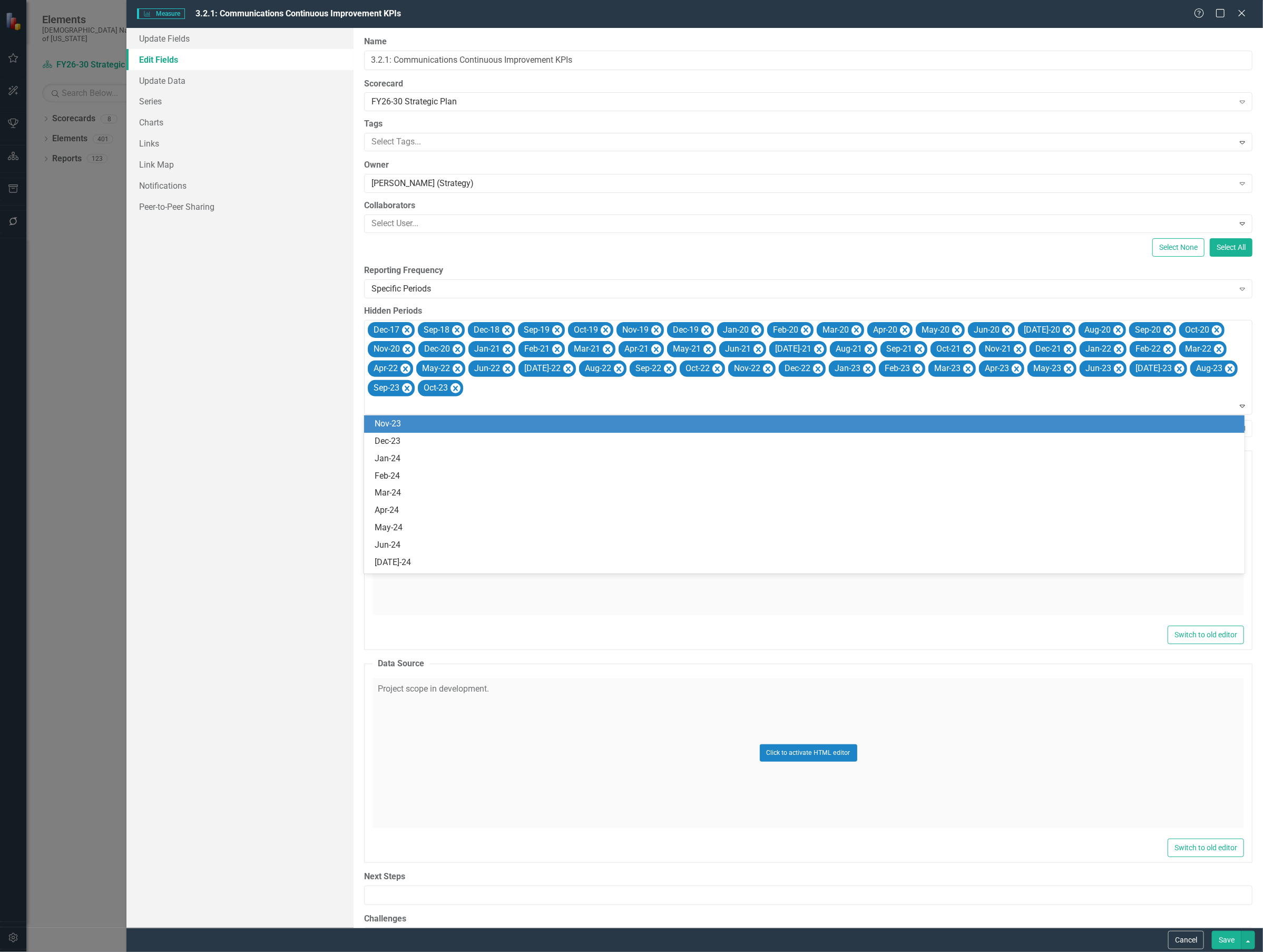
click at [393, 423] on div "Nov-23" at bounding box center [806, 423] width 864 height 12
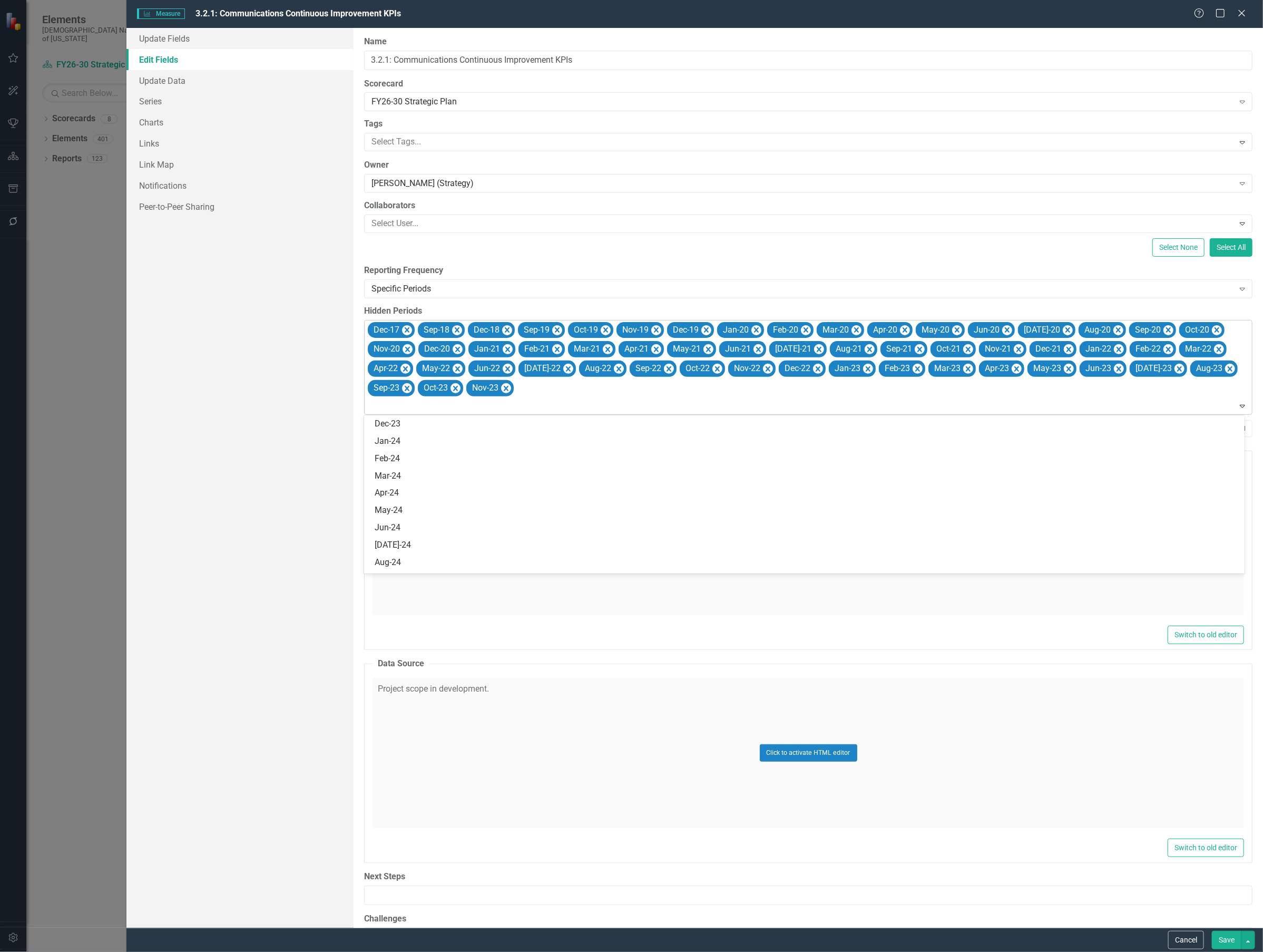
click at [393, 404] on div at bounding box center [809, 406] width 883 height 14
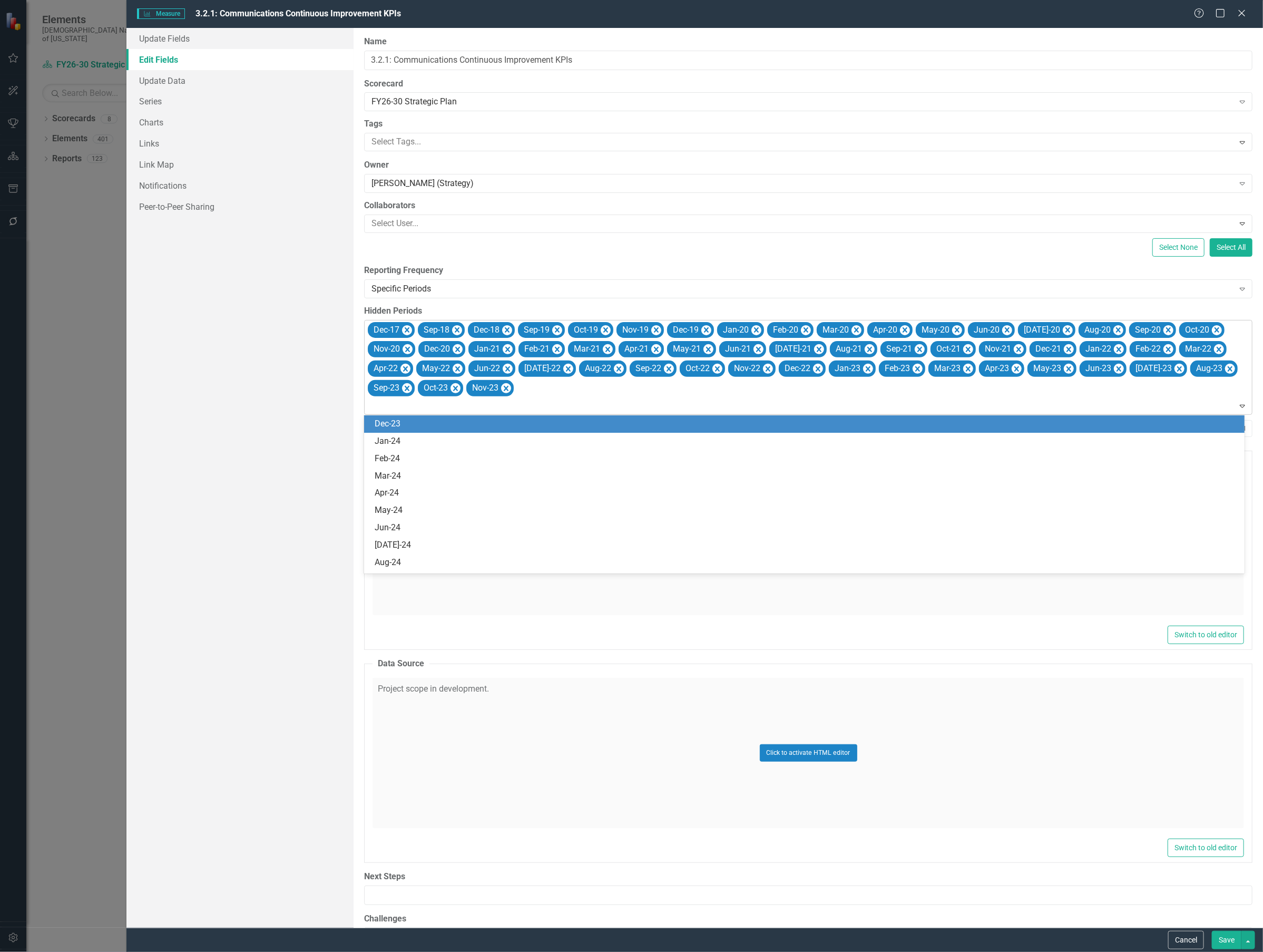
drag, startPoint x: 391, startPoint y: 422, endPoint x: 393, endPoint y: 408, distance: 14.1
click at [391, 422] on div "Dec-23" at bounding box center [806, 423] width 864 height 12
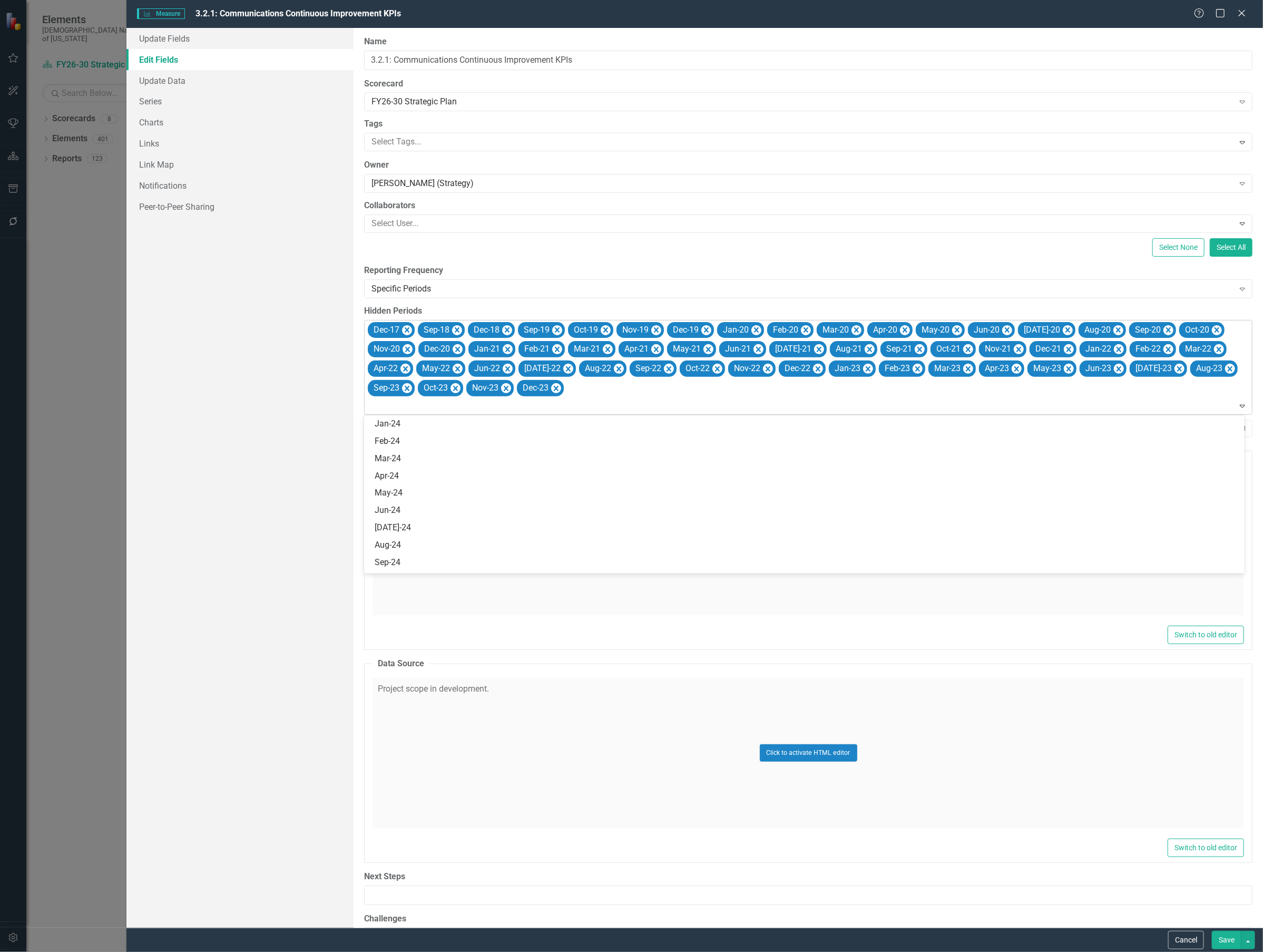
click at [395, 399] on div "Dec-17 Sep-18 Dec-18 Sep-19 Oct-19 Nov-19 Dec-19 Jan-20 Feb-20 Mar-20 Apr-20 Ma…" at bounding box center [809, 367] width 886 height 94
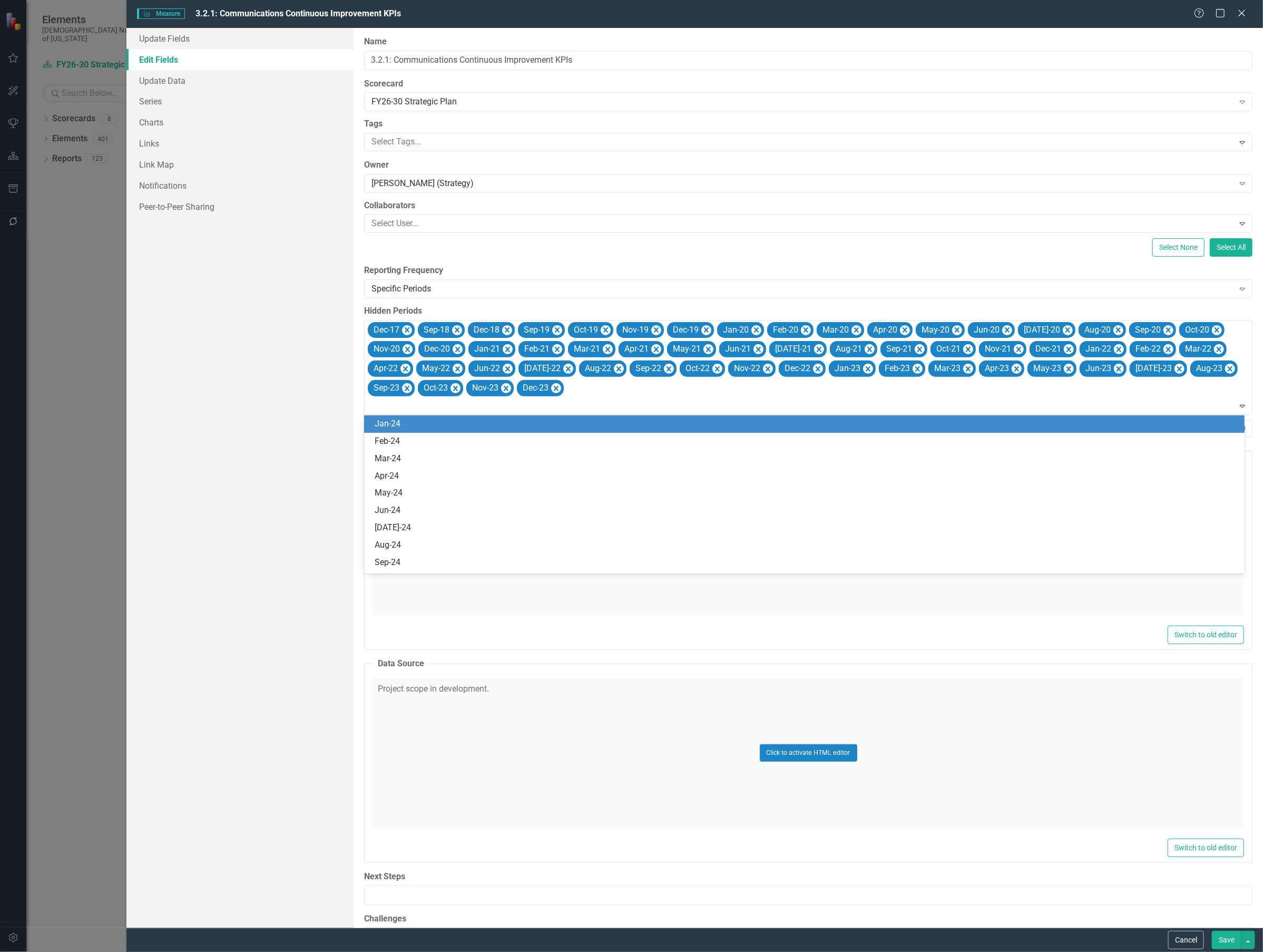
click at [395, 420] on div "Jan-24" at bounding box center [806, 423] width 864 height 12
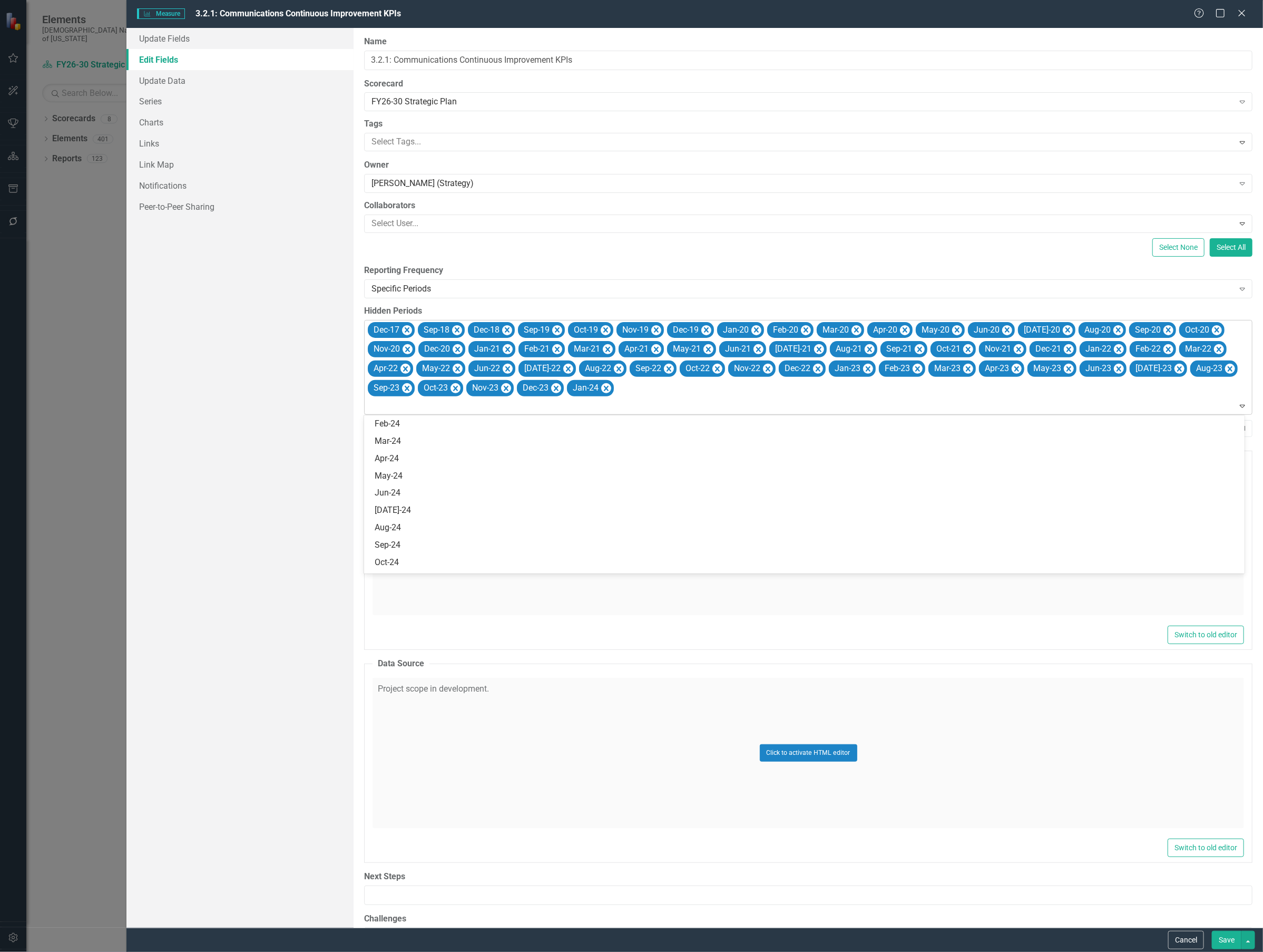
click at [396, 406] on div at bounding box center [809, 406] width 883 height 14
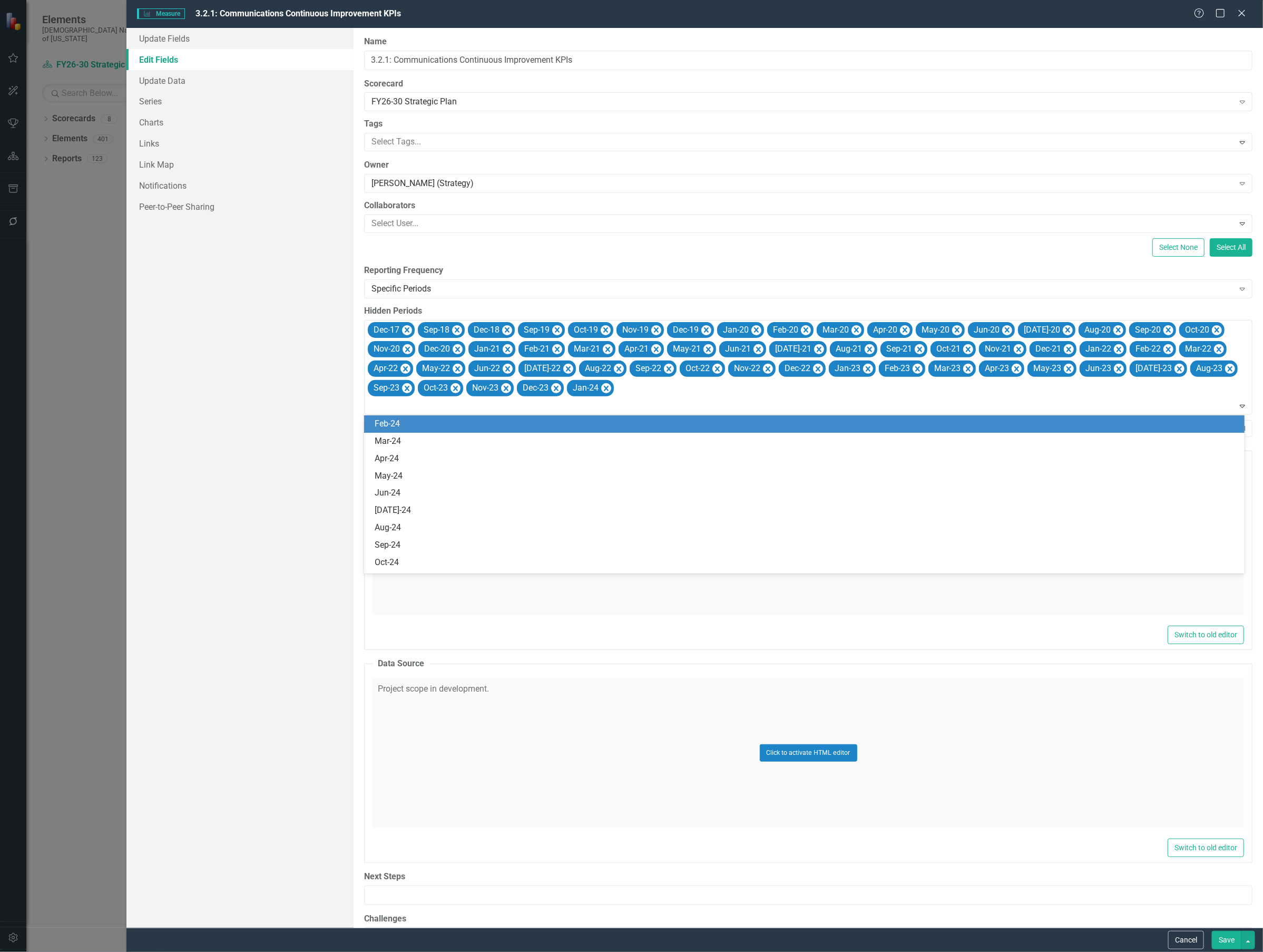
click at [396, 422] on div "Feb-24" at bounding box center [806, 423] width 864 height 12
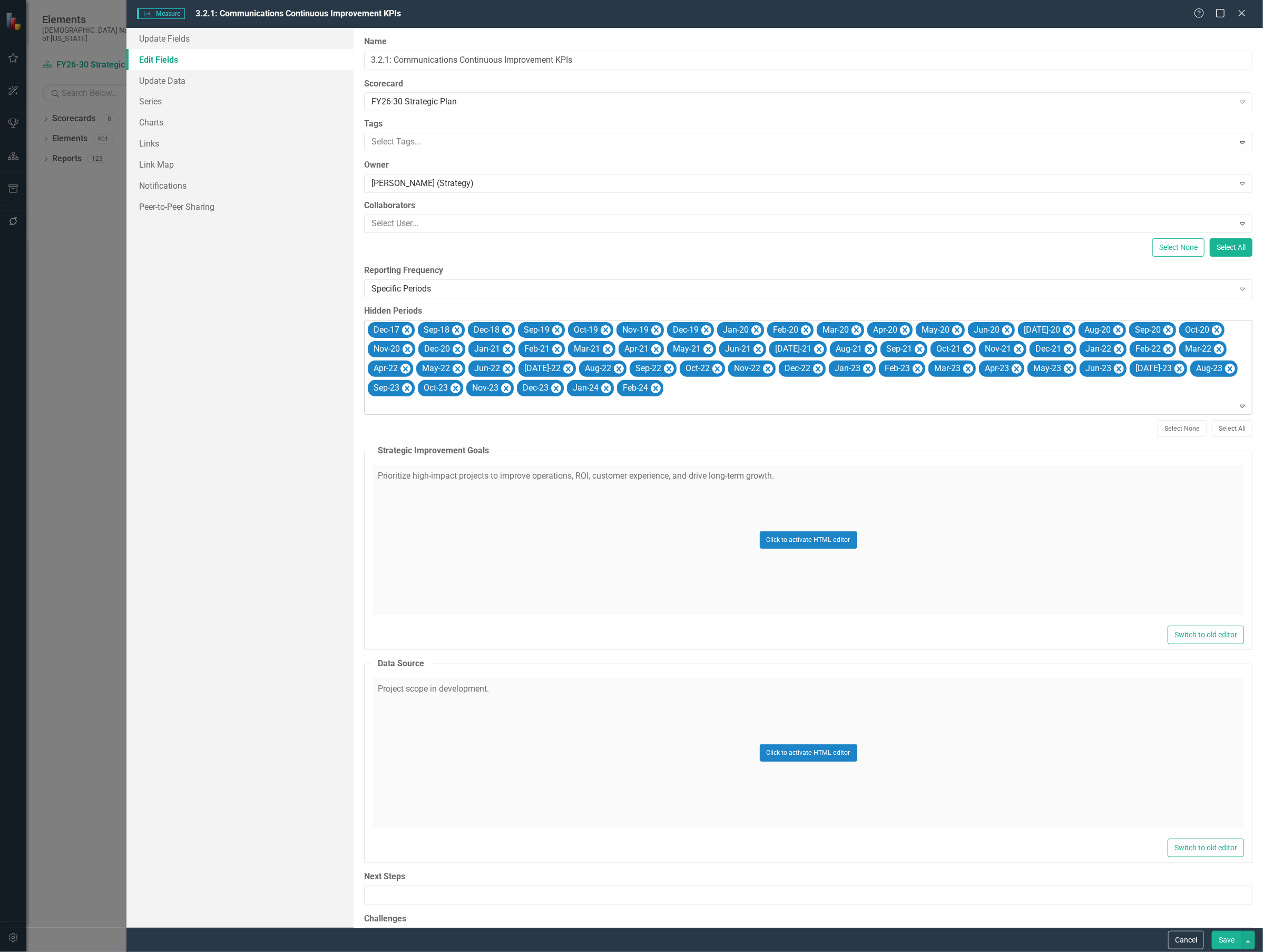
click at [398, 407] on div at bounding box center [809, 406] width 883 height 14
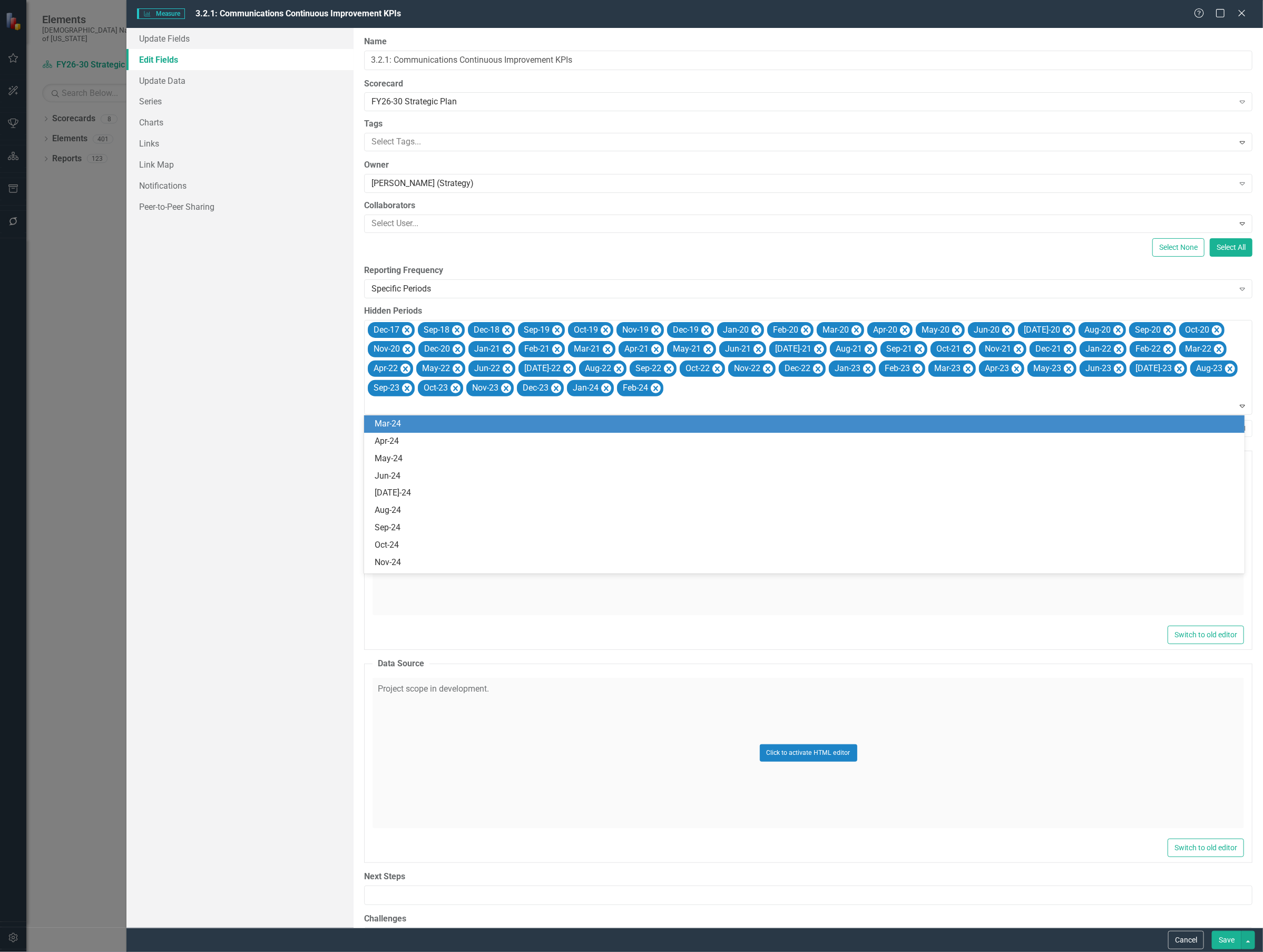
click at [397, 425] on div "Mar-24" at bounding box center [806, 423] width 864 height 12
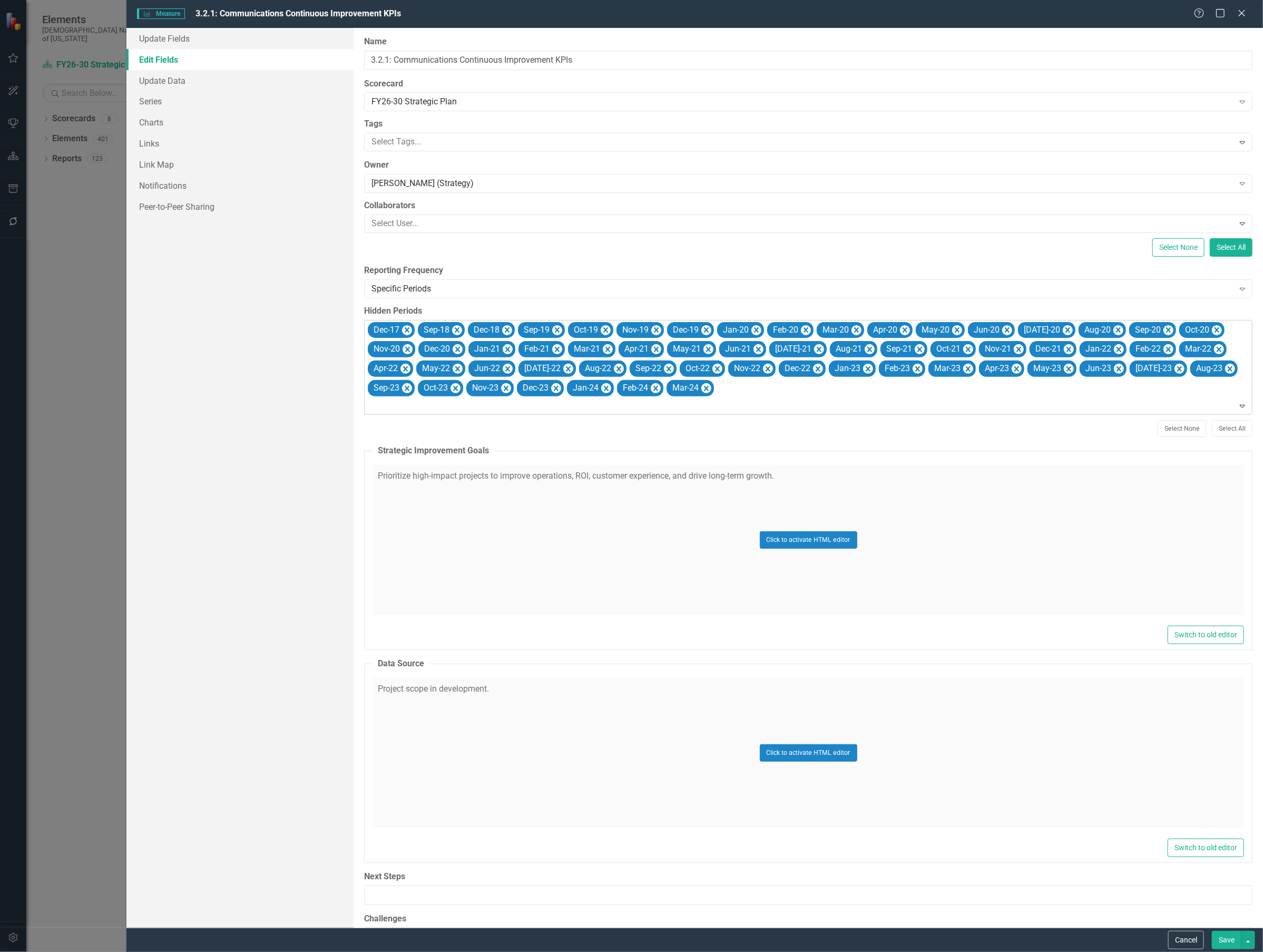
click at [399, 405] on div at bounding box center [809, 406] width 883 height 14
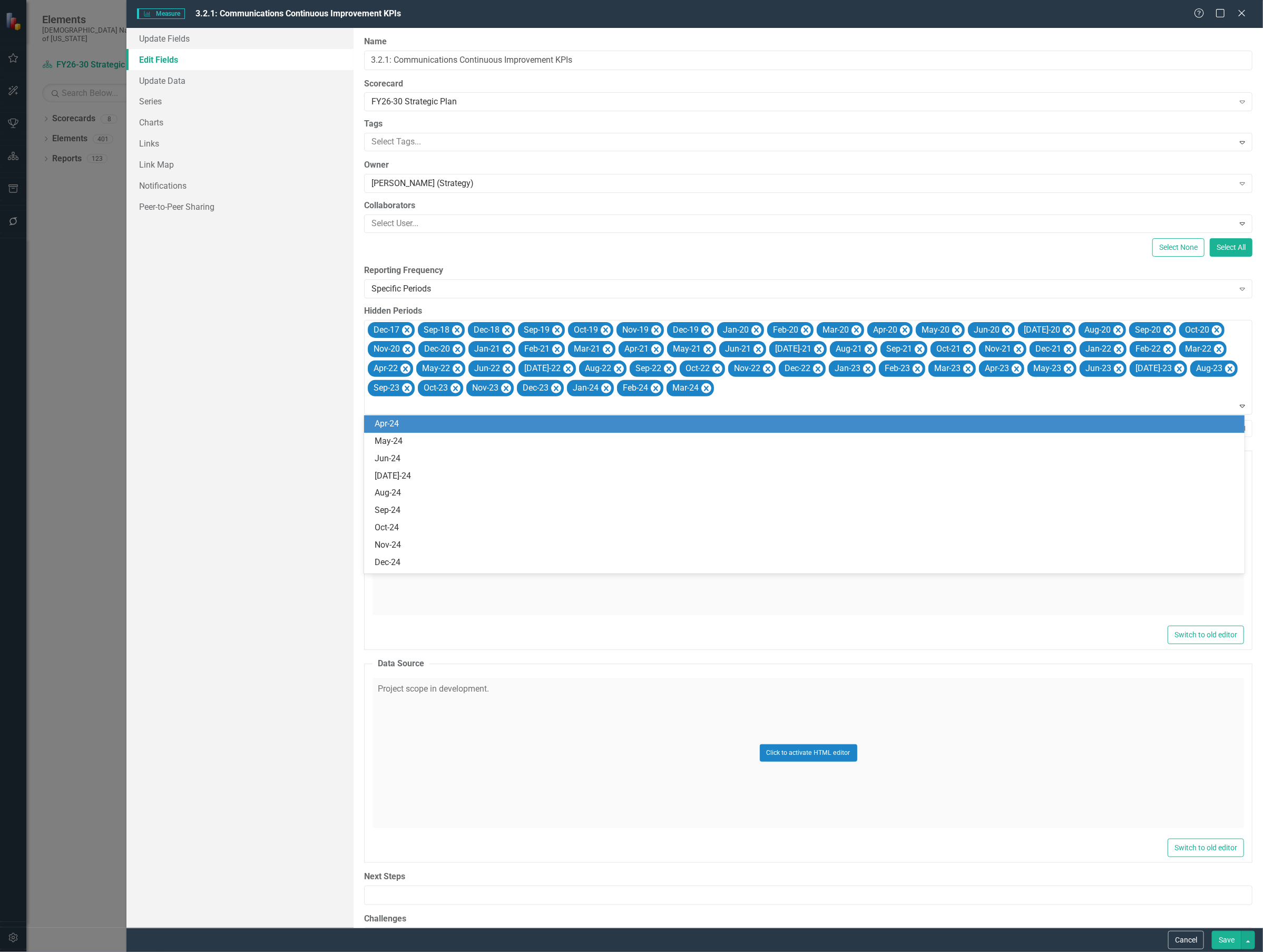
click at [399, 420] on div "Apr-24" at bounding box center [806, 423] width 864 height 12
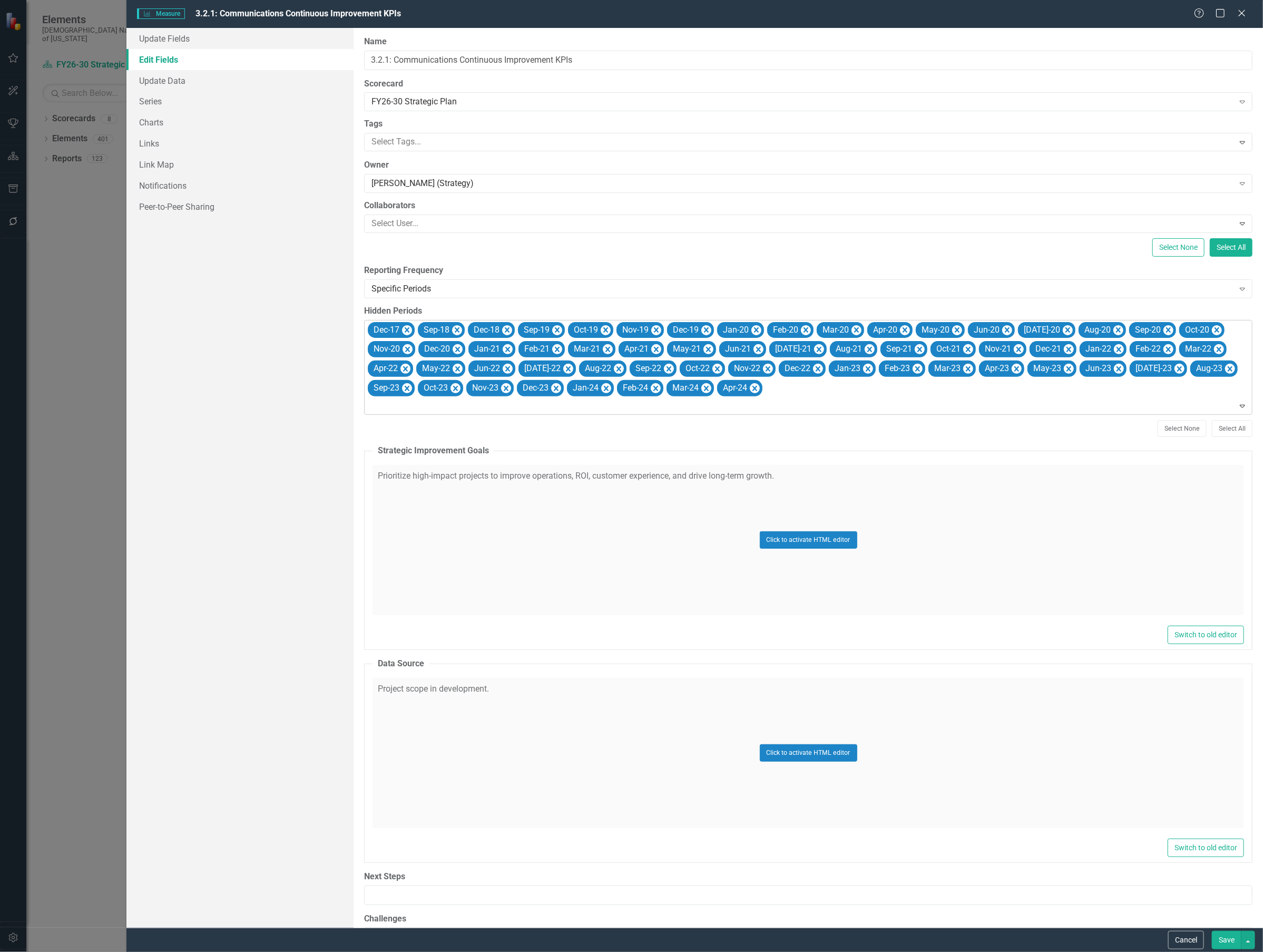
click at [402, 407] on div at bounding box center [809, 406] width 883 height 14
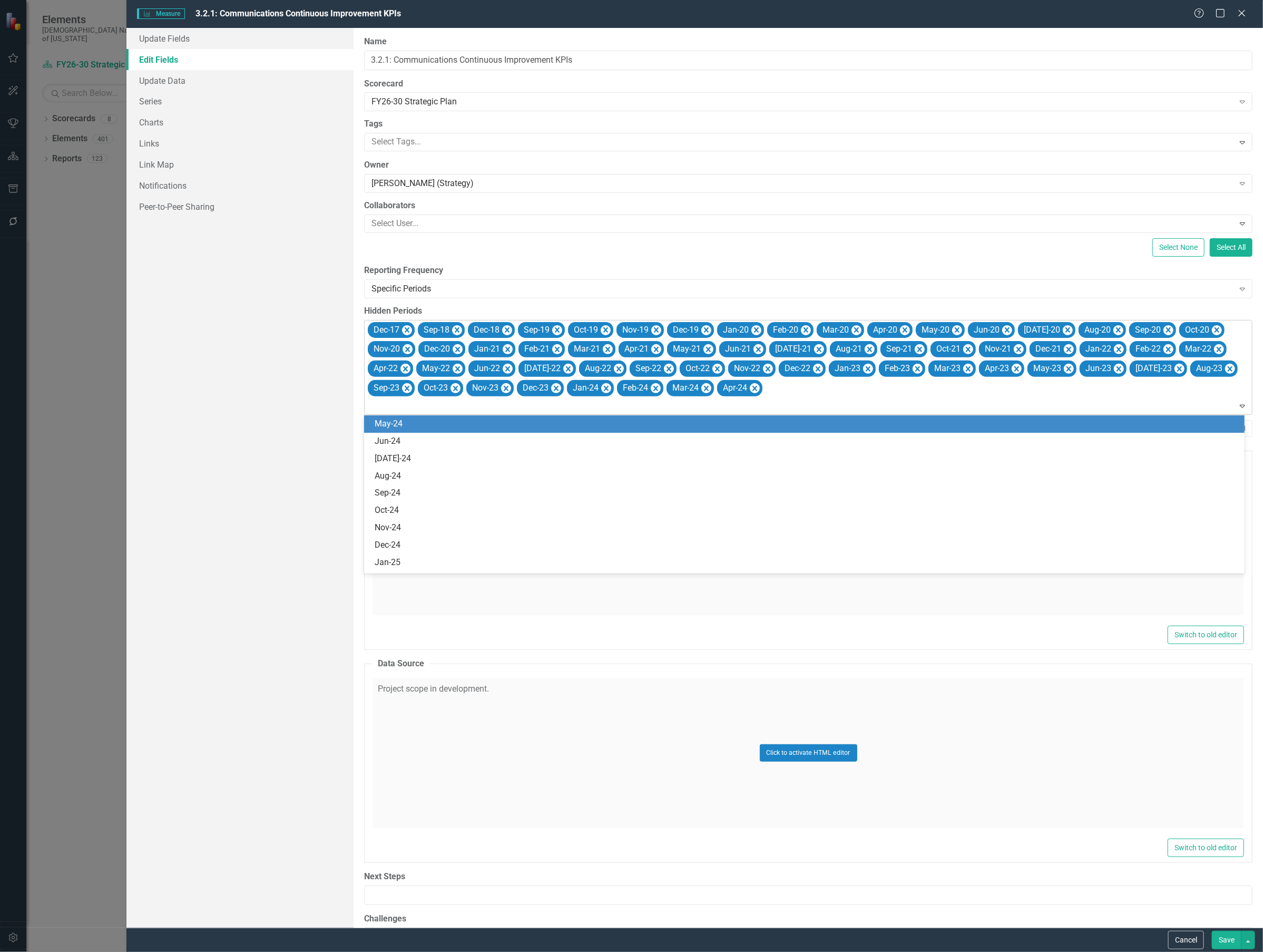
drag, startPoint x: 401, startPoint y: 422, endPoint x: 401, endPoint y: 414, distance: 8.0
click at [401, 422] on div "May-24" at bounding box center [806, 423] width 864 height 12
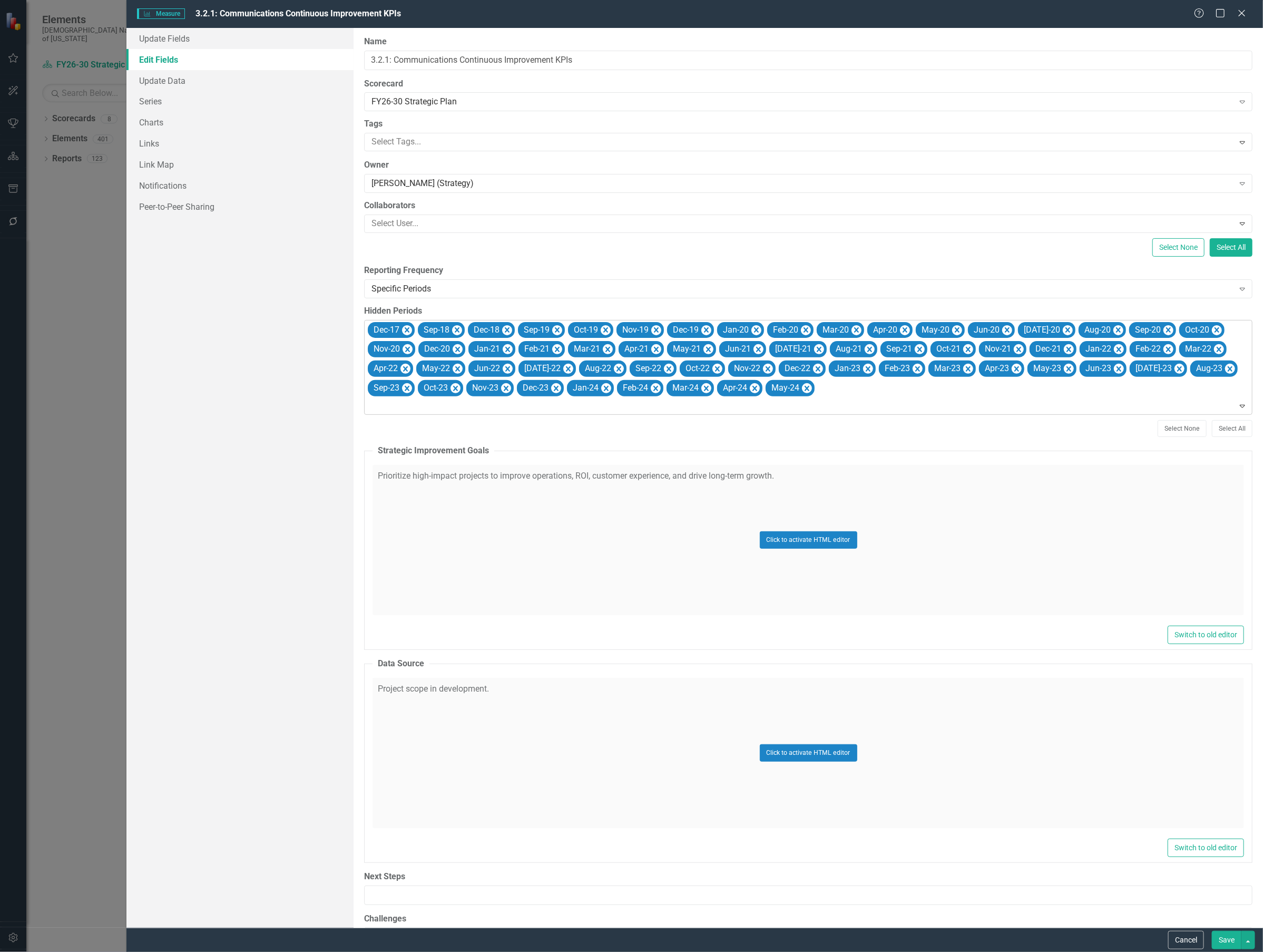
click at [399, 404] on div at bounding box center [809, 406] width 883 height 14
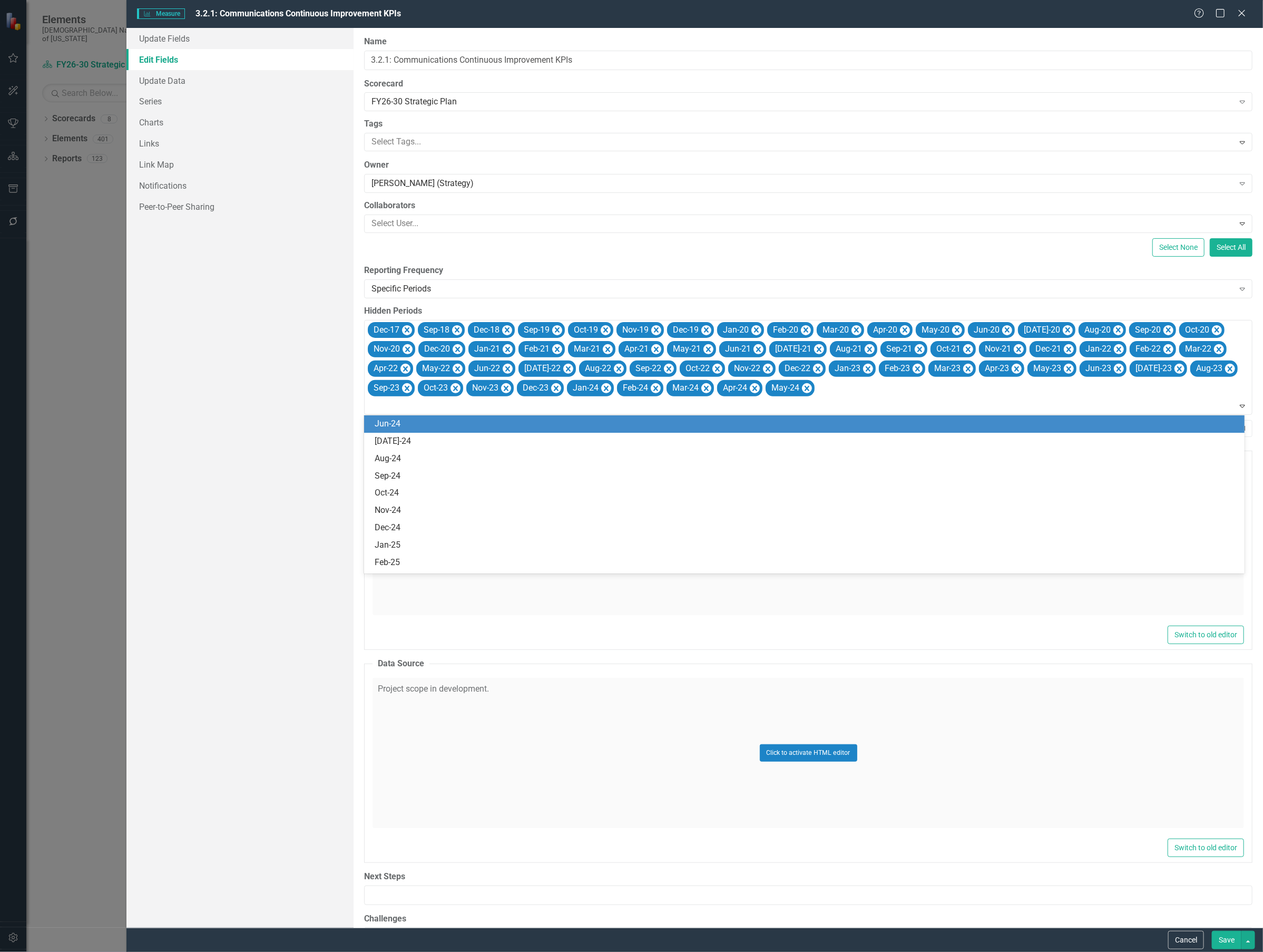
drag, startPoint x: 399, startPoint y: 420, endPoint x: 404, endPoint y: 407, distance: 13.9
click at [399, 419] on div "Jun-24" at bounding box center [806, 423] width 864 height 12
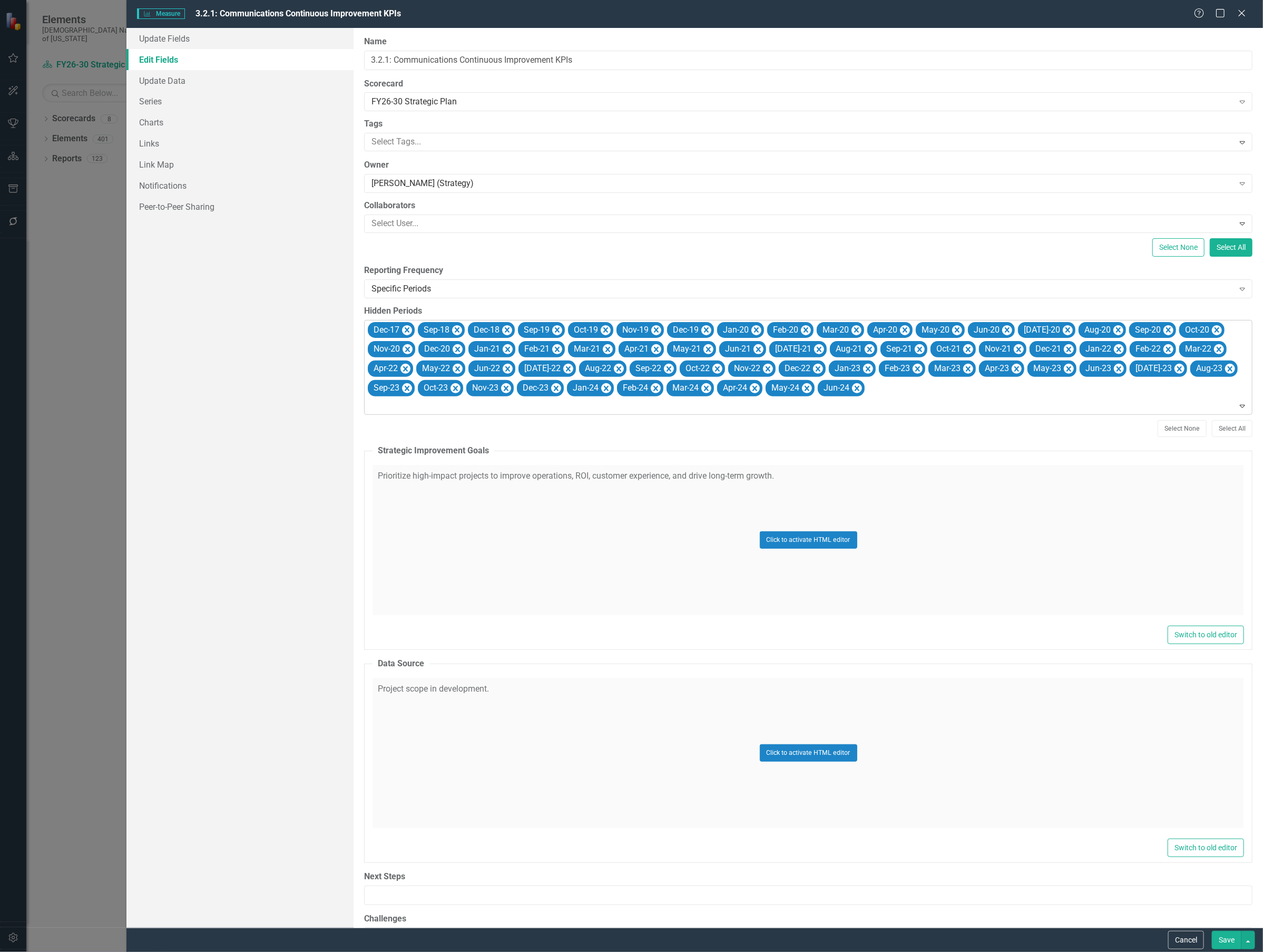
click at [404, 405] on div at bounding box center [809, 406] width 883 height 14
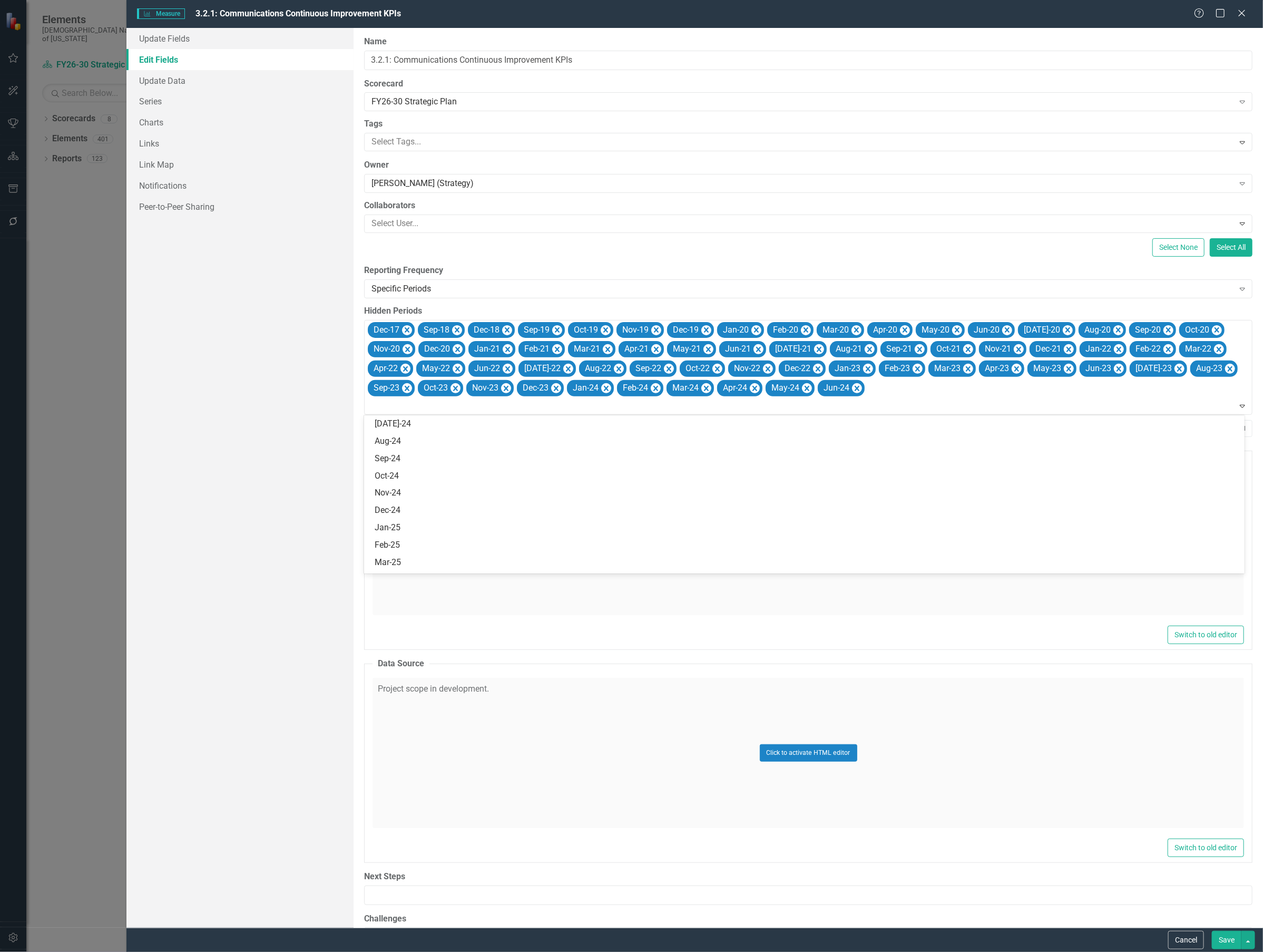
click at [402, 421] on div "[DATE]-24" at bounding box center [806, 423] width 864 height 12
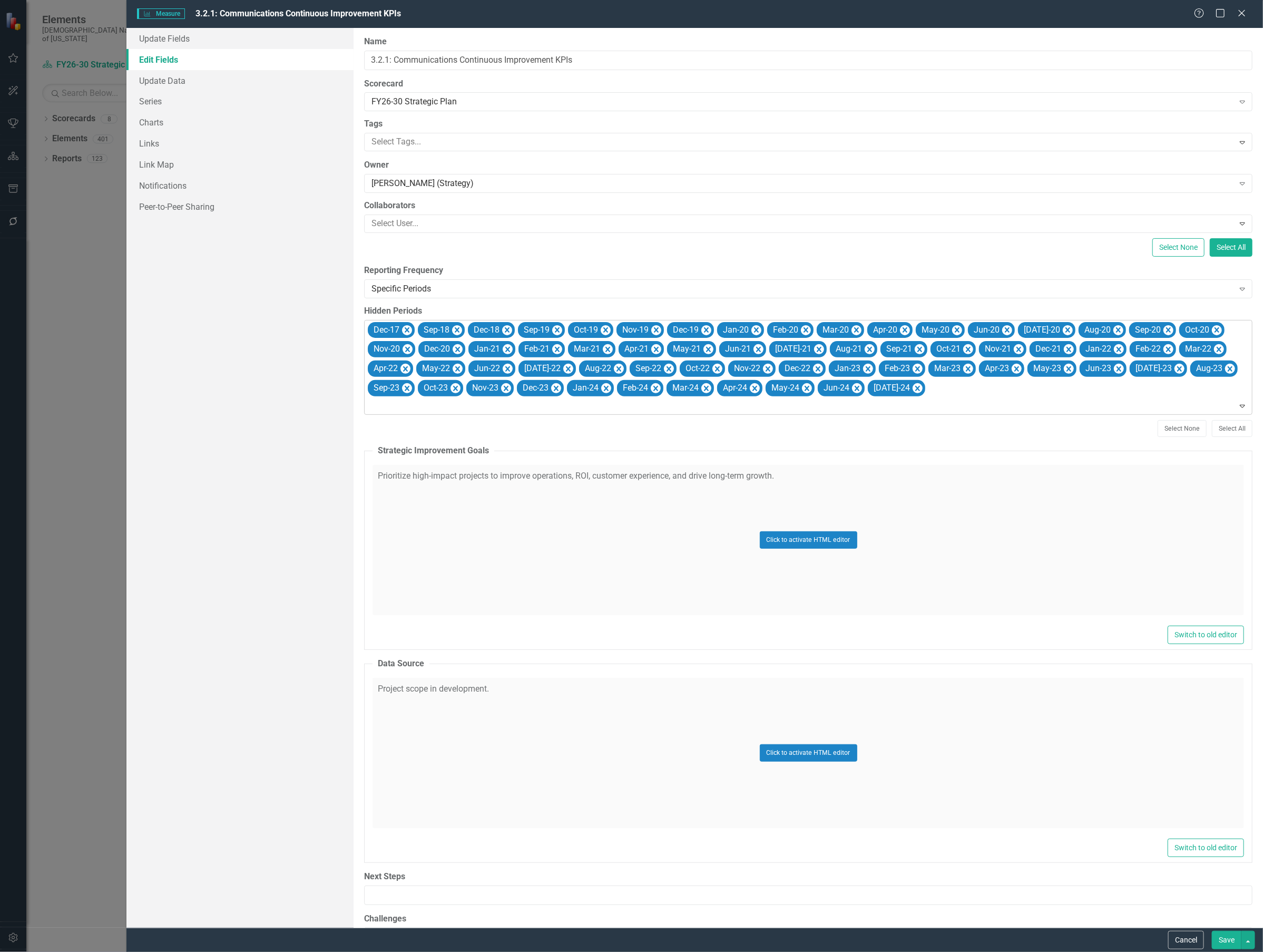
click at [404, 408] on div at bounding box center [809, 406] width 883 height 14
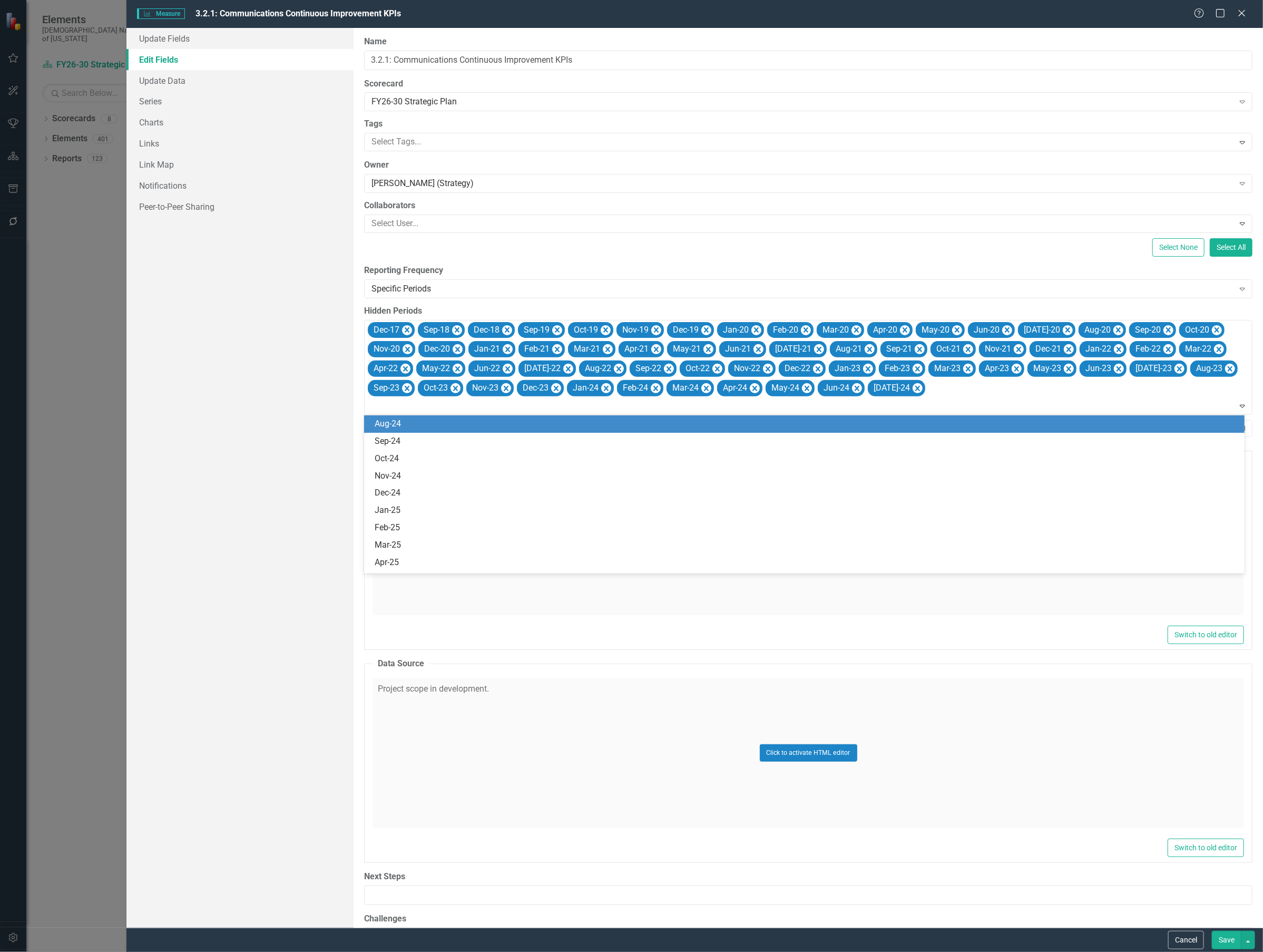
click at [401, 418] on div "Aug-24" at bounding box center [806, 423] width 864 height 12
click at [402, 403] on div at bounding box center [809, 406] width 883 height 14
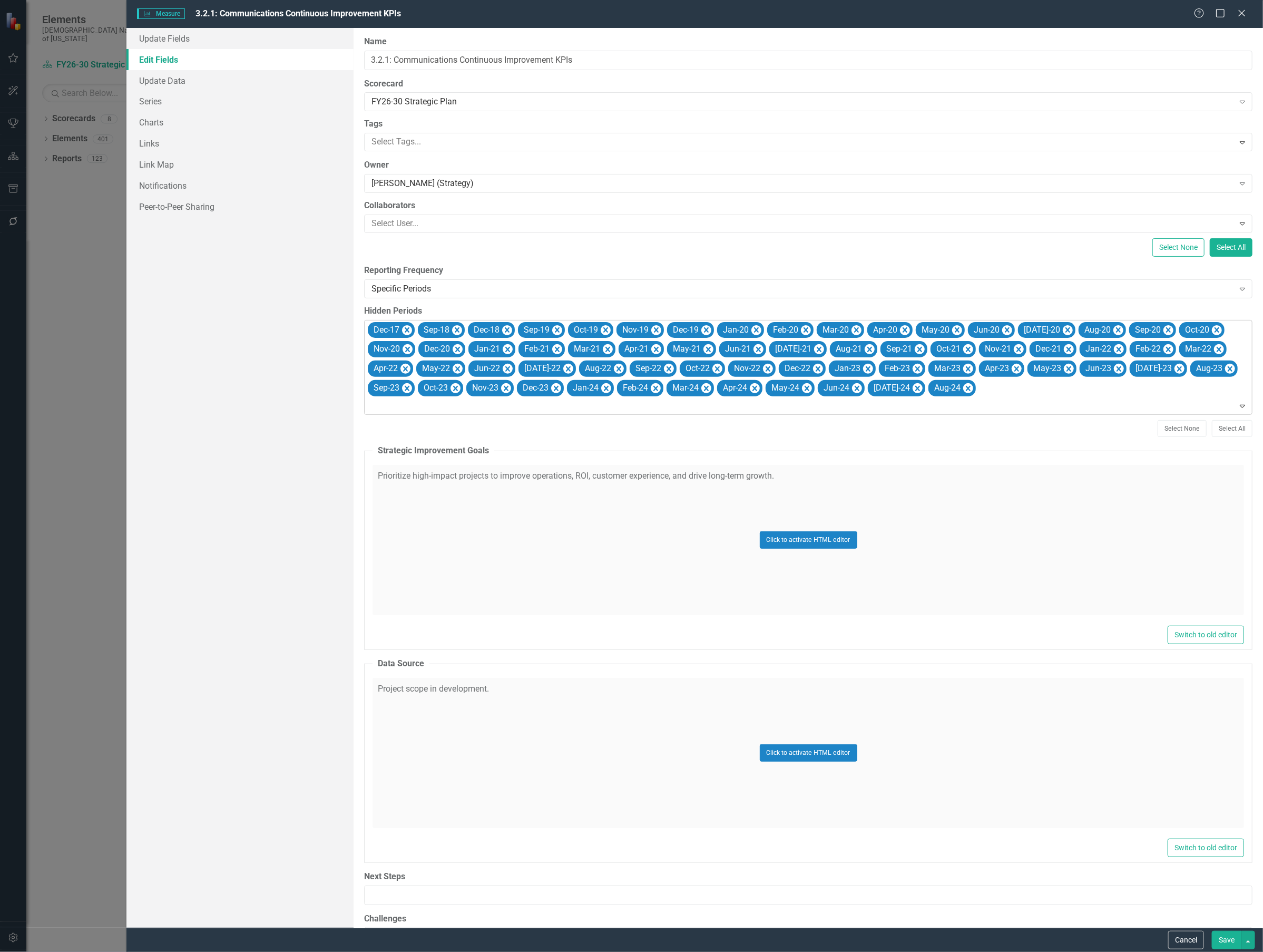
click at [401, 414] on div "Dec-17 Sep-18 Dec-18 Sep-19 Oct-19 Nov-19 Dec-19 Jan-20 Feb-20 Mar-20 Apr-20 Ma…" at bounding box center [809, 367] width 886 height 94
click at [399, 414] on div "Dec-17 Sep-18 Dec-18 Sep-19 Oct-19 Nov-19 Dec-19 Jan-20 Feb-20 Mar-20 Apr-20 Ma…" at bounding box center [809, 367] width 886 height 94
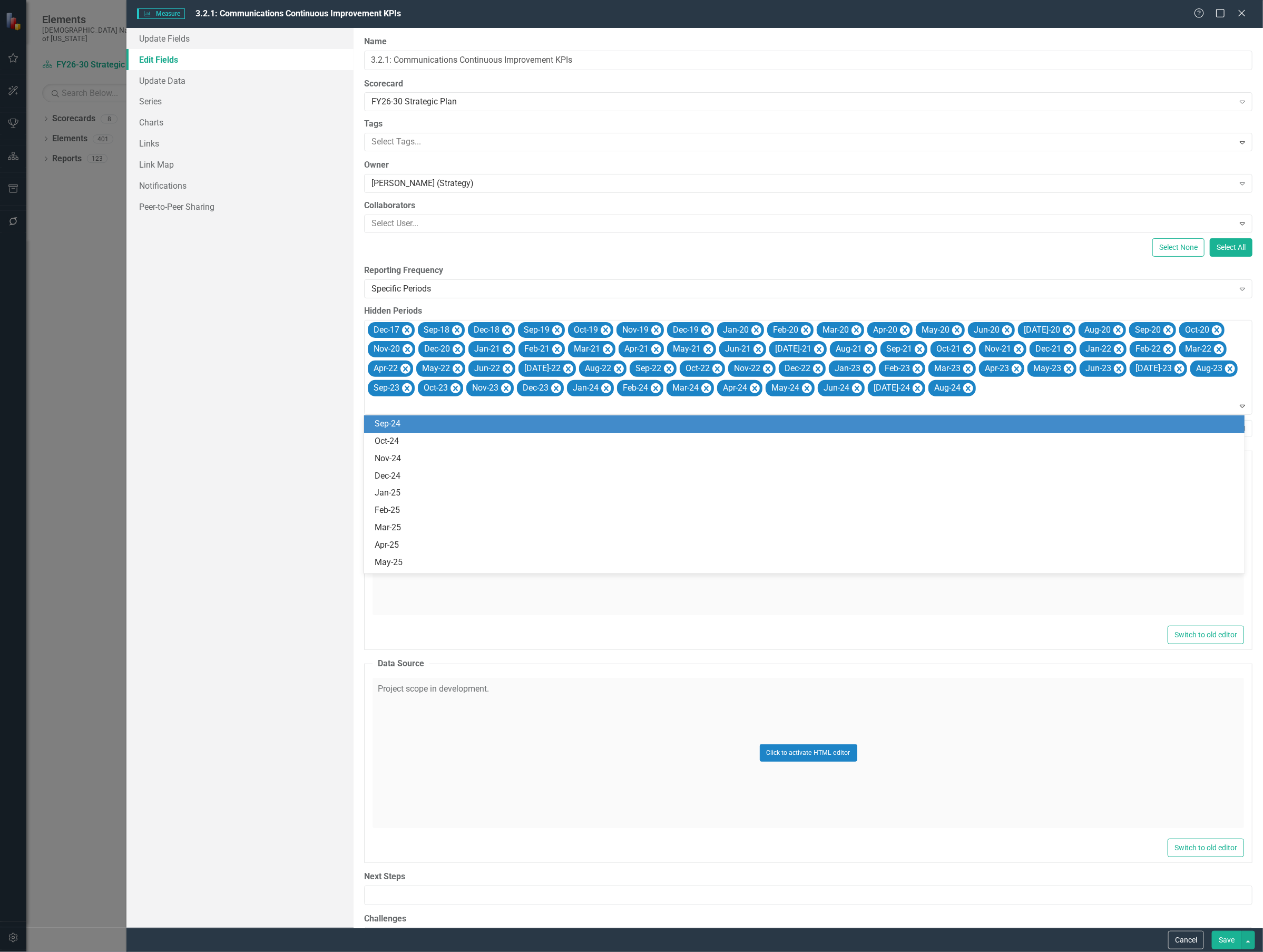
click at [401, 424] on div "Sep-24" at bounding box center [806, 423] width 864 height 12
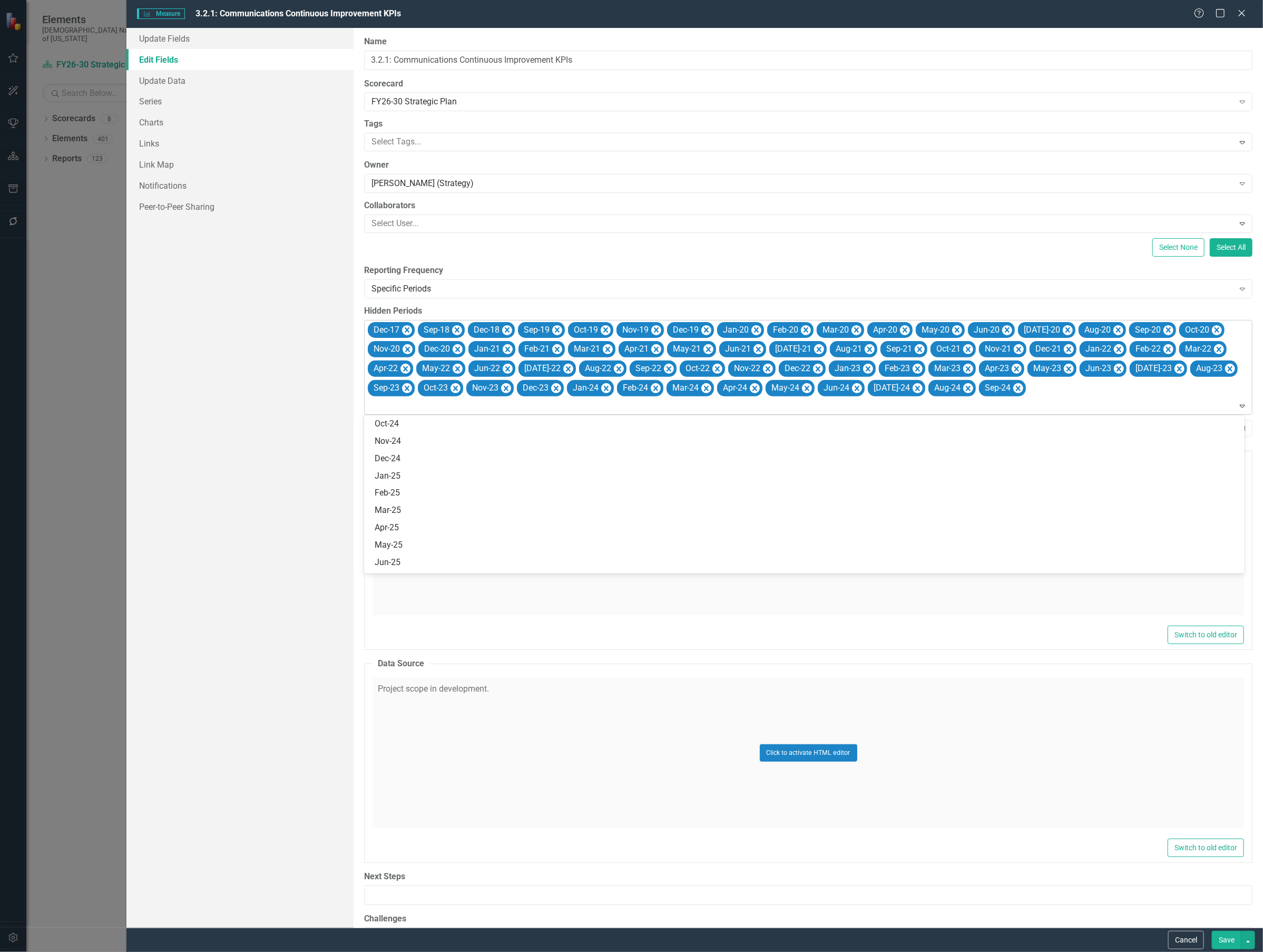
click at [401, 404] on div at bounding box center [809, 406] width 883 height 14
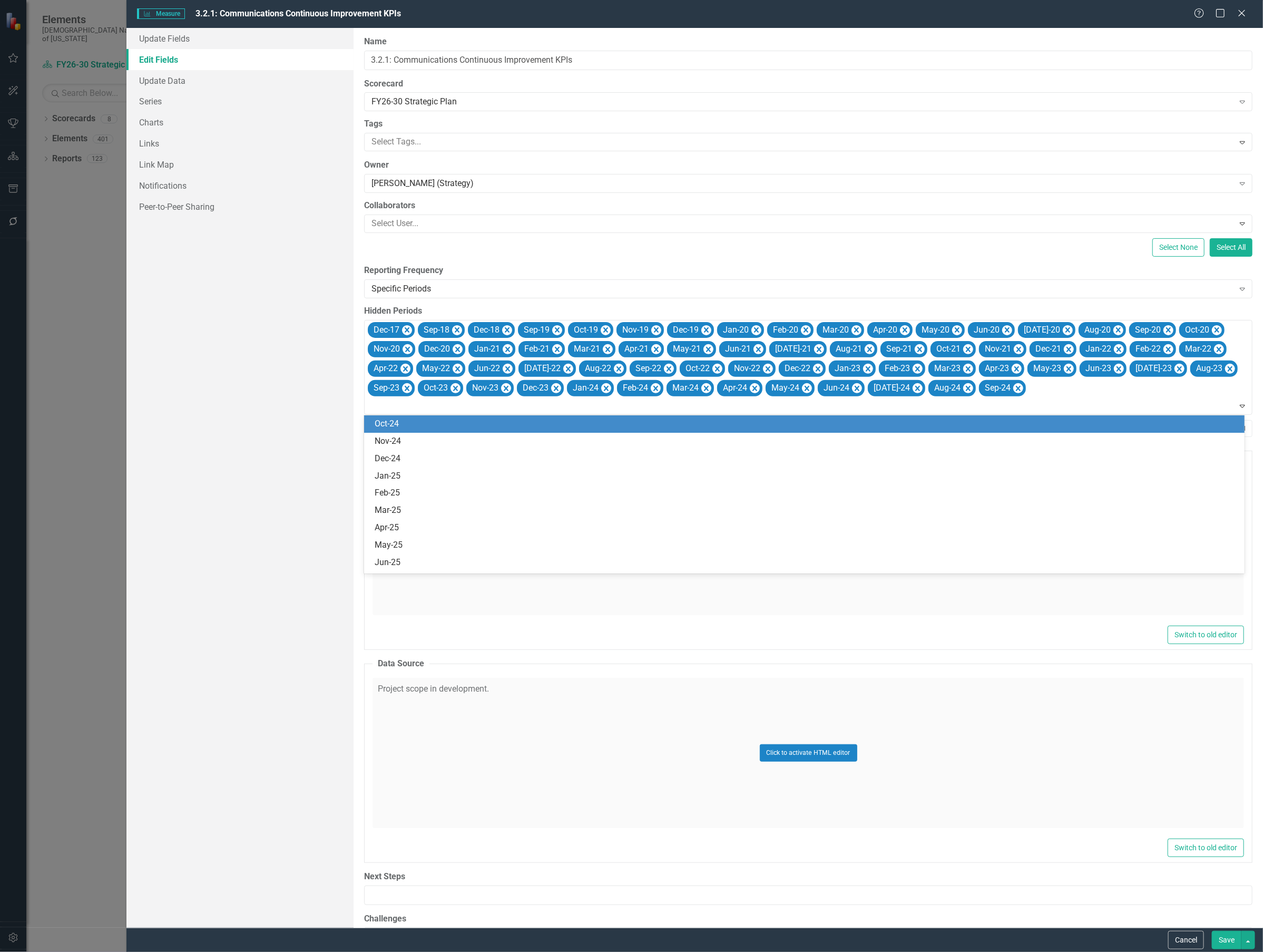
click at [401, 420] on div "Oct-24" at bounding box center [806, 423] width 864 height 12
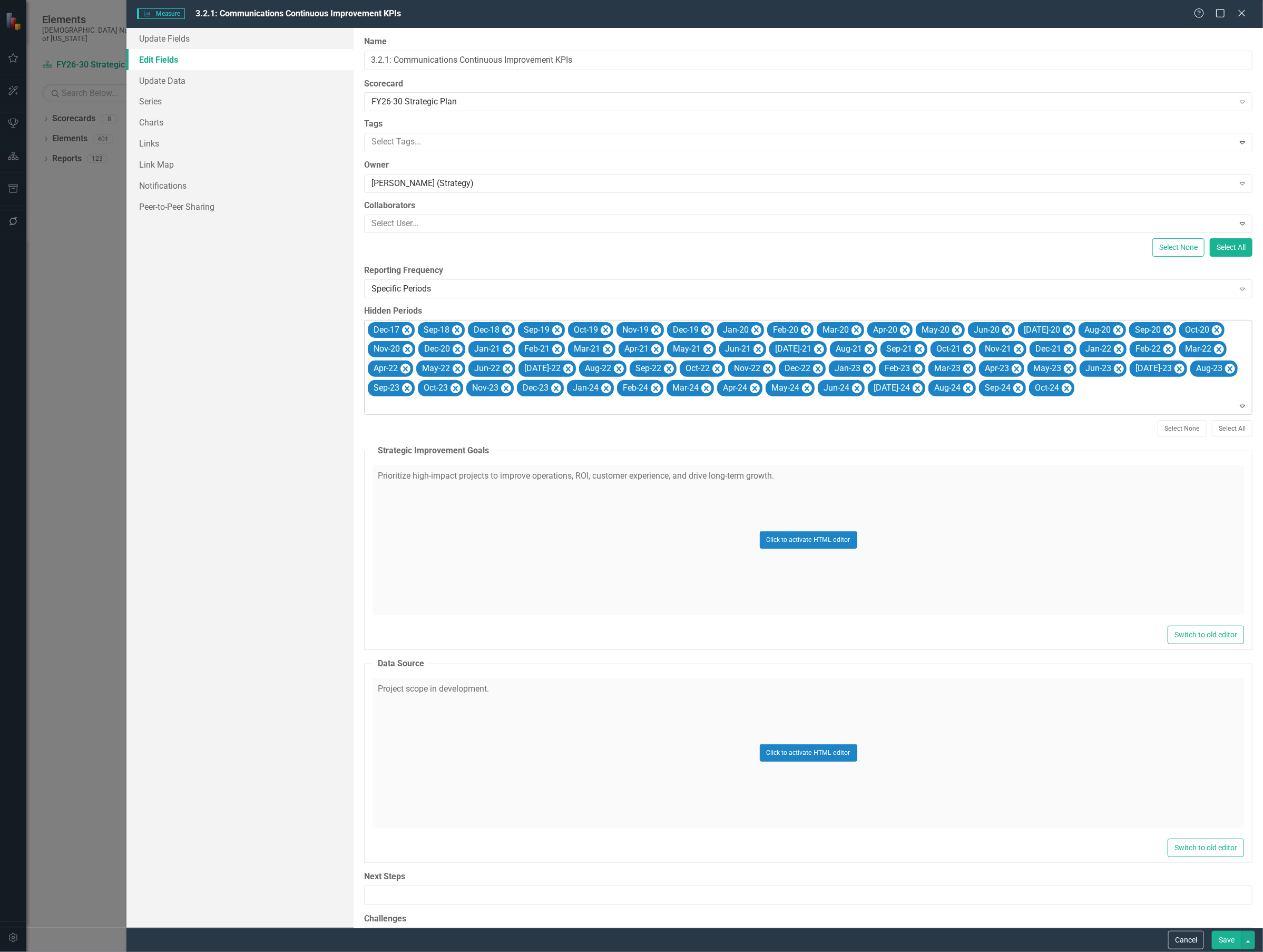
click at [401, 407] on div at bounding box center [809, 406] width 883 height 14
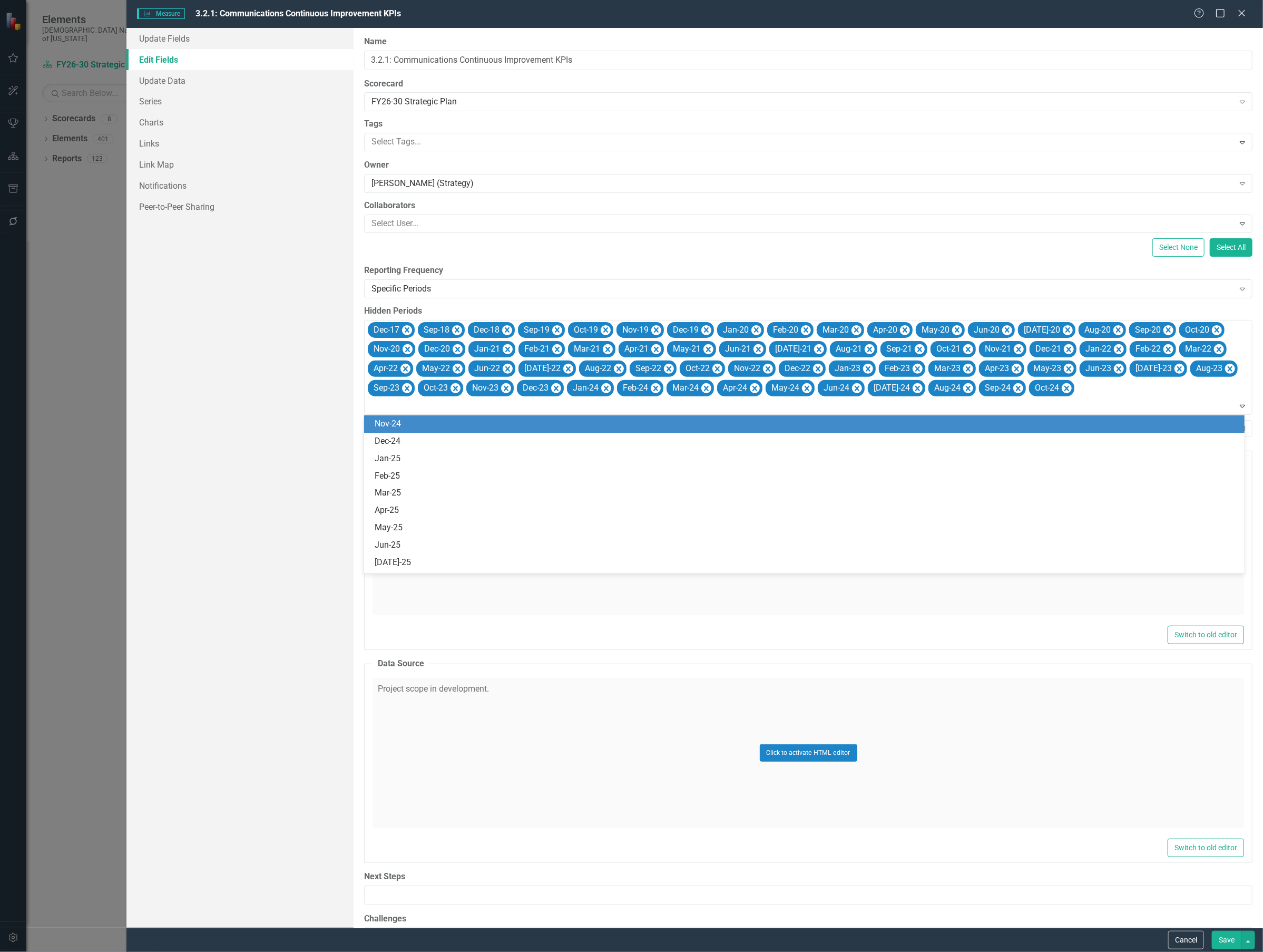
click at [401, 419] on div "Nov-24" at bounding box center [806, 423] width 864 height 12
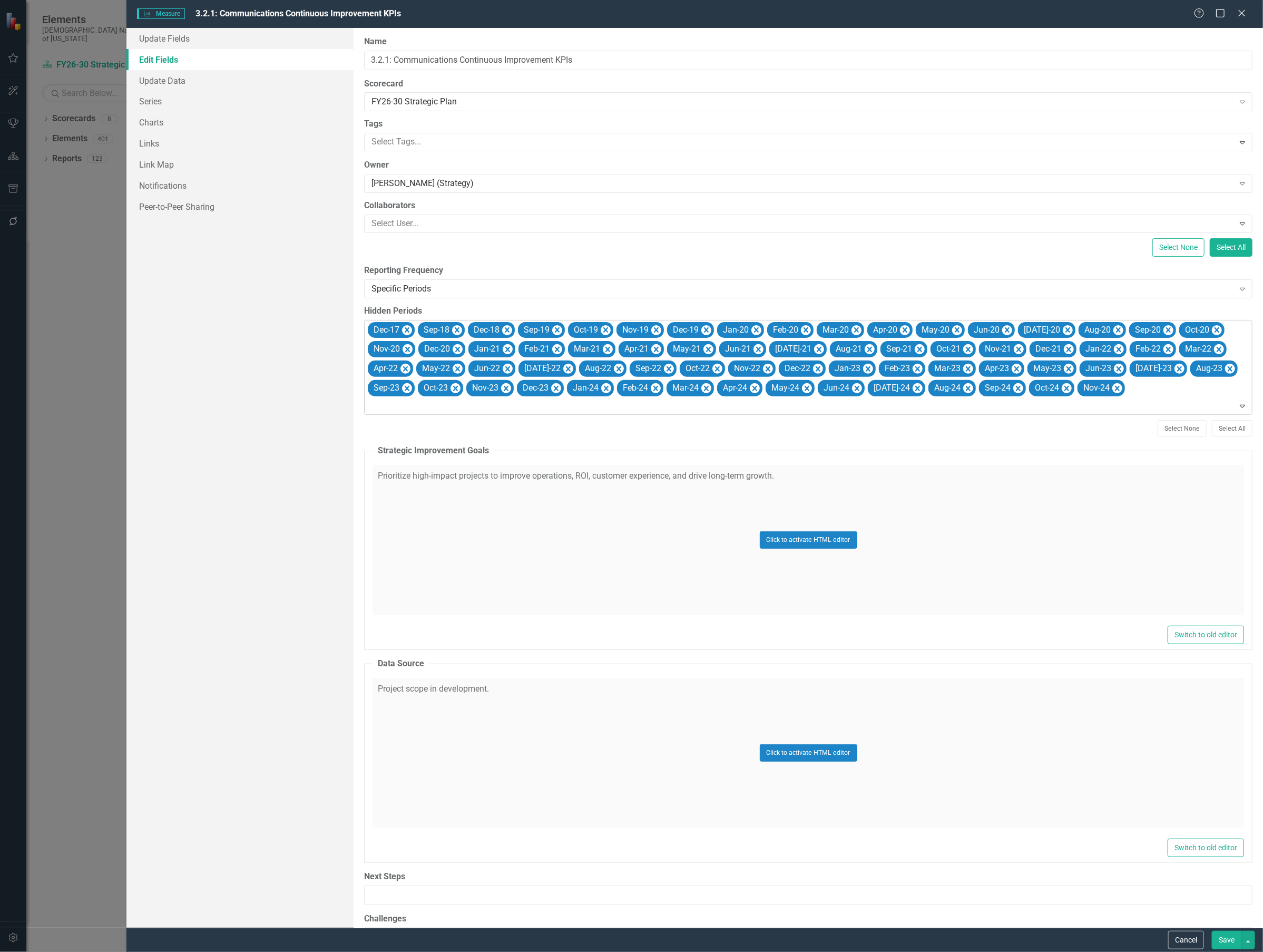
click at [404, 405] on div at bounding box center [809, 406] width 883 height 14
click at [401, 415] on div "ClearPoint Can Do More! How ClearPoint Can Help Close Enterprise plans can auto…" at bounding box center [808, 478] width 909 height 900
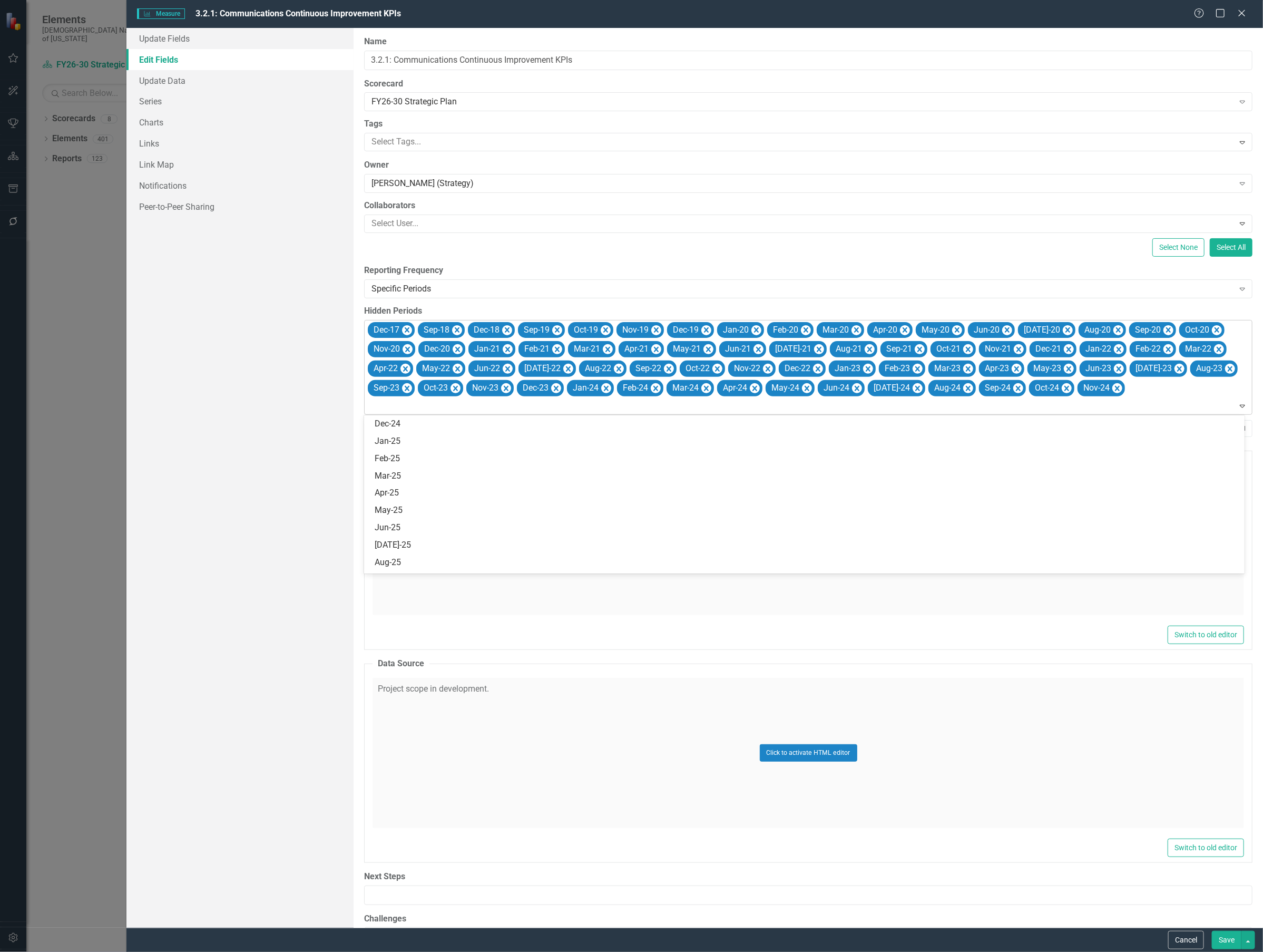
click at [404, 407] on div at bounding box center [809, 406] width 883 height 14
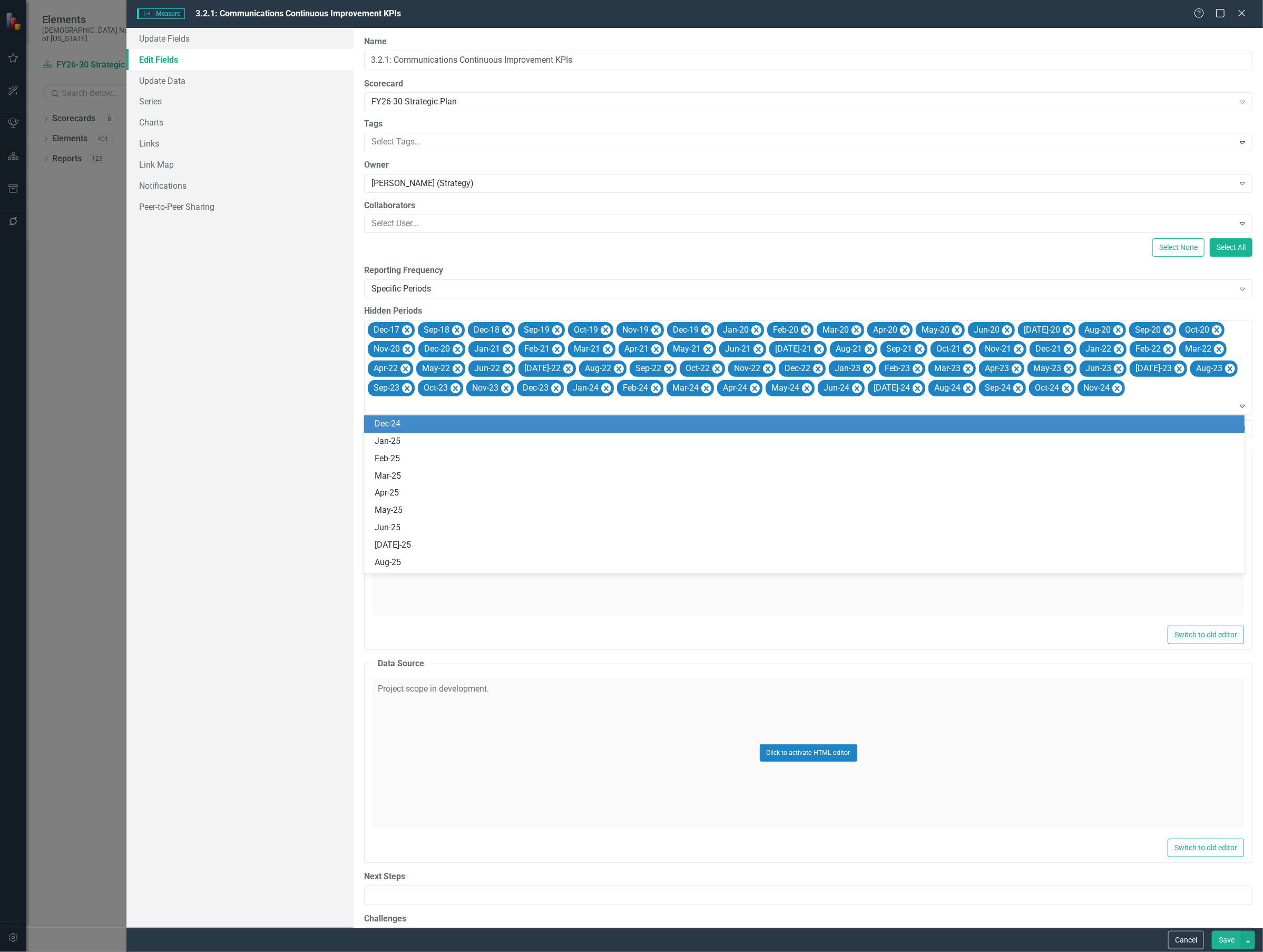
click at [402, 418] on div "Dec-24" at bounding box center [806, 423] width 864 height 12
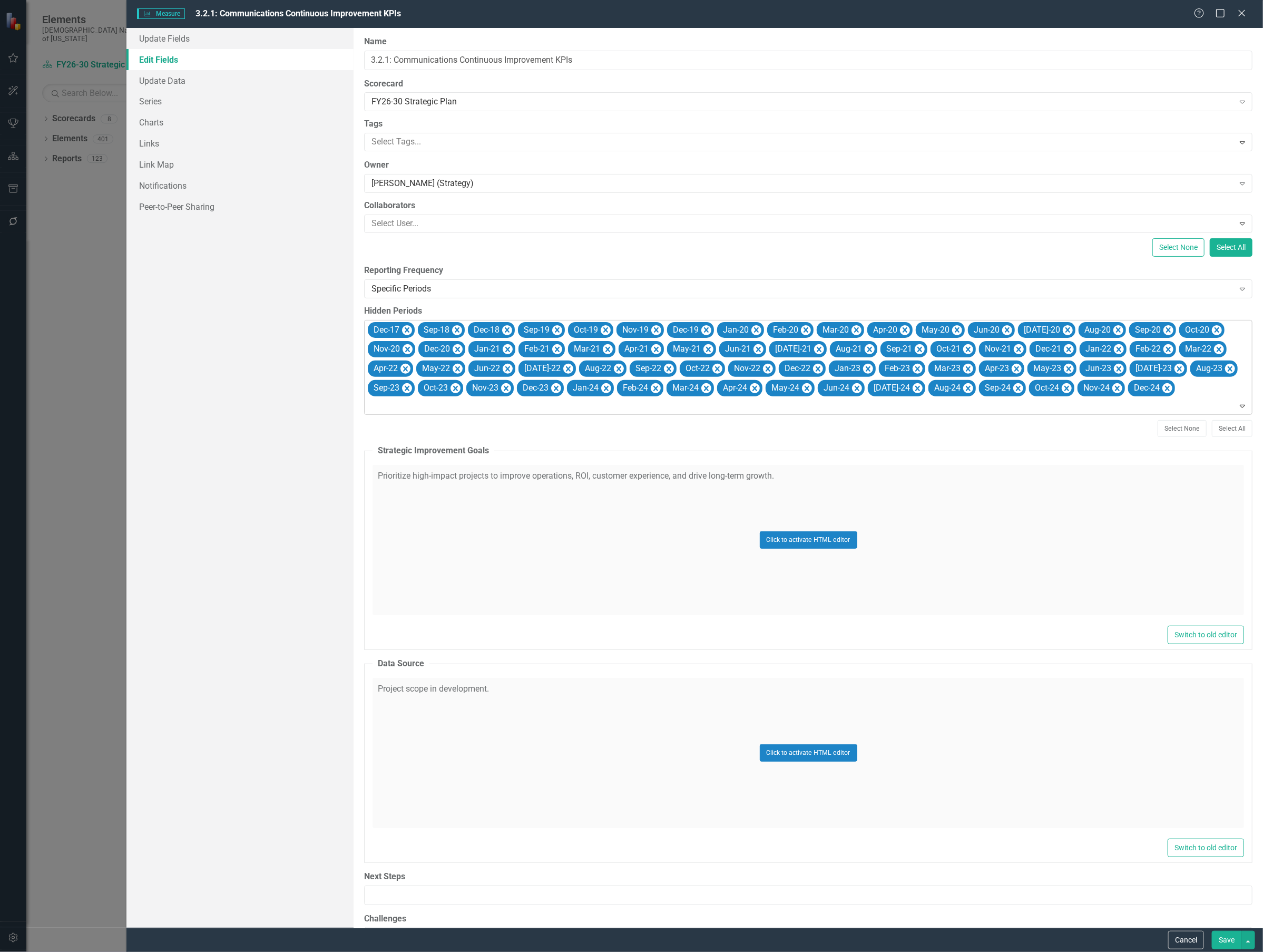
click at [404, 406] on div at bounding box center [809, 406] width 883 height 14
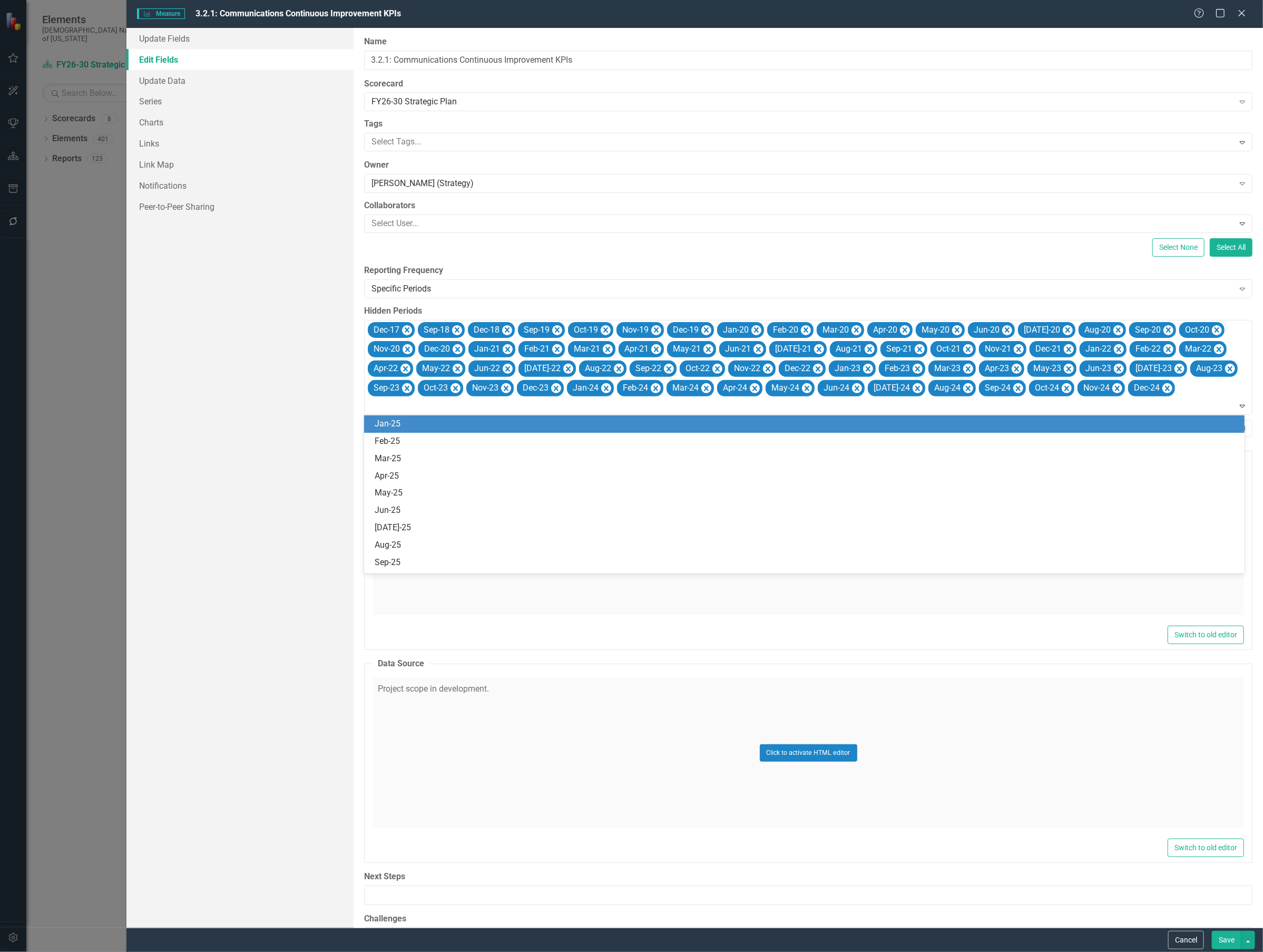
click at [404, 424] on div "Jan-25" at bounding box center [806, 423] width 864 height 12
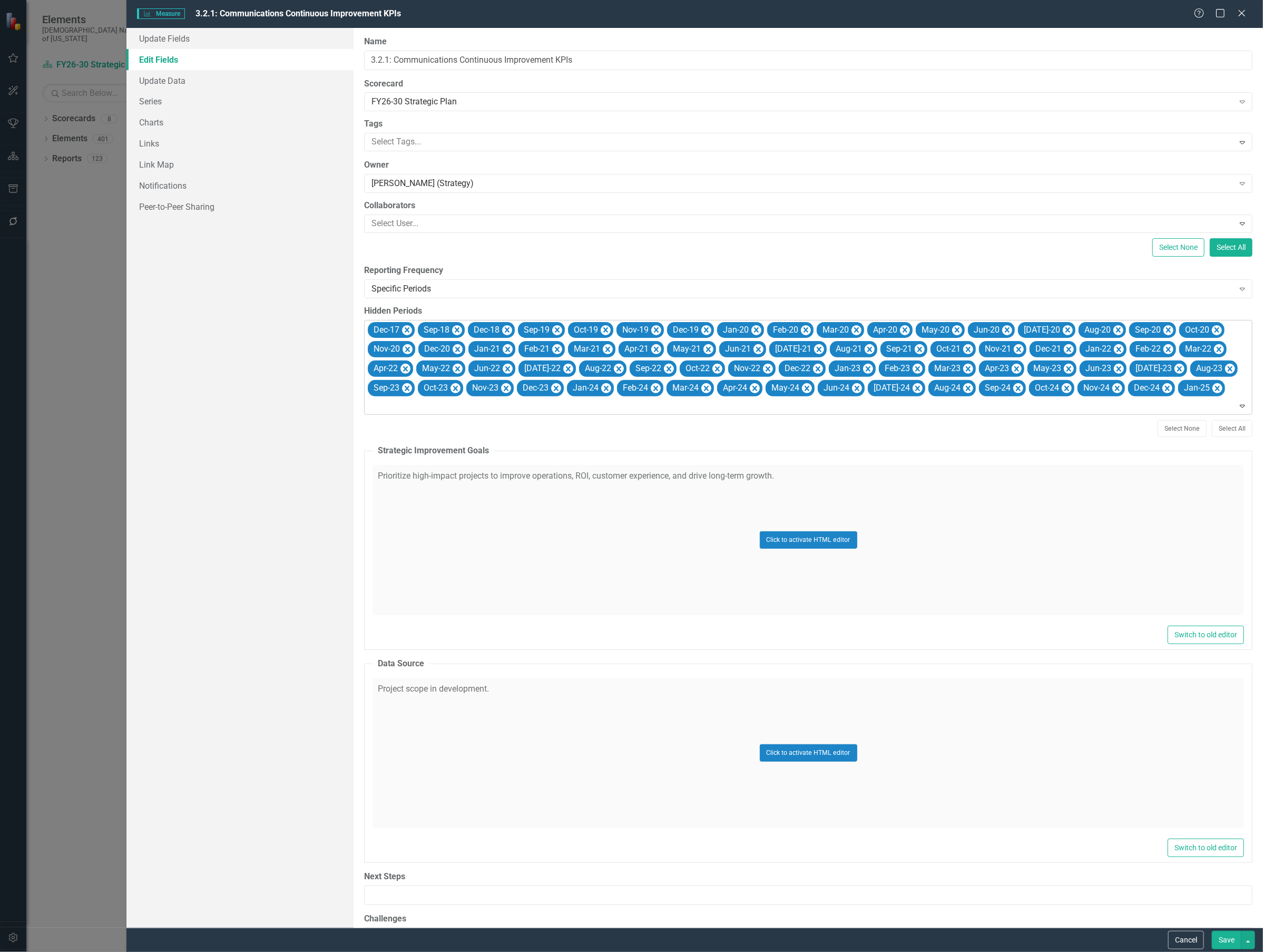
click at [382, 410] on div at bounding box center [809, 406] width 883 height 14
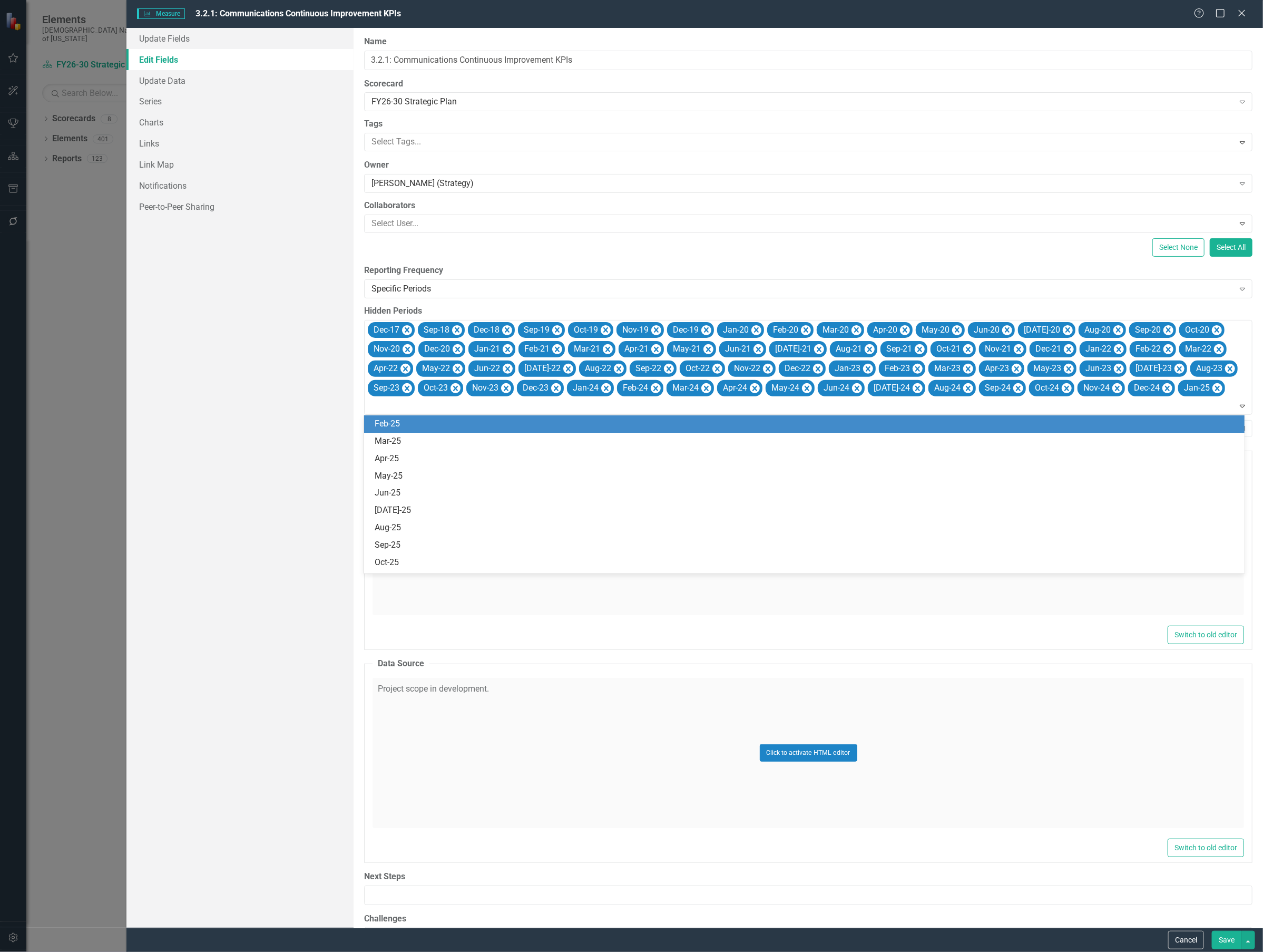
click at [385, 424] on div "Feb-25" at bounding box center [806, 423] width 864 height 12
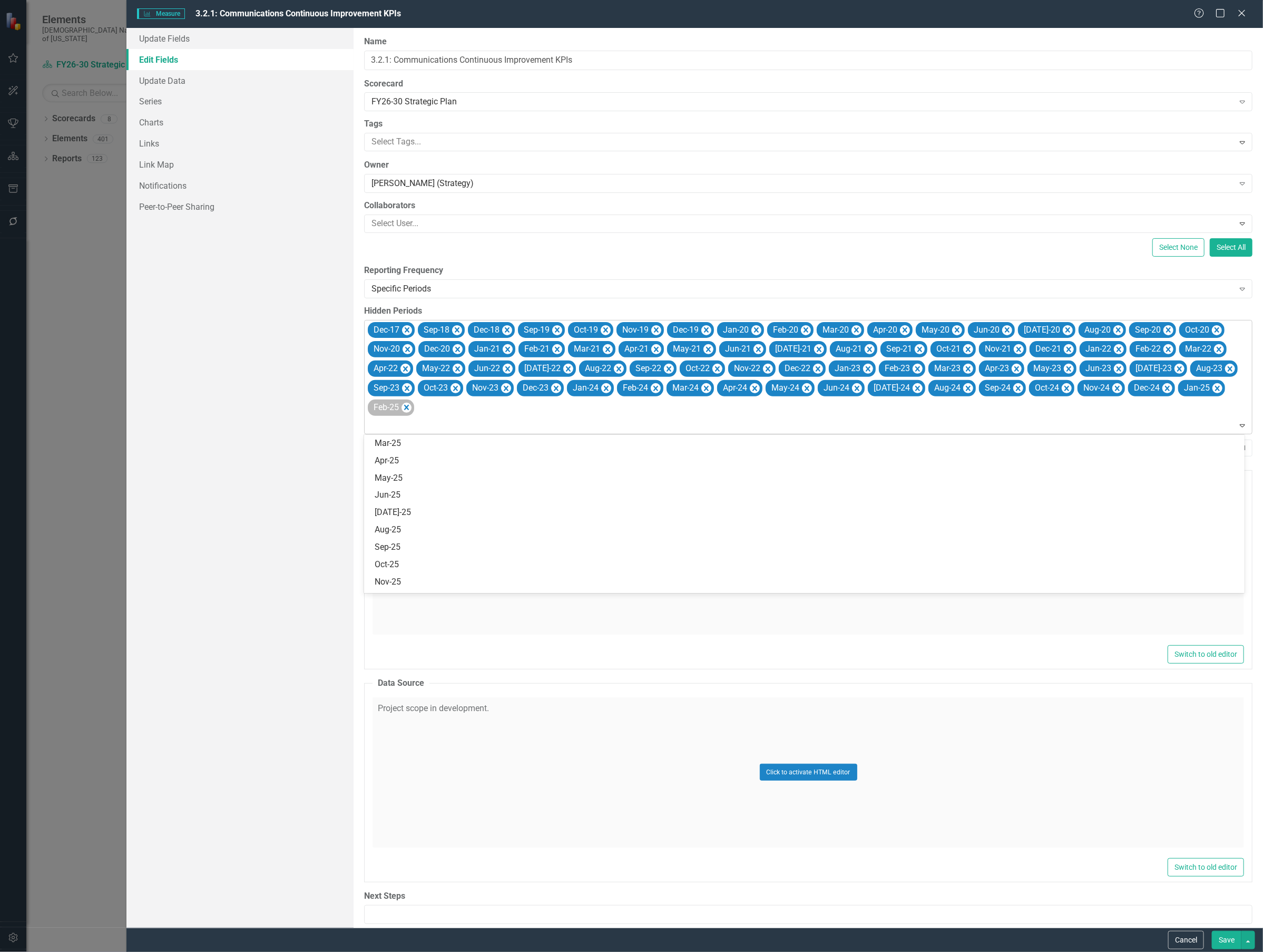
click at [388, 411] on div "Feb-25" at bounding box center [386, 407] width 30 height 15
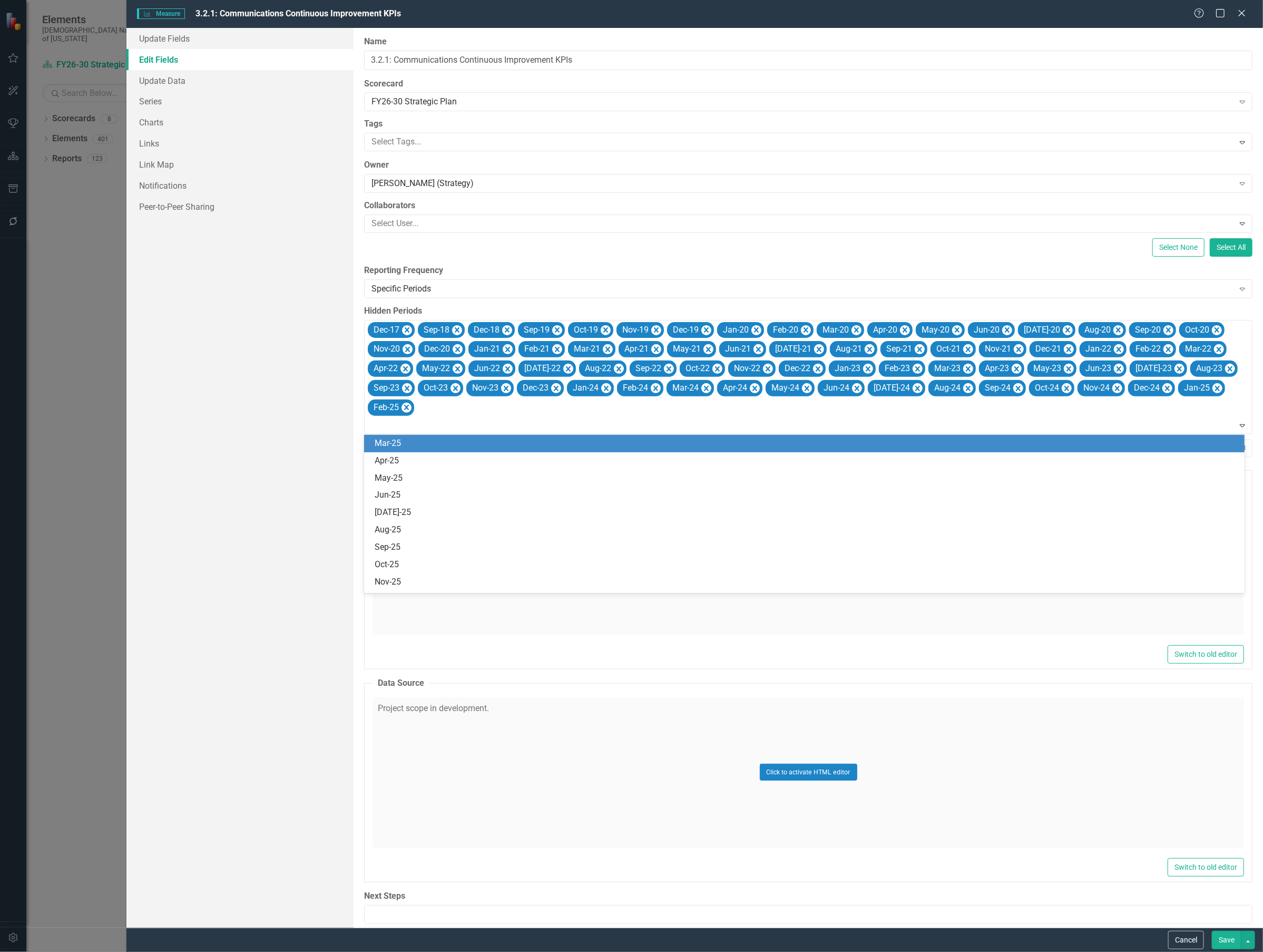
click at [386, 440] on div "Mar-25" at bounding box center [806, 443] width 864 height 12
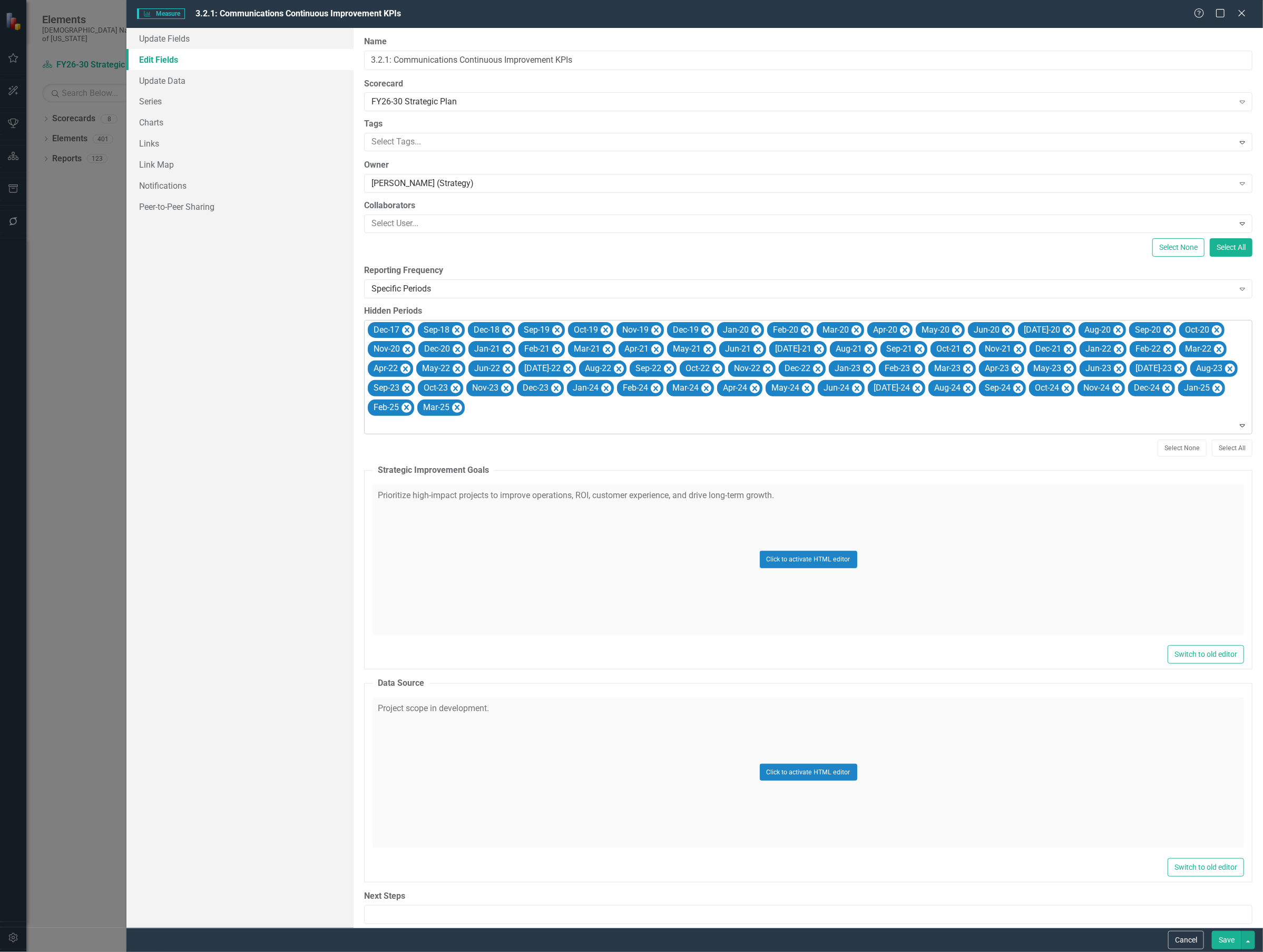
click at [388, 431] on div at bounding box center [809, 425] width 883 height 14
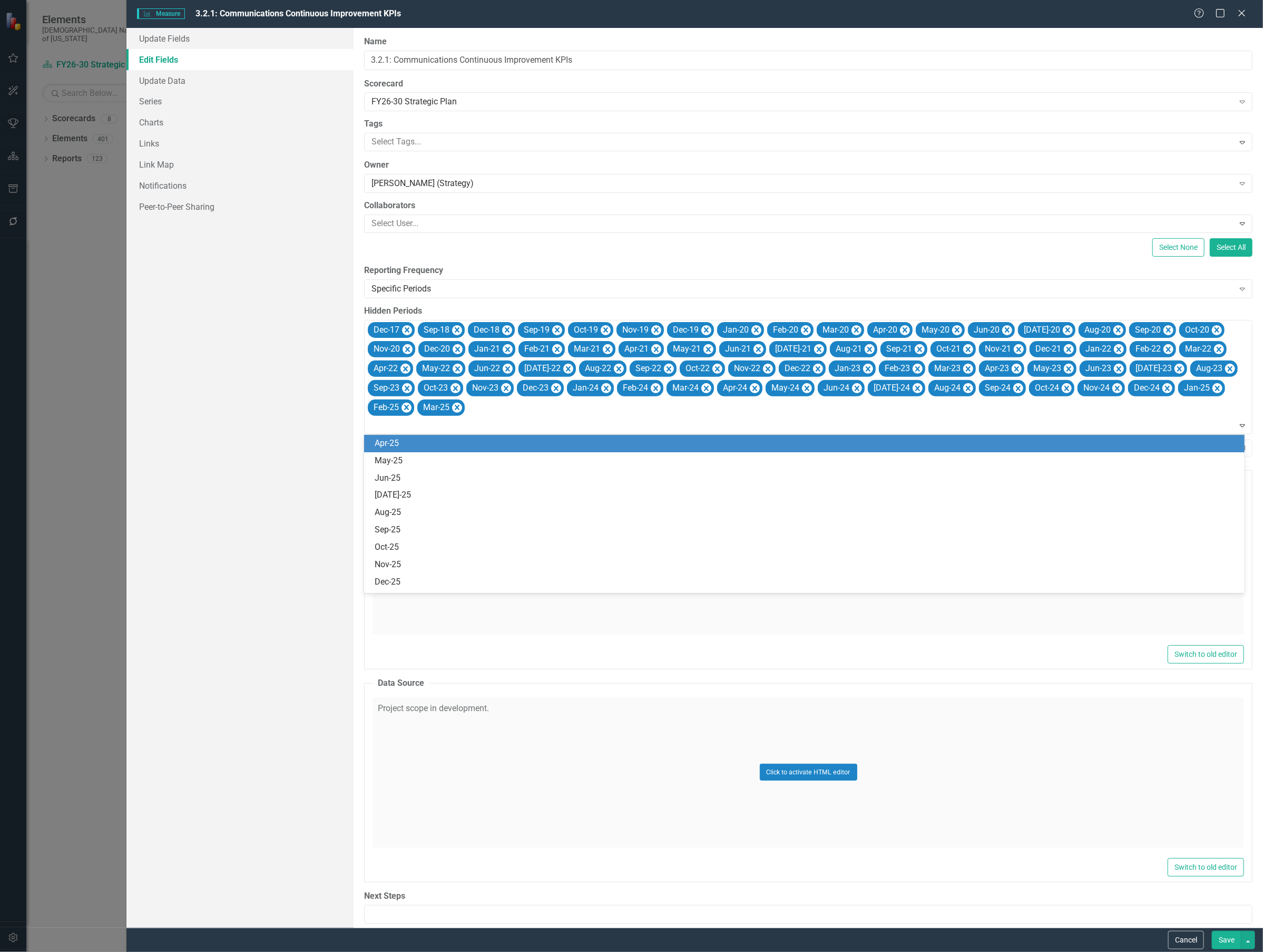
click at [390, 447] on div "Apr-25" at bounding box center [806, 443] width 864 height 12
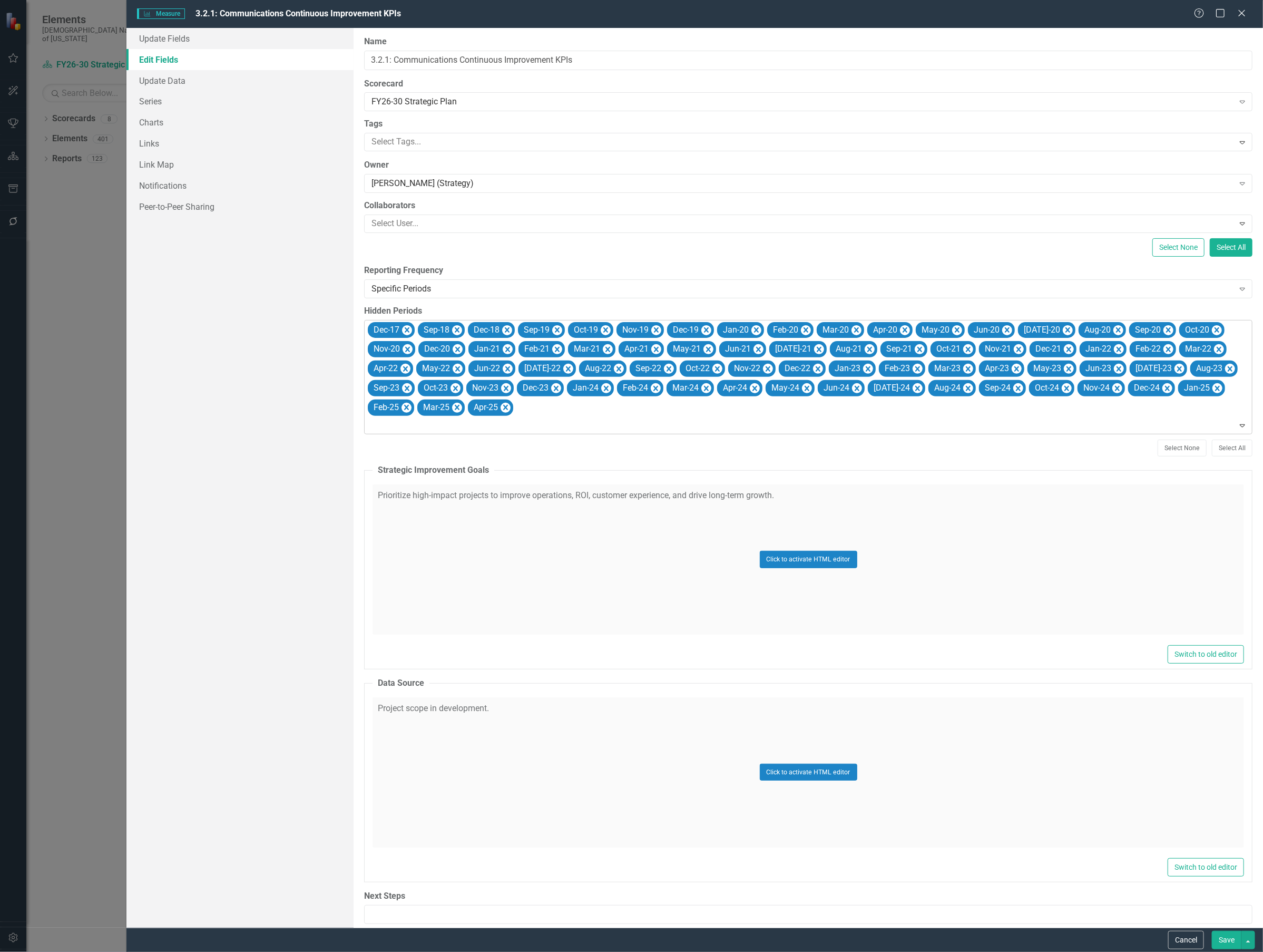
click at [393, 427] on div at bounding box center [809, 425] width 883 height 14
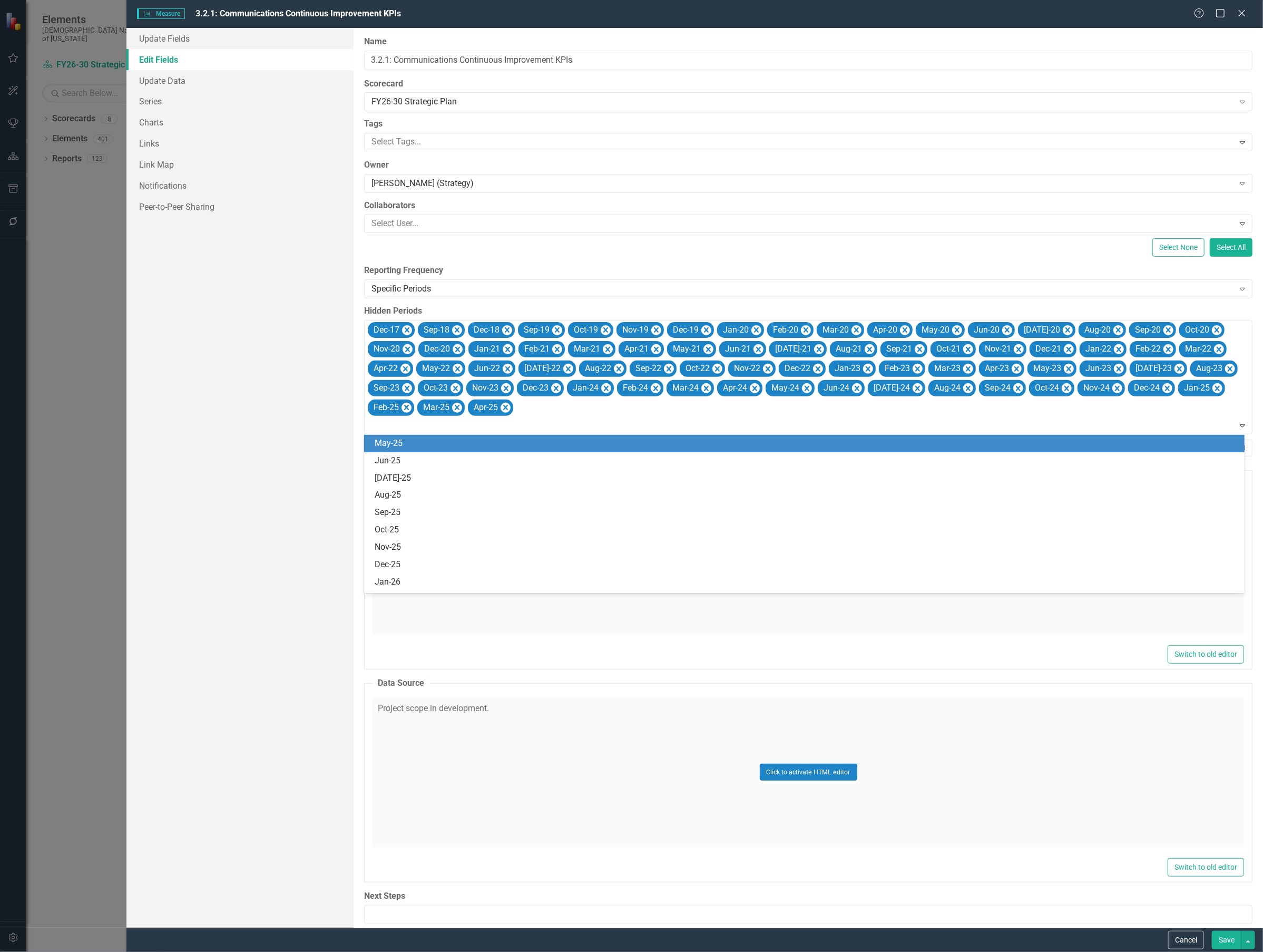
click at [398, 442] on div "May-25" at bounding box center [806, 443] width 864 height 12
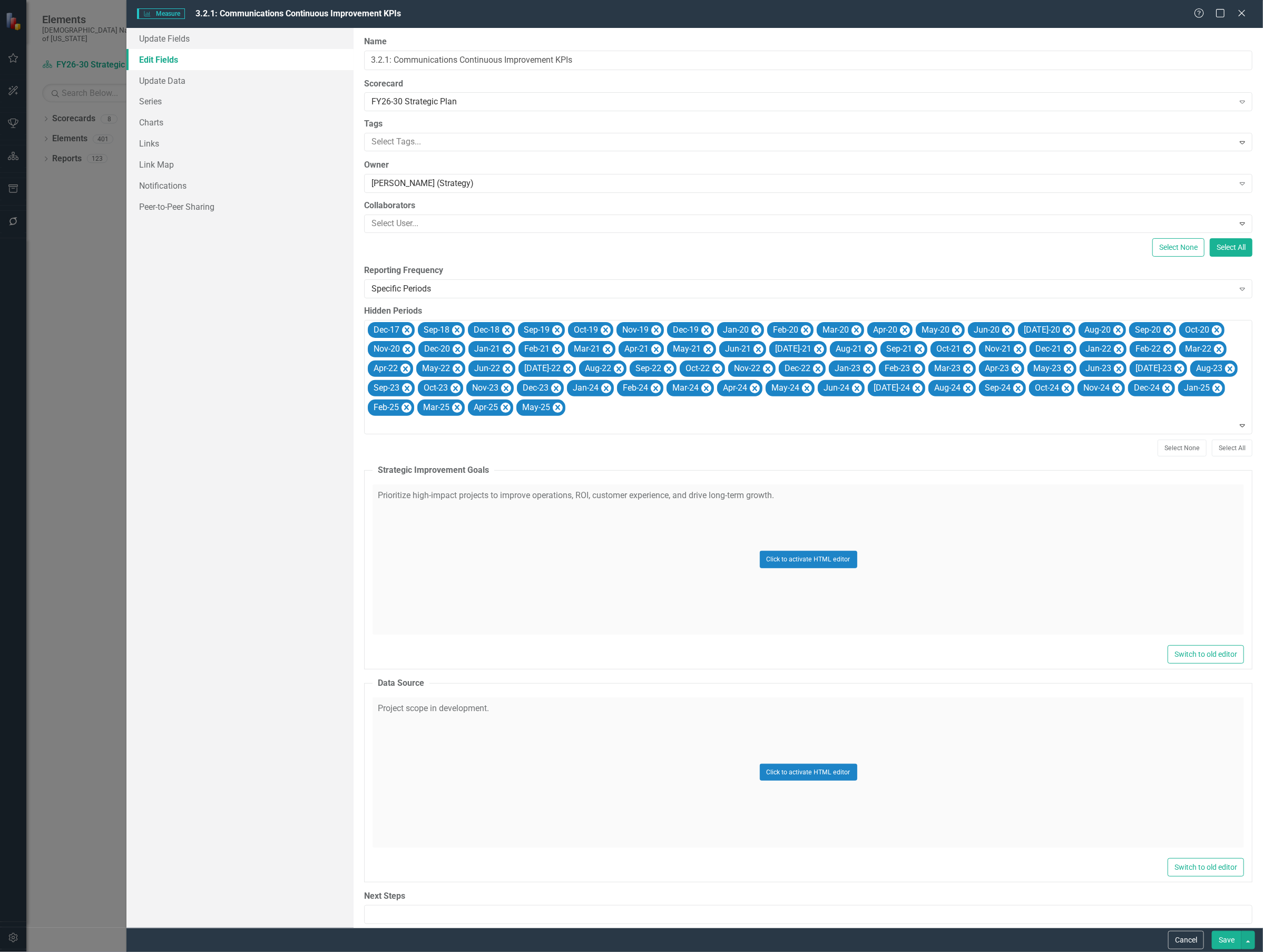
click at [1233, 938] on button "Save" at bounding box center [1226, 940] width 29 height 18
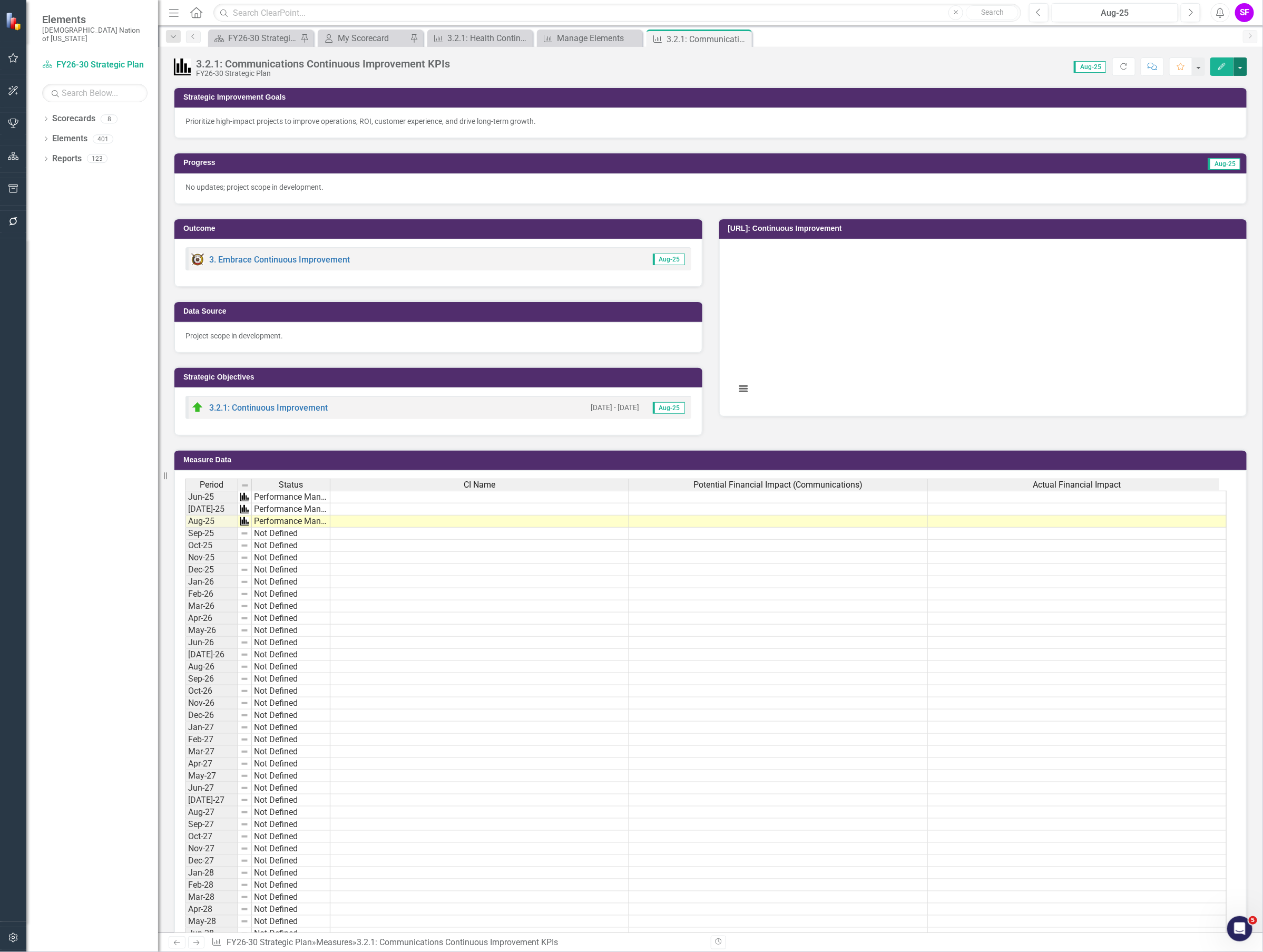
click at [1241, 70] on button "button" at bounding box center [1240, 67] width 14 height 18
click at [1213, 87] on link "Edit Edit Measure" at bounding box center [1195, 87] width 102 height 20
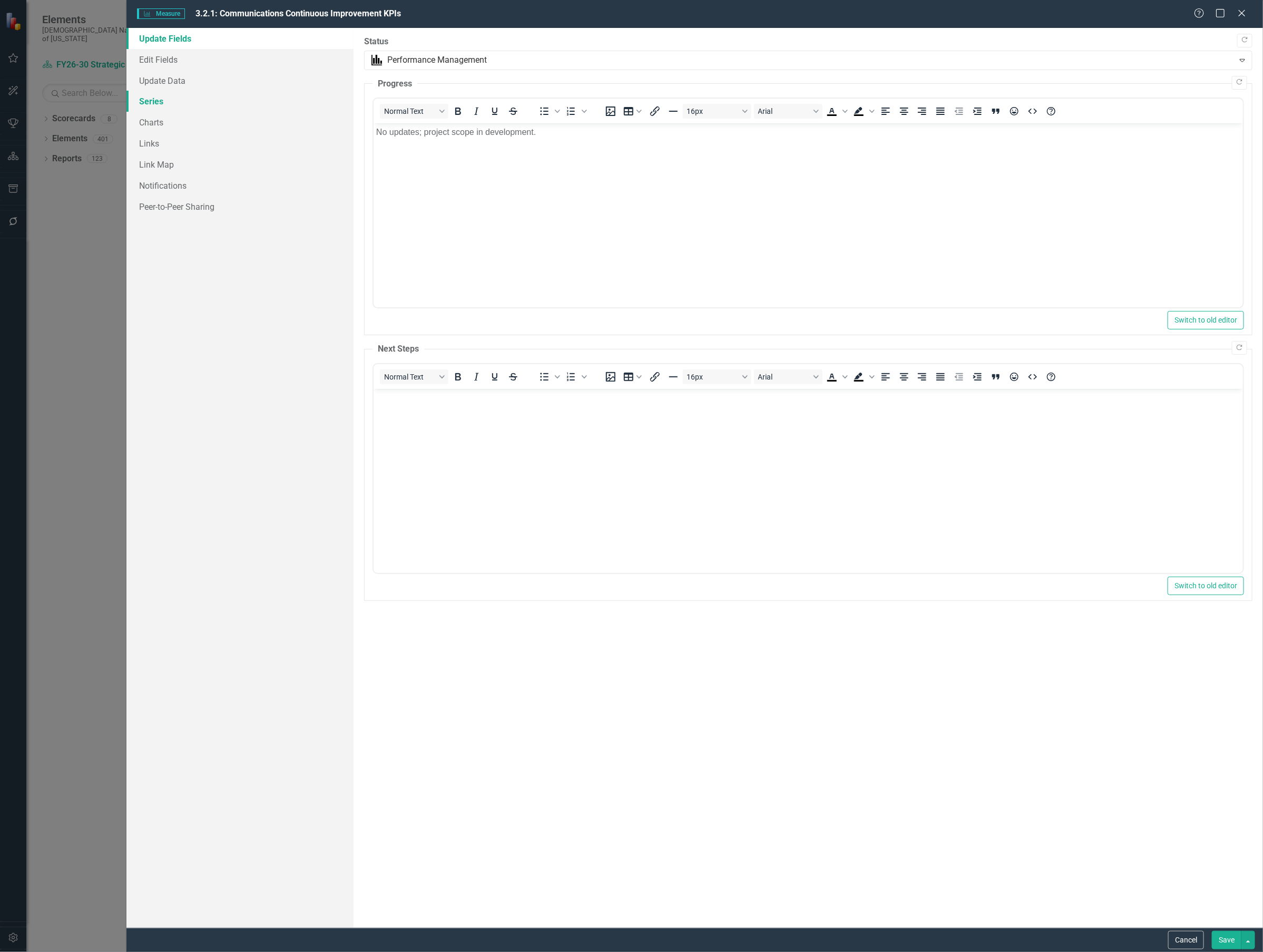
click at [175, 94] on link "Series" at bounding box center [240, 101] width 227 height 21
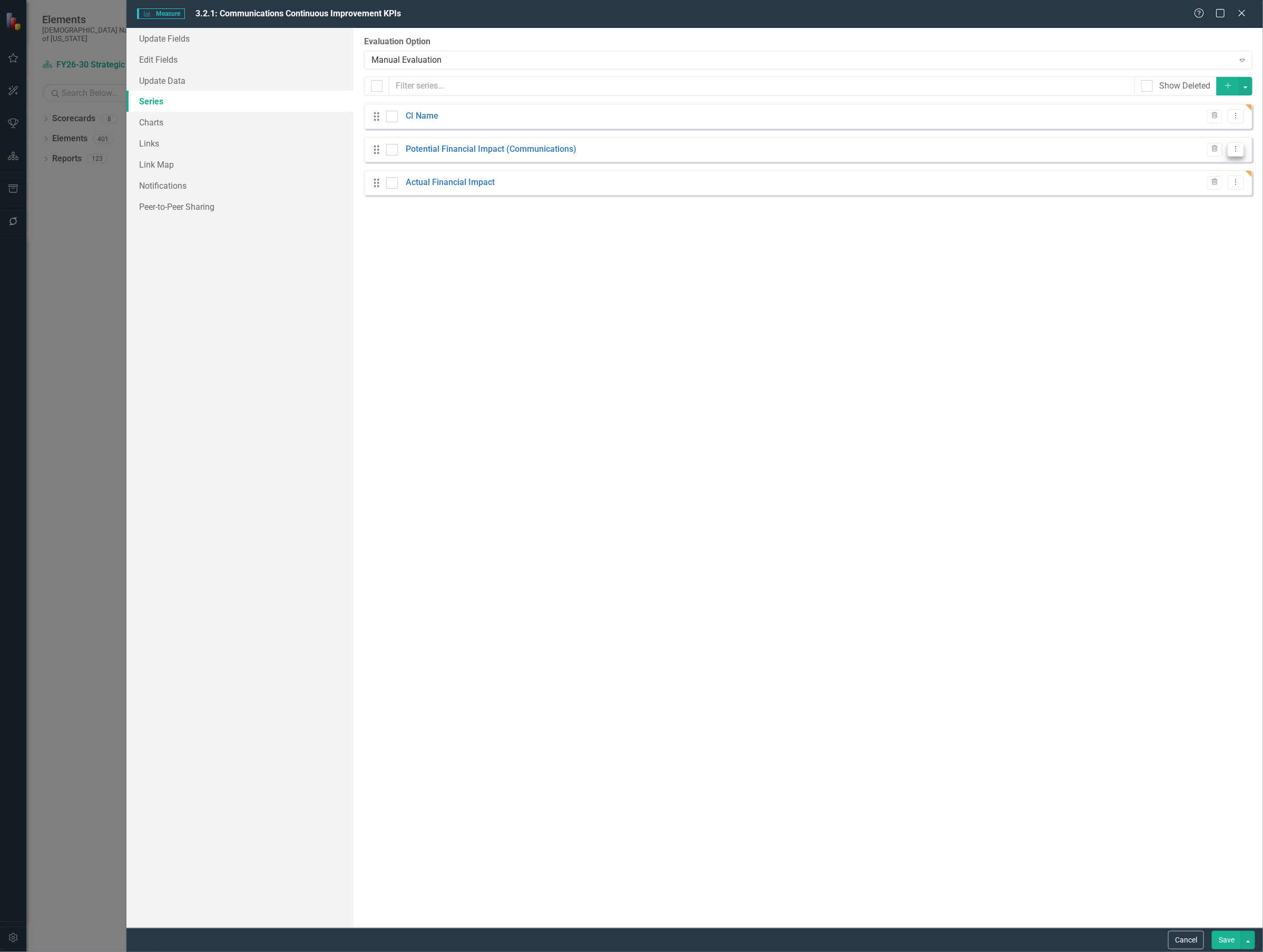
click at [1234, 149] on icon "Dropdown Menu" at bounding box center [1236, 149] width 9 height 7
click at [1192, 172] on link "Edit Edit Measure Series" at bounding box center [1183, 168] width 119 height 20
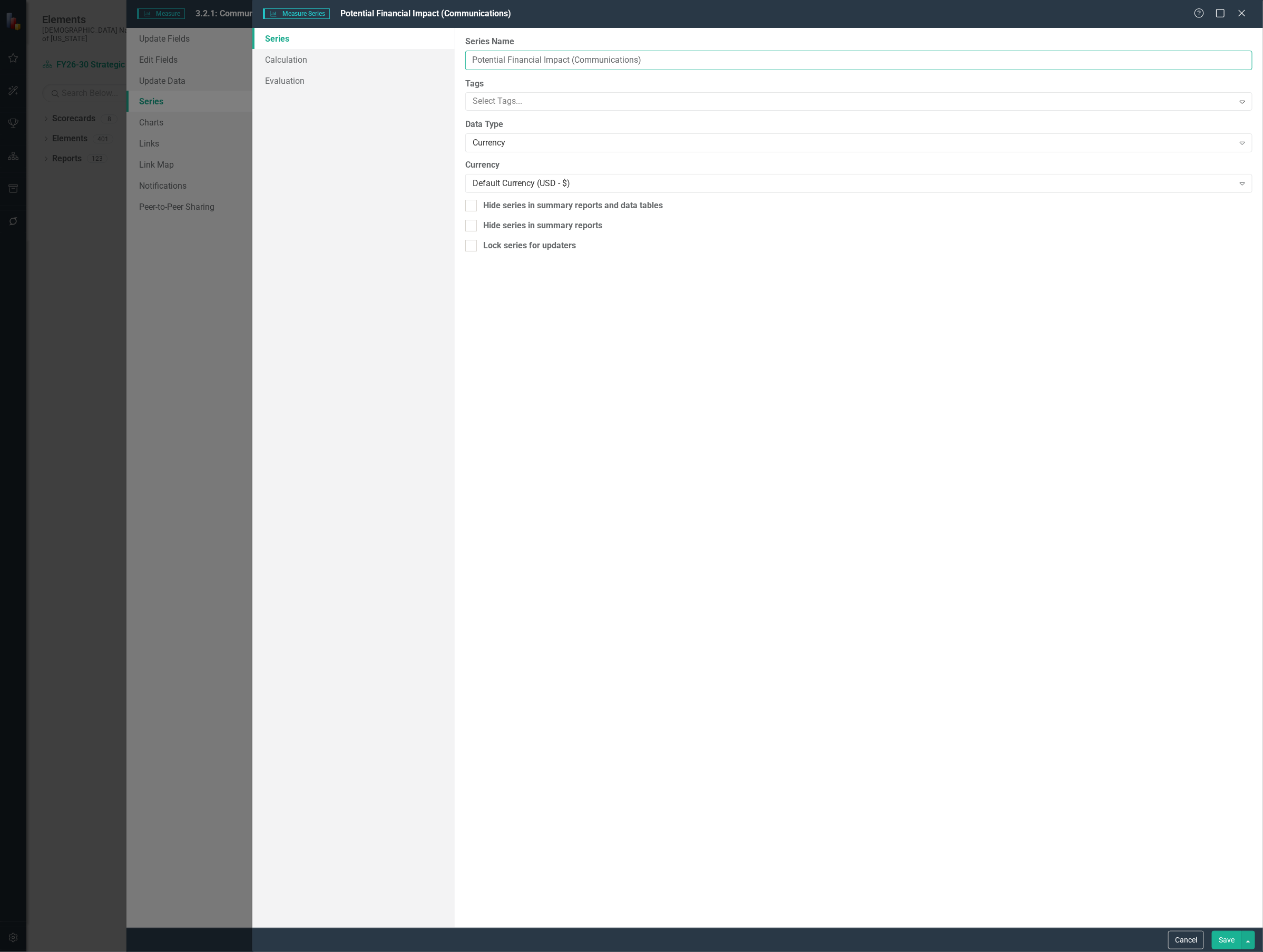
drag, startPoint x: 651, startPoint y: 57, endPoint x: 568, endPoint y: 64, distance: 83.3
click at [568, 64] on input "Potential Financial Impact (Communications)" at bounding box center [859, 61] width 787 height 20
type input "Potential Financial Impact"
click at [1224, 938] on button "Save" at bounding box center [1226, 940] width 29 height 18
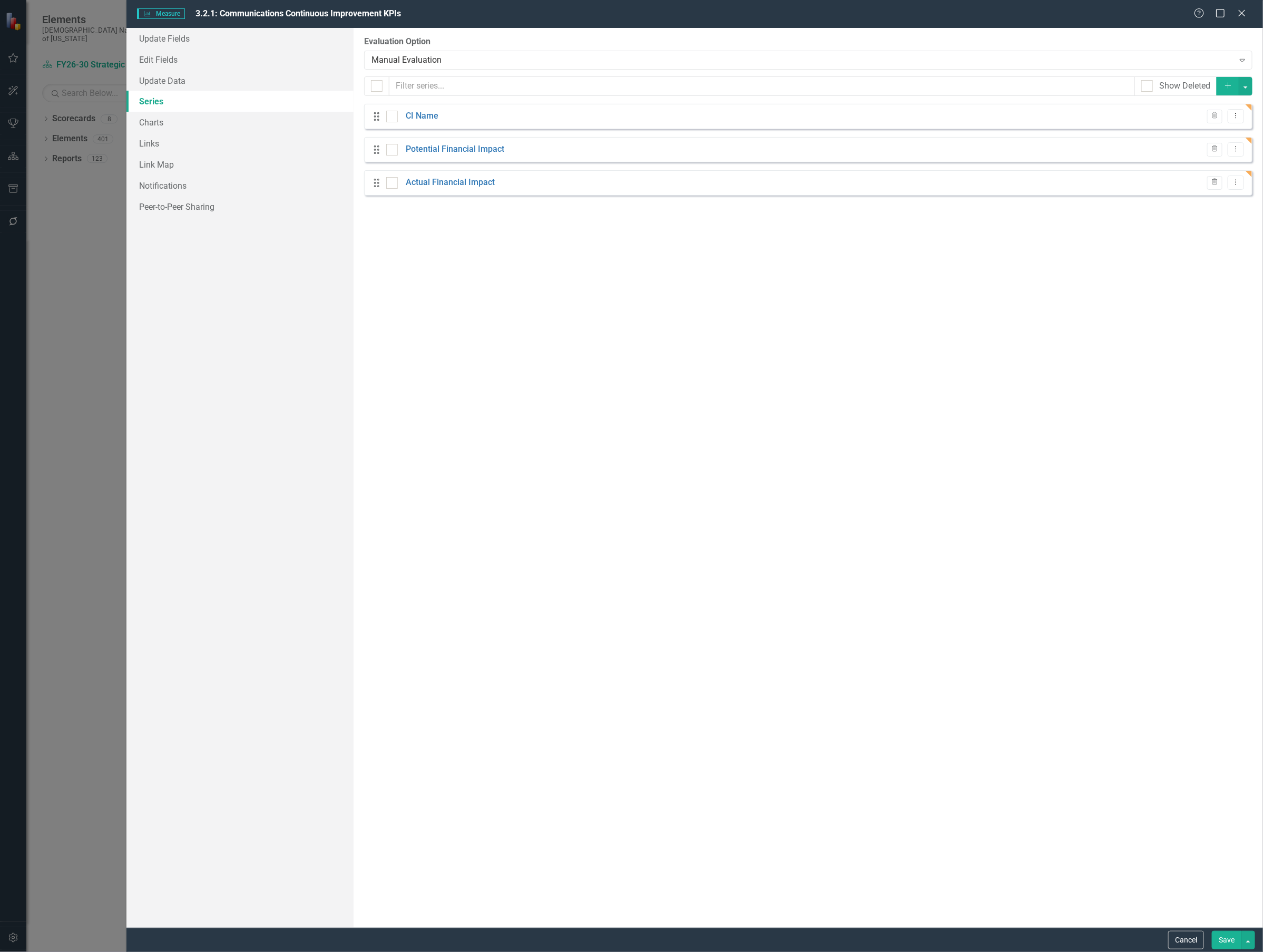
click at [1225, 934] on button "Save" at bounding box center [1226, 940] width 29 height 18
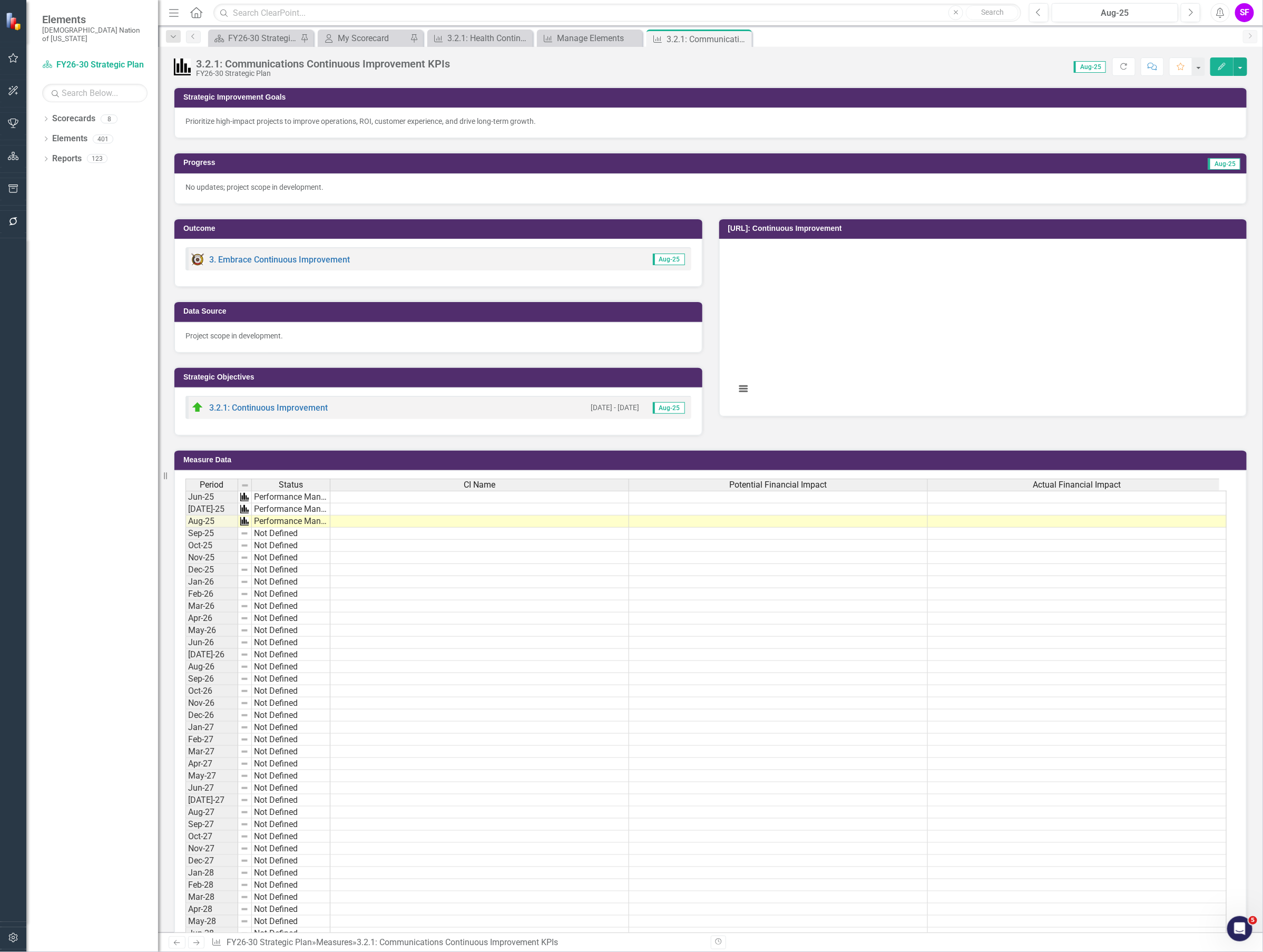
click at [388, 500] on td at bounding box center [479, 497] width 299 height 12
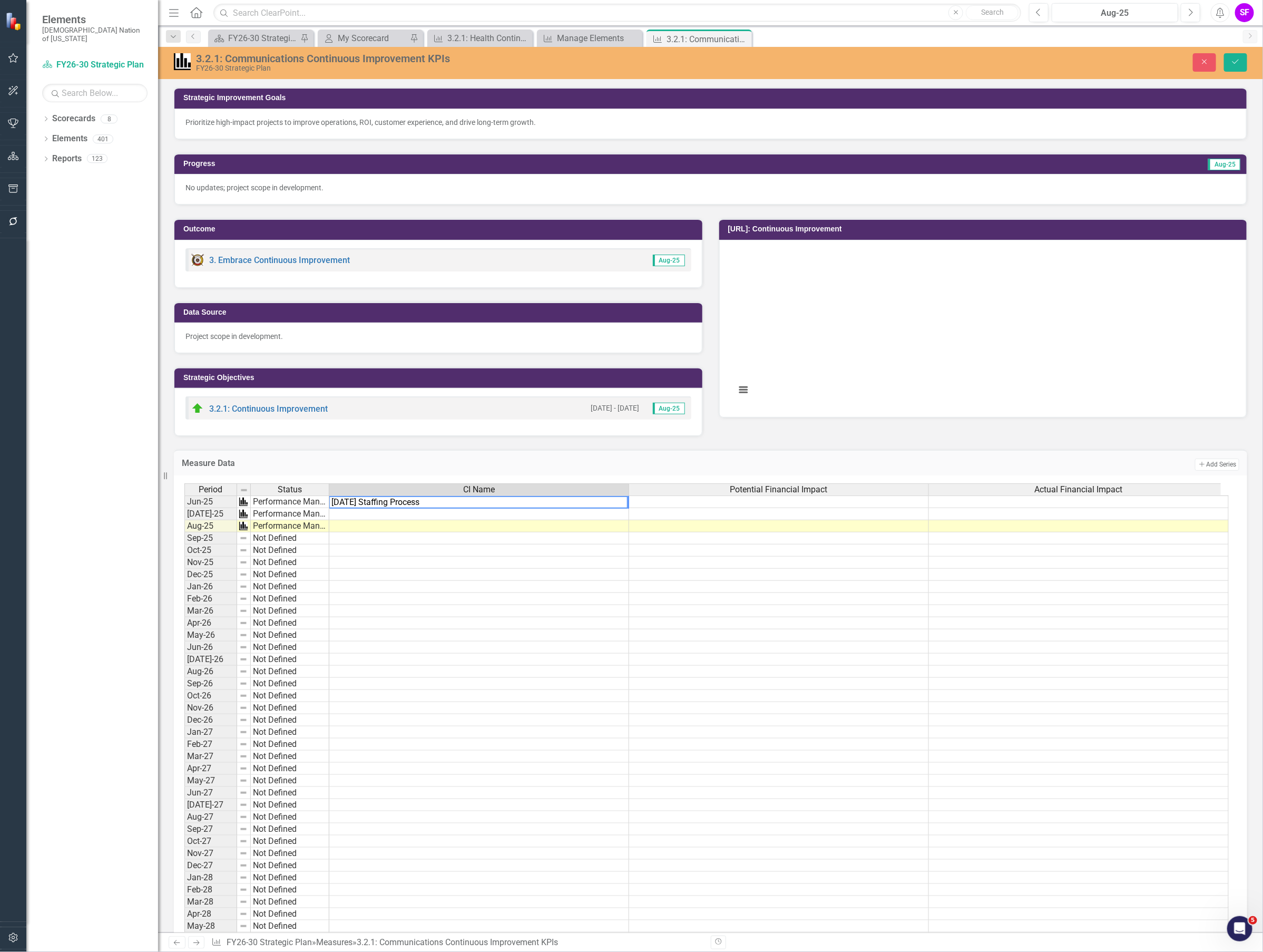
type textarea "[DATE] Staffing Process"
click at [1248, 51] on div "3.2.1: Communications Continuous Improvement KPIs FY26-30 Strategic Plan Close …" at bounding box center [710, 63] width 1105 height 32
click at [1245, 58] on button "Save" at bounding box center [1236, 63] width 23 height 18
